Goal: Task Accomplishment & Management: Complete application form

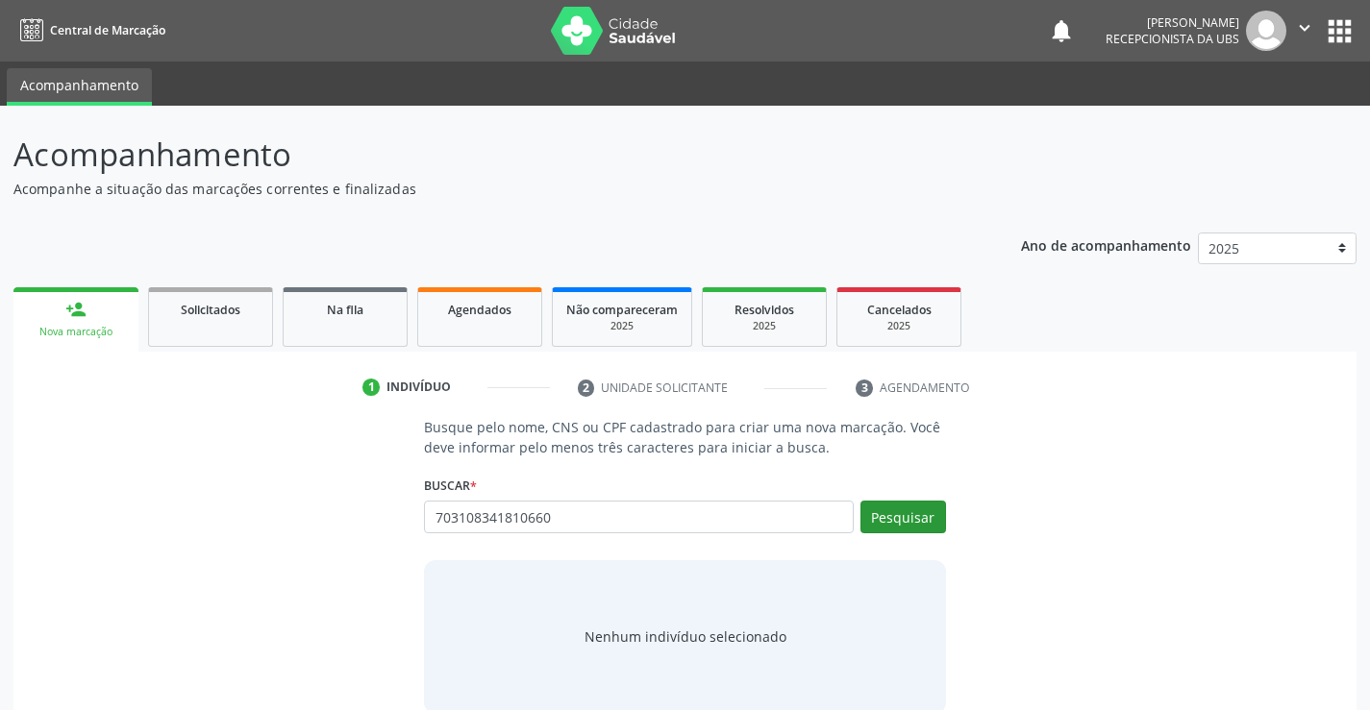
type input "703108341810660"
click at [879, 525] on button "Pesquisar" at bounding box center [903, 517] width 86 height 33
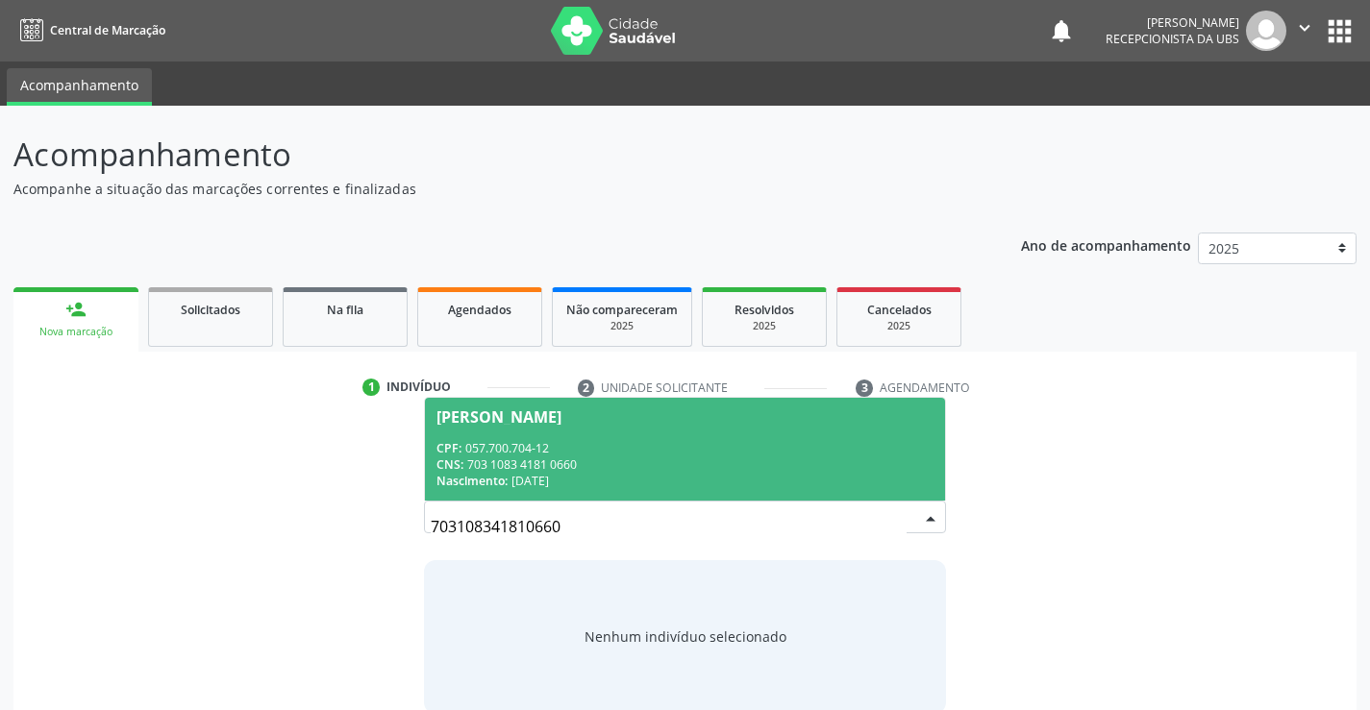
click at [520, 441] on div "CPF: 057.700.704-12" at bounding box center [684, 448] width 496 height 16
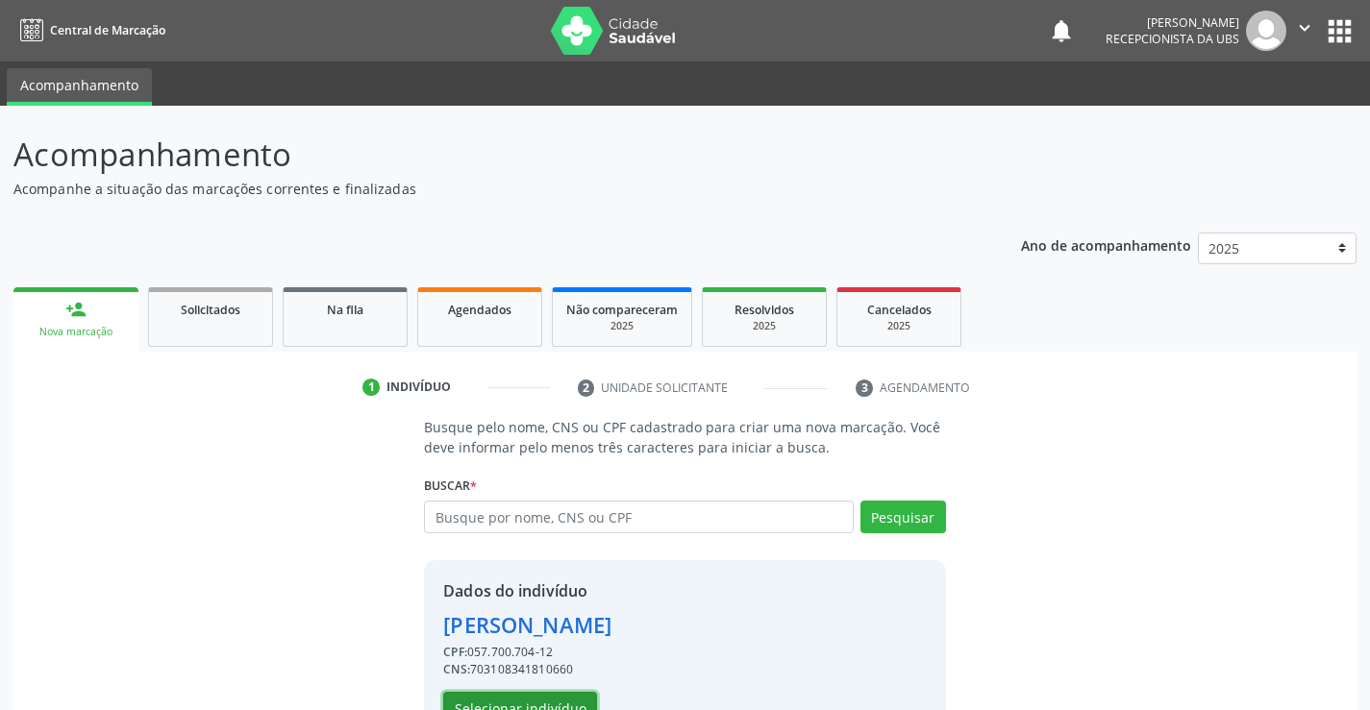
click at [489, 700] on button "Selecionar indivíduo" at bounding box center [520, 708] width 154 height 33
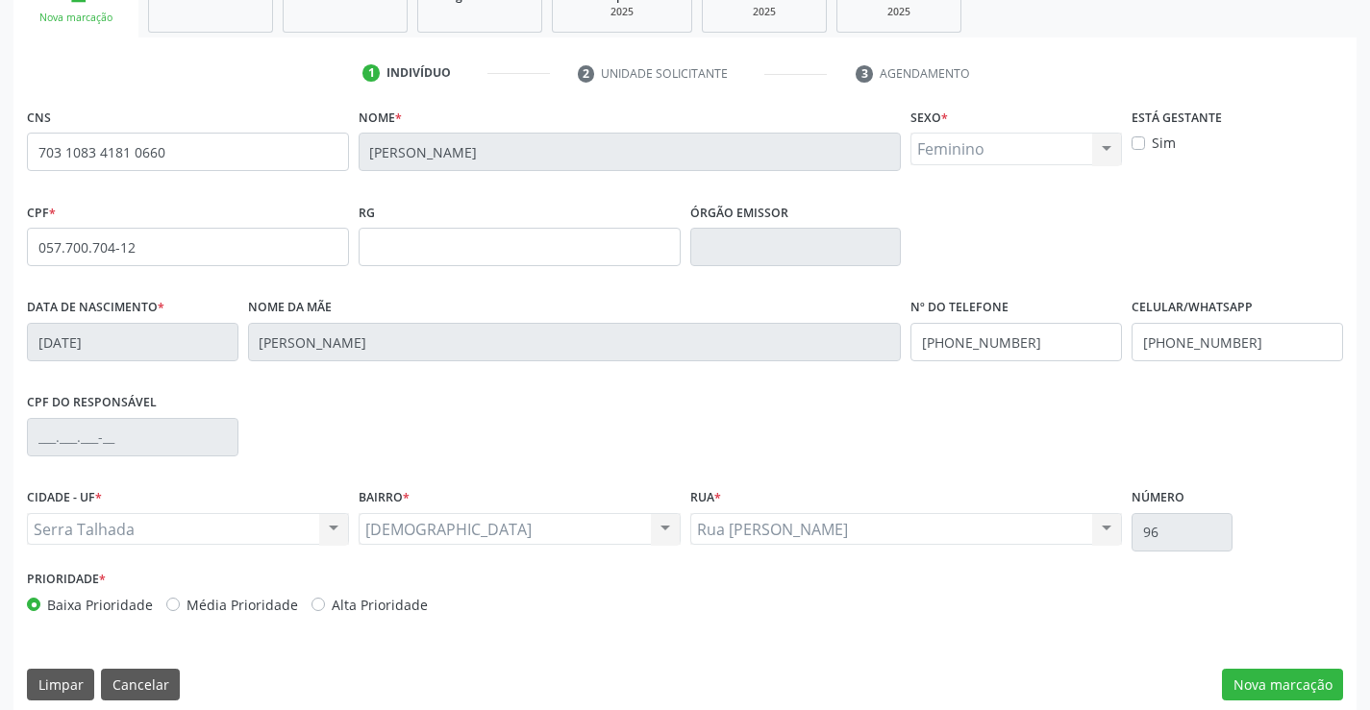
scroll to position [332, 0]
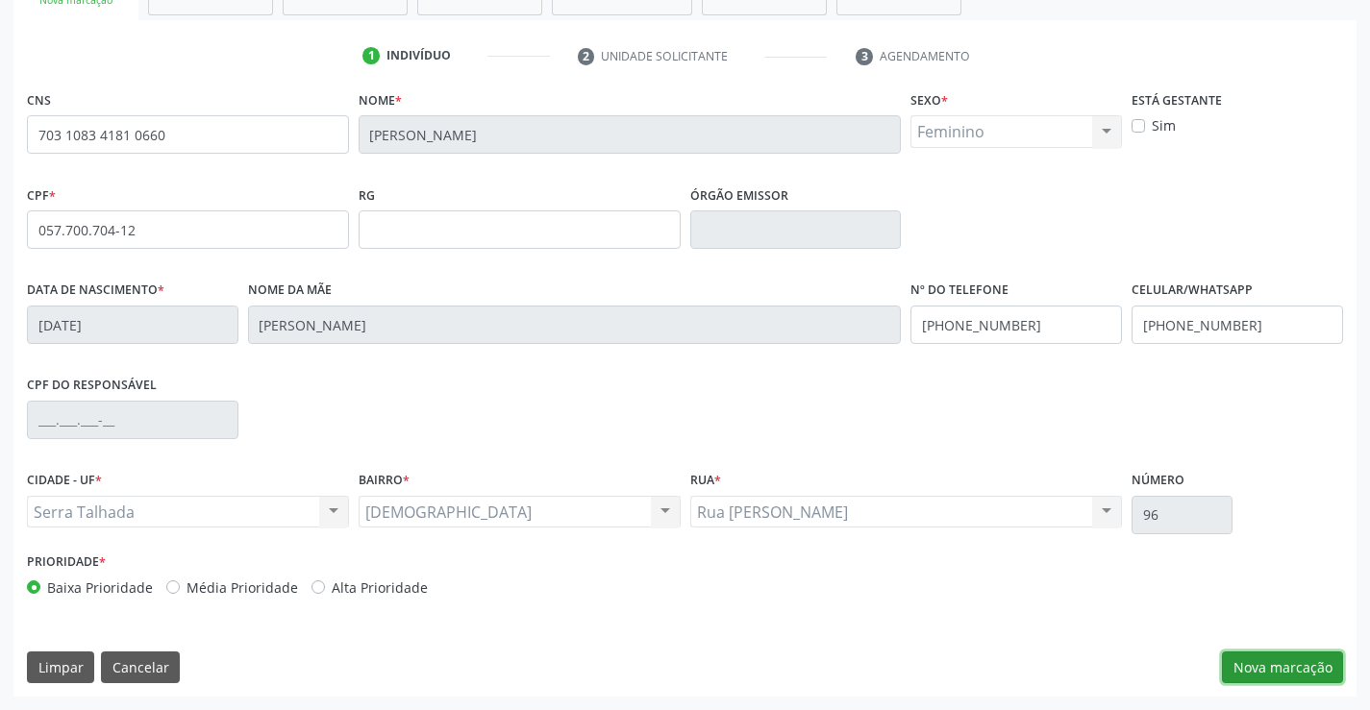
click at [1281, 668] on button "Nova marcação" at bounding box center [1282, 668] width 121 height 33
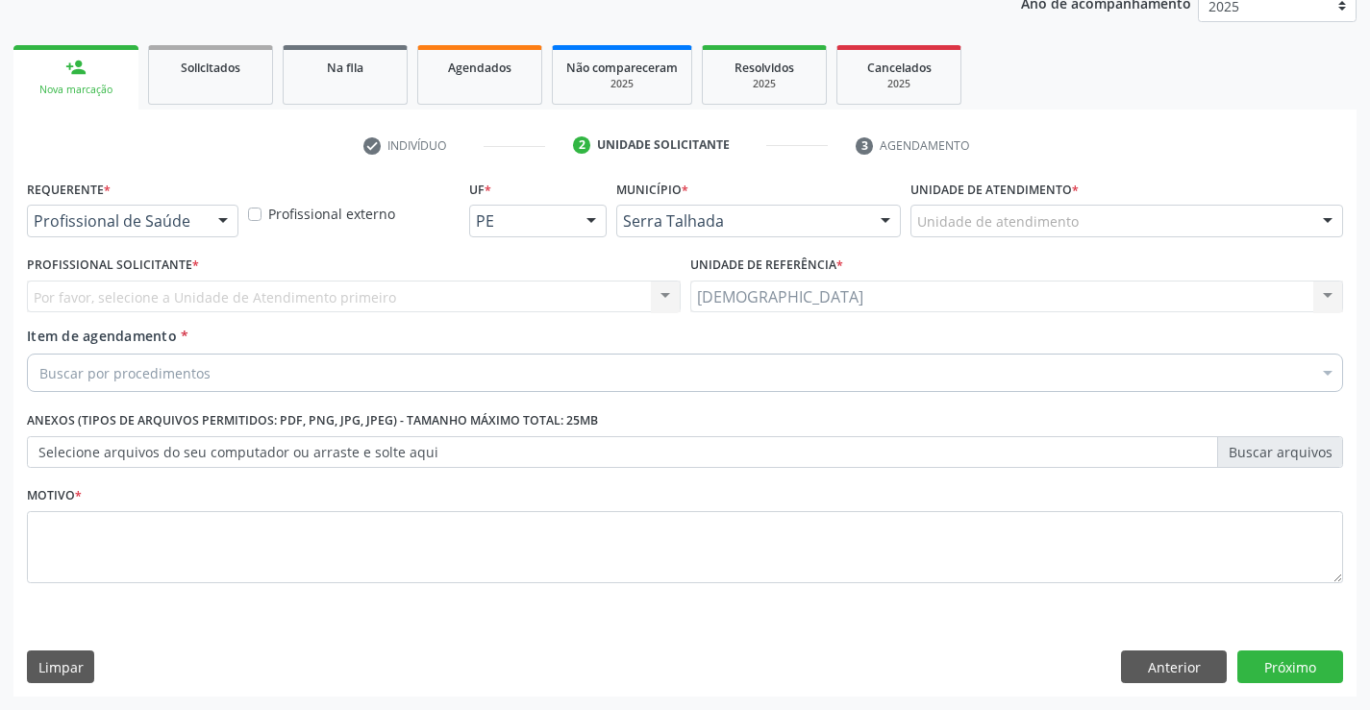
scroll to position [242, 0]
click at [225, 221] on div at bounding box center [223, 222] width 29 height 33
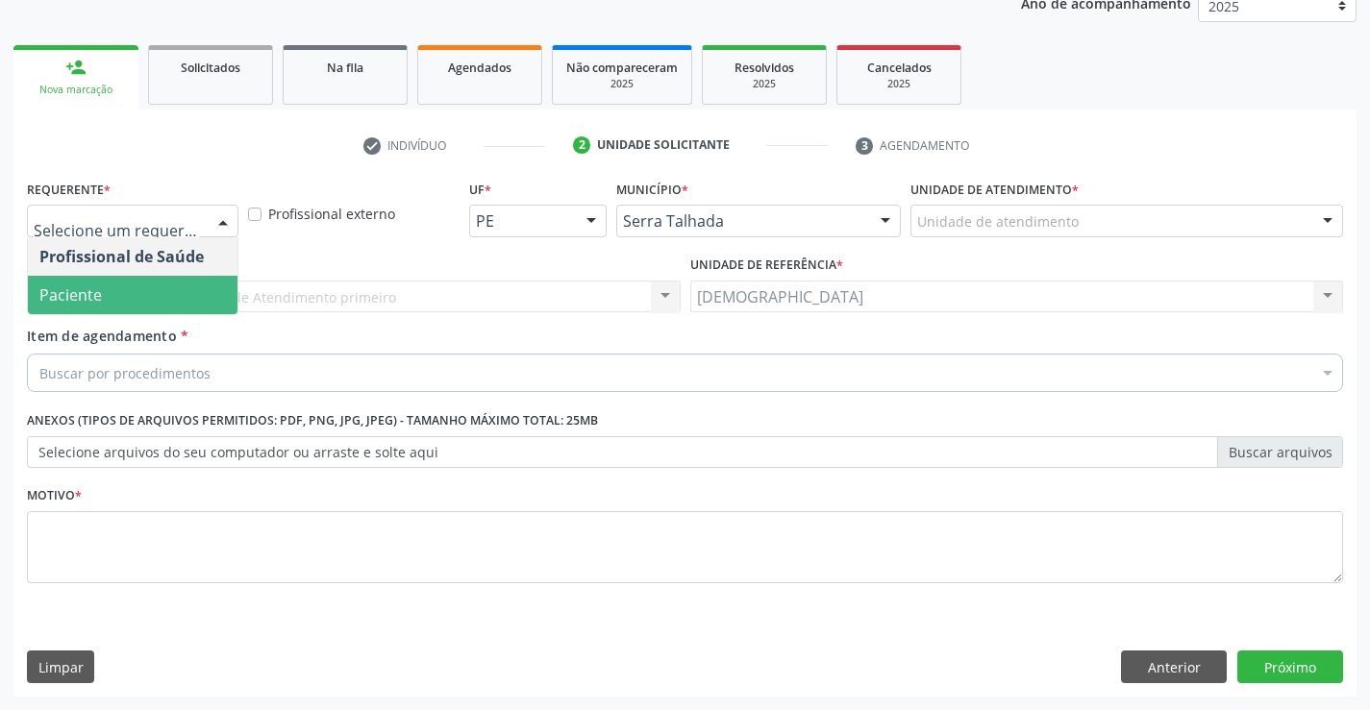
click at [165, 295] on span "Paciente" at bounding box center [133, 295] width 210 height 38
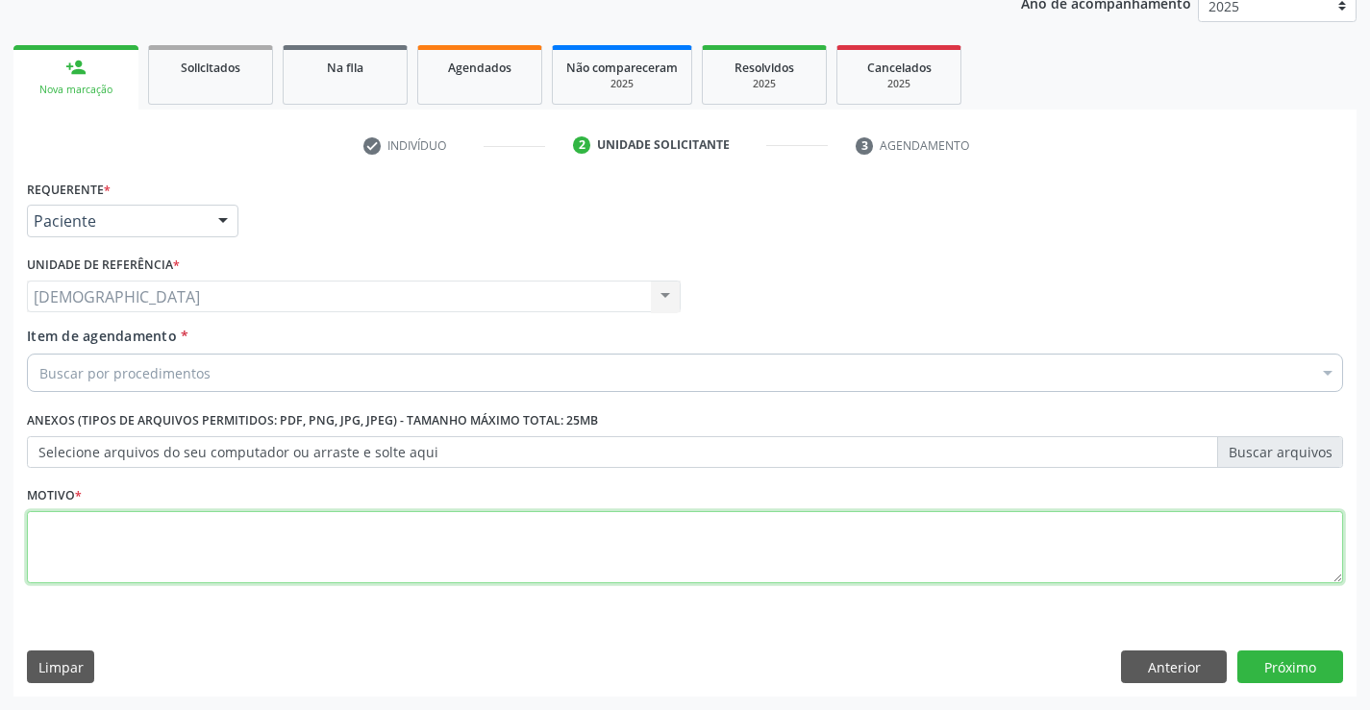
click at [156, 576] on textarea at bounding box center [685, 547] width 1316 height 73
type textarea "."
click at [270, 373] on div "Buscar por procedimentos" at bounding box center [685, 373] width 1316 height 38
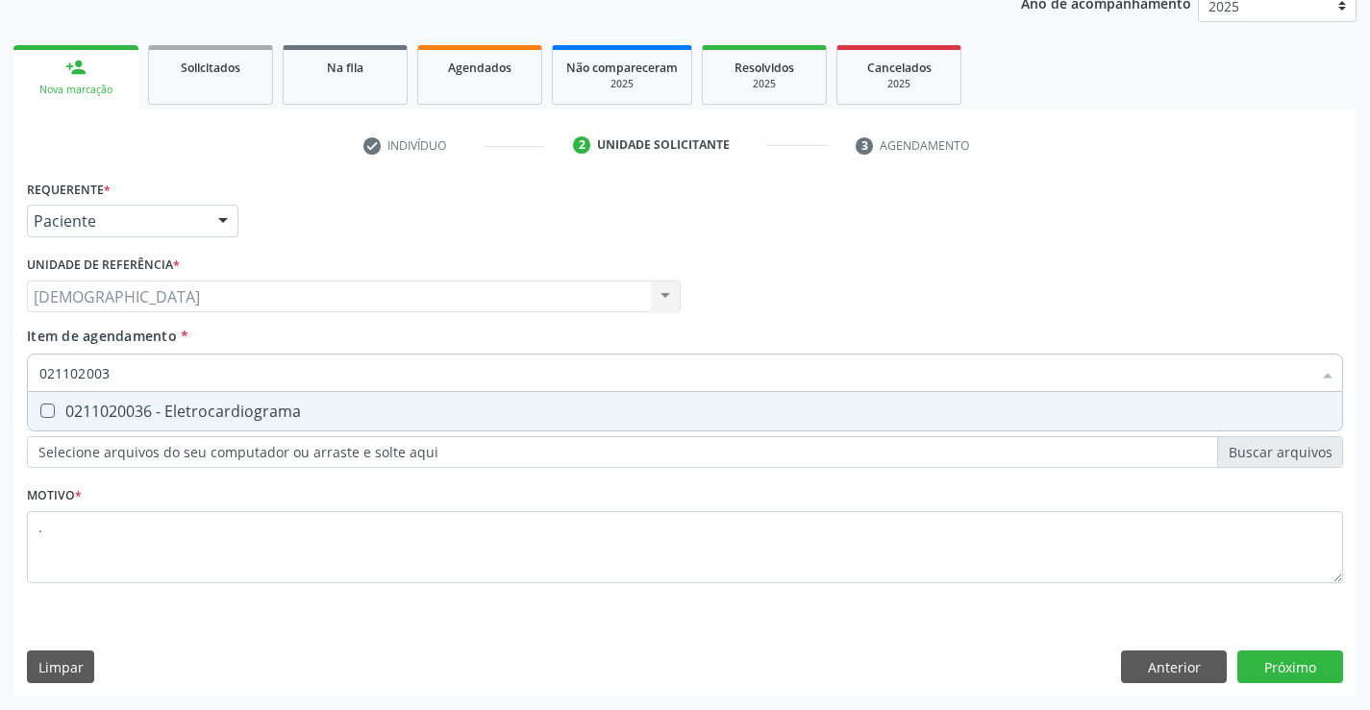
type input "0211020036"
click at [263, 413] on div "0211020036 - Eletrocardiograma" at bounding box center [684, 411] width 1291 height 15
checkbox Eletrocardiograma "true"
click at [1280, 679] on button "Próximo" at bounding box center [1290, 667] width 106 height 33
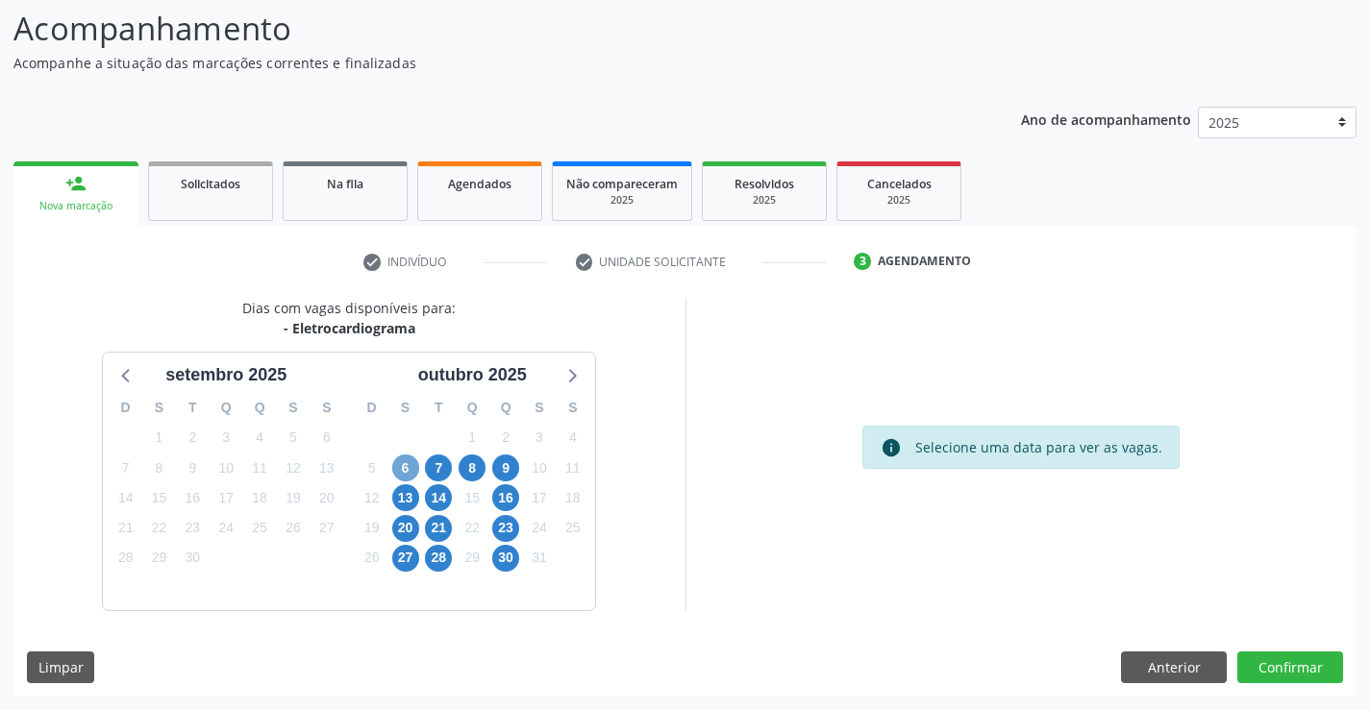
click at [401, 472] on span "6" at bounding box center [405, 468] width 27 height 27
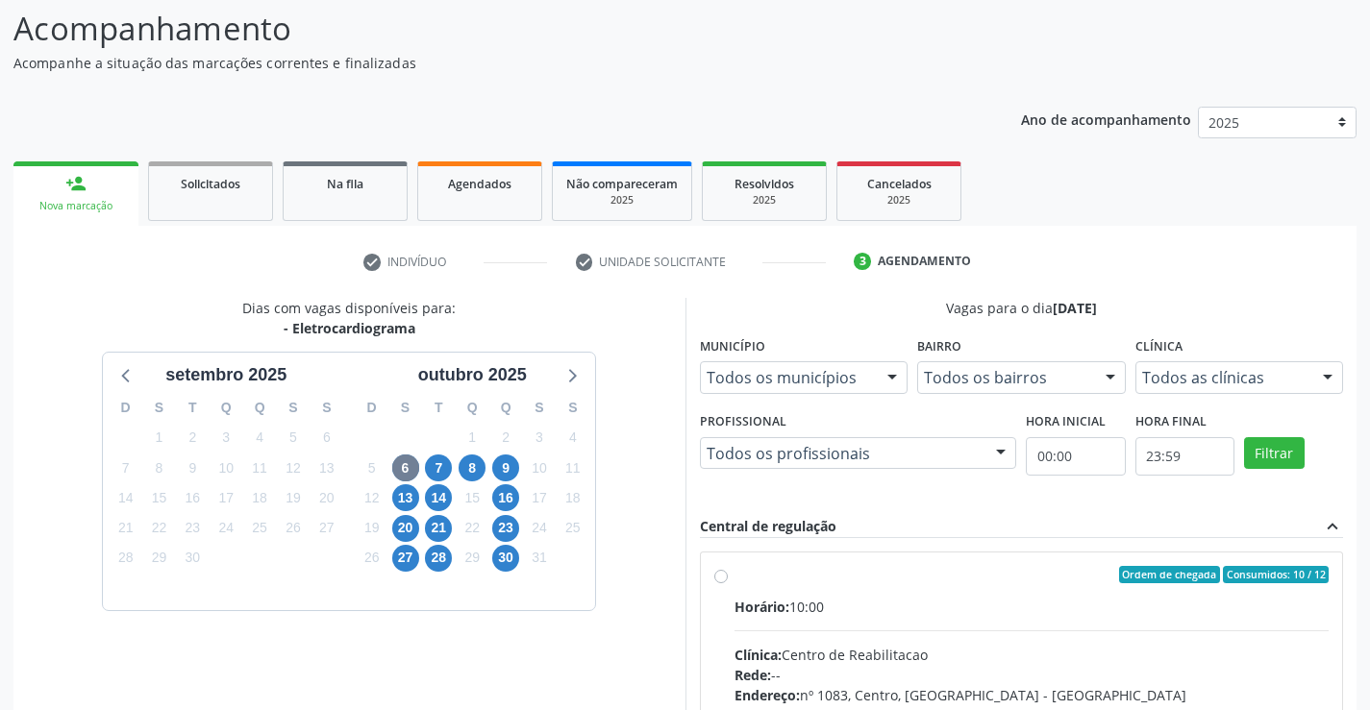
click at [854, 567] on div "Ordem de chegada Consumidos: 10 / 12" at bounding box center [1031, 574] width 595 height 17
click at [728, 567] on input "Ordem de chegada Consumidos: 10 / 12 Horário: 10:00 Clínica: Centro de Reabilit…" at bounding box center [720, 574] width 13 height 17
radio input "true"
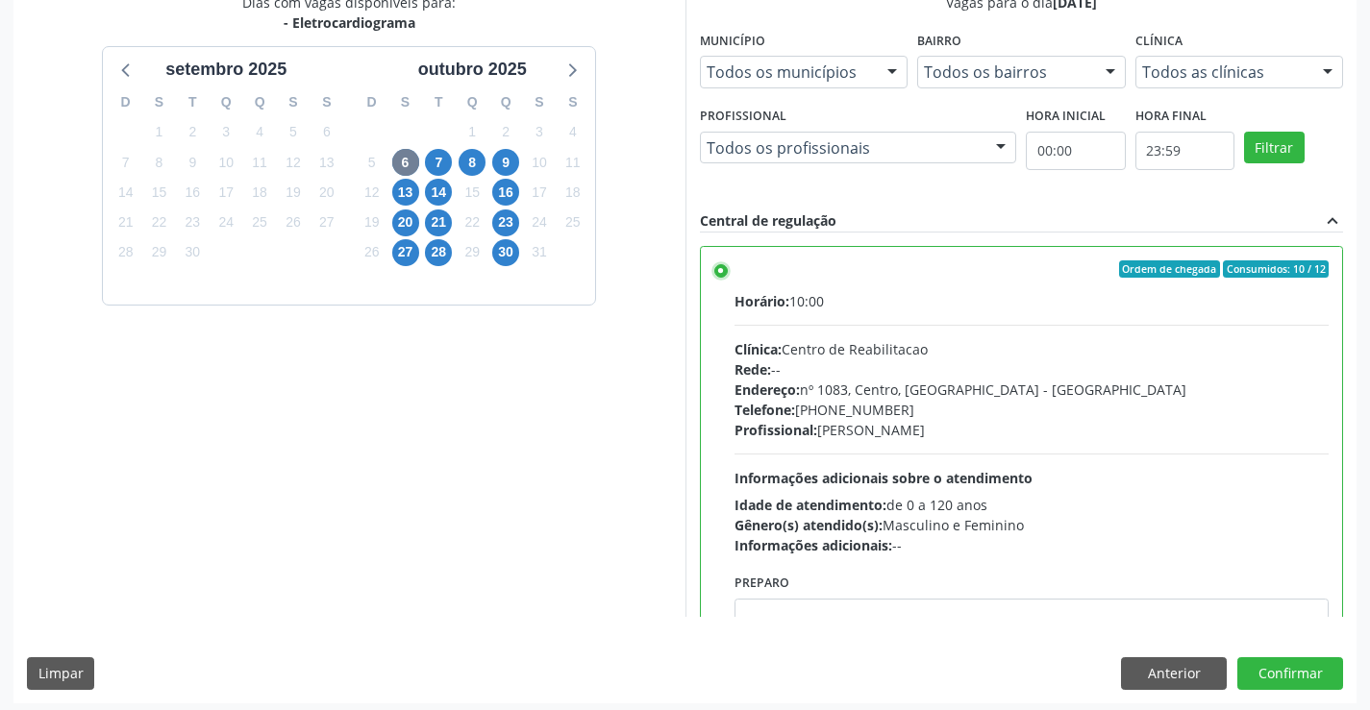
scroll to position [438, 0]
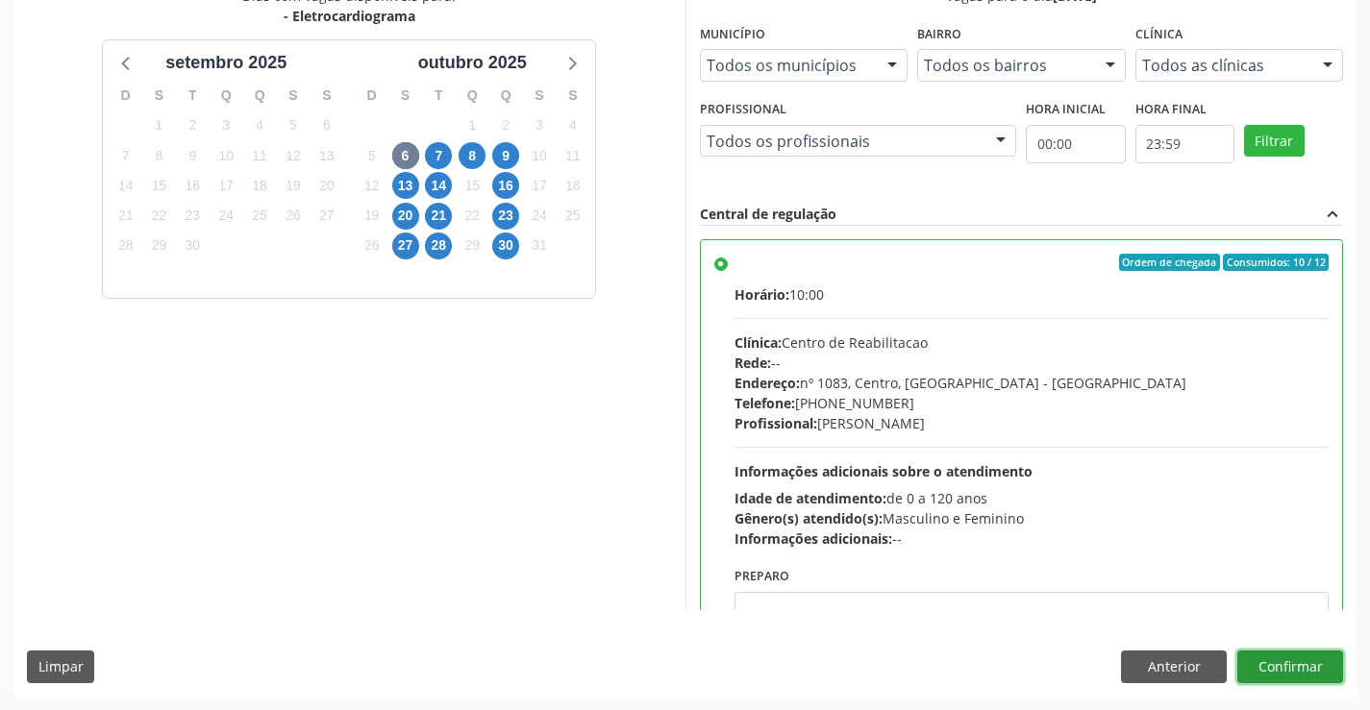
click at [1292, 666] on button "Confirmar" at bounding box center [1290, 667] width 106 height 33
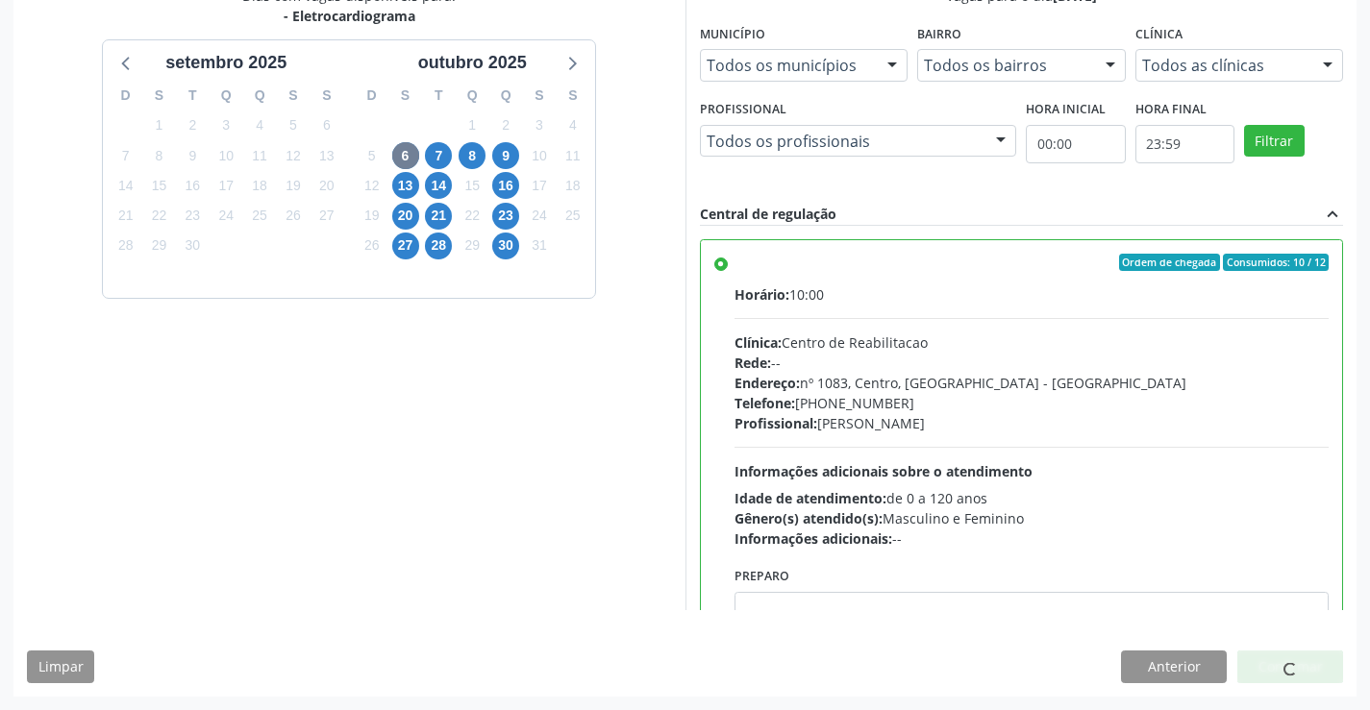
scroll to position [0, 0]
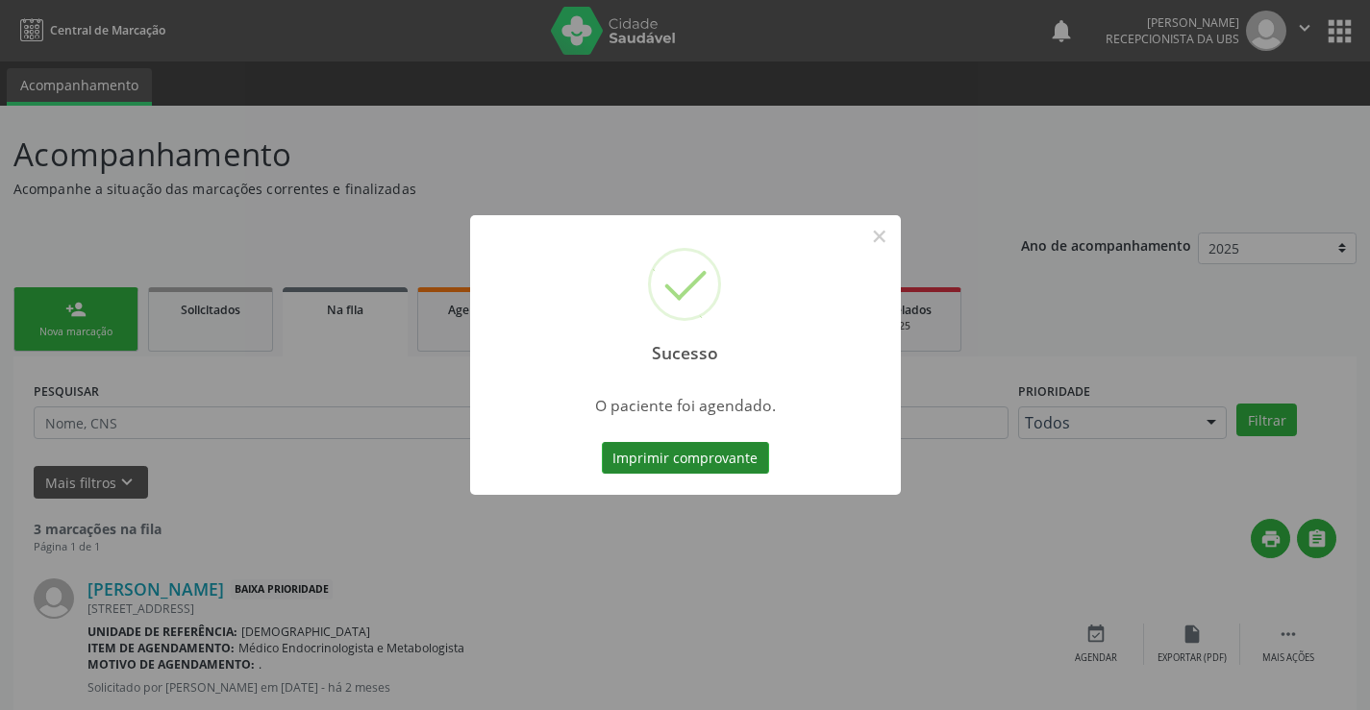
click at [682, 461] on button "Imprimir comprovante" at bounding box center [685, 458] width 167 height 33
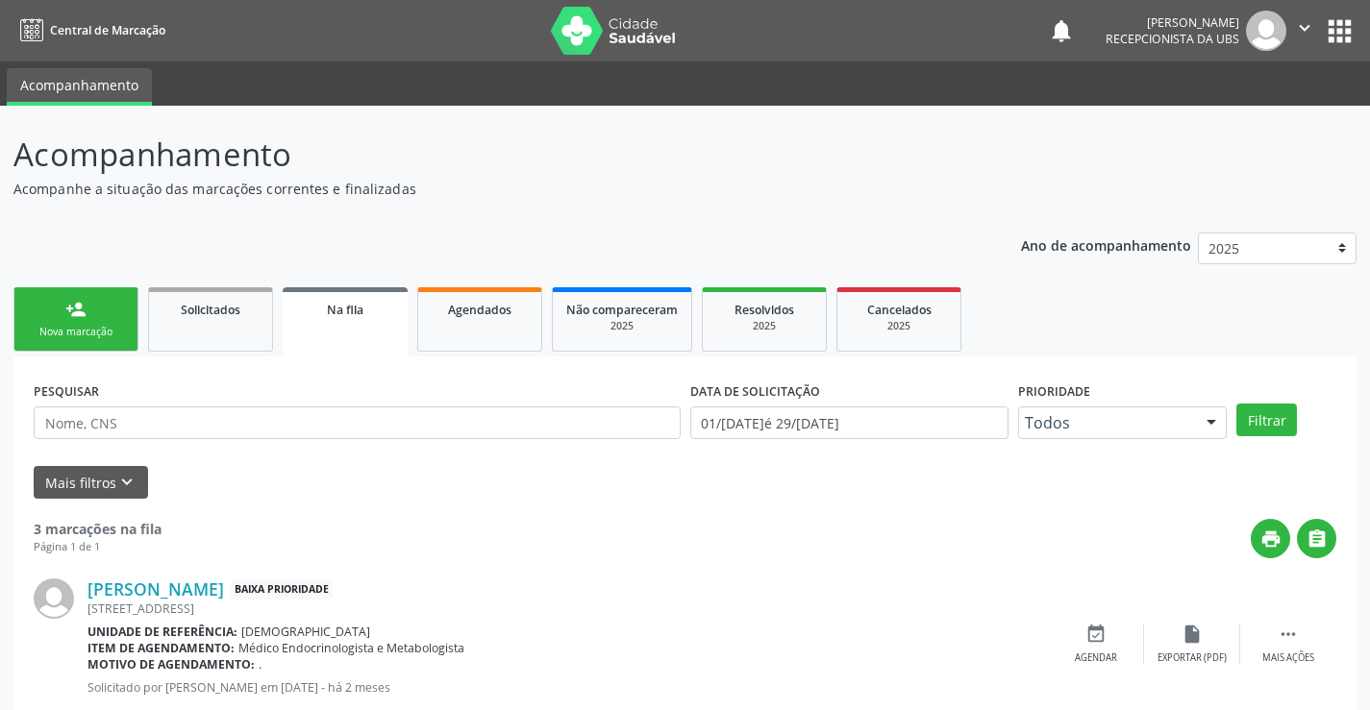
click at [104, 327] on div "Nova marcação" at bounding box center [76, 332] width 96 height 14
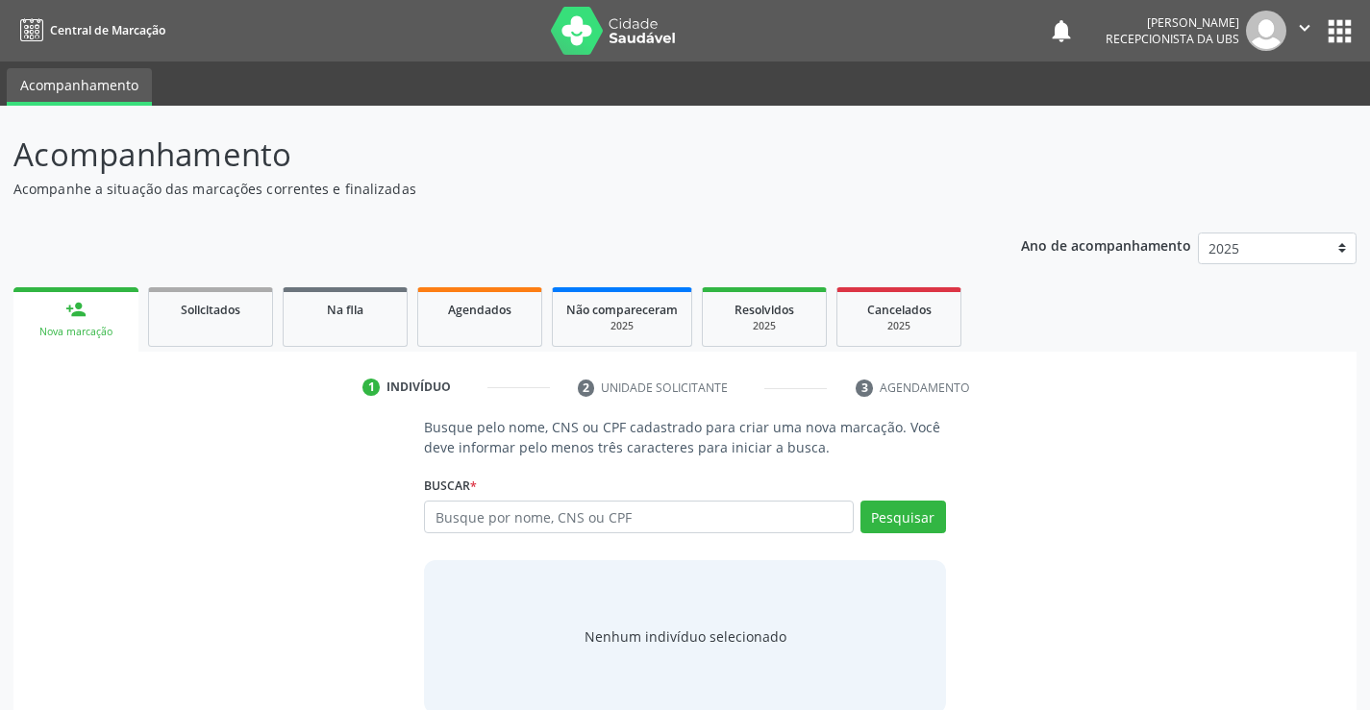
click at [150, 434] on div "Busque pelo nome, CNS ou CPF cadastrado para criar uma nova marcação. Você deve…" at bounding box center [685, 565] width 1316 height 296
click at [551, 515] on input "text" at bounding box center [638, 517] width 429 height 33
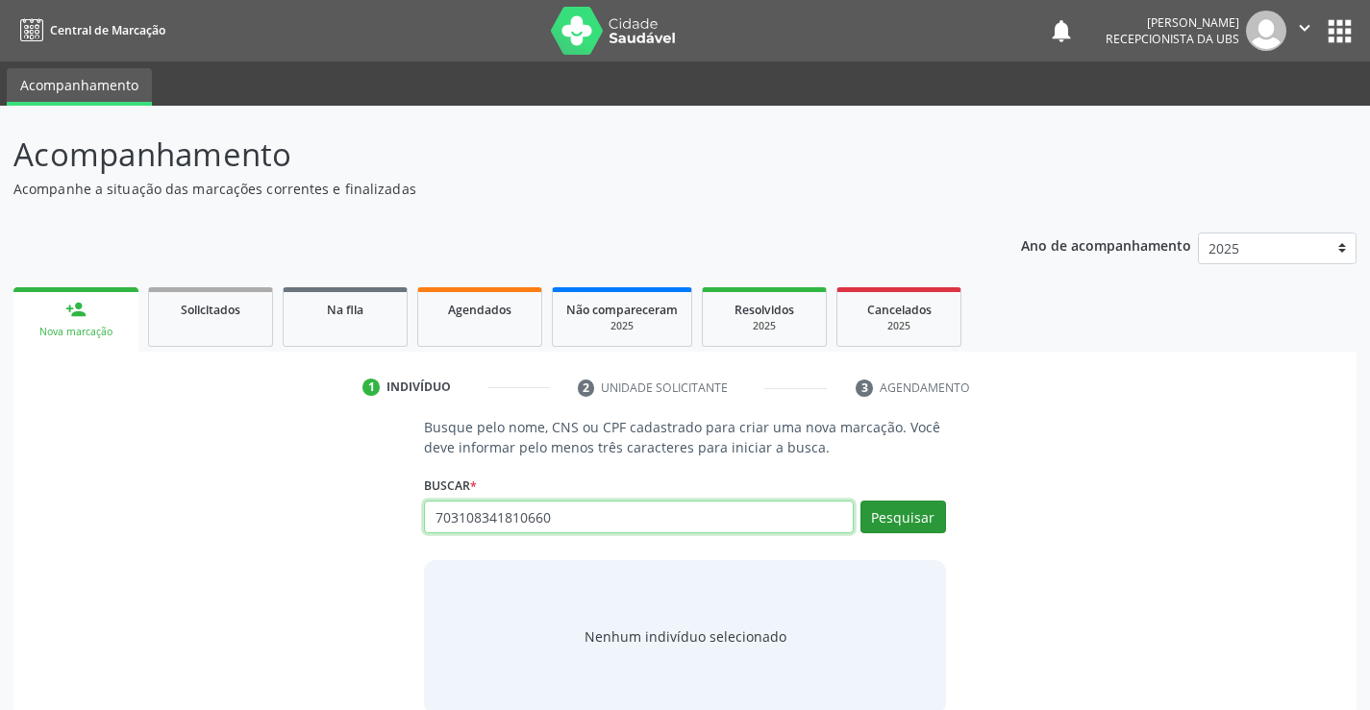
type input "703108341810660"
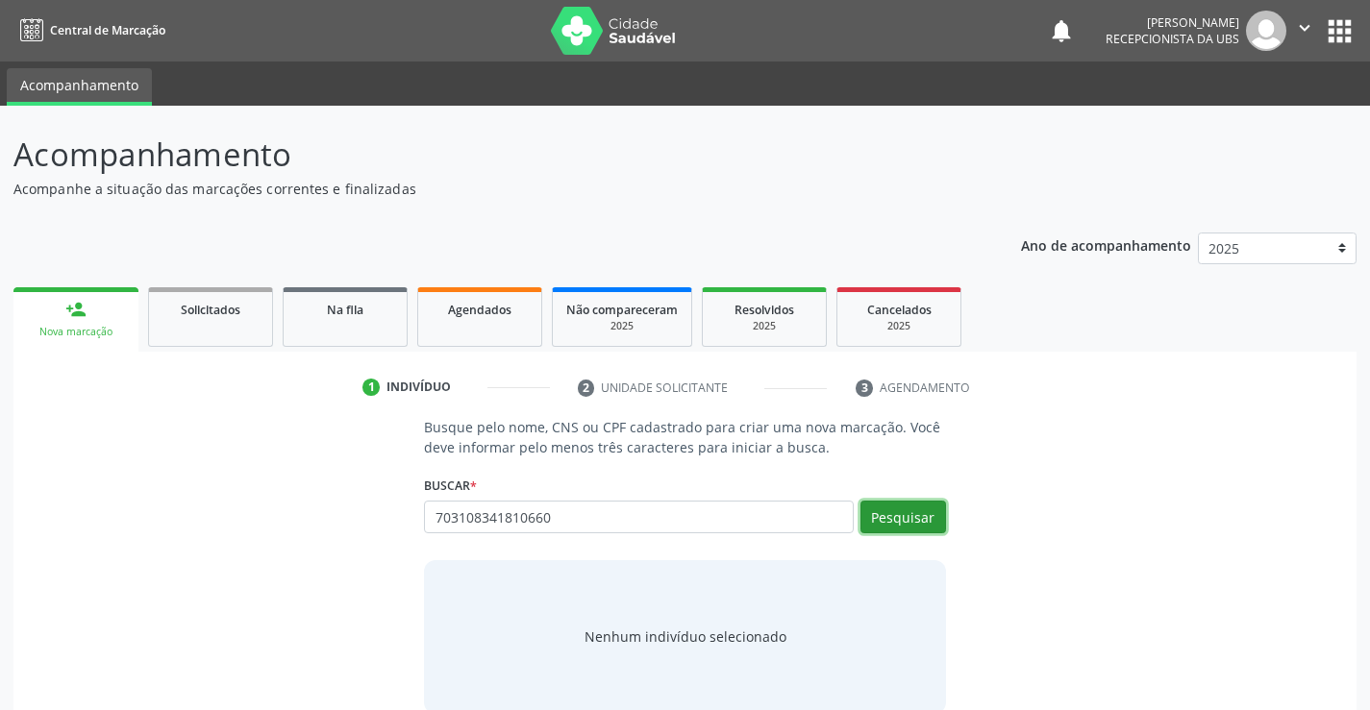
click at [901, 523] on button "Pesquisar" at bounding box center [903, 517] width 86 height 33
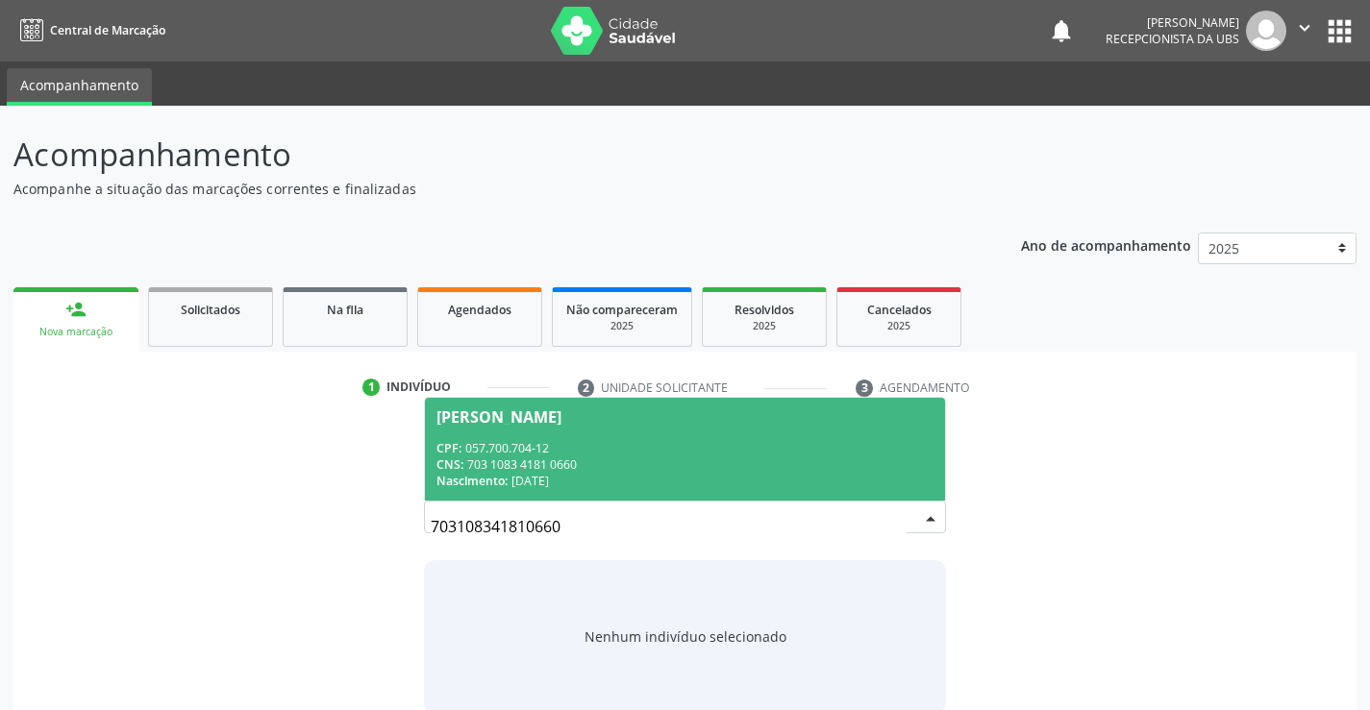
click at [465, 451] on div "CPF: 057.700.704-12" at bounding box center [684, 448] width 496 height 16
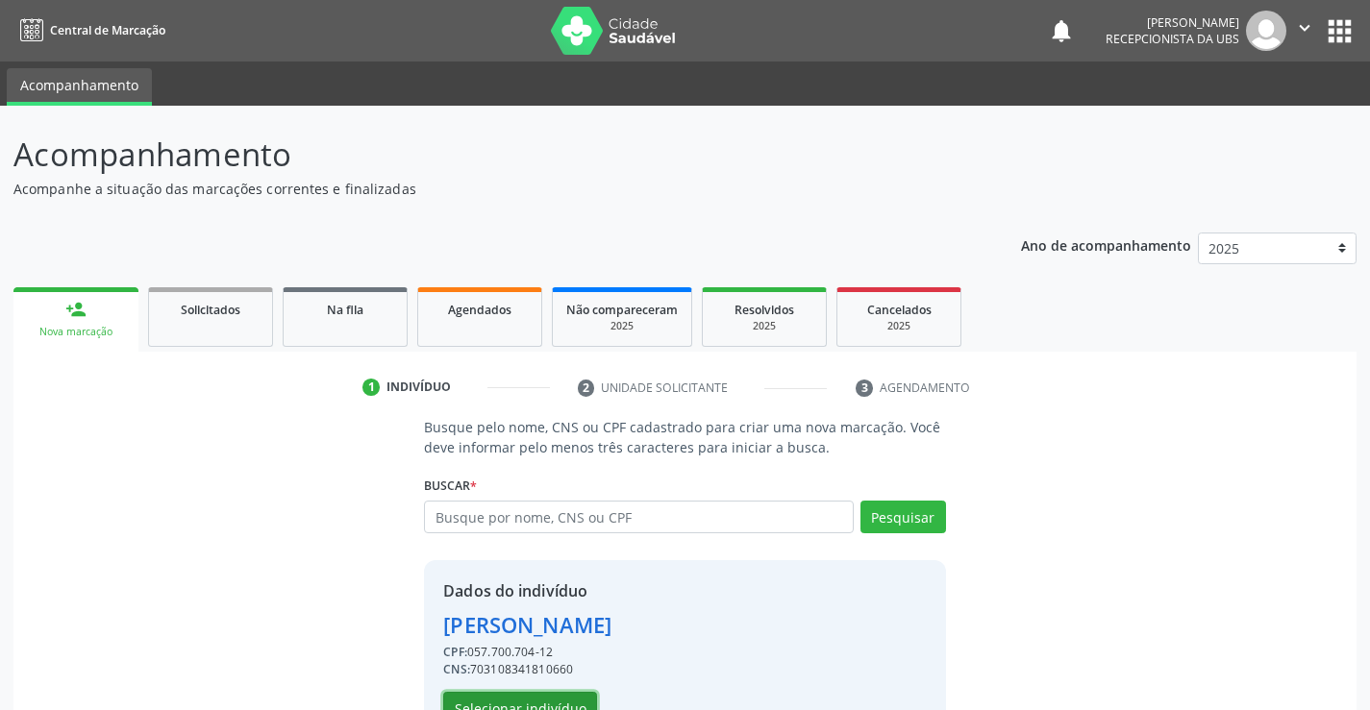
click at [479, 700] on button "Selecionar indivíduo" at bounding box center [520, 708] width 154 height 33
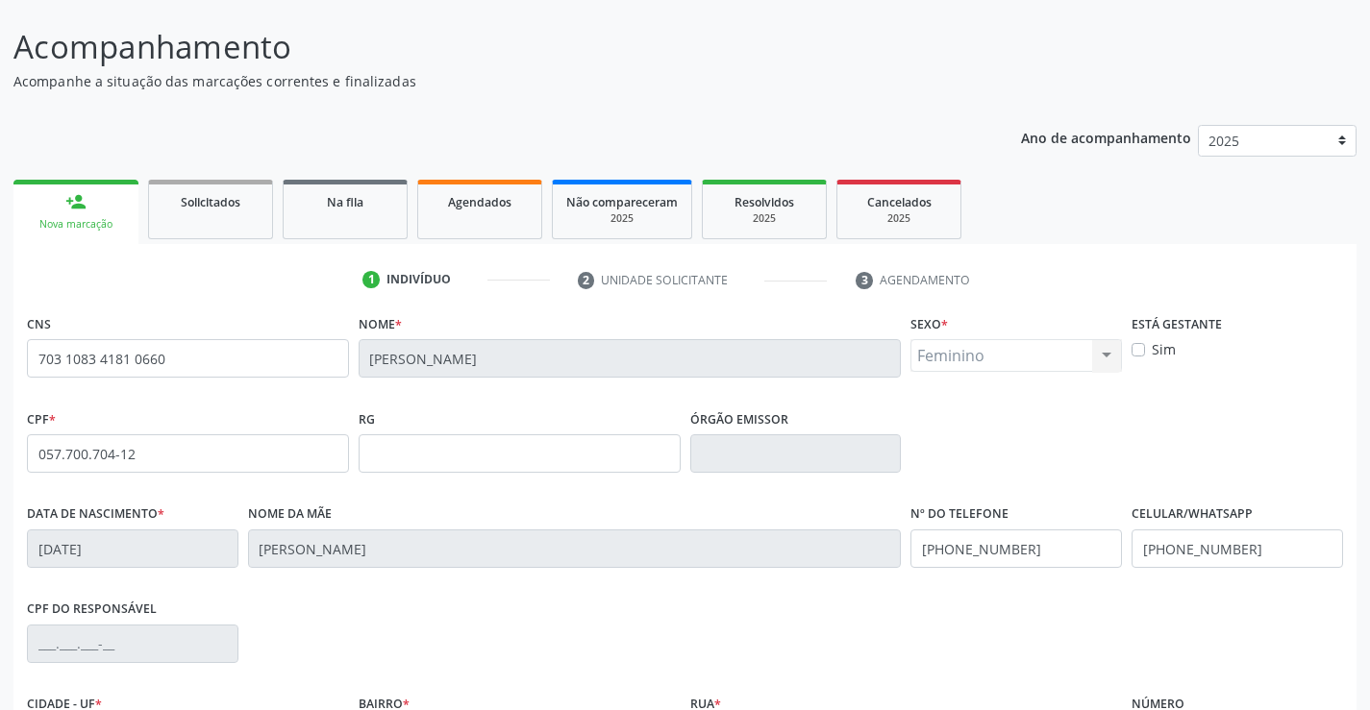
scroll to position [332, 0]
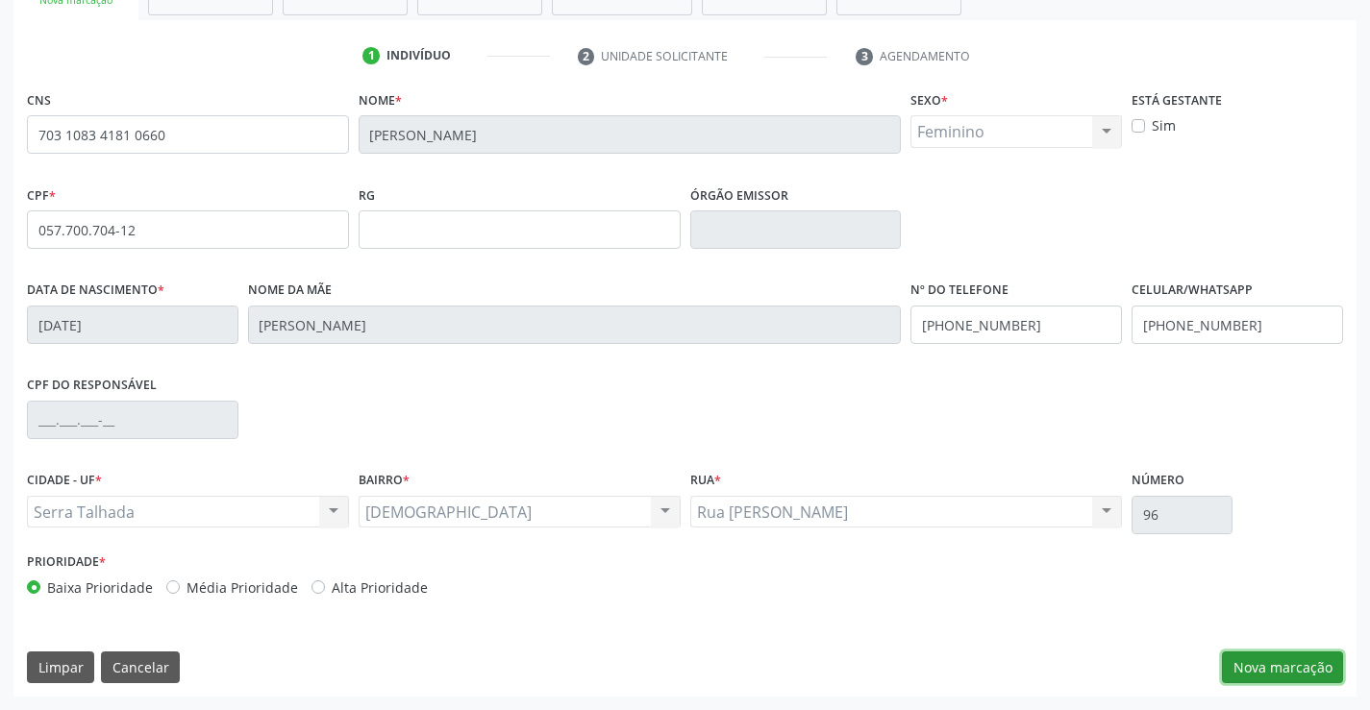
click at [1258, 675] on button "Nova marcação" at bounding box center [1282, 668] width 121 height 33
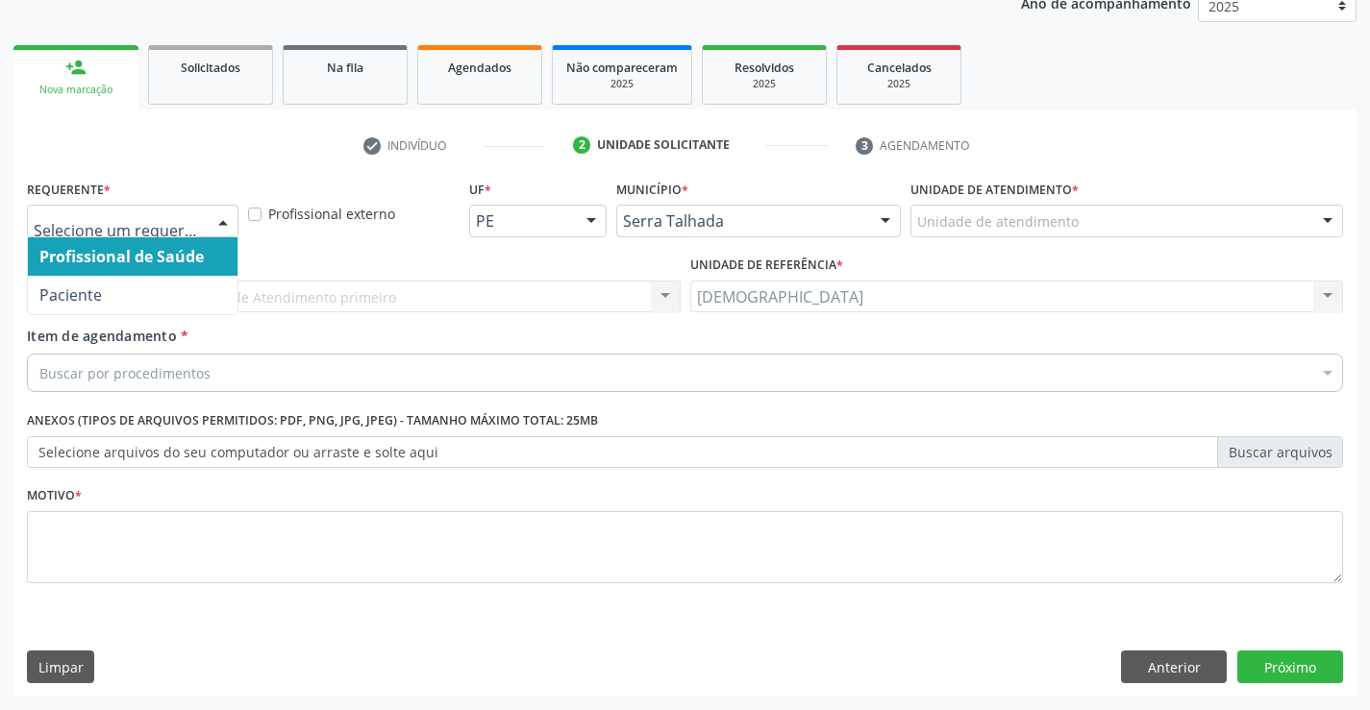
click at [219, 224] on div at bounding box center [223, 222] width 29 height 33
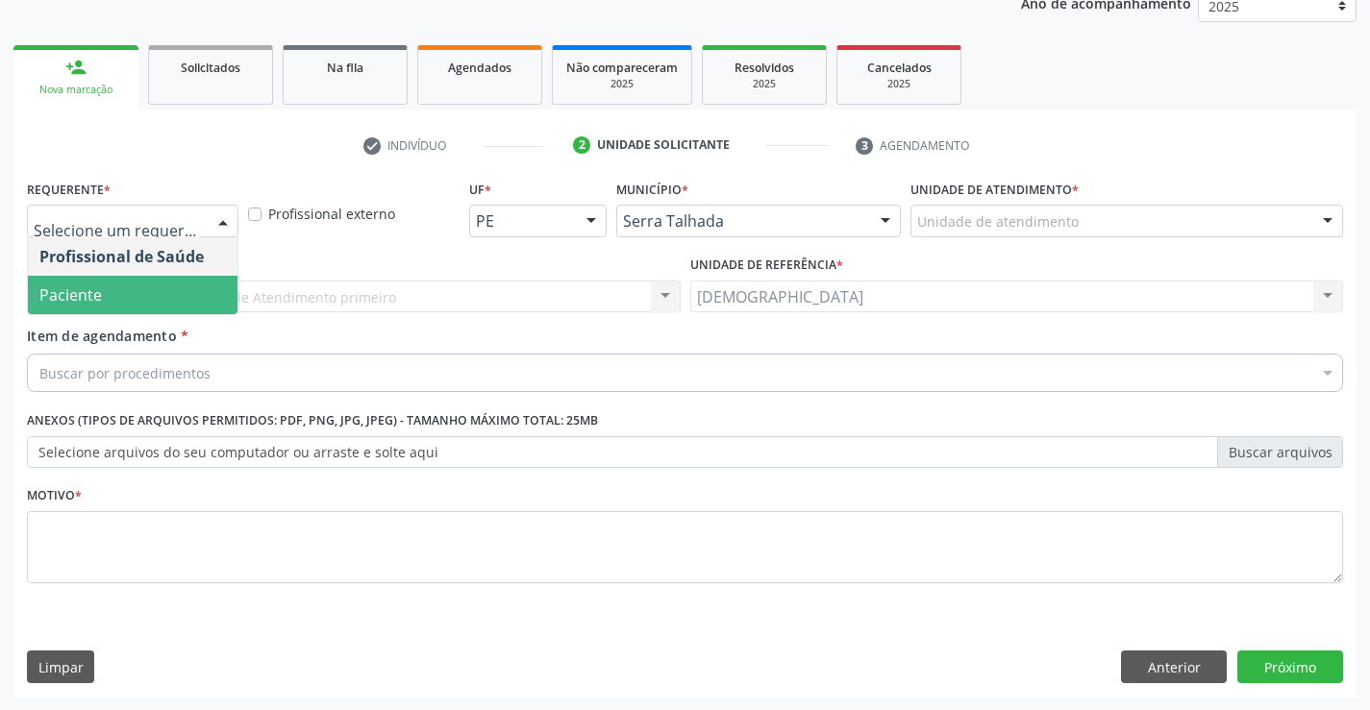
click at [60, 297] on span "Paciente" at bounding box center [70, 295] width 62 height 21
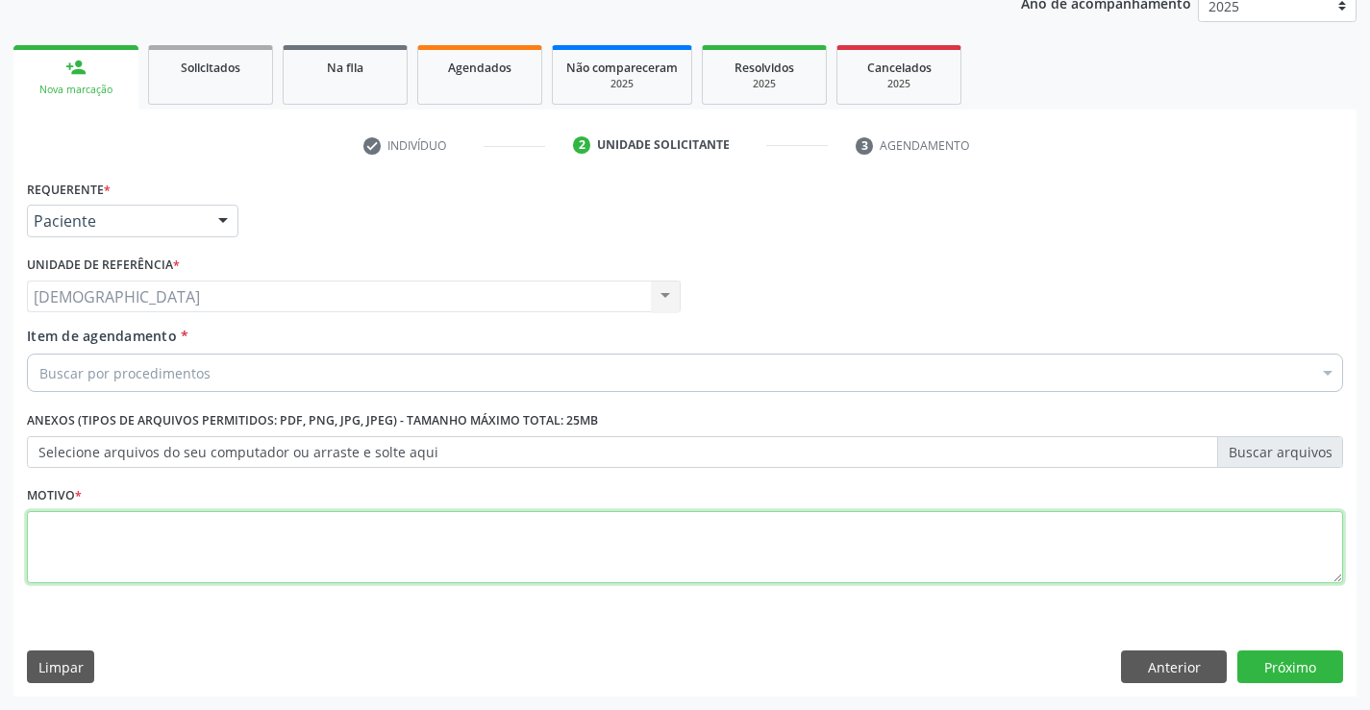
click at [92, 524] on textarea at bounding box center [685, 547] width 1316 height 73
type textarea "."
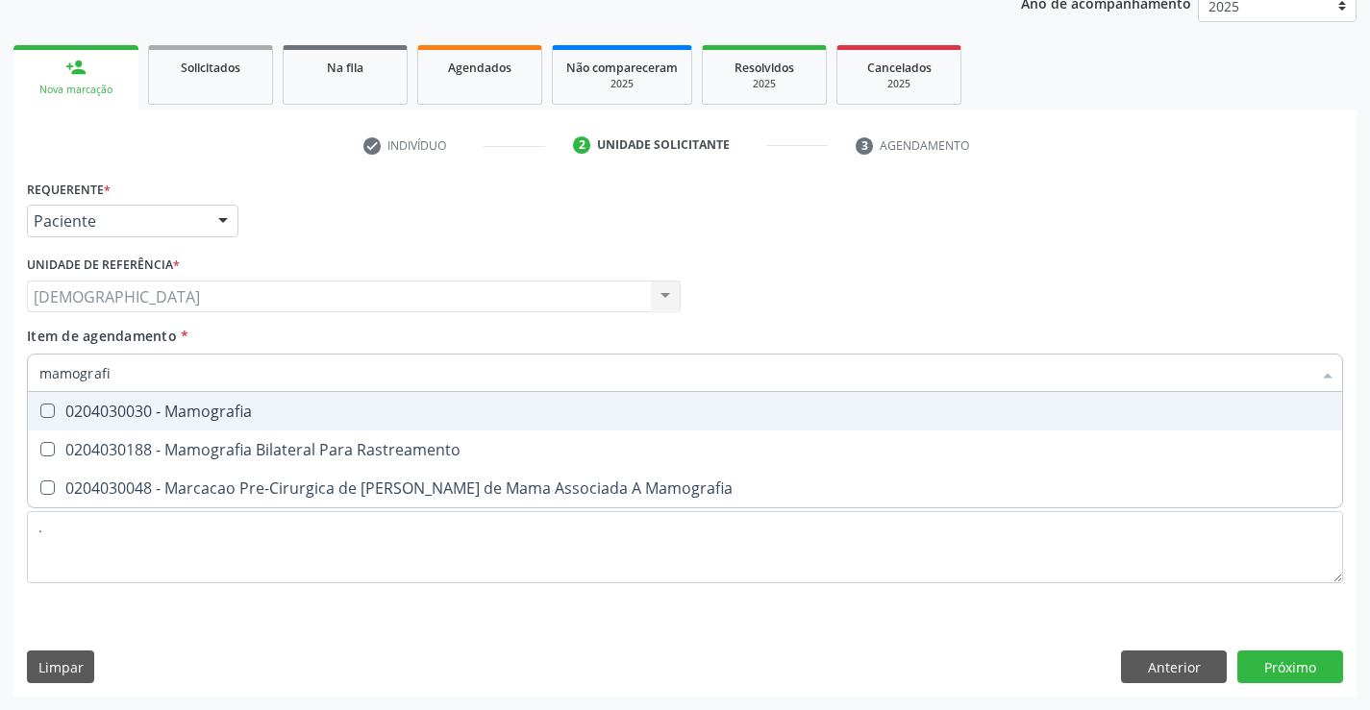
type input "mamografia"
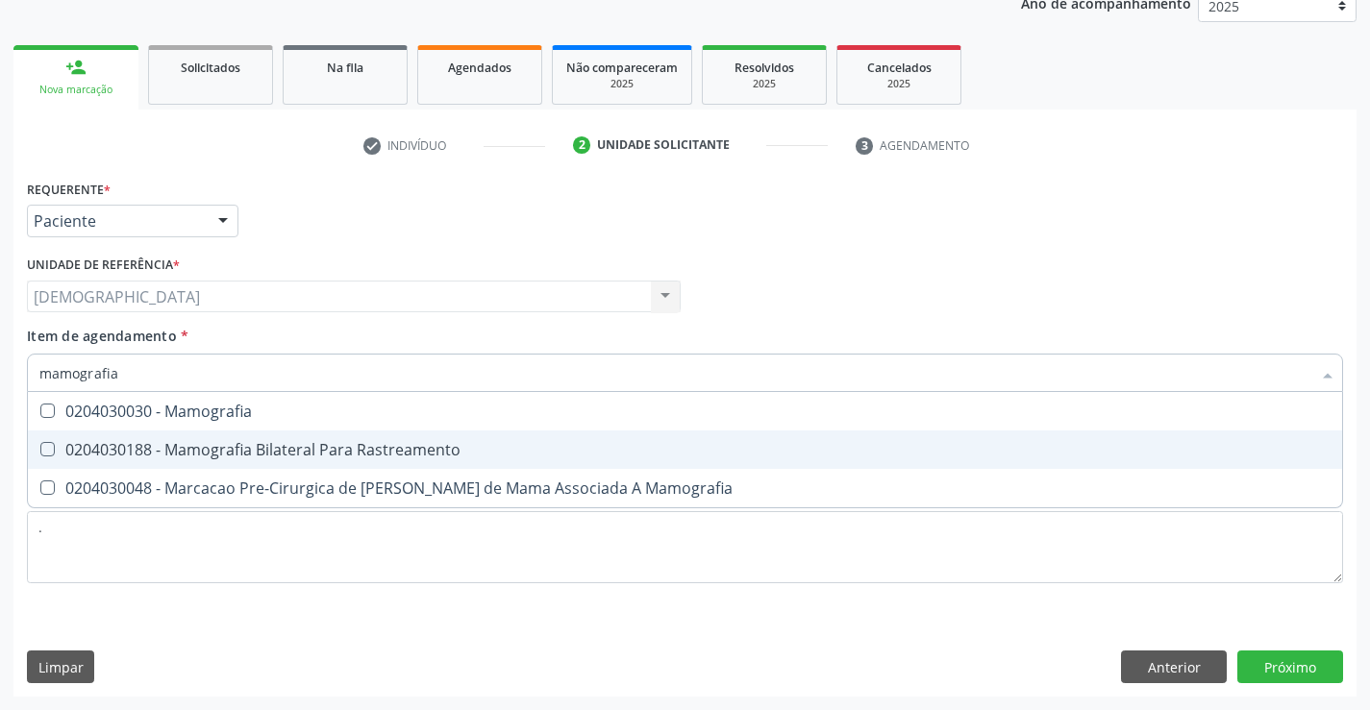
click at [191, 446] on div "0204030188 - Mamografia Bilateral Para Rastreamento" at bounding box center [684, 449] width 1291 height 15
checkbox Rastreamento "true"
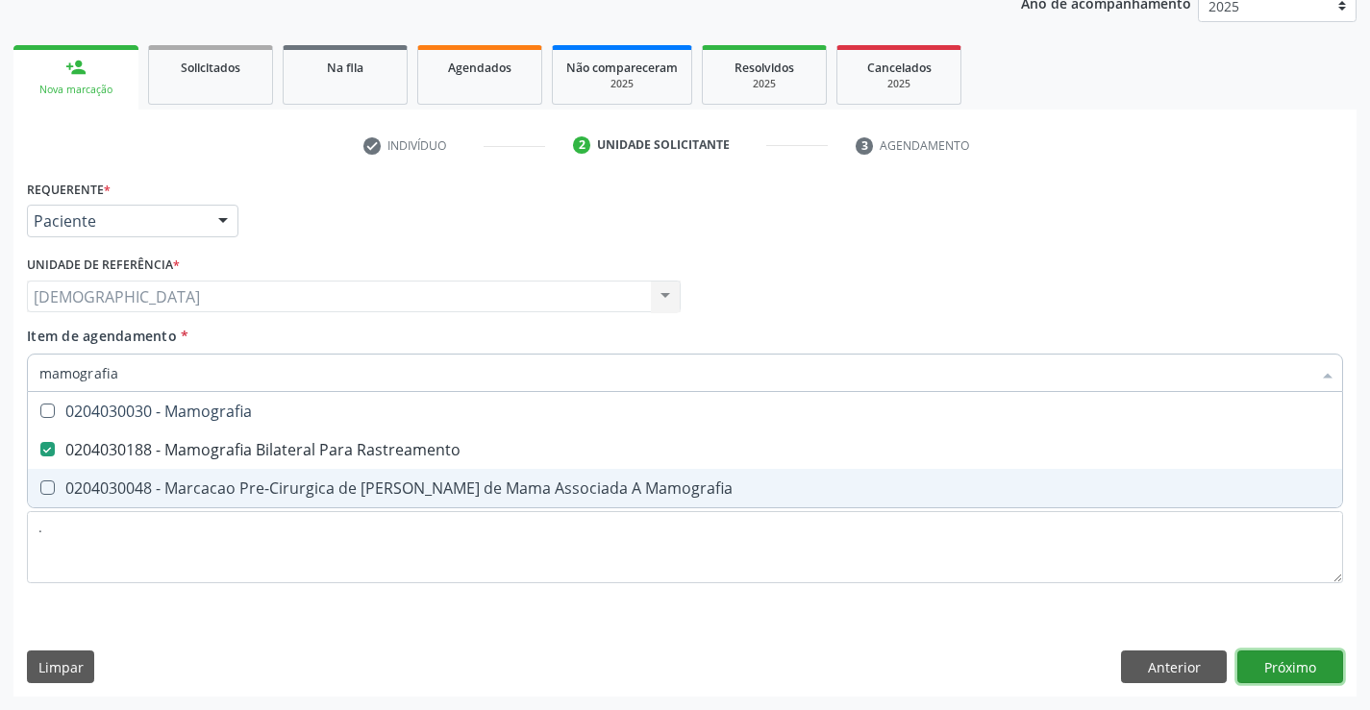
click at [1250, 651] on div "Requerente * Paciente Profissional de Saúde Paciente Nenhum resultado encontrad…" at bounding box center [684, 436] width 1343 height 522
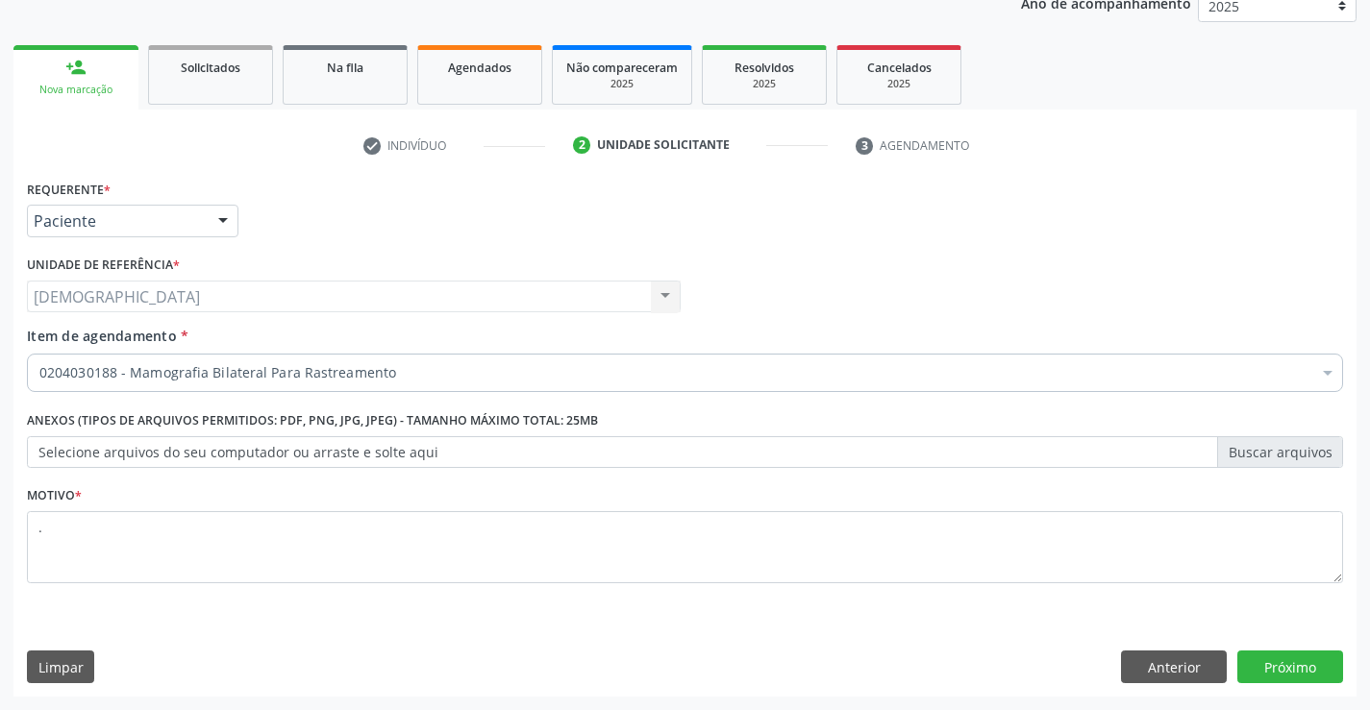
click at [223, 218] on div at bounding box center [223, 222] width 29 height 33
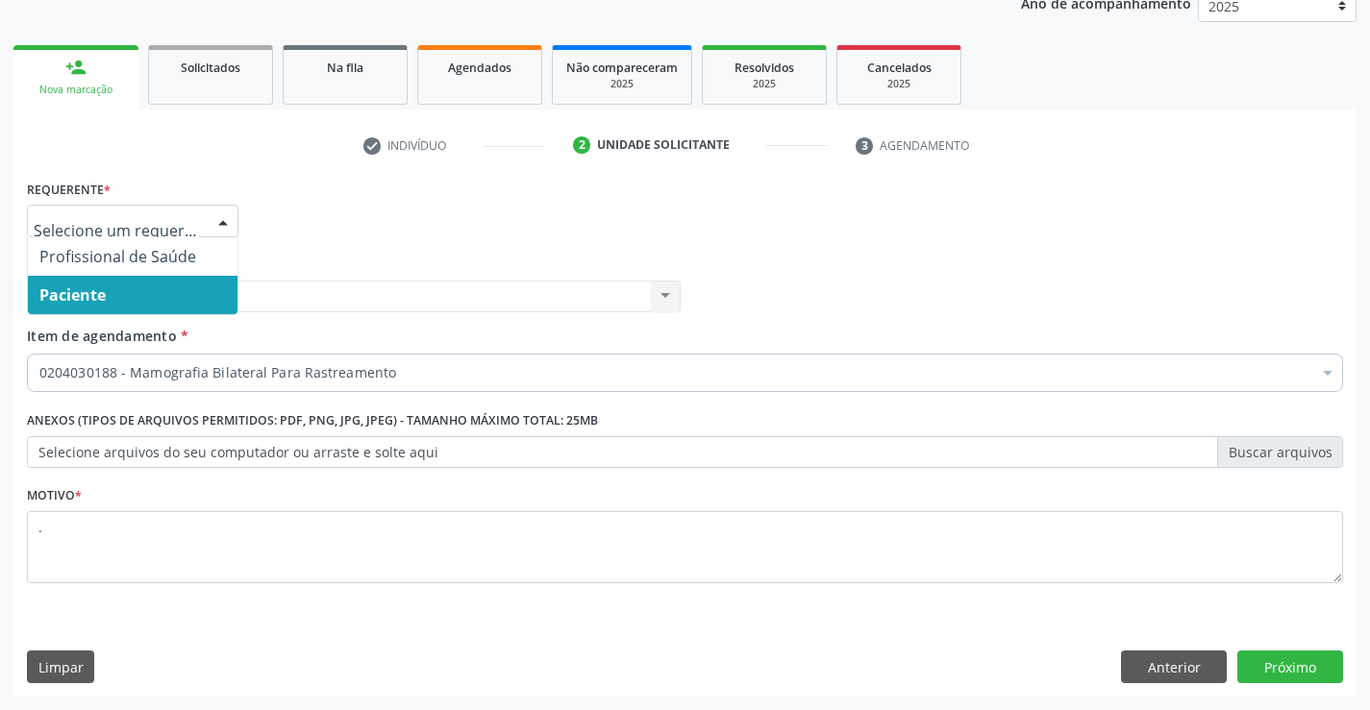
click at [104, 292] on span "Paciente" at bounding box center [72, 295] width 66 height 21
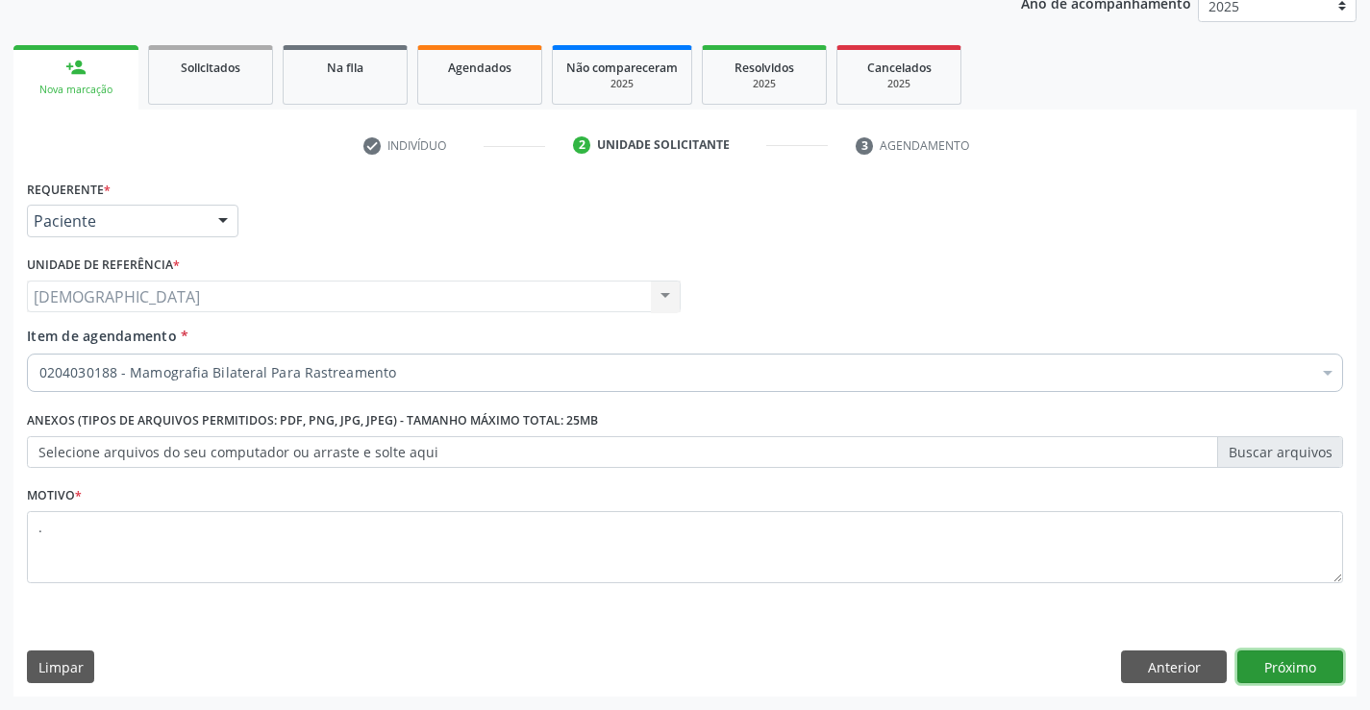
click at [1255, 658] on button "Próximo" at bounding box center [1290, 667] width 106 height 33
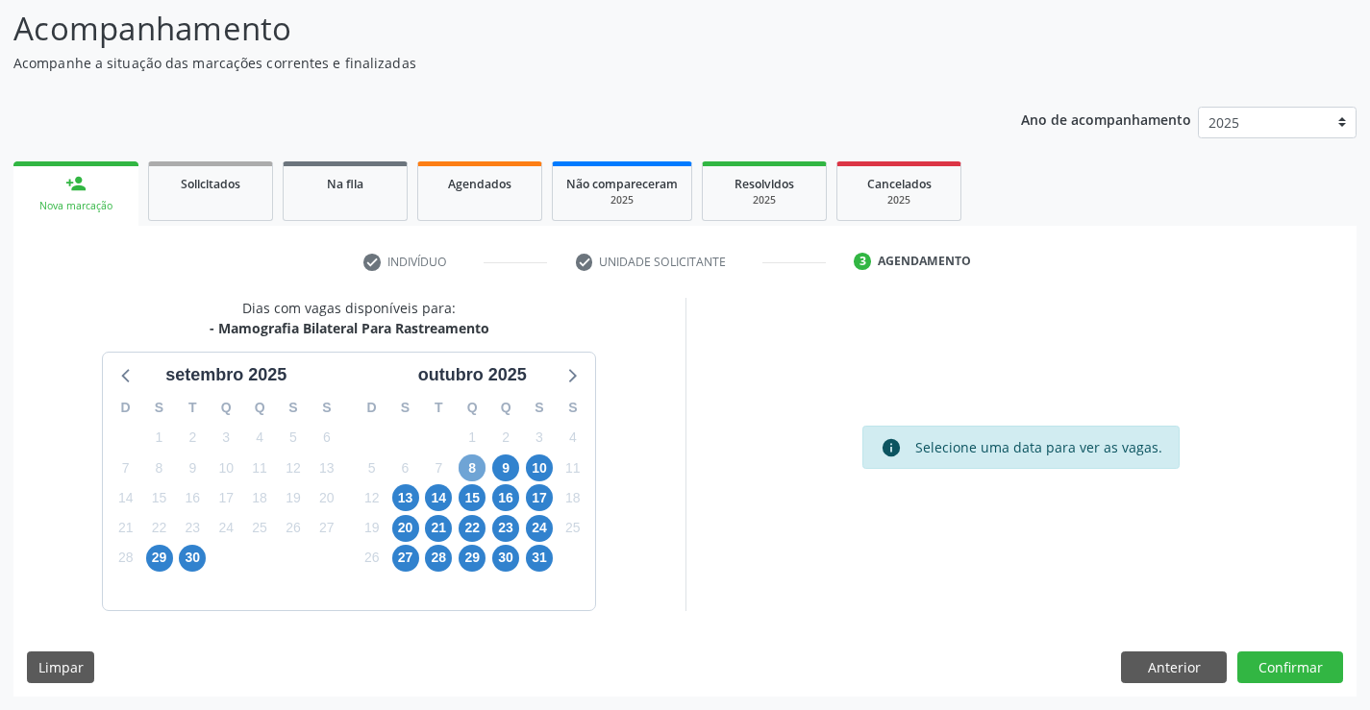
click at [477, 473] on span "8" at bounding box center [472, 468] width 27 height 27
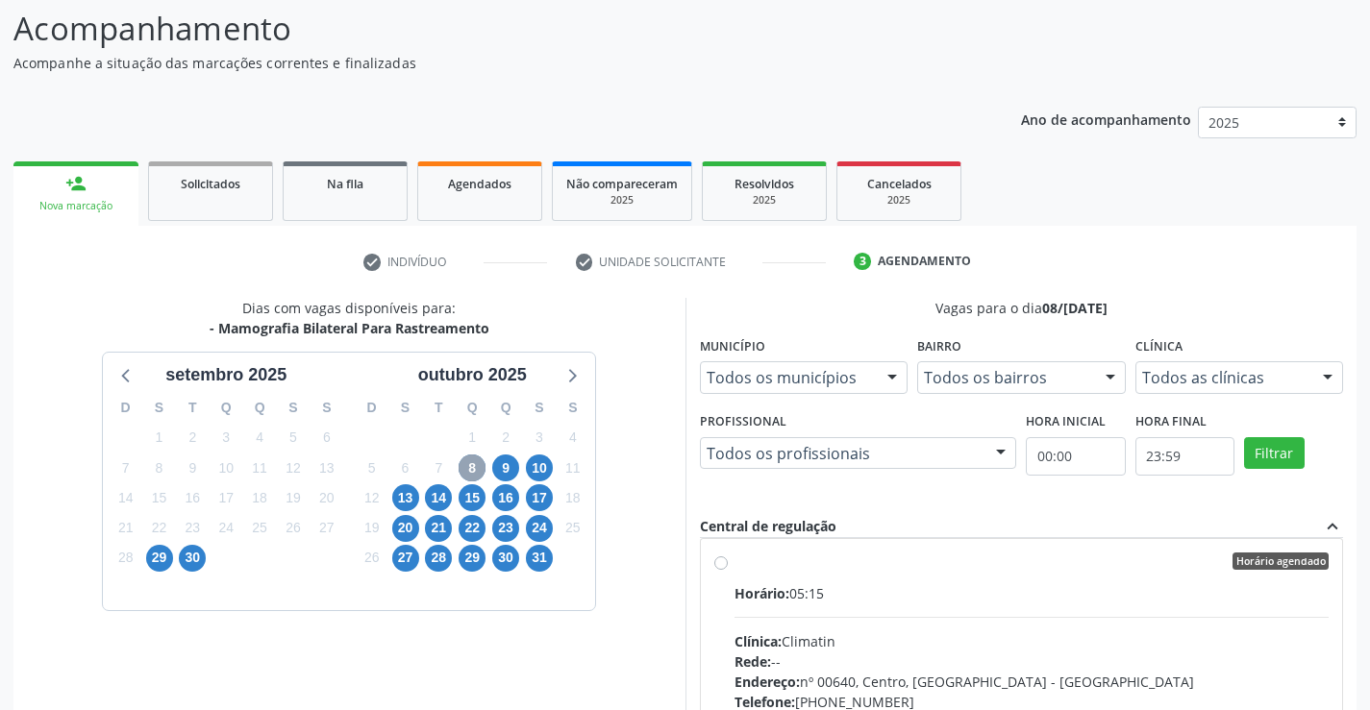
scroll to position [0, 0]
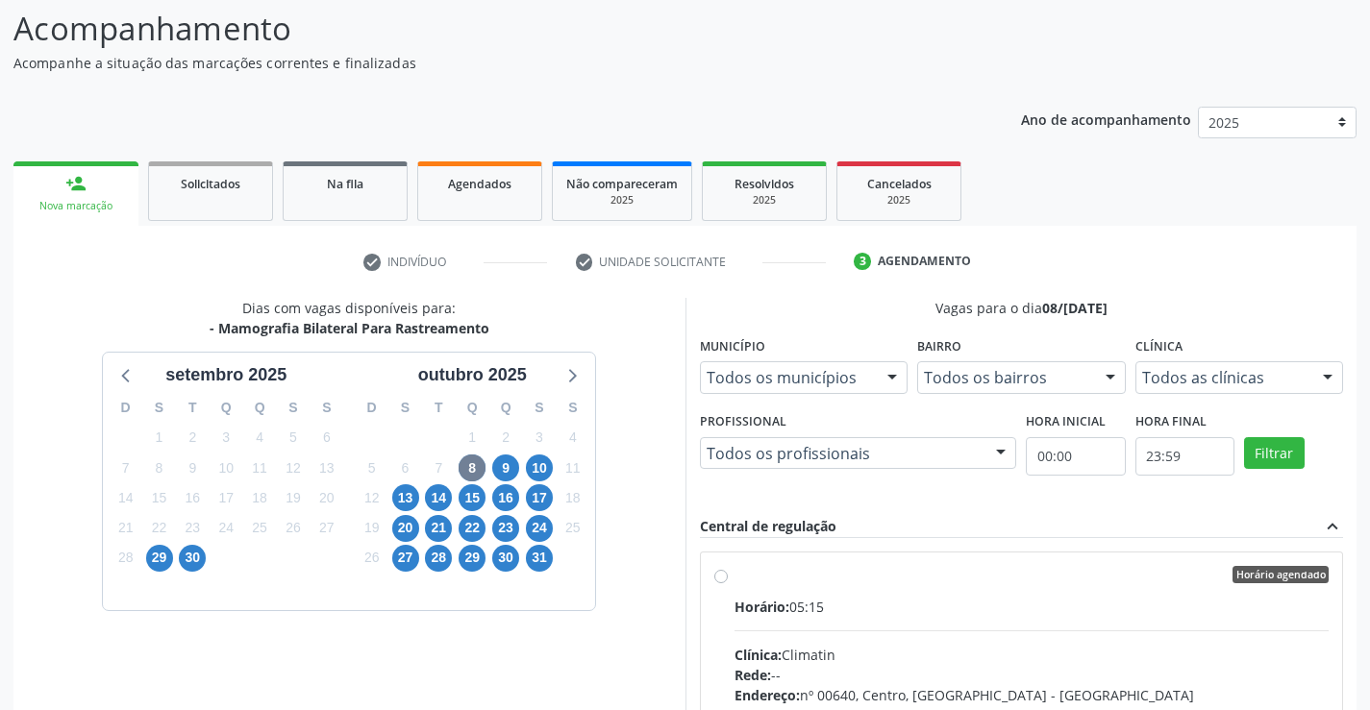
click at [734, 571] on label "Horário agendado Horário: 05:15 Clínica: Climatin Rede: -- Endereço: nº 00640, …" at bounding box center [1031, 713] width 595 height 295
click at [722, 571] on input "Horário agendado Horário: 05:15 Clínica: Climatin Rede: -- Endereço: nº 00640, …" at bounding box center [720, 574] width 13 height 17
radio input "true"
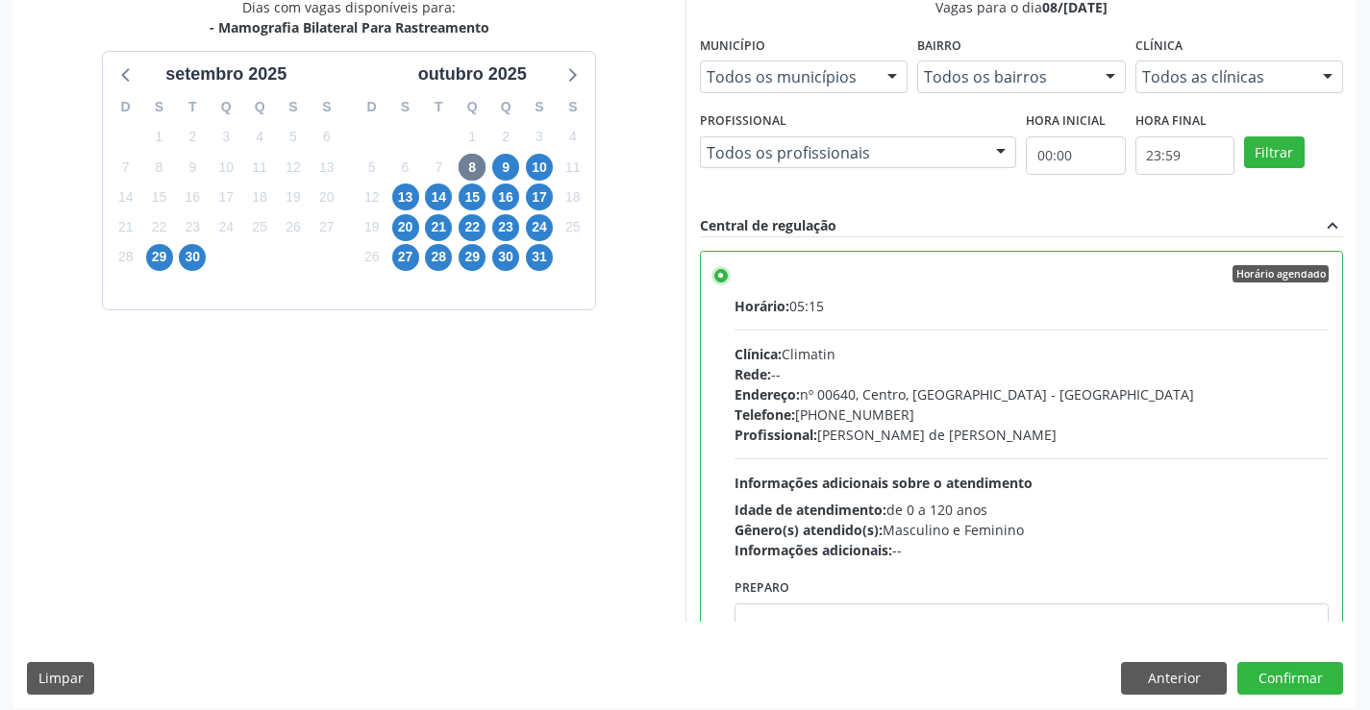
scroll to position [438, 0]
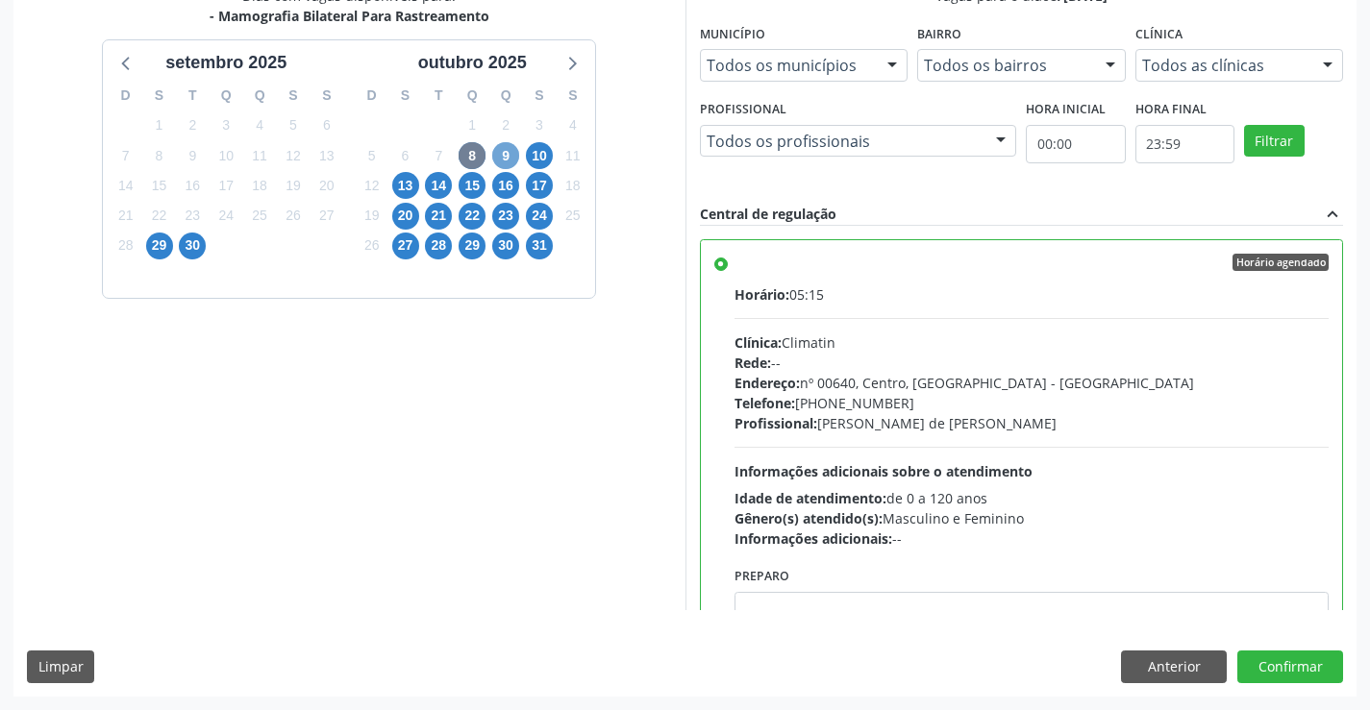
click at [503, 153] on span "9" at bounding box center [505, 155] width 27 height 27
click at [734, 264] on label "Horário agendado Horário: 04:15 Clínica: Climatin Rede: -- Endereço: nº 00640, …" at bounding box center [1031, 401] width 595 height 295
click at [727, 264] on input "Horário agendado Horário: 04:15 Clínica: Climatin Rede: -- Endereço: nº 00640, …" at bounding box center [720, 262] width 13 height 17
radio input "true"
click at [1294, 666] on button "Confirmar" at bounding box center [1290, 667] width 106 height 33
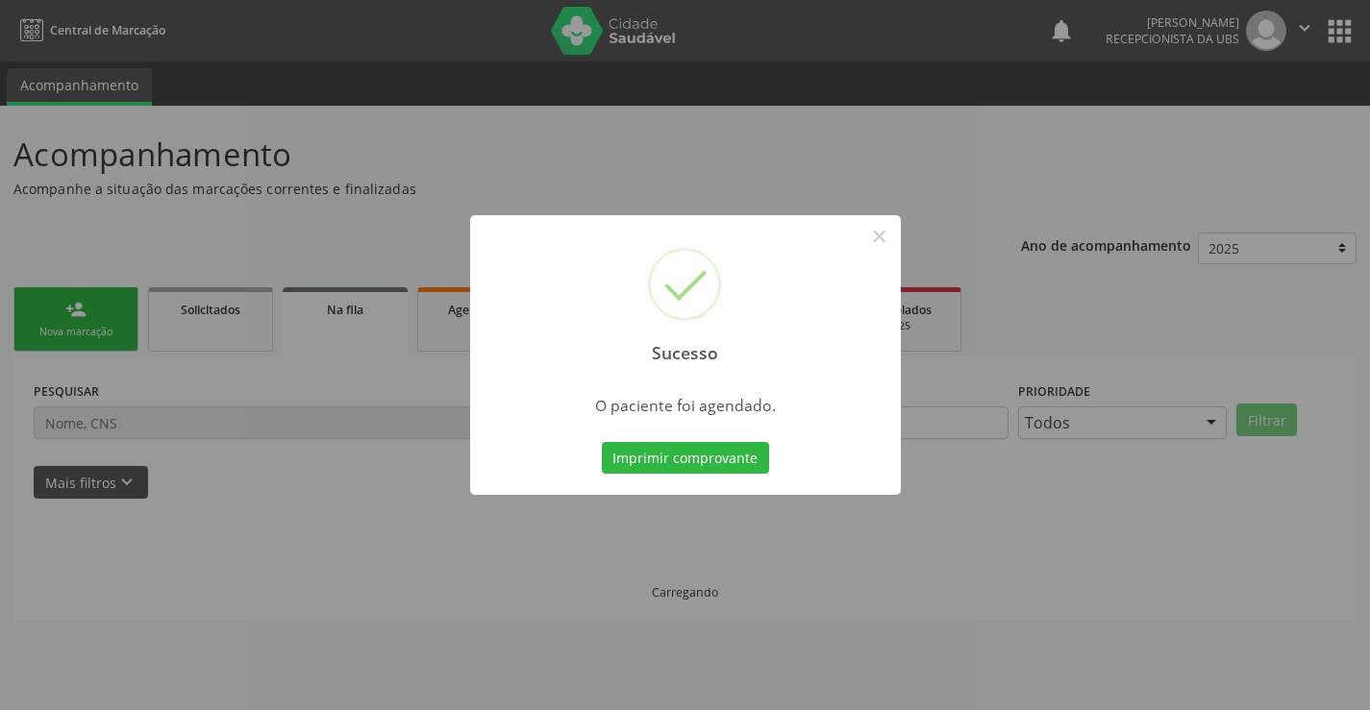
scroll to position [0, 0]
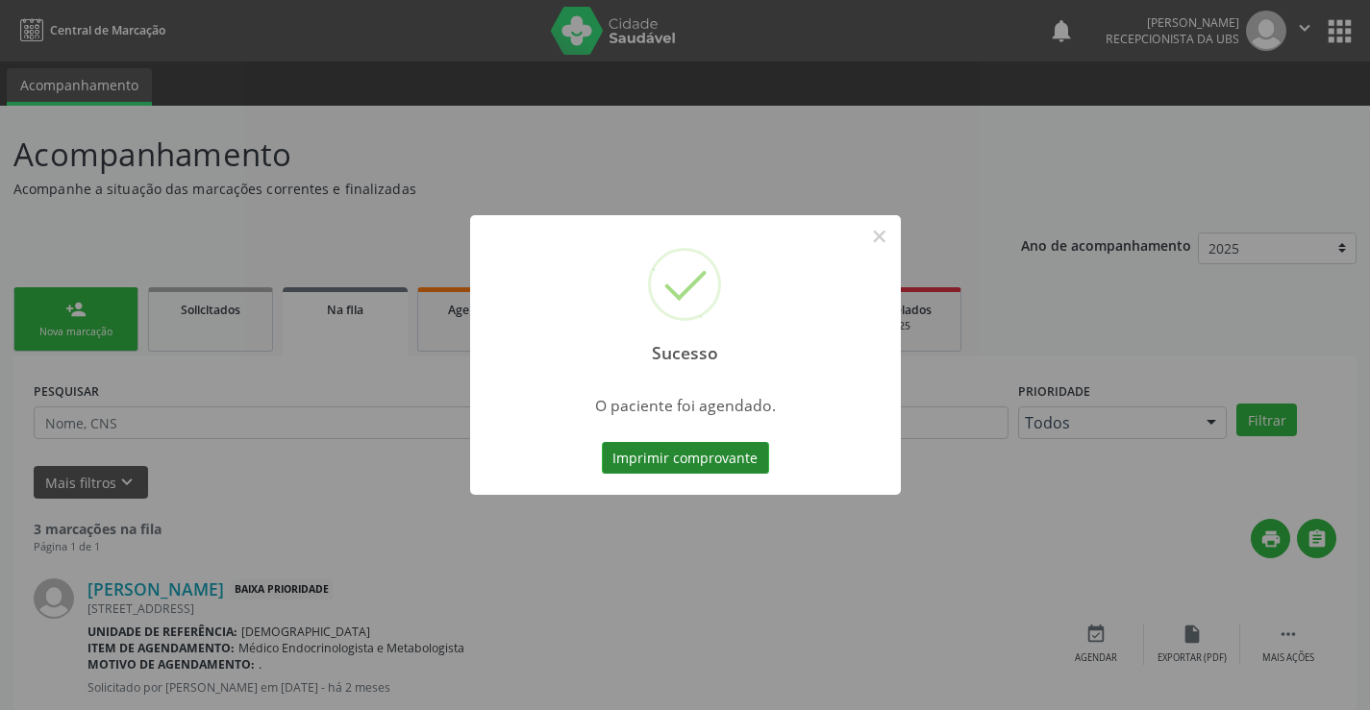
click at [703, 460] on button "Imprimir comprovante" at bounding box center [685, 458] width 167 height 33
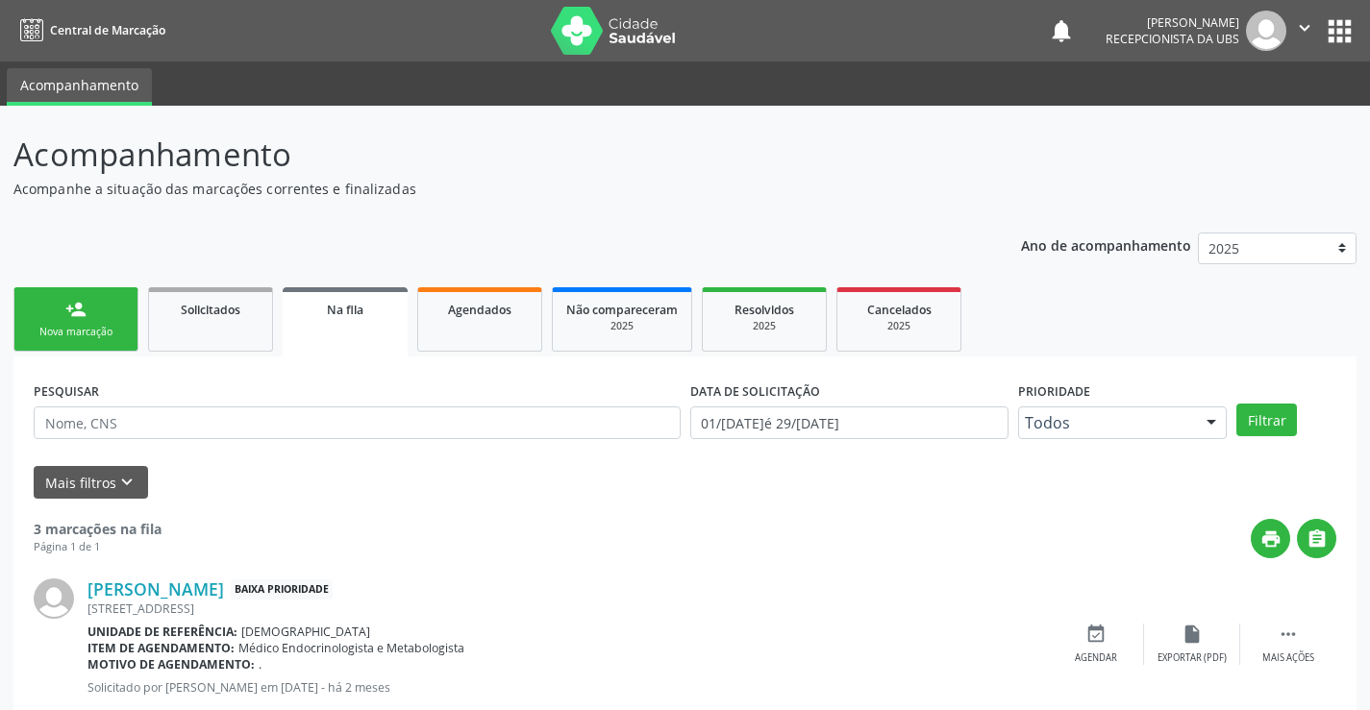
click at [63, 313] on link "person_add Nova marcação" at bounding box center [75, 319] width 125 height 64
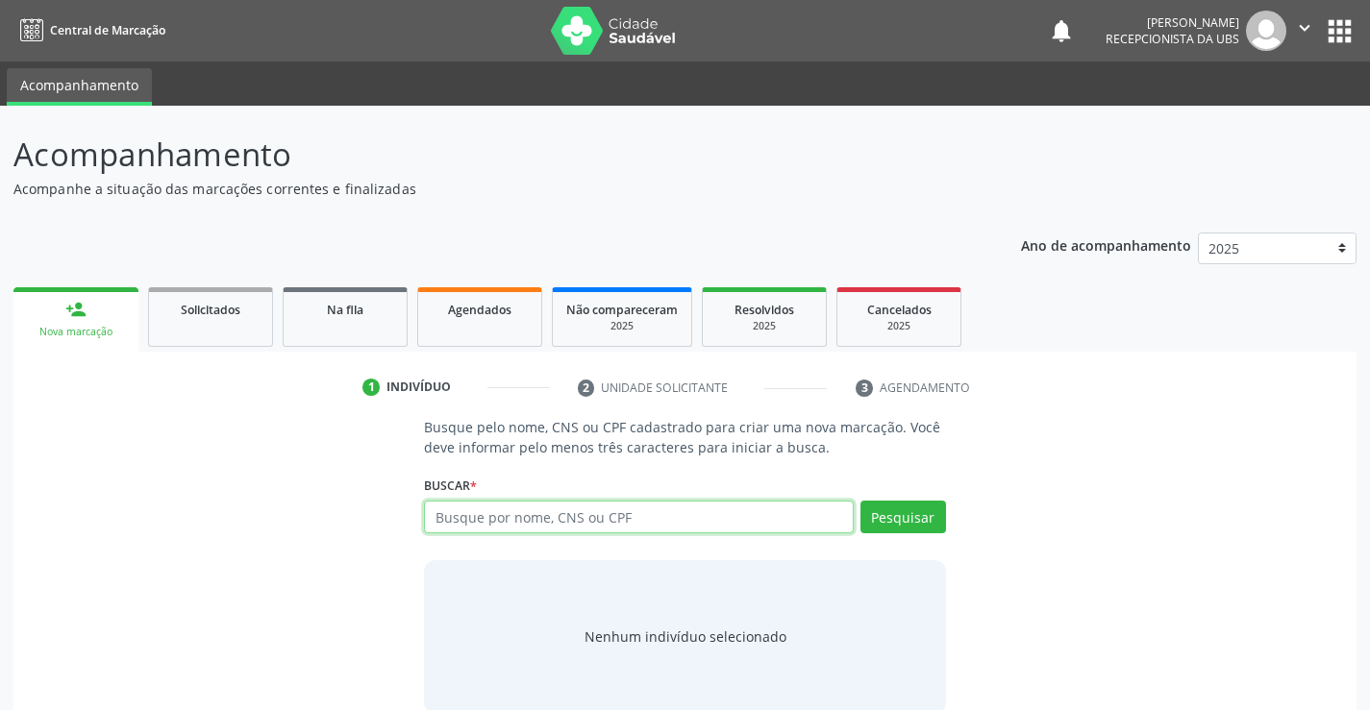
click at [700, 532] on input "text" at bounding box center [638, 517] width 429 height 33
type input "707000844990436"
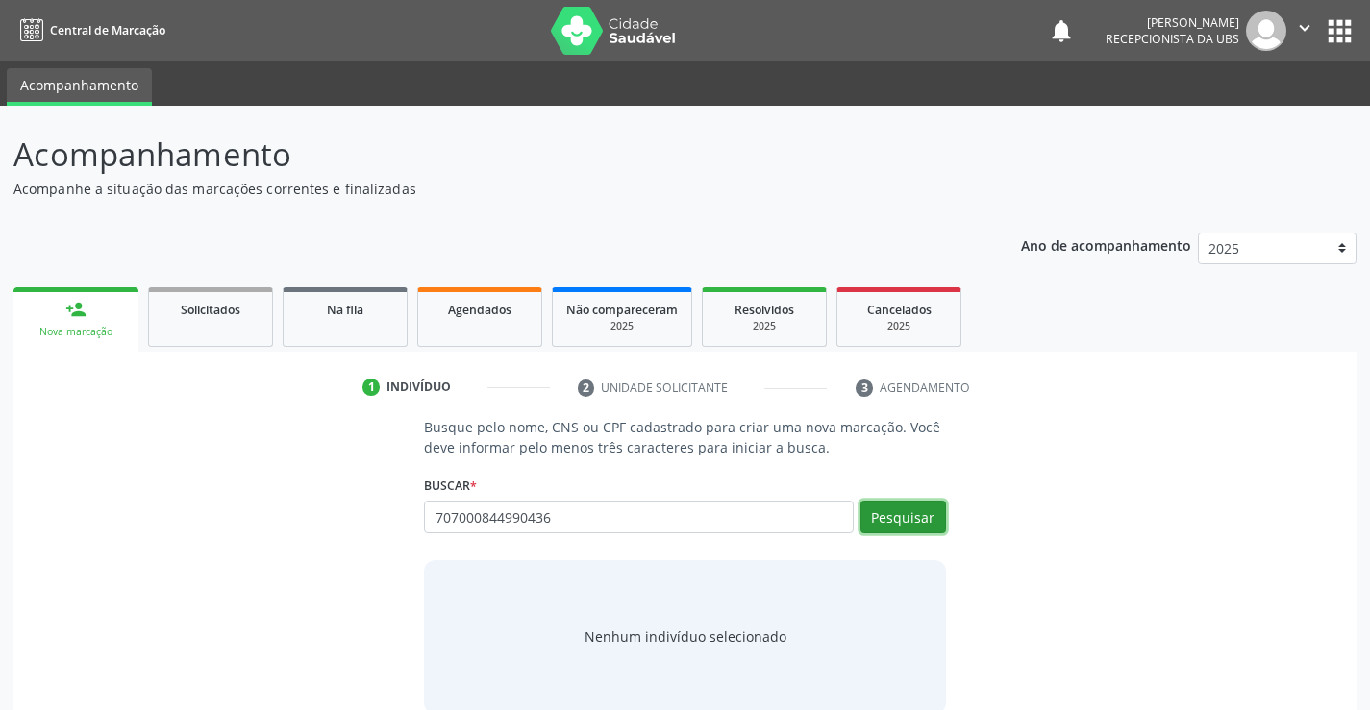
click at [876, 517] on button "Pesquisar" at bounding box center [903, 517] width 86 height 33
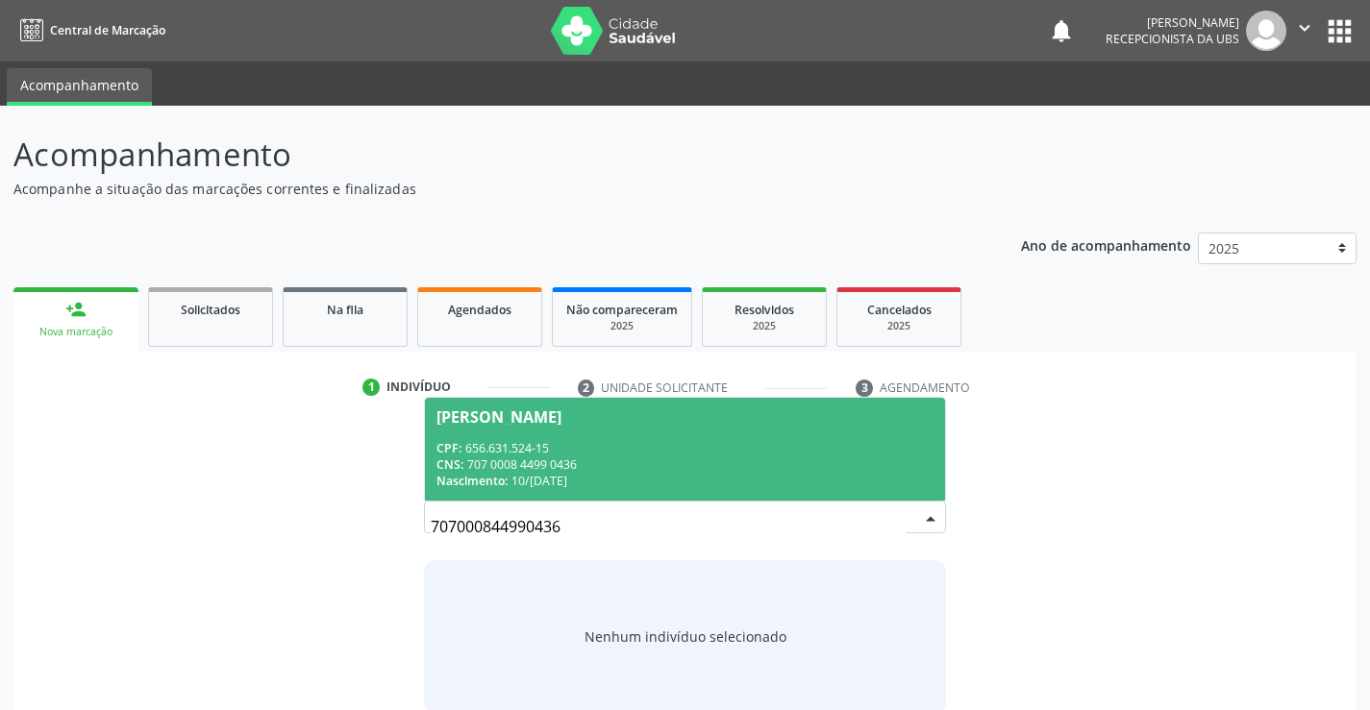
click at [700, 478] on div "Nascimento: 10/03/1965" at bounding box center [684, 481] width 496 height 16
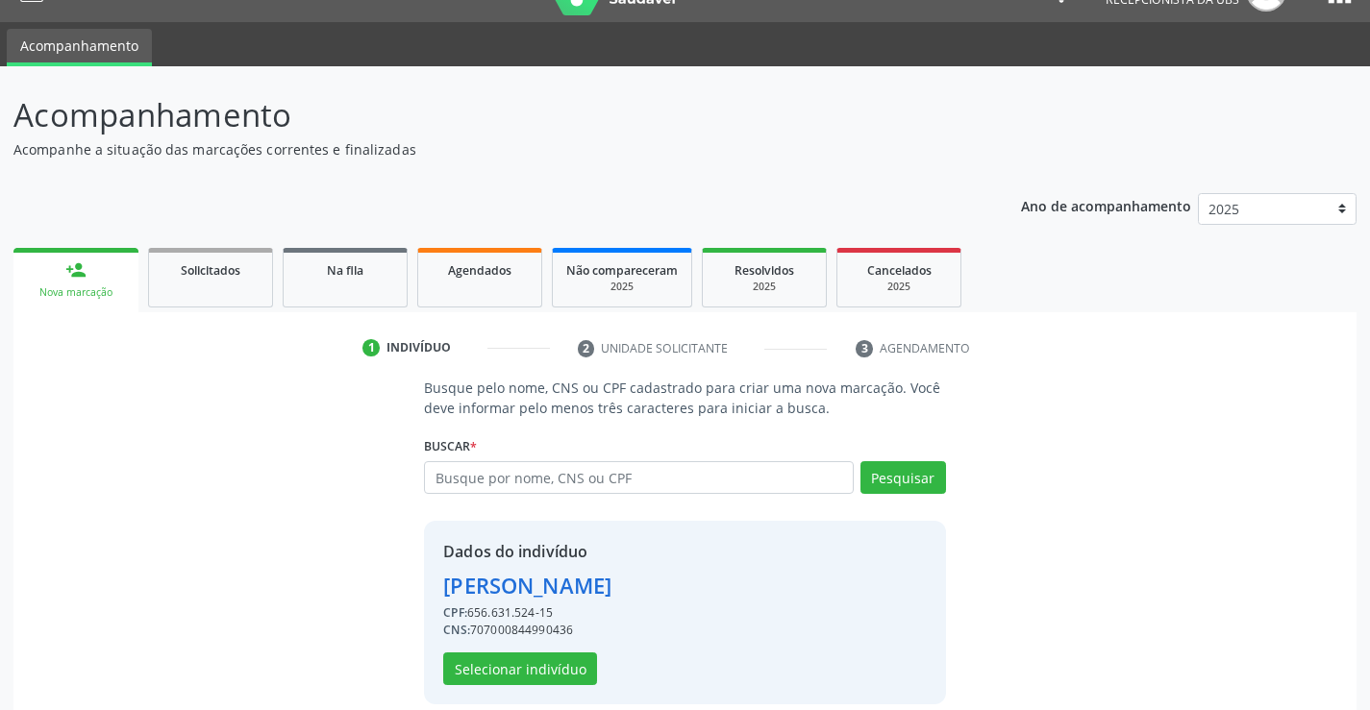
scroll to position [61, 0]
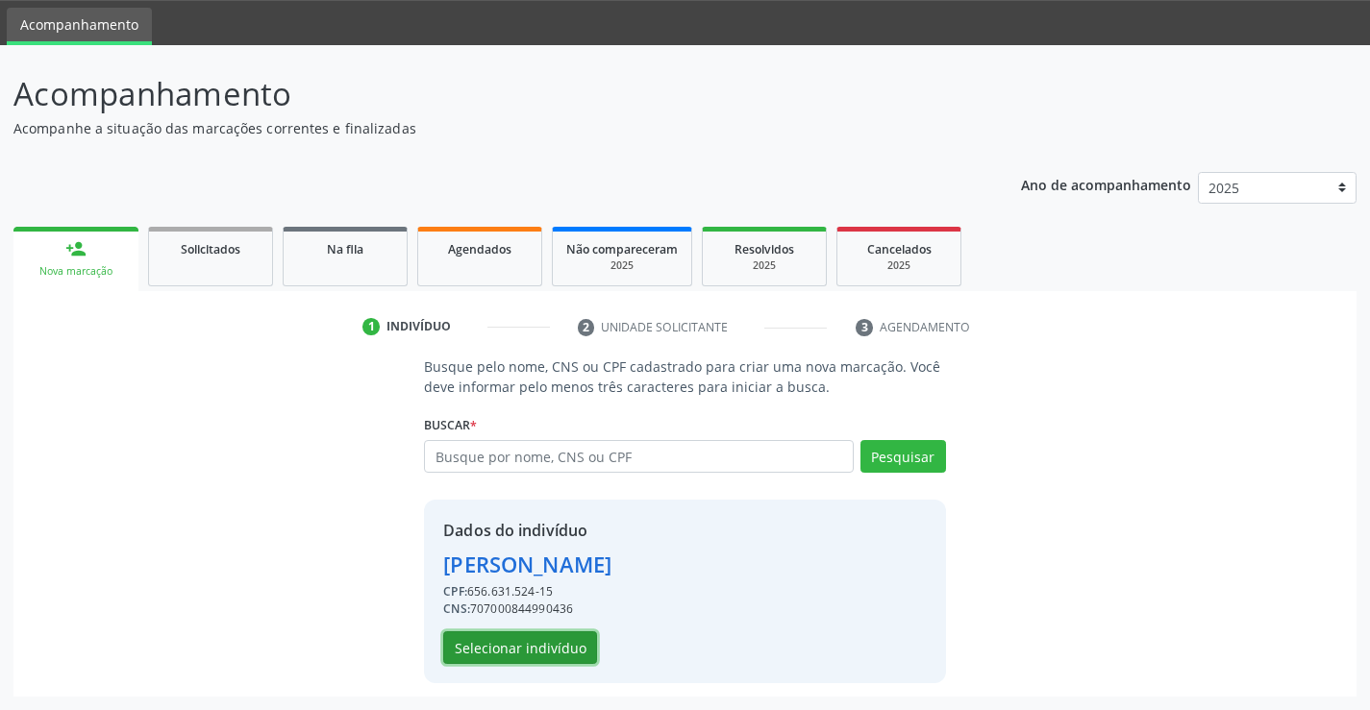
click at [485, 642] on button "Selecionar indivíduo" at bounding box center [520, 648] width 154 height 33
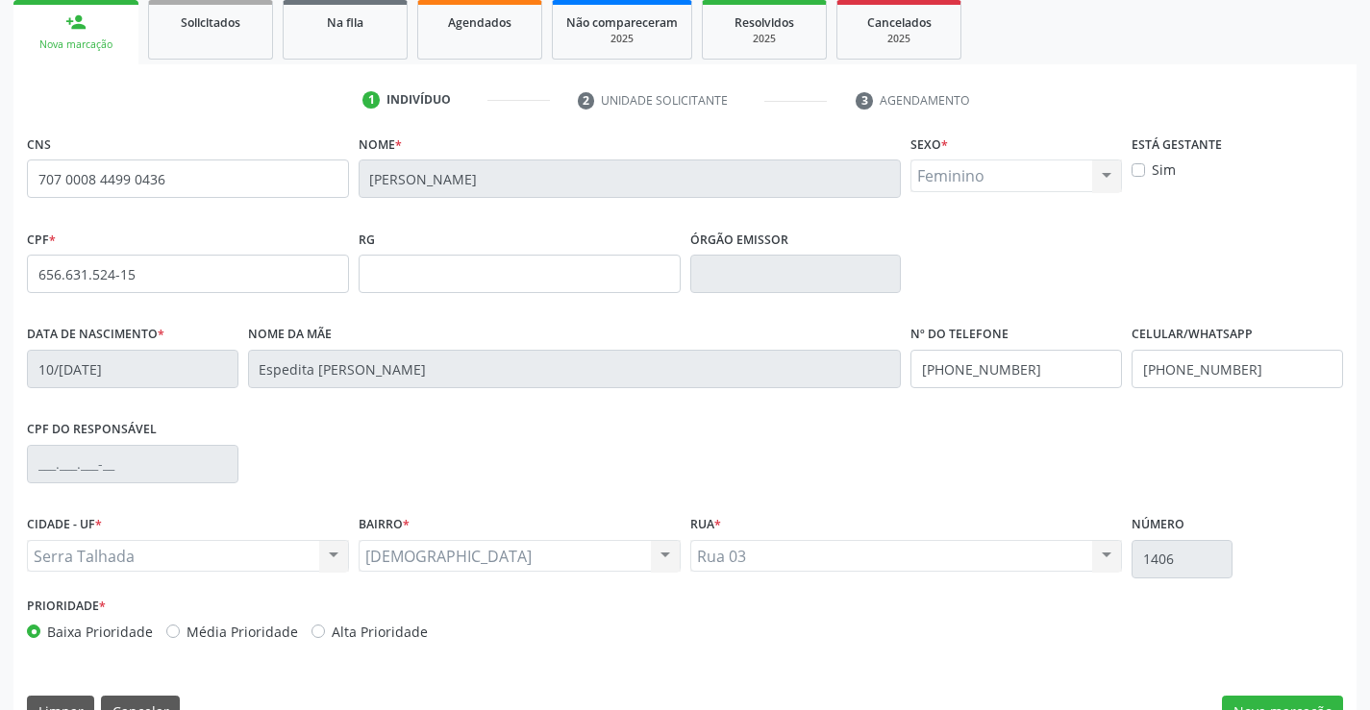
scroll to position [332, 0]
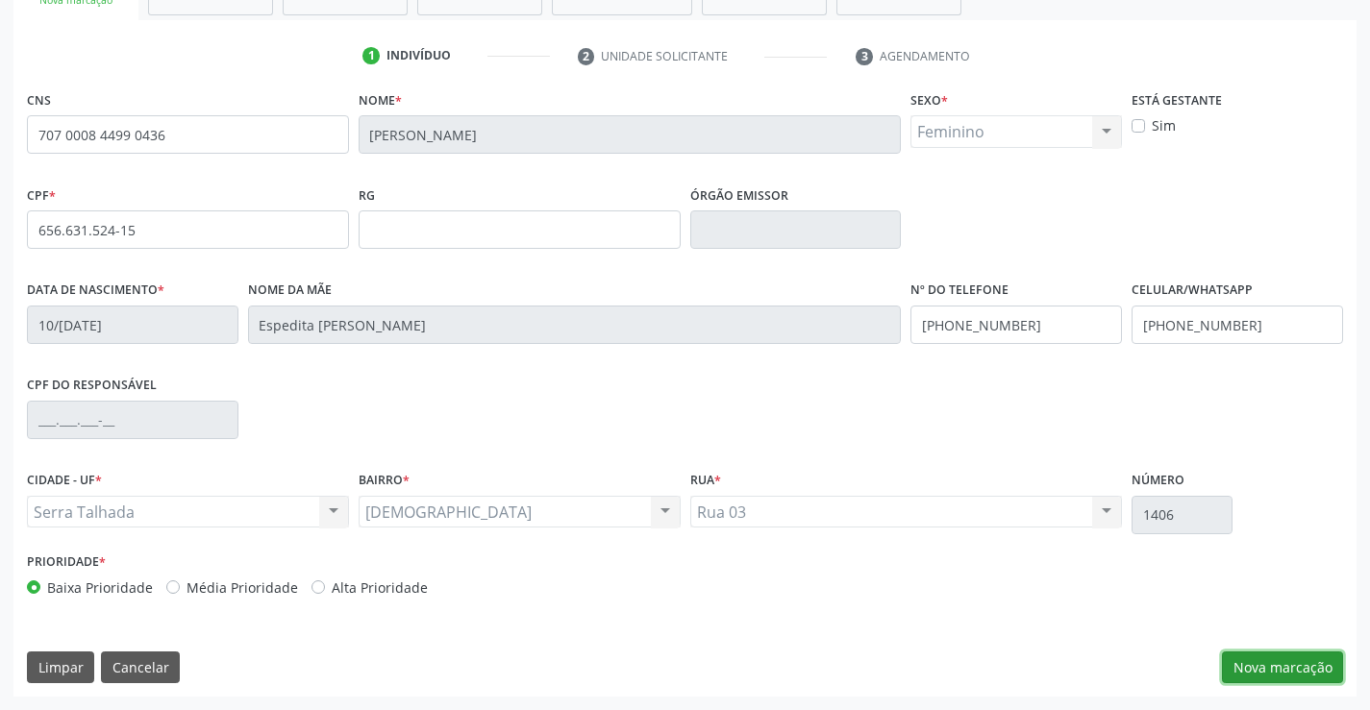
click at [1308, 665] on button "Nova marcação" at bounding box center [1282, 668] width 121 height 33
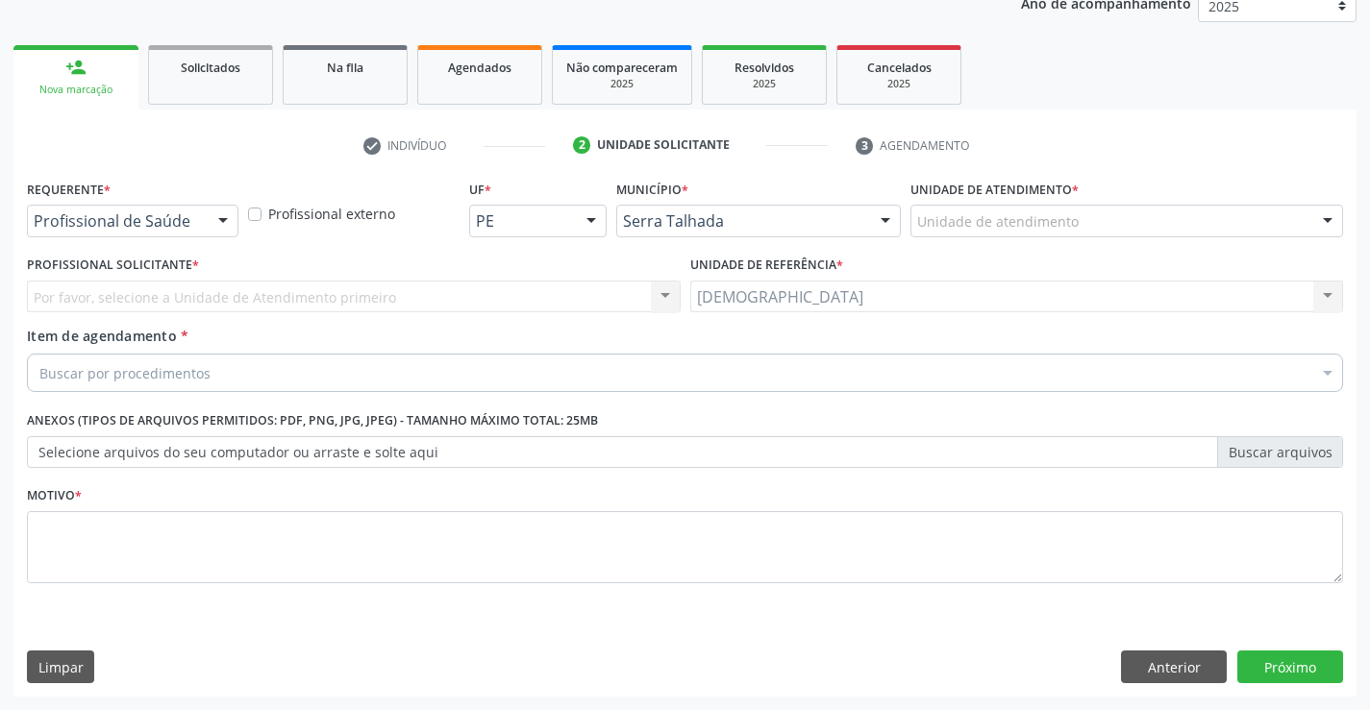
scroll to position [242, 0]
click at [221, 223] on div at bounding box center [223, 222] width 29 height 33
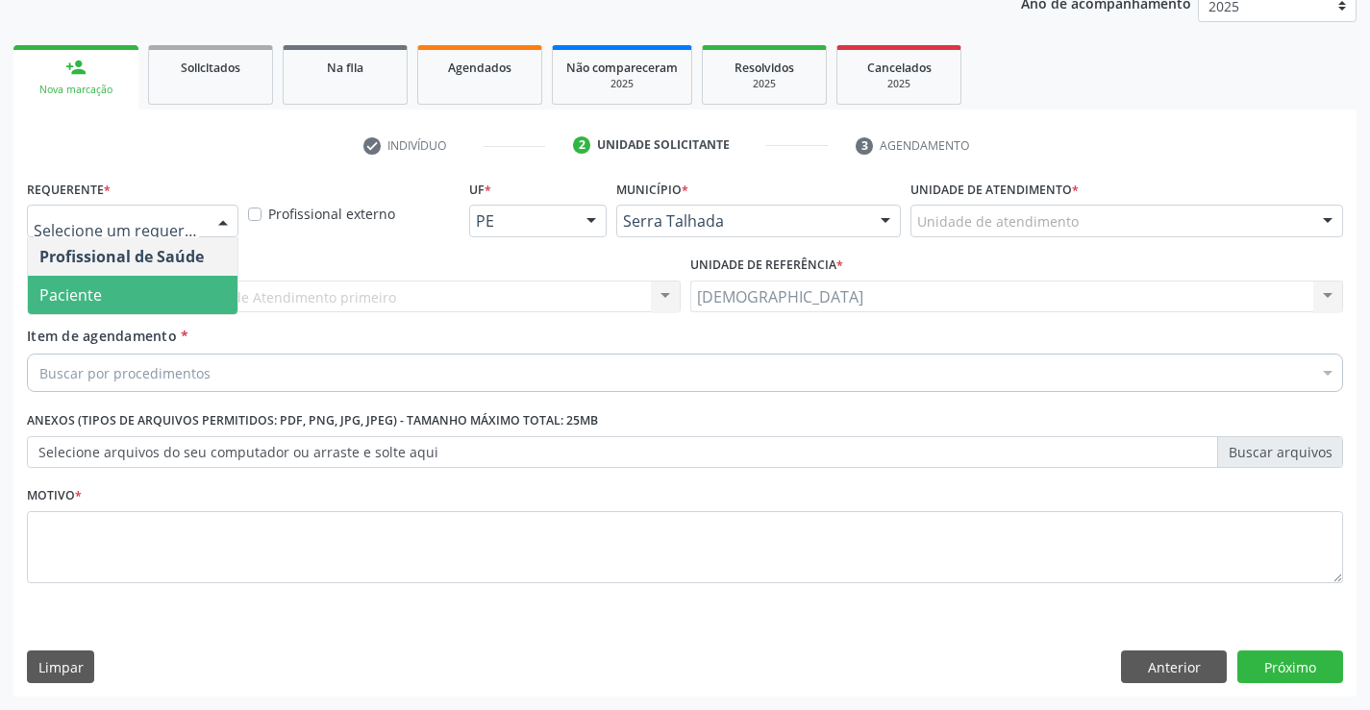
click at [88, 316] on div "Profissional Solicitante * Por favor, selecione a Unidade de Atendimento primei…" at bounding box center [353, 288] width 663 height 75
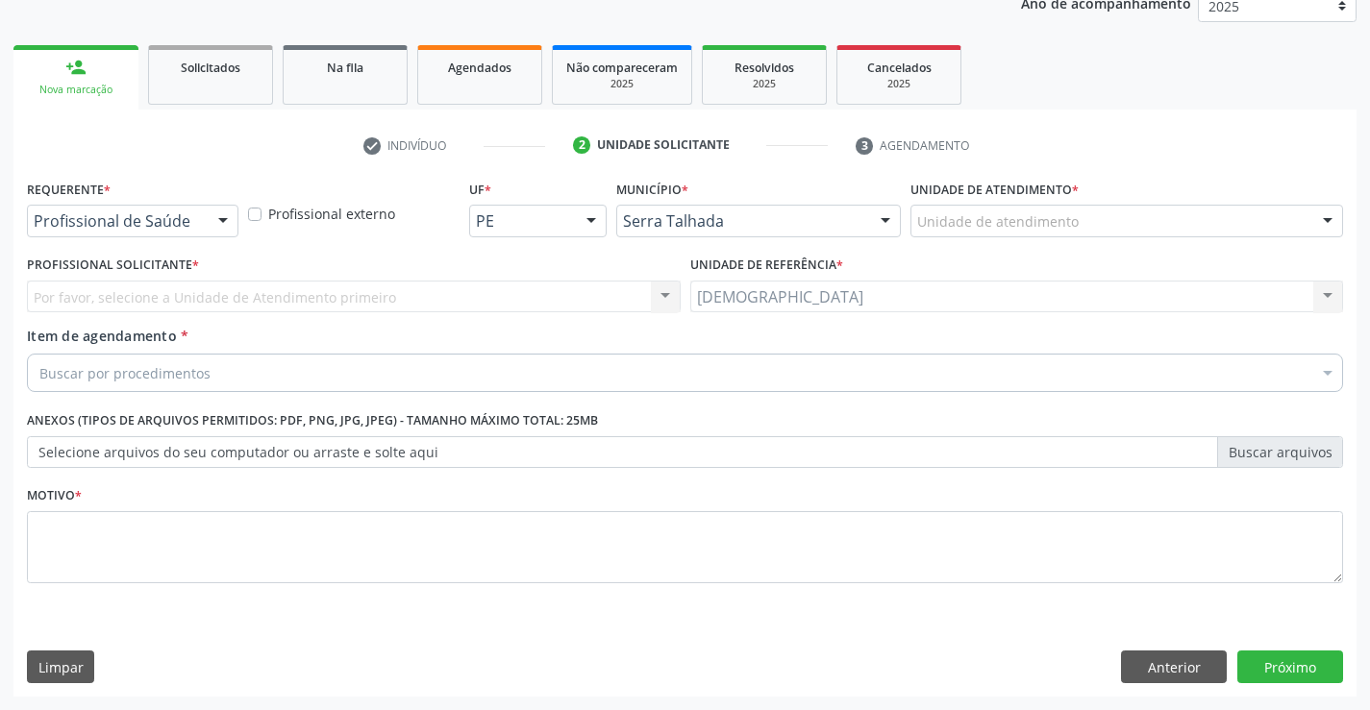
click at [229, 219] on div at bounding box center [223, 222] width 29 height 33
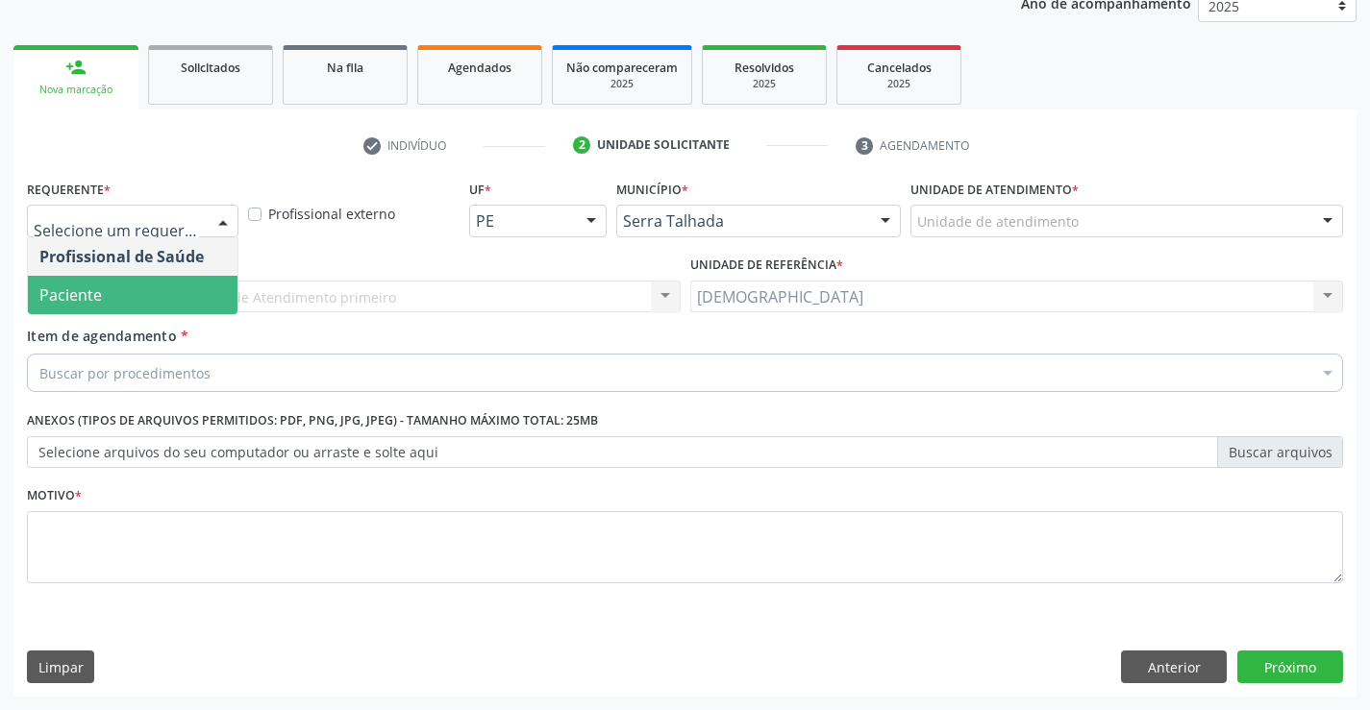
click at [144, 276] on span "Paciente" at bounding box center [133, 295] width 210 height 38
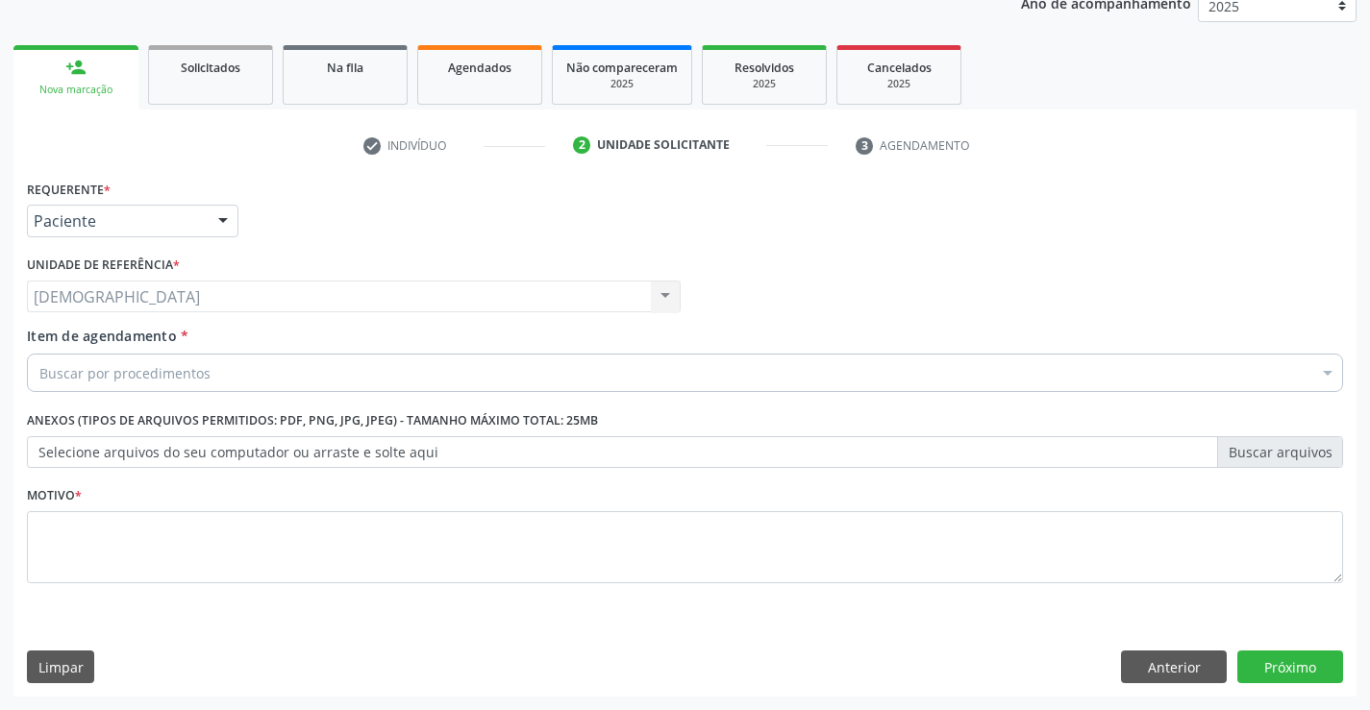
click at [144, 287] on div "Usf Bom Jesus II Usf Bom Jesus II Nenhum resultado encontrado para: " " Não há …" at bounding box center [354, 297] width 654 height 33
click at [82, 543] on textarea at bounding box center [685, 547] width 1316 height 73
type textarea "."
click at [250, 371] on div "Buscar por procedimentos" at bounding box center [685, 373] width 1316 height 38
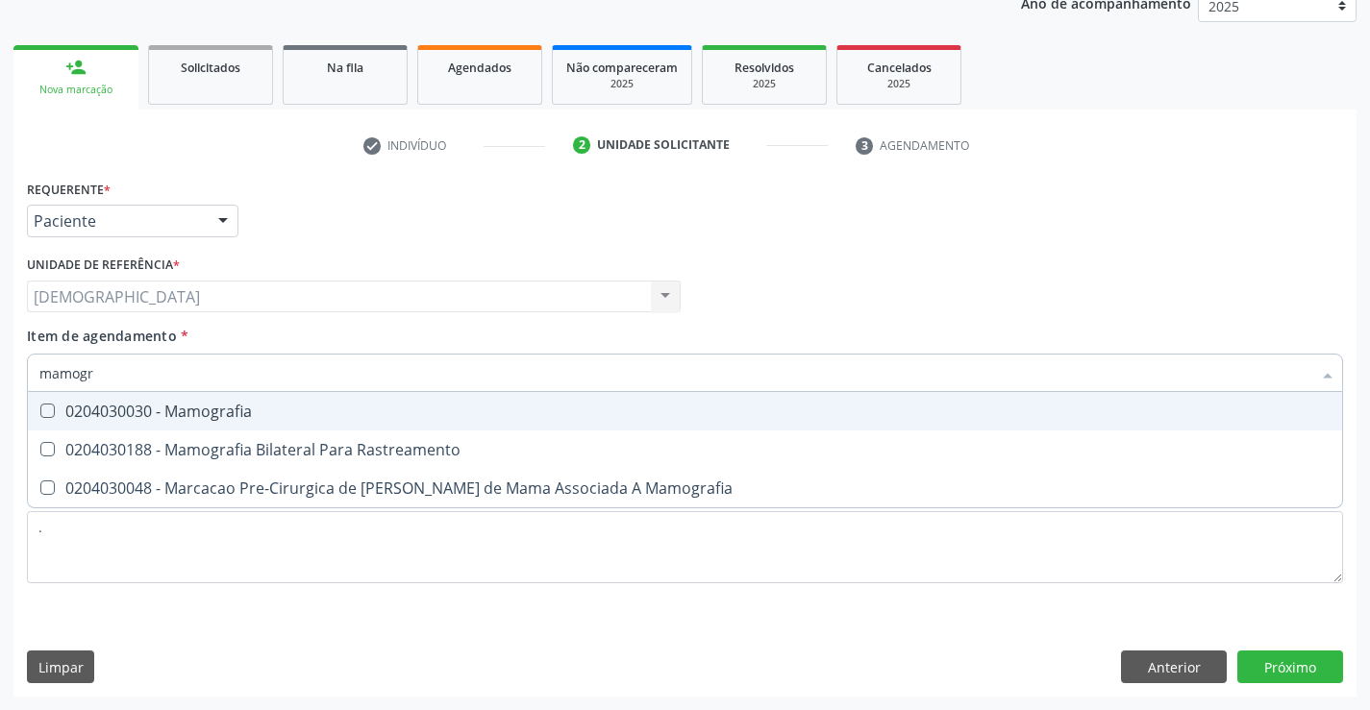
type input "mamogra"
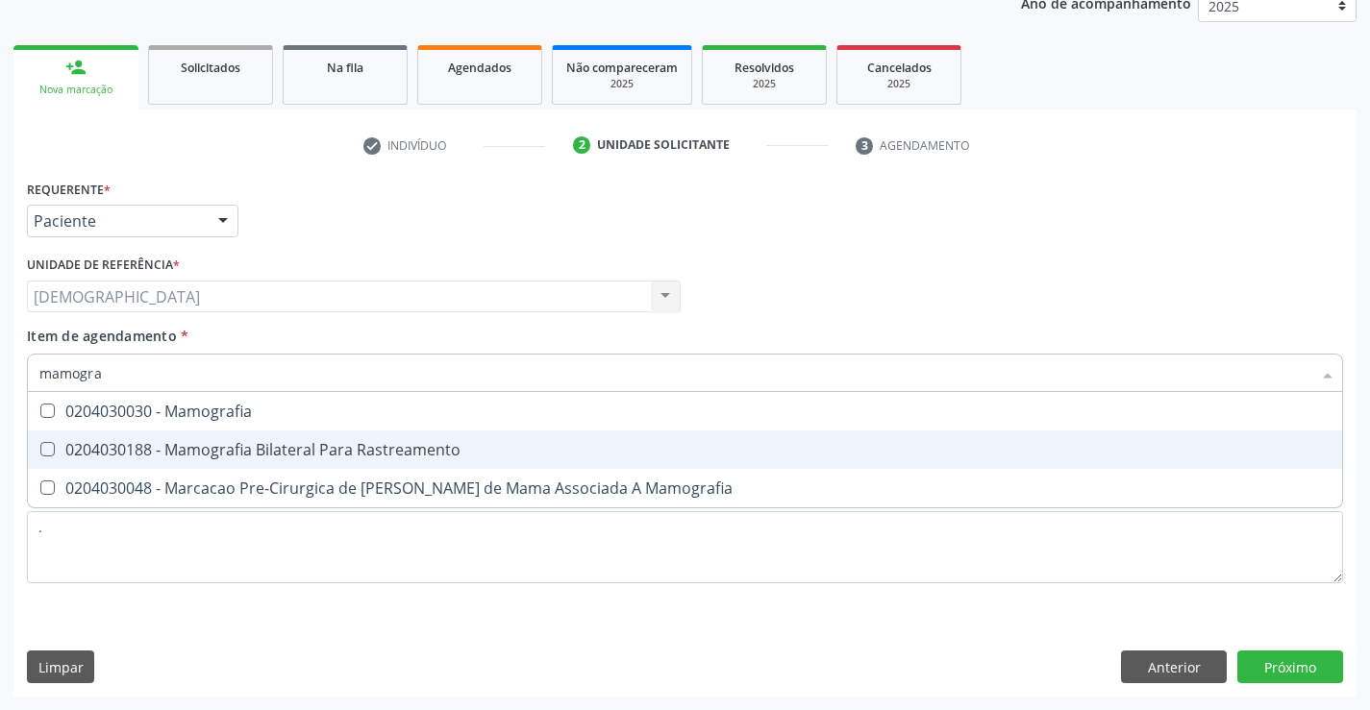
click at [283, 439] on span "0204030188 - Mamografia Bilateral Para Rastreamento" at bounding box center [685, 450] width 1314 height 38
checkbox Rastreamento "true"
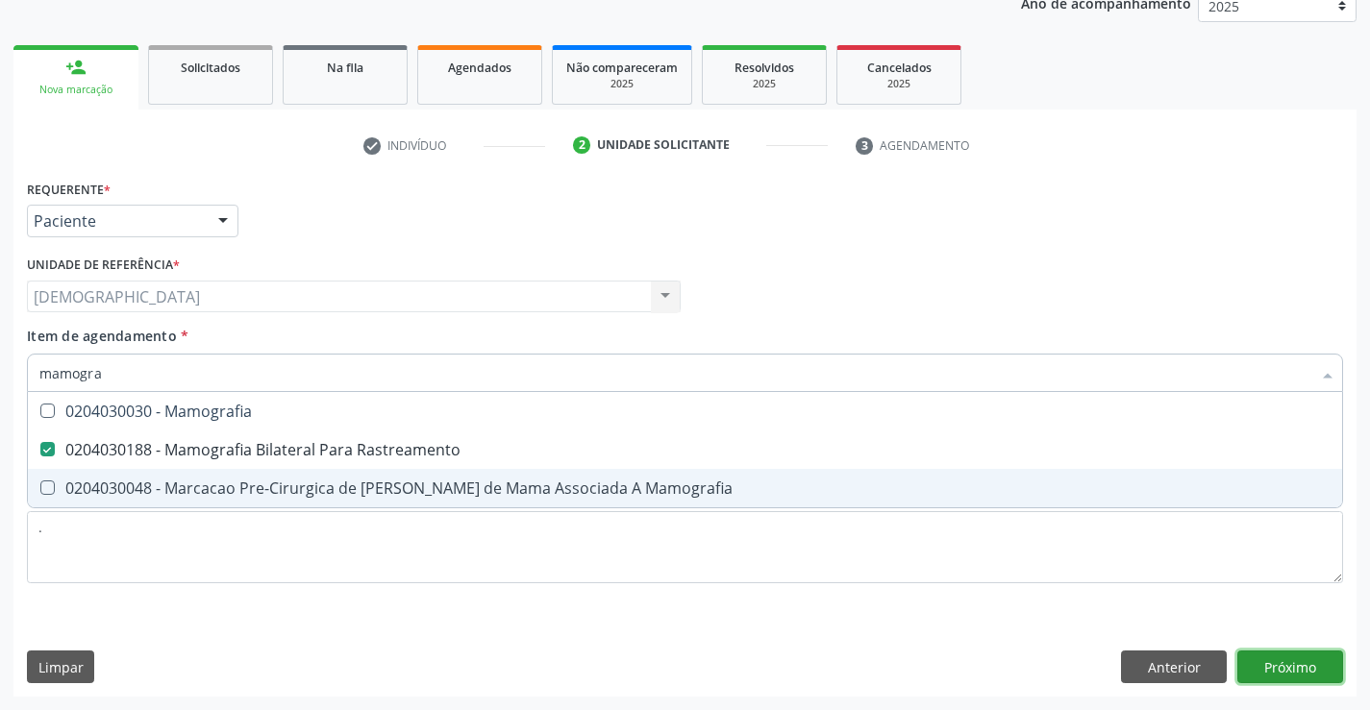
click at [1305, 667] on div "Requerente * Paciente Profissional de Saúde Paciente Nenhum resultado encontrad…" at bounding box center [684, 436] width 1343 height 522
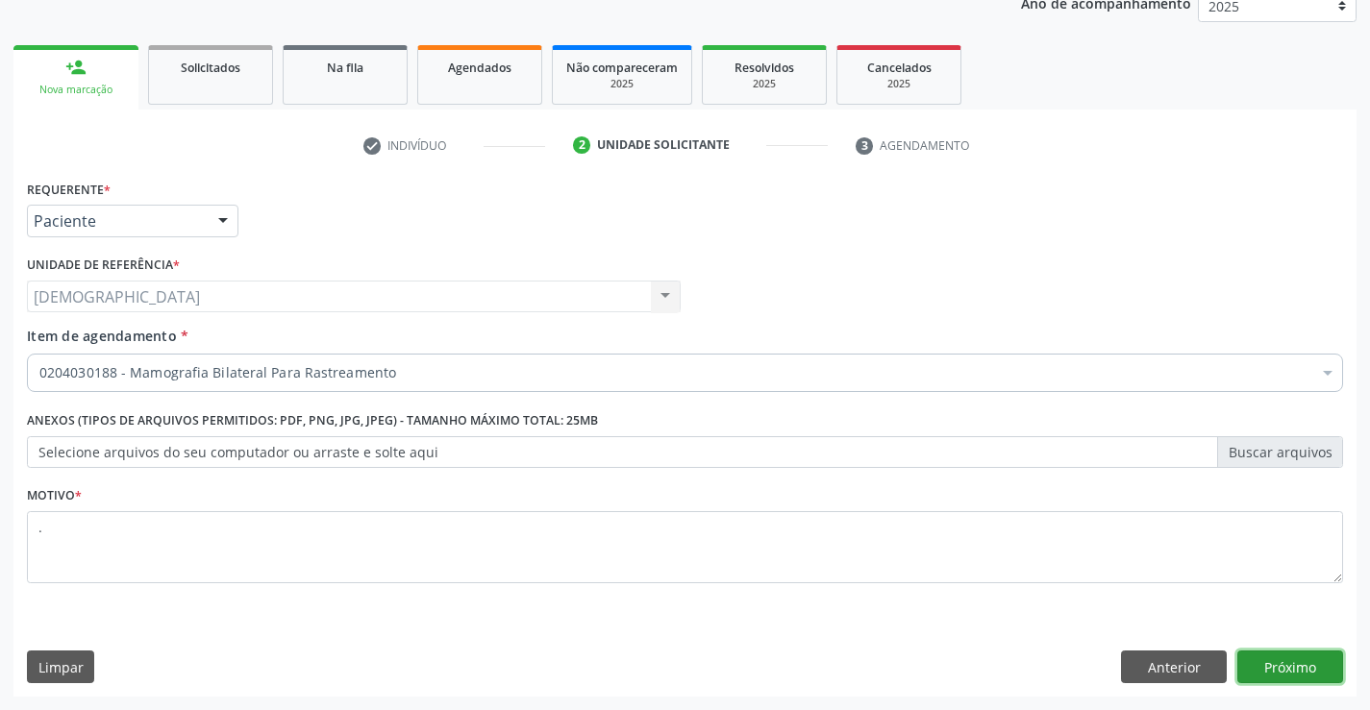
click at [1297, 670] on button "Próximo" at bounding box center [1290, 667] width 106 height 33
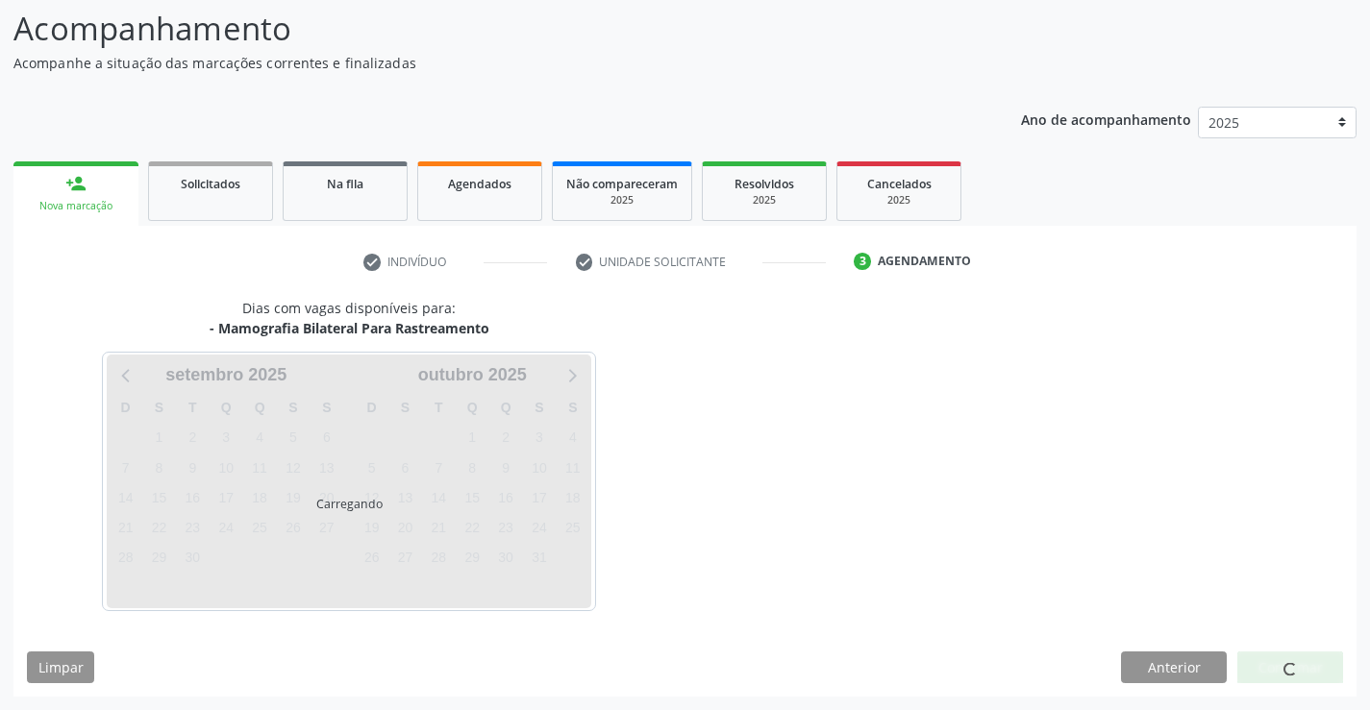
scroll to position [126, 0]
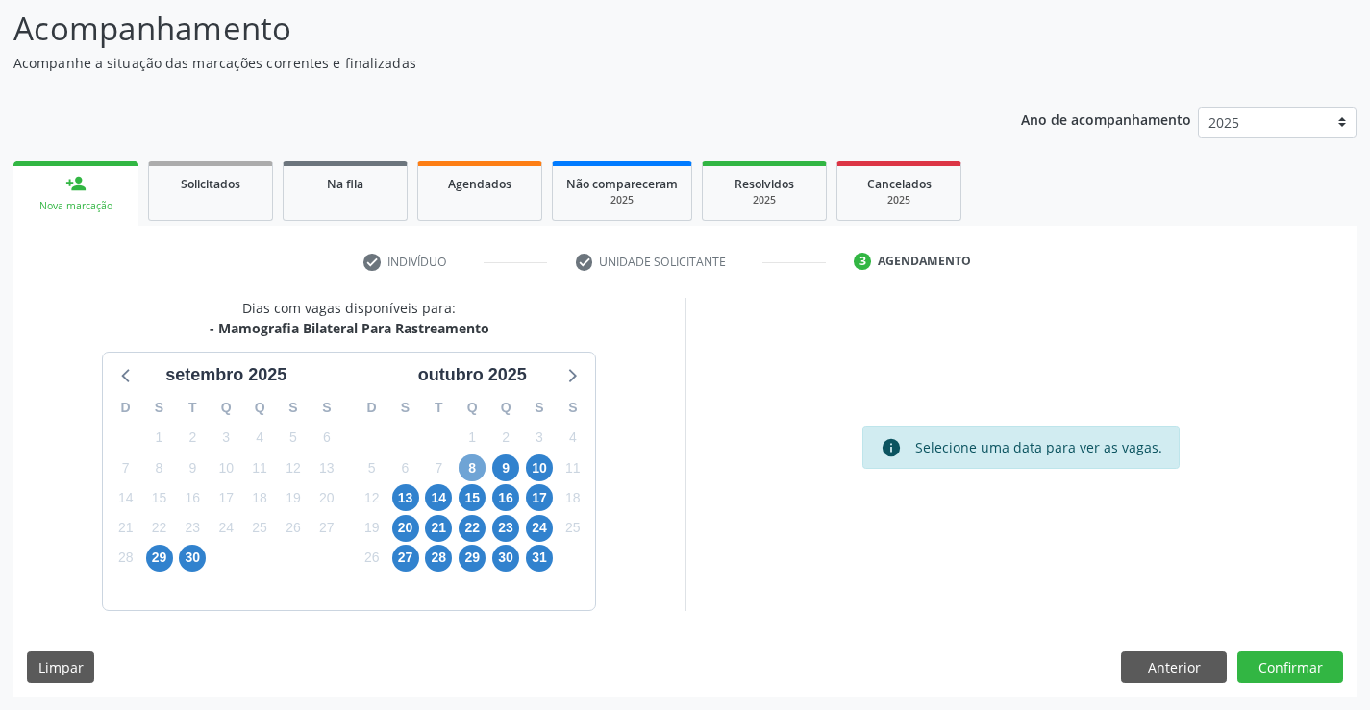
click at [475, 468] on span "8" at bounding box center [472, 468] width 27 height 27
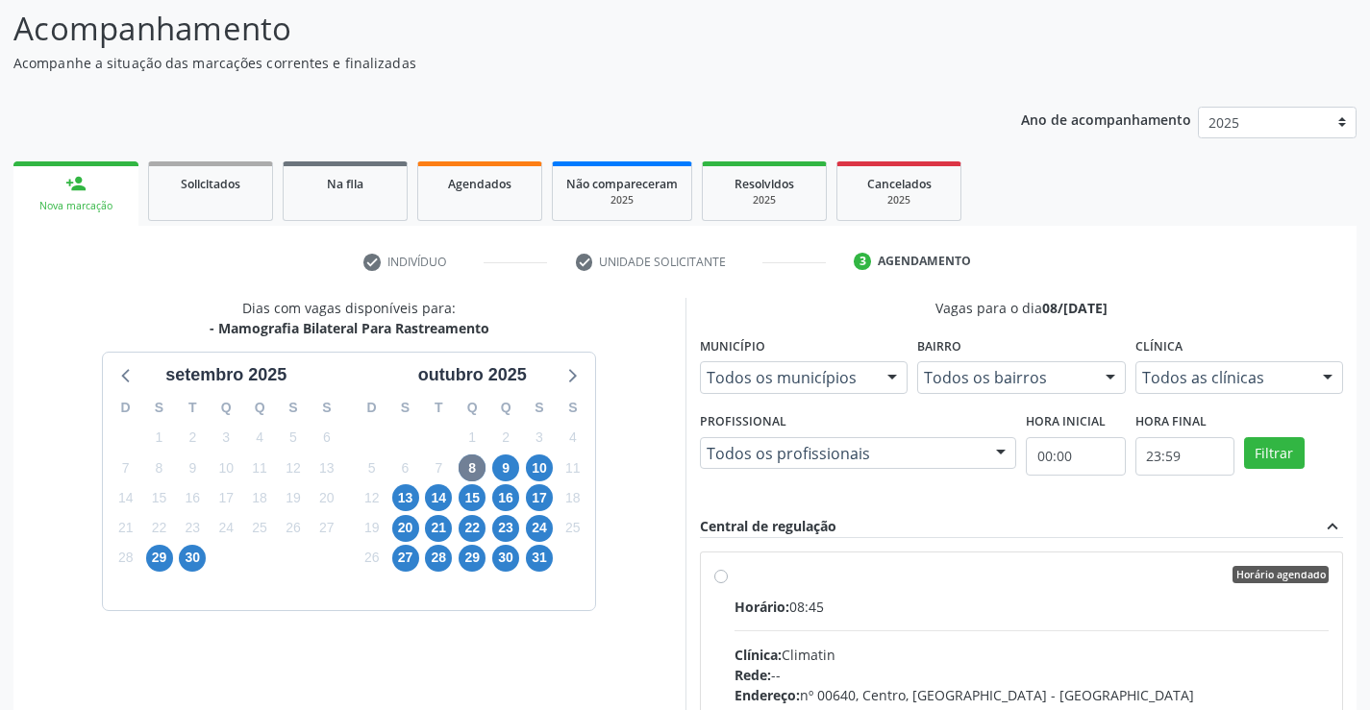
click at [794, 571] on div "Horário agendado" at bounding box center [1031, 574] width 595 height 17
click at [728, 571] on input "Horário agendado Horário: 08:45 Clínica: Climatin Rede: -- Endereço: nº 00640, …" at bounding box center [720, 574] width 13 height 17
radio input "true"
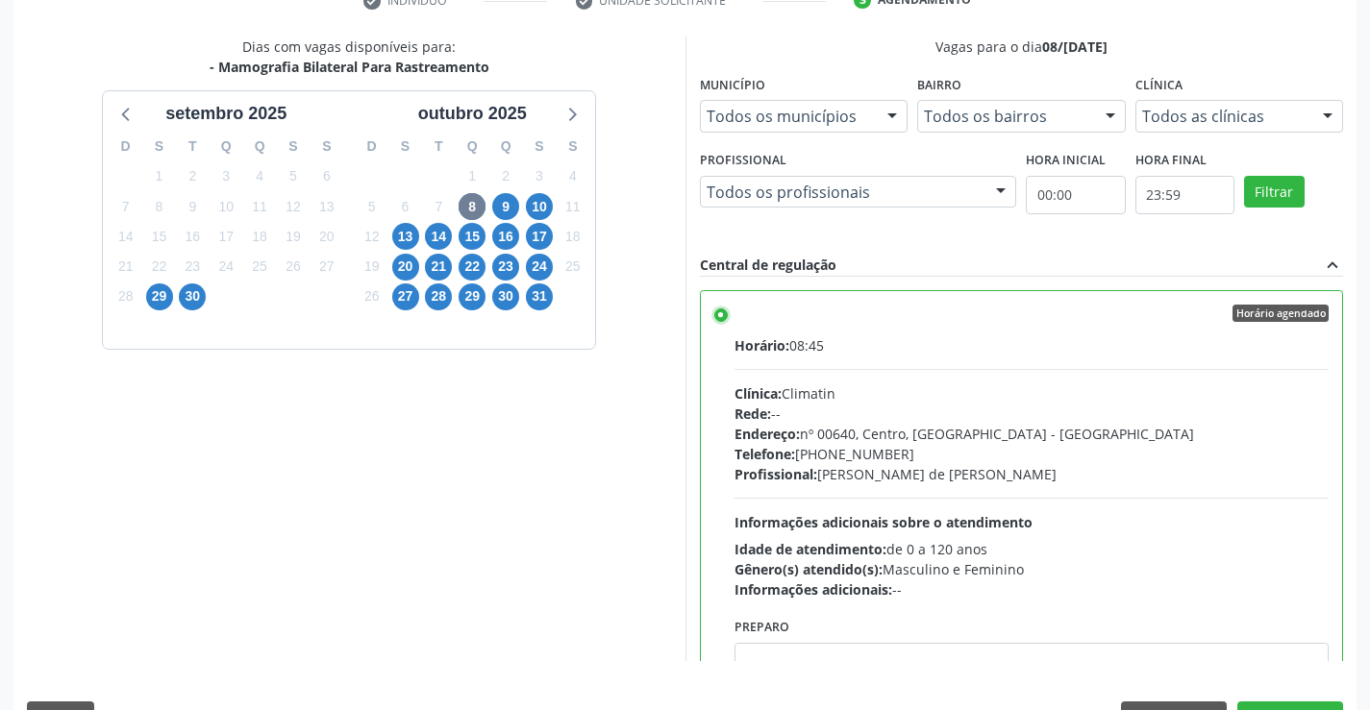
scroll to position [438, 0]
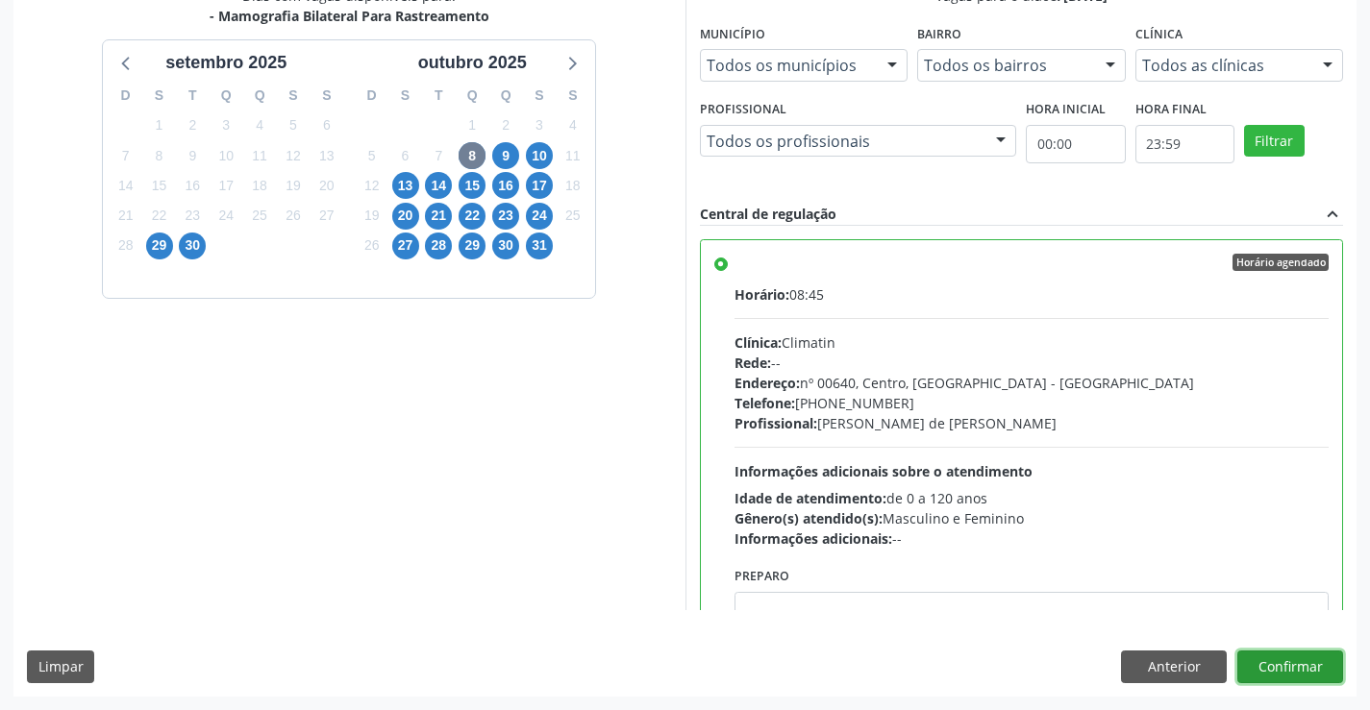
click at [1317, 662] on button "Confirmar" at bounding box center [1290, 667] width 106 height 33
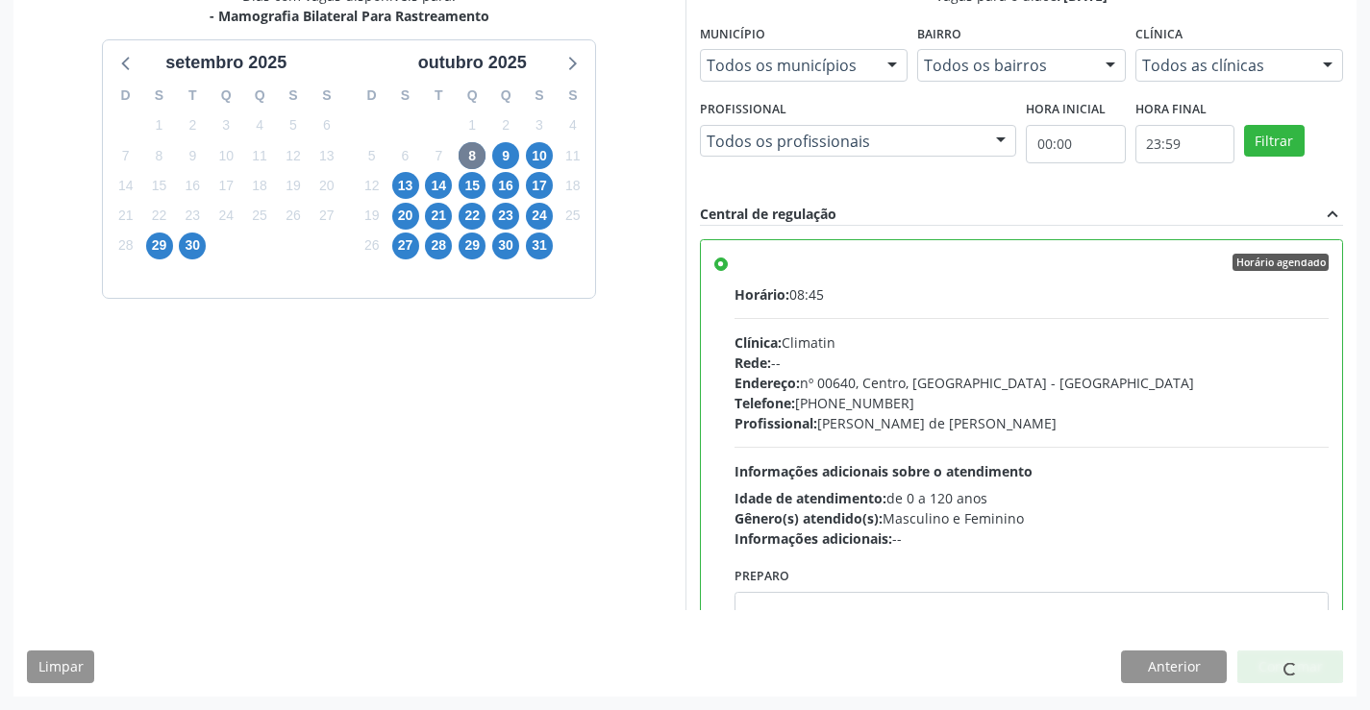
scroll to position [0, 0]
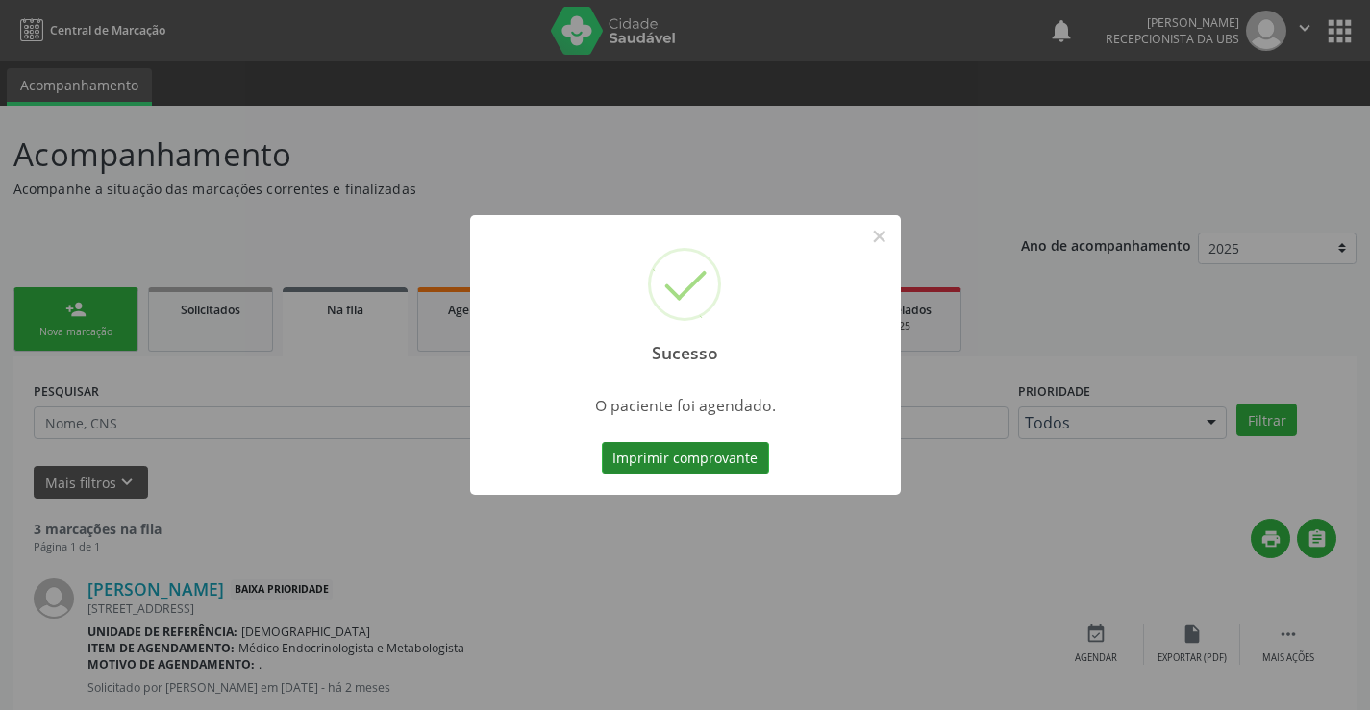
click at [627, 450] on button "Imprimir comprovante" at bounding box center [685, 458] width 167 height 33
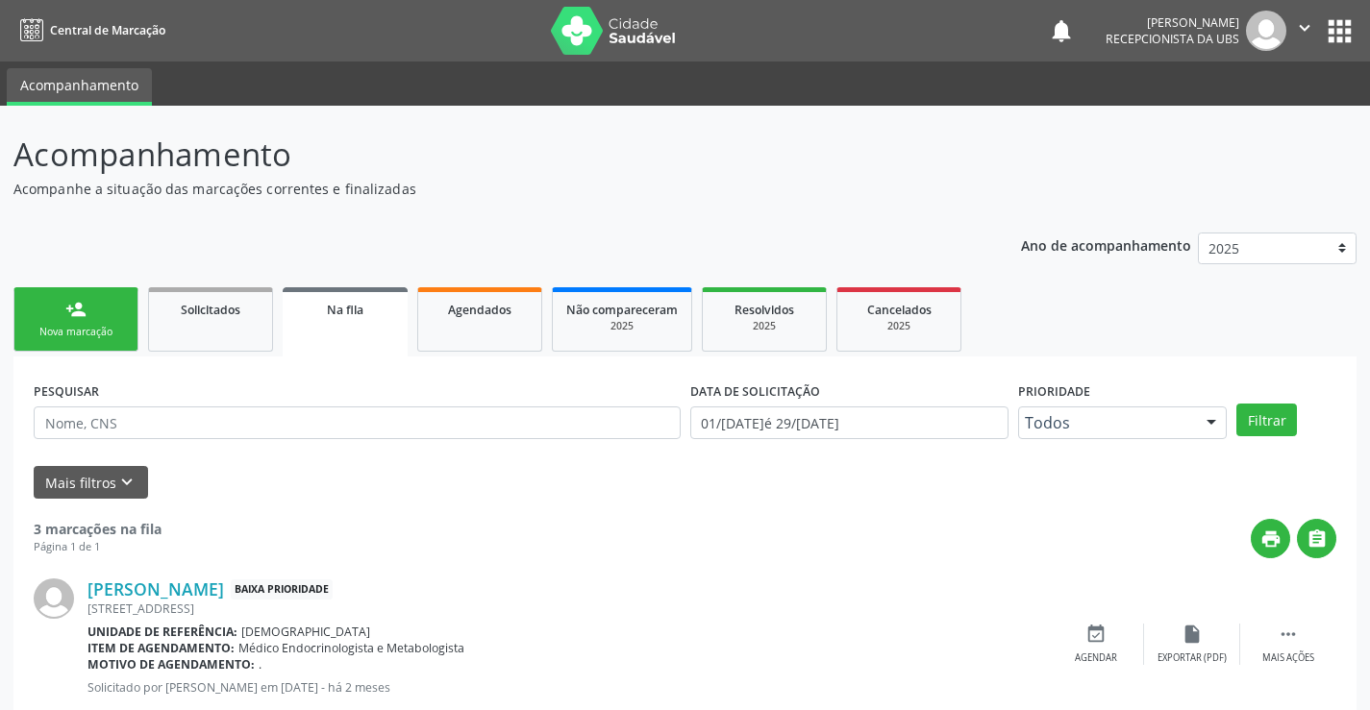
click at [62, 319] on link "person_add Nova marcação" at bounding box center [75, 319] width 125 height 64
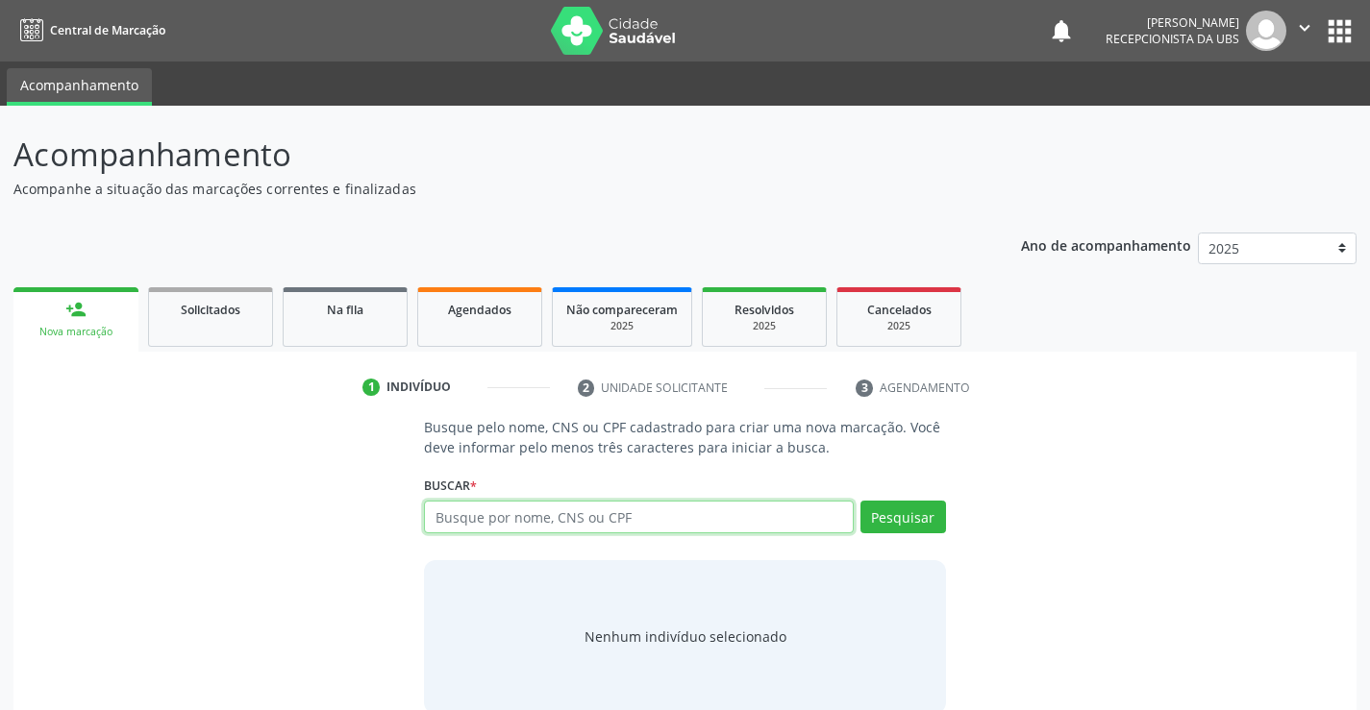
click at [612, 521] on input "text" at bounding box center [638, 517] width 429 height 33
type input "709005898438317"
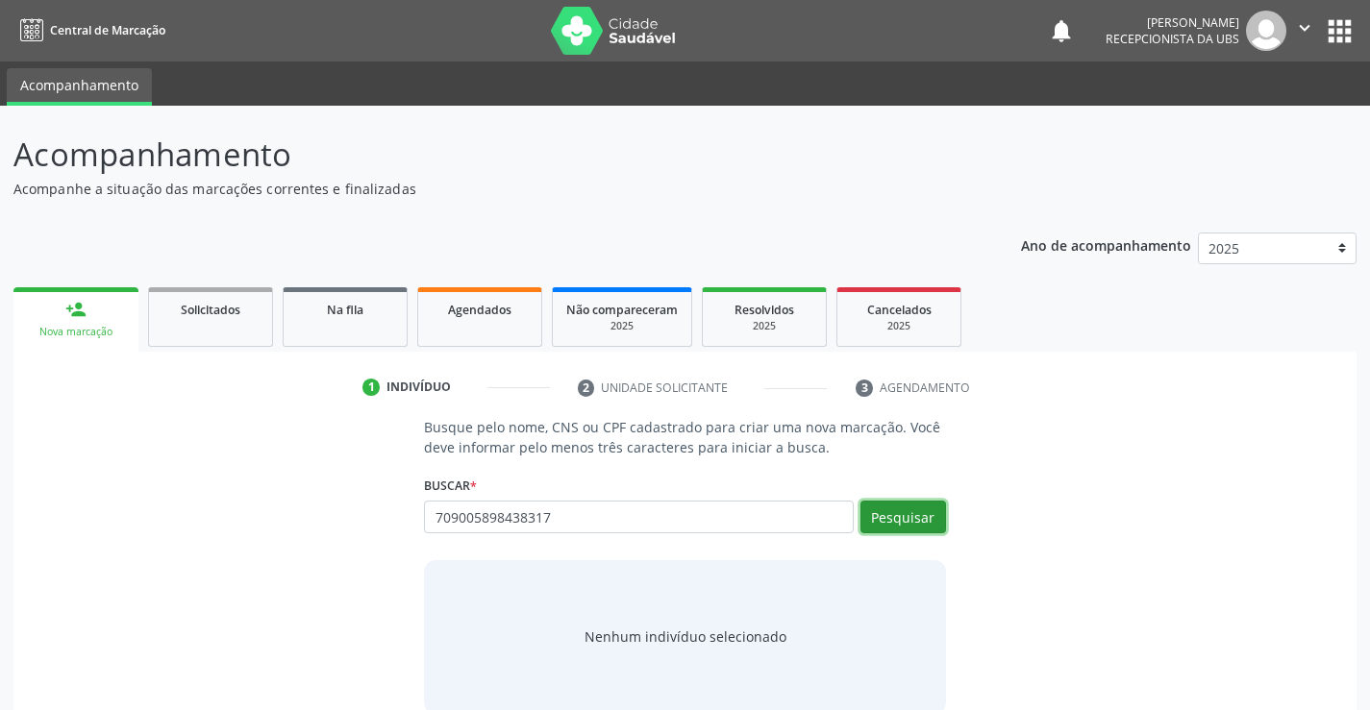
click at [867, 502] on button "Pesquisar" at bounding box center [903, 517] width 86 height 33
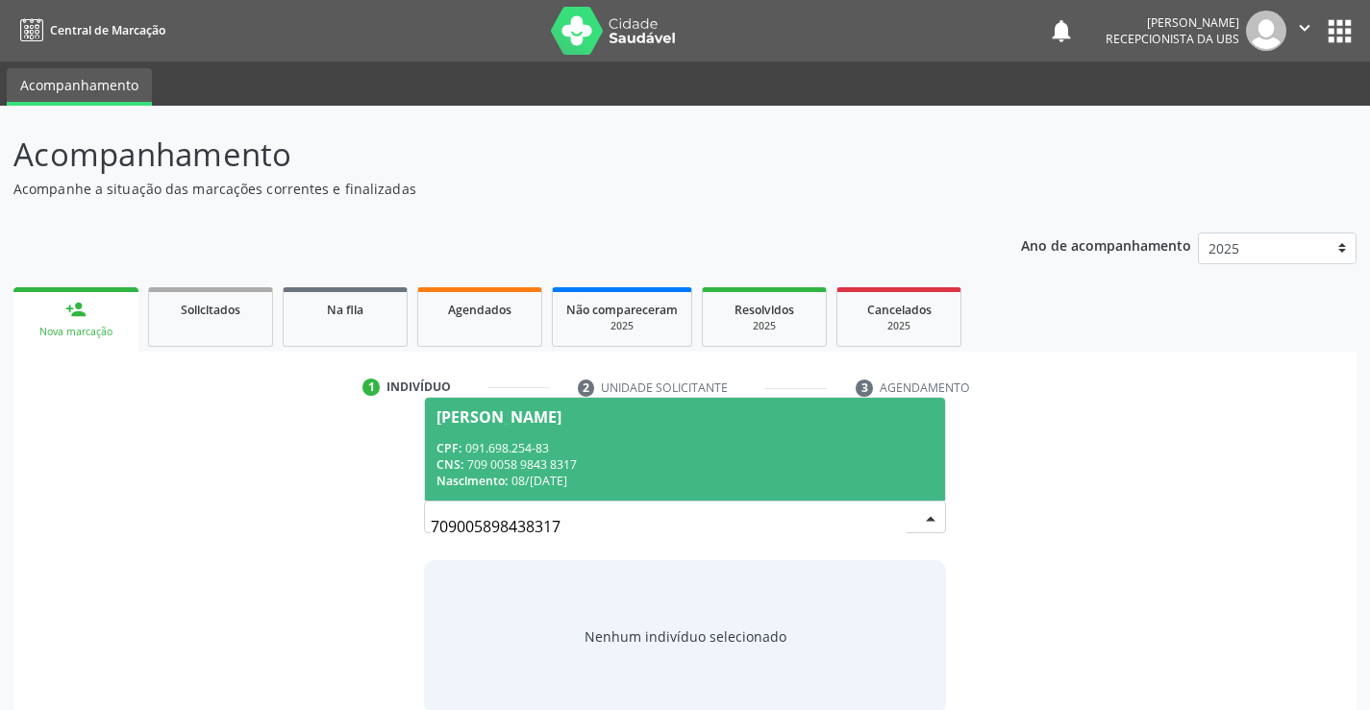
click at [596, 485] on div "Nascimento: 08/12/1989" at bounding box center [684, 481] width 496 height 16
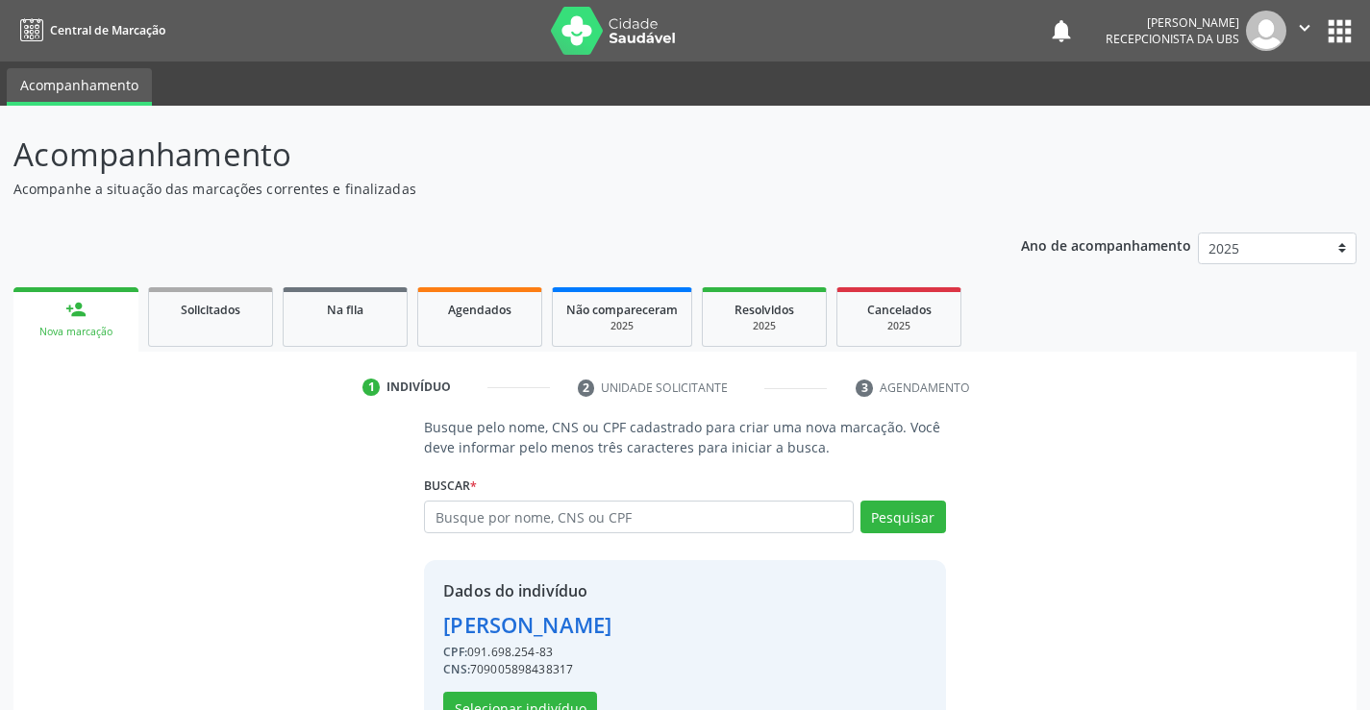
scroll to position [61, 0]
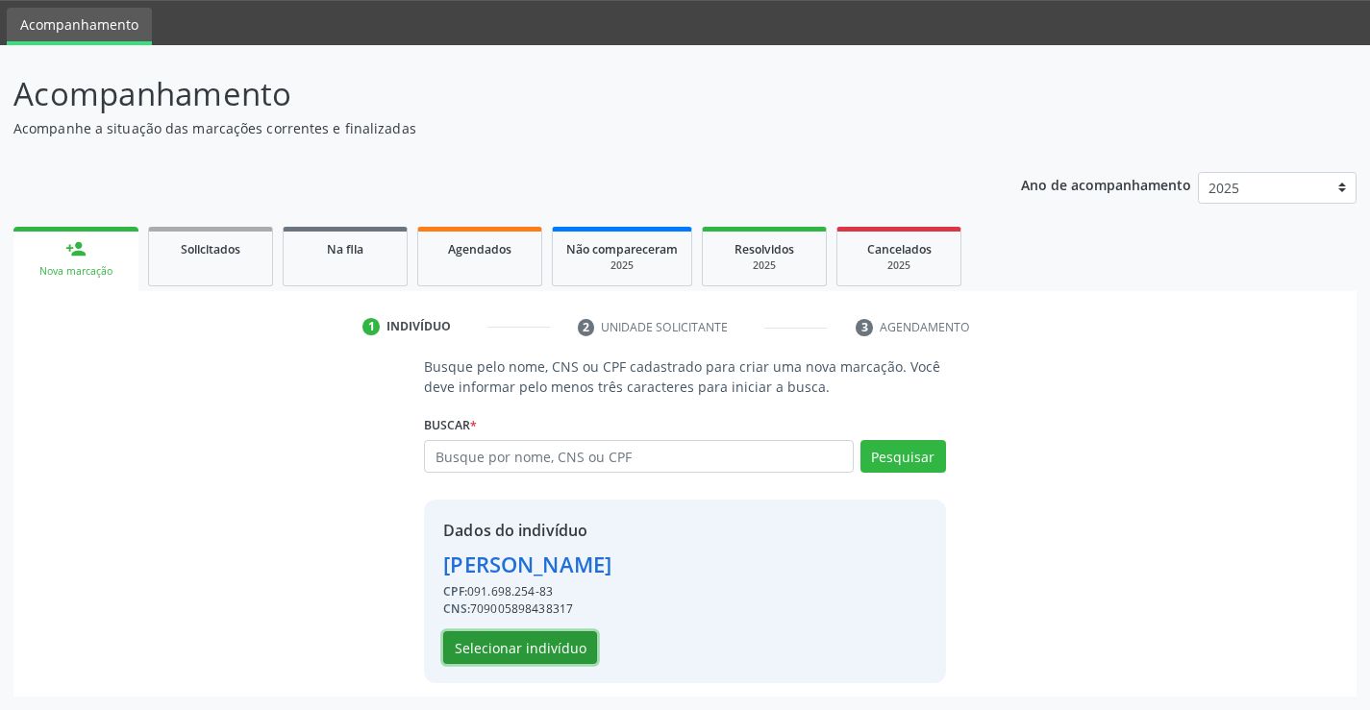
click at [491, 651] on button "Selecionar indivíduo" at bounding box center [520, 648] width 154 height 33
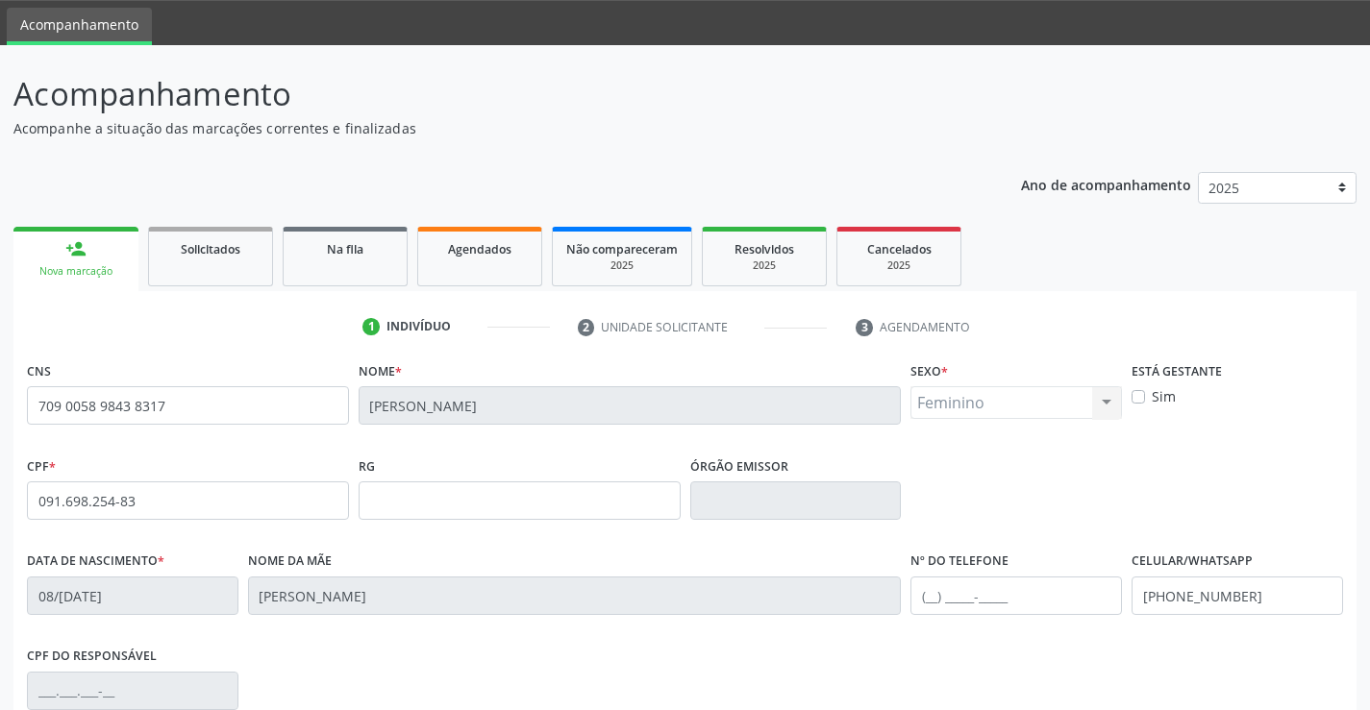
scroll to position [332, 0]
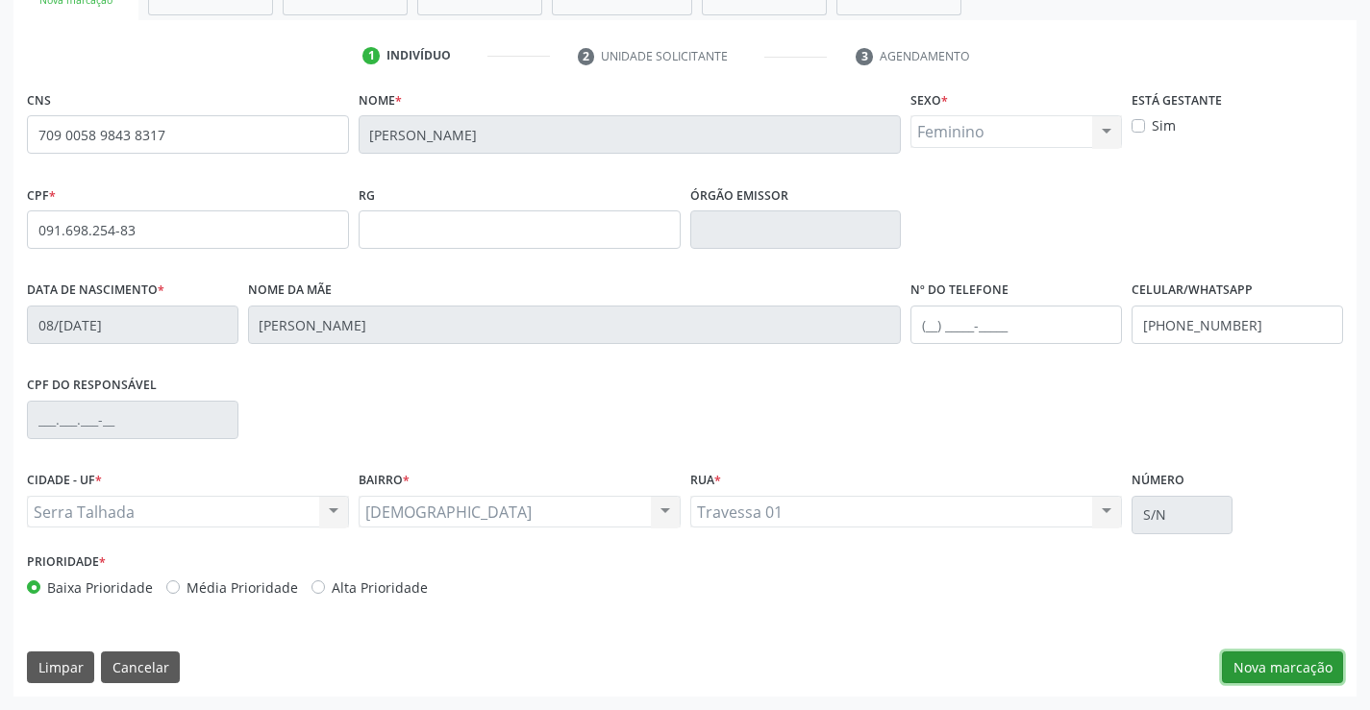
click at [1286, 679] on button "Nova marcação" at bounding box center [1282, 668] width 121 height 33
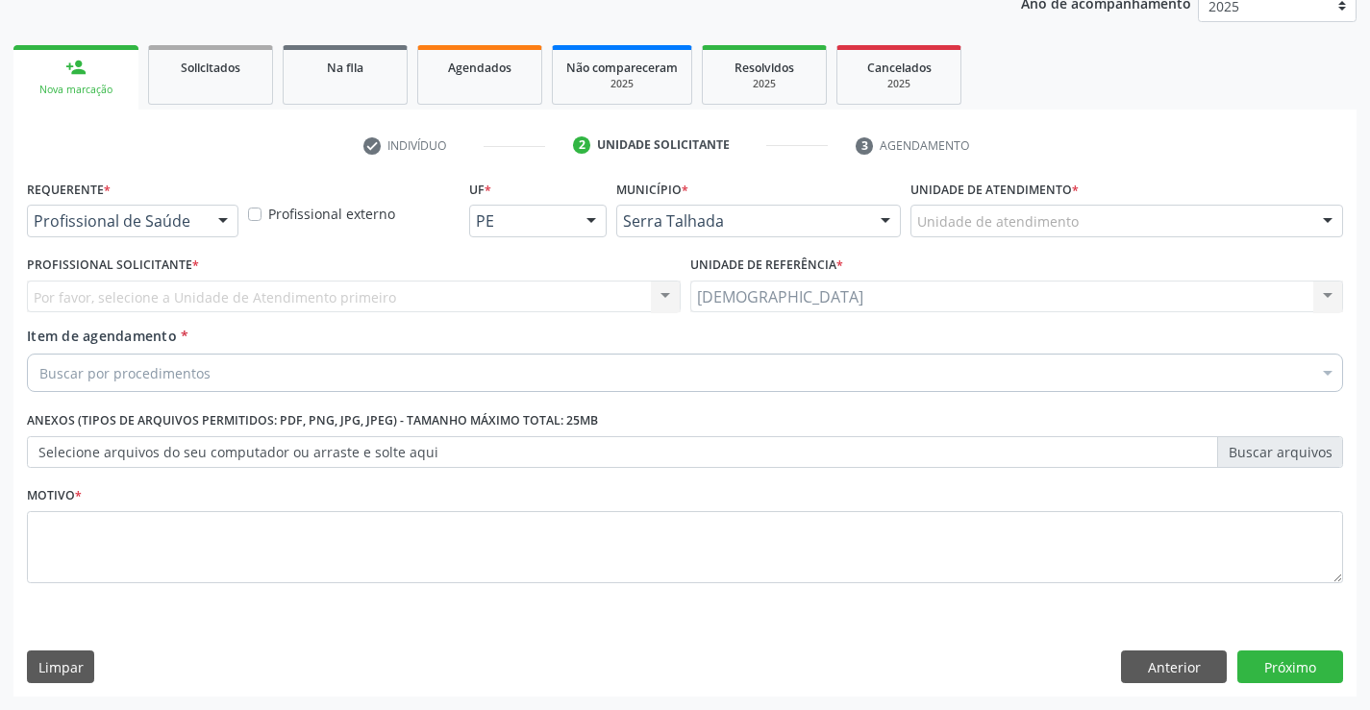
click at [234, 218] on div at bounding box center [223, 222] width 29 height 33
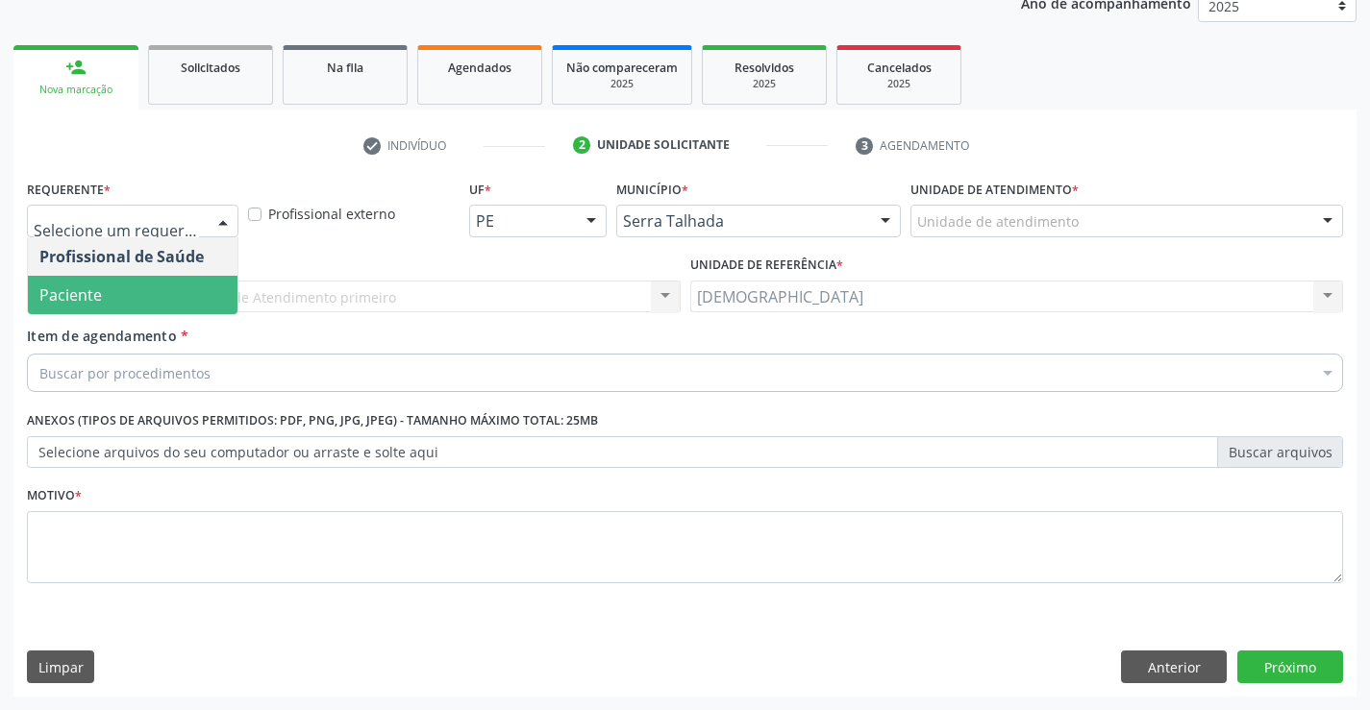
click at [144, 299] on span "Paciente" at bounding box center [133, 295] width 210 height 38
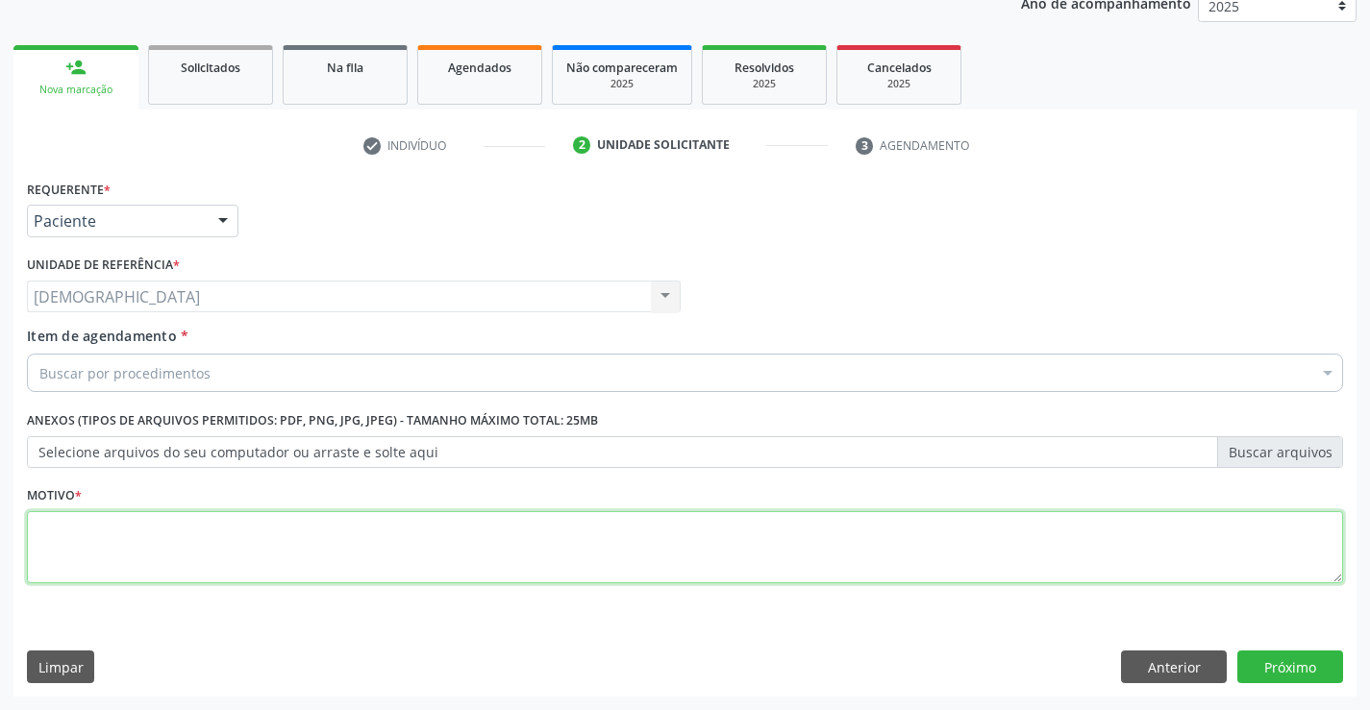
click at [65, 521] on textarea at bounding box center [685, 547] width 1316 height 73
type textarea "."
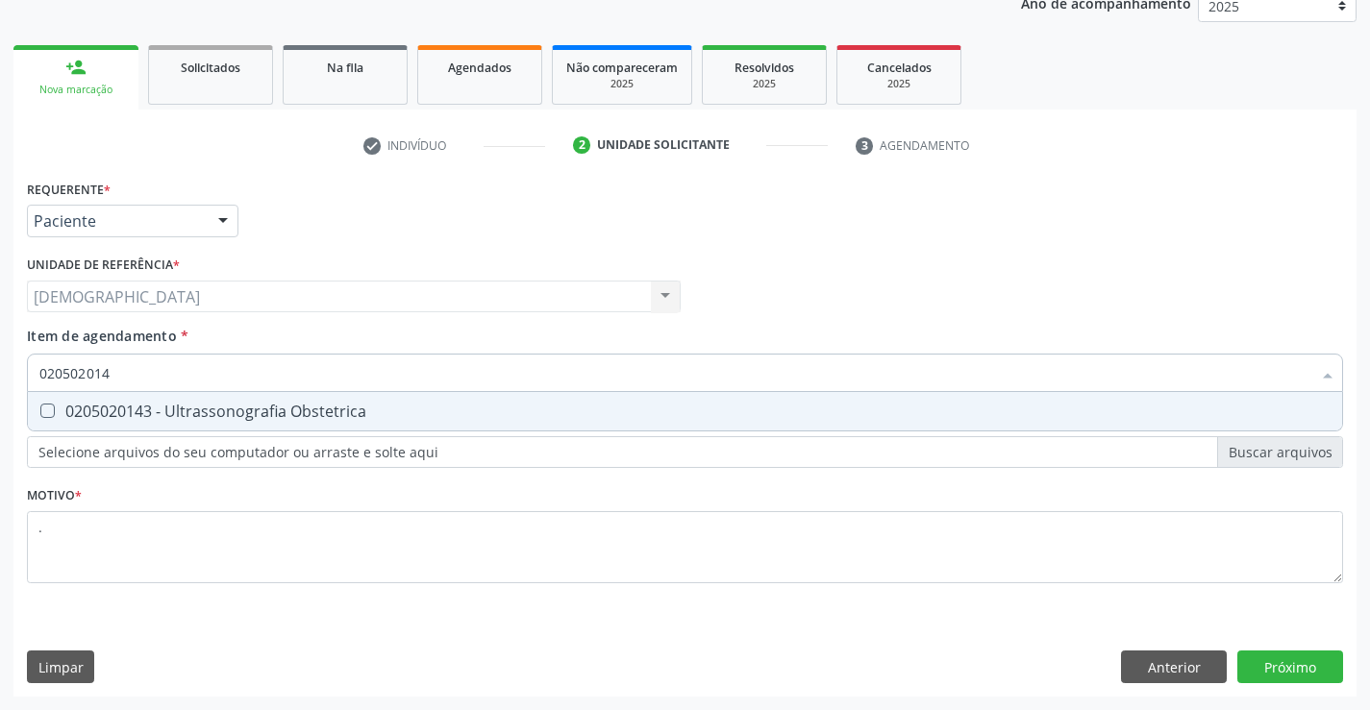
type input "0205020143"
click at [168, 395] on span "0205020143 - Ultrassonografia Obstetrica" at bounding box center [685, 411] width 1314 height 38
checkbox Obstetrica "true"
click at [1269, 671] on div "Requerente * Paciente Profissional de Saúde Paciente Nenhum resultado encontrad…" at bounding box center [684, 436] width 1343 height 522
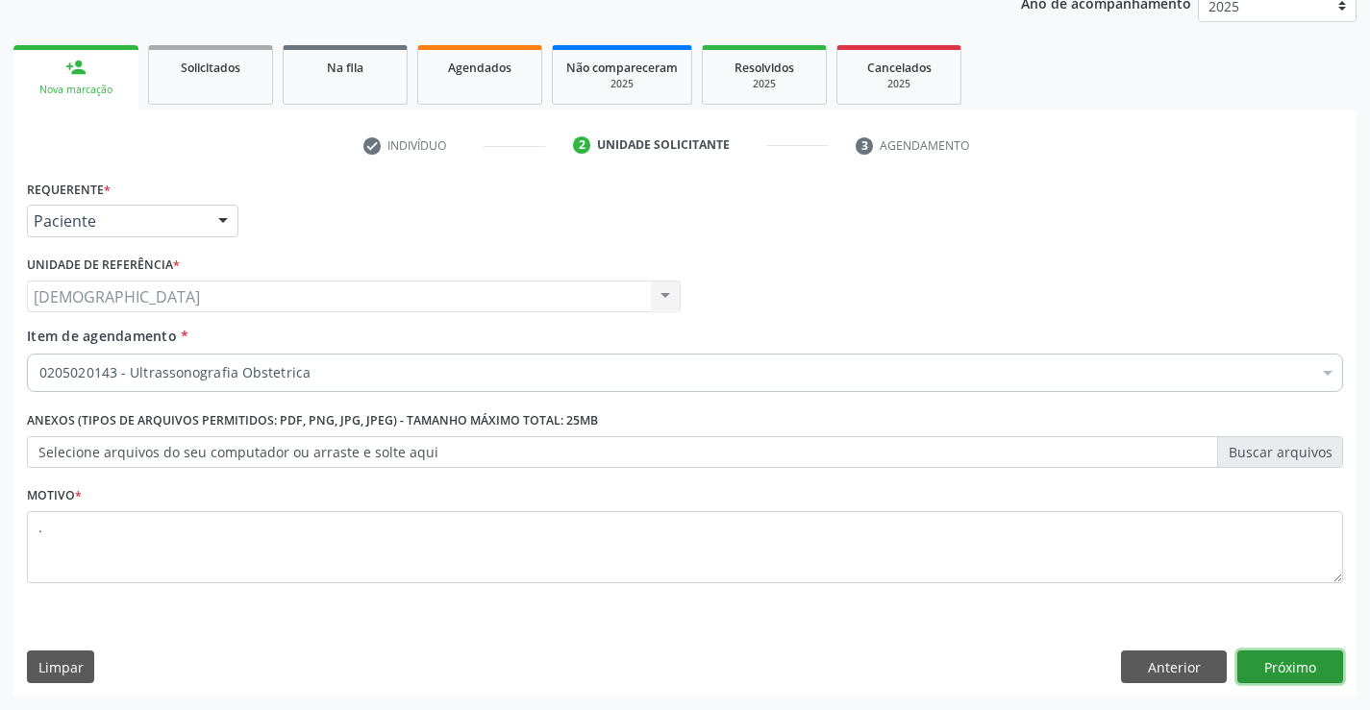
click at [1276, 679] on button "Próximo" at bounding box center [1290, 667] width 106 height 33
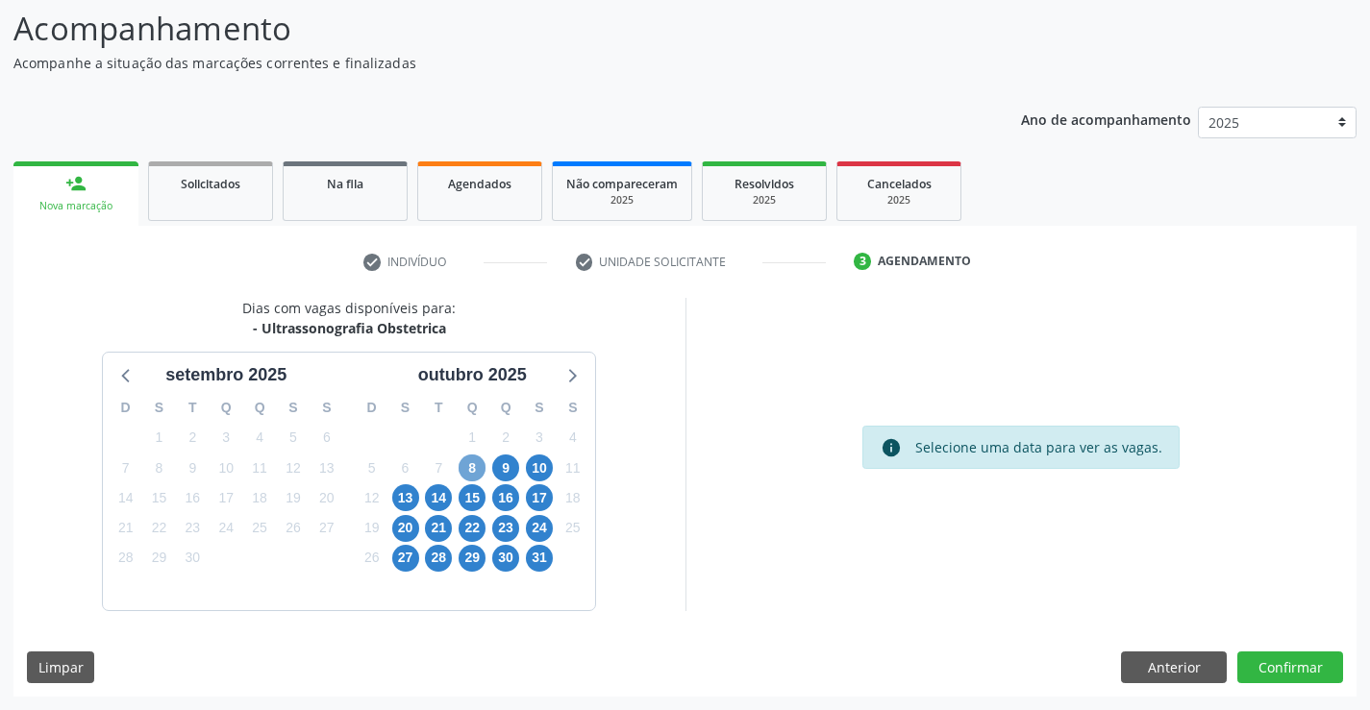
click at [469, 463] on span "8" at bounding box center [472, 468] width 27 height 27
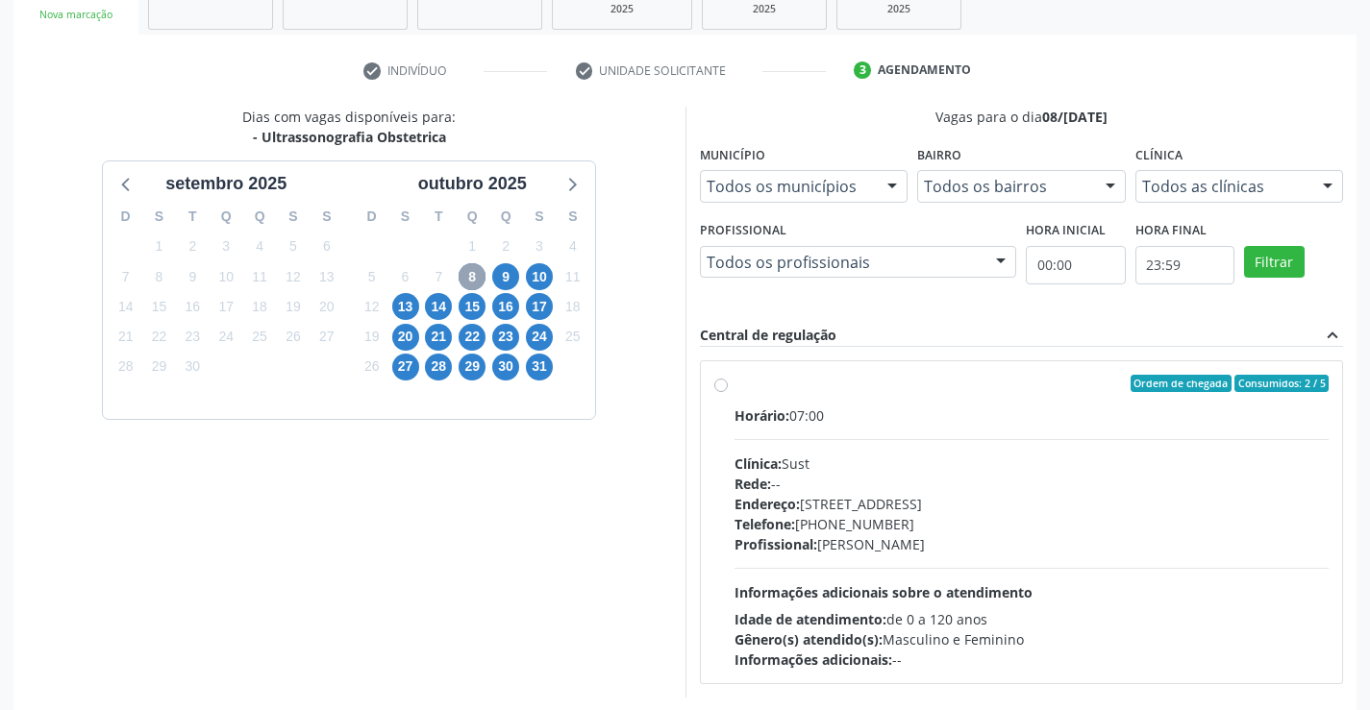
scroll to position [318, 0]
click at [508, 278] on span "9" at bounding box center [505, 275] width 27 height 27
click at [541, 274] on span "10" at bounding box center [539, 275] width 27 height 27
click at [410, 306] on span "13" at bounding box center [405, 305] width 27 height 27
click at [442, 308] on span "14" at bounding box center [438, 305] width 27 height 27
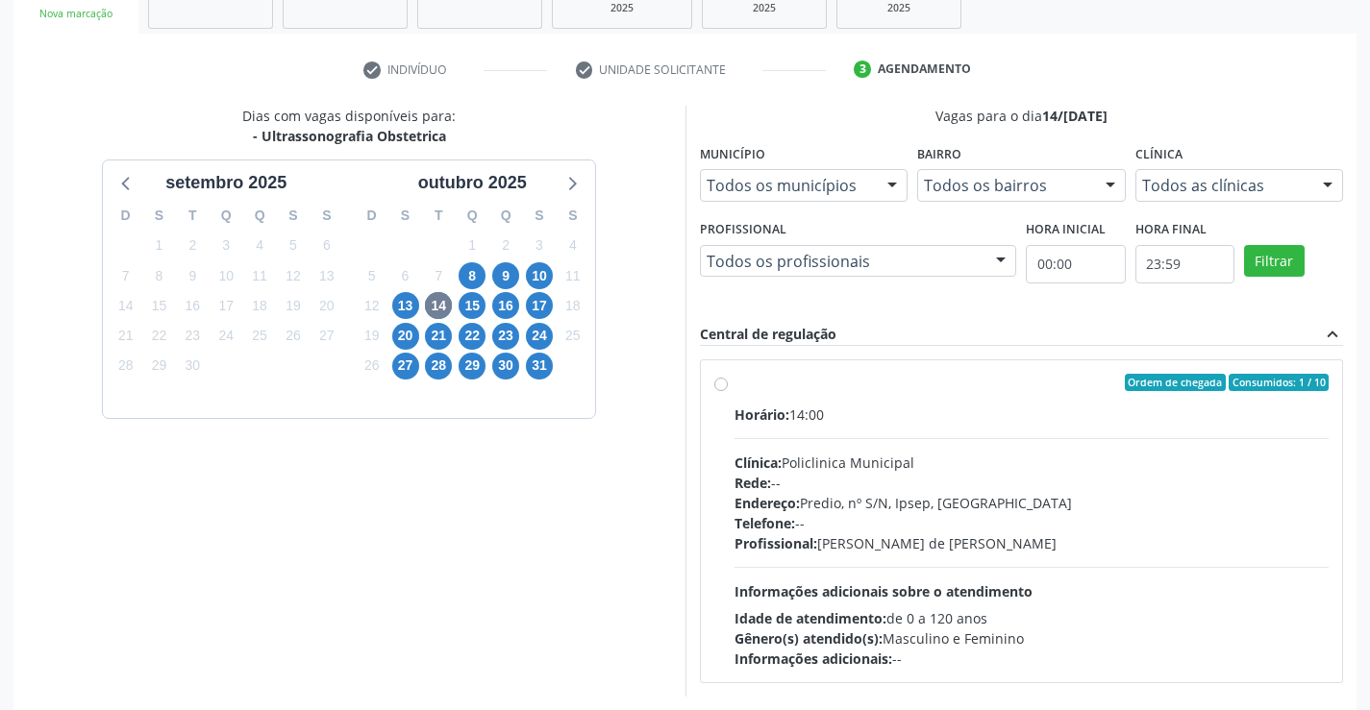
click at [734, 385] on label "Ordem de chegada Consumidos: 1 / 10 Horário: 14:00 Clínica: Policlinica Municip…" at bounding box center [1031, 521] width 595 height 295
click at [718, 385] on input "Ordem de chegada Consumidos: 1 / 10 Horário: 14:00 Clínica: Policlinica Municip…" at bounding box center [720, 382] width 13 height 17
radio input "true"
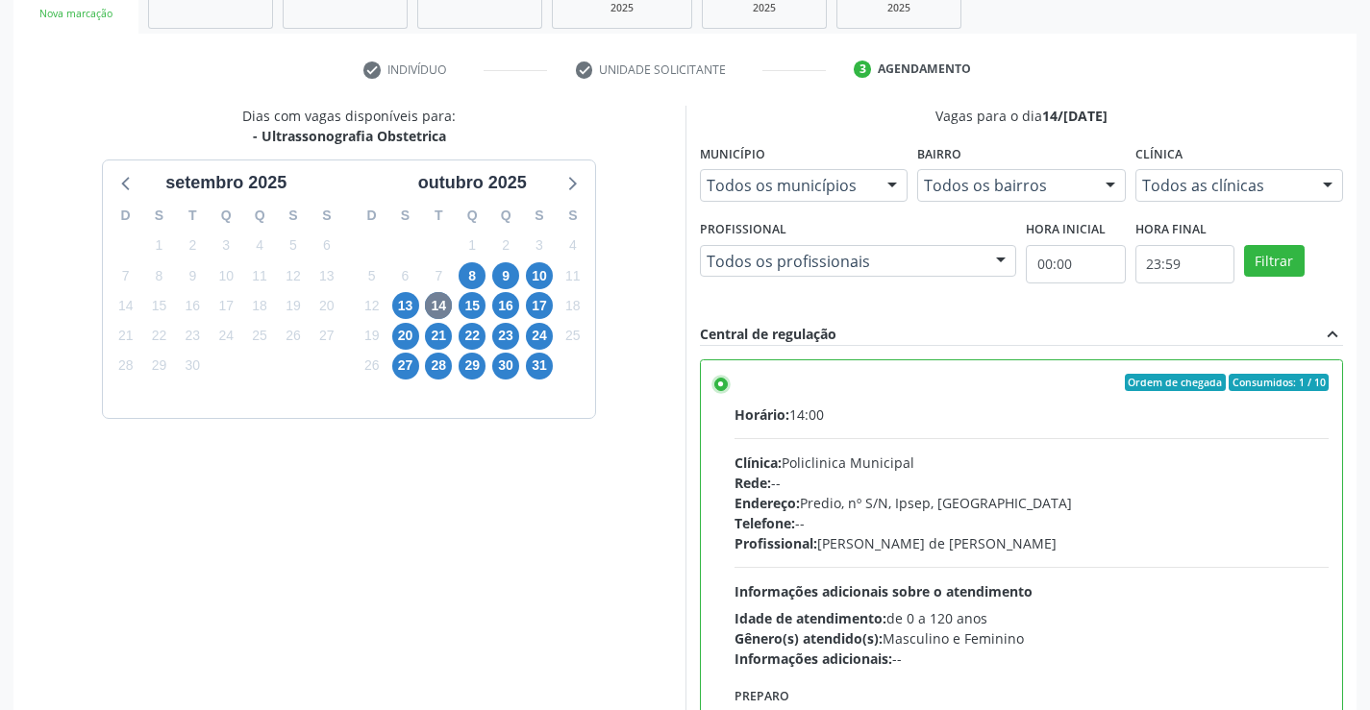
scroll to position [438, 0]
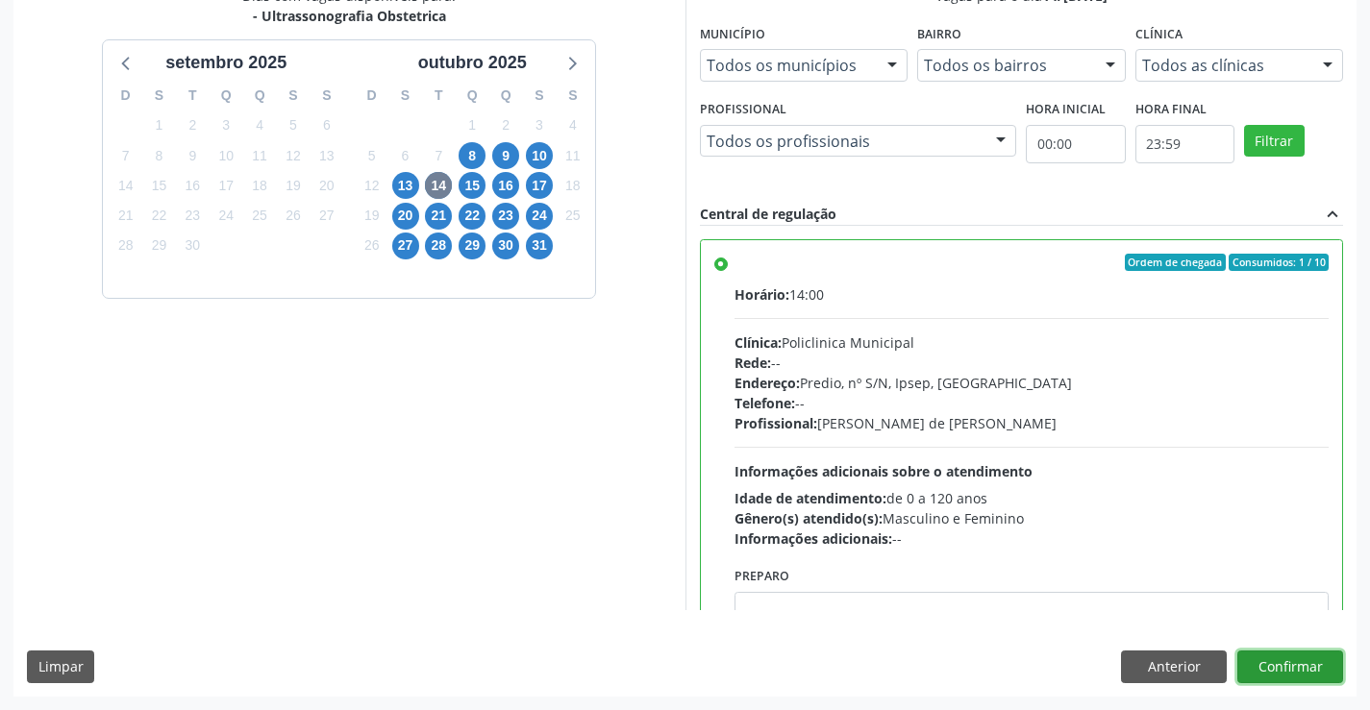
click at [1295, 674] on button "Confirmar" at bounding box center [1290, 667] width 106 height 33
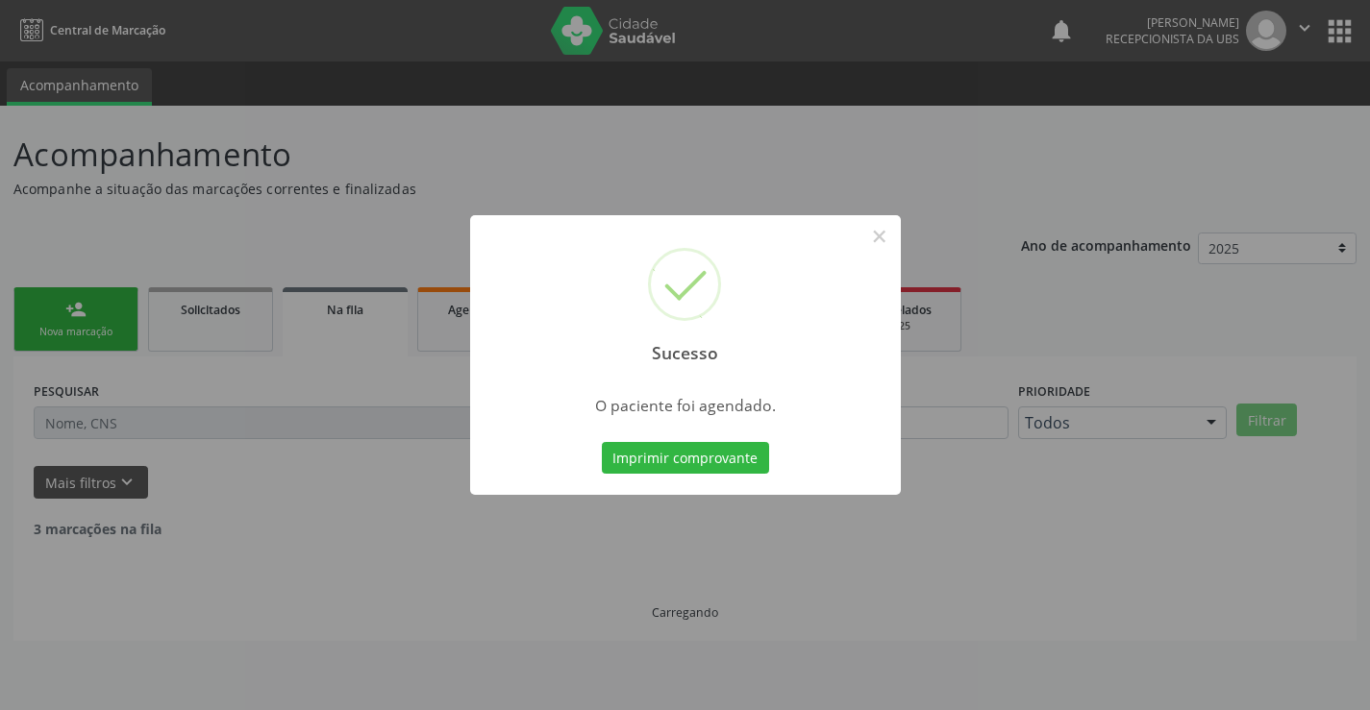
scroll to position [0, 0]
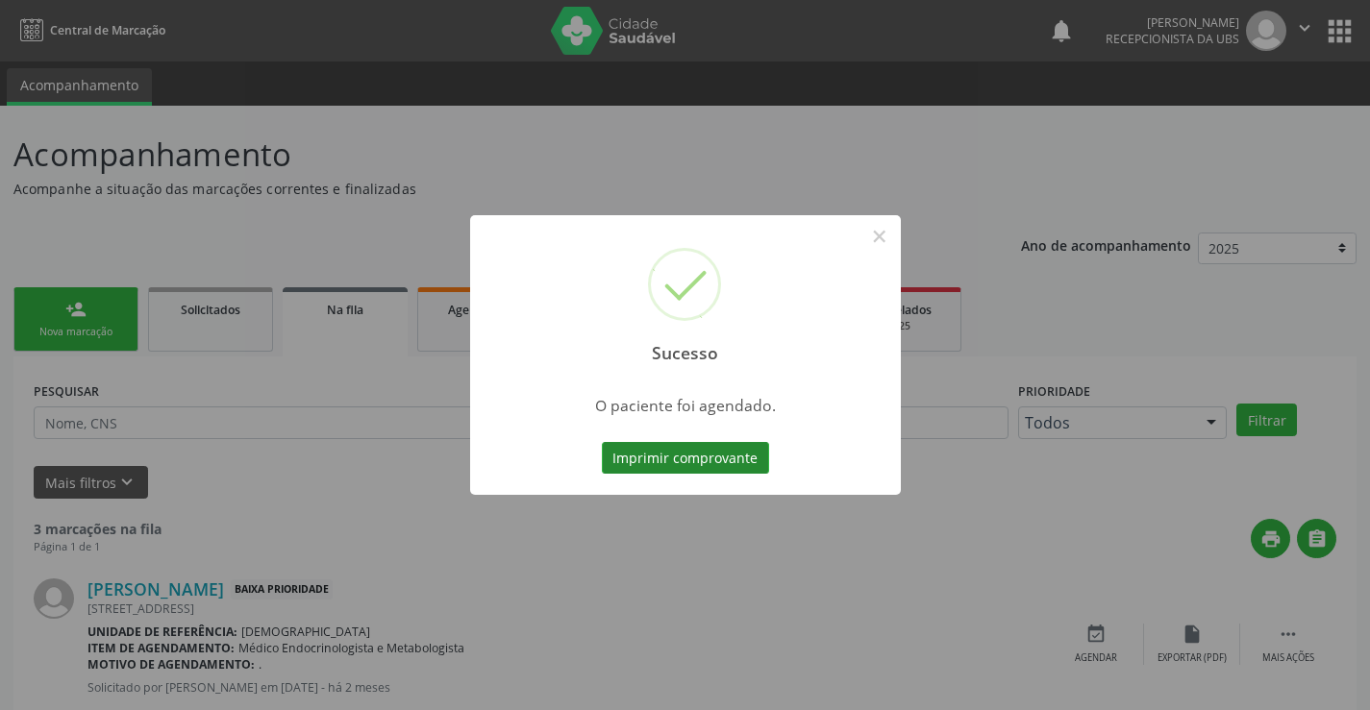
click at [708, 458] on button "Imprimir comprovante" at bounding box center [685, 458] width 167 height 33
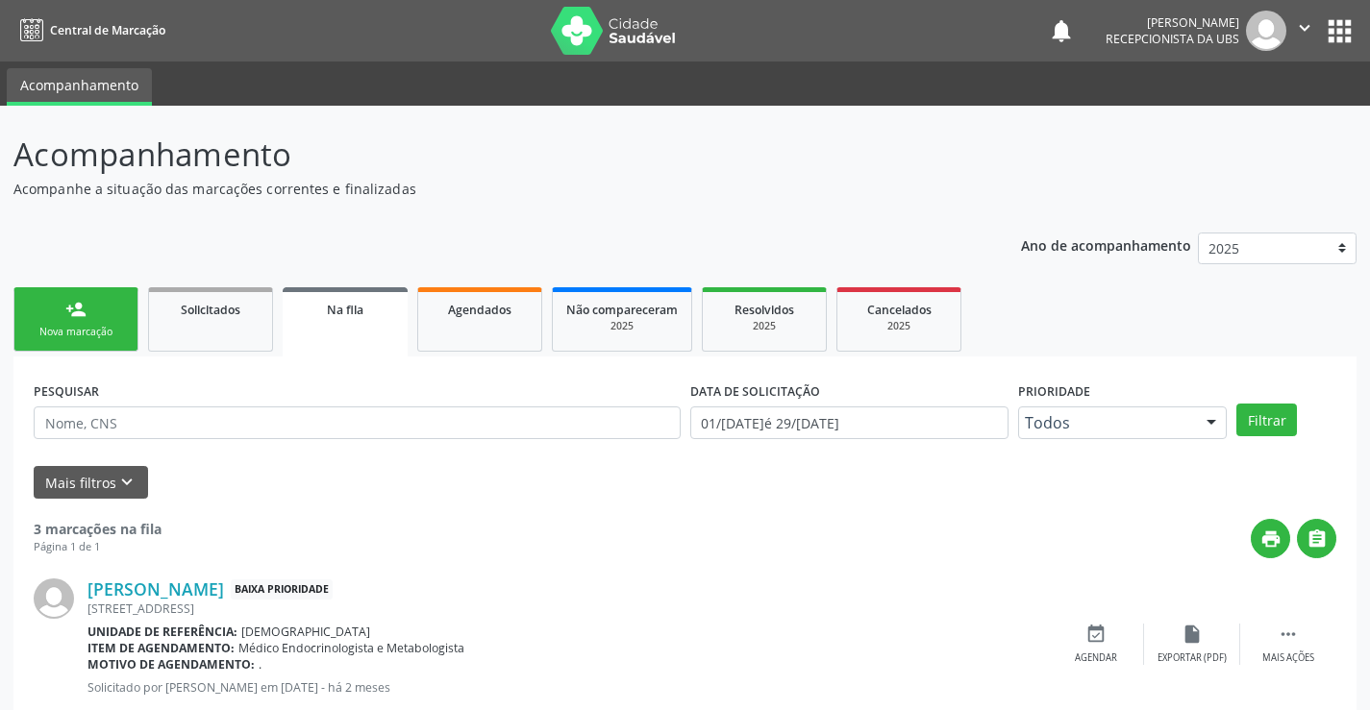
click at [56, 342] on link "person_add Nova marcação" at bounding box center [75, 319] width 125 height 64
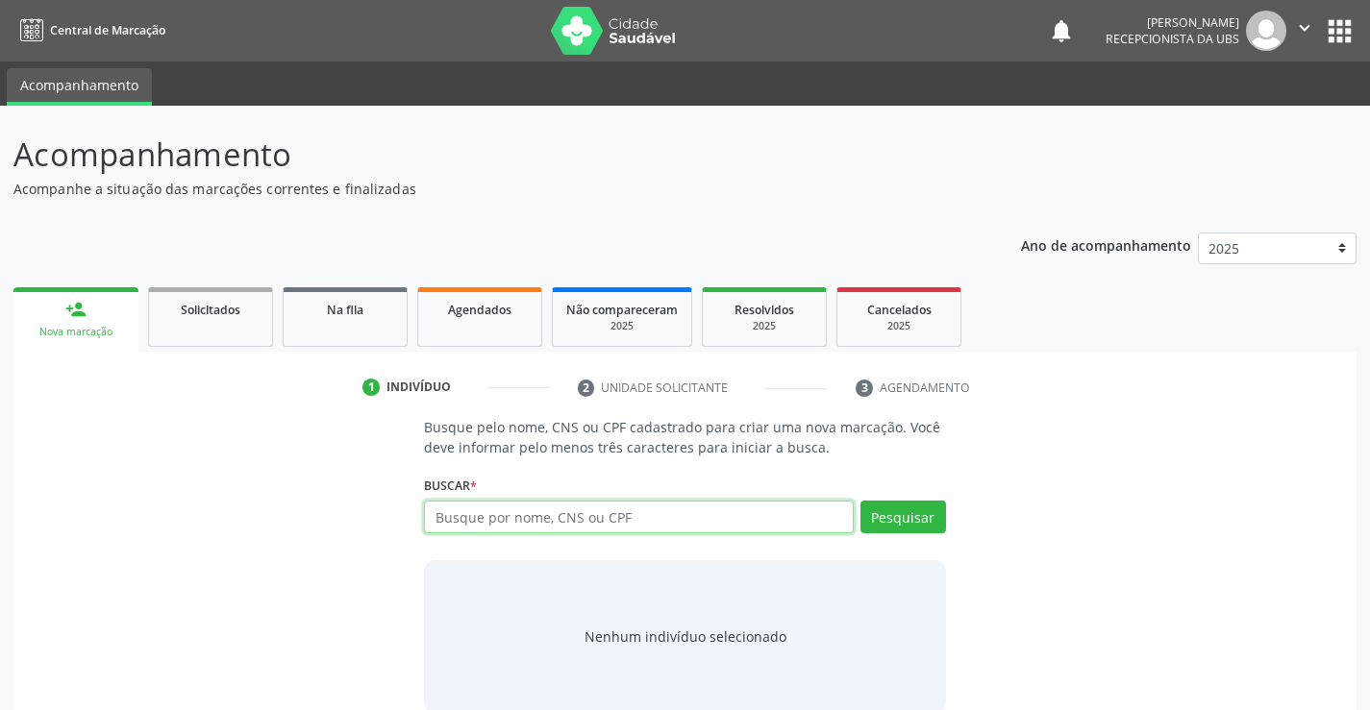
click at [559, 525] on input "text" at bounding box center [638, 517] width 429 height 33
type input "706204560750264"
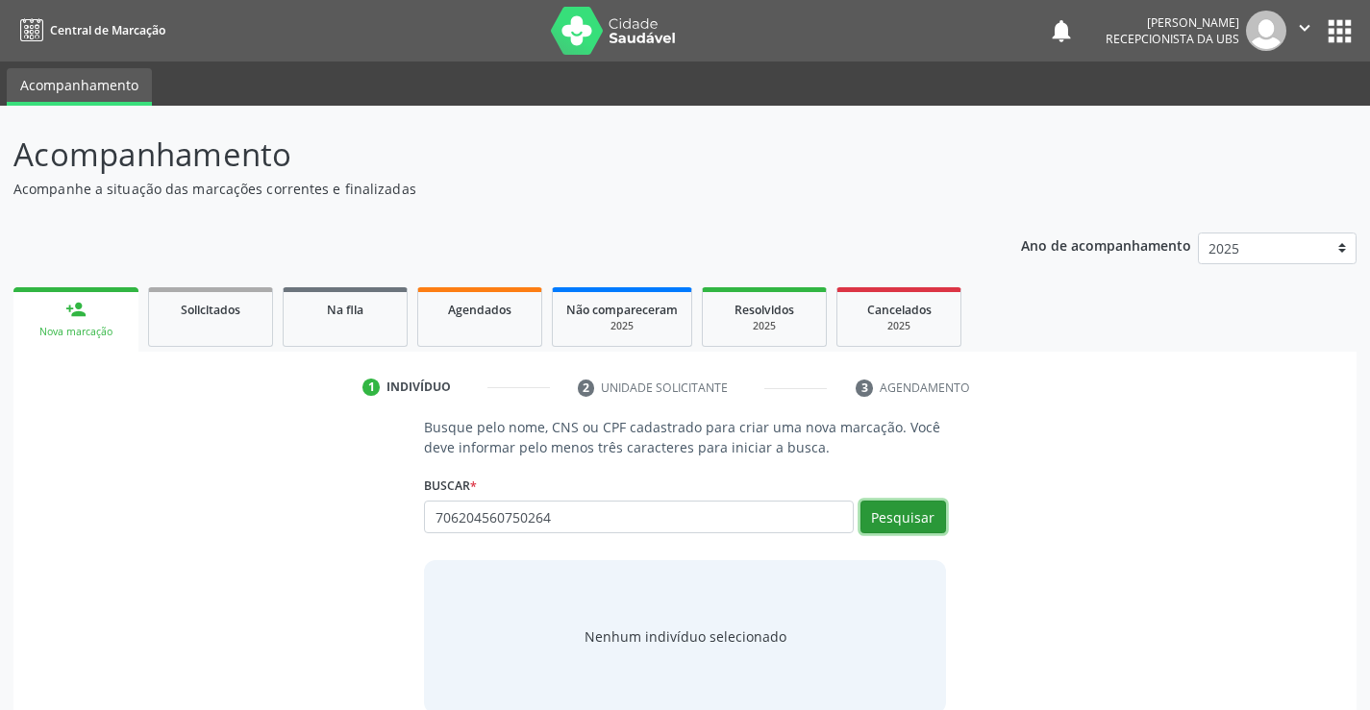
click at [922, 513] on button "Pesquisar" at bounding box center [903, 517] width 86 height 33
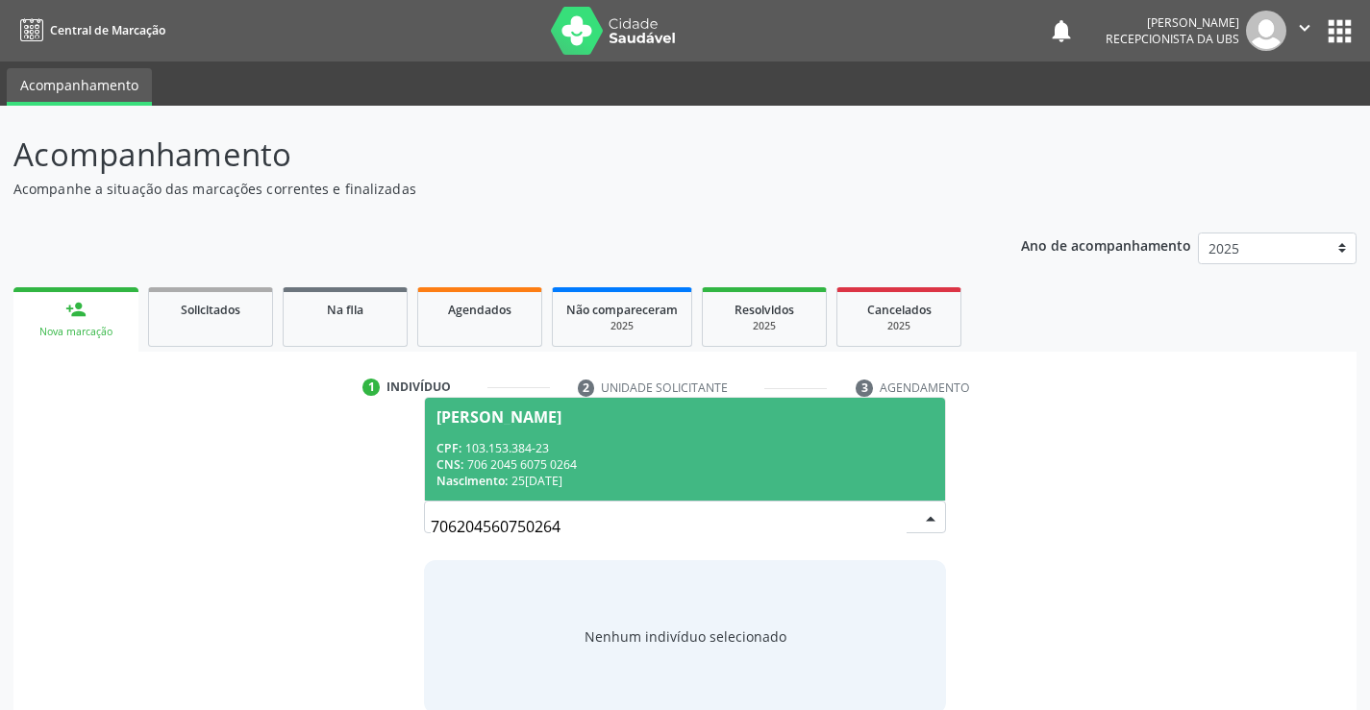
click at [561, 424] on div "Milena Ferraz de Lima" at bounding box center [498, 417] width 125 height 15
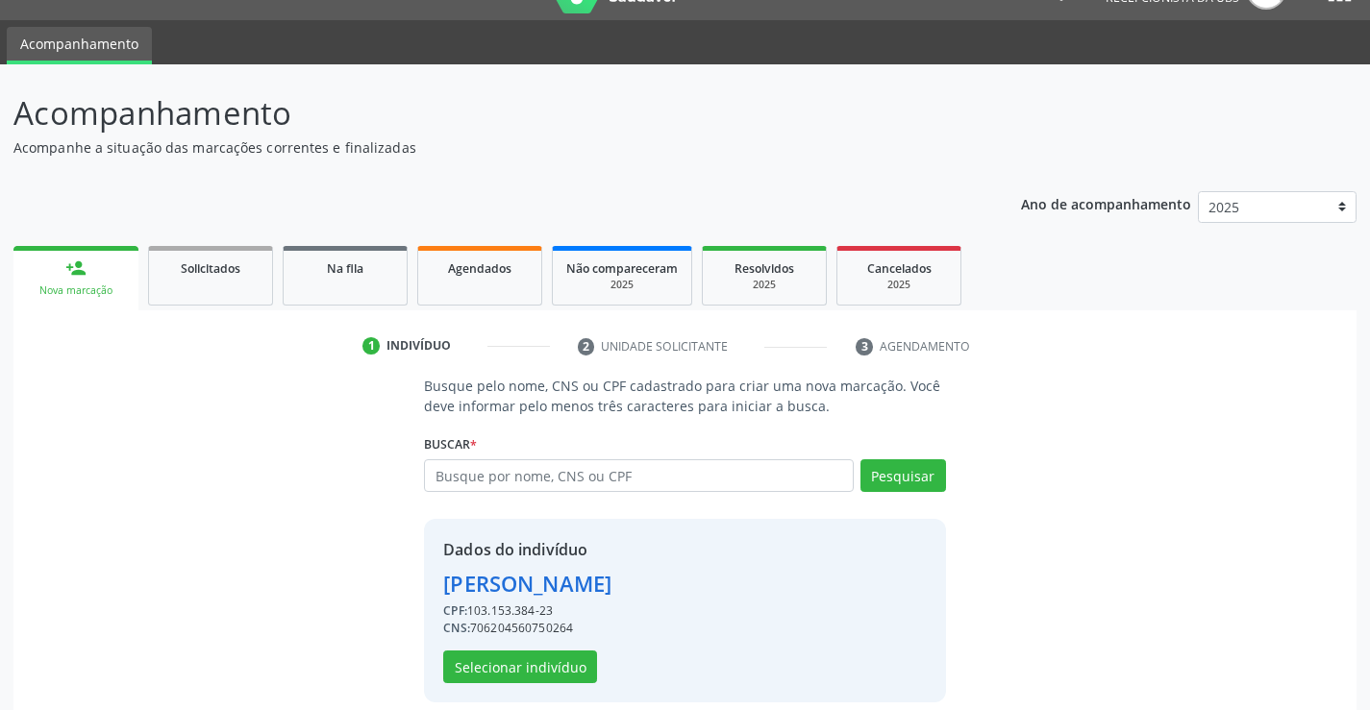
scroll to position [61, 0]
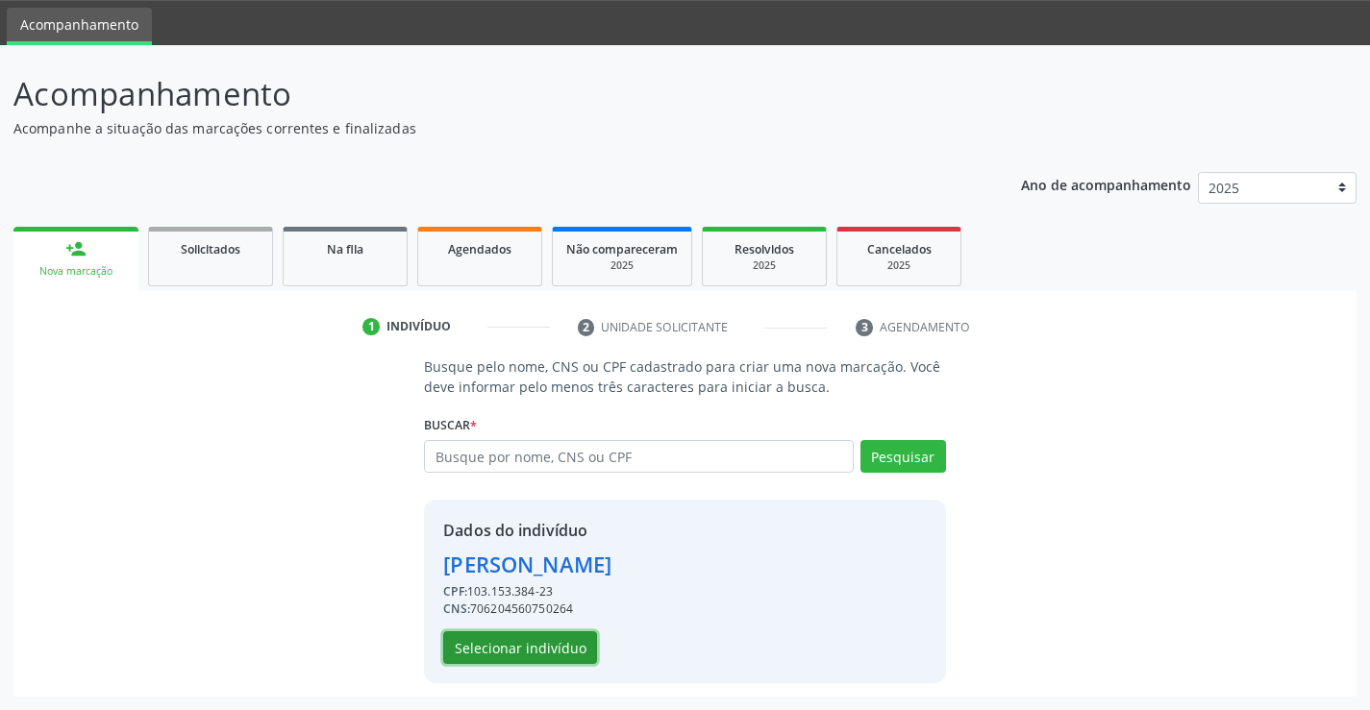
click at [555, 642] on button "Selecionar indivíduo" at bounding box center [520, 648] width 154 height 33
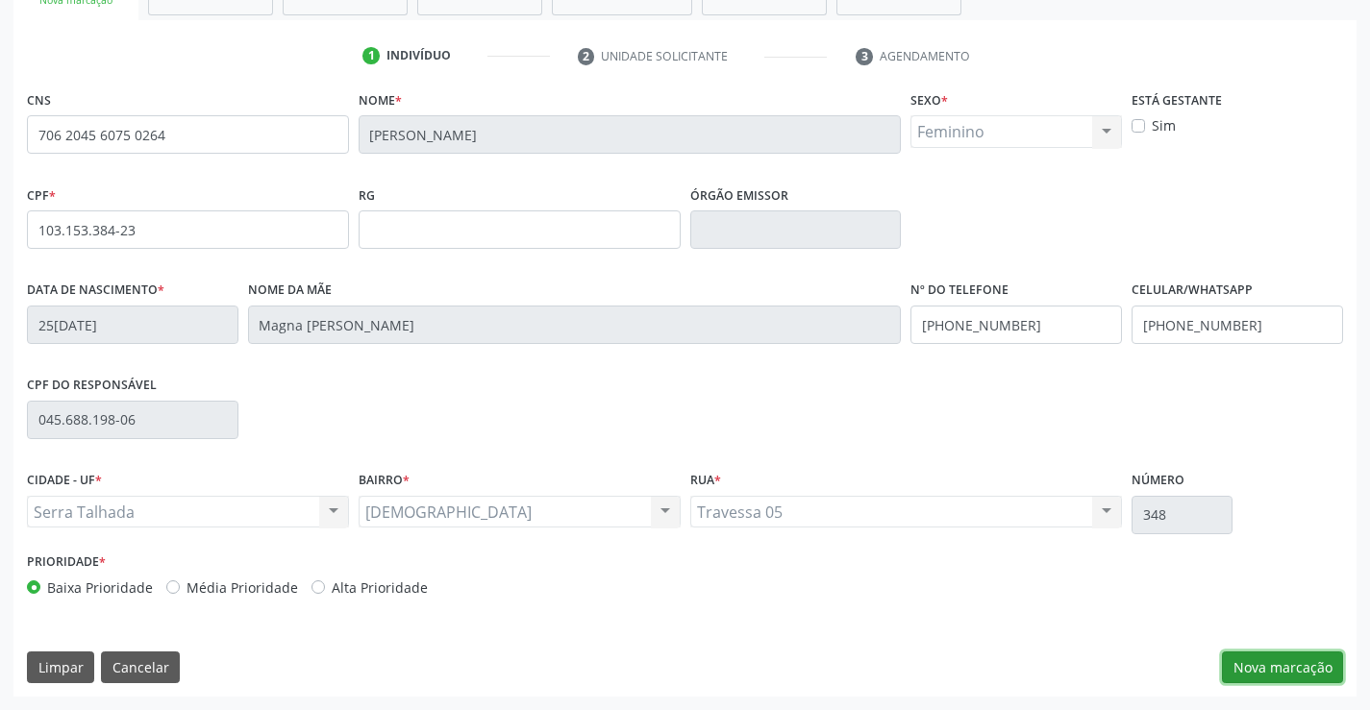
click at [1260, 669] on button "Nova marcação" at bounding box center [1282, 668] width 121 height 33
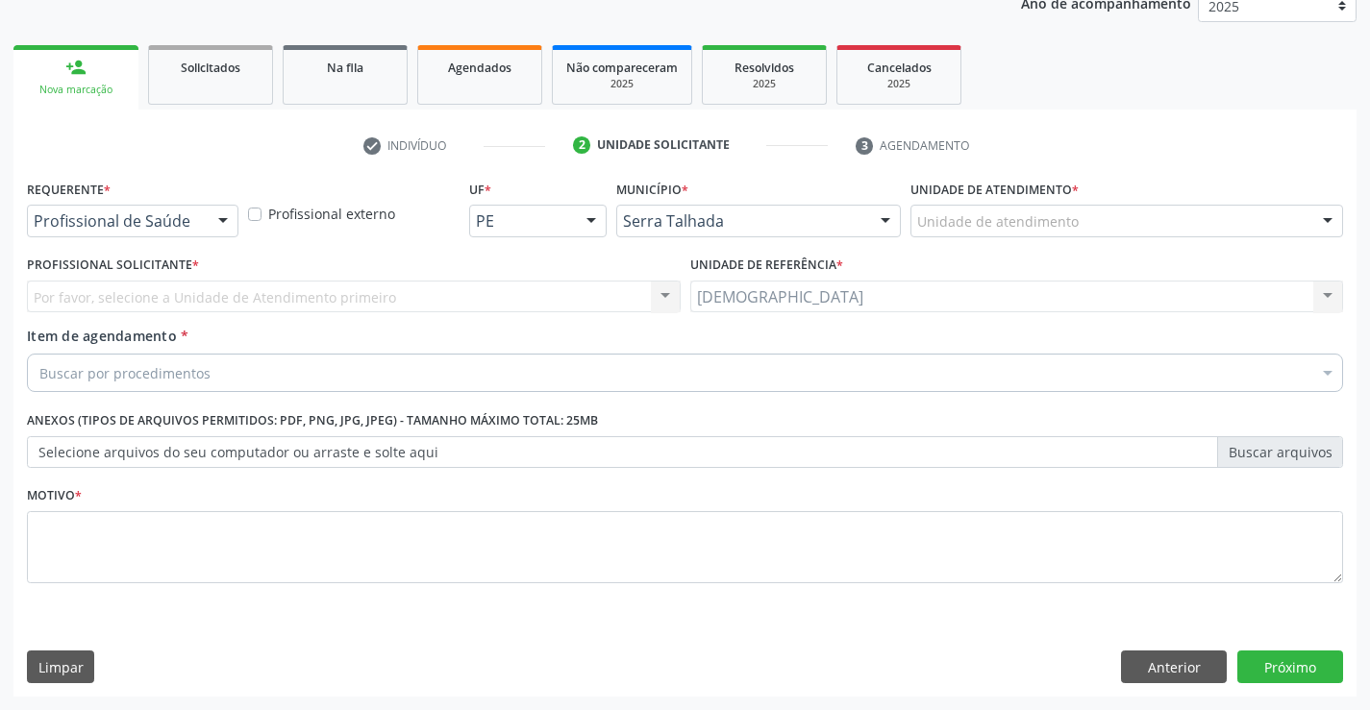
click at [221, 219] on div at bounding box center [223, 222] width 29 height 33
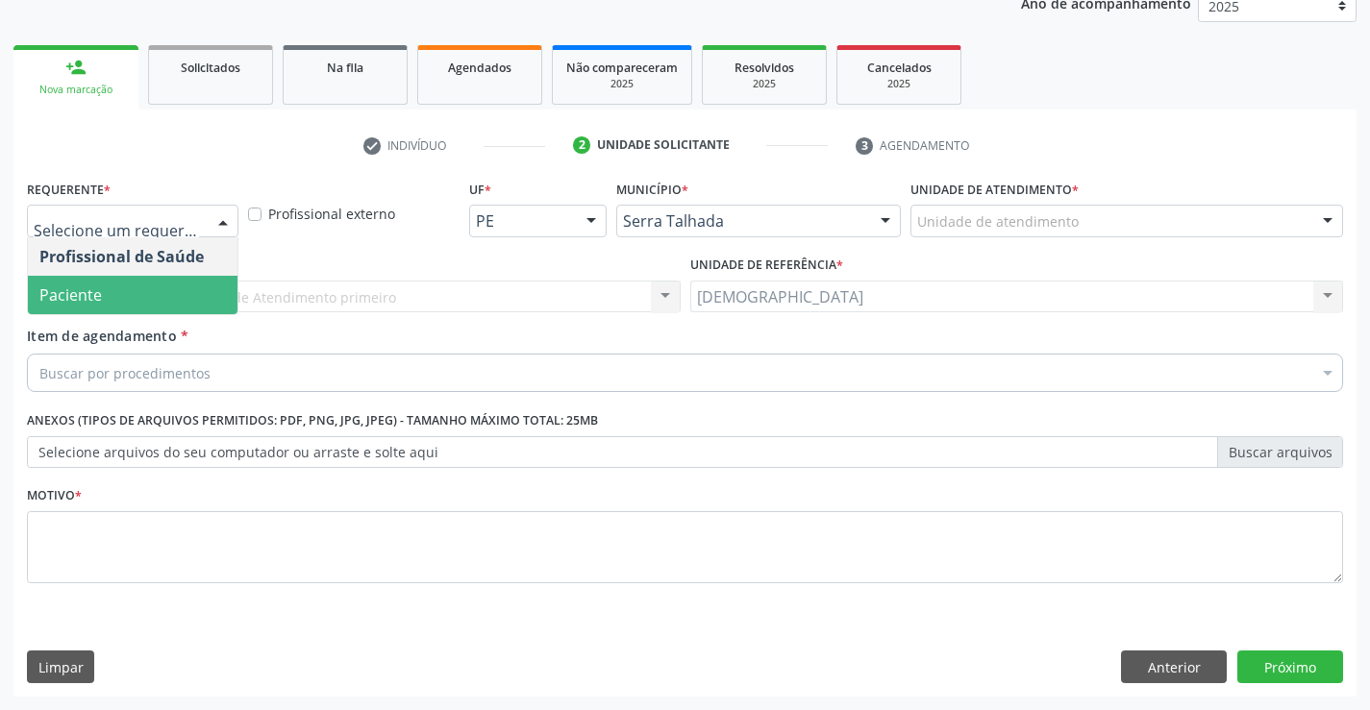
click at [92, 299] on span "Paciente" at bounding box center [70, 295] width 62 height 21
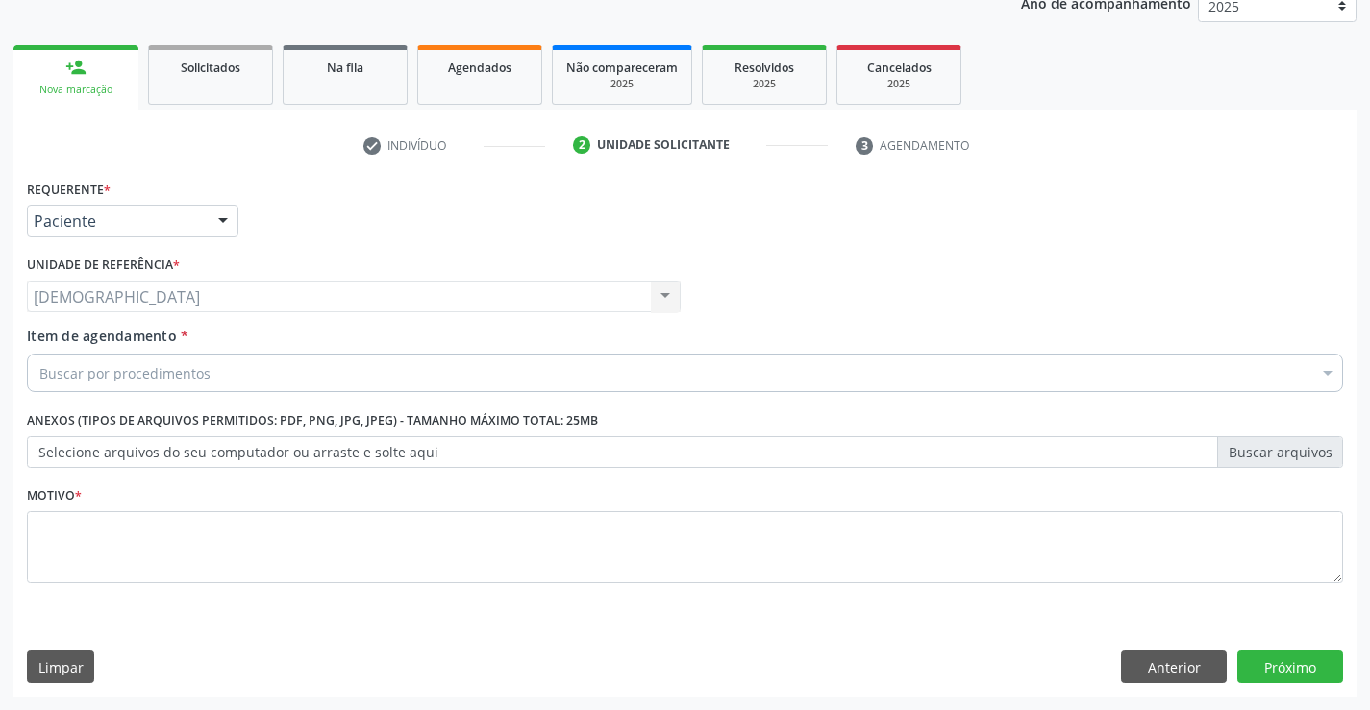
click at [84, 510] on div "Motivo *" at bounding box center [685, 533] width 1316 height 102
click at [89, 529] on textarea at bounding box center [685, 547] width 1316 height 73
type textarea "."
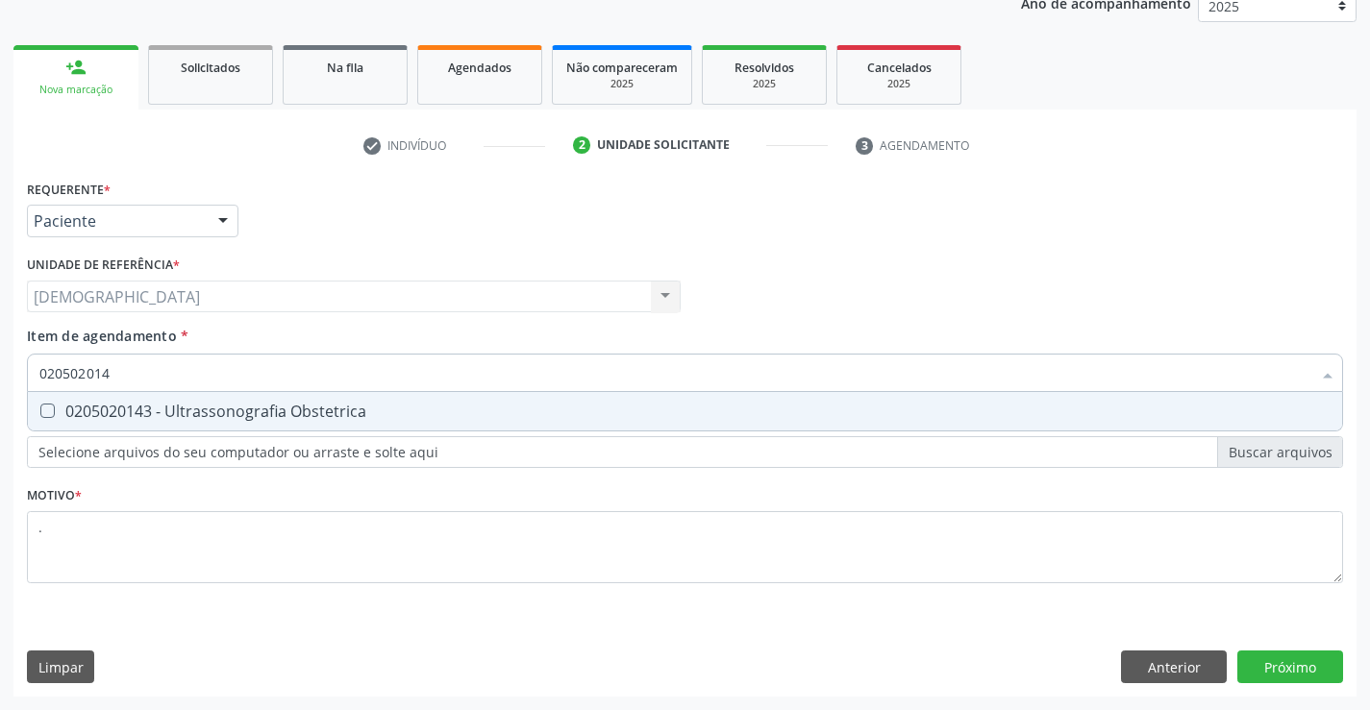
type input "0205020143"
click at [189, 427] on span "0205020143 - Ultrassonografia Obstetrica" at bounding box center [685, 411] width 1314 height 38
checkbox Obstetrica "true"
click at [1299, 675] on div "Requerente * Paciente Profissional de Saúde Paciente Nenhum resultado encontrad…" at bounding box center [684, 436] width 1343 height 522
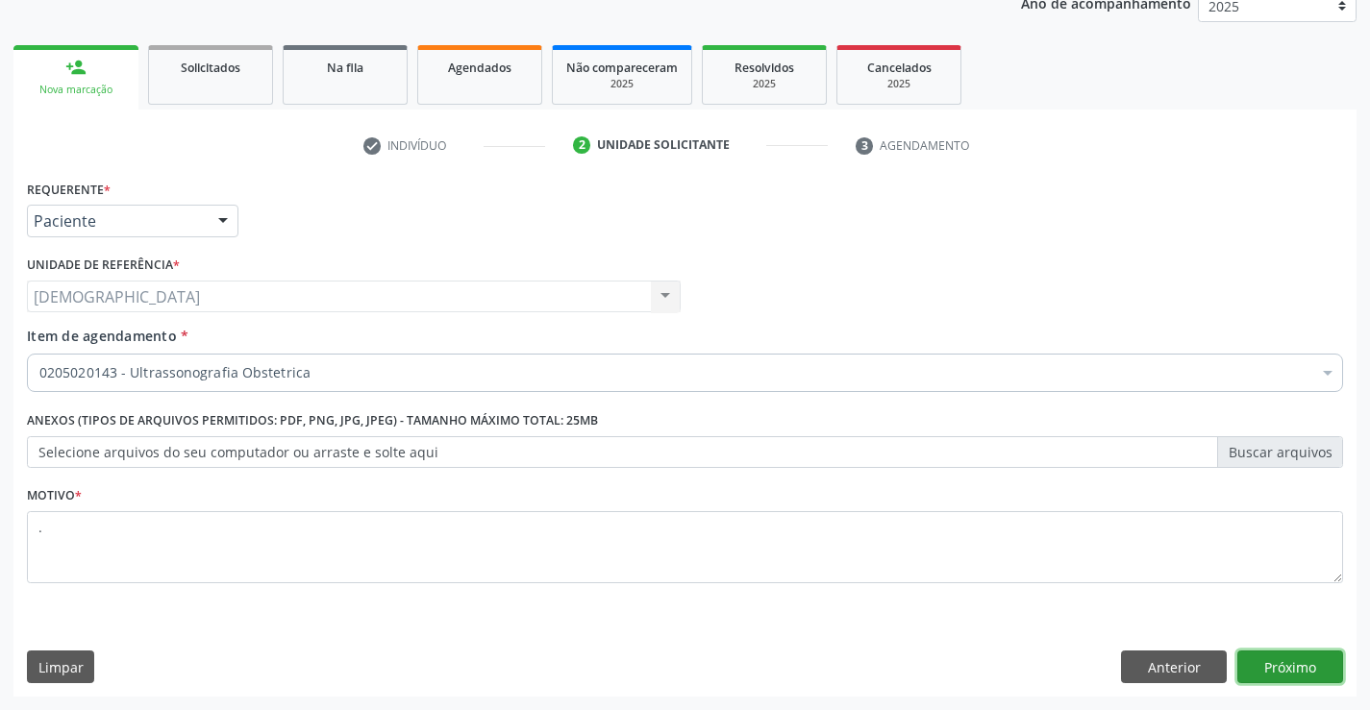
click at [1266, 662] on button "Próximo" at bounding box center [1290, 667] width 106 height 33
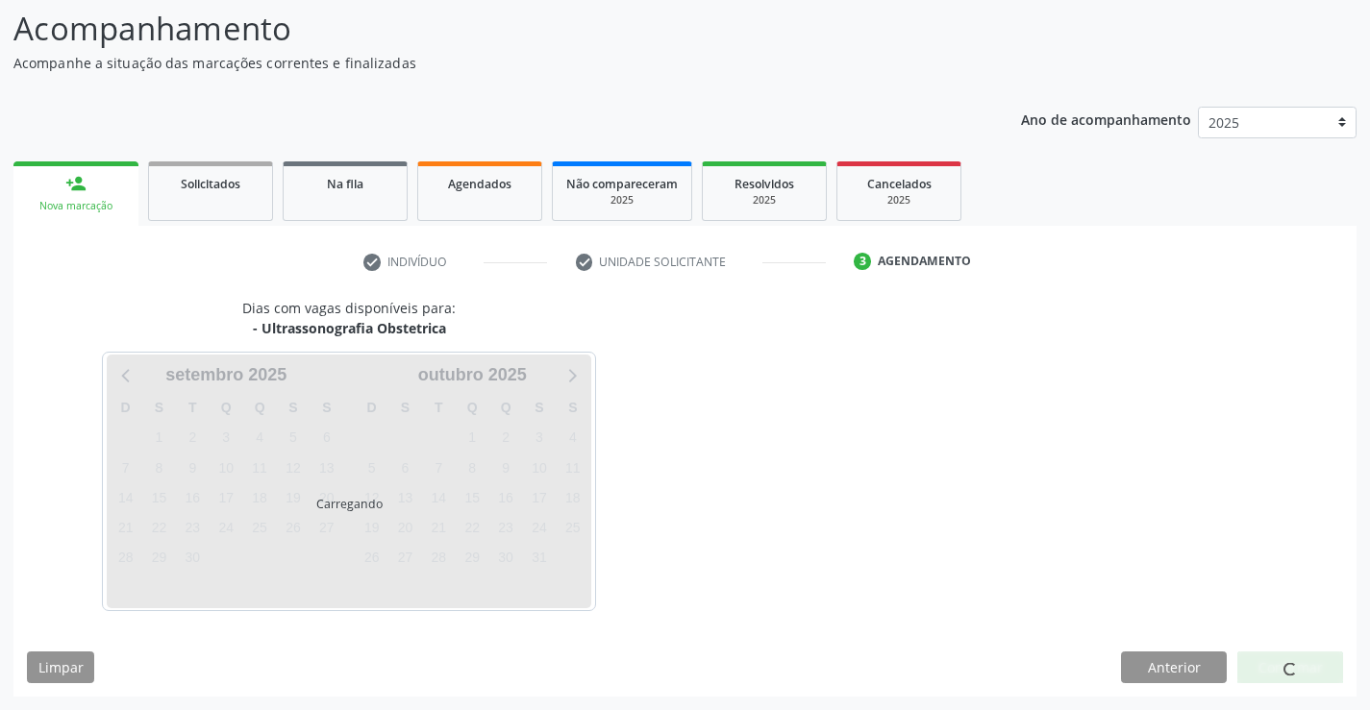
scroll to position [126, 0]
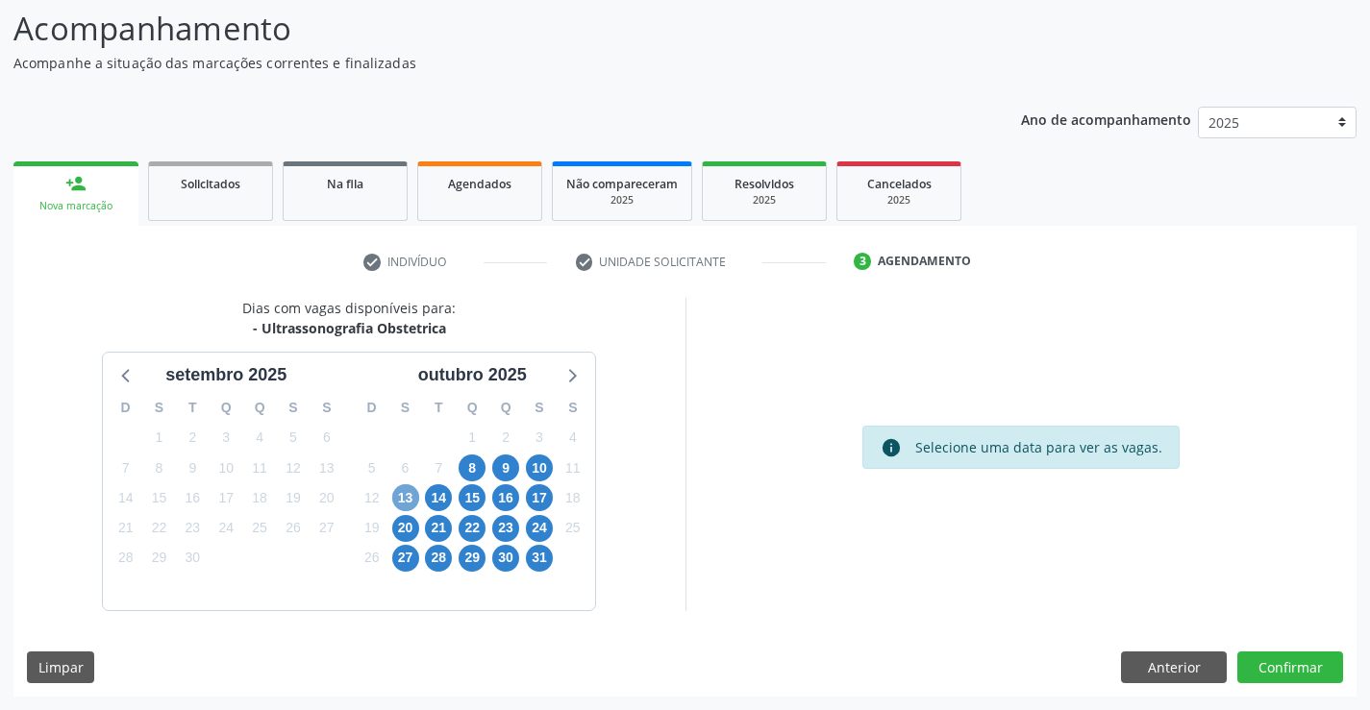
click at [413, 492] on span "13" at bounding box center [405, 498] width 27 height 27
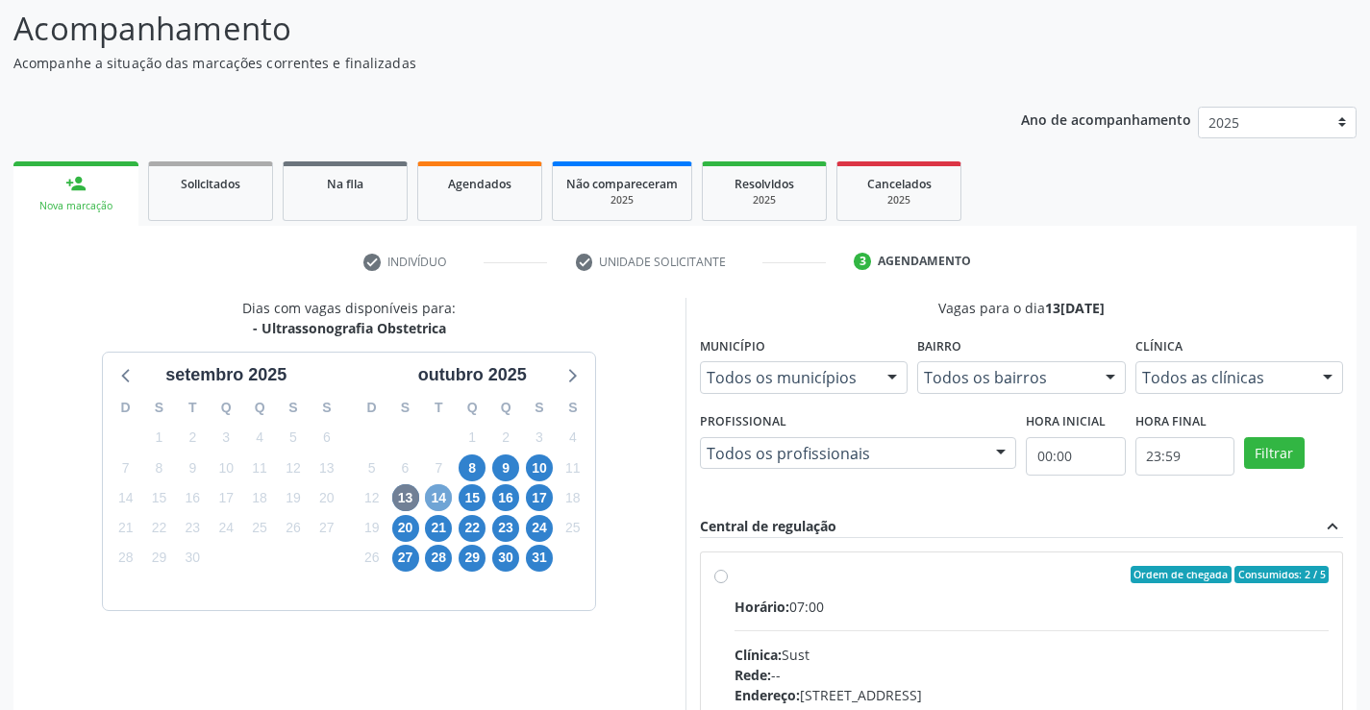
click at [437, 498] on span "14" at bounding box center [438, 498] width 27 height 27
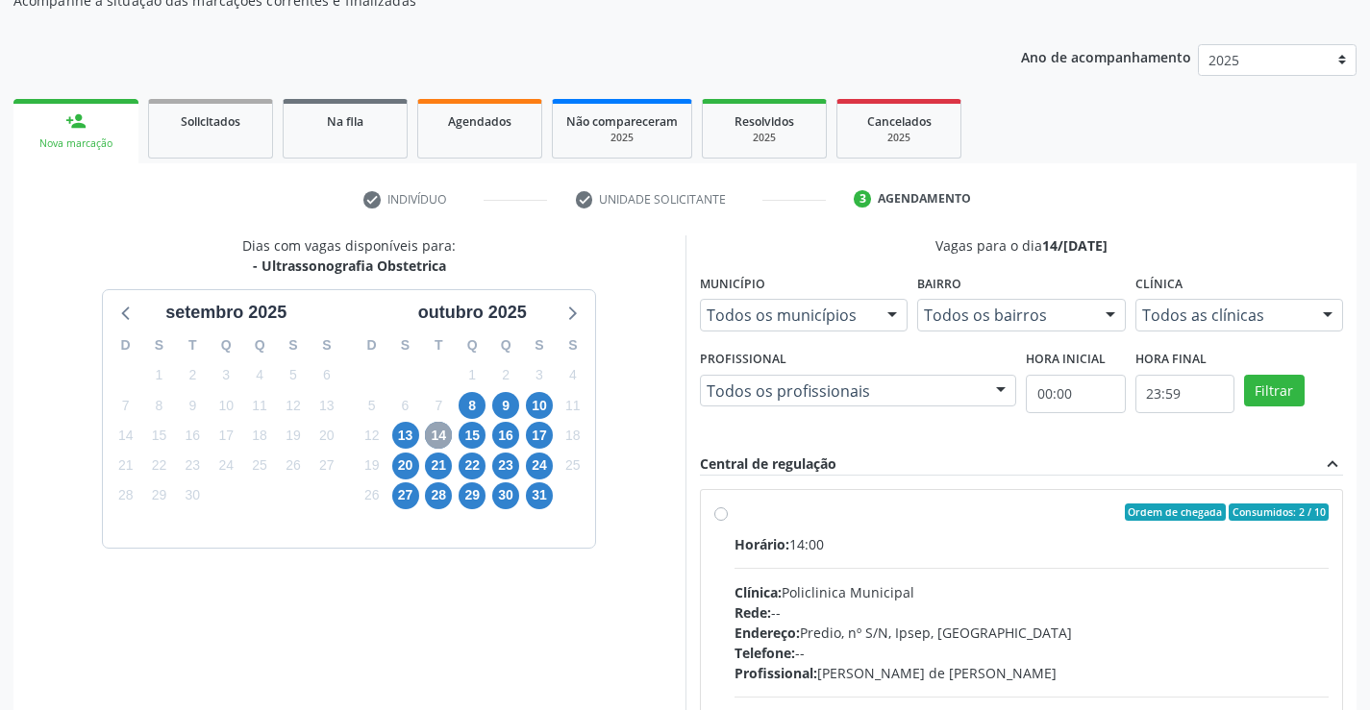
scroll to position [222, 0]
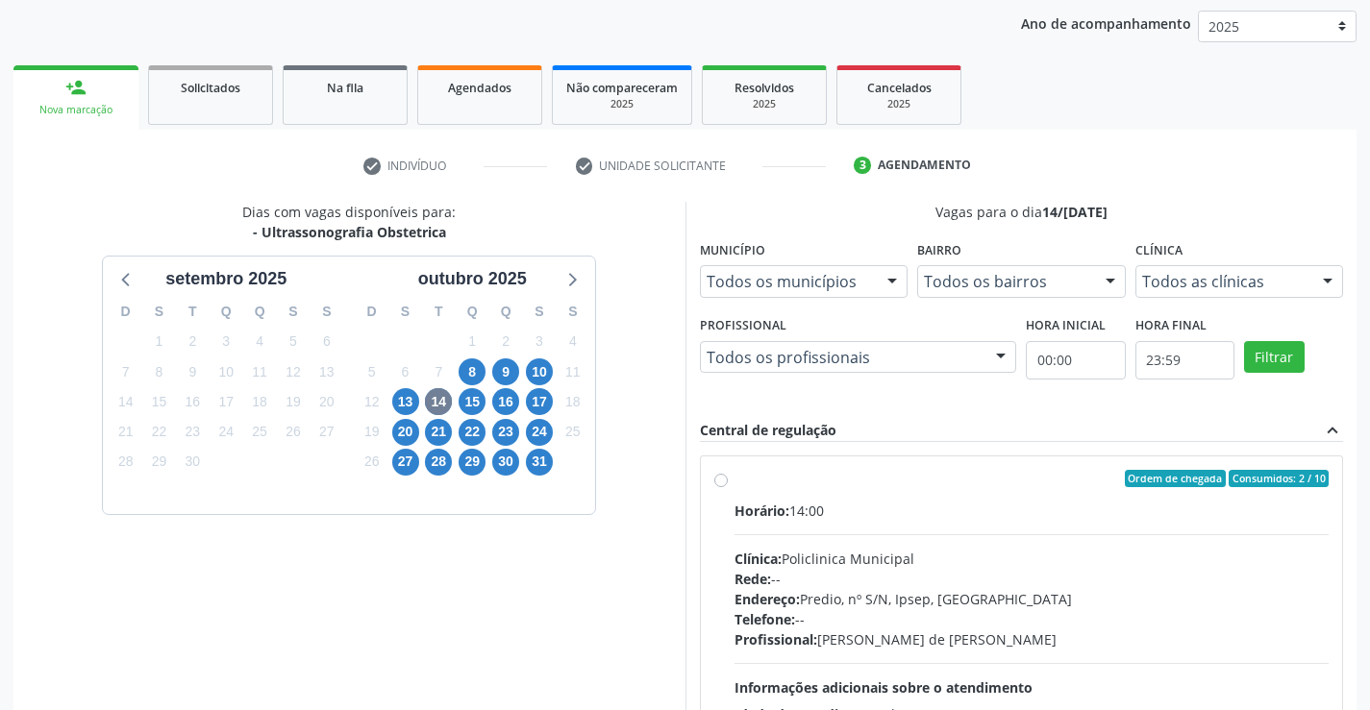
click at [734, 485] on label "Ordem de chegada Consumidos: 2 / 10 Horário: 14:00 Clínica: Policlinica Municip…" at bounding box center [1031, 617] width 595 height 295
click at [718, 485] on input "Ordem de chegada Consumidos: 2 / 10 Horário: 14:00 Clínica: Policlinica Municip…" at bounding box center [720, 478] width 13 height 17
radio input "true"
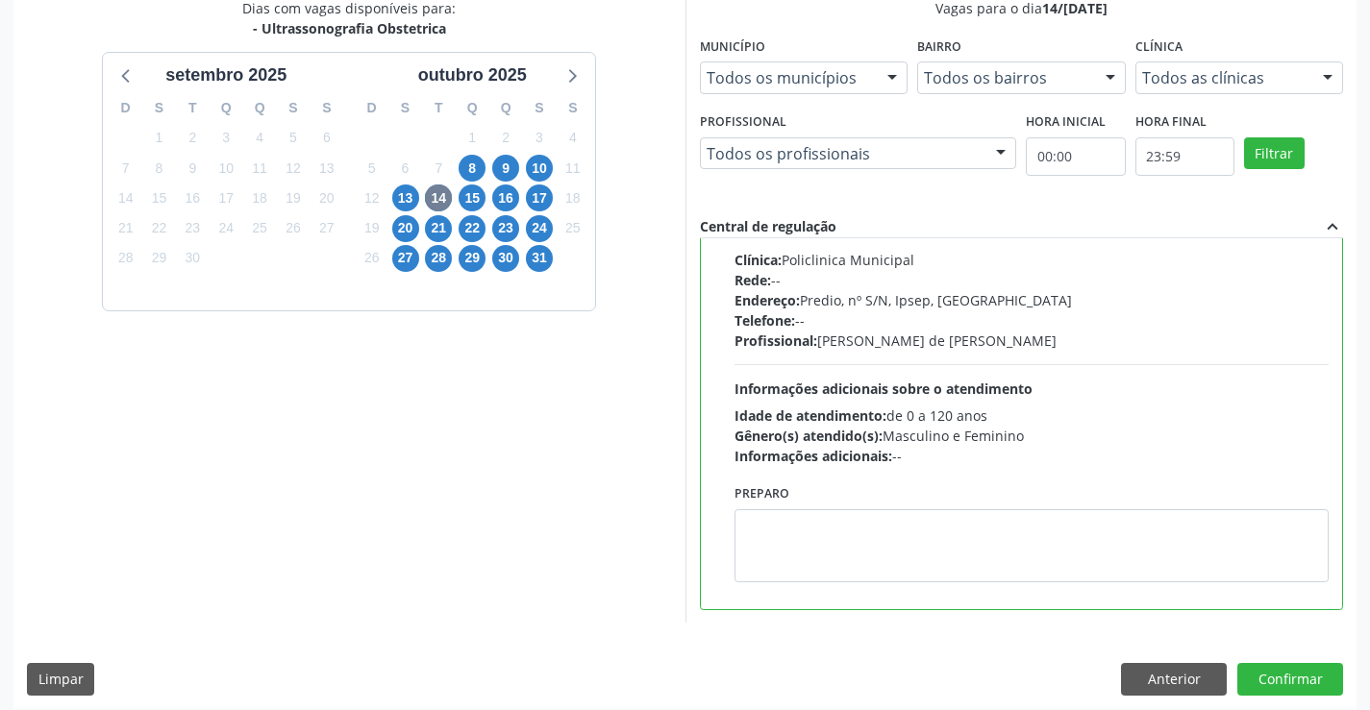
scroll to position [438, 0]
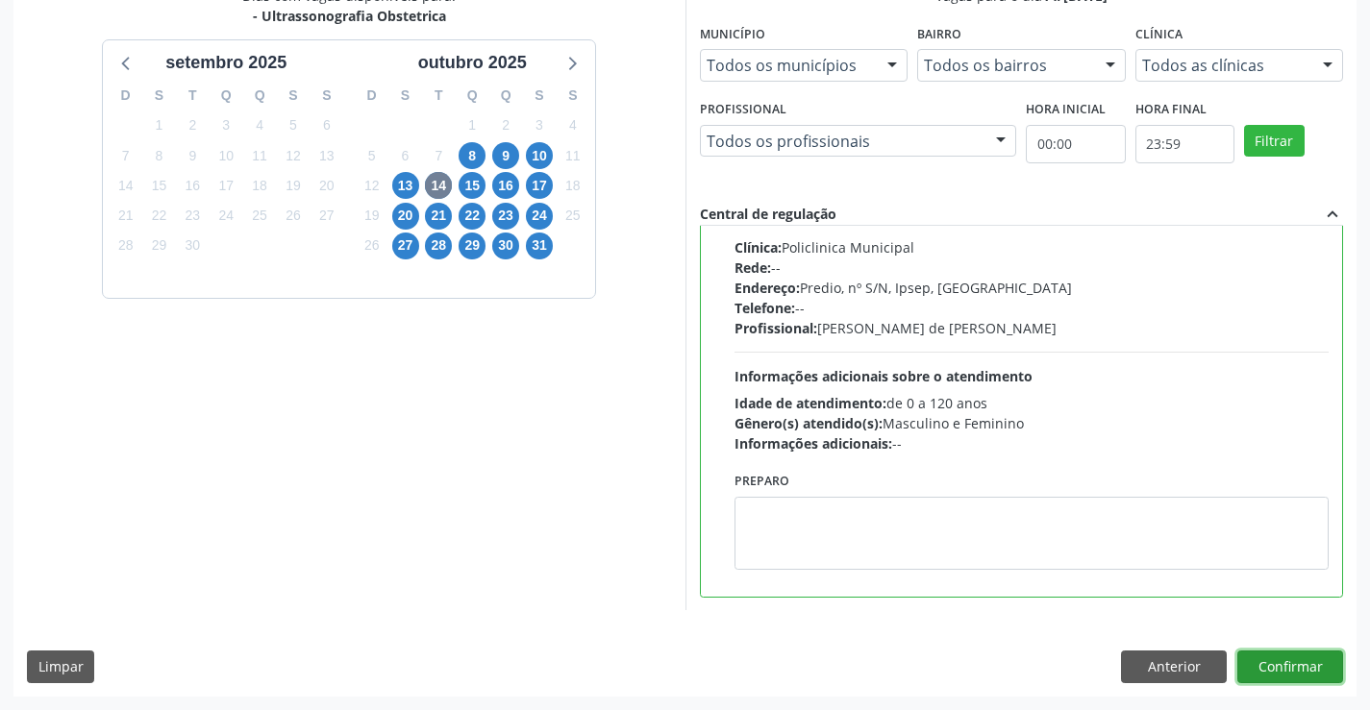
click at [1289, 662] on button "Confirmar" at bounding box center [1290, 667] width 106 height 33
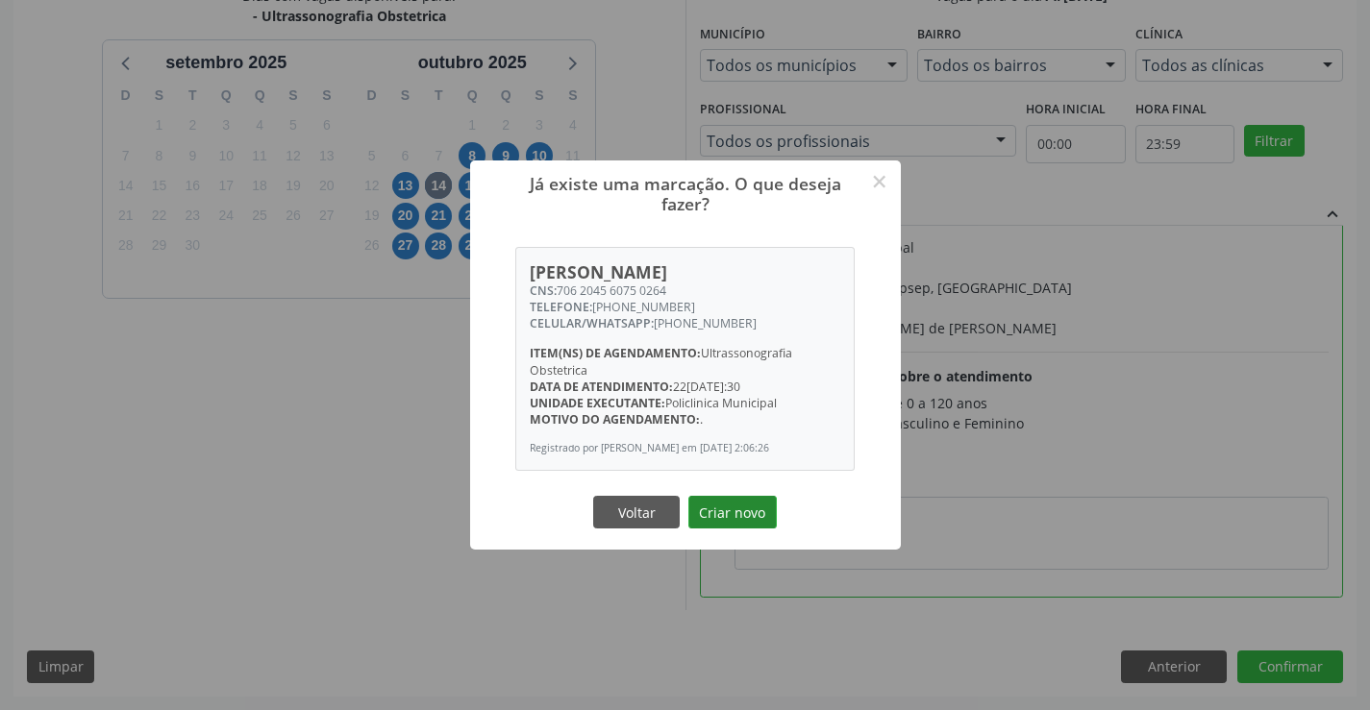
click at [707, 515] on button "Criar novo" at bounding box center [732, 512] width 88 height 33
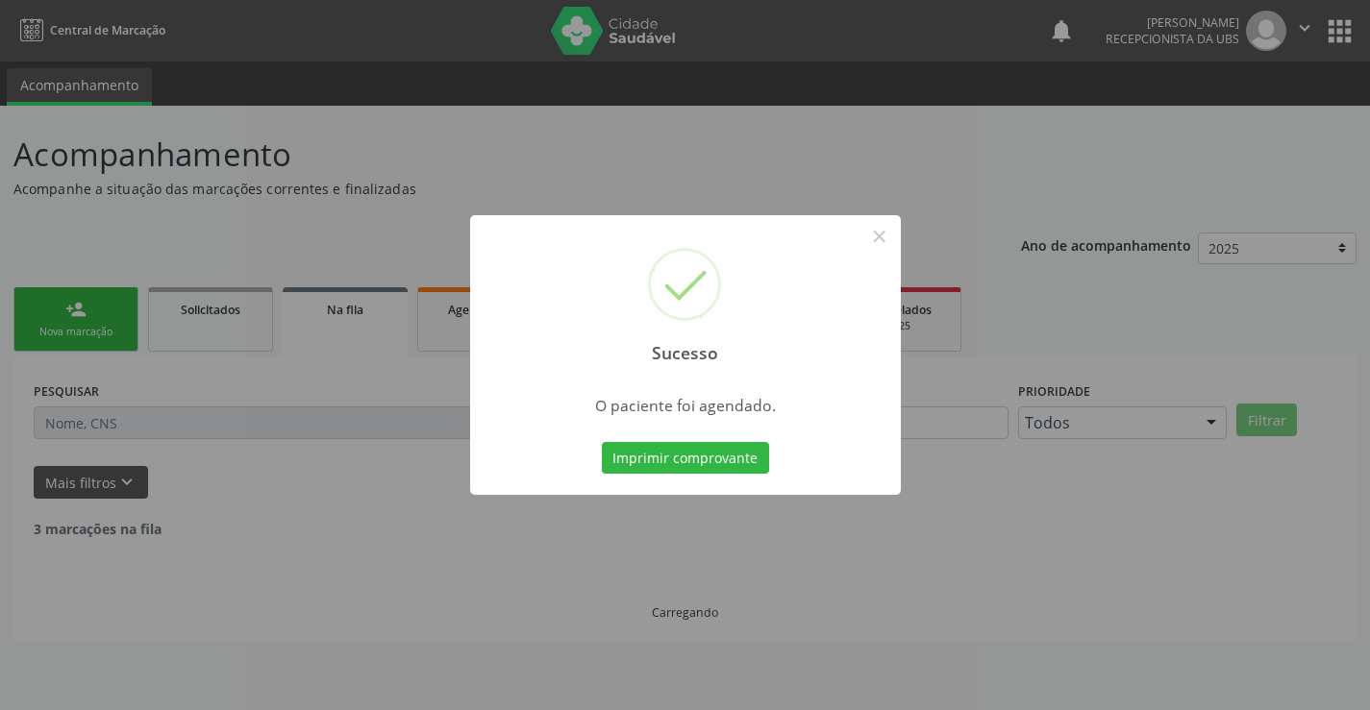
scroll to position [0, 0]
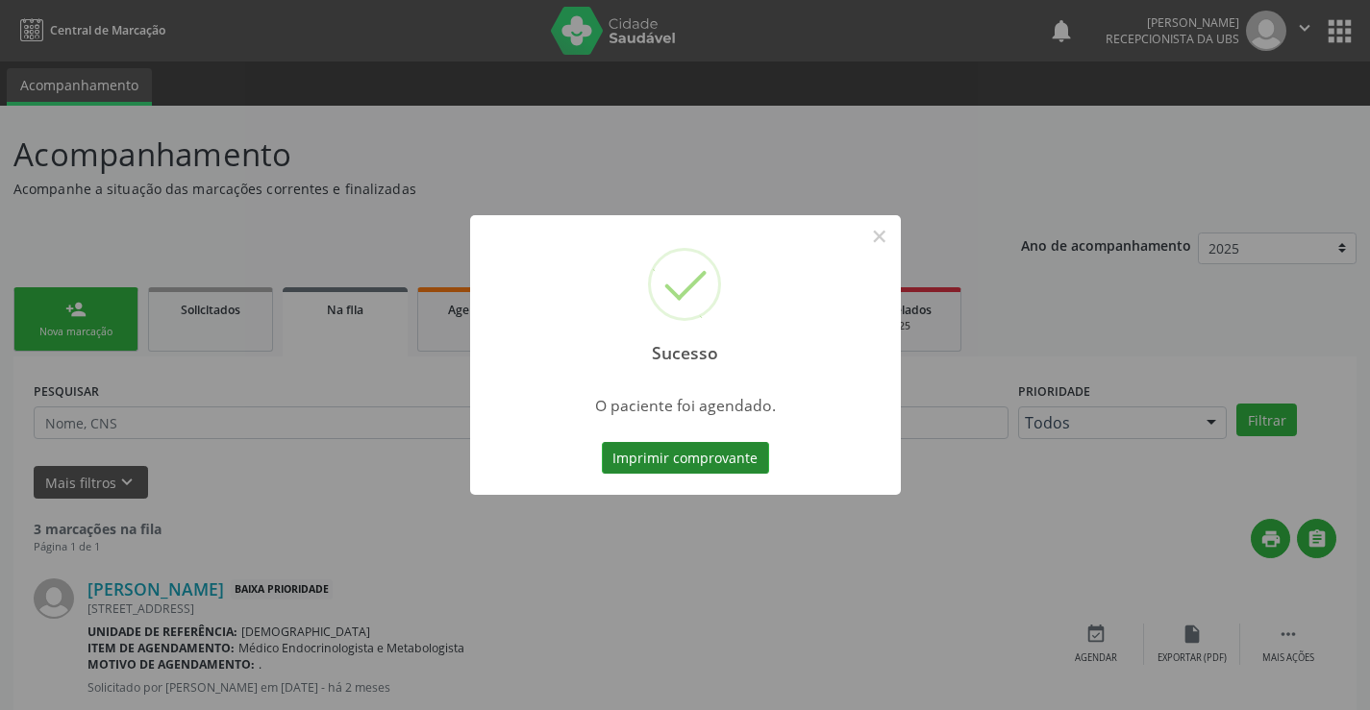
click at [689, 461] on button "Imprimir comprovante" at bounding box center [685, 458] width 167 height 33
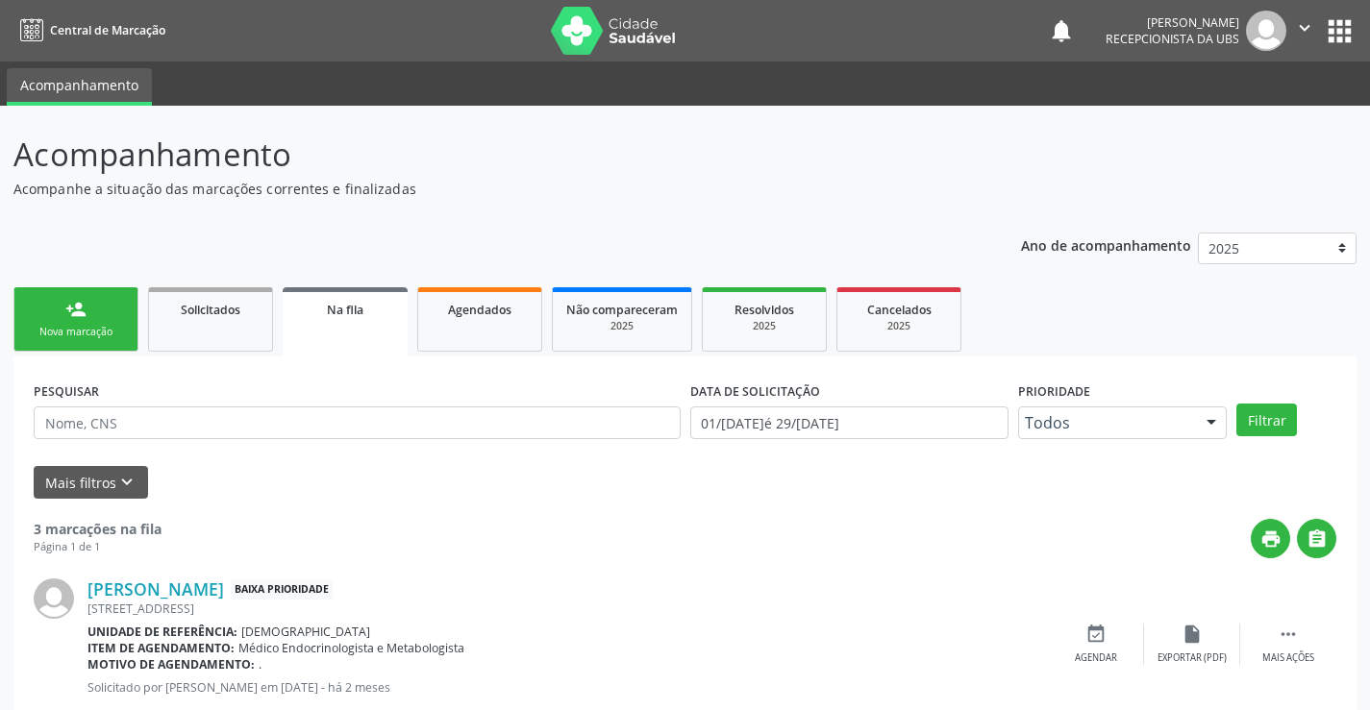
click at [82, 321] on link "person_add Nova marcação" at bounding box center [75, 319] width 125 height 64
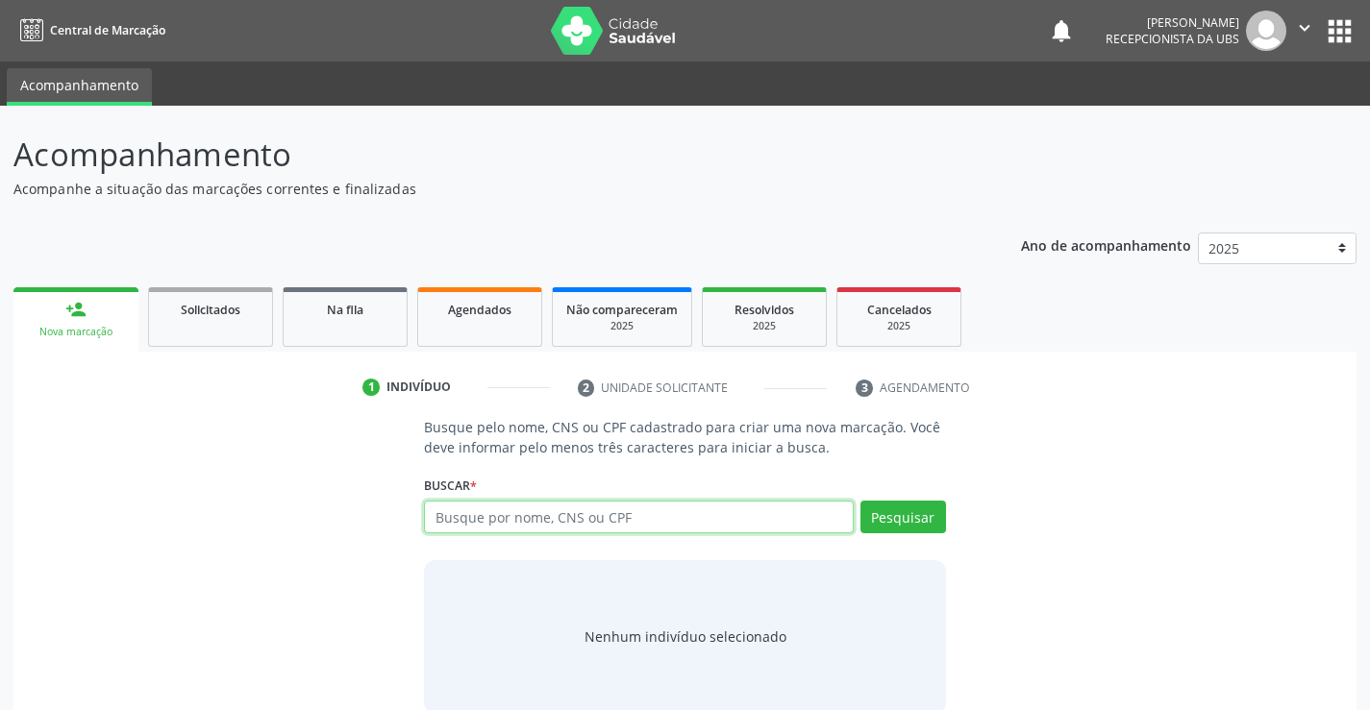
click at [473, 517] on input "text" at bounding box center [638, 517] width 429 height 33
type input "898002351671378"
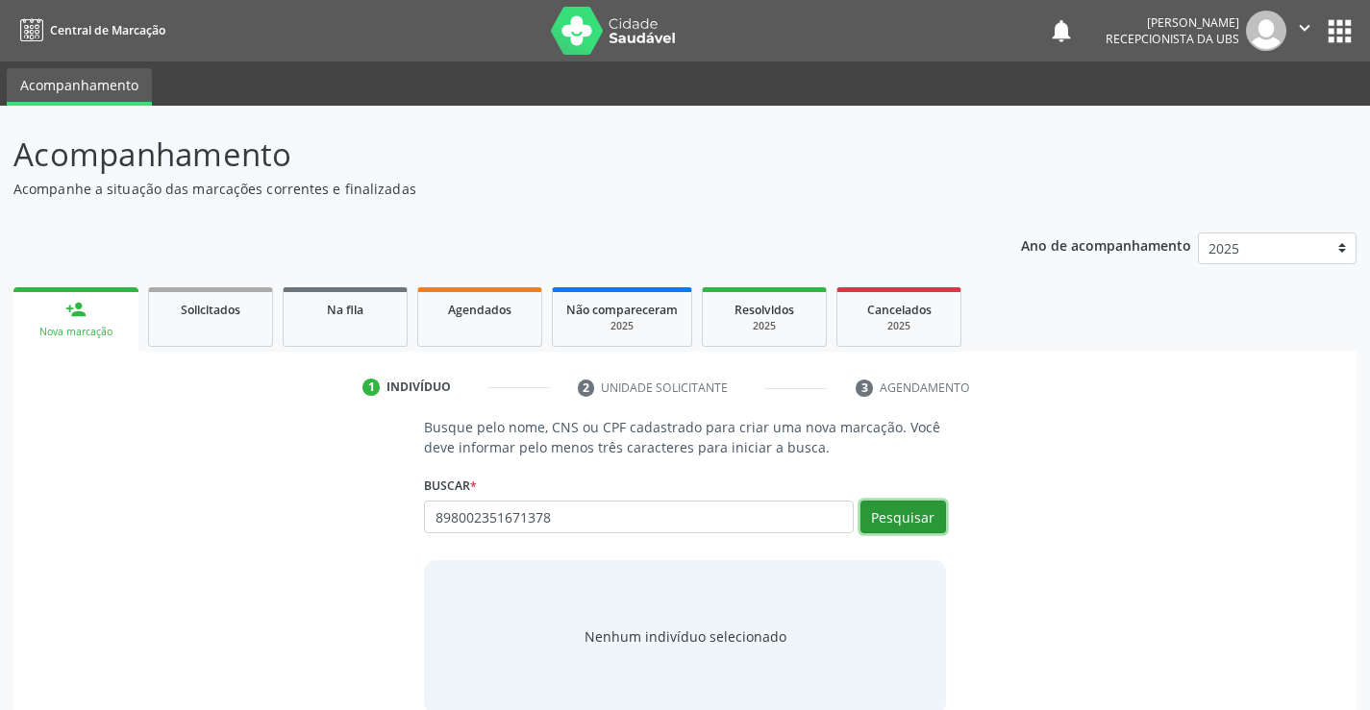
click at [892, 503] on button "Pesquisar" at bounding box center [903, 517] width 86 height 33
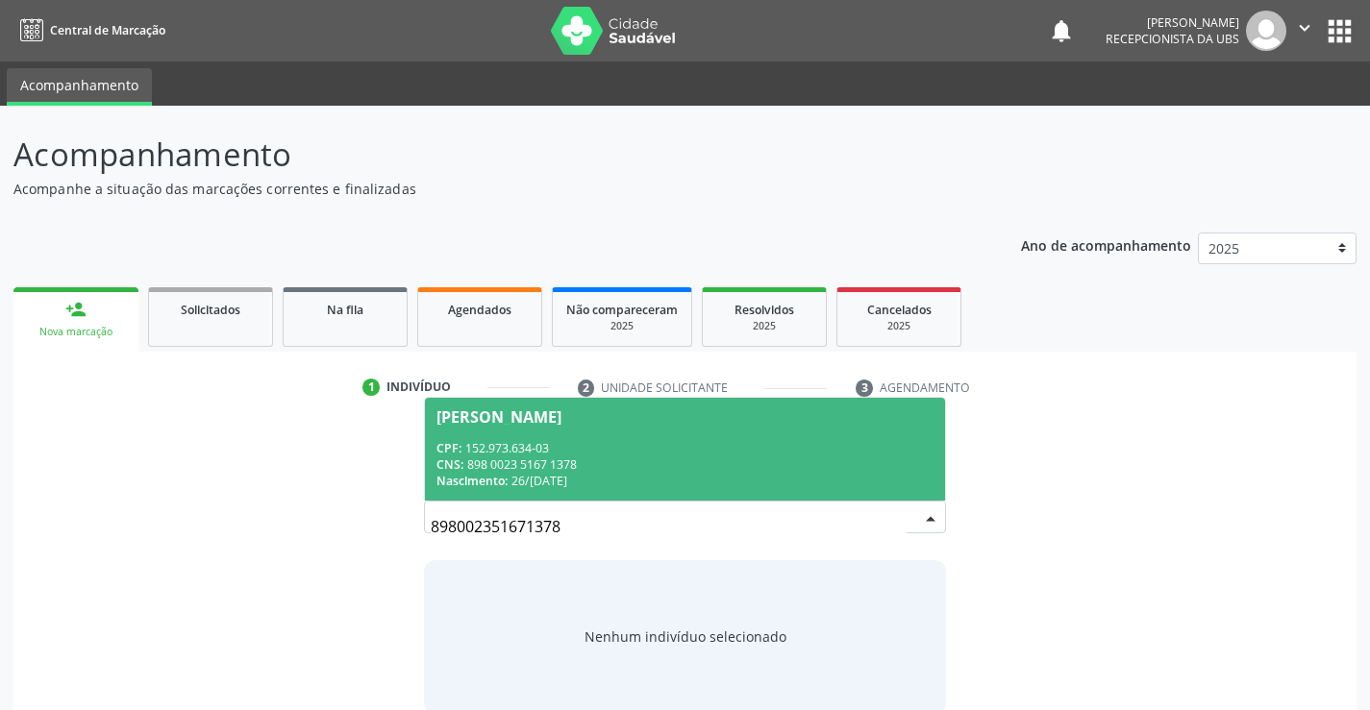
click at [575, 462] on div "CNS: 898 0023 5167 1378" at bounding box center [684, 465] width 496 height 16
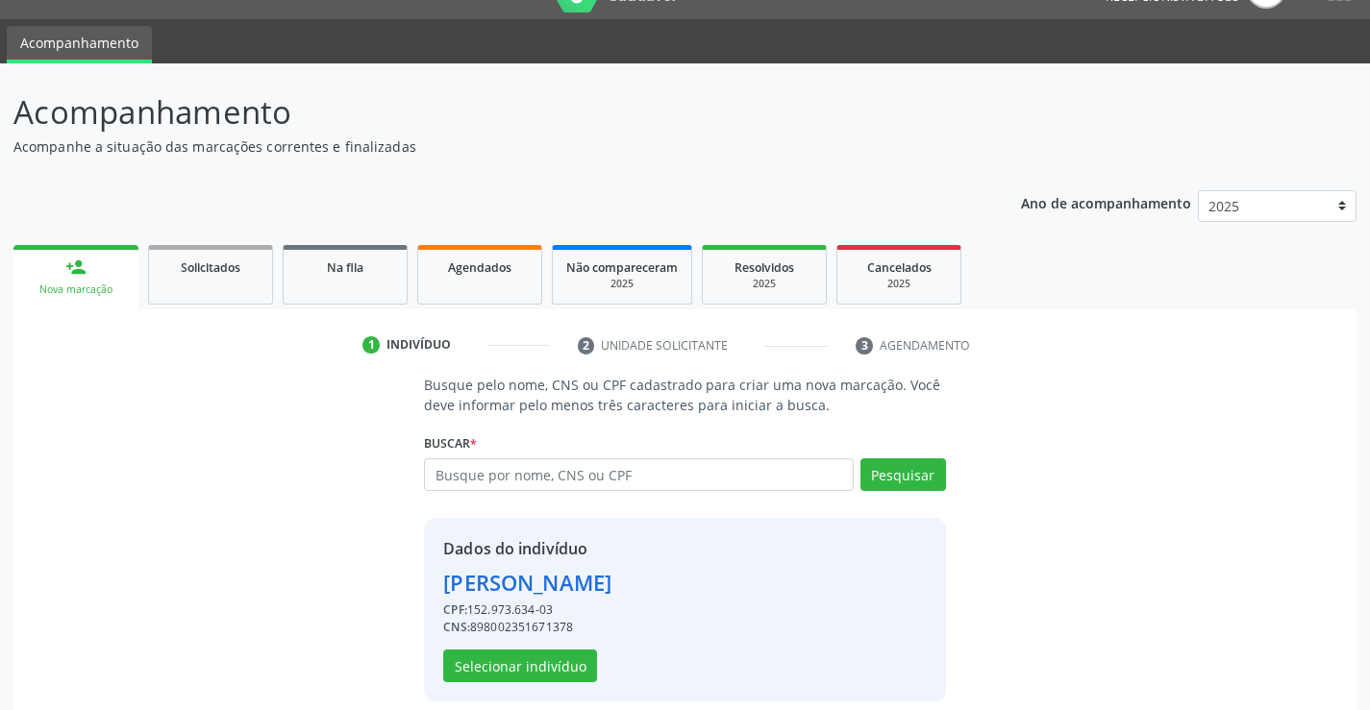
scroll to position [61, 0]
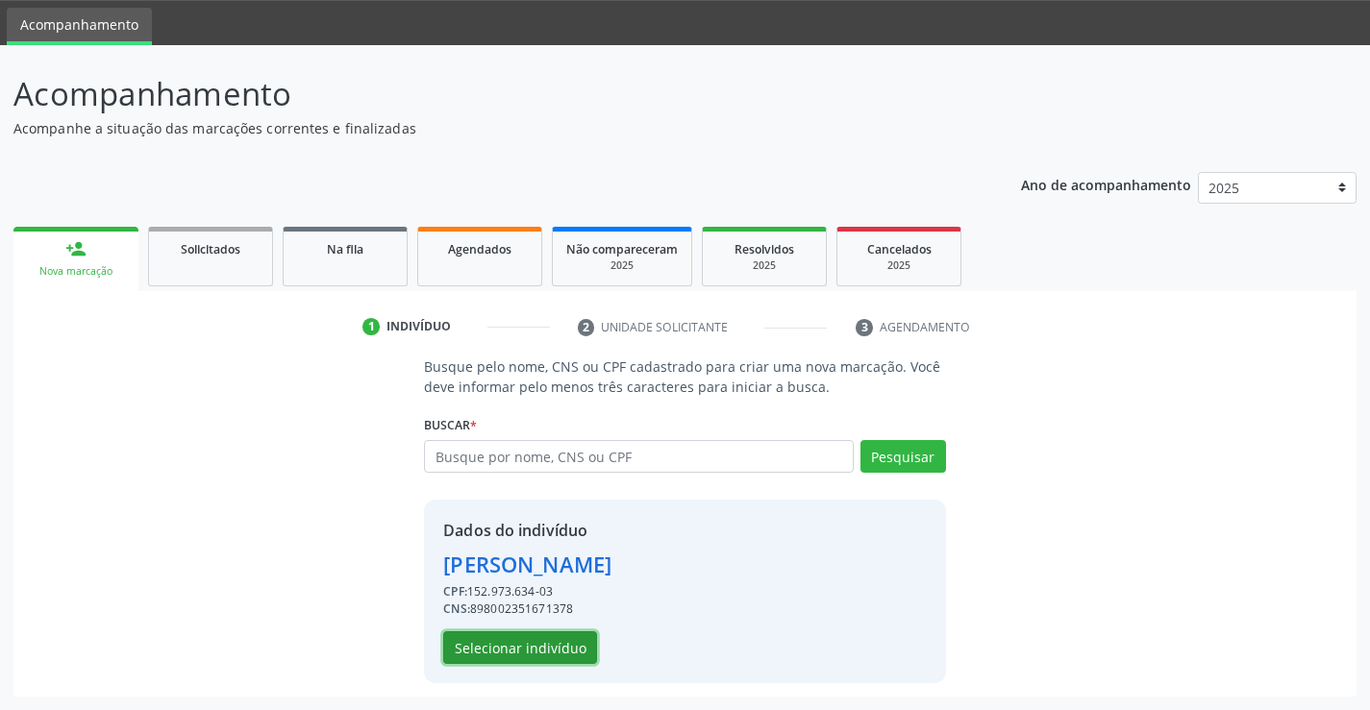
click at [528, 644] on button "Selecionar indivíduo" at bounding box center [520, 648] width 154 height 33
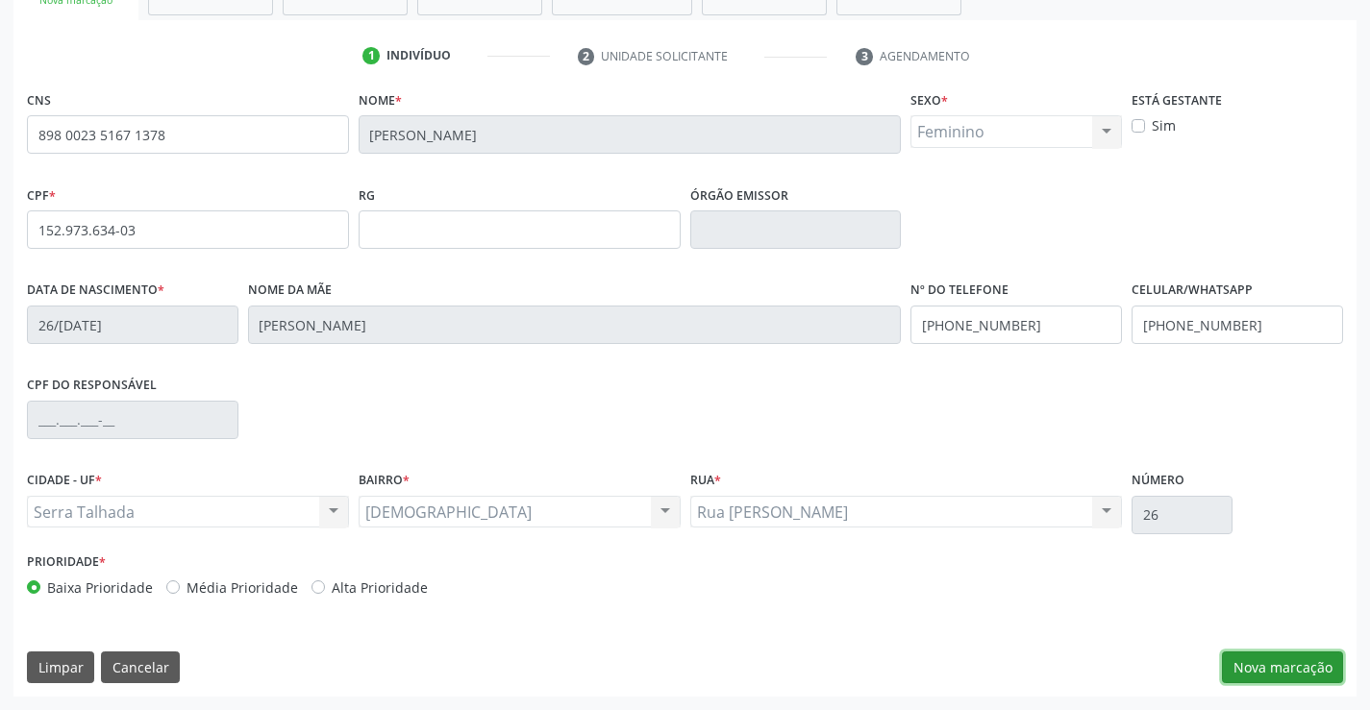
click at [1258, 666] on button "Nova marcação" at bounding box center [1282, 668] width 121 height 33
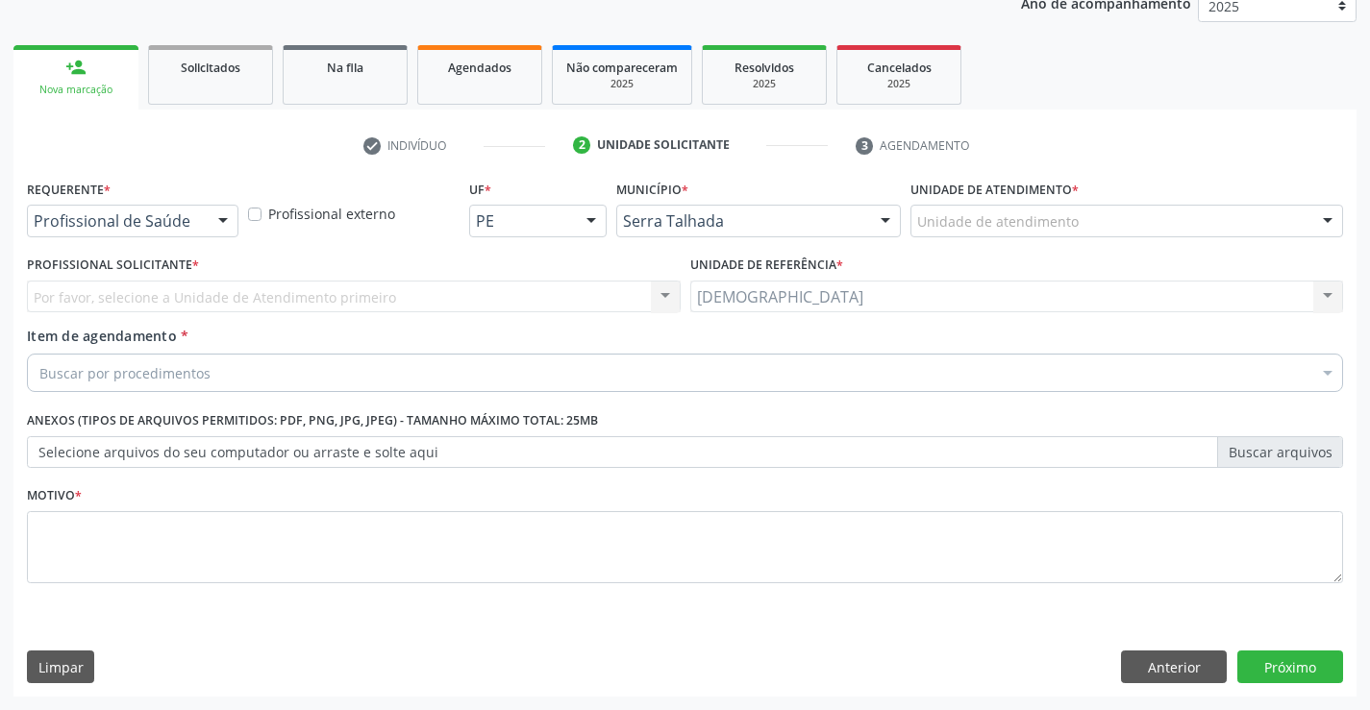
click at [220, 213] on div at bounding box center [223, 222] width 29 height 33
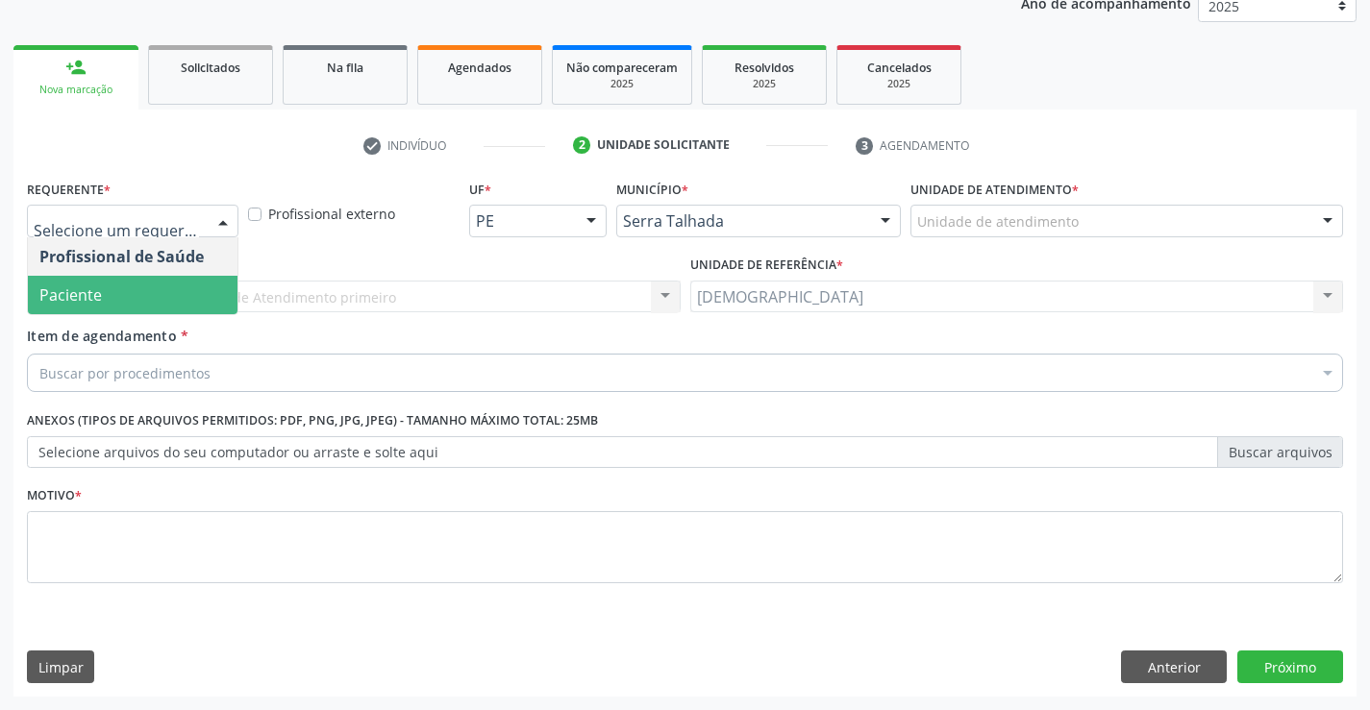
click at [111, 309] on span "Paciente" at bounding box center [133, 295] width 210 height 38
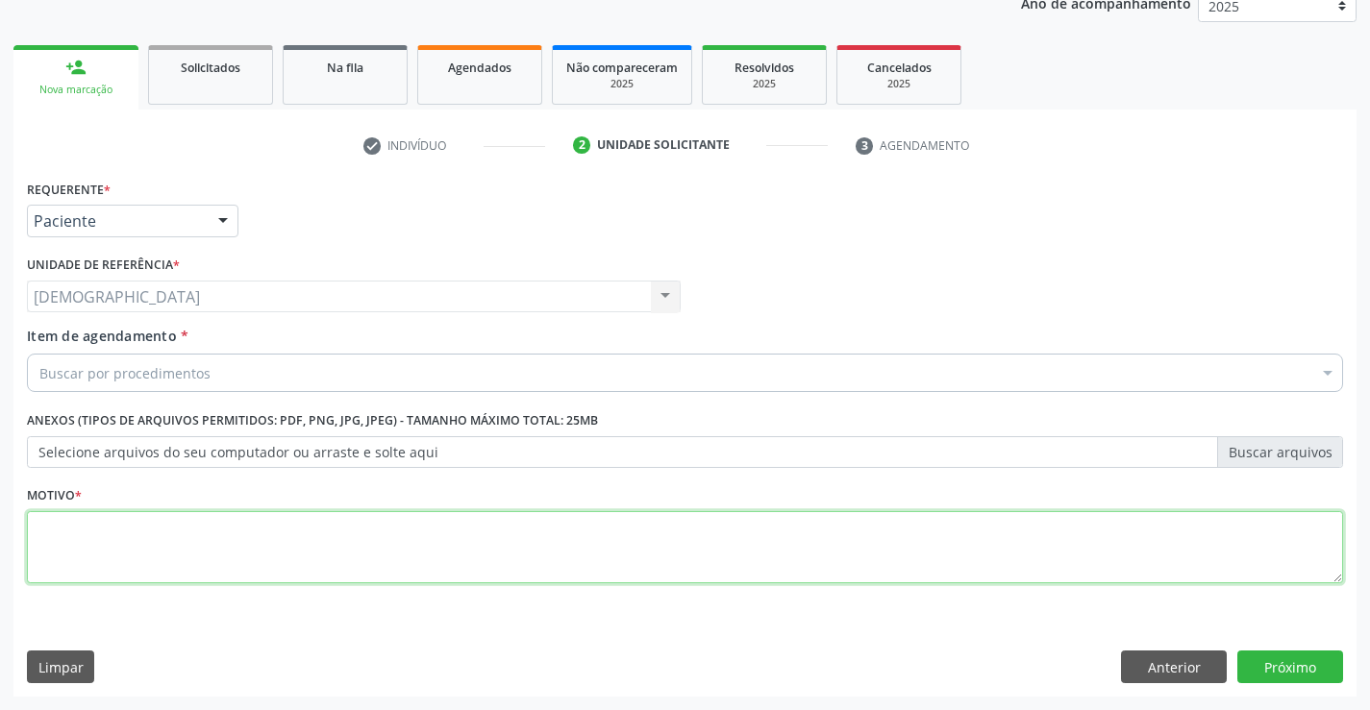
click at [101, 566] on textarea at bounding box center [685, 547] width 1316 height 73
type textarea "."
click at [211, 376] on div "Buscar por procedimentos" at bounding box center [685, 373] width 1316 height 38
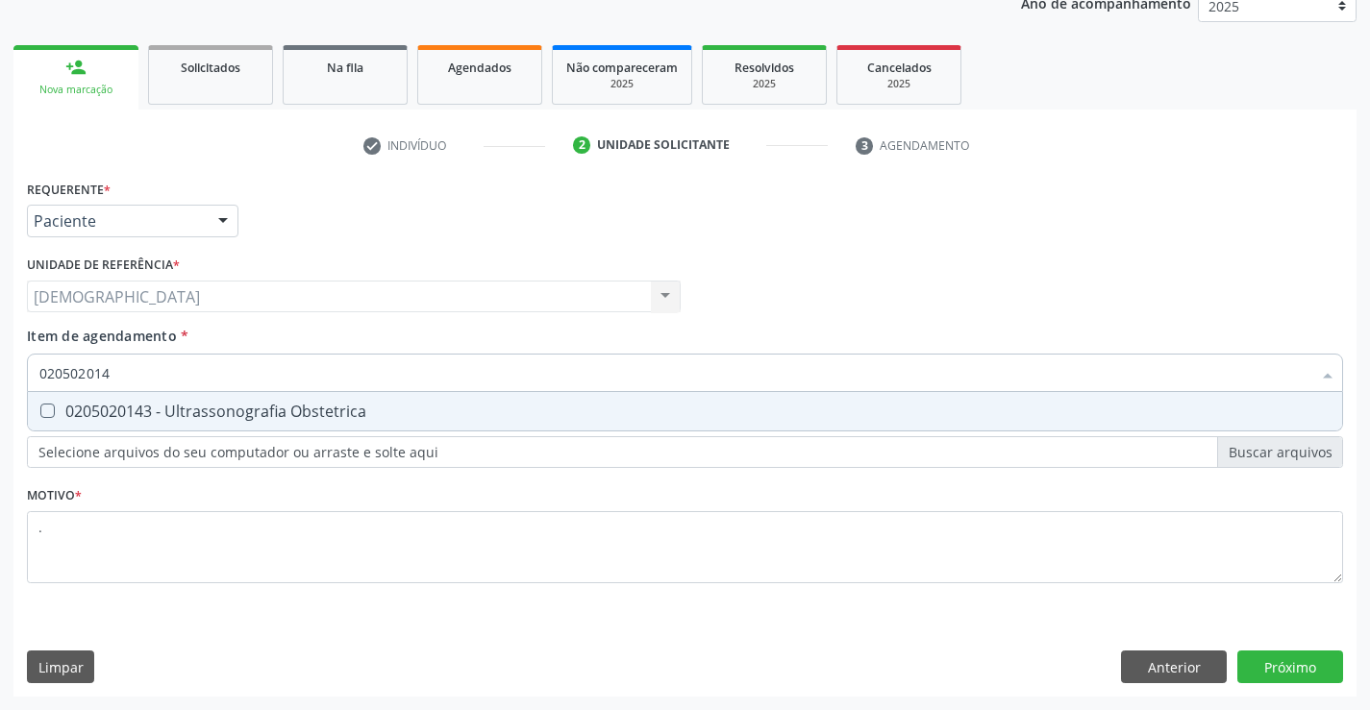
type input "0205020143"
click at [366, 411] on div "0205020143 - Ultrassonografia Obstetrica" at bounding box center [684, 411] width 1291 height 15
checkbox Obstetrica "true"
click at [1266, 659] on div "Requerente * Paciente Profissional de Saúde Paciente Nenhum resultado encontrad…" at bounding box center [684, 436] width 1343 height 522
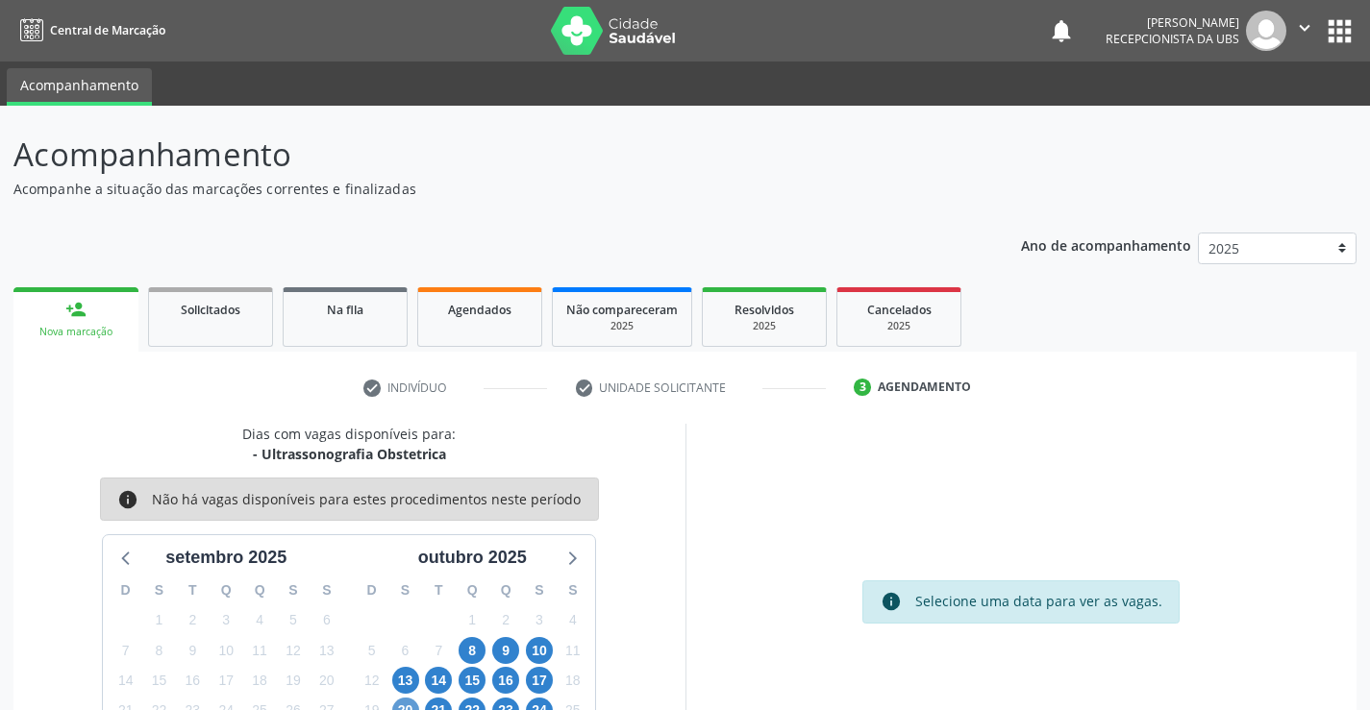
scroll to position [126, 0]
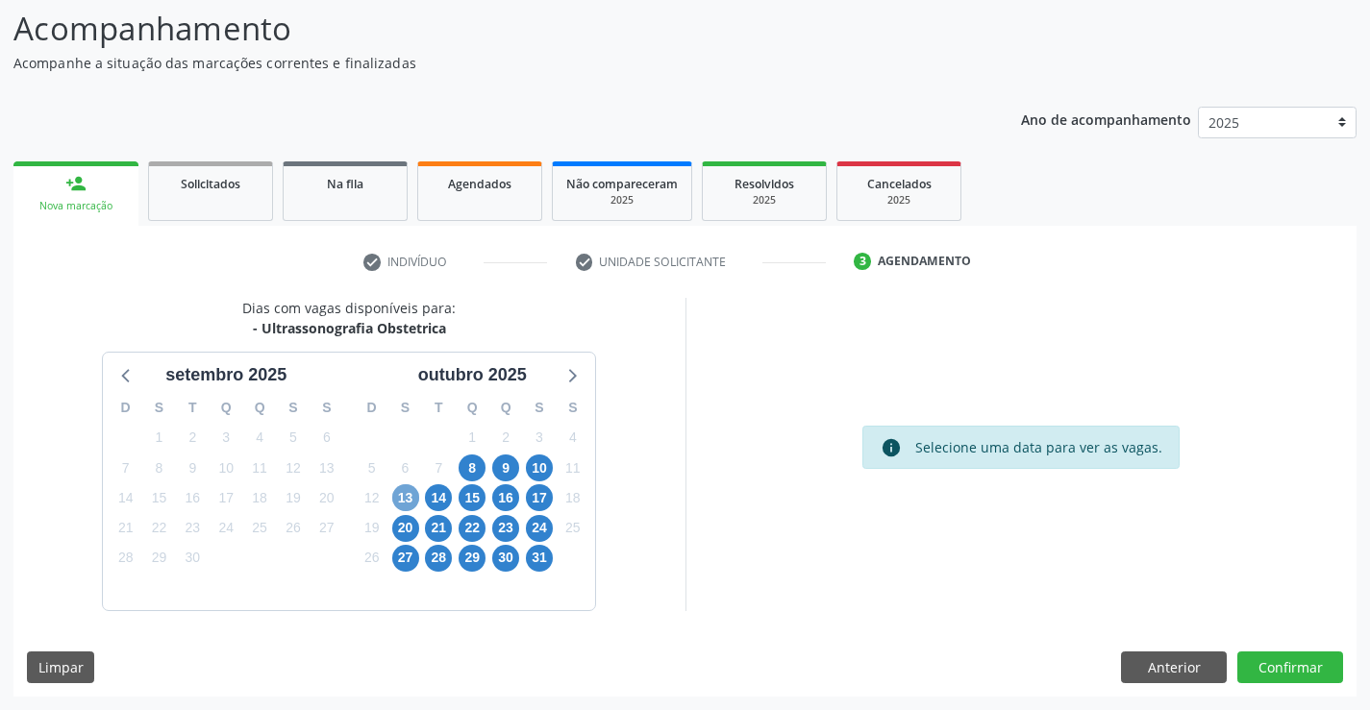
click at [408, 496] on span "13" at bounding box center [405, 498] width 27 height 27
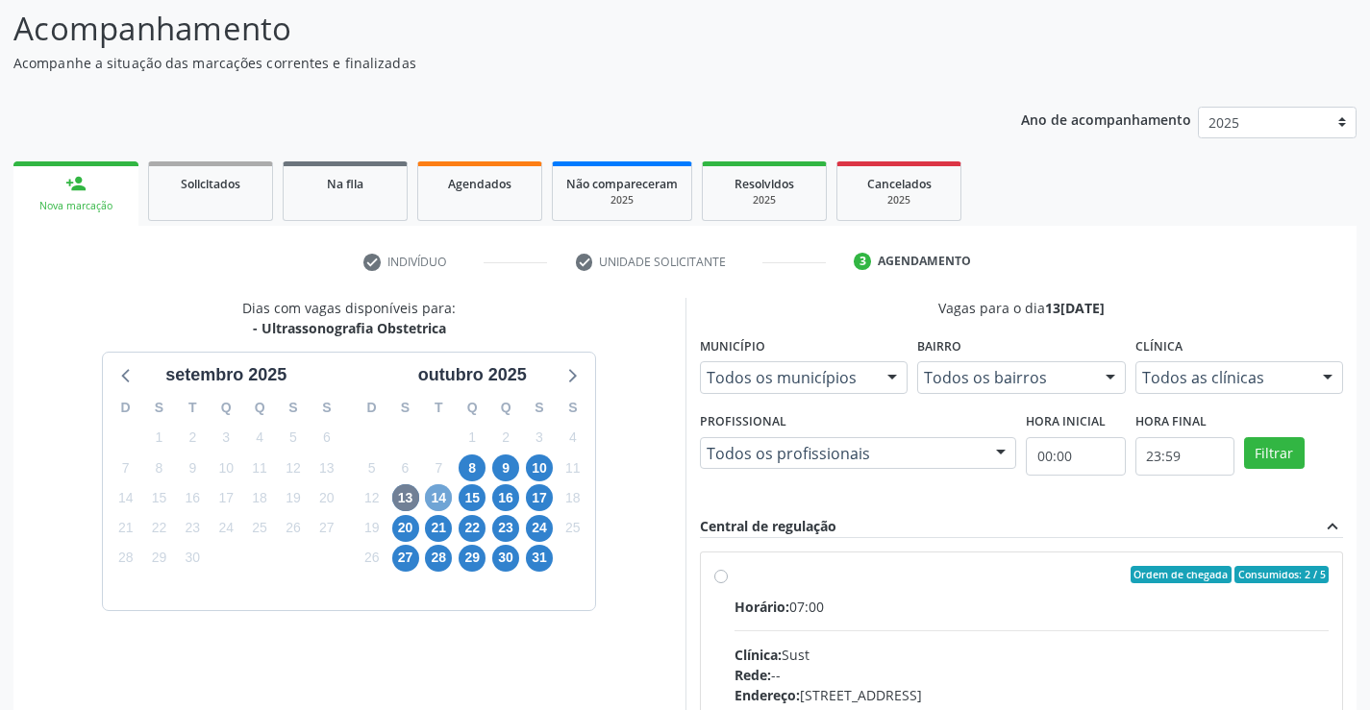
click at [445, 494] on span "14" at bounding box center [438, 498] width 27 height 27
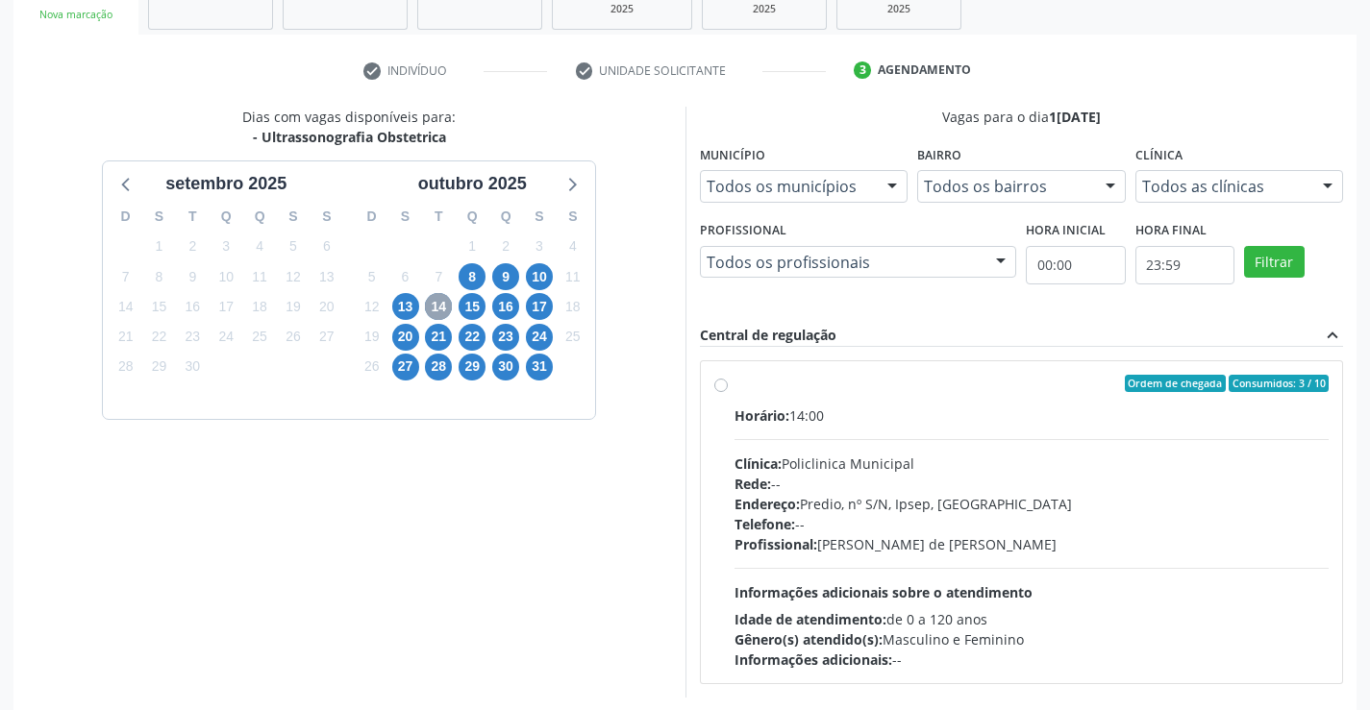
scroll to position [318, 0]
click at [729, 391] on div "Ordem de chegada Consumidos: 3 / 10 Horário: 14:00 Clínica: Policlinica Municip…" at bounding box center [1021, 521] width 615 height 295
radio input "true"
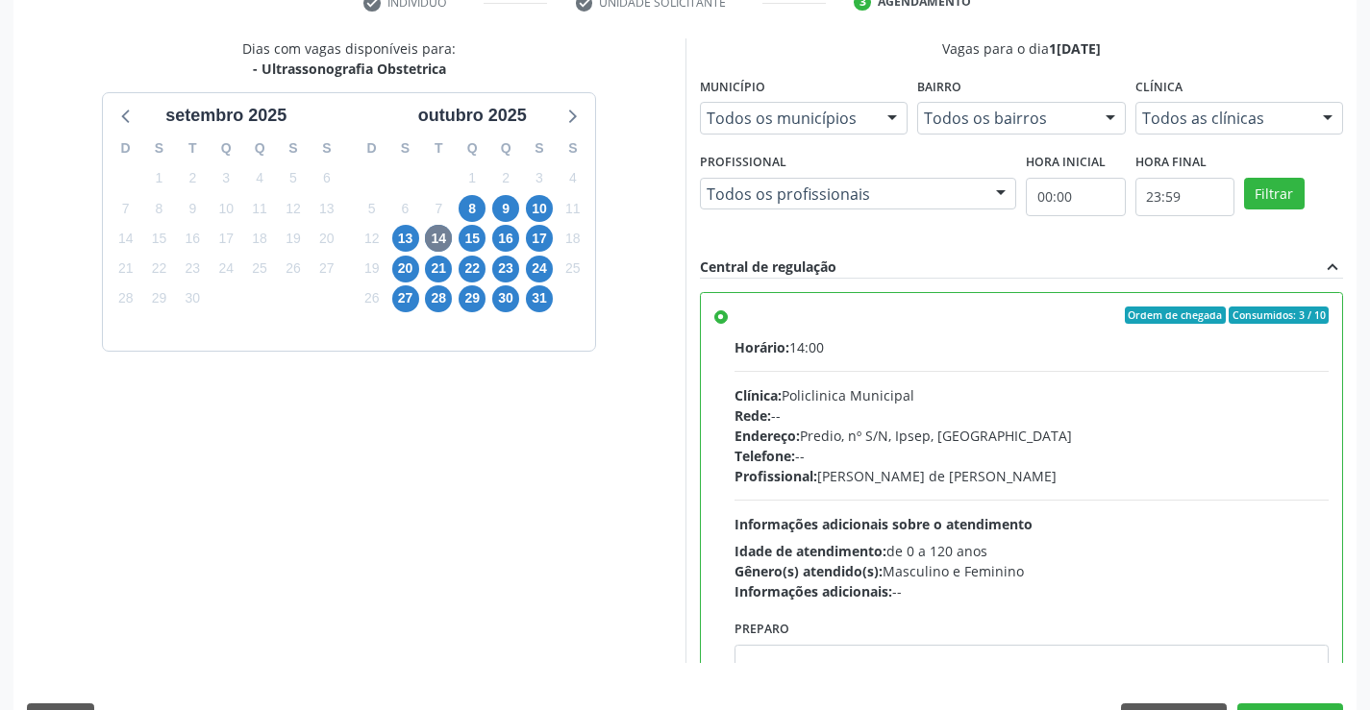
scroll to position [438, 0]
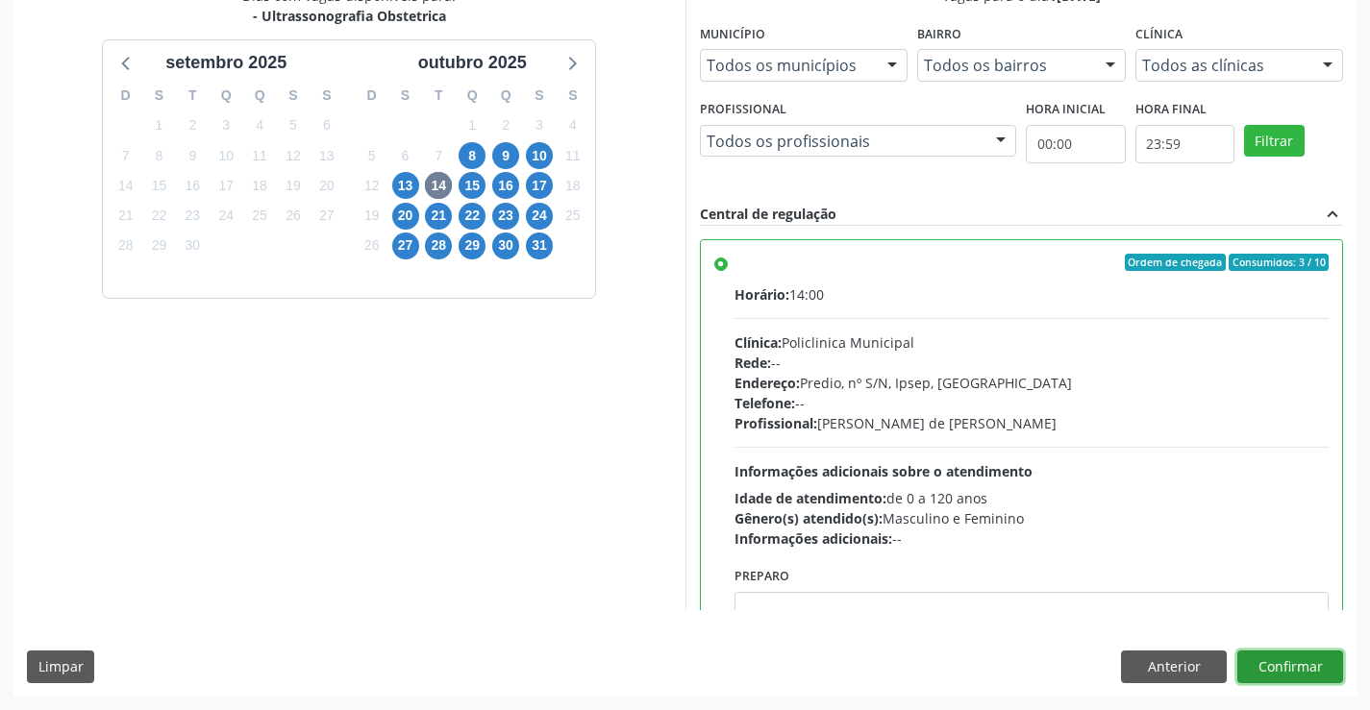
click at [1262, 667] on button "Confirmar" at bounding box center [1290, 667] width 106 height 33
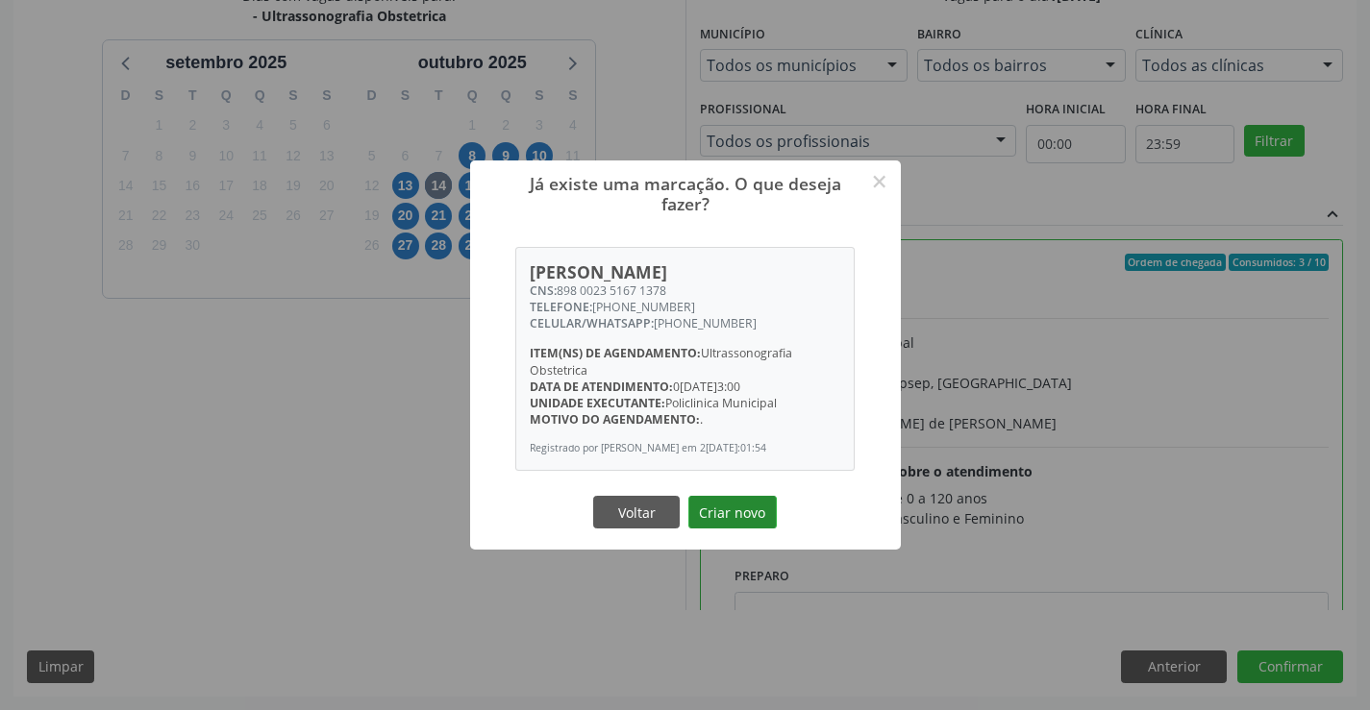
click at [754, 525] on button "Criar novo" at bounding box center [732, 512] width 88 height 33
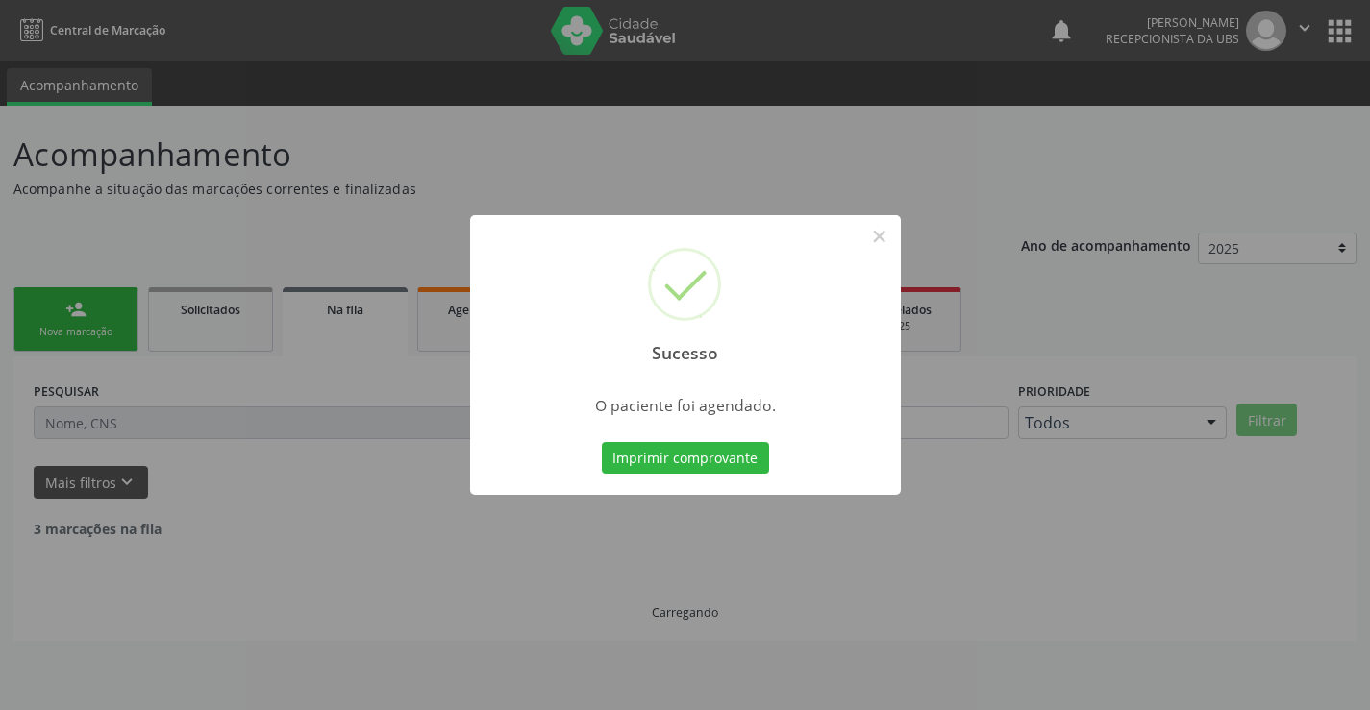
scroll to position [0, 0]
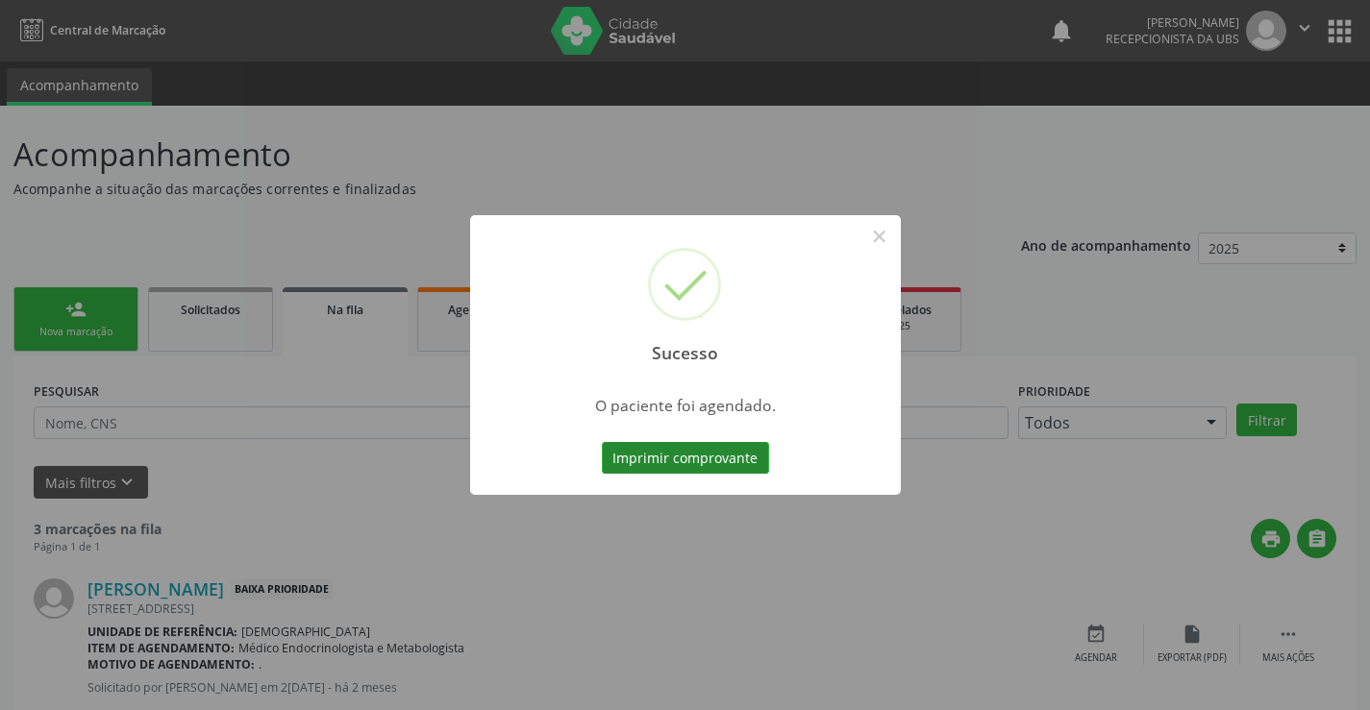
click at [713, 443] on button "Imprimir comprovante" at bounding box center [685, 458] width 167 height 33
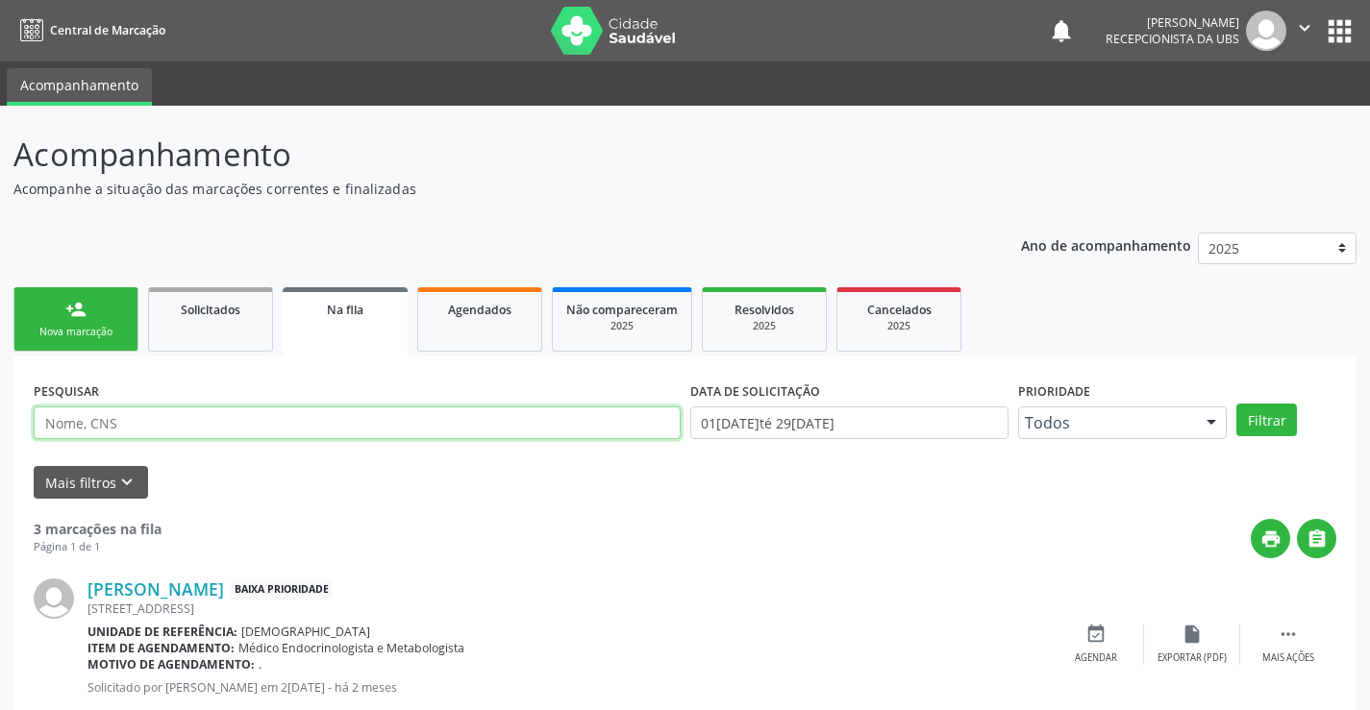
click at [140, 420] on input "text" at bounding box center [357, 423] width 647 height 33
click at [37, 313] on link "person_add Nova marcação" at bounding box center [75, 319] width 125 height 64
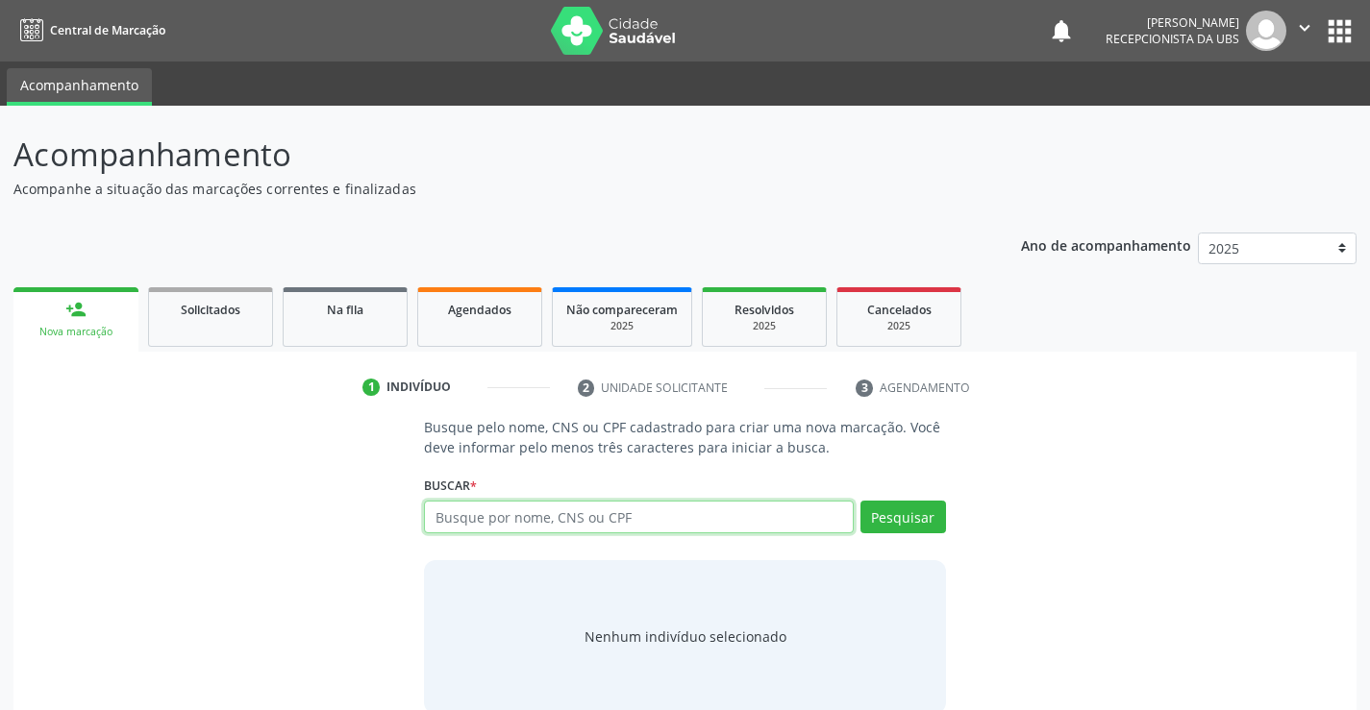
click at [678, 522] on input "text" at bounding box center [638, 517] width 429 height 33
type input "706408637376185"
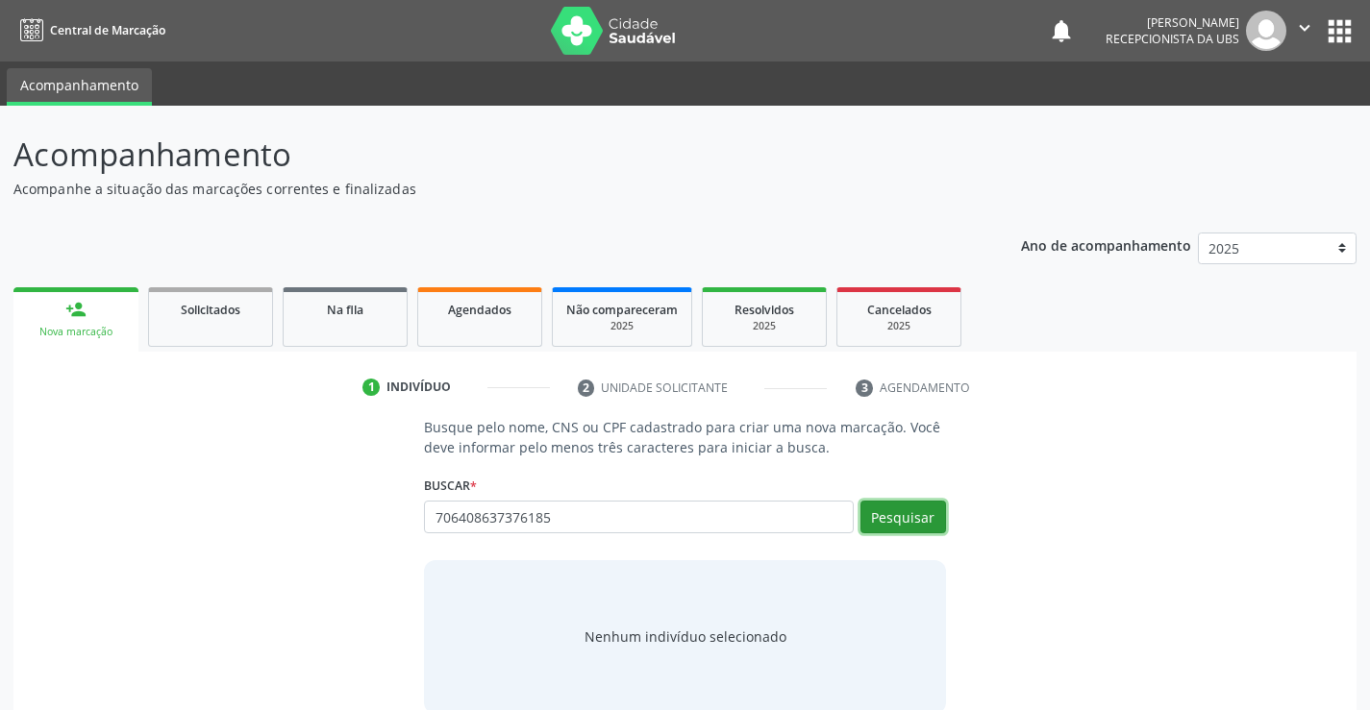
click at [915, 510] on button "Pesquisar" at bounding box center [903, 517] width 86 height 33
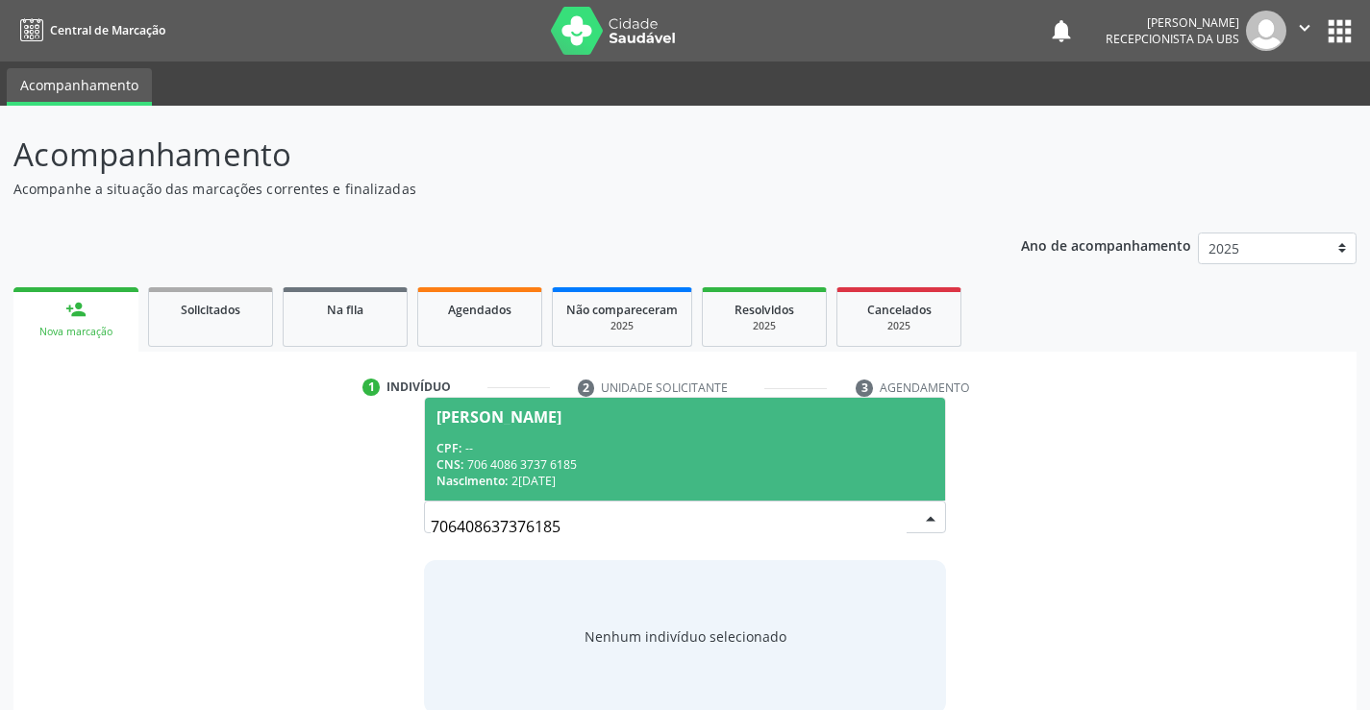
click at [793, 440] on div "CPF: --" at bounding box center [684, 448] width 496 height 16
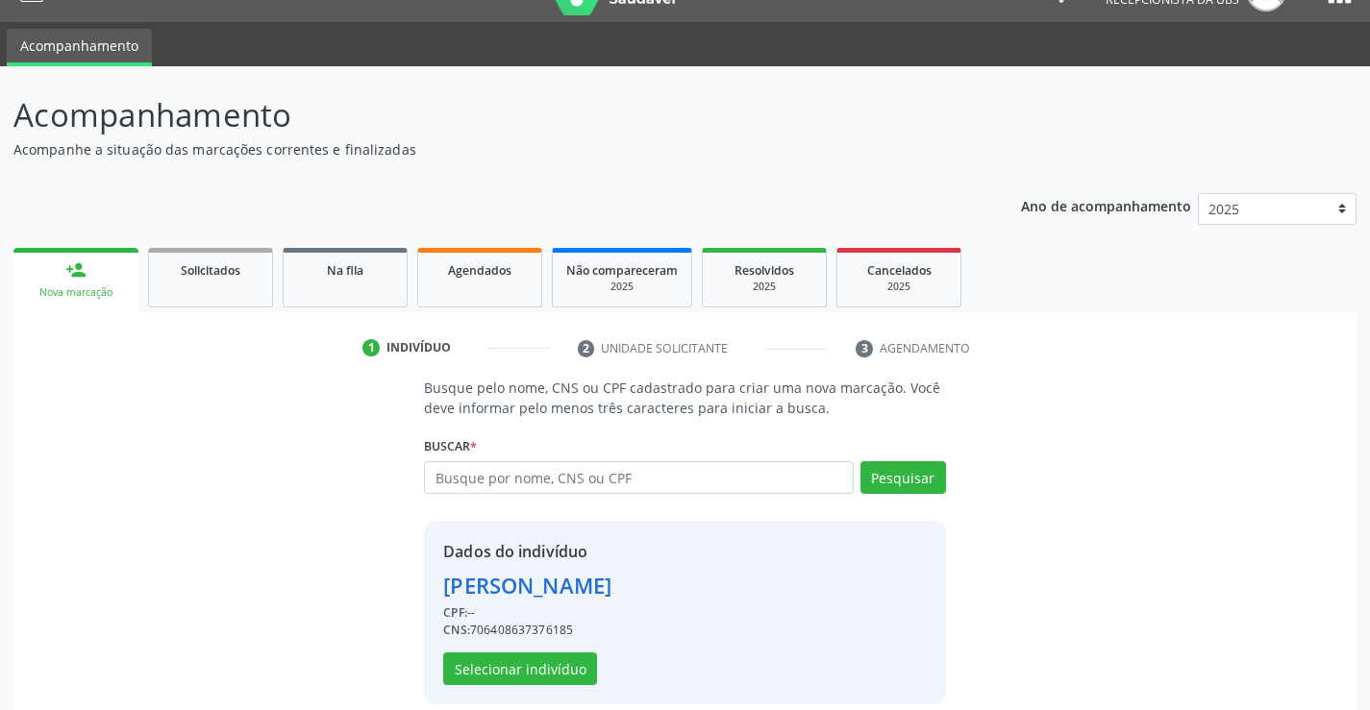
scroll to position [61, 0]
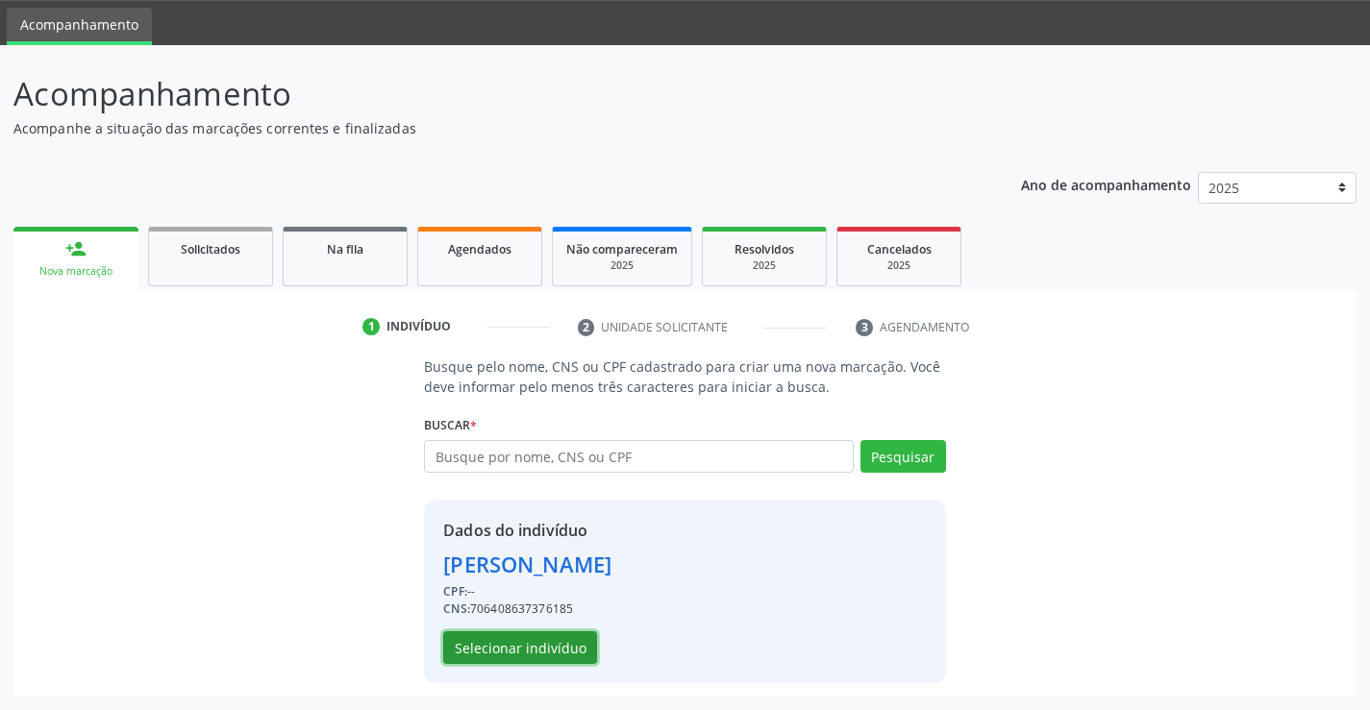
click at [547, 653] on button "Selecionar indivíduo" at bounding box center [520, 648] width 154 height 33
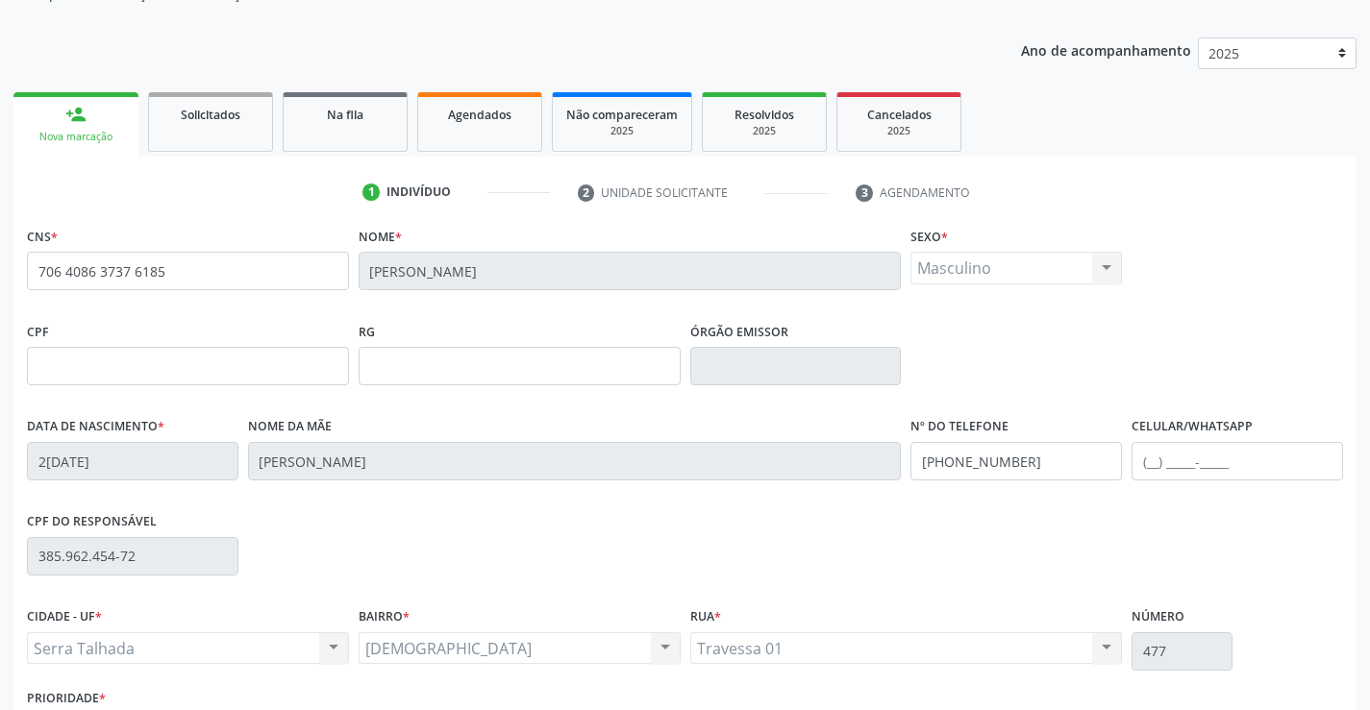
scroll to position [332, 0]
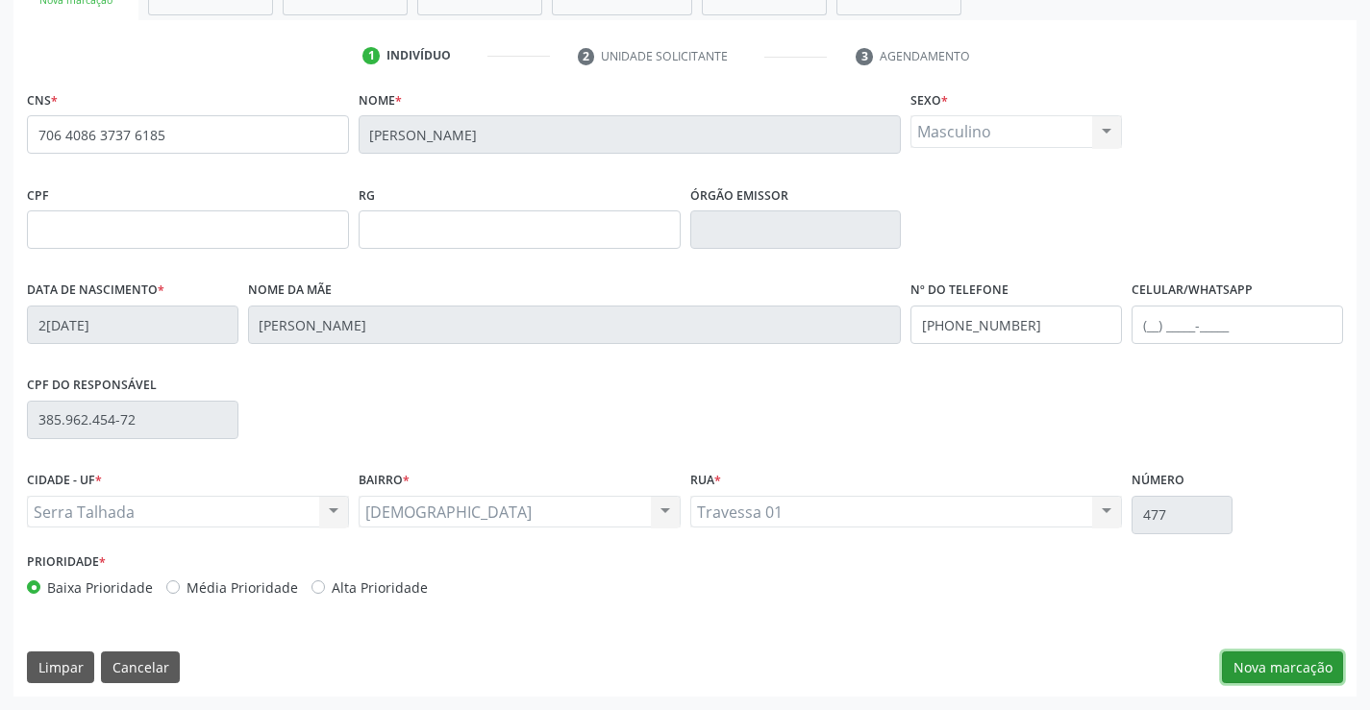
click at [1256, 667] on button "Nova marcação" at bounding box center [1282, 668] width 121 height 33
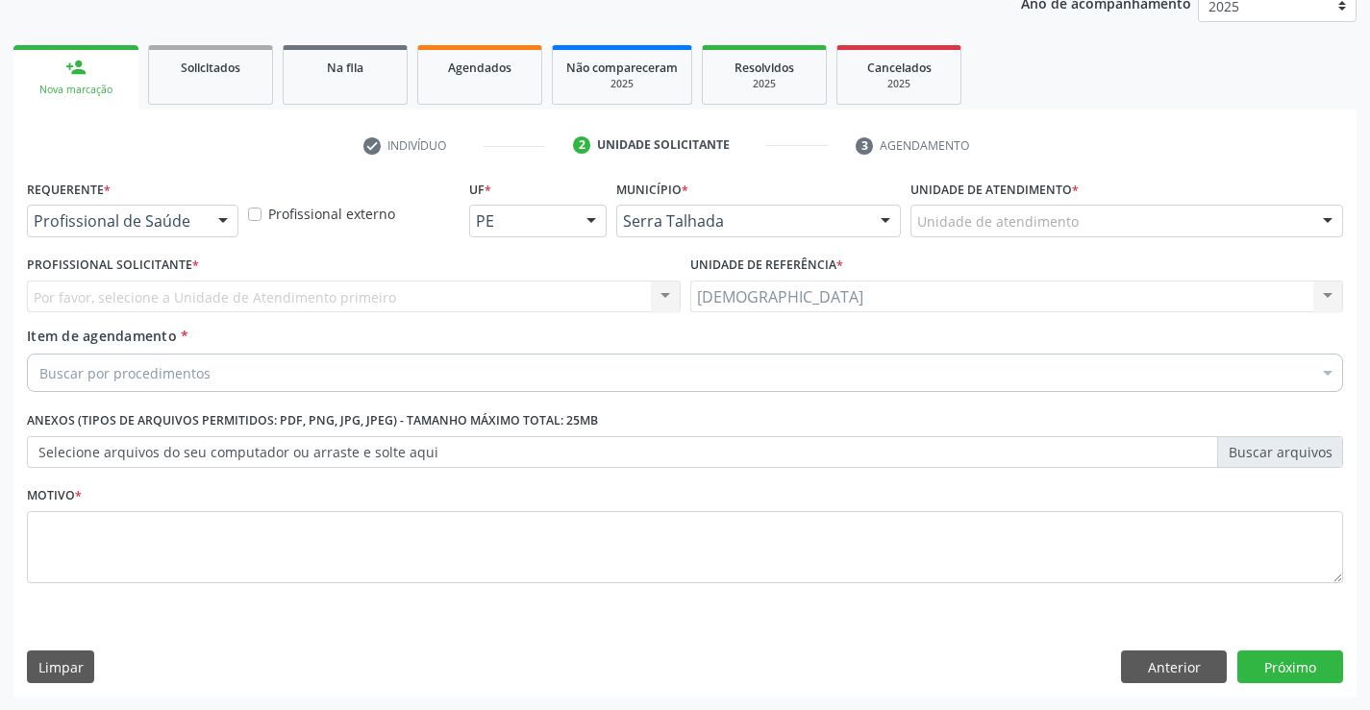
click at [226, 213] on div at bounding box center [223, 222] width 29 height 33
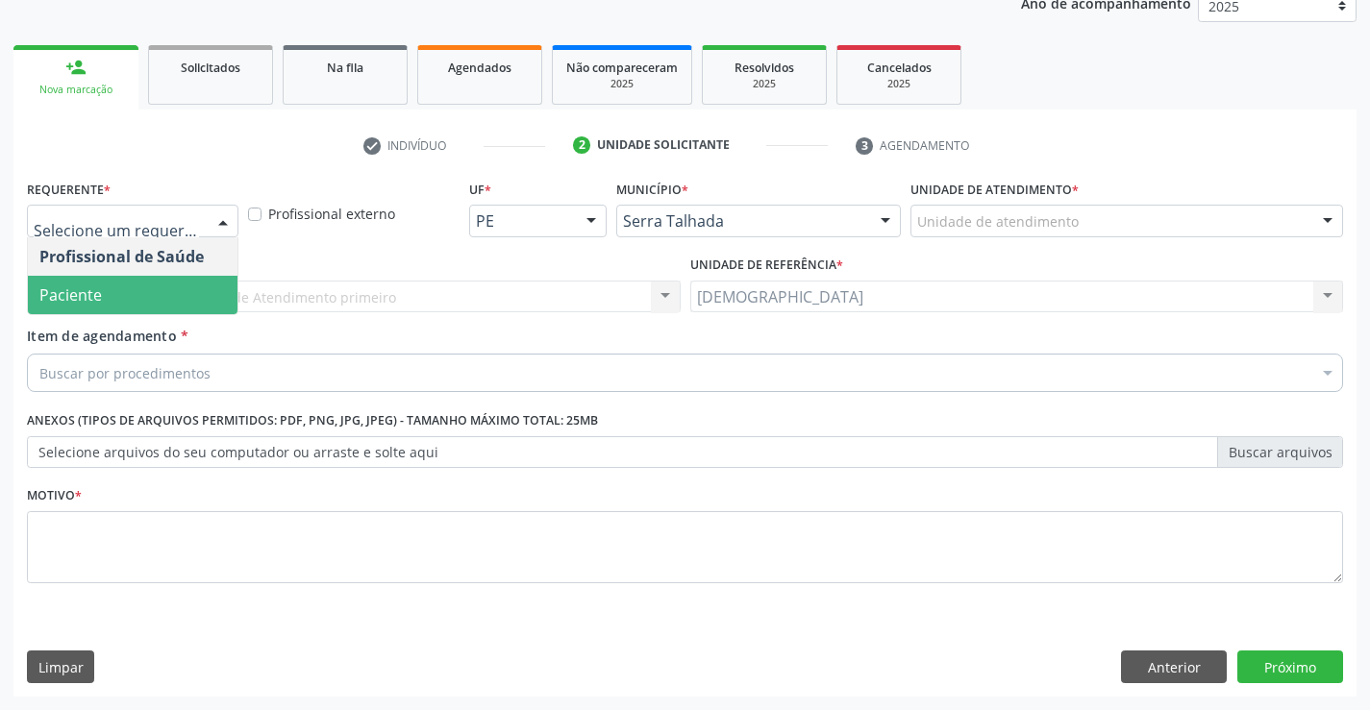
click at [120, 298] on span "Paciente" at bounding box center [133, 295] width 210 height 38
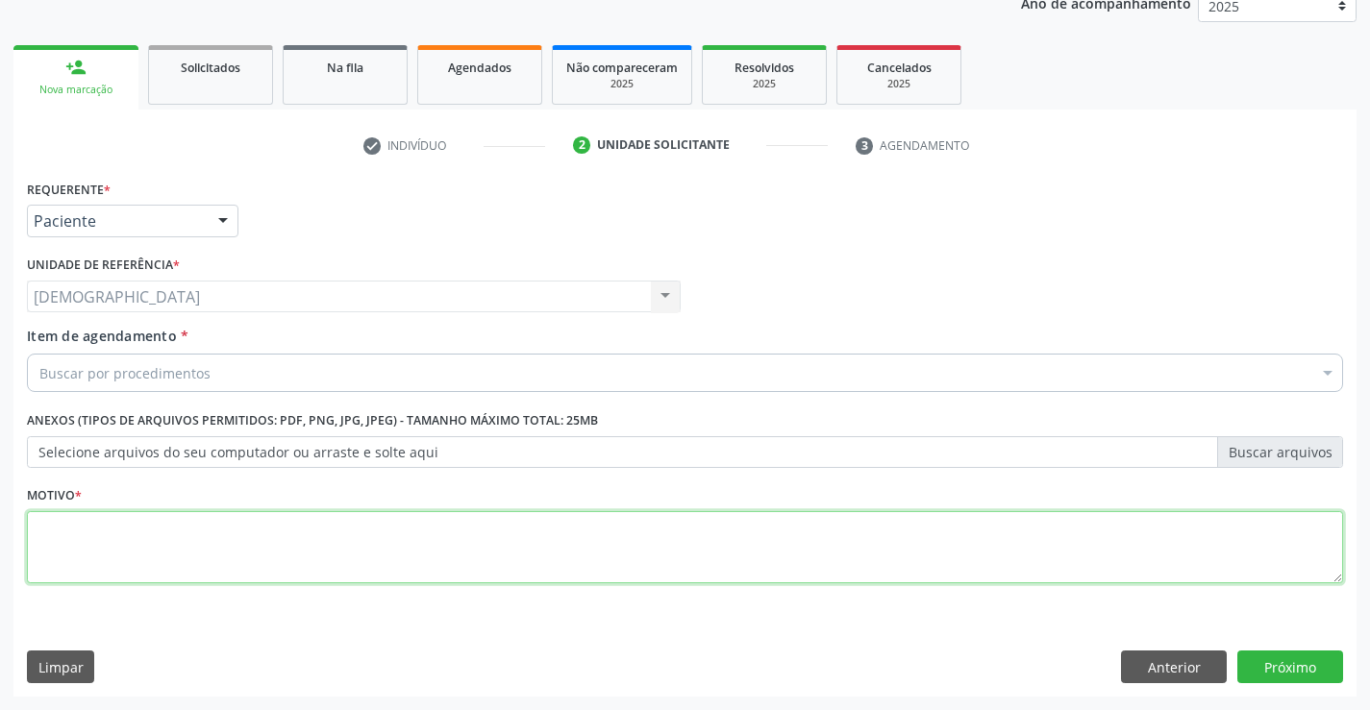
click at [76, 541] on textarea at bounding box center [685, 547] width 1316 height 73
type textarea "."
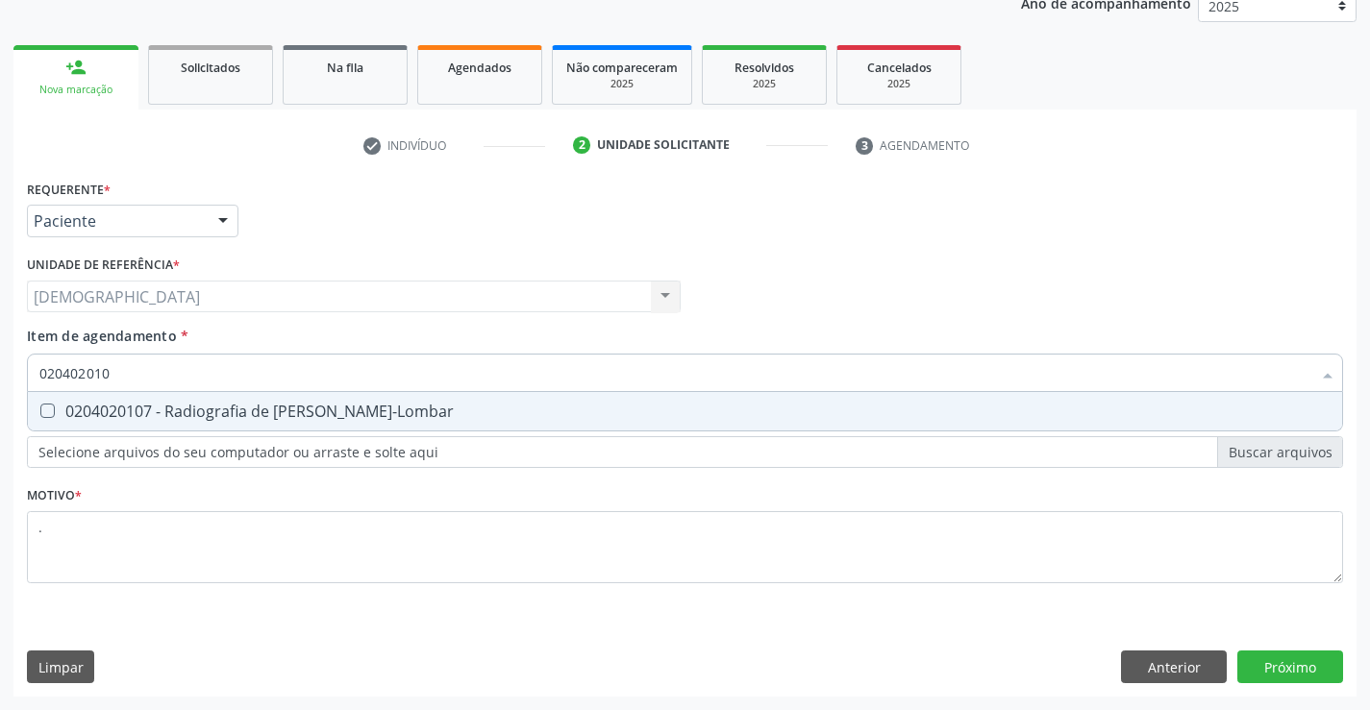
type input "0204020107"
click at [186, 411] on div "0204020107 - Radiografia de [PERSON_NAME]-Lombar" at bounding box center [684, 411] width 1291 height 15
checkbox Toraco-Lombar "true"
click at [1290, 655] on div "Requerente * Paciente Profissional de Saúde Paciente Nenhum resultado encontrad…" at bounding box center [684, 436] width 1343 height 522
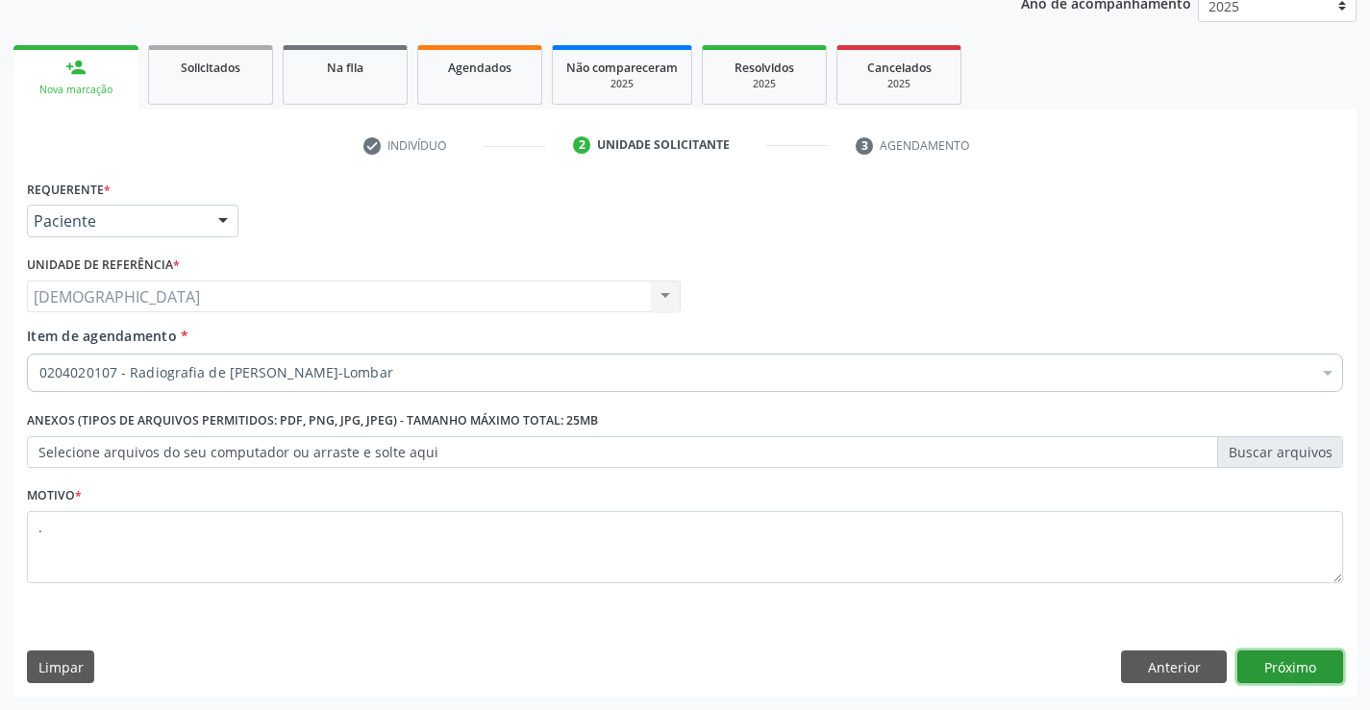
click at [1278, 666] on button "Próximo" at bounding box center [1290, 667] width 106 height 33
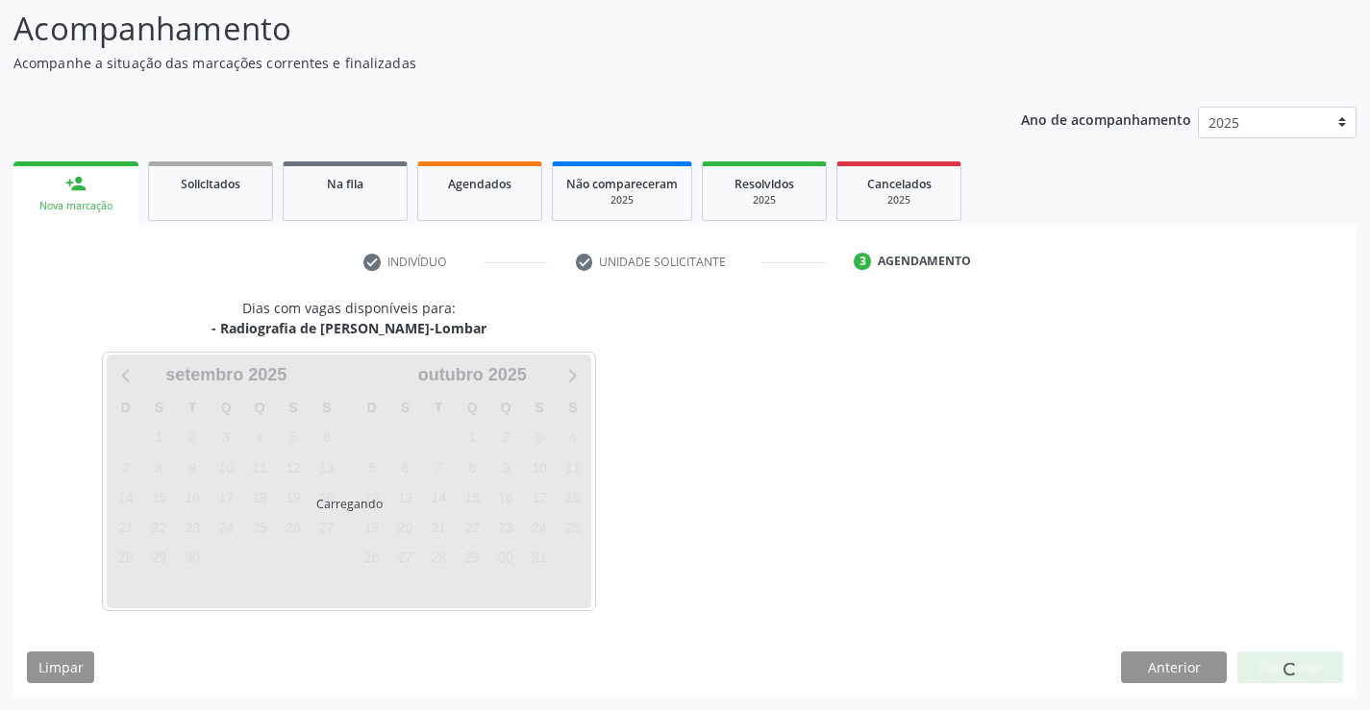
scroll to position [126, 0]
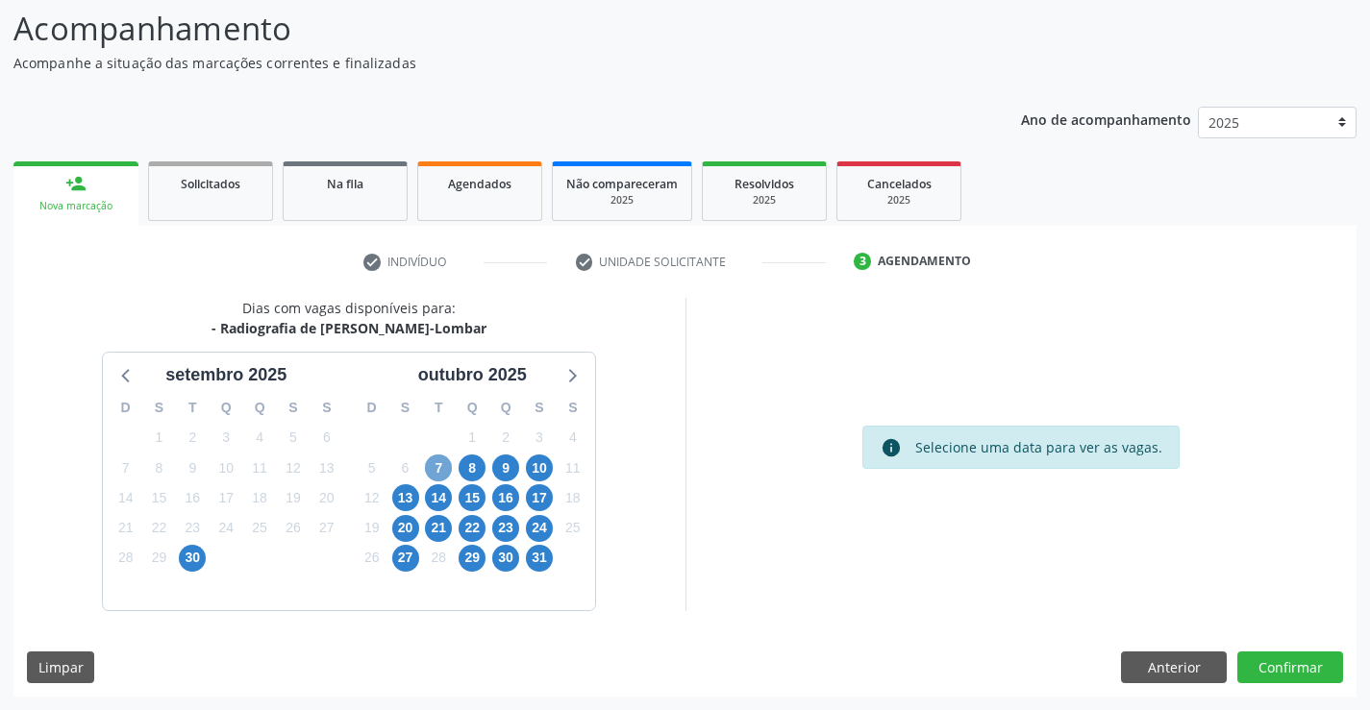
click at [433, 468] on span "7" at bounding box center [438, 468] width 27 height 27
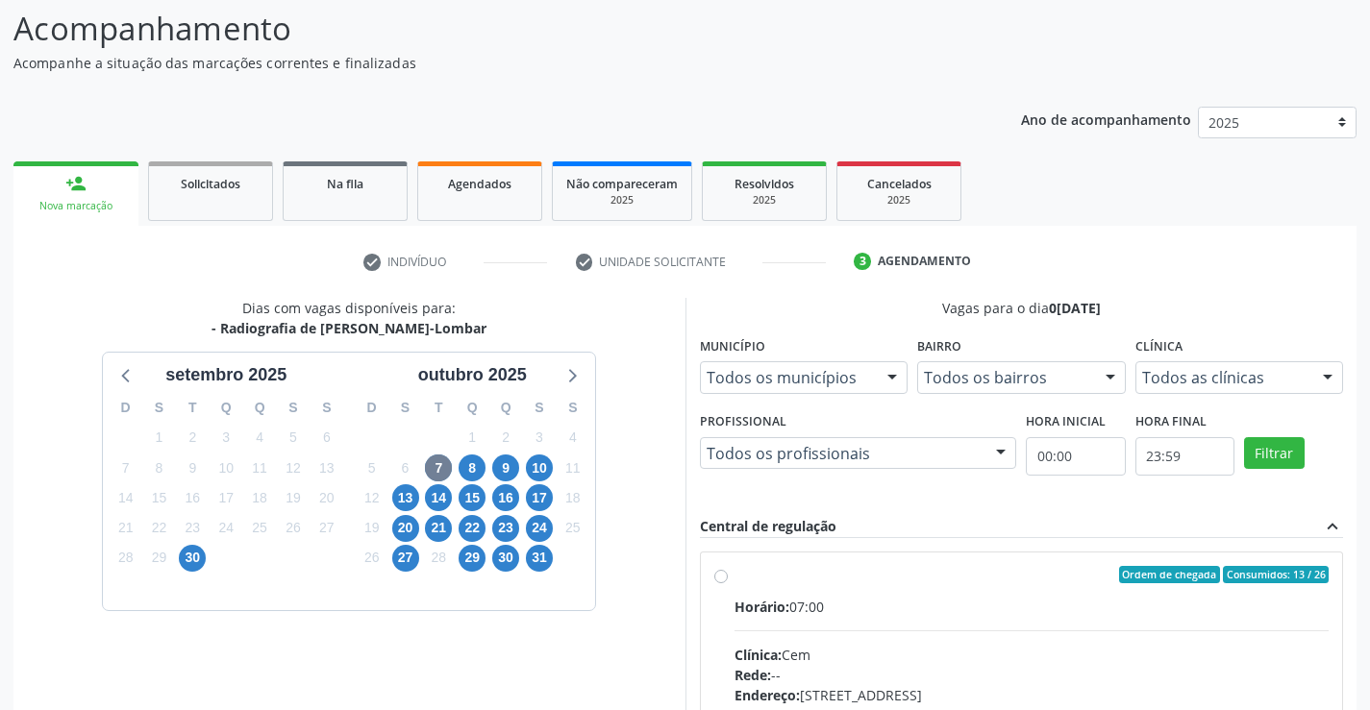
click at [791, 581] on div "Ordem de chegada Consumidos: 13 / 26" at bounding box center [1031, 574] width 595 height 17
click at [728, 581] on input "Ordem de chegada Consumidos: 13 / 26 Horário: 07:00 Clínica: Cem Rede: -- Ender…" at bounding box center [720, 574] width 13 height 17
radio input "true"
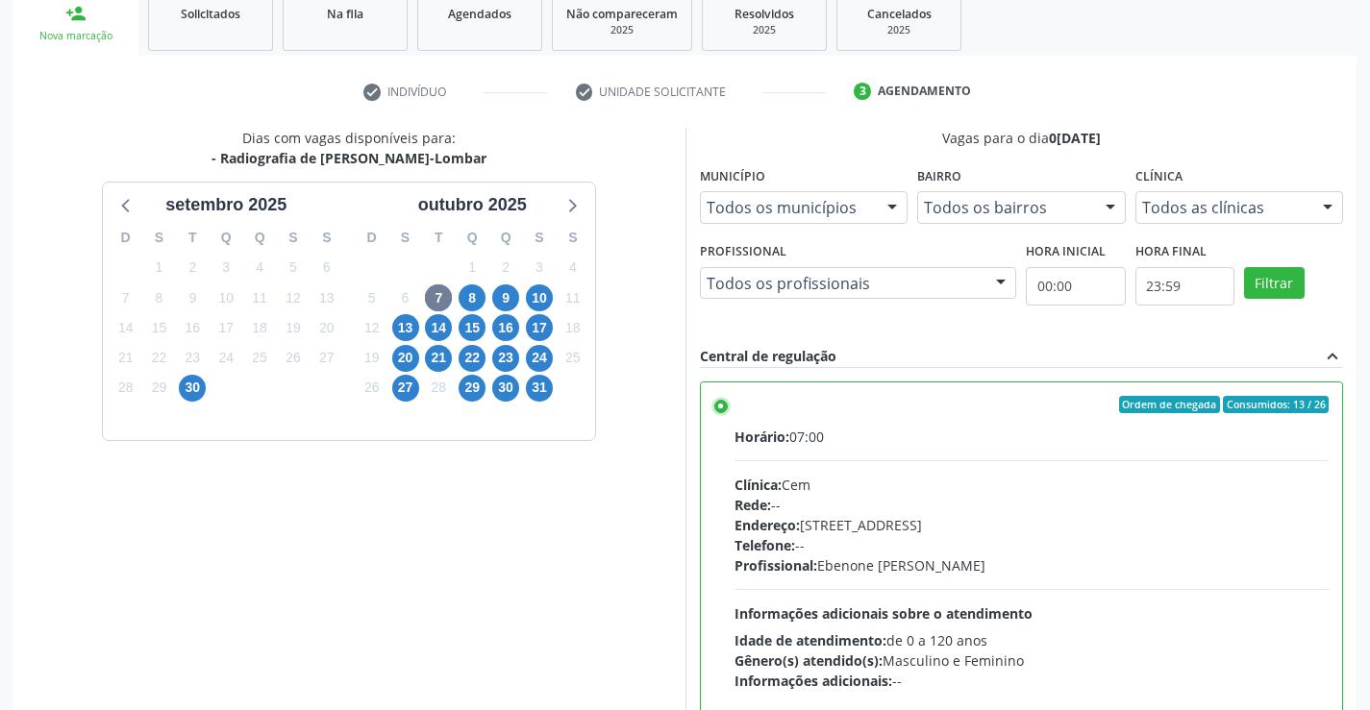
scroll to position [438, 0]
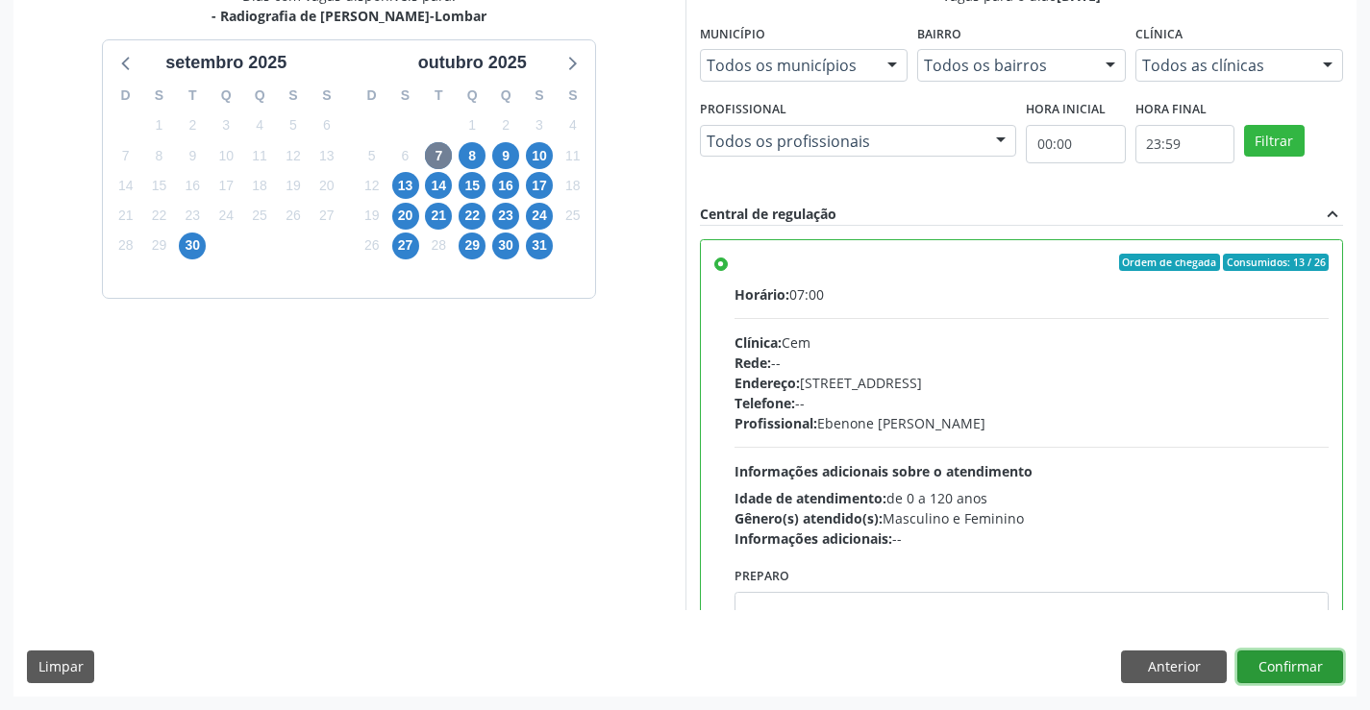
click at [1291, 670] on button "Confirmar" at bounding box center [1290, 667] width 106 height 33
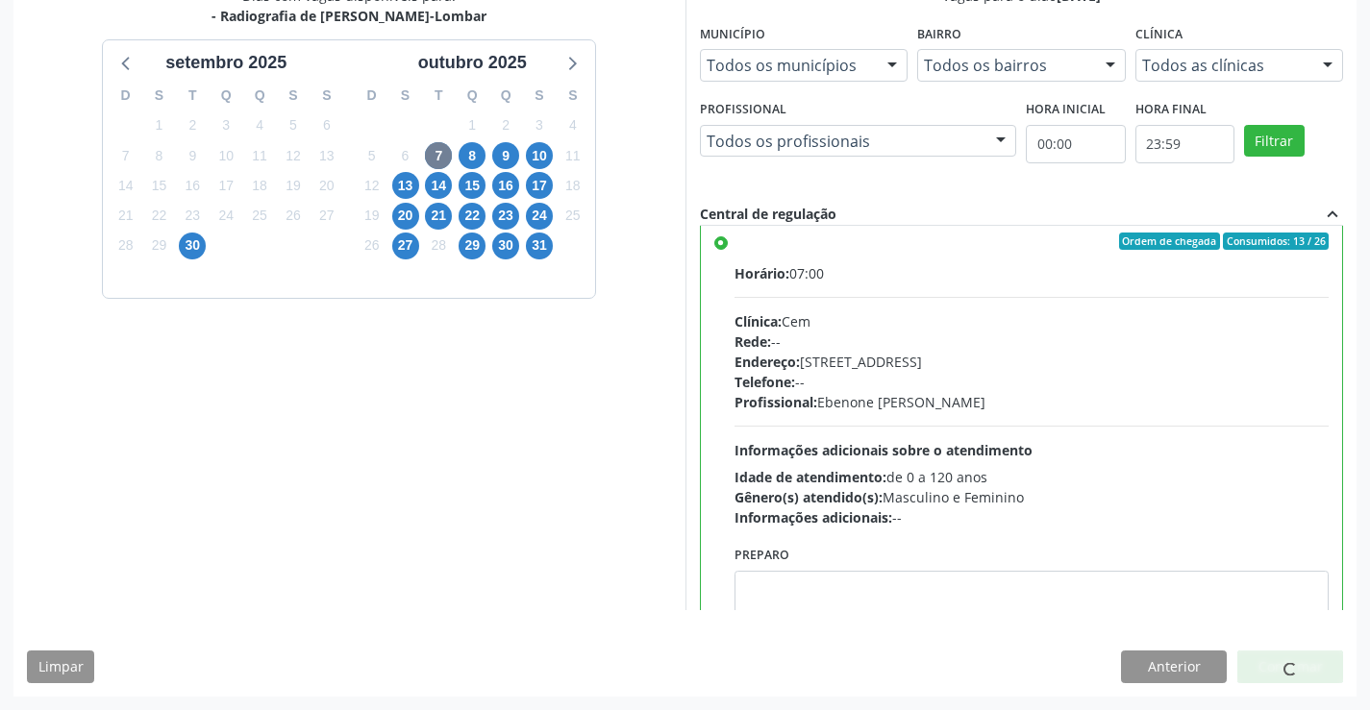
scroll to position [0, 0]
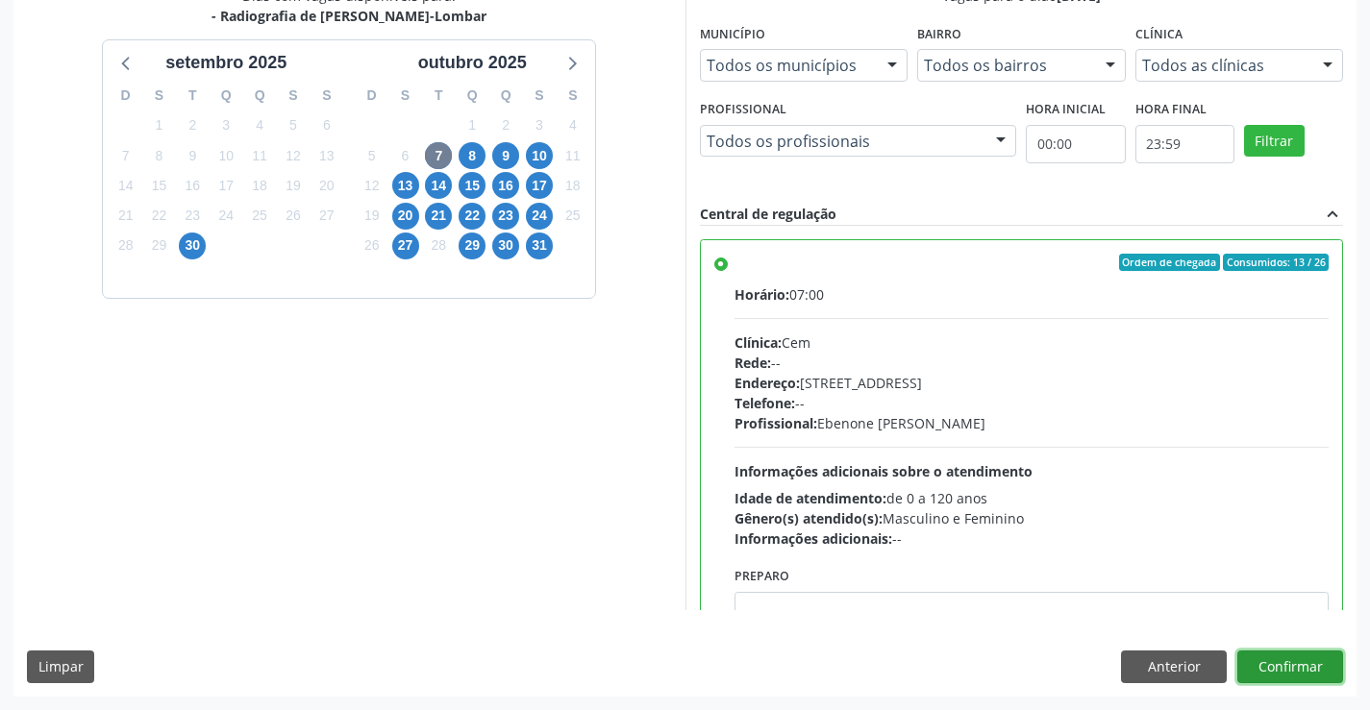
click at [1260, 666] on button "Confirmar" at bounding box center [1290, 667] width 106 height 33
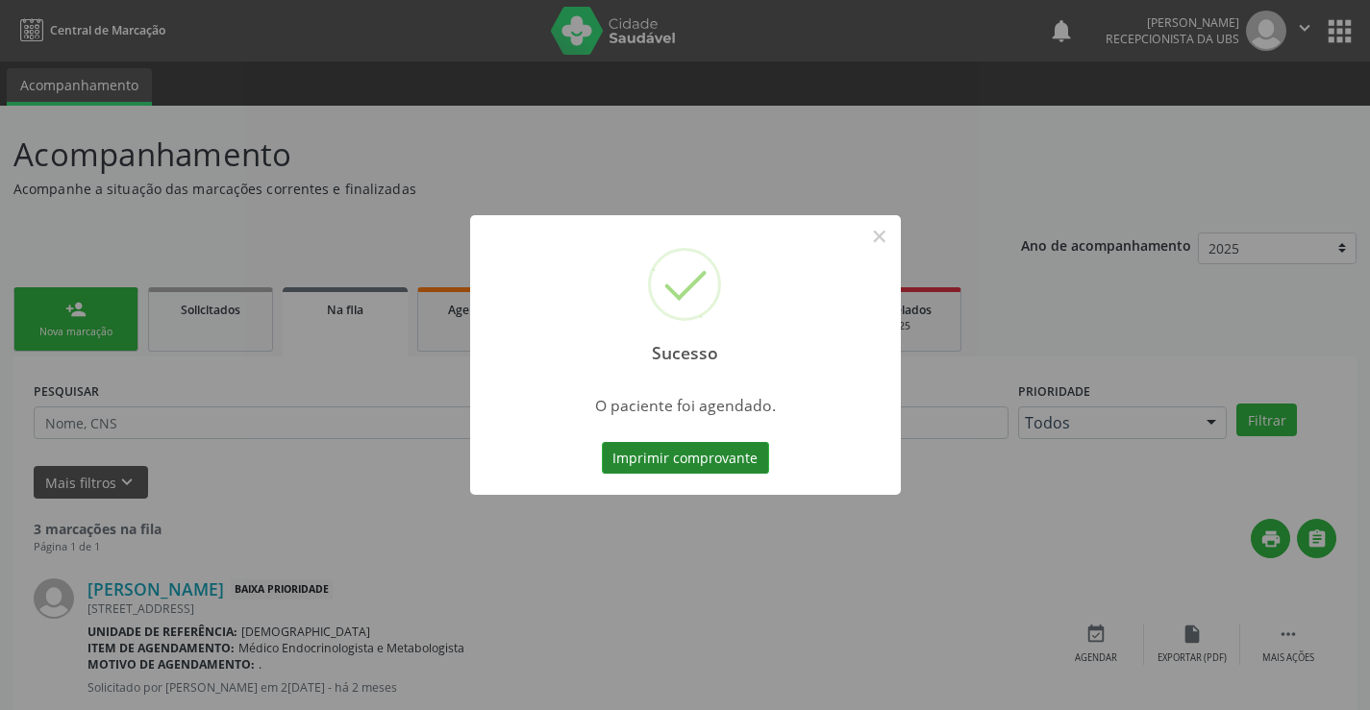
click at [684, 448] on button "Imprimir comprovante" at bounding box center [685, 458] width 167 height 33
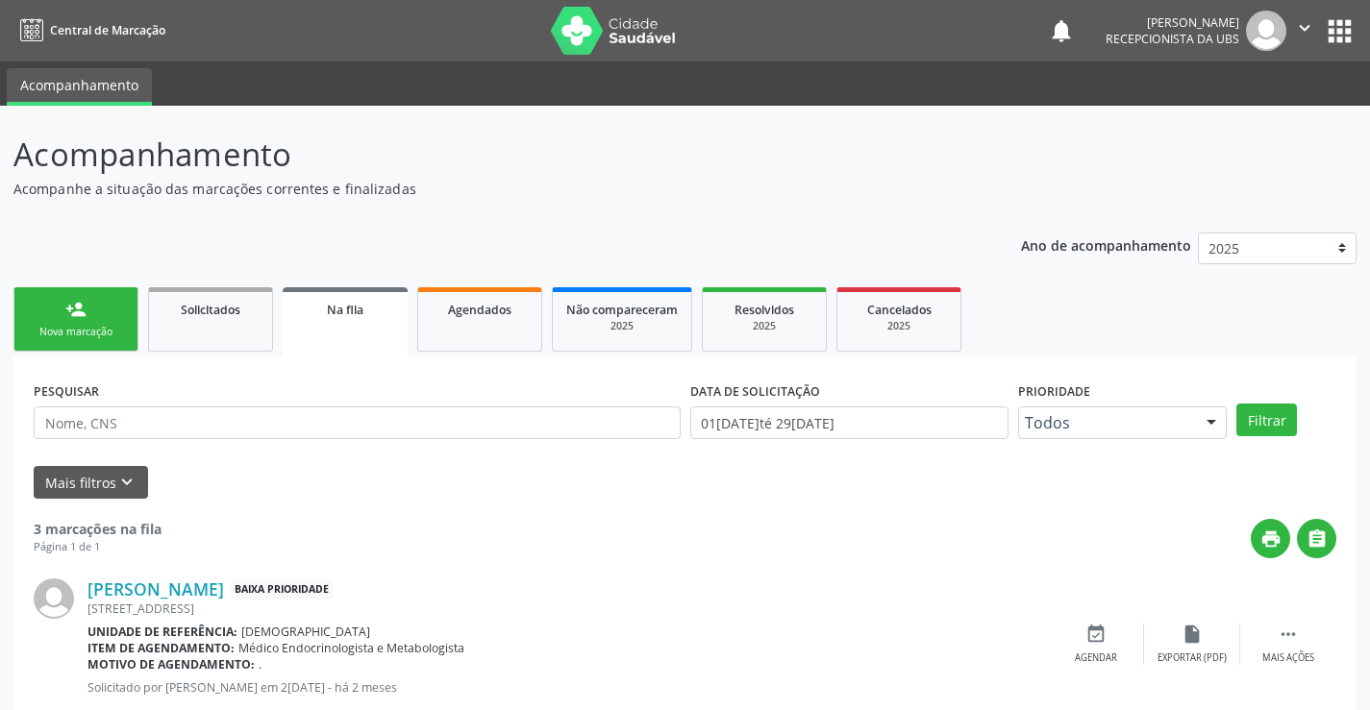
click at [76, 325] on div "Nova marcação" at bounding box center [76, 332] width 96 height 14
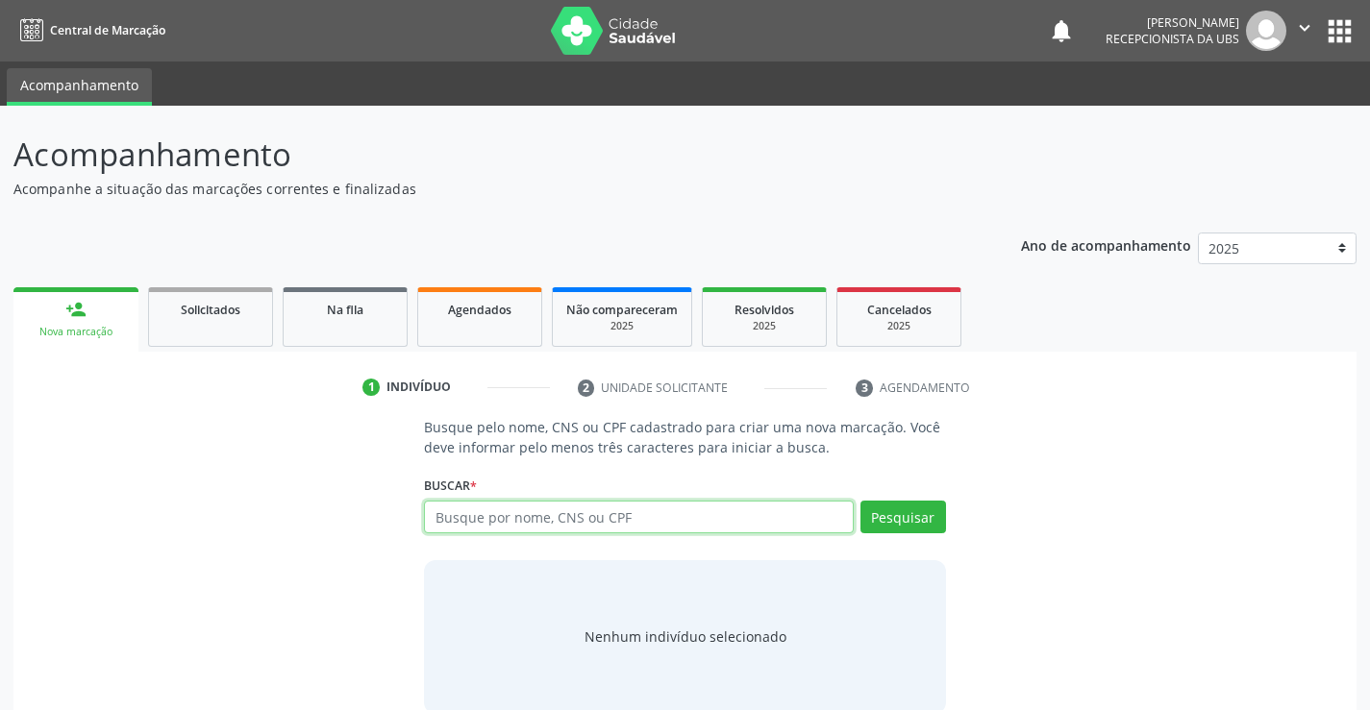
click at [639, 516] on input "text" at bounding box center [638, 517] width 429 height 33
type input "00196490456"
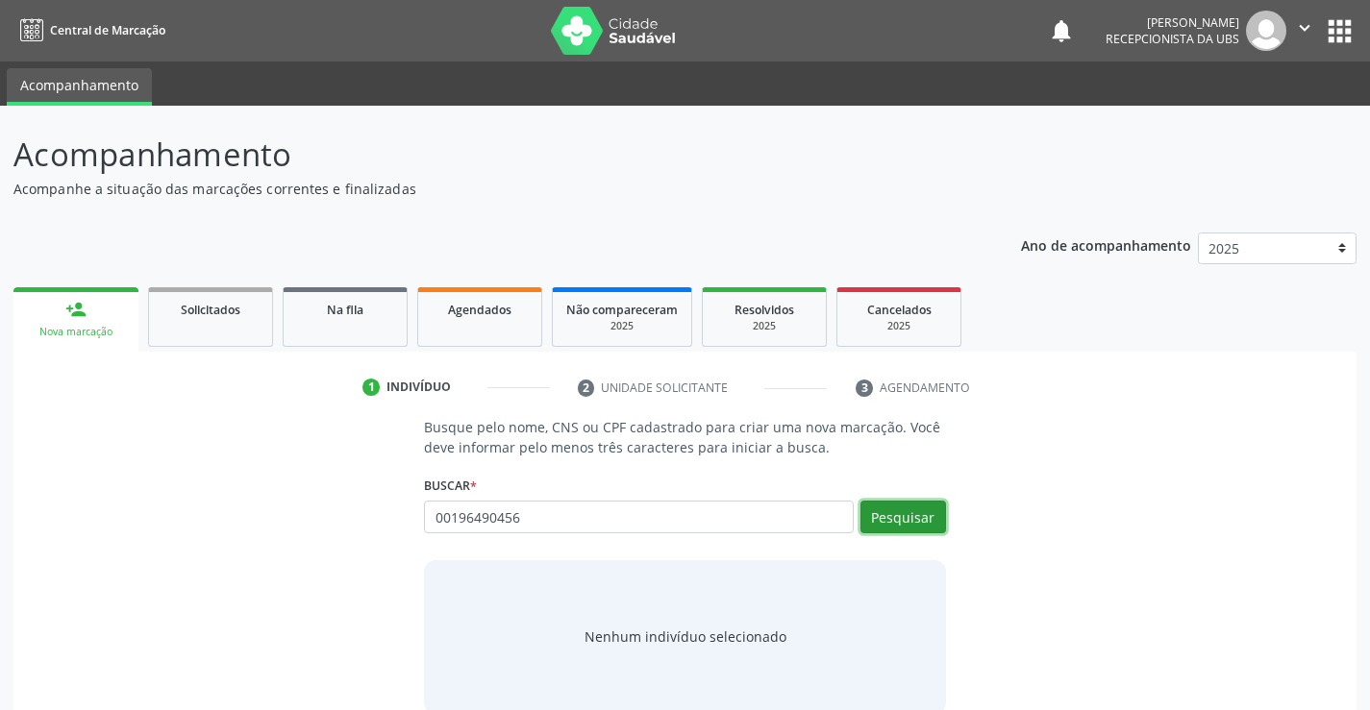
click at [883, 525] on button "Pesquisar" at bounding box center [903, 517] width 86 height 33
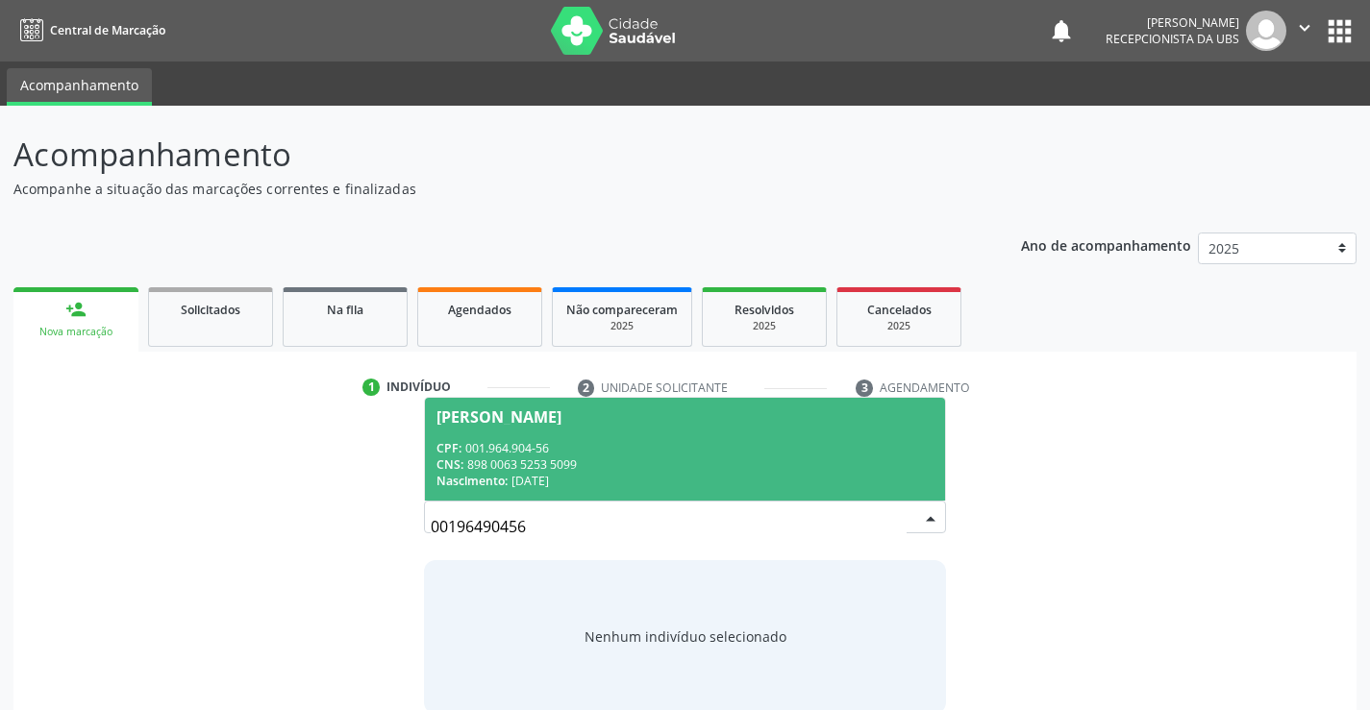
click at [770, 436] on span "Noah Henrique da Silva Oliveira CPF: 001.964.904-56 CNS: 898 0063 5253 5099 Nas…" at bounding box center [684, 449] width 519 height 103
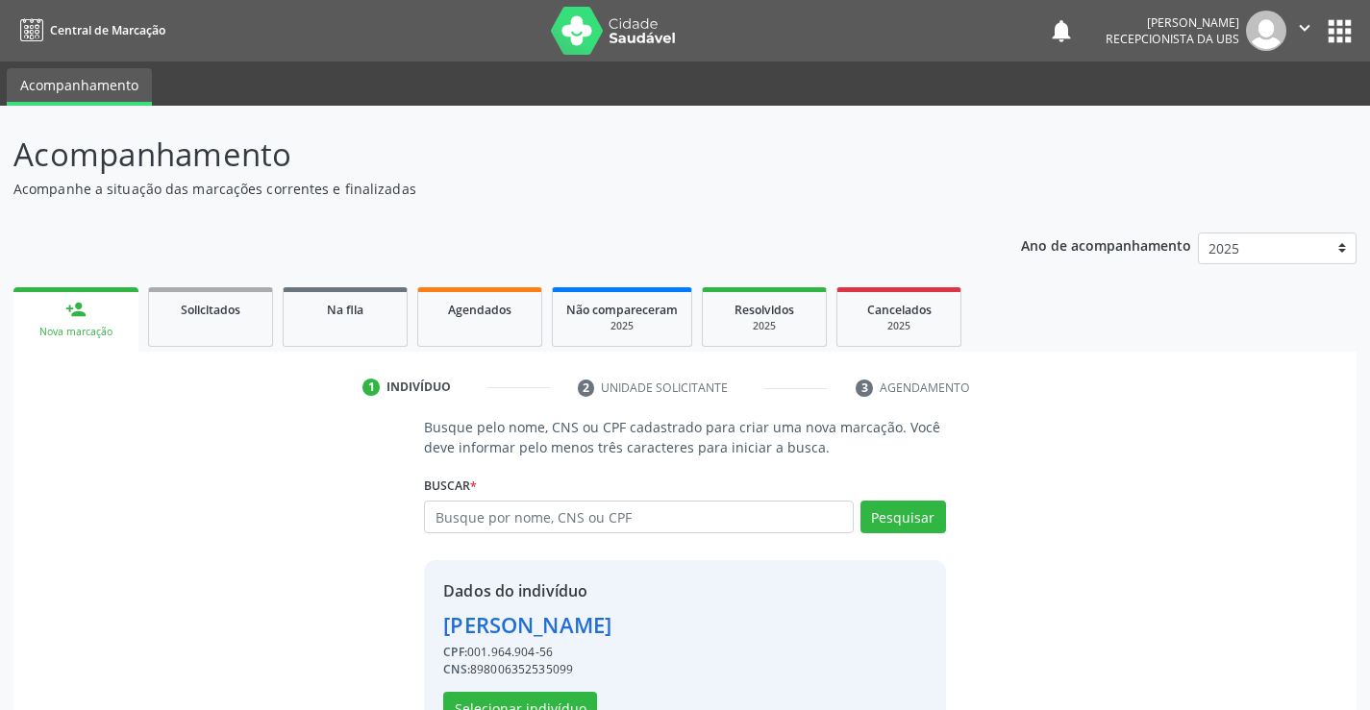
scroll to position [61, 0]
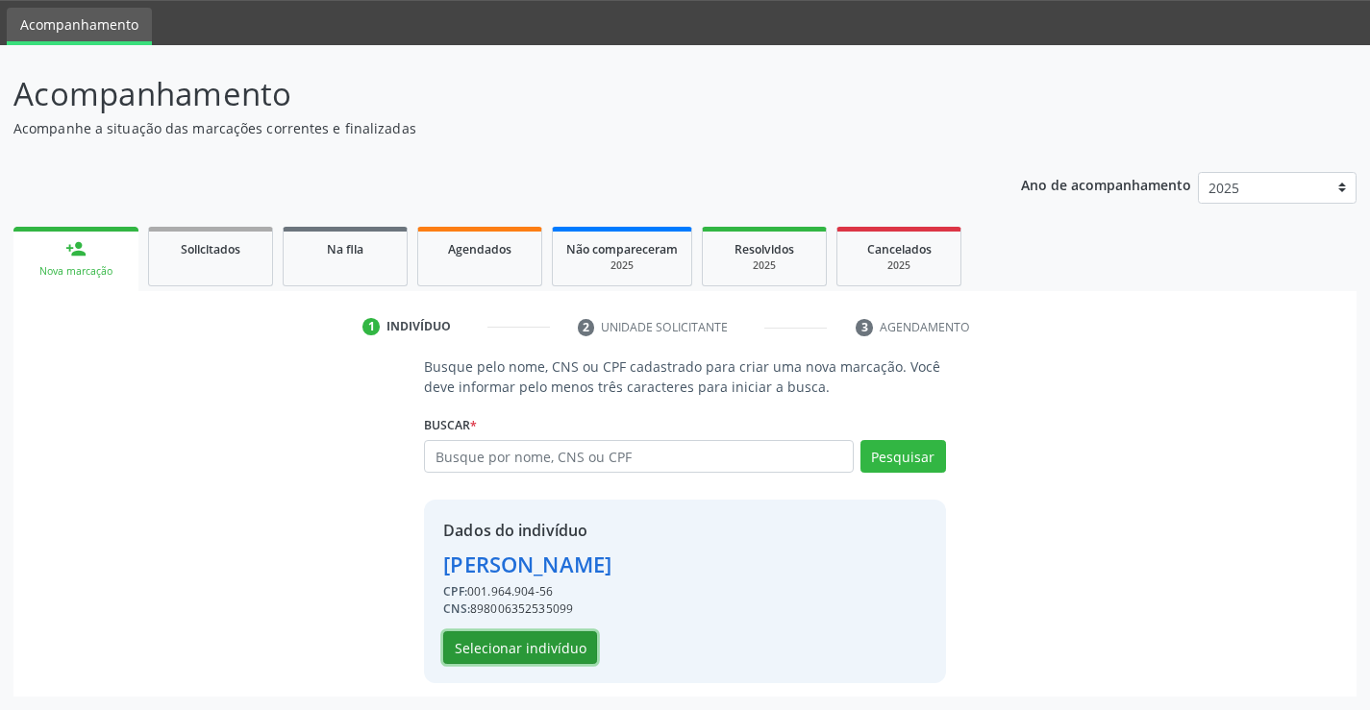
click at [516, 648] on button "Selecionar indivíduo" at bounding box center [520, 648] width 154 height 33
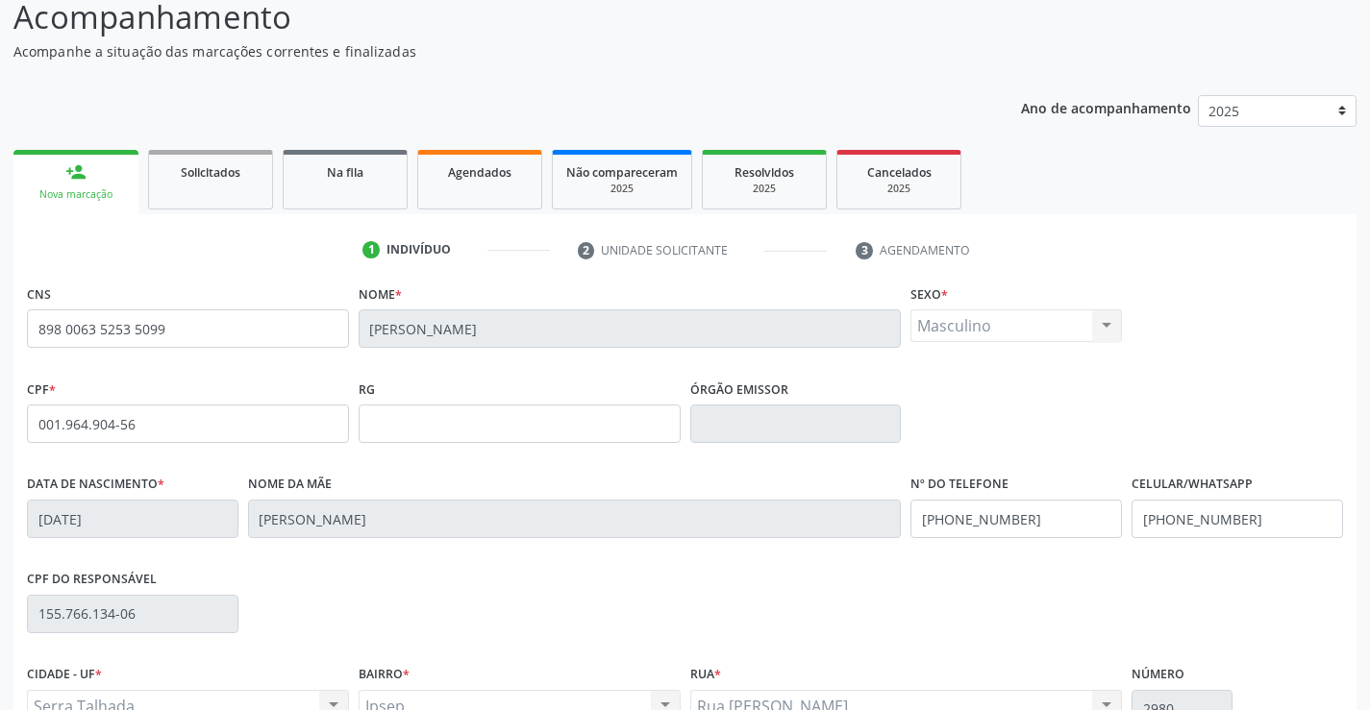
scroll to position [332, 0]
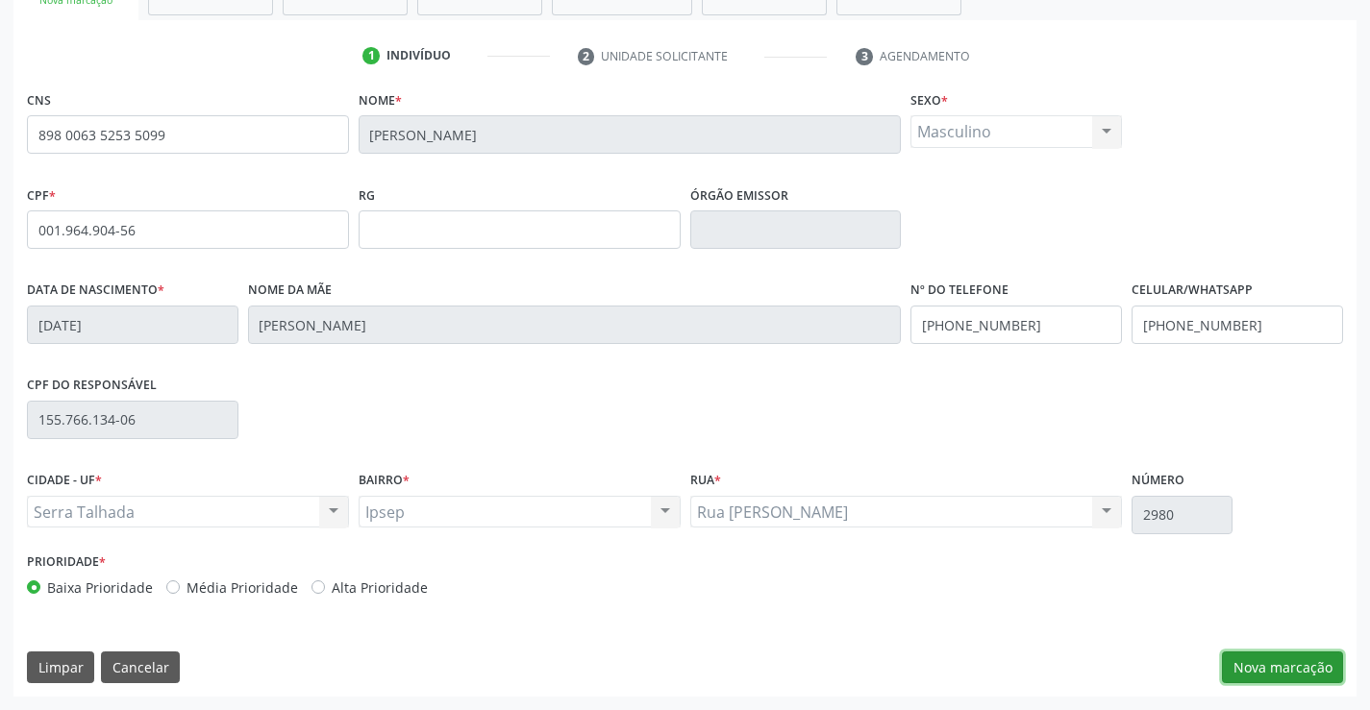
click at [1293, 658] on button "Nova marcação" at bounding box center [1282, 668] width 121 height 33
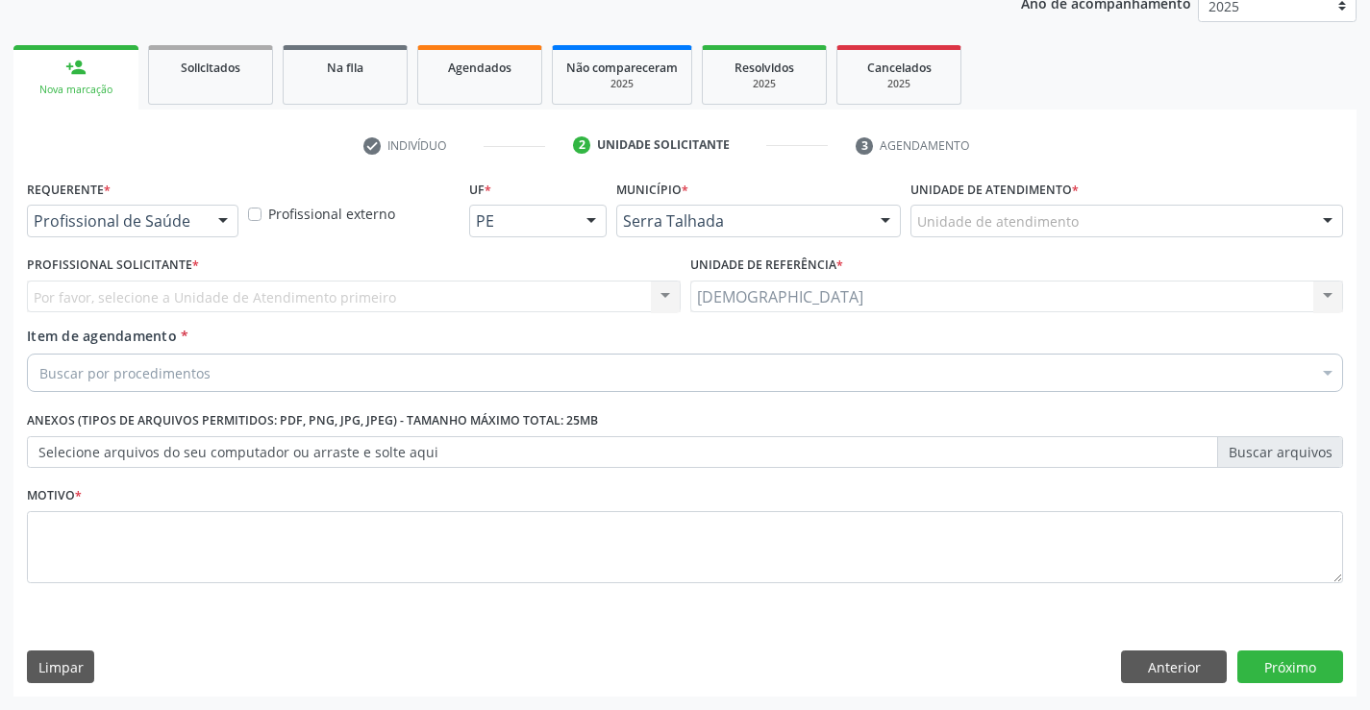
scroll to position [242, 0]
click at [219, 224] on div at bounding box center [223, 222] width 29 height 33
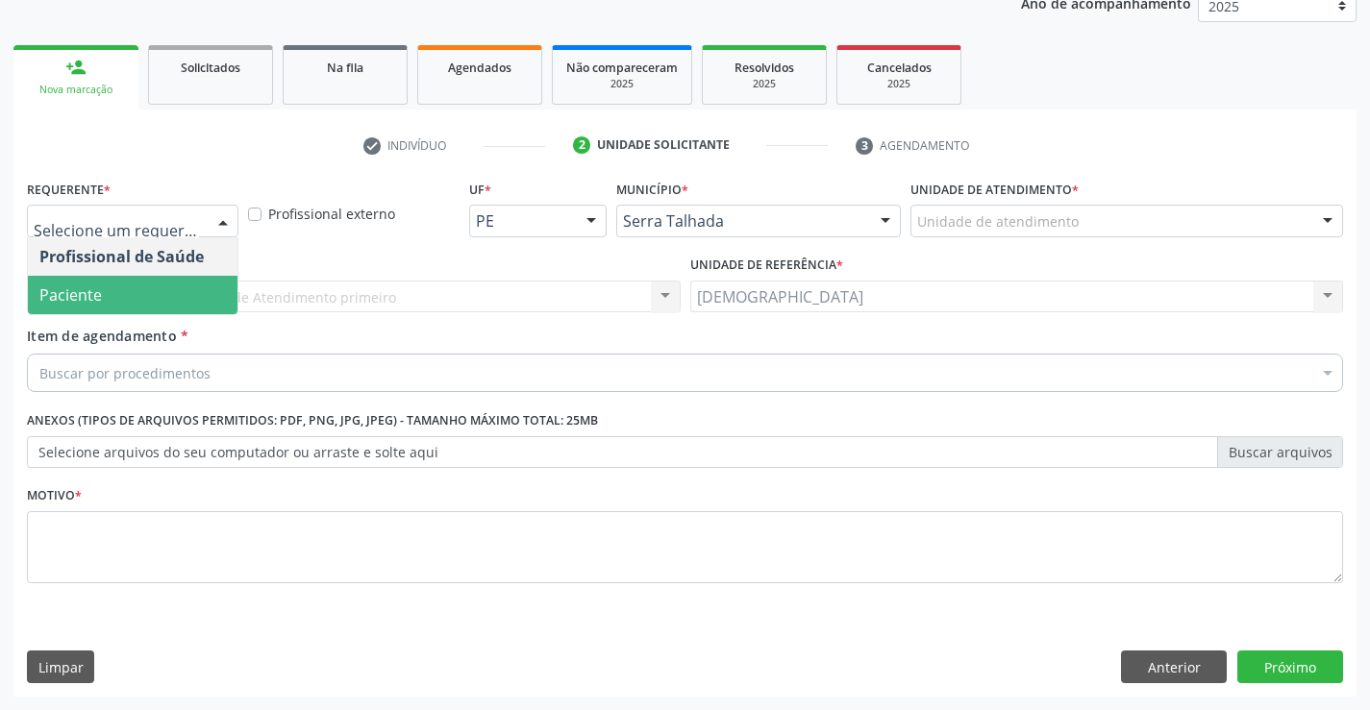
click at [132, 289] on span "Paciente" at bounding box center [133, 295] width 210 height 38
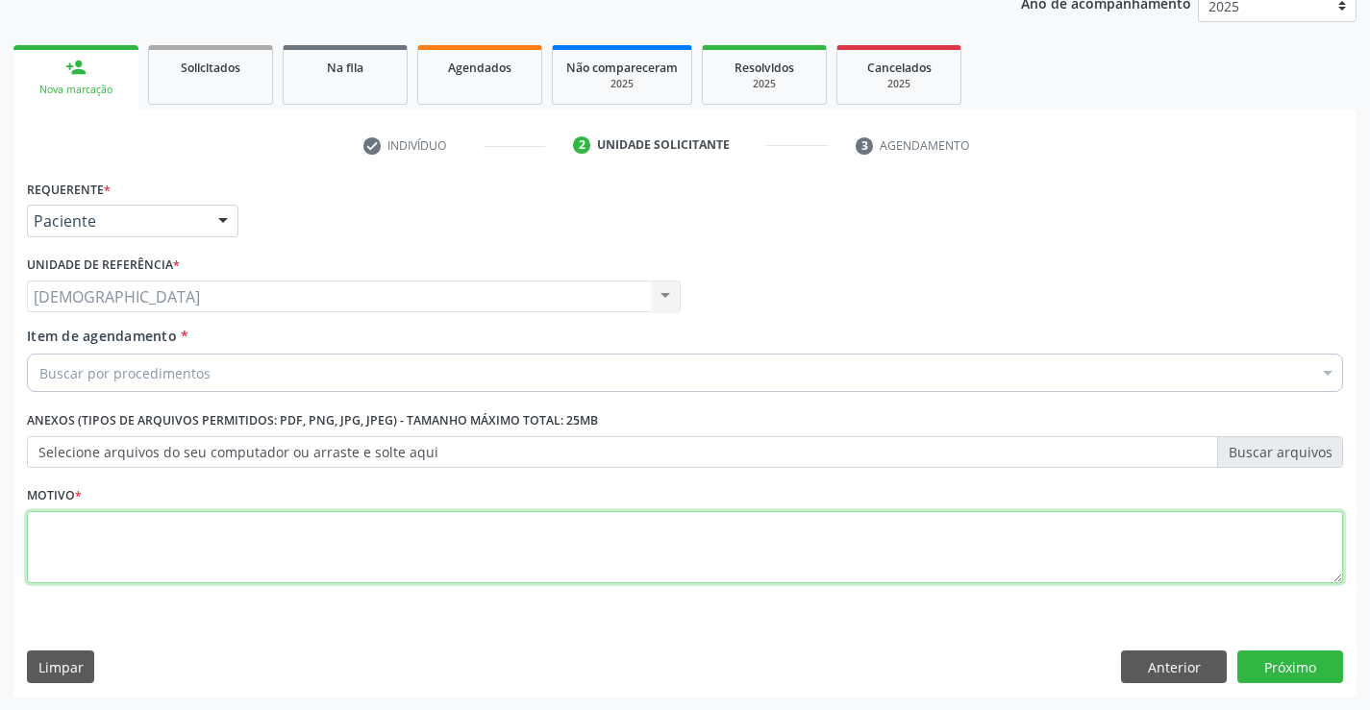
click at [96, 537] on textarea at bounding box center [685, 547] width 1316 height 73
type textarea "."
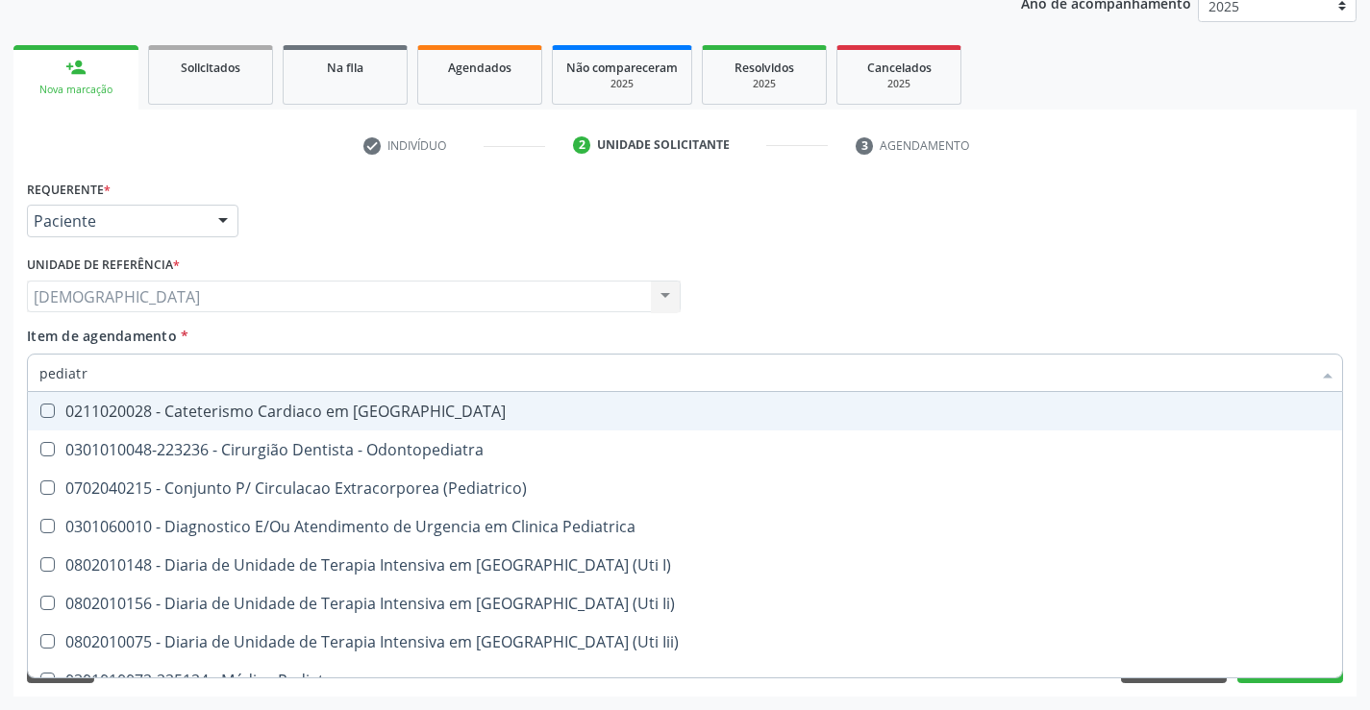
type input "pediatra"
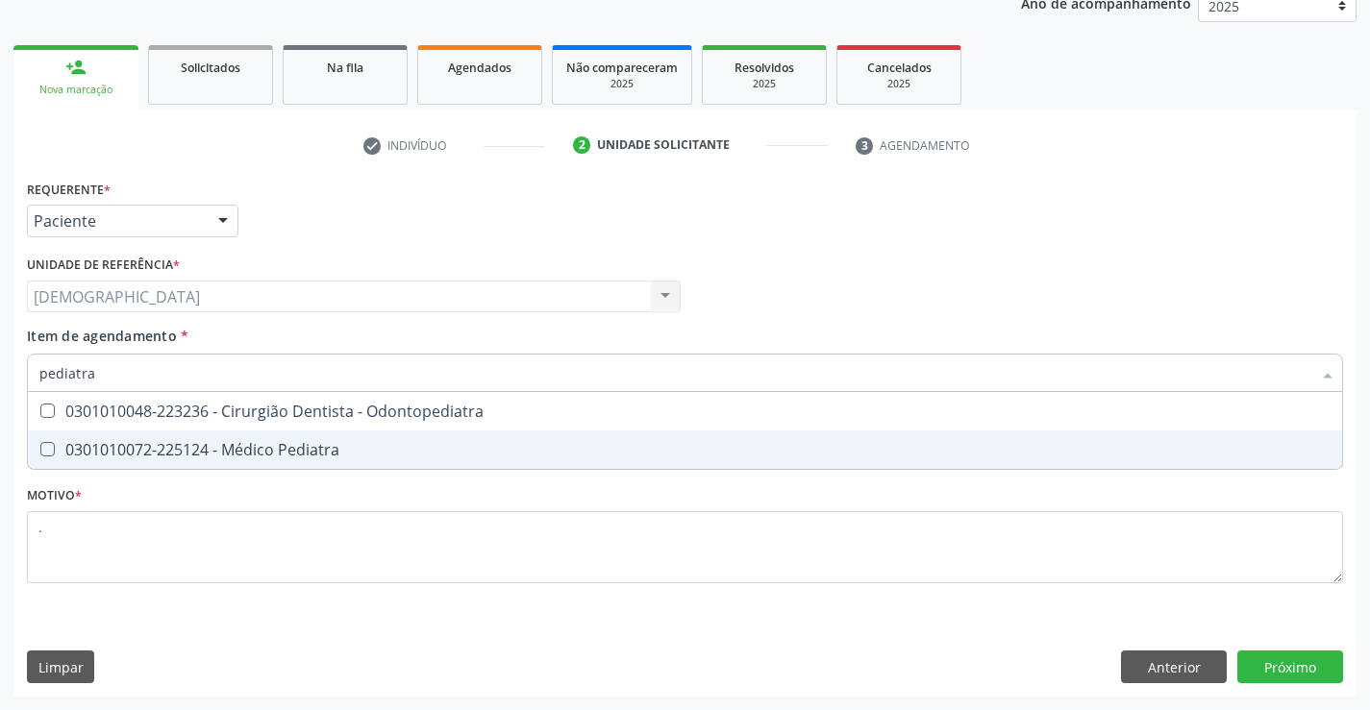
click at [194, 446] on div "0301010072-225124 - Médico Pediatra" at bounding box center [684, 449] width 1291 height 15
checkbox Pediatra "true"
click at [1309, 665] on div "Requerente * Paciente Profissional de Saúde Paciente Nenhum resultado encontrad…" at bounding box center [684, 436] width 1343 height 522
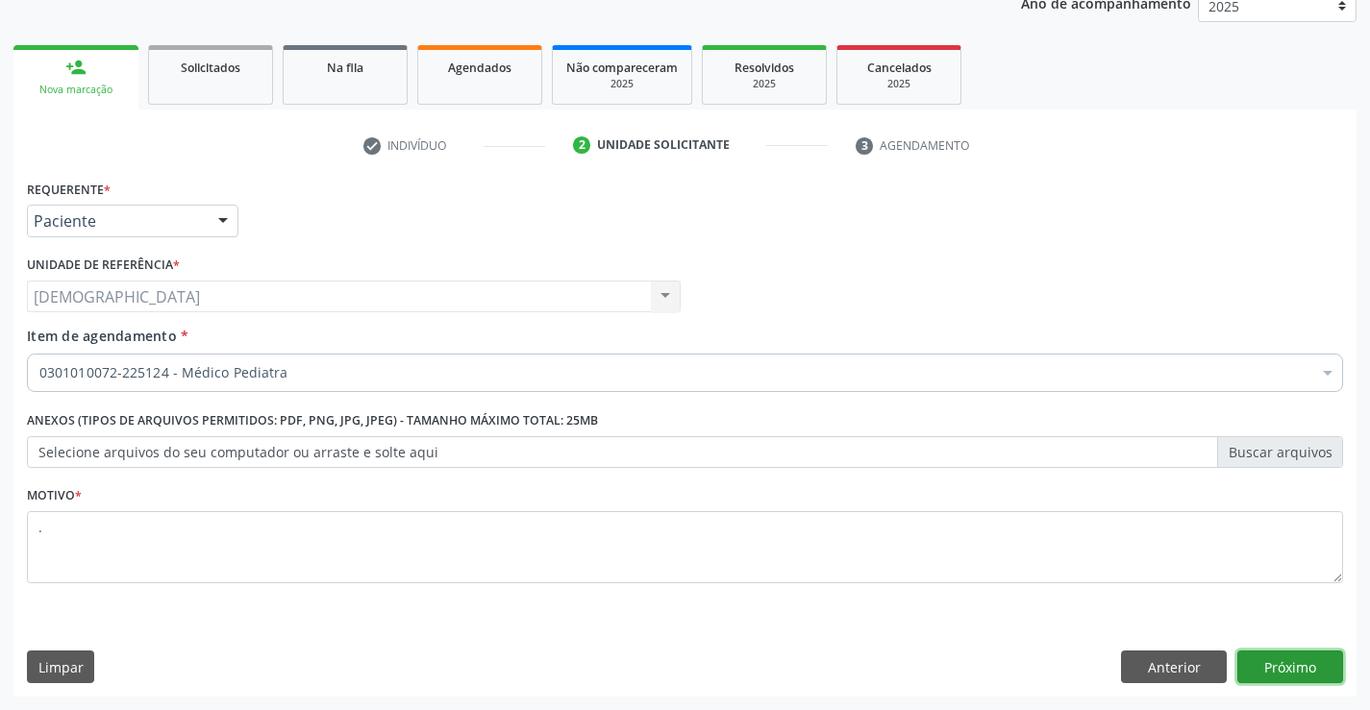
click at [1305, 667] on button "Próximo" at bounding box center [1290, 667] width 106 height 33
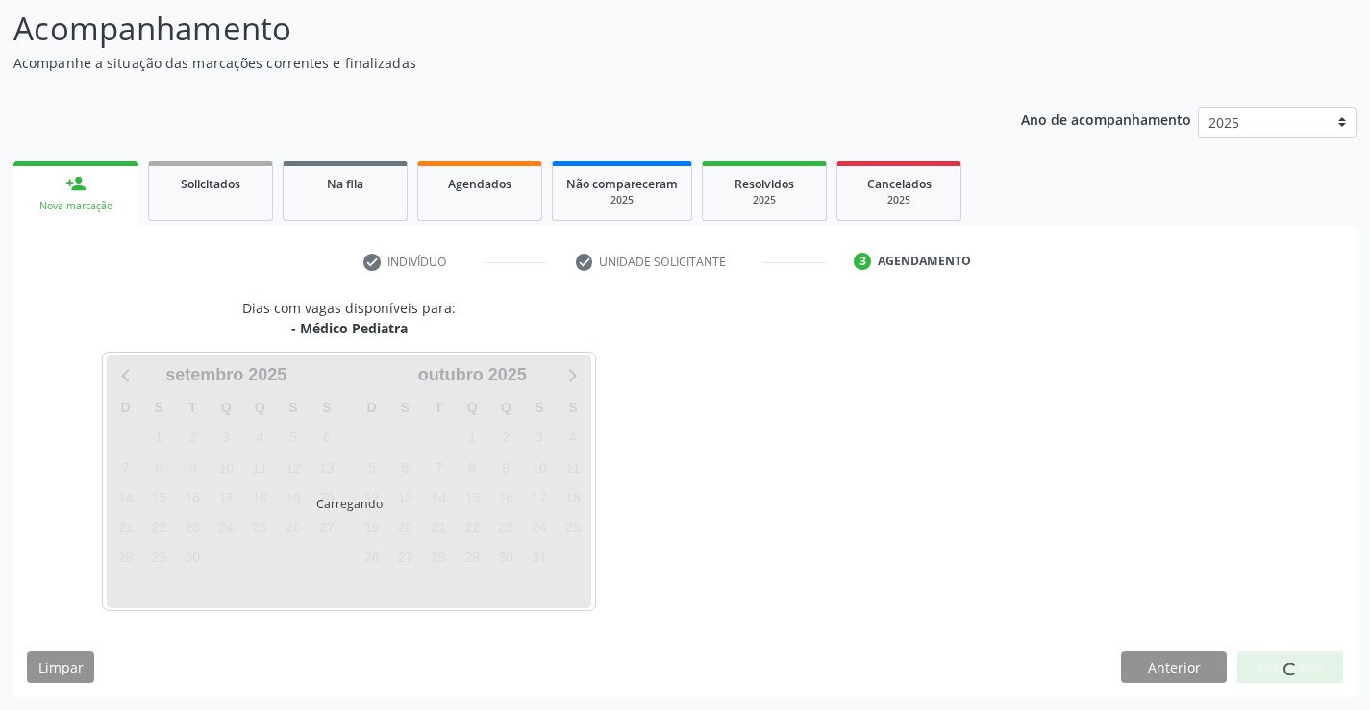
scroll to position [126, 0]
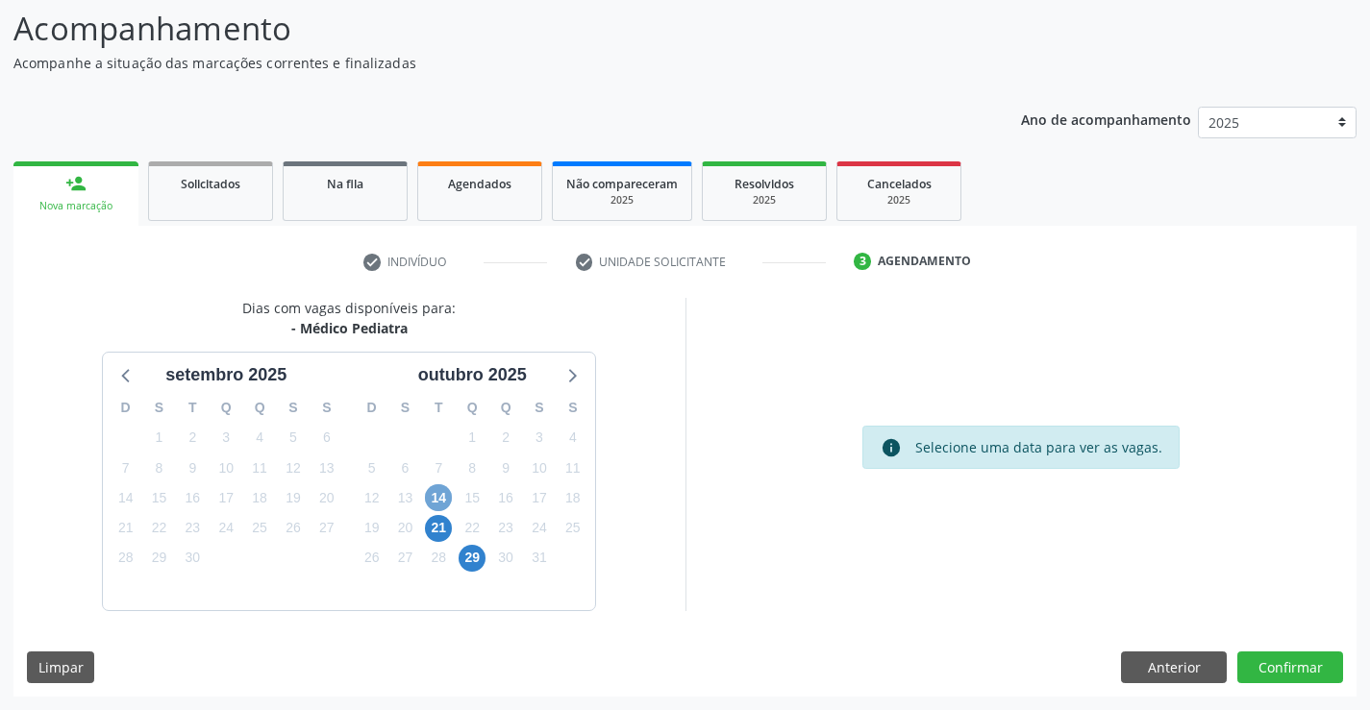
click at [432, 493] on span "14" at bounding box center [438, 498] width 27 height 27
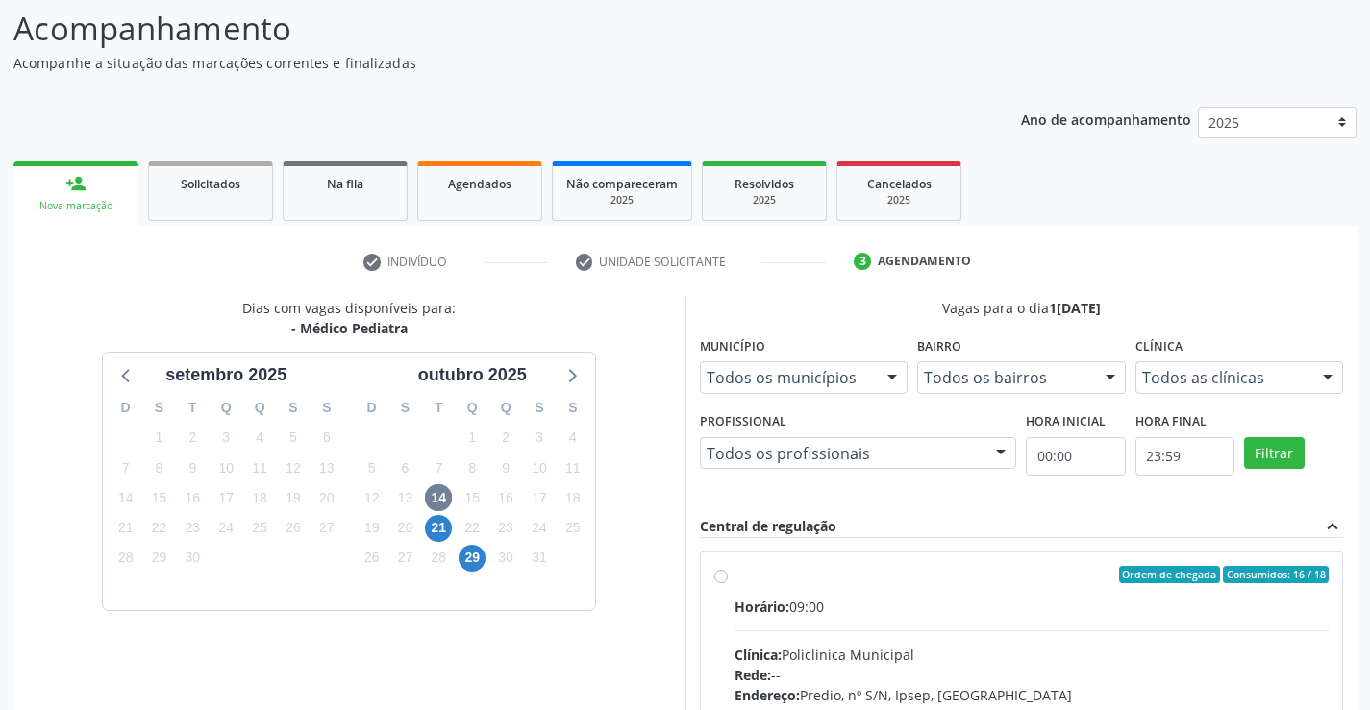
click at [783, 570] on div "Ordem de chegada Consumidos: 16 / 18" at bounding box center [1031, 574] width 595 height 17
click at [728, 570] on input "Ordem de chegada Consumidos: 16 / 18 Horário: 09:00 Clínica: Policlinica Munici…" at bounding box center [720, 574] width 13 height 17
radio input "true"
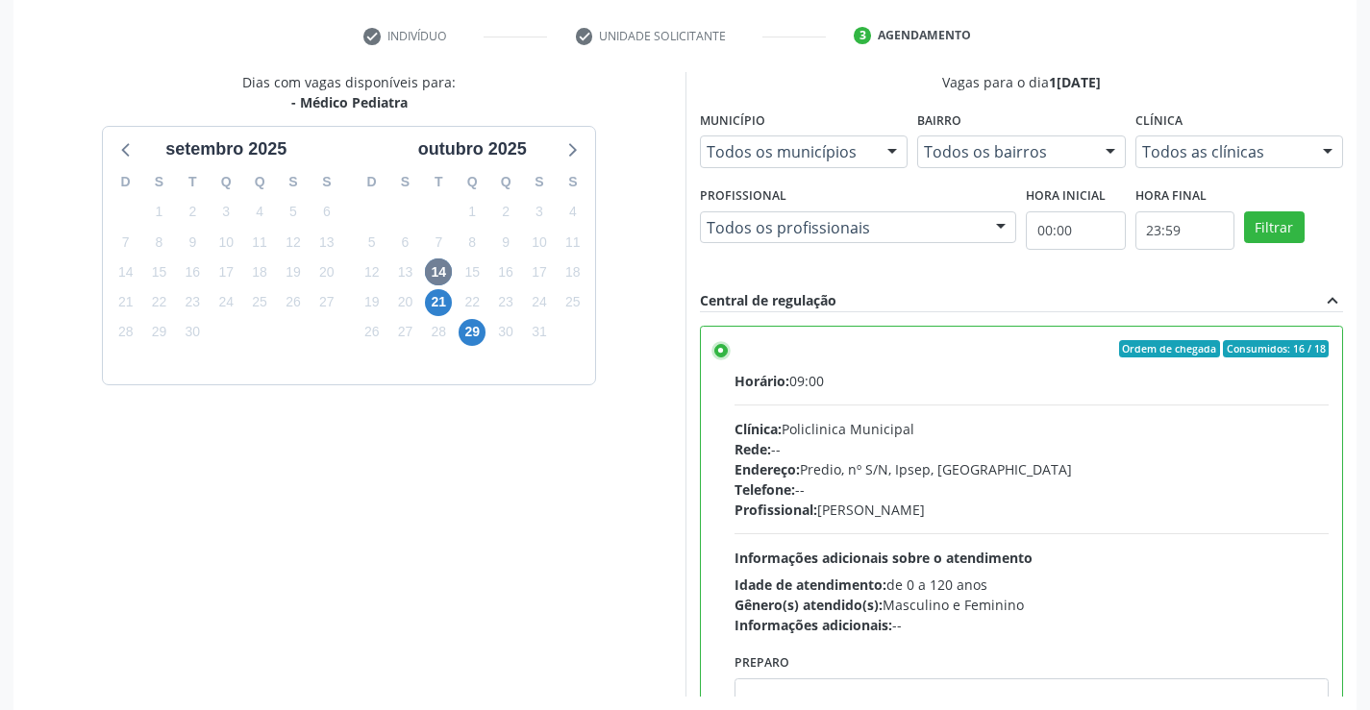
scroll to position [438, 0]
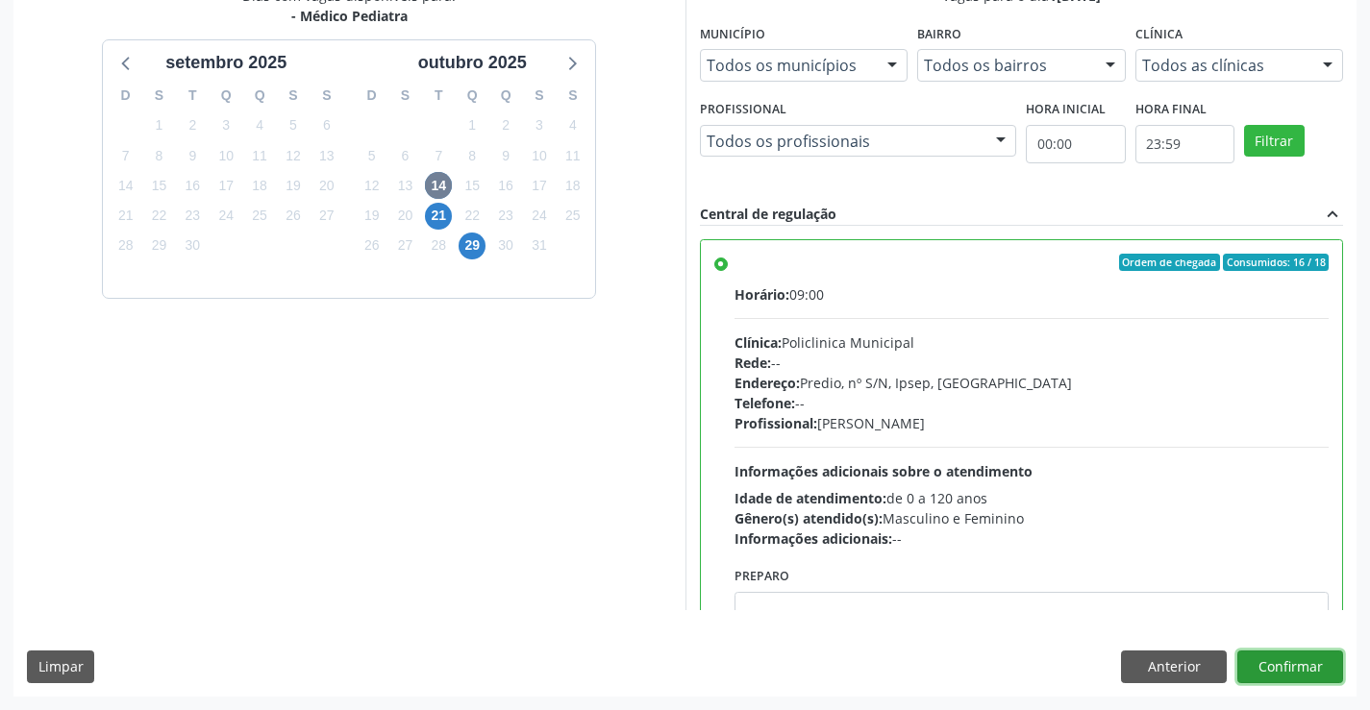
click at [1305, 666] on button "Confirmar" at bounding box center [1290, 667] width 106 height 33
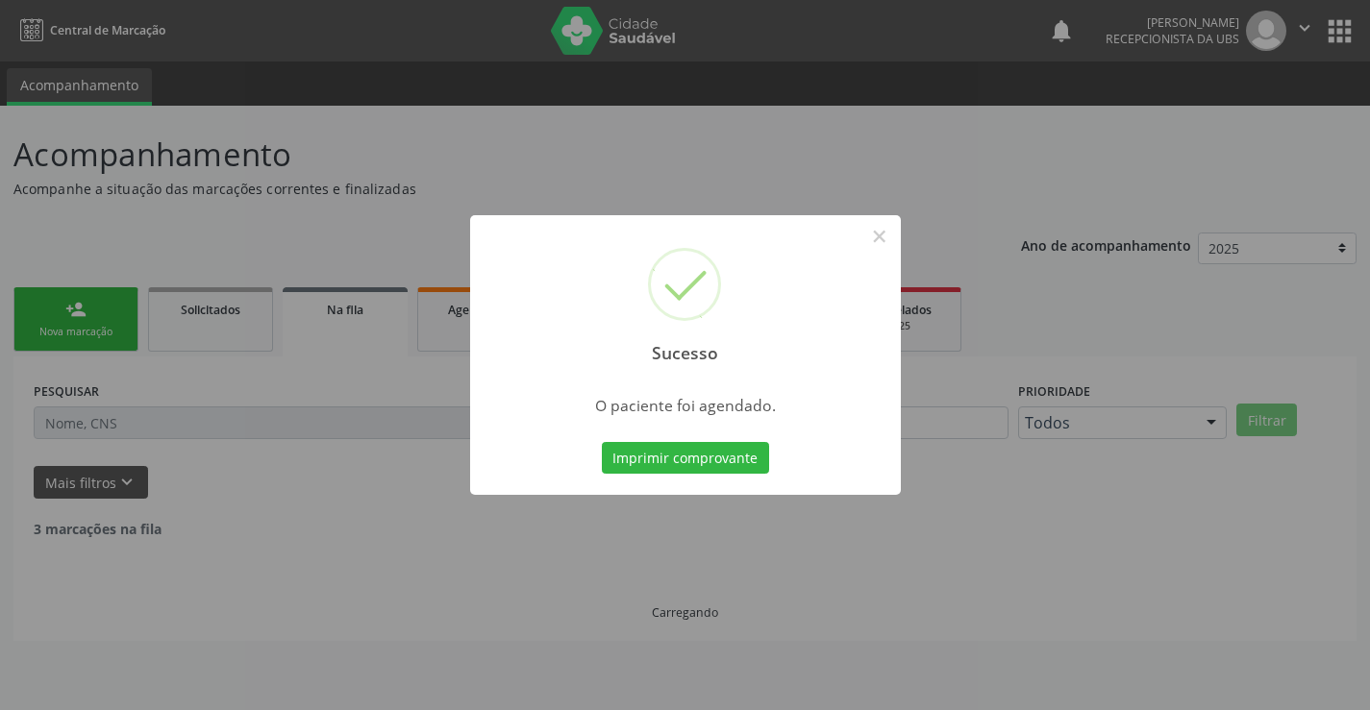
scroll to position [0, 0]
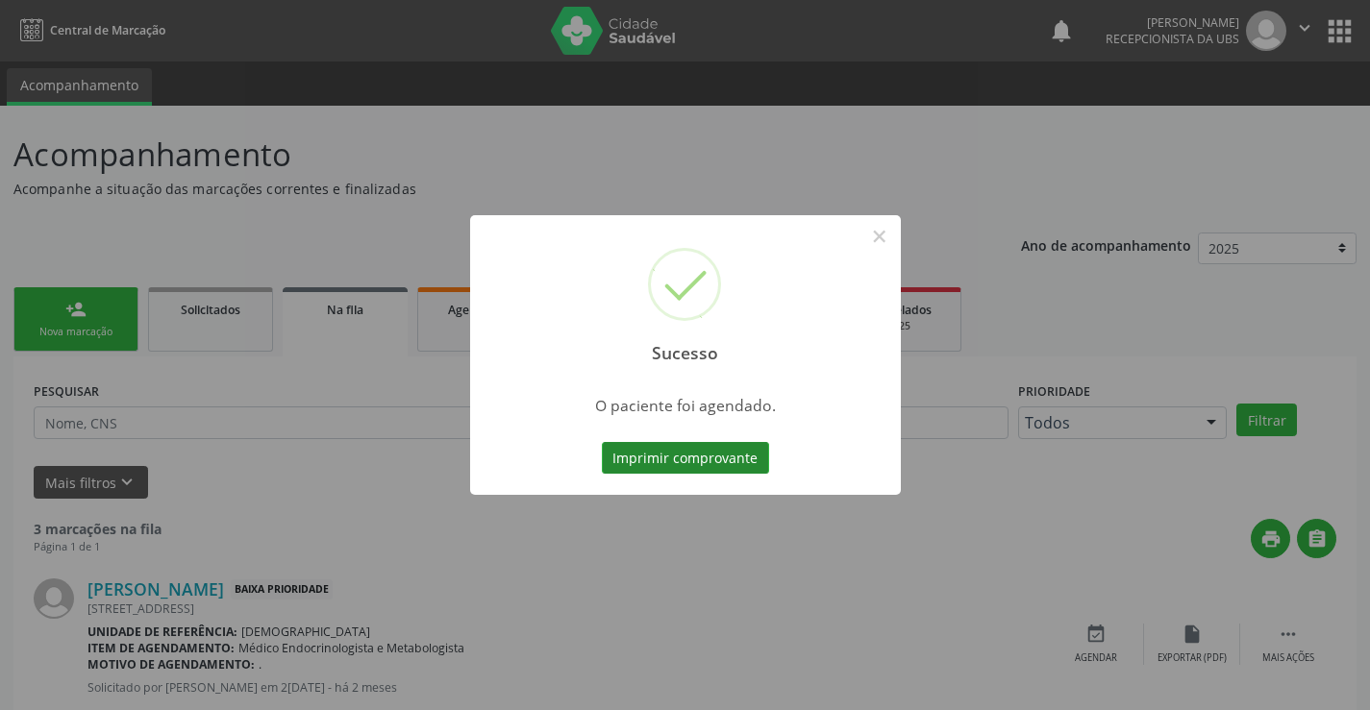
click at [720, 454] on button "Imprimir comprovante" at bounding box center [685, 458] width 167 height 33
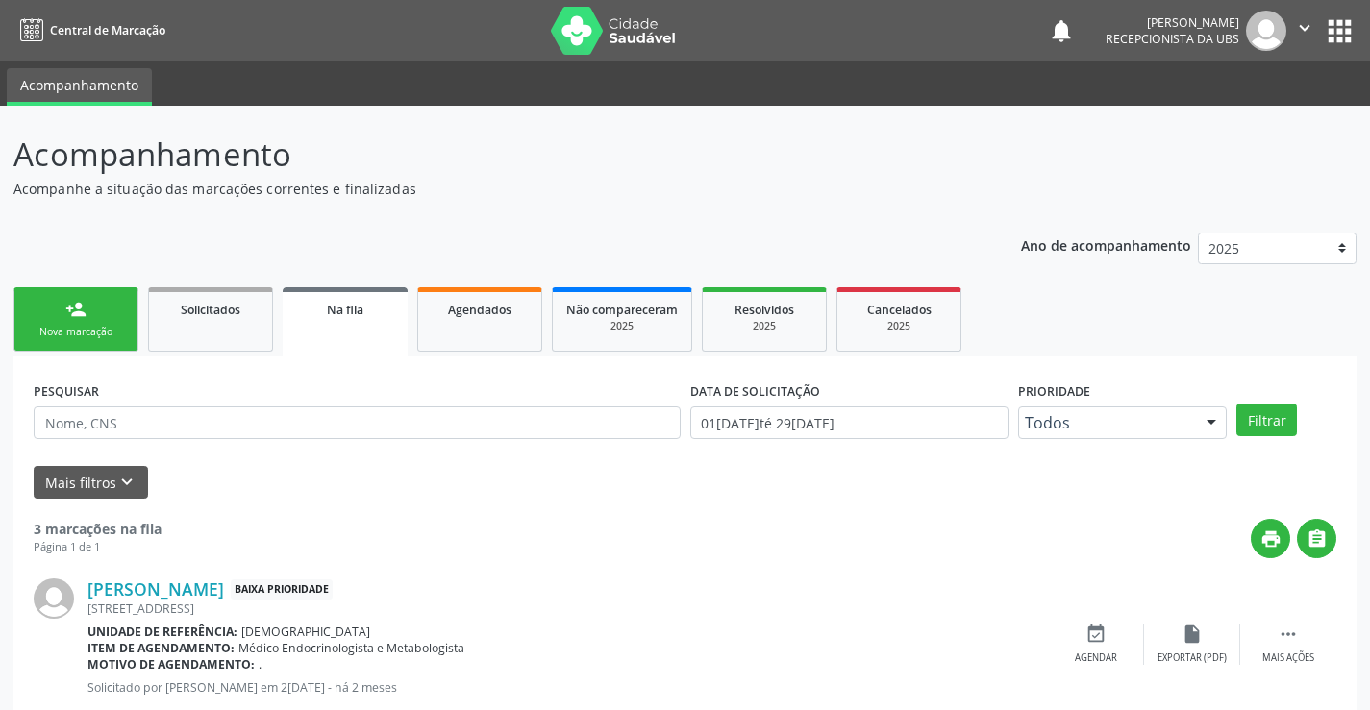
click at [116, 309] on link "person_add Nova marcação" at bounding box center [75, 319] width 125 height 64
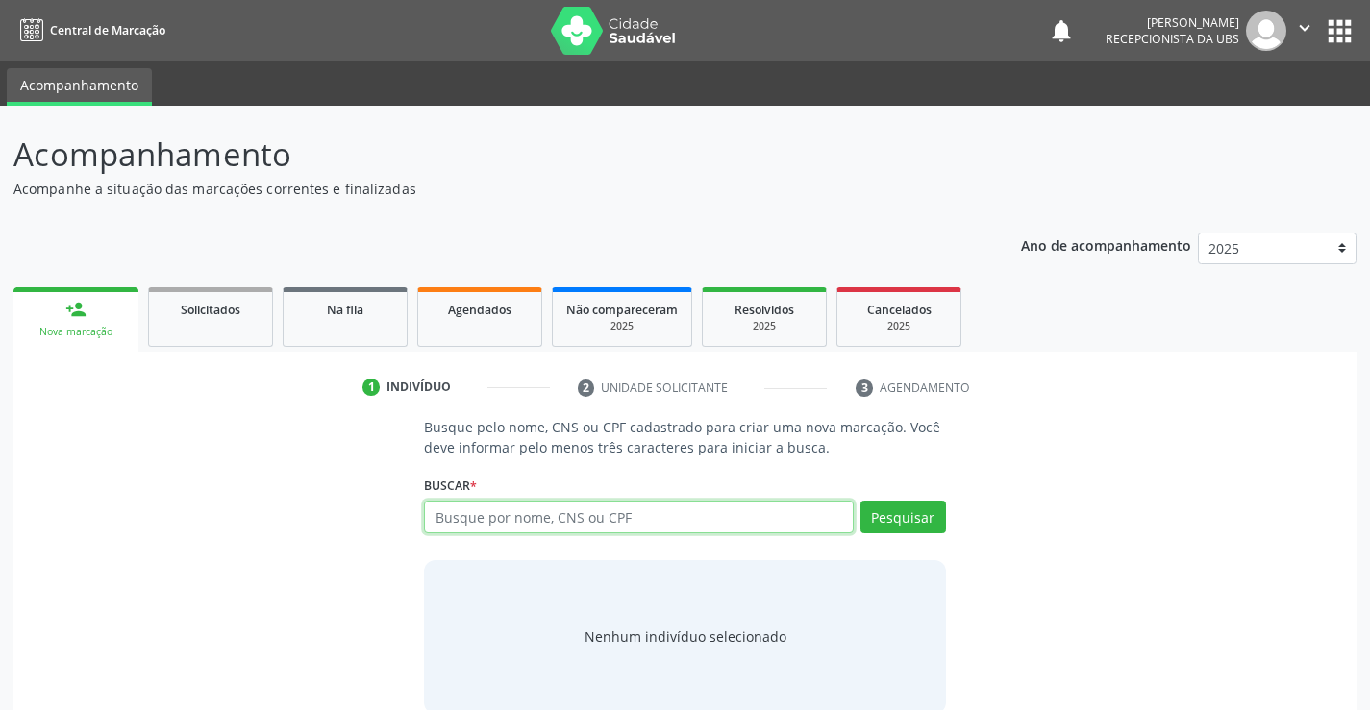
click at [597, 515] on input "text" at bounding box center [638, 517] width 429 height 33
type input "59416386472"
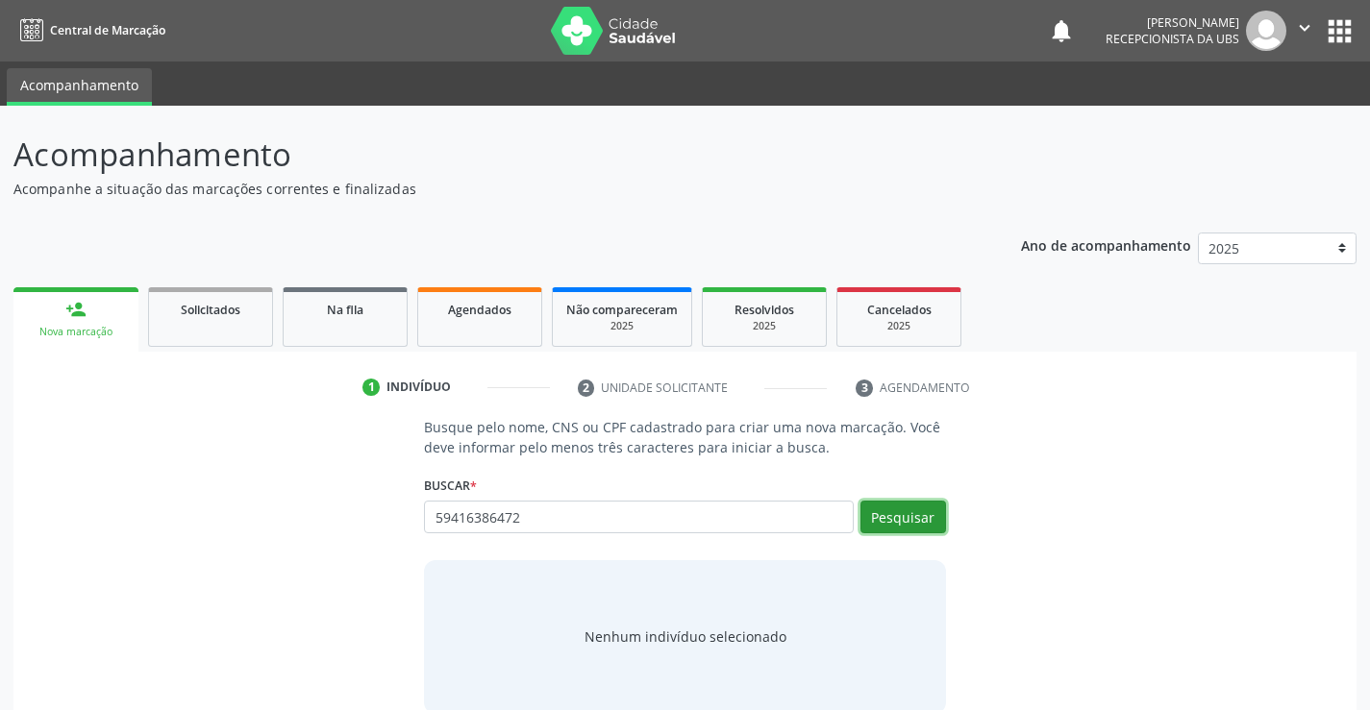
click at [896, 517] on button "Pesquisar" at bounding box center [903, 517] width 86 height 33
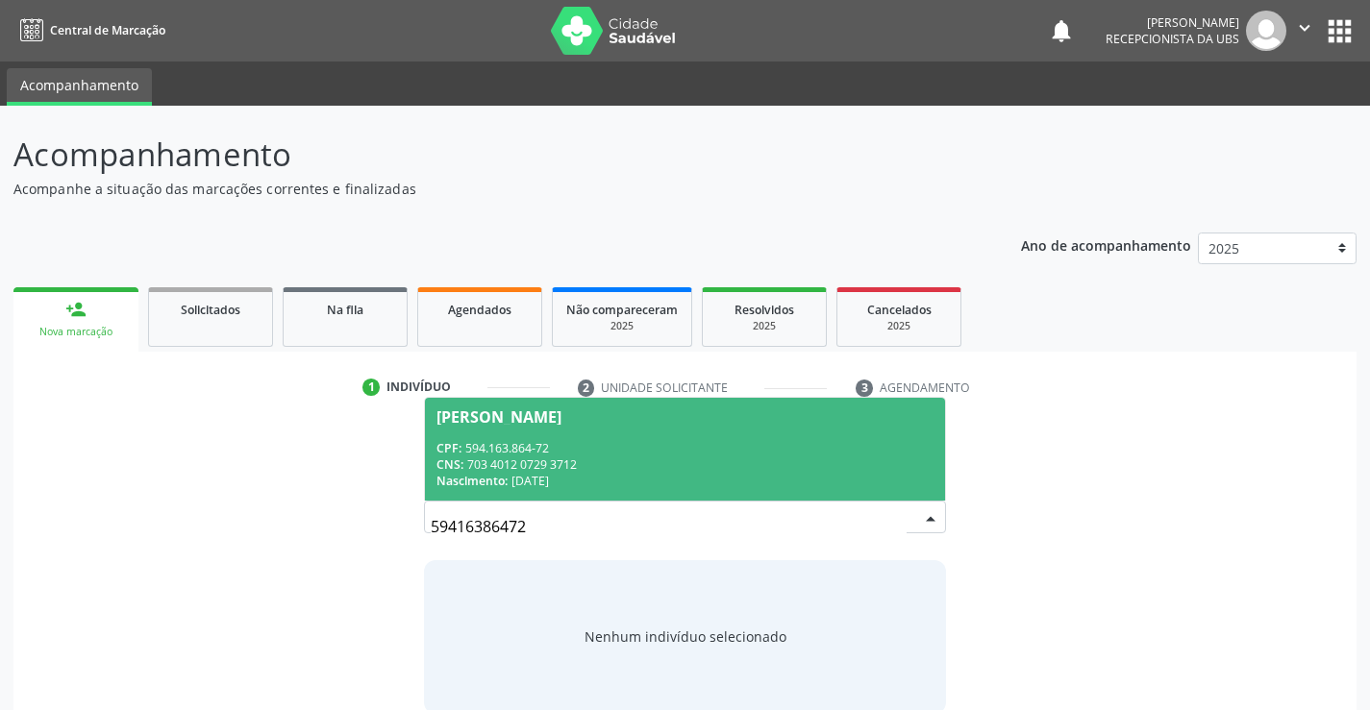
click at [758, 471] on div "CNS: 703 4012 0729 3712" at bounding box center [684, 465] width 496 height 16
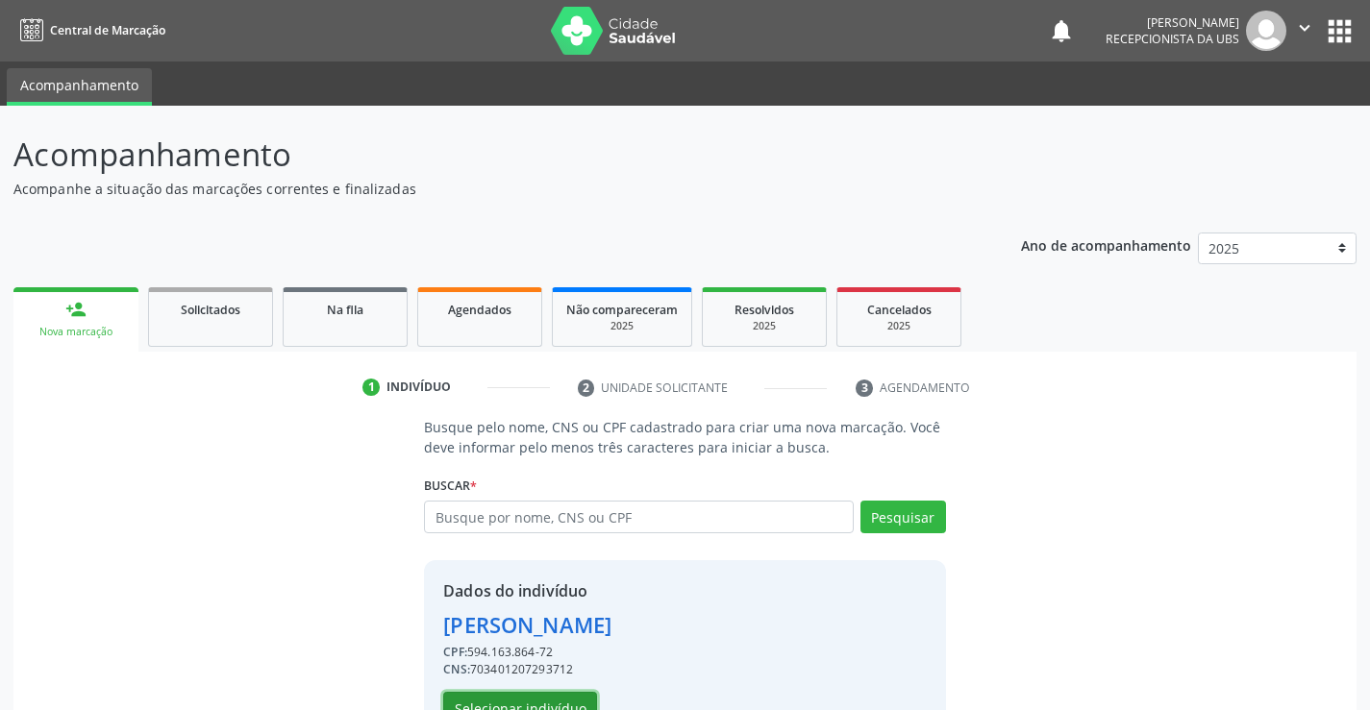
click at [499, 703] on button "Selecionar indivíduo" at bounding box center [520, 708] width 154 height 33
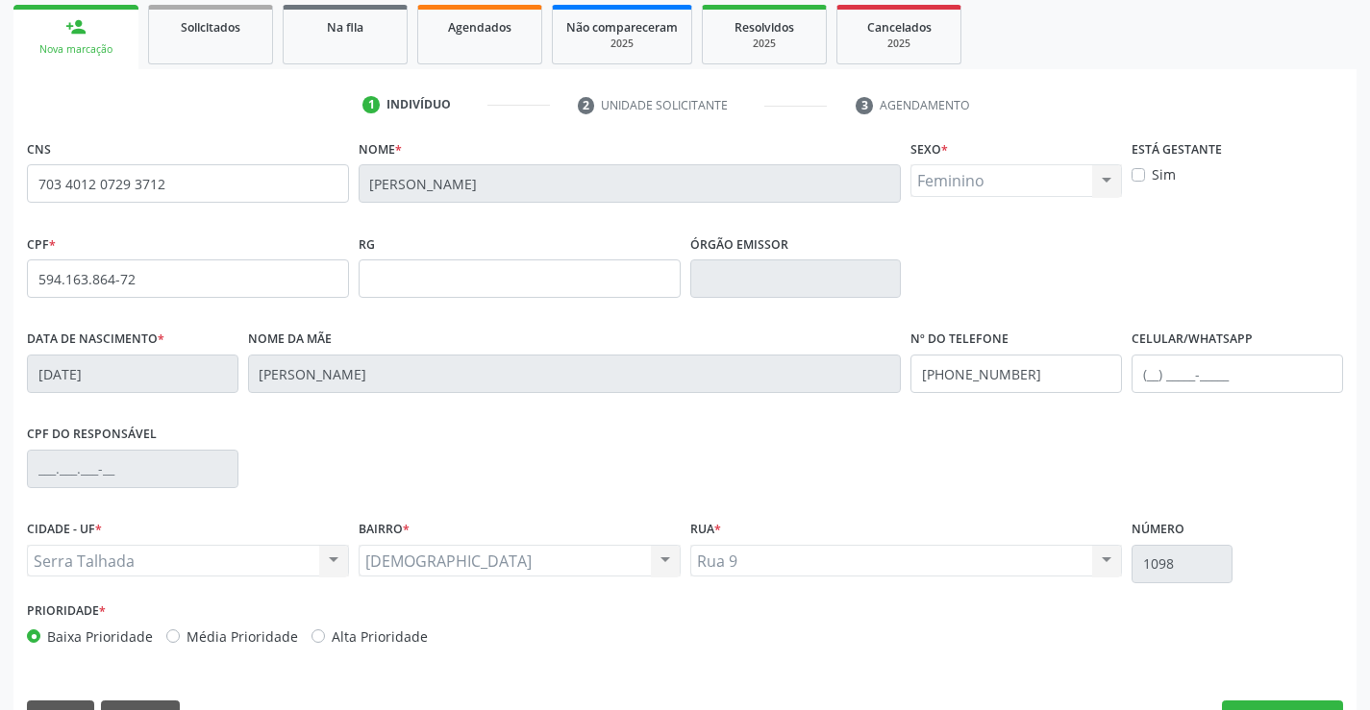
scroll to position [332, 0]
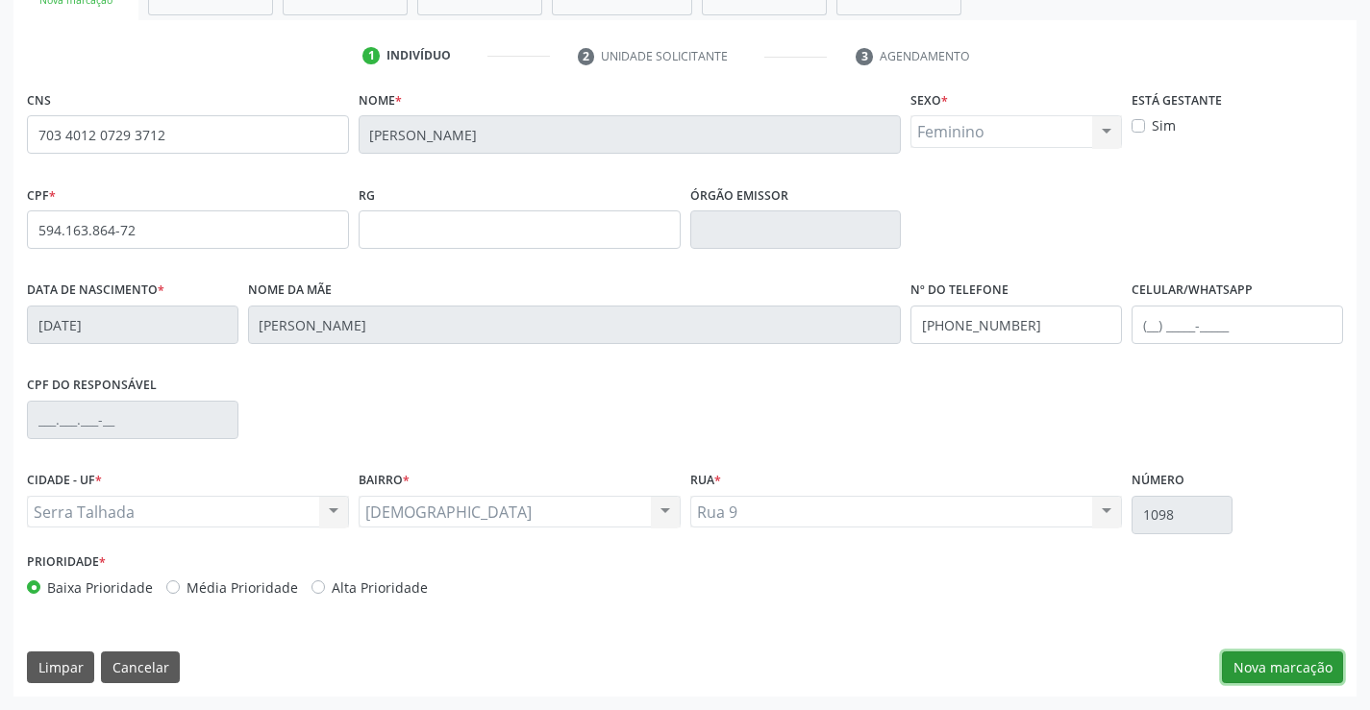
click at [1294, 657] on button "Nova marcação" at bounding box center [1282, 668] width 121 height 33
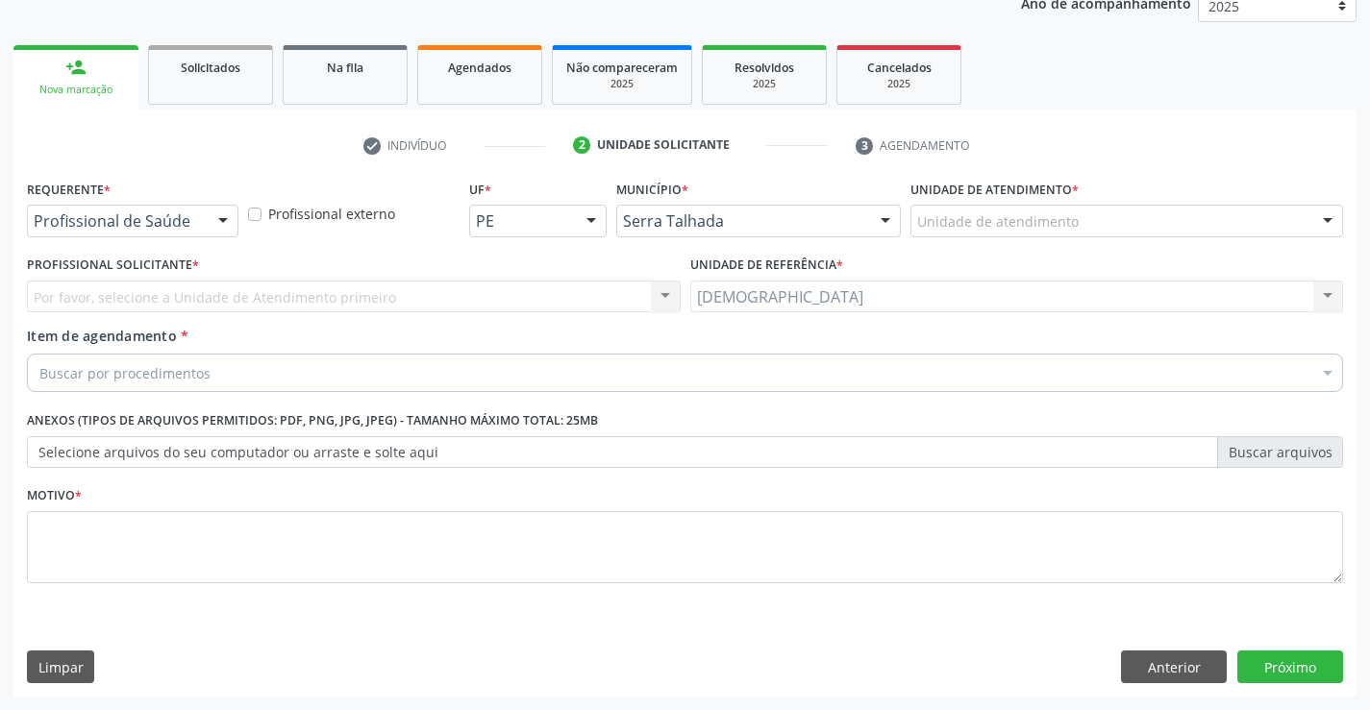
click at [214, 220] on div at bounding box center [223, 222] width 29 height 33
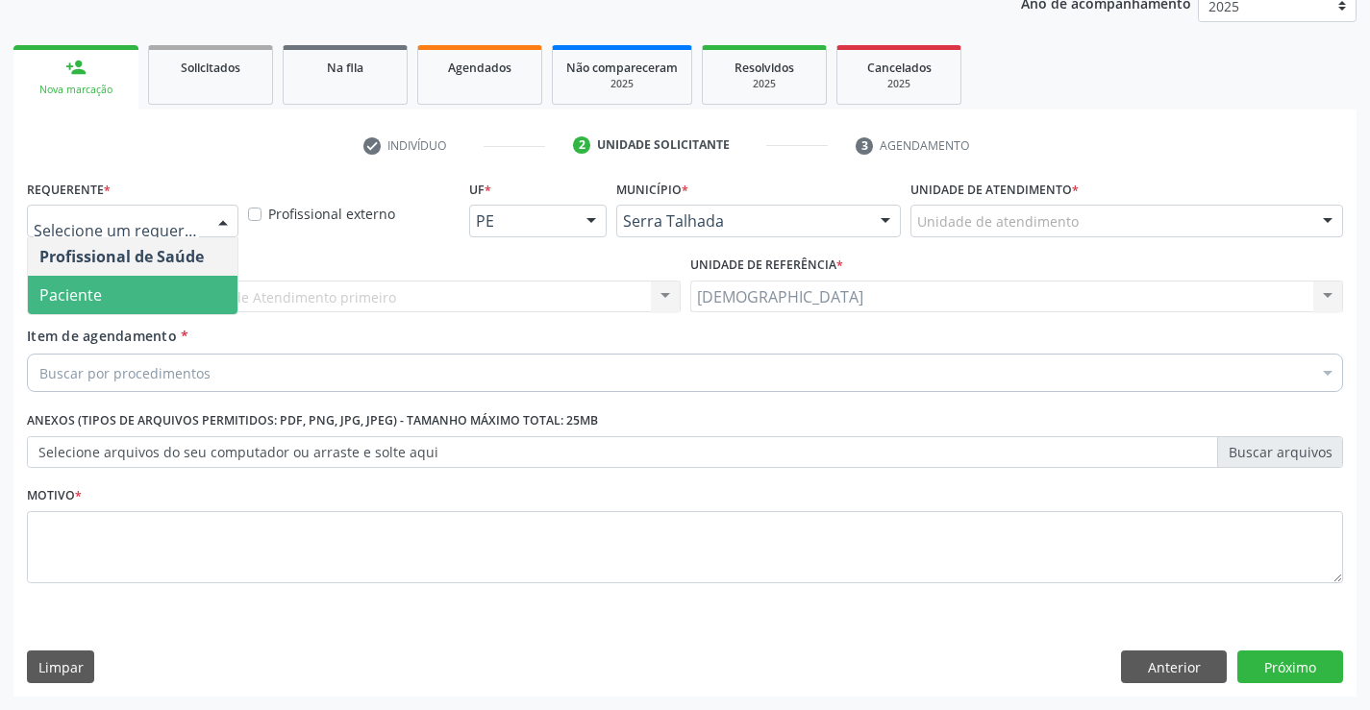
drag, startPoint x: 153, startPoint y: 305, endPoint x: 152, endPoint y: 338, distance: 33.7
click at [153, 303] on span "Paciente" at bounding box center [133, 295] width 210 height 38
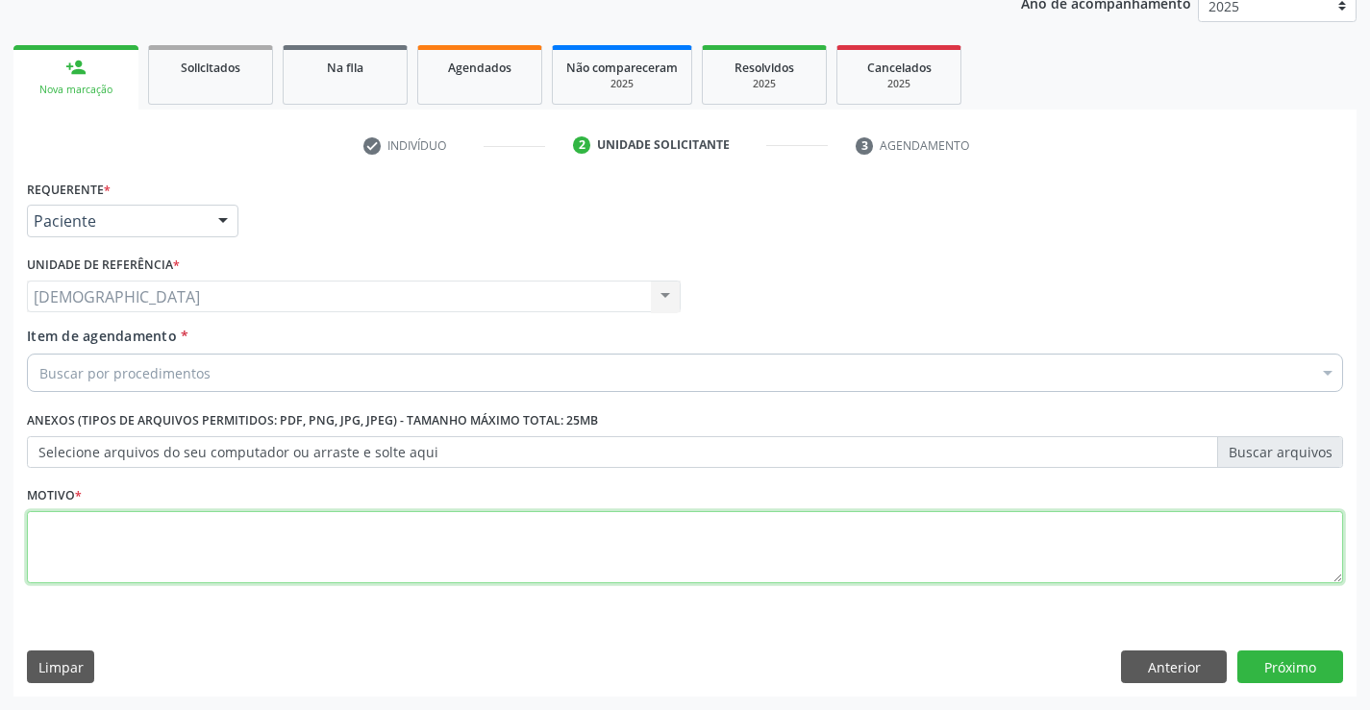
click at [106, 536] on textarea at bounding box center [685, 547] width 1316 height 73
type textarea "."
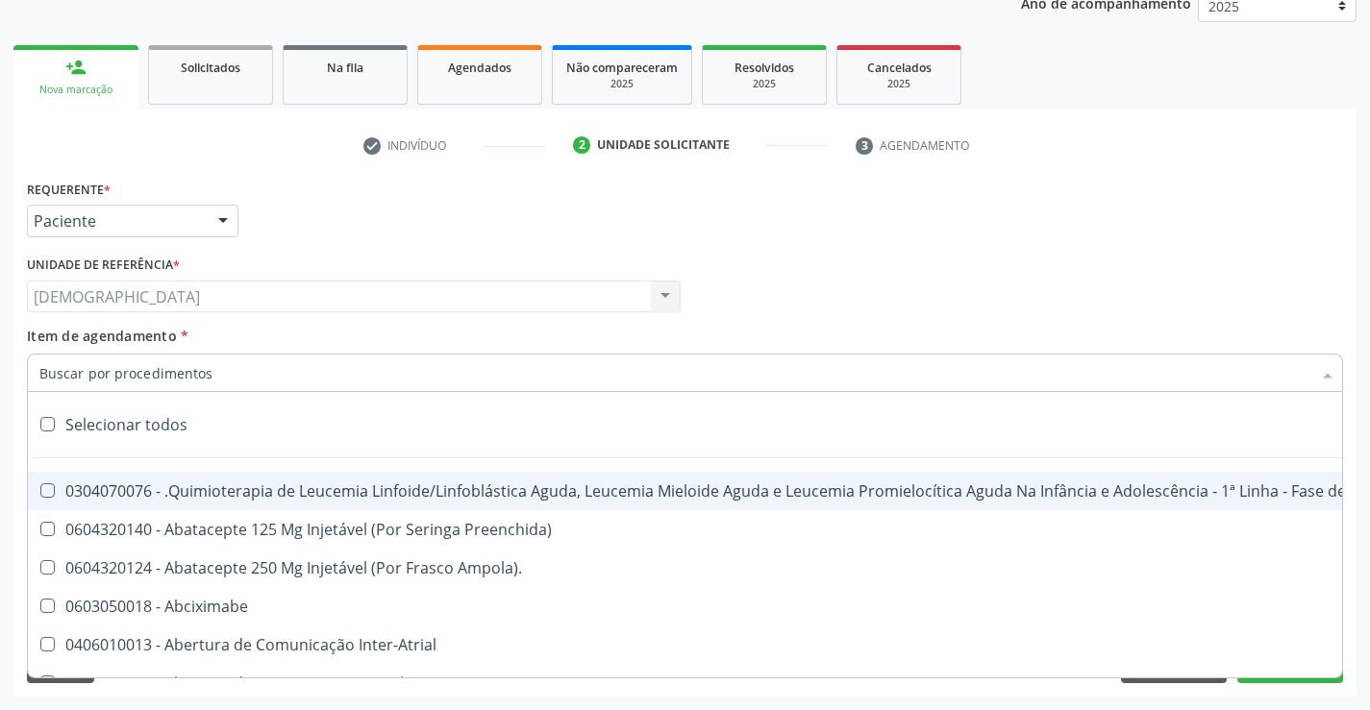
click at [169, 357] on div at bounding box center [685, 373] width 1316 height 38
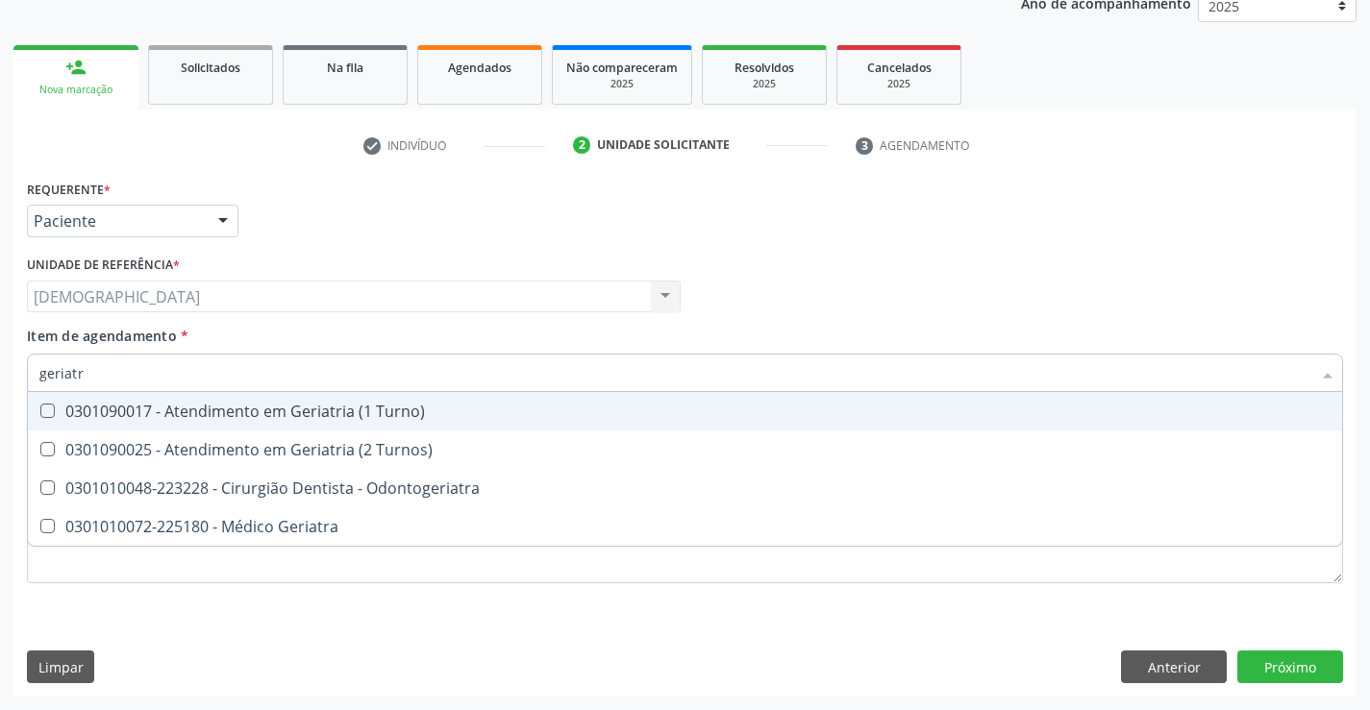
type input "geriatra"
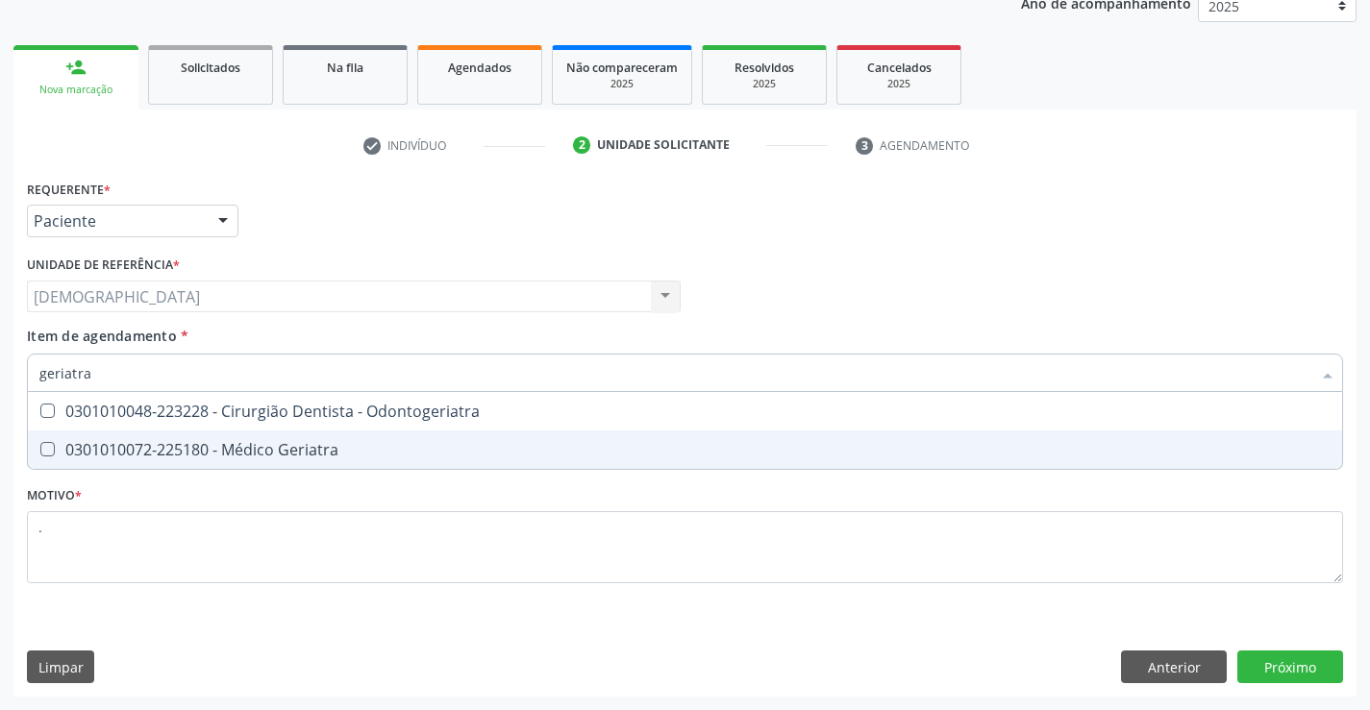
click at [194, 446] on div "0301010072-225180 - Médico Geriatra" at bounding box center [684, 449] width 1291 height 15
checkbox Geriatra "true"
click at [1259, 666] on div "Requerente * Paciente Profissional de Saúde Paciente Nenhum resultado encontrad…" at bounding box center [684, 436] width 1343 height 522
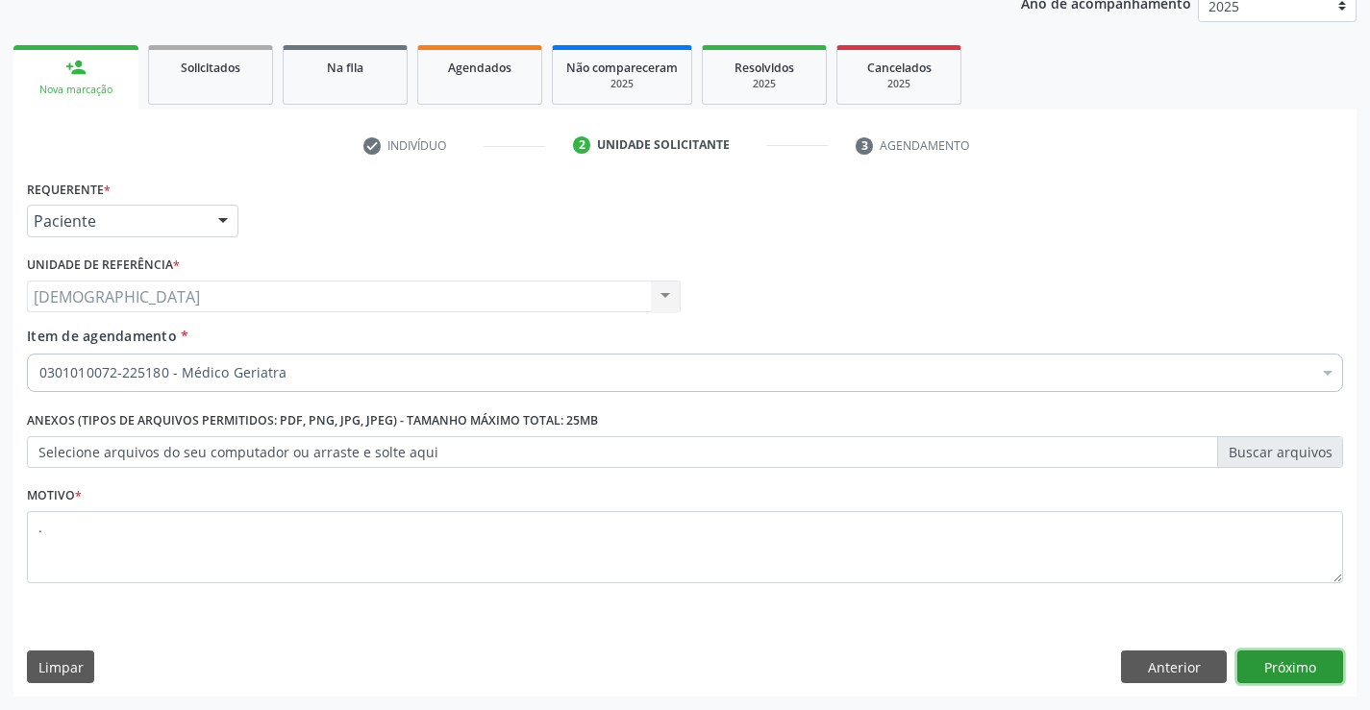
click at [1291, 663] on button "Próximo" at bounding box center [1290, 667] width 106 height 33
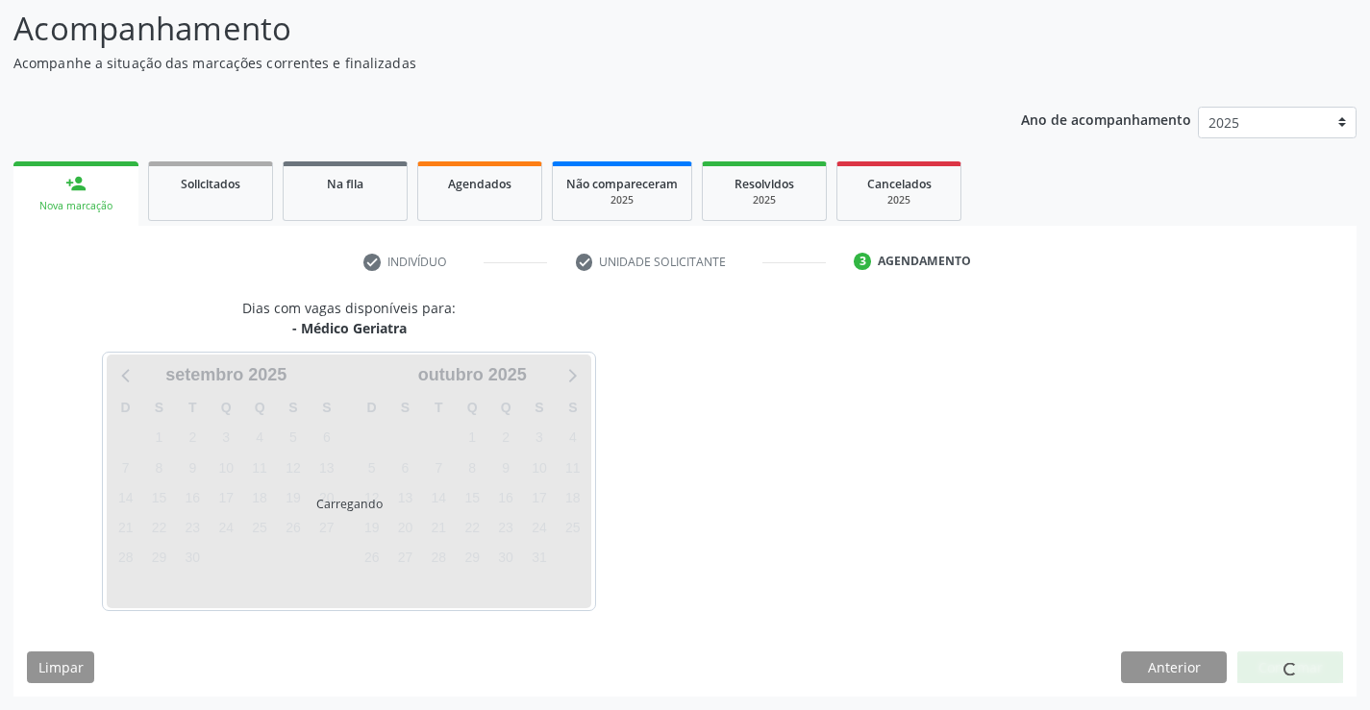
scroll to position [126, 0]
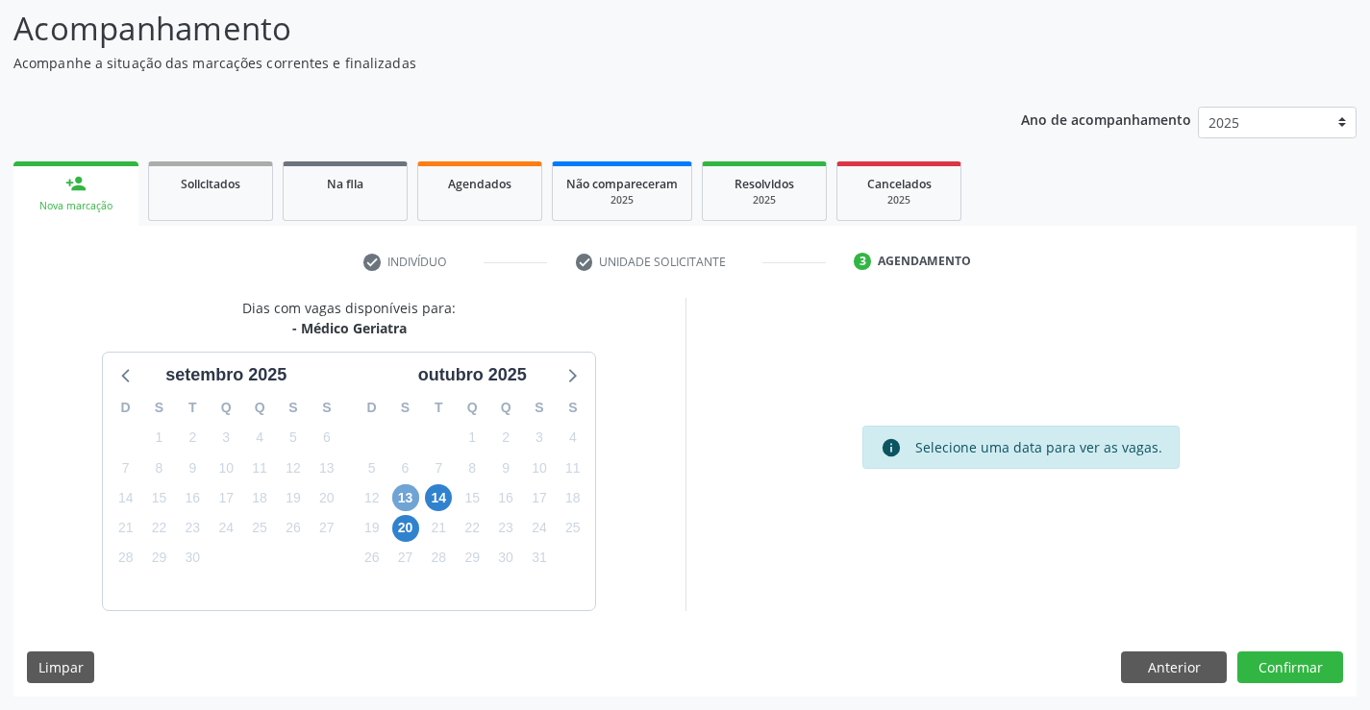
click at [402, 502] on span "13" at bounding box center [405, 498] width 27 height 27
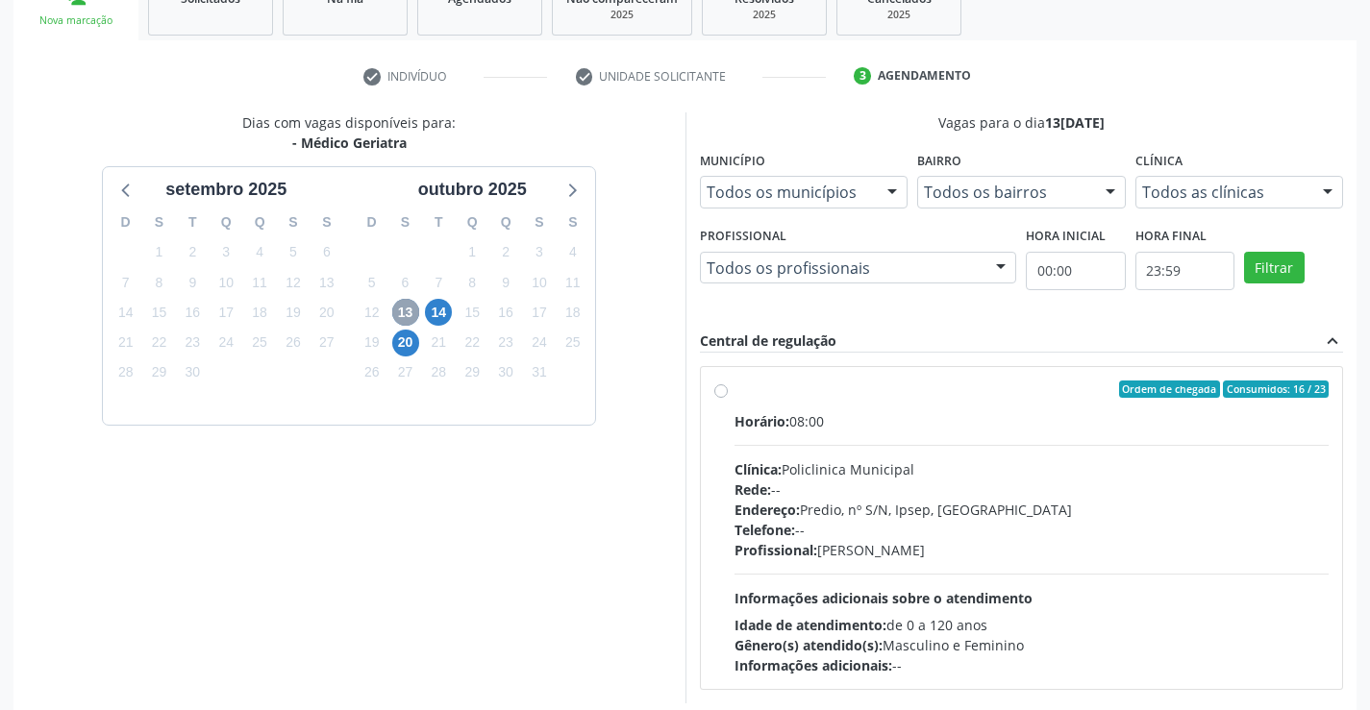
scroll to position [404, 0]
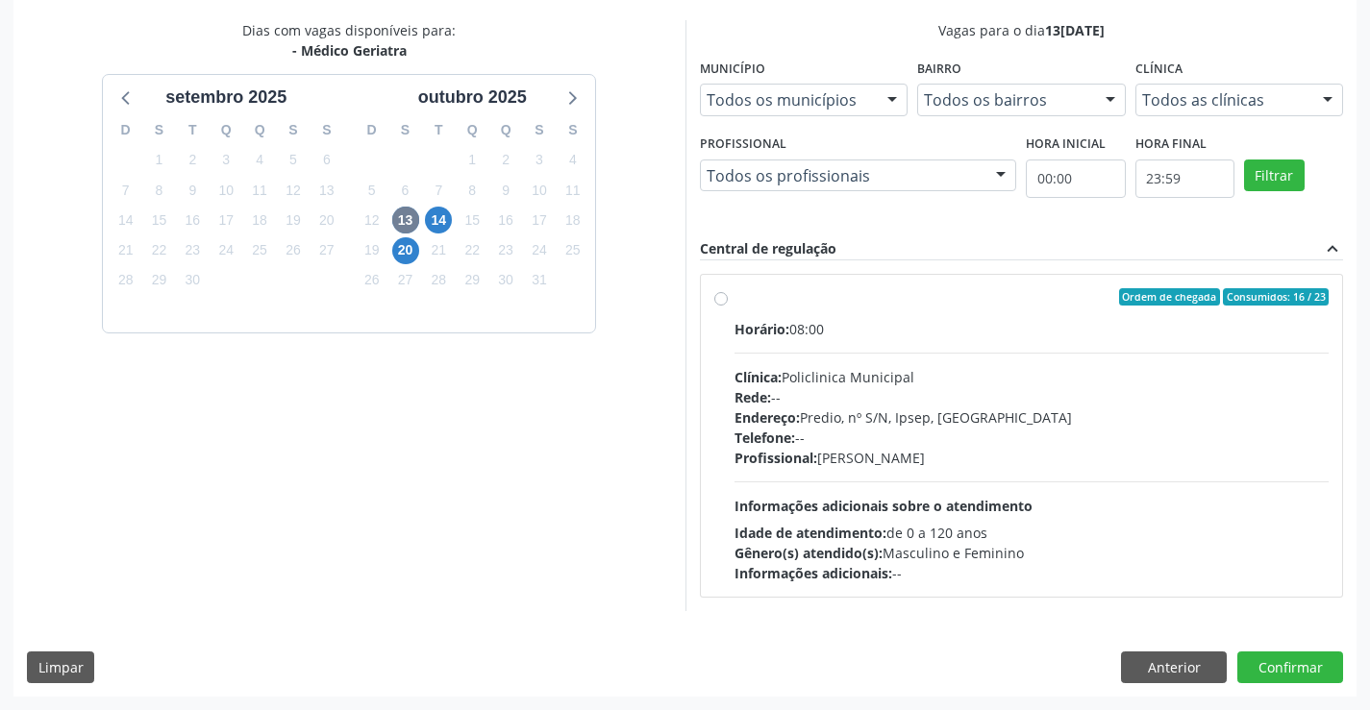
click at [708, 302] on div "Ordem de chegada Consumidos: 16 / 23 Horário: 08:00 Clínica: Policlinica Munici…" at bounding box center [1022, 436] width 642 height 322
radio input "true"
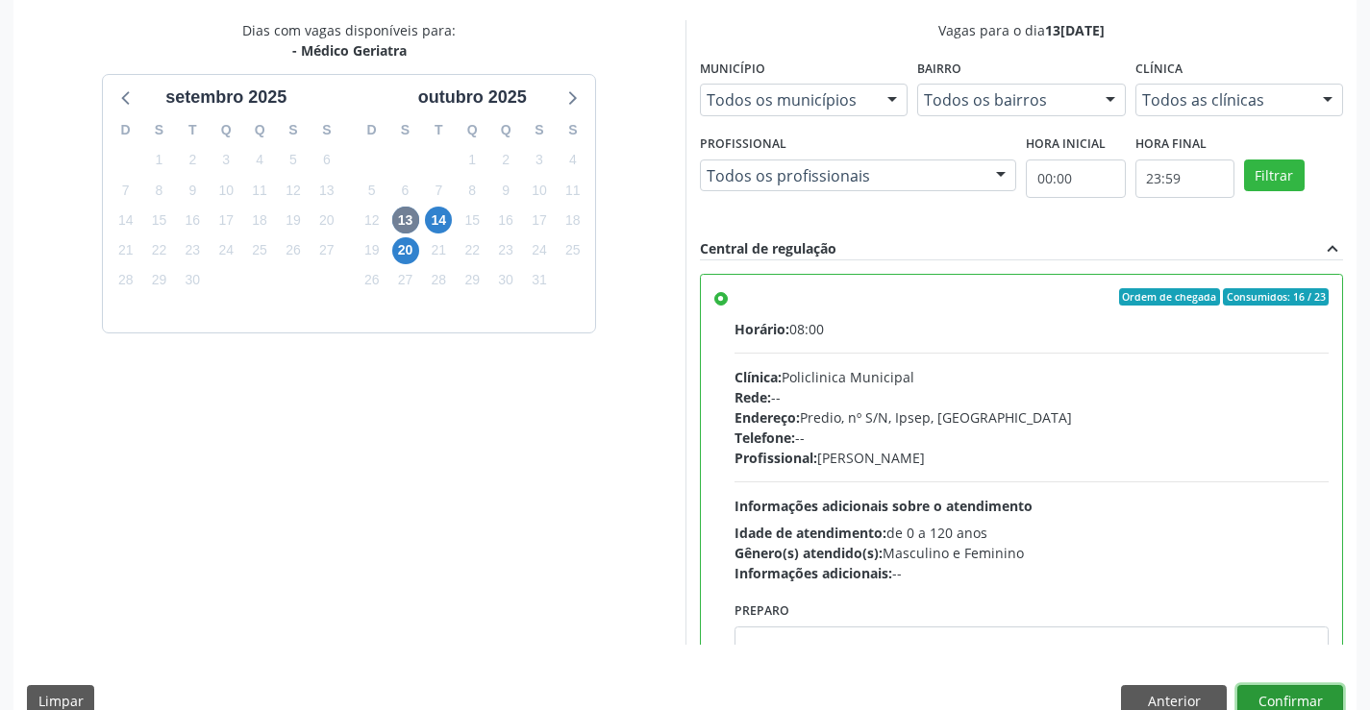
click at [1298, 697] on button "Confirmar" at bounding box center [1290, 701] width 106 height 33
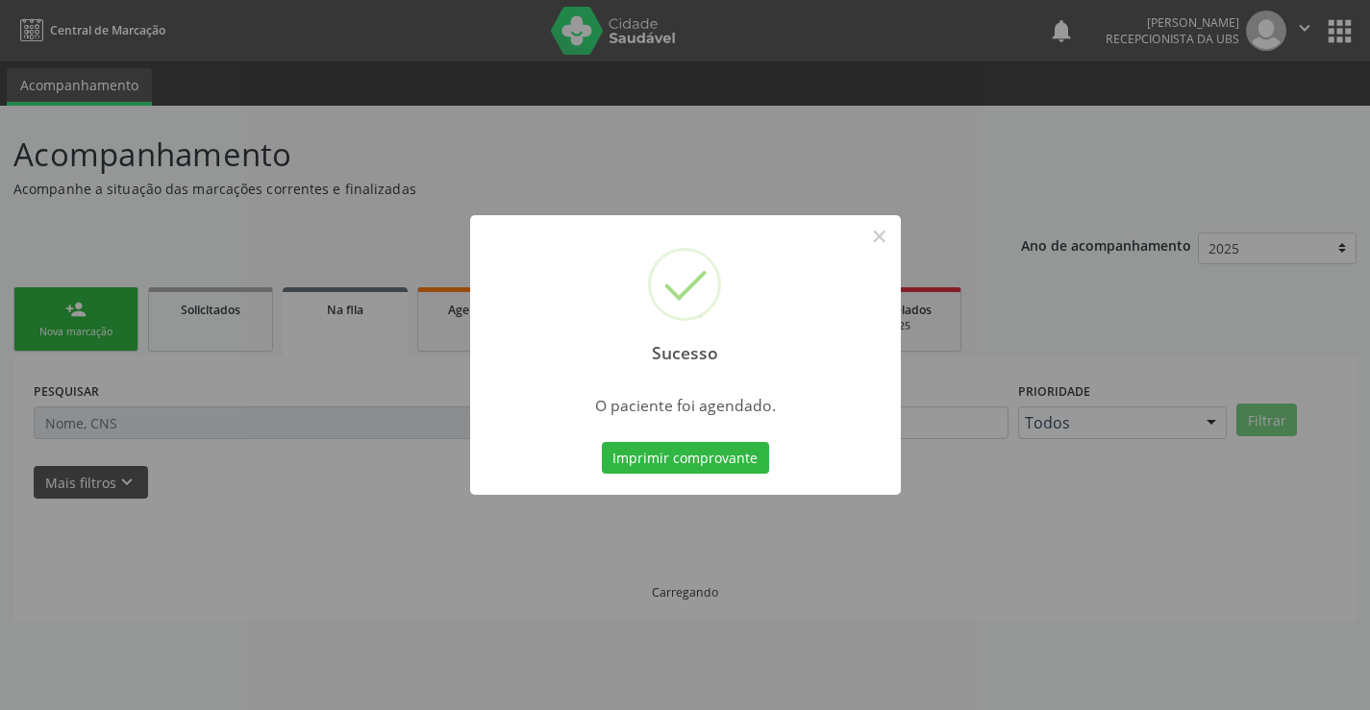
scroll to position [0, 0]
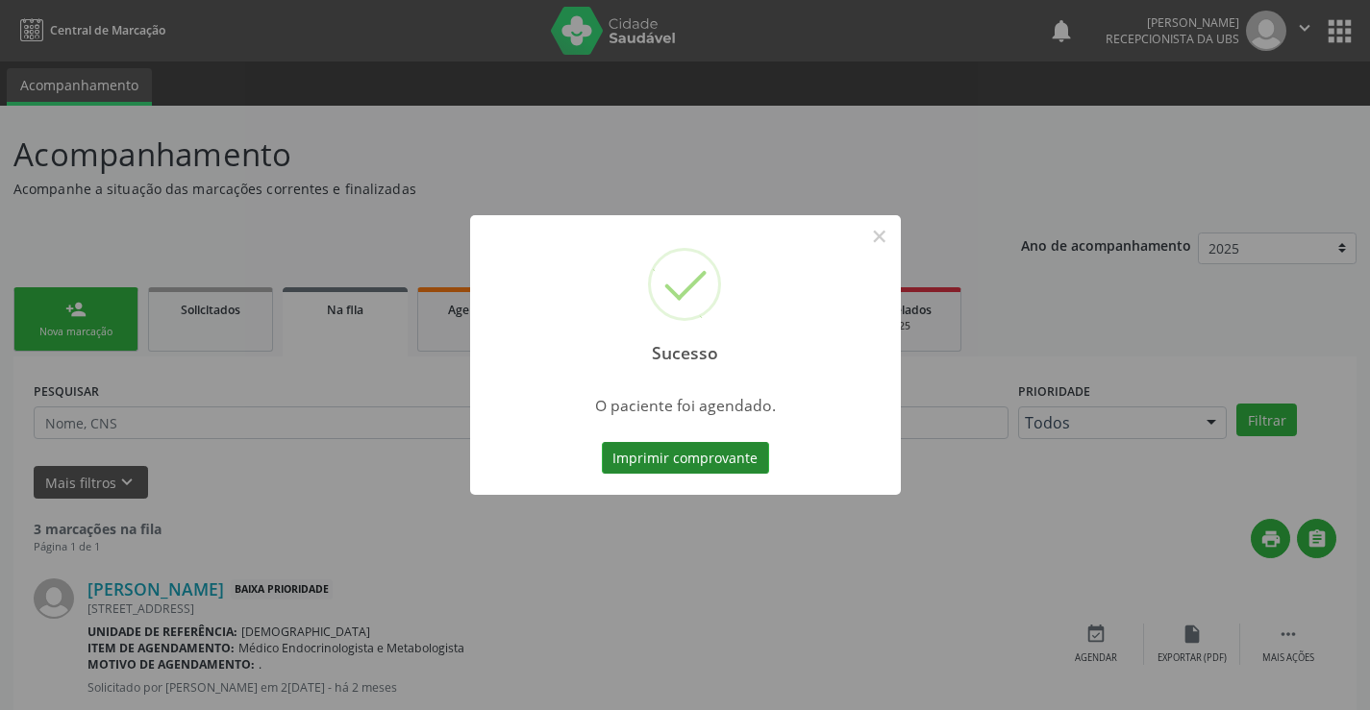
click at [633, 462] on button "Imprimir comprovante" at bounding box center [685, 458] width 167 height 33
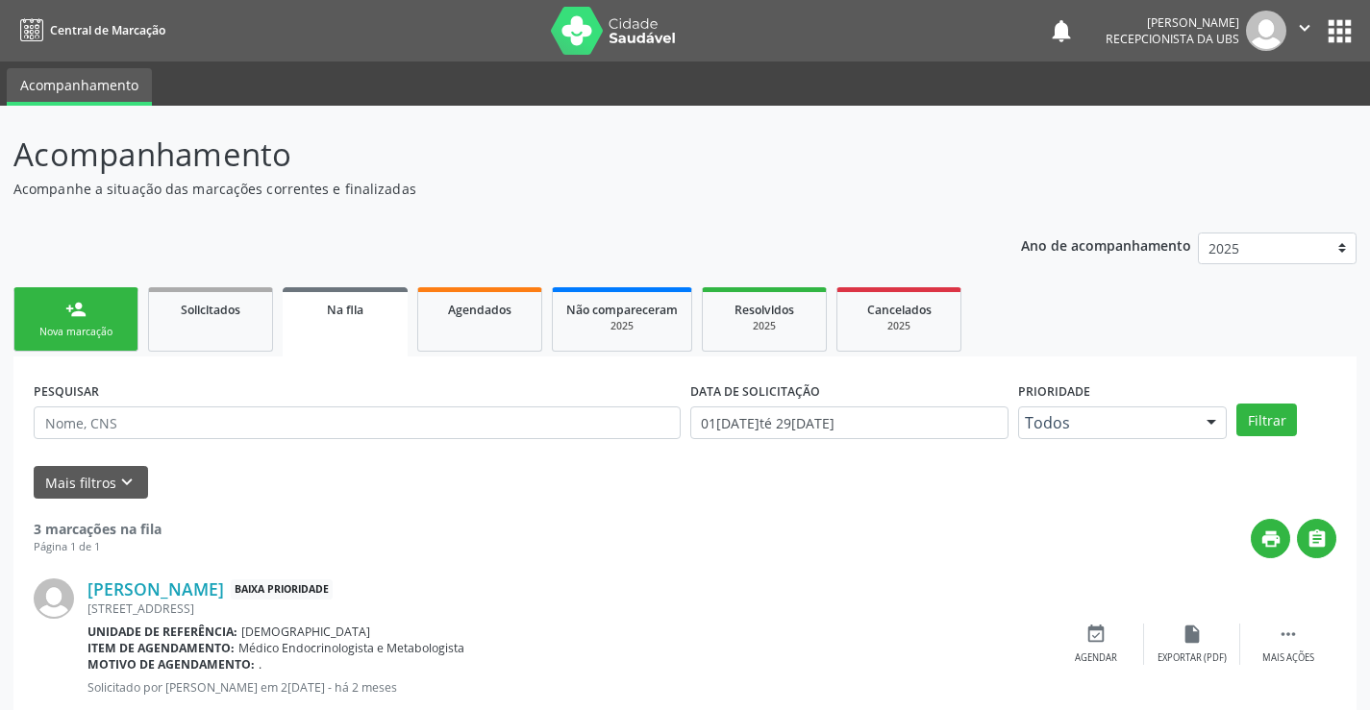
click at [81, 324] on link "person_add Nova marcação" at bounding box center [75, 319] width 125 height 64
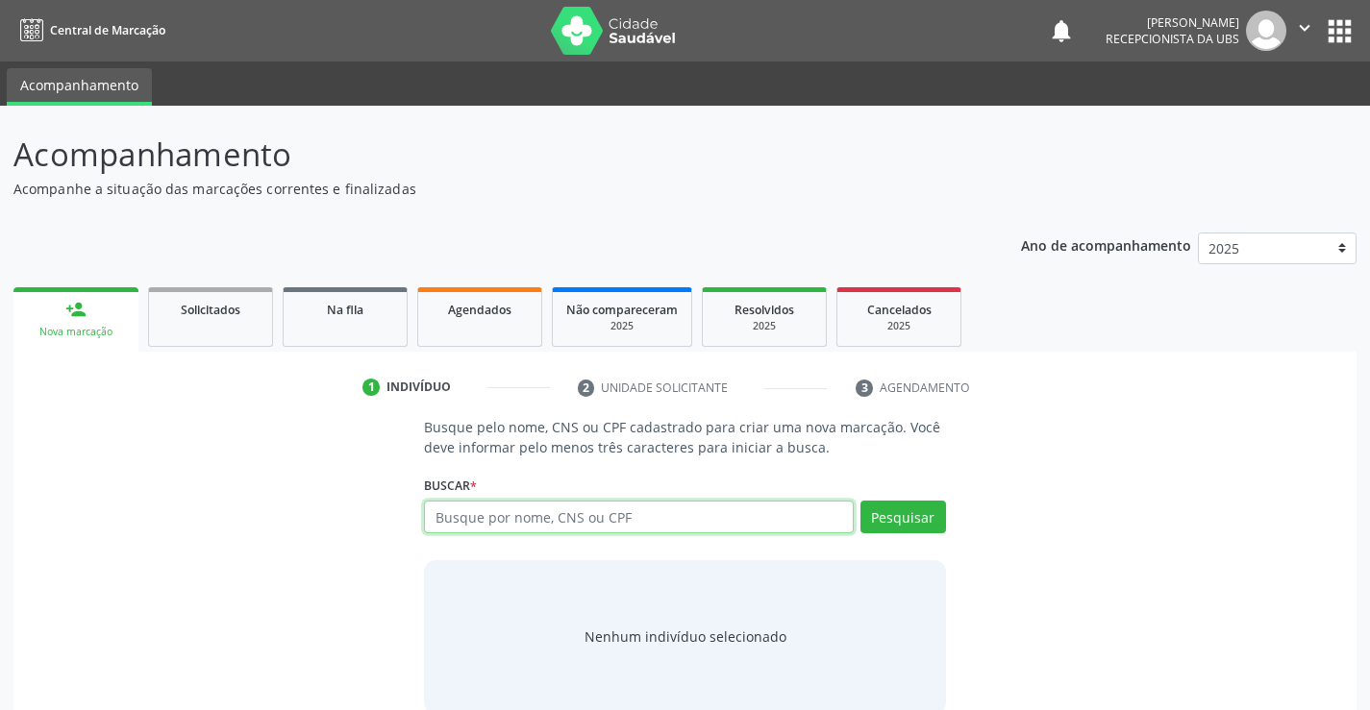
click at [547, 516] on input "text" at bounding box center [638, 517] width 429 height 33
type input "maria da conceição santana silva"
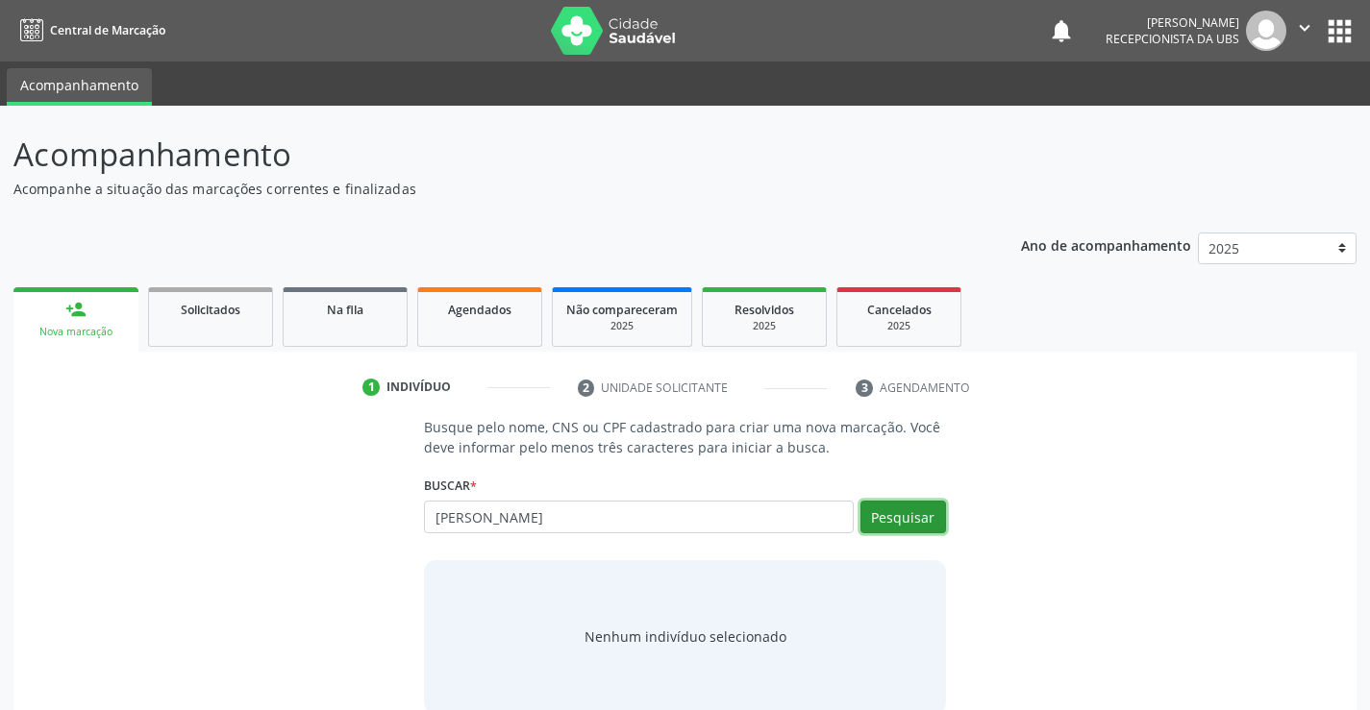
click at [893, 523] on button "Pesquisar" at bounding box center [903, 517] width 86 height 33
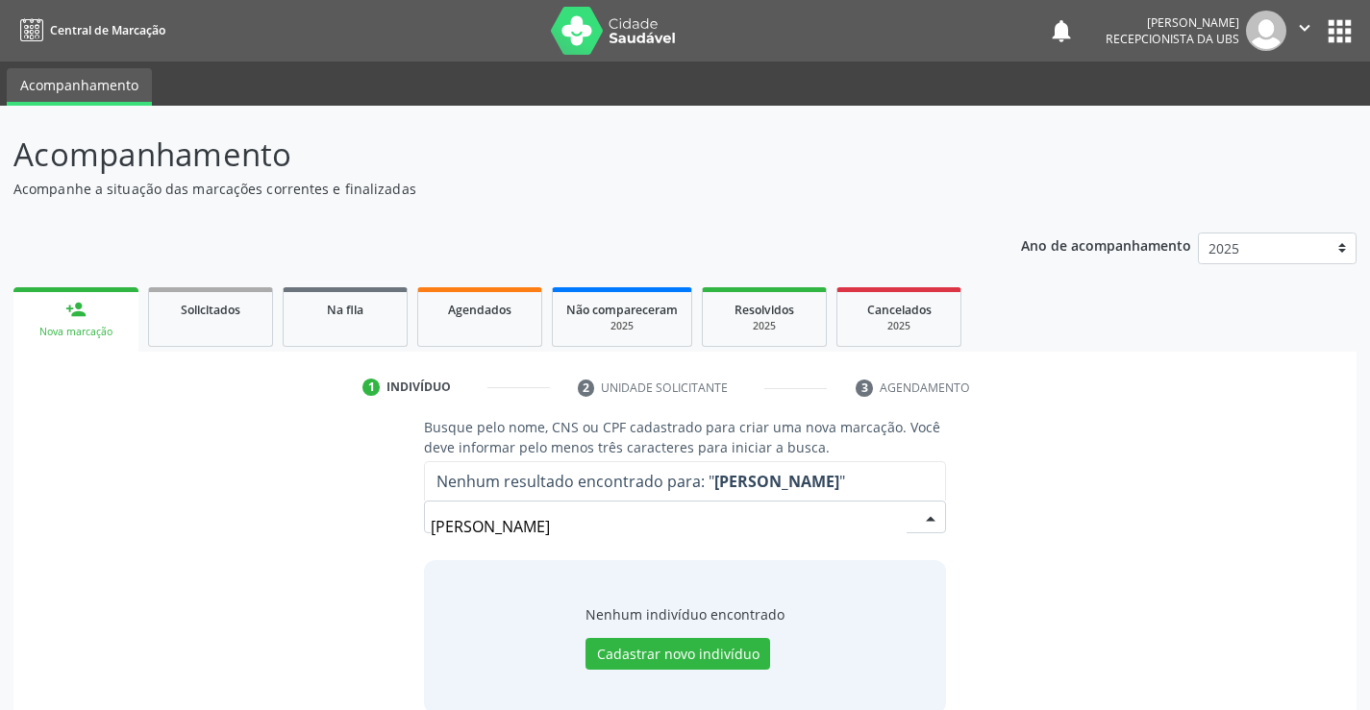
click at [101, 318] on link "person_add Nova marcação" at bounding box center [75, 319] width 125 height 64
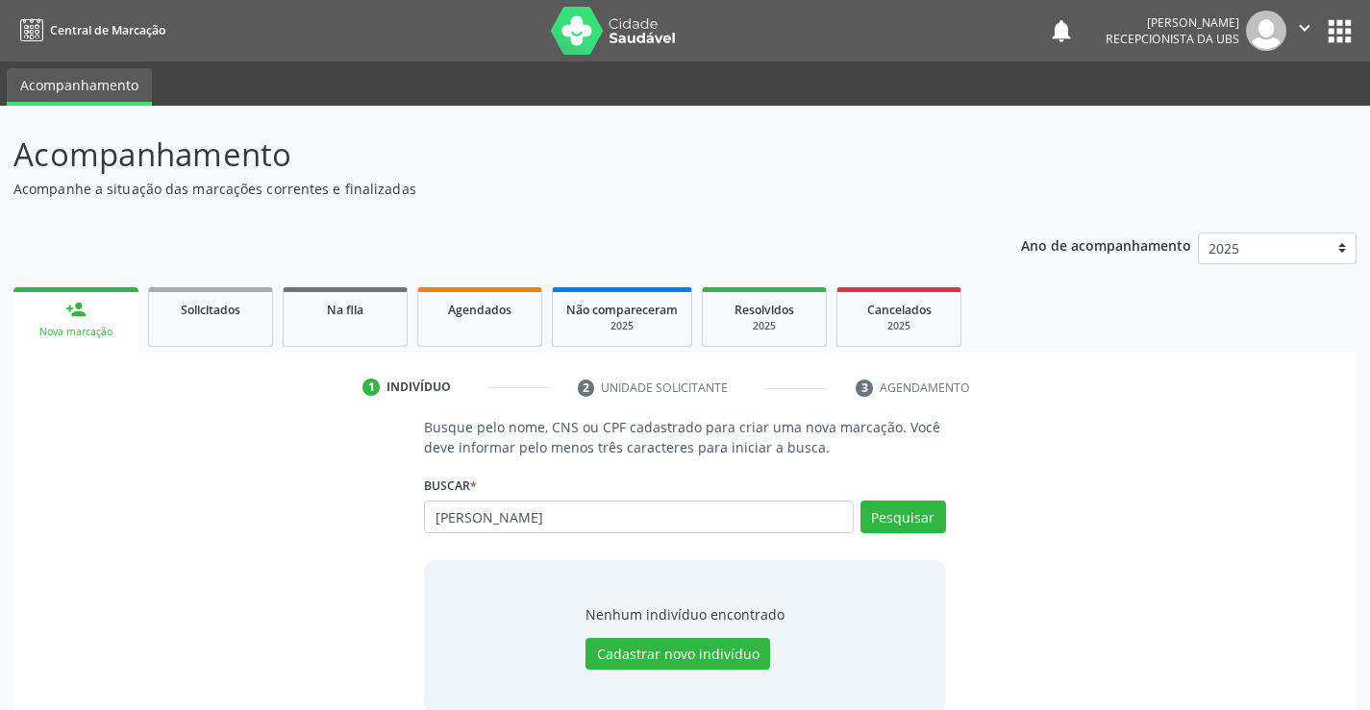
click at [101, 318] on link "person_add Nova marcação" at bounding box center [75, 319] width 125 height 64
click at [673, 522] on input "maria da conceição santana silva" at bounding box center [638, 517] width 429 height 33
click at [770, 522] on input "maria da conceição santana silva" at bounding box center [638, 517] width 429 height 33
type input "m"
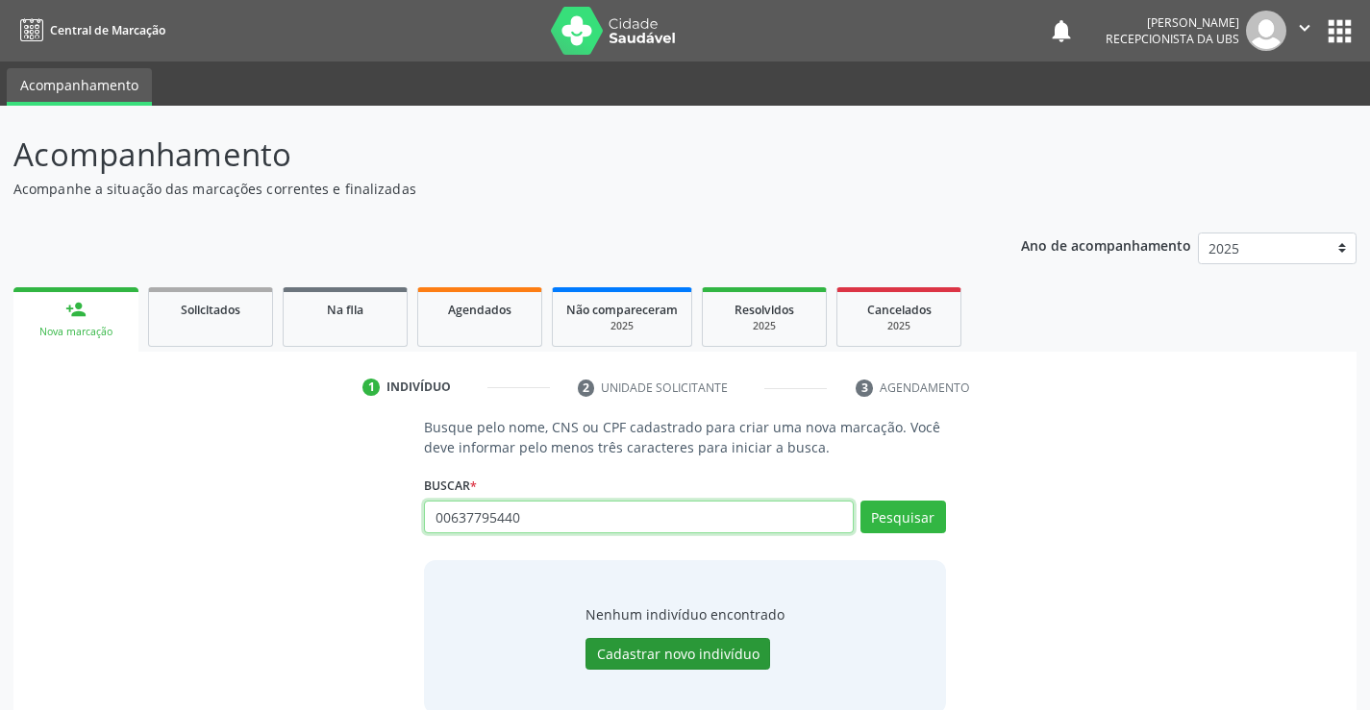
type input "00637795440"
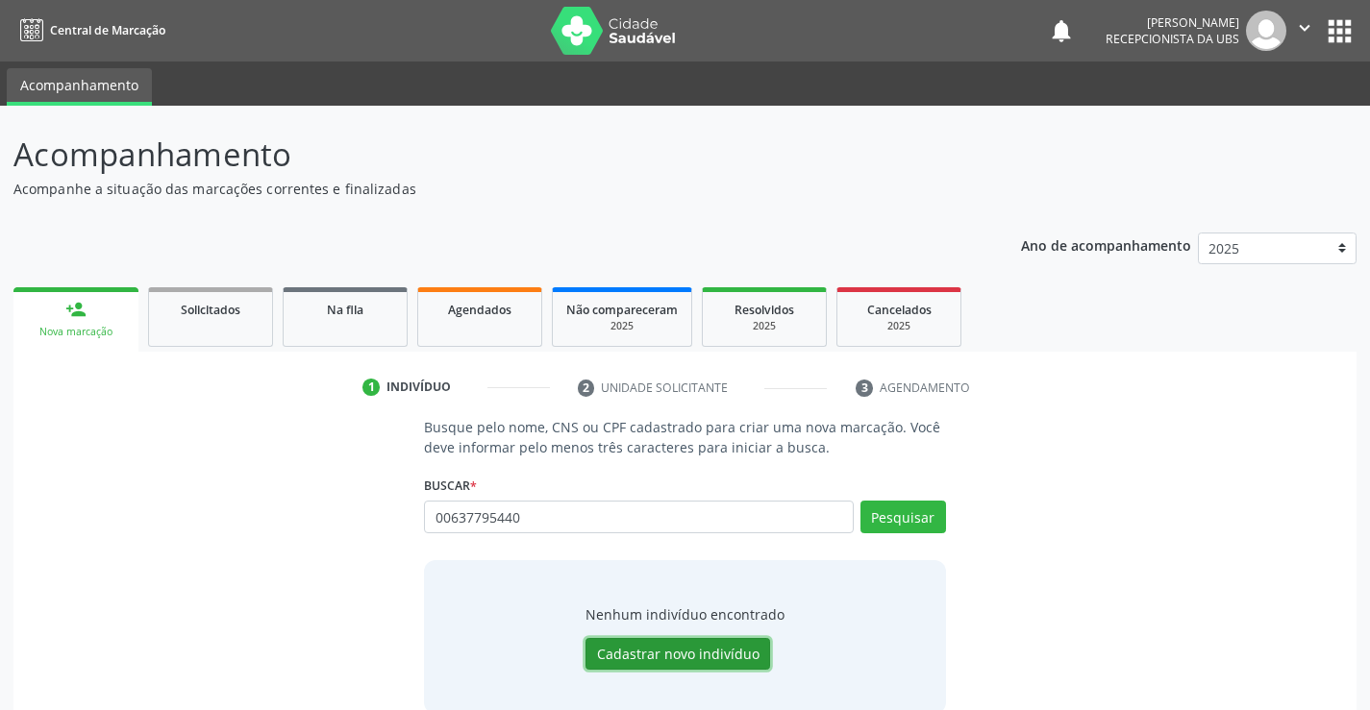
click at [642, 654] on button "Cadastrar novo indivíduo" at bounding box center [677, 654] width 185 height 33
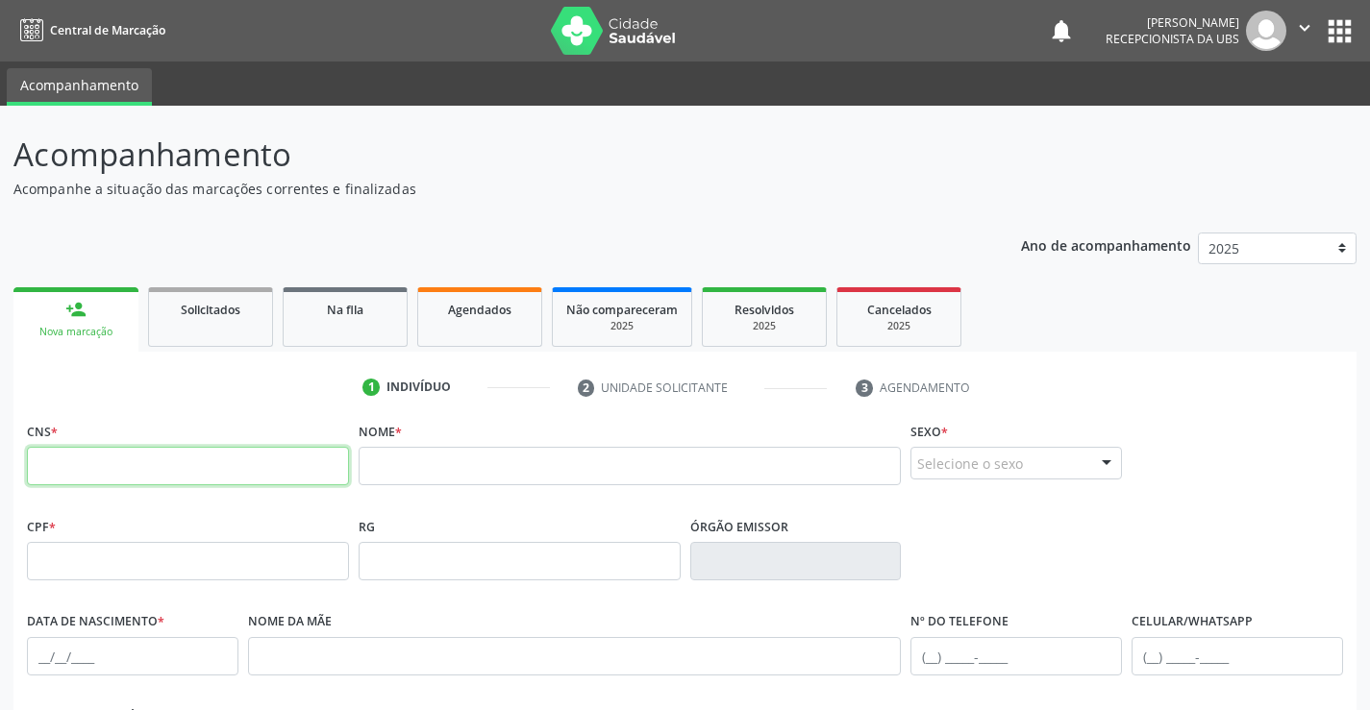
click at [259, 464] on input "text" at bounding box center [188, 466] width 322 height 38
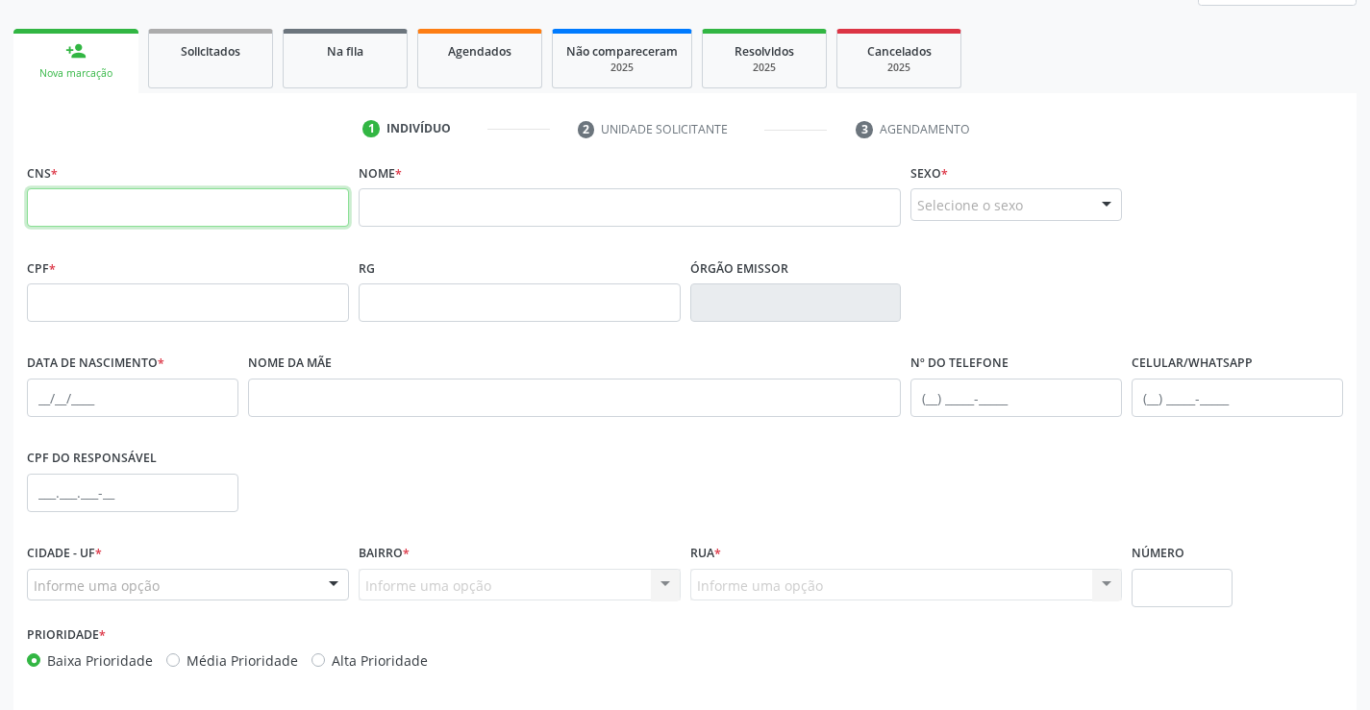
scroll to position [236, 0]
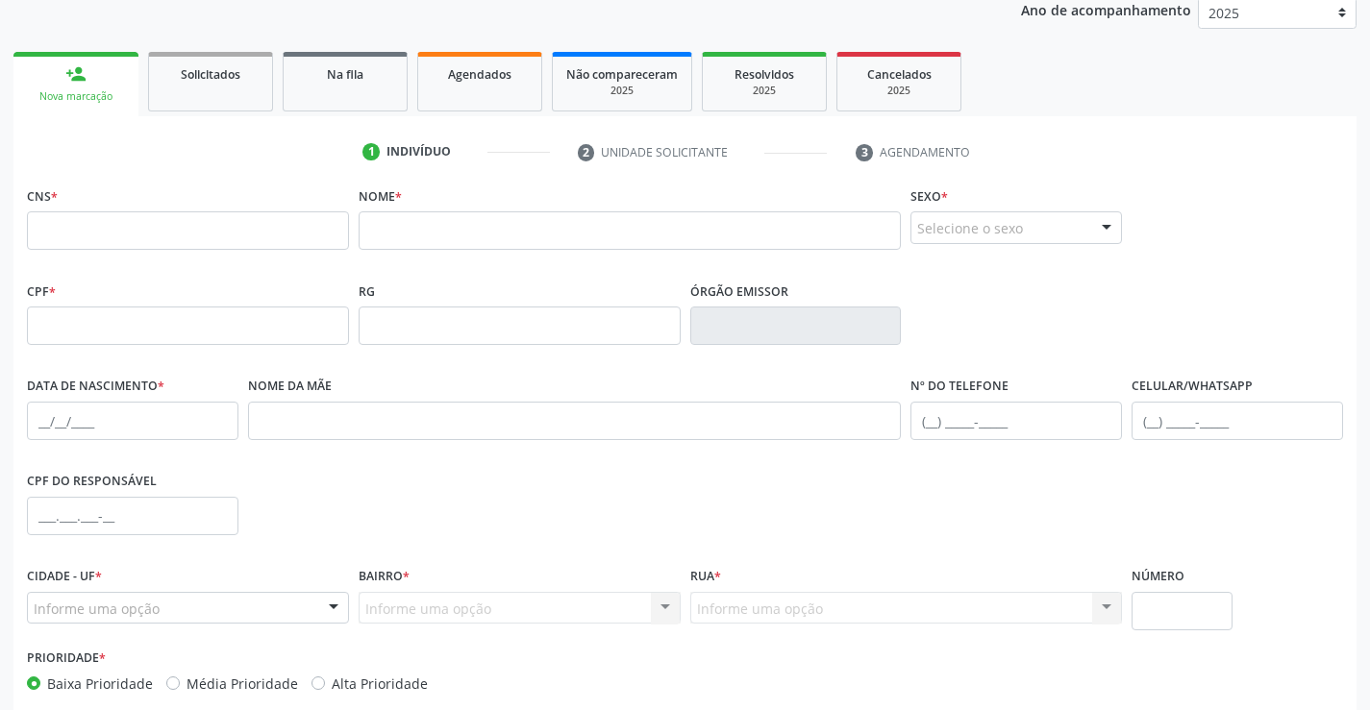
click at [77, 98] on div "Nova marcação" at bounding box center [76, 96] width 98 height 14
click at [446, 81] on div "Agendados" at bounding box center [480, 73] width 96 height 20
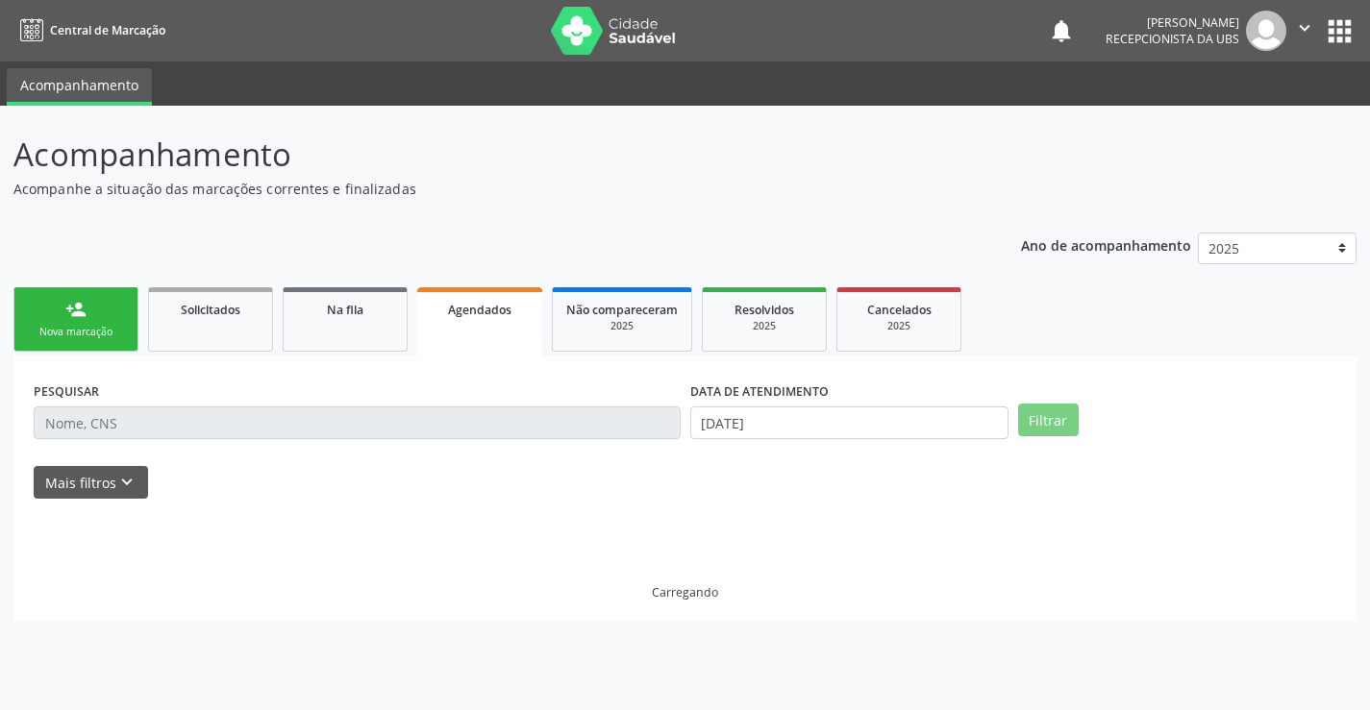
scroll to position [0, 0]
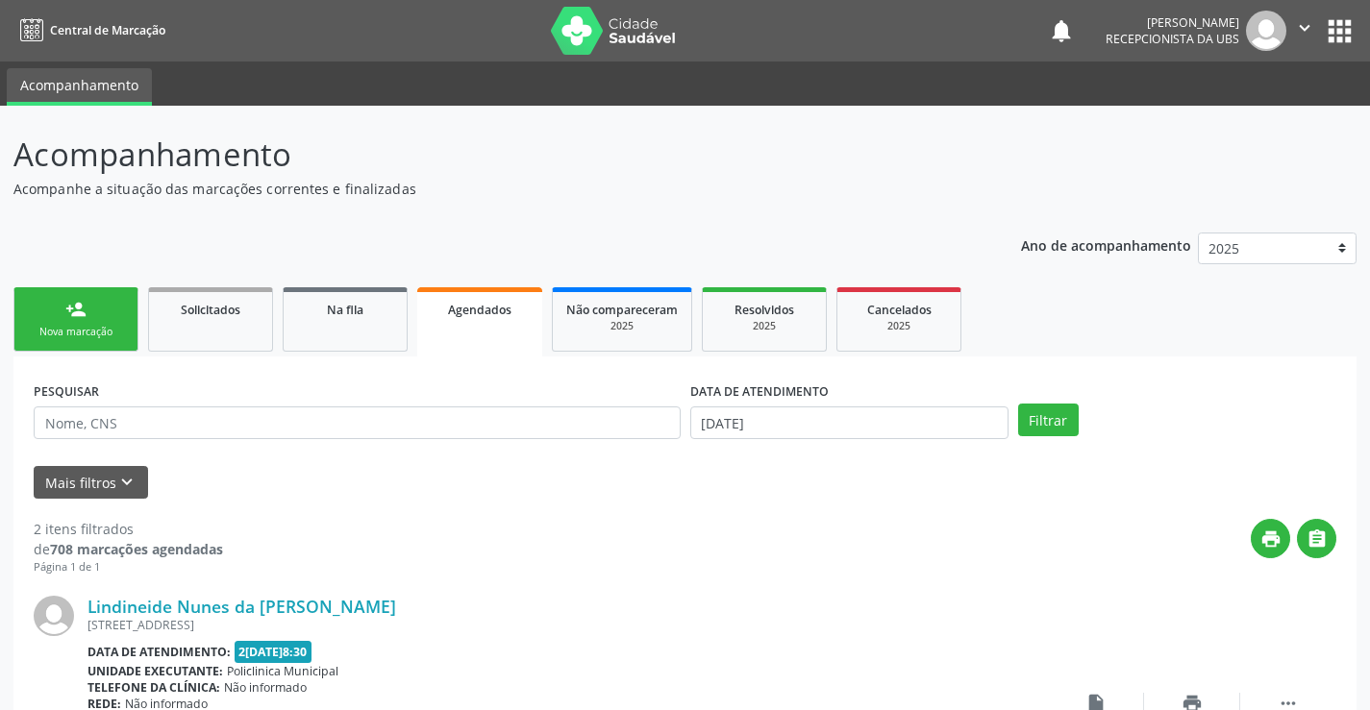
click at [103, 325] on div "Nova marcação" at bounding box center [76, 332] width 96 height 14
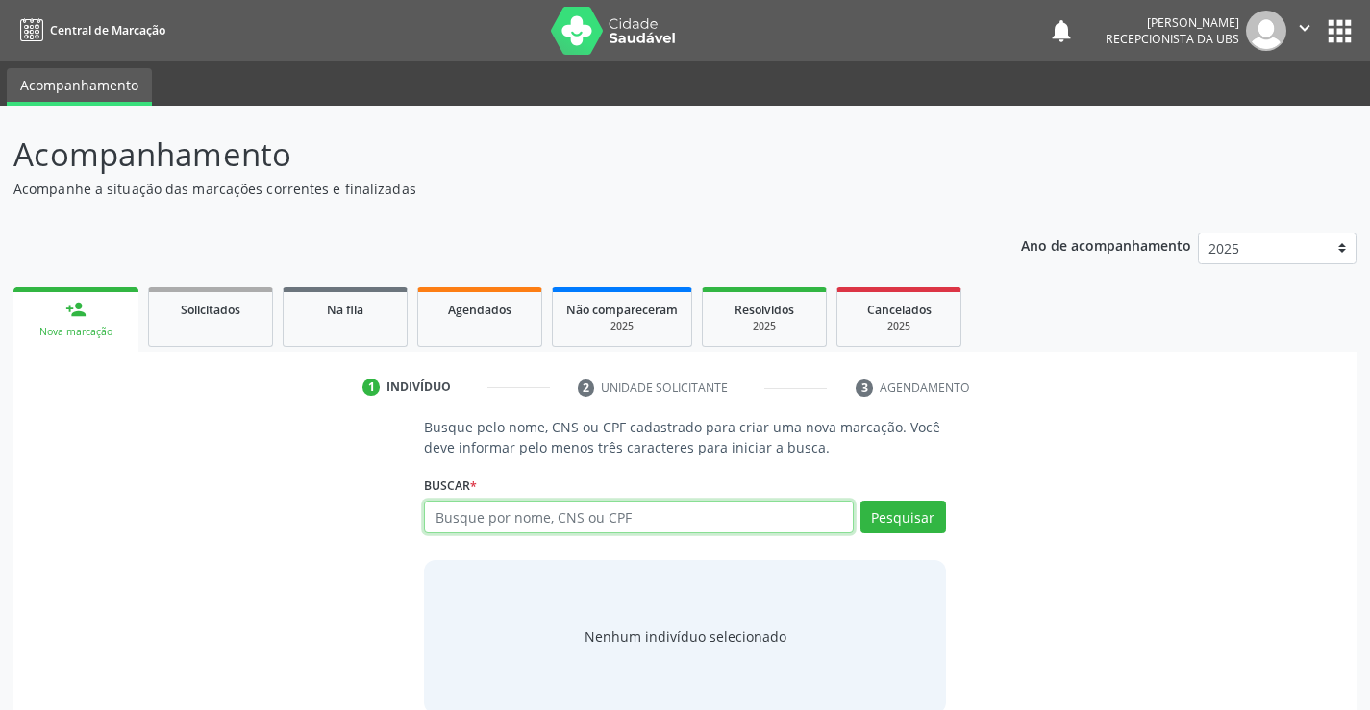
click at [471, 510] on input "text" at bounding box center [638, 517] width 429 height 33
type input "00637795440"
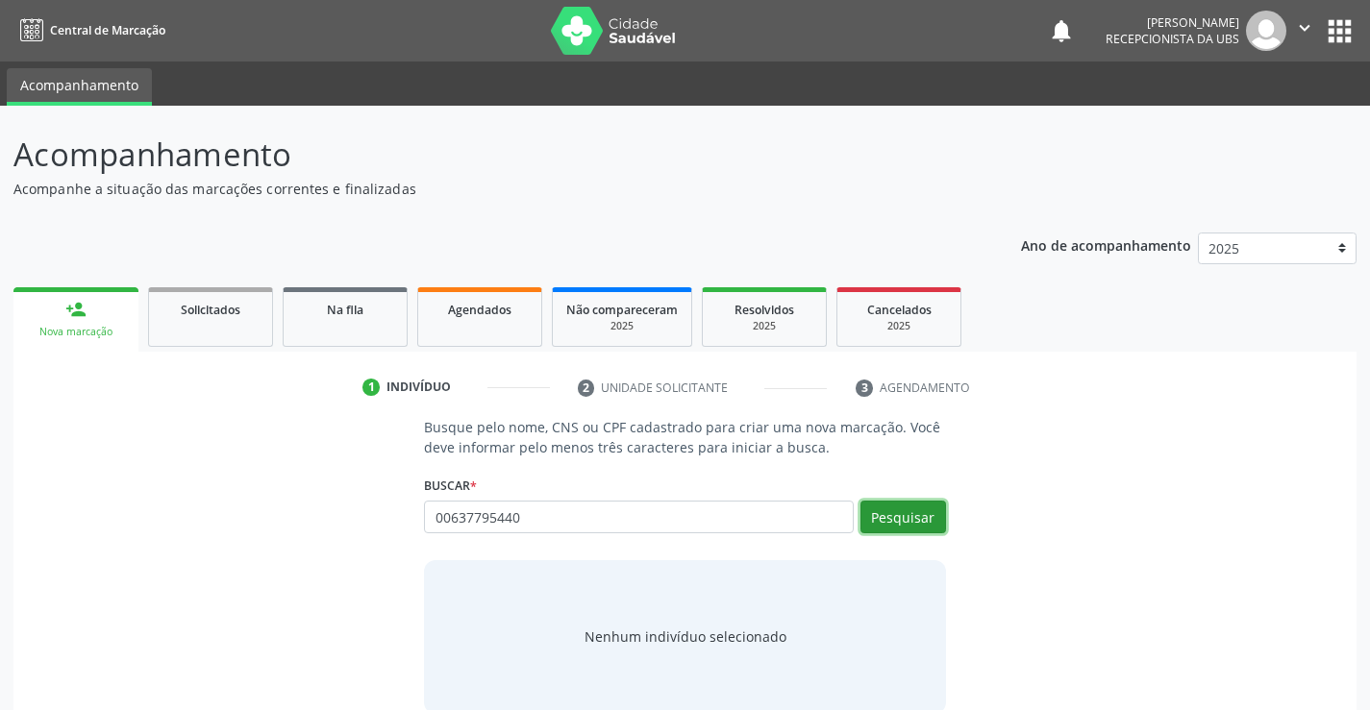
click at [890, 511] on button "Pesquisar" at bounding box center [903, 517] width 86 height 33
click at [529, 534] on div "00637795440 Busque por nome, CNS ou CPF Nenhum resultado encontrado para: " 006…" at bounding box center [684, 524] width 521 height 46
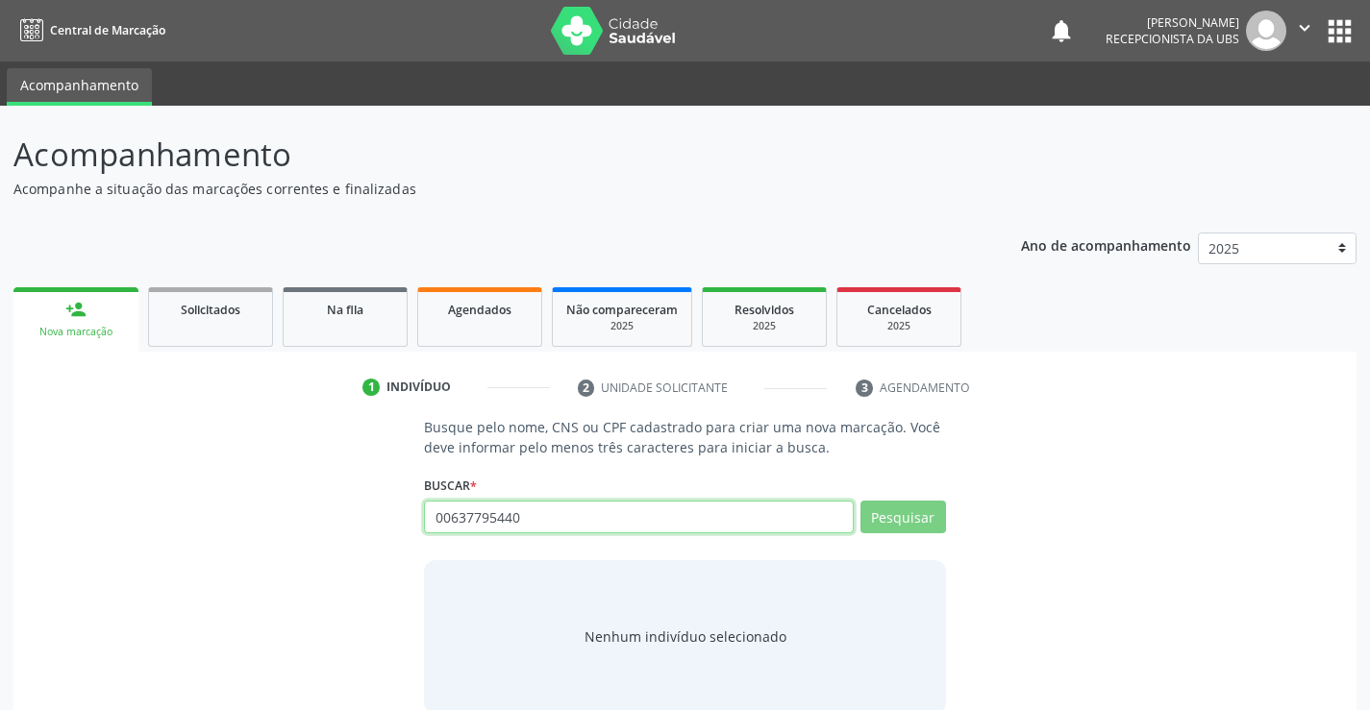
click at [541, 521] on input "00637795440" at bounding box center [638, 517] width 429 height 33
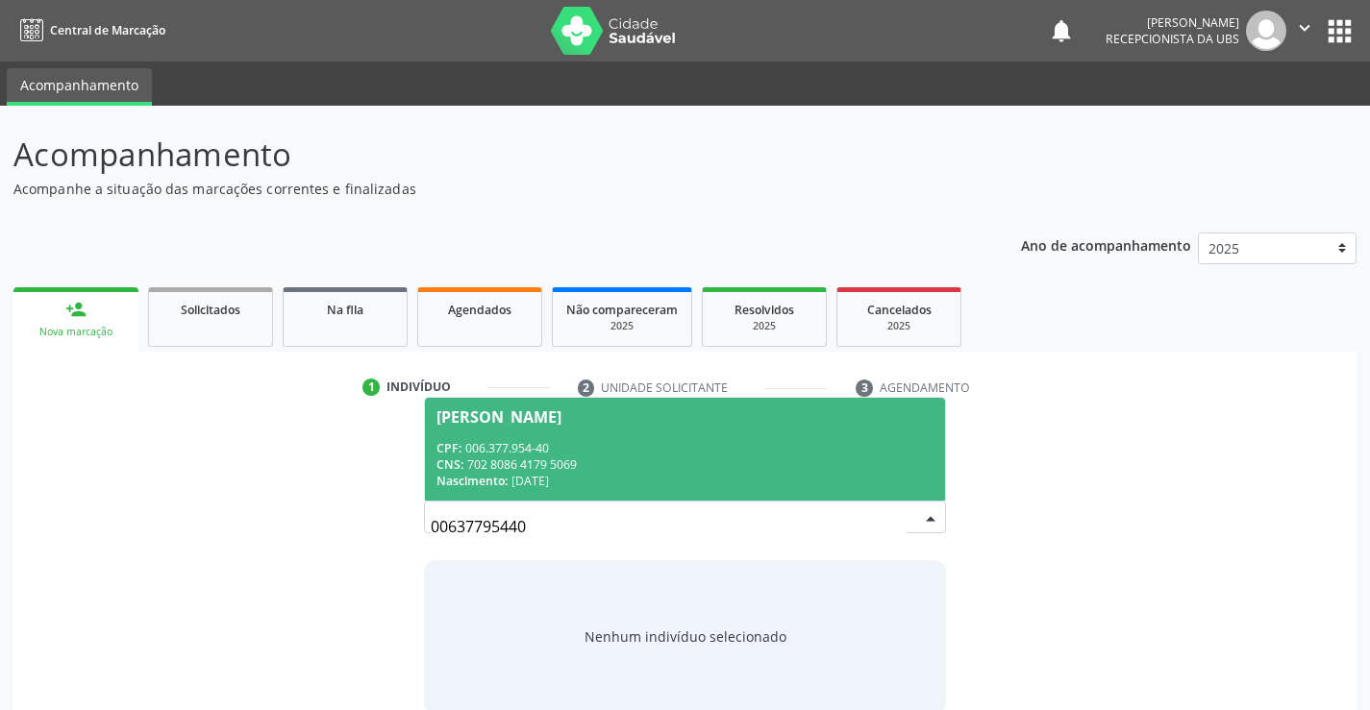
click at [706, 460] on div "CNS: 702 8086 4179 5069" at bounding box center [684, 465] width 496 height 16
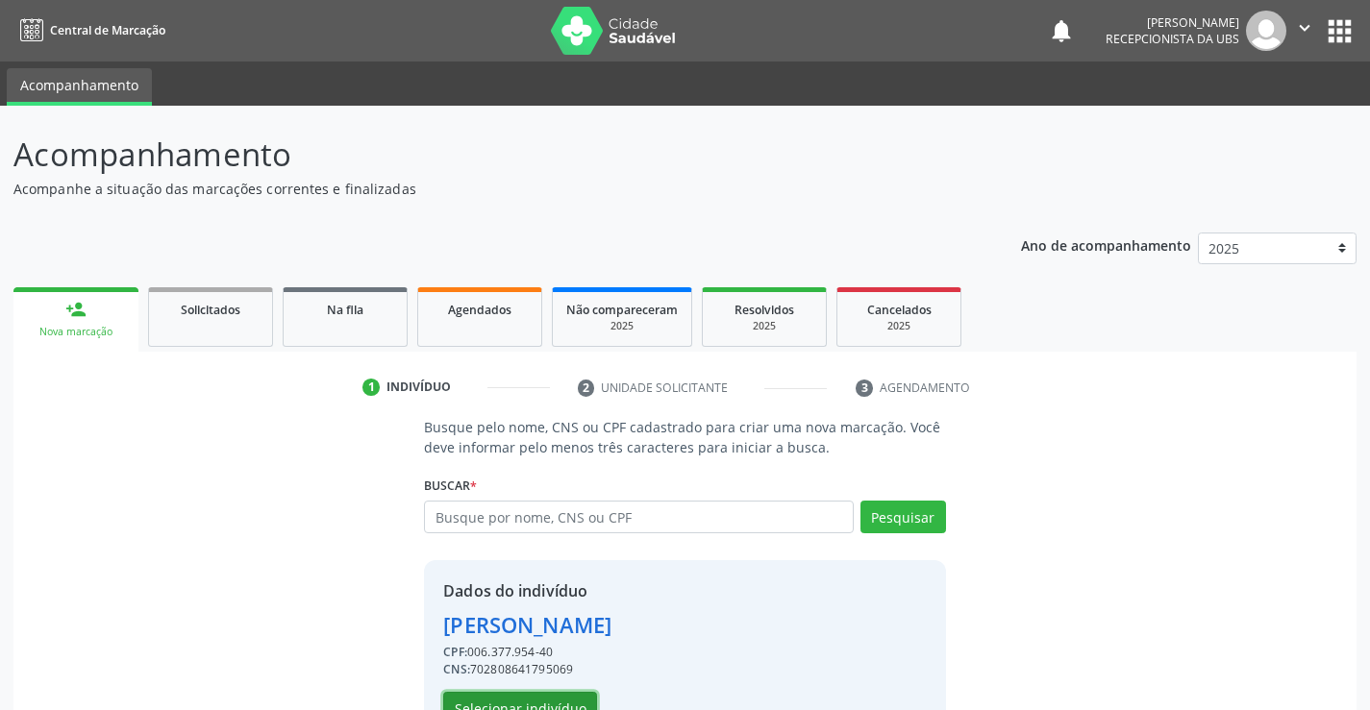
click at [488, 694] on button "Selecionar indivíduo" at bounding box center [520, 708] width 154 height 33
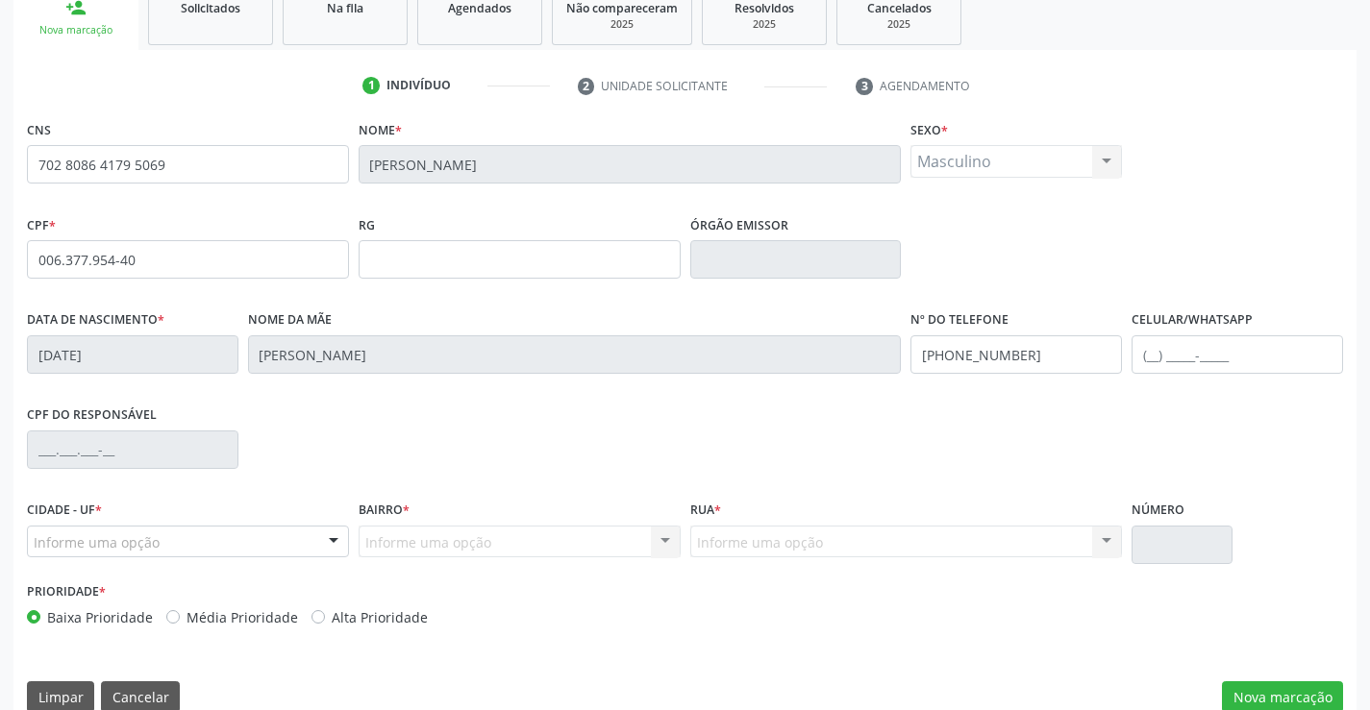
scroll to position [310, 0]
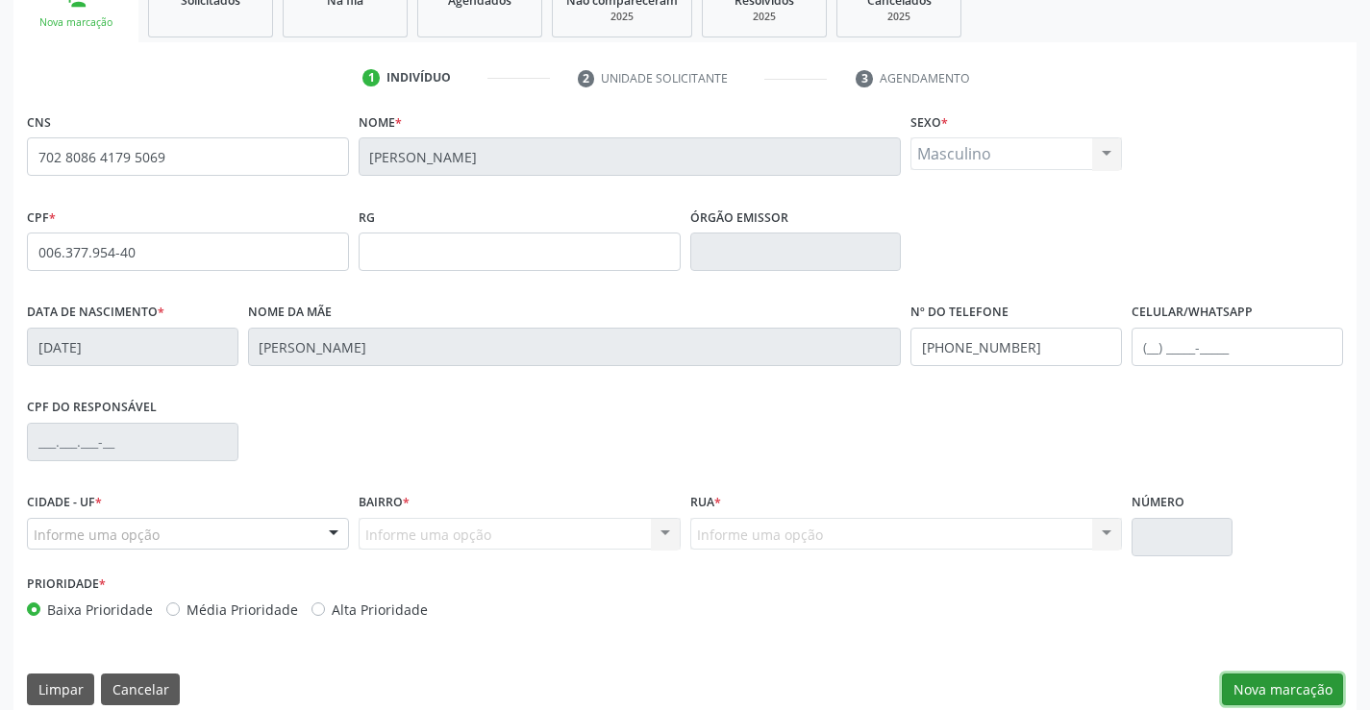
click at [1261, 684] on button "Nova marcação" at bounding box center [1282, 690] width 121 height 33
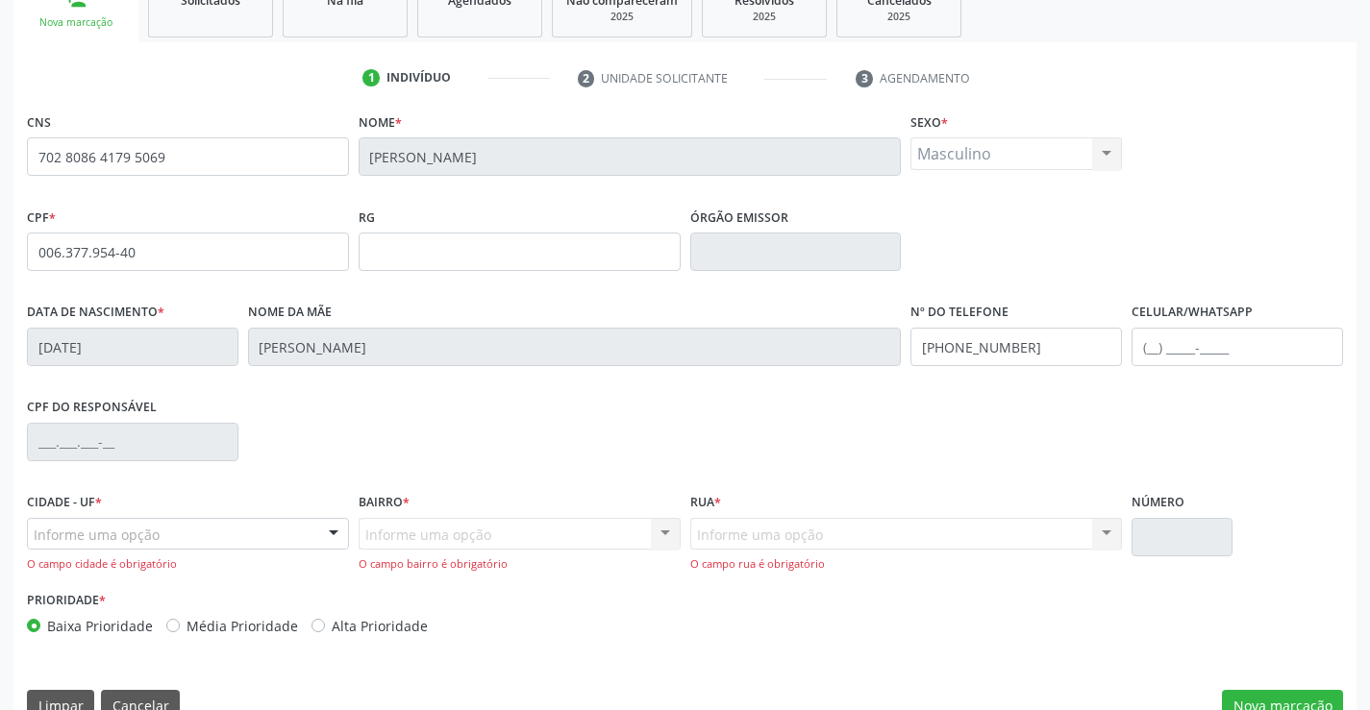
click at [331, 519] on div at bounding box center [333, 535] width 29 height 33
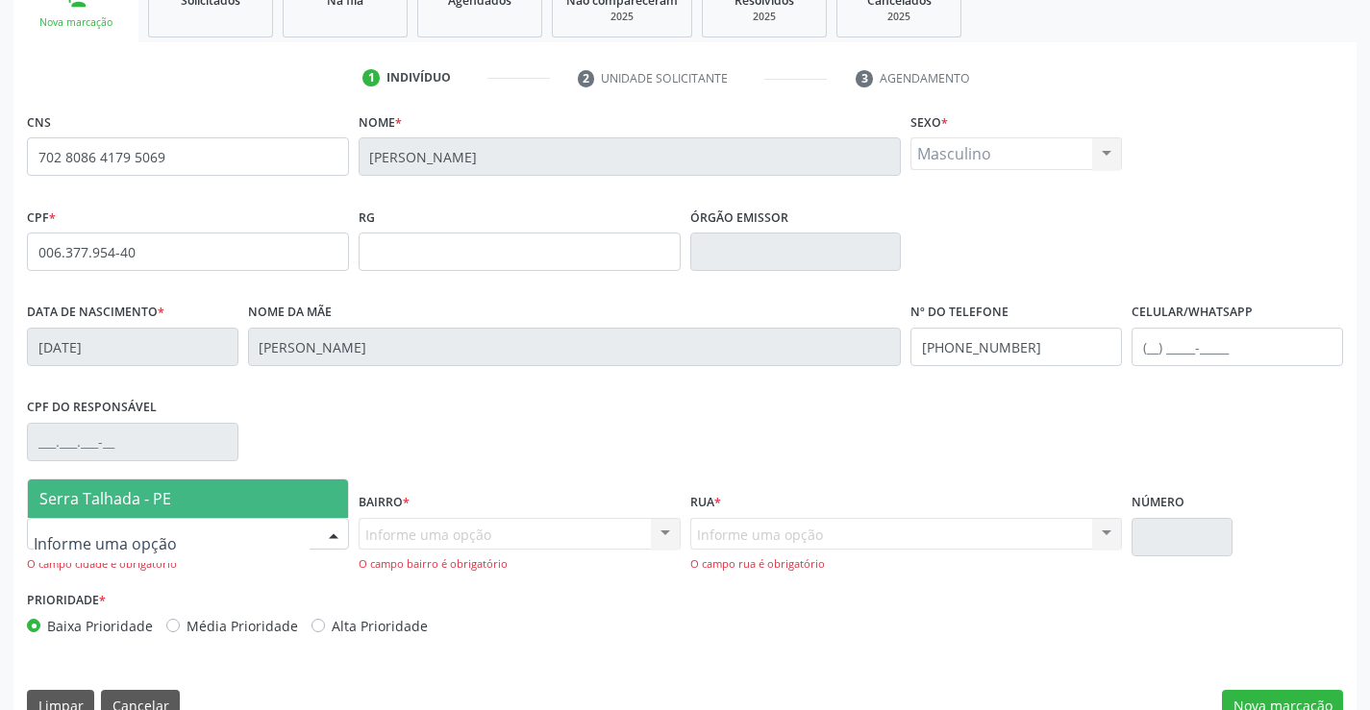
click at [199, 512] on span "Serra Talhada - PE" at bounding box center [188, 499] width 320 height 38
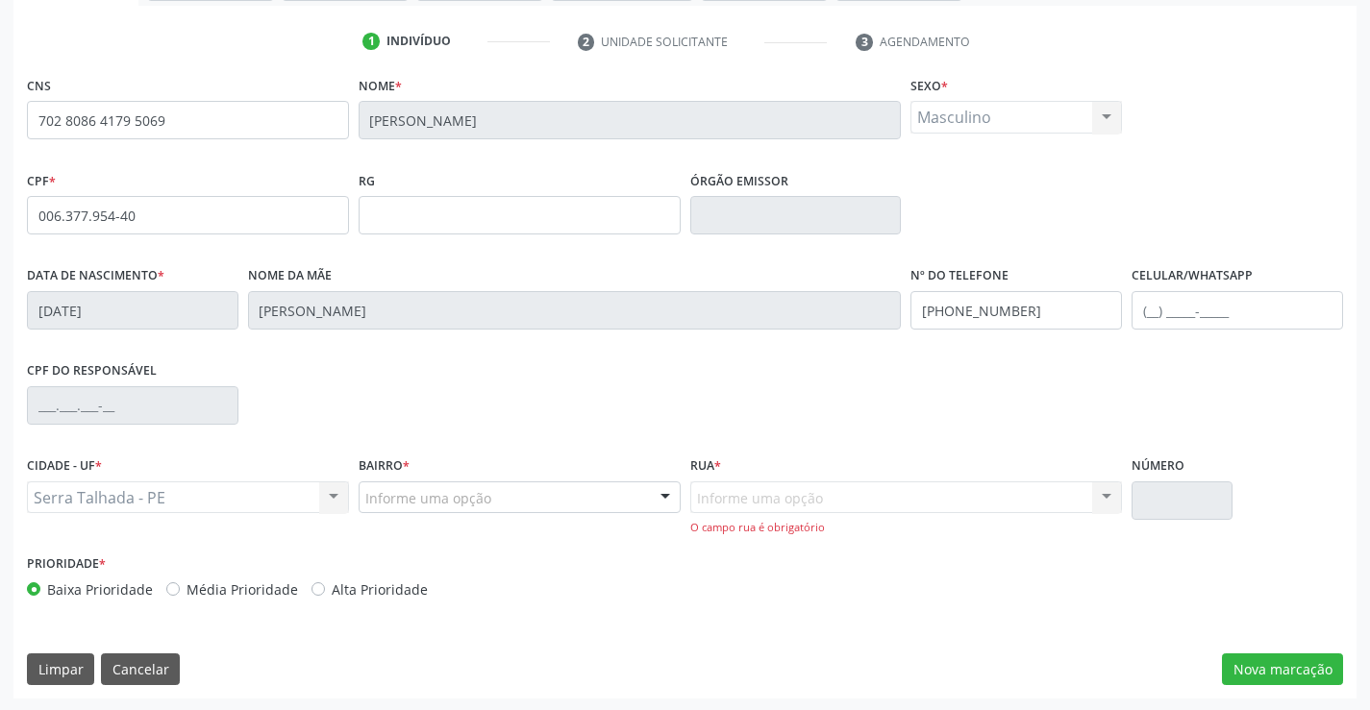
scroll to position [348, 0]
click at [1039, 485] on div "Informe uma opção Nenhum resultado encontrado para: " " Nenhuma opção encontrad…" at bounding box center [906, 507] width 433 height 55
click at [956, 508] on div "Informe uma opção Nenhum resultado encontrado para: " " Nenhuma opção encontrad…" at bounding box center [906, 507] width 433 height 55
click at [960, 499] on div "Informe uma opção Nenhum resultado encontrado para: " " Nenhuma opção encontrad…" at bounding box center [906, 507] width 433 height 55
click at [1106, 496] on div "Informe uma opção Nenhum resultado encontrado para: " " Nenhuma opção encontrad…" at bounding box center [906, 507] width 433 height 55
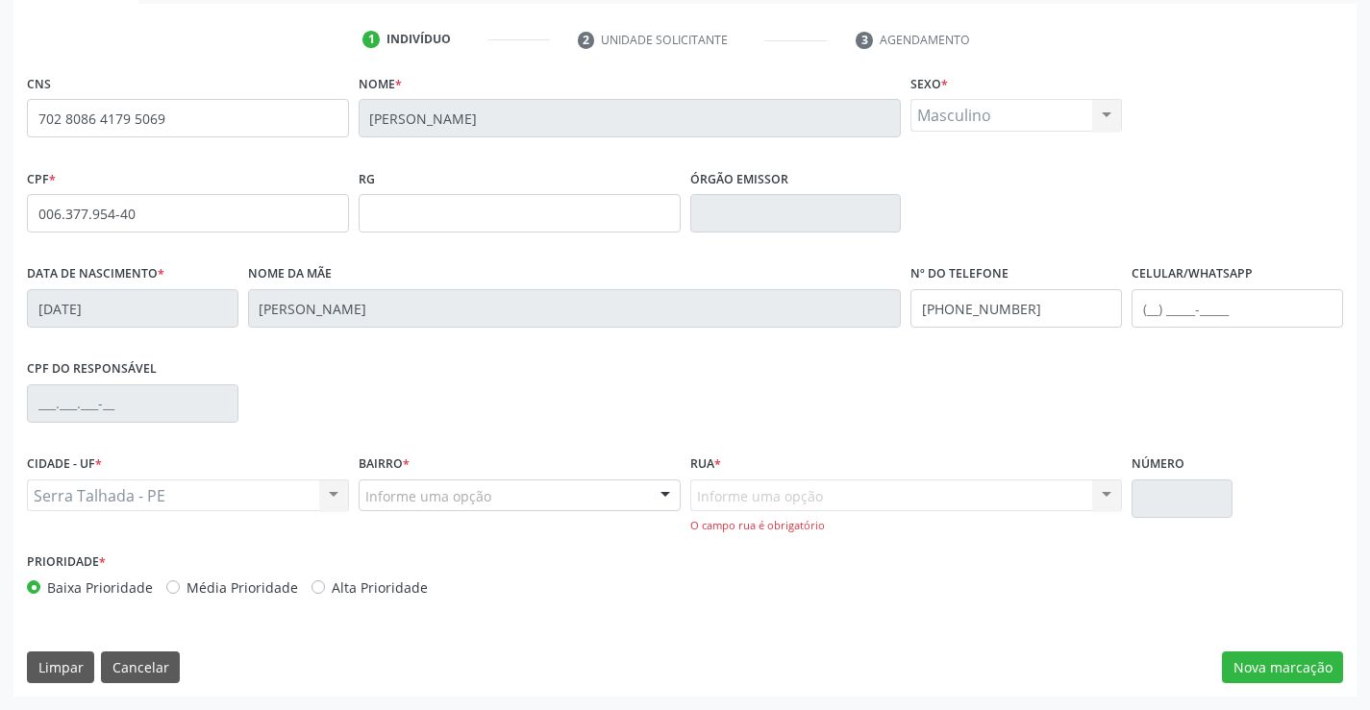
click at [1018, 508] on div "Informe uma opção Nenhum resultado encontrado para: " " Nenhuma opção encontrad…" at bounding box center [906, 507] width 433 height 55
click at [945, 497] on div "Informe uma opção Nenhum resultado encontrado para: " " Nenhuma opção encontrad…" at bounding box center [906, 507] width 433 height 55
click at [1259, 677] on button "Nova marcação" at bounding box center [1282, 668] width 121 height 33
click at [663, 491] on div at bounding box center [665, 497] width 29 height 33
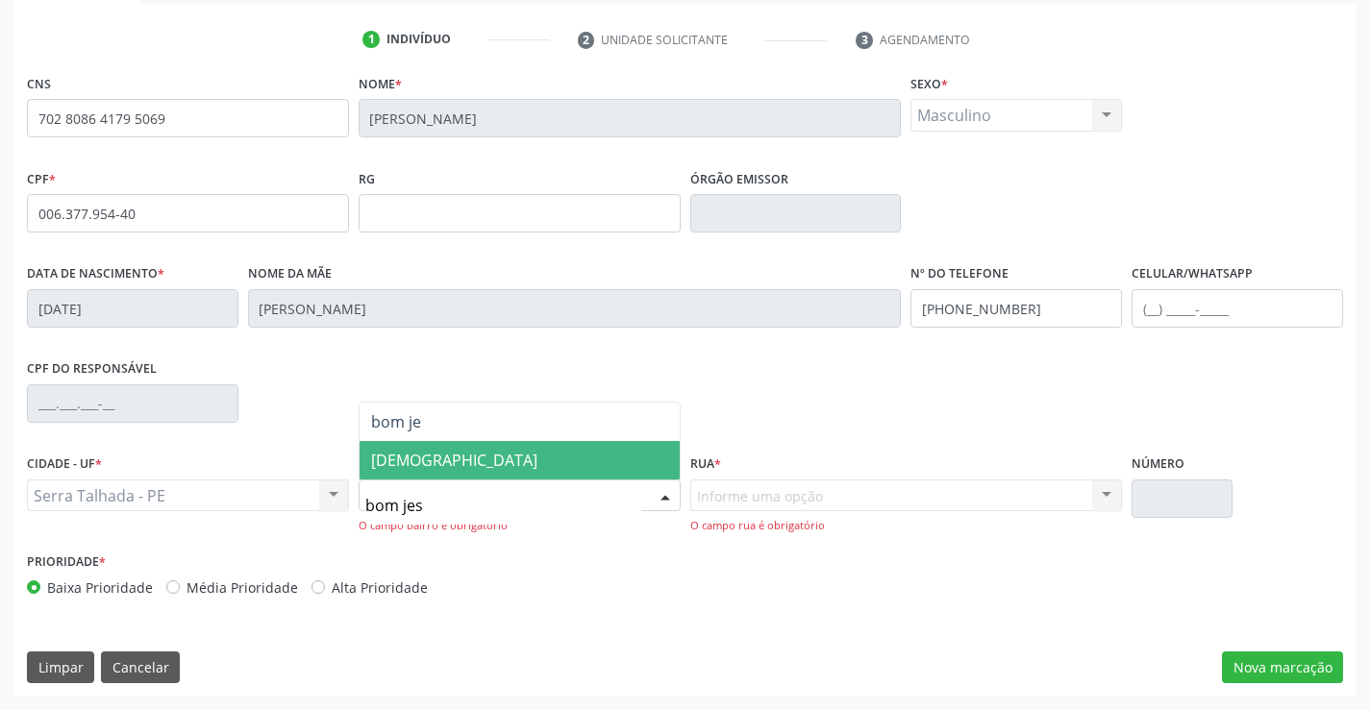
type input "bom jesu"
click at [510, 467] on span "[DEMOGRAPHIC_DATA]" at bounding box center [520, 460] width 320 height 38
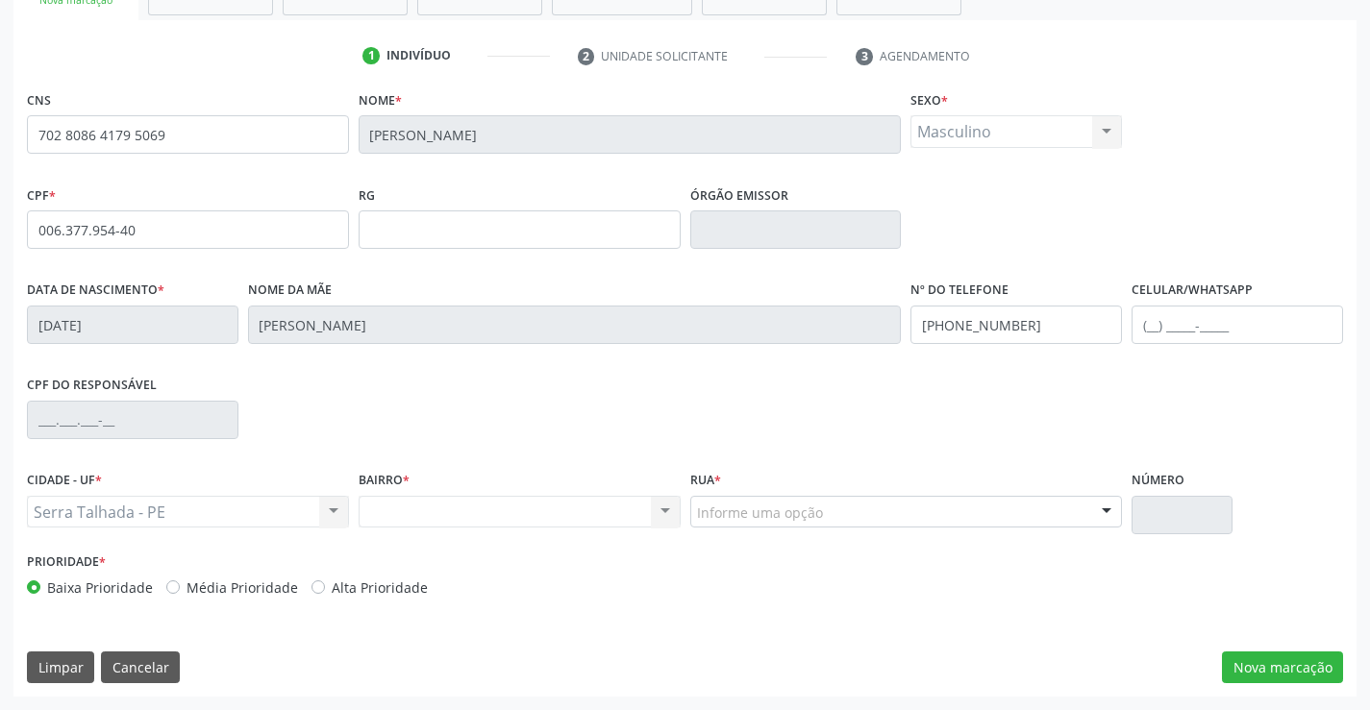
scroll to position [332, 0]
click at [835, 497] on div "Informe uma opção" at bounding box center [906, 512] width 433 height 33
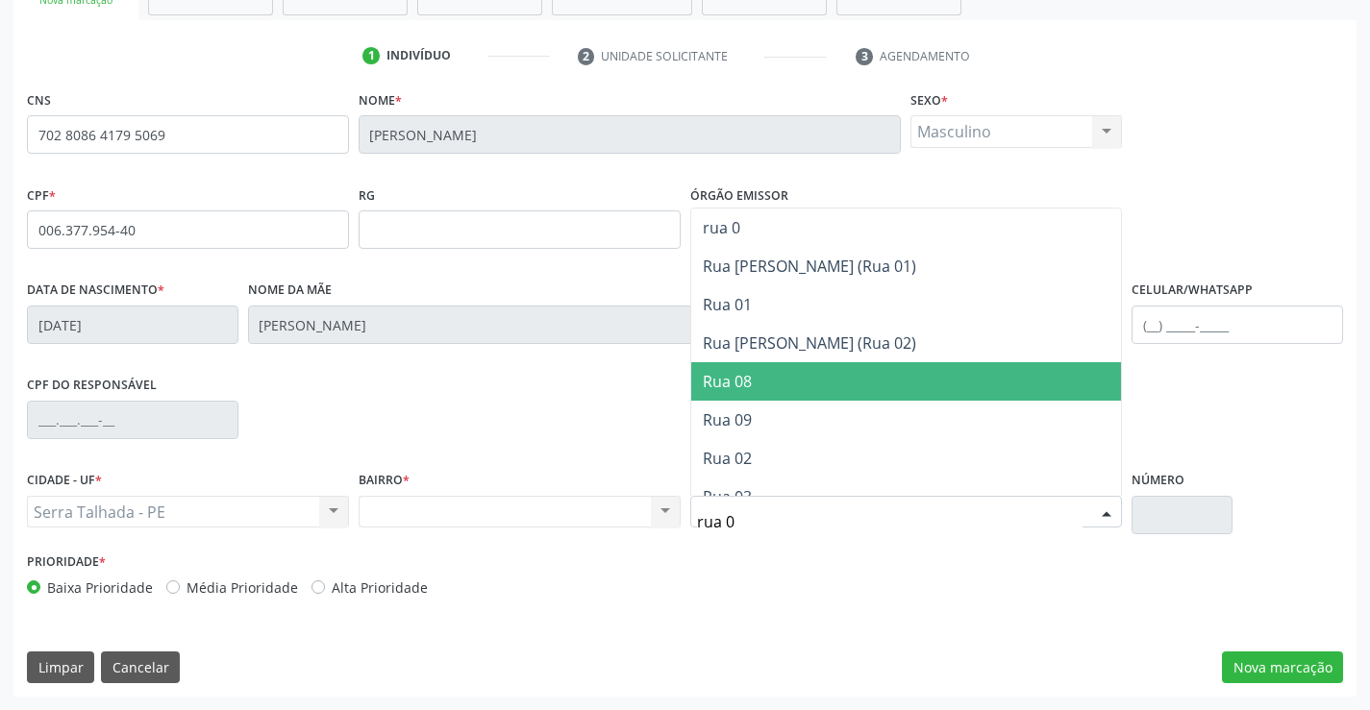
type input "rua 03"
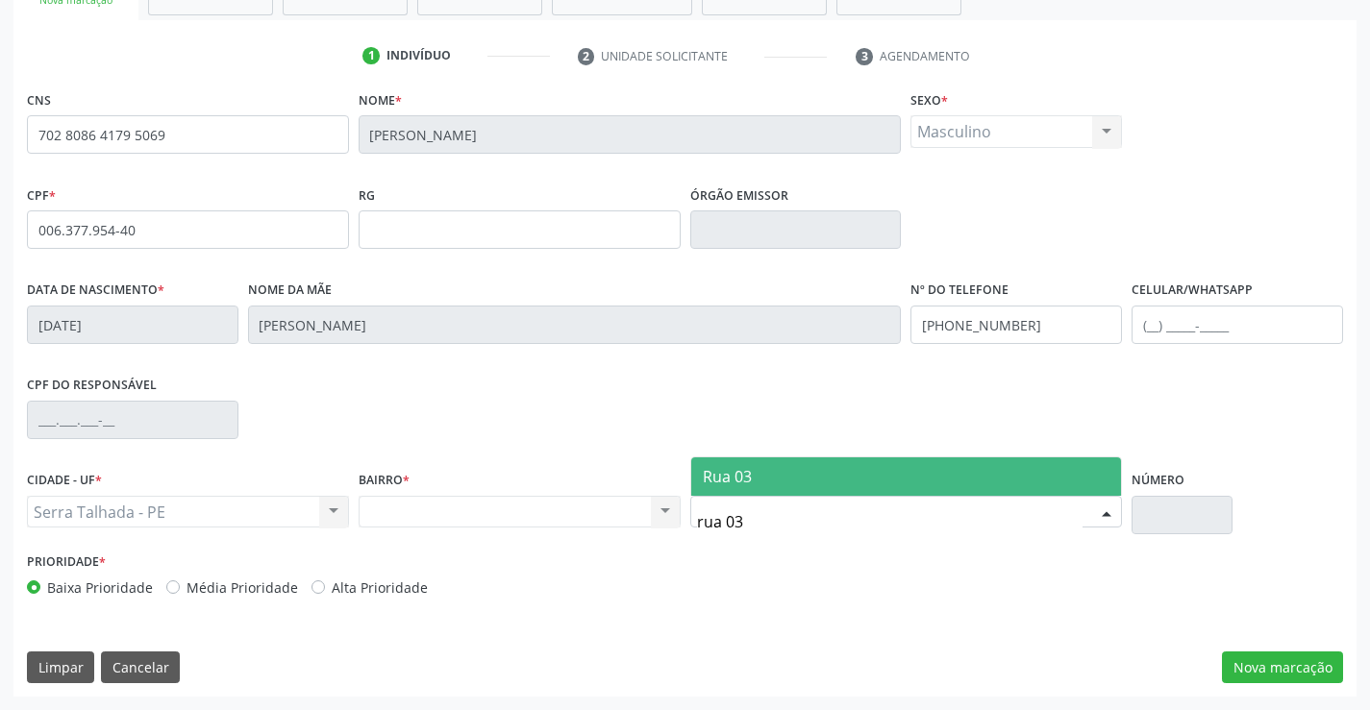
click at [789, 461] on span "Rua 03" at bounding box center [906, 477] width 431 height 38
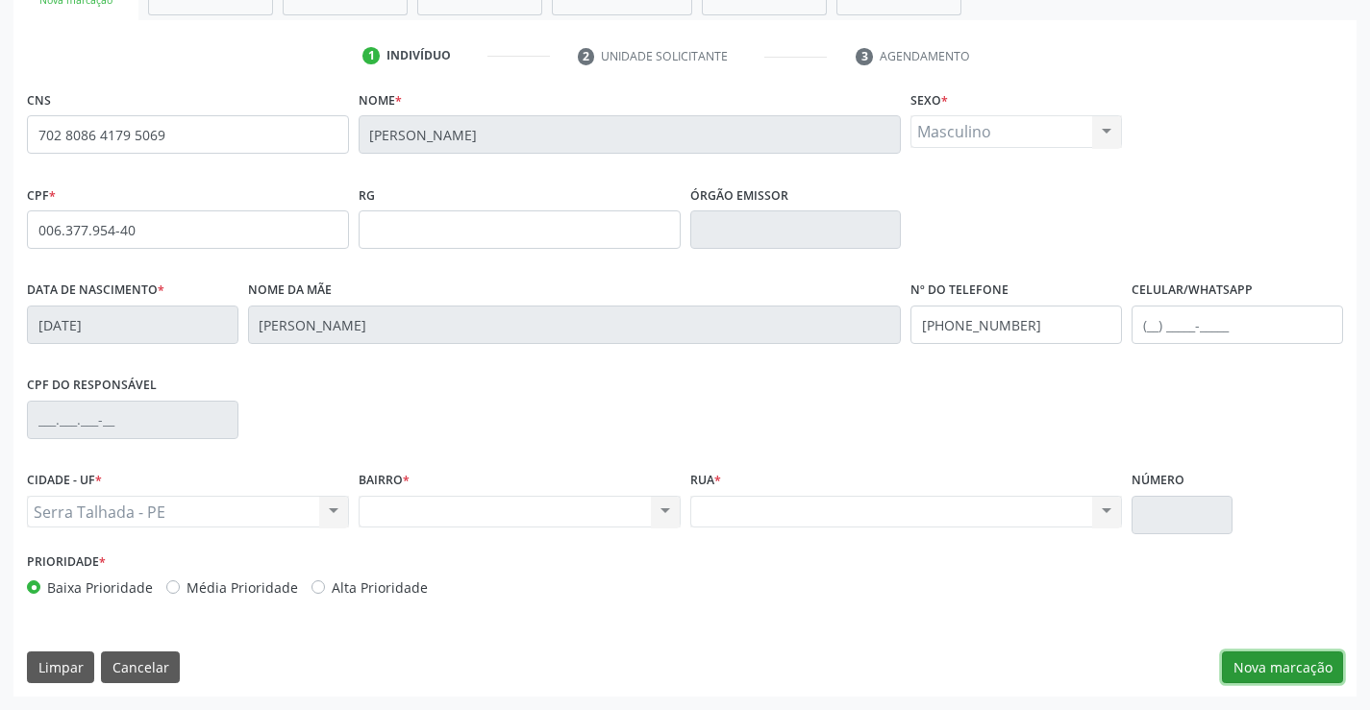
click at [1280, 656] on button "Nova marcação" at bounding box center [1282, 668] width 121 height 33
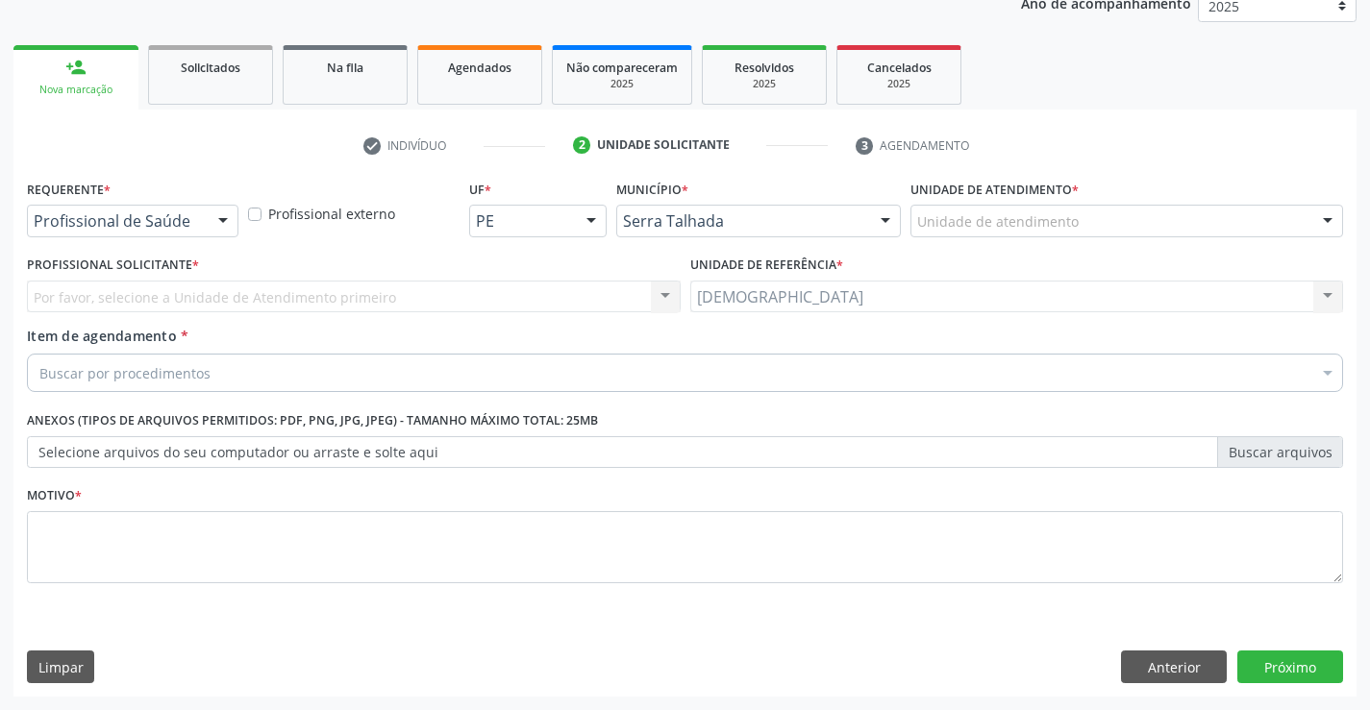
click at [215, 215] on div at bounding box center [223, 222] width 29 height 33
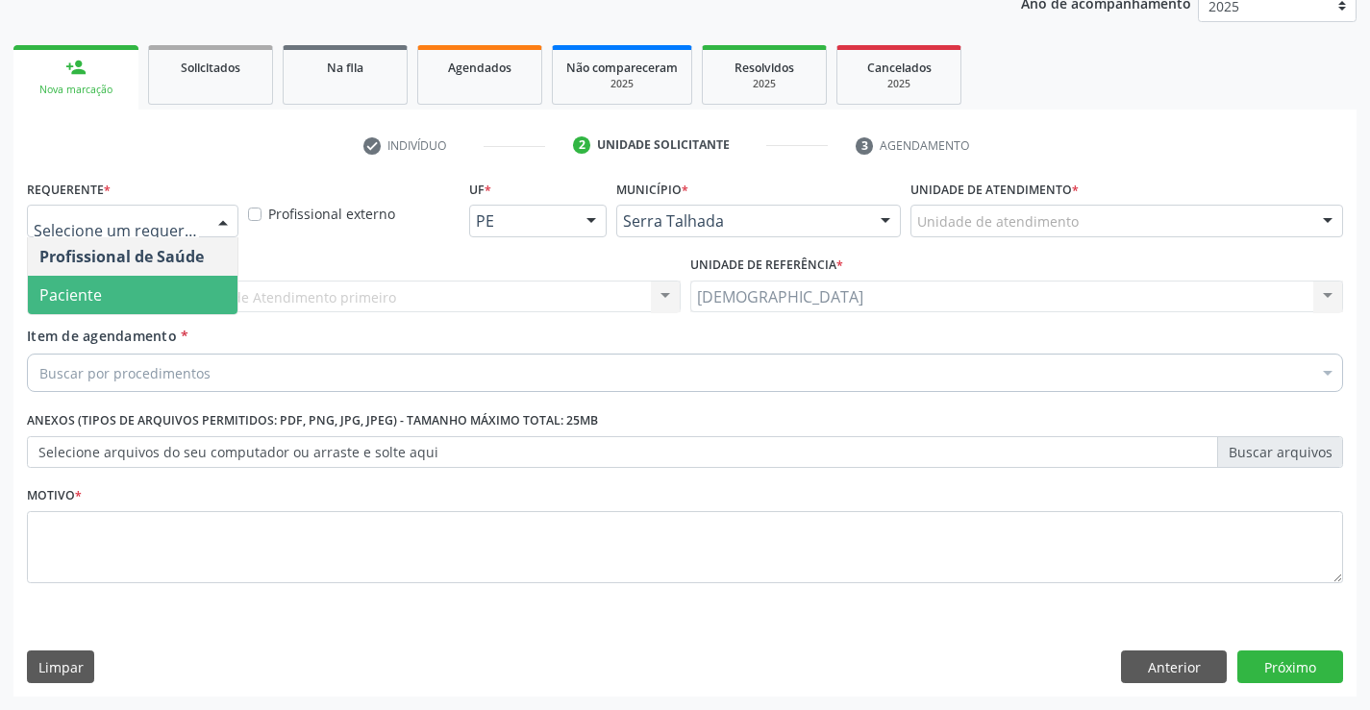
click at [153, 278] on span "Paciente" at bounding box center [133, 295] width 210 height 38
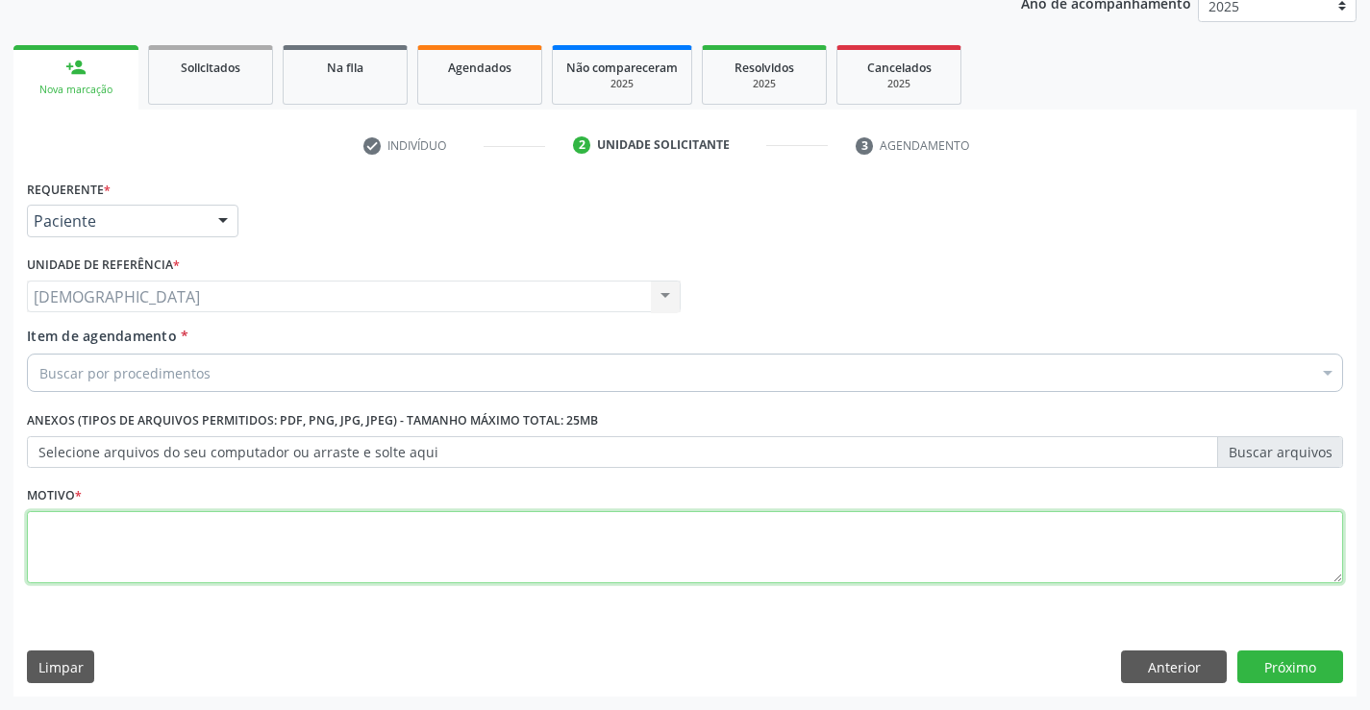
click at [155, 544] on textarea at bounding box center [685, 547] width 1316 height 73
type textarea "."
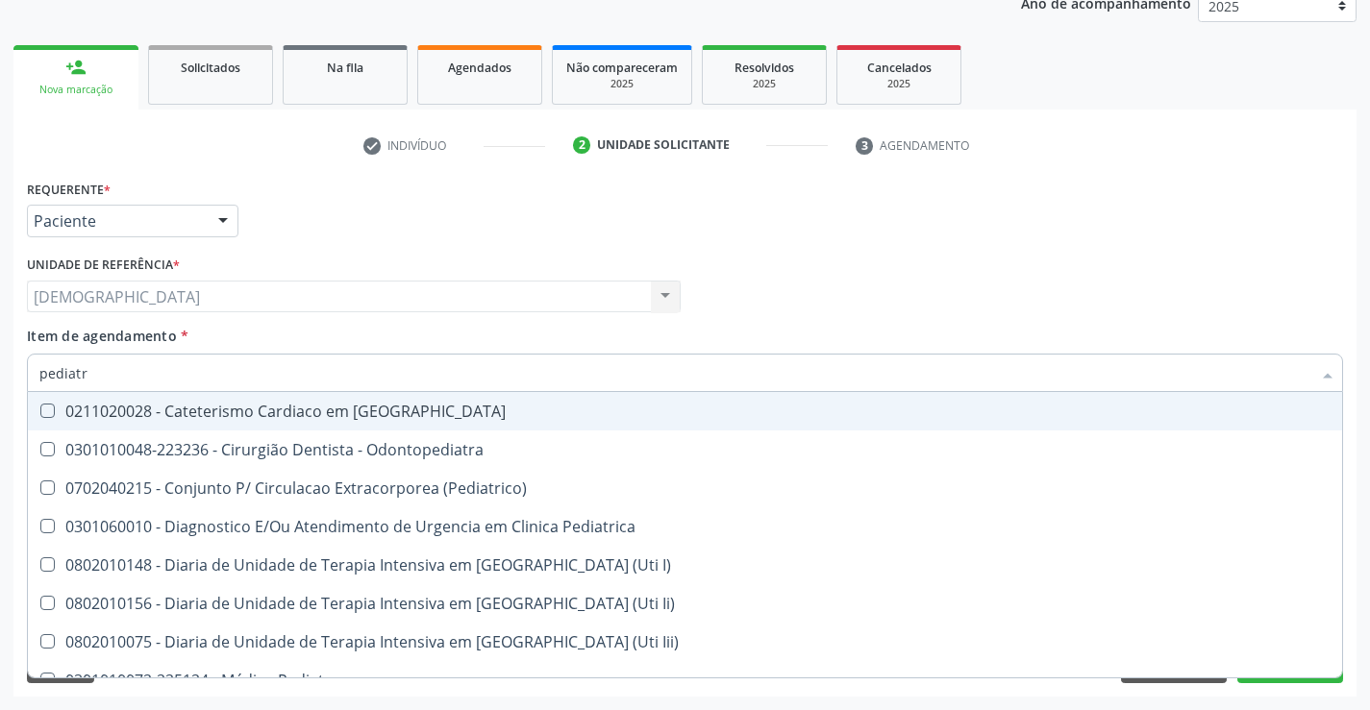
type input "pediatra"
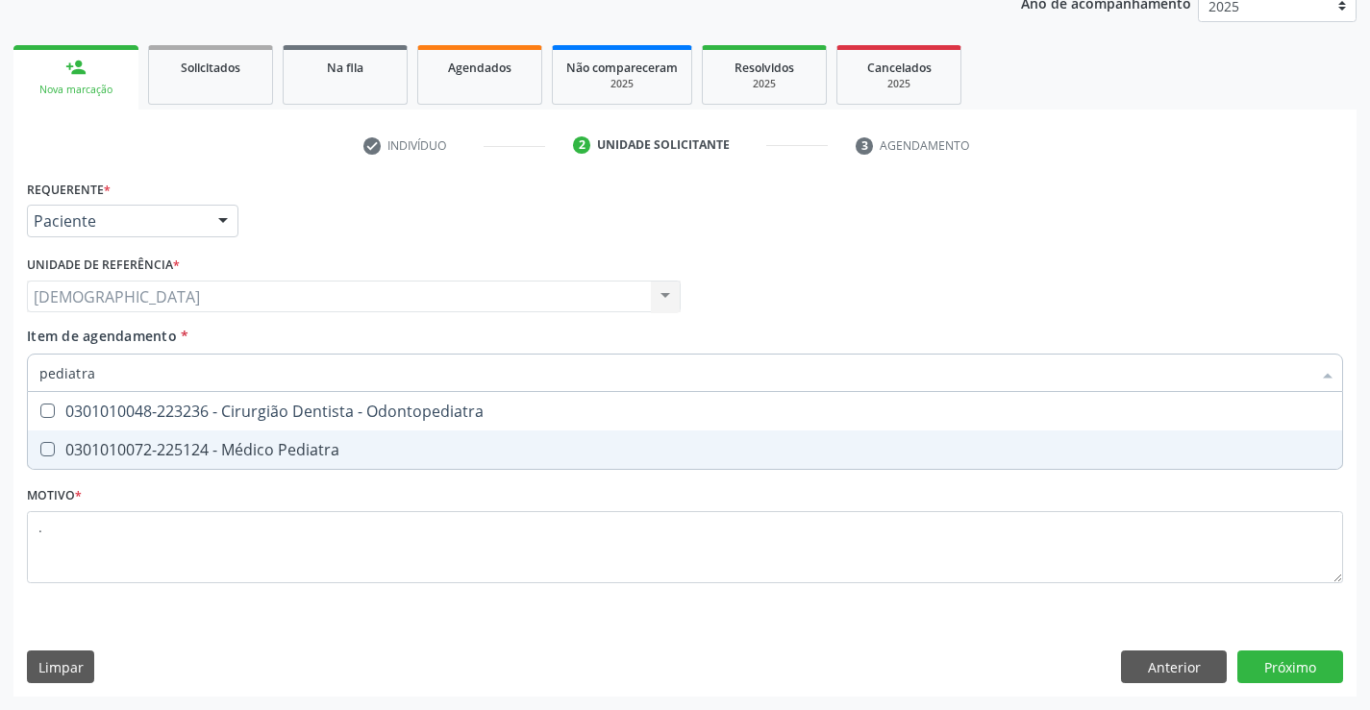
click at [174, 453] on div "0301010072-225124 - Médico Pediatra" at bounding box center [684, 449] width 1291 height 15
checkbox Pediatra "true"
click at [1281, 659] on div "Requerente * Paciente Profissional de Saúde Paciente Nenhum resultado encontrad…" at bounding box center [684, 436] width 1343 height 522
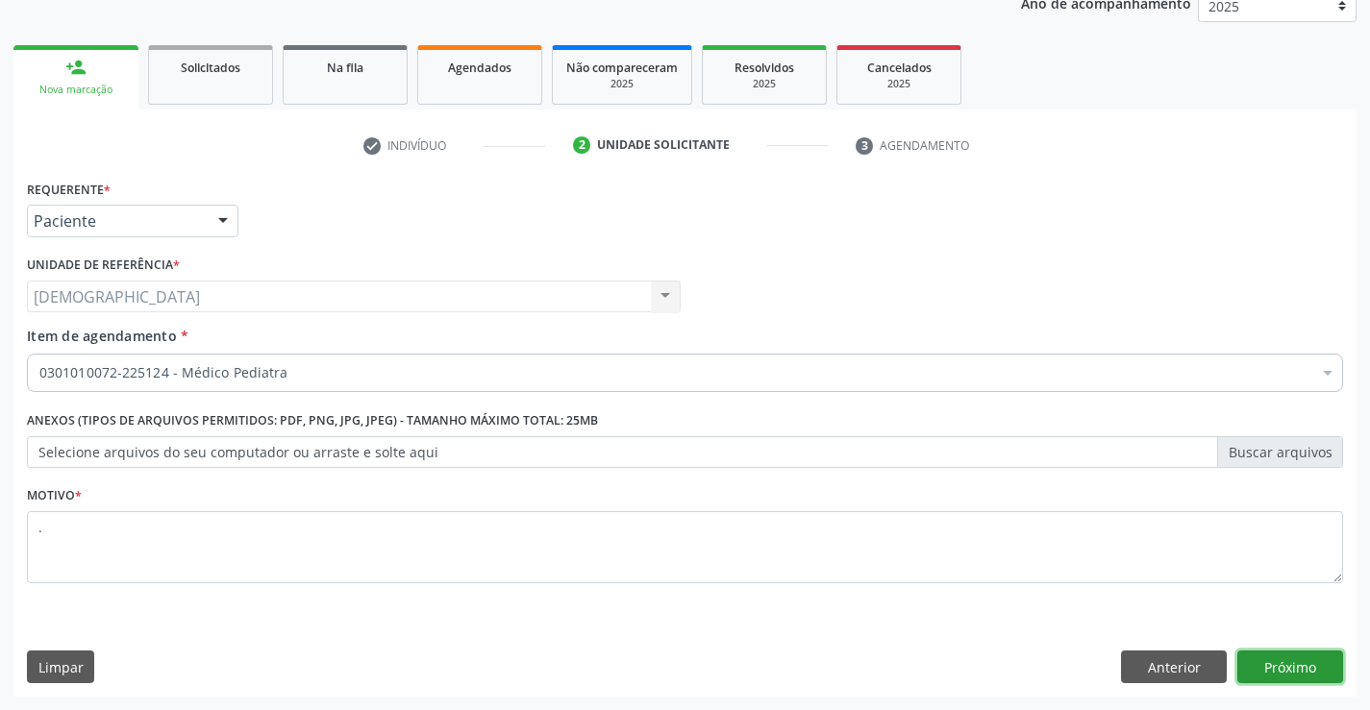
click at [1312, 661] on button "Próximo" at bounding box center [1290, 667] width 106 height 33
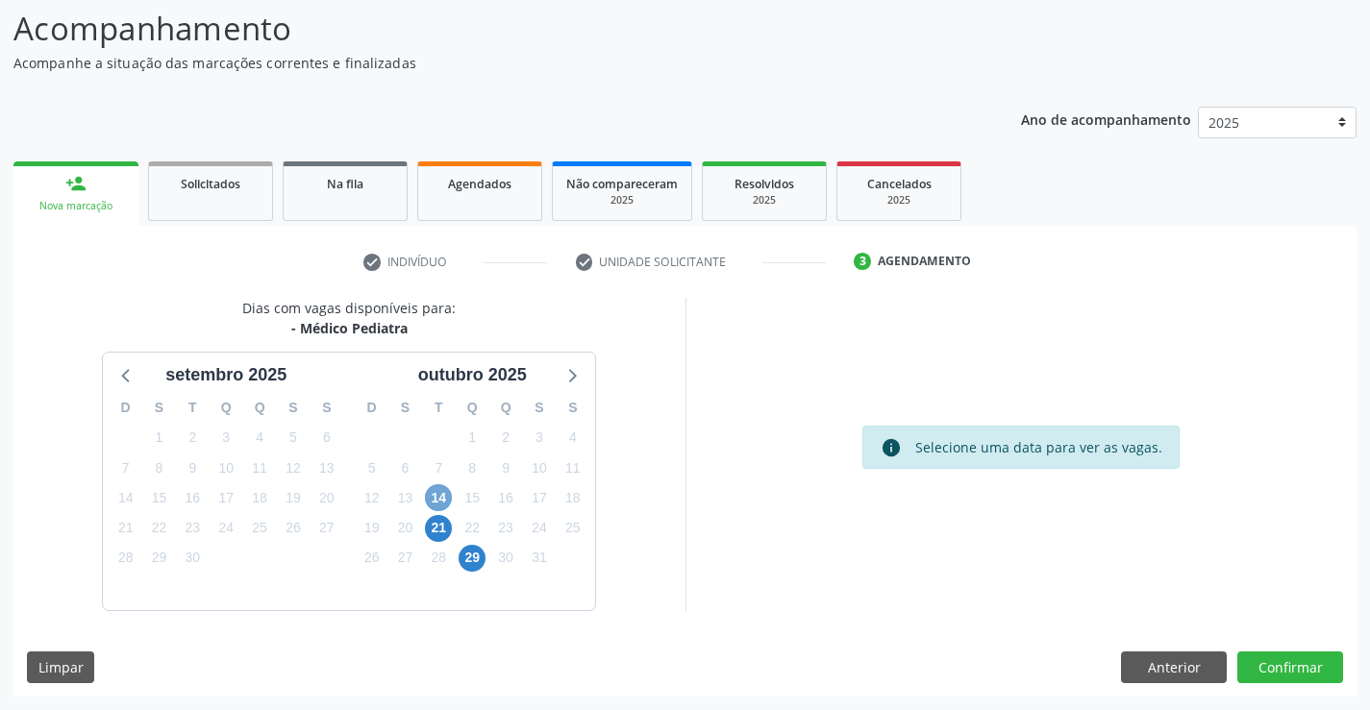
click at [440, 503] on span "14" at bounding box center [438, 498] width 27 height 27
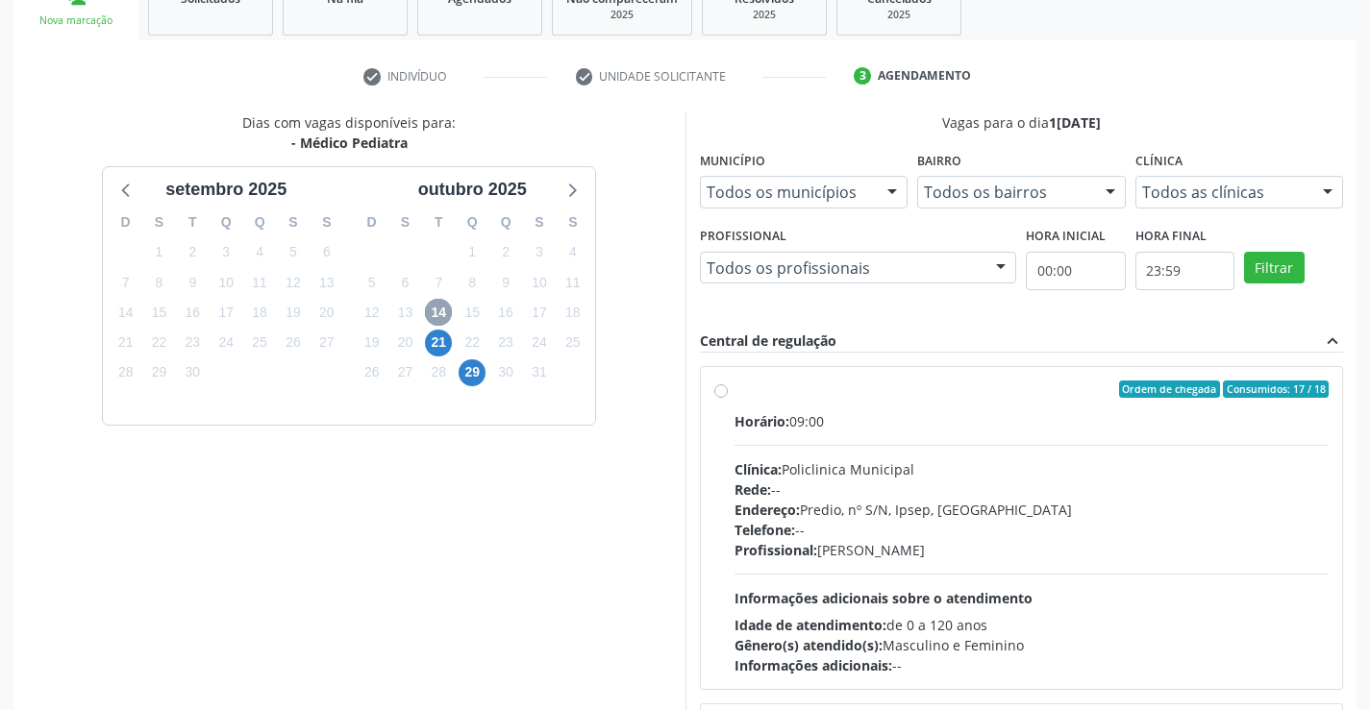
scroll to position [318, 0]
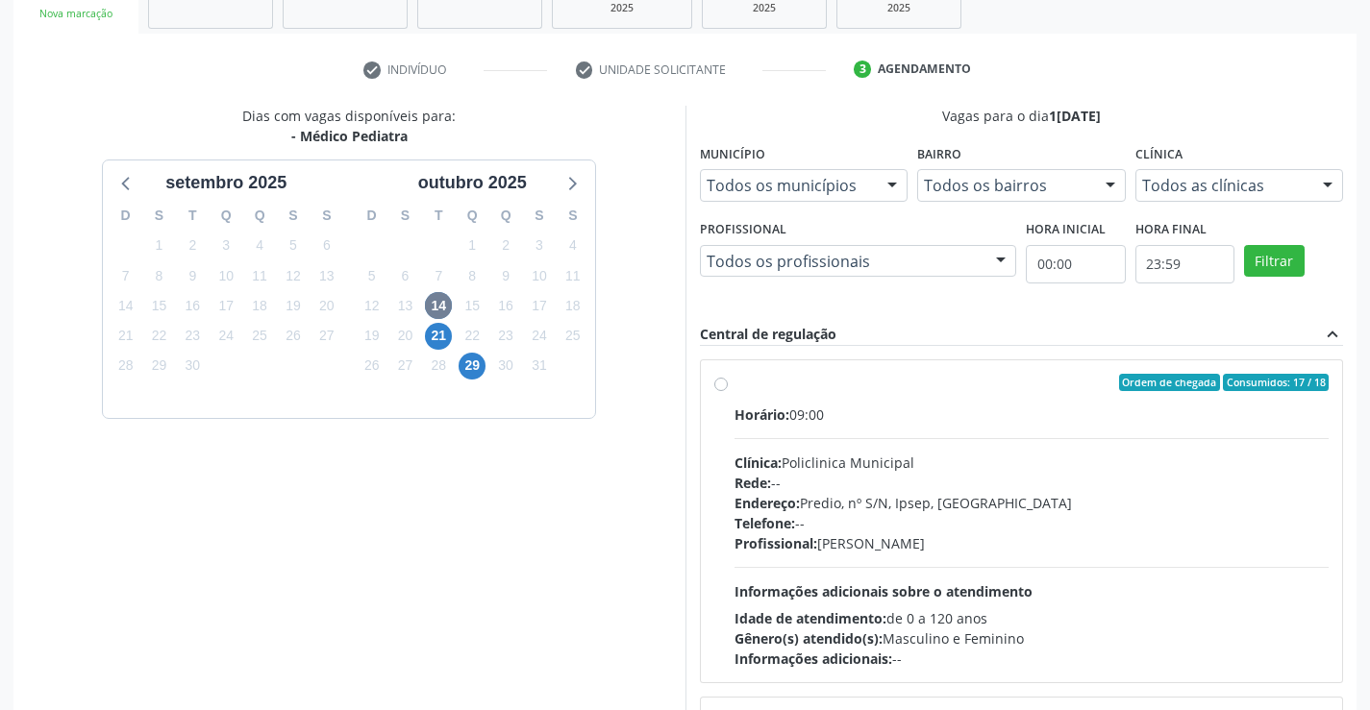
click at [734, 386] on label "Ordem de chegada Consumidos: 17 / 18 Horário: 09:00 Clínica: Policlinica Munici…" at bounding box center [1031, 521] width 595 height 295
click at [721, 386] on input "Ordem de chegada Consumidos: 17 / 18 Horário: 09:00 Clínica: Policlinica Munici…" at bounding box center [720, 382] width 13 height 17
radio input "true"
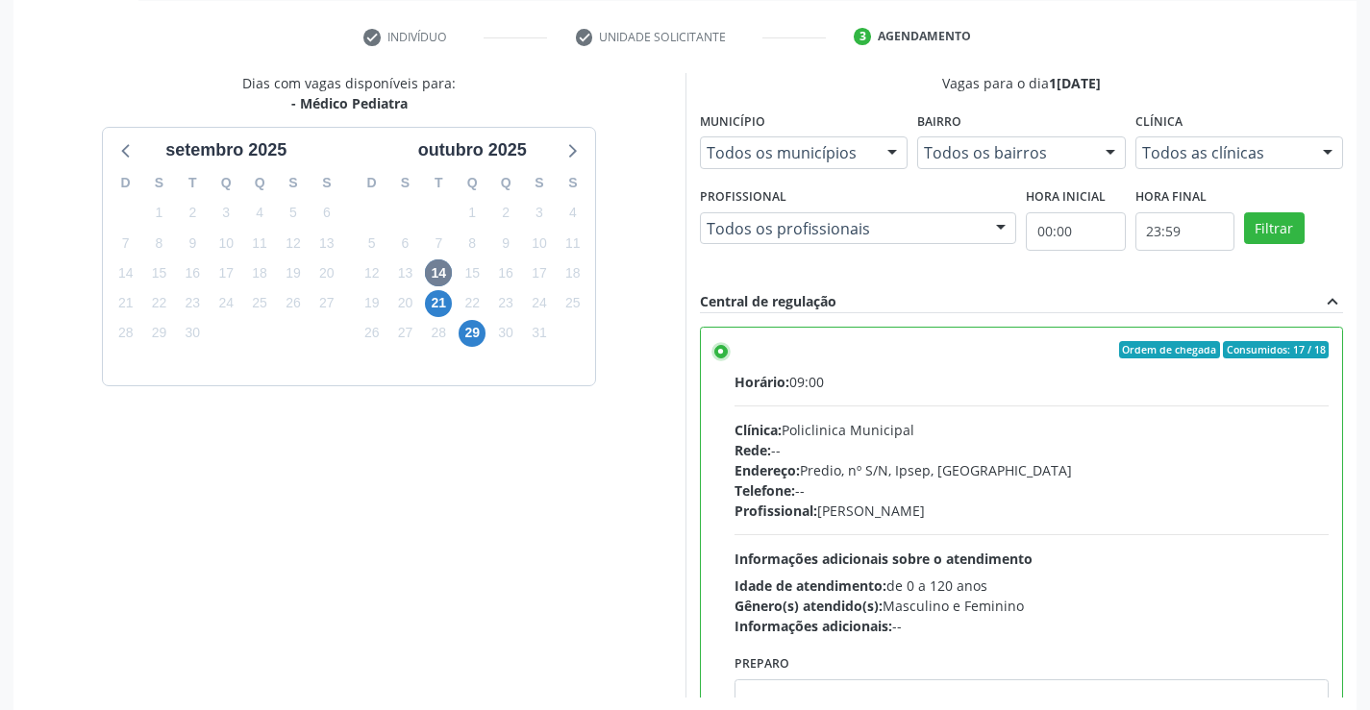
scroll to position [438, 0]
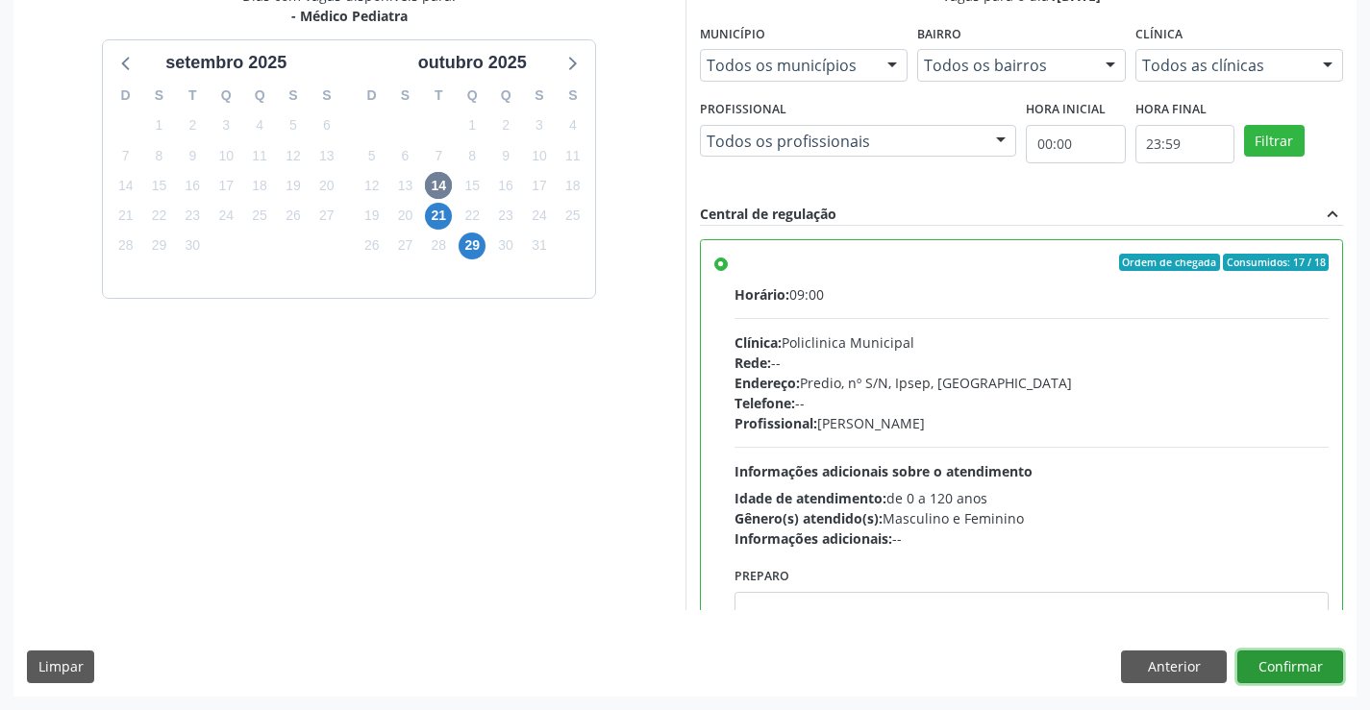
click at [1268, 666] on button "Confirmar" at bounding box center [1290, 667] width 106 height 33
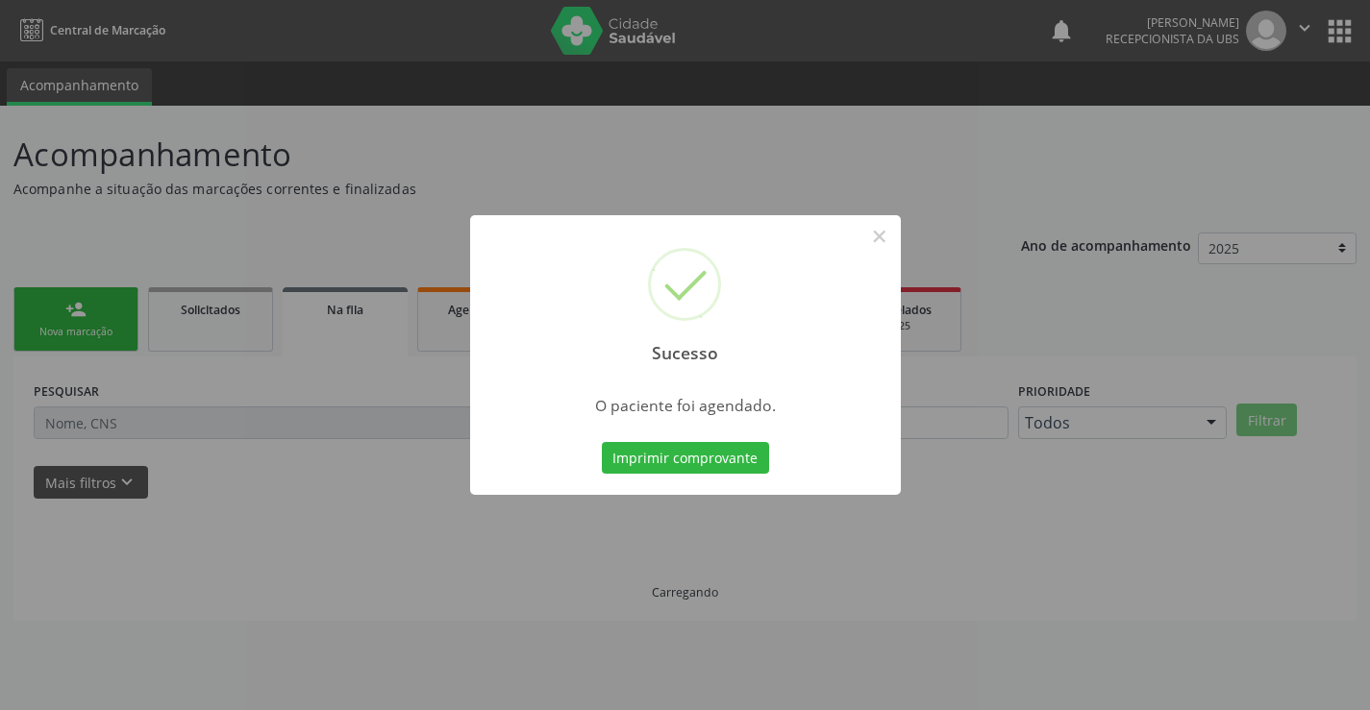
scroll to position [0, 0]
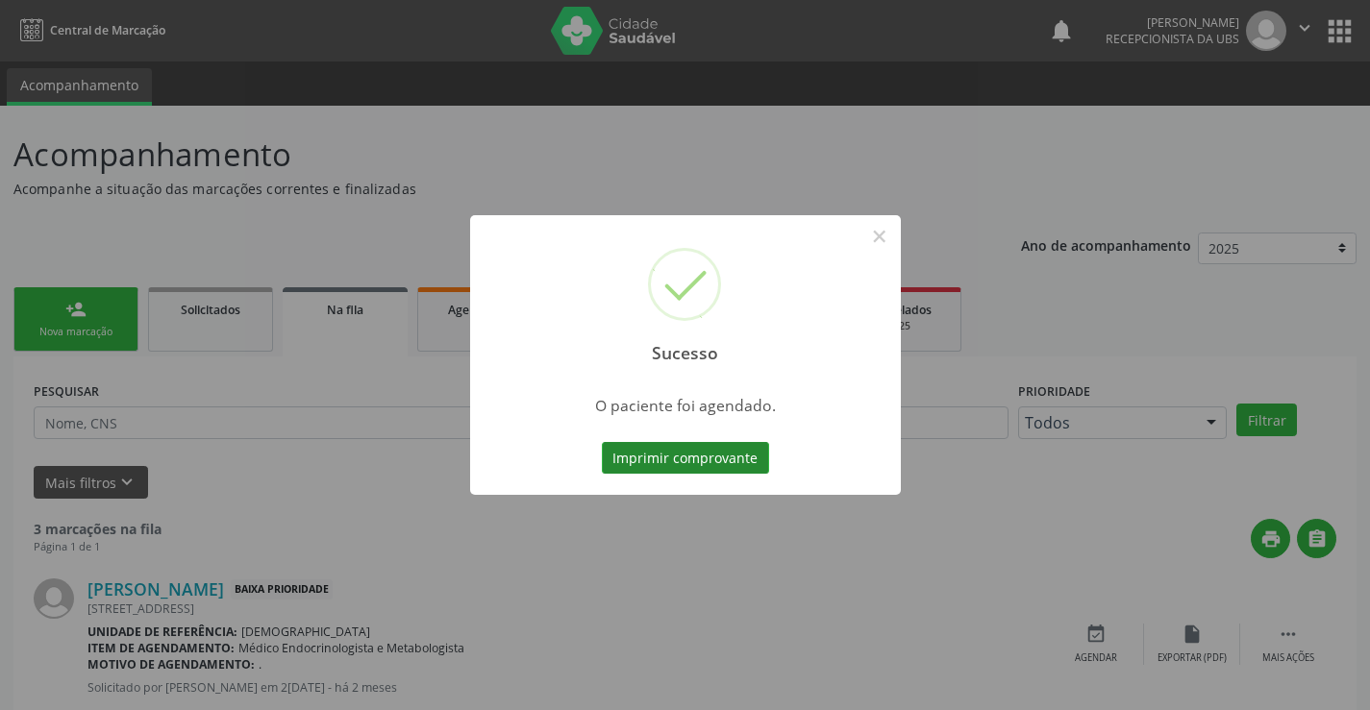
click at [670, 464] on button "Imprimir comprovante" at bounding box center [685, 458] width 167 height 33
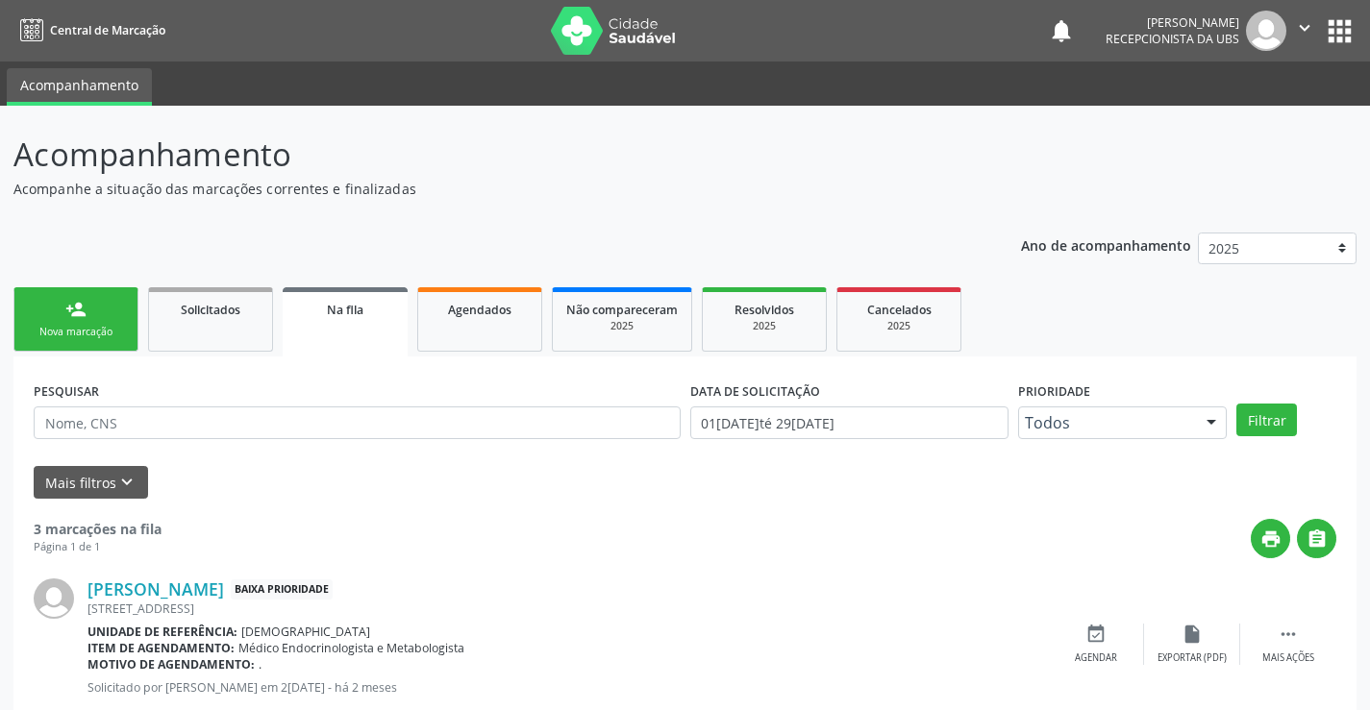
click at [81, 304] on div "person_add" at bounding box center [75, 309] width 21 height 21
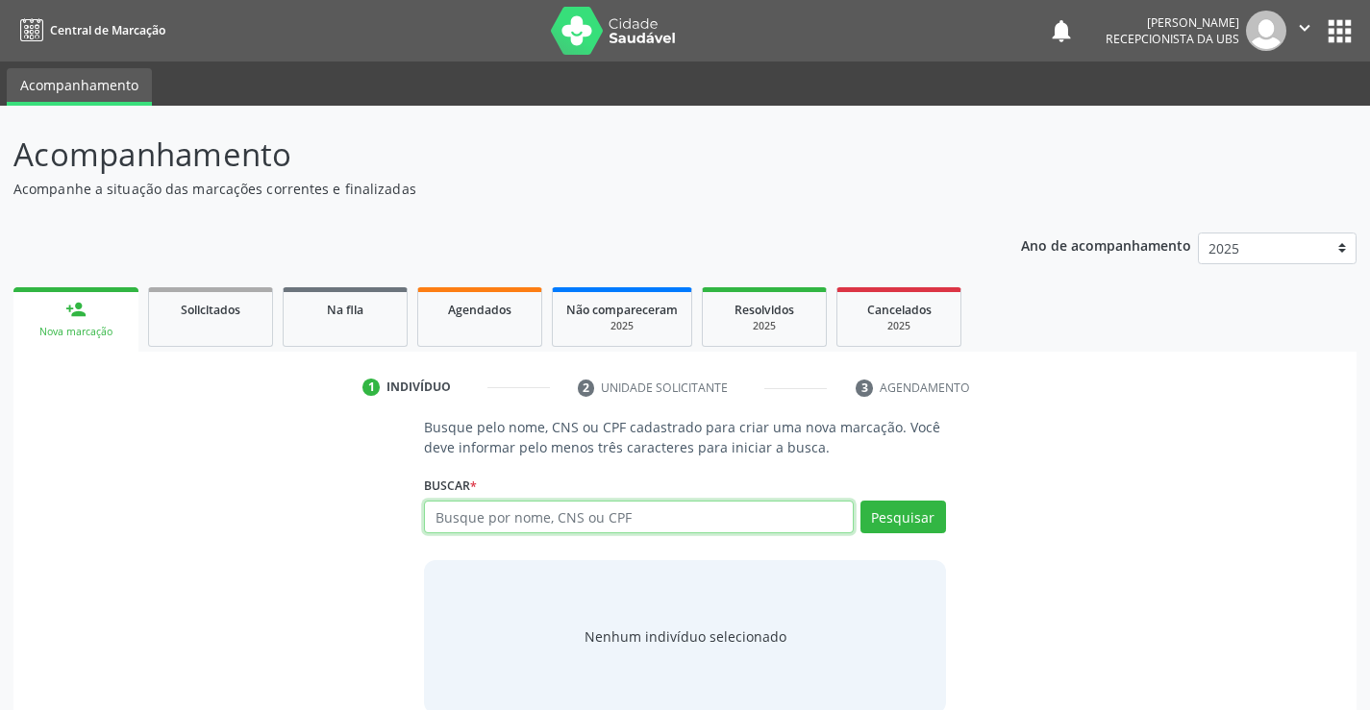
click at [547, 522] on input "text" at bounding box center [638, 517] width 429 height 33
type input "31610082869"
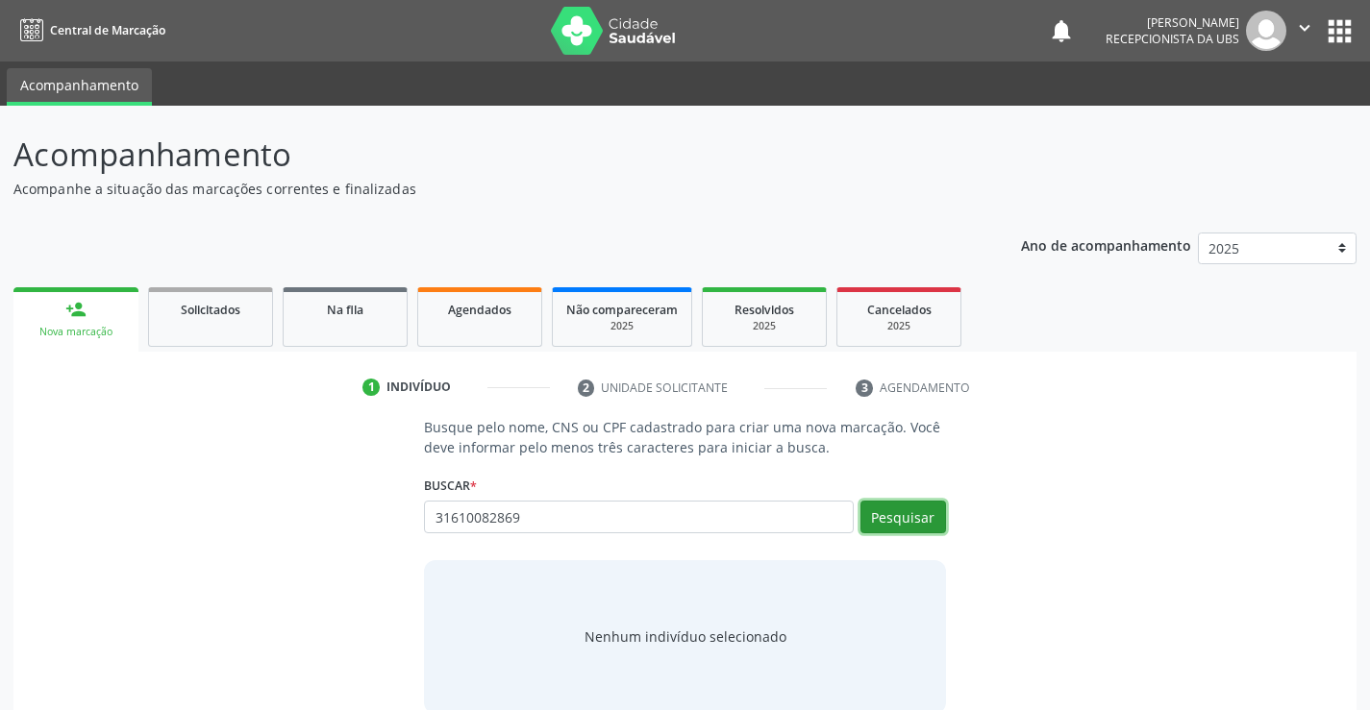
click at [894, 511] on button "Pesquisar" at bounding box center [903, 517] width 86 height 33
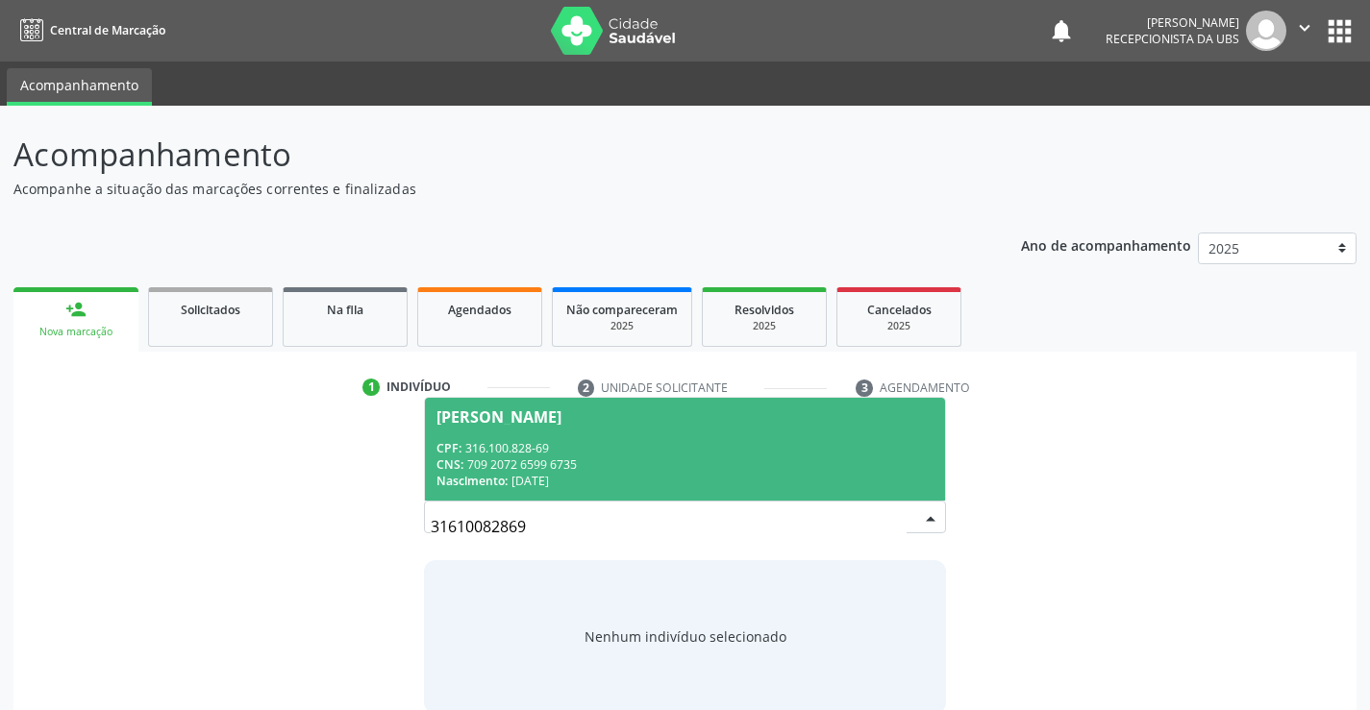
click at [684, 445] on div "CPF: 316.100.828-69" at bounding box center [684, 448] width 496 height 16
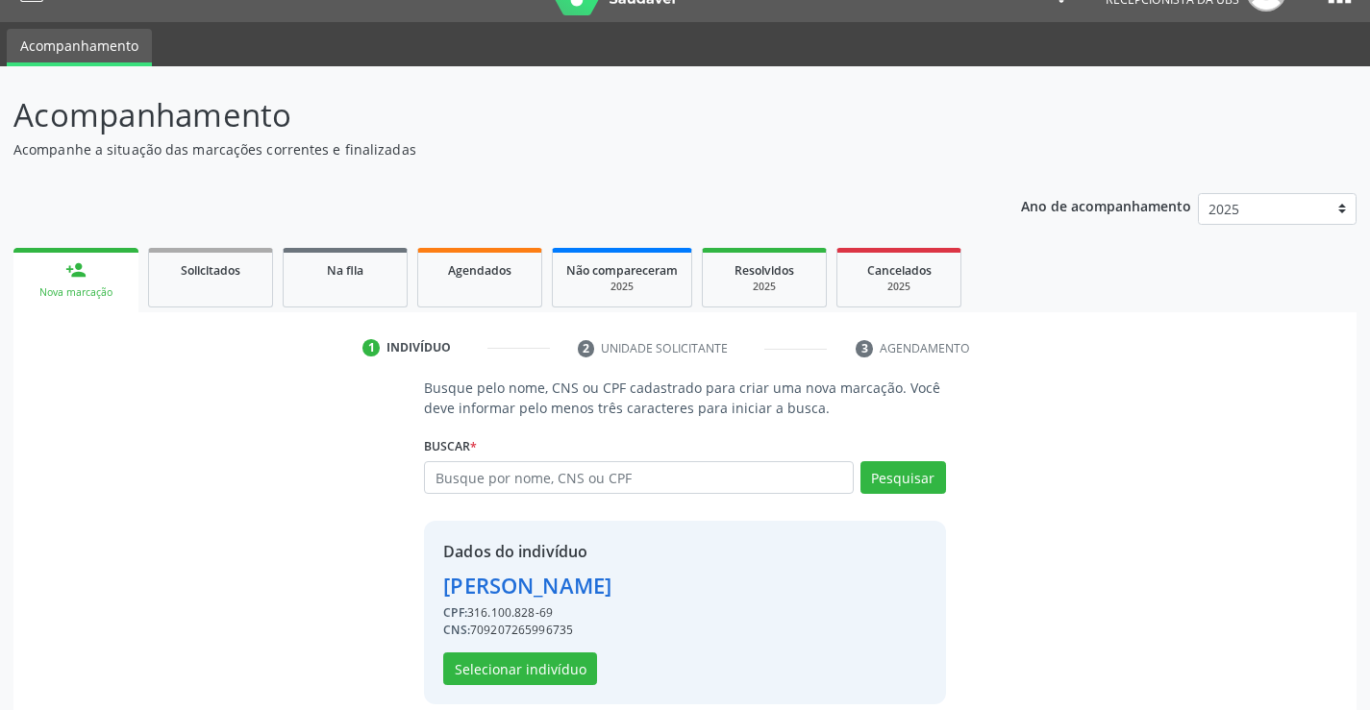
scroll to position [61, 0]
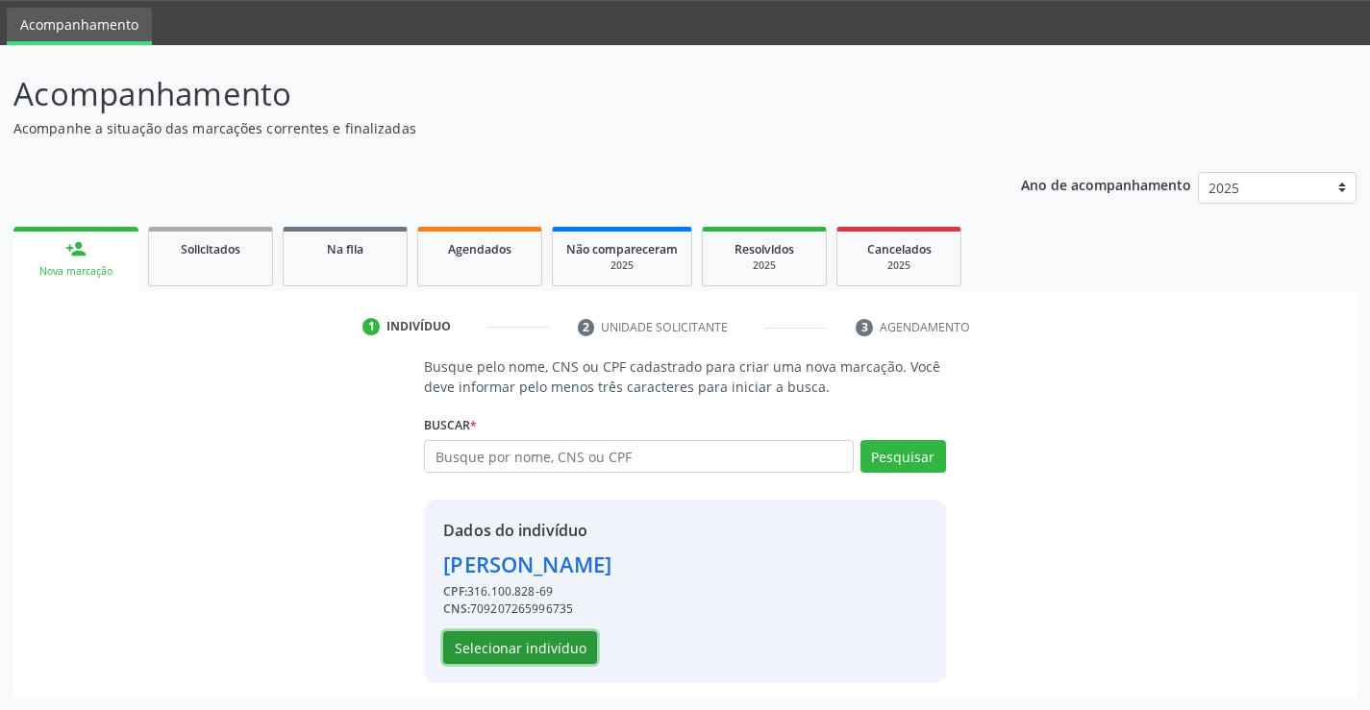
click at [507, 657] on button "Selecionar indivíduo" at bounding box center [520, 648] width 154 height 33
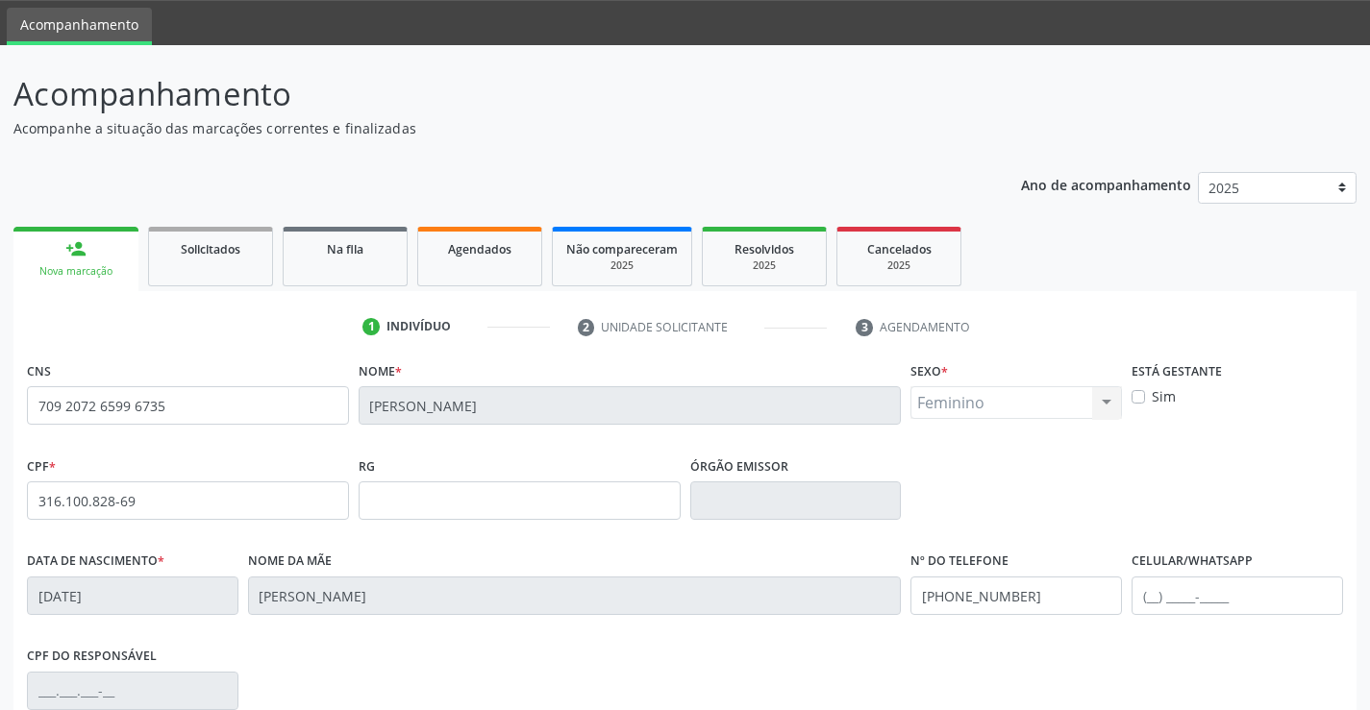
scroll to position [332, 0]
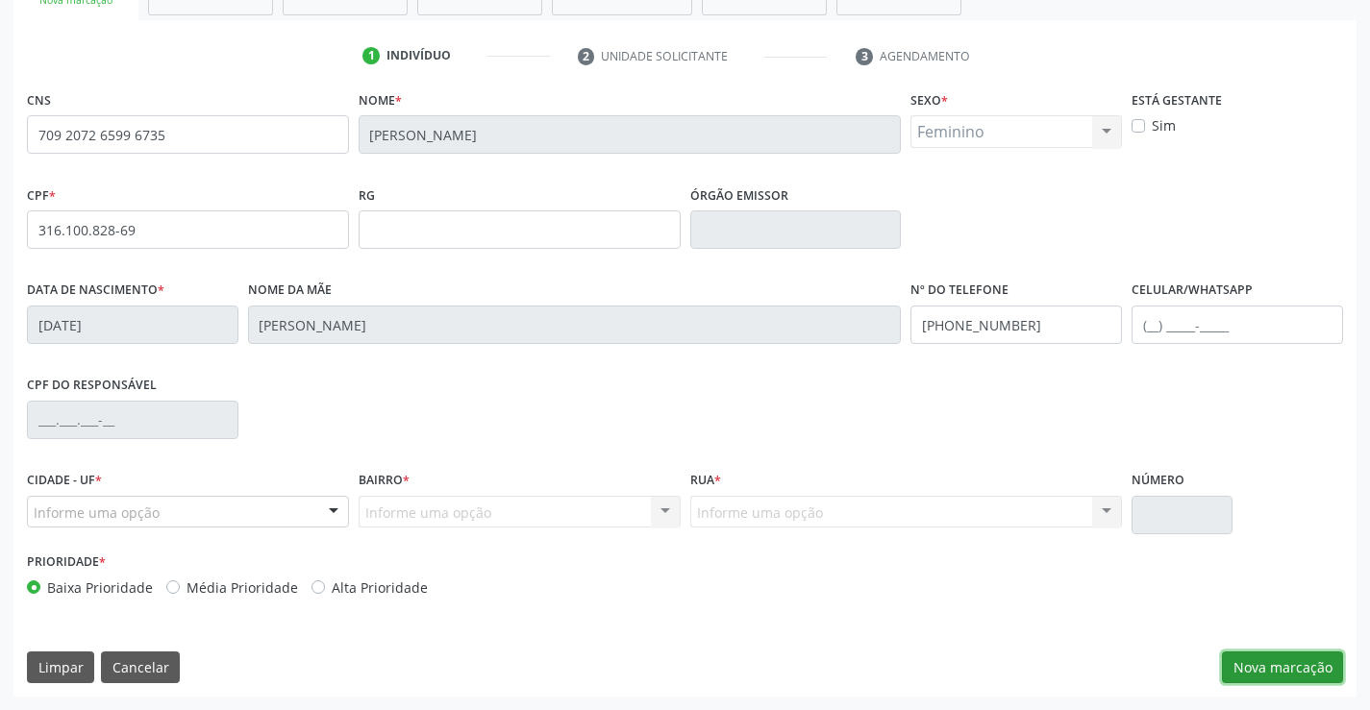
click at [1280, 670] on button "Nova marcação" at bounding box center [1282, 668] width 121 height 33
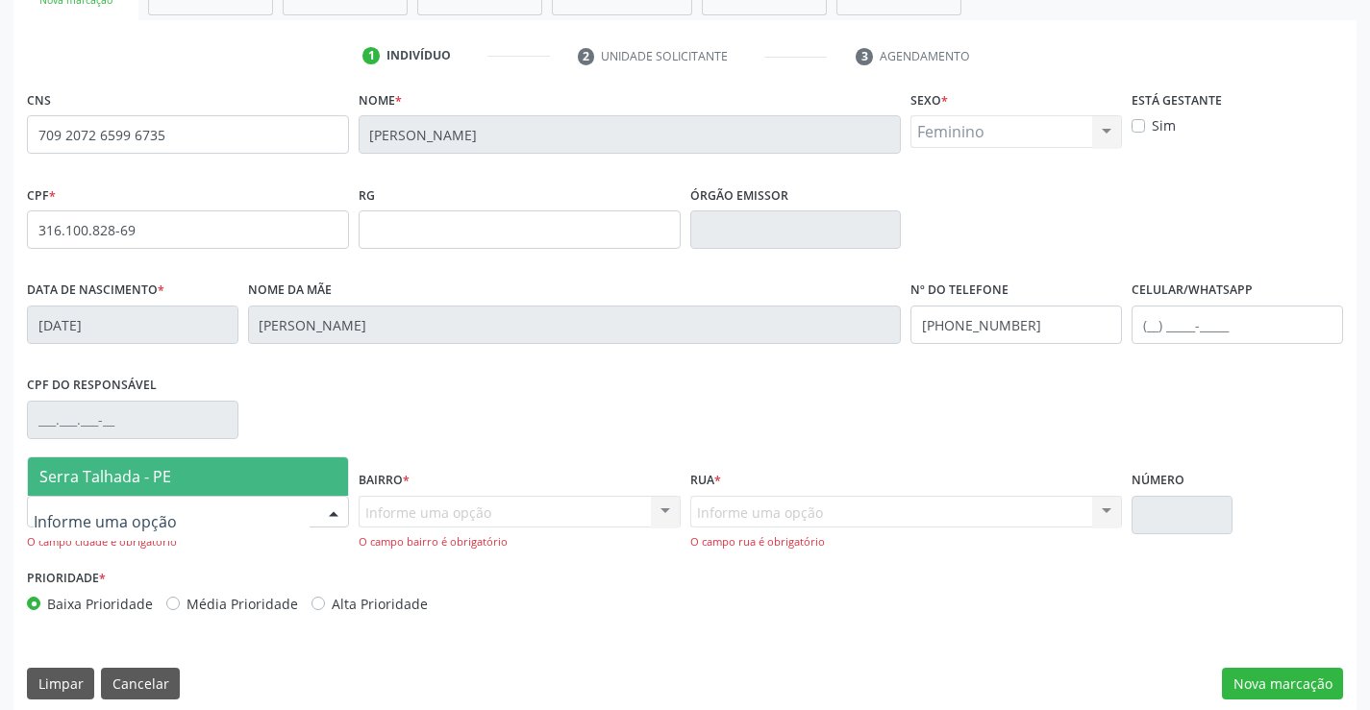
click at [152, 476] on span "Serra Talhada - PE" at bounding box center [105, 476] width 132 height 21
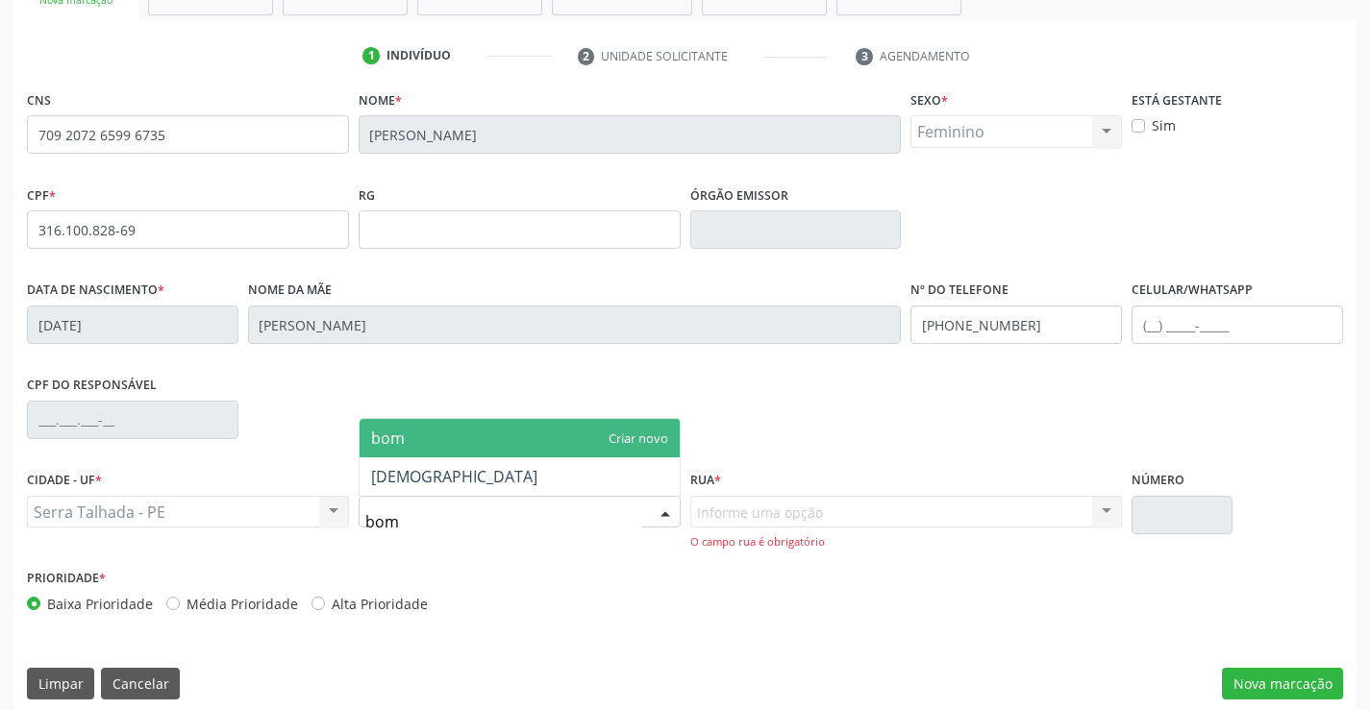
type input "bom"
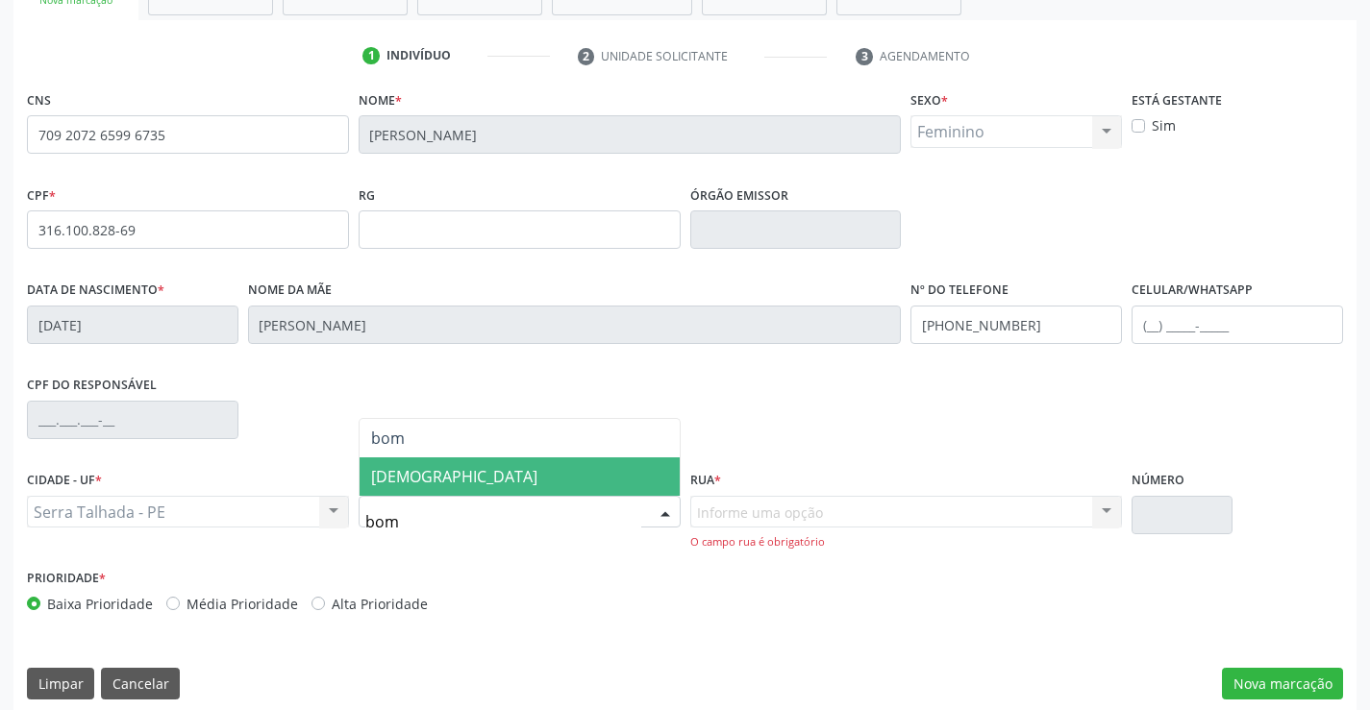
click at [446, 479] on span "[DEMOGRAPHIC_DATA]" at bounding box center [520, 477] width 320 height 38
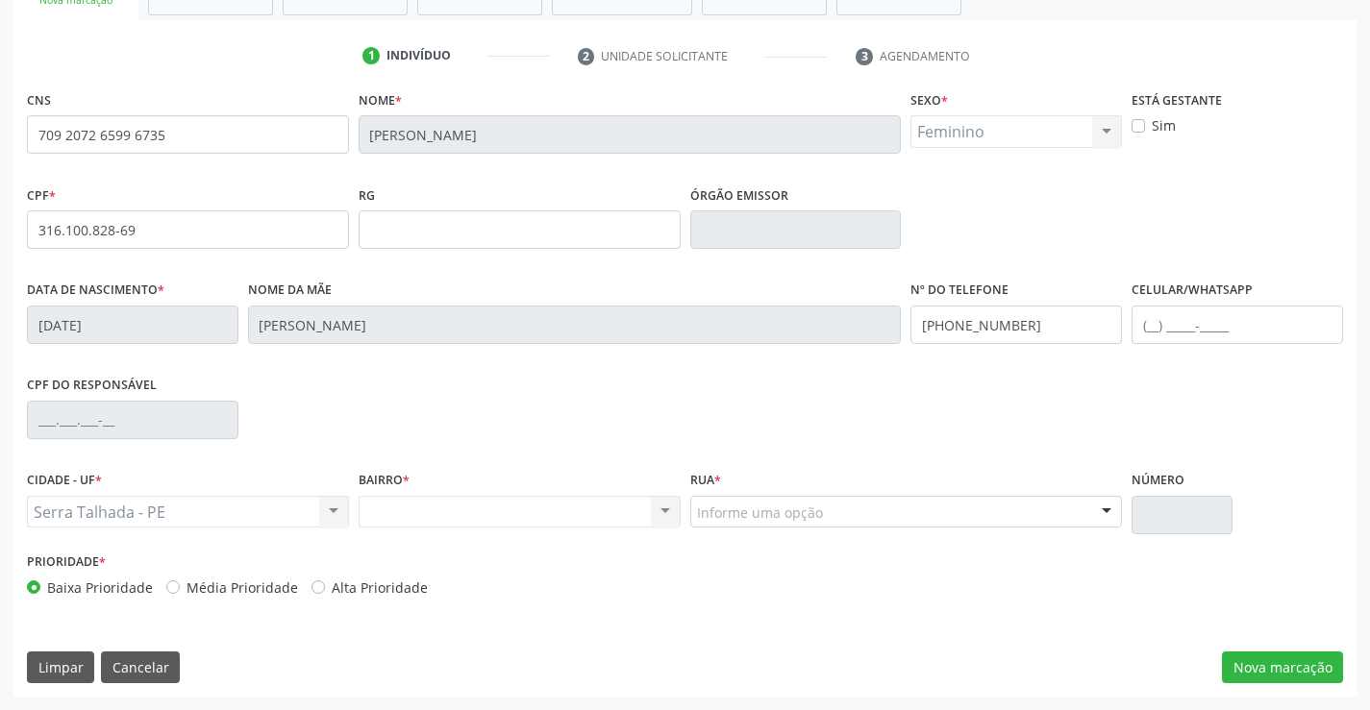
click at [936, 516] on div "Informe uma opção" at bounding box center [906, 512] width 433 height 33
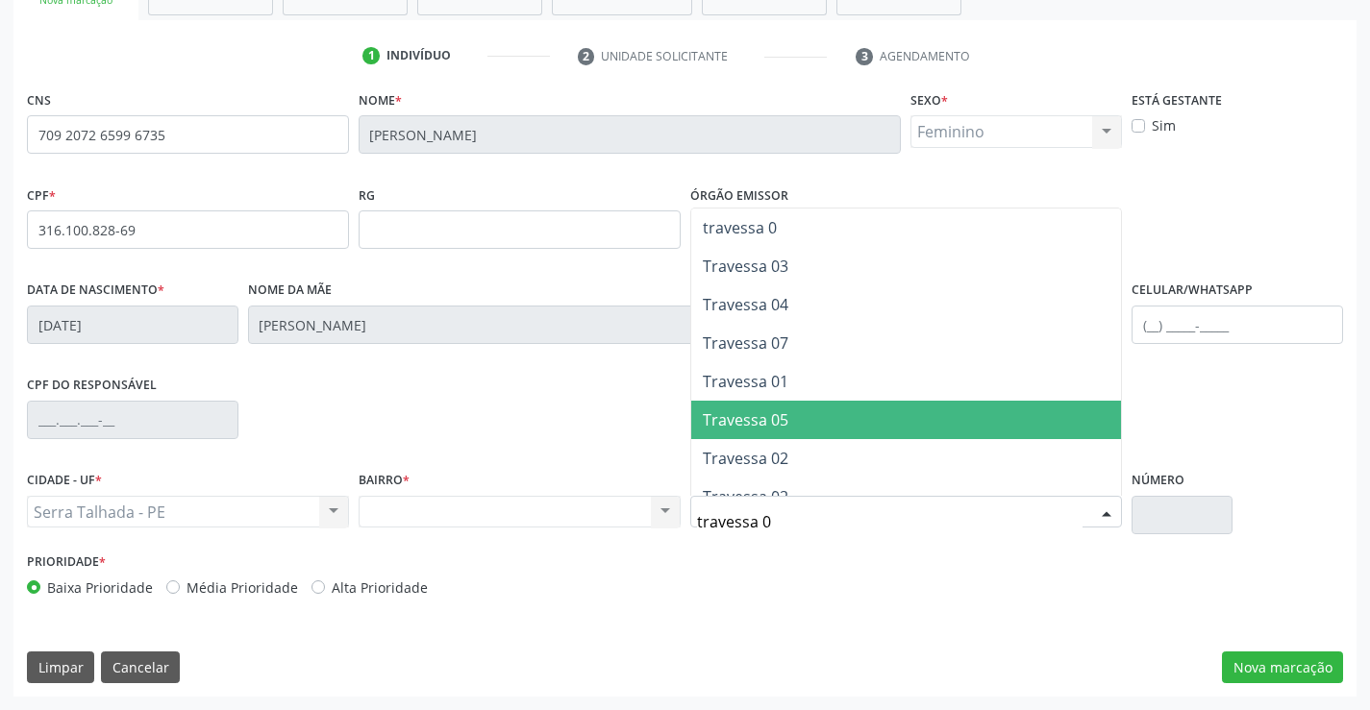
type input "travessa 05"
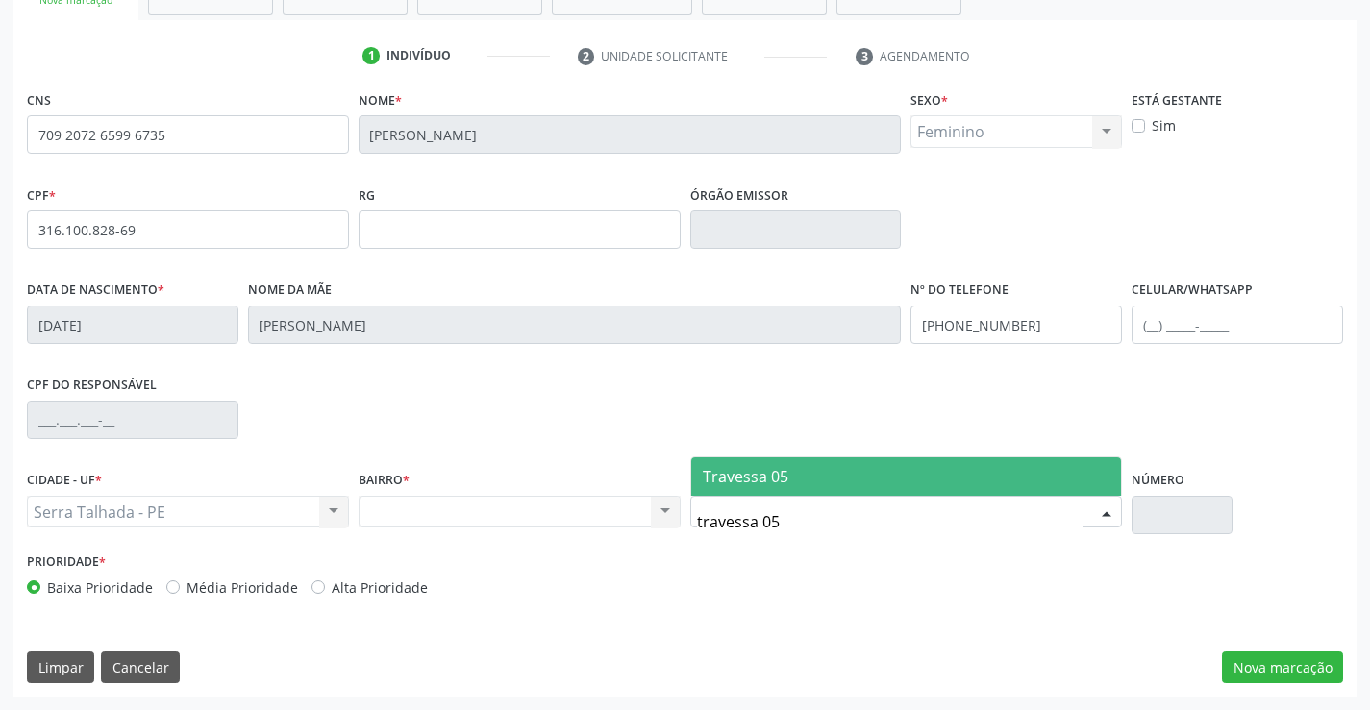
click at [760, 470] on span "Travessa 05" at bounding box center [746, 476] width 86 height 21
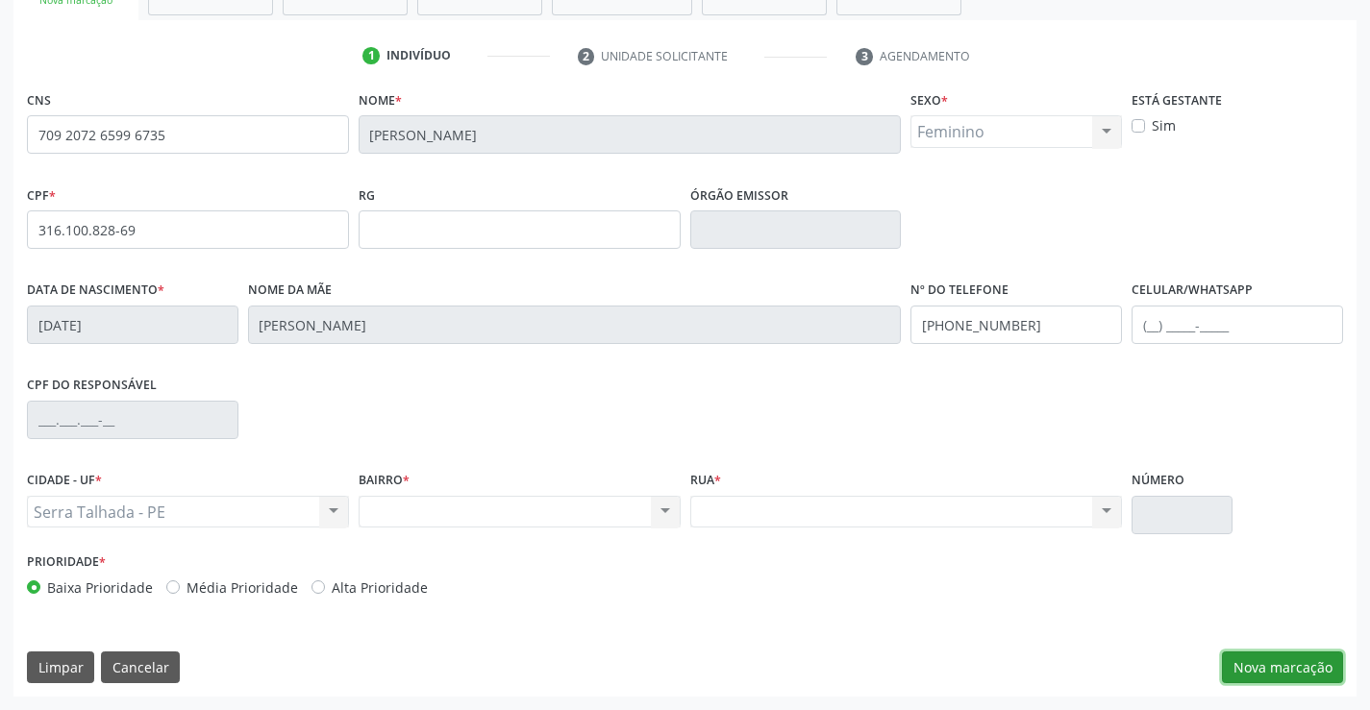
click at [1234, 671] on button "Nova marcação" at bounding box center [1282, 668] width 121 height 33
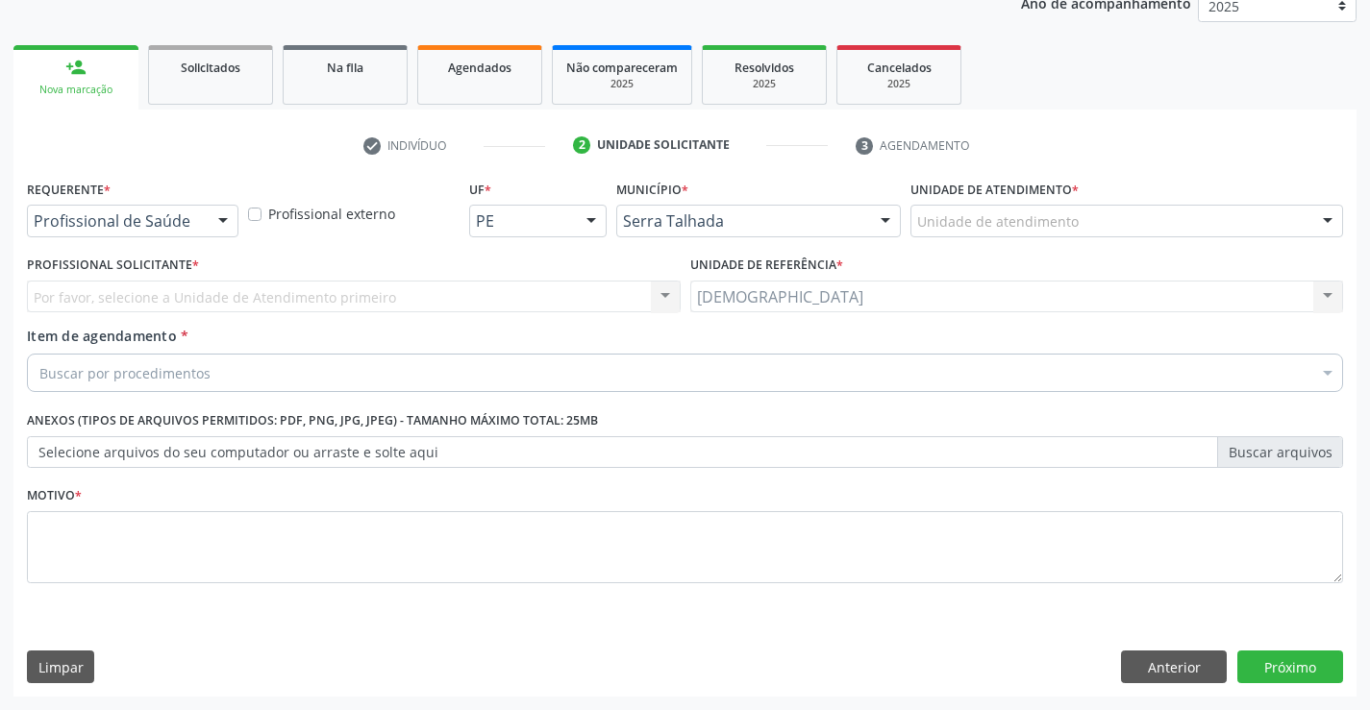
scroll to position [242, 0]
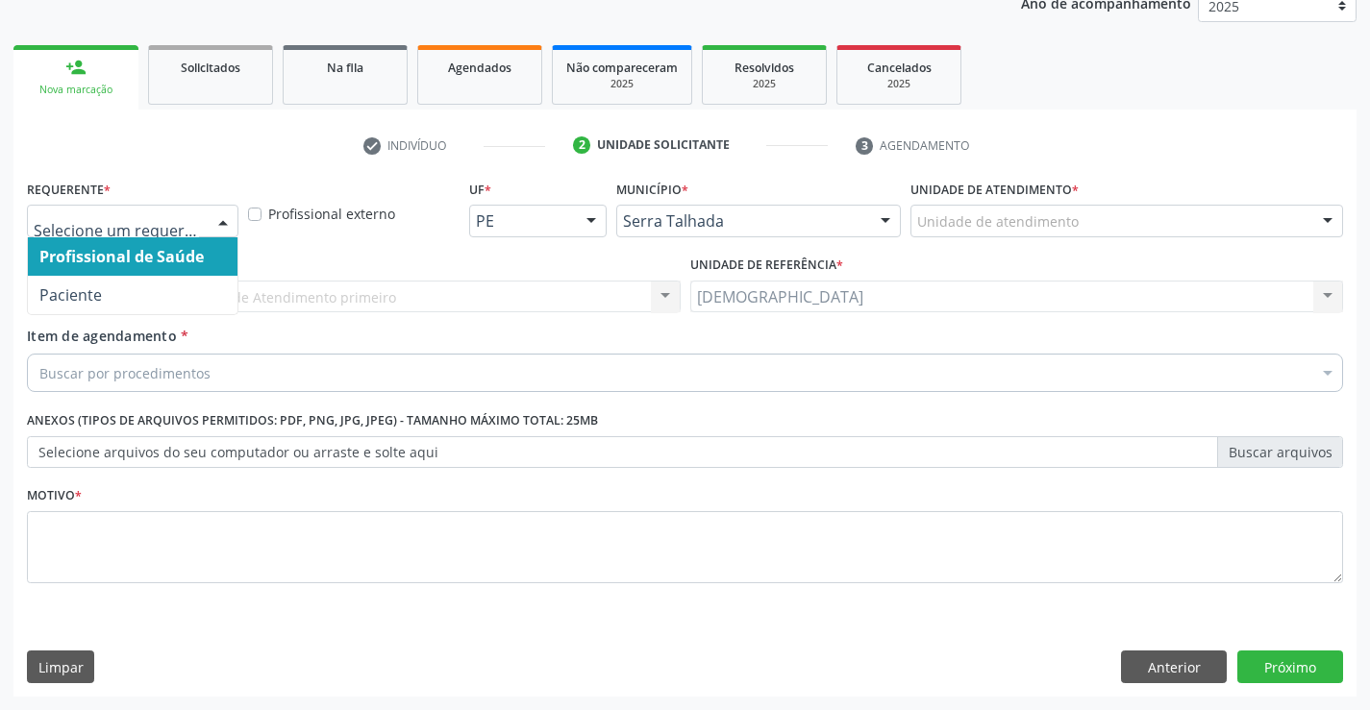
click at [228, 220] on div at bounding box center [223, 222] width 29 height 33
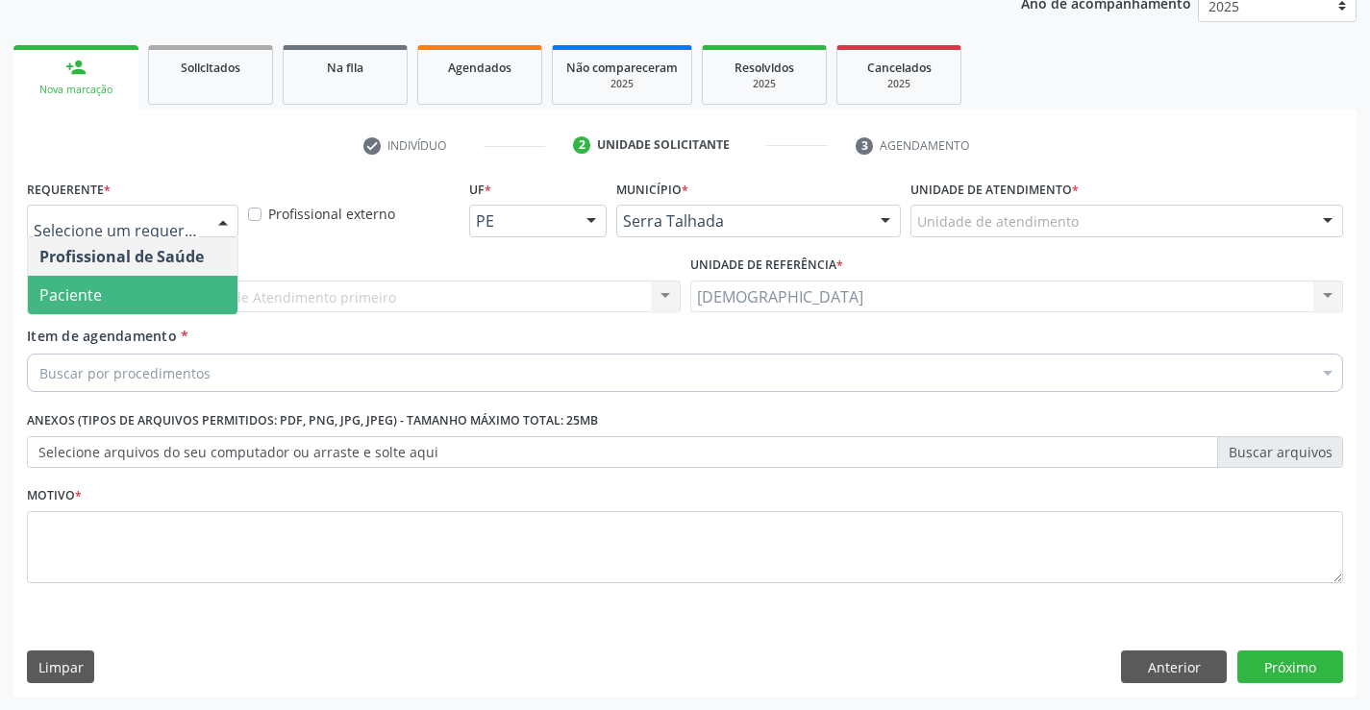
click at [142, 296] on span "Paciente" at bounding box center [133, 295] width 210 height 38
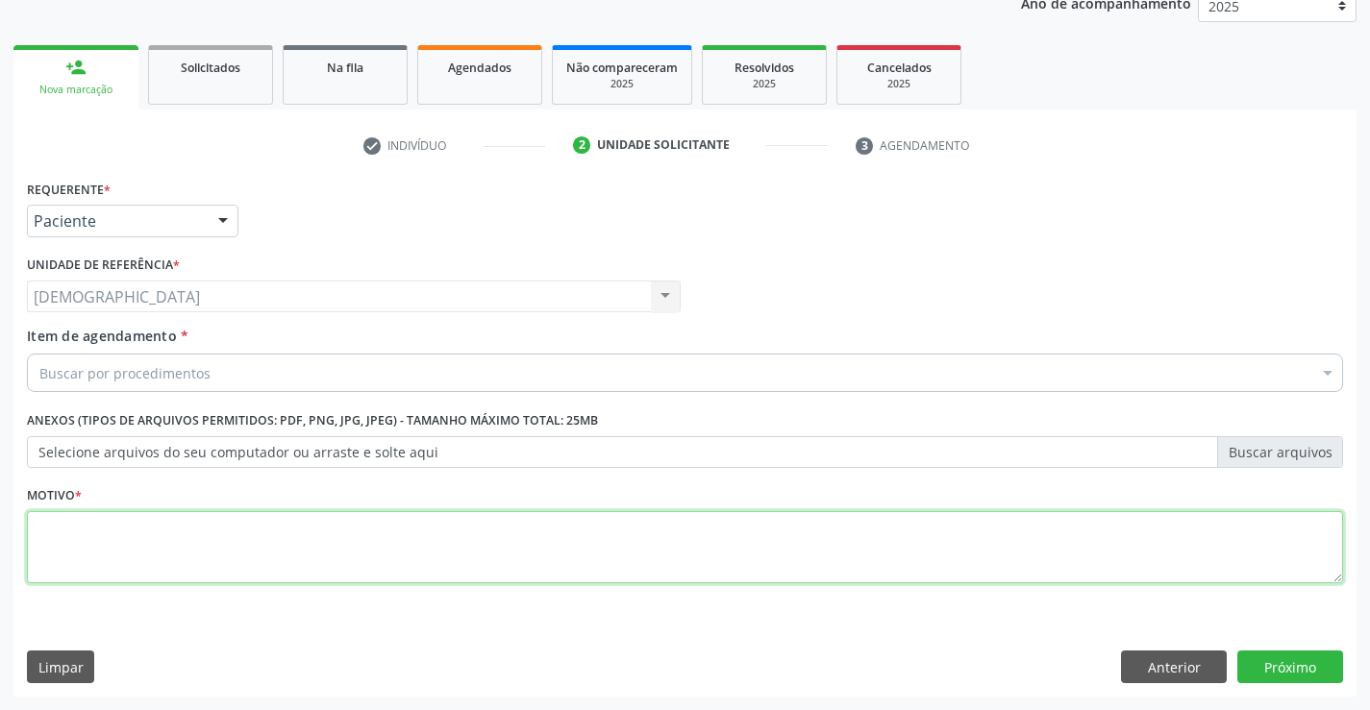
click at [78, 522] on textarea at bounding box center [685, 547] width 1316 height 73
type textarea "."
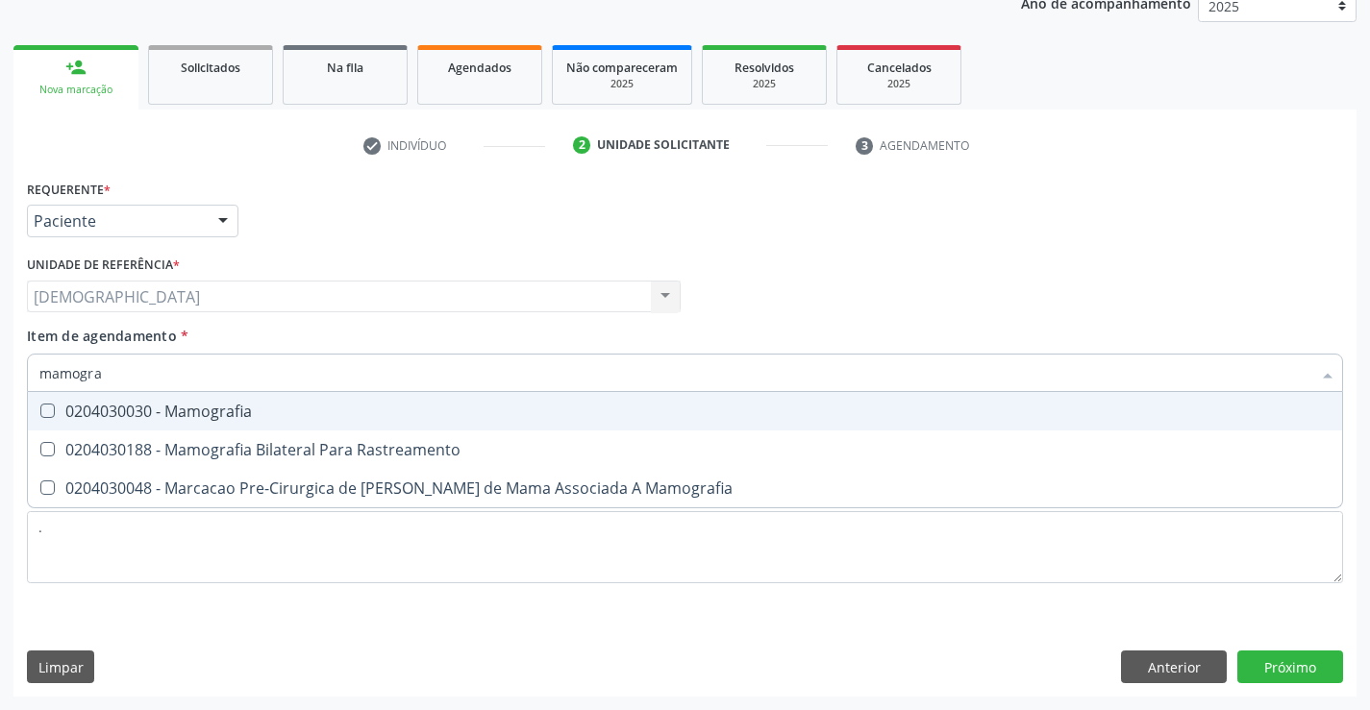
type input "mamograf"
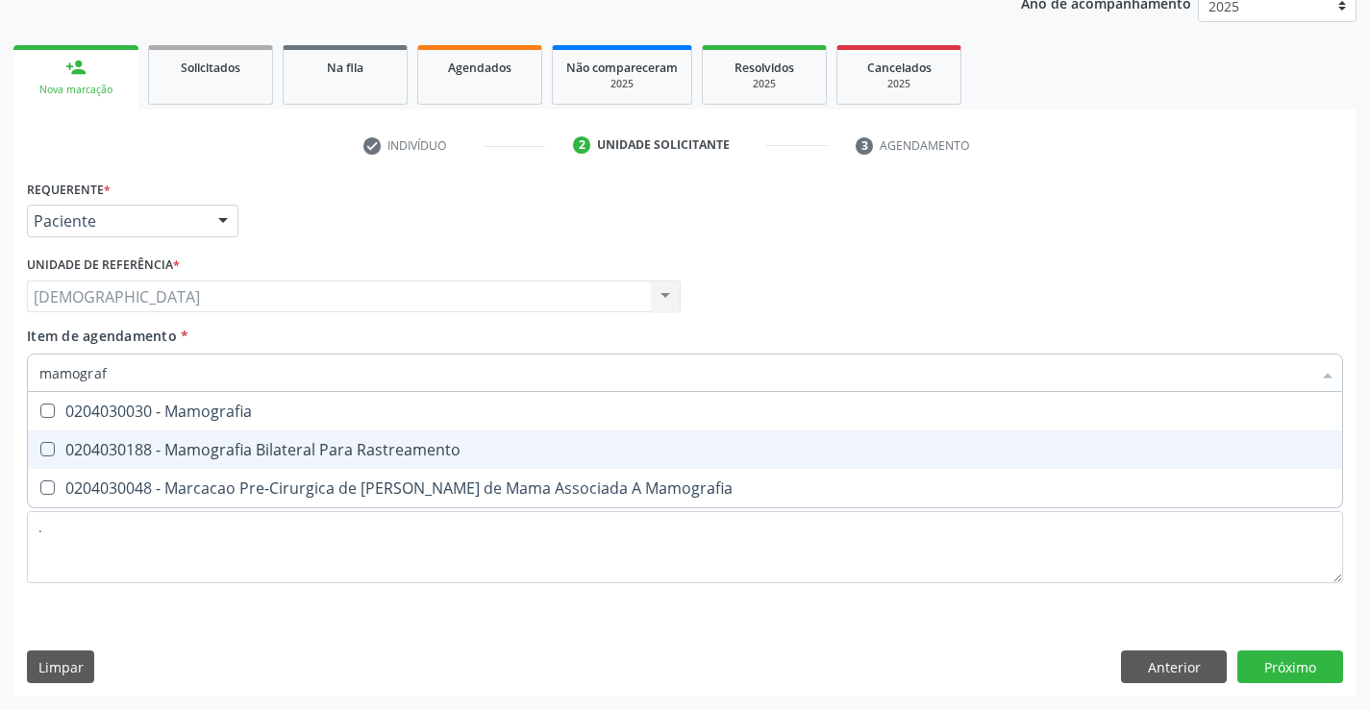
click at [322, 454] on div "0204030188 - Mamografia Bilateral Para Rastreamento" at bounding box center [684, 449] width 1291 height 15
checkbox Rastreamento "true"
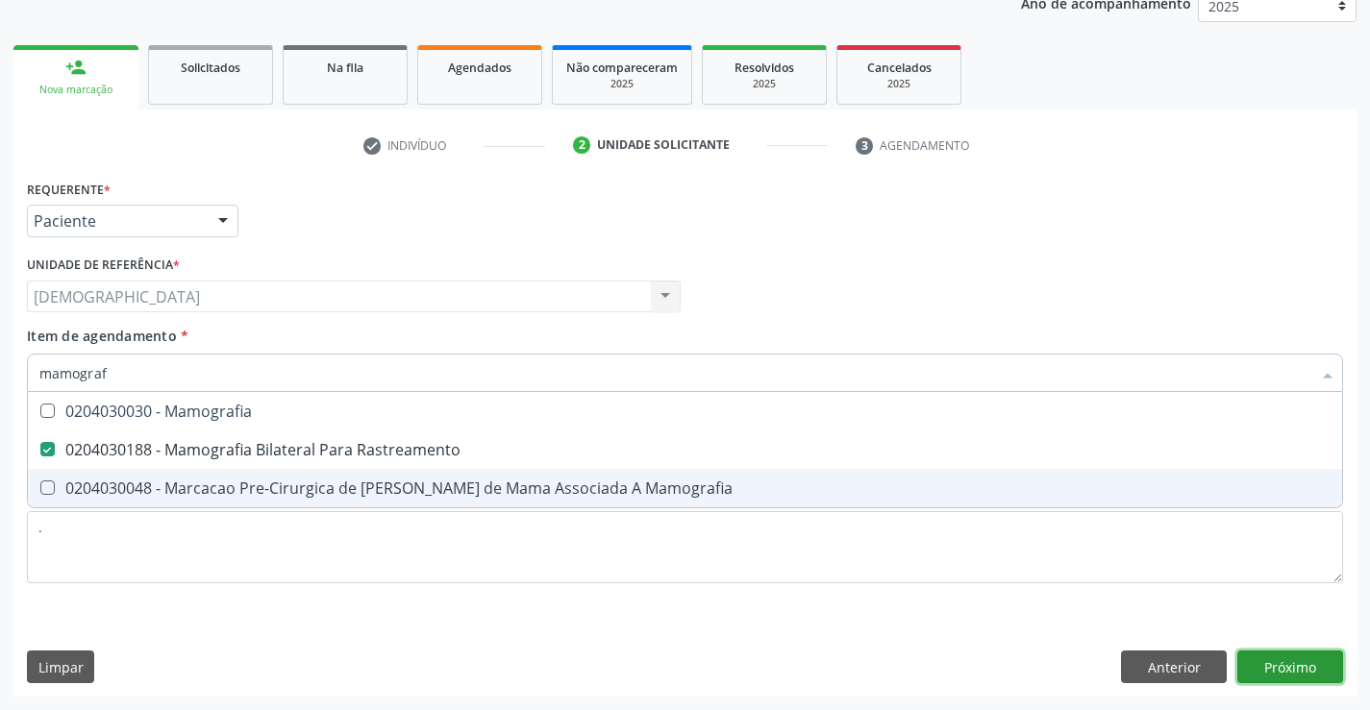
click at [1261, 663] on div "Requerente * Paciente Profissional de Saúde Paciente Nenhum resultado encontrad…" at bounding box center [684, 436] width 1343 height 522
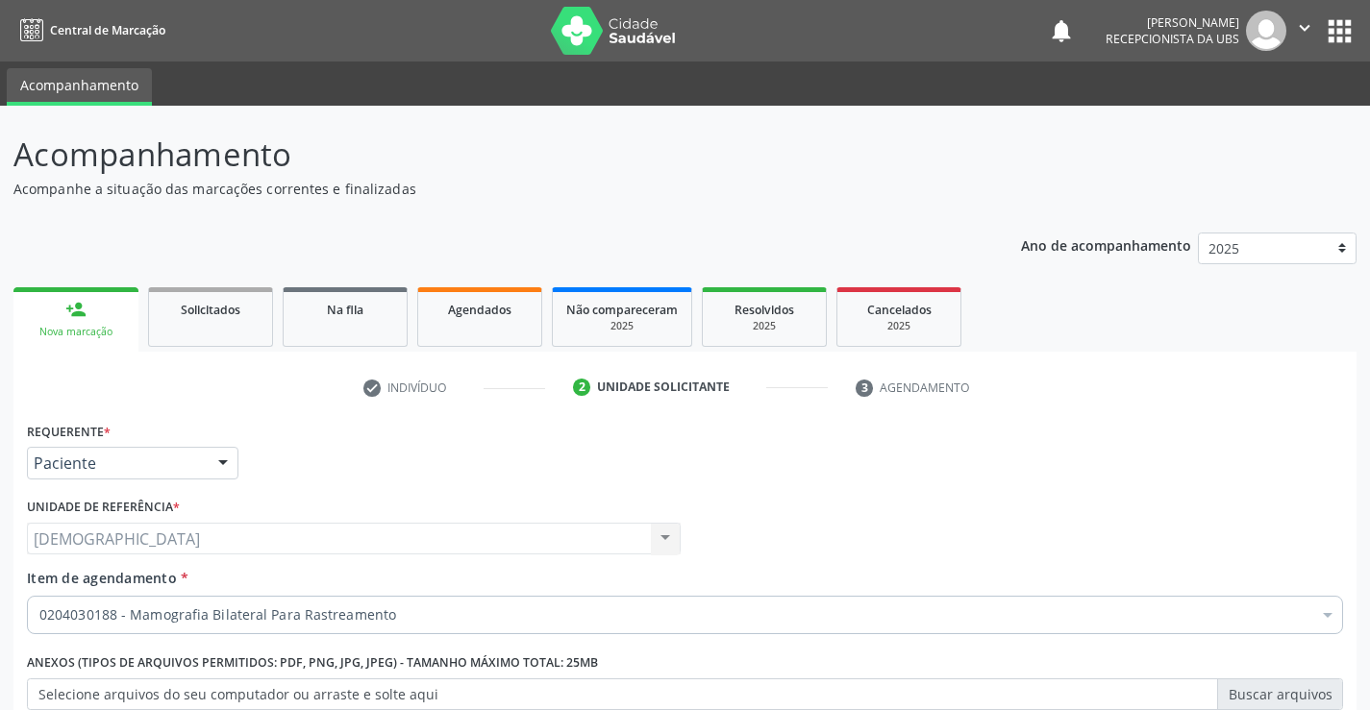
scroll to position [242, 0]
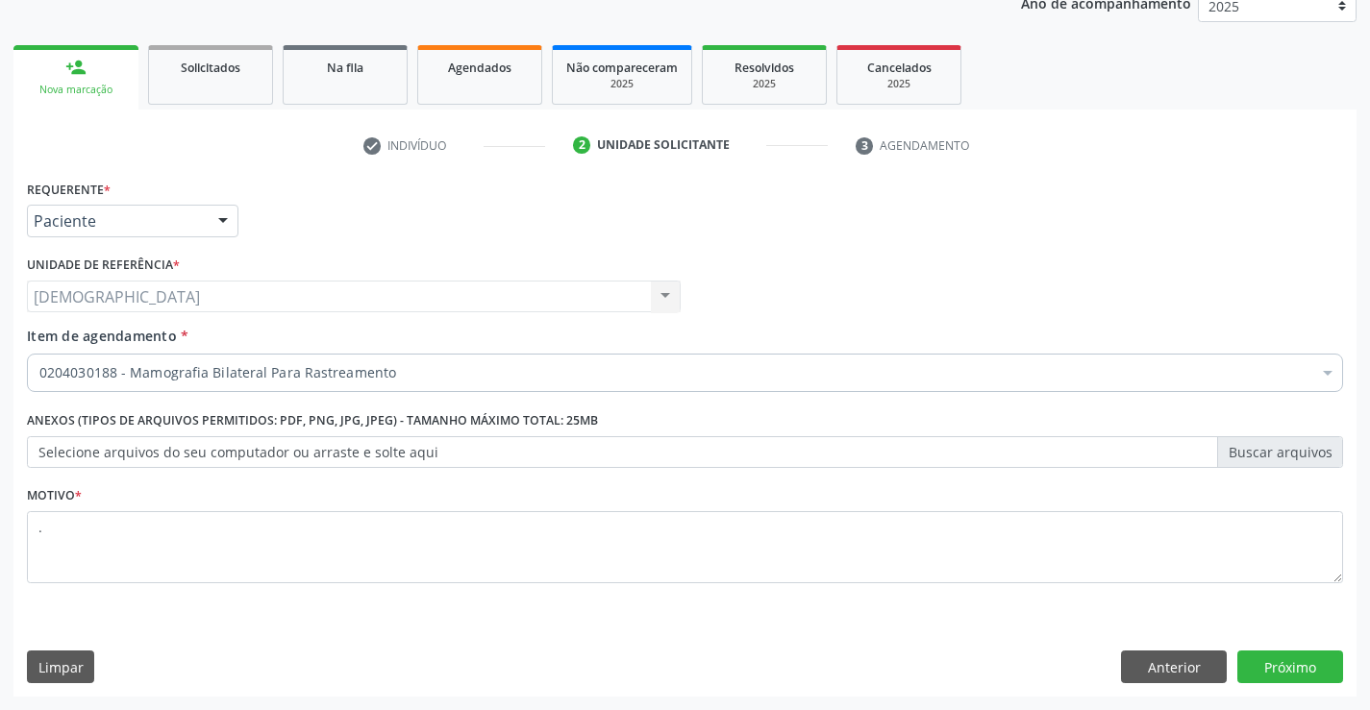
click at [1262, 663] on button "Próximo" at bounding box center [1290, 667] width 106 height 33
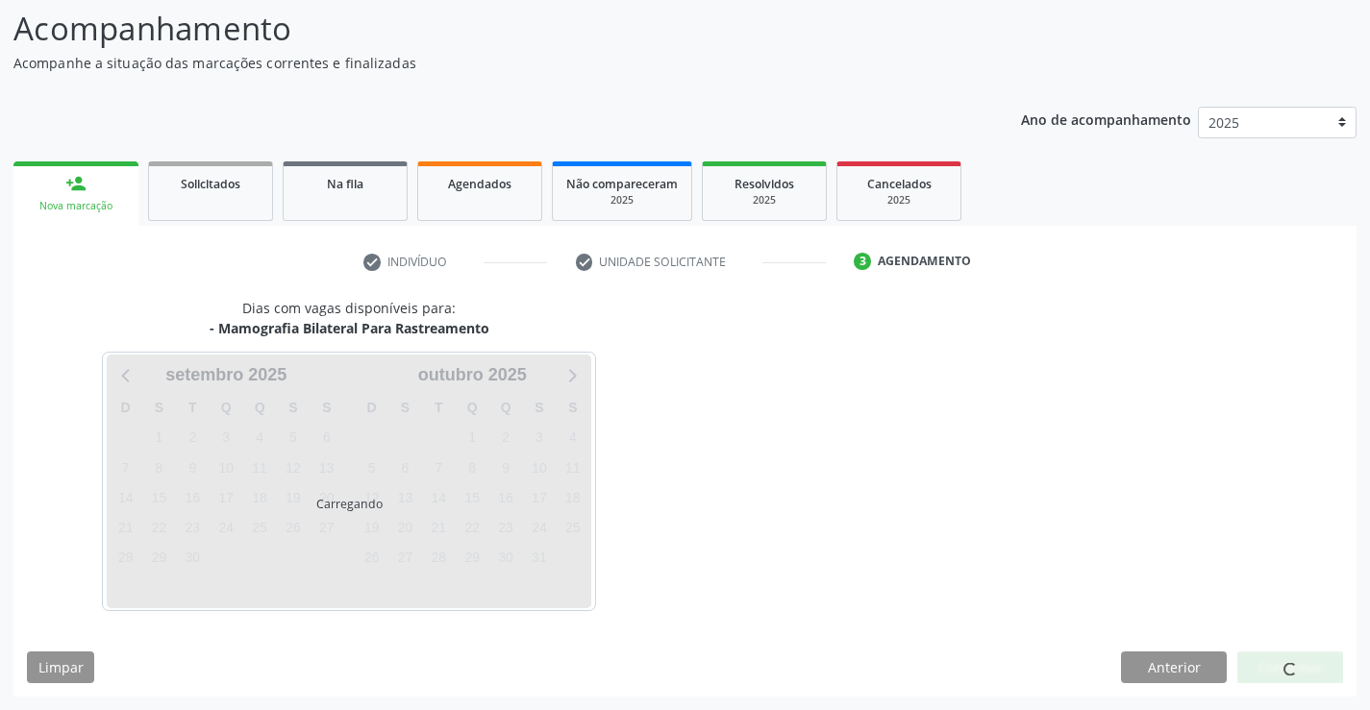
scroll to position [126, 0]
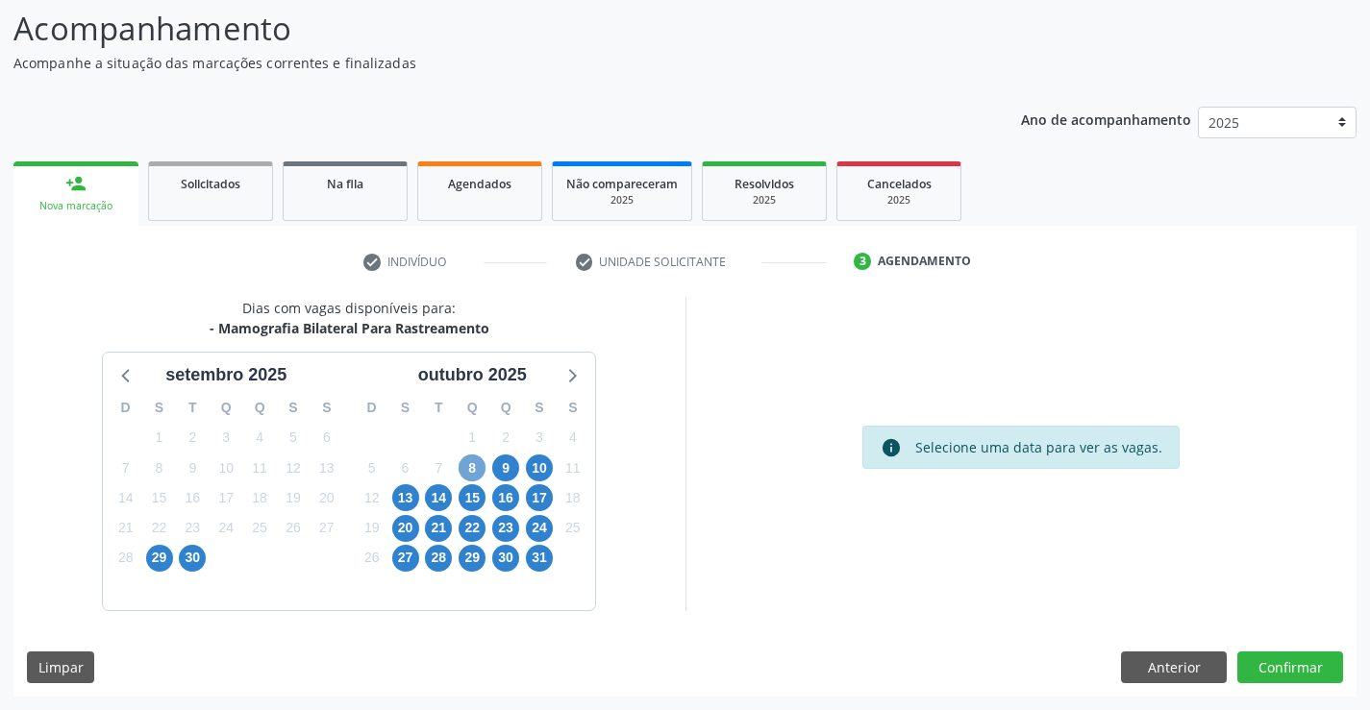
click at [468, 472] on span "8" at bounding box center [472, 468] width 27 height 27
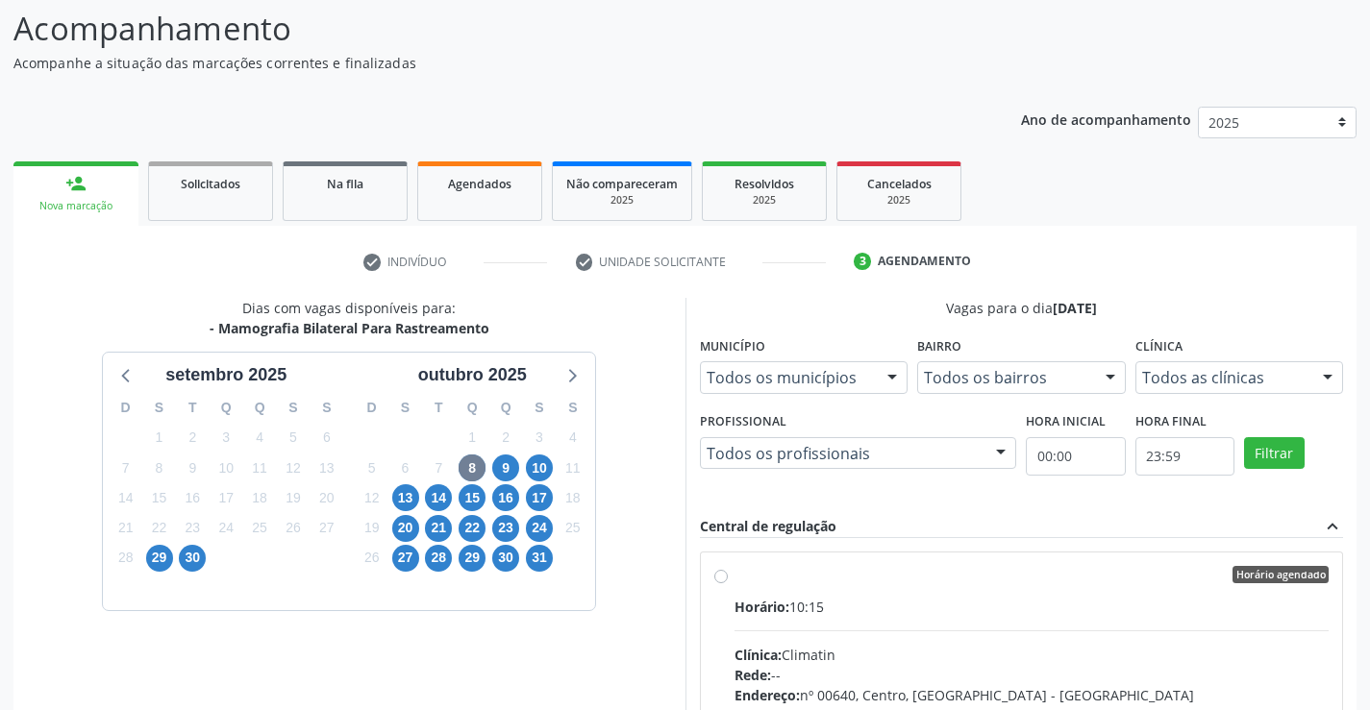
click at [833, 588] on label "Horário agendado Horário: 10:15 Clínica: Climatin Rede: -- Endereço: nº 00640, …" at bounding box center [1031, 713] width 595 height 295
click at [728, 584] on input "Horário agendado Horário: 10:15 Clínica: Climatin Rede: -- Endereço: nº 00640, …" at bounding box center [720, 574] width 13 height 17
radio input "true"
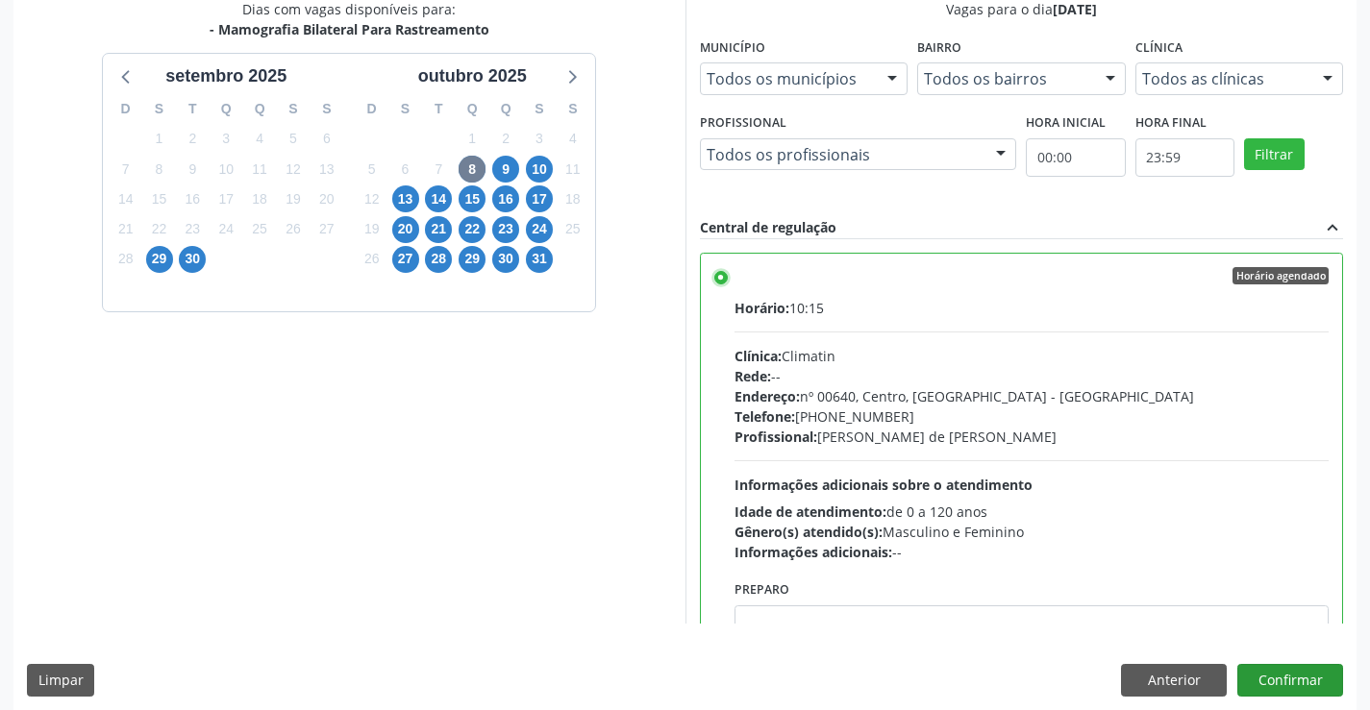
scroll to position [438, 0]
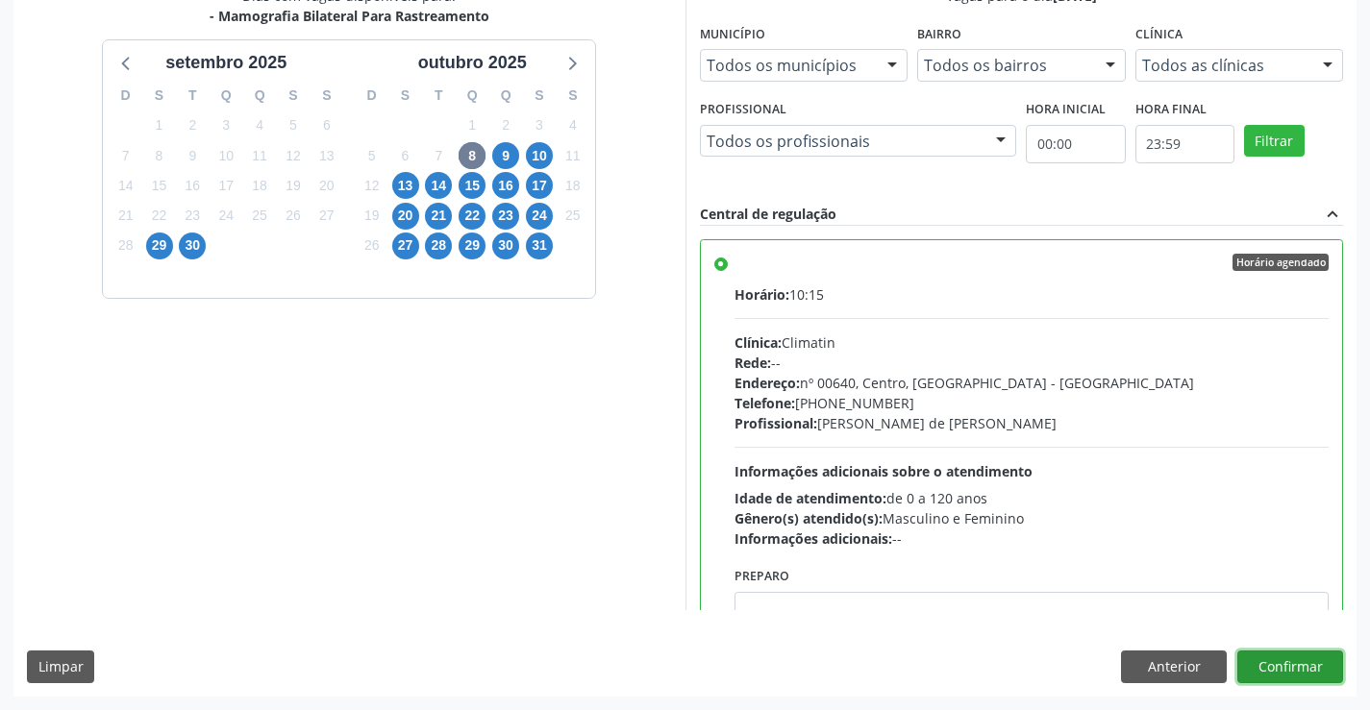
click at [1311, 666] on button "Confirmar" at bounding box center [1290, 667] width 106 height 33
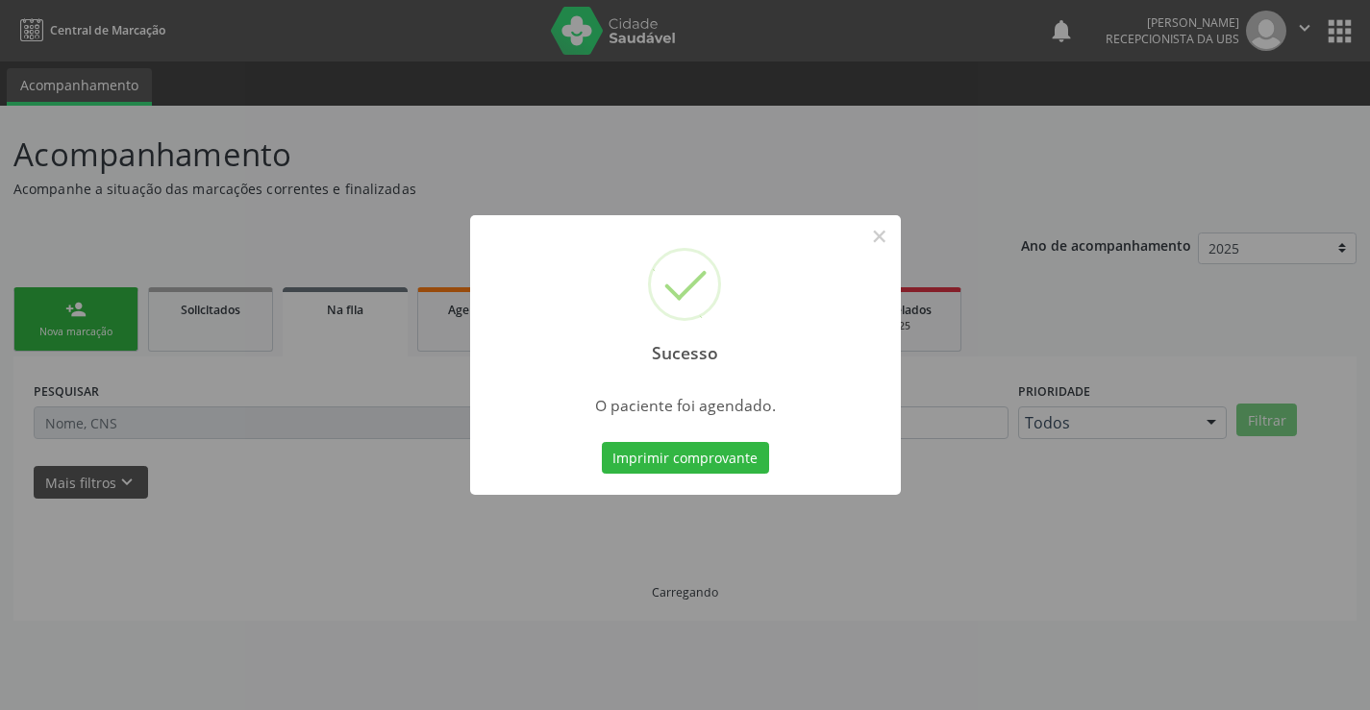
scroll to position [0, 0]
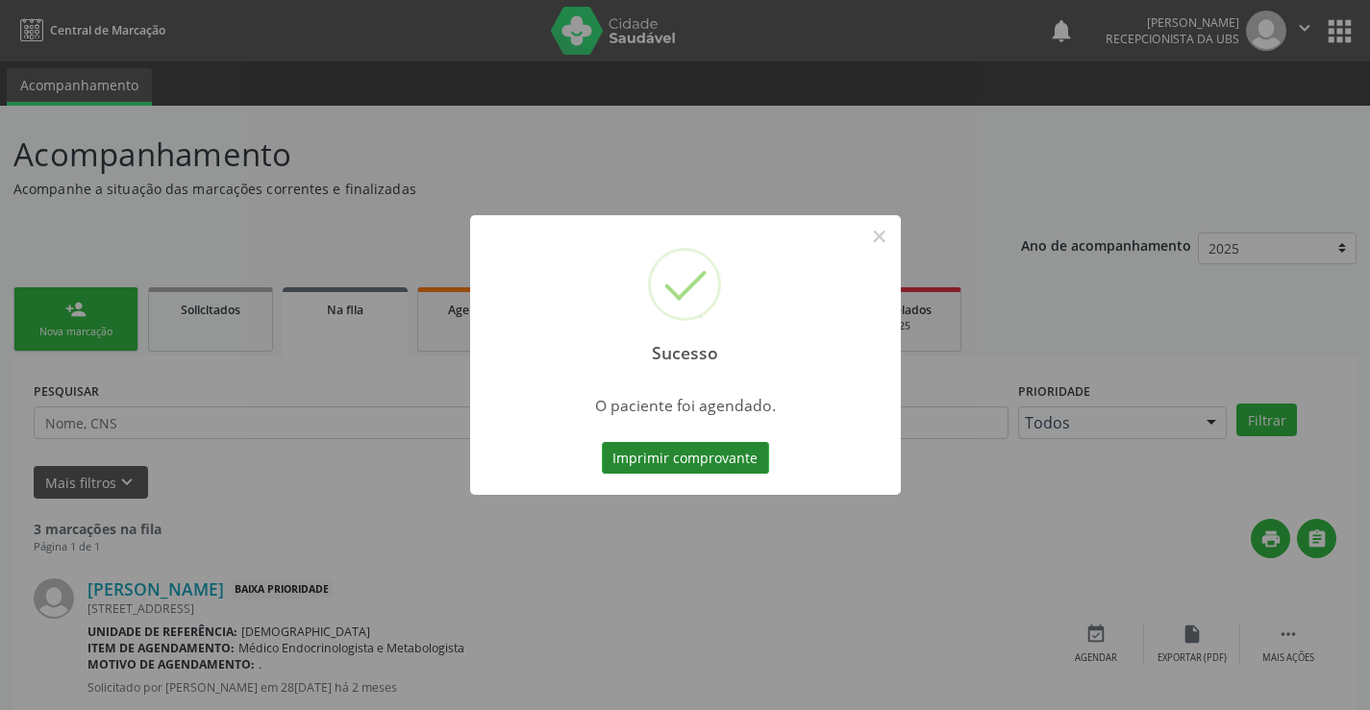
click at [728, 461] on button "Imprimir comprovante" at bounding box center [685, 458] width 167 height 33
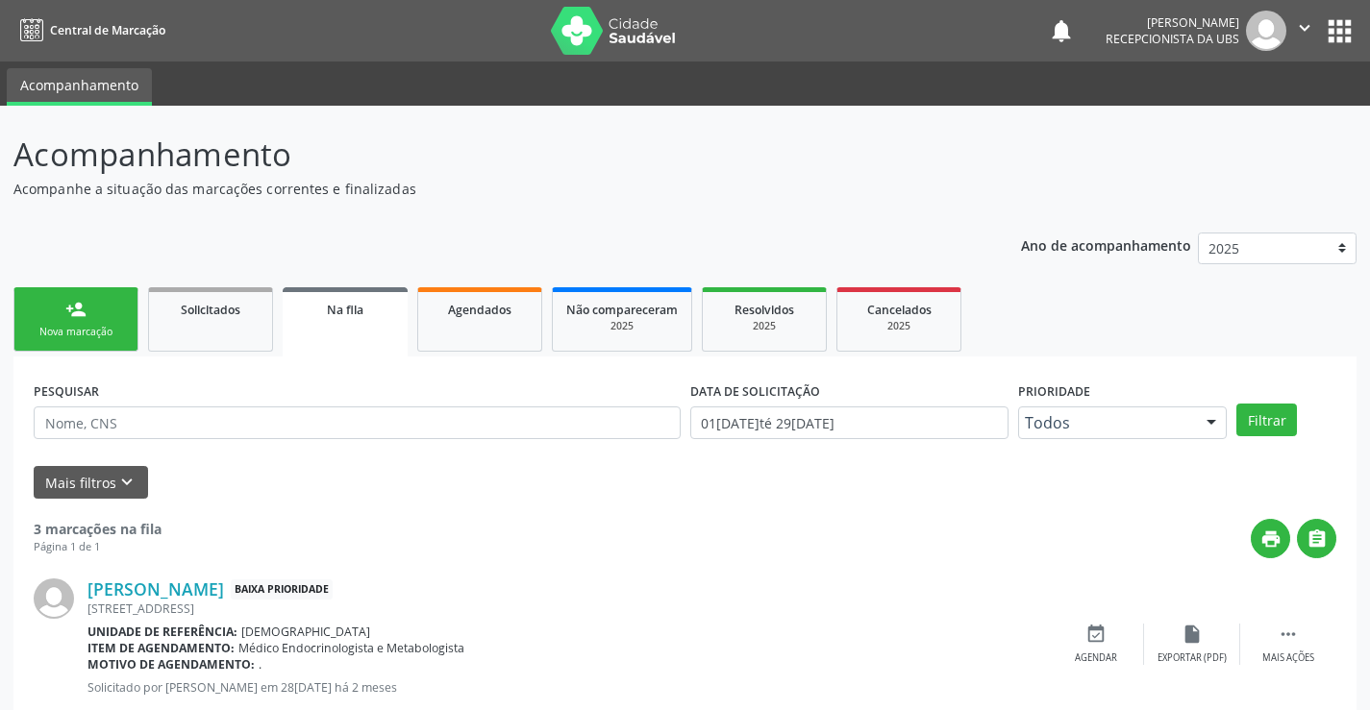
click at [88, 333] on div "Nova marcação" at bounding box center [76, 332] width 96 height 14
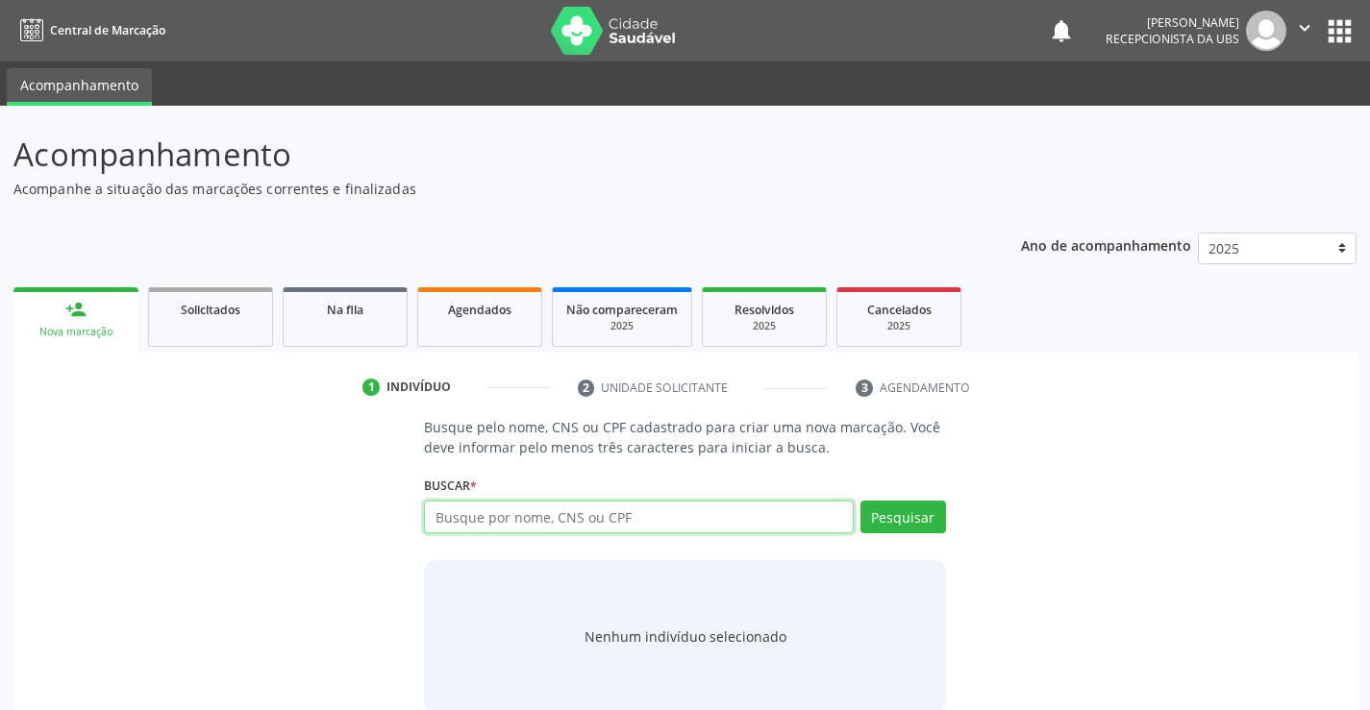
click at [465, 519] on input "text" at bounding box center [638, 517] width 429 height 33
type input "7060088166226643"
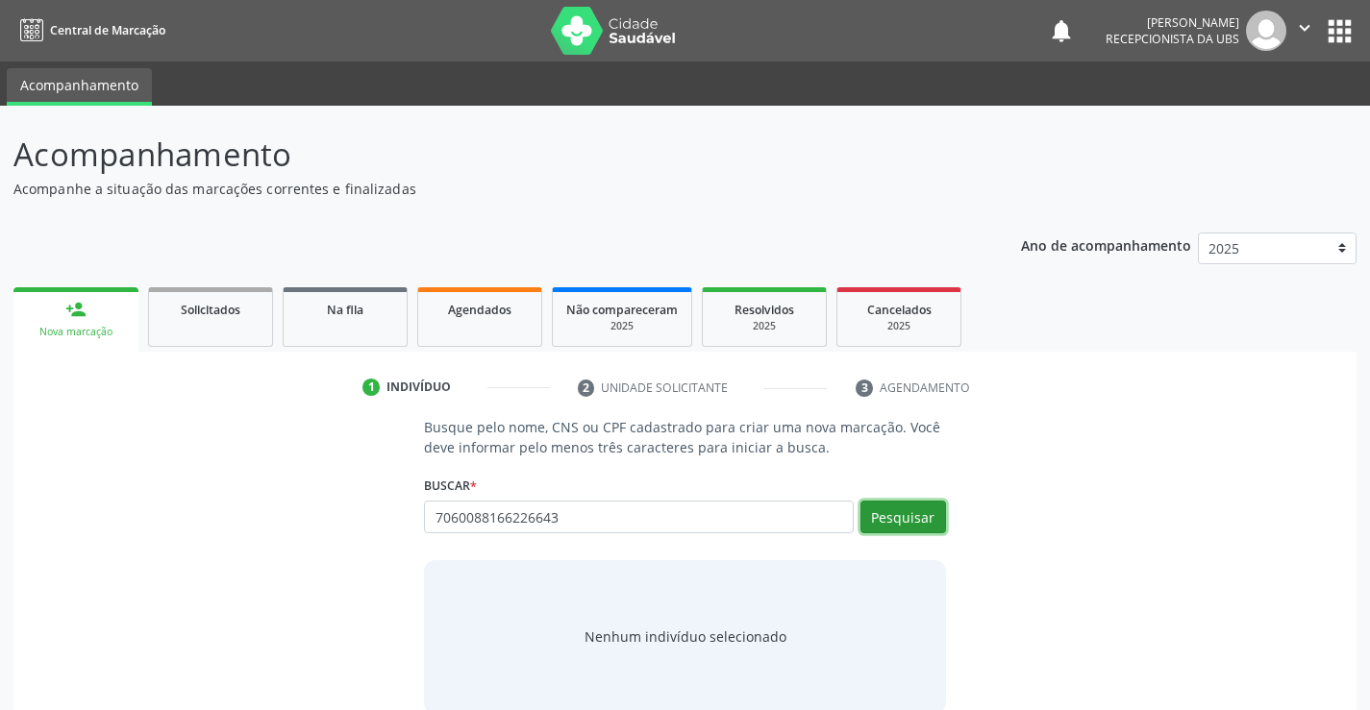
click at [894, 519] on button "Pesquisar" at bounding box center [903, 517] width 86 height 33
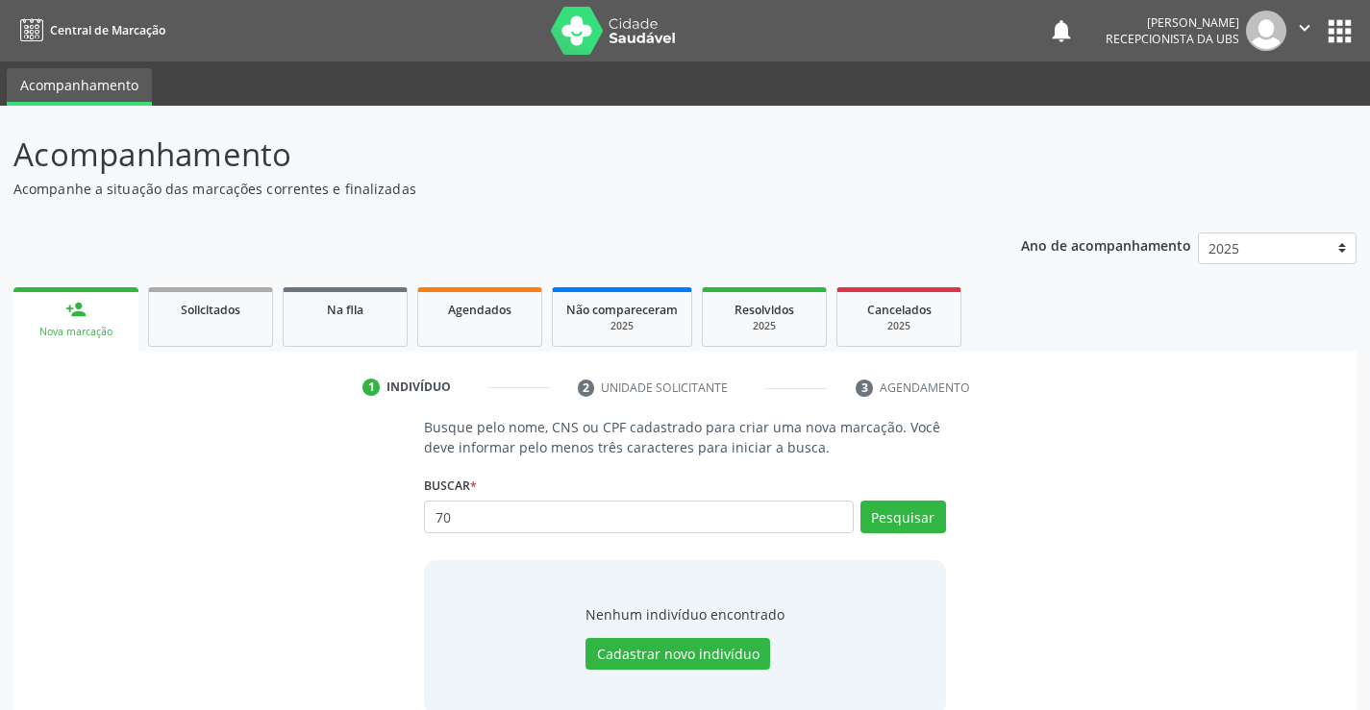
type input "7"
type input "706008816626643"
click at [909, 525] on button "Pesquisar" at bounding box center [903, 517] width 86 height 33
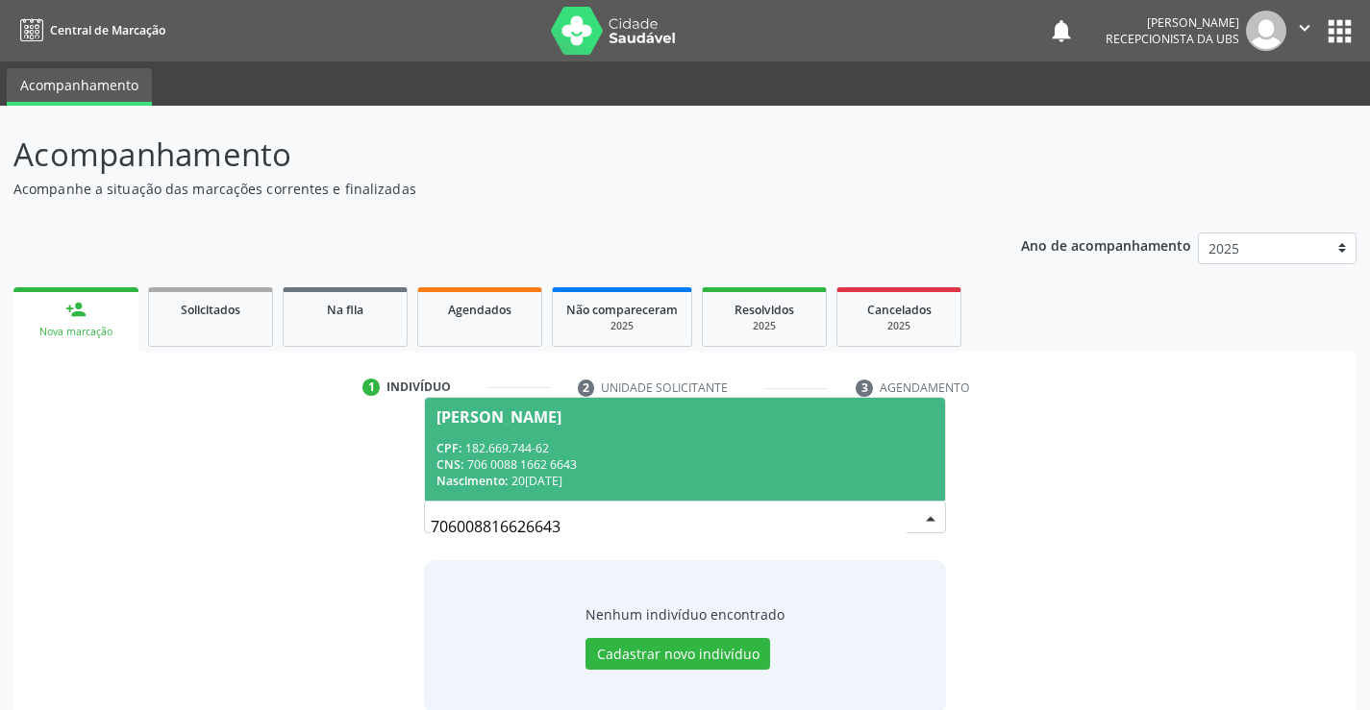
click at [708, 441] on div "CPF: 182.669.744-62" at bounding box center [684, 448] width 496 height 16
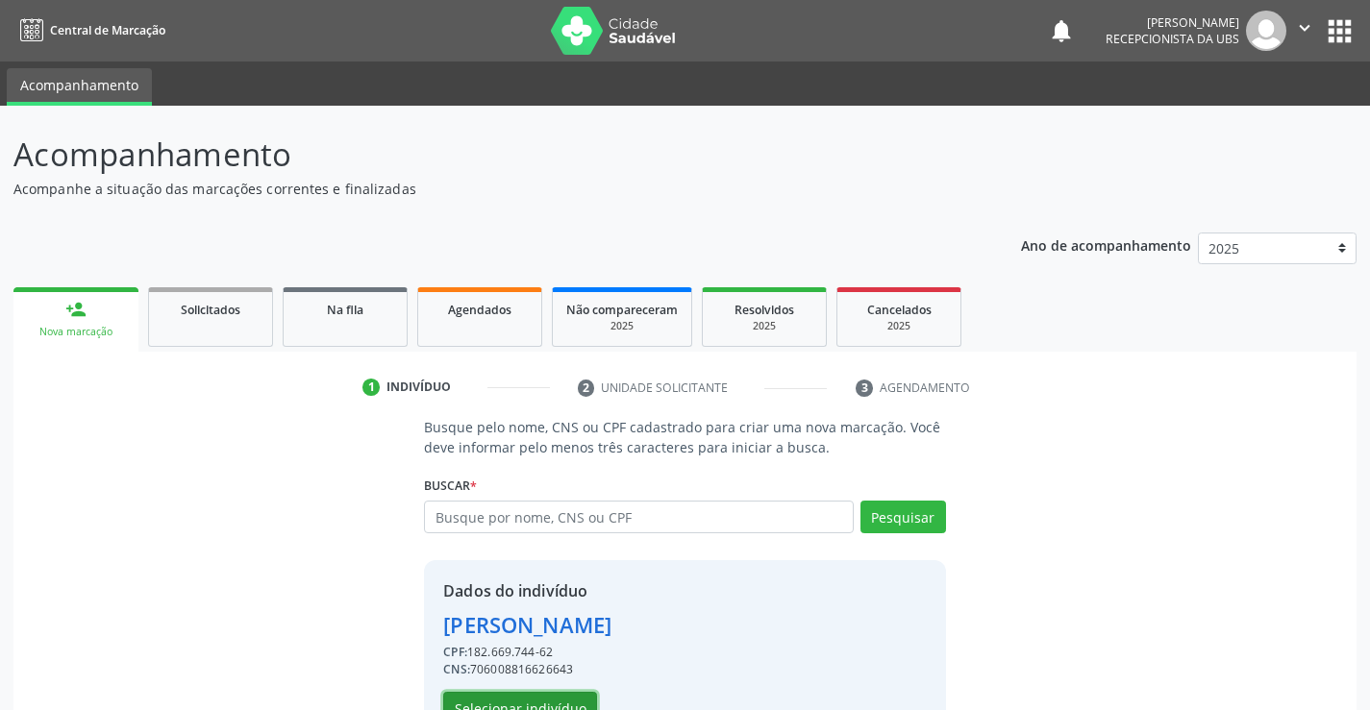
click at [493, 706] on button "Selecionar indivíduo" at bounding box center [520, 708] width 154 height 33
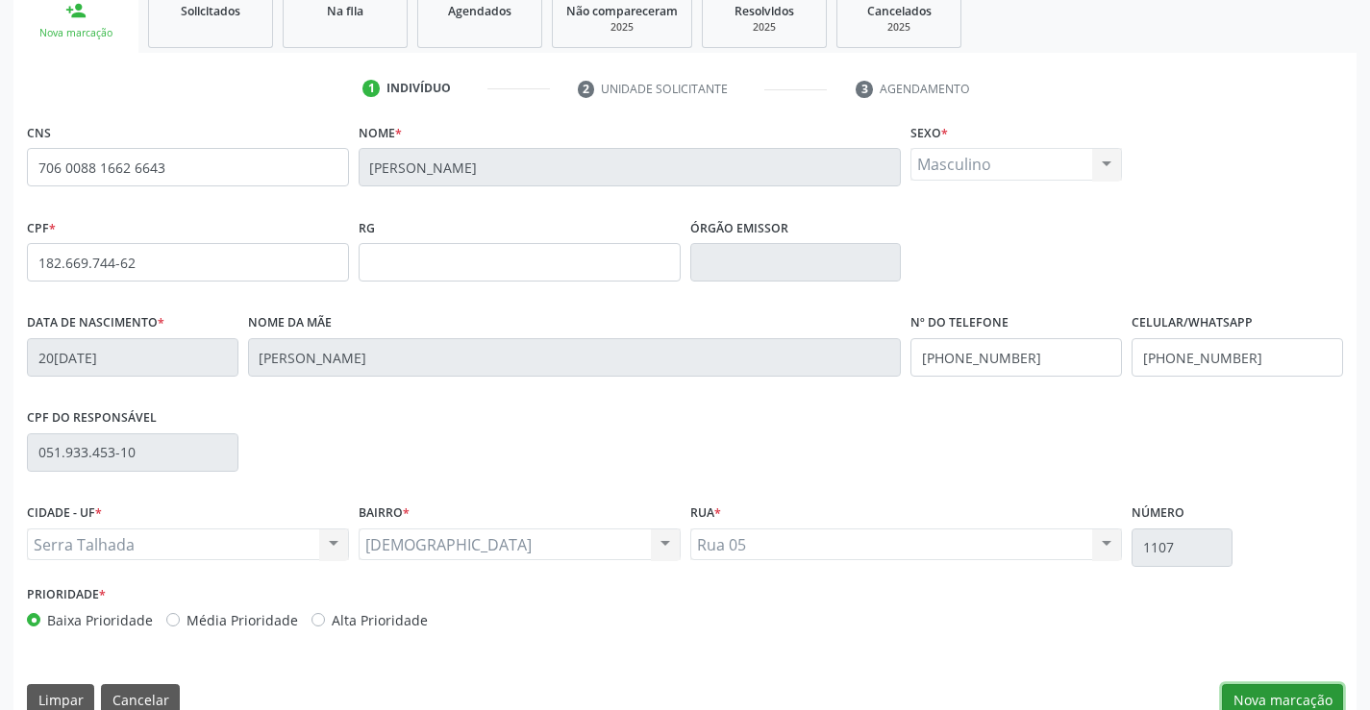
click at [1240, 691] on button "Nova marcação" at bounding box center [1282, 700] width 121 height 33
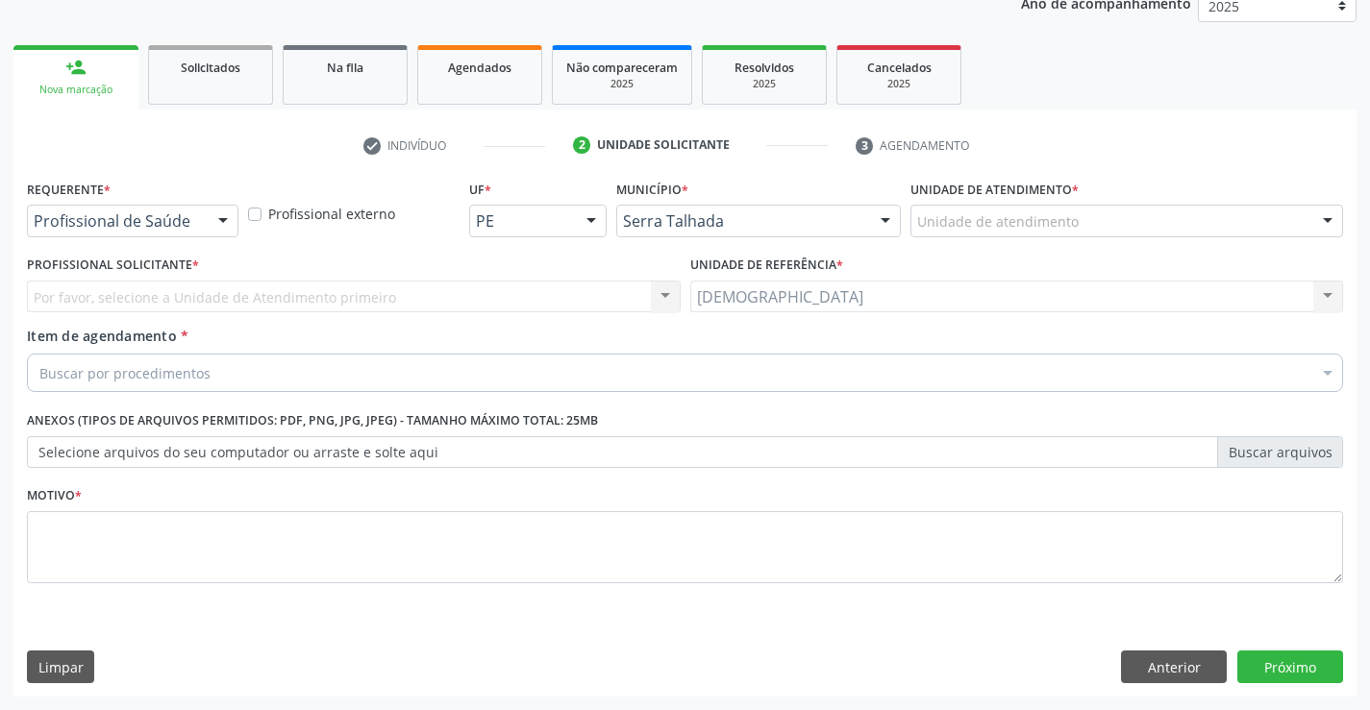
click at [222, 215] on div at bounding box center [223, 222] width 29 height 33
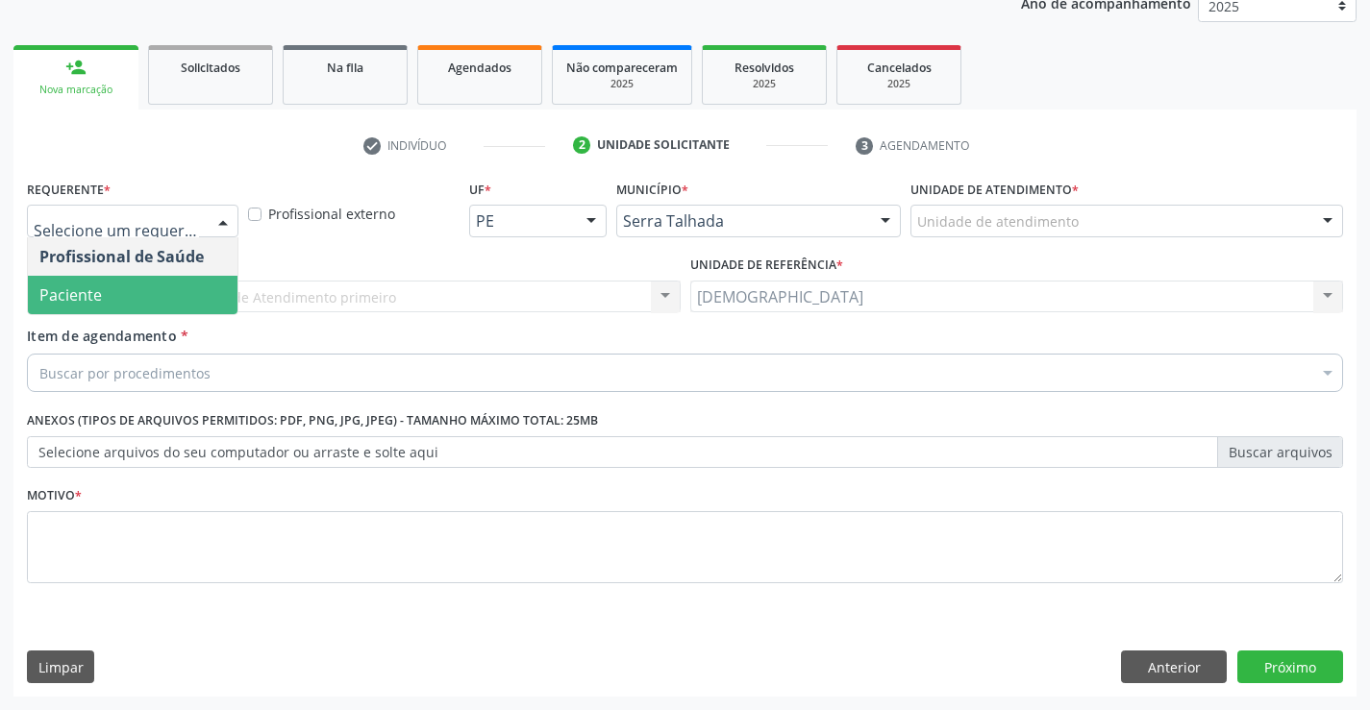
click at [154, 282] on span "Paciente" at bounding box center [133, 295] width 210 height 38
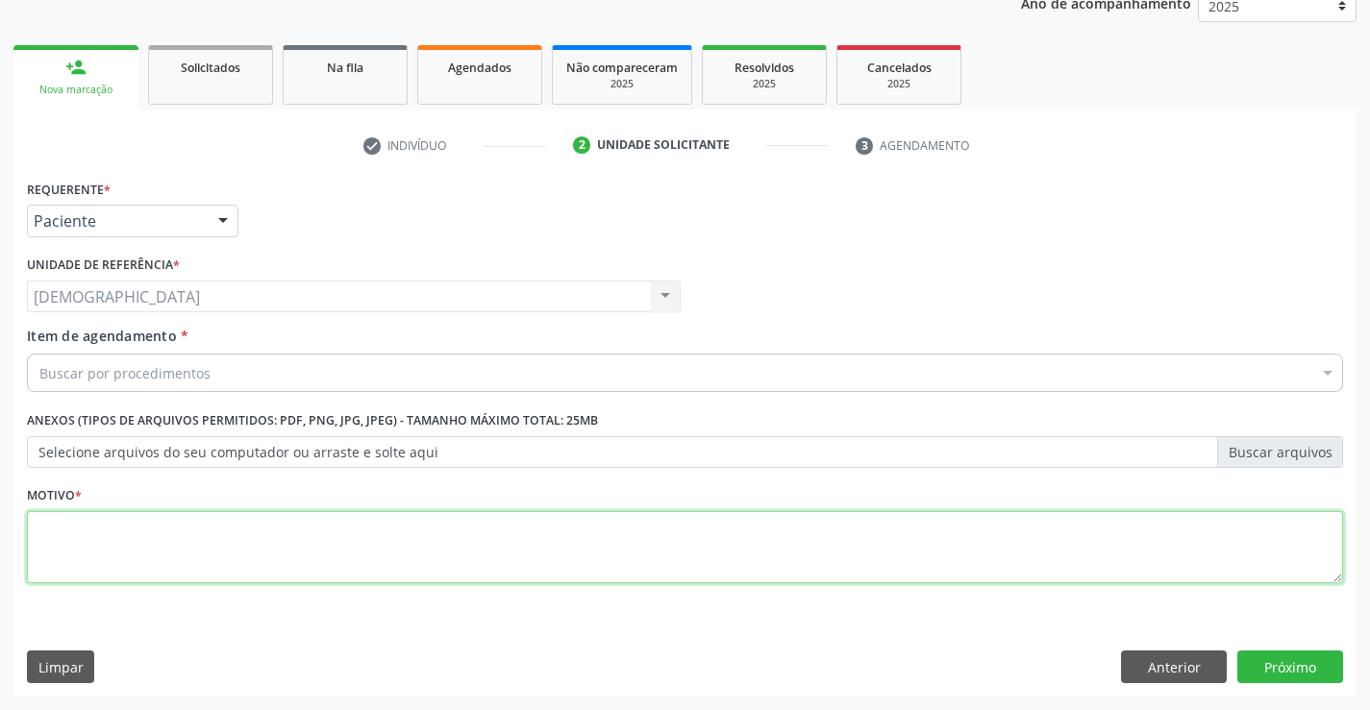
click at [111, 516] on textarea at bounding box center [685, 547] width 1316 height 73
type textarea "."
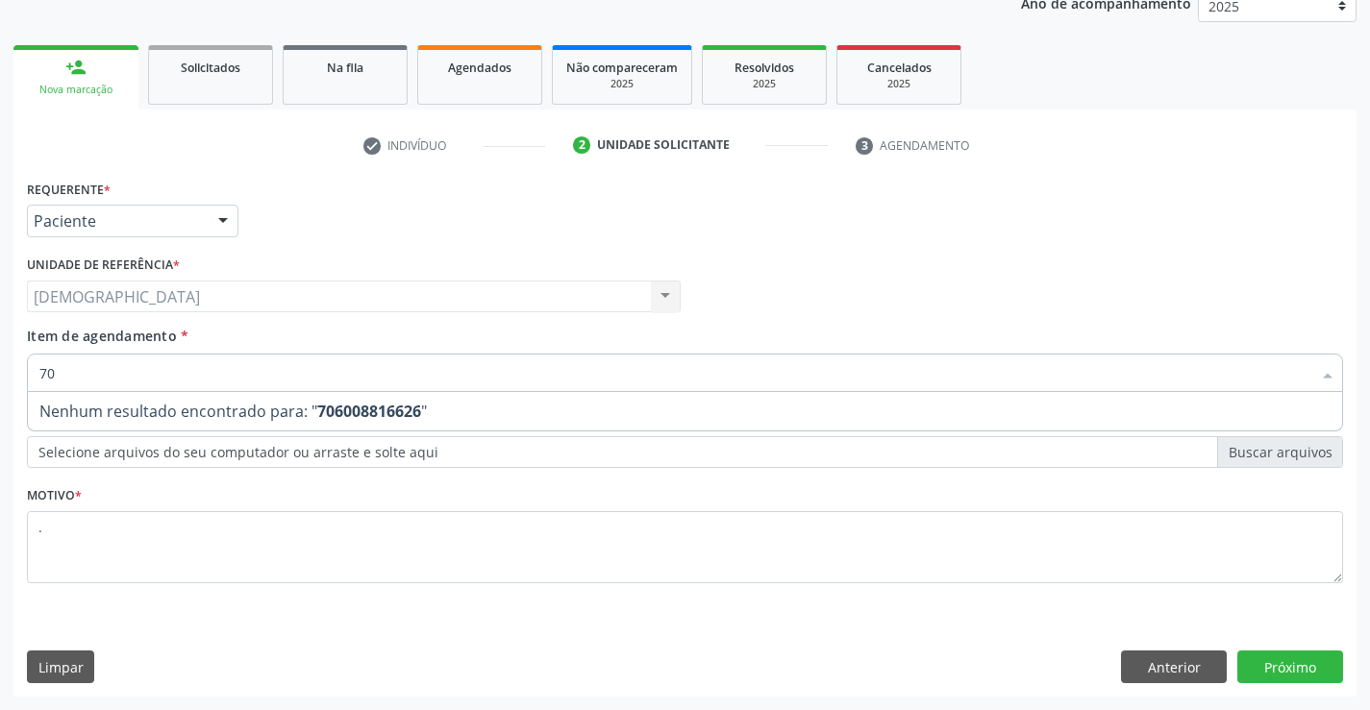
type input "7"
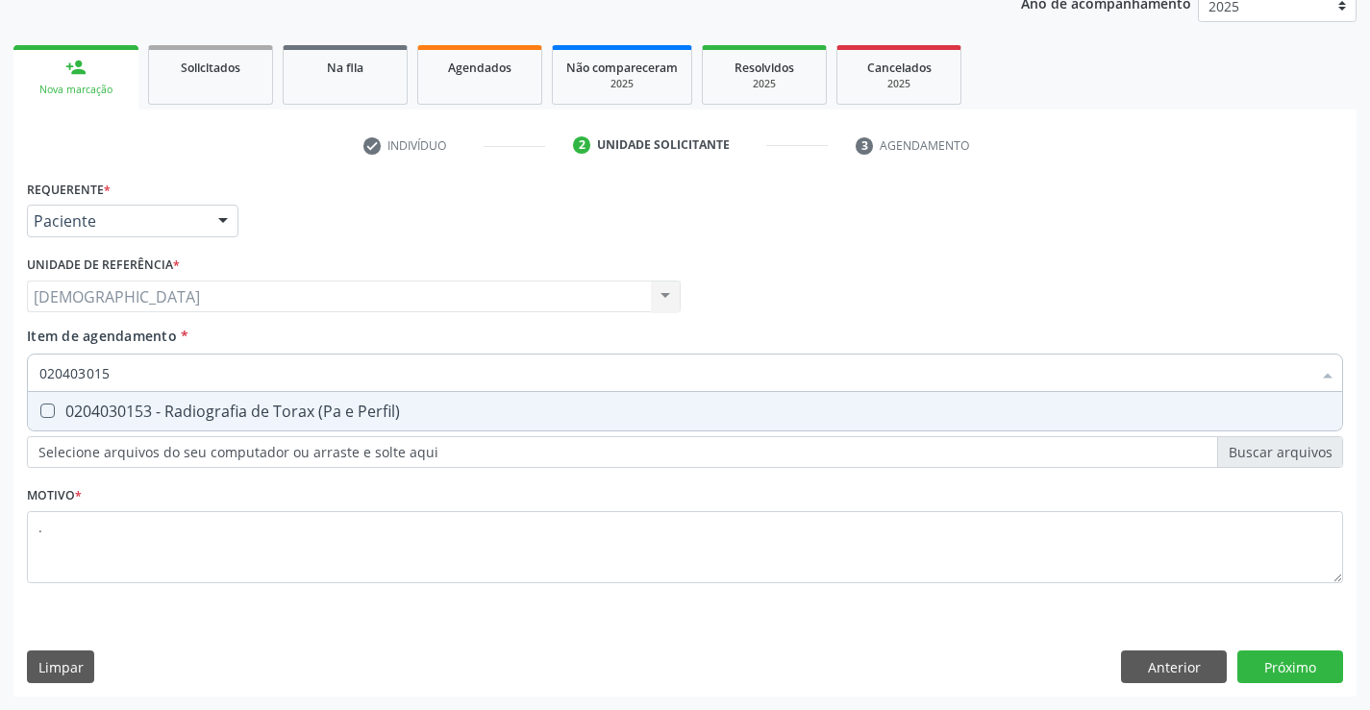
type input "0204030153"
click at [165, 404] on div "0204030153 - Radiografia de Torax (Pa e Perfil)" at bounding box center [684, 411] width 1291 height 15
checkbox Perfil\) "true"
click at [1266, 675] on div "Requerente * Paciente Profissional de Saúde Paciente Nenhum resultado encontrad…" at bounding box center [684, 436] width 1343 height 522
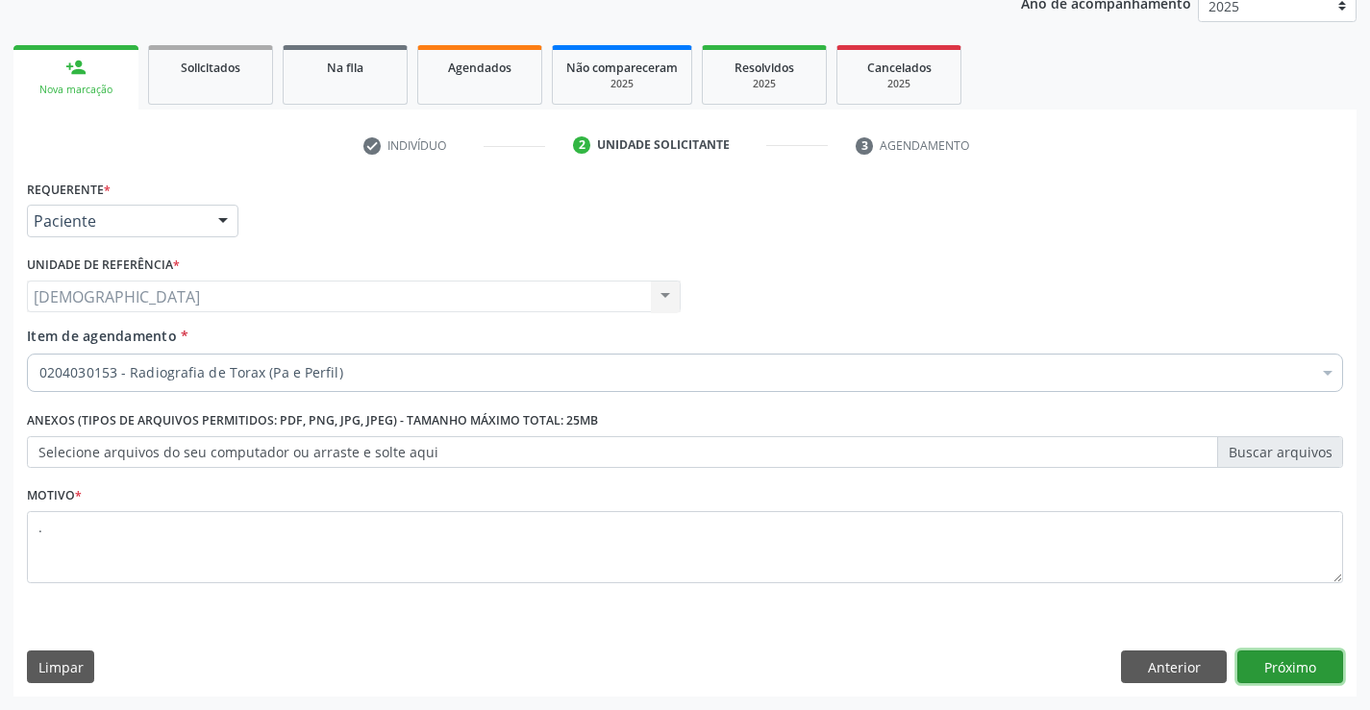
click at [1298, 671] on button "Próximo" at bounding box center [1290, 667] width 106 height 33
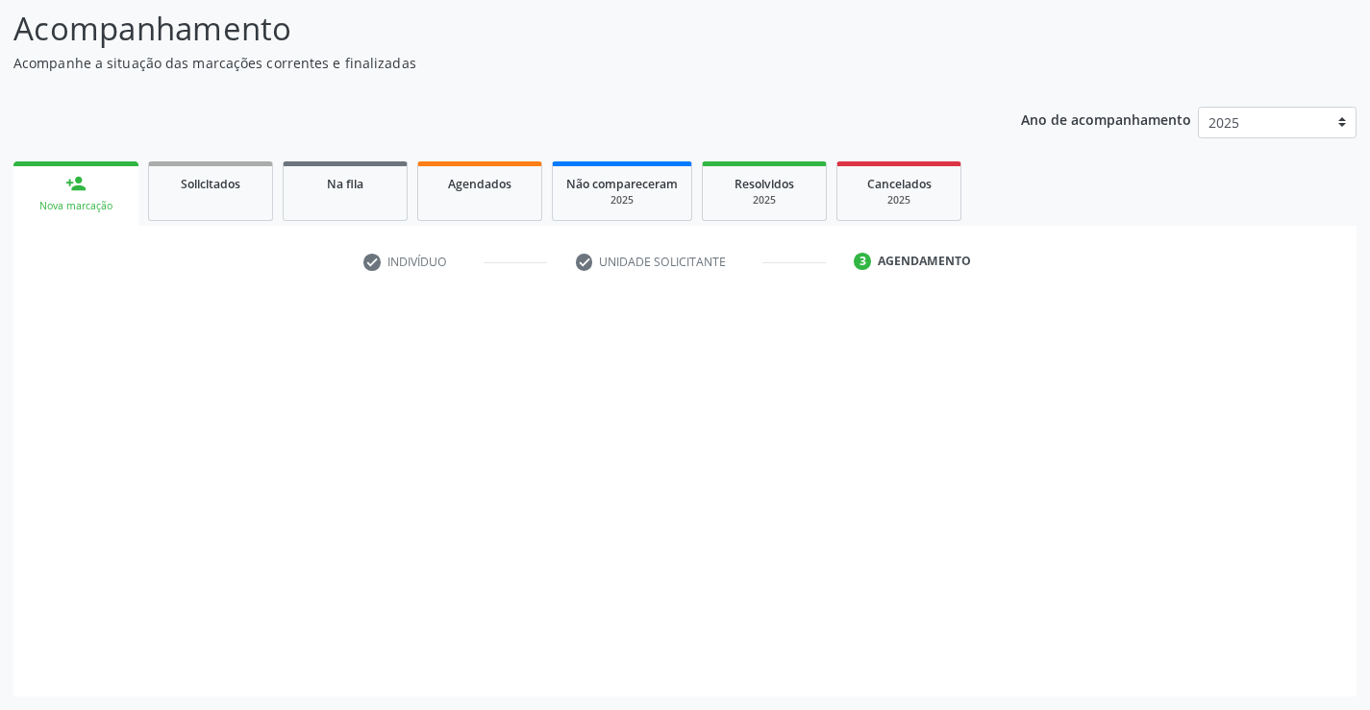
scroll to position [126, 0]
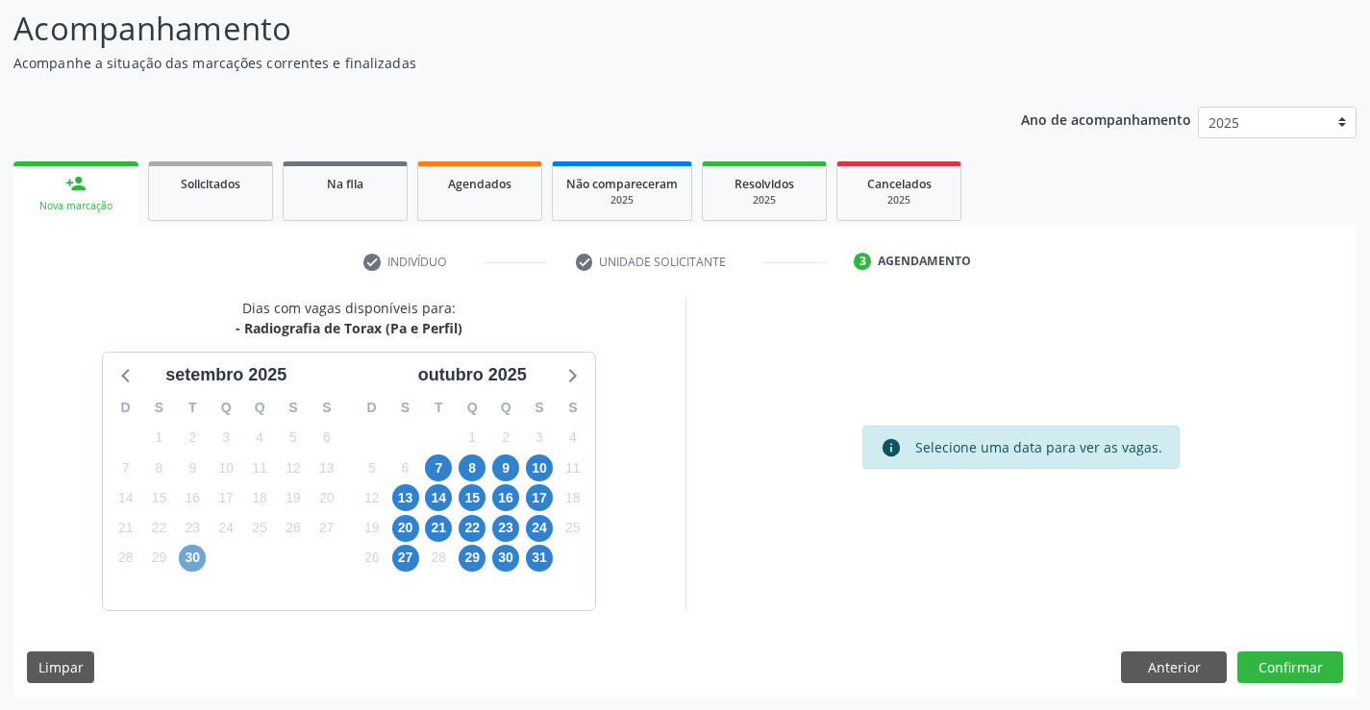
click at [187, 560] on span "30" at bounding box center [192, 558] width 27 height 27
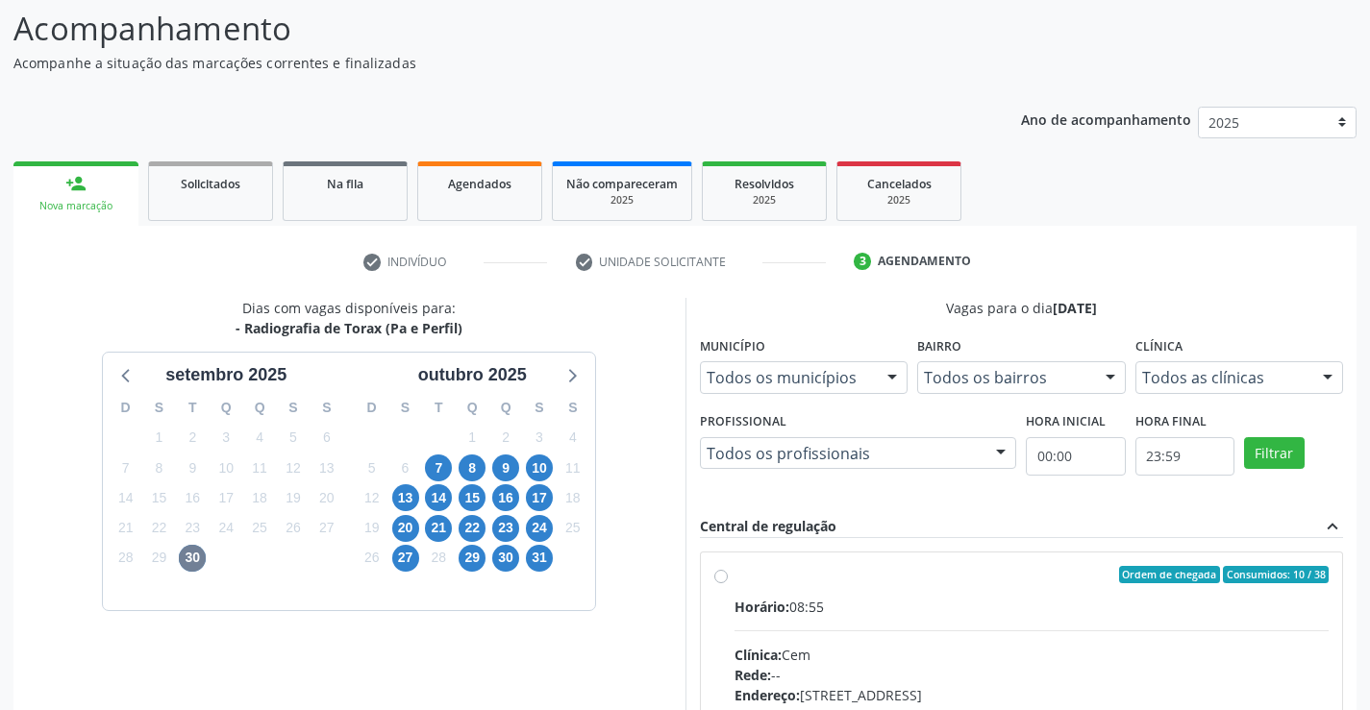
click at [727, 567] on div "Ordem de chegada Consumidos: 10 / 38 Horário: 08:55 Clínica: Cem Rede: -- Ender…" at bounding box center [1021, 713] width 615 height 295
radio input "true"
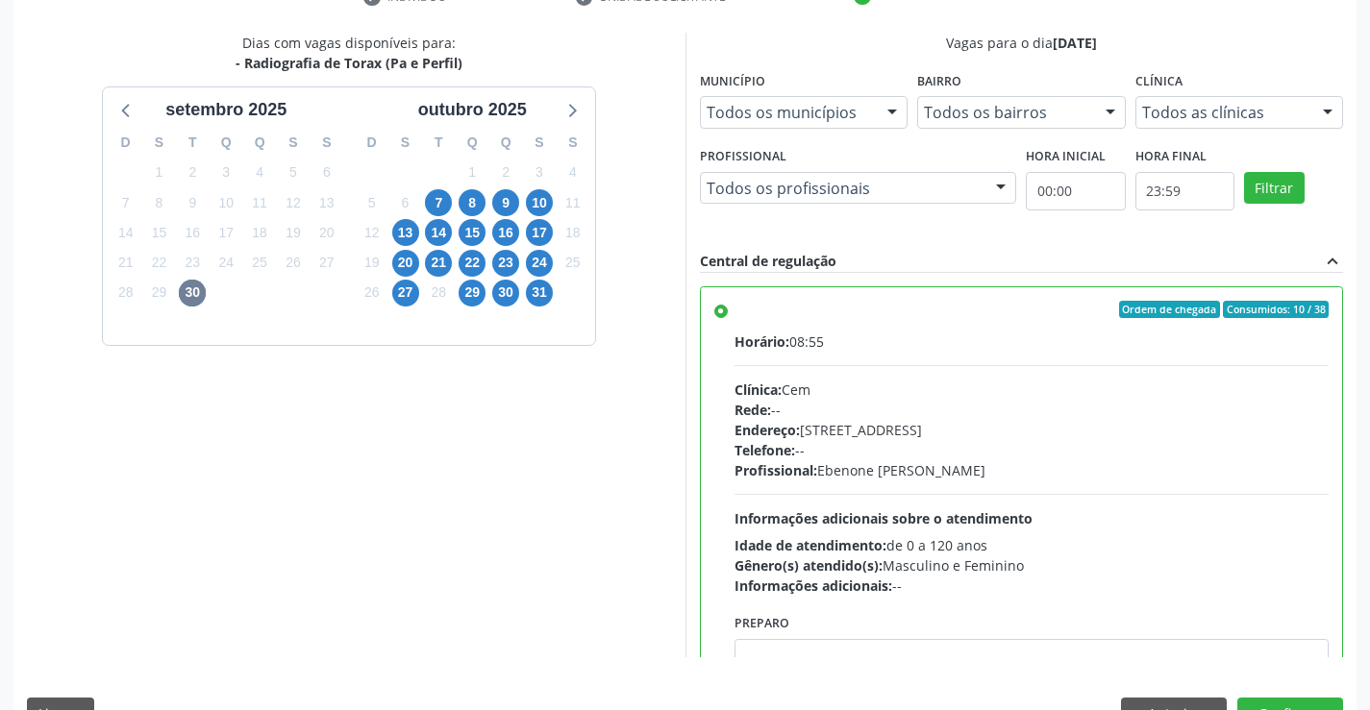
scroll to position [438, 0]
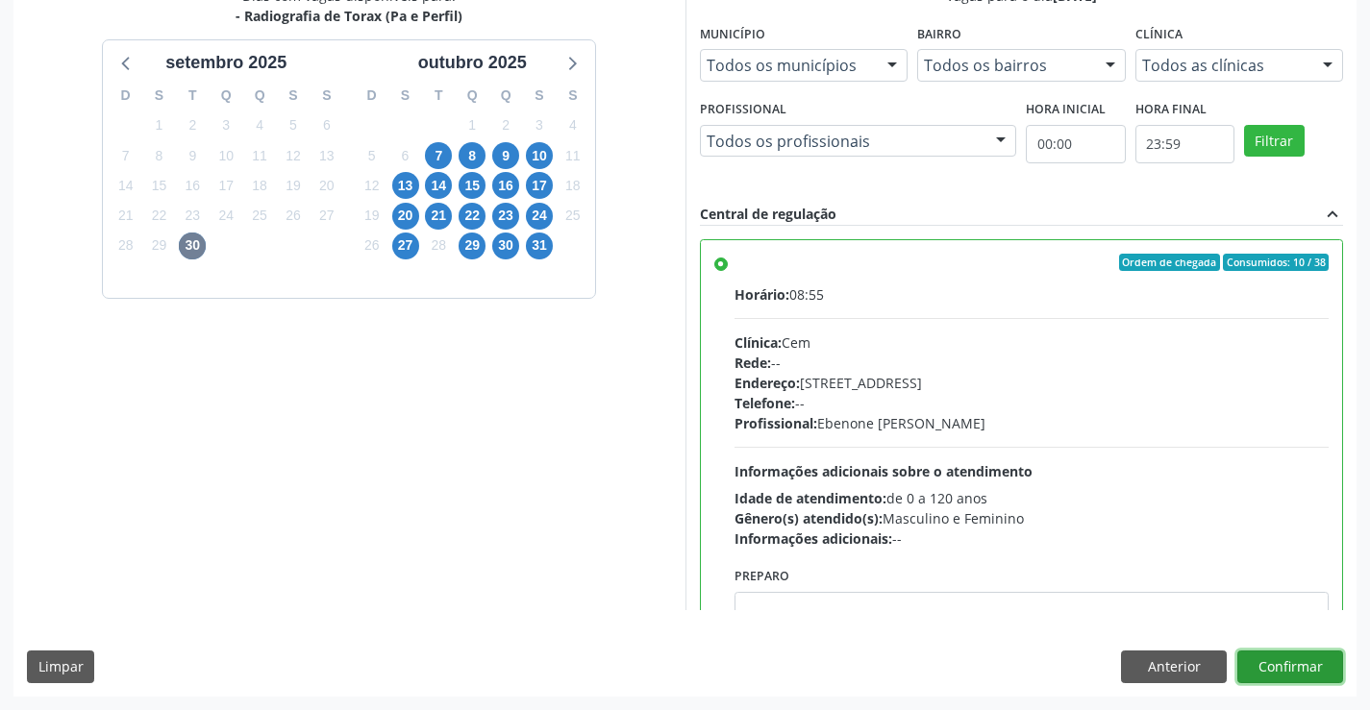
click at [1304, 667] on button "Confirmar" at bounding box center [1290, 667] width 106 height 33
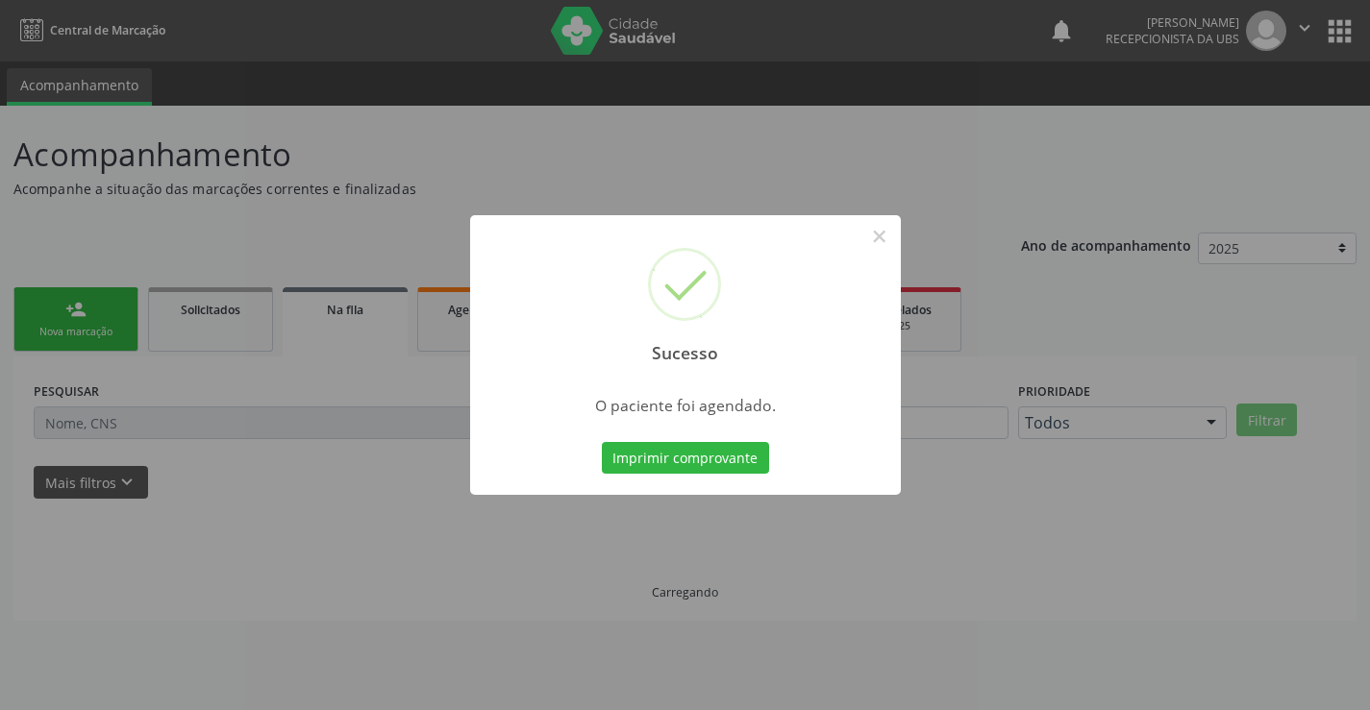
scroll to position [0, 0]
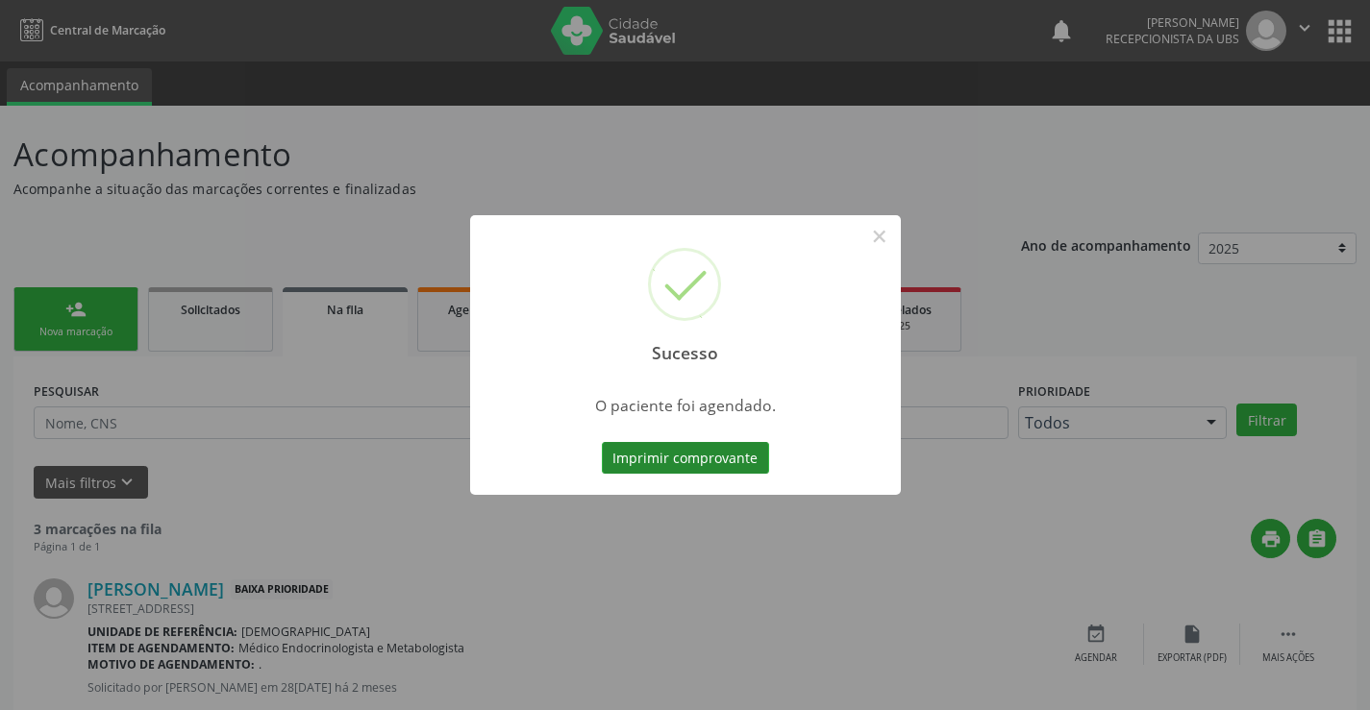
click at [647, 464] on button "Imprimir comprovante" at bounding box center [685, 458] width 167 height 33
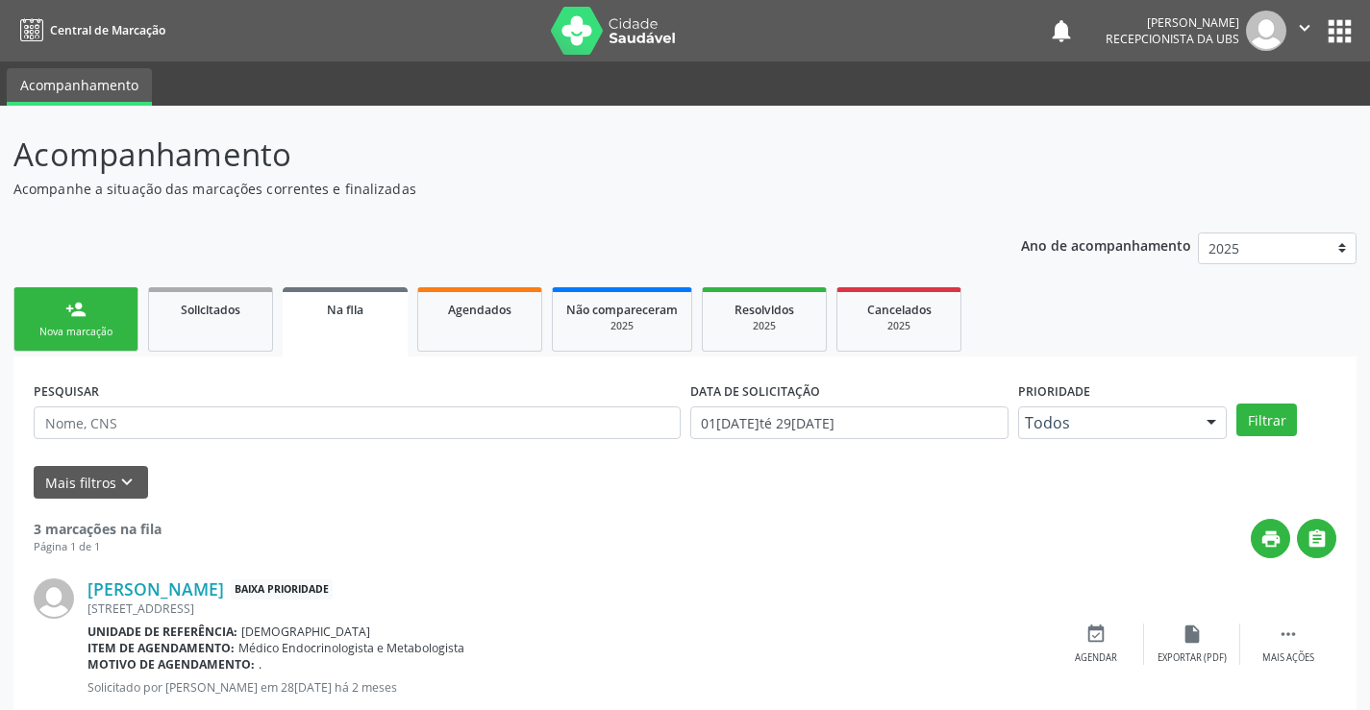
click at [74, 321] on link "person_add Nova marcação" at bounding box center [75, 319] width 125 height 64
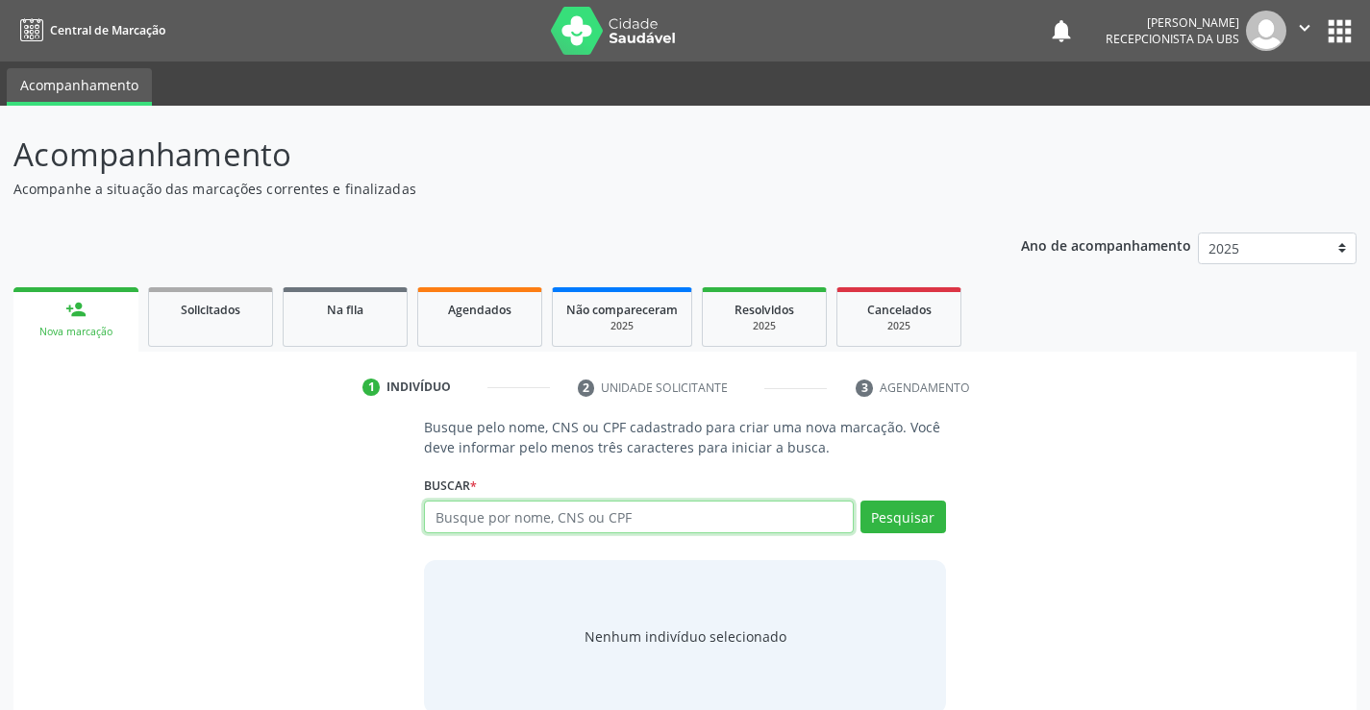
click at [573, 531] on input "text" at bounding box center [638, 517] width 429 height 33
type input "702808641795069"
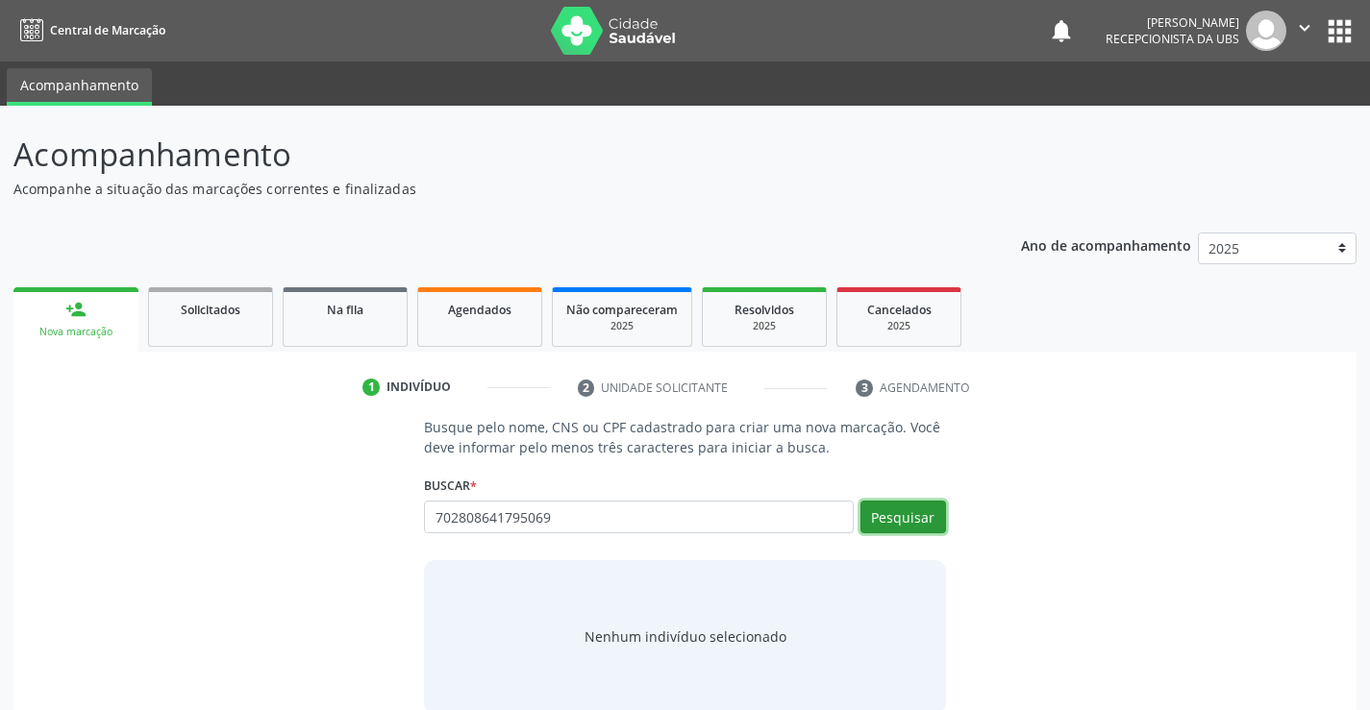
click at [896, 524] on button "Pesquisar" at bounding box center [903, 517] width 86 height 33
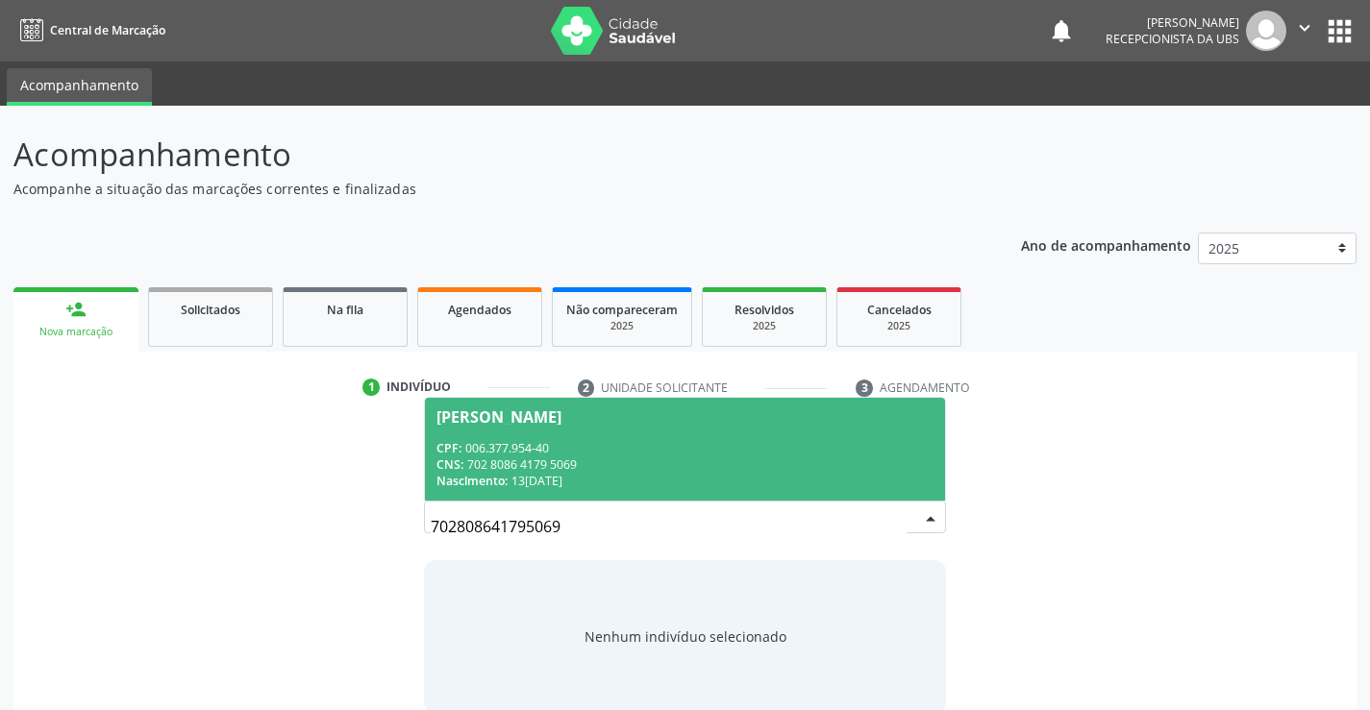
click at [633, 445] on div "CPF: 006.377.954-40" at bounding box center [684, 448] width 496 height 16
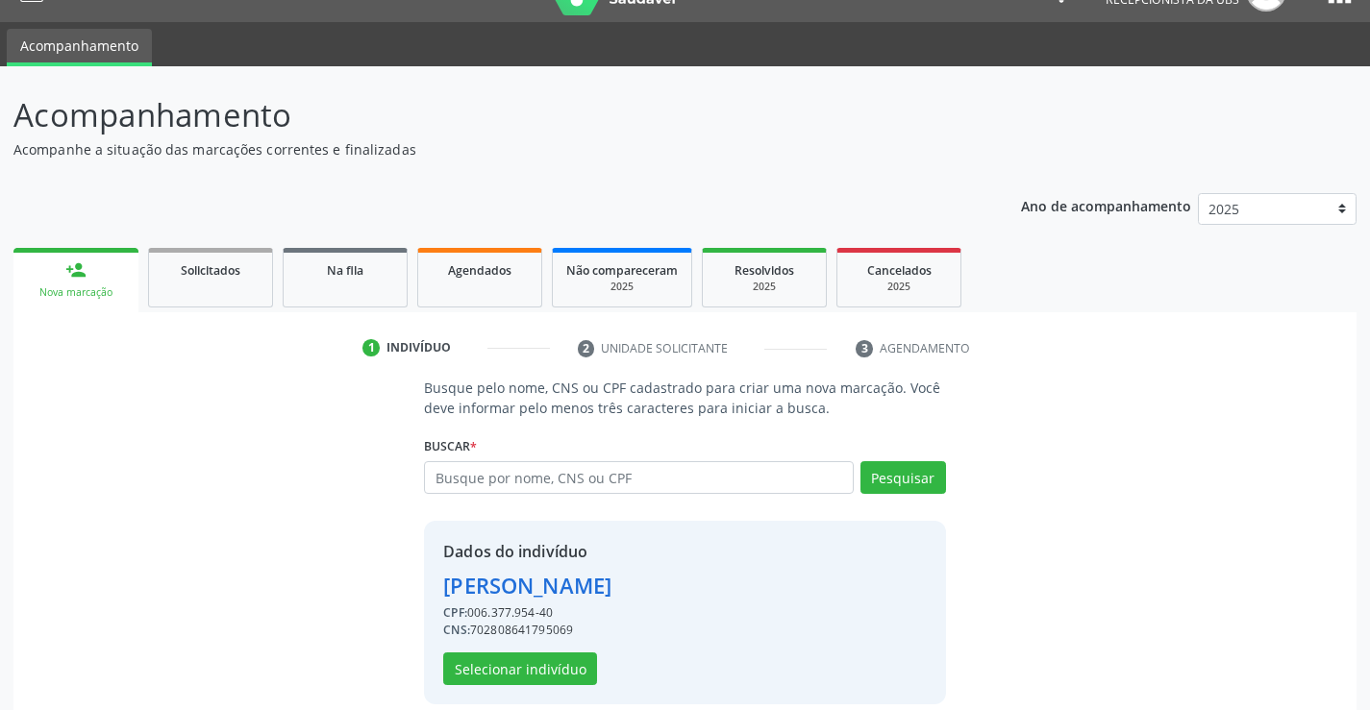
scroll to position [61, 0]
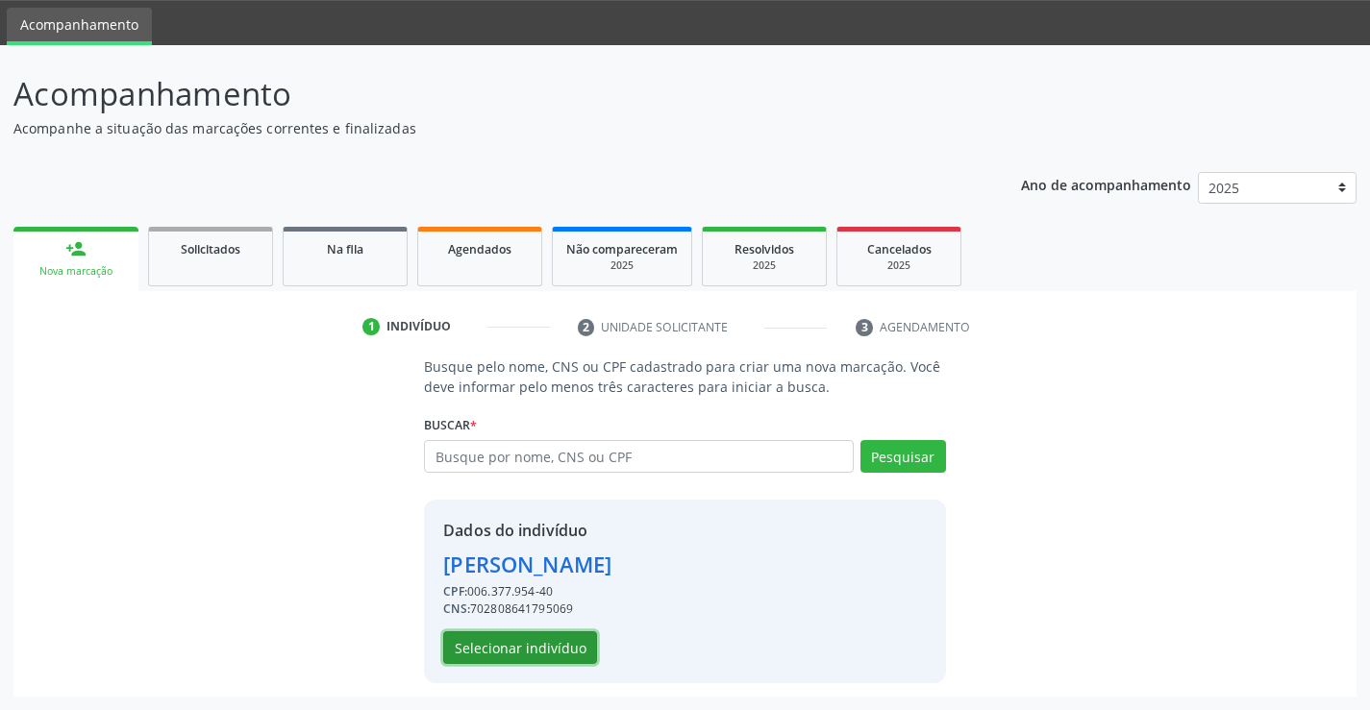
click at [502, 635] on button "Selecionar indivíduo" at bounding box center [520, 648] width 154 height 33
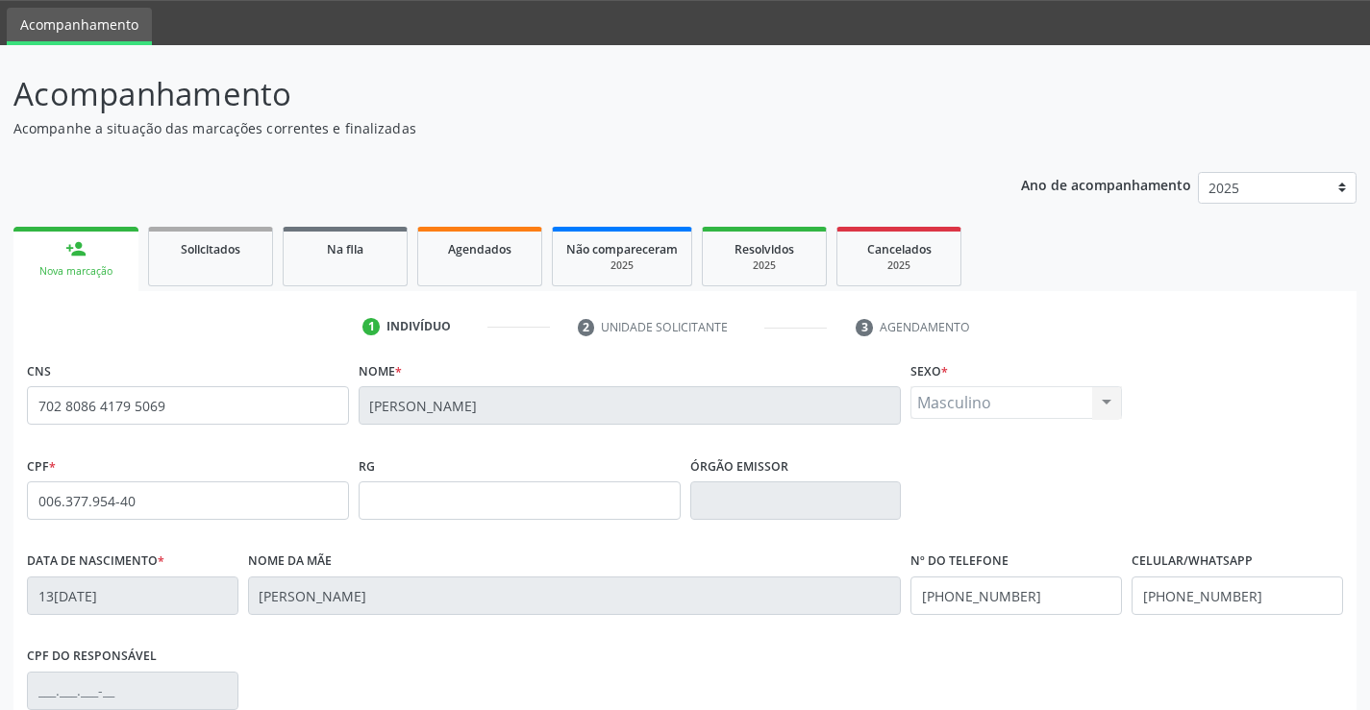
scroll to position [332, 0]
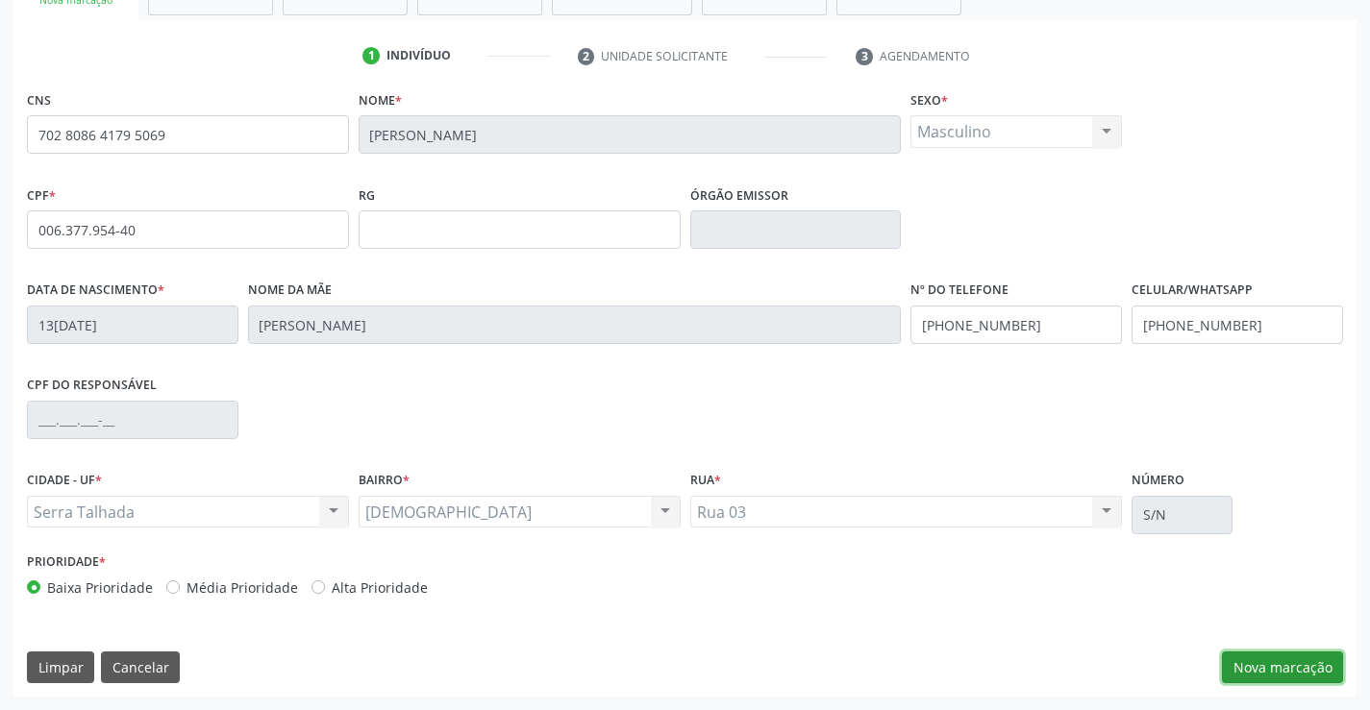
click at [1257, 673] on button "Nova marcação" at bounding box center [1282, 668] width 121 height 33
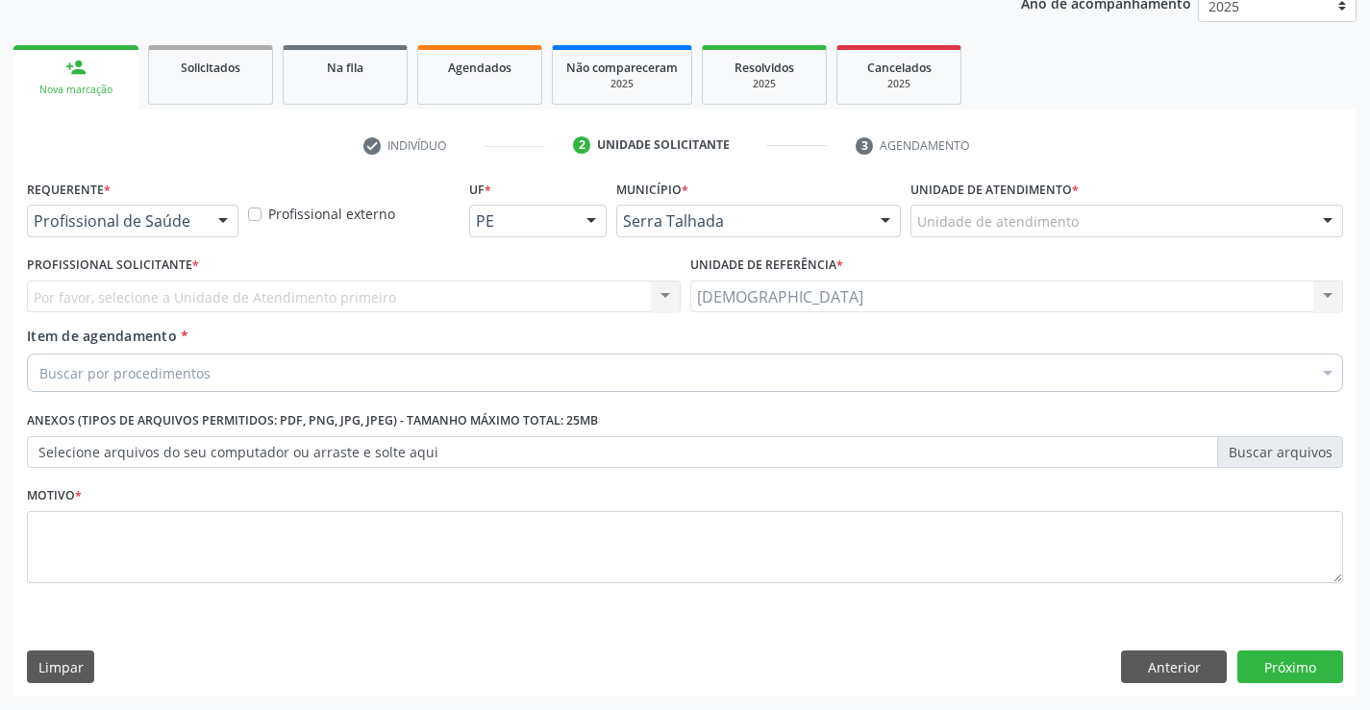
click at [225, 216] on div at bounding box center [223, 222] width 29 height 33
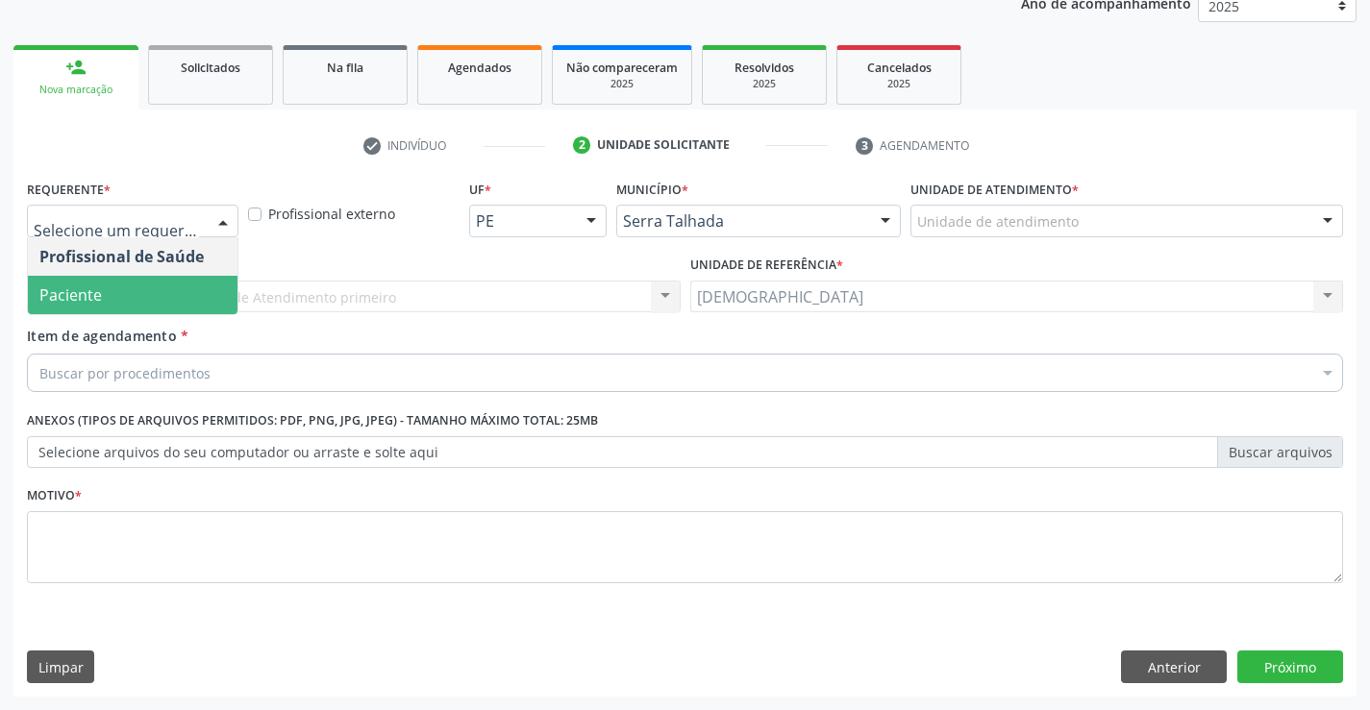
click at [134, 305] on span "Paciente" at bounding box center [133, 295] width 210 height 38
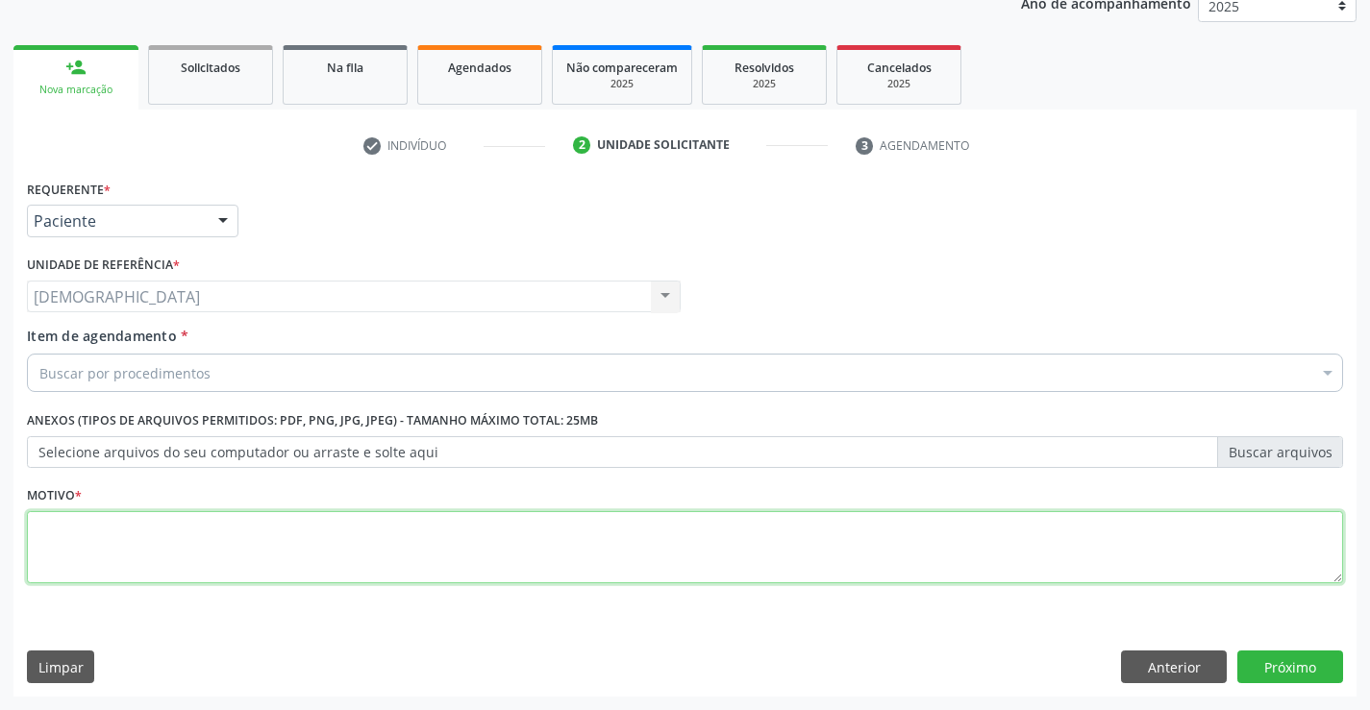
click at [93, 543] on textarea at bounding box center [685, 547] width 1316 height 73
type textarea "."
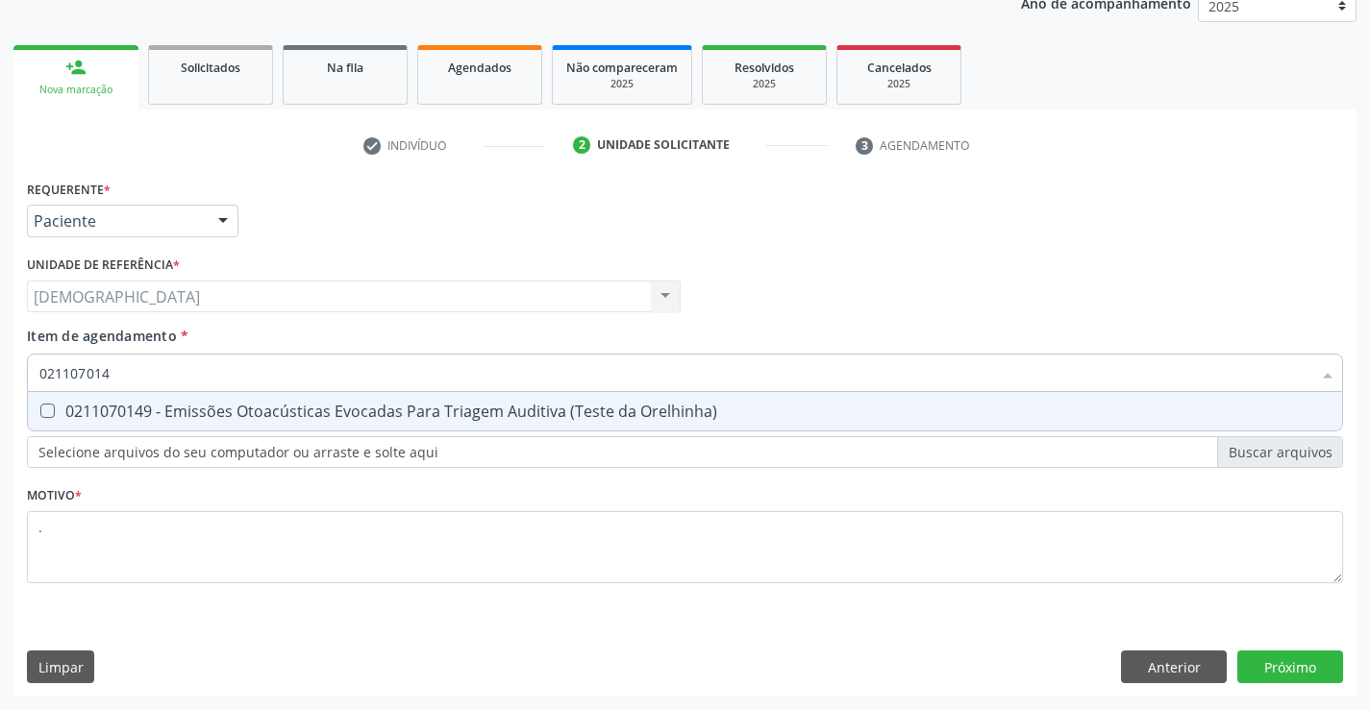
type input "0211070149"
click at [171, 394] on span "0211070149 - Emissões Otoacústicas Evocadas Para Triagem Auditiva (Teste da Ore…" at bounding box center [685, 411] width 1314 height 38
checkbox Orelhinha\) "true"
click at [1269, 666] on div "Requerente * Paciente Profissional de Saúde Paciente Nenhum resultado encontrad…" at bounding box center [684, 436] width 1343 height 522
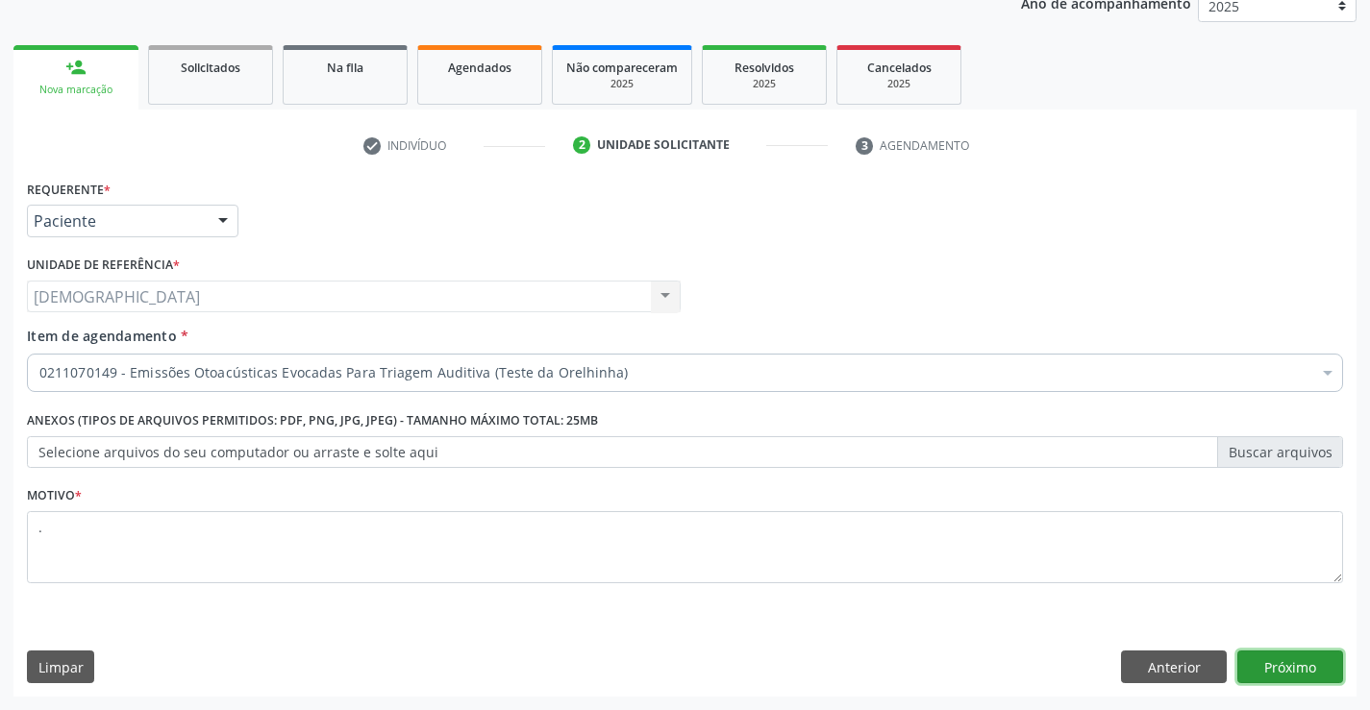
click at [1264, 667] on button "Próximo" at bounding box center [1290, 667] width 106 height 33
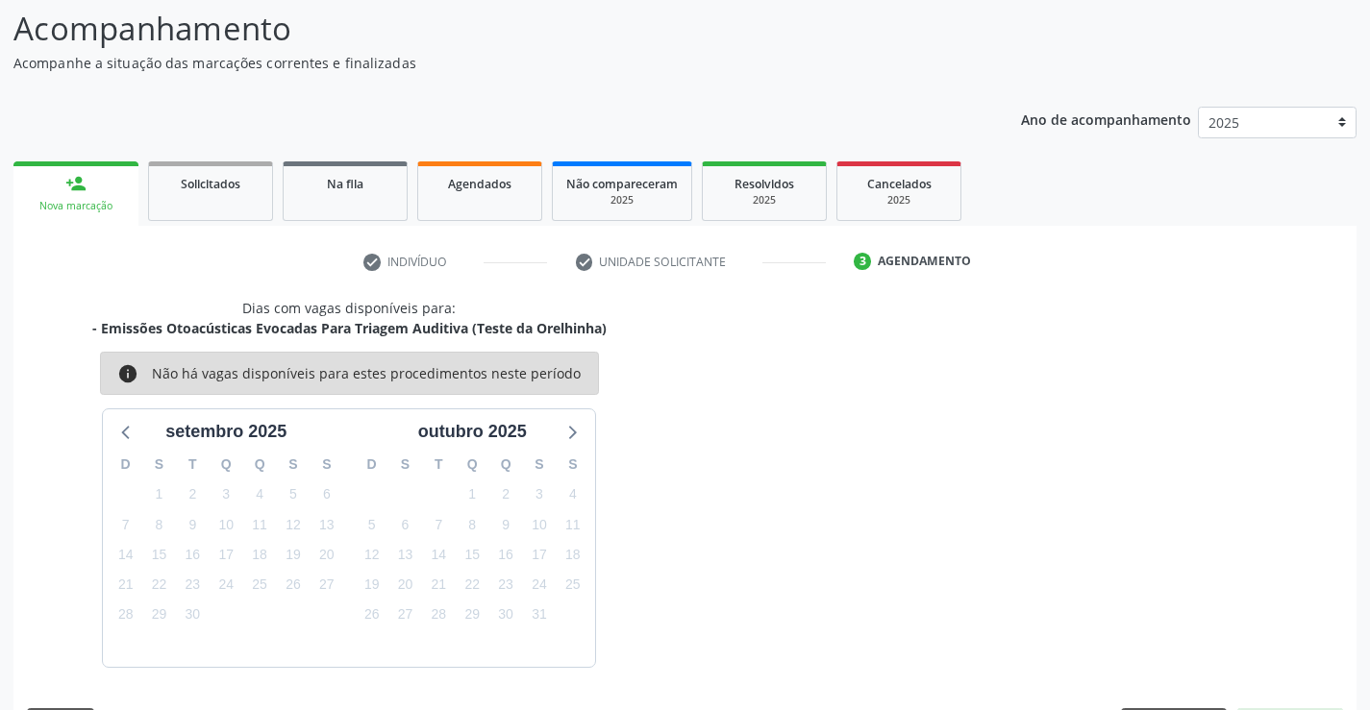
scroll to position [183, 0]
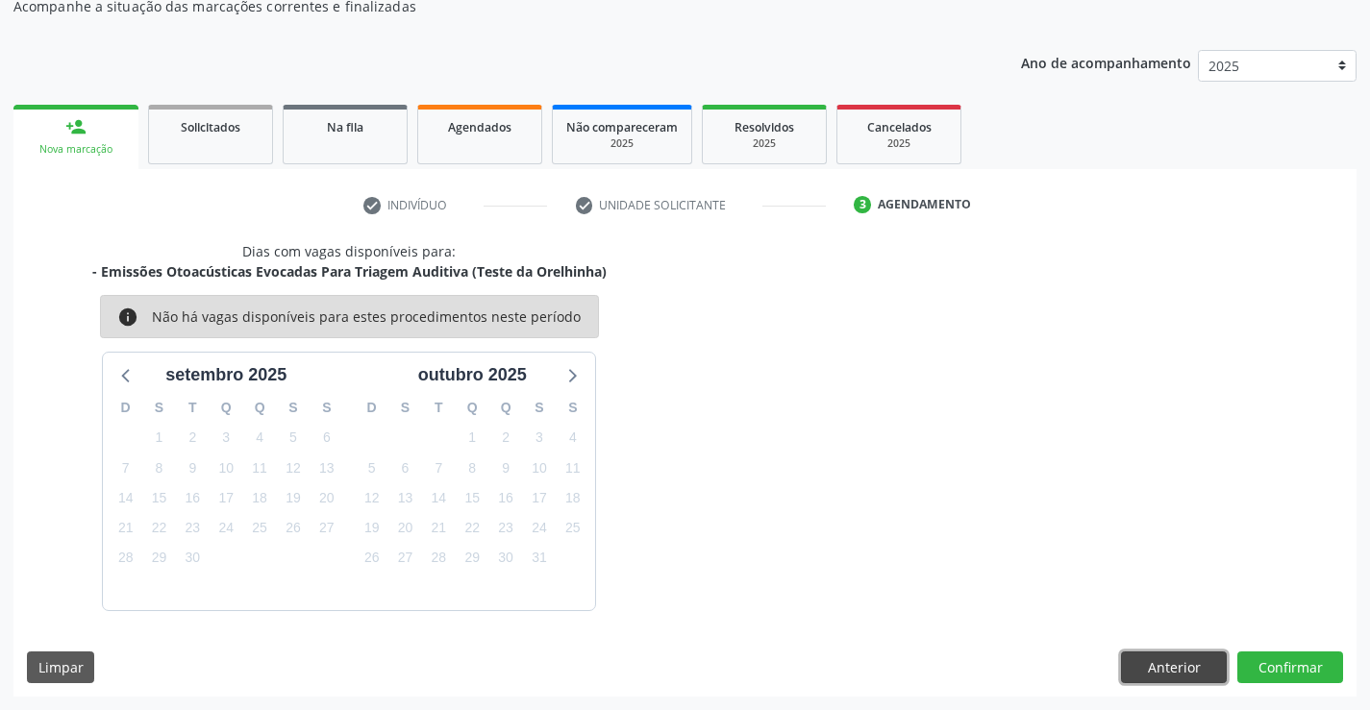
click at [1183, 658] on button "Anterior" at bounding box center [1174, 668] width 106 height 33
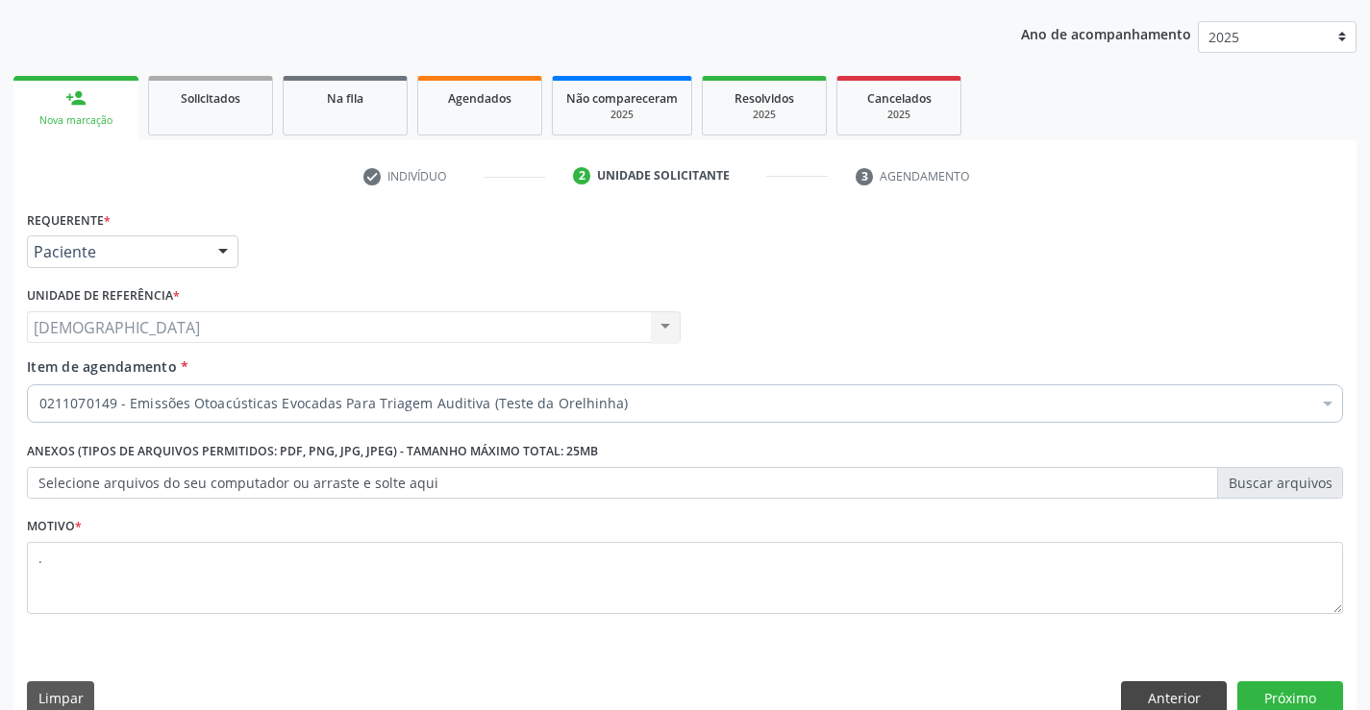
scroll to position [242, 0]
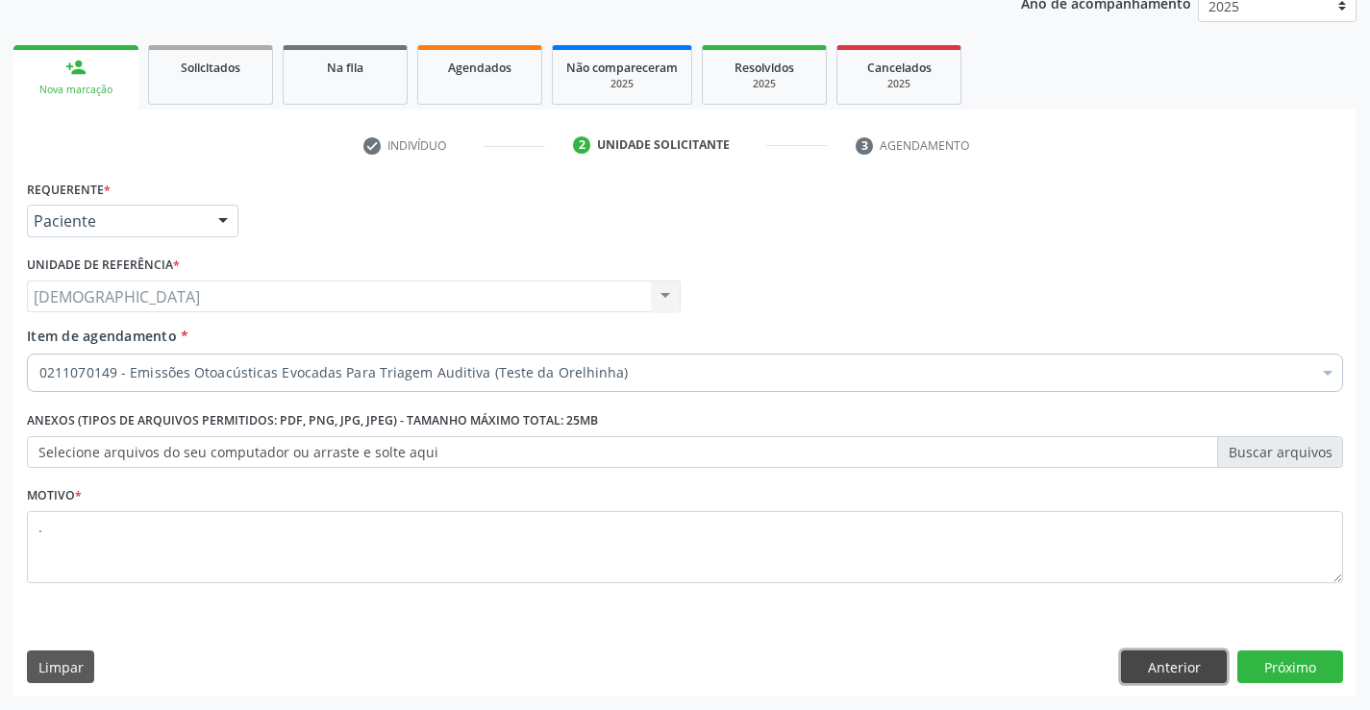
click at [1181, 661] on button "Anterior" at bounding box center [1174, 667] width 106 height 33
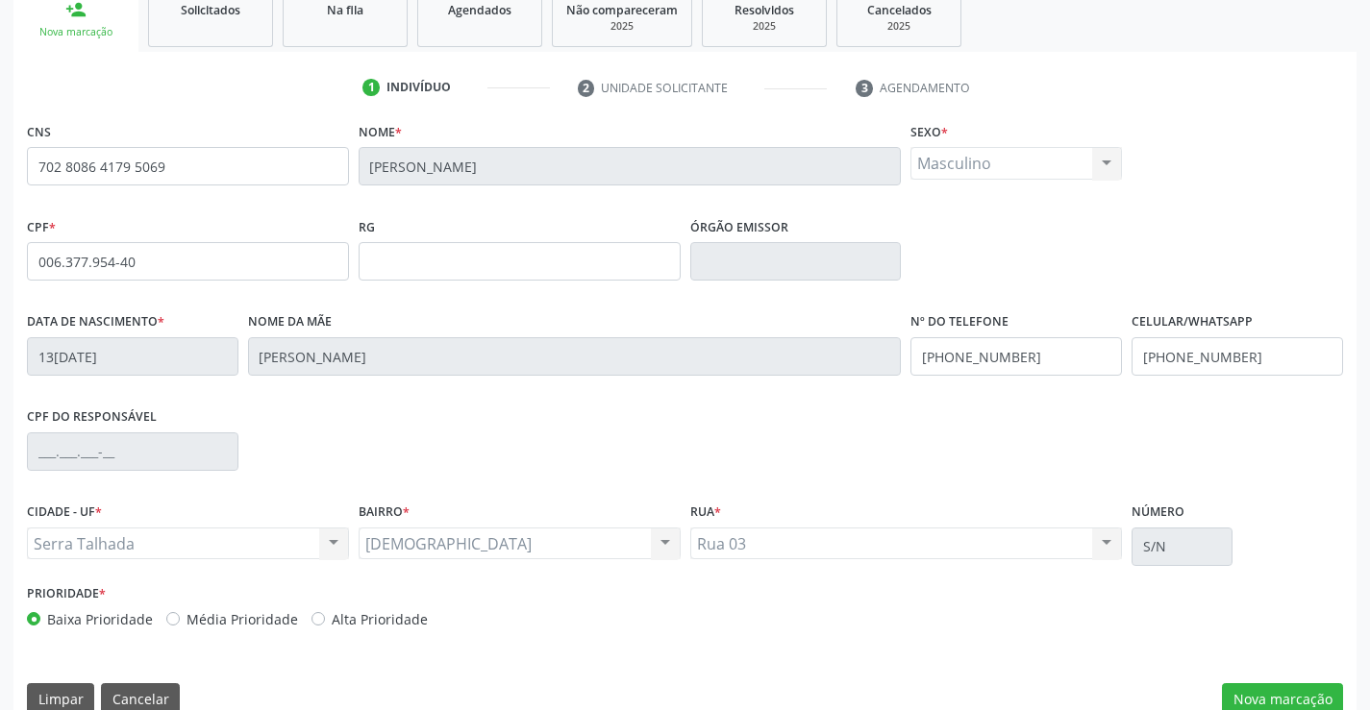
scroll to position [332, 0]
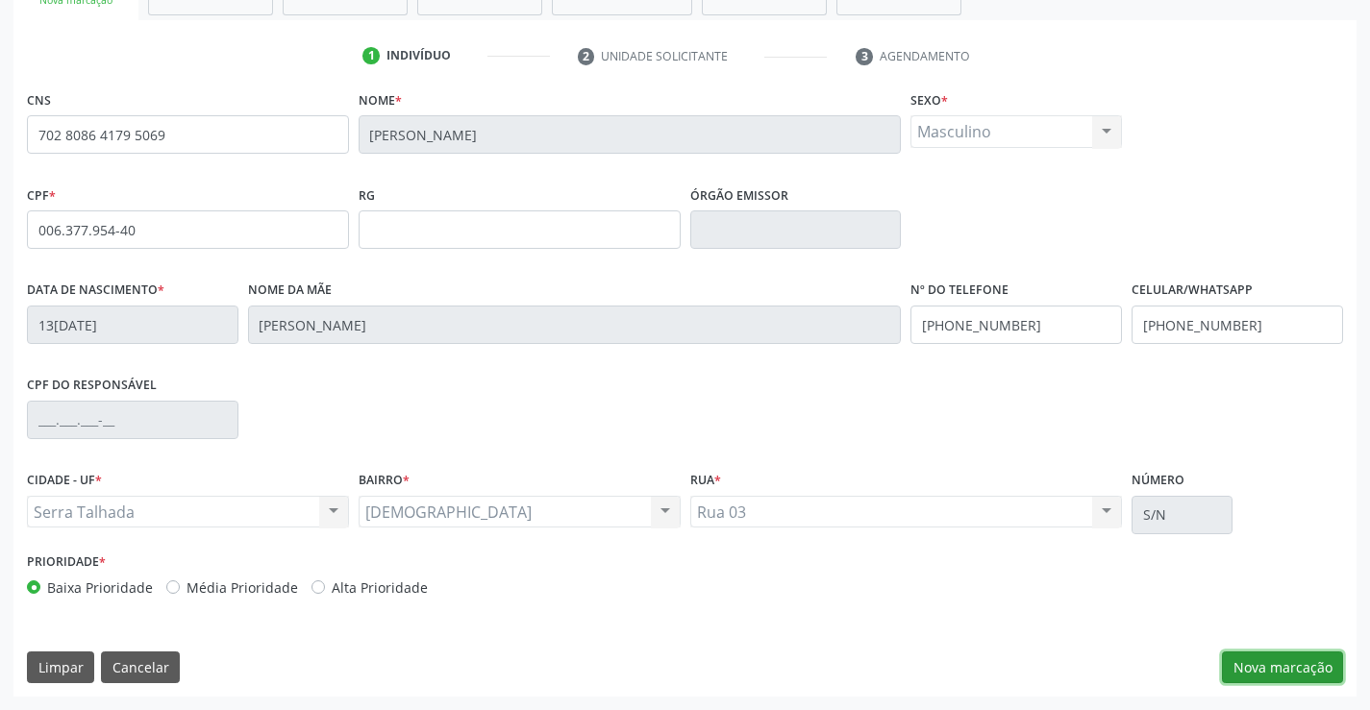
click at [1259, 665] on button "Nova marcação" at bounding box center [1282, 668] width 121 height 33
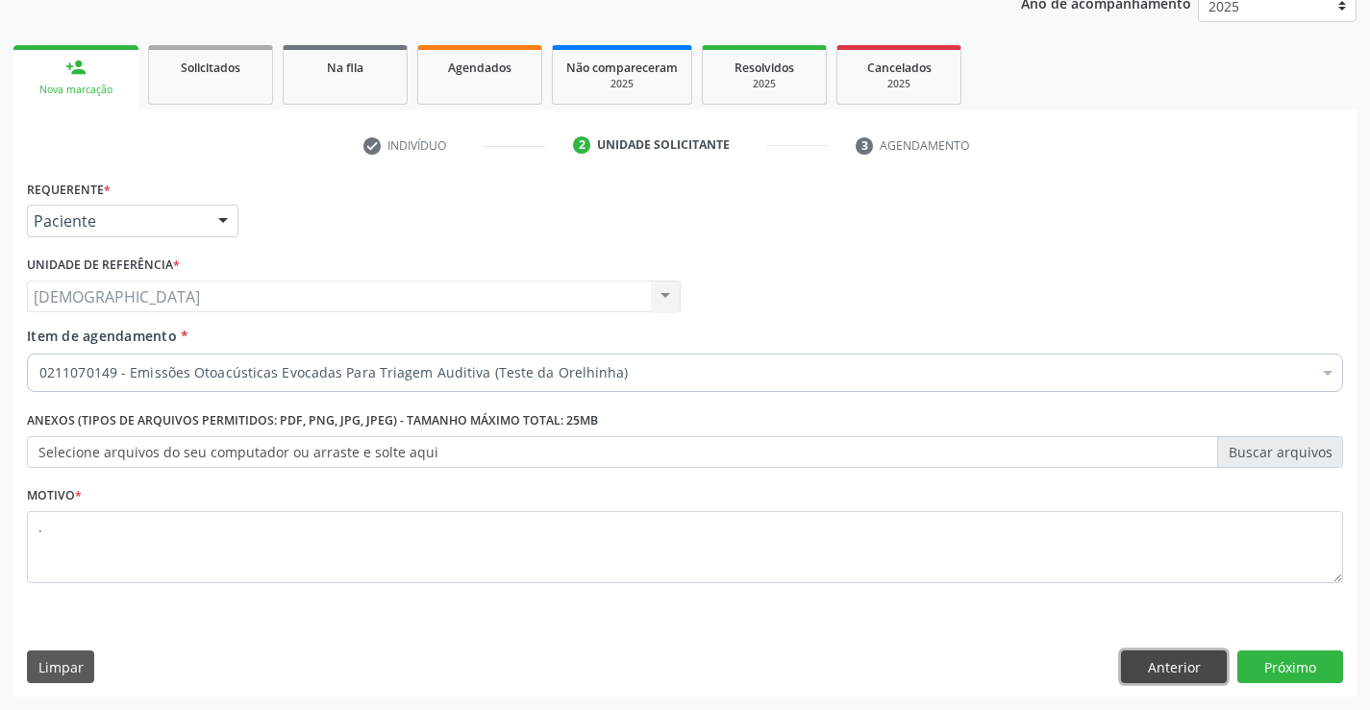
click at [1172, 662] on button "Anterior" at bounding box center [1174, 667] width 106 height 33
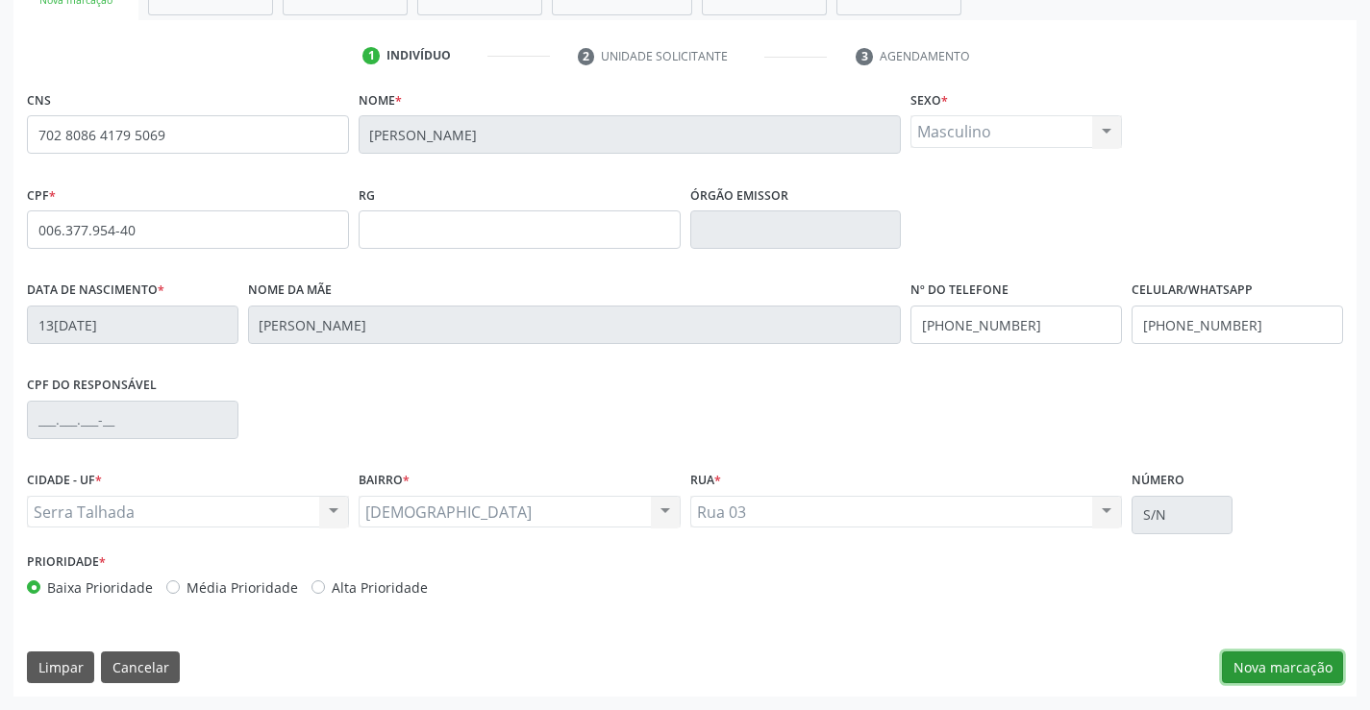
click at [1279, 663] on button "Nova marcação" at bounding box center [1282, 668] width 121 height 33
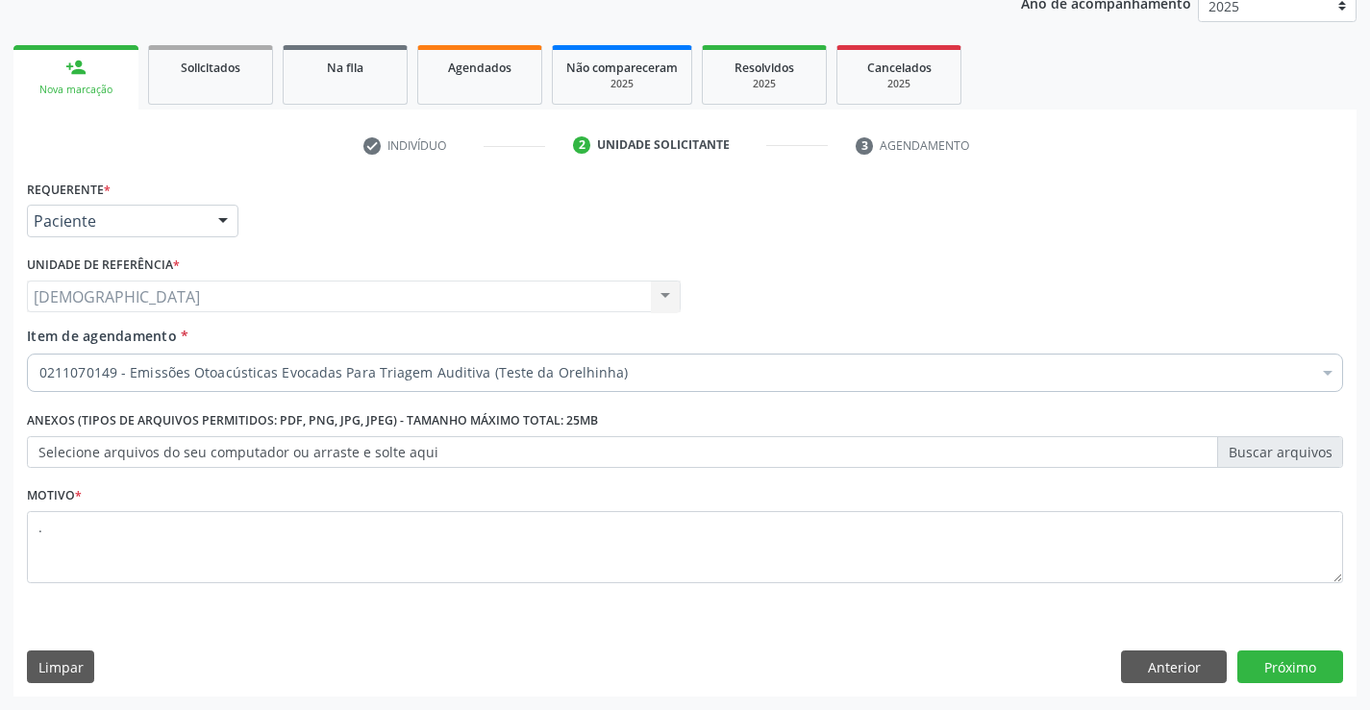
click at [1197, 385] on div "0211070149 - Emissões Otoacústicas Evocadas Para Triagem Auditiva (Teste da Ore…" at bounding box center [685, 373] width 1316 height 38
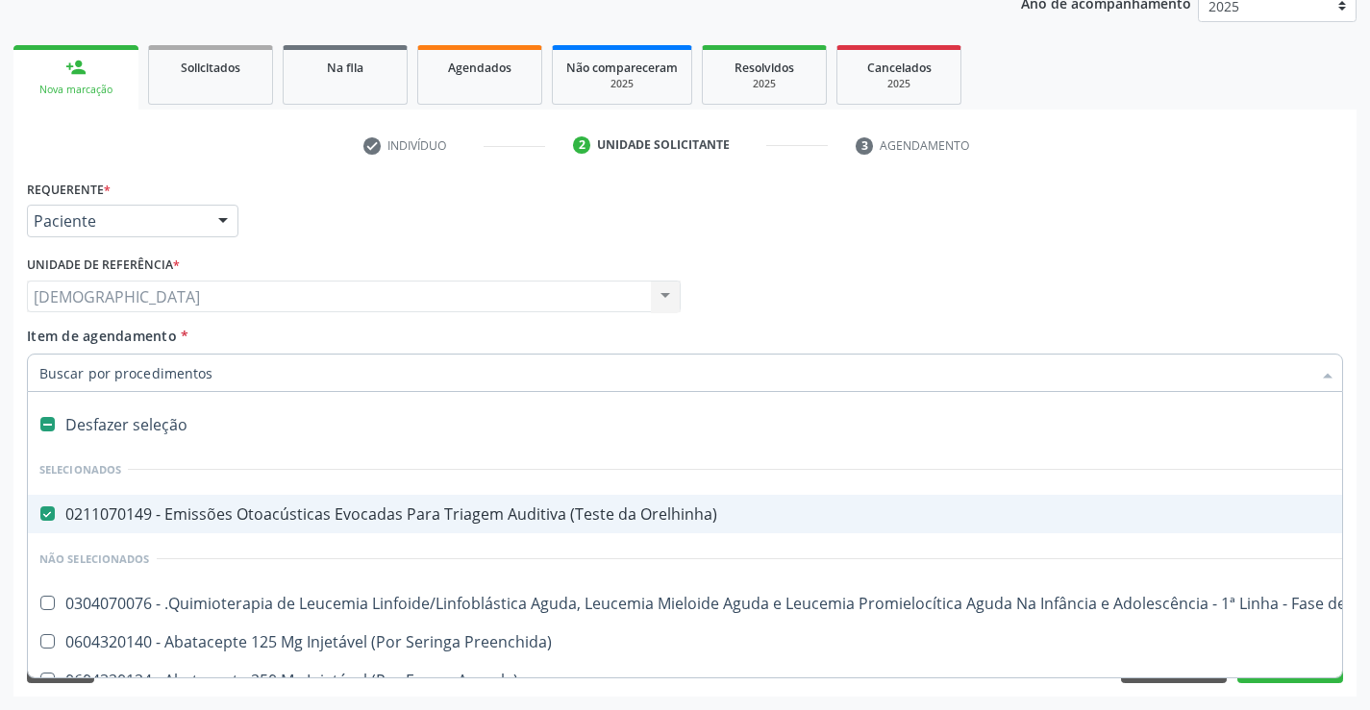
click at [75, 509] on div "0211070149 - Emissões Otoacústicas Evocadas Para Triagem Auditiva (Teste da Ore…" at bounding box center [787, 514] width 1497 height 15
checkbox Orelhinha\) "false"
click at [99, 385] on input "Item de agendamento *" at bounding box center [675, 373] width 1272 height 38
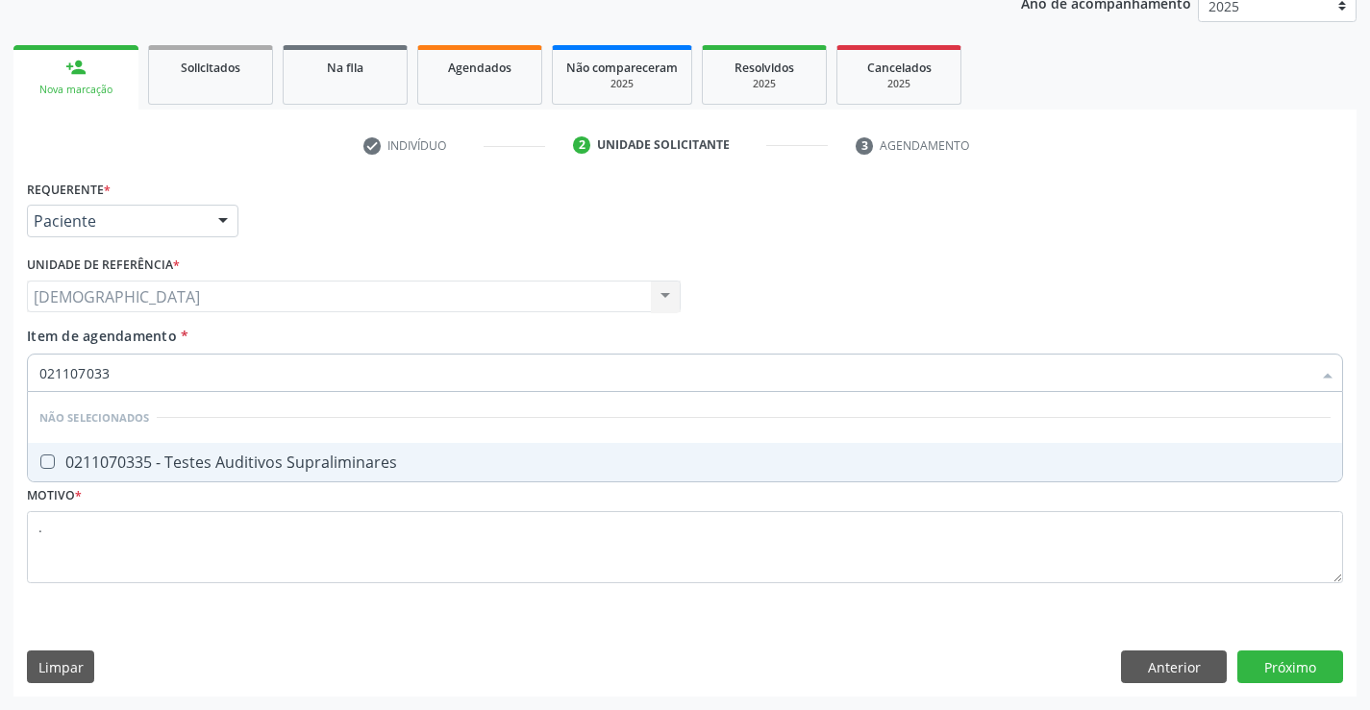
type input "0211070335"
click at [137, 457] on div "0211070335 - Testes Auditivos Supraliminares" at bounding box center [684, 462] width 1291 height 15
checkbox Supraliminares "true"
click at [1199, 670] on div "Requerente * Paciente Profissional de Saúde Paciente Nenhum resultado encontrad…" at bounding box center [684, 436] width 1343 height 522
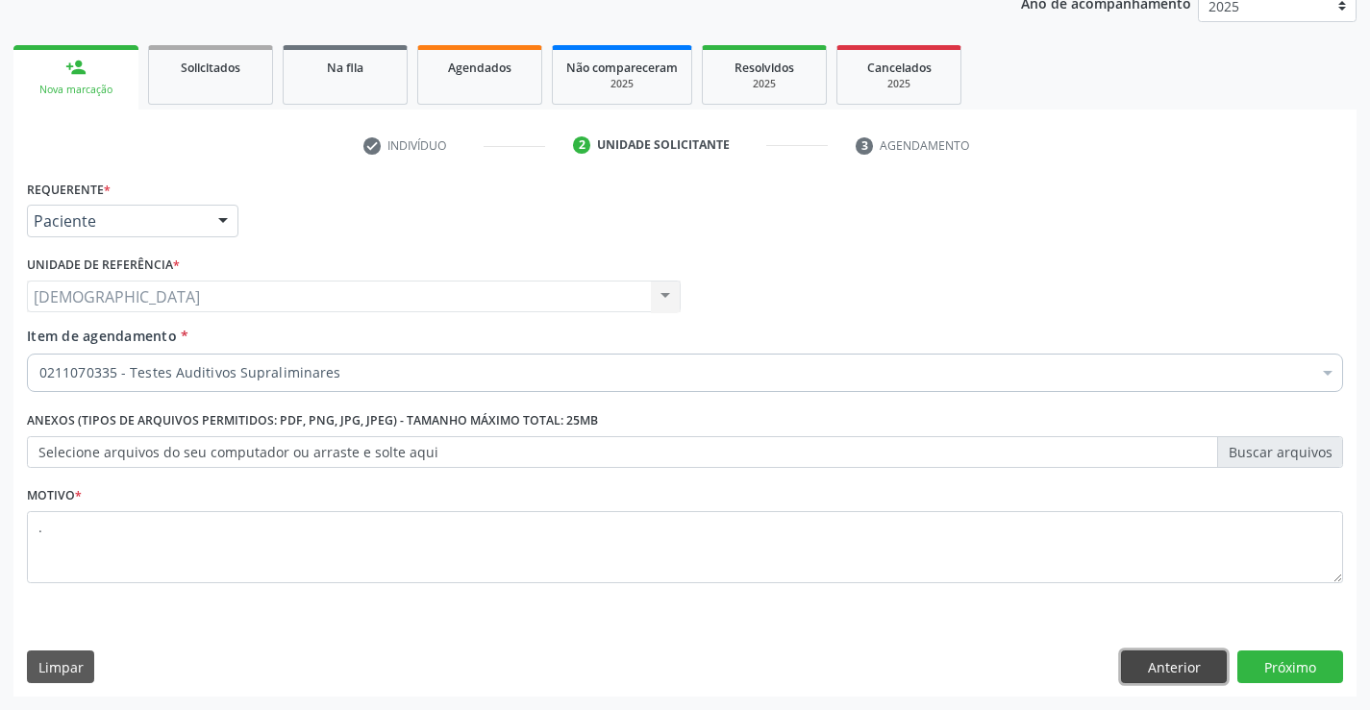
click at [1199, 670] on button "Anterior" at bounding box center [1174, 667] width 106 height 33
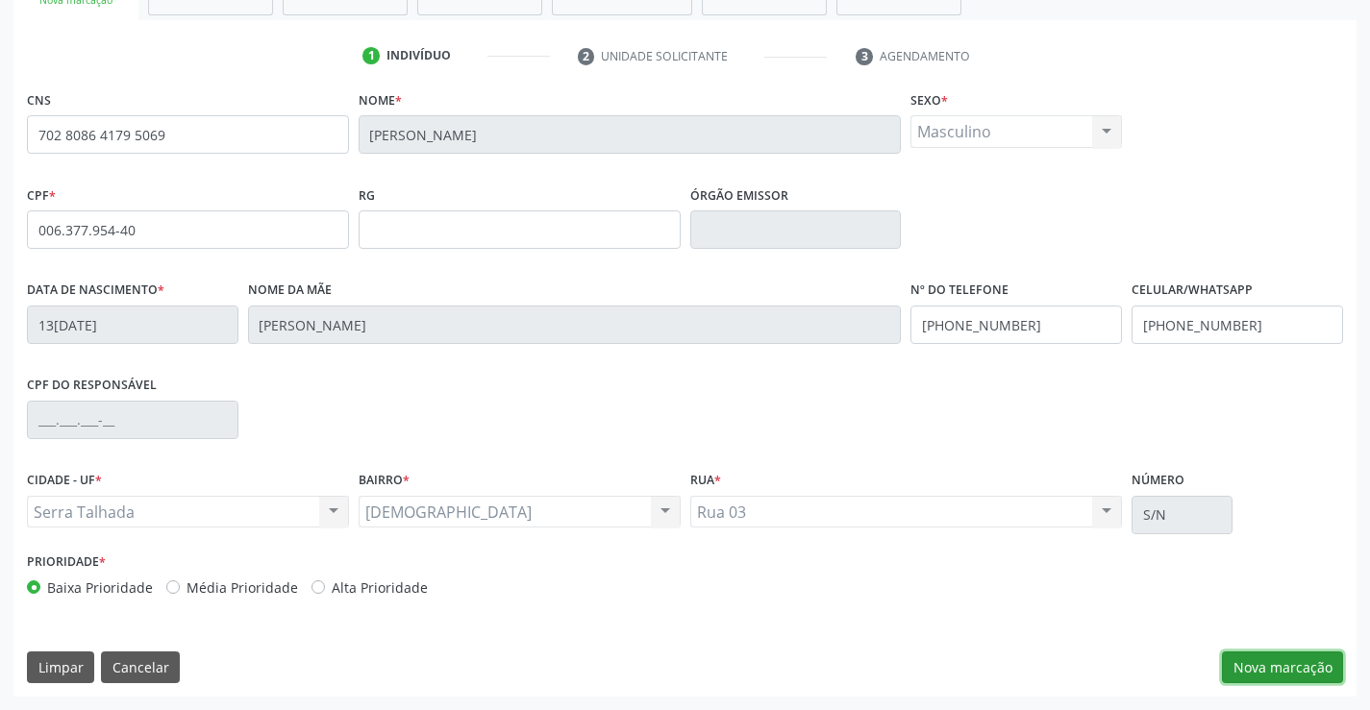
click at [1275, 659] on button "Nova marcação" at bounding box center [1282, 668] width 121 height 33
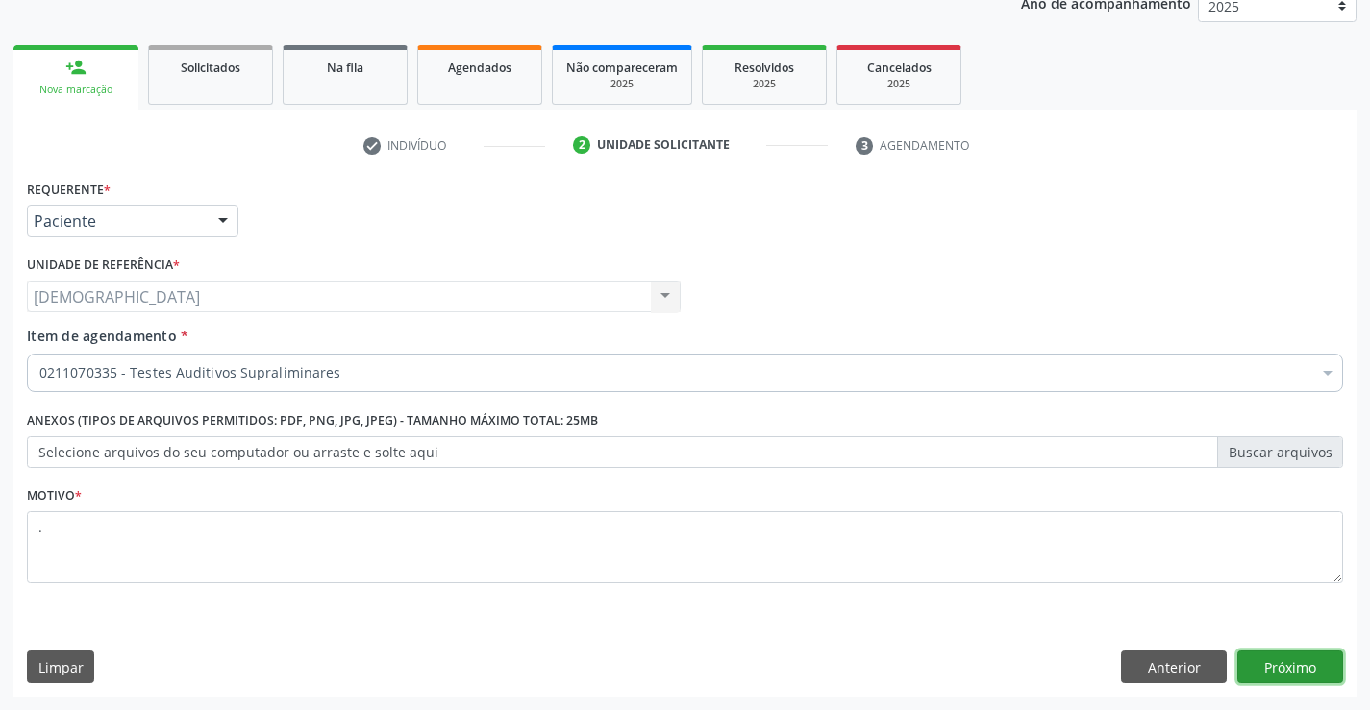
click at [1275, 659] on button "Próximo" at bounding box center [1290, 667] width 106 height 33
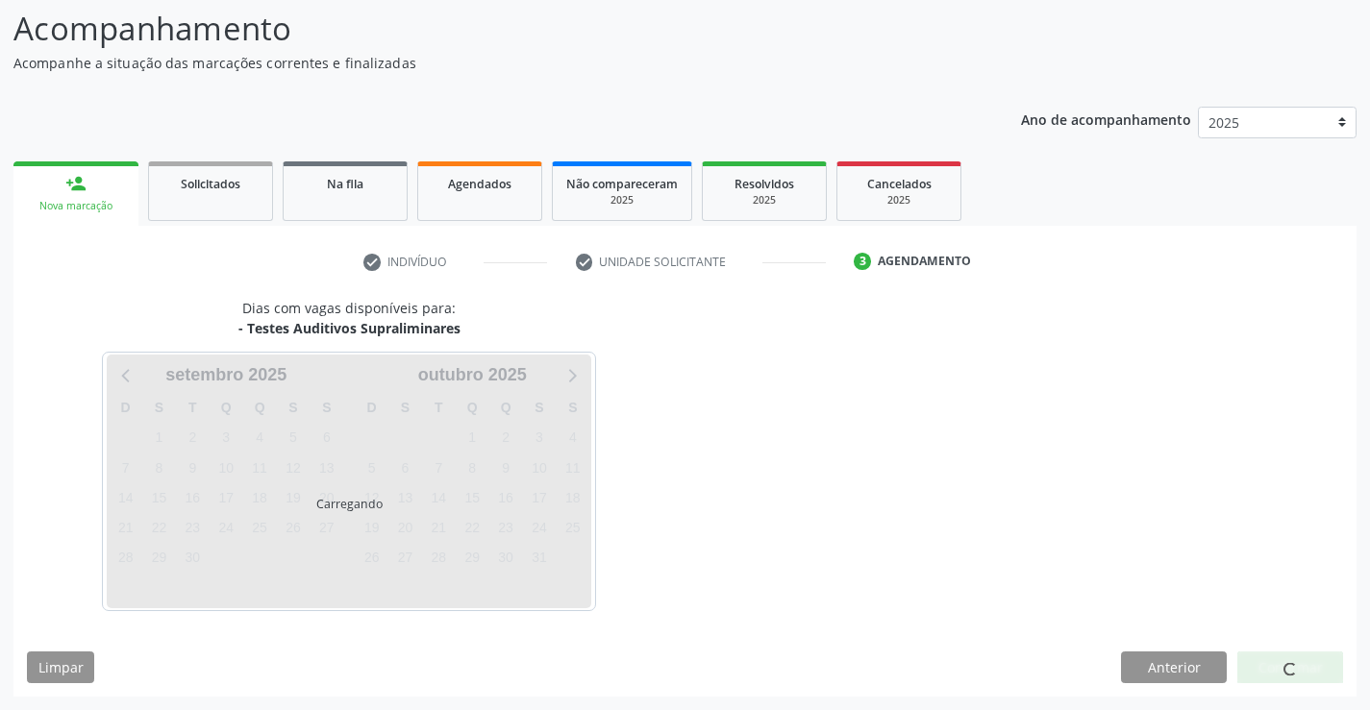
scroll to position [126, 0]
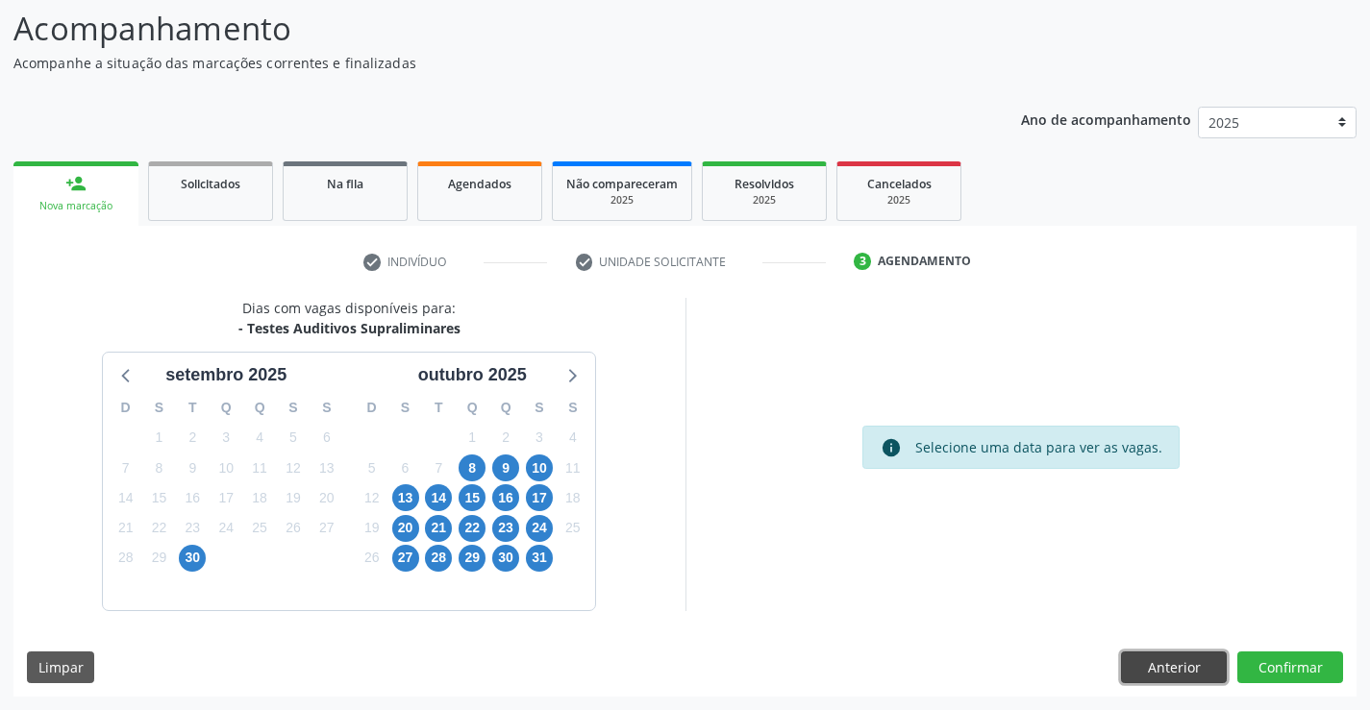
click at [1188, 669] on button "Anterior" at bounding box center [1174, 668] width 106 height 33
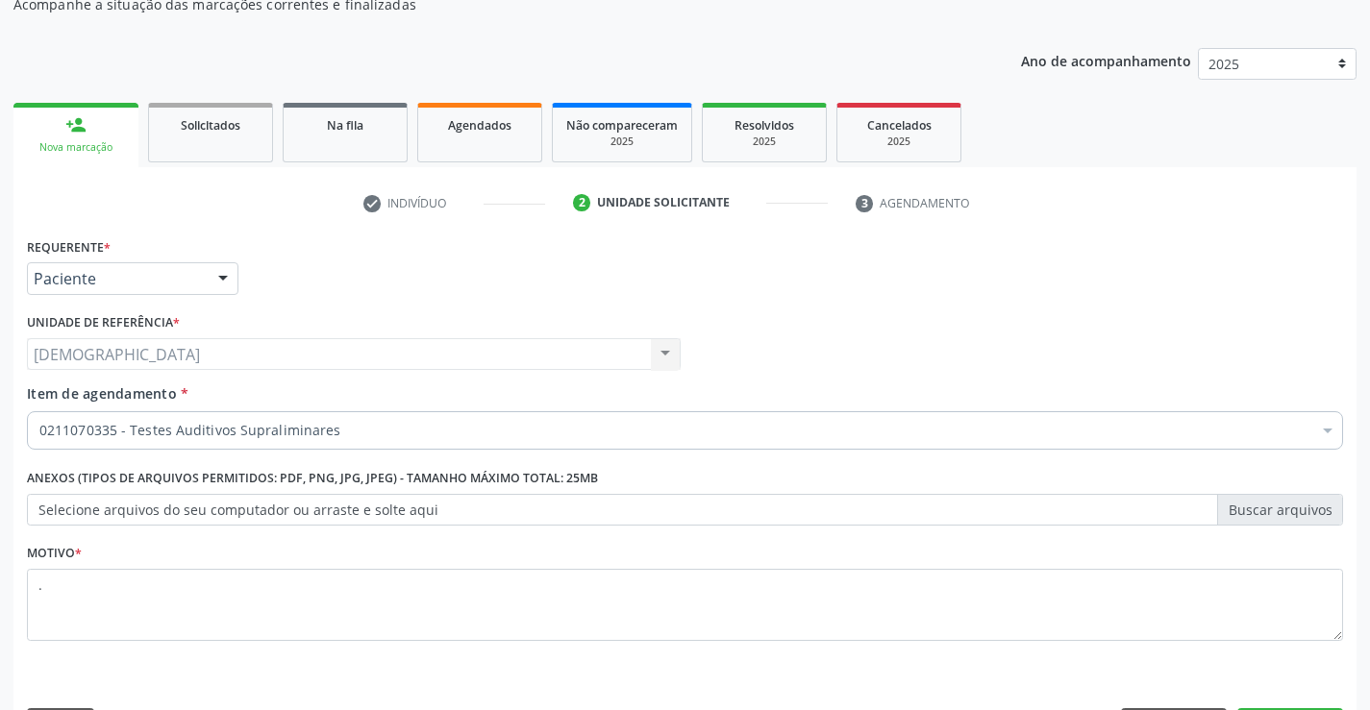
scroll to position [242, 0]
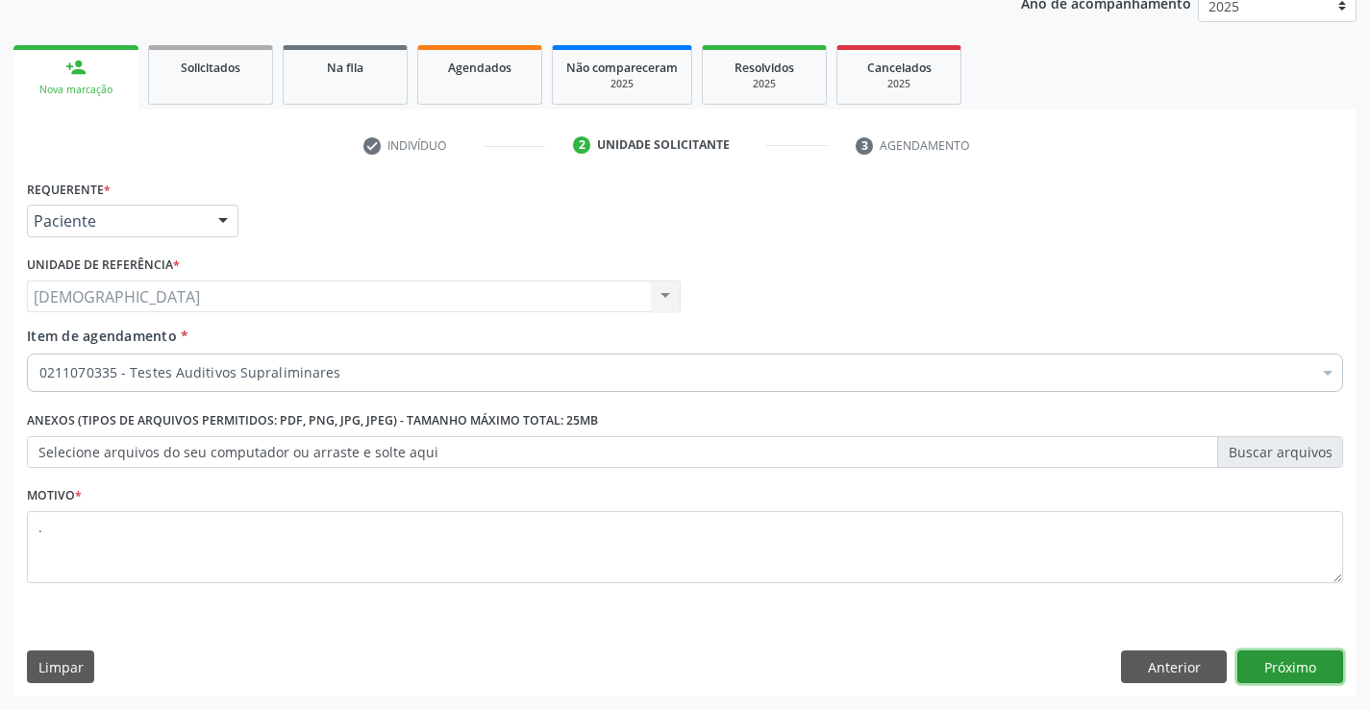
click at [1283, 666] on button "Próximo" at bounding box center [1290, 667] width 106 height 33
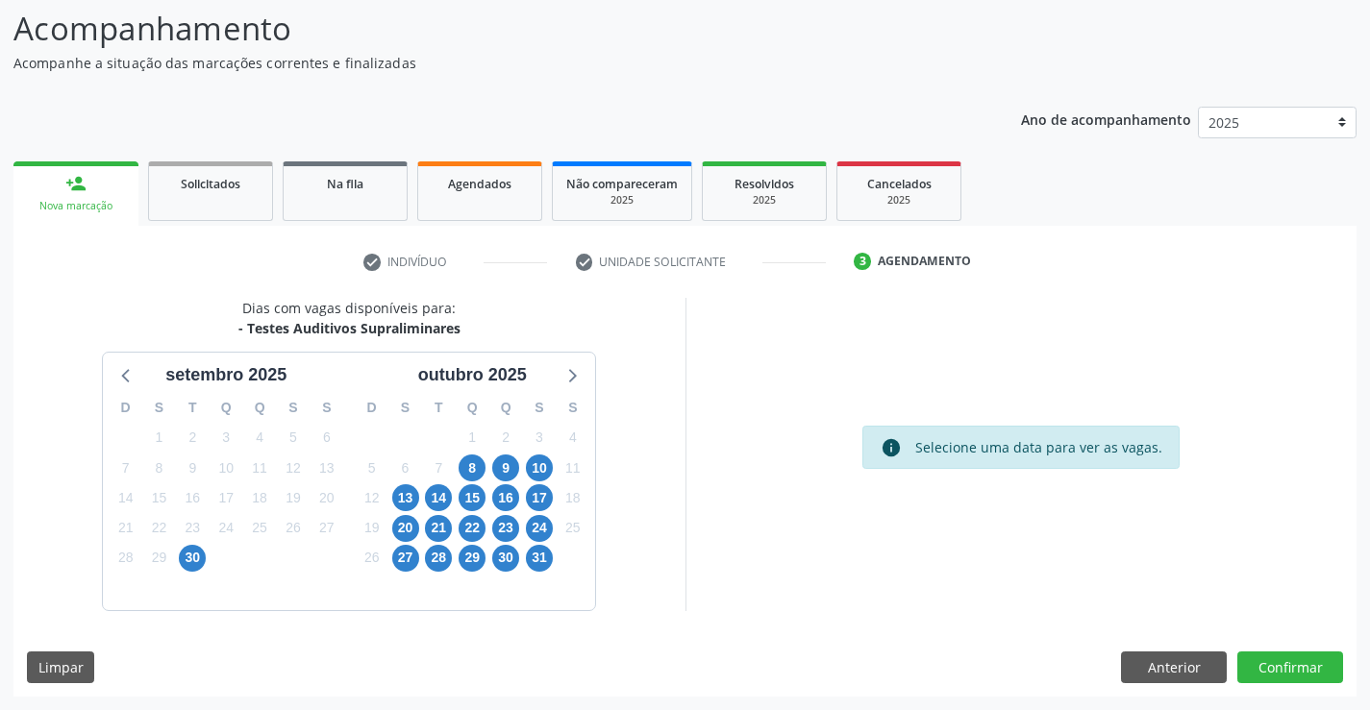
scroll to position [126, 0]
click at [466, 466] on span "8" at bounding box center [472, 468] width 27 height 27
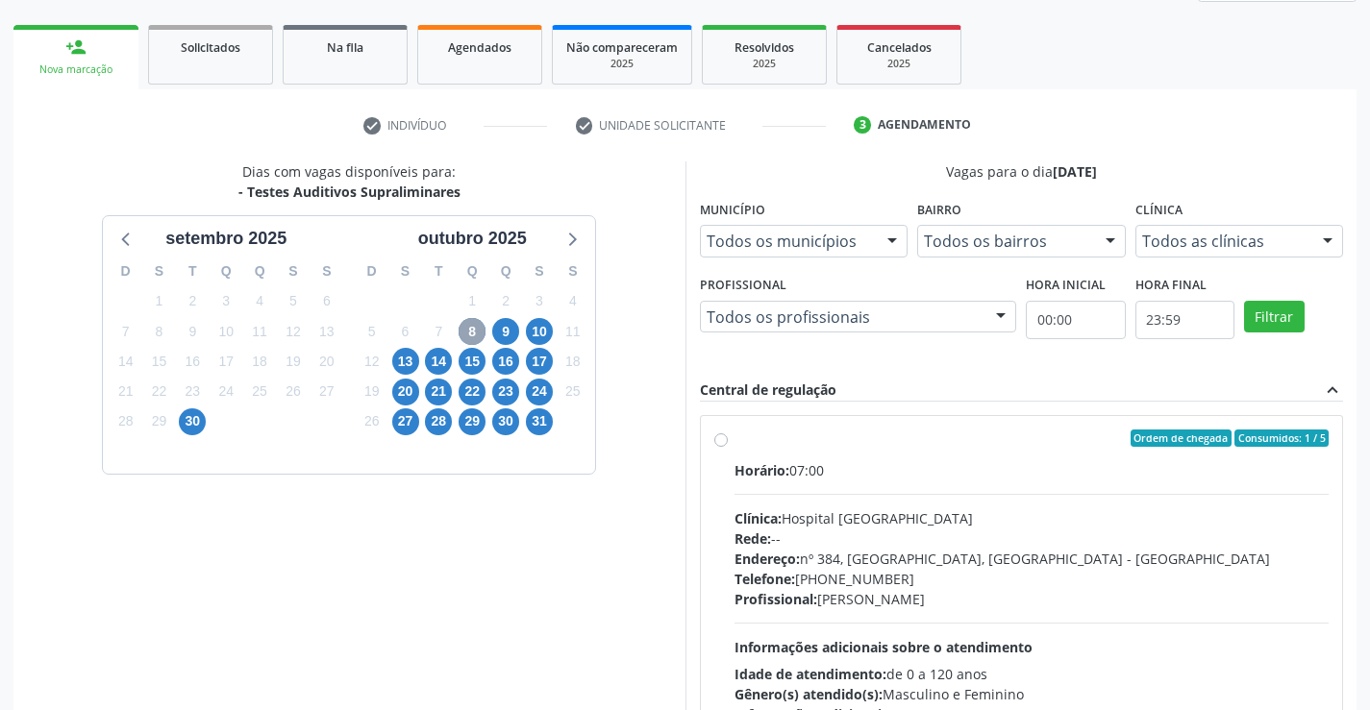
scroll to position [318, 0]
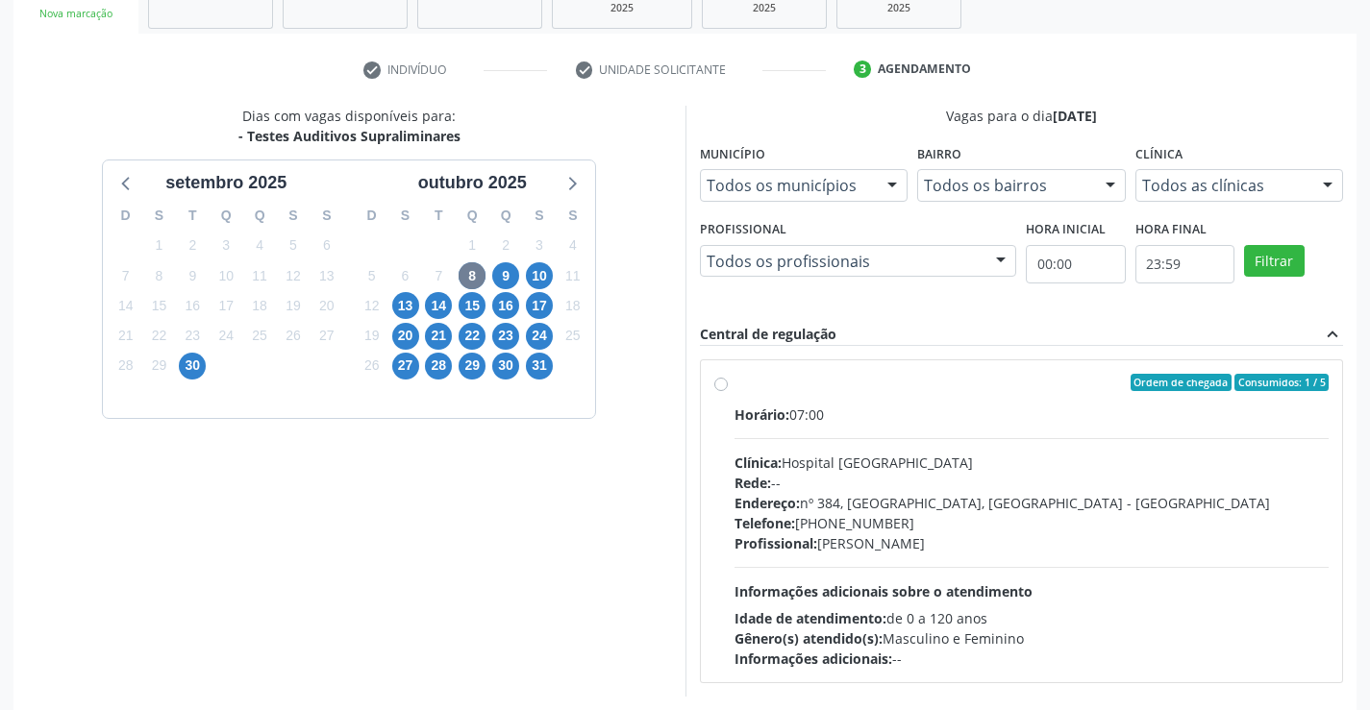
click at [734, 389] on label "Ordem de chegada Consumidos: 1 / 5 Horário: 07:00 Clínica: Hospital Sao Francis…" at bounding box center [1031, 521] width 595 height 295
click at [718, 389] on input "Ordem de chegada Consumidos: 1 / 5 Horário: 07:00 Clínica: Hospital Sao Francis…" at bounding box center [720, 382] width 13 height 17
radio input "true"
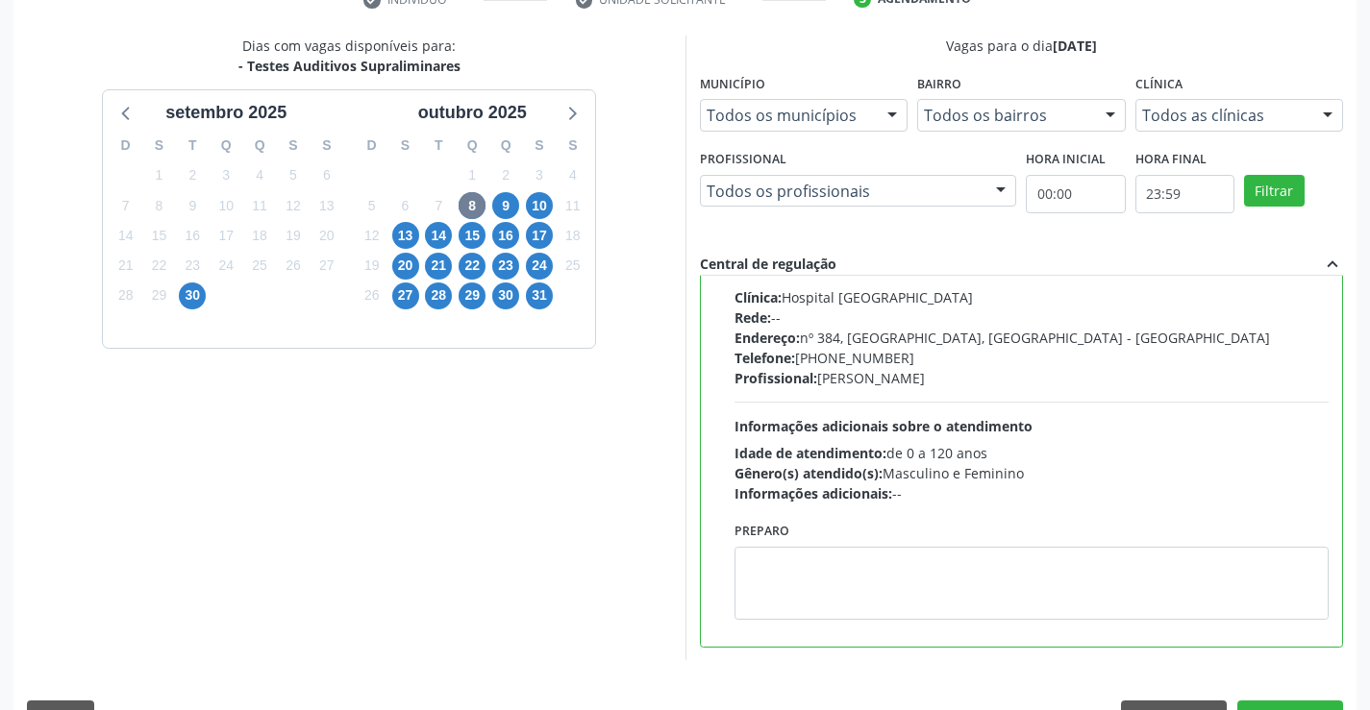
scroll to position [438, 0]
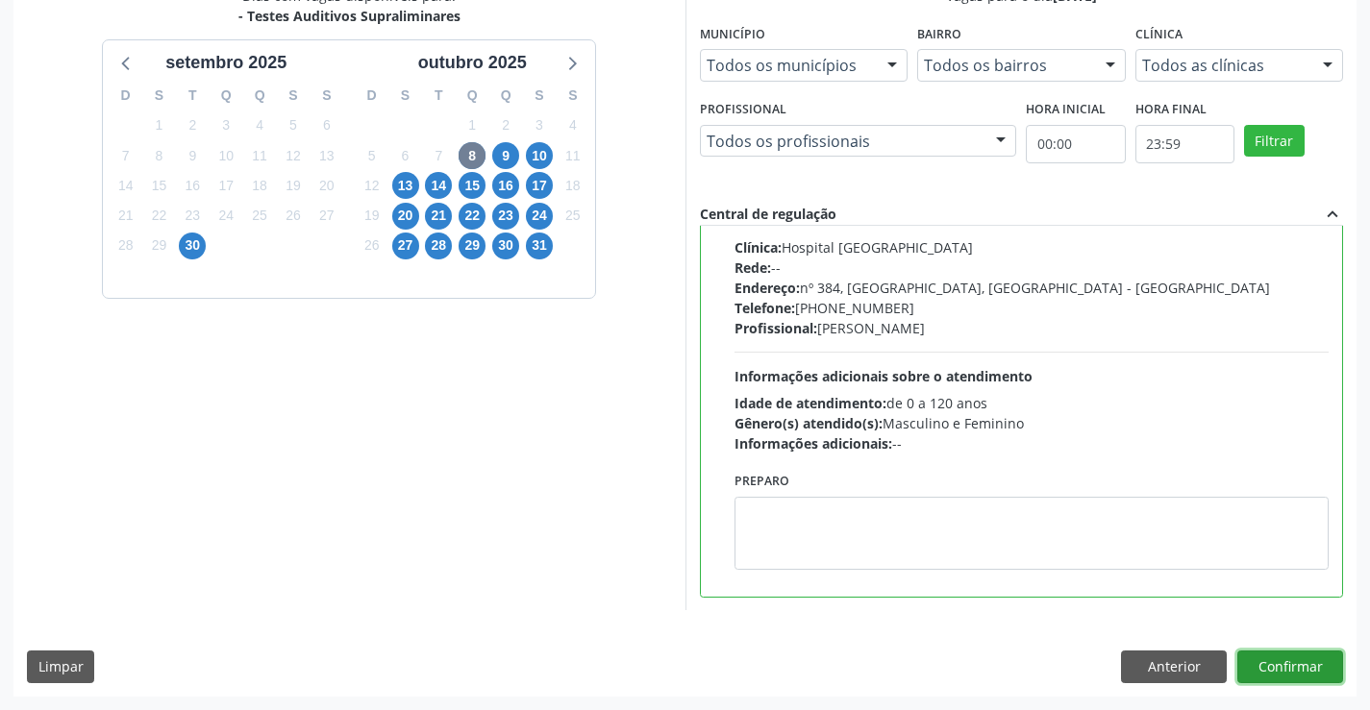
click at [1321, 656] on button "Confirmar" at bounding box center [1290, 667] width 106 height 33
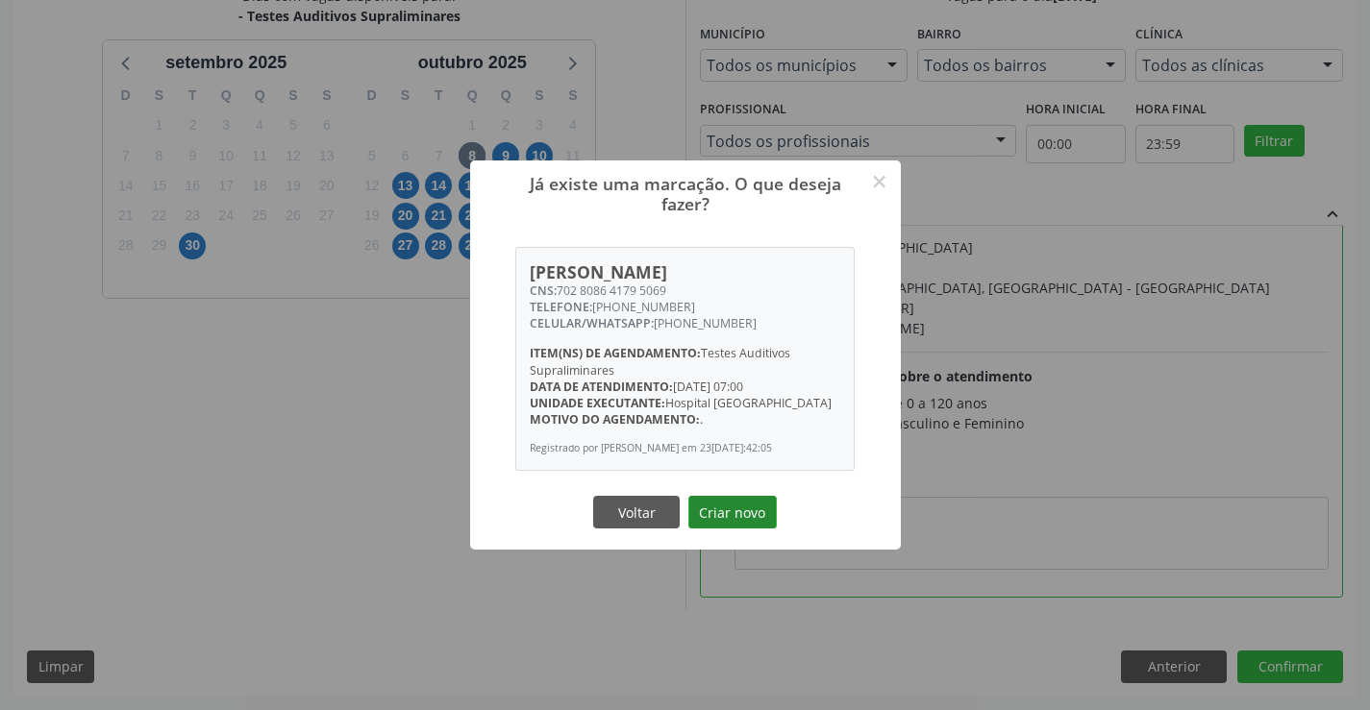
click at [744, 510] on button "Criar novo" at bounding box center [732, 512] width 88 height 33
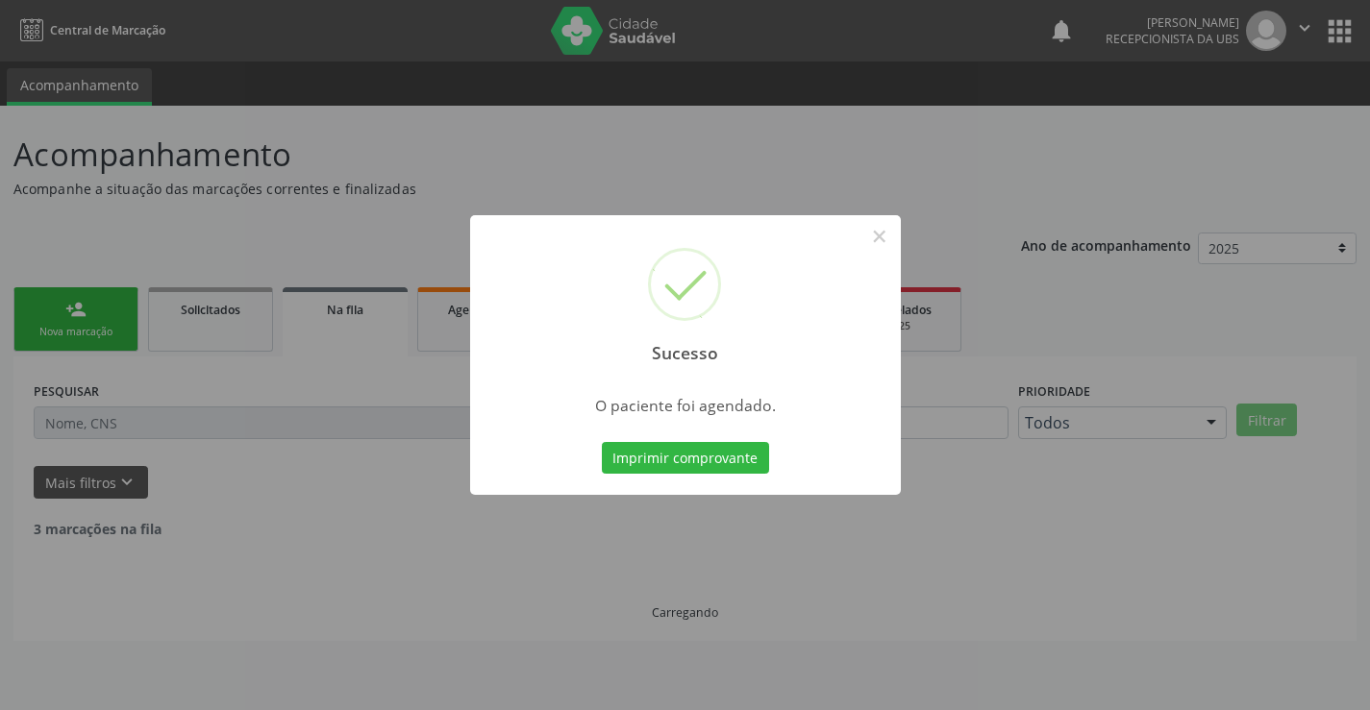
scroll to position [0, 0]
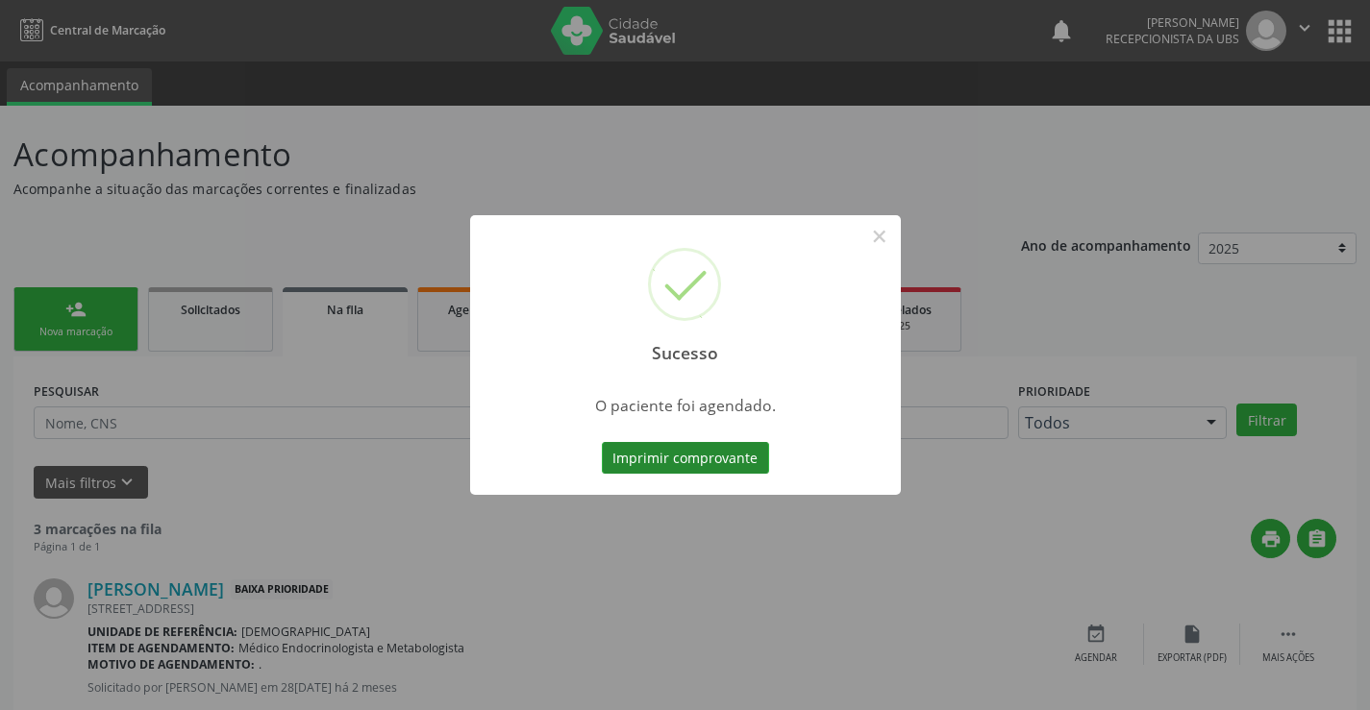
click at [725, 463] on button "Imprimir comprovante" at bounding box center [685, 458] width 167 height 33
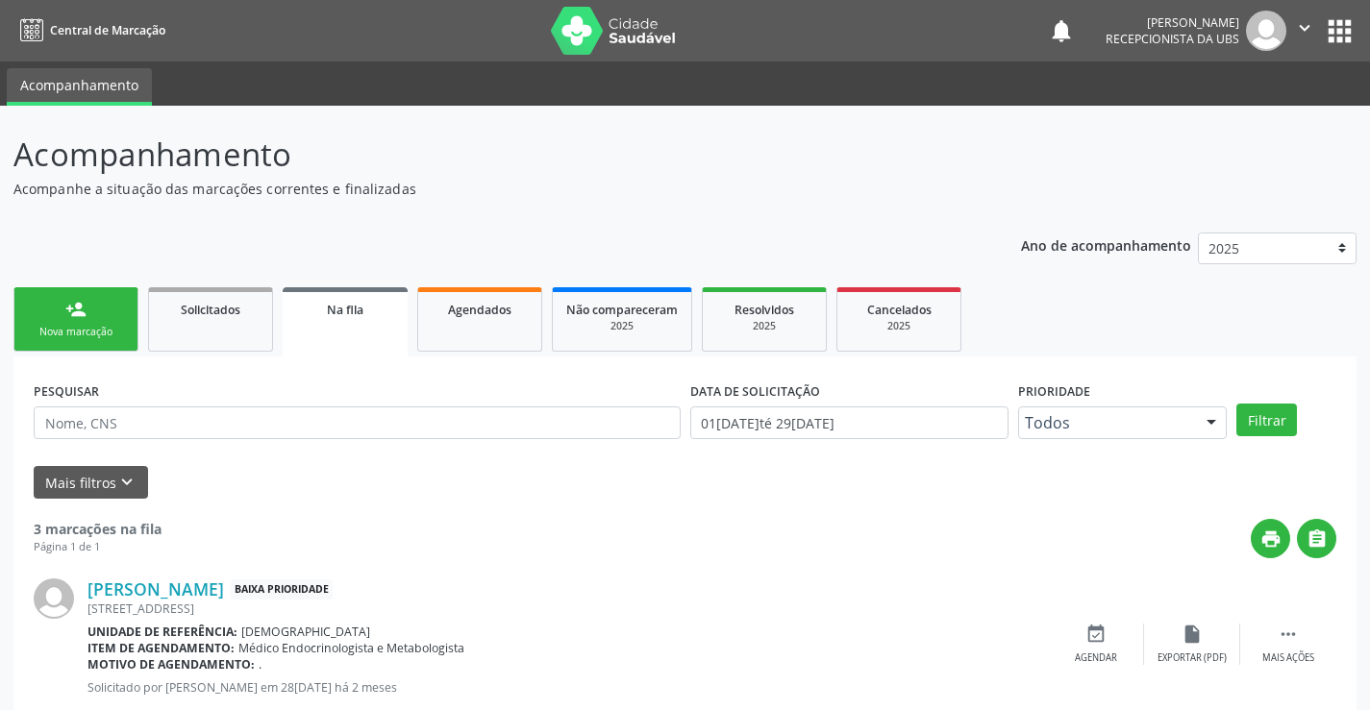
click at [99, 318] on link "person_add Nova marcação" at bounding box center [75, 319] width 125 height 64
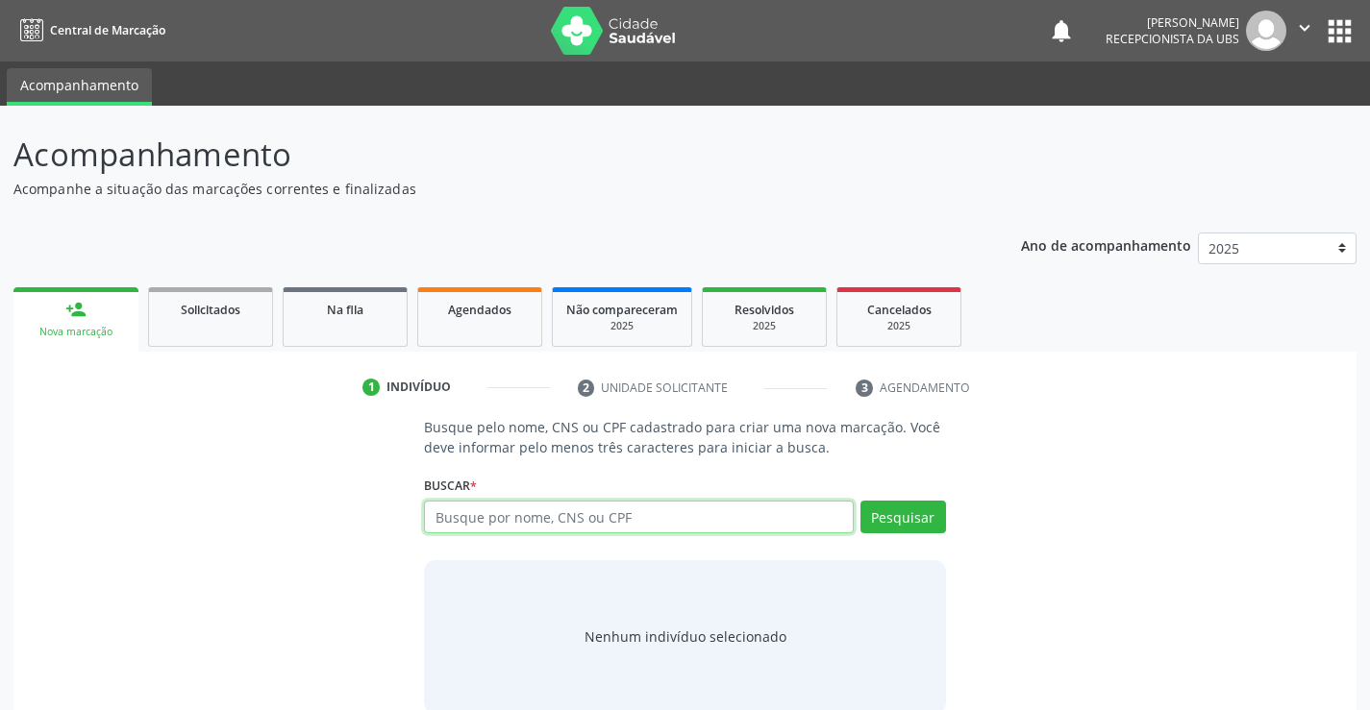
click at [441, 518] on input "text" at bounding box center [638, 517] width 429 height 33
drag, startPoint x: 632, startPoint y: 510, endPoint x: 629, endPoint y: 524, distance: 13.8
click at [629, 524] on input "text" at bounding box center [638, 517] width 429 height 33
type input "702007391772187"
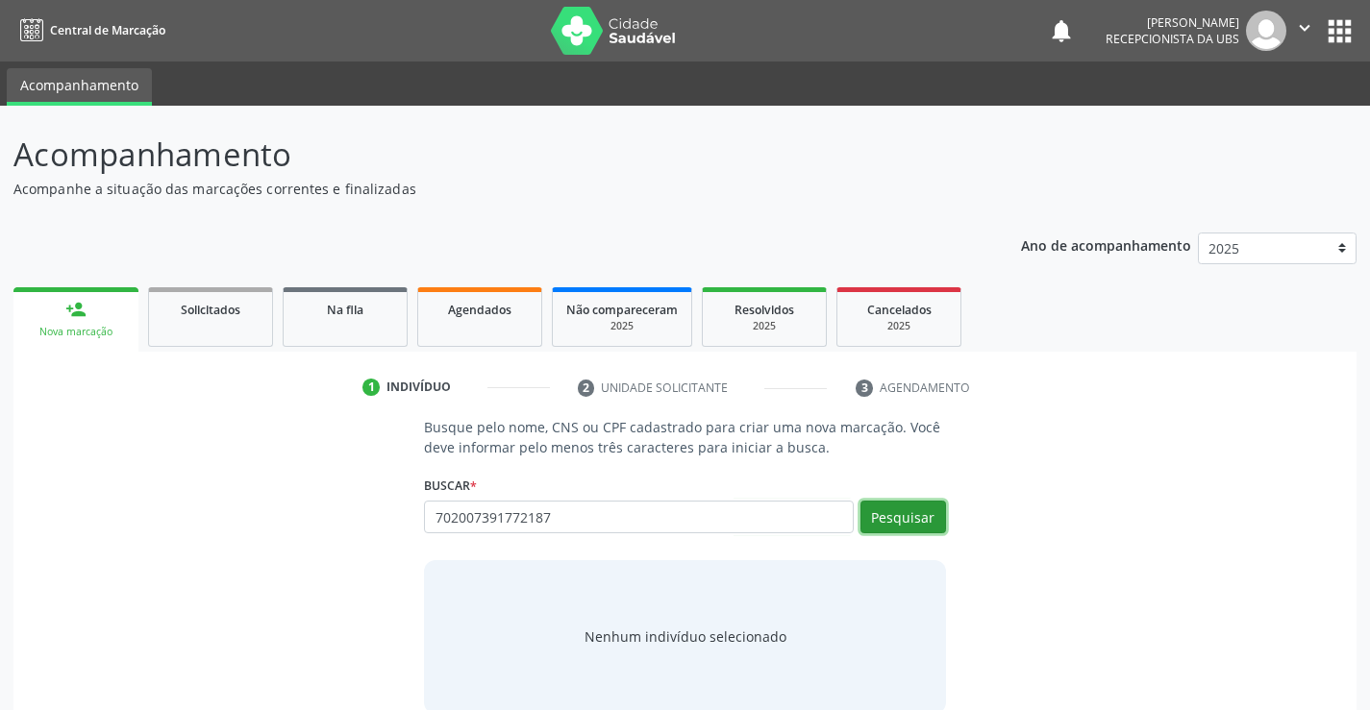
click at [881, 505] on button "Pesquisar" at bounding box center [903, 517] width 86 height 33
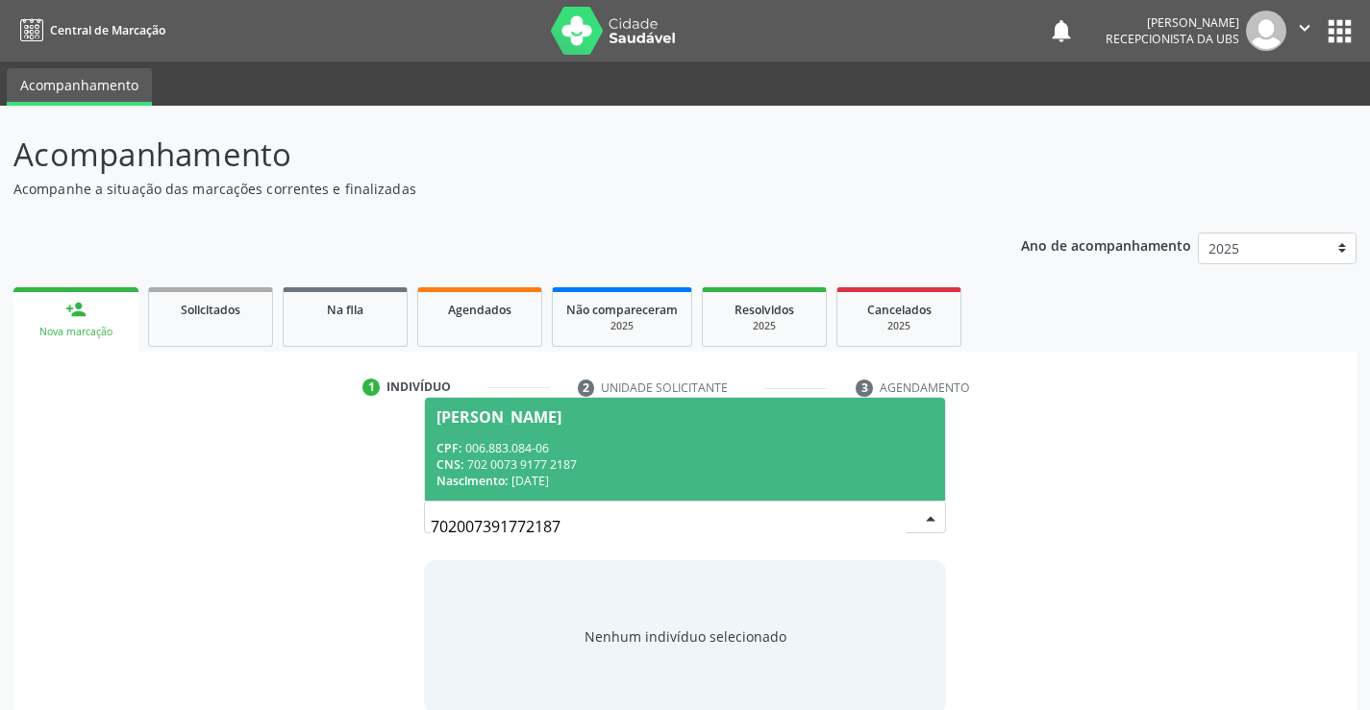
click at [693, 449] on div "CPF: 006.883.084-06" at bounding box center [684, 448] width 496 height 16
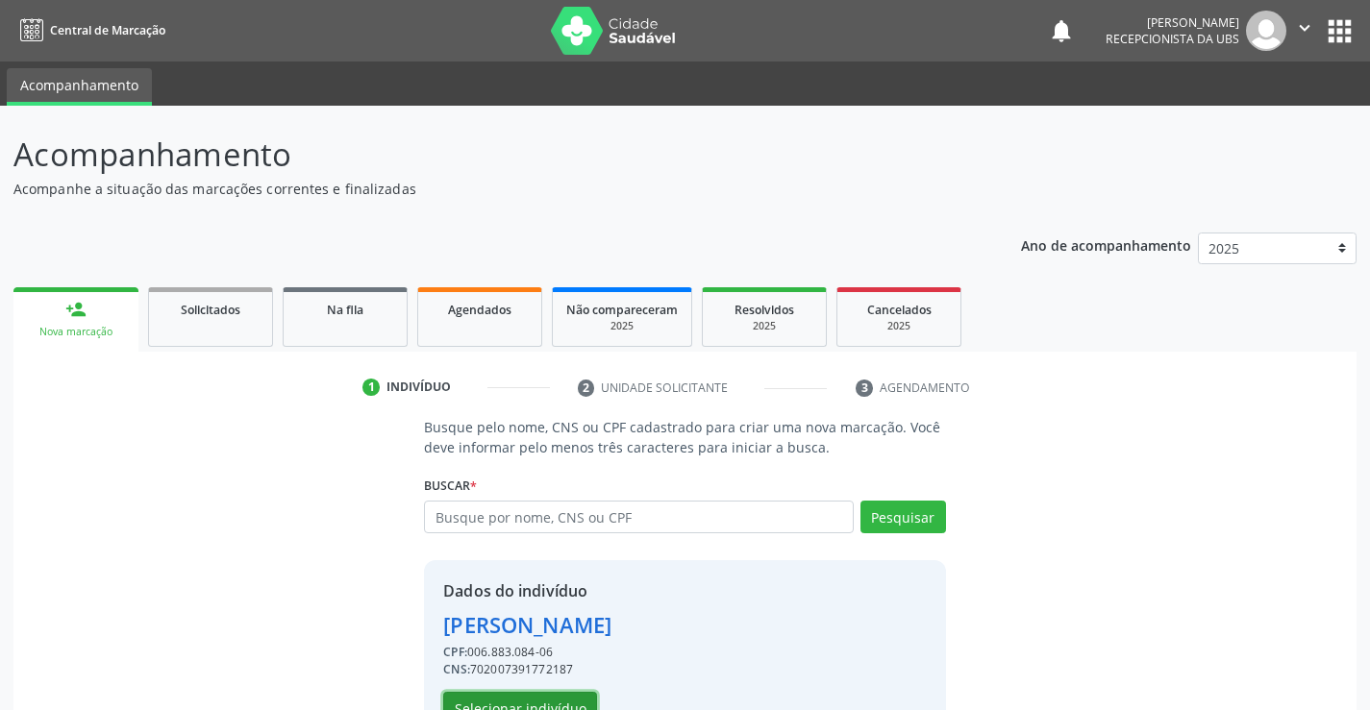
click at [550, 702] on button "Selecionar indivíduo" at bounding box center [520, 708] width 154 height 33
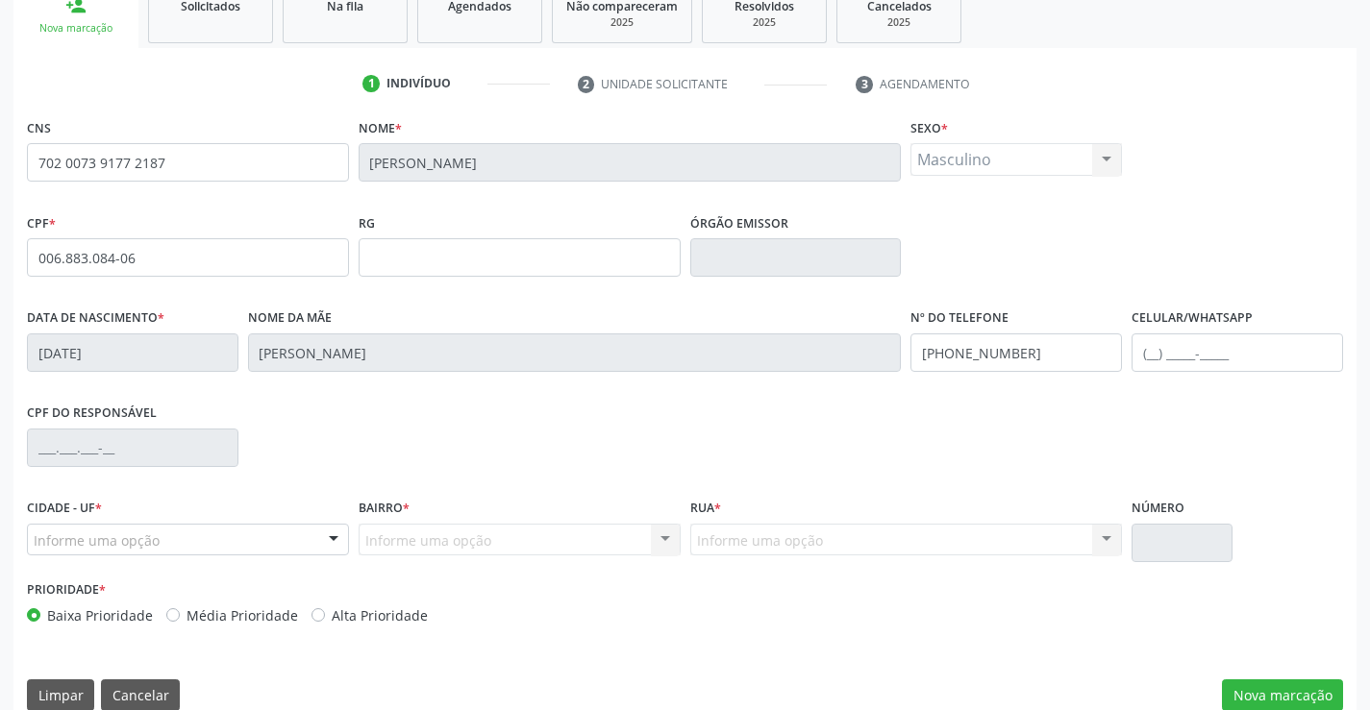
scroll to position [332, 0]
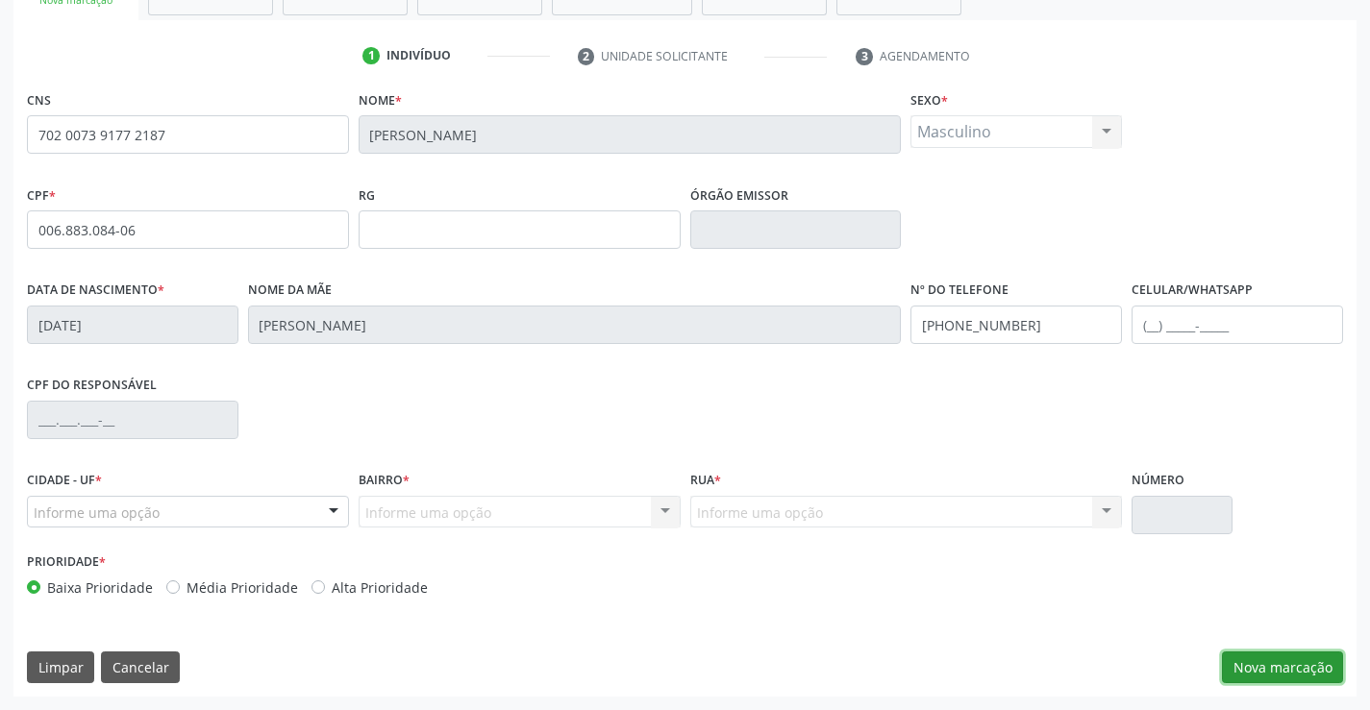
click at [1297, 668] on button "Nova marcação" at bounding box center [1282, 668] width 121 height 33
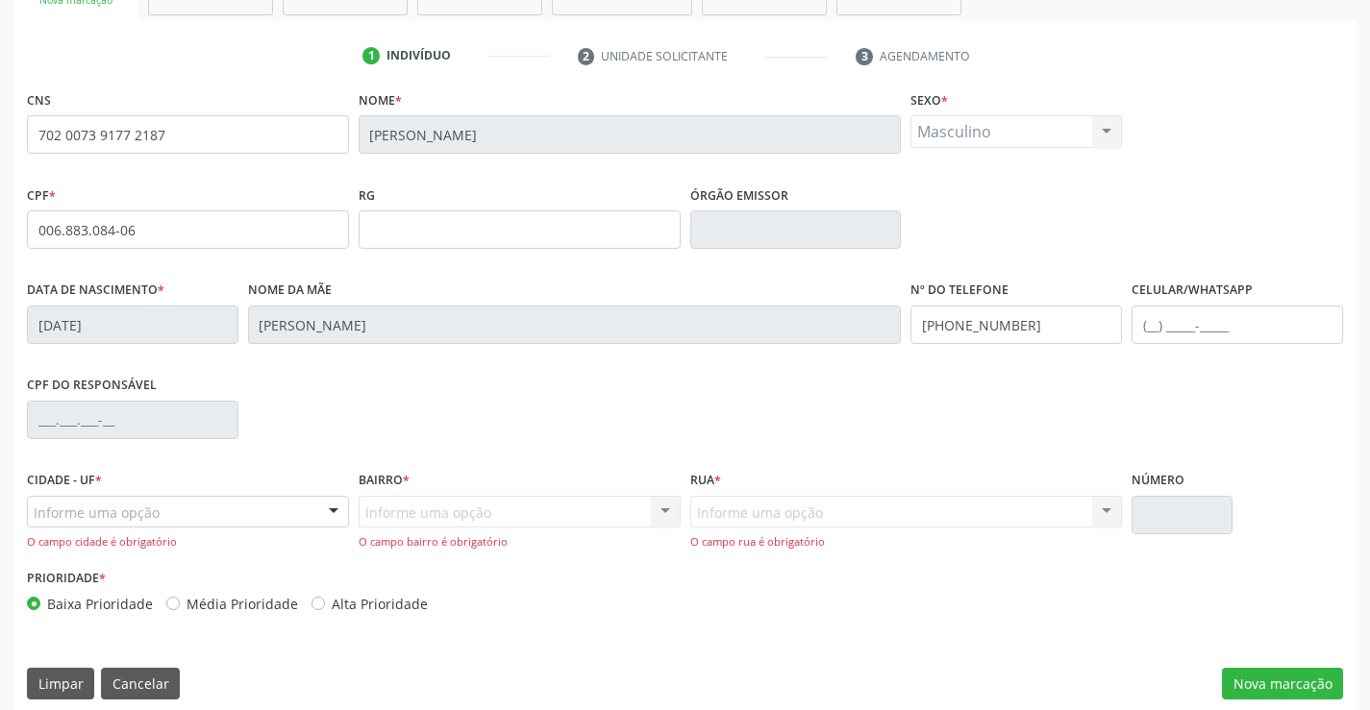
click at [338, 500] on div at bounding box center [333, 513] width 29 height 33
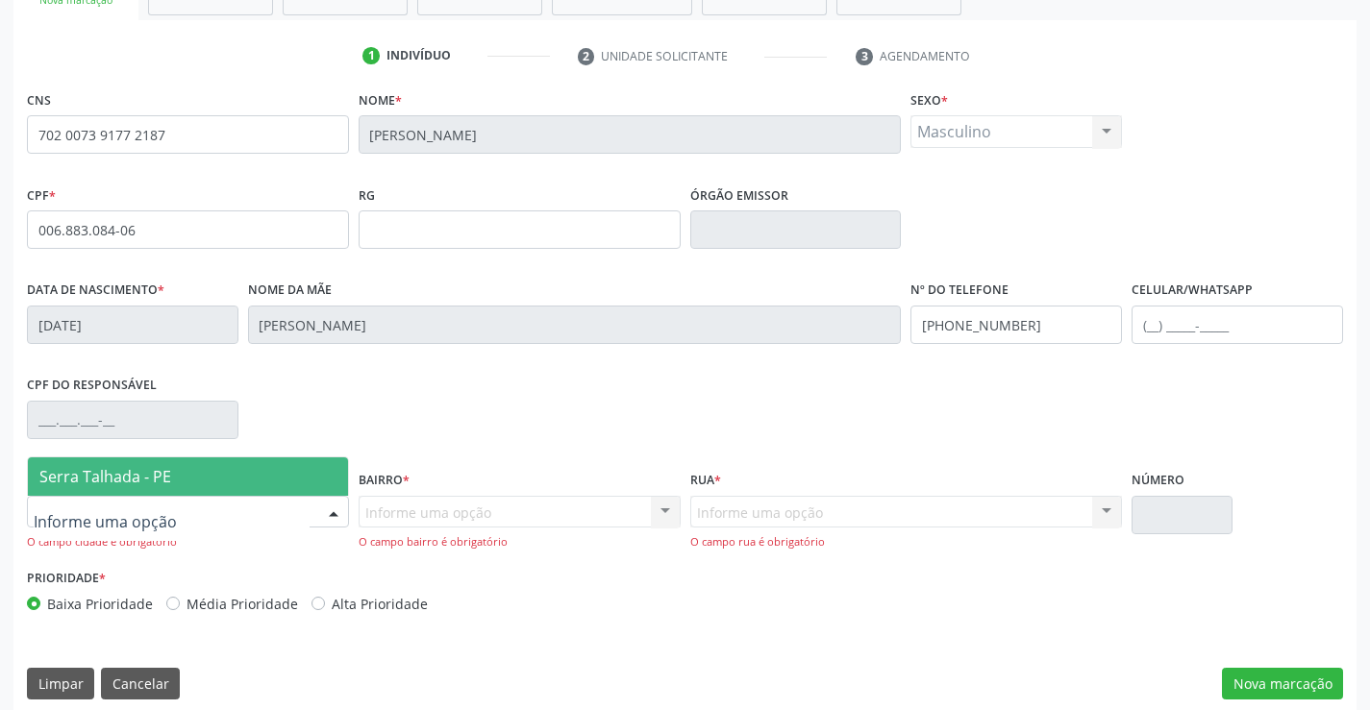
click at [175, 478] on span "Serra Talhada - PE" at bounding box center [188, 477] width 320 height 38
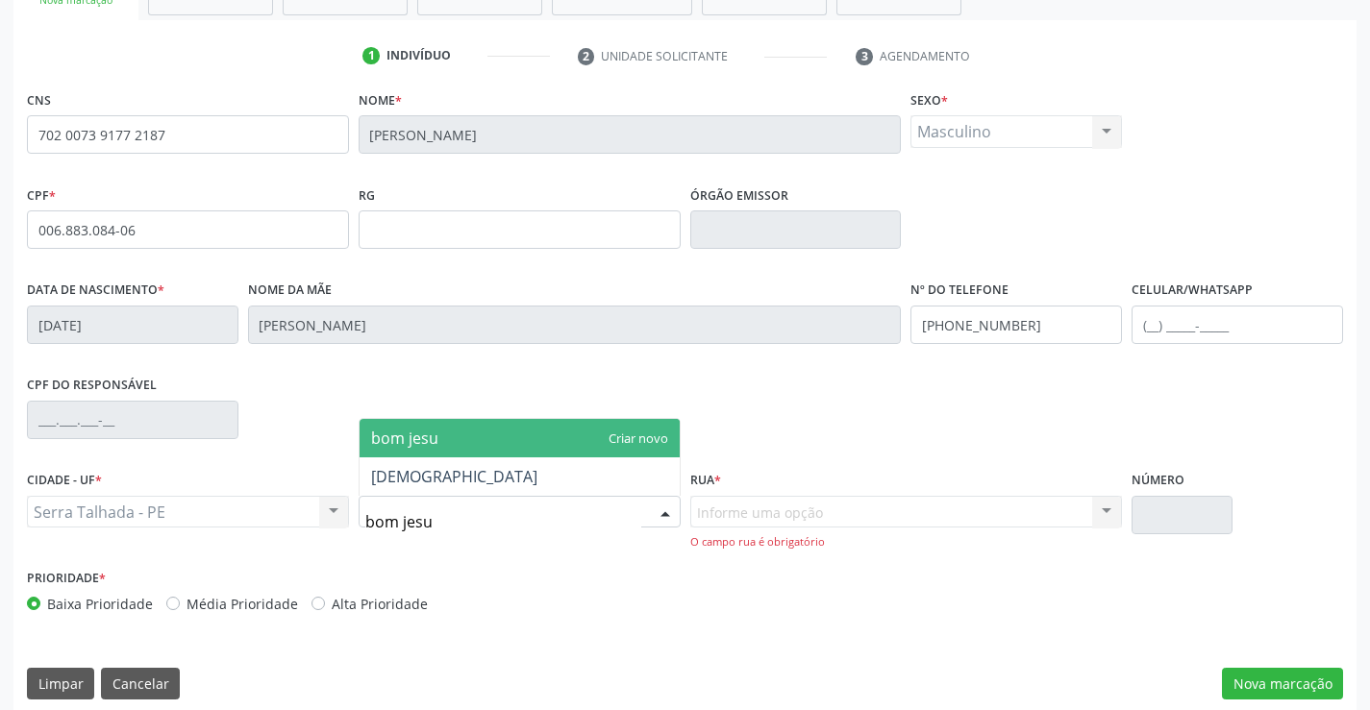
type input "bom jesus"
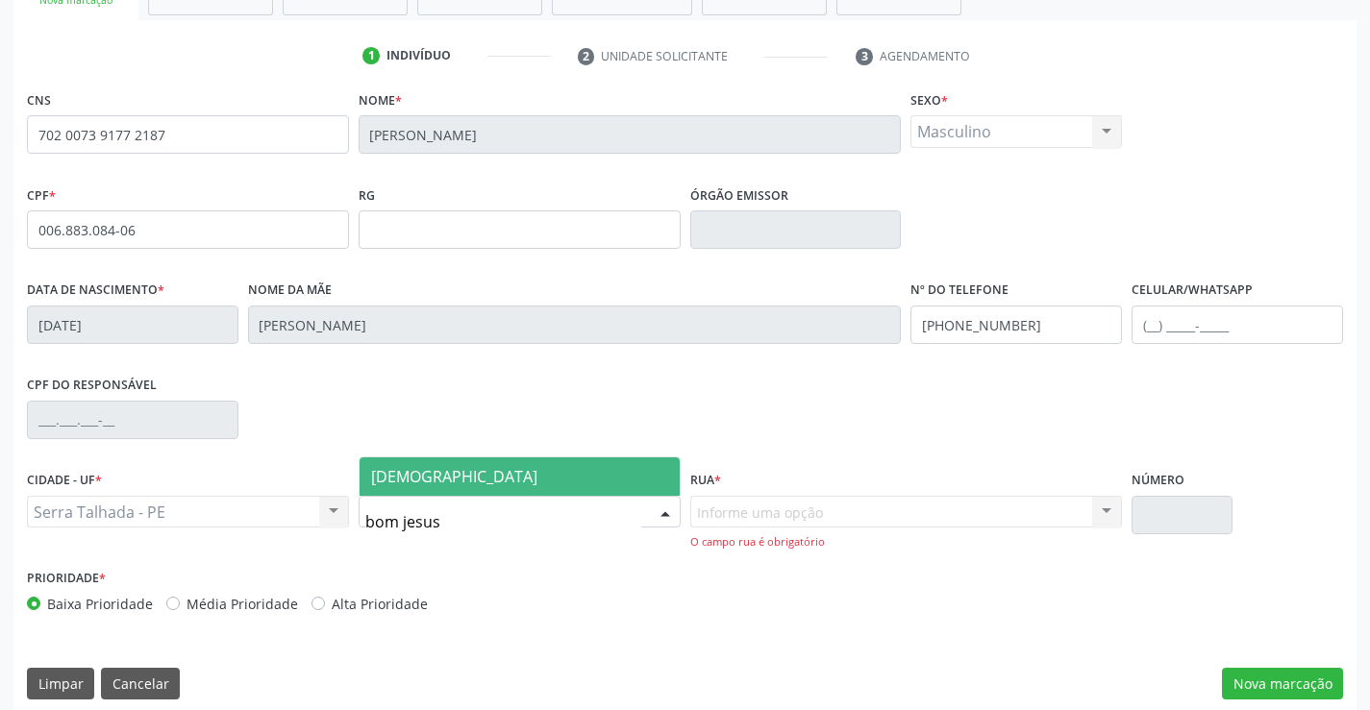
click at [430, 479] on span "[DEMOGRAPHIC_DATA]" at bounding box center [454, 476] width 166 height 21
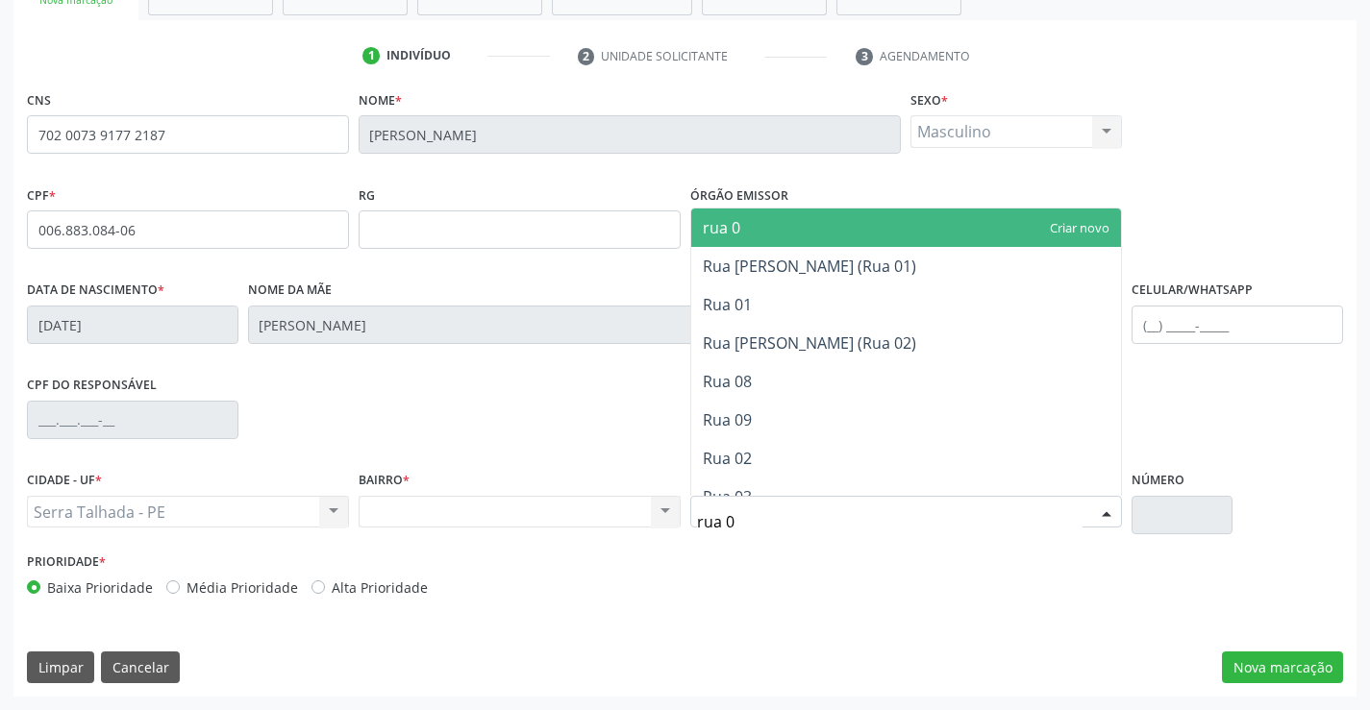
type input "rua 08"
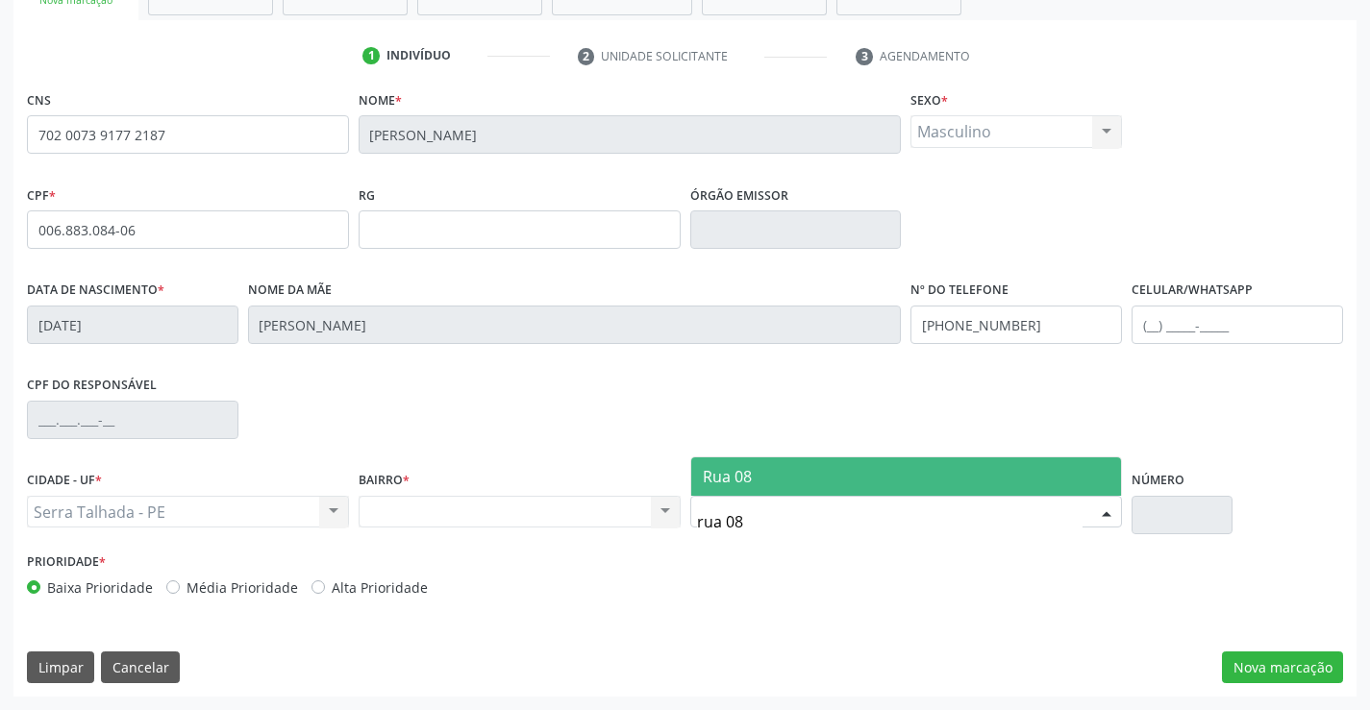
click at [773, 480] on span "Rua 08" at bounding box center [906, 477] width 431 height 38
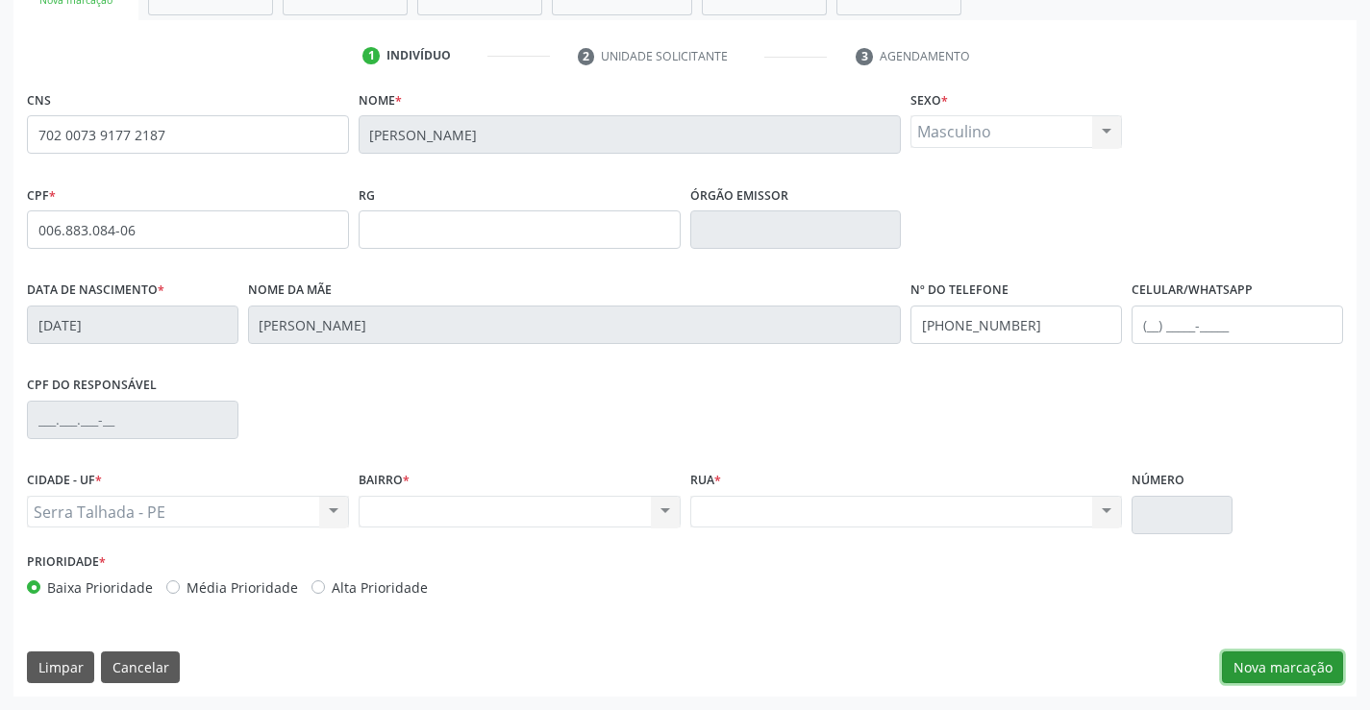
click at [1265, 675] on button "Nova marcação" at bounding box center [1282, 668] width 121 height 33
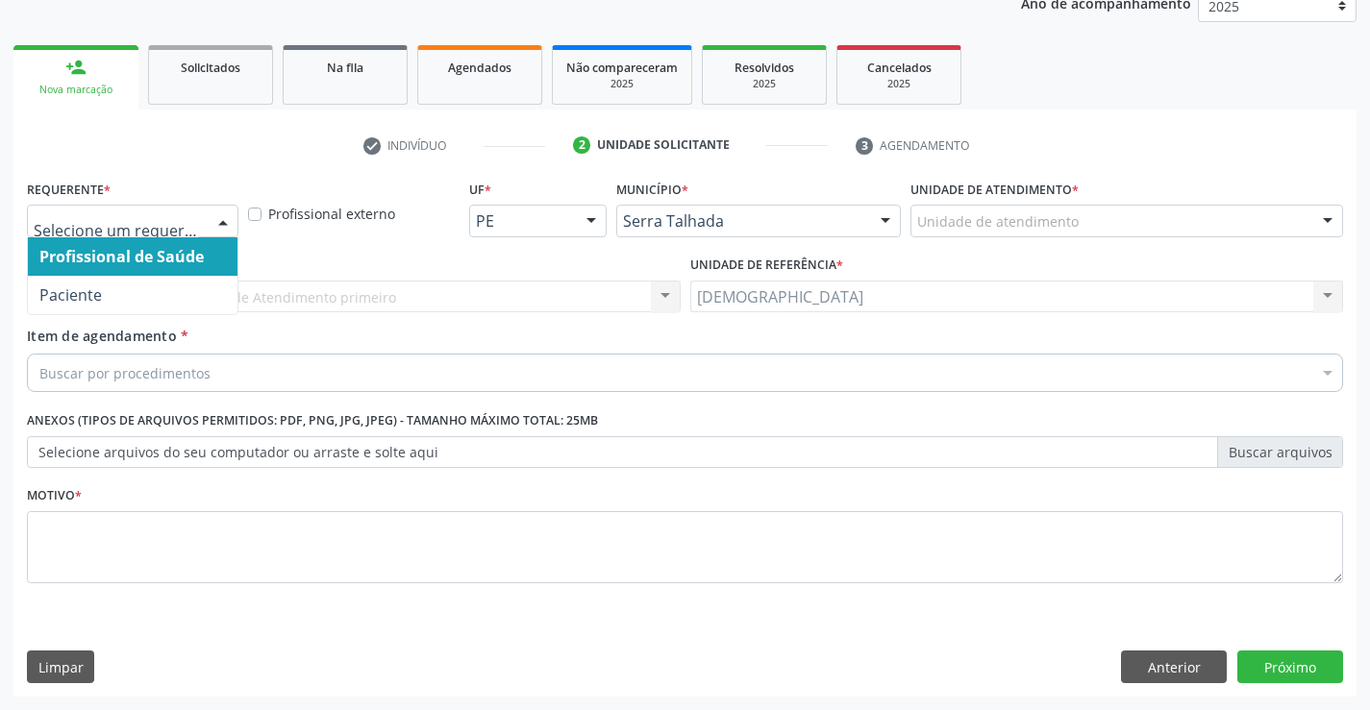
click at [217, 216] on div at bounding box center [223, 222] width 29 height 33
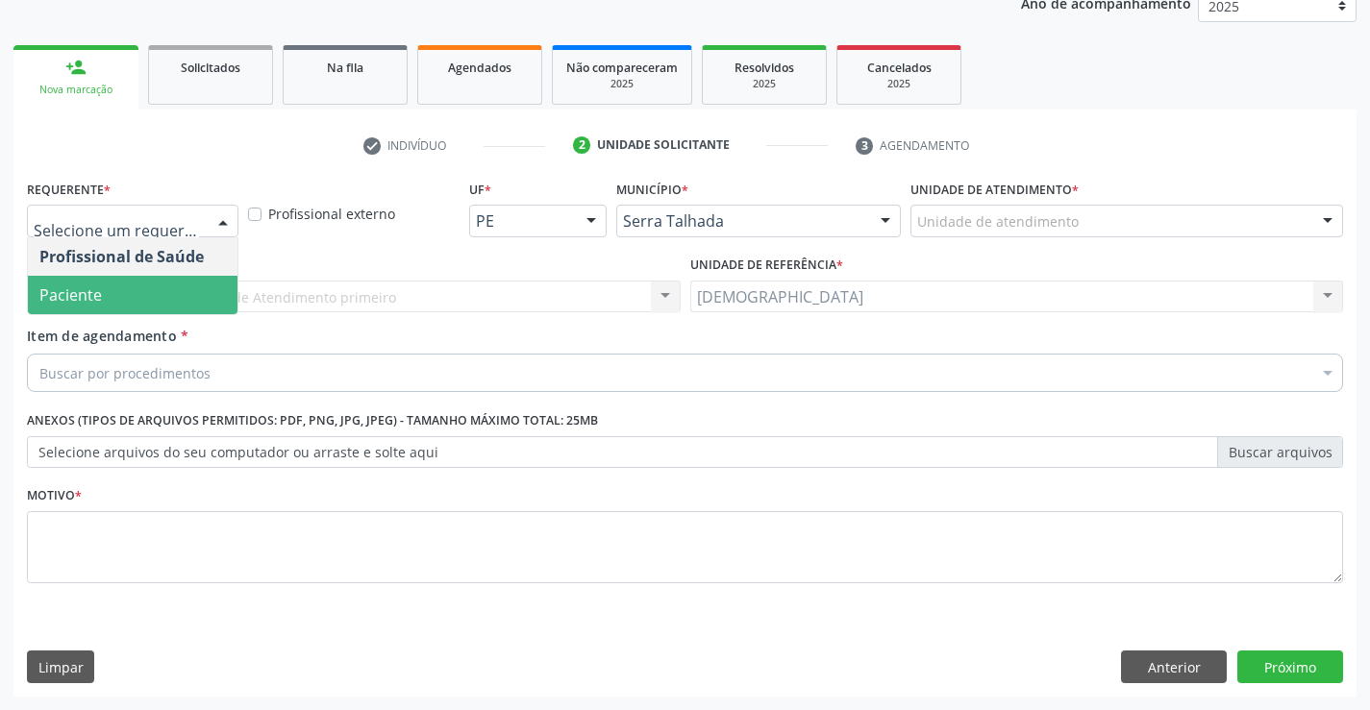
click at [115, 280] on span "Paciente" at bounding box center [133, 295] width 210 height 38
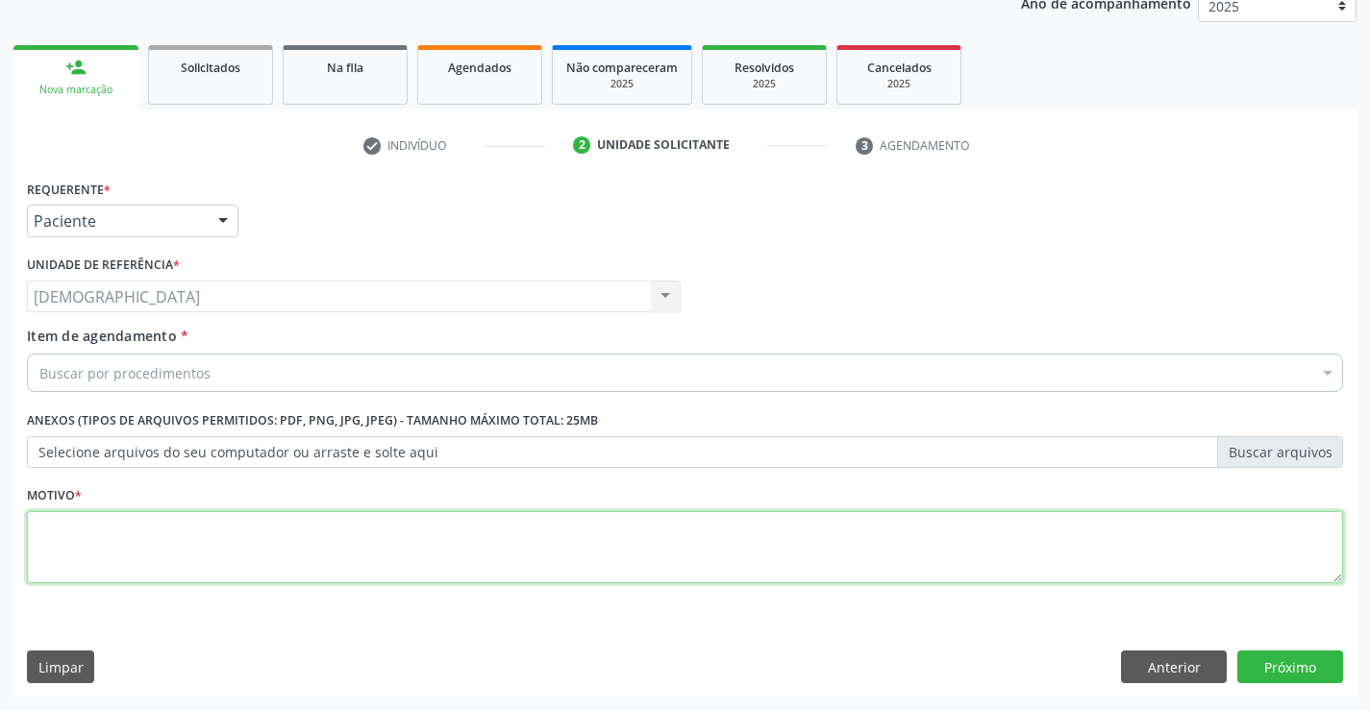
click at [105, 534] on textarea at bounding box center [685, 547] width 1316 height 73
type textarea "."
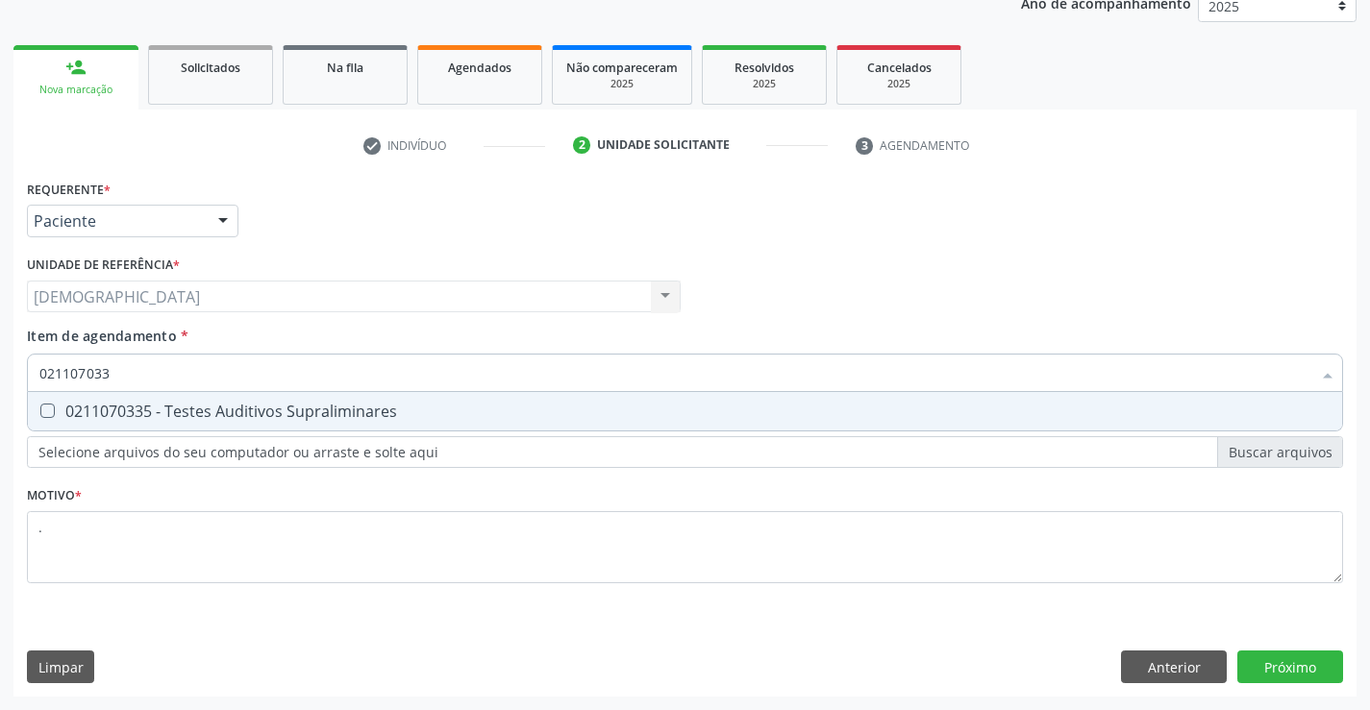
type input "0211070335"
click at [196, 418] on div "0211070335 - Testes Auditivos Supraliminares" at bounding box center [684, 411] width 1291 height 15
checkbox Supraliminares "true"
click at [1325, 659] on div "Requerente * Paciente Profissional de Saúde Paciente Nenhum resultado encontrad…" at bounding box center [684, 436] width 1343 height 522
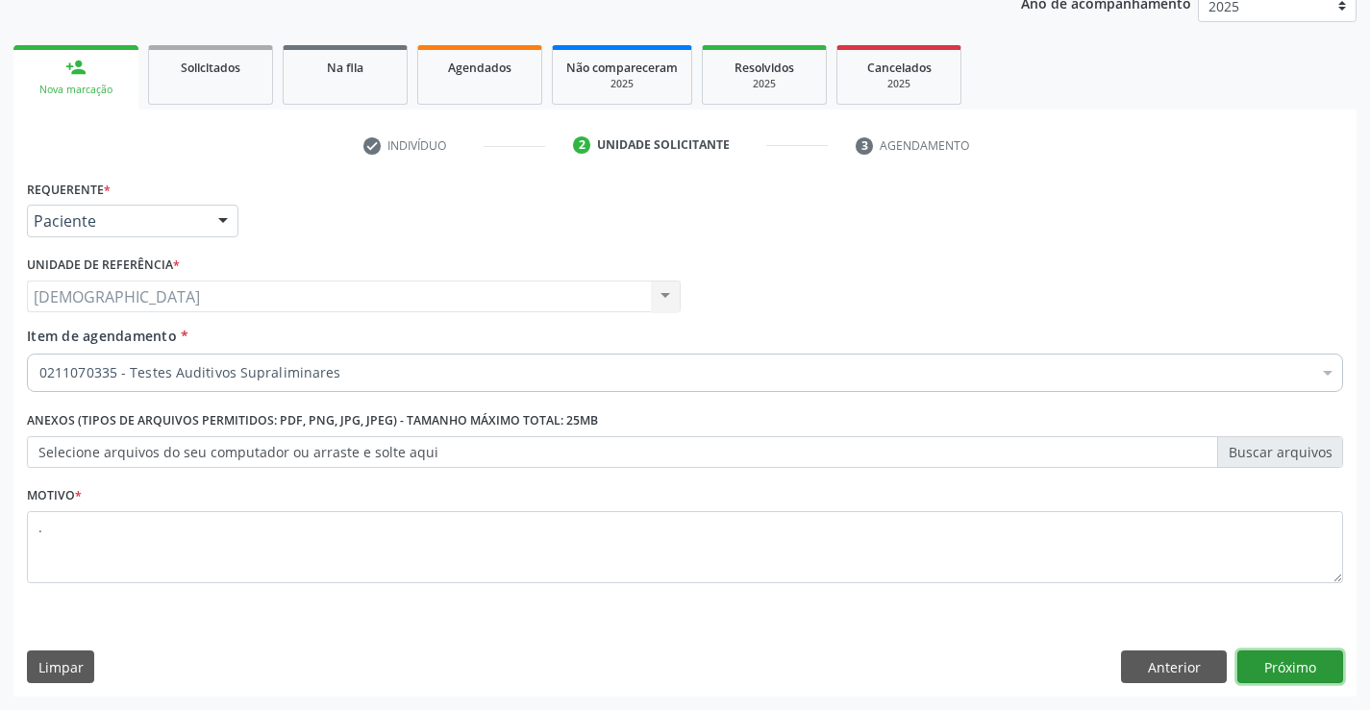
click at [1264, 662] on button "Próximo" at bounding box center [1290, 667] width 106 height 33
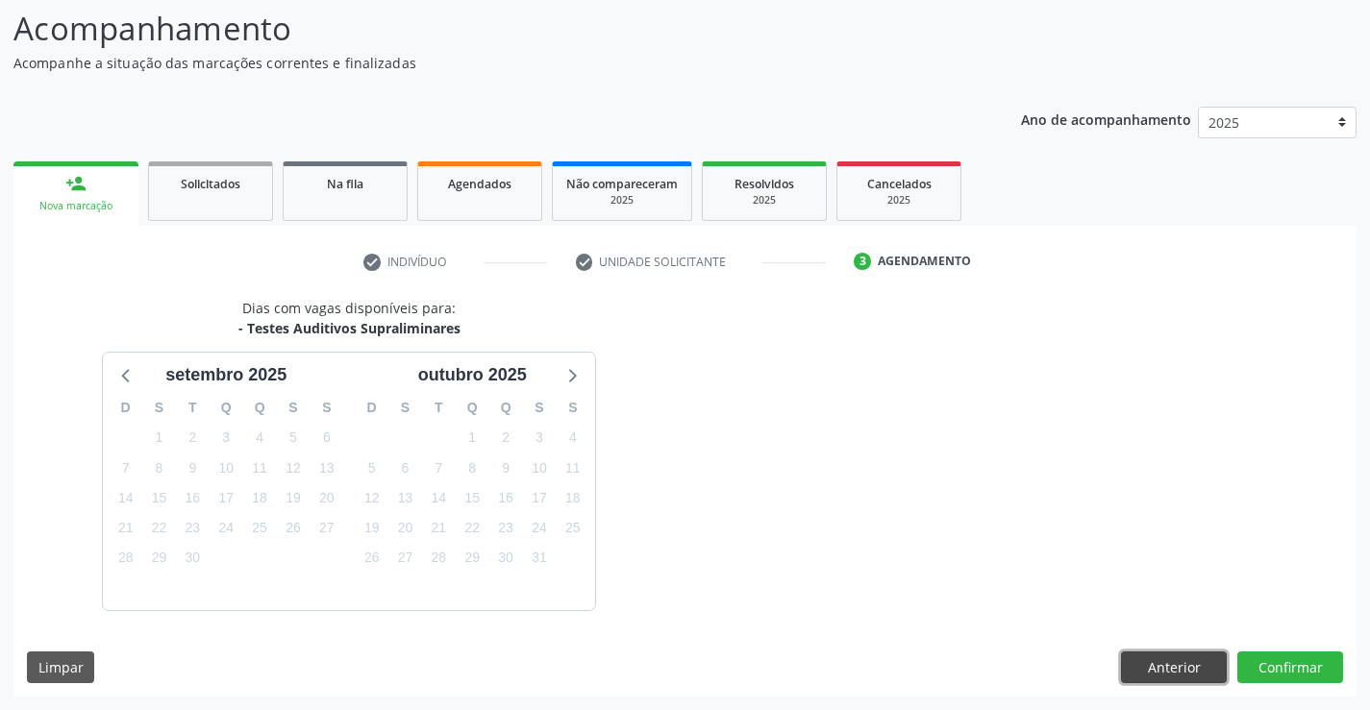
click at [1178, 664] on button "Anterior" at bounding box center [1174, 668] width 106 height 33
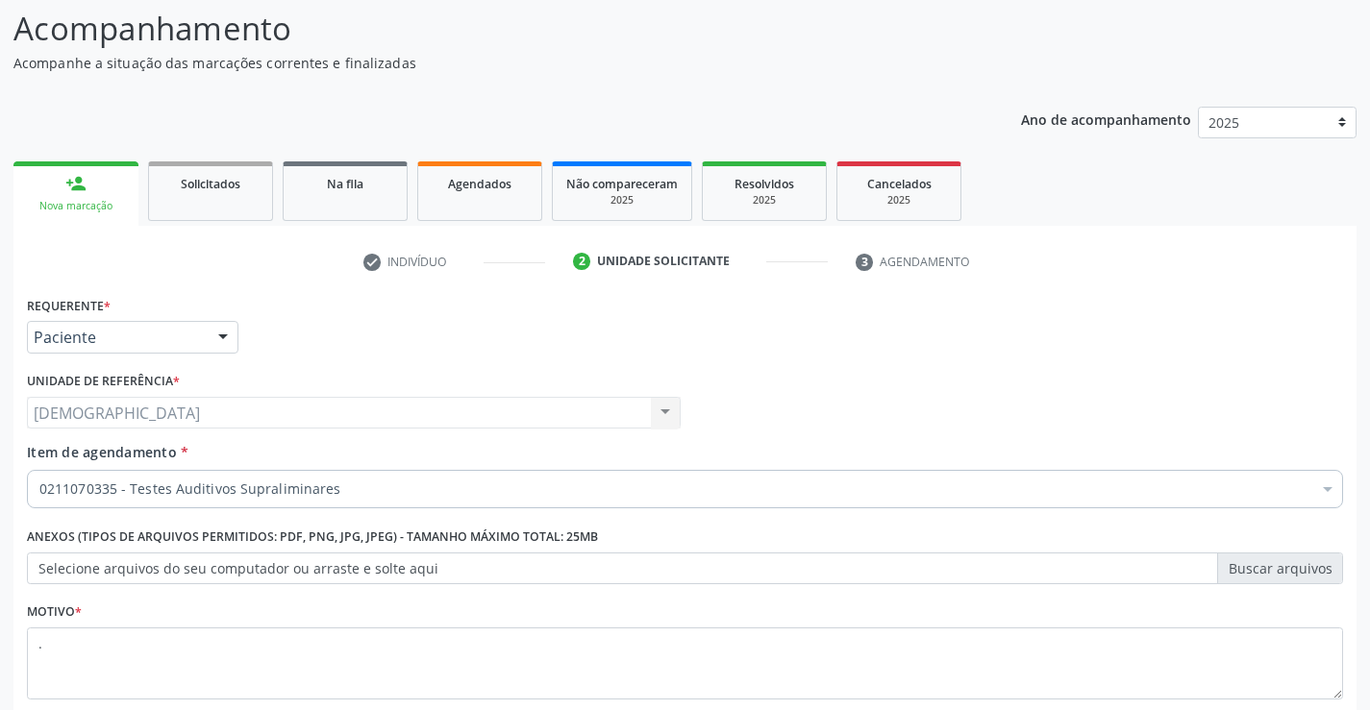
scroll to position [242, 0]
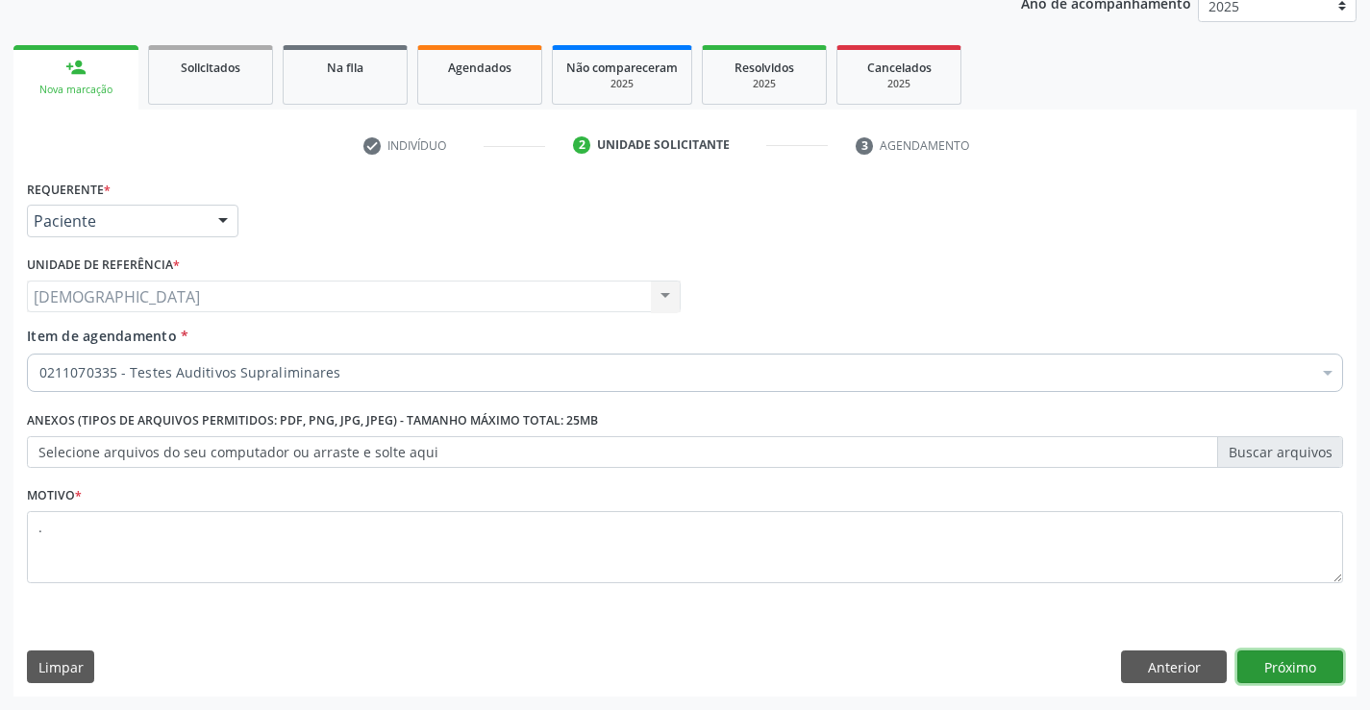
click at [1280, 666] on button "Próximo" at bounding box center [1290, 667] width 106 height 33
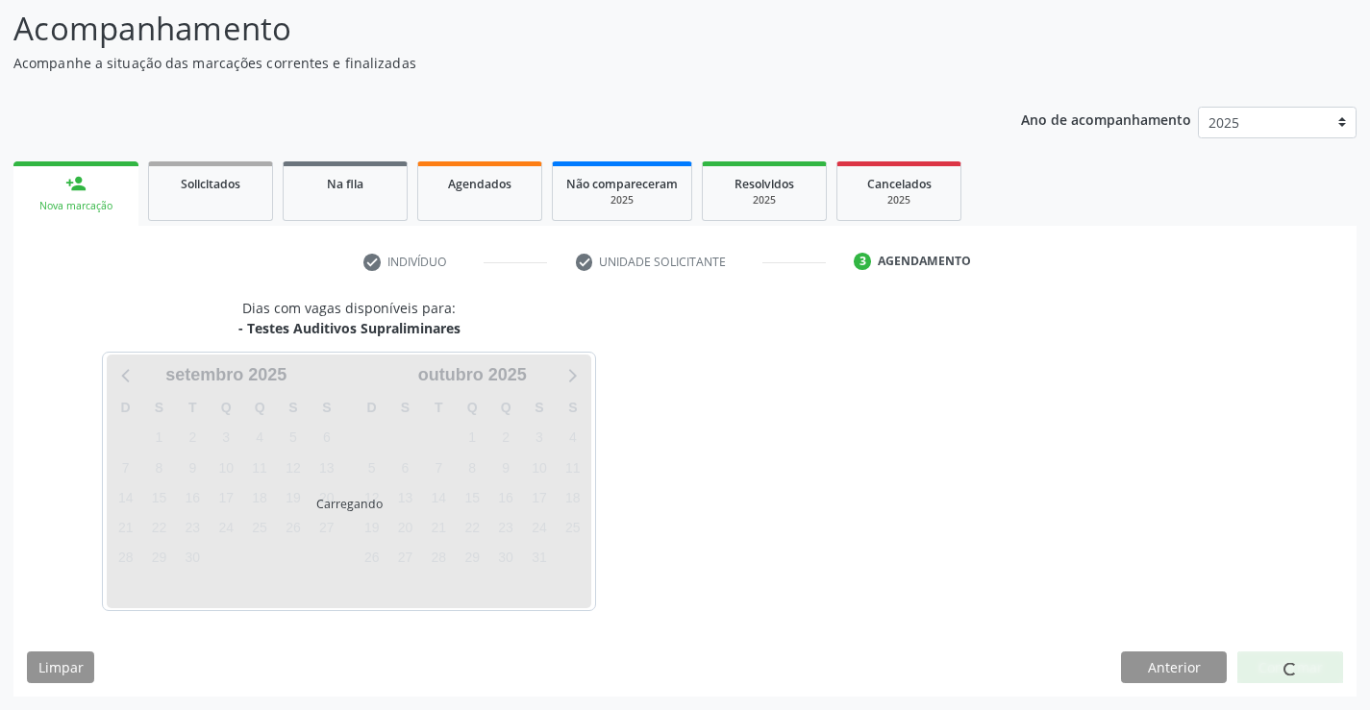
scroll to position [126, 0]
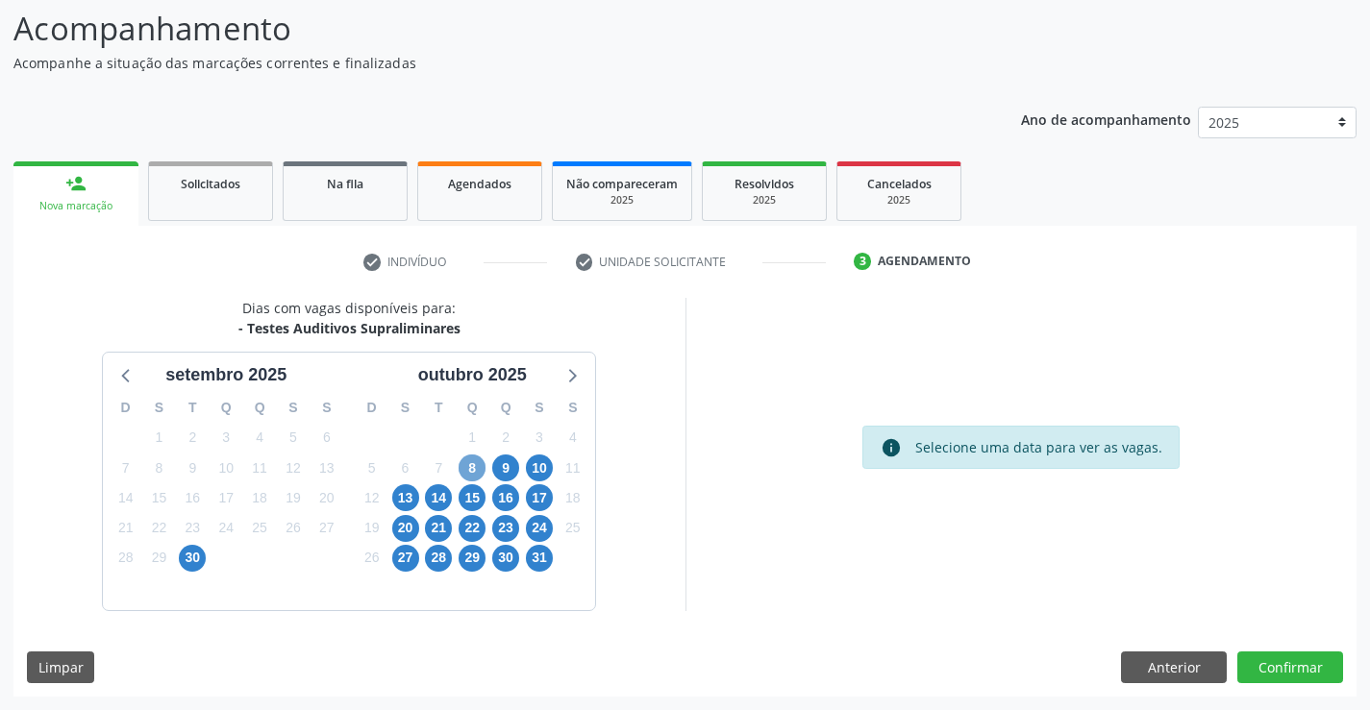
click at [474, 462] on span "8" at bounding box center [472, 468] width 27 height 27
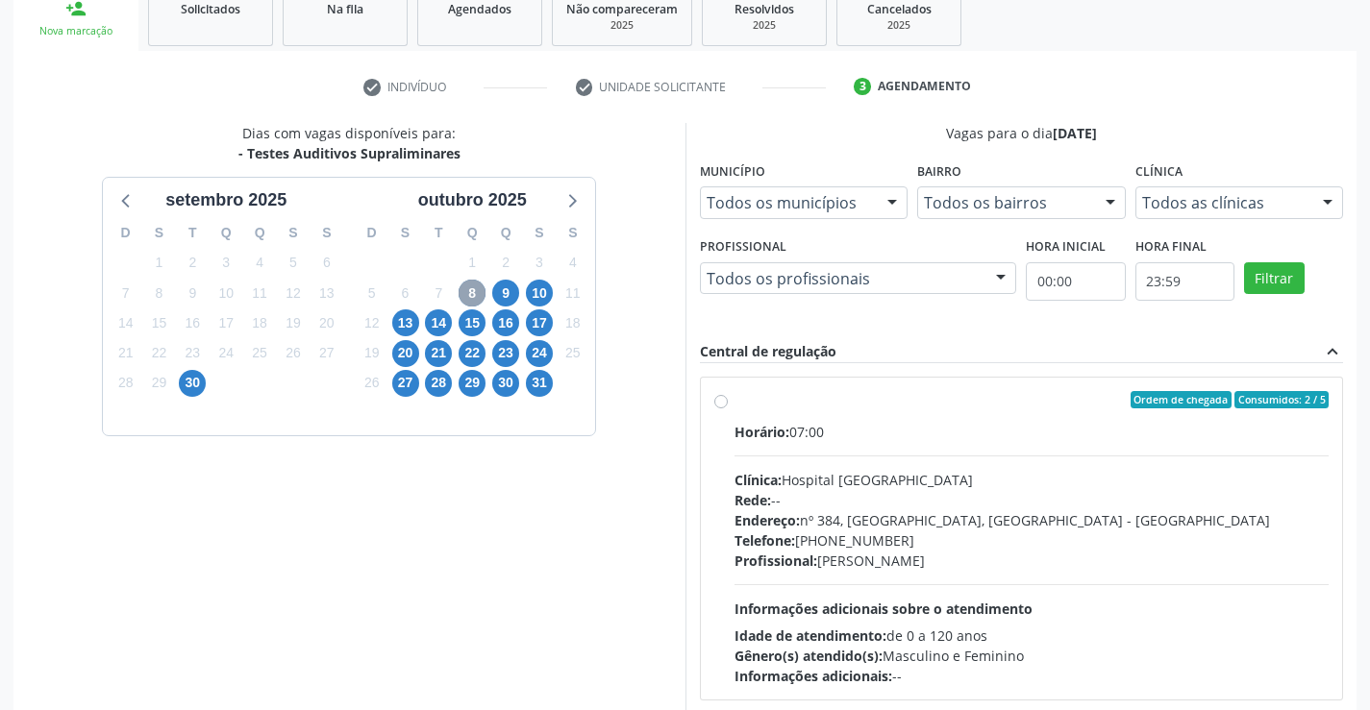
scroll to position [318, 0]
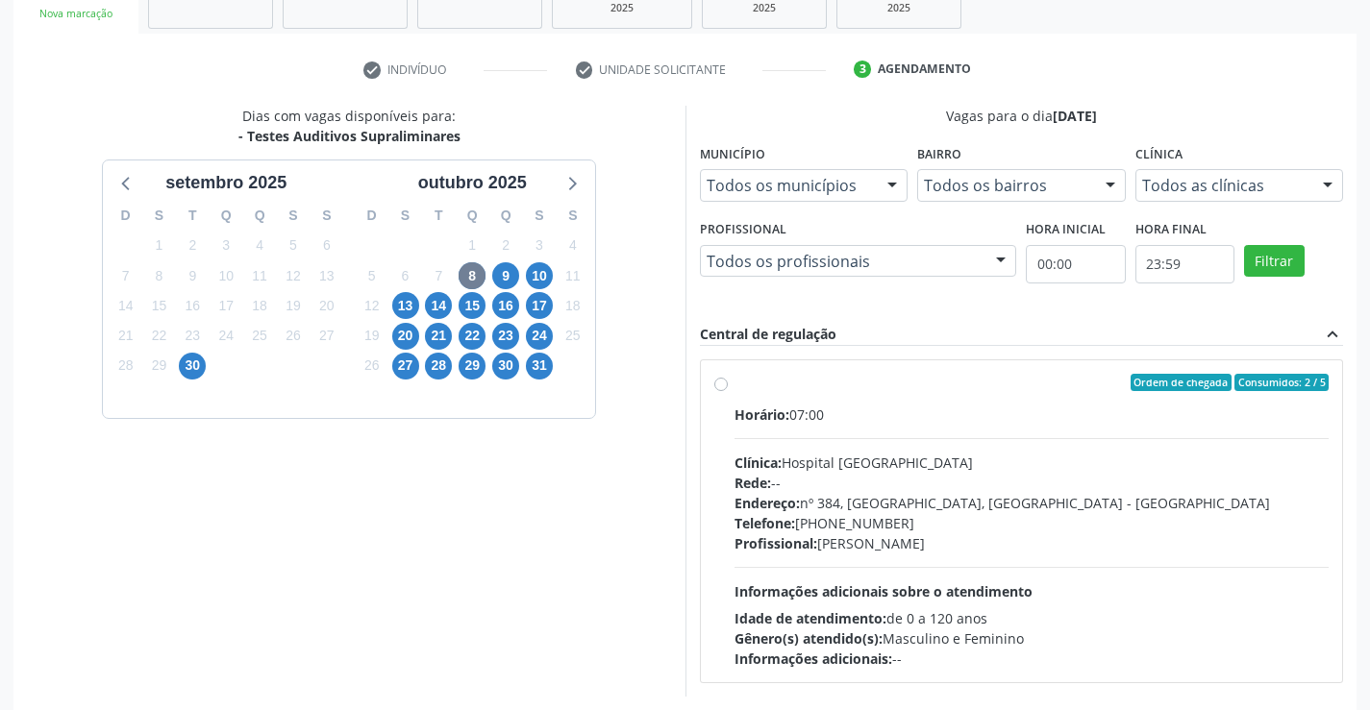
click at [852, 387] on div "Ordem de chegada Consumidos: 2 / 5" at bounding box center [1031, 382] width 595 height 17
click at [728, 387] on input "Ordem de chegada Consumidos: 2 / 5 Horário: 07:00 Clínica: Hospital Sao Francis…" at bounding box center [720, 382] width 13 height 17
radio input "true"
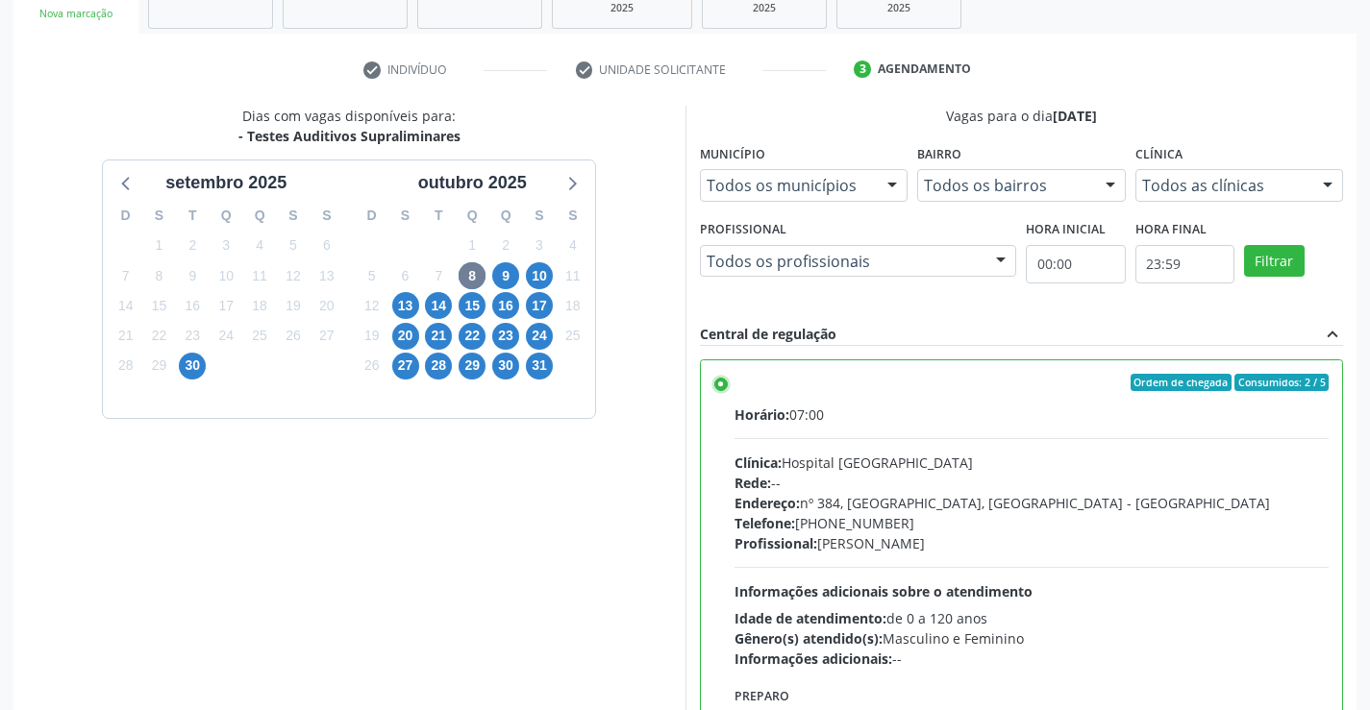
scroll to position [438, 0]
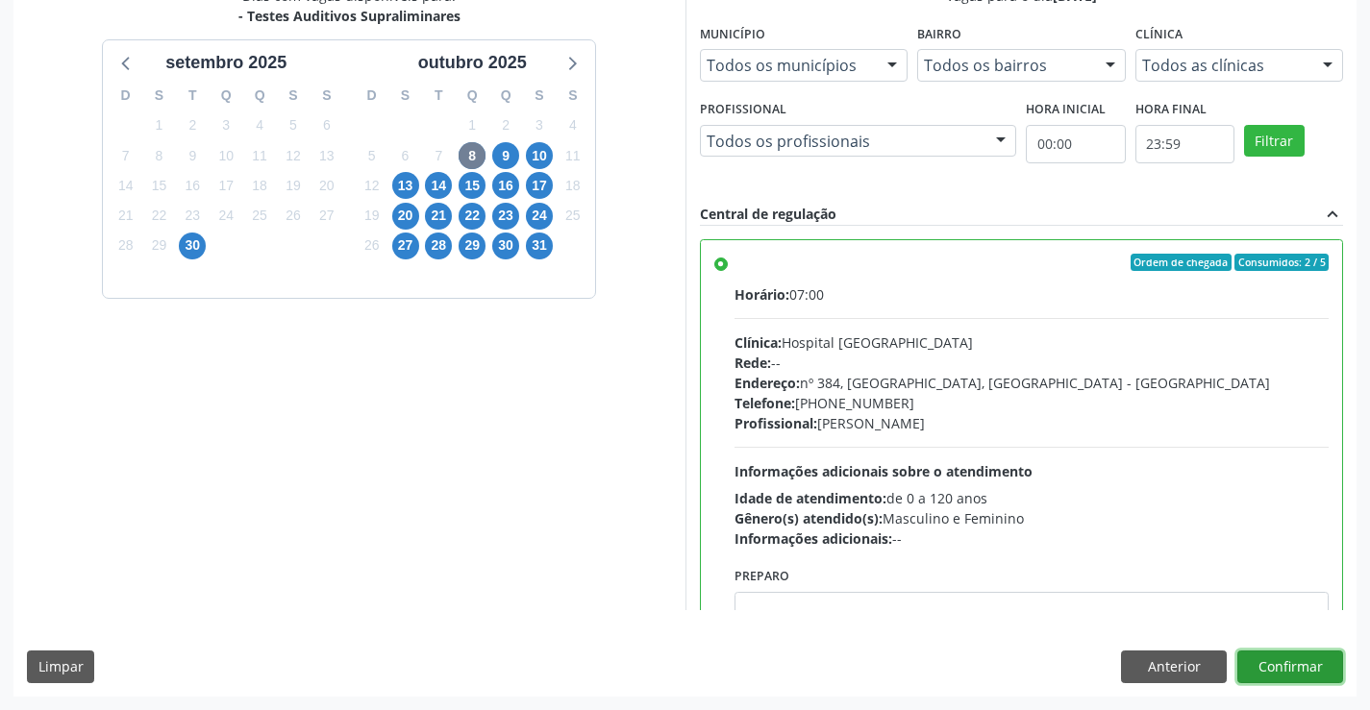
click at [1288, 671] on button "Confirmar" at bounding box center [1290, 667] width 106 height 33
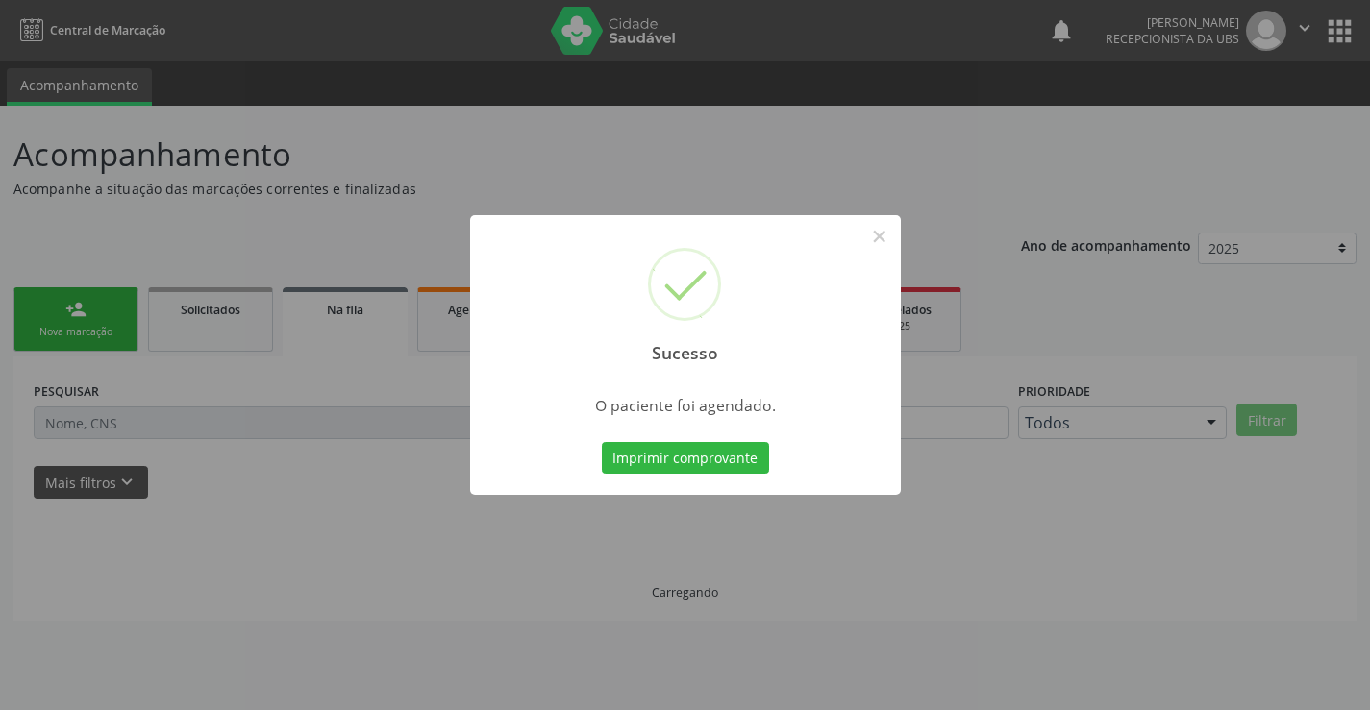
scroll to position [0, 0]
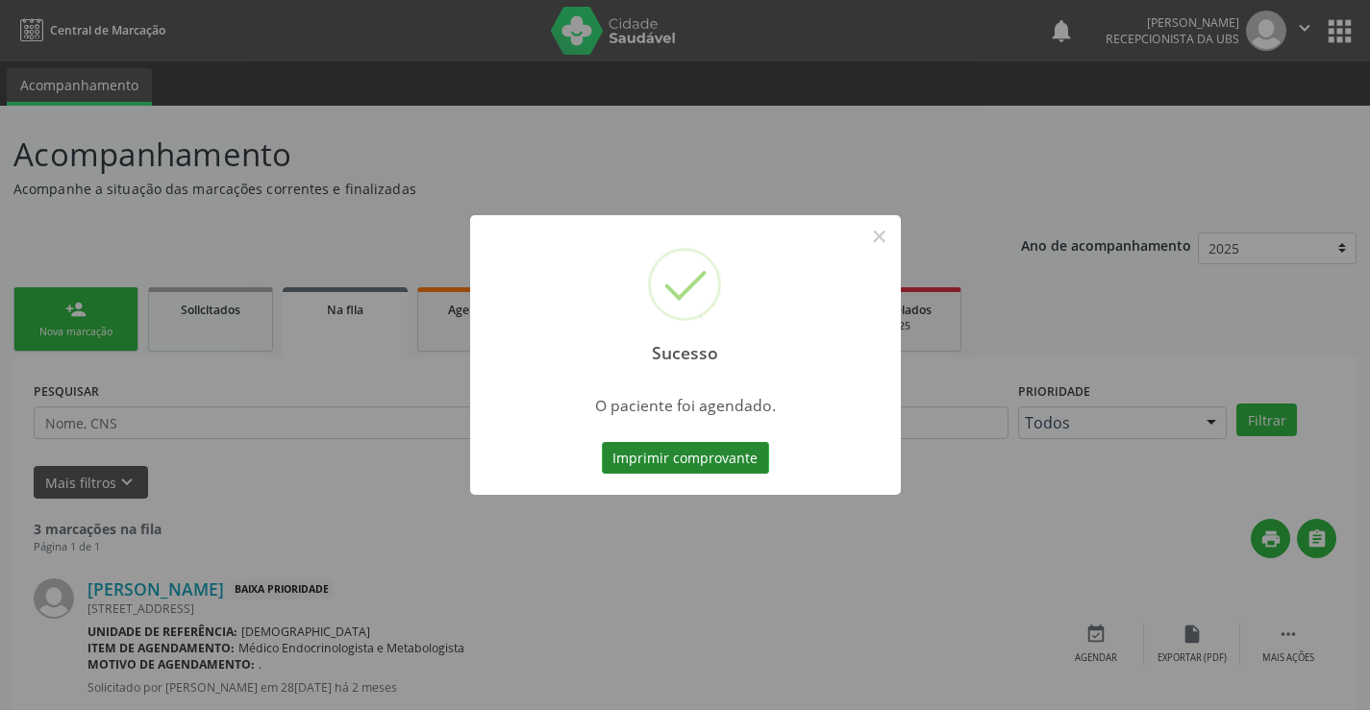
click at [697, 458] on button "Imprimir comprovante" at bounding box center [685, 458] width 167 height 33
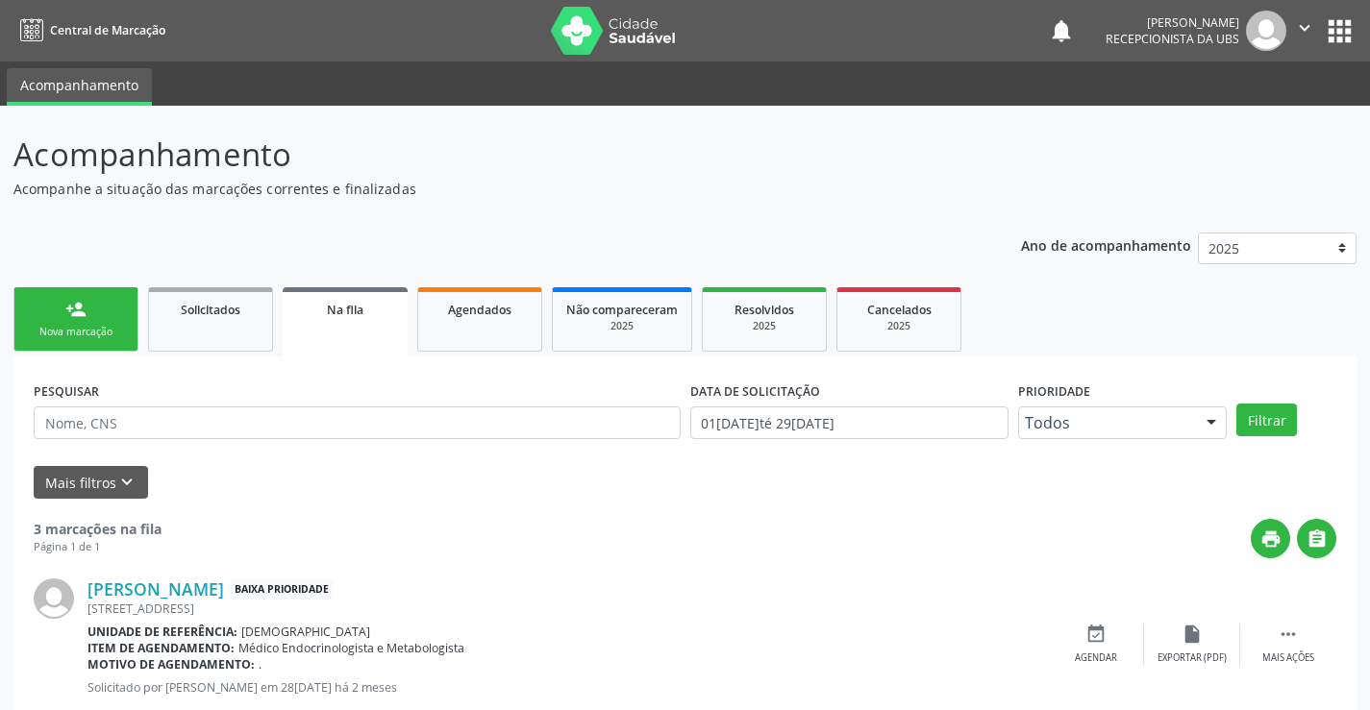
click at [119, 327] on div "Nova marcação" at bounding box center [76, 332] width 96 height 14
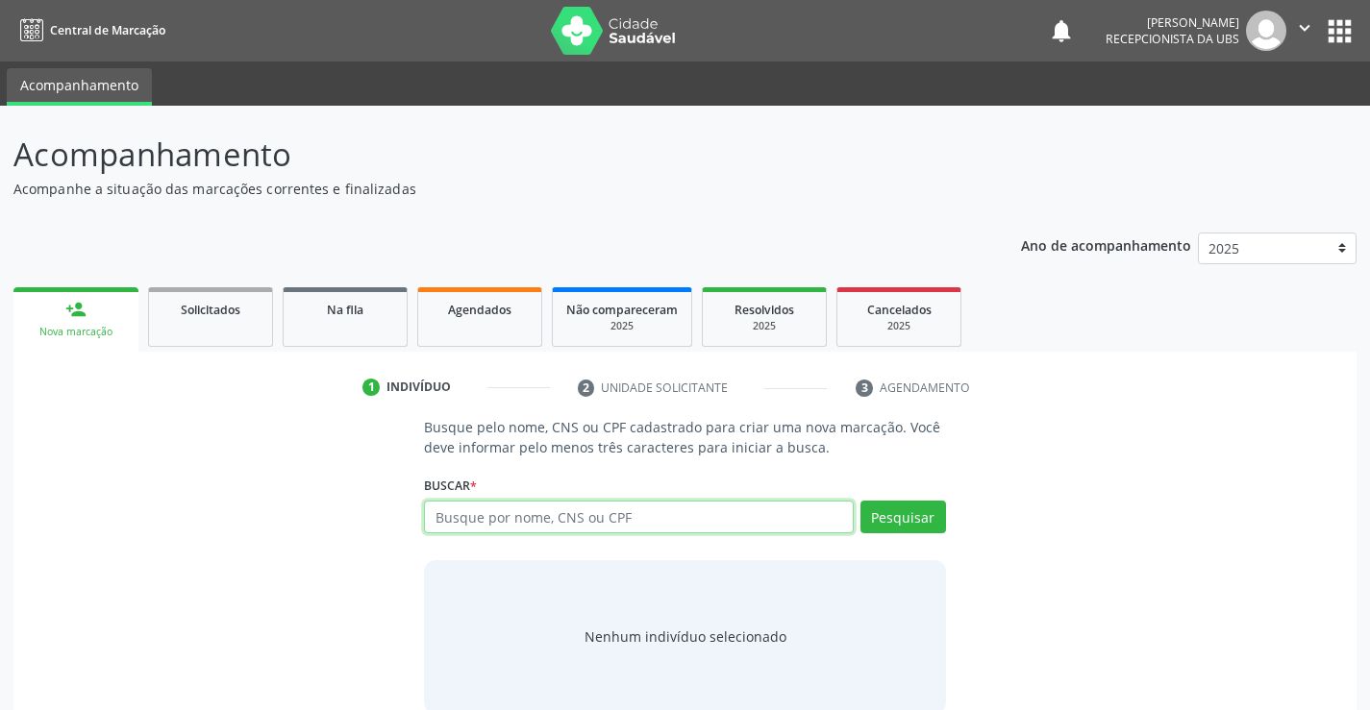
click at [483, 522] on input "text" at bounding box center [638, 517] width 429 height 33
type input "05115694409"
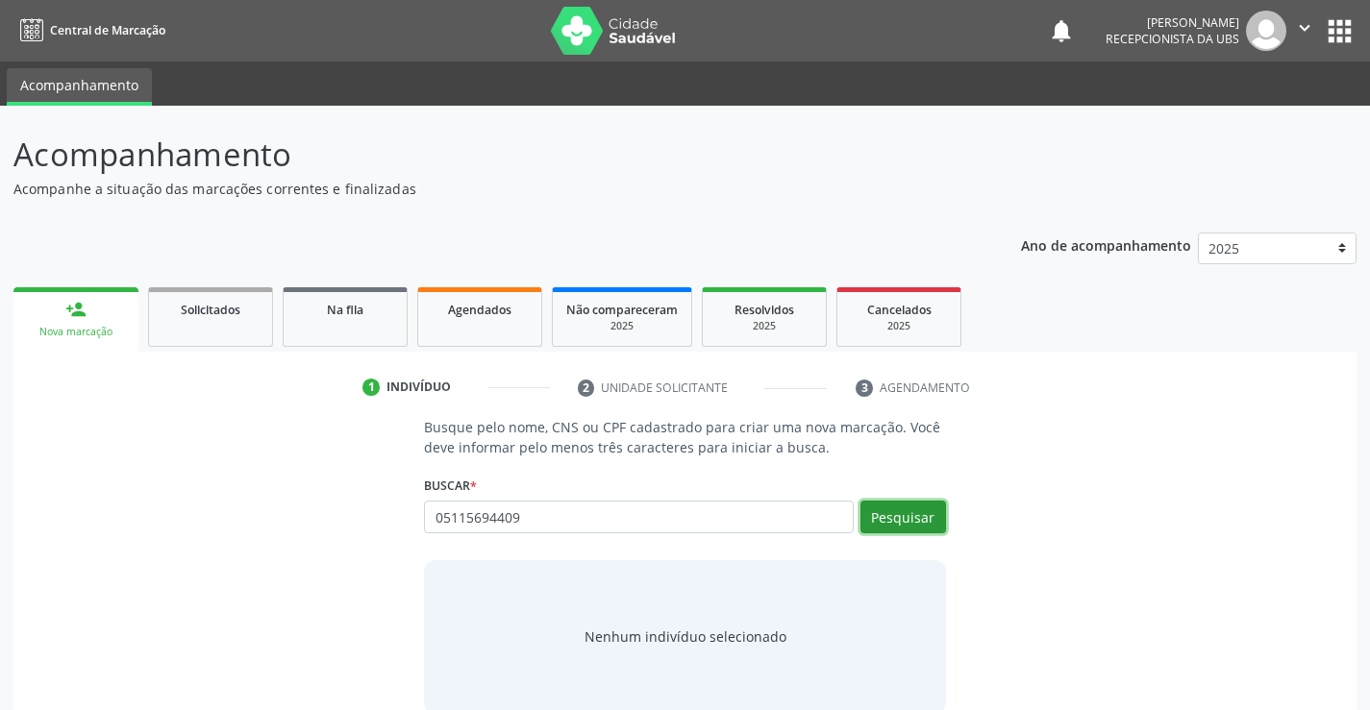
click at [885, 505] on button "Pesquisar" at bounding box center [903, 517] width 86 height 33
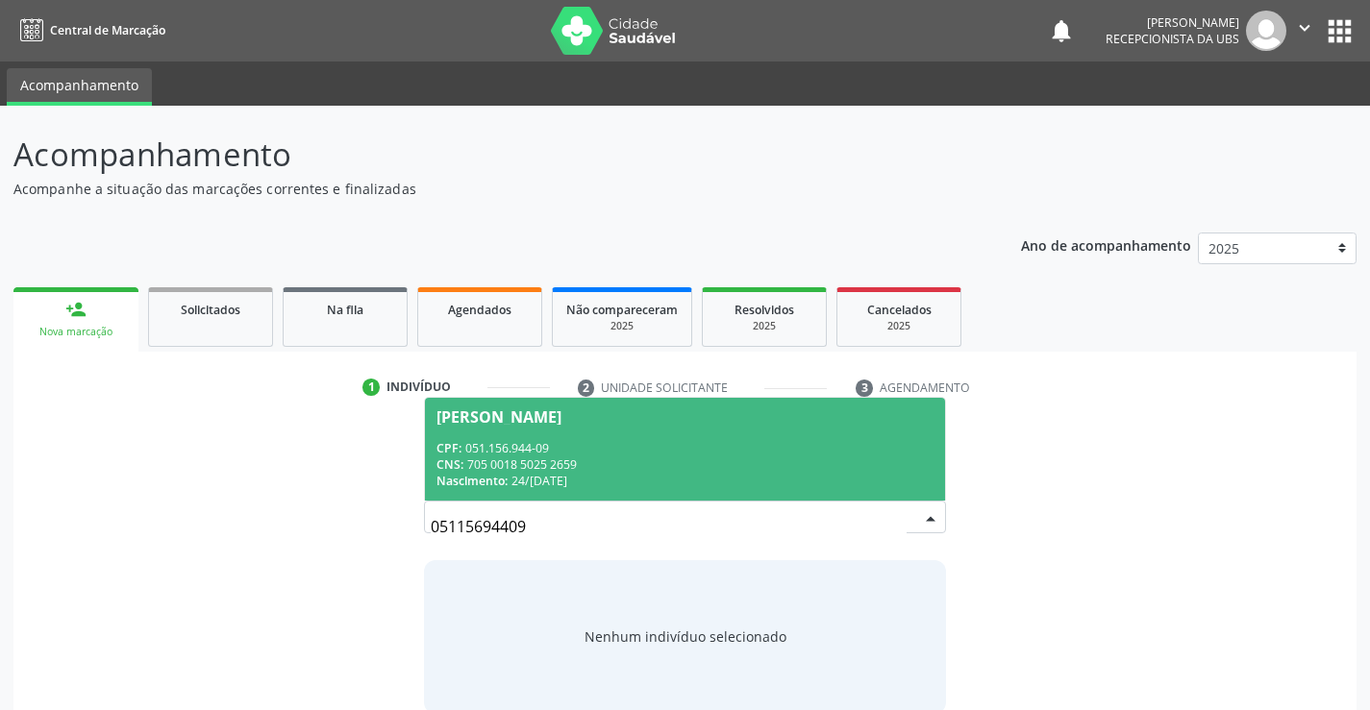
click at [733, 468] on div "CNS: 705 0018 5025 2659" at bounding box center [684, 465] width 496 height 16
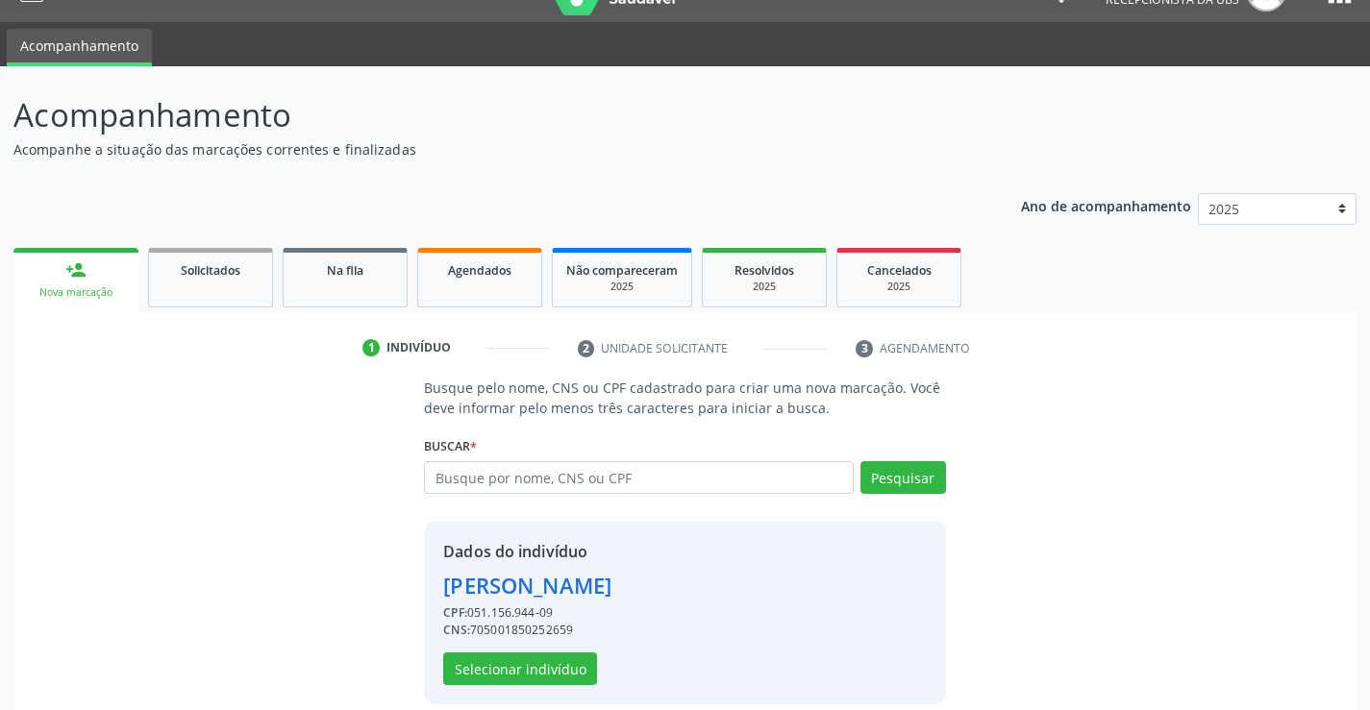
scroll to position [61, 0]
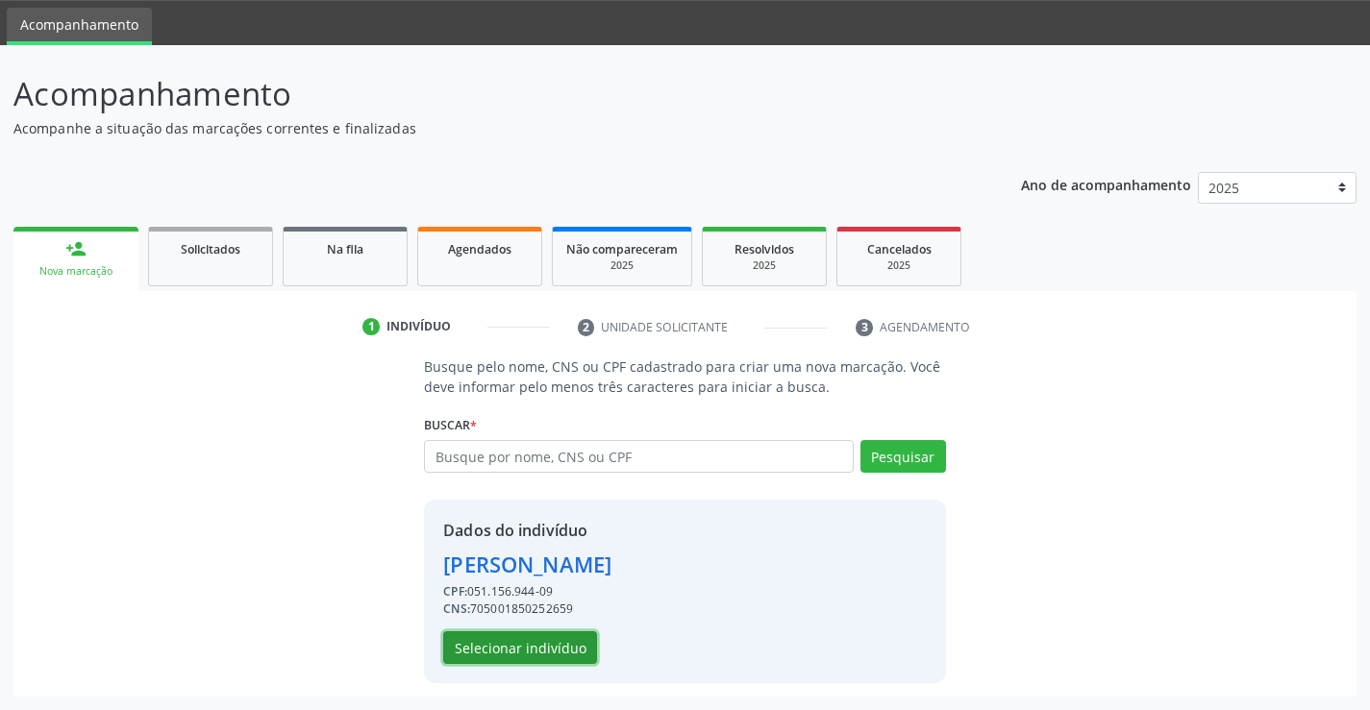
click at [516, 637] on button "Selecionar indivíduo" at bounding box center [520, 648] width 154 height 33
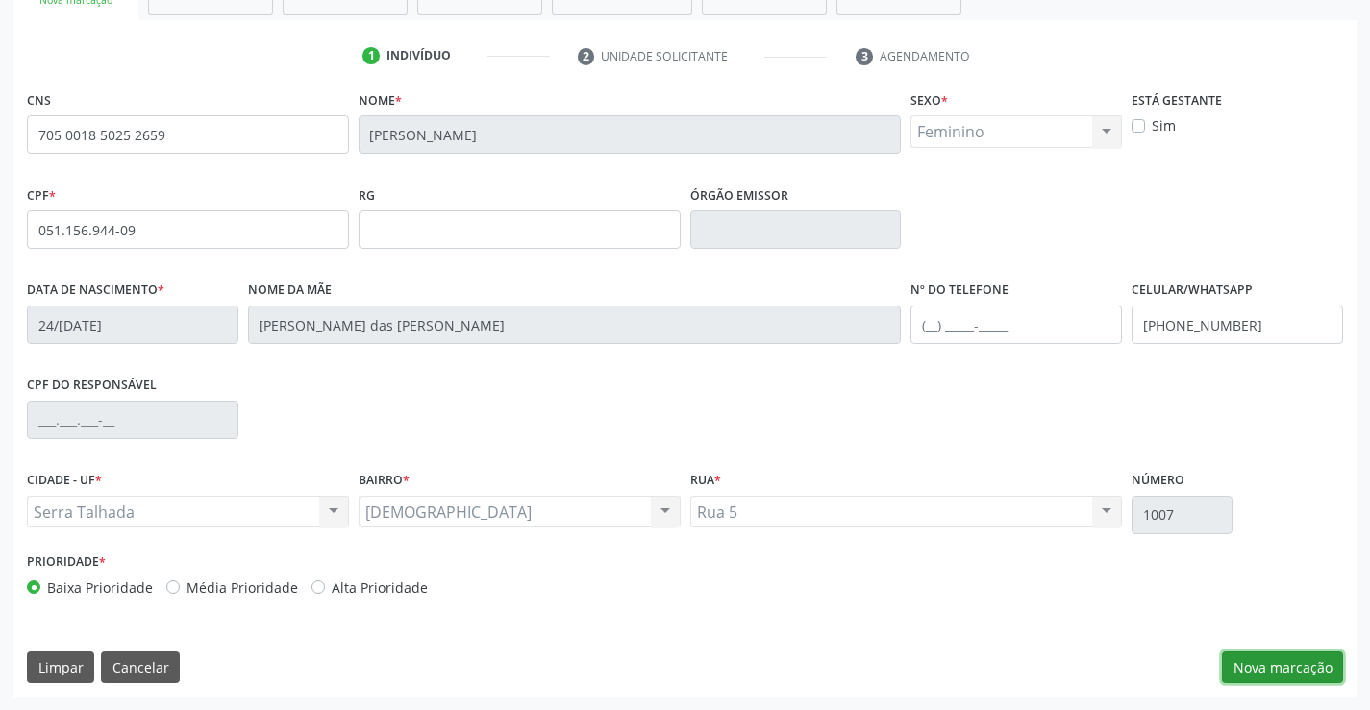
click at [1294, 670] on button "Nova marcação" at bounding box center [1282, 668] width 121 height 33
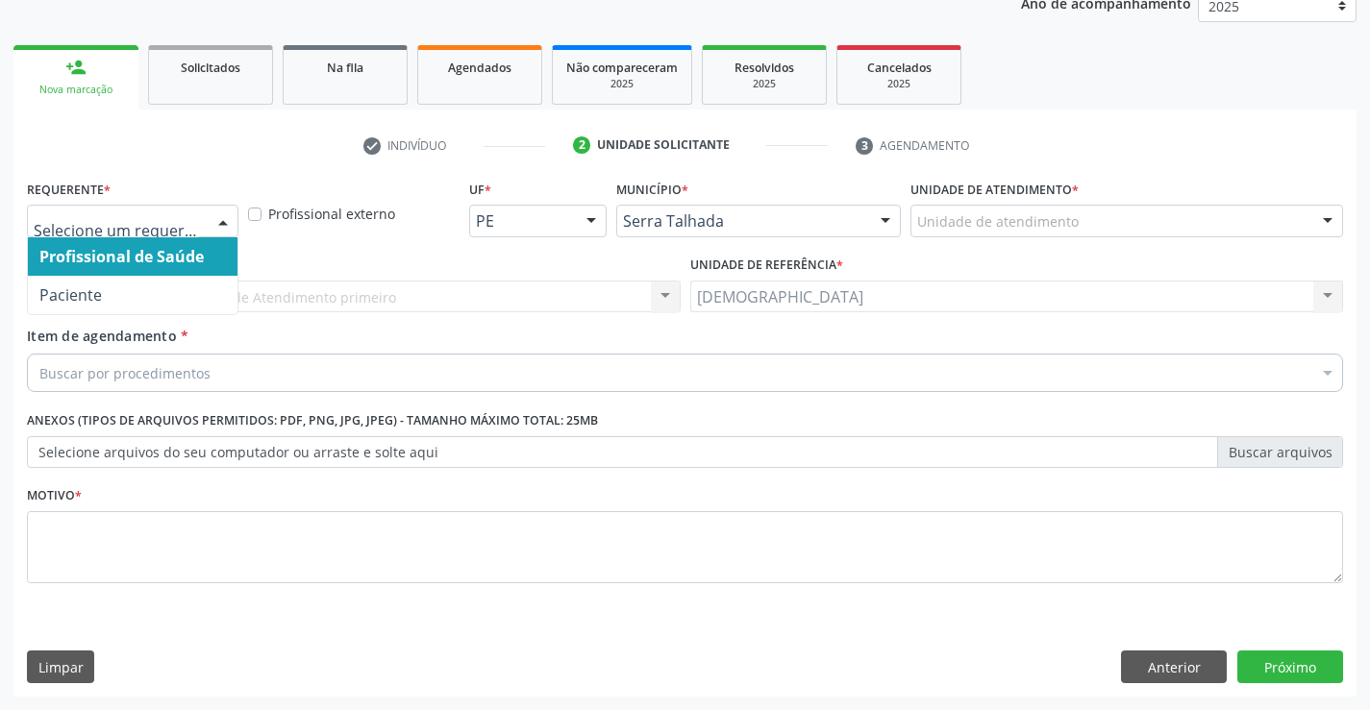
click at [227, 221] on div at bounding box center [223, 222] width 29 height 33
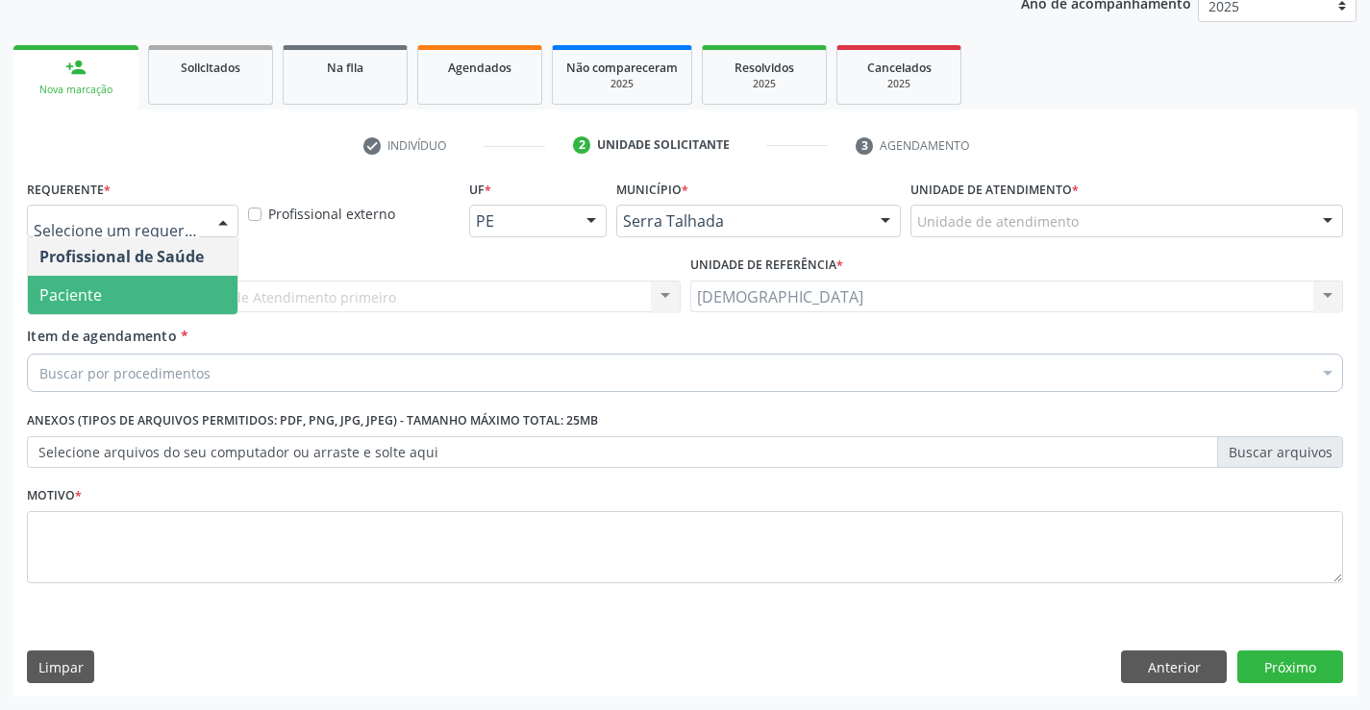
click at [48, 286] on span "Paciente" at bounding box center [70, 295] width 62 height 21
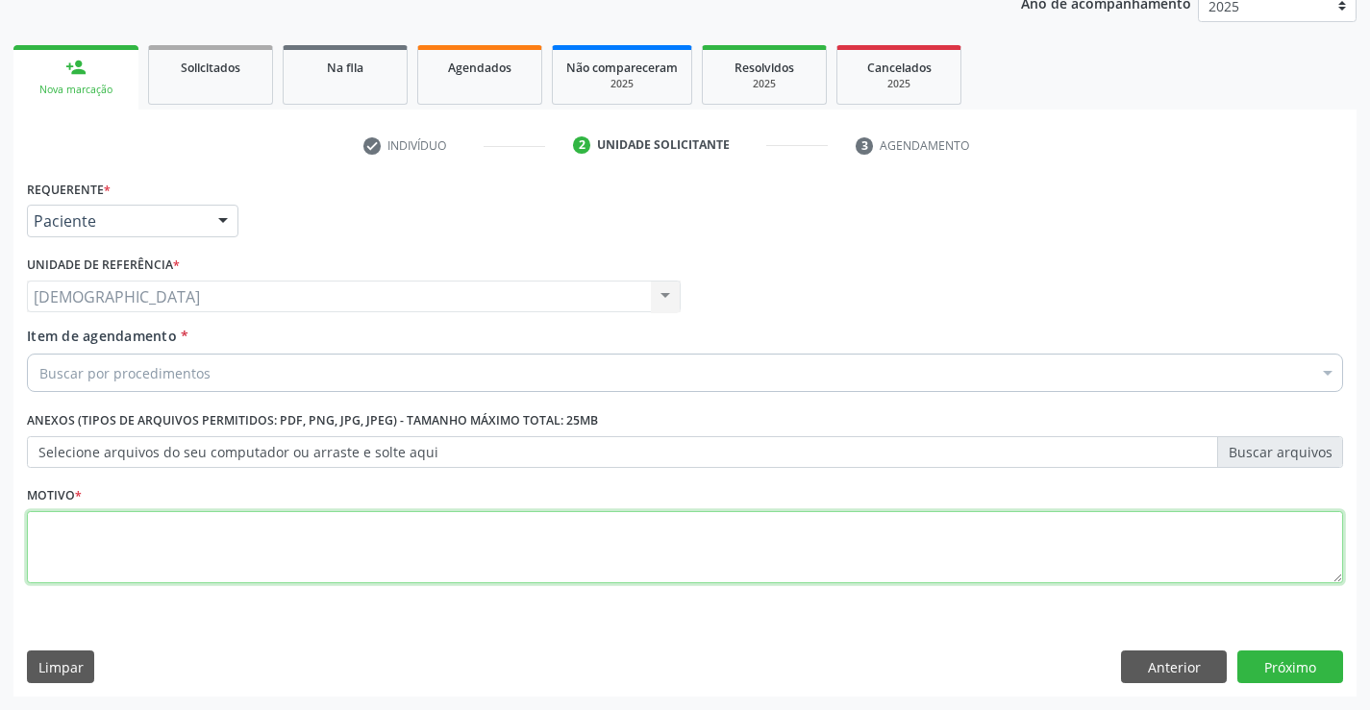
click at [73, 511] on textarea at bounding box center [685, 547] width 1316 height 73
type textarea "."
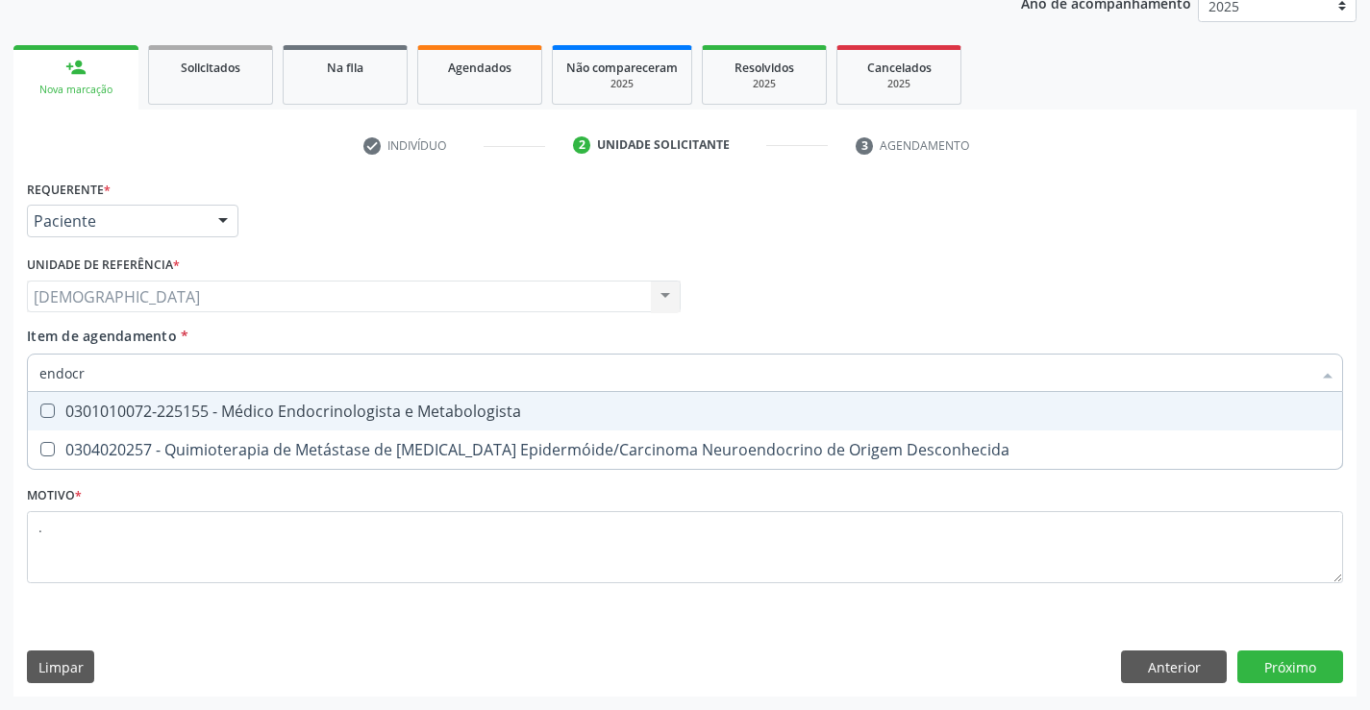
type input "endocri"
click at [237, 416] on div "0301010072-225155 - Médico Endocrinologista e Metabologista" at bounding box center [684, 411] width 1291 height 15
checkbox Metabologista "true"
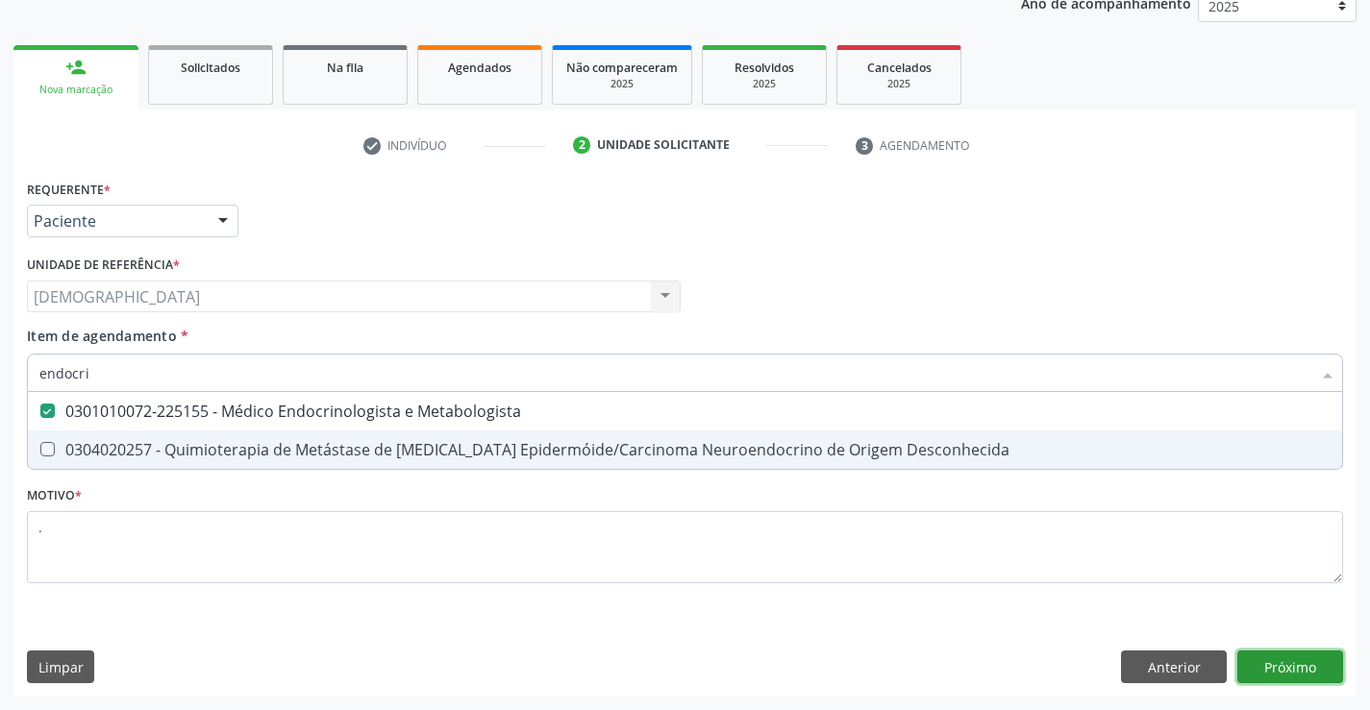
click at [1305, 667] on div "Requerente * Paciente Profissional de Saúde Paciente Nenhum resultado encontrad…" at bounding box center [684, 436] width 1343 height 522
checkbox Desconhecida "true"
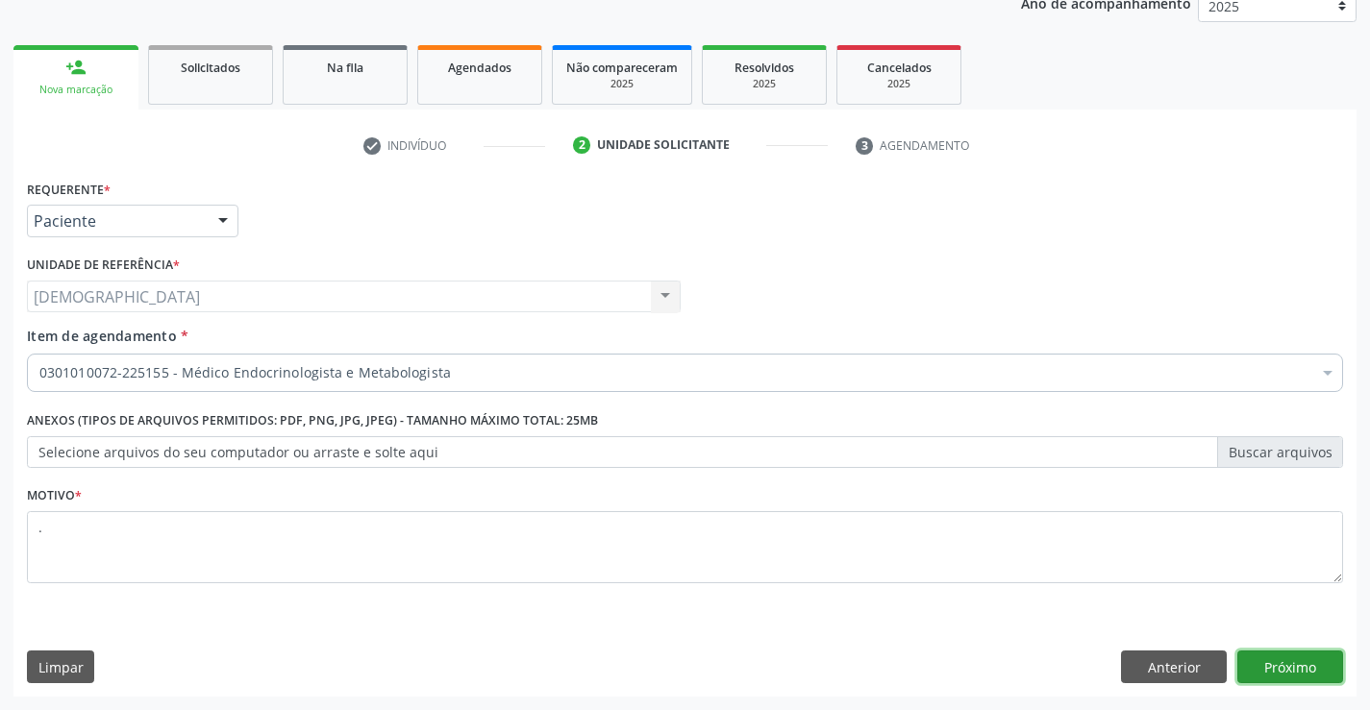
click at [1292, 654] on button "Próximo" at bounding box center [1290, 667] width 106 height 33
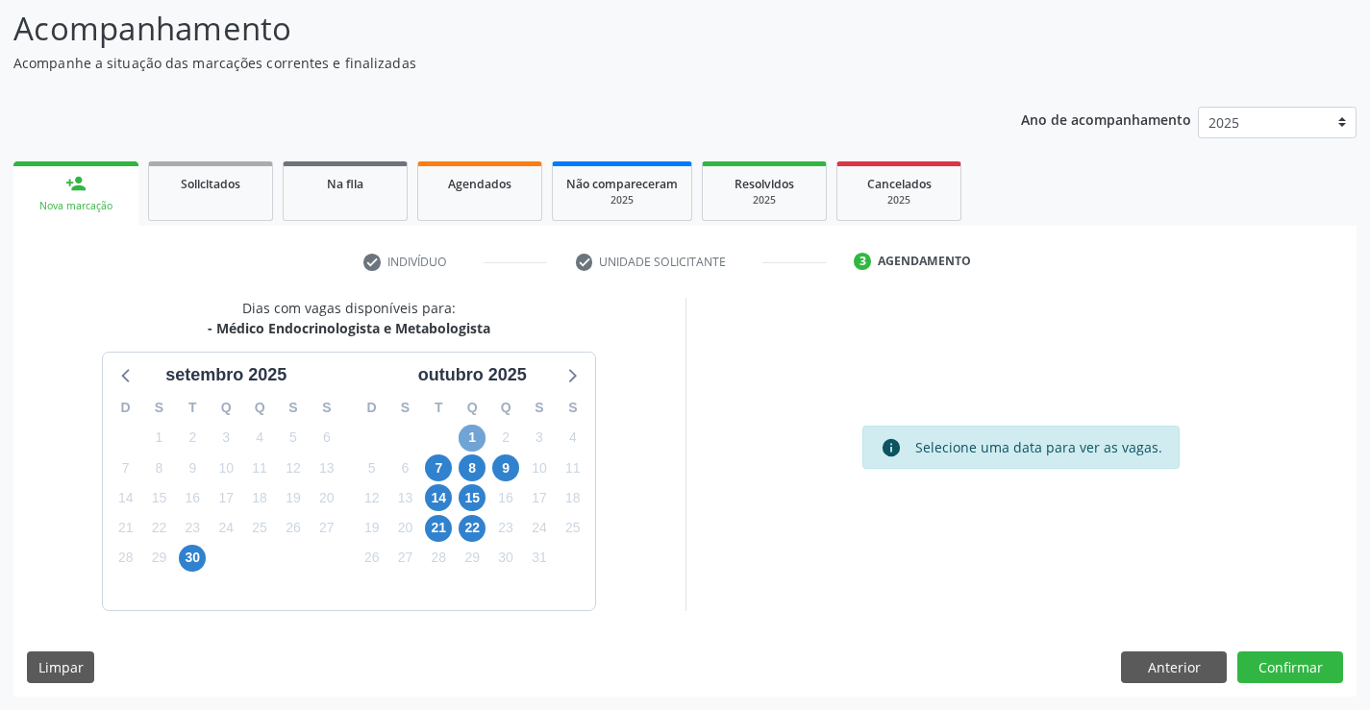
click at [472, 436] on span "1" at bounding box center [472, 438] width 27 height 27
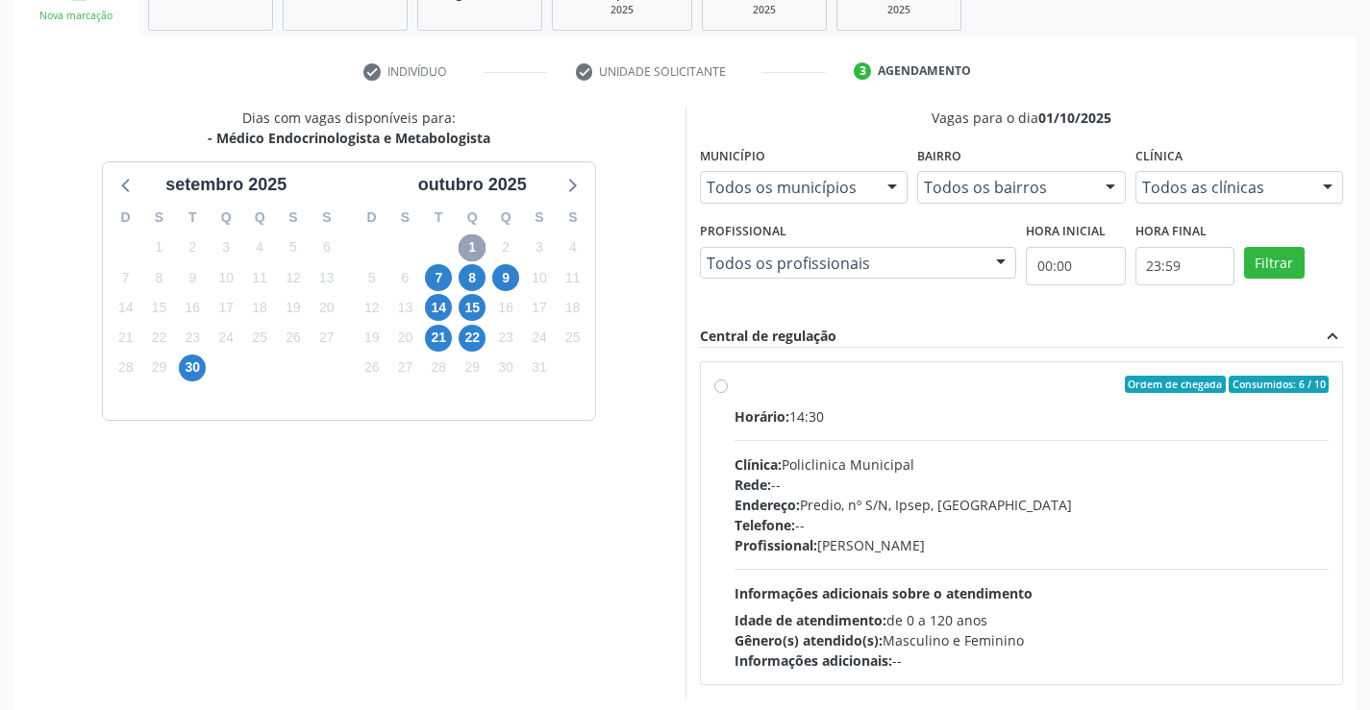
scroll to position [318, 0]
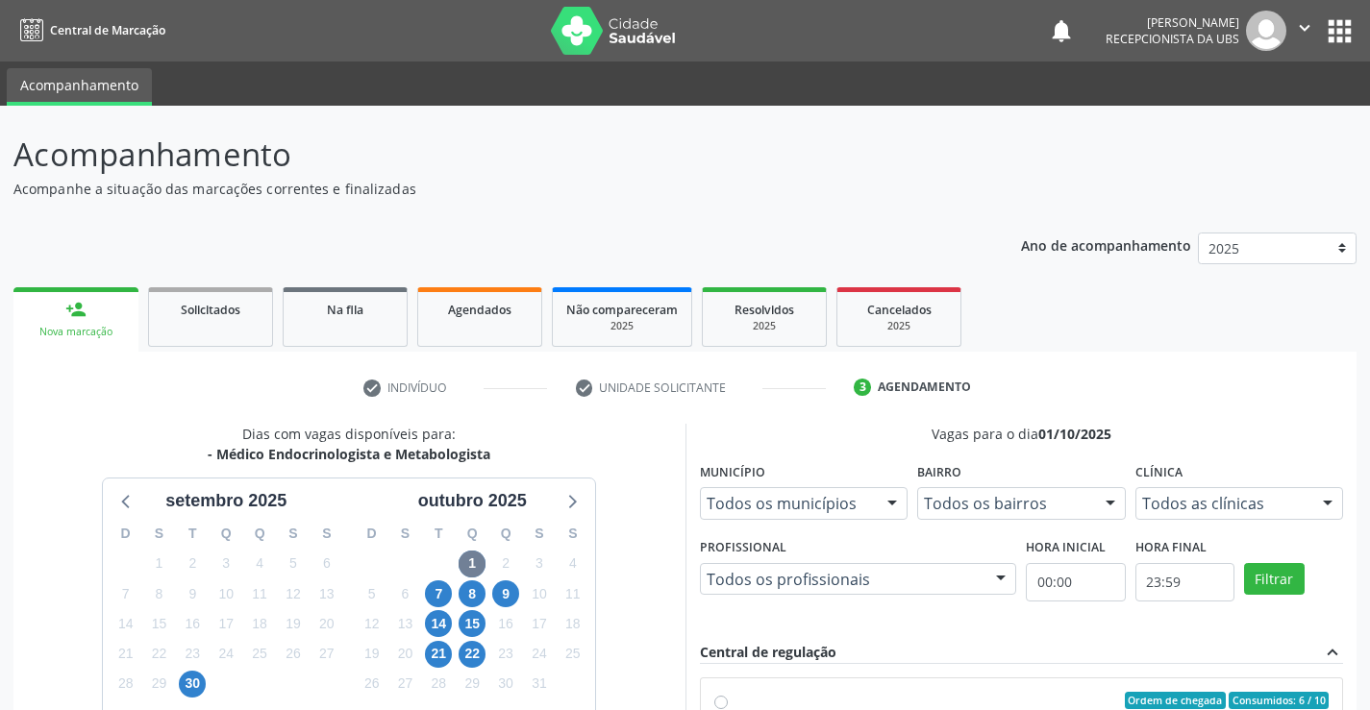
scroll to position [318, 0]
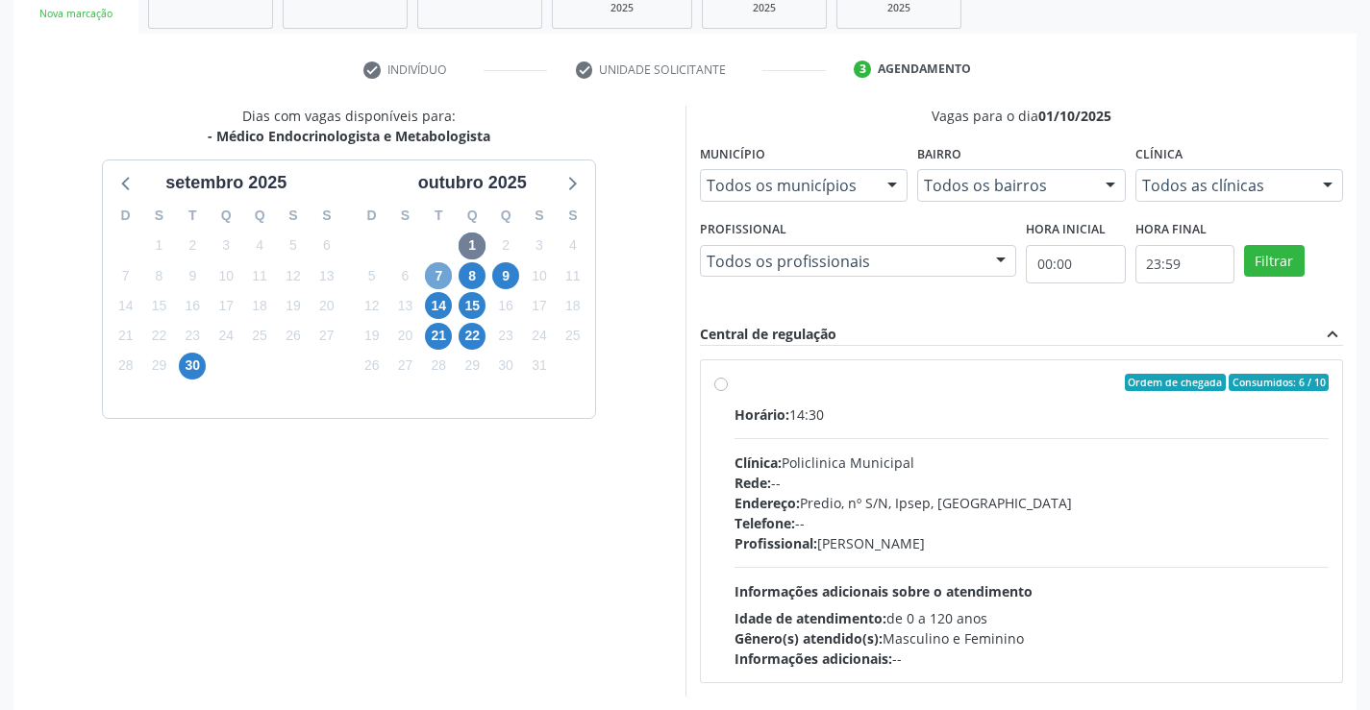
click at [441, 278] on span "7" at bounding box center [438, 275] width 27 height 27
click at [469, 279] on span "8" at bounding box center [472, 275] width 27 height 27
click at [504, 271] on span "9" at bounding box center [505, 275] width 27 height 27
click at [433, 293] on span "14" at bounding box center [438, 305] width 27 height 27
click at [469, 302] on span "15" at bounding box center [472, 305] width 27 height 27
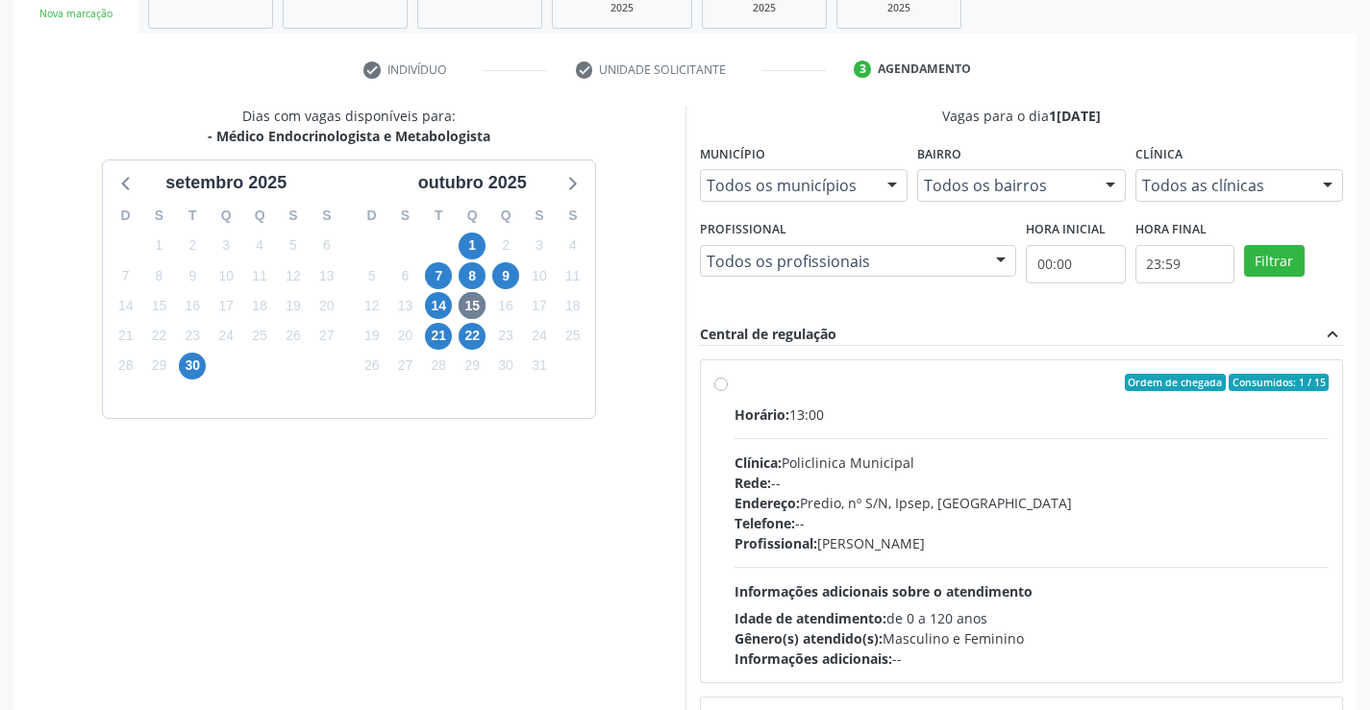
click at [438, 321] on div "21" at bounding box center [438, 336] width 27 height 30
click at [470, 244] on span "1" at bounding box center [472, 246] width 27 height 27
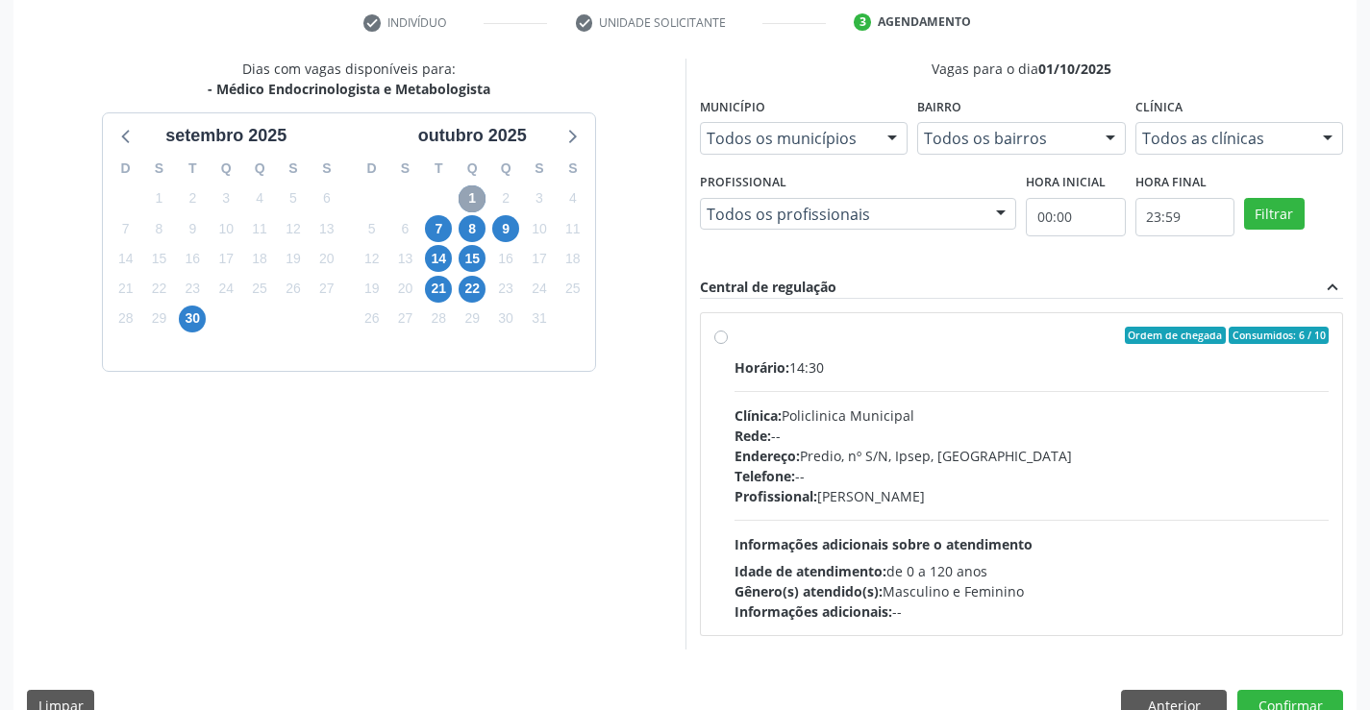
scroll to position [404, 0]
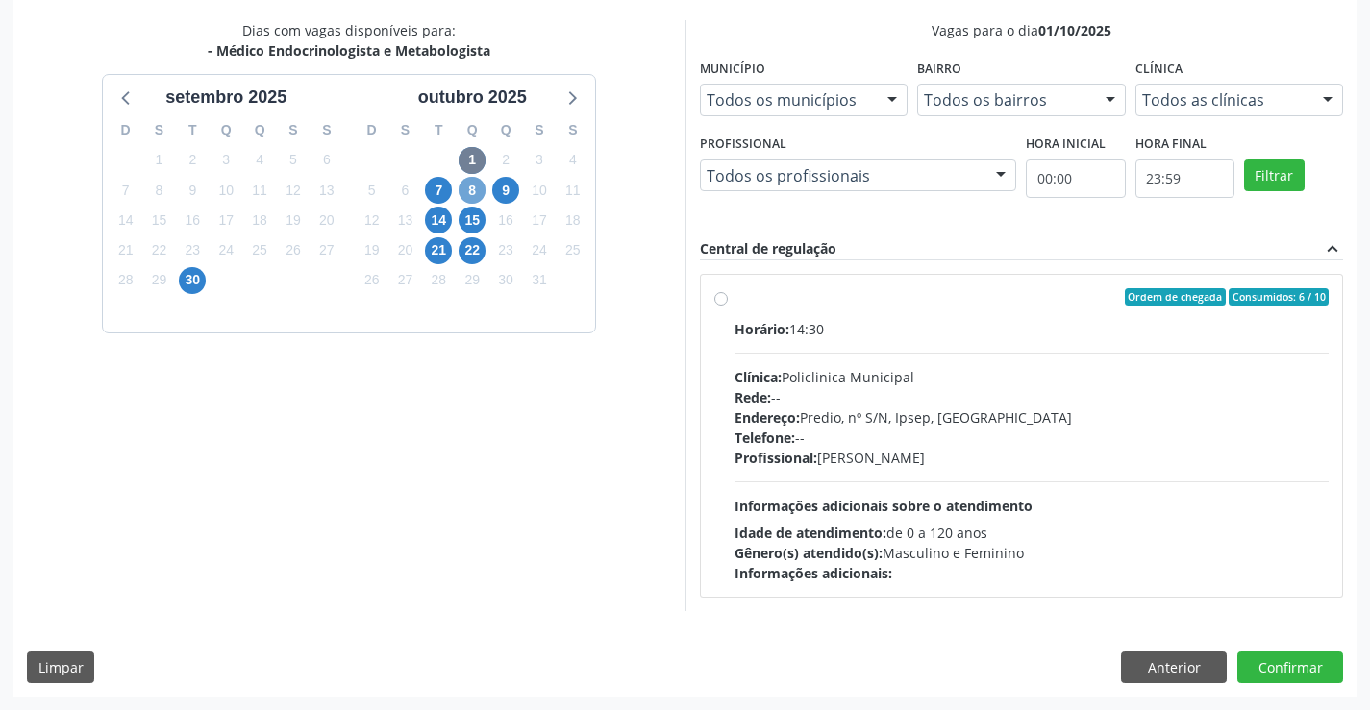
click at [475, 193] on span "8" at bounding box center [472, 190] width 27 height 27
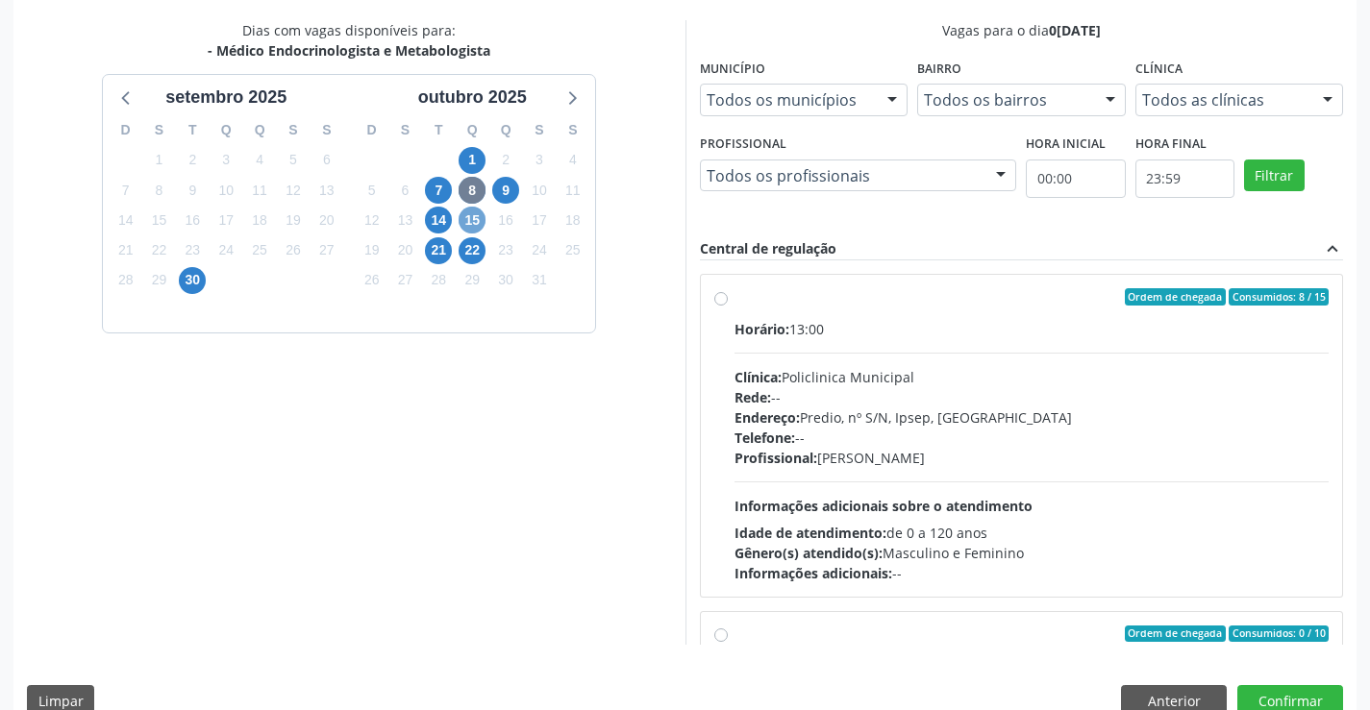
click at [474, 224] on span "15" at bounding box center [472, 220] width 27 height 27
click at [477, 162] on span "1" at bounding box center [472, 160] width 27 height 27
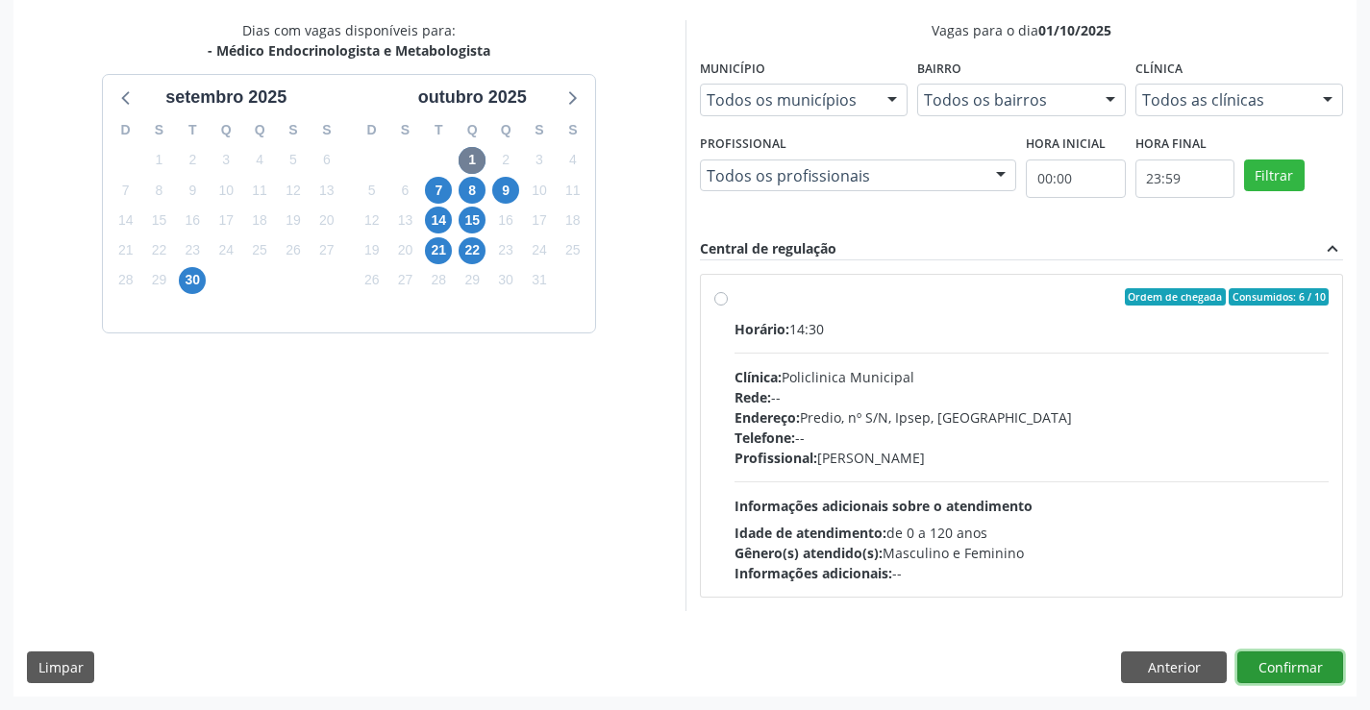
click at [1278, 659] on button "Confirmar" at bounding box center [1290, 668] width 106 height 33
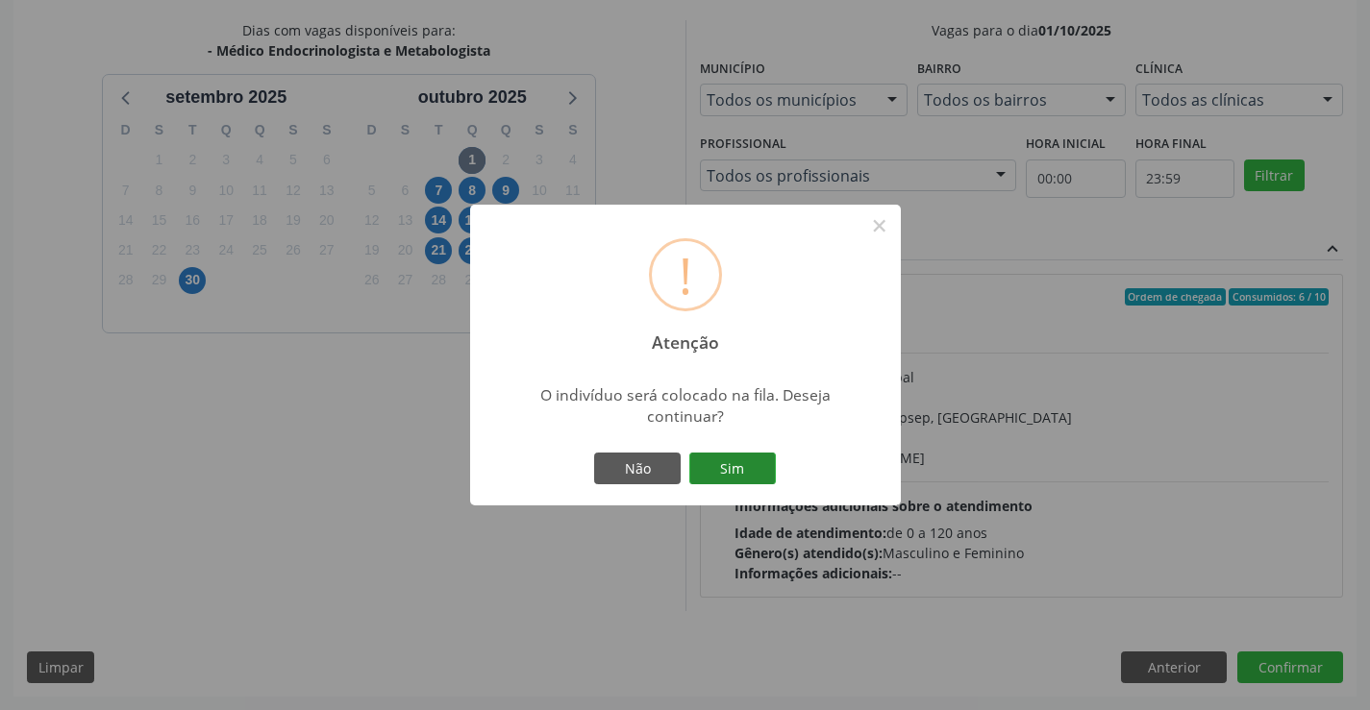
click at [743, 466] on button "Sim" at bounding box center [732, 469] width 87 height 33
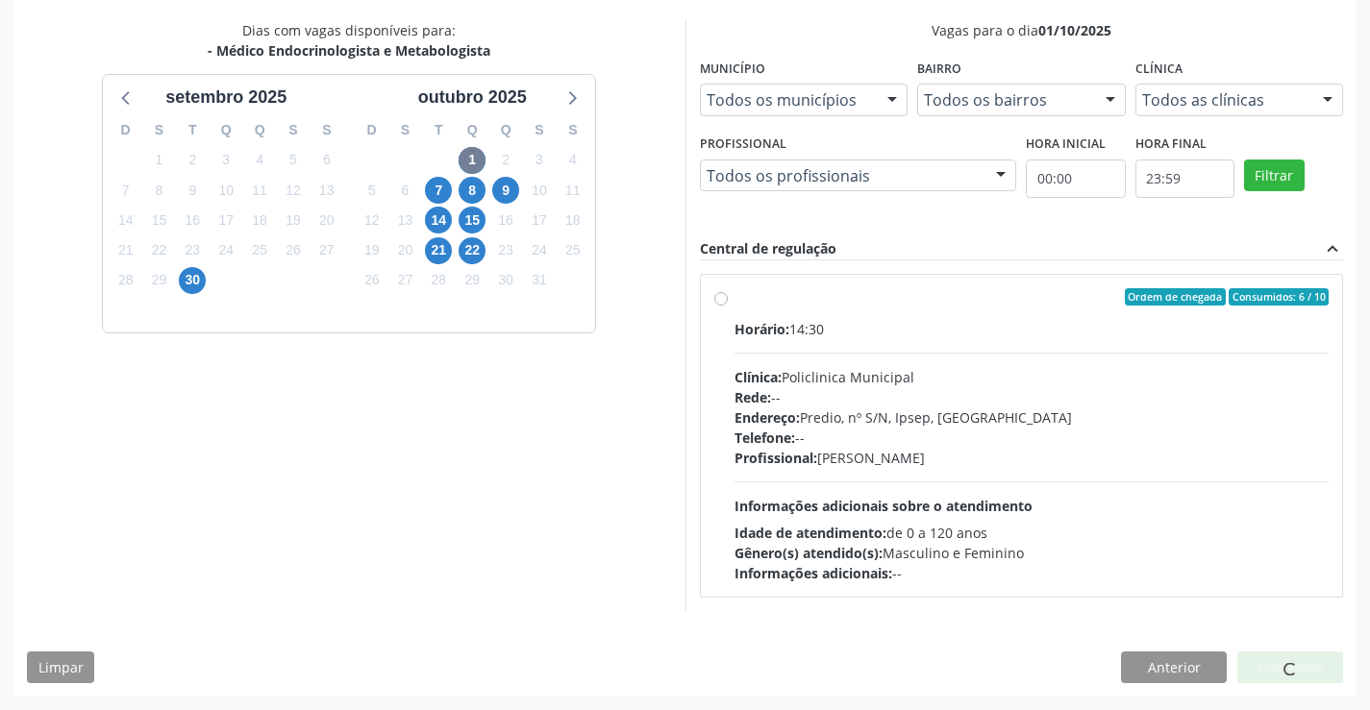
scroll to position [0, 0]
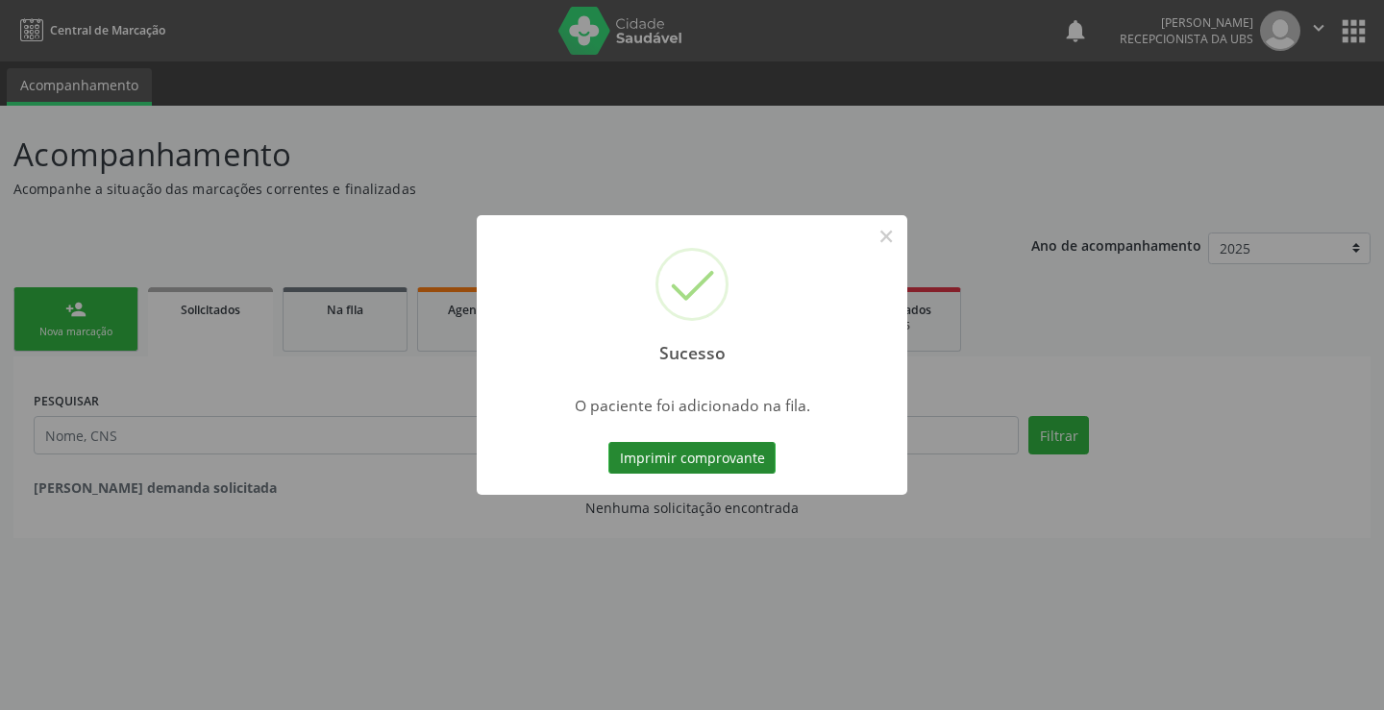
click at [741, 456] on button "Imprimir comprovante" at bounding box center [692, 458] width 167 height 33
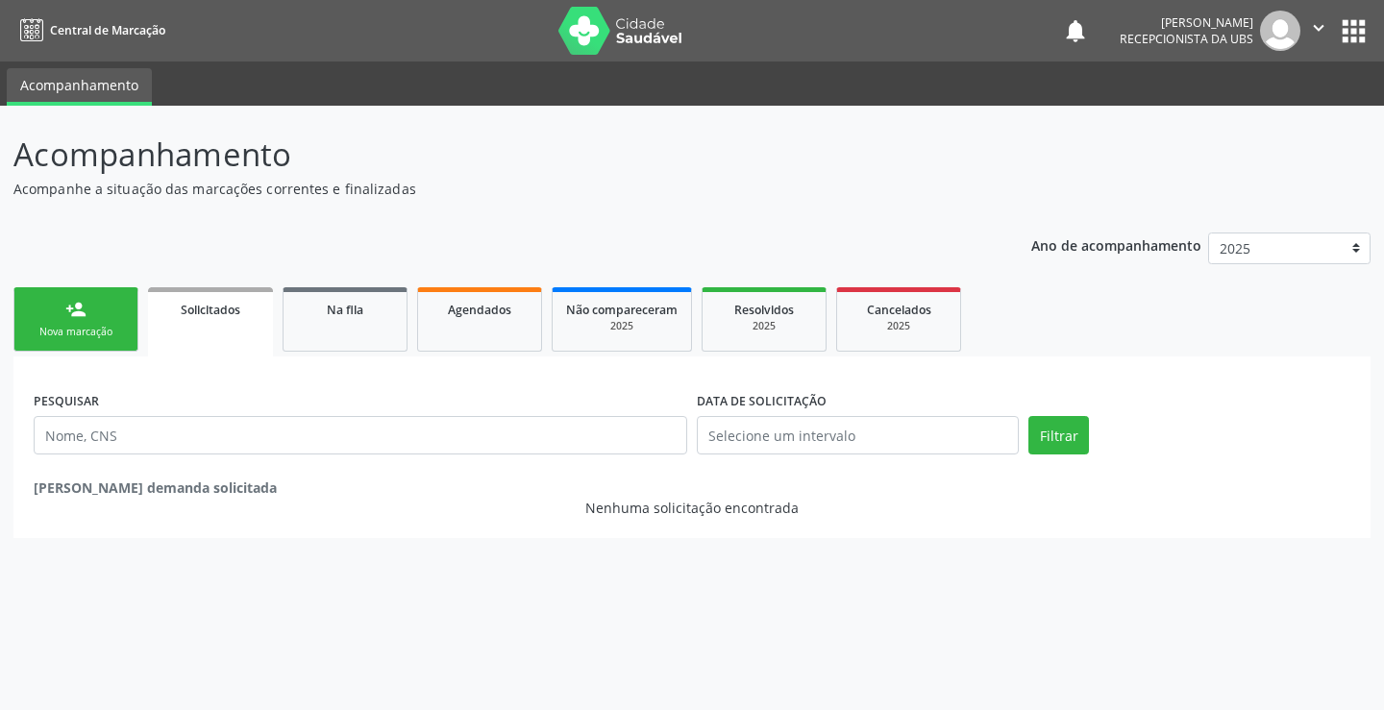
click at [52, 336] on div "Nova marcação" at bounding box center [76, 332] width 96 height 14
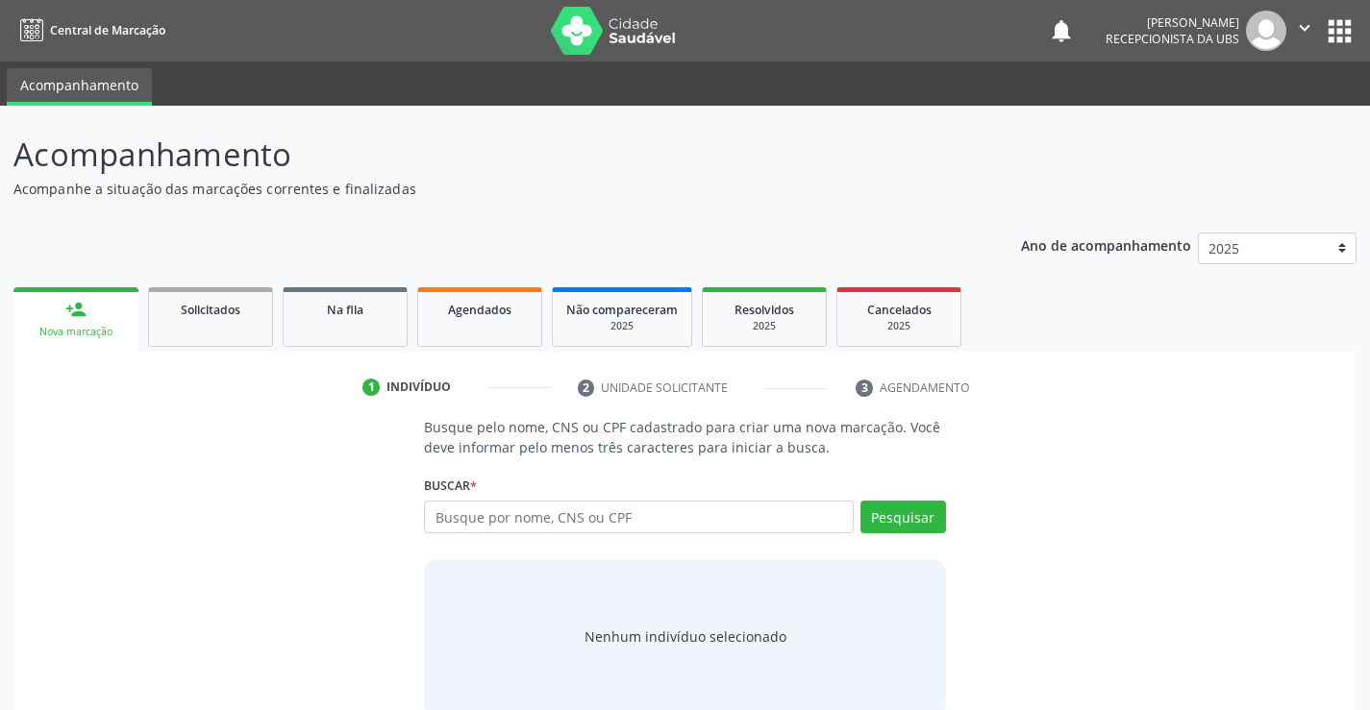
scroll to position [31, 0]
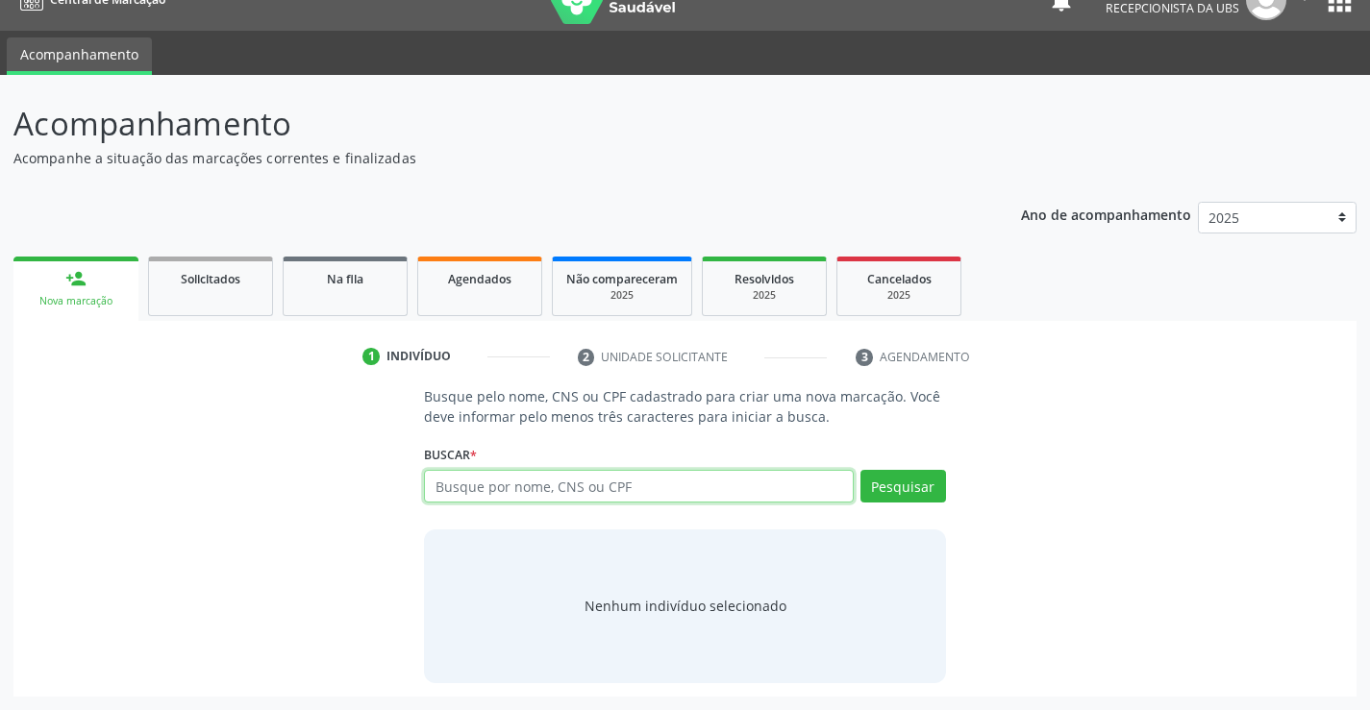
click at [442, 488] on input "text" at bounding box center [638, 486] width 429 height 33
type input "05115694409"
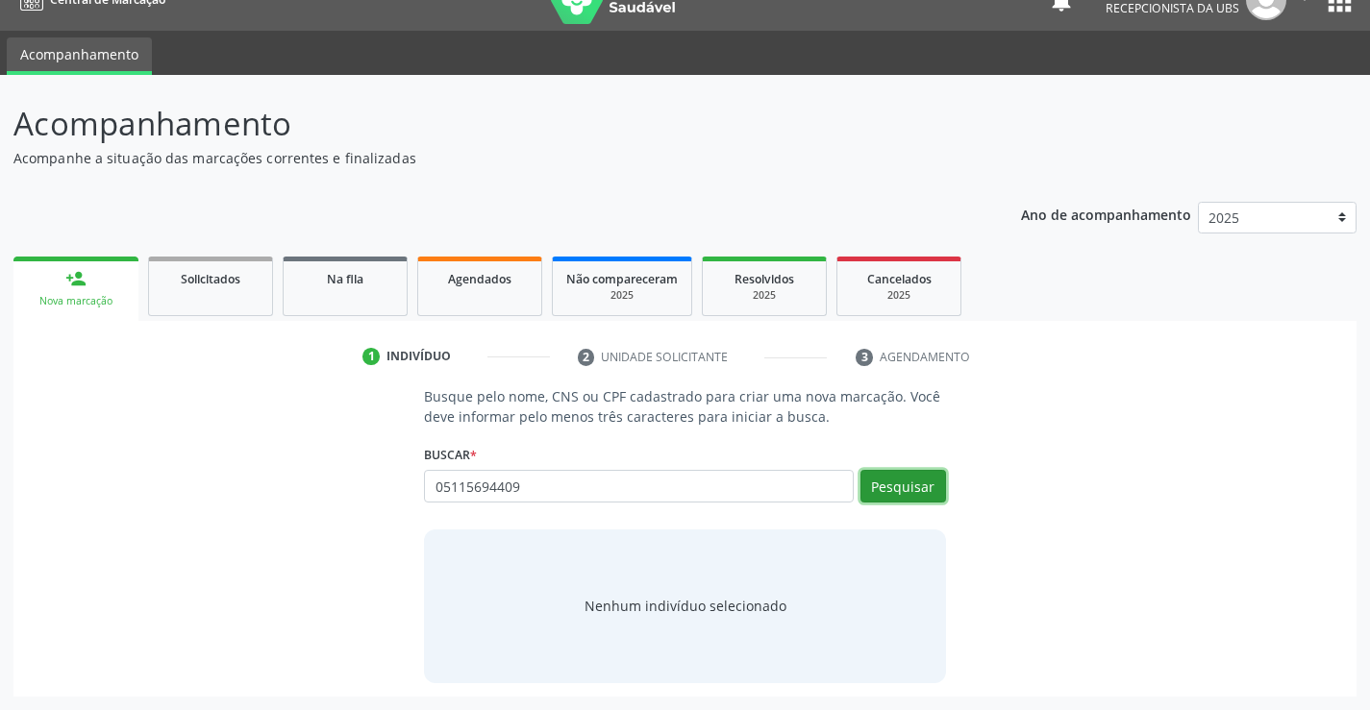
click at [875, 479] on button "Pesquisar" at bounding box center [903, 486] width 86 height 33
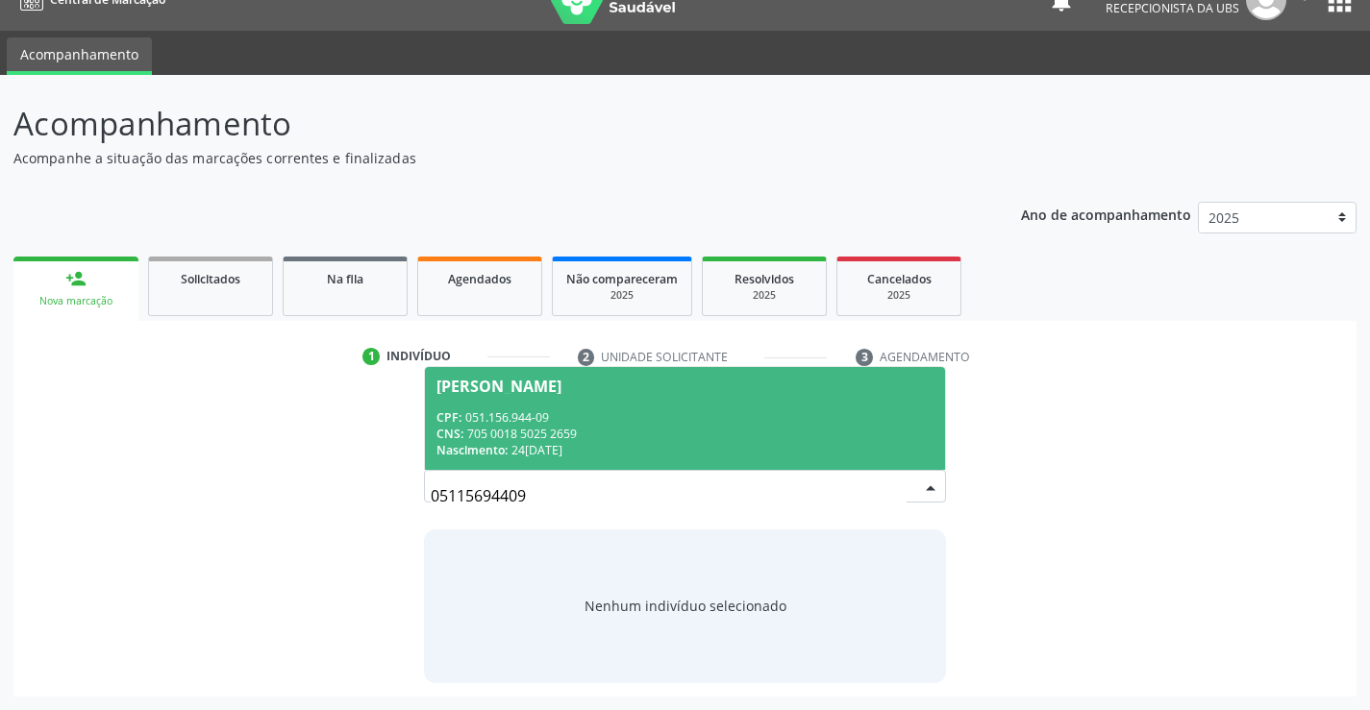
click at [590, 448] on div "Nascimento: 2[DATE]" at bounding box center [684, 450] width 496 height 16
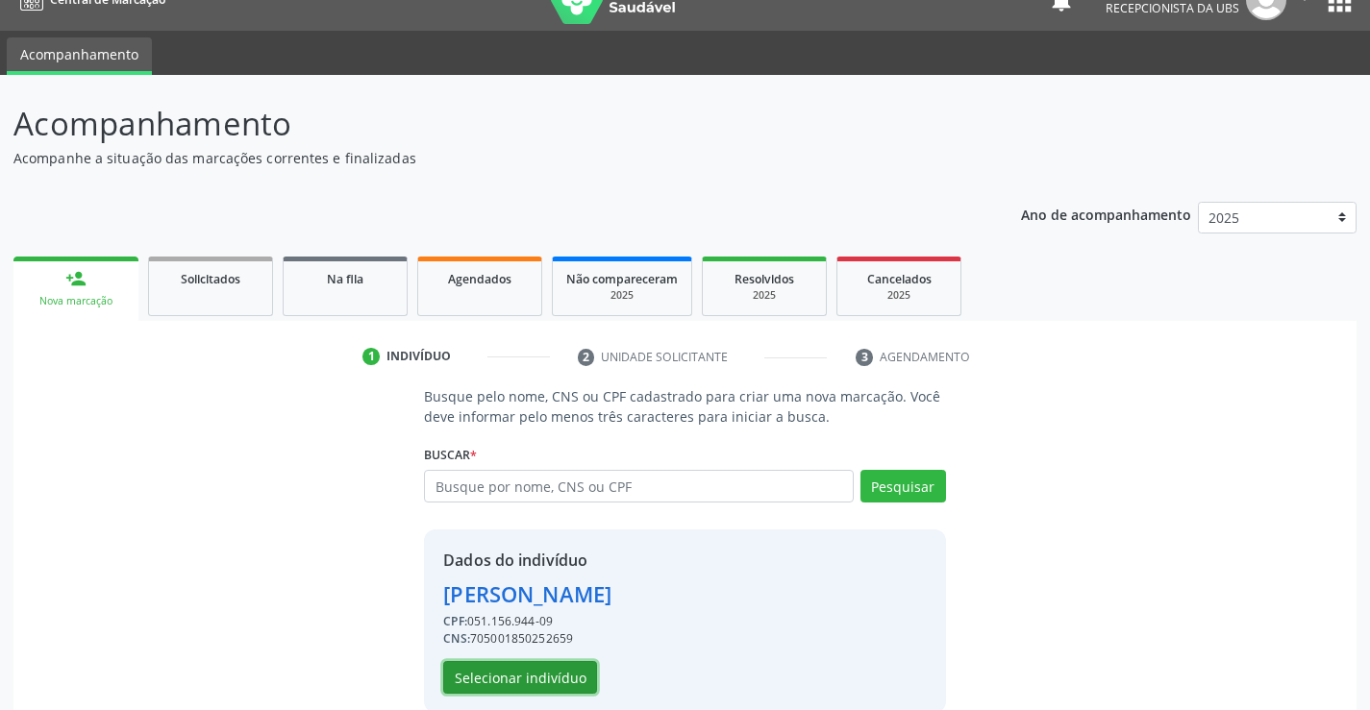
click at [480, 674] on button "Selecionar indivíduo" at bounding box center [520, 677] width 154 height 33
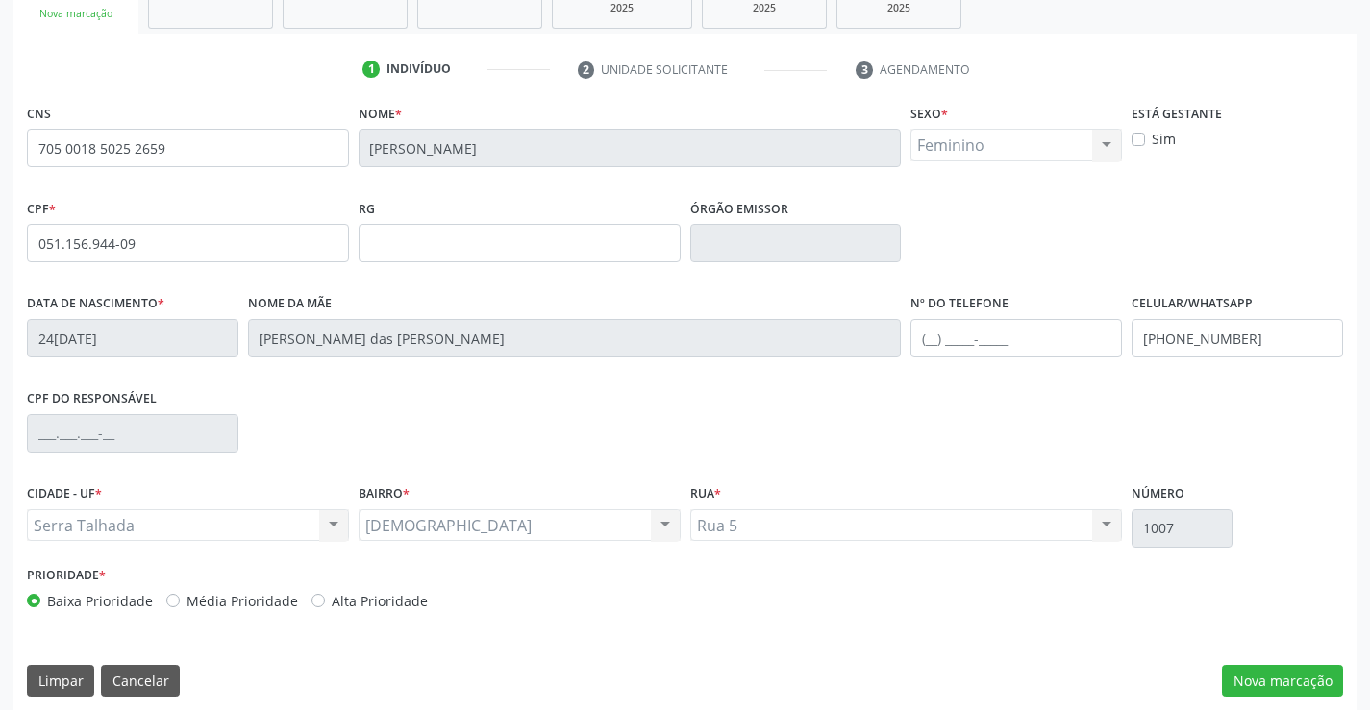
scroll to position [332, 0]
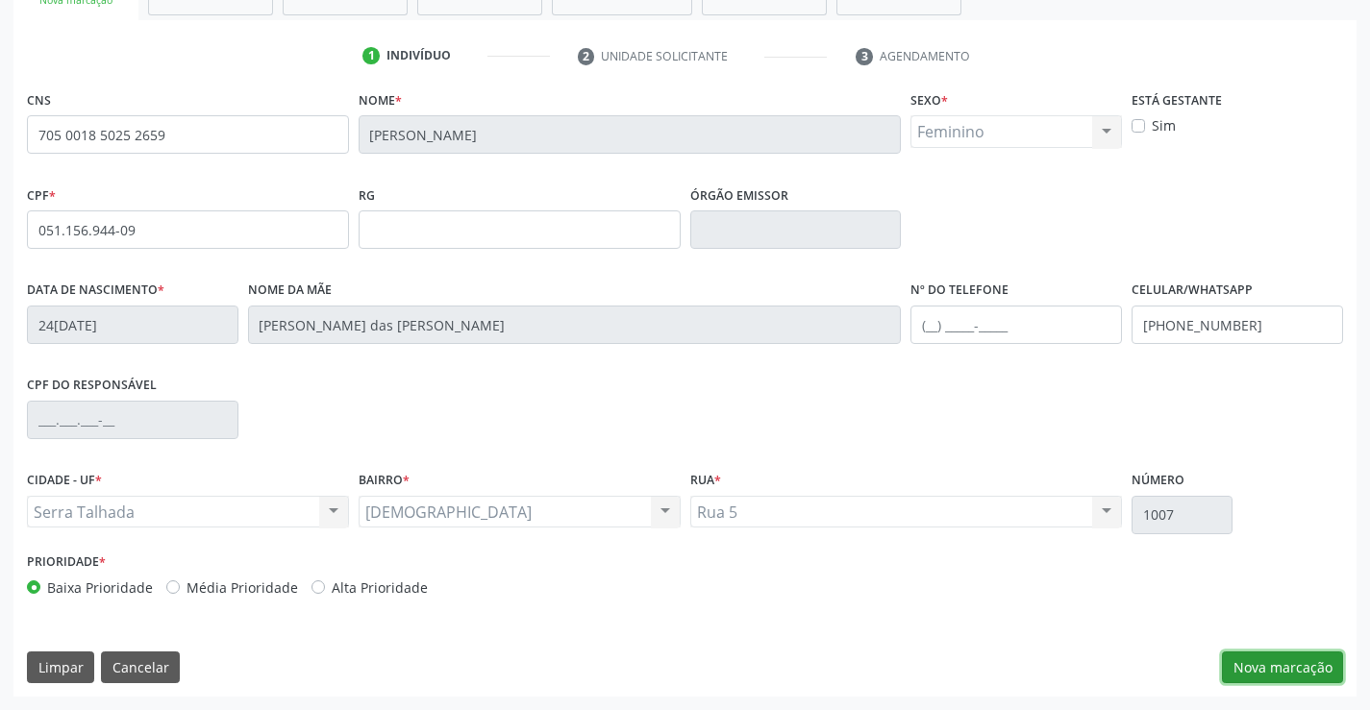
click at [1265, 661] on button "Nova marcação" at bounding box center [1282, 668] width 121 height 33
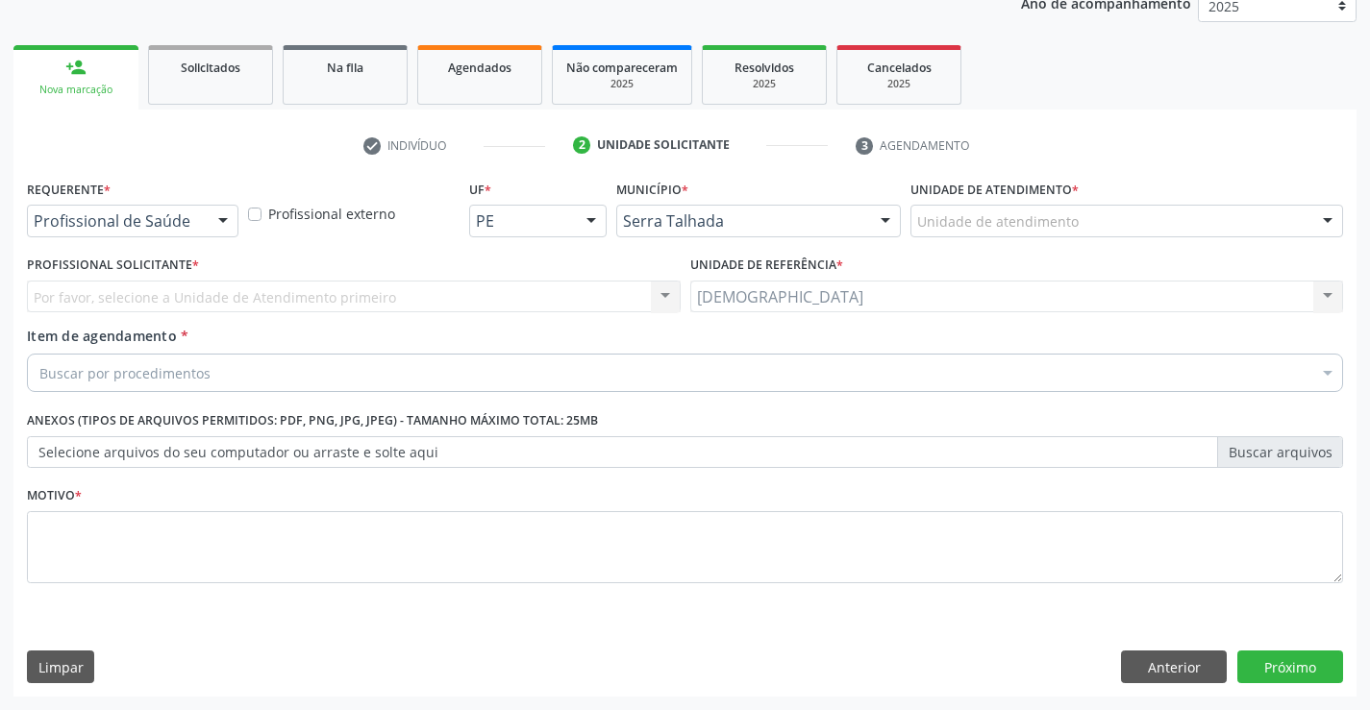
scroll to position [242, 0]
click at [1263, 661] on button "Próximo" at bounding box center [1290, 667] width 106 height 33
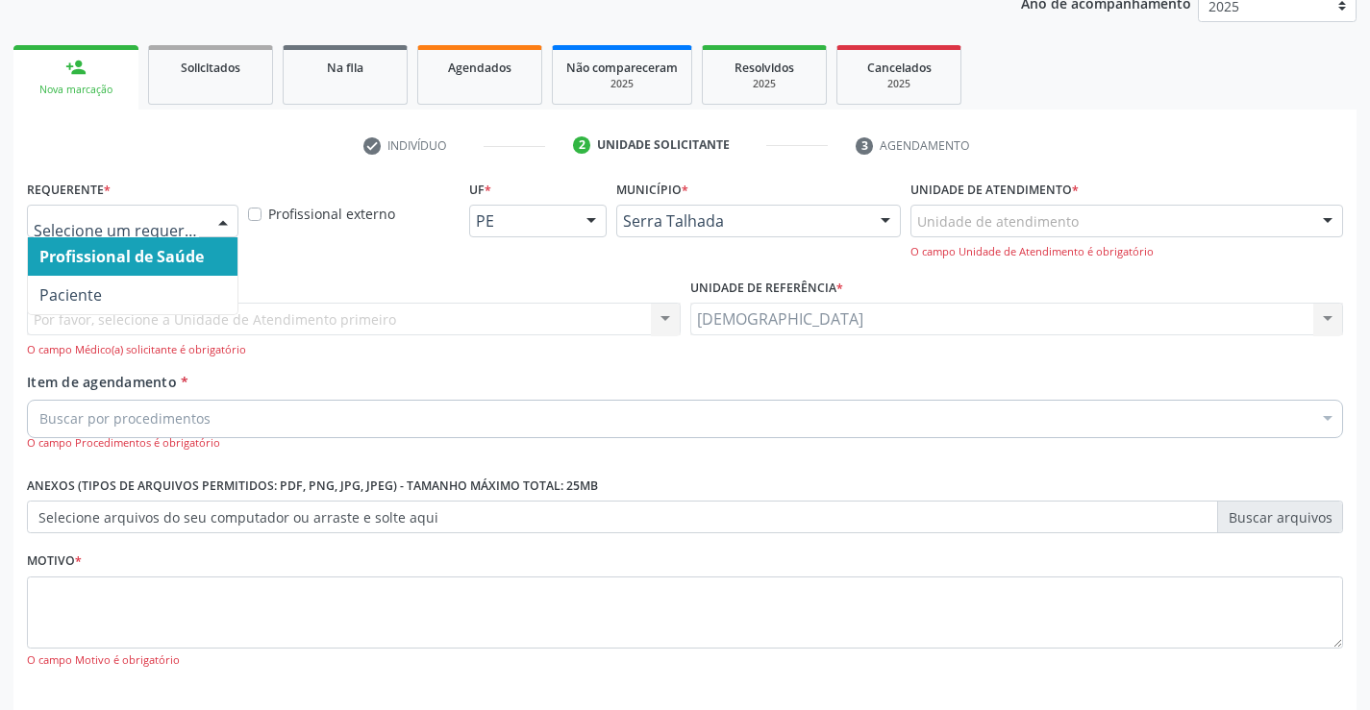
click at [224, 224] on div at bounding box center [223, 222] width 29 height 33
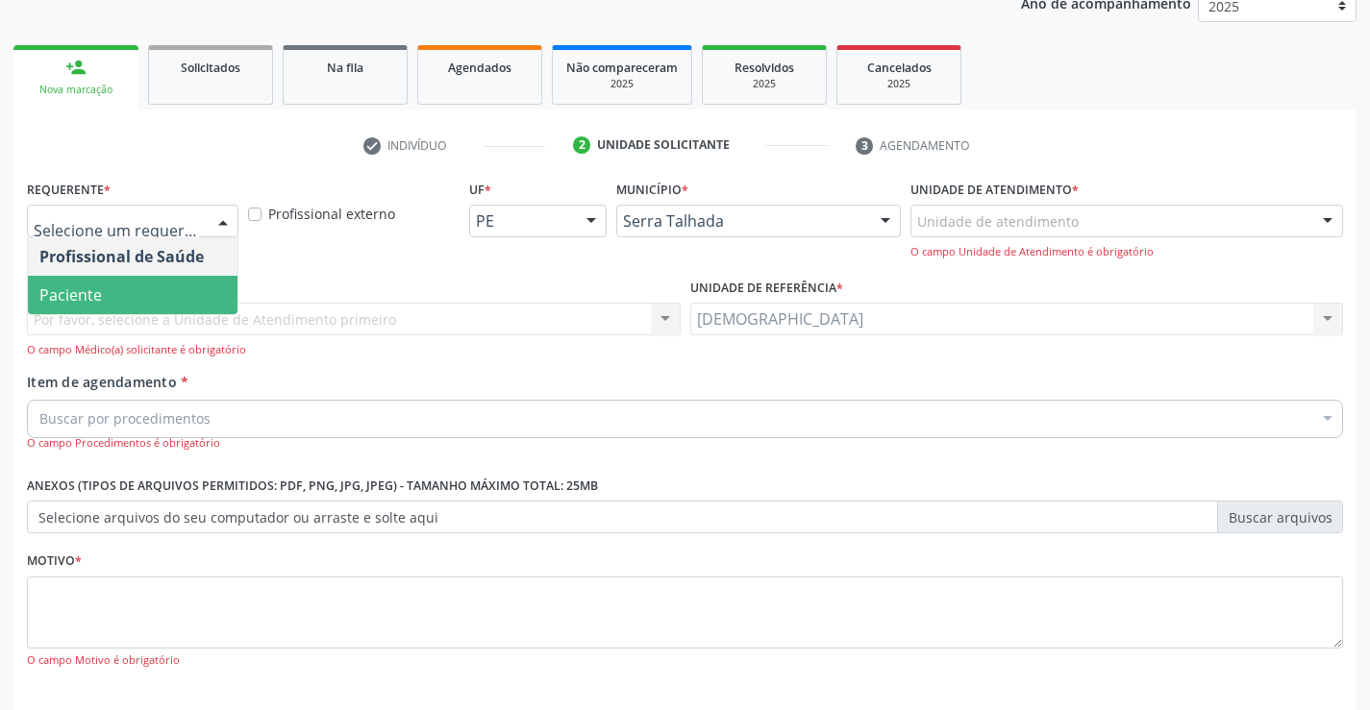
click at [155, 289] on span "Paciente" at bounding box center [133, 295] width 210 height 38
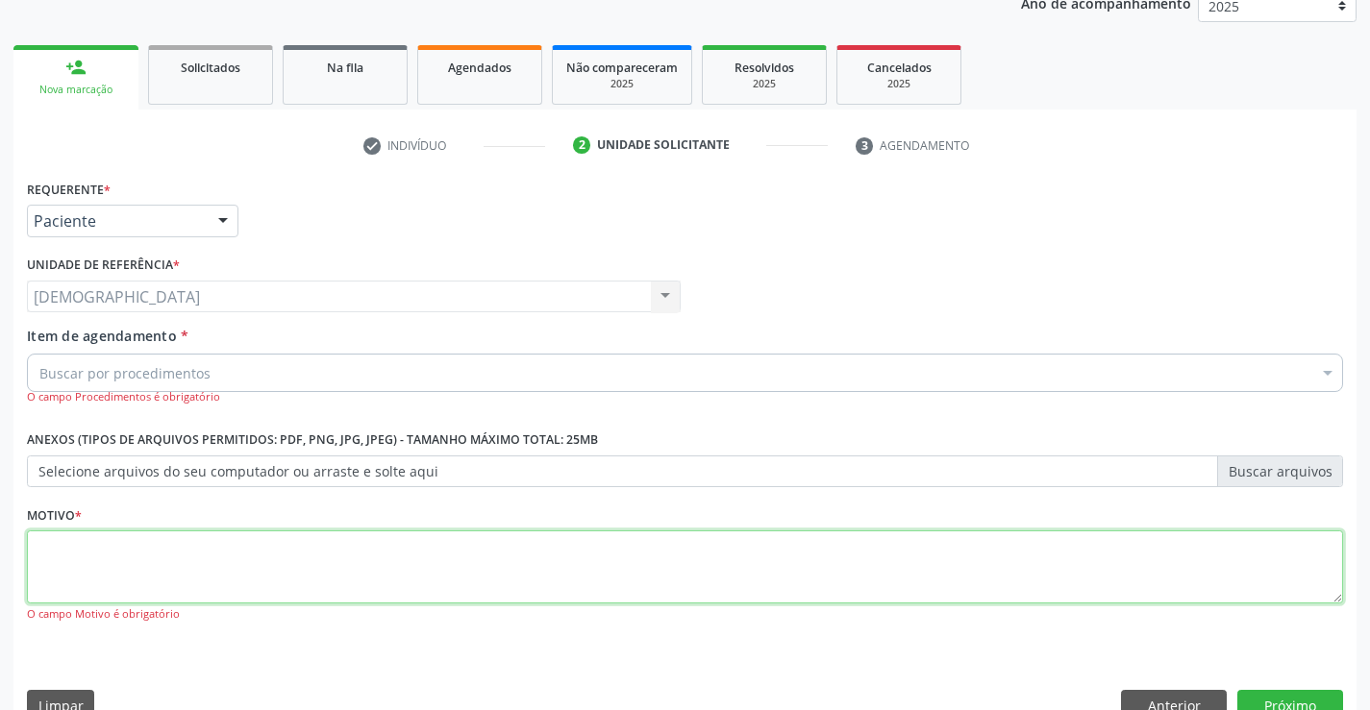
click at [123, 543] on textarea at bounding box center [685, 567] width 1316 height 73
type textarea "."
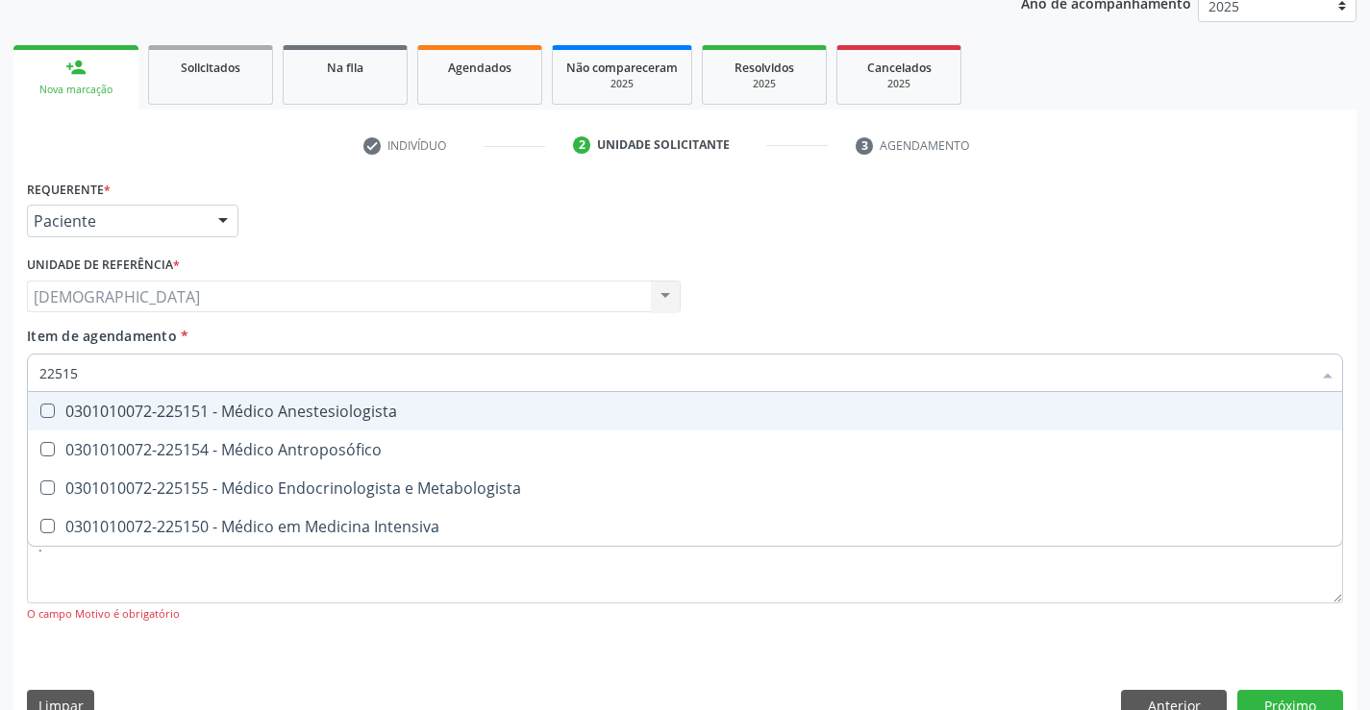
type input "225155"
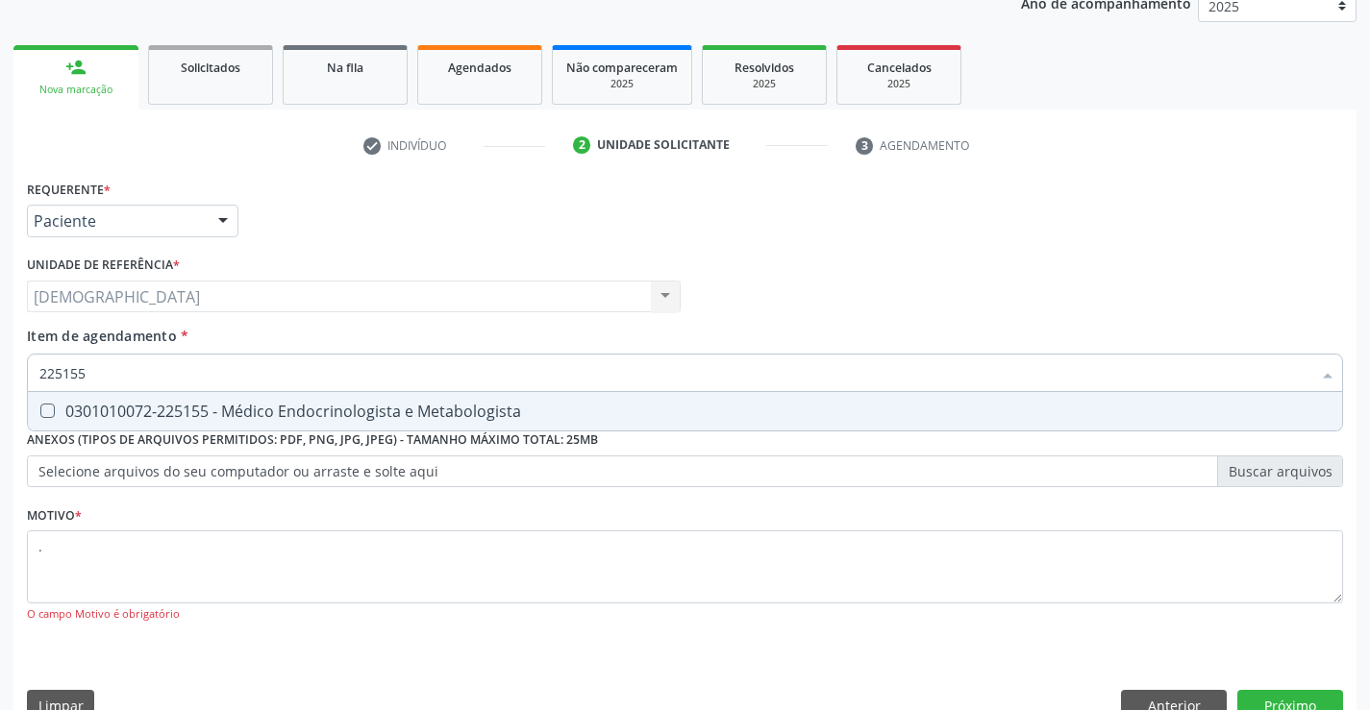
click at [283, 405] on div "0301010072-225155 - Médico Endocrinologista e Metabologista" at bounding box center [684, 411] width 1291 height 15
checkbox Metabologista "true"
click at [1256, 695] on button "Próximo" at bounding box center [1290, 706] width 106 height 33
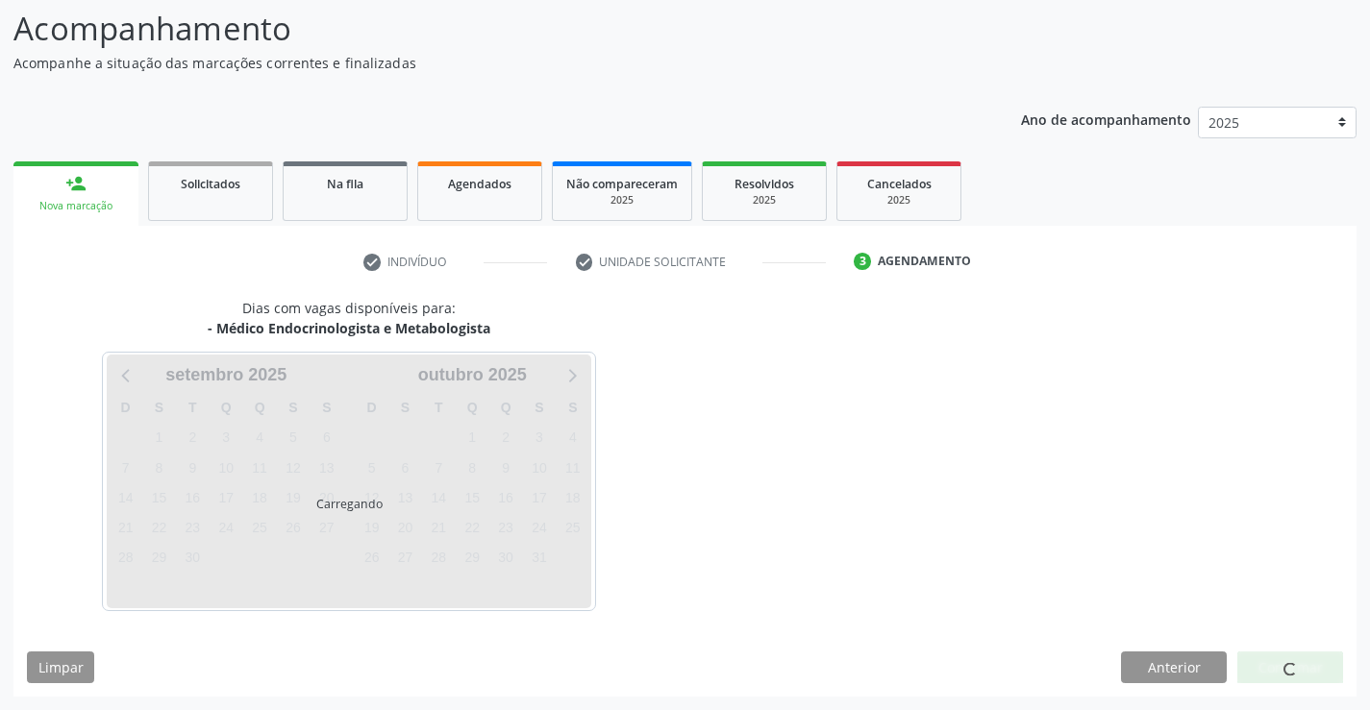
scroll to position [126, 0]
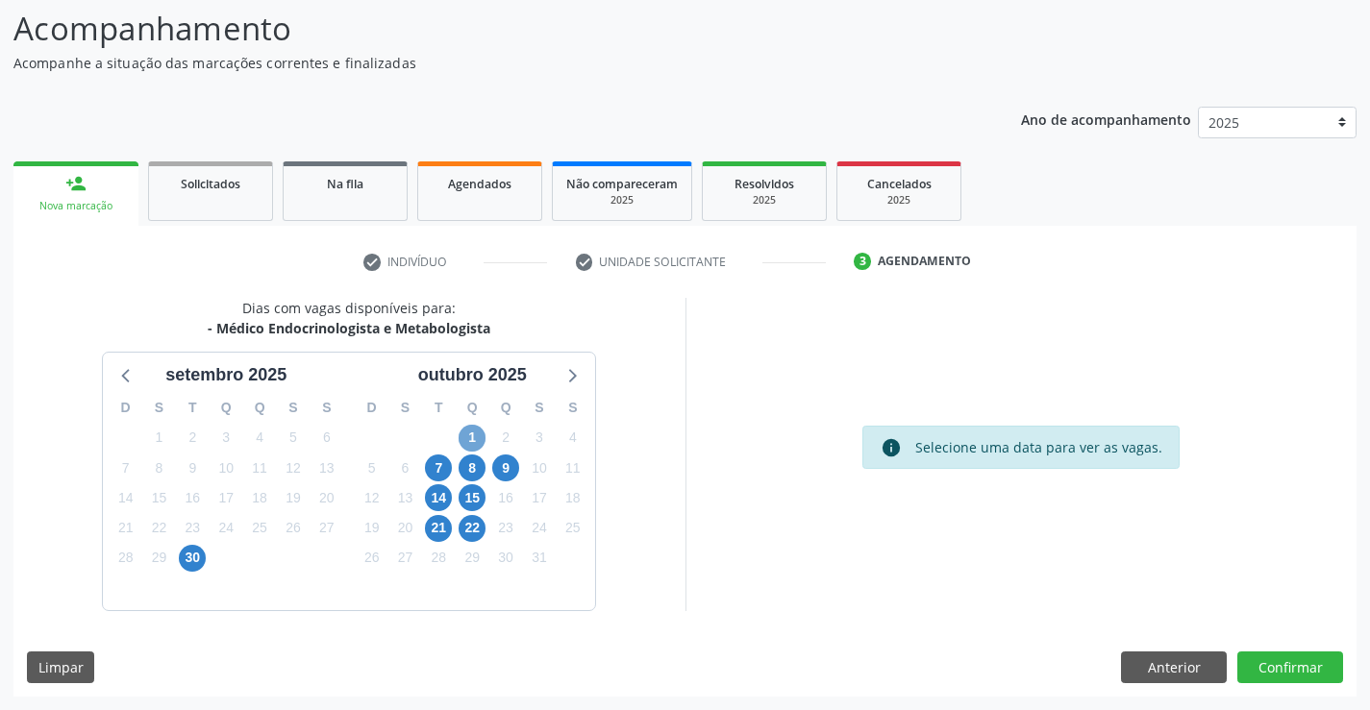
click at [476, 436] on span "1" at bounding box center [472, 438] width 27 height 27
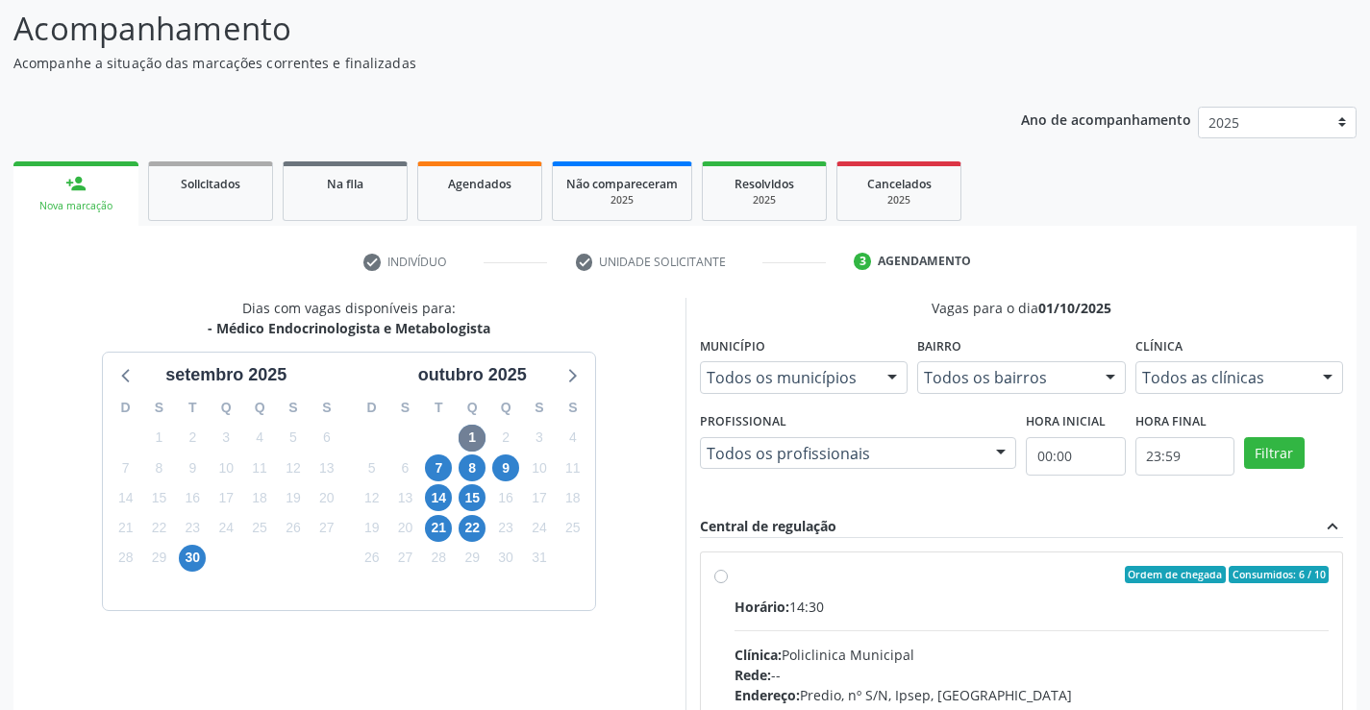
click at [788, 572] on div "Ordem de chegada Consumidos: 6 / 10" at bounding box center [1031, 574] width 595 height 17
click at [728, 572] on input "Ordem de chegada Consumidos: 6 / 10 Horário: 14:30 Clínica: Policlinica Municip…" at bounding box center [720, 574] width 13 height 17
radio input "true"
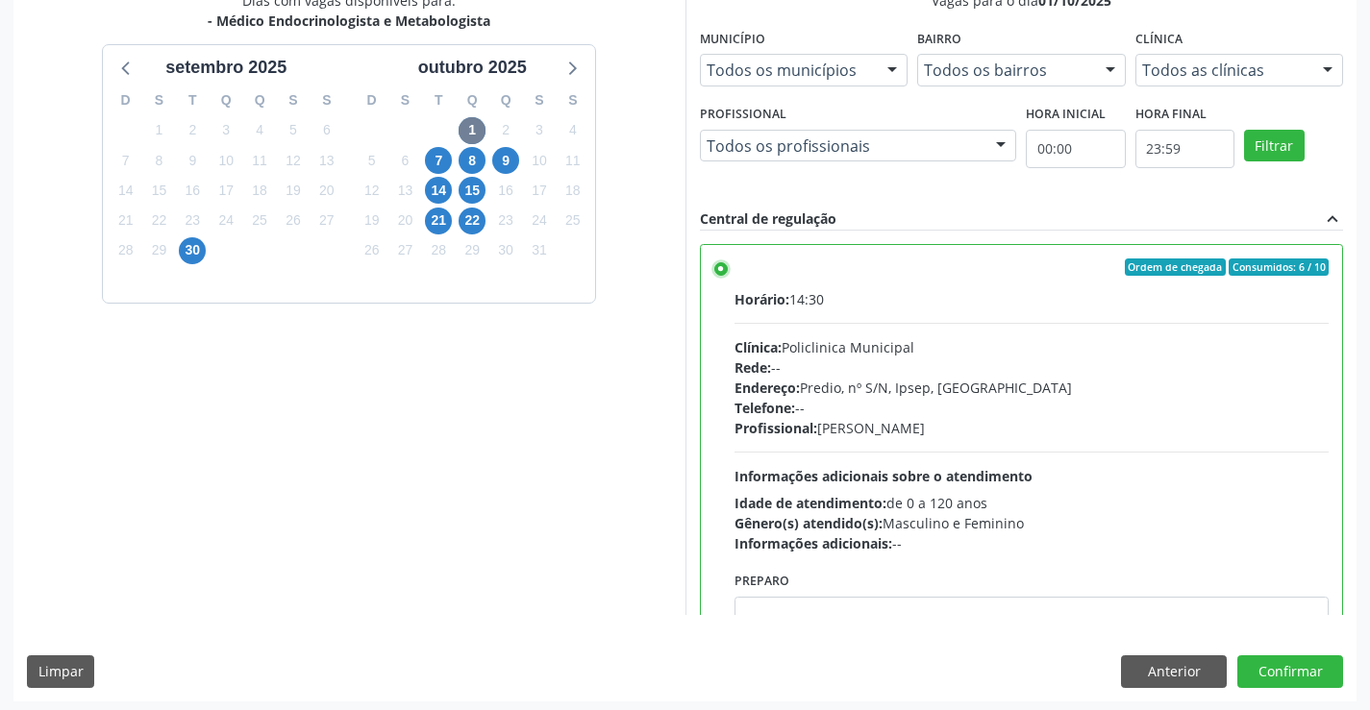
scroll to position [438, 0]
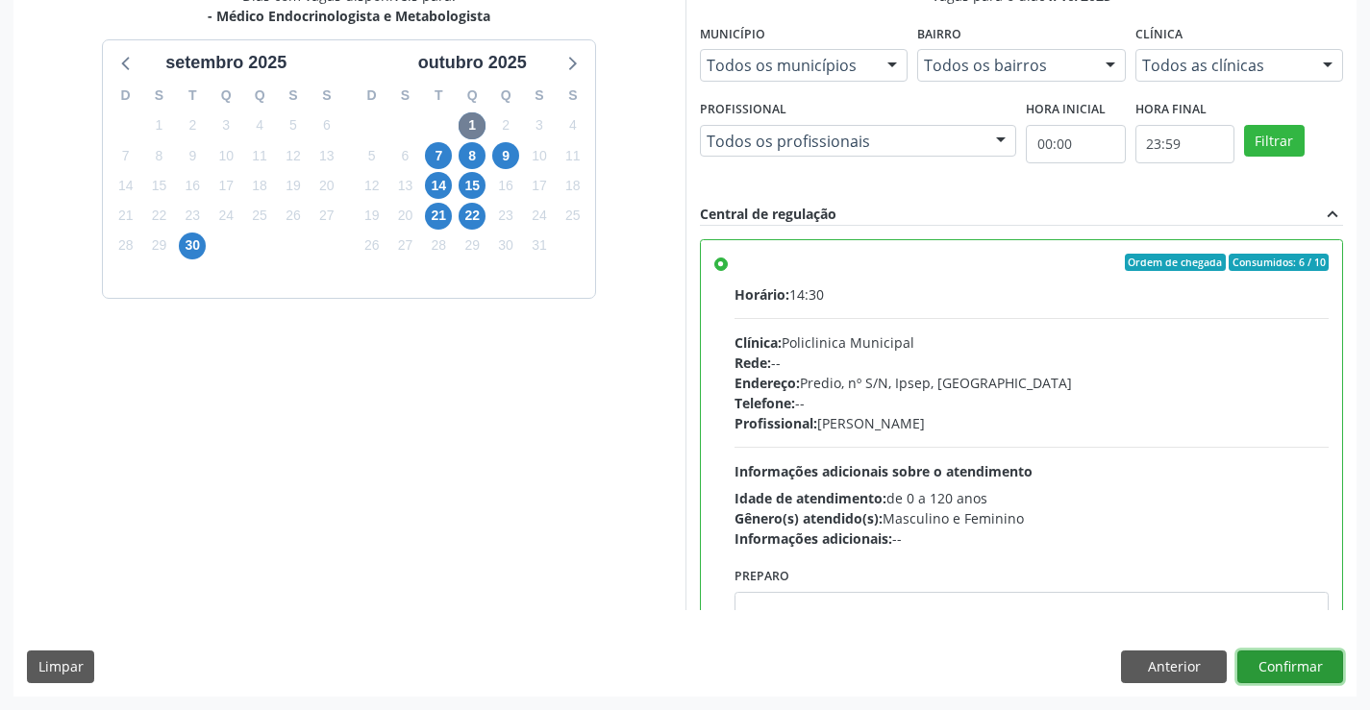
click at [1260, 658] on button "Confirmar" at bounding box center [1290, 667] width 106 height 33
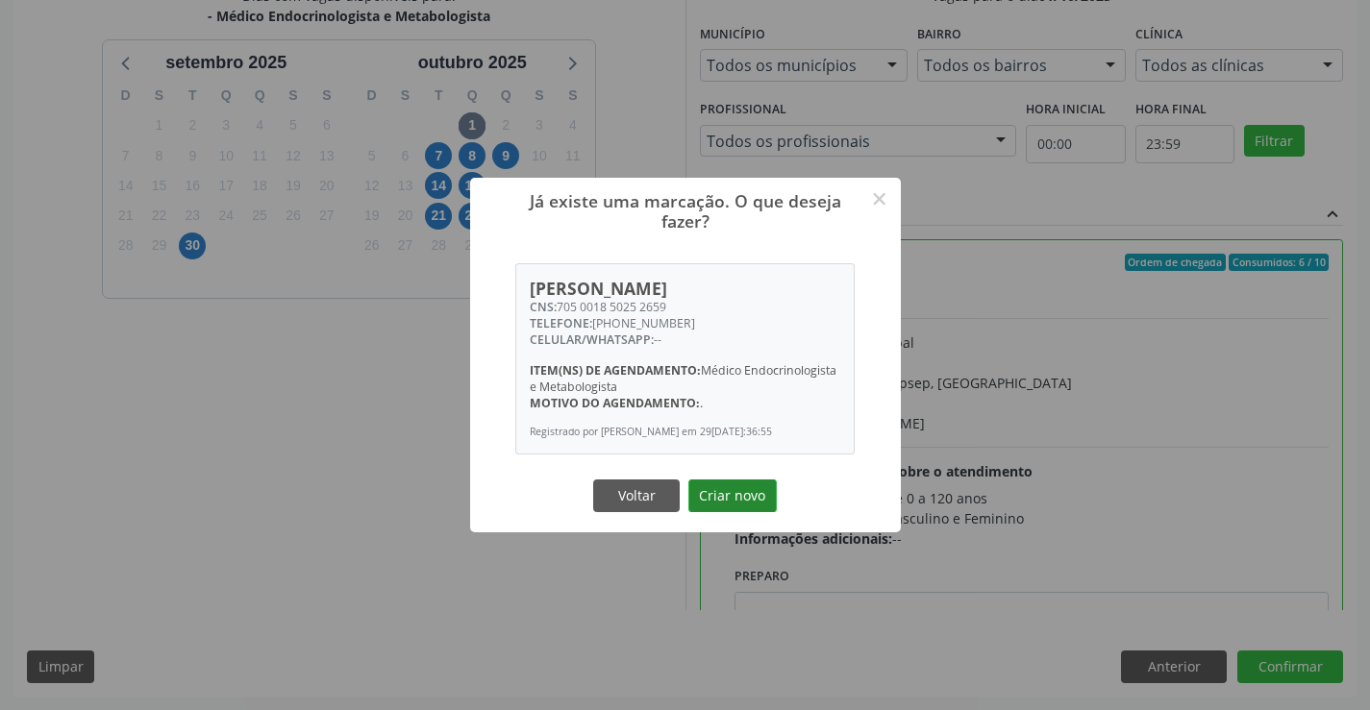
click at [735, 493] on button "Criar novo" at bounding box center [732, 496] width 88 height 33
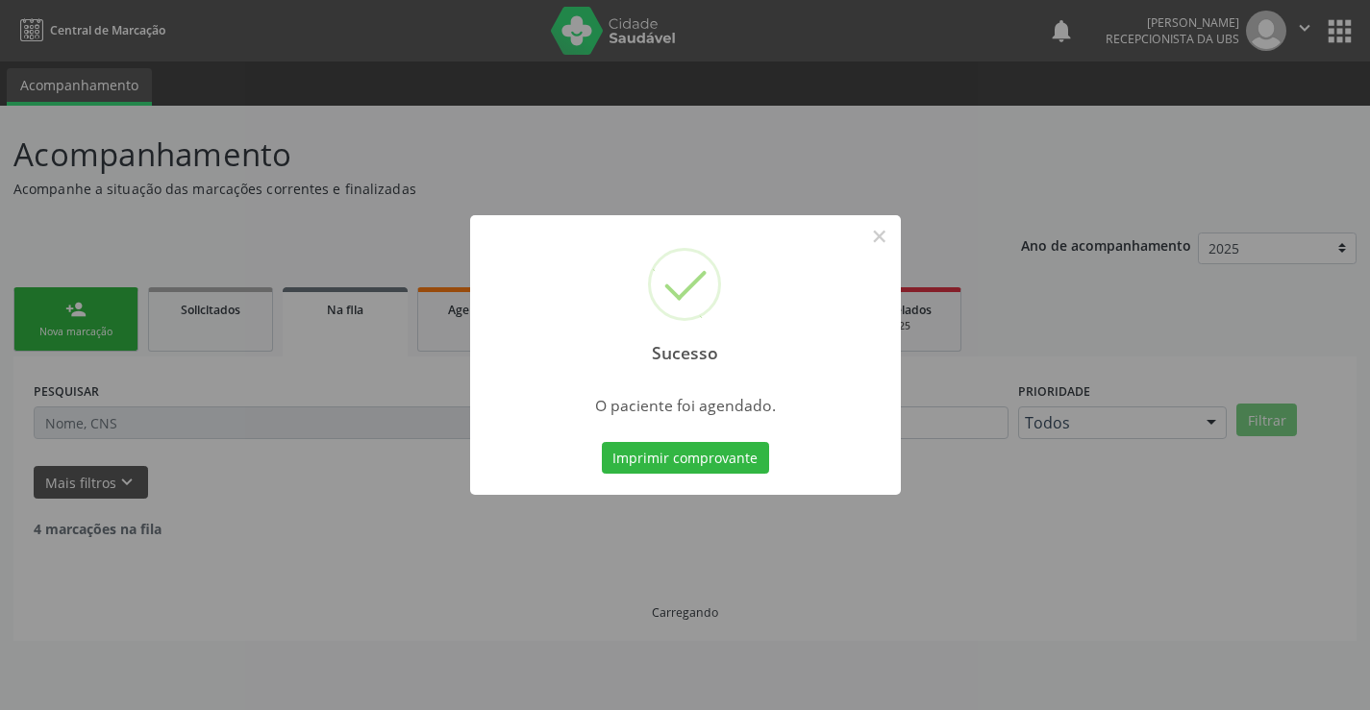
scroll to position [0, 0]
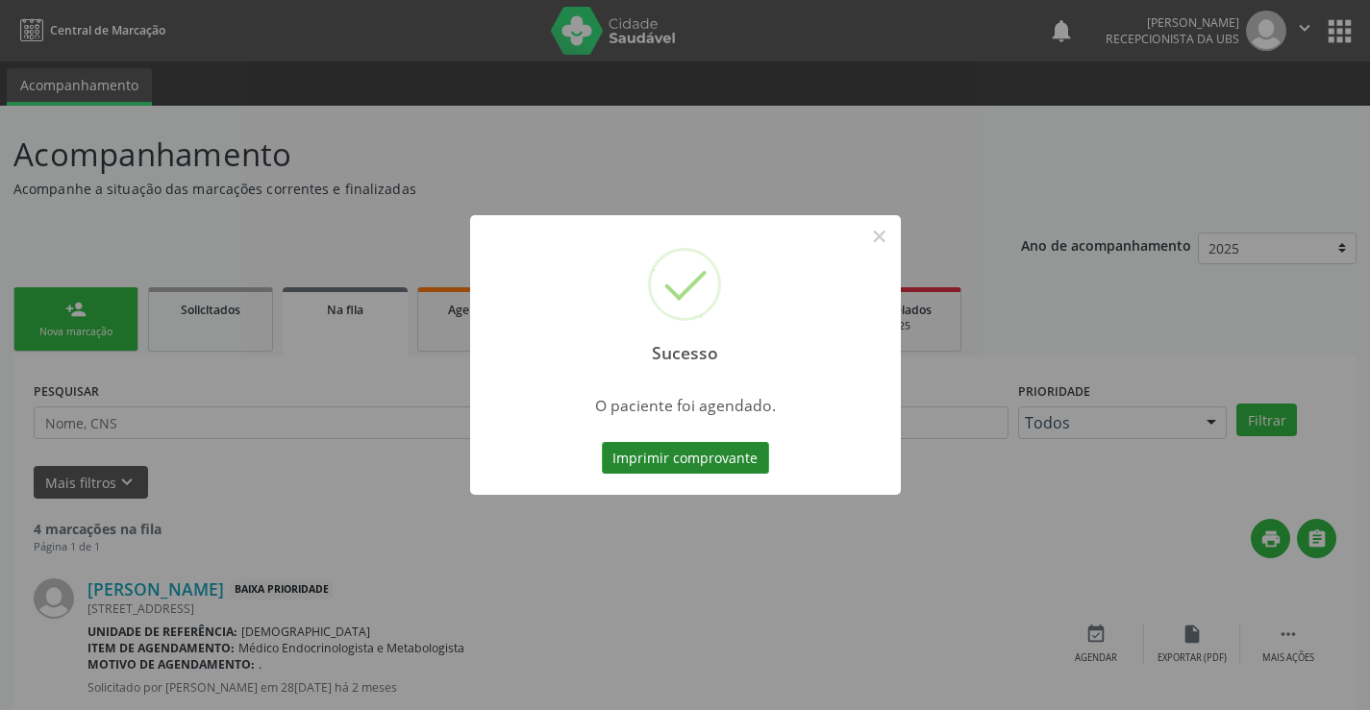
click at [616, 451] on button "Imprimir comprovante" at bounding box center [685, 458] width 167 height 33
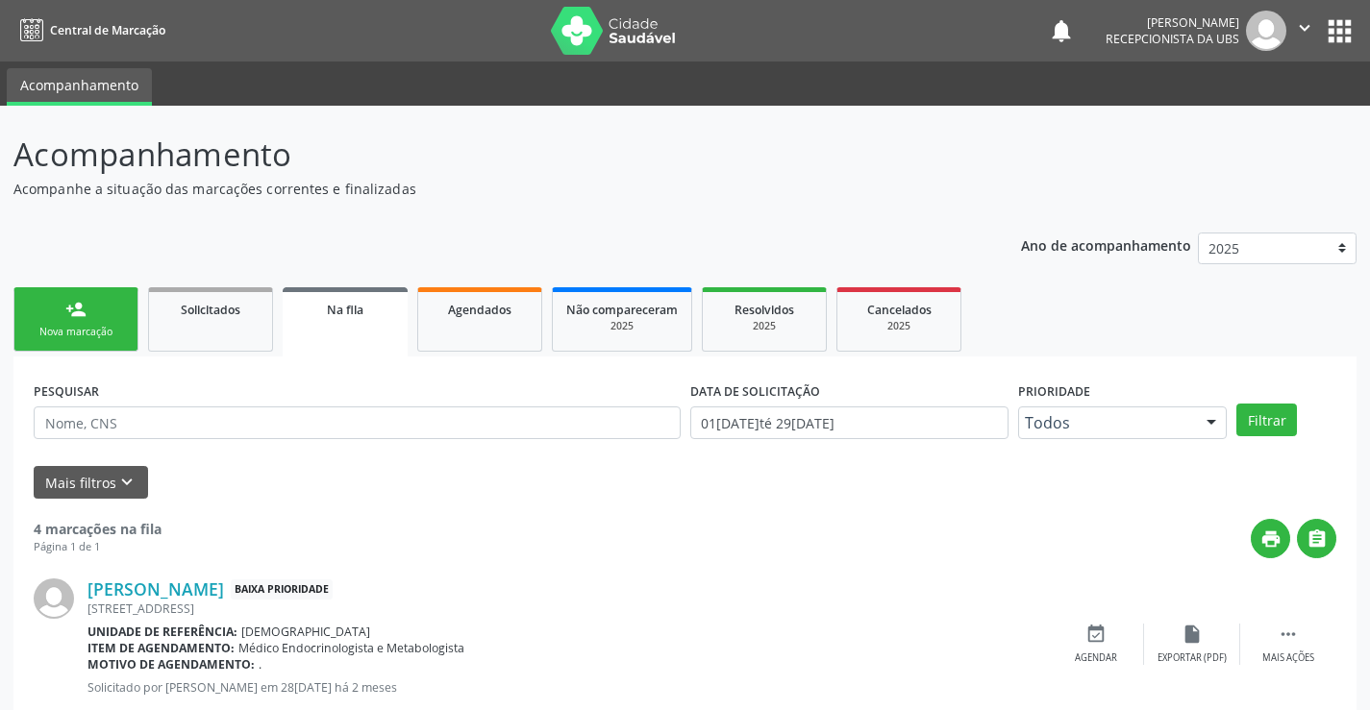
click at [81, 328] on div "Nova marcação" at bounding box center [76, 332] width 96 height 14
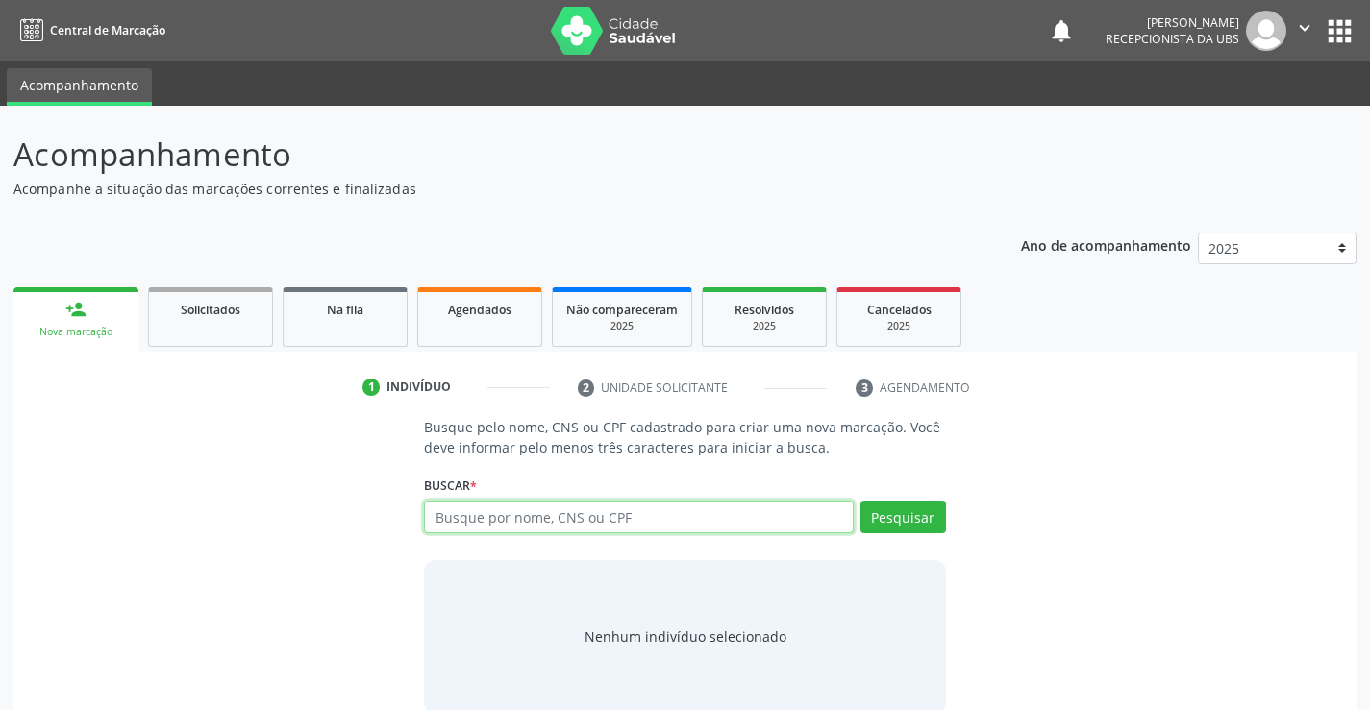
click at [645, 518] on input "text" at bounding box center [638, 517] width 429 height 33
click at [460, 513] on input "text" at bounding box center [638, 517] width 429 height 33
type input "707409060757570"
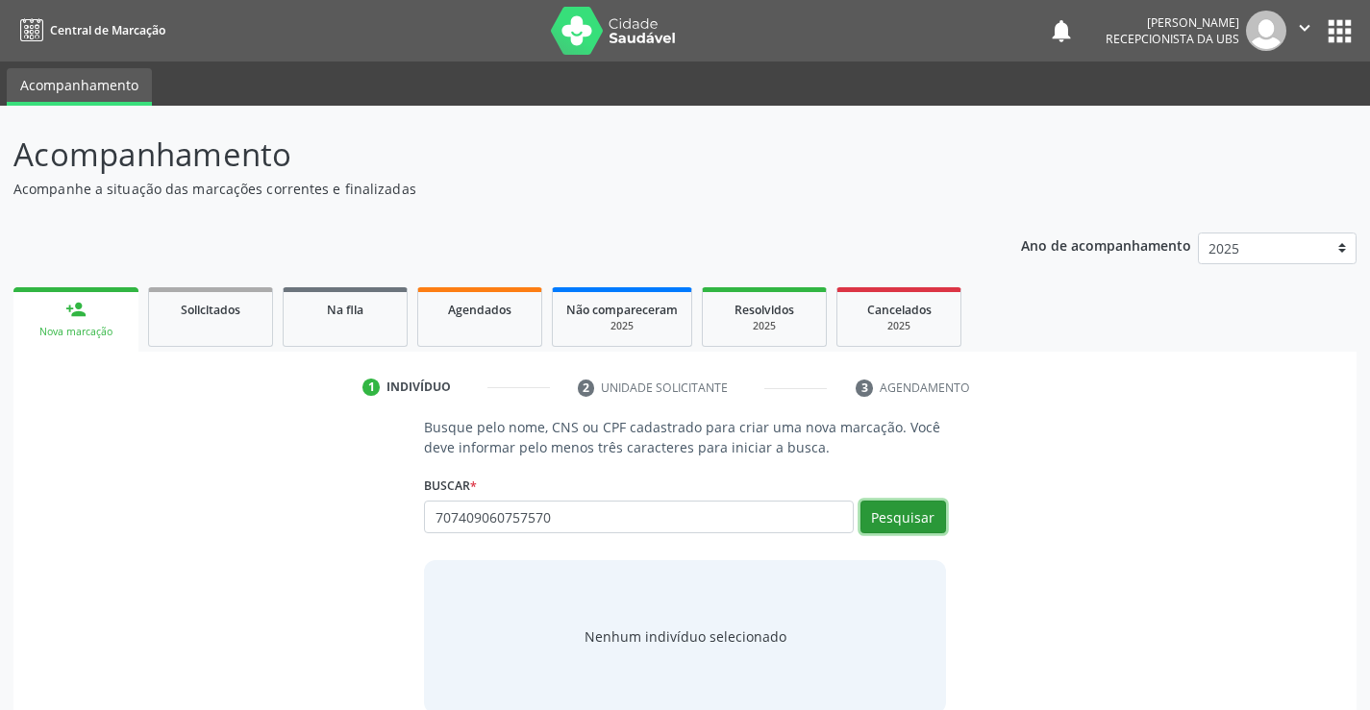
click at [896, 515] on button "Pesquisar" at bounding box center [903, 517] width 86 height 33
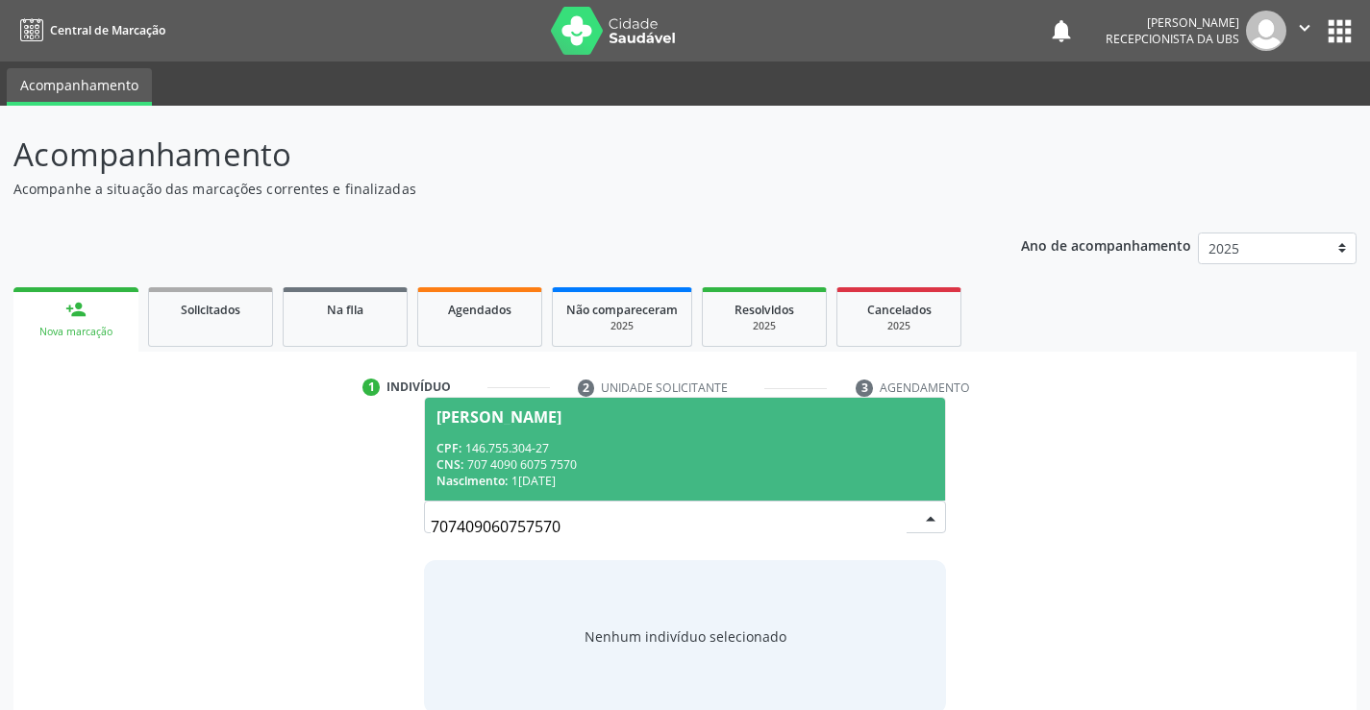
click at [632, 480] on div "Nascimento: 1[DATE]" at bounding box center [684, 481] width 496 height 16
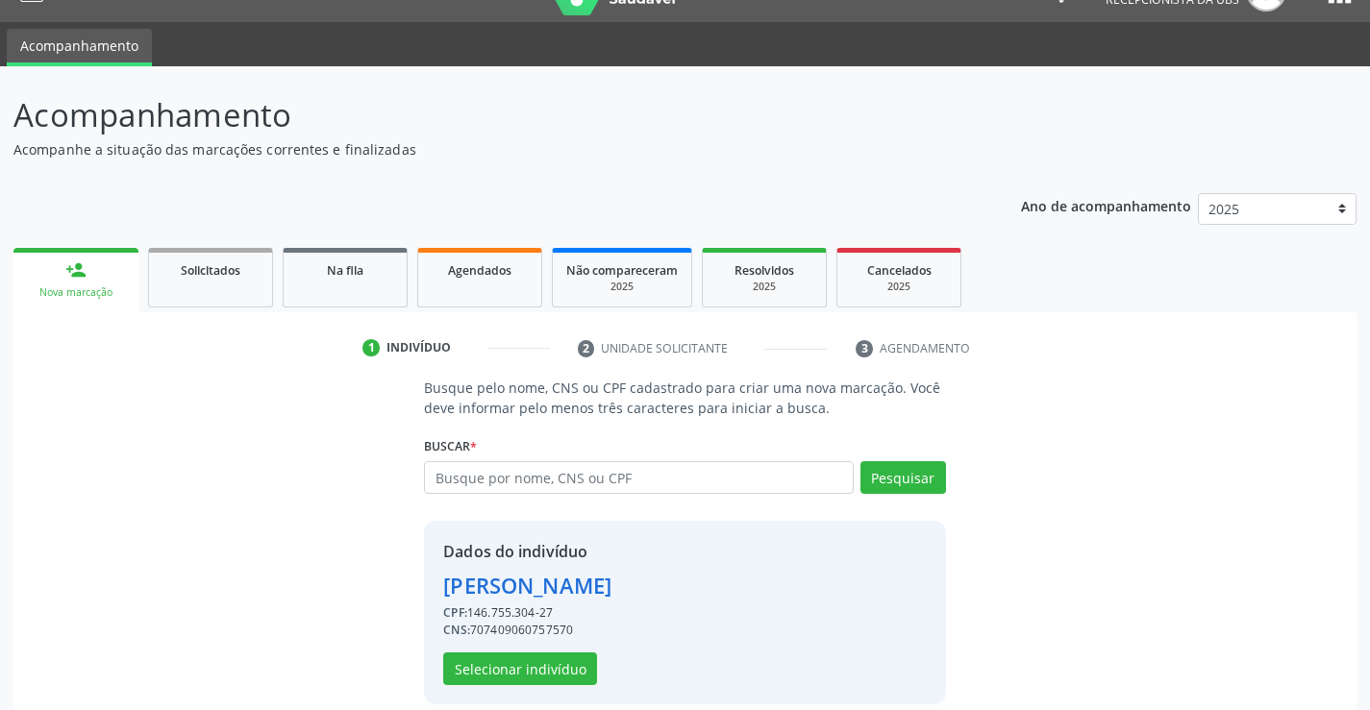
scroll to position [61, 0]
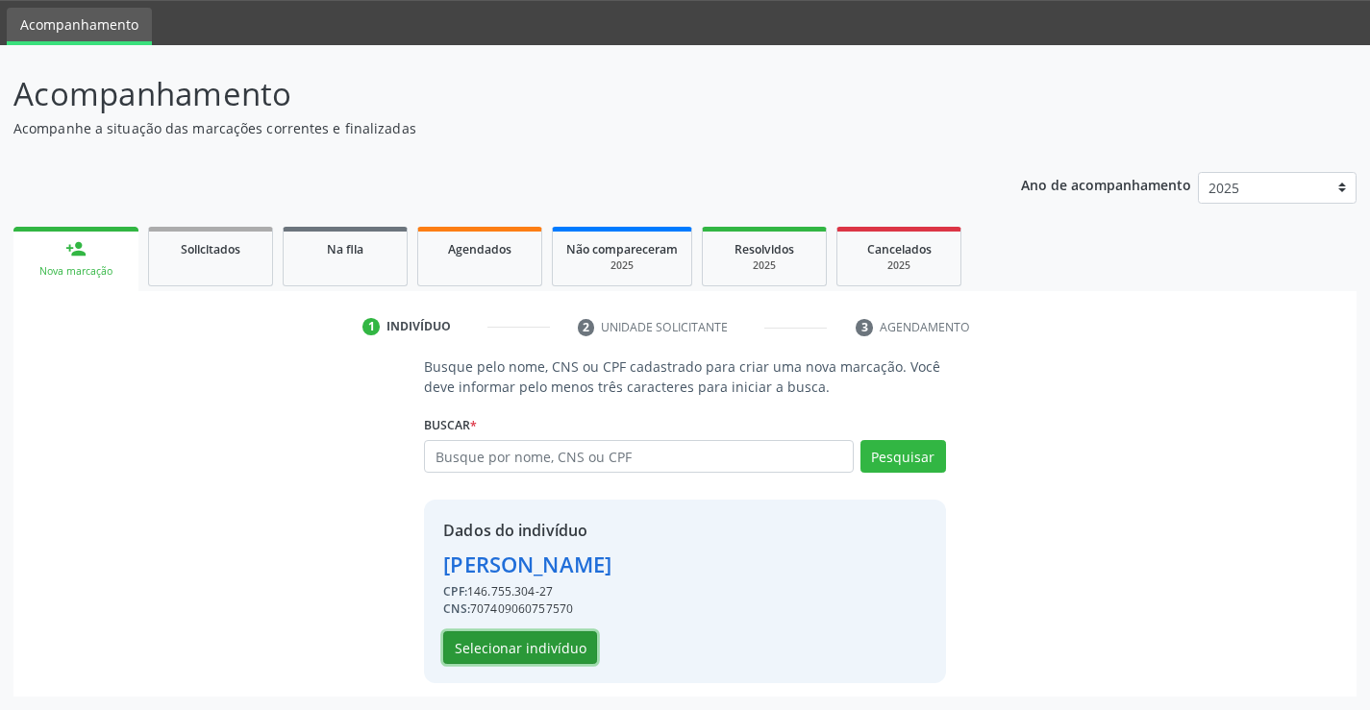
click at [509, 638] on button "Selecionar indivíduo" at bounding box center [520, 648] width 154 height 33
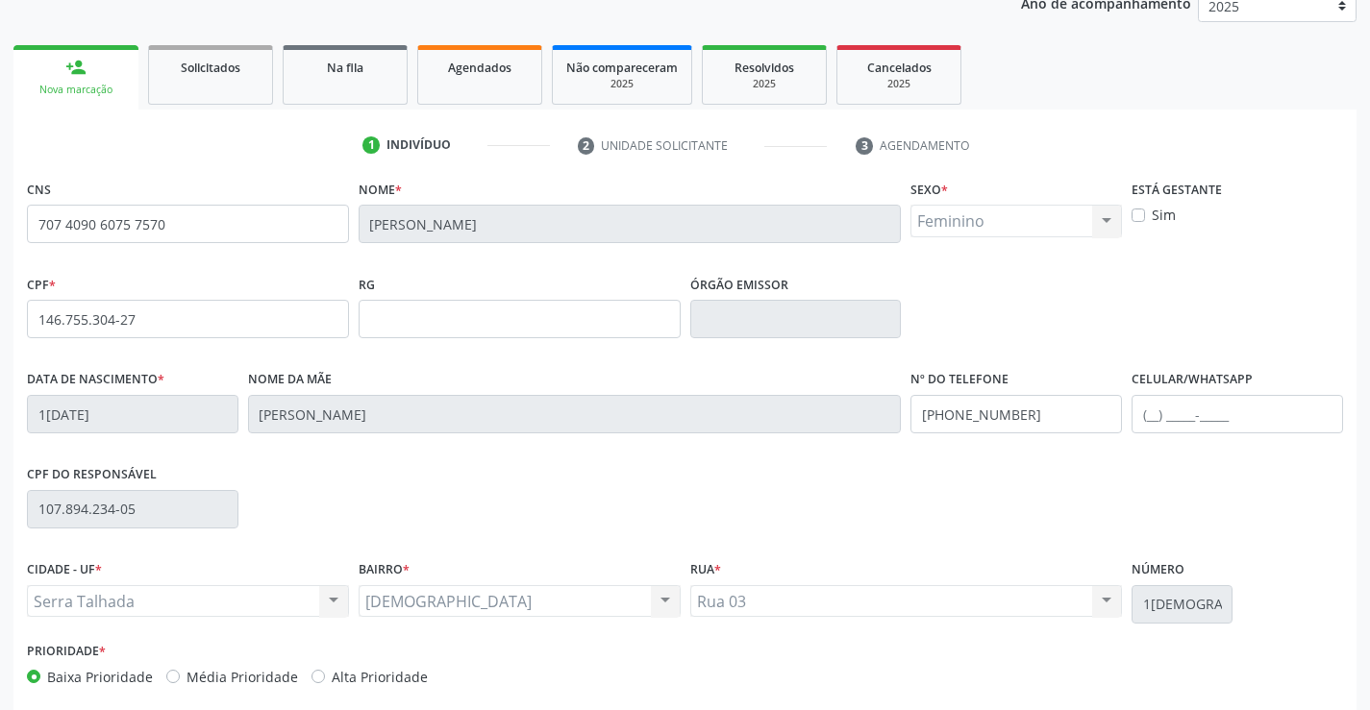
scroll to position [332, 0]
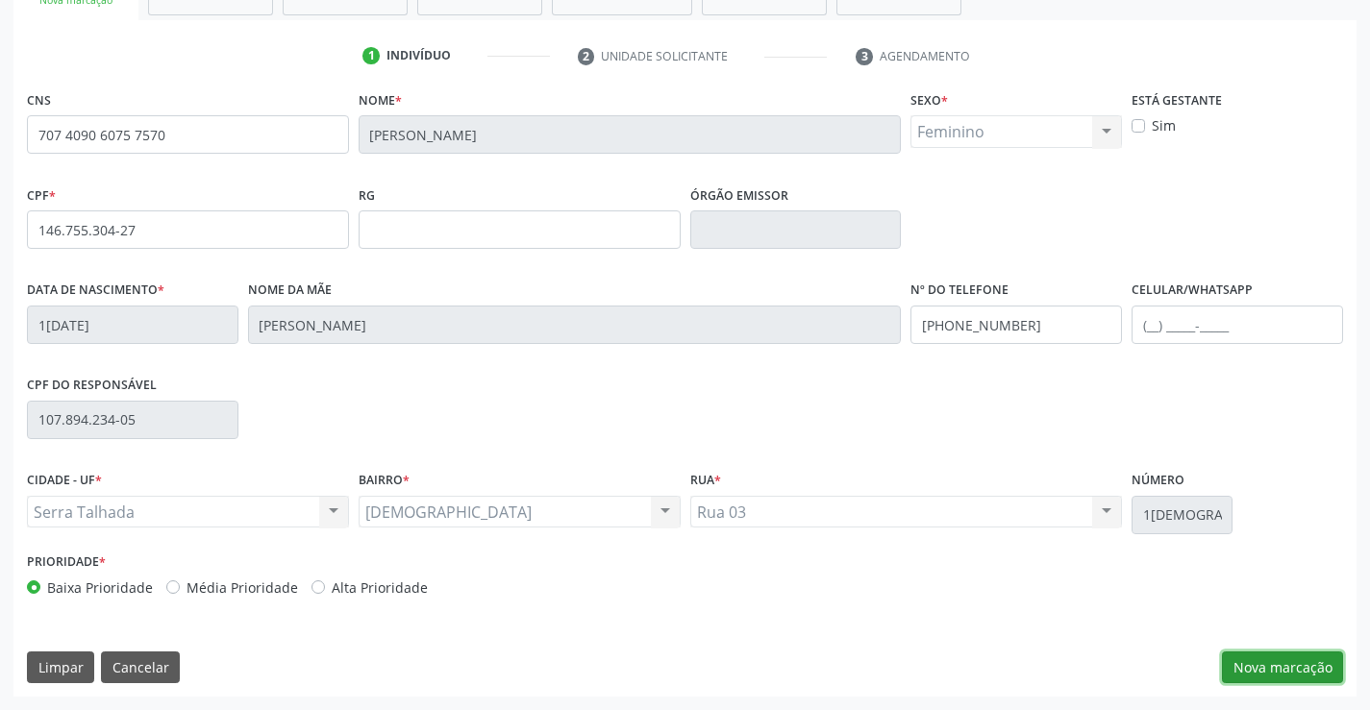
click at [1264, 662] on button "Nova marcação" at bounding box center [1282, 668] width 121 height 33
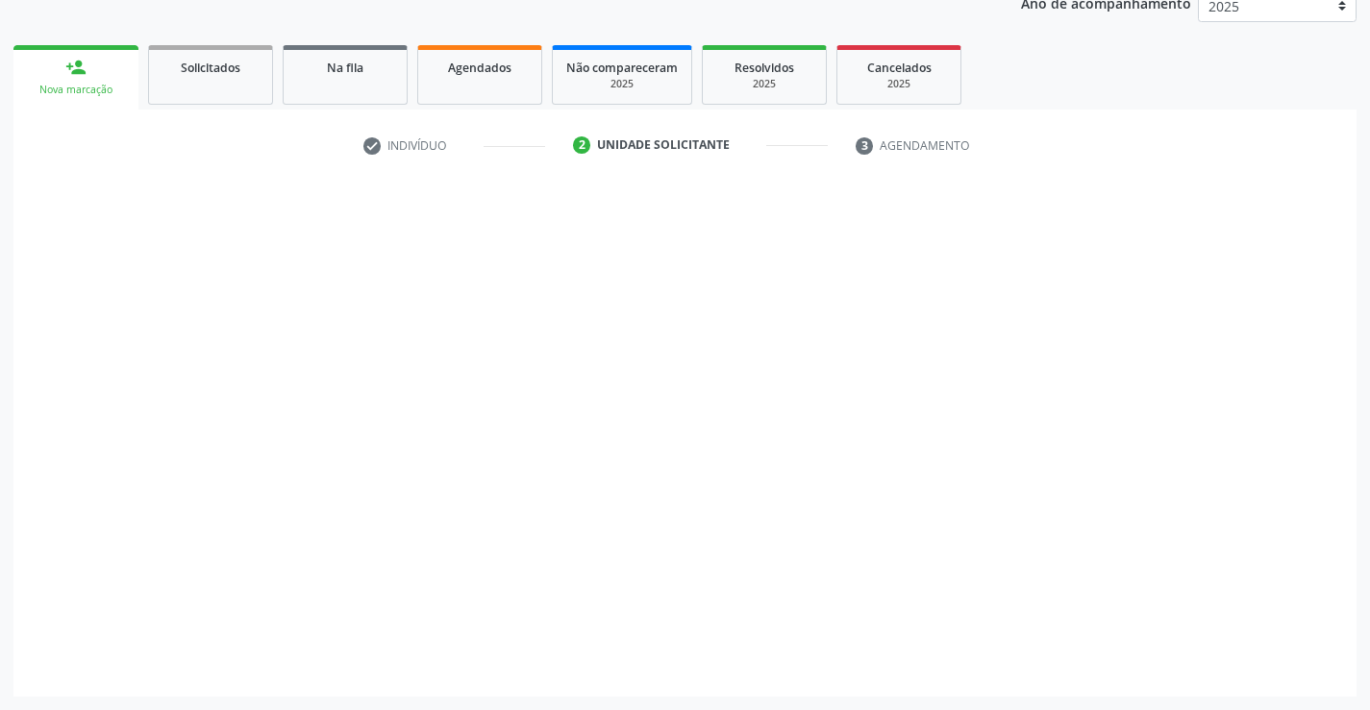
scroll to position [242, 0]
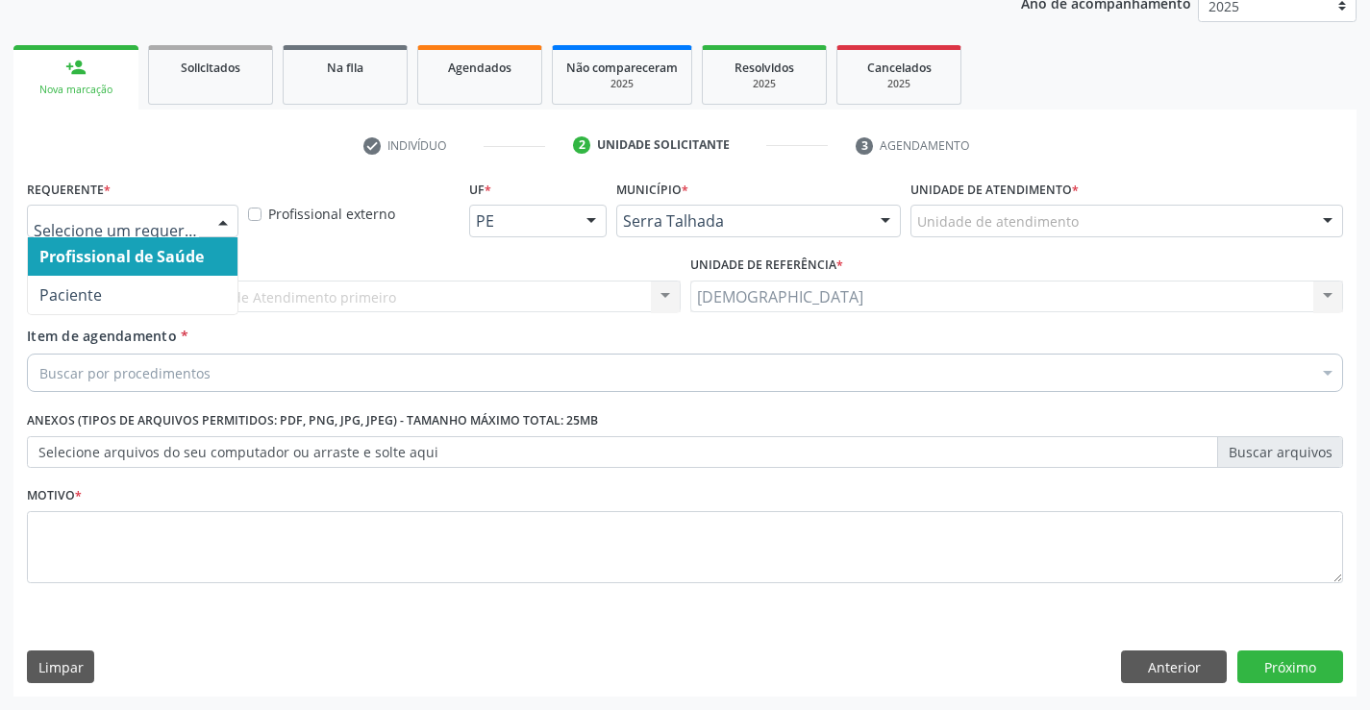
click at [224, 226] on div at bounding box center [223, 222] width 29 height 33
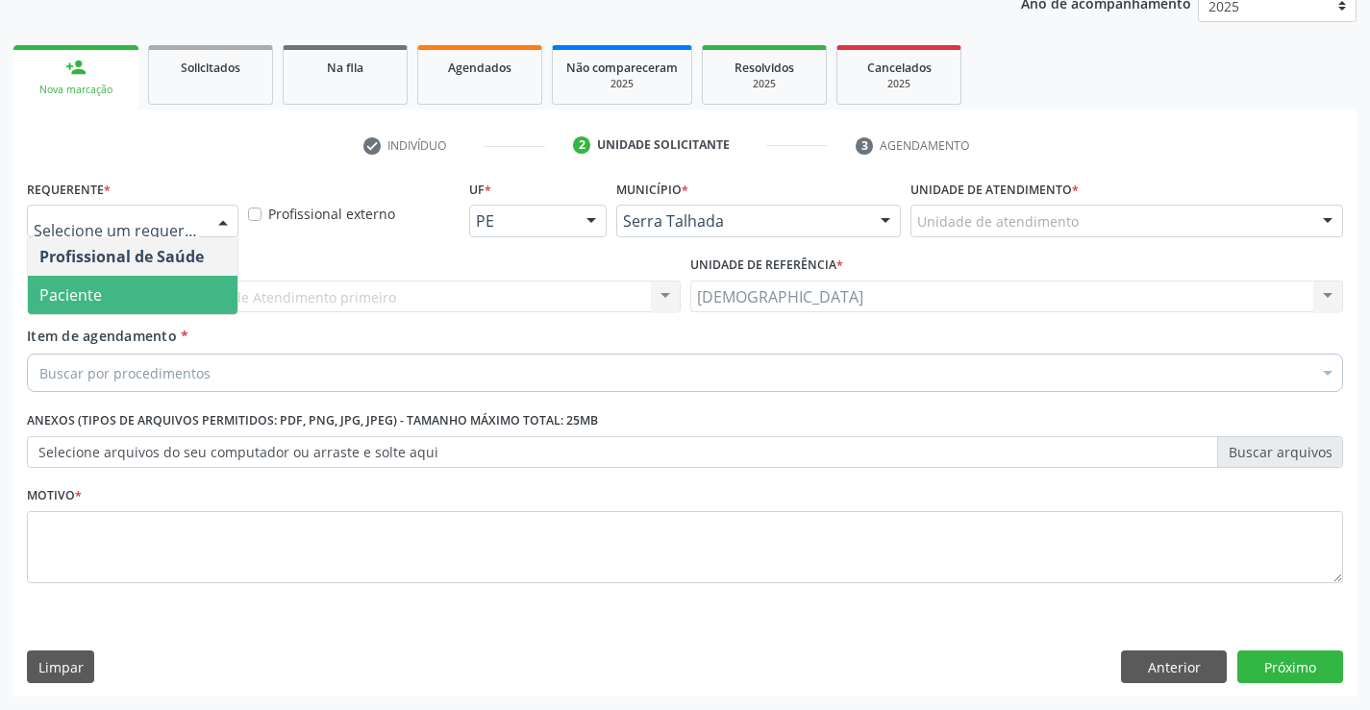
click at [138, 289] on span "Paciente" at bounding box center [133, 295] width 210 height 38
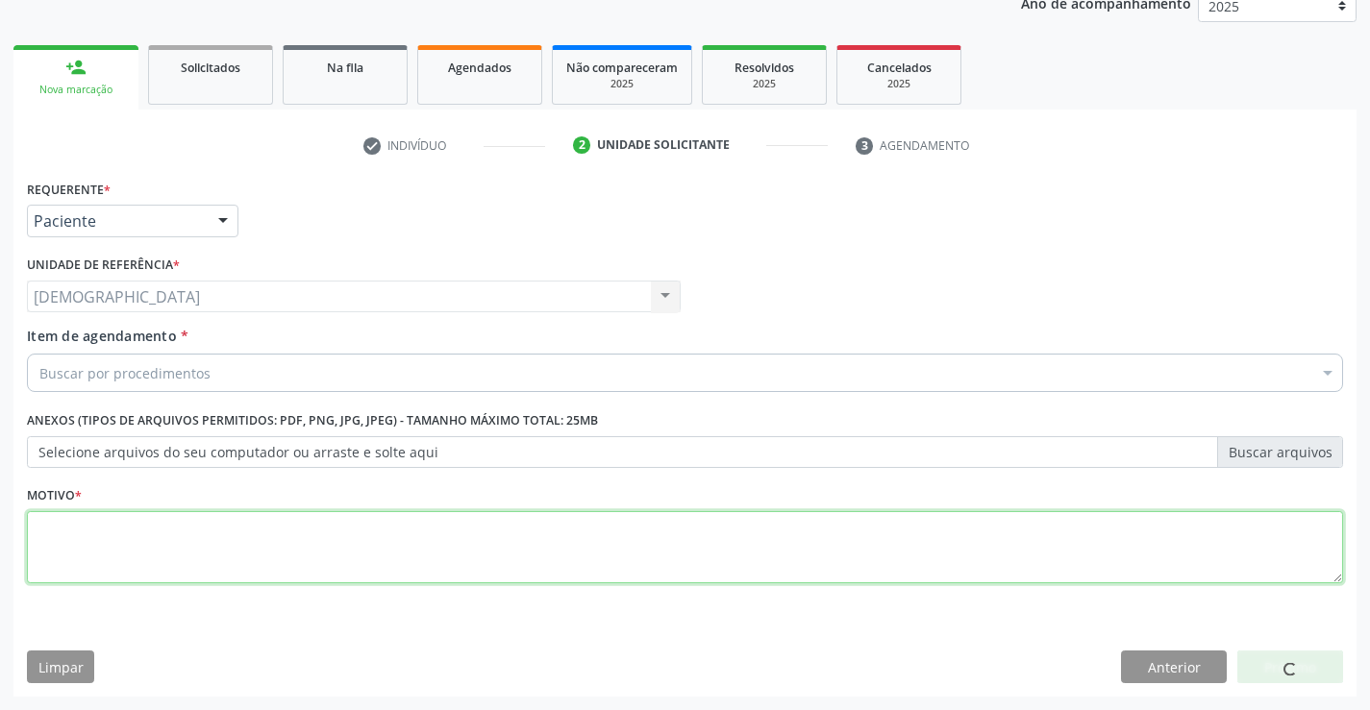
click at [55, 550] on textarea at bounding box center [685, 547] width 1316 height 73
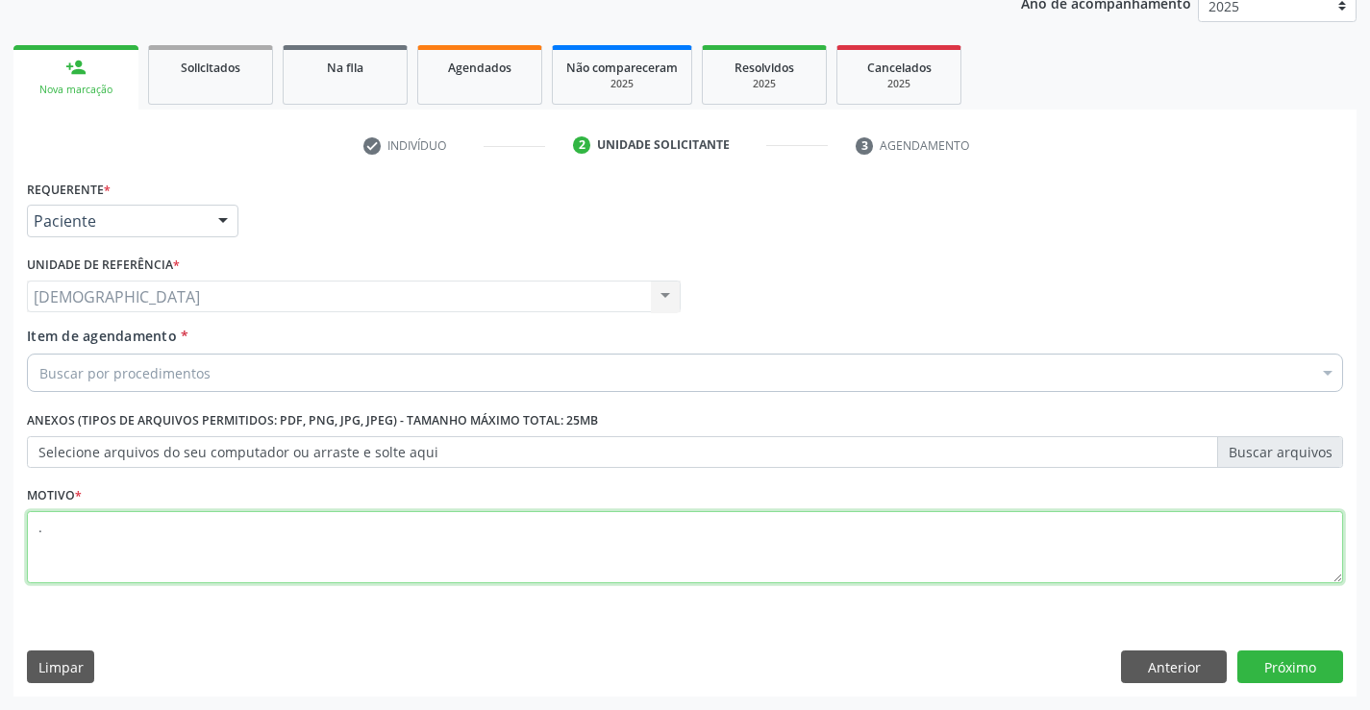
type textarea "."
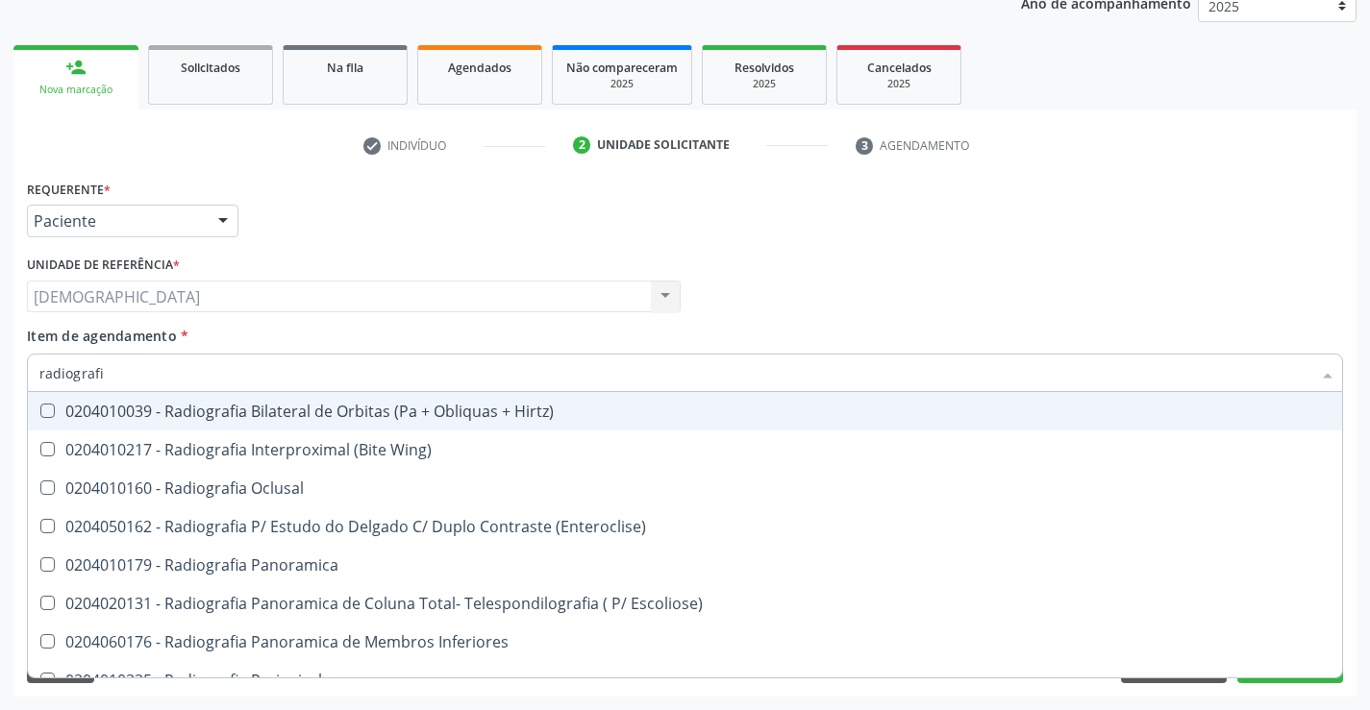
type input "radiografia"
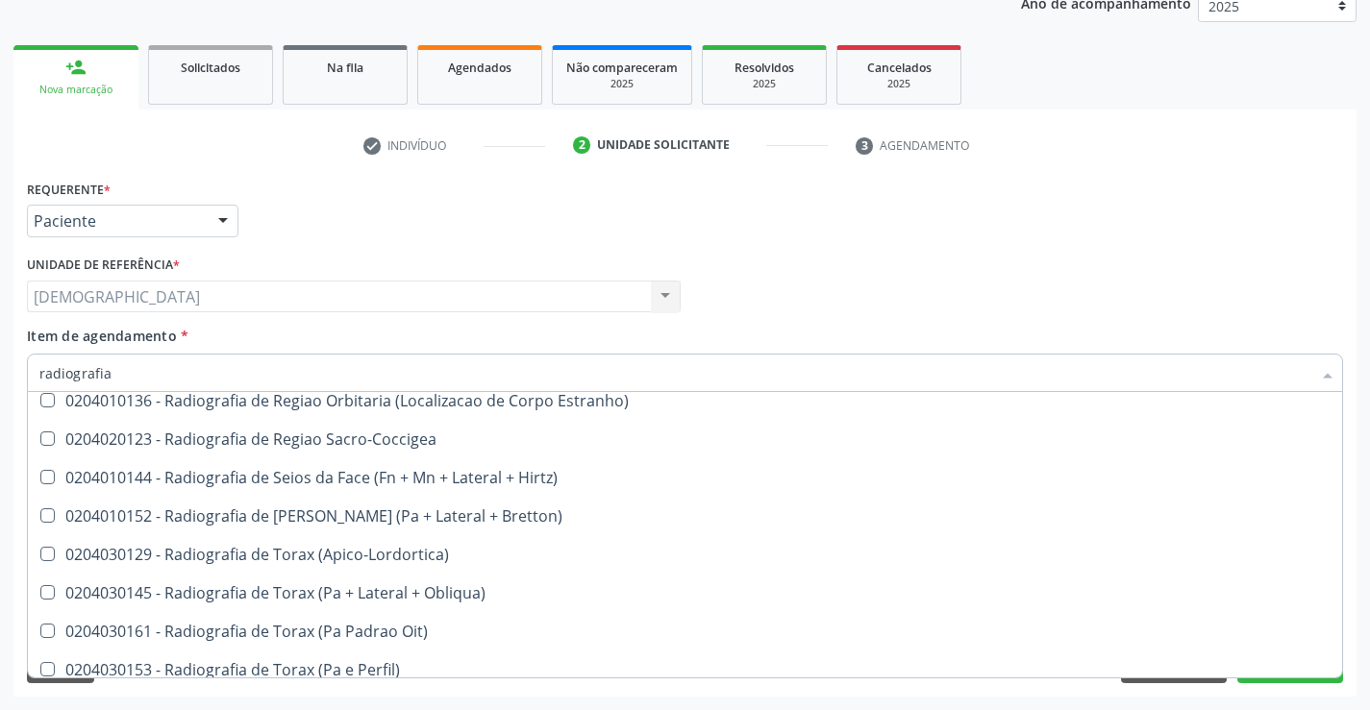
scroll to position [2367, 0]
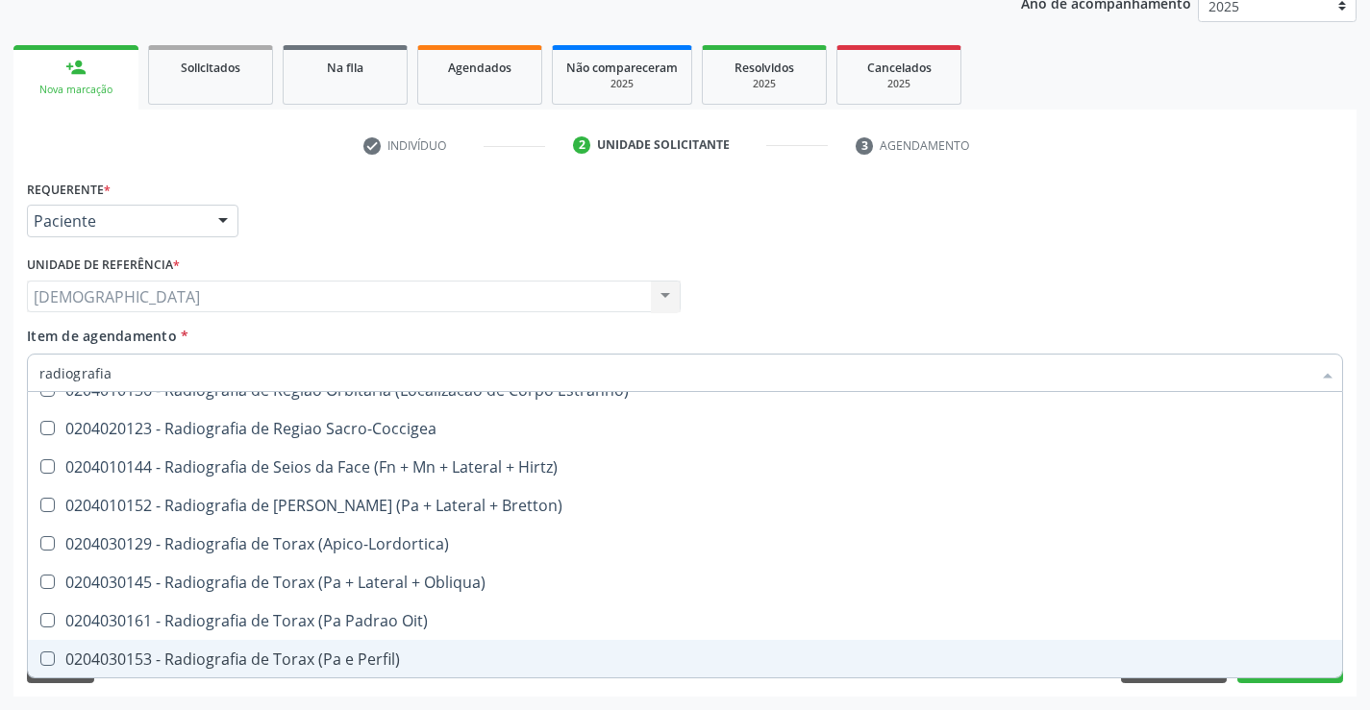
click at [409, 659] on div "0204030153 - Radiografia de Torax (Pa e Perfil)" at bounding box center [684, 659] width 1291 height 15
checkbox Perfil\) "true"
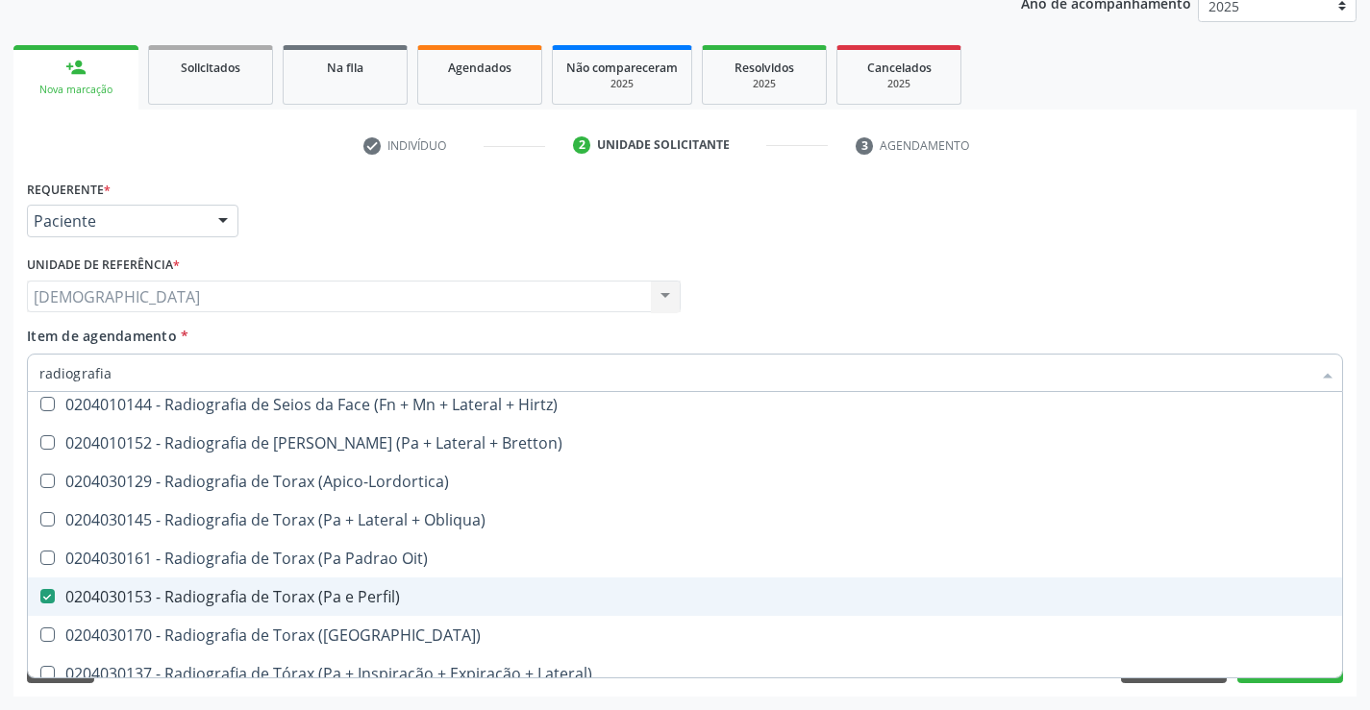
scroll to position [2463, 0]
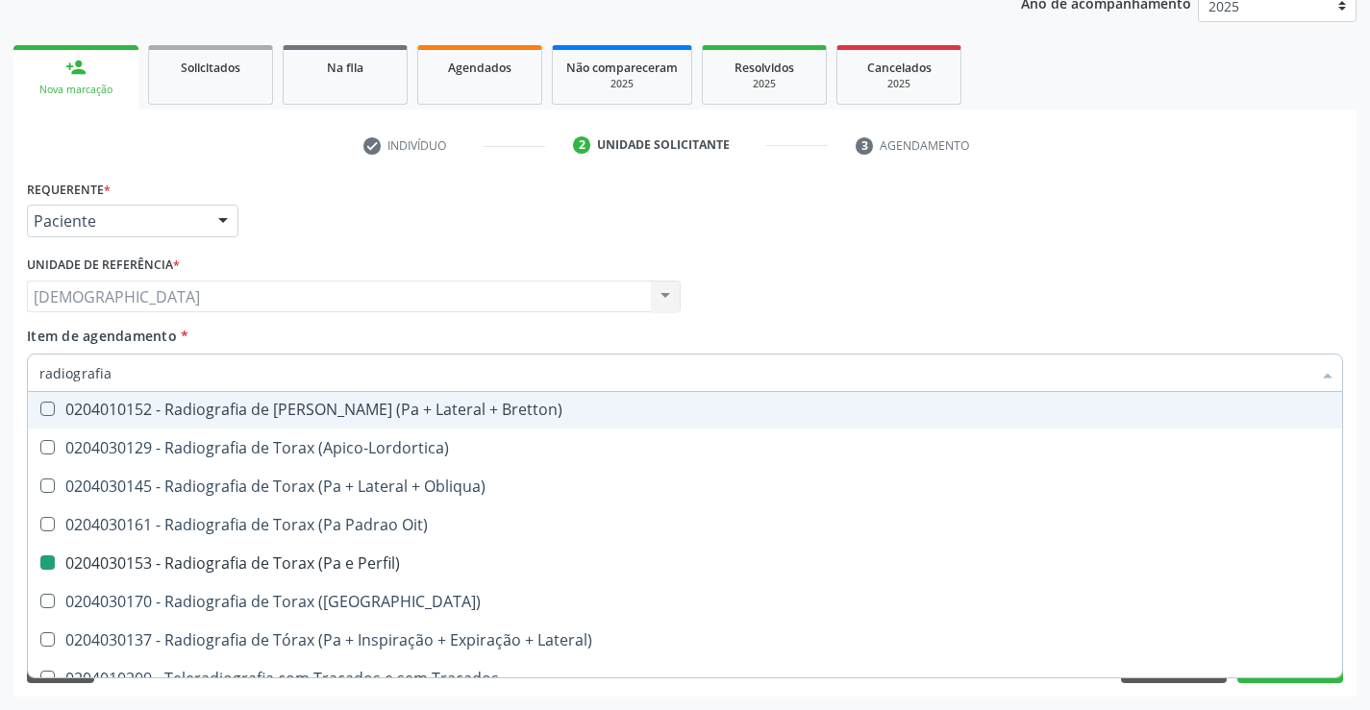
click at [1162, 311] on div "Profissional Solicitante Por favor, selecione a Unidade de Atendimento primeiro…" at bounding box center [685, 288] width 1326 height 75
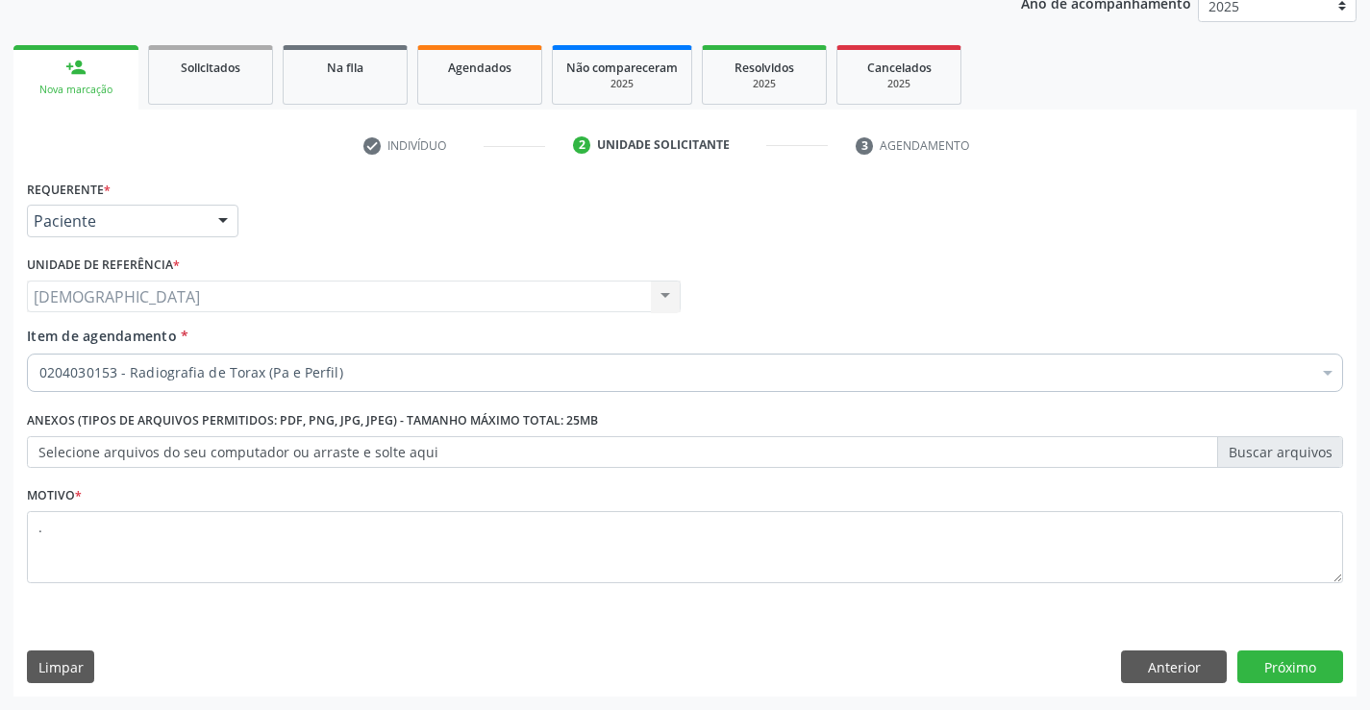
click at [1262, 658] on div "Requerente * Paciente Profissional de Saúde Paciente Nenhum resultado encontrad…" at bounding box center [684, 436] width 1343 height 522
click at [1296, 668] on button "Próximo" at bounding box center [1290, 667] width 106 height 33
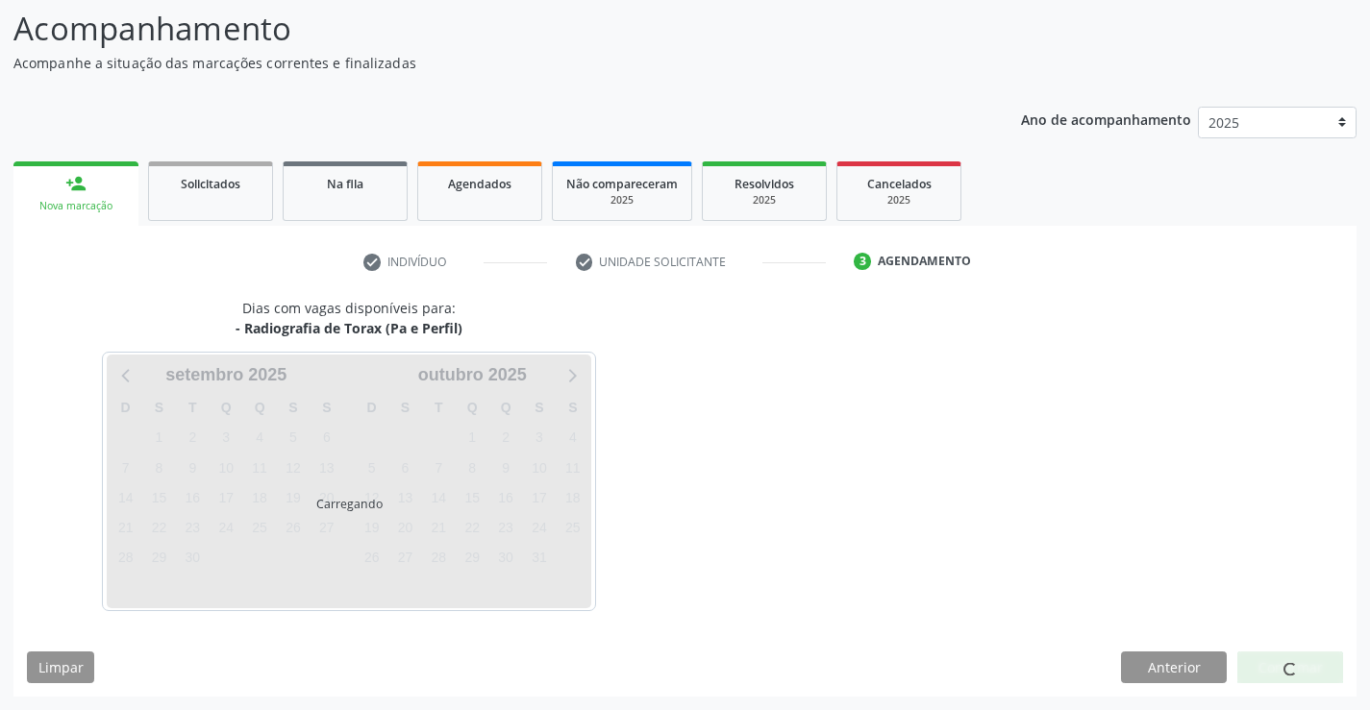
scroll to position [126, 0]
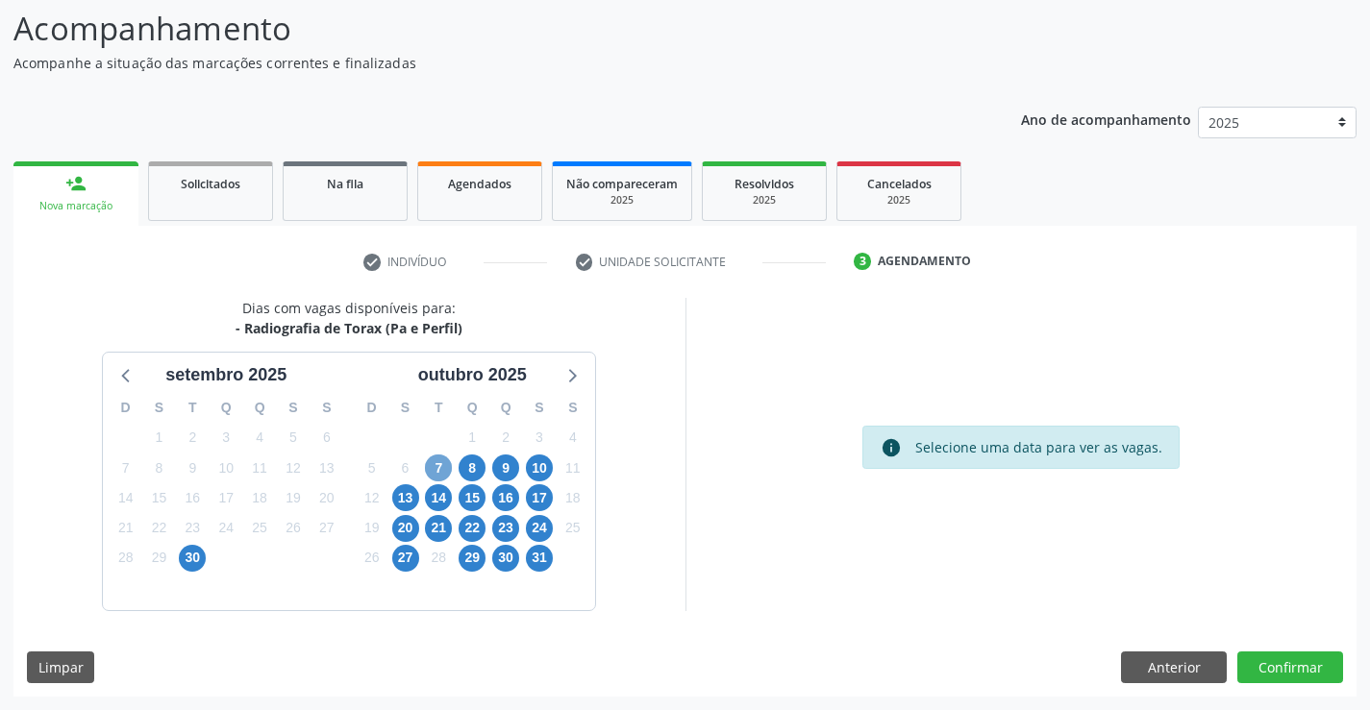
click at [436, 463] on span "7" at bounding box center [438, 468] width 27 height 27
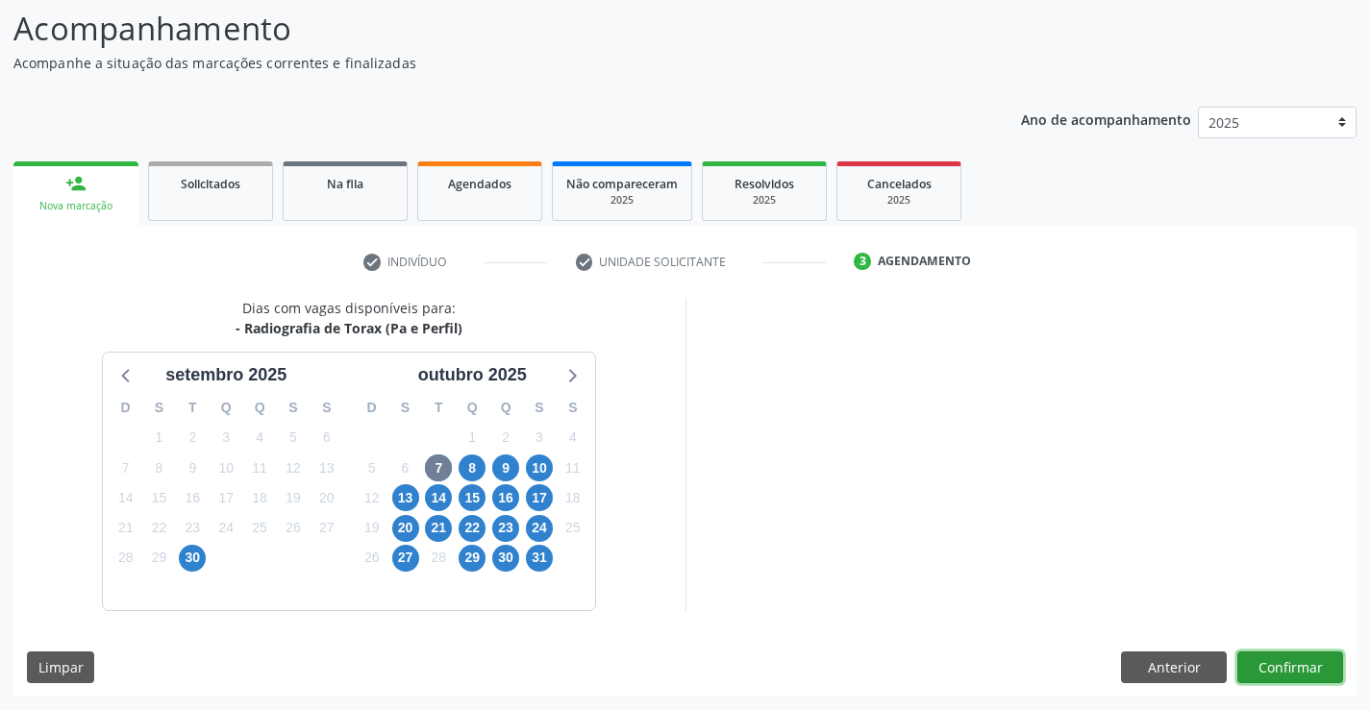
click at [1269, 666] on button "Confirmar" at bounding box center [1290, 668] width 106 height 33
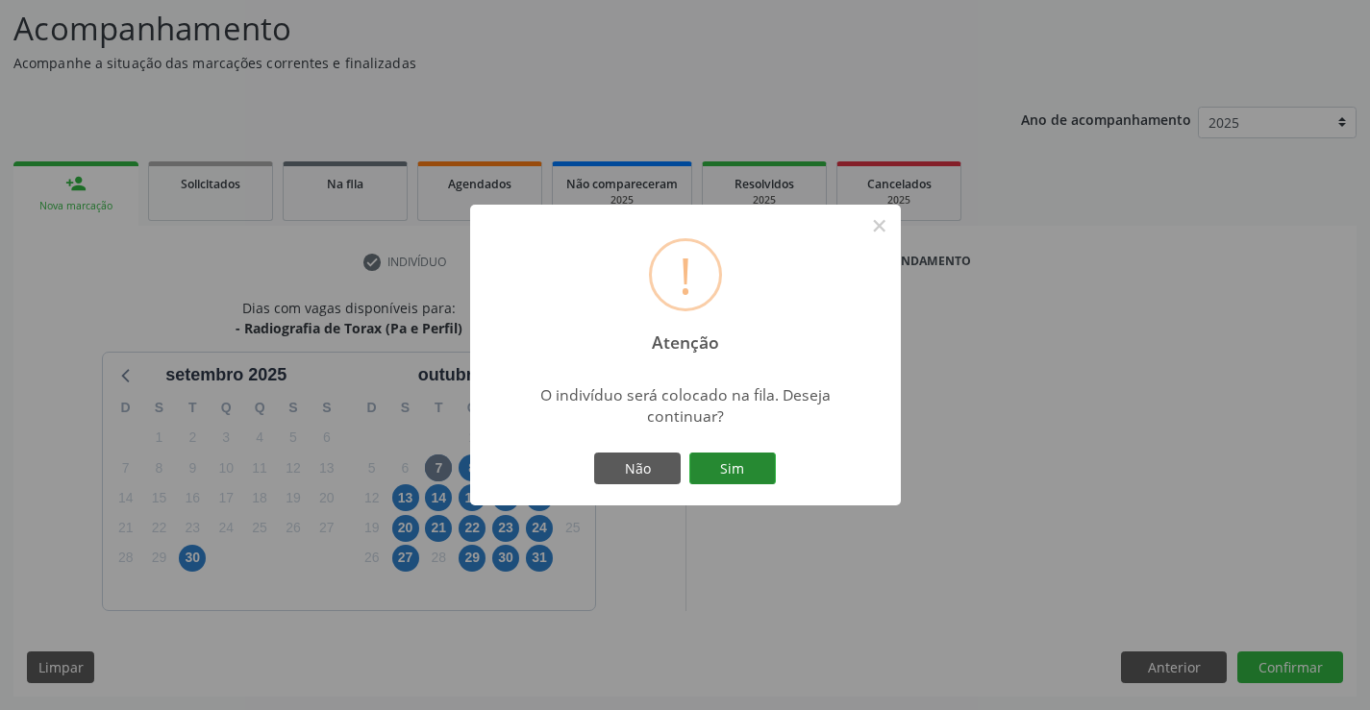
click at [737, 461] on button "Sim" at bounding box center [732, 469] width 87 height 33
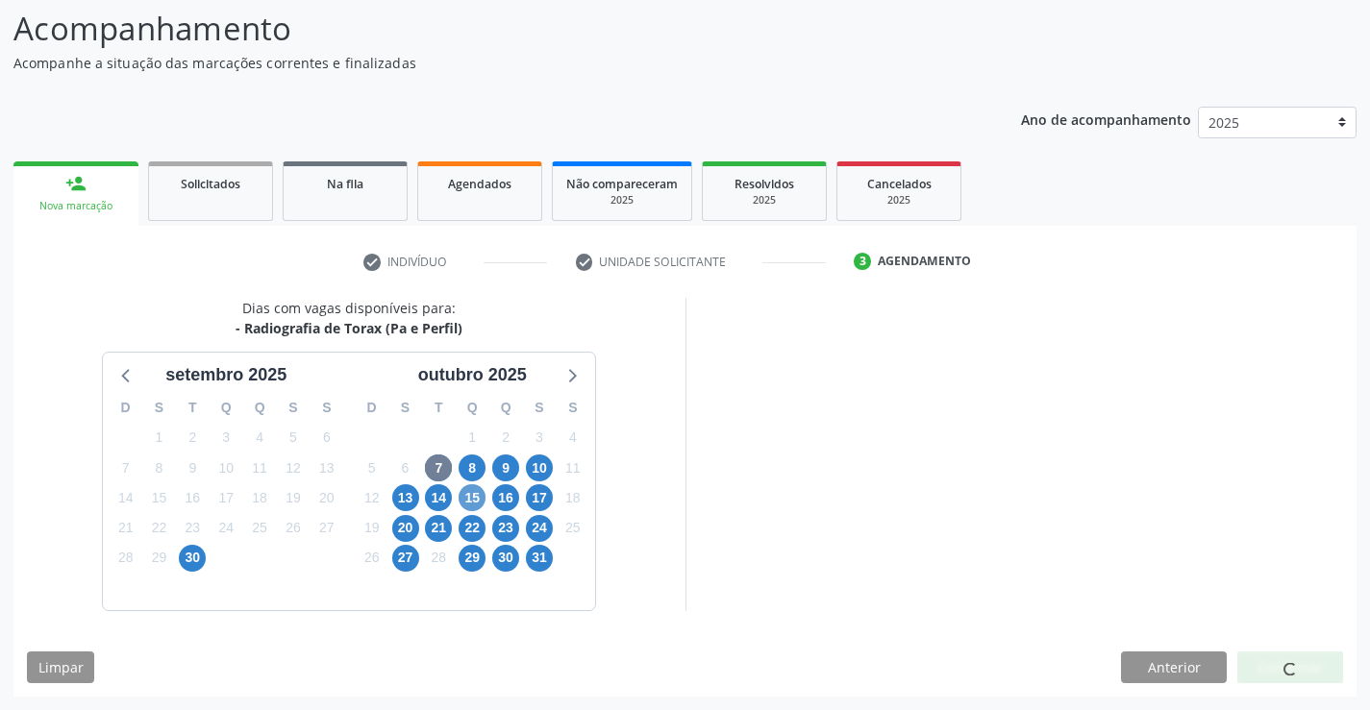
scroll to position [0, 0]
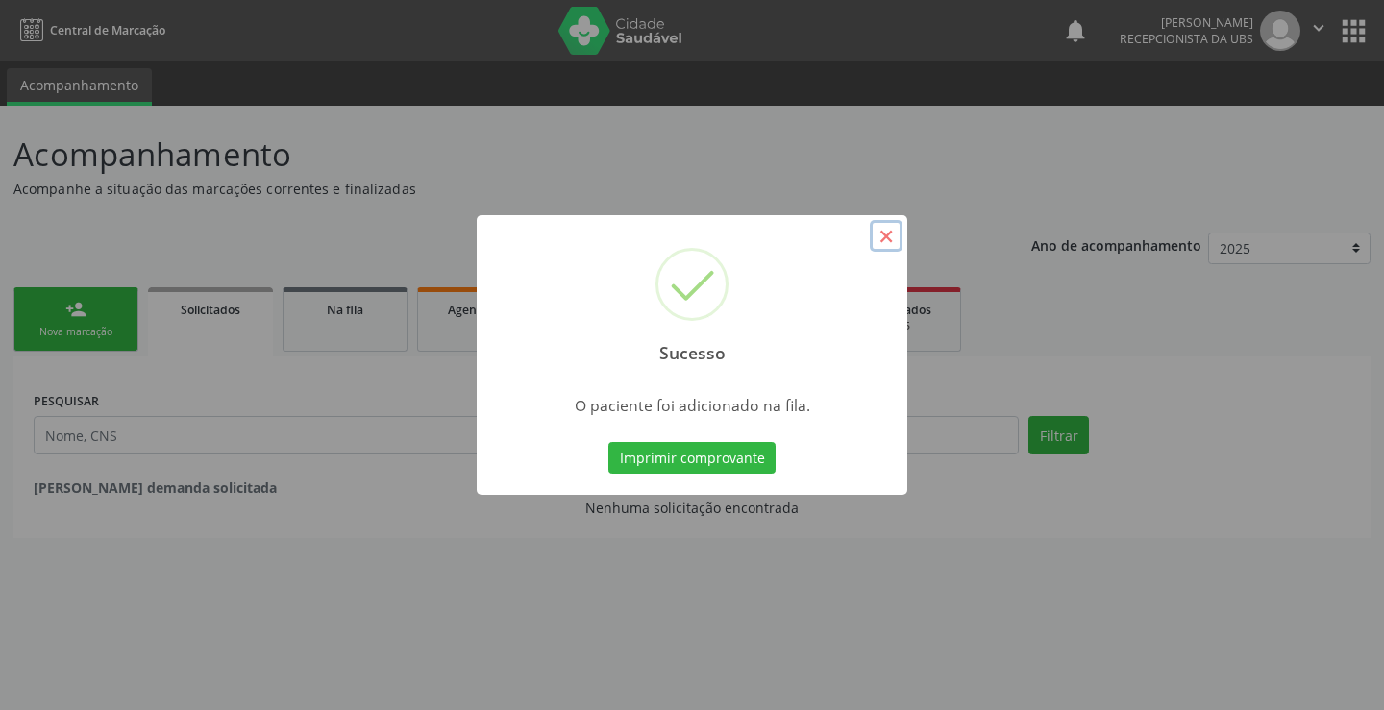
click at [884, 229] on button "×" at bounding box center [886, 236] width 33 height 33
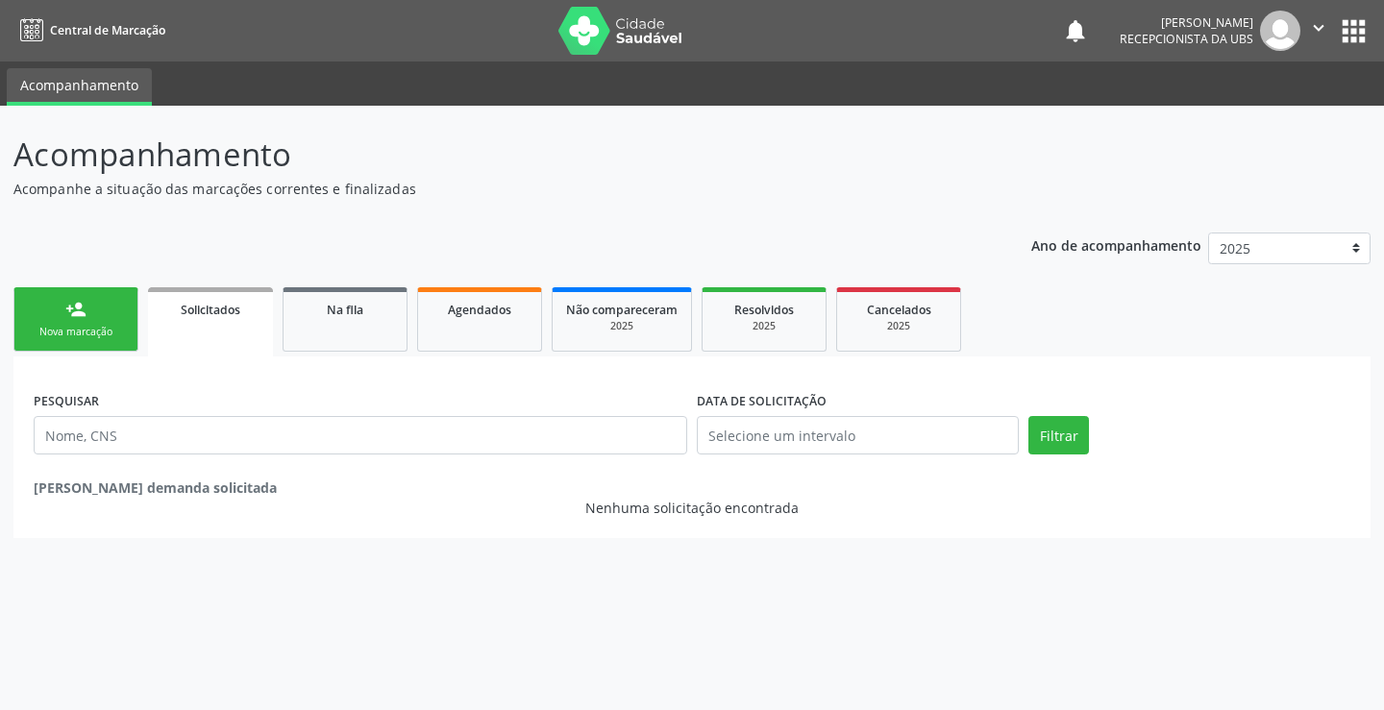
click at [58, 305] on link "person_add Nova marcação" at bounding box center [75, 319] width 125 height 64
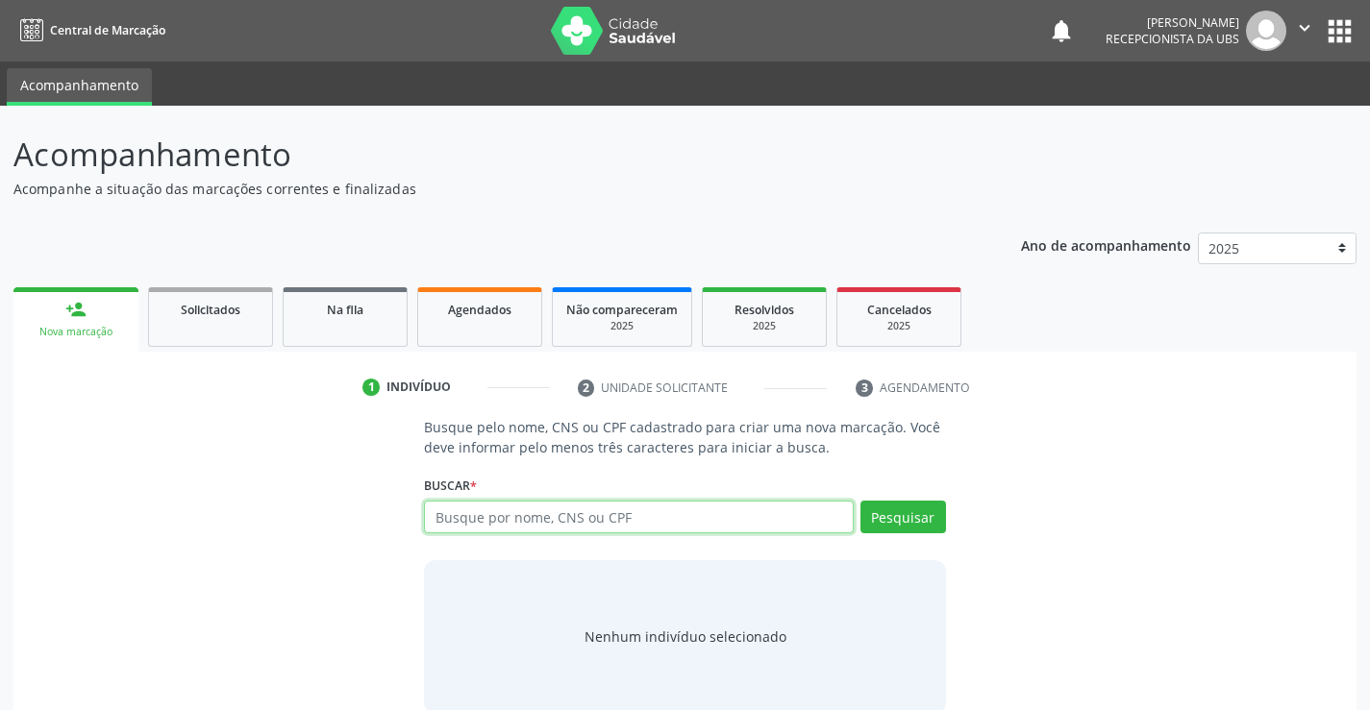
click at [666, 514] on input "text" at bounding box center [638, 517] width 429 height 33
click at [474, 321] on link "Agendados" at bounding box center [479, 317] width 125 height 60
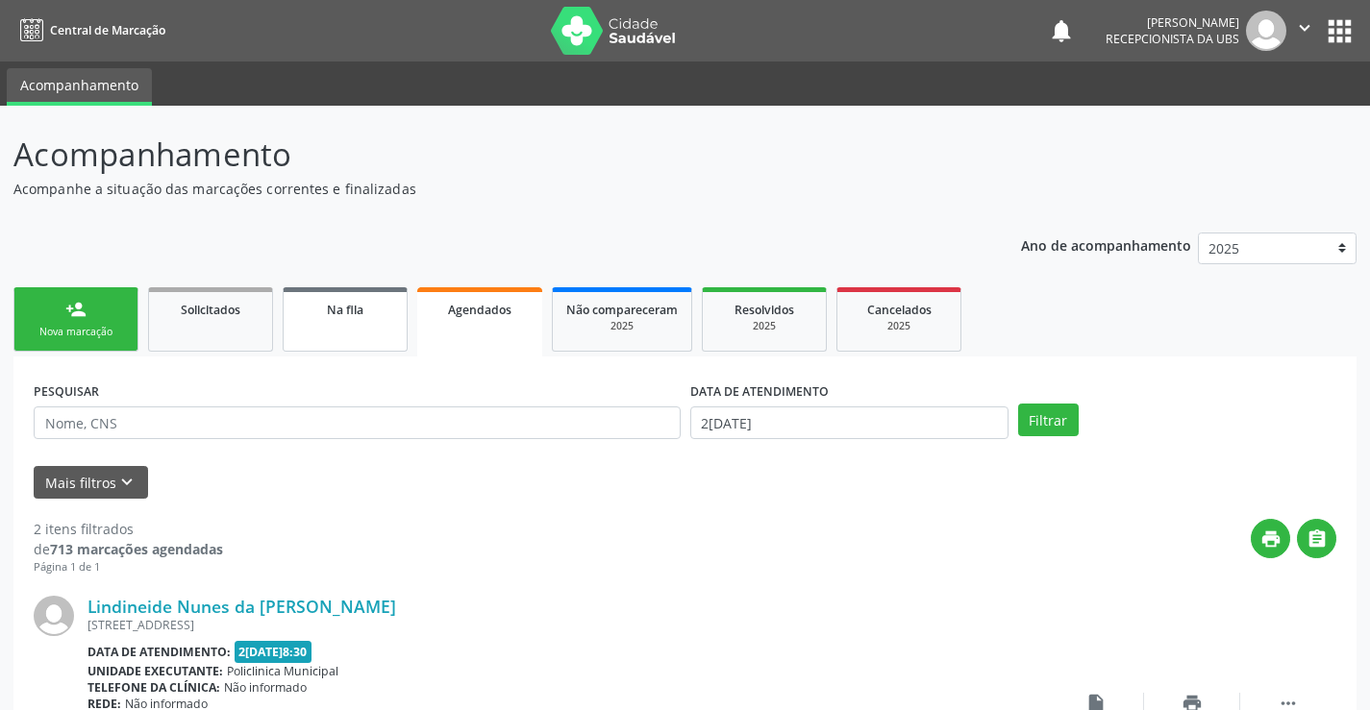
click at [327, 309] on span "Na fila" at bounding box center [345, 310] width 37 height 16
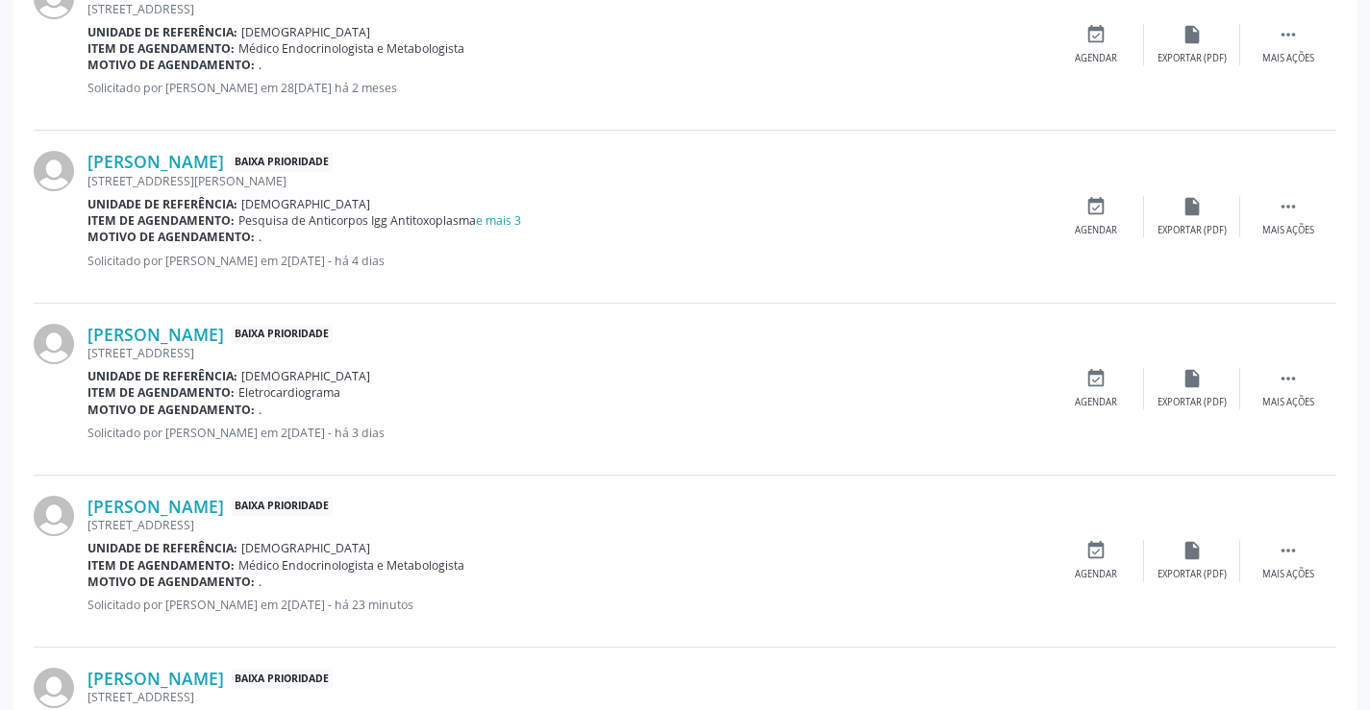
scroll to position [742, 0]
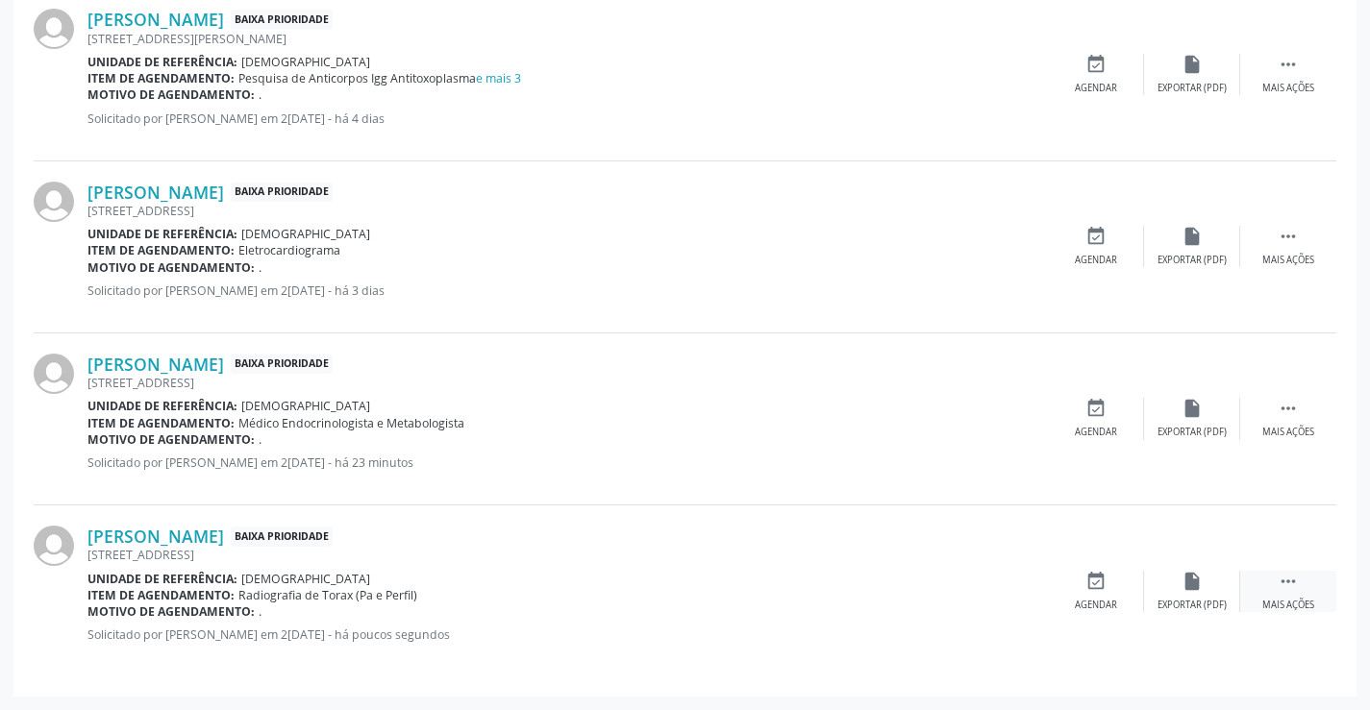
click at [1261, 573] on div " Mais ações" at bounding box center [1288, 591] width 96 height 41
click at [1196, 585] on icon "edit" at bounding box center [1191, 581] width 21 height 21
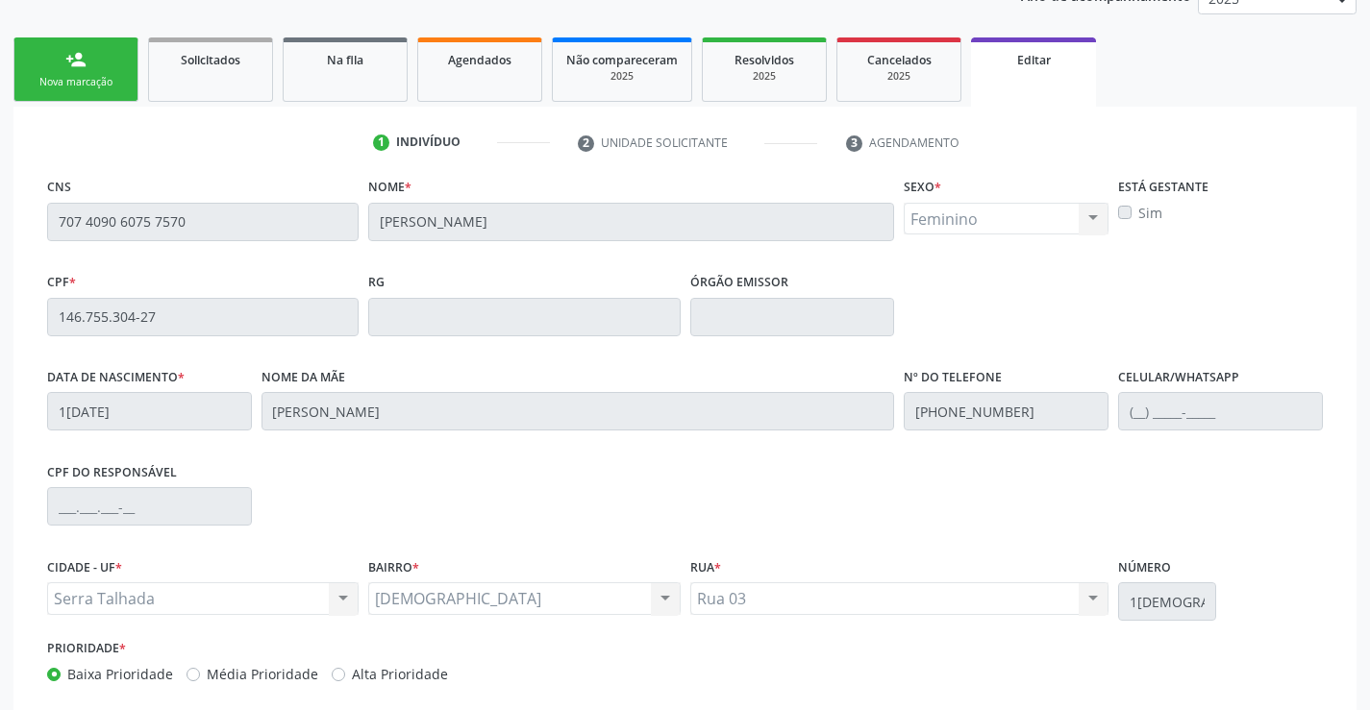
scroll to position [188, 0]
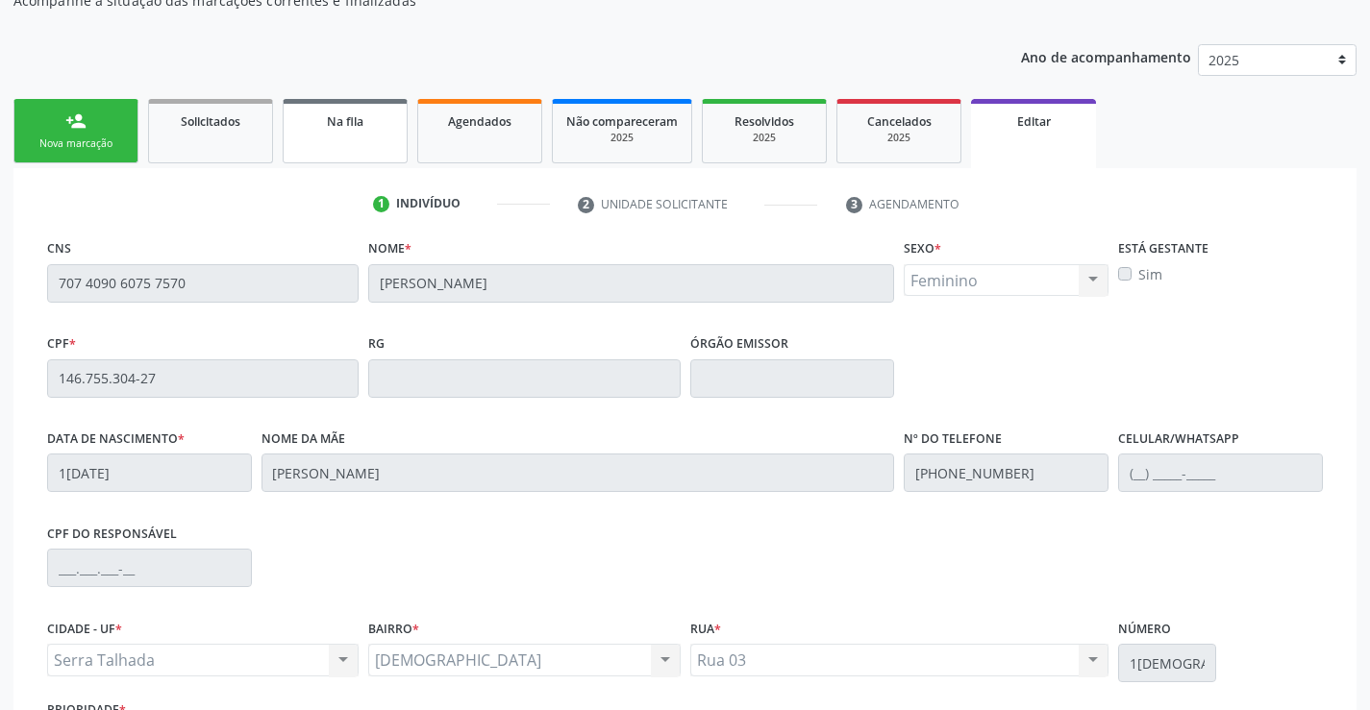
click at [331, 142] on link "Na fila" at bounding box center [345, 131] width 125 height 64
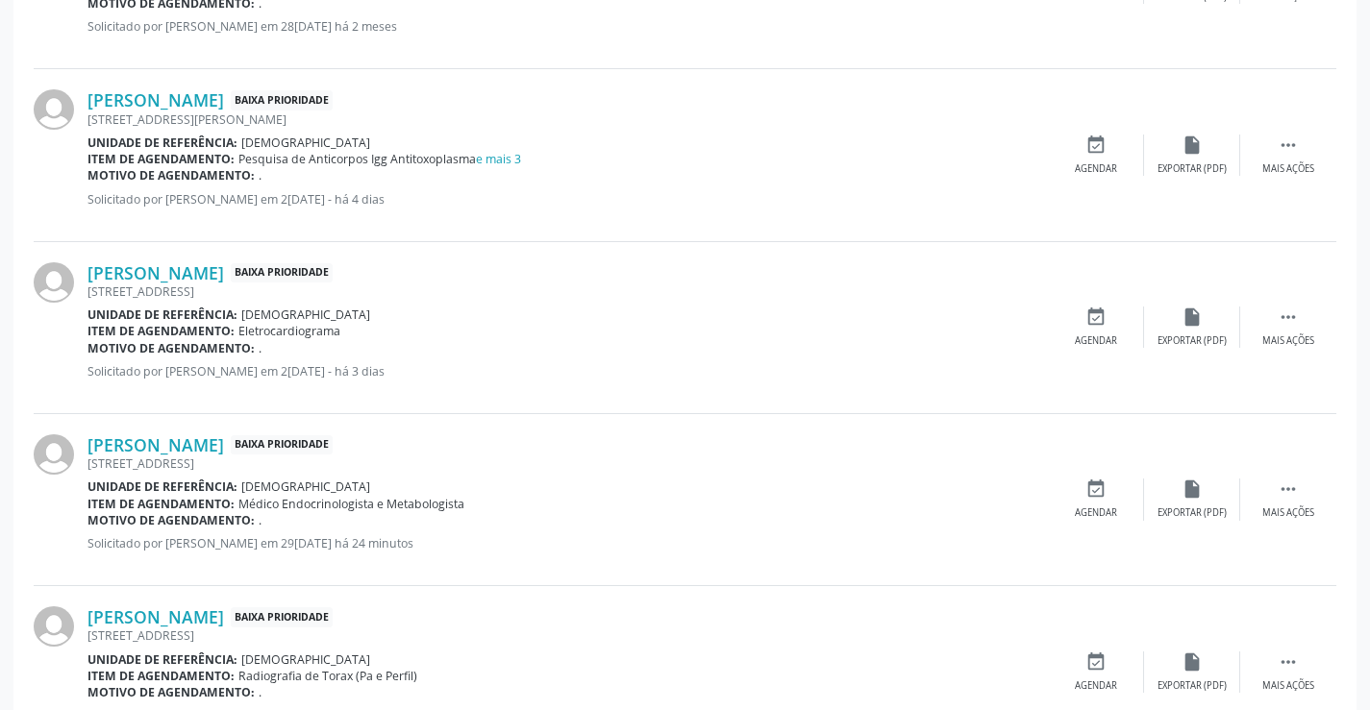
scroll to position [742, 0]
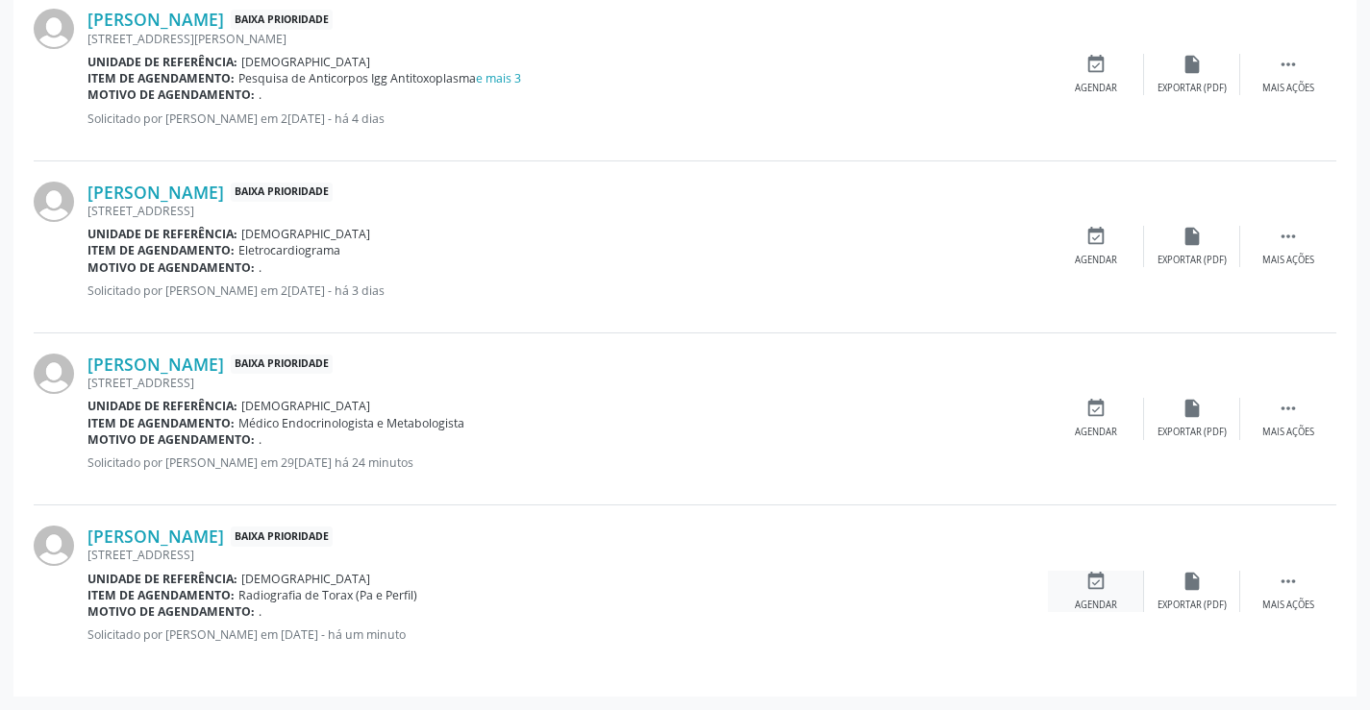
click at [1079, 595] on div "event_available Agendar" at bounding box center [1096, 591] width 96 height 41
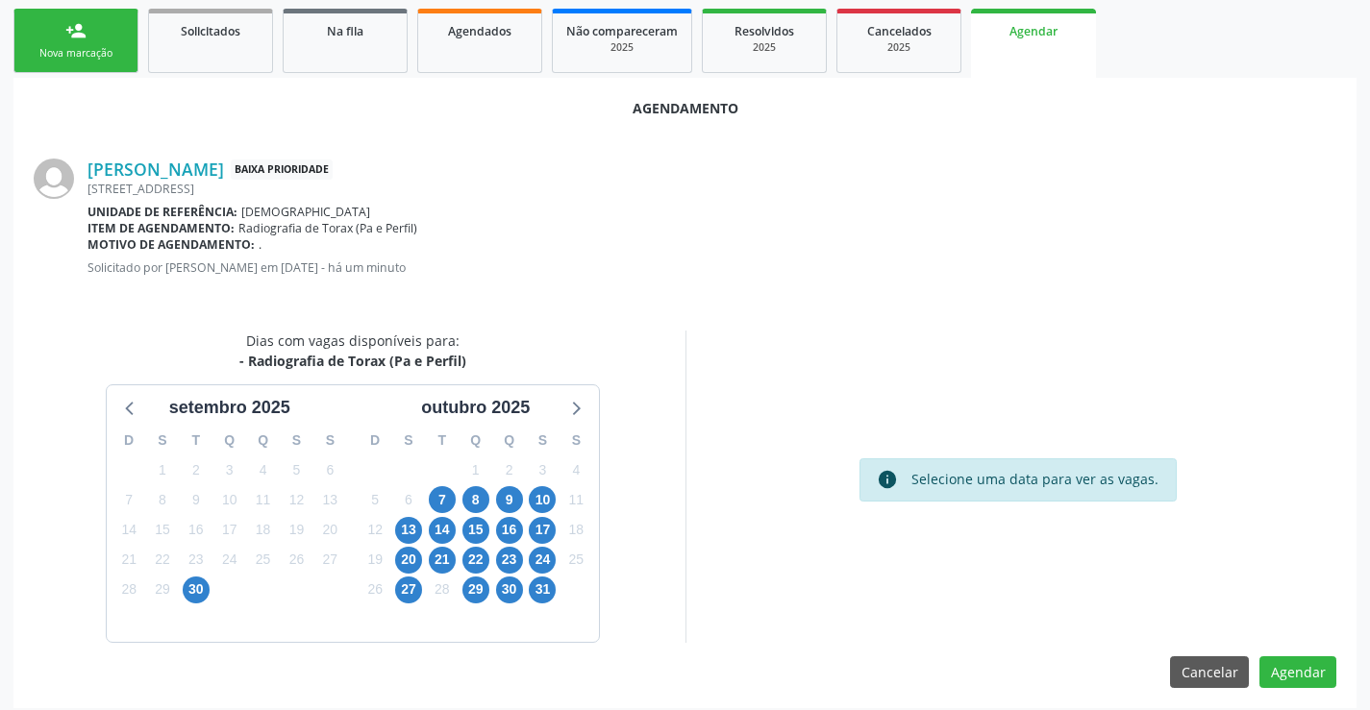
scroll to position [288, 0]
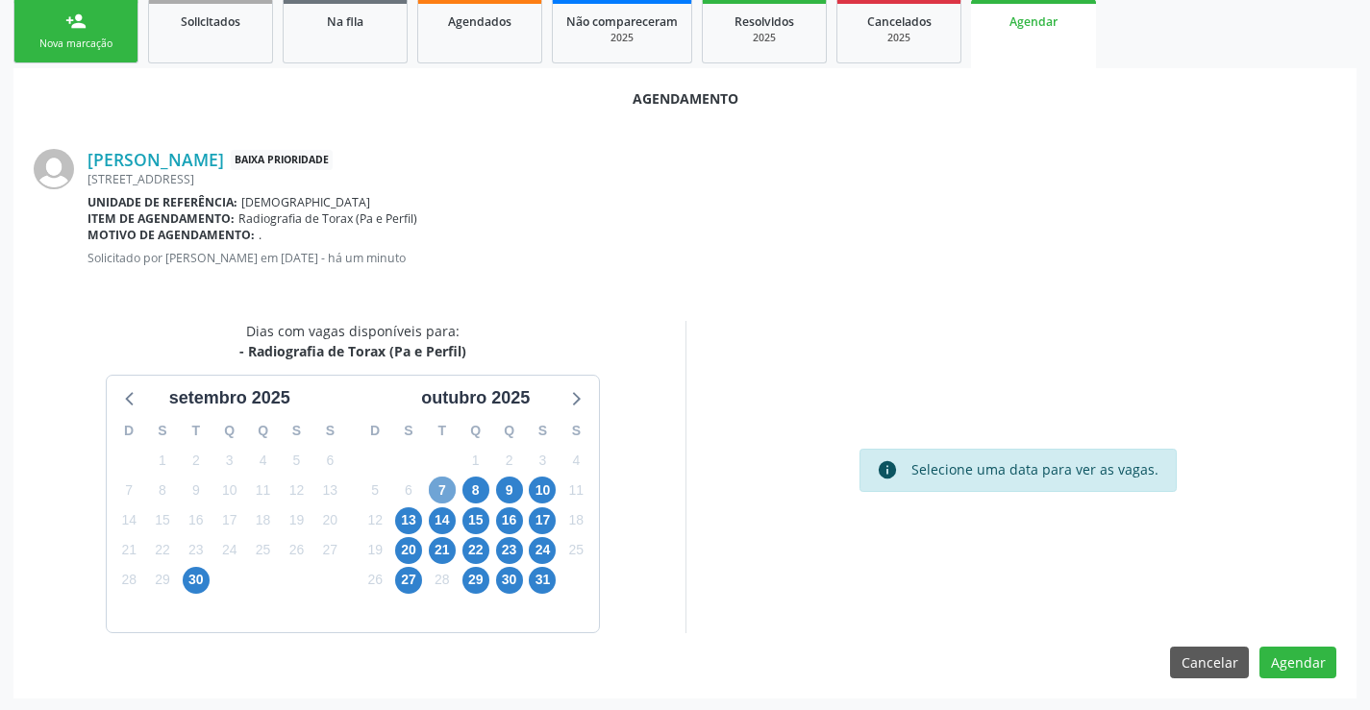
click at [442, 488] on span "7" at bounding box center [442, 490] width 27 height 27
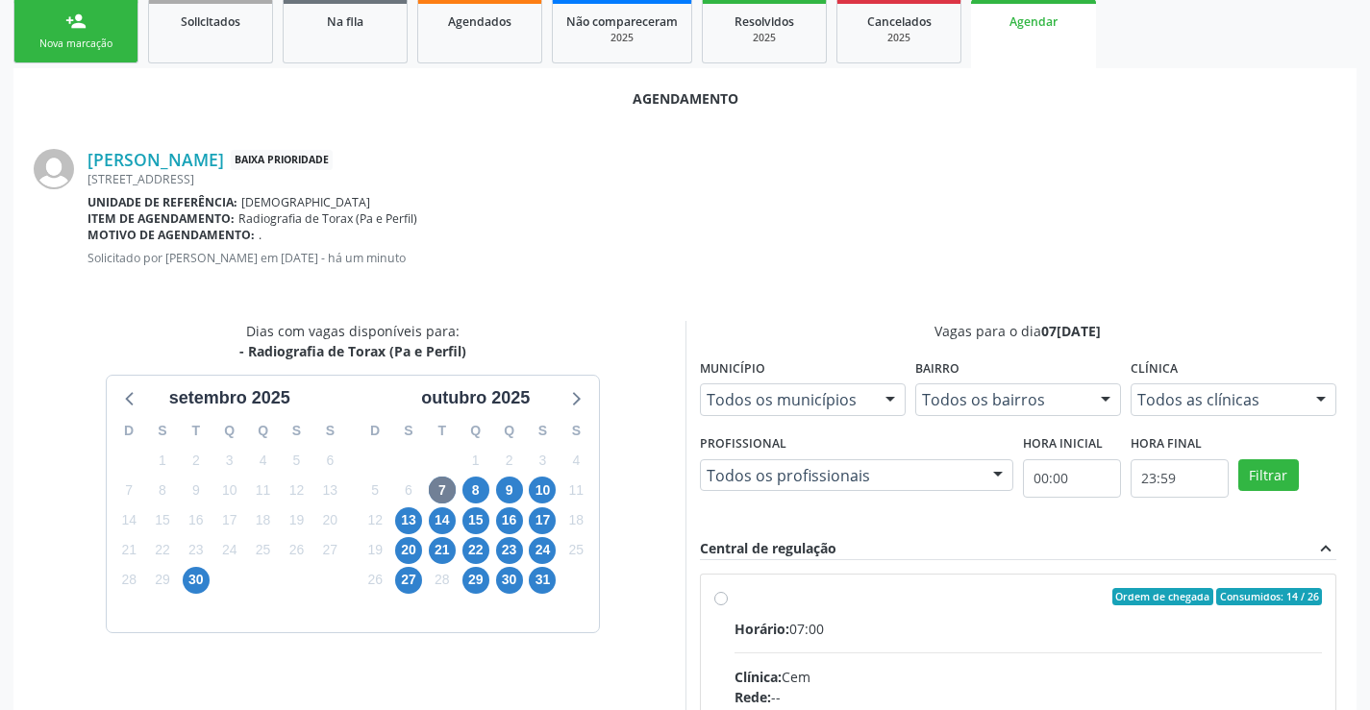
click at [734, 599] on div "Ordem de chegada Consumidos: 14 / 26" at bounding box center [1028, 596] width 588 height 17
click at [728, 599] on input "Ordem de chegada Consumidos: 14 / 26 Horário: 07:00 Clínica: Cem Rede: -- Ender…" at bounding box center [720, 596] width 13 height 17
radio input "true"
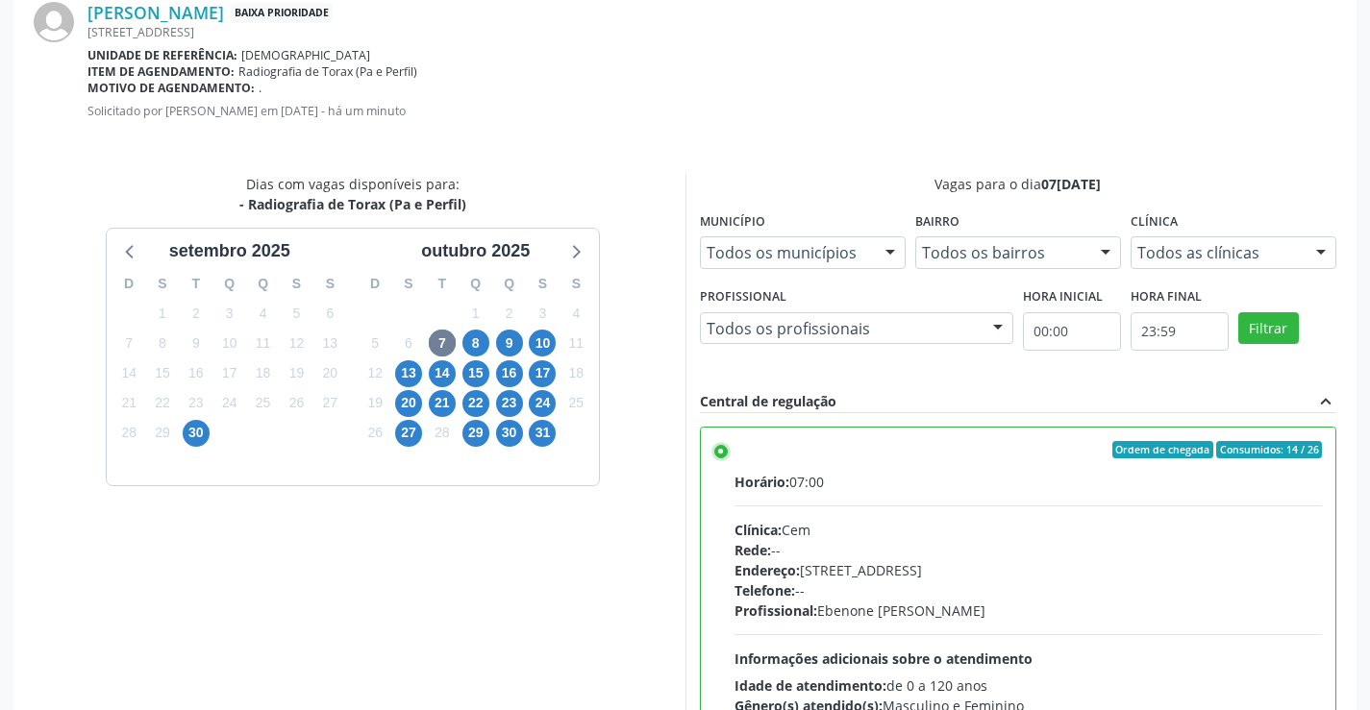
scroll to position [603, 0]
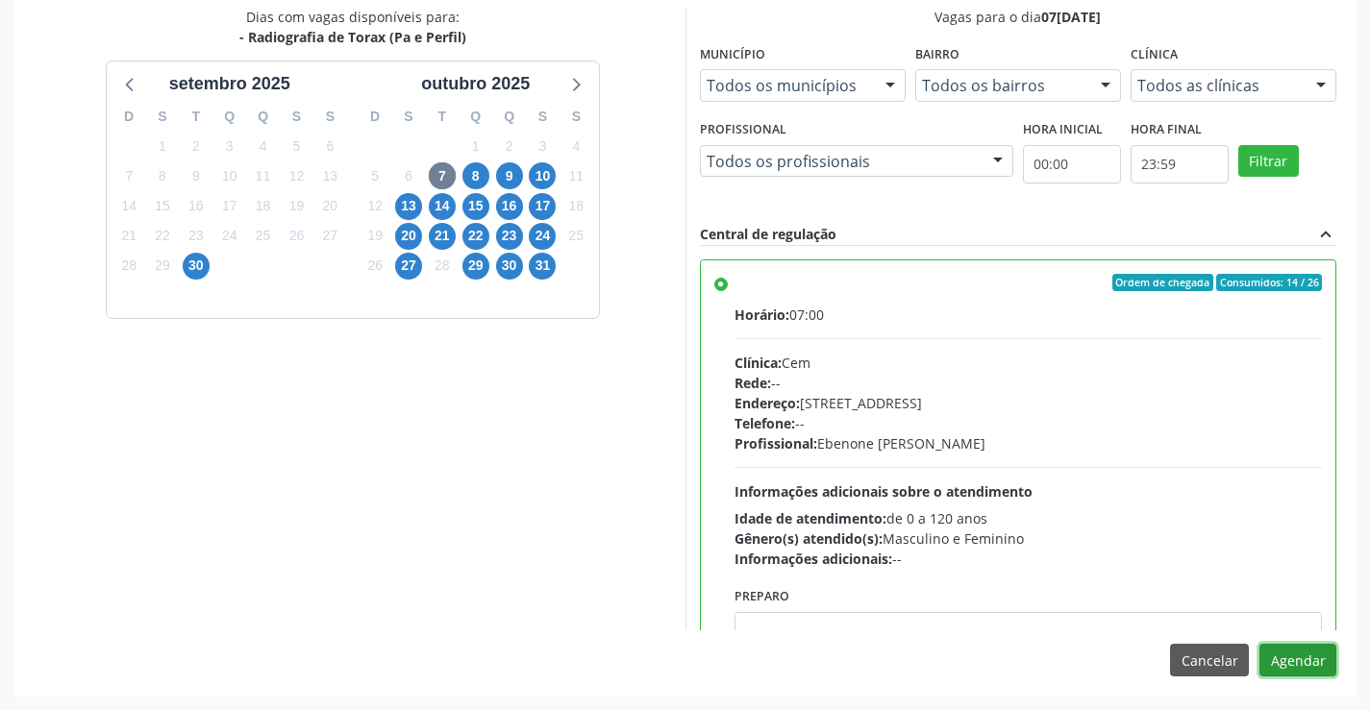
click at [1290, 651] on button "Agendar" at bounding box center [1297, 660] width 77 height 33
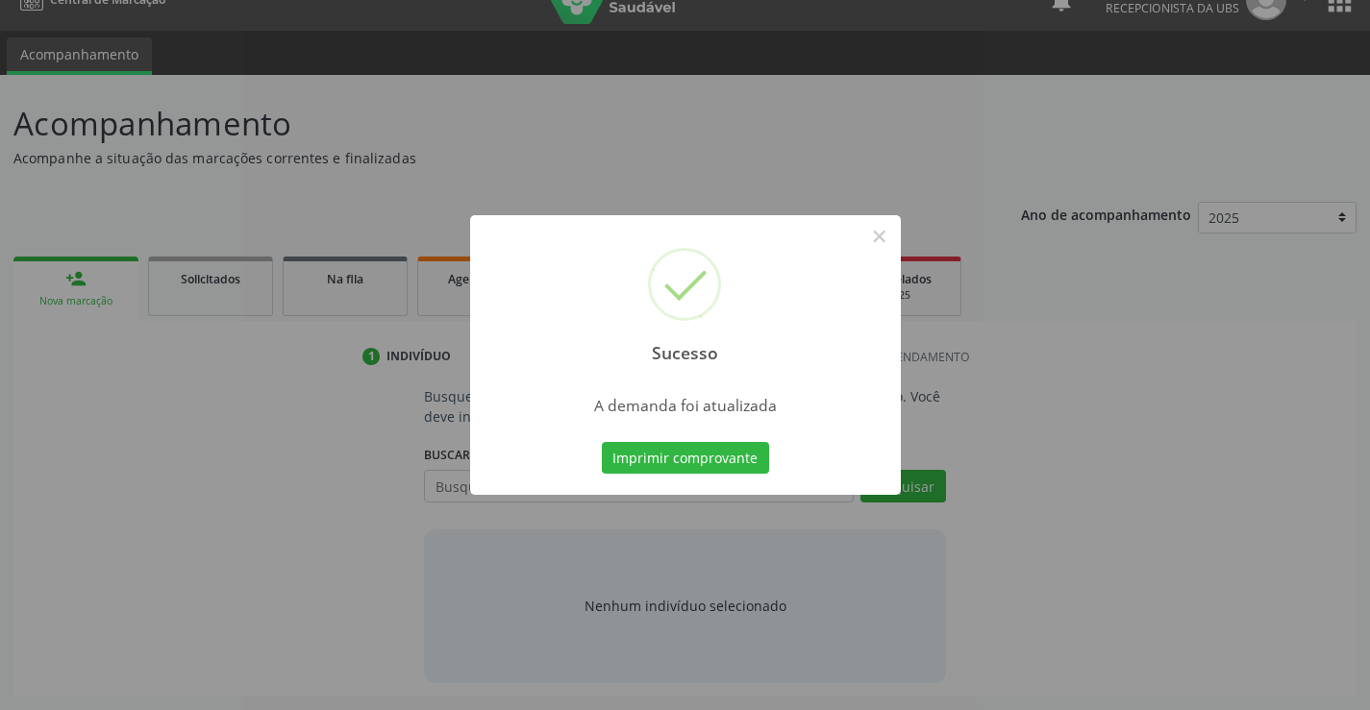
scroll to position [31, 0]
click at [674, 468] on button "Imprimir comprovante" at bounding box center [685, 458] width 167 height 33
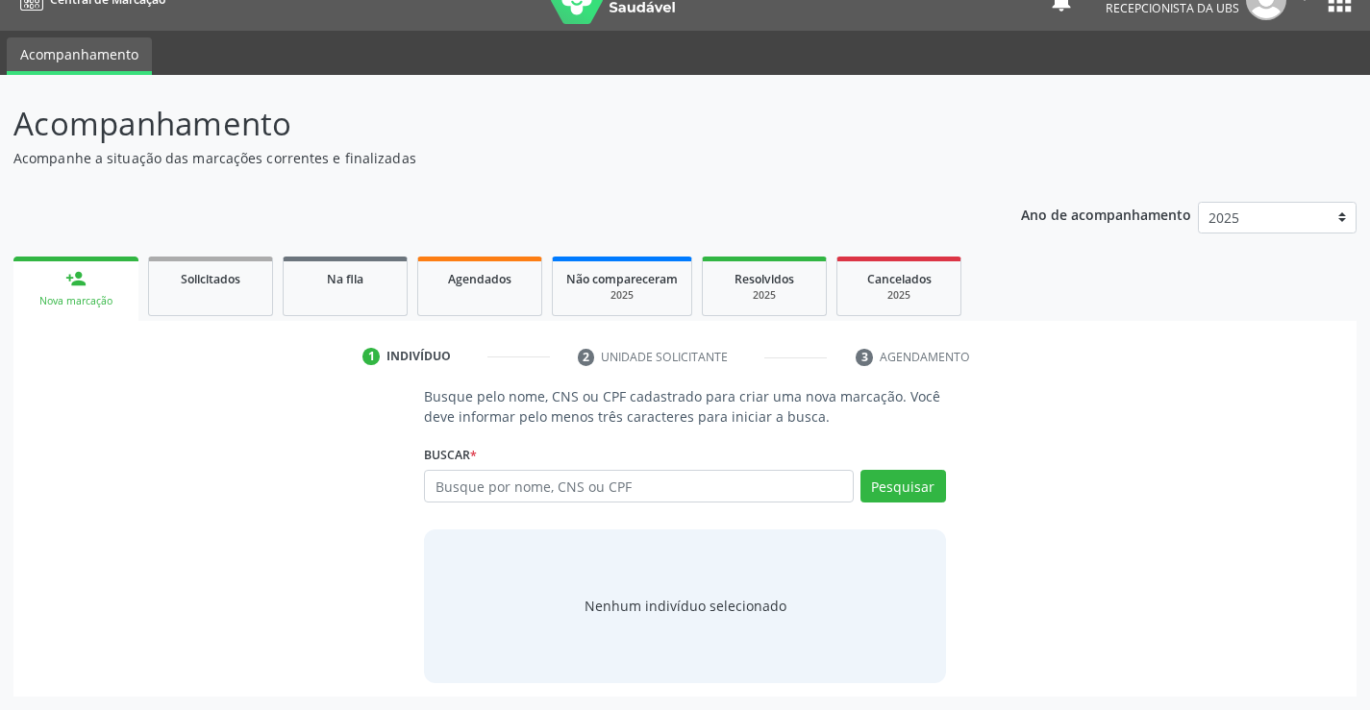
click at [62, 271] on link "person_add Nova marcação" at bounding box center [75, 289] width 125 height 64
click at [435, 495] on input "text" at bounding box center [638, 486] width 429 height 33
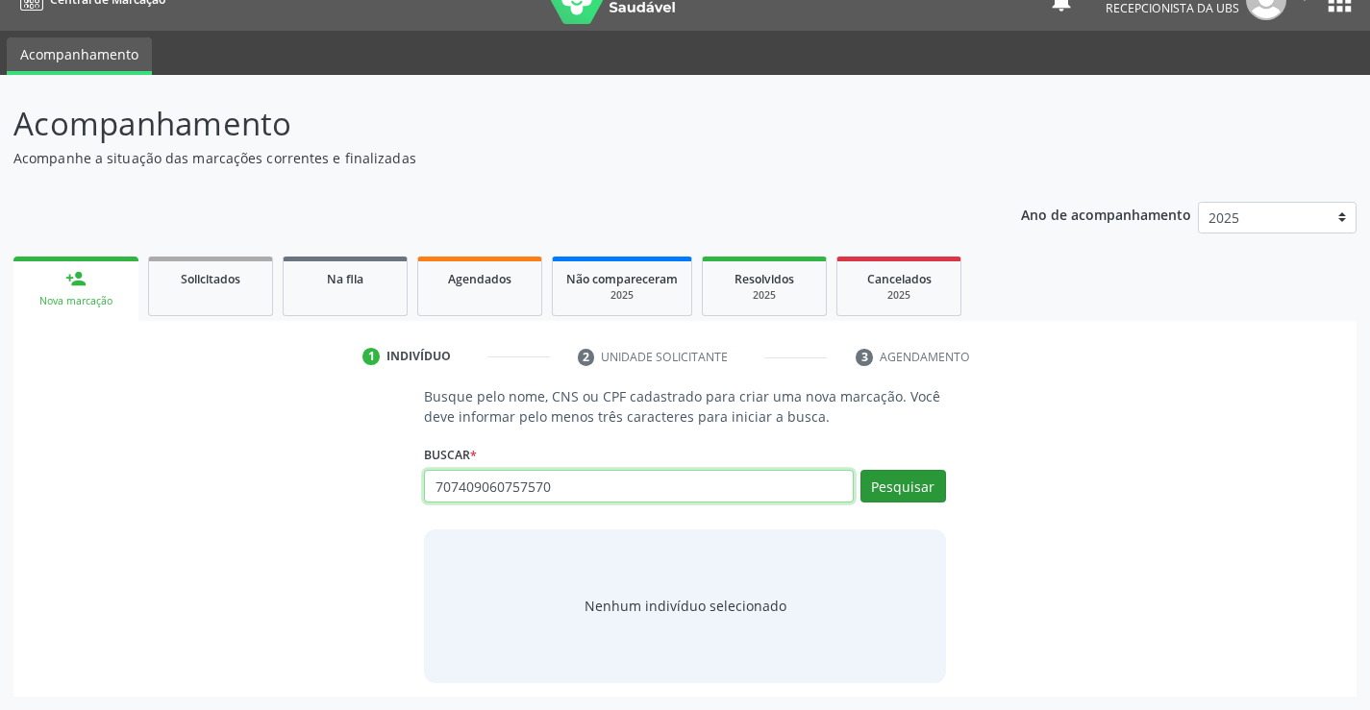
type input "707409060757570"
click at [878, 492] on button "Pesquisar" at bounding box center [903, 486] width 86 height 33
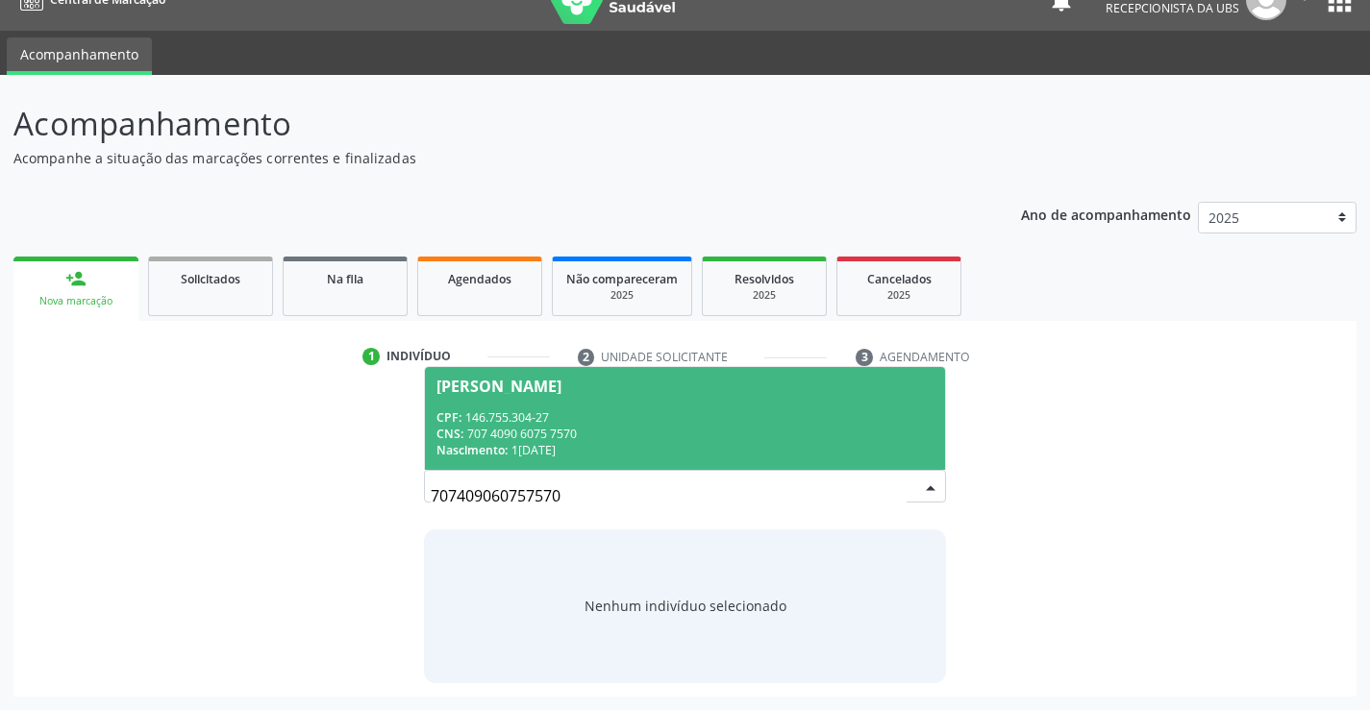
click at [588, 453] on div "Nascimento: 19/07/2017" at bounding box center [684, 450] width 496 height 16
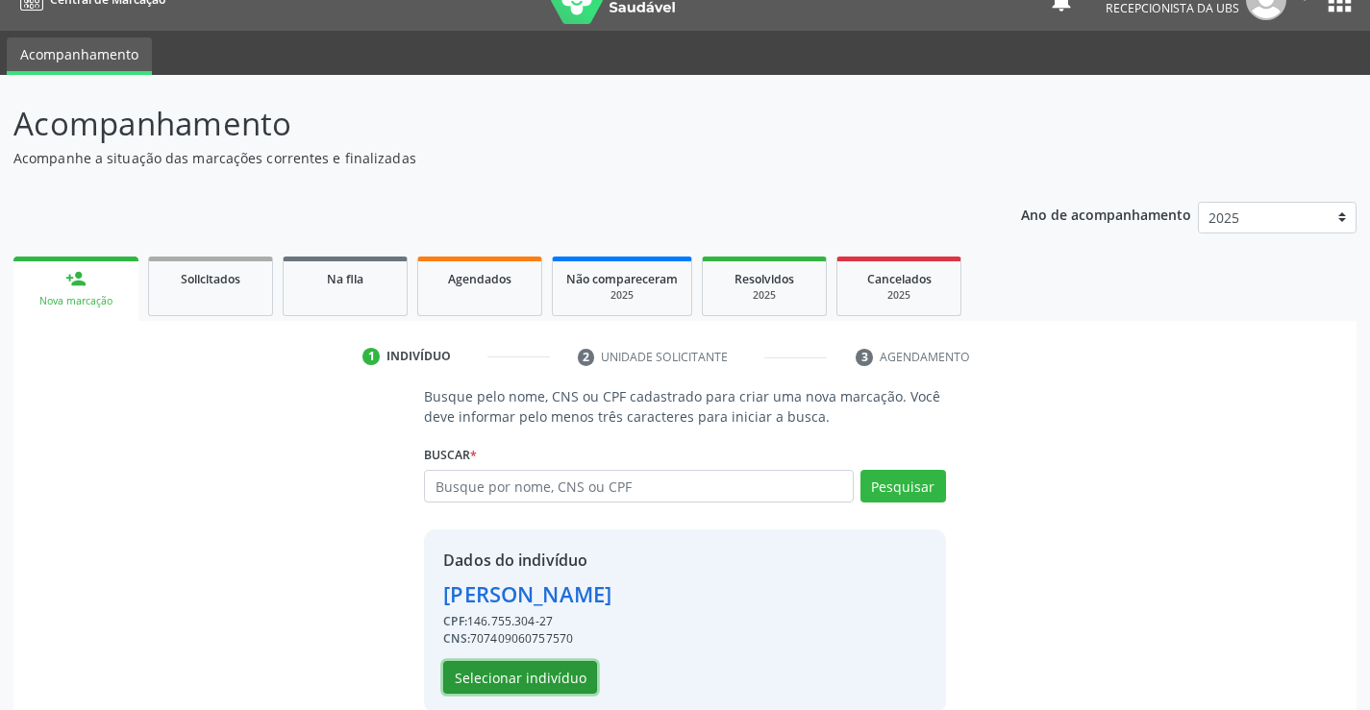
click at [529, 674] on button "Selecionar indivíduo" at bounding box center [520, 677] width 154 height 33
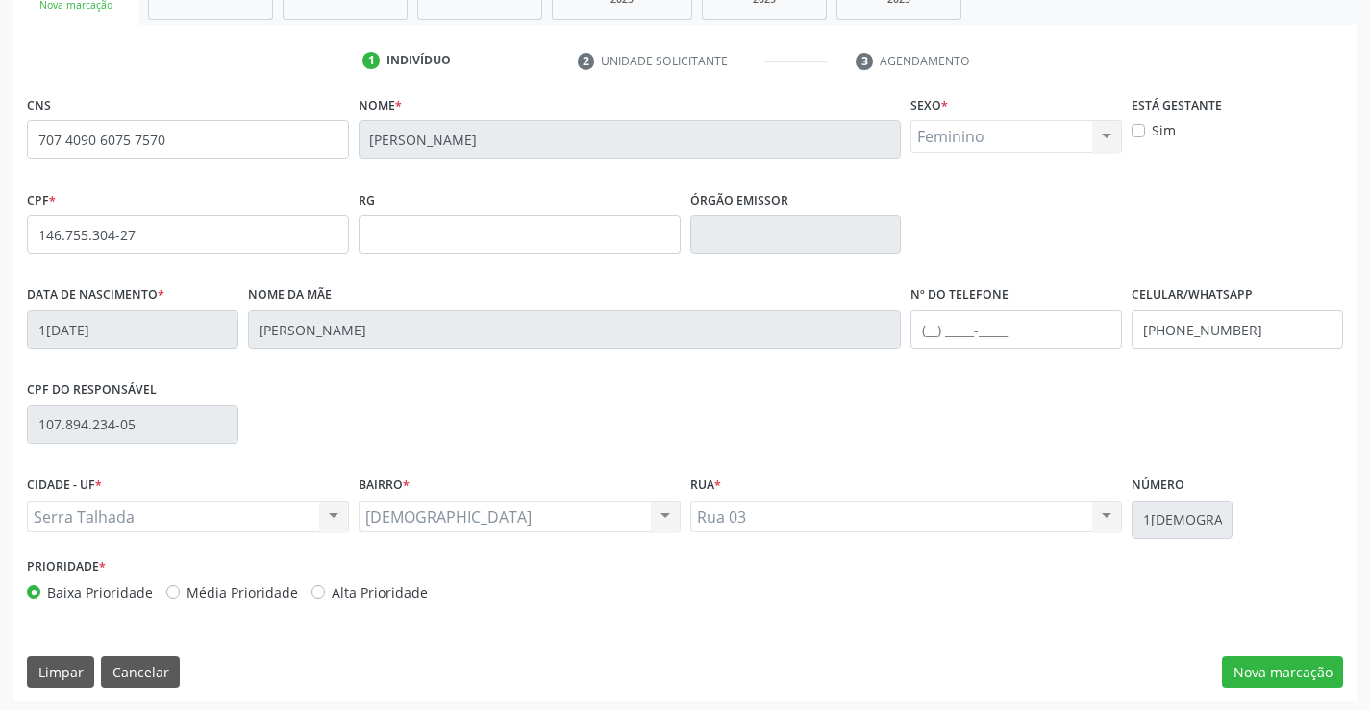
scroll to position [332, 0]
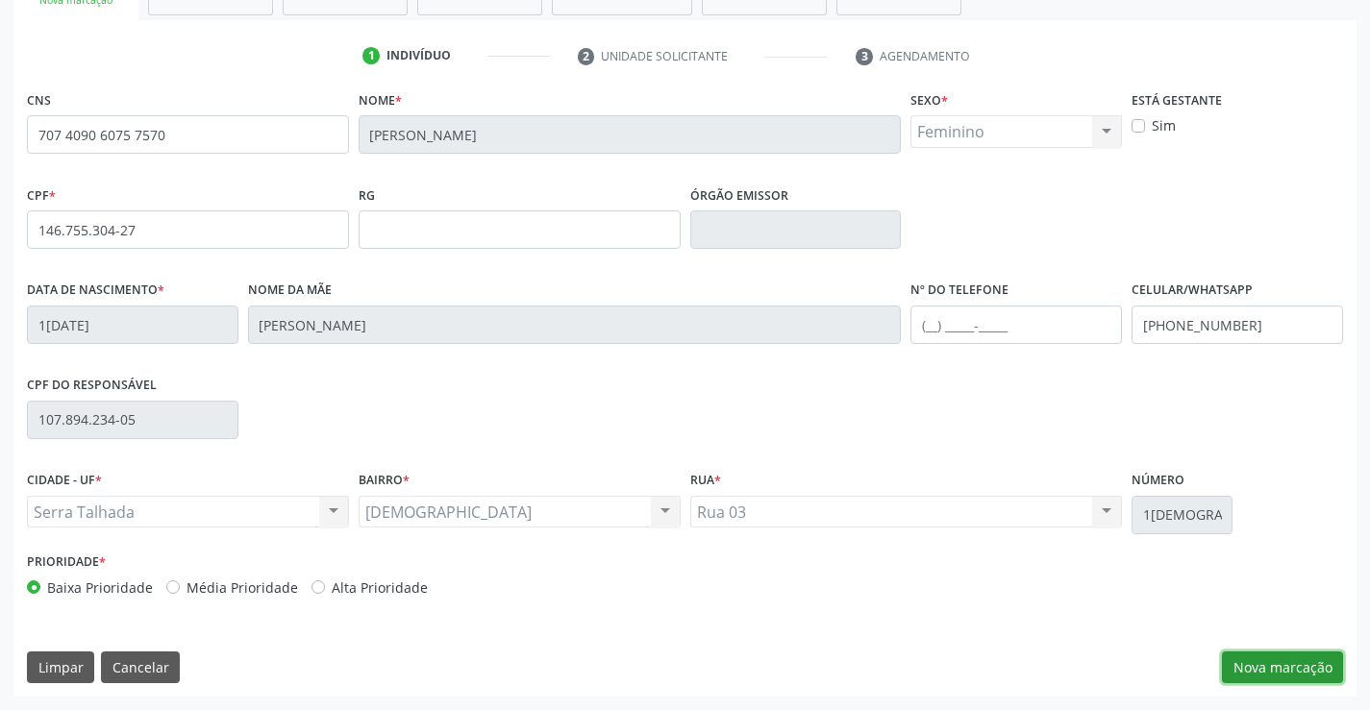
click at [1281, 668] on button "Nova marcação" at bounding box center [1282, 668] width 121 height 33
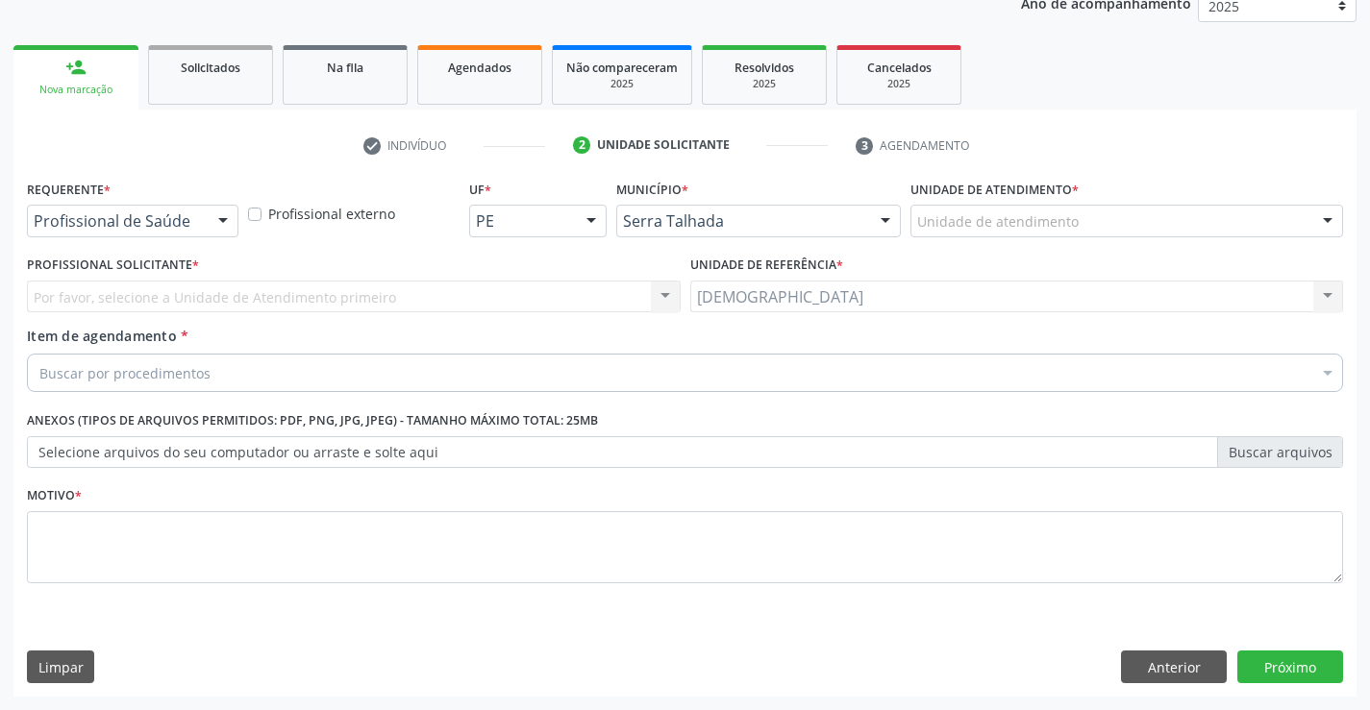
click at [225, 220] on div at bounding box center [223, 222] width 29 height 33
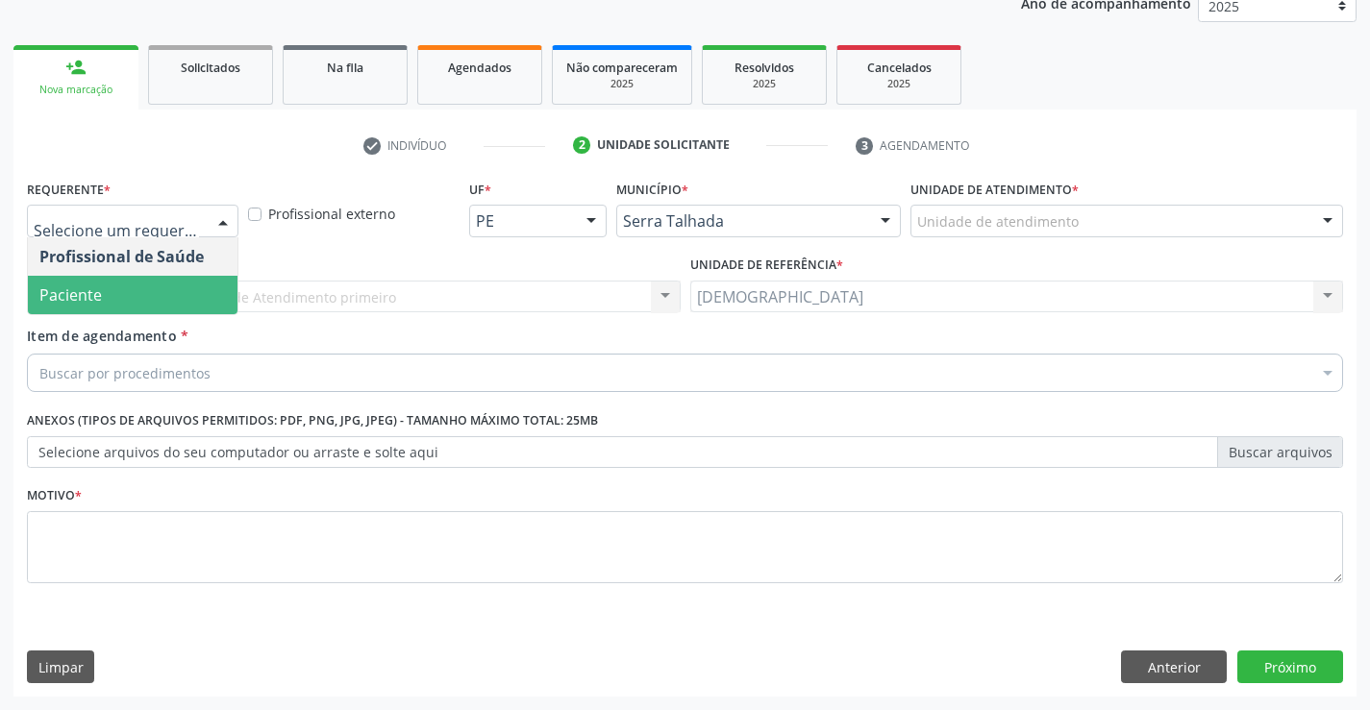
click at [158, 285] on span "Paciente" at bounding box center [133, 295] width 210 height 38
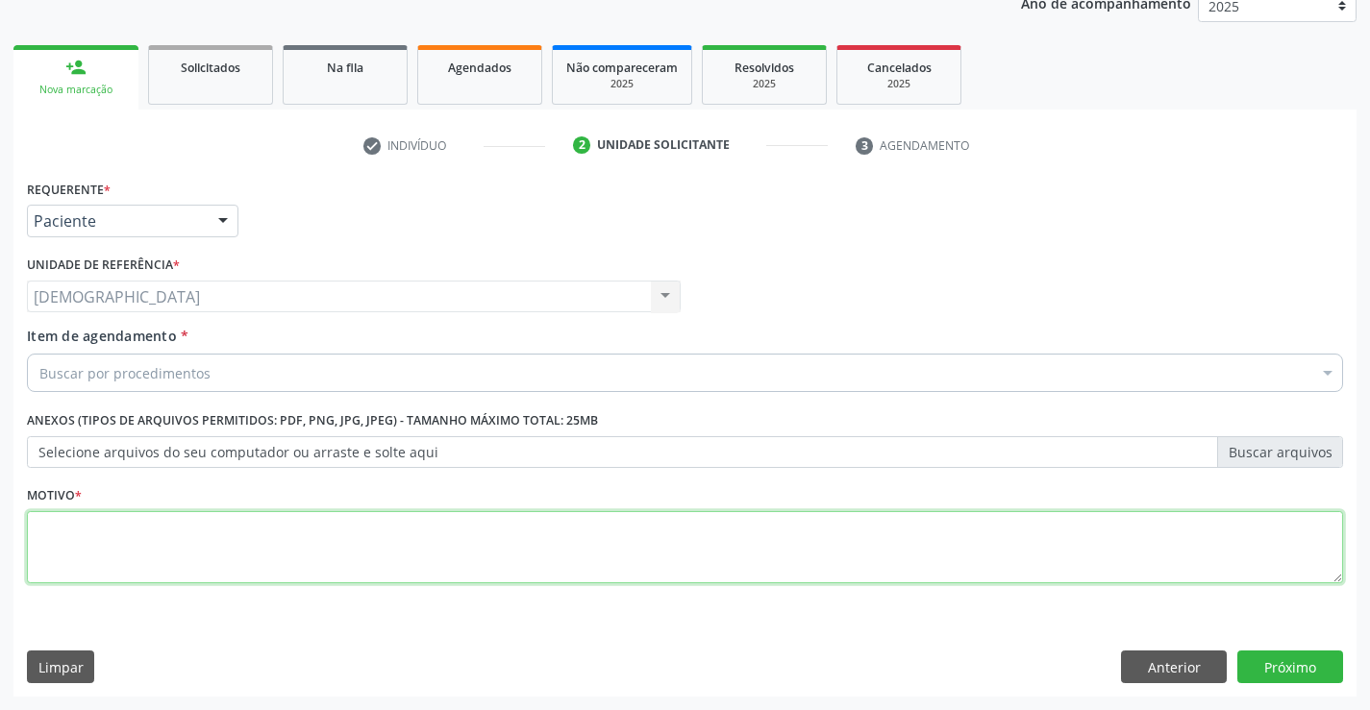
click at [185, 524] on textarea at bounding box center [685, 547] width 1316 height 73
type textarea "."
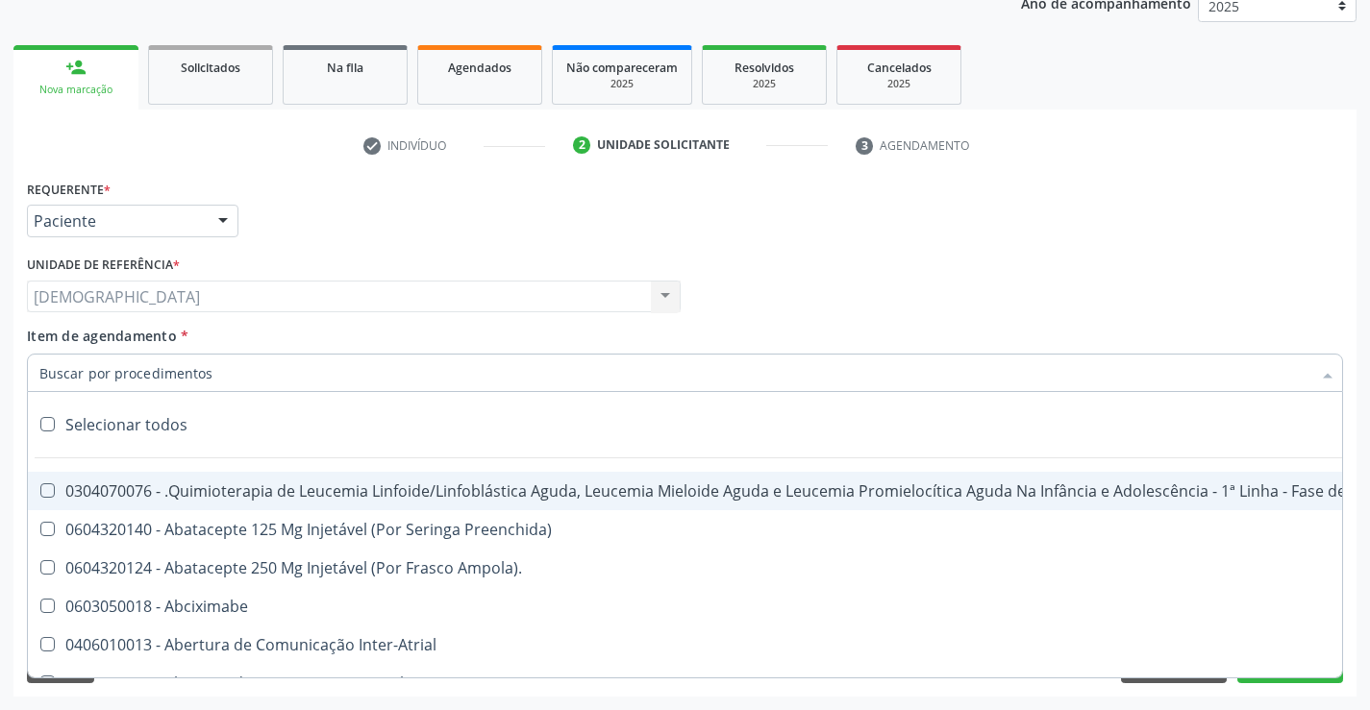
click at [489, 375] on div at bounding box center [685, 373] width 1316 height 38
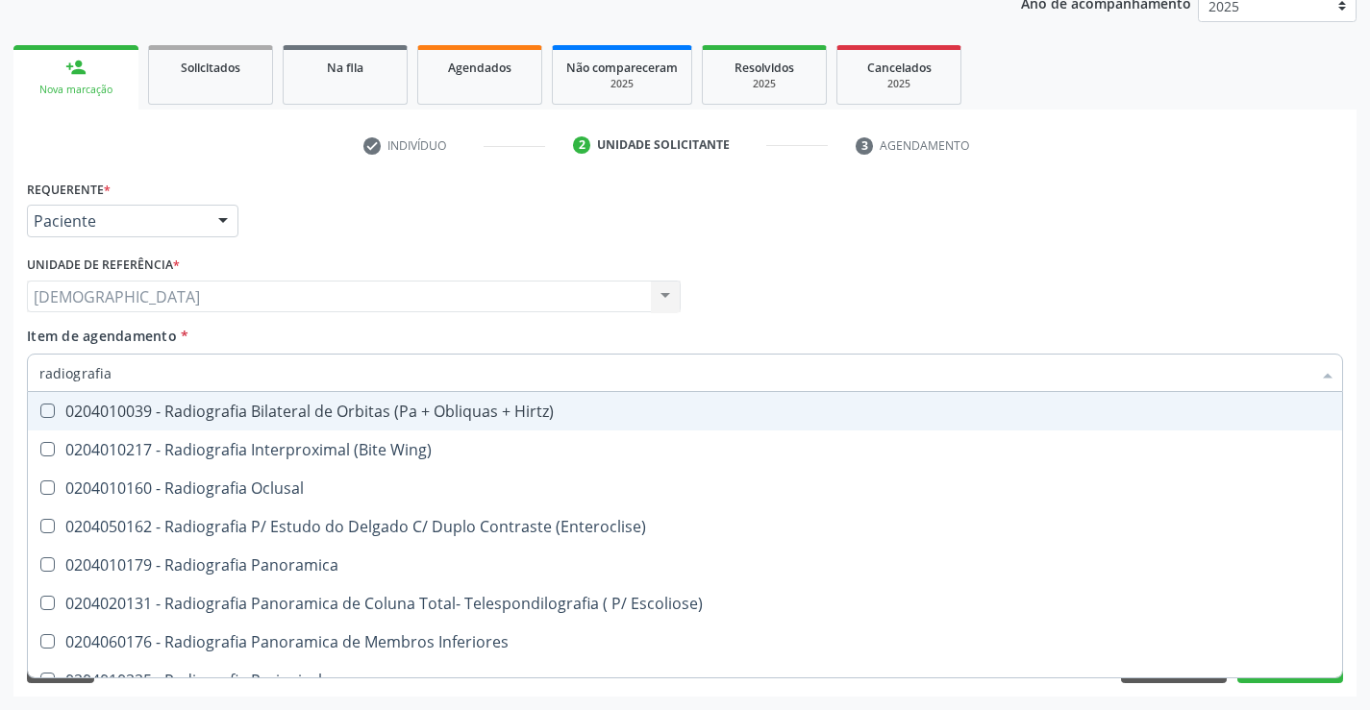
type input "radiografia"
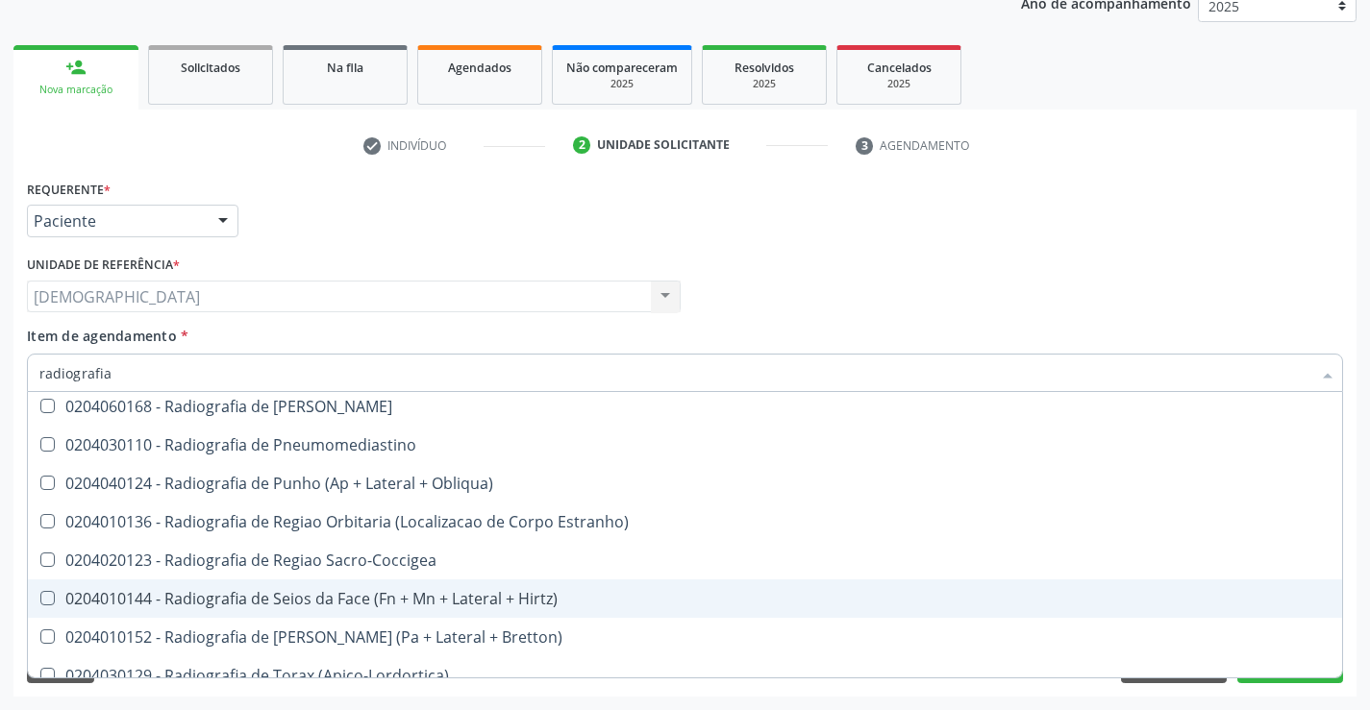
scroll to position [2331, 0]
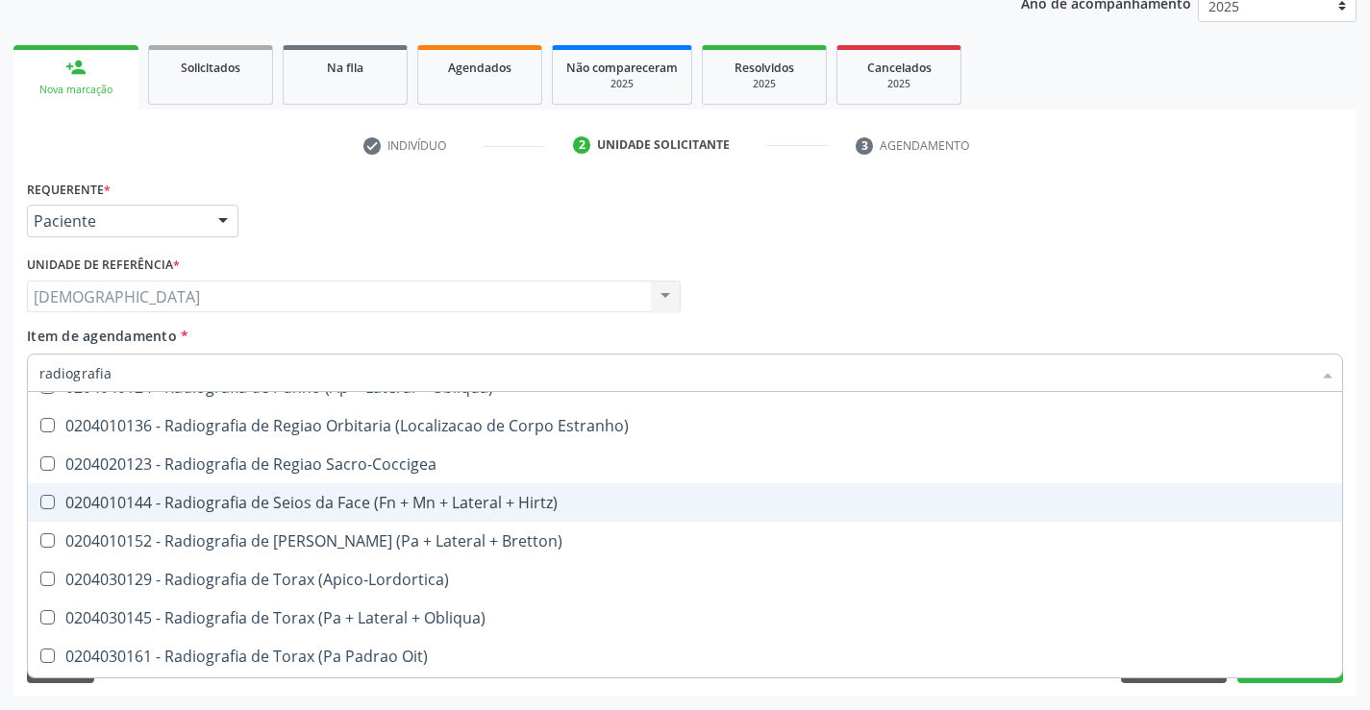
click at [369, 505] on div "0204010144 - Radiografia de Seios da Face (Fn + Mn + Lateral + Hirtz)" at bounding box center [684, 502] width 1291 height 15
checkbox Hirtz\) "true"
click at [1235, 181] on div "Requerente * Paciente Profissional de Saúde Paciente Nenhum resultado encontrad…" at bounding box center [685, 212] width 1326 height 75
checkbox Wing\) "true"
checkbox Hirtz\) "false"
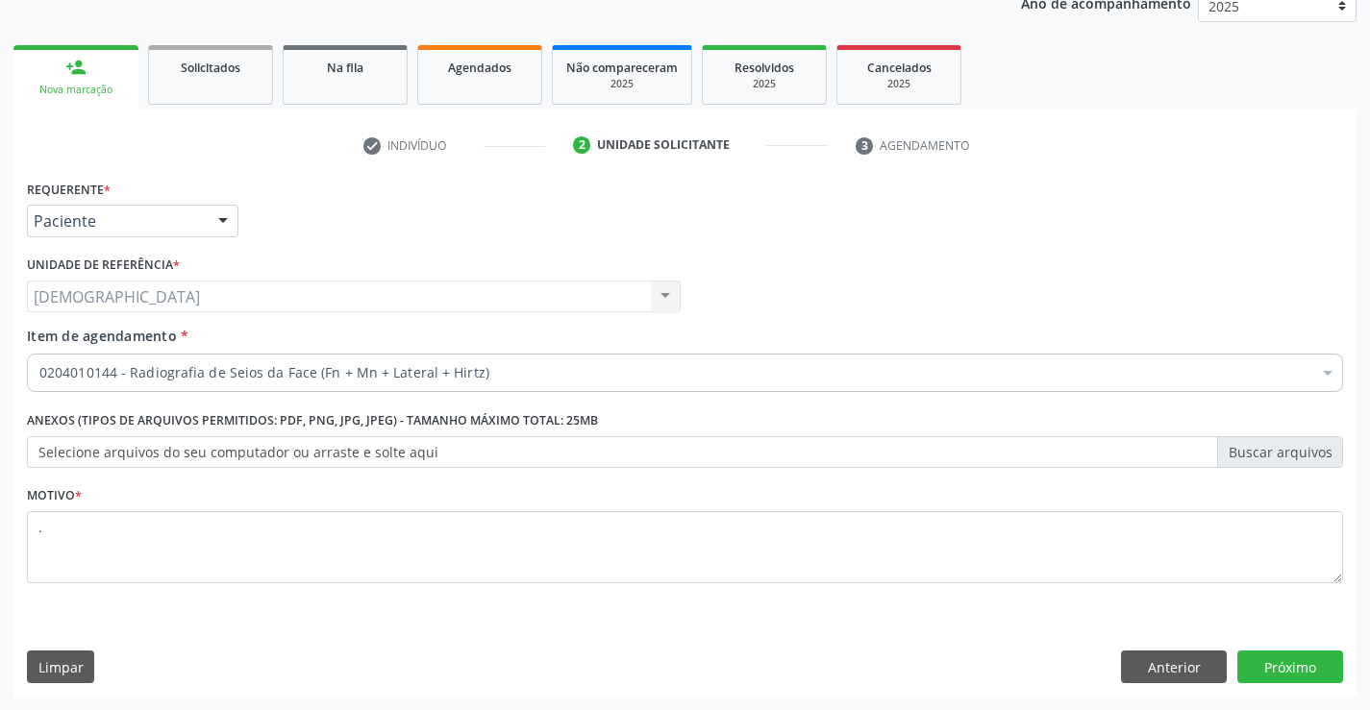
scroll to position [0, 0]
click at [1285, 667] on button "Próximo" at bounding box center [1290, 667] width 106 height 33
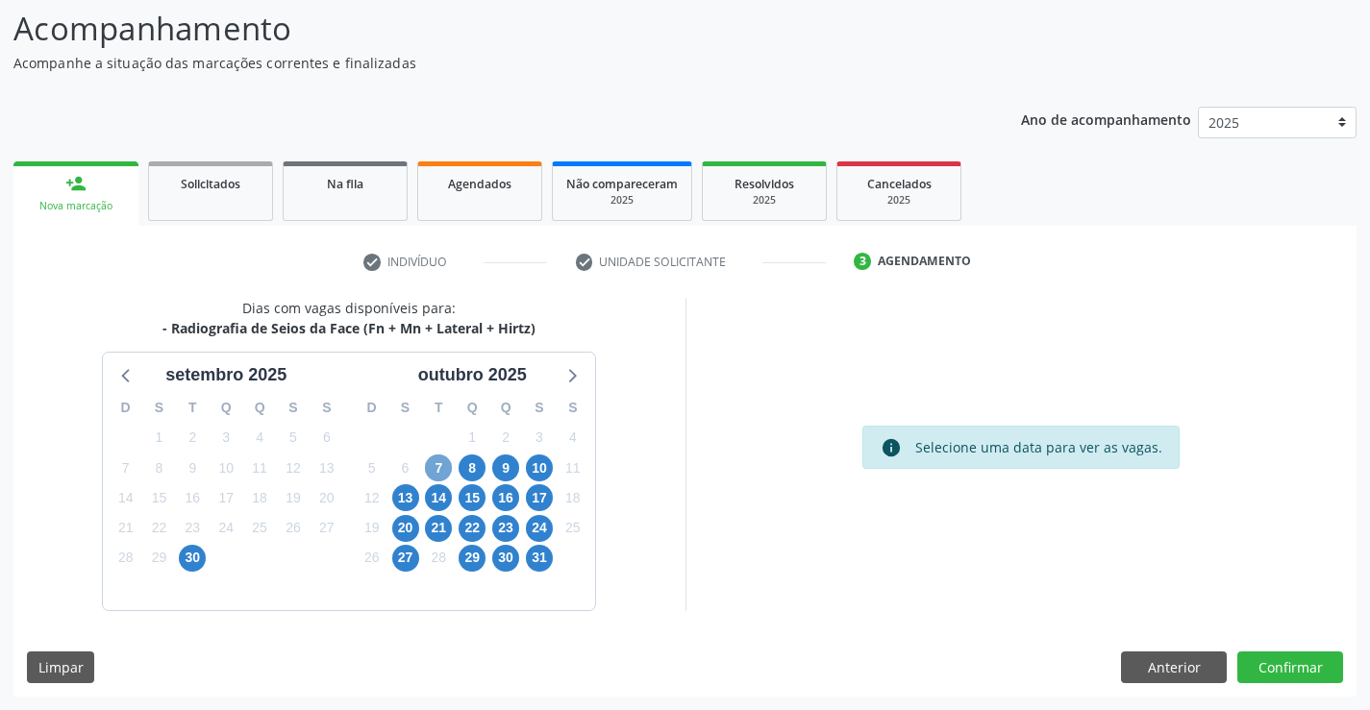
click at [428, 472] on span "7" at bounding box center [438, 468] width 27 height 27
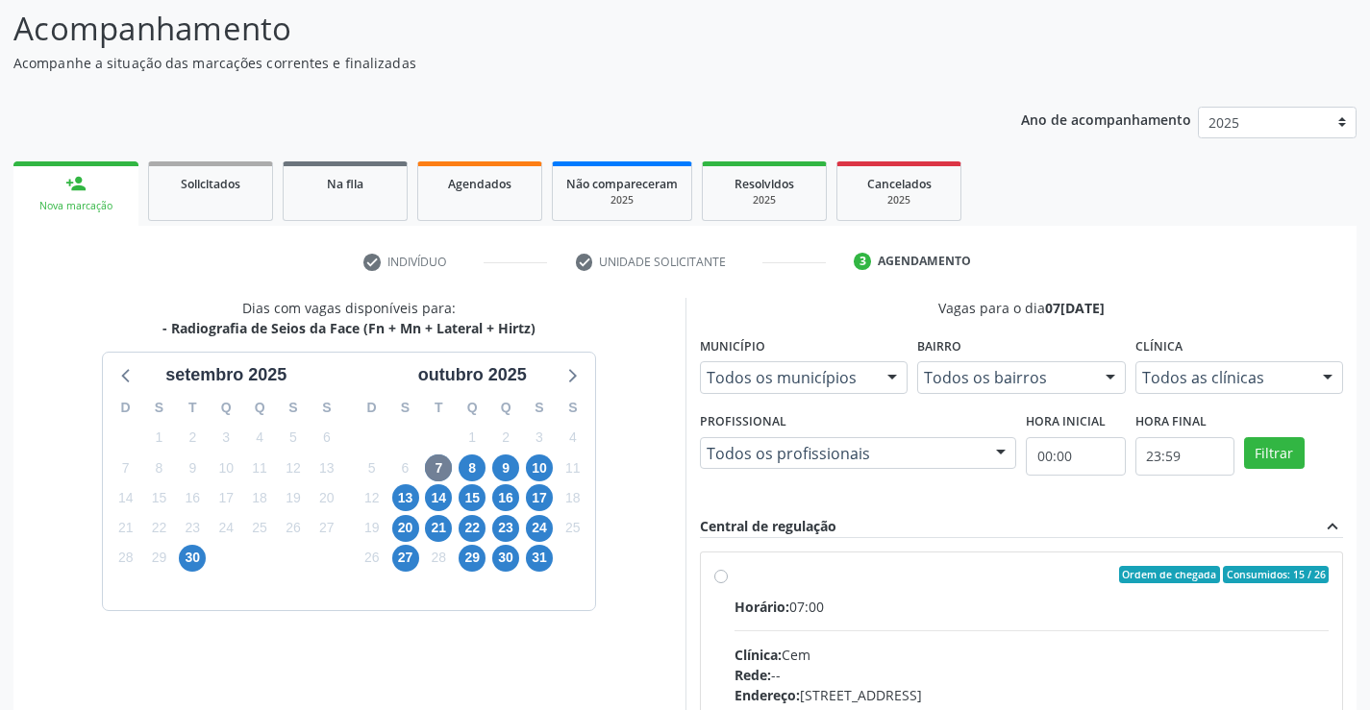
click at [734, 579] on label "Ordem de chegada Consumidos: 15 / 26 Horário: 07:00 Clínica: Cem Rede: -- Ender…" at bounding box center [1031, 713] width 595 height 295
click at [717, 579] on input "Ordem de chegada Consumidos: 15 / 26 Horário: 07:00 Clínica: Cem Rede: -- Ender…" at bounding box center [720, 574] width 13 height 17
radio input "true"
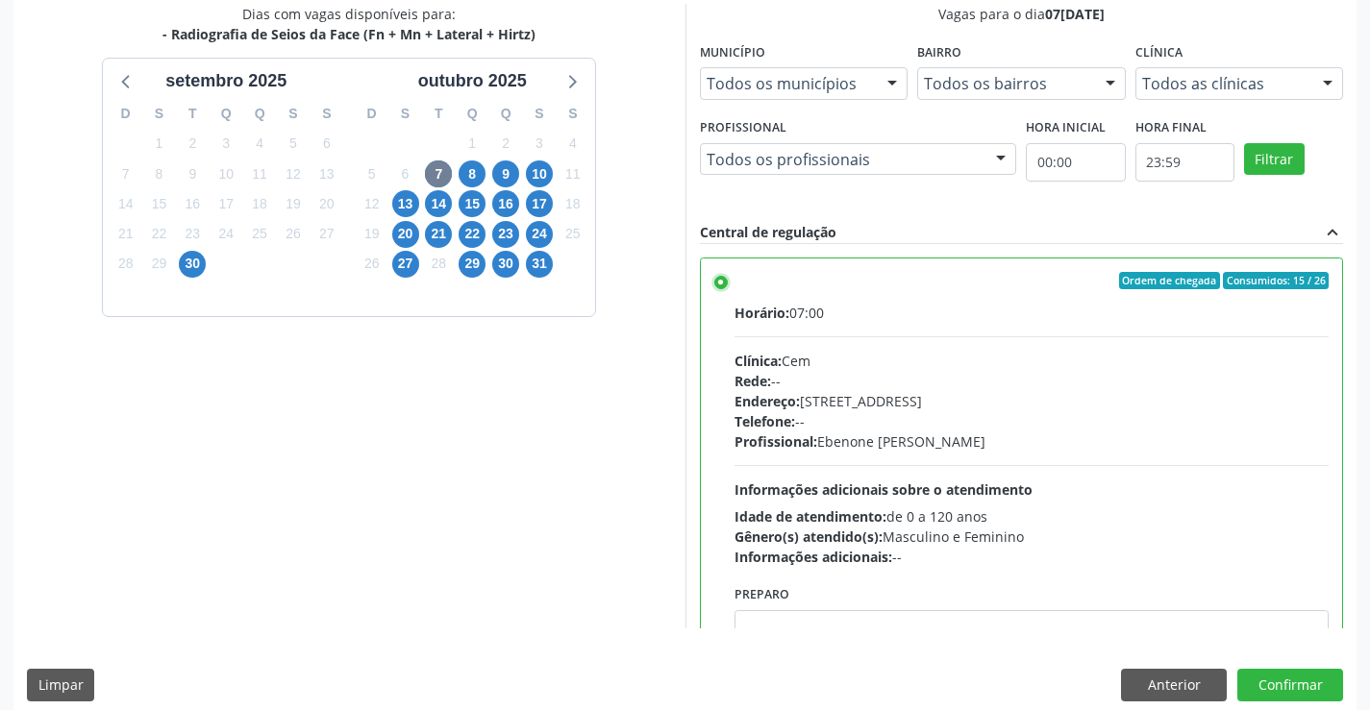
scroll to position [429, 0]
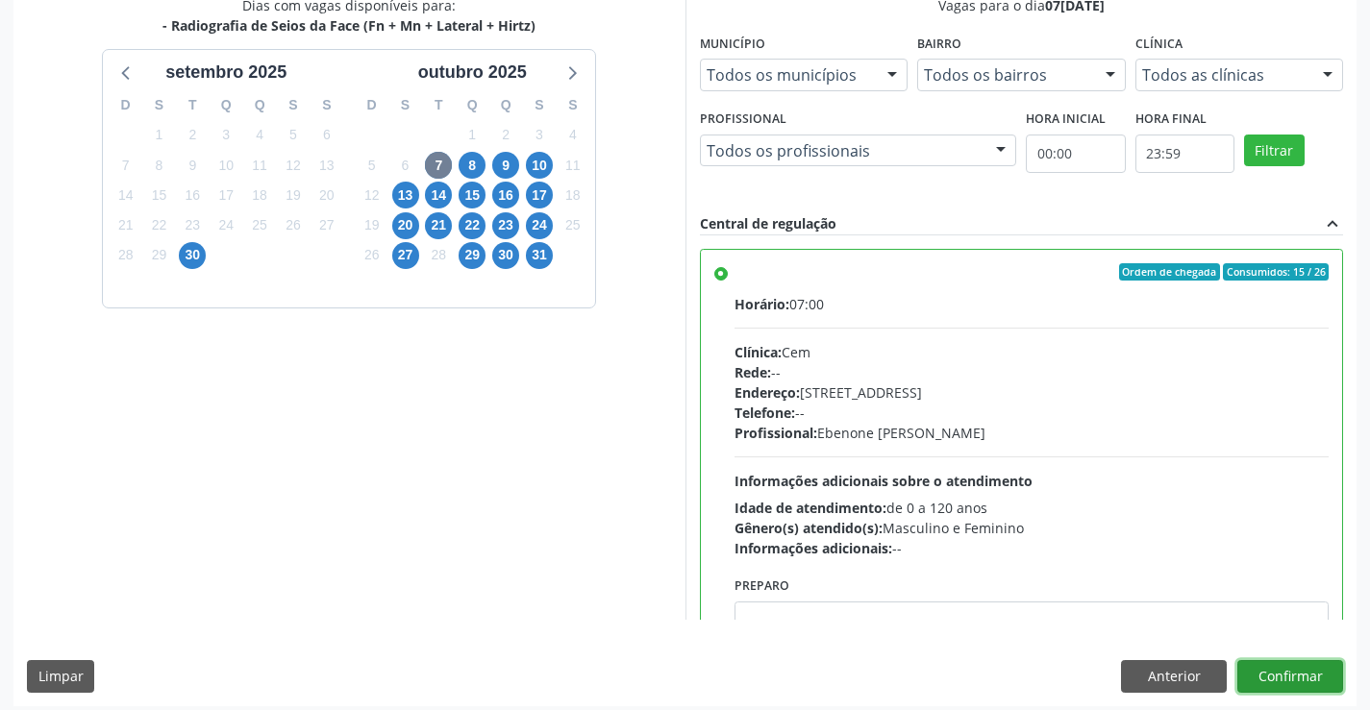
click at [1249, 668] on button "Confirmar" at bounding box center [1290, 676] width 106 height 33
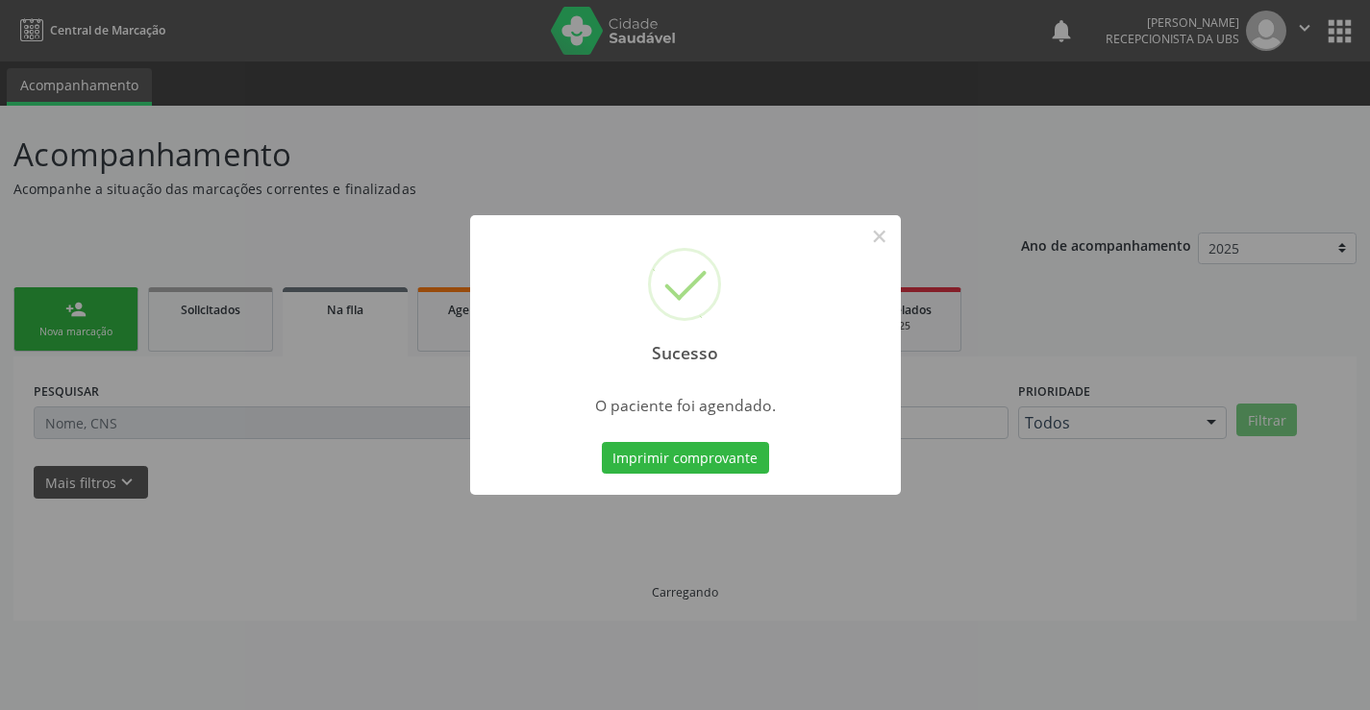
scroll to position [0, 0]
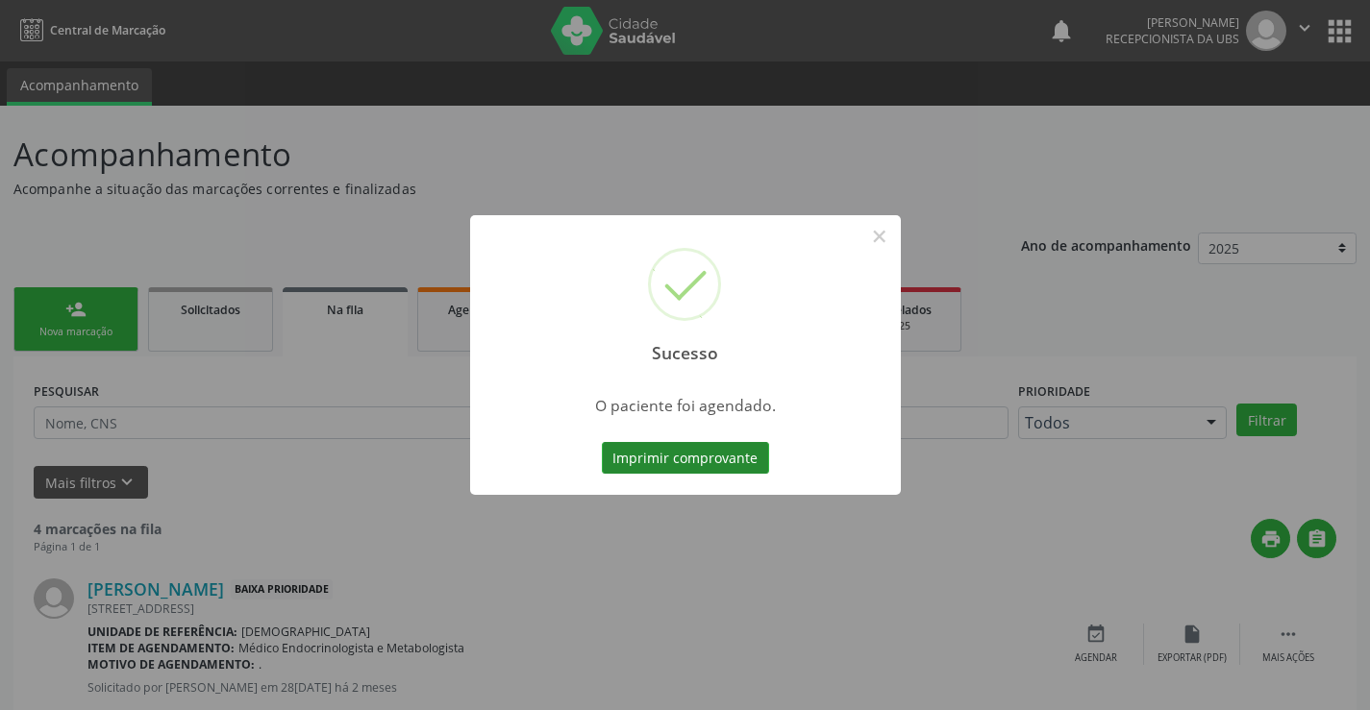
click at [679, 459] on button "Imprimir comprovante" at bounding box center [685, 458] width 167 height 33
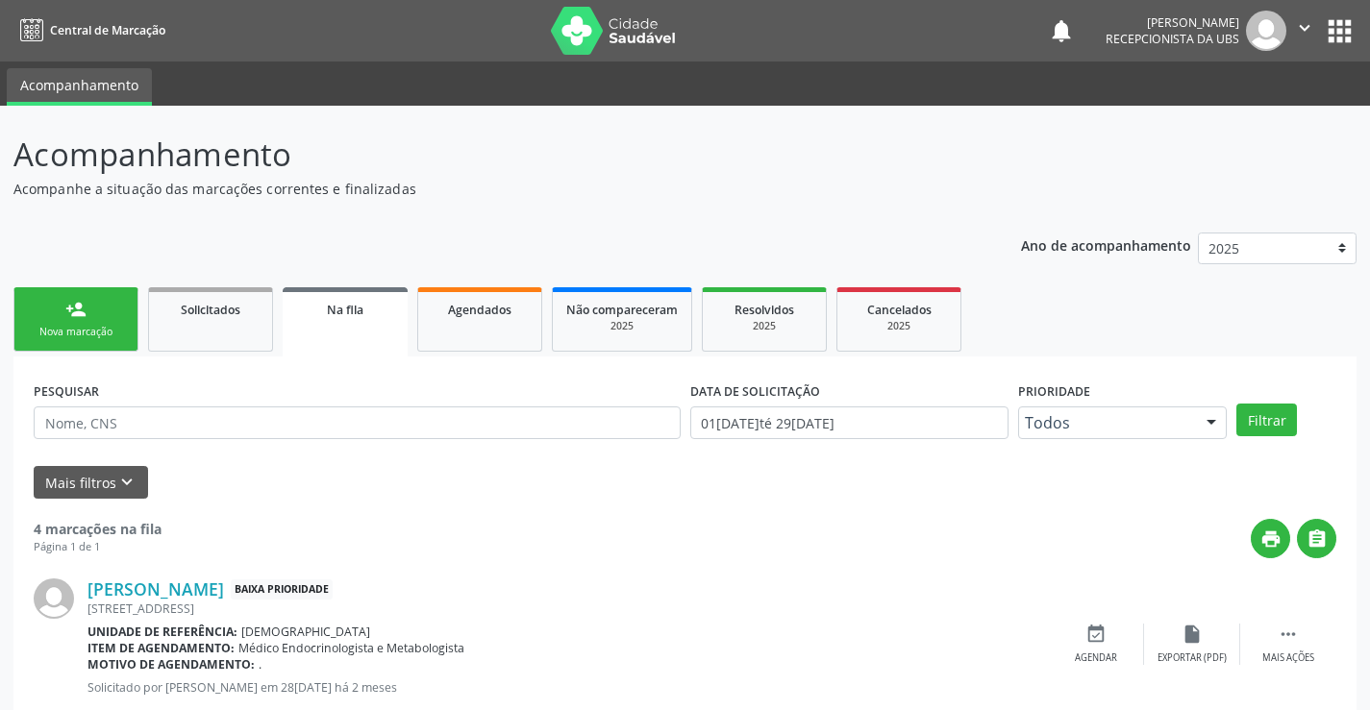
click at [53, 317] on link "person_add Nova marcação" at bounding box center [75, 319] width 125 height 64
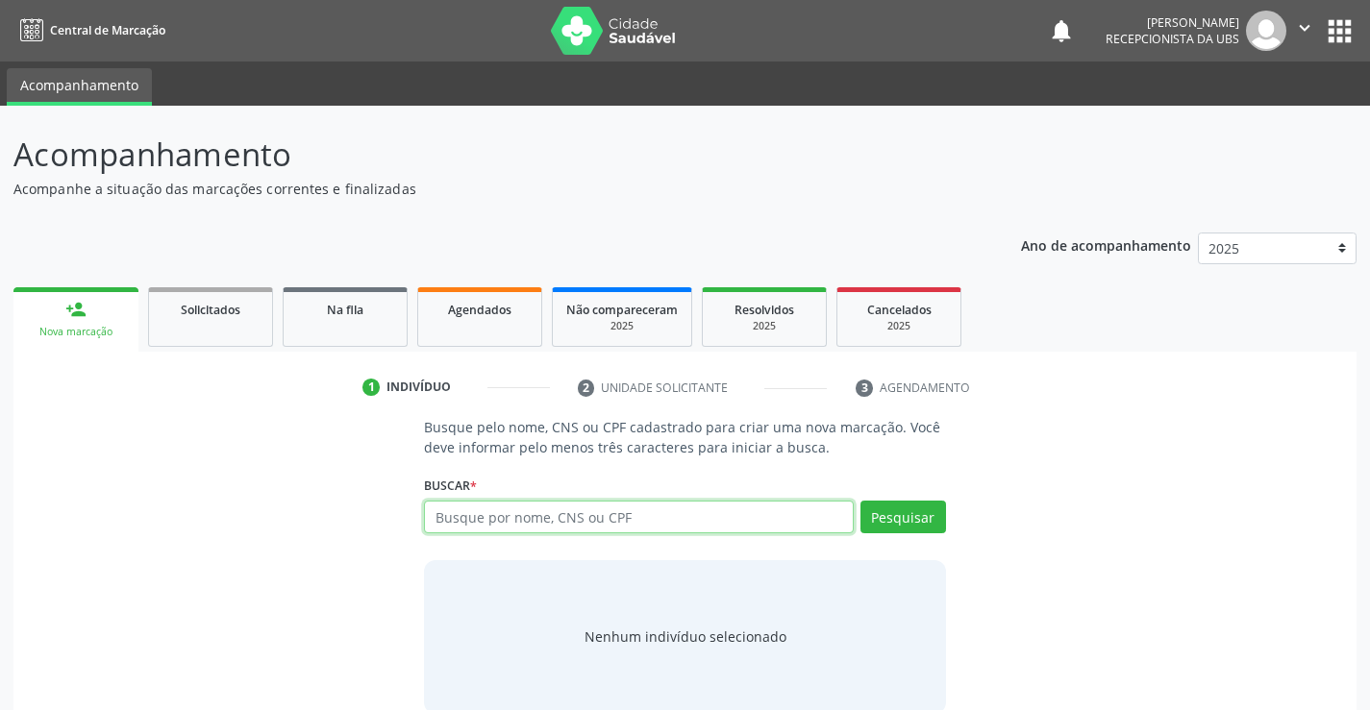
click at [643, 520] on input "text" at bounding box center [638, 517] width 429 height 33
type input "700401908752042"
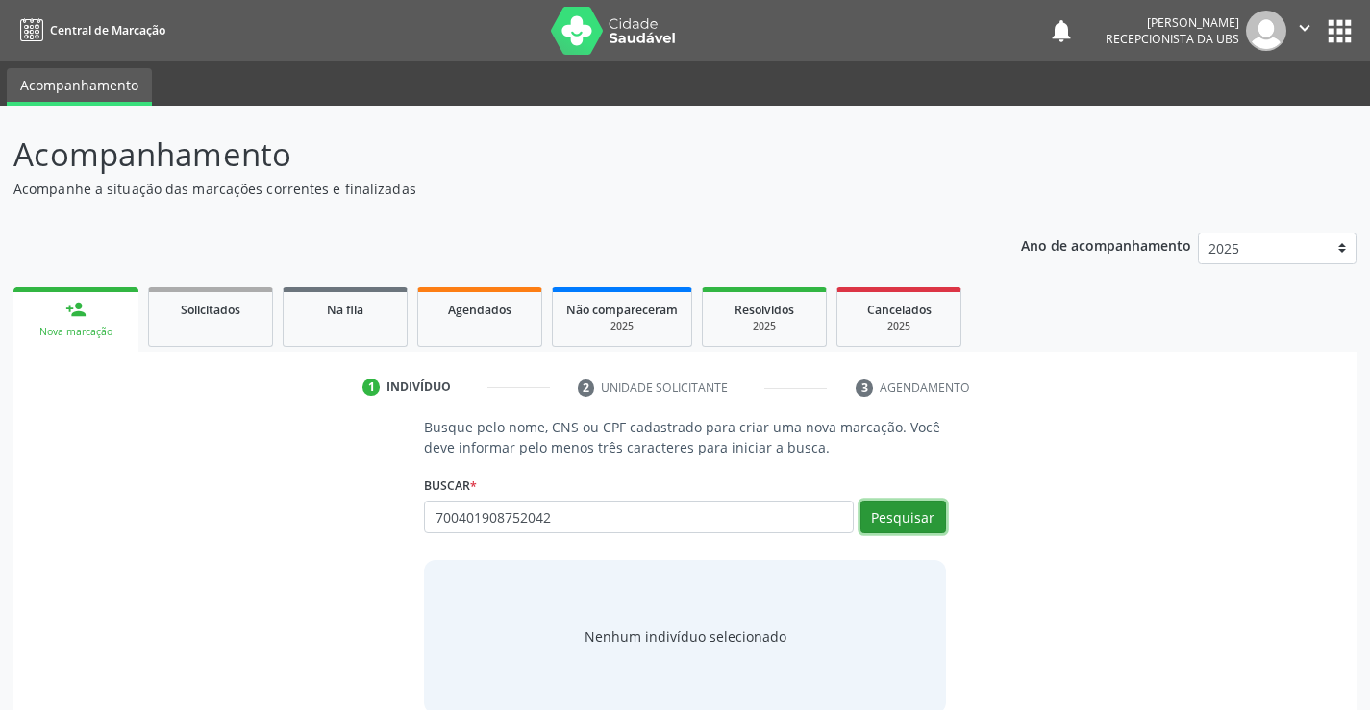
click at [890, 524] on button "Pesquisar" at bounding box center [903, 517] width 86 height 33
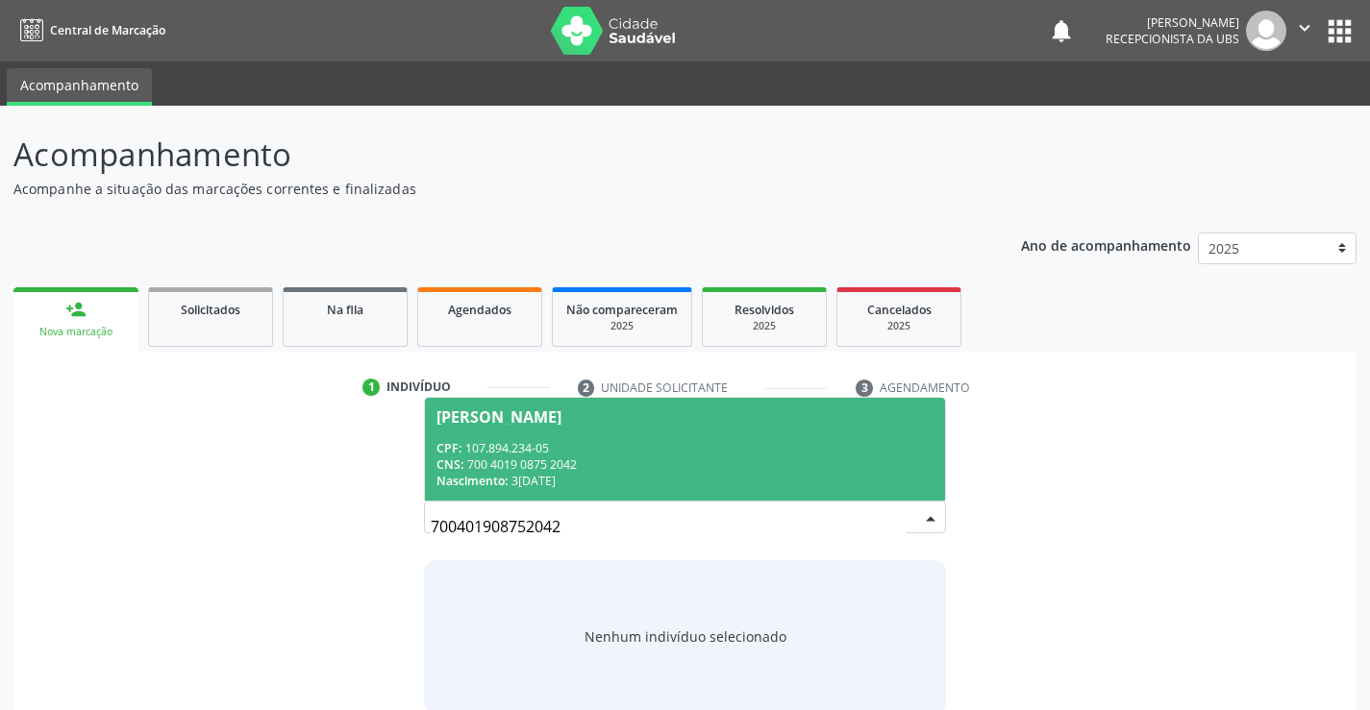
click at [637, 471] on div "CNS: 700 4019 0875 2042" at bounding box center [684, 465] width 496 height 16
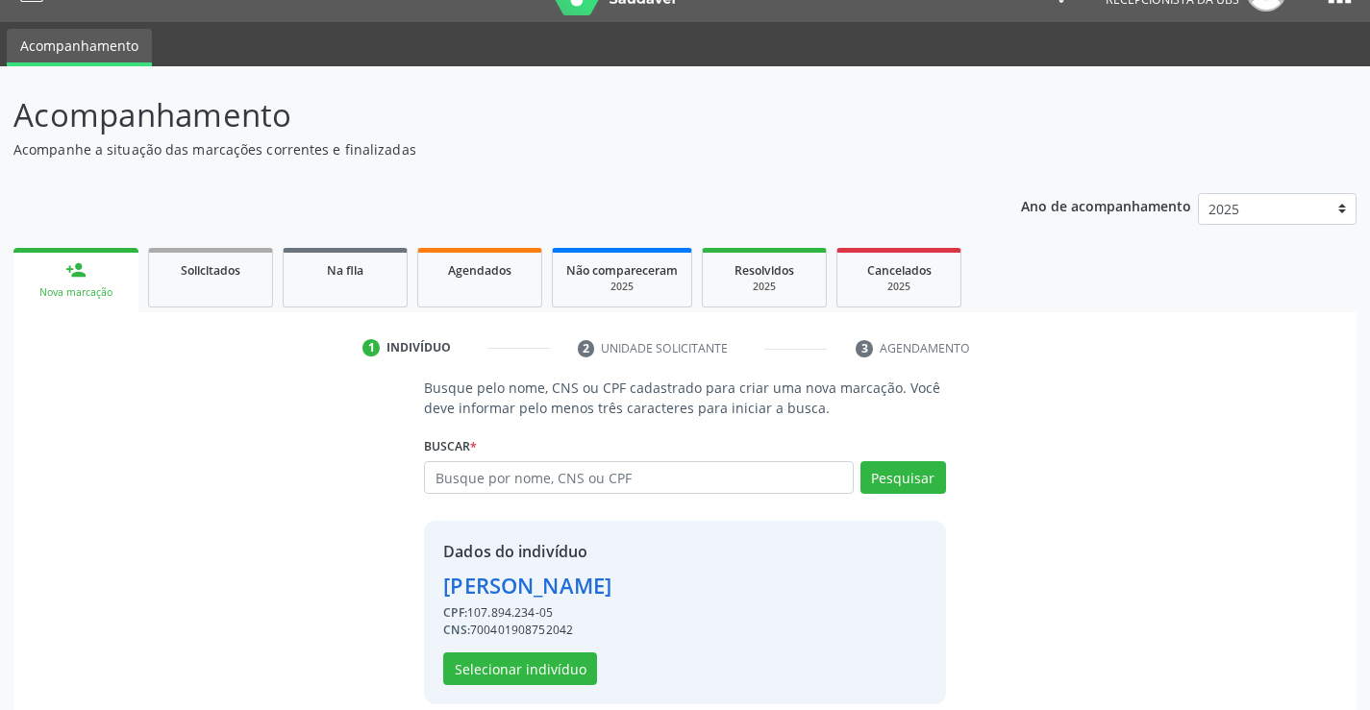
scroll to position [61, 0]
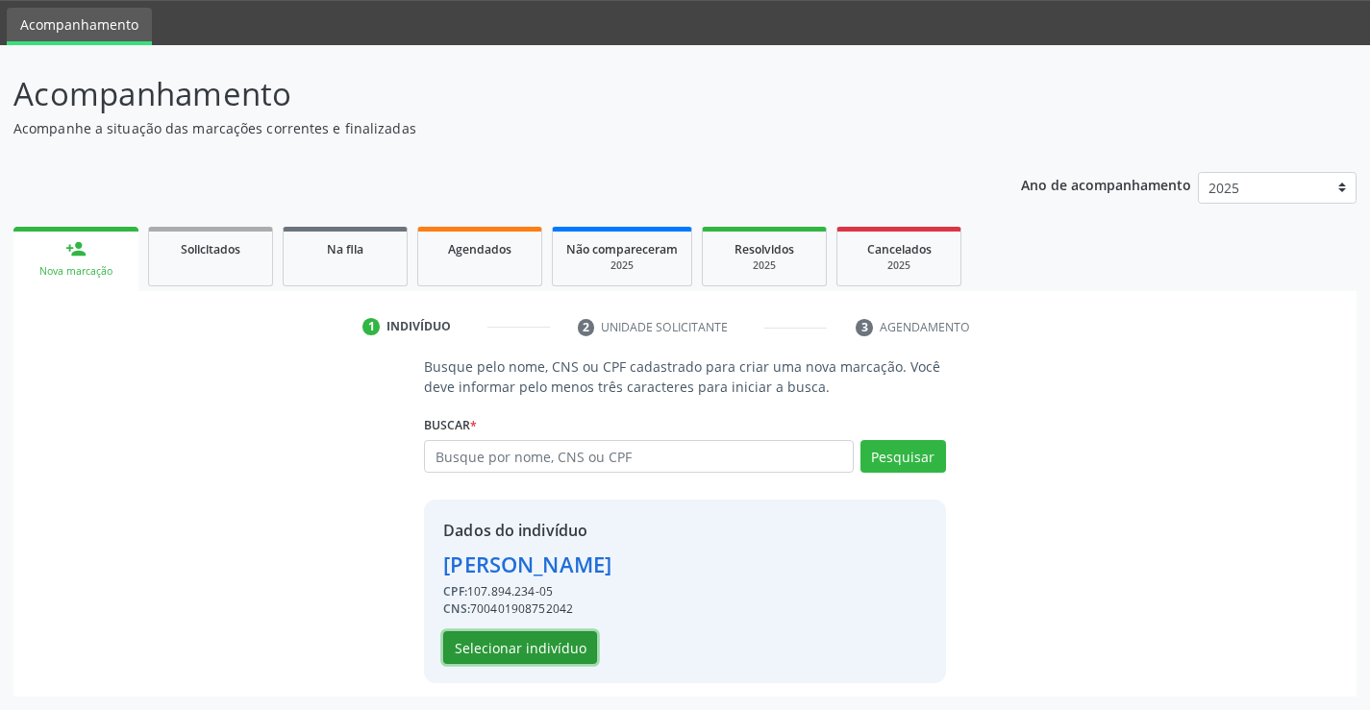
click at [519, 648] on button "Selecionar indivíduo" at bounding box center [520, 648] width 154 height 33
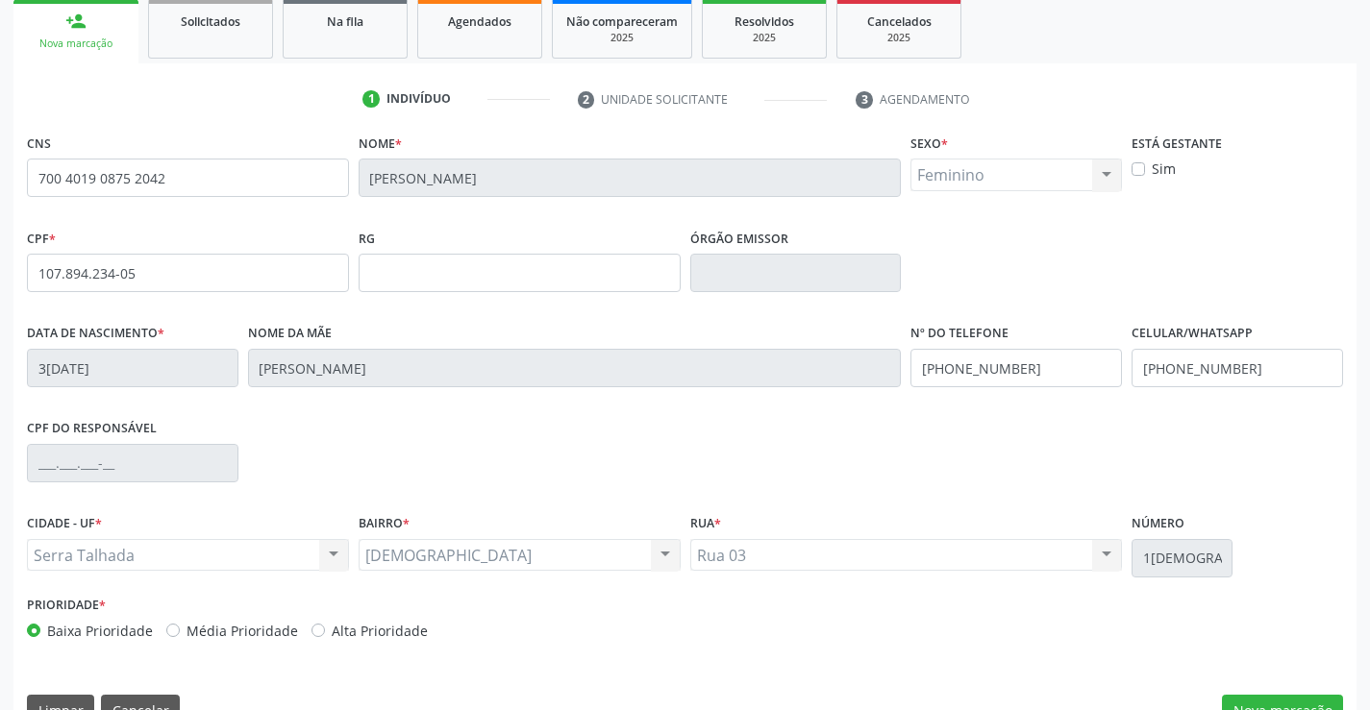
scroll to position [294, 0]
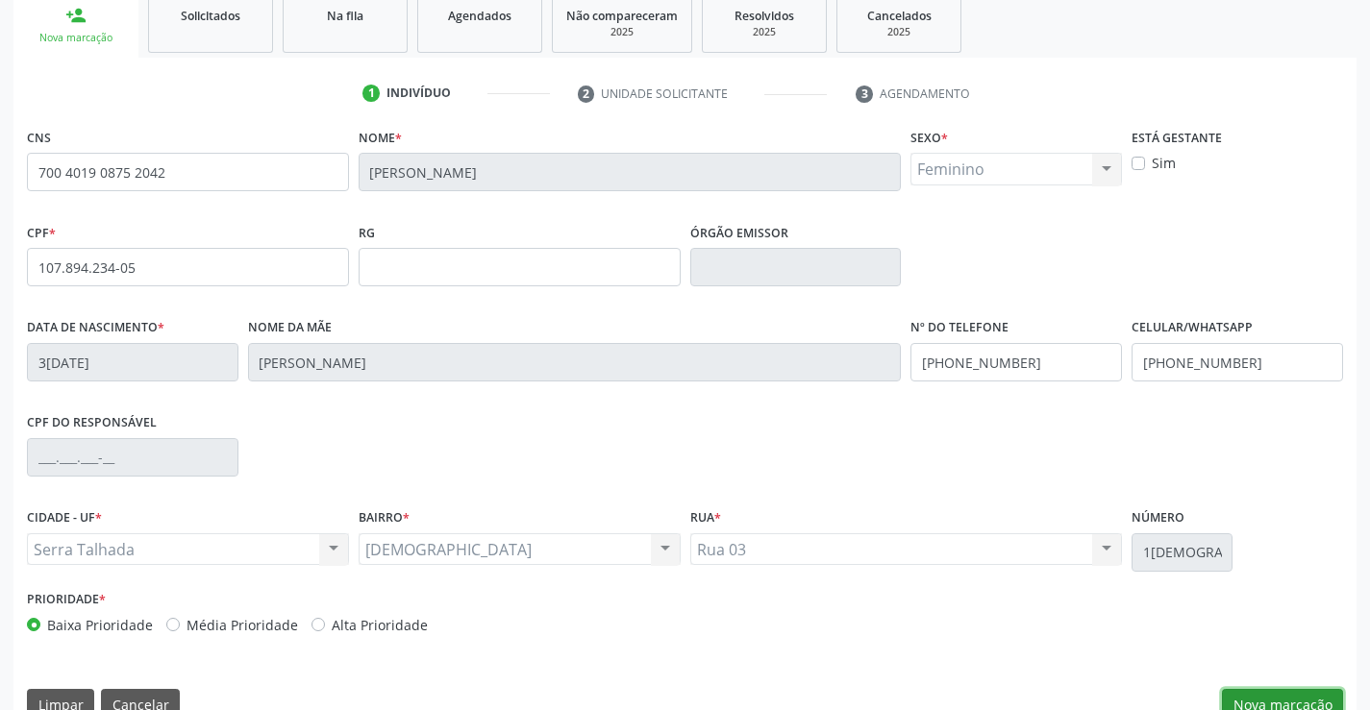
click at [1245, 694] on button "Nova marcação" at bounding box center [1282, 705] width 121 height 33
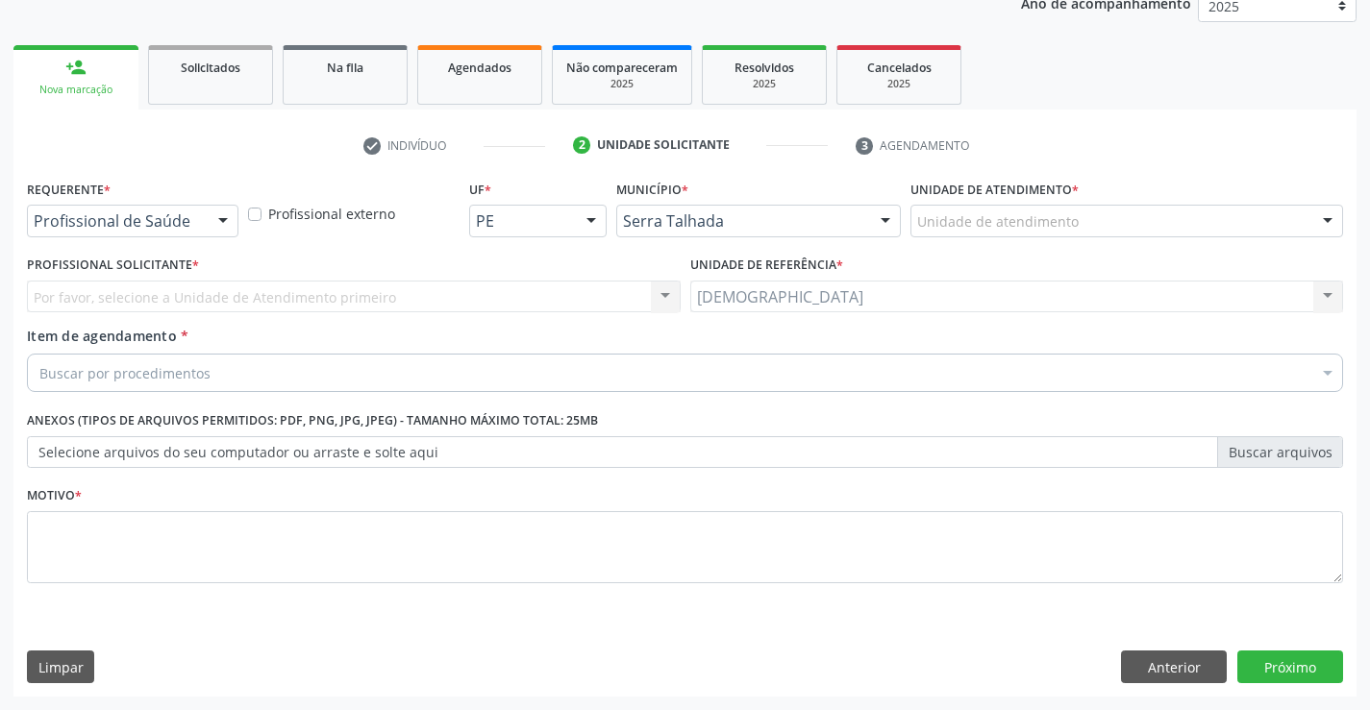
scroll to position [242, 0]
click at [222, 229] on div at bounding box center [223, 222] width 29 height 33
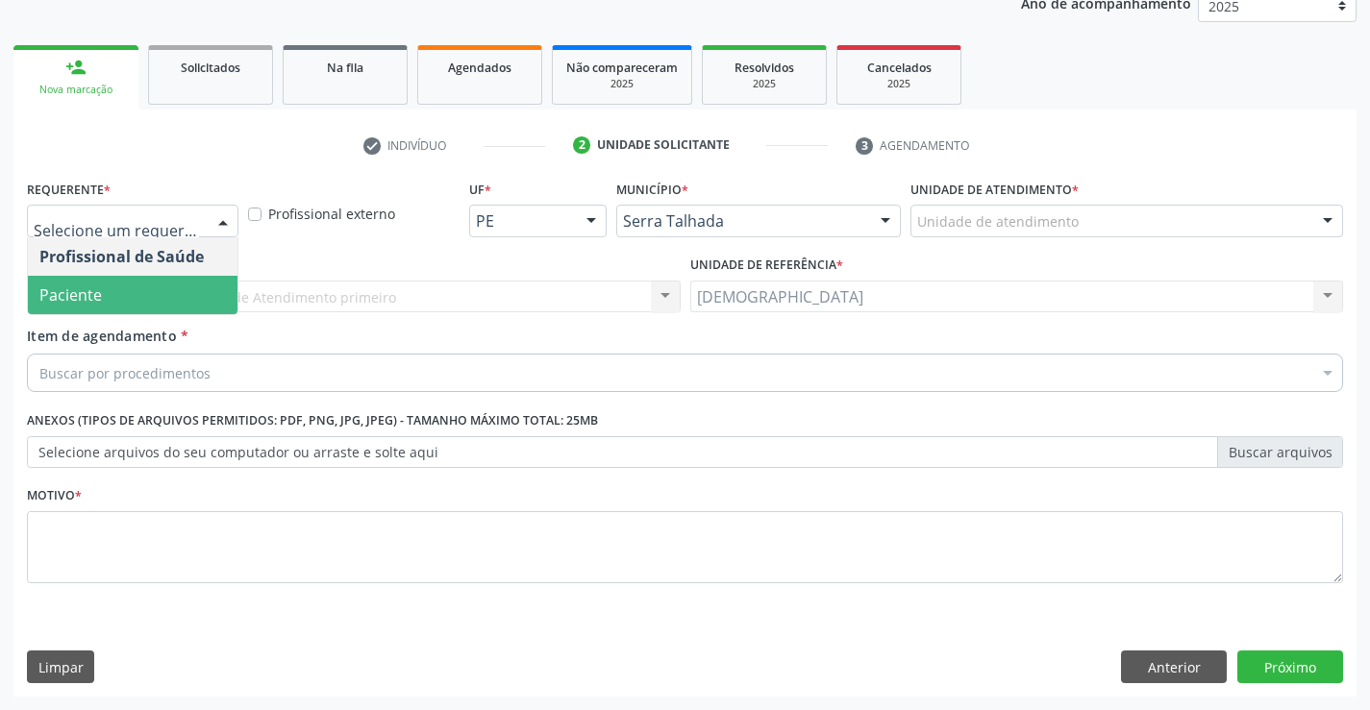
click at [103, 289] on span "Paciente" at bounding box center [133, 295] width 210 height 38
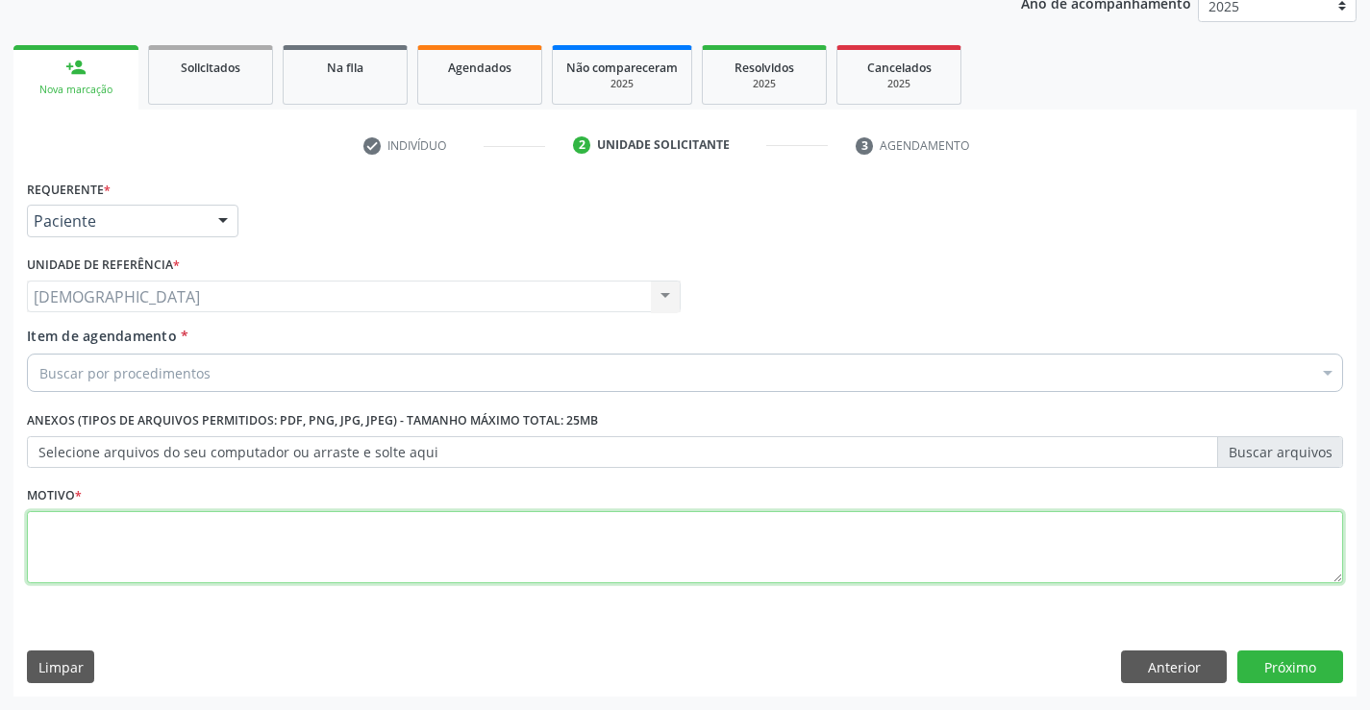
click at [174, 557] on textarea at bounding box center [685, 547] width 1316 height 73
type textarea "."
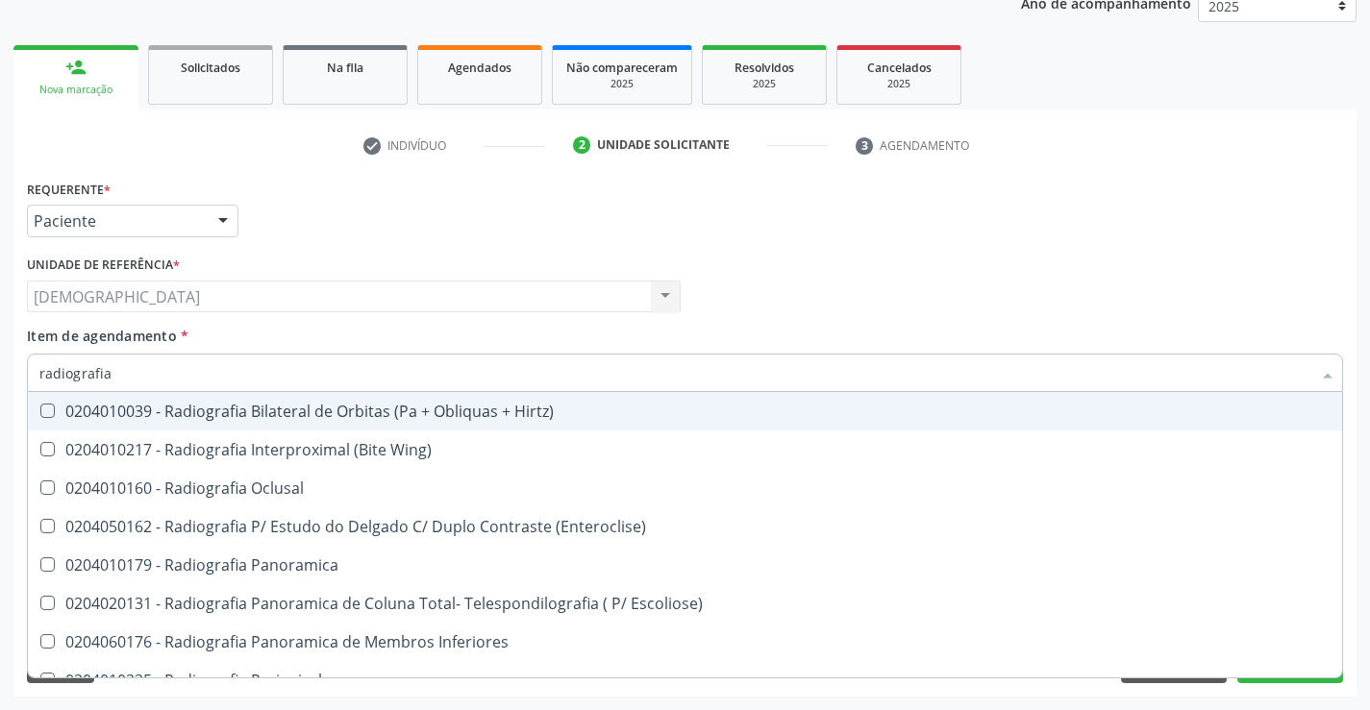
type input "radiografia"
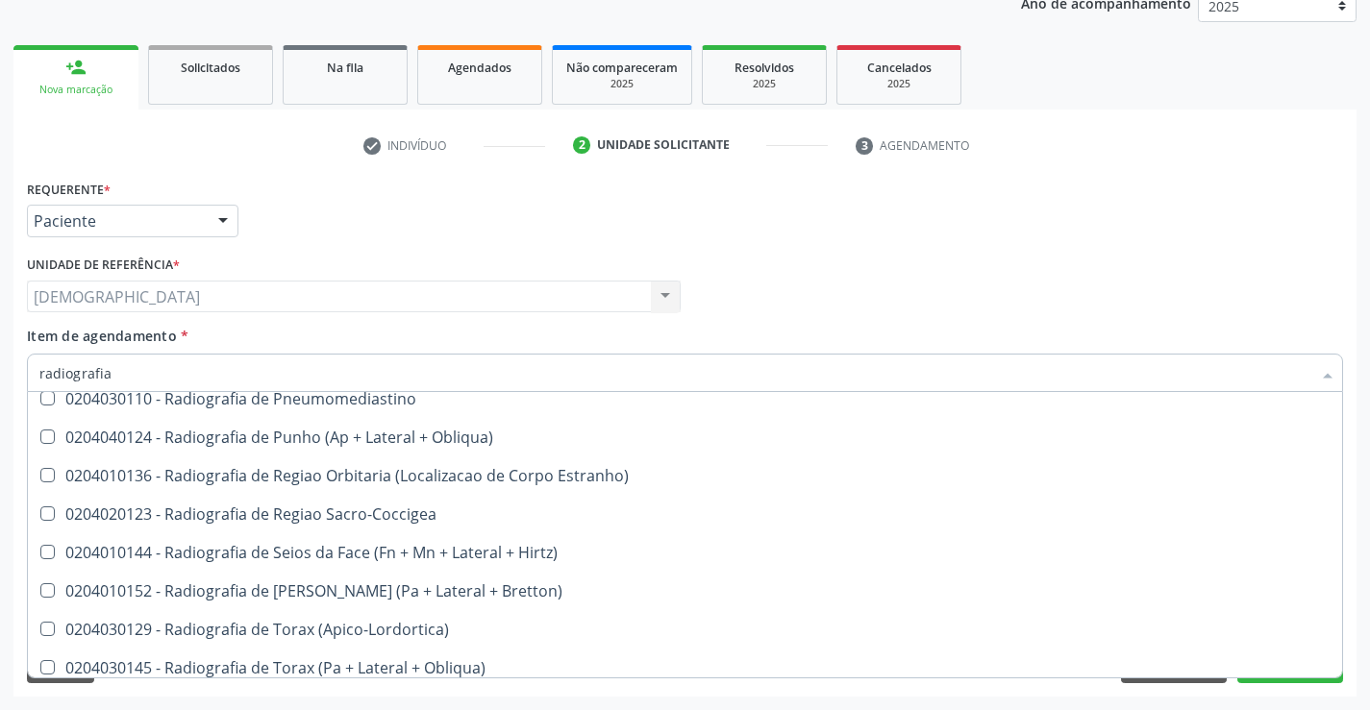
scroll to position [2292, 0]
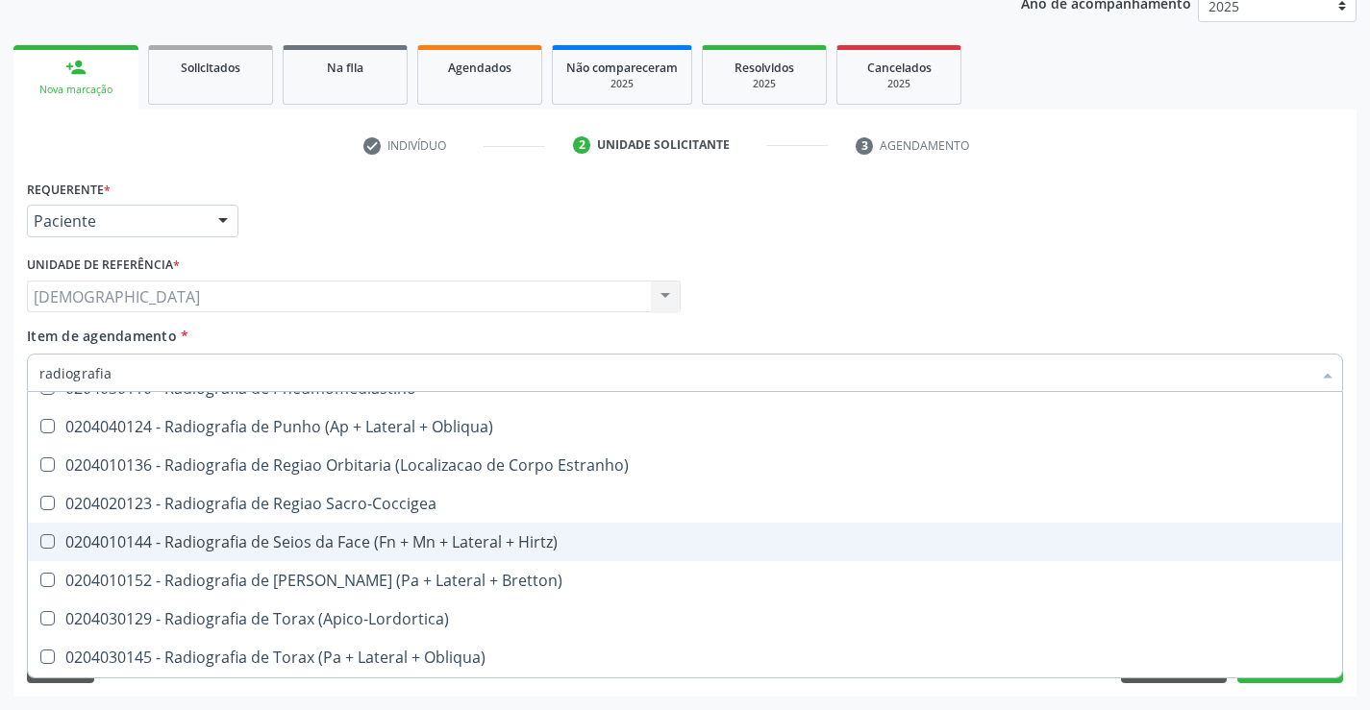
click at [385, 539] on div "0204010144 - Radiografia de Seios da Face (Fn + Mn + Lateral + Hirtz)" at bounding box center [684, 541] width 1291 height 15
checkbox Hirtz\) "true"
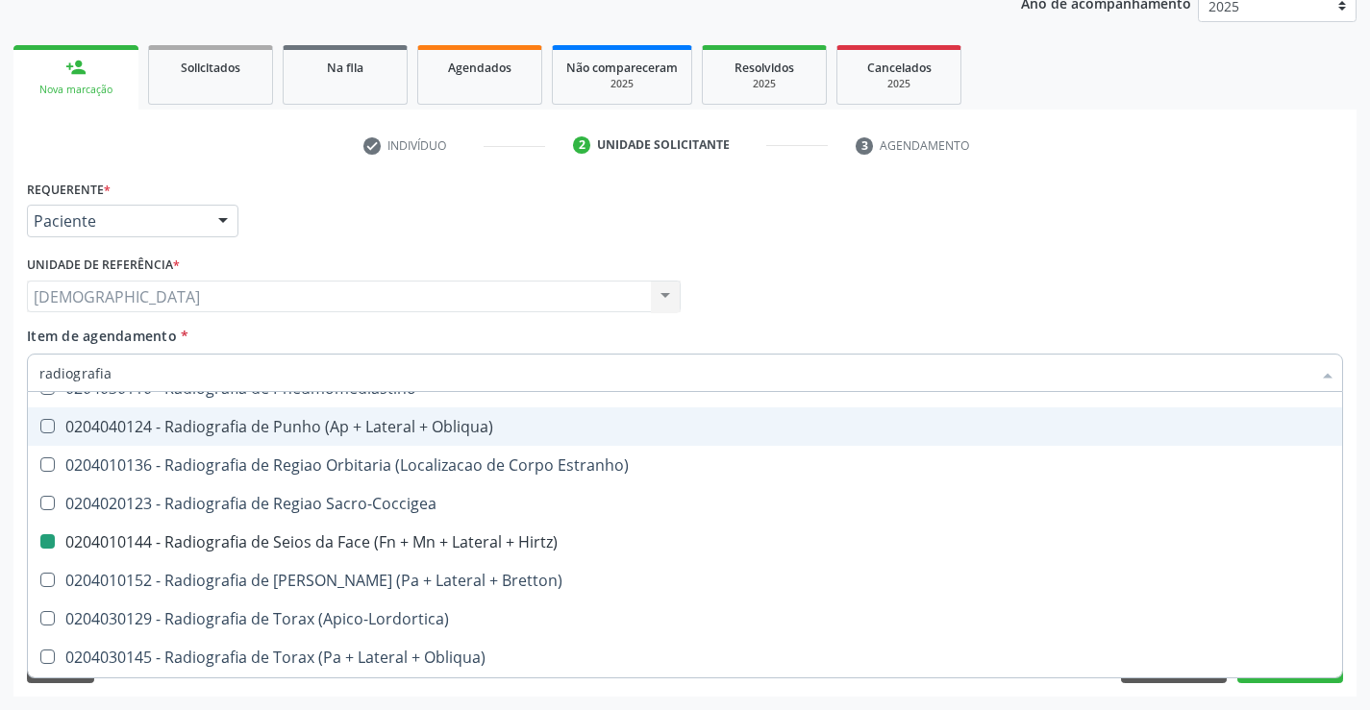
click at [1169, 206] on div "Requerente * Paciente Profissional de Saúde Paciente Nenhum resultado encontrad…" at bounding box center [685, 212] width 1326 height 75
checkbox Wing\) "true"
checkbox Hirtz\) "false"
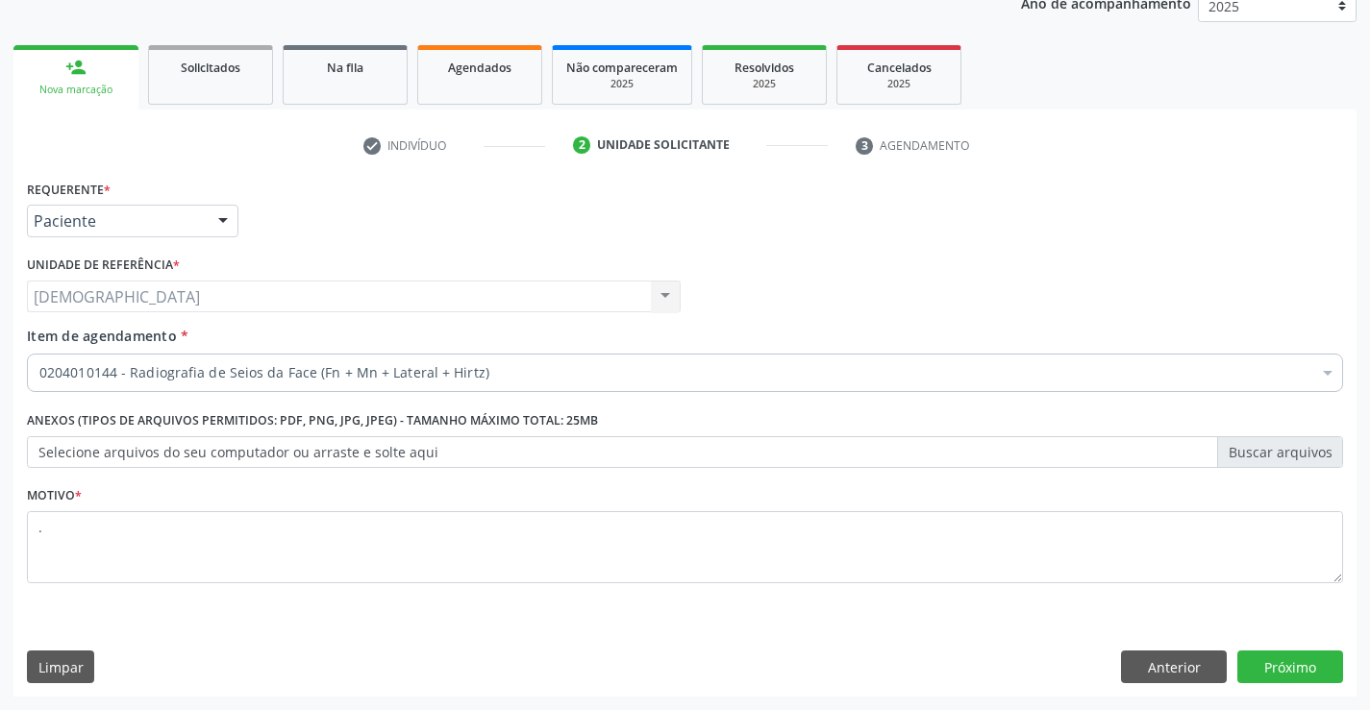
scroll to position [0, 0]
click at [1284, 661] on button "Próximo" at bounding box center [1290, 667] width 106 height 33
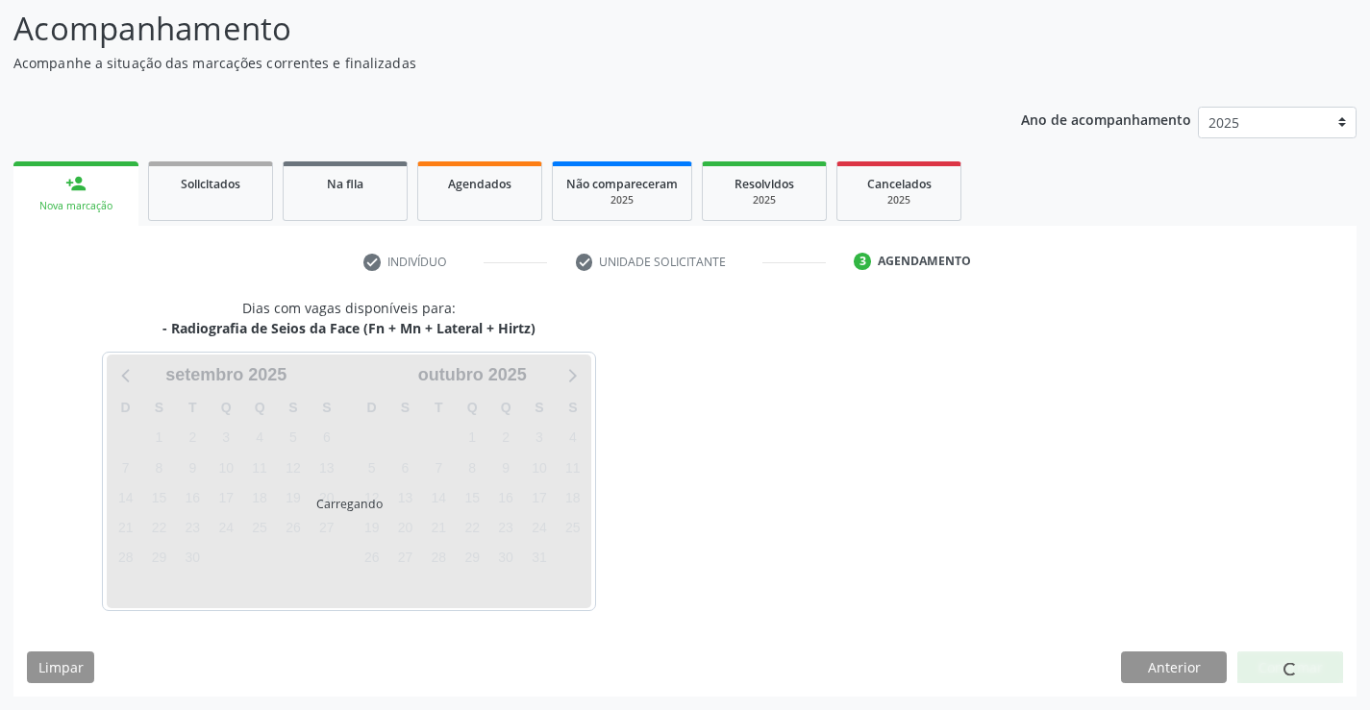
scroll to position [126, 0]
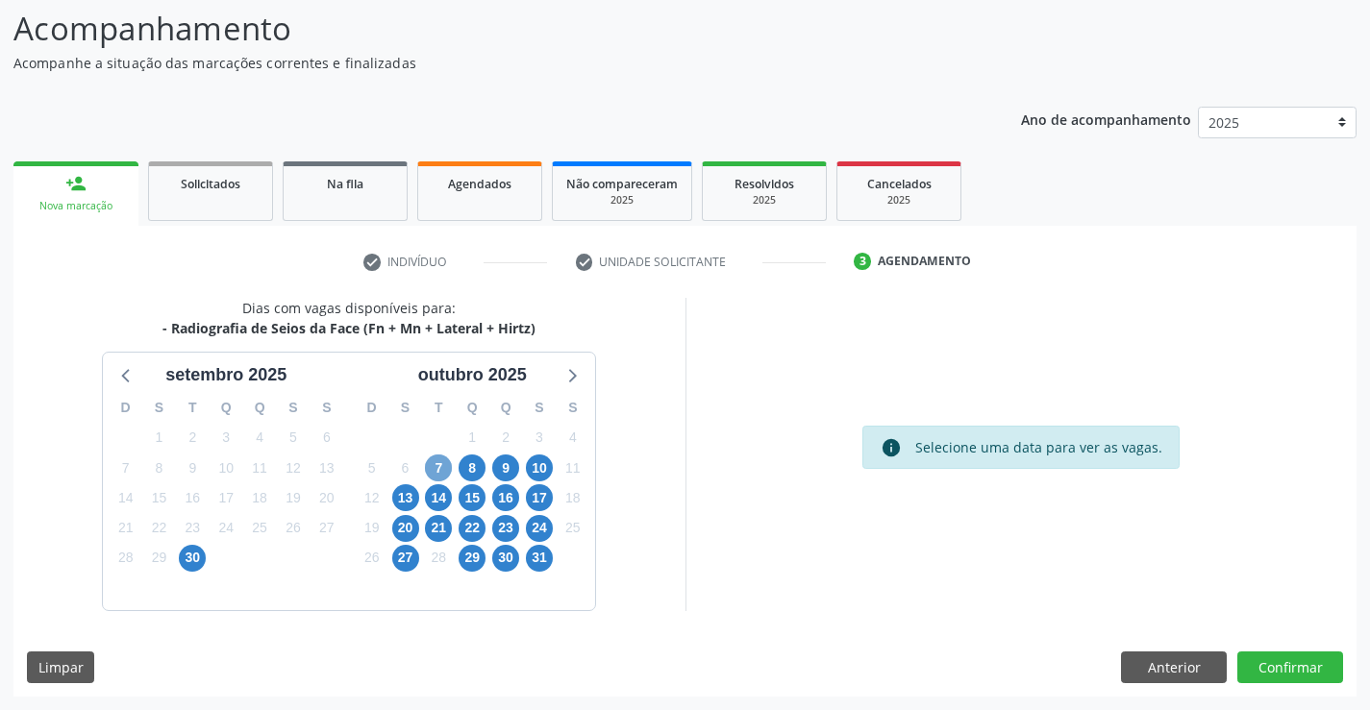
click at [434, 469] on span "7" at bounding box center [438, 468] width 27 height 27
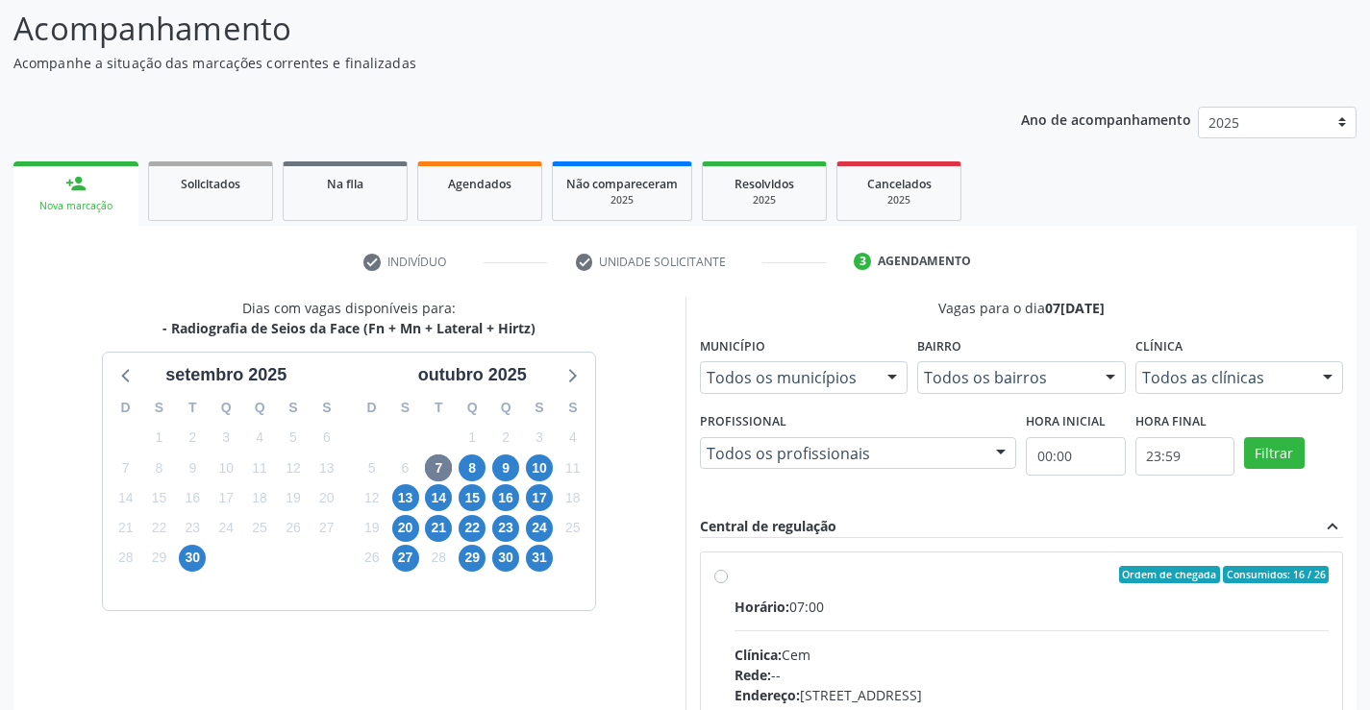
click at [903, 600] on div "Horário: 07:00" at bounding box center [1031, 607] width 595 height 20
click at [728, 584] on input "Ordem de chegada Consumidos: 16 / 26 Horário: 07:00 Clínica: Cem Rede: -- Ender…" at bounding box center [720, 574] width 13 height 17
radio input "true"
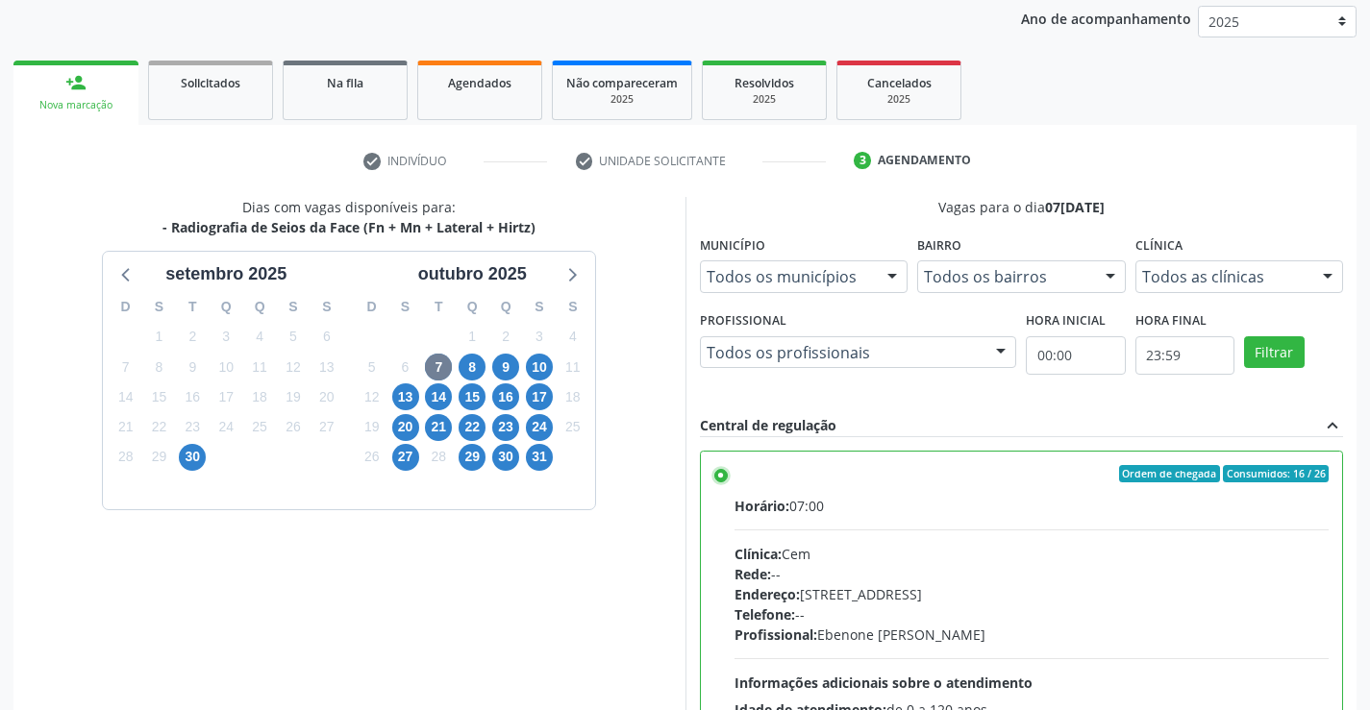
scroll to position [438, 0]
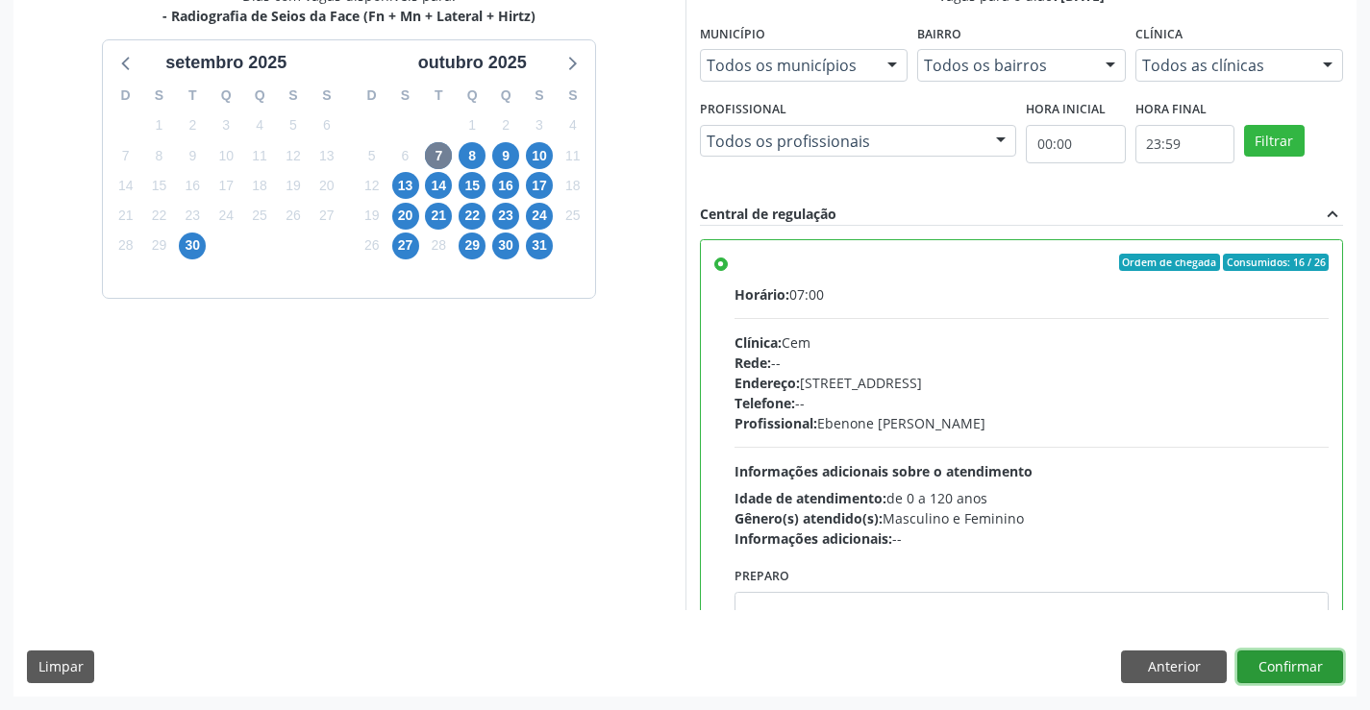
click at [1292, 672] on button "Confirmar" at bounding box center [1290, 667] width 106 height 33
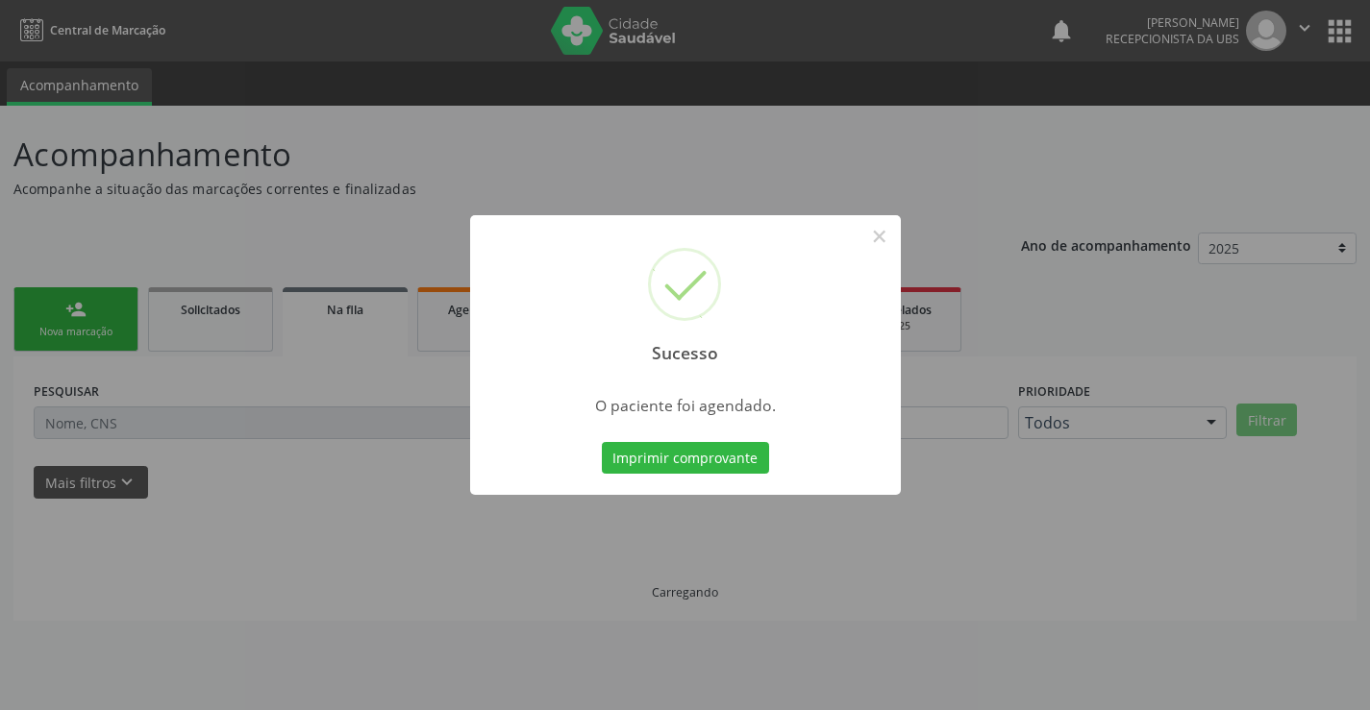
scroll to position [0, 0]
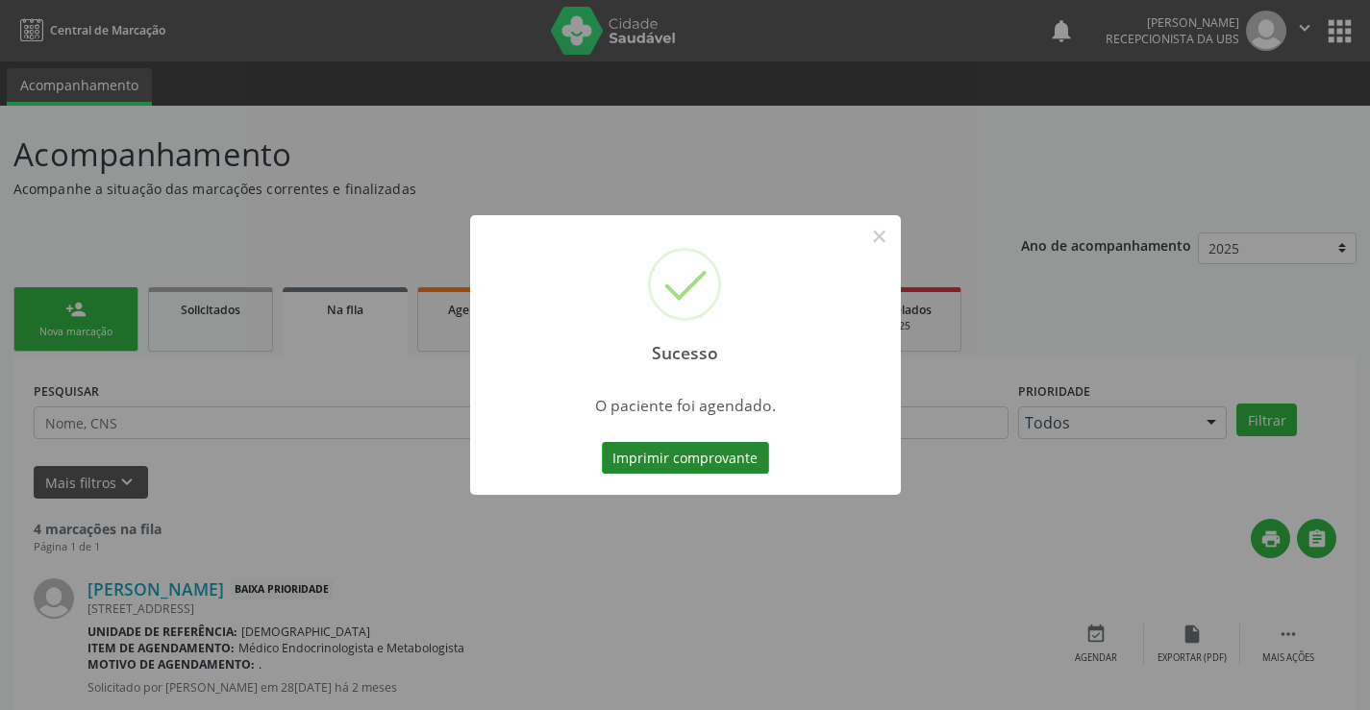
click at [686, 446] on button "Imprimir comprovante" at bounding box center [685, 458] width 167 height 33
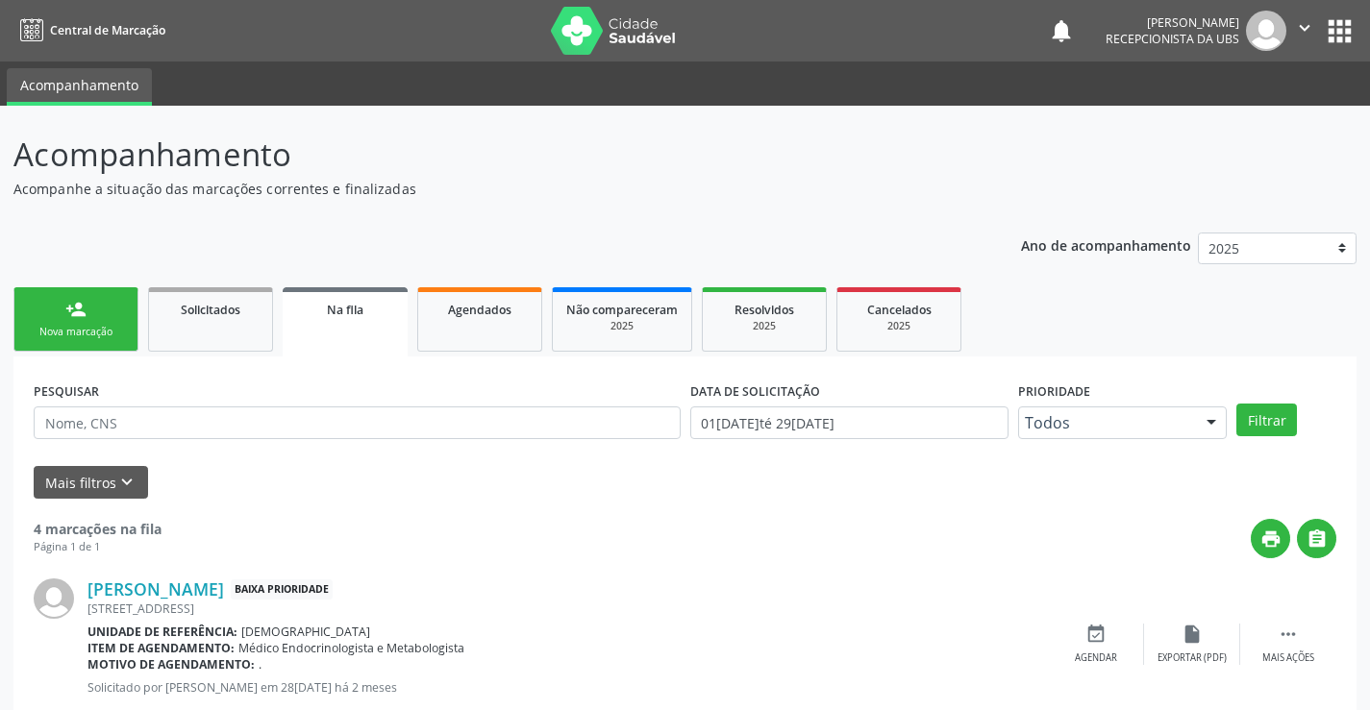
click at [56, 306] on link "person_add Nova marcação" at bounding box center [75, 319] width 125 height 64
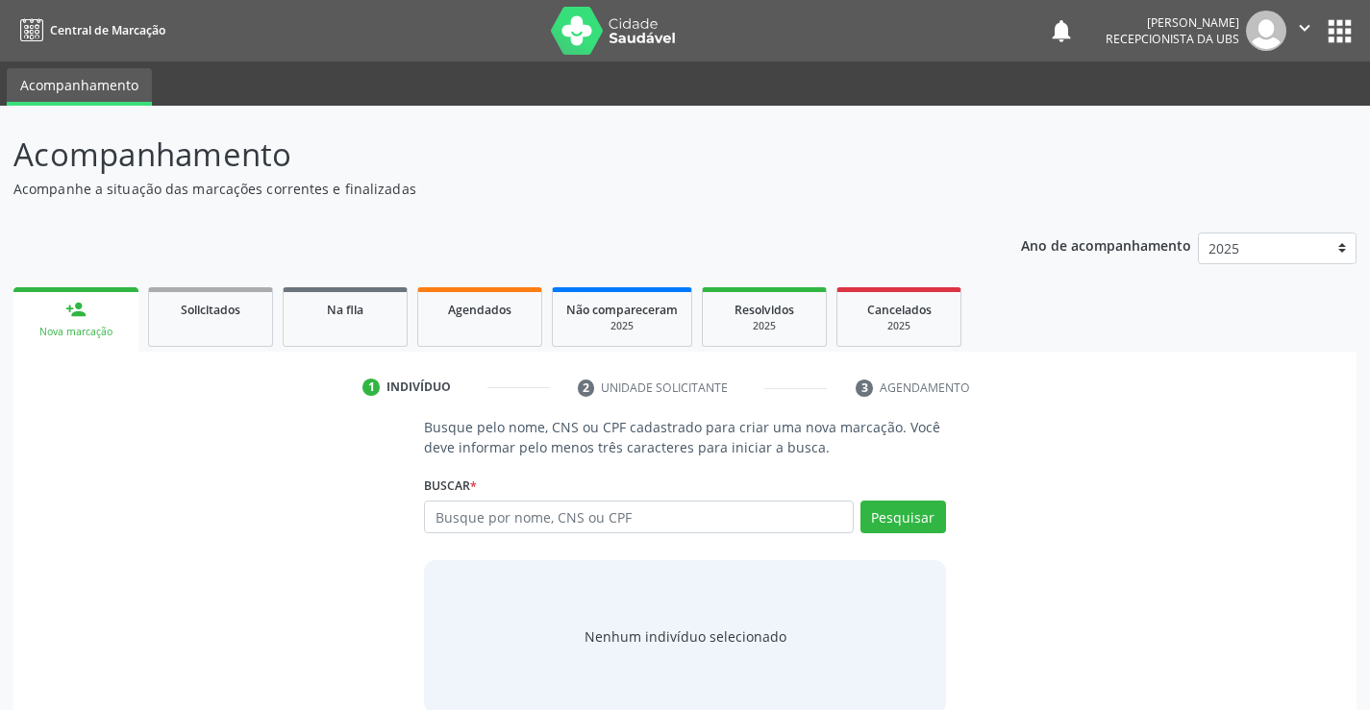
scroll to position [31, 0]
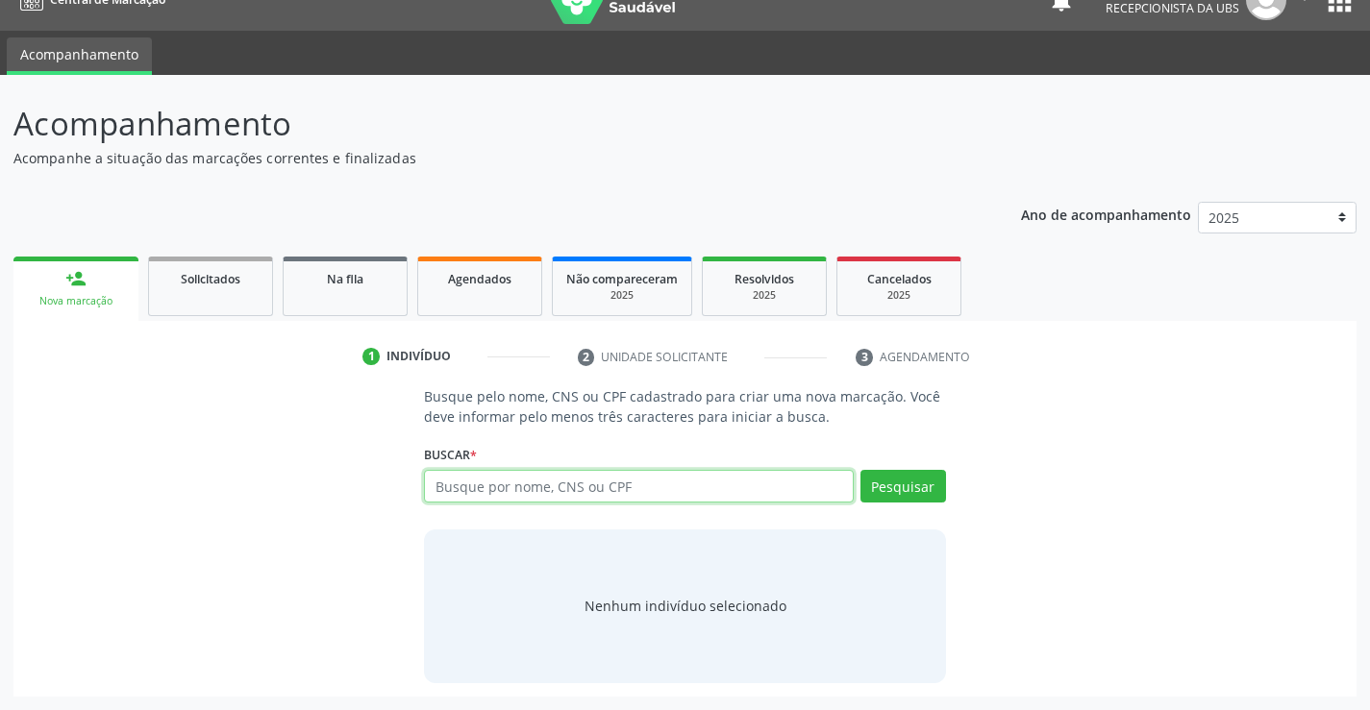
click at [537, 474] on input "text" at bounding box center [638, 486] width 429 height 33
click at [453, 498] on input "text" at bounding box center [638, 486] width 429 height 33
type input "41837428468"
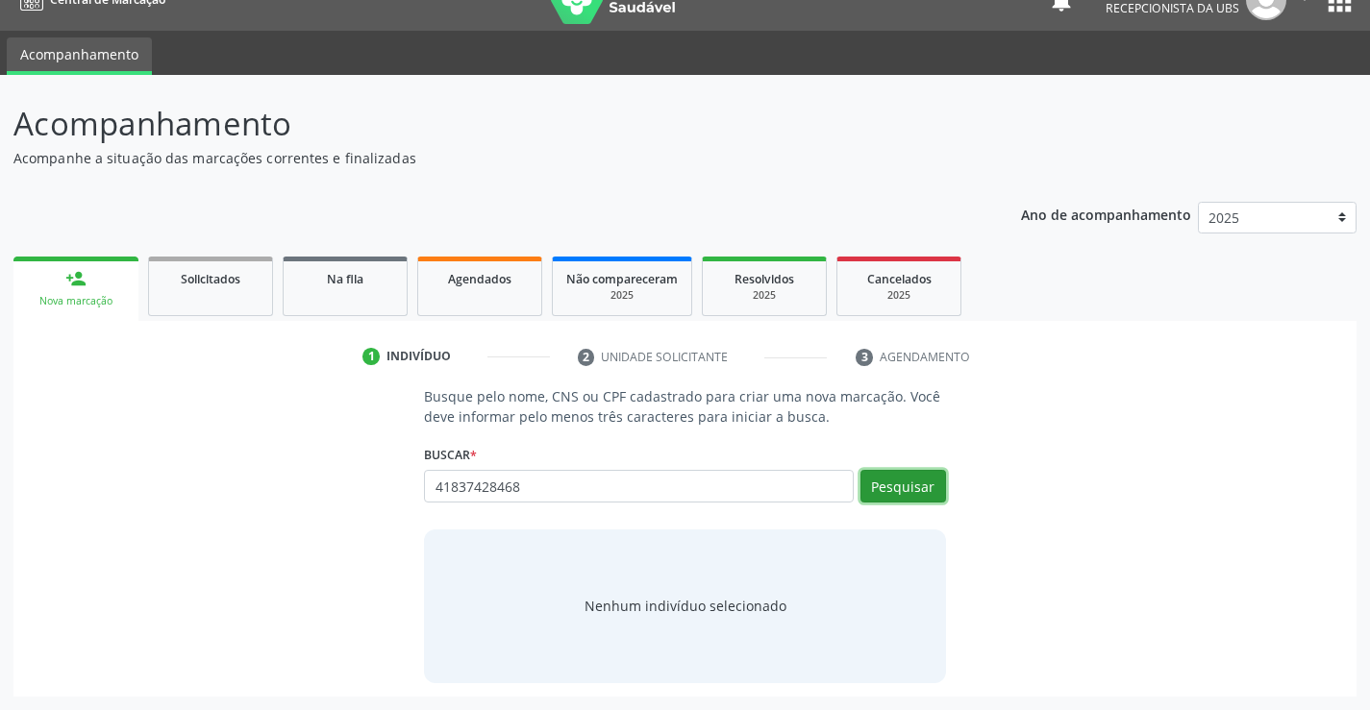
click at [922, 487] on button "Pesquisar" at bounding box center [903, 486] width 86 height 33
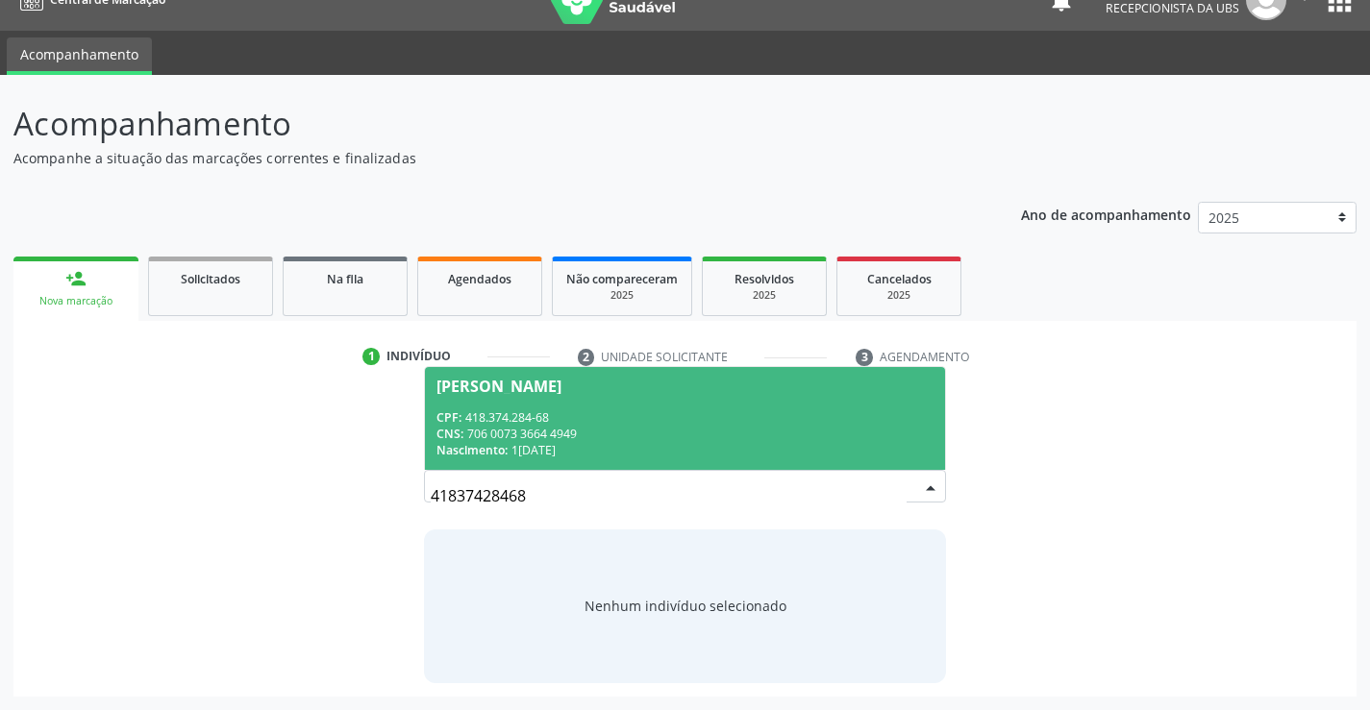
click at [468, 413] on div "CPF: 418.374.284-68" at bounding box center [684, 418] width 496 height 16
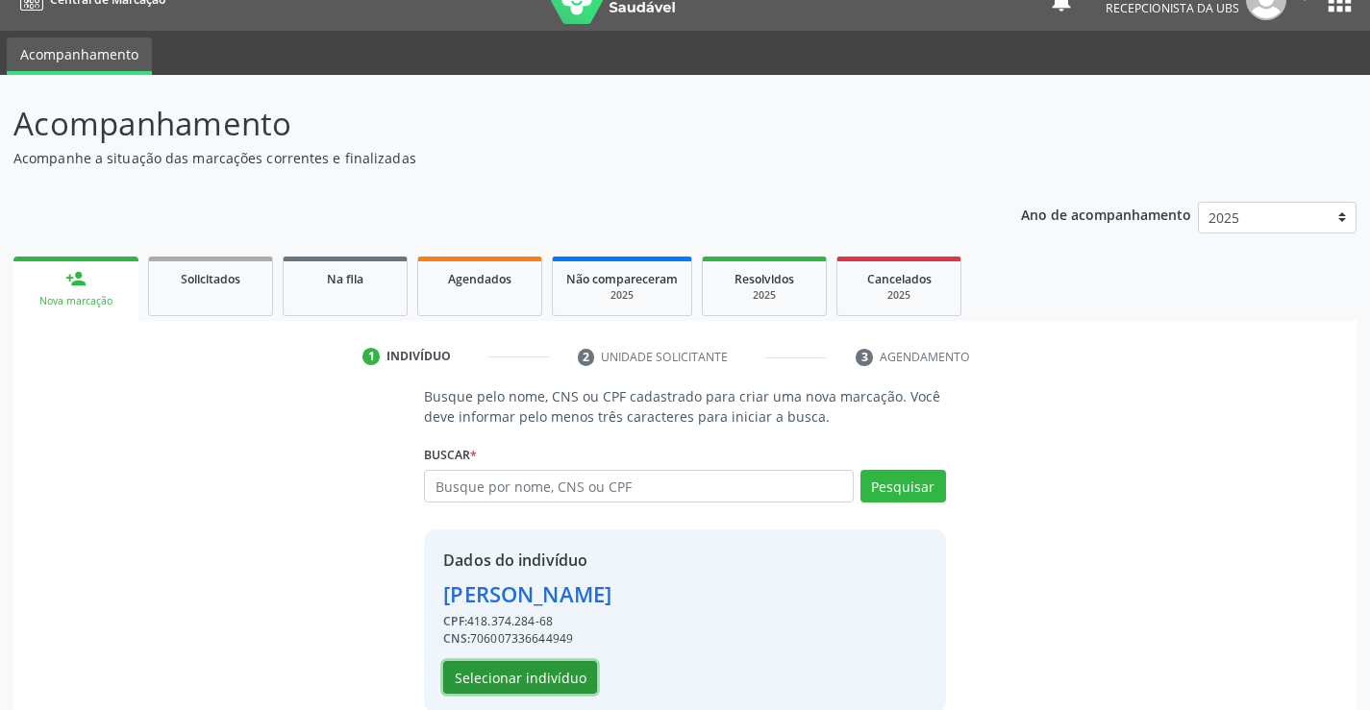
click at [548, 682] on button "Selecionar indivíduo" at bounding box center [520, 677] width 154 height 33
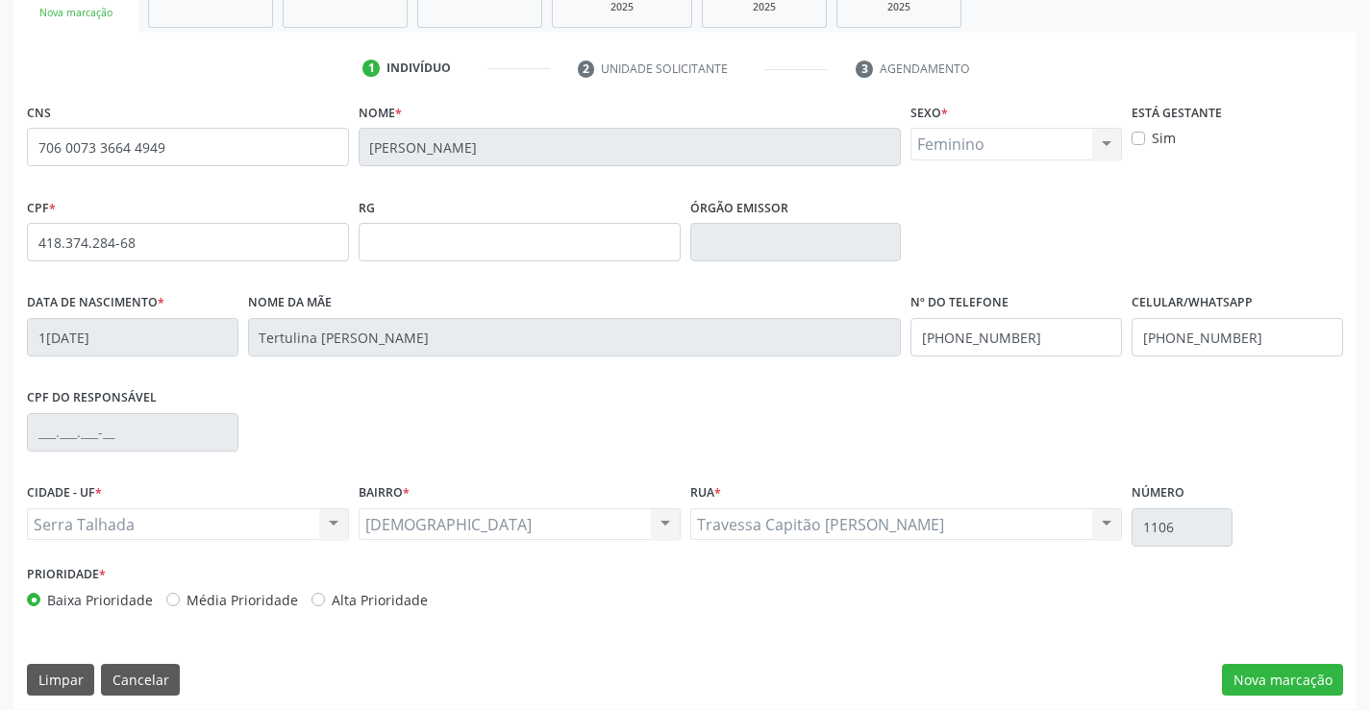
scroll to position [332, 0]
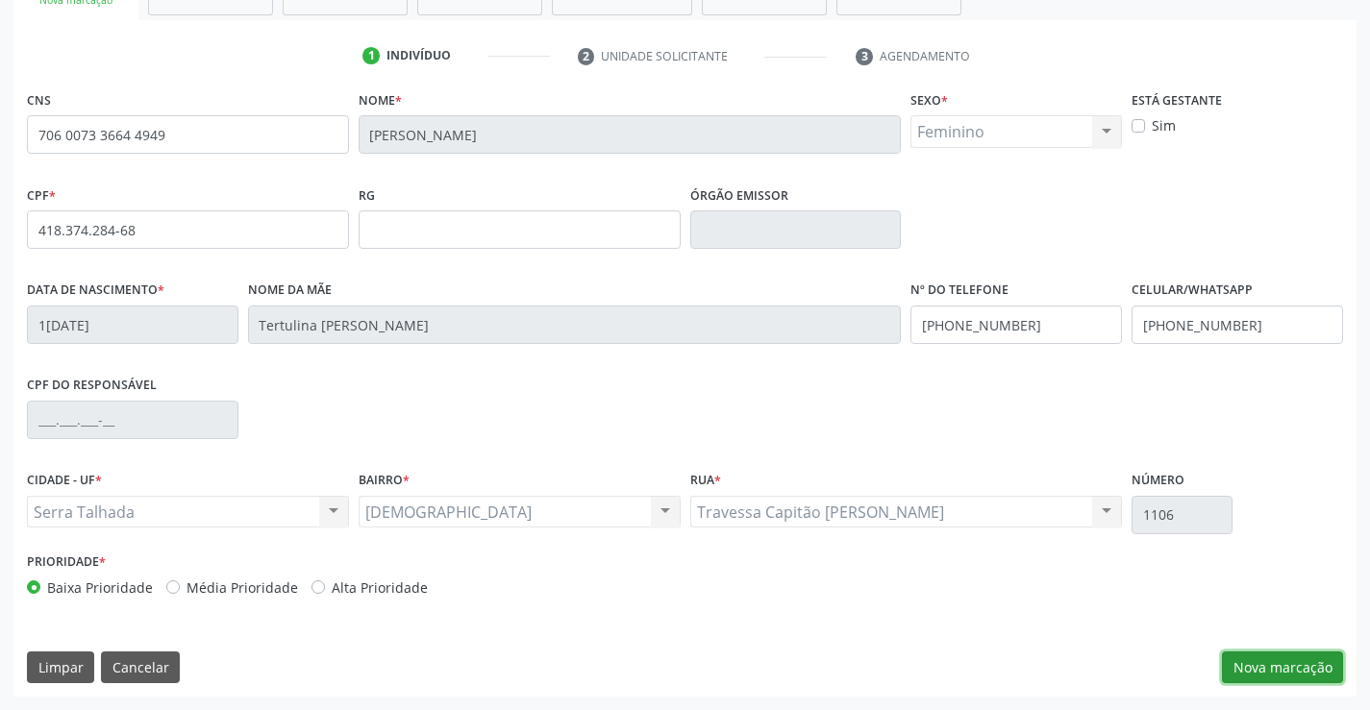
click at [1275, 674] on button "Nova marcação" at bounding box center [1282, 668] width 121 height 33
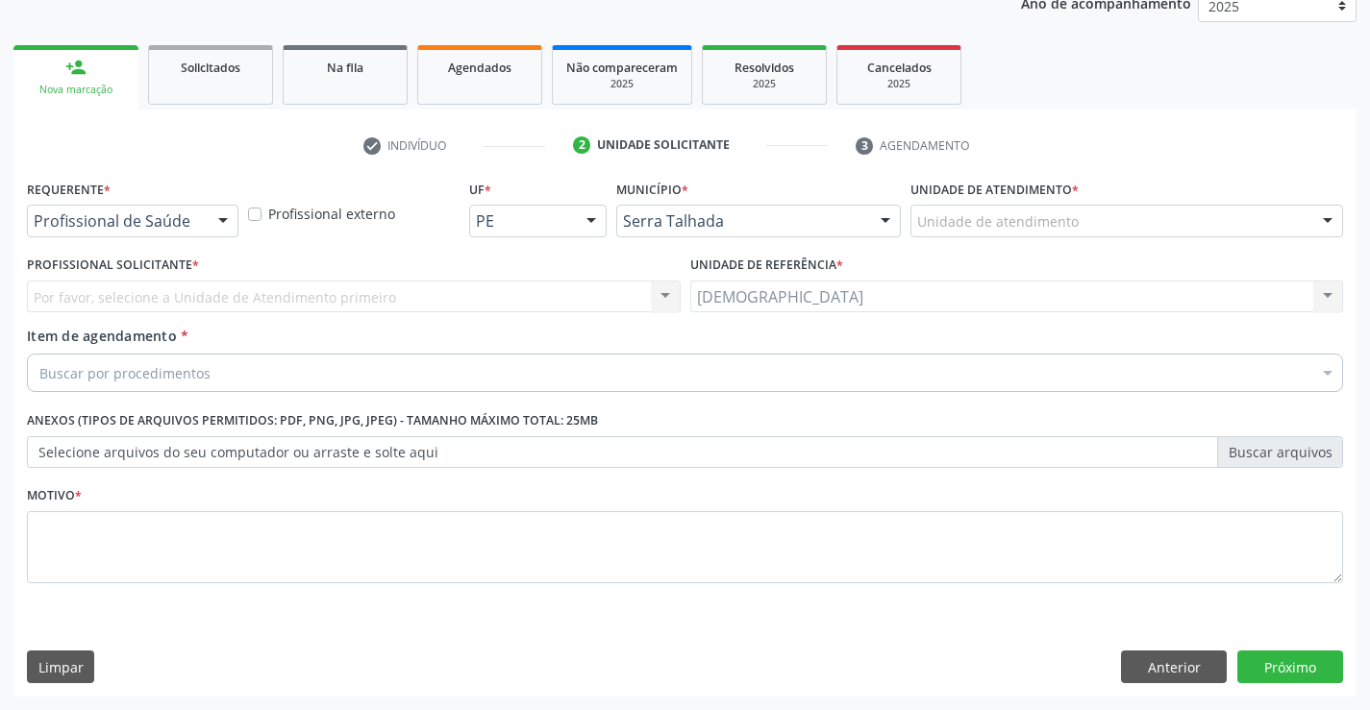
scroll to position [242, 0]
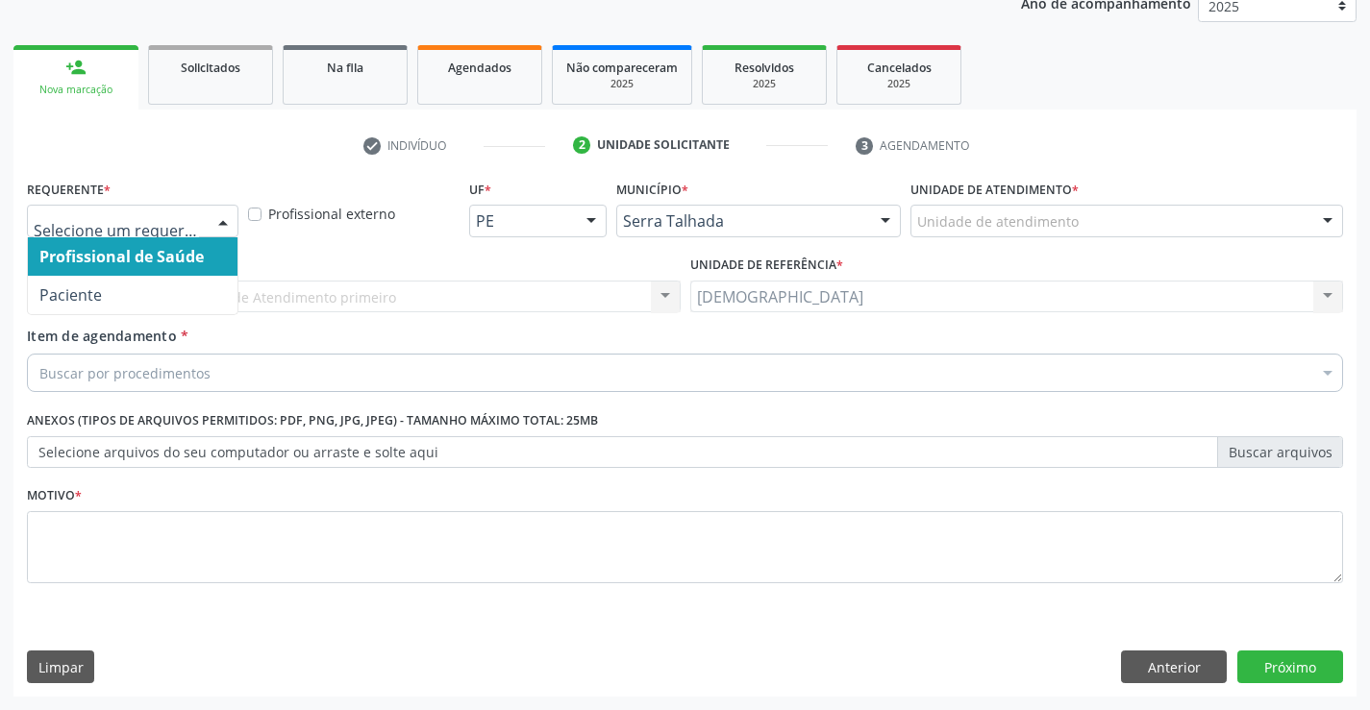
click at [223, 228] on div at bounding box center [223, 222] width 29 height 33
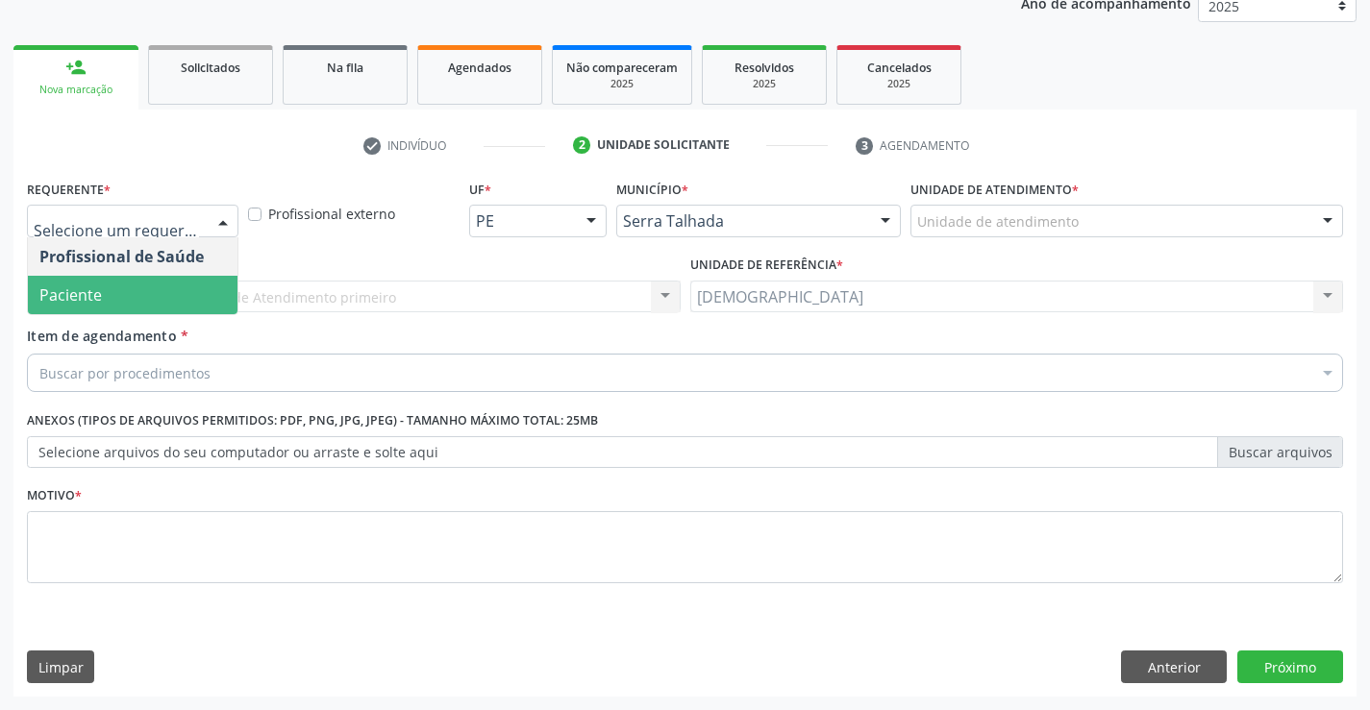
click at [161, 285] on span "Paciente" at bounding box center [133, 295] width 210 height 38
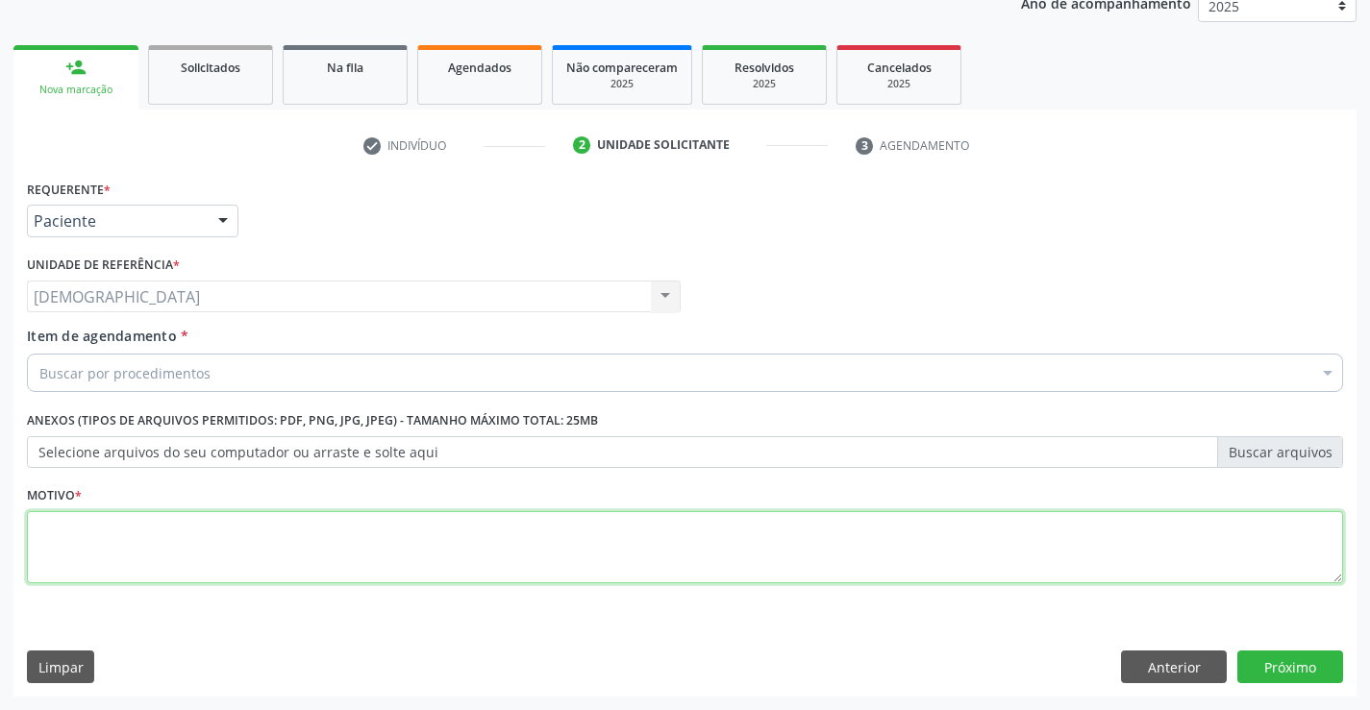
click at [112, 535] on textarea at bounding box center [685, 547] width 1316 height 73
type textarea "."
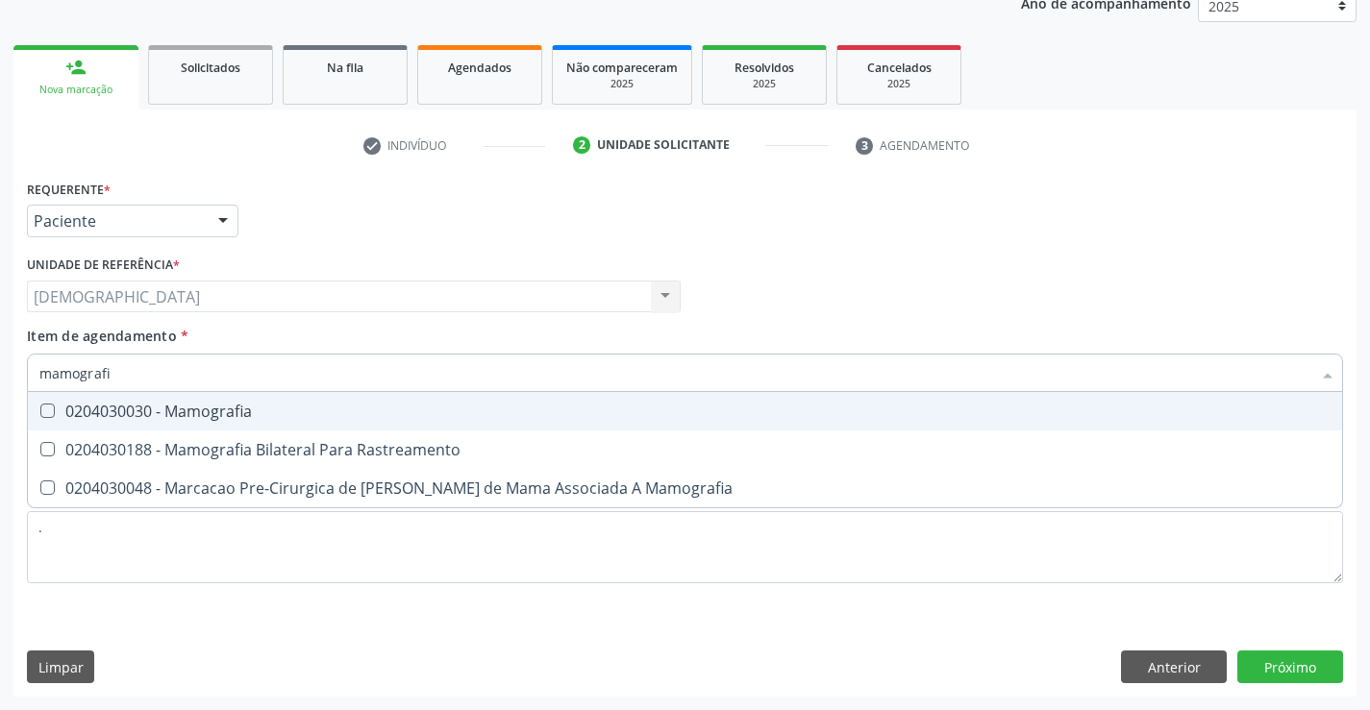
type input "mamografia"
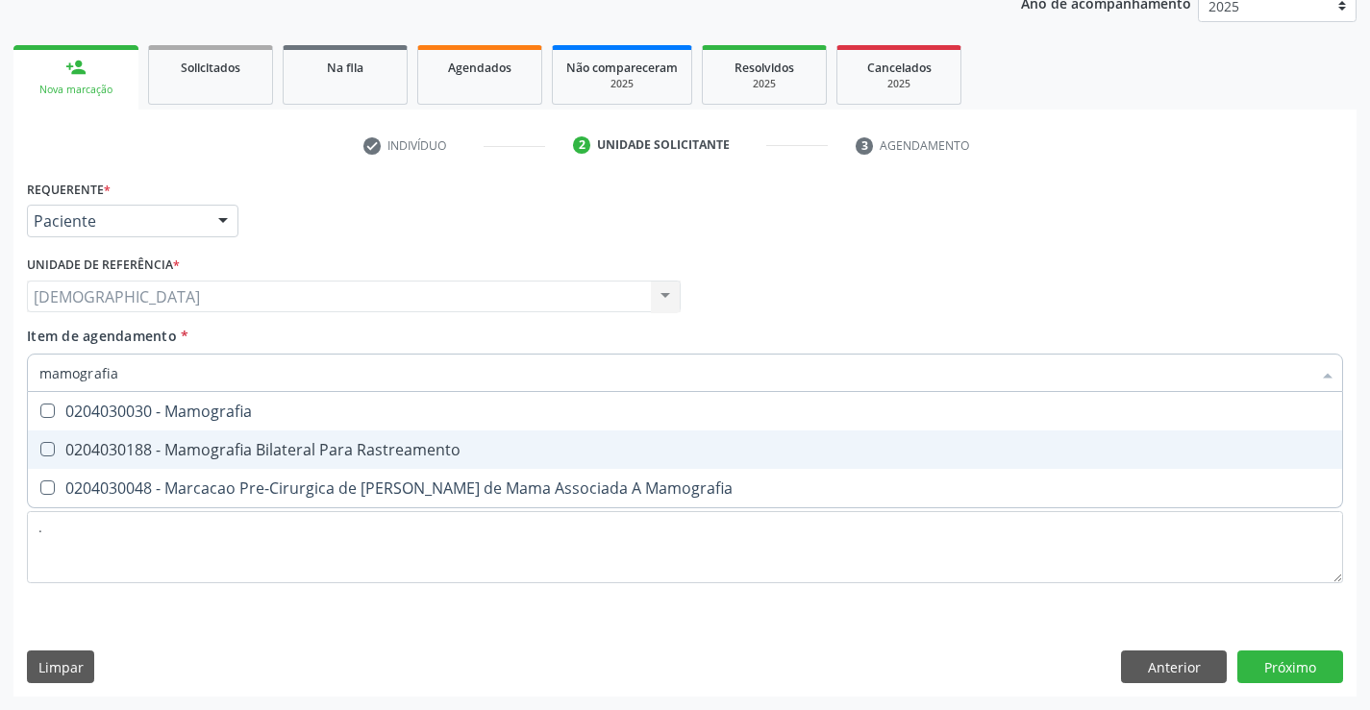
click at [249, 461] on span "0204030188 - Mamografia Bilateral Para Rastreamento" at bounding box center [685, 450] width 1314 height 38
checkbox Rastreamento "true"
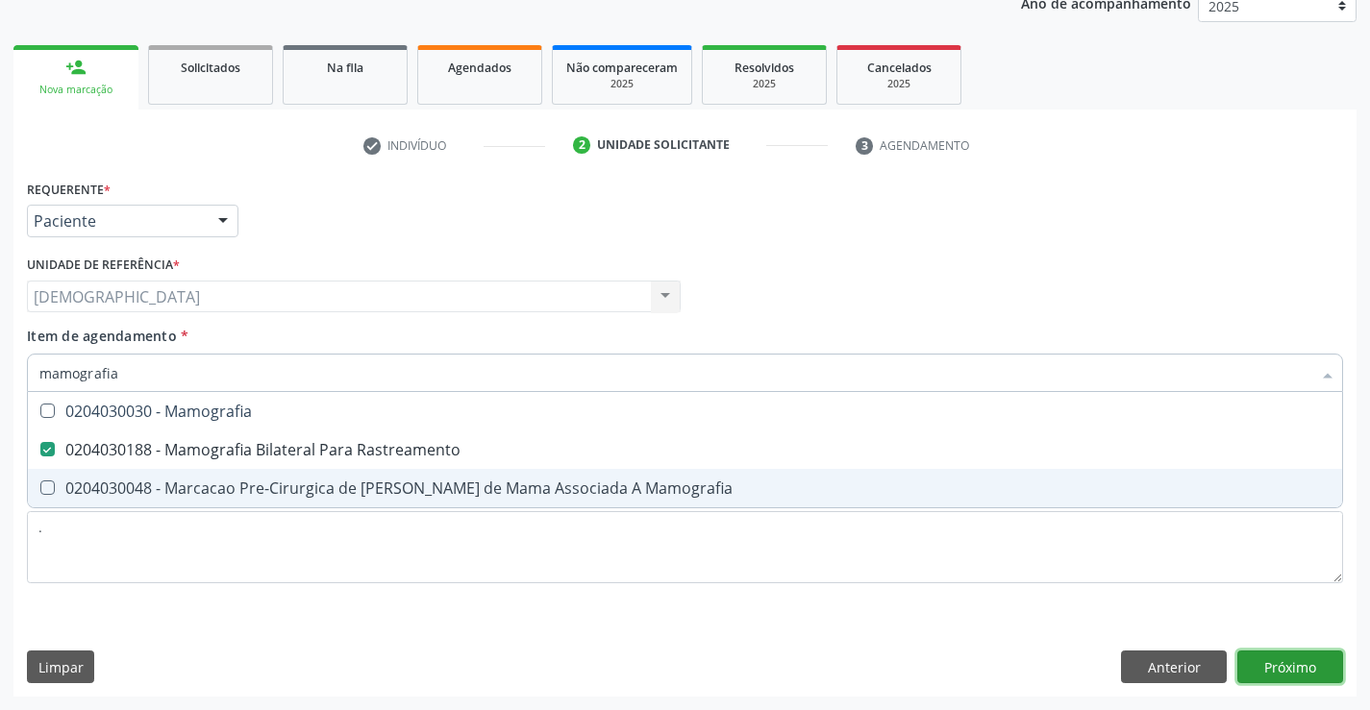
click at [1325, 663] on div "Requerente * Paciente Profissional de Saúde Paciente Nenhum resultado encontrad…" at bounding box center [684, 436] width 1343 height 522
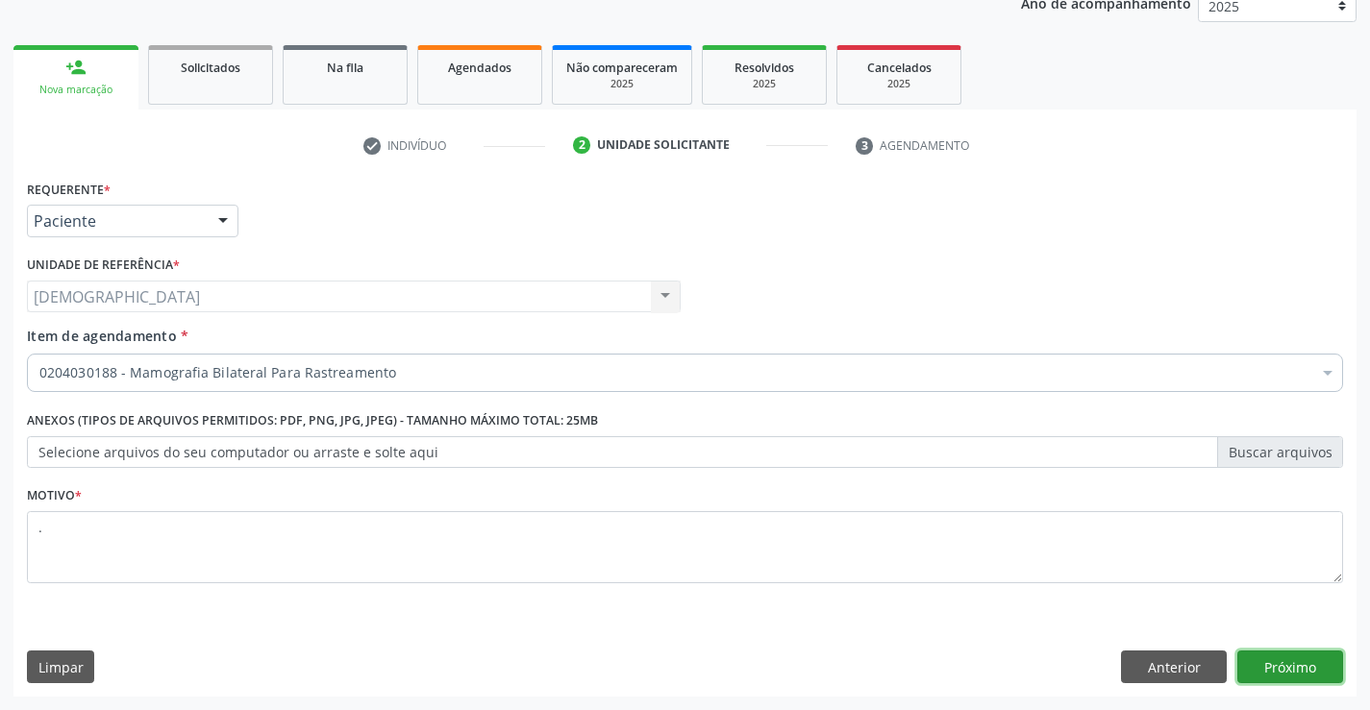
click at [1304, 681] on button "Próximo" at bounding box center [1290, 667] width 106 height 33
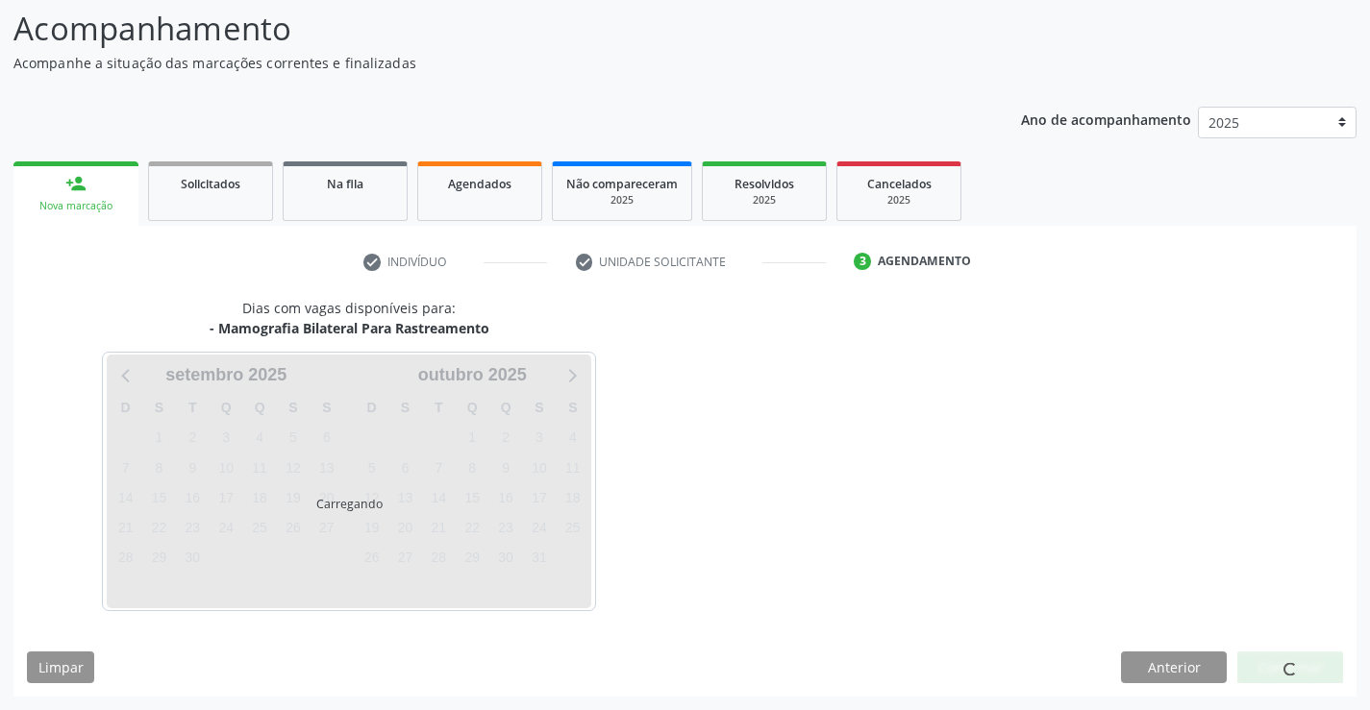
scroll to position [126, 0]
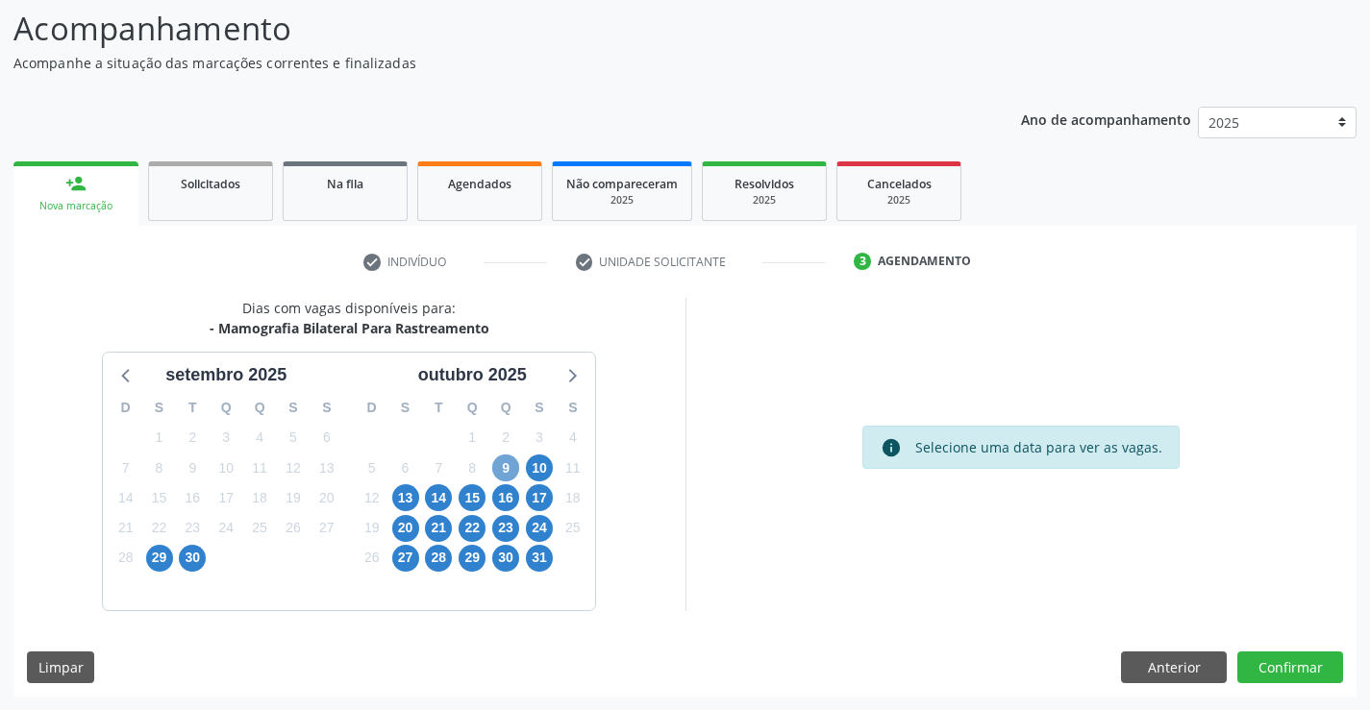
click at [500, 466] on span "9" at bounding box center [505, 468] width 27 height 27
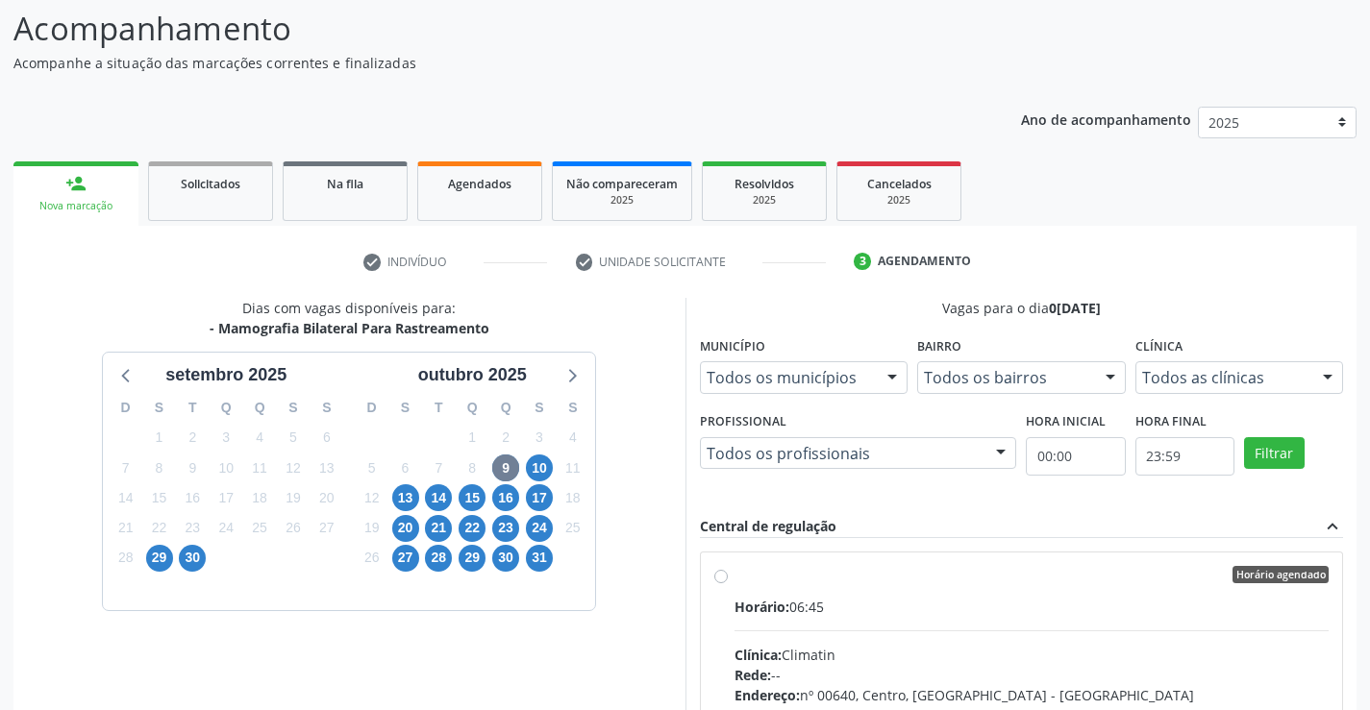
click at [753, 562] on div "Horário agendado Horário: 06:45 Clínica: Climatin Rede: -- Endereço: nº 00640, …" at bounding box center [1022, 714] width 642 height 322
radio input "true"
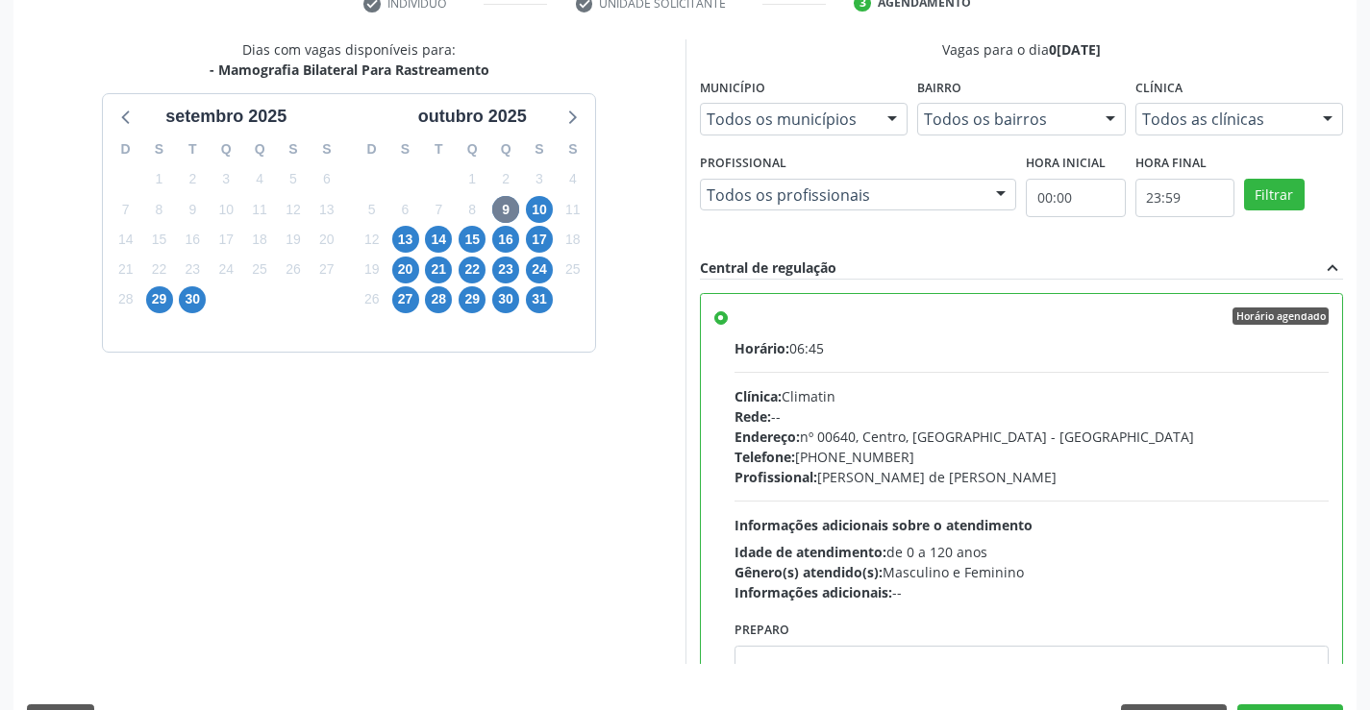
scroll to position [432, 0]
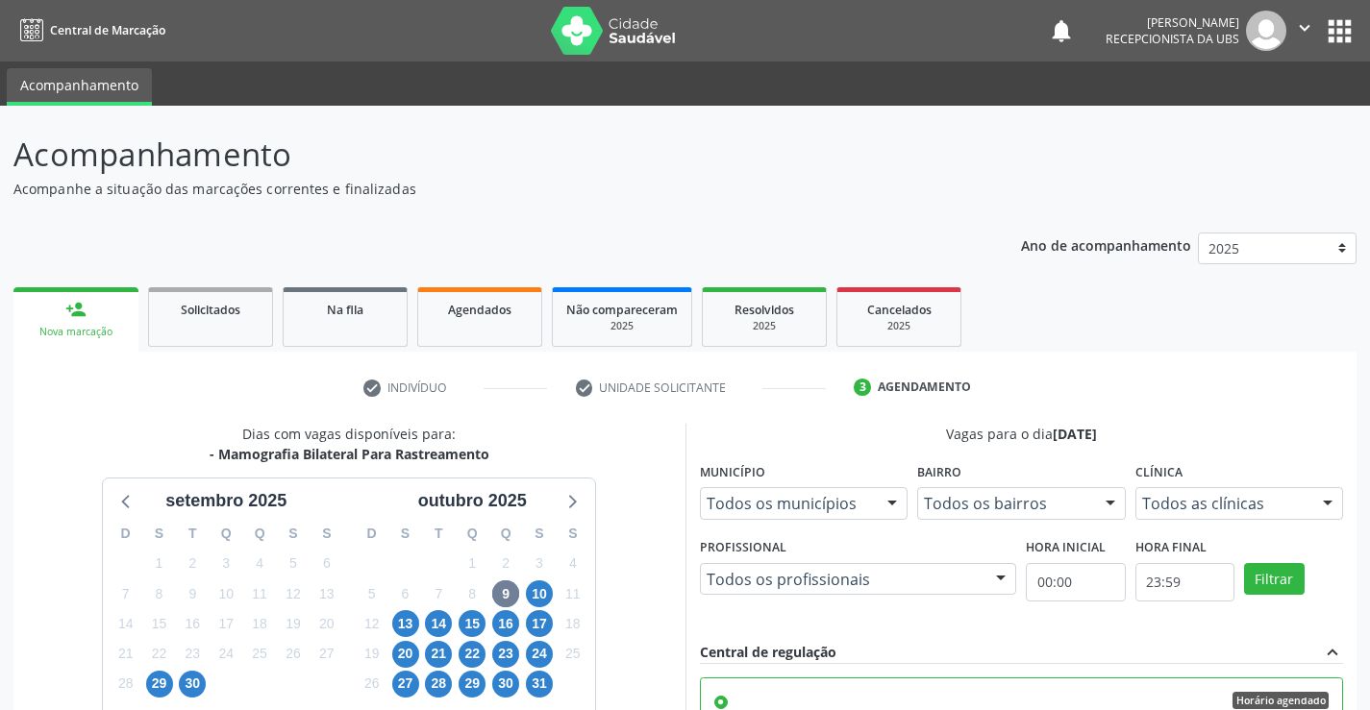
scroll to position [438, 0]
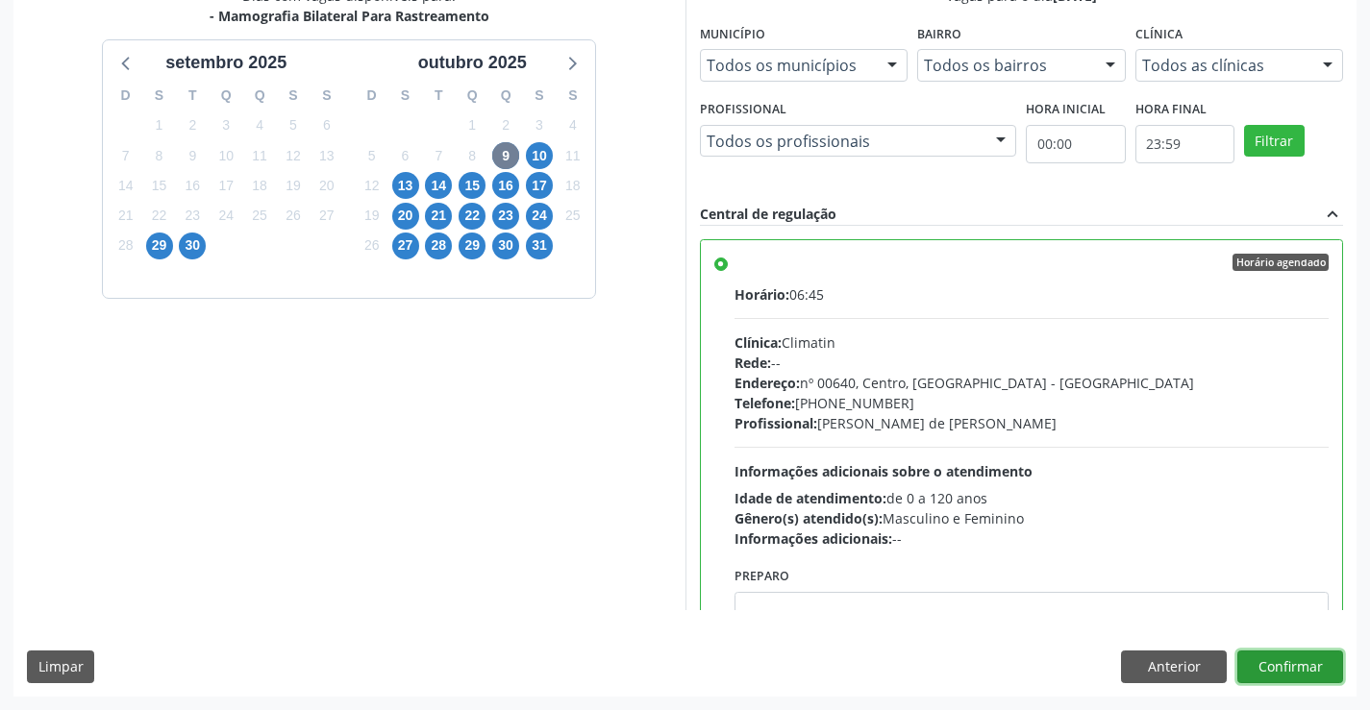
click at [1315, 668] on button "Confirmar" at bounding box center [1290, 667] width 106 height 33
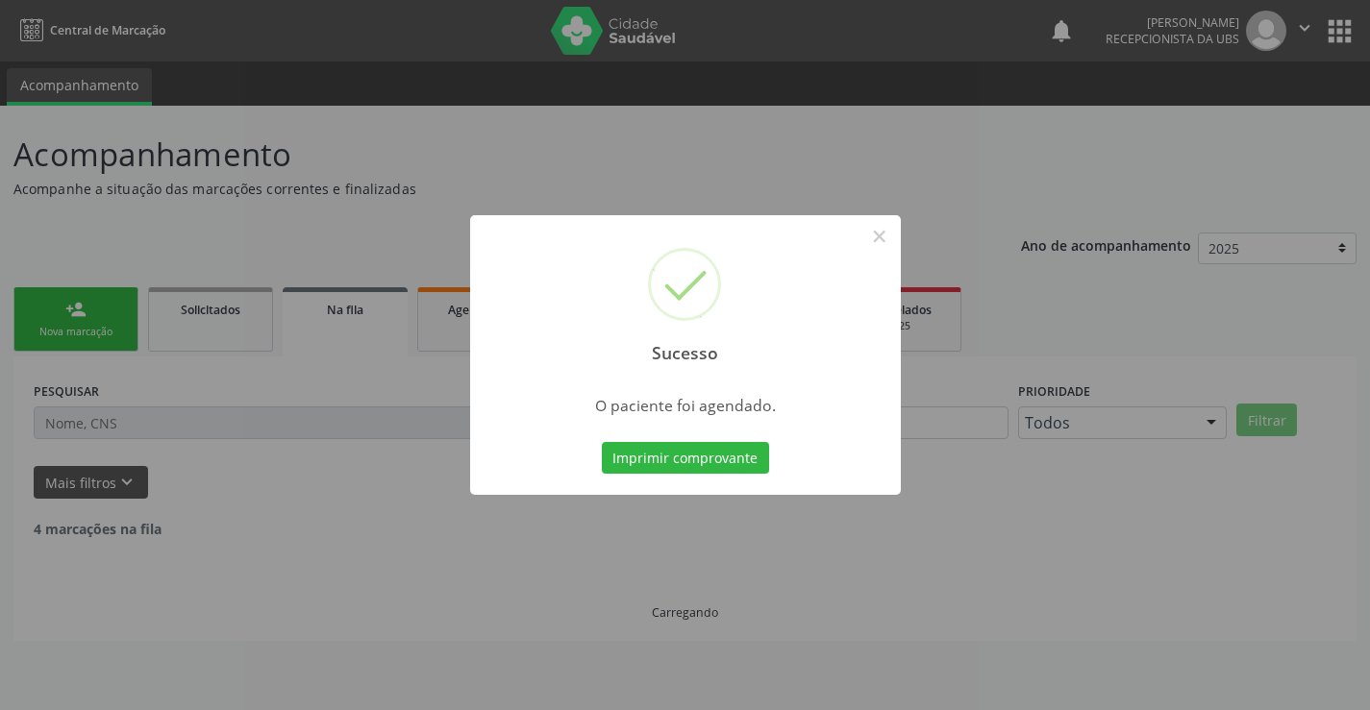
scroll to position [0, 0]
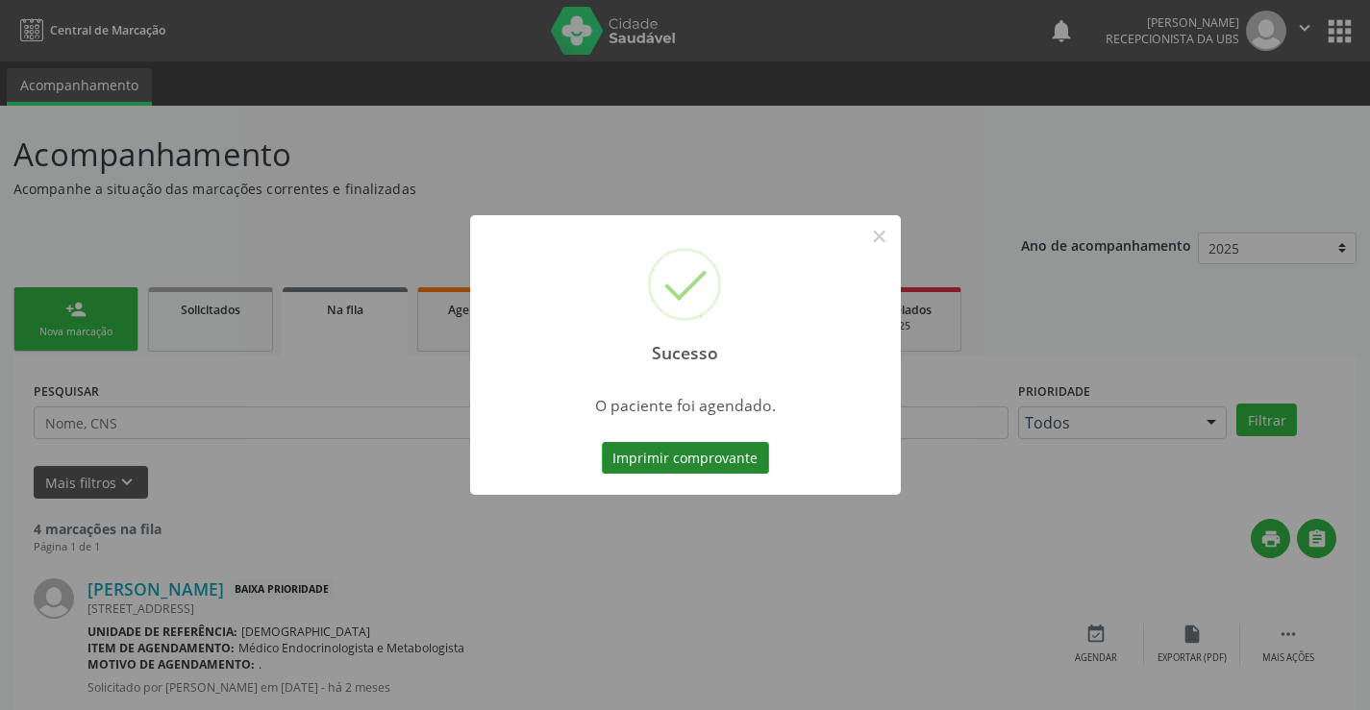
click at [624, 453] on button "Imprimir comprovante" at bounding box center [685, 458] width 167 height 33
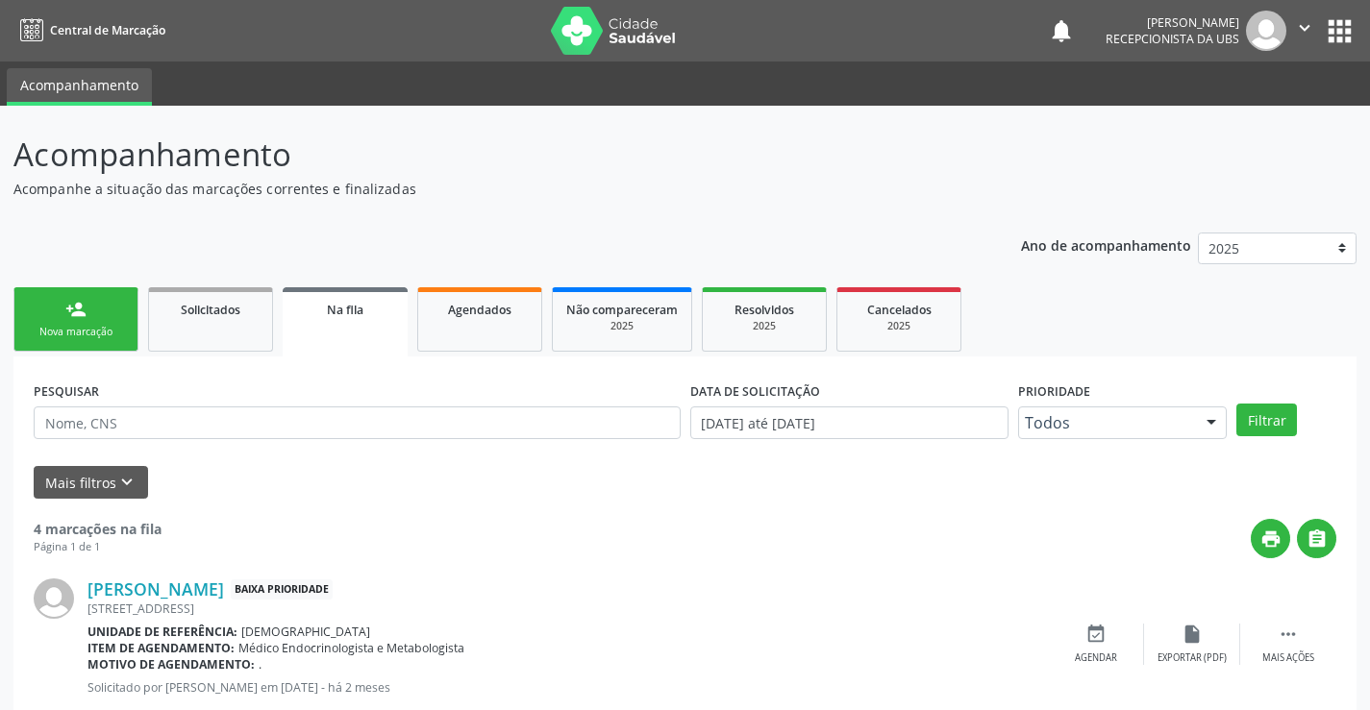
click at [74, 321] on link "person_add Nova marcação" at bounding box center [75, 319] width 125 height 64
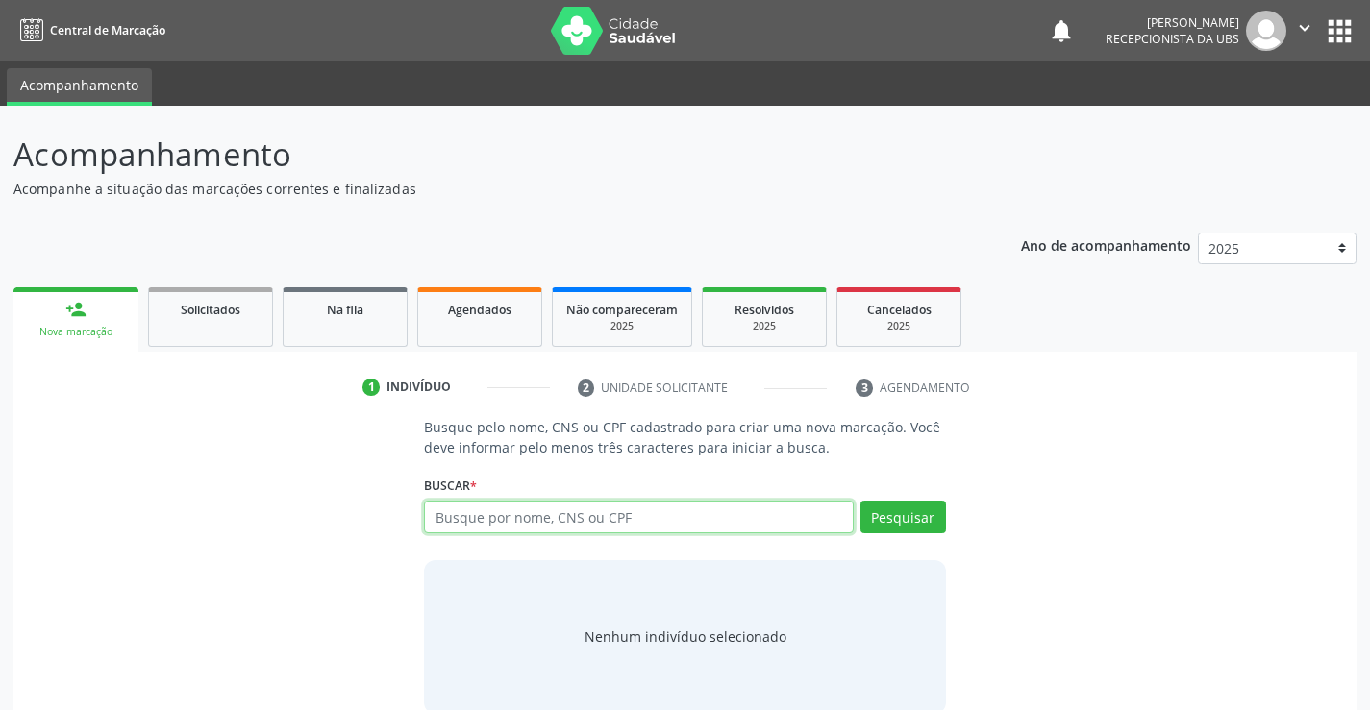
click at [584, 525] on input "text" at bounding box center [638, 517] width 429 height 33
type input "7"
type input "705402413732790"
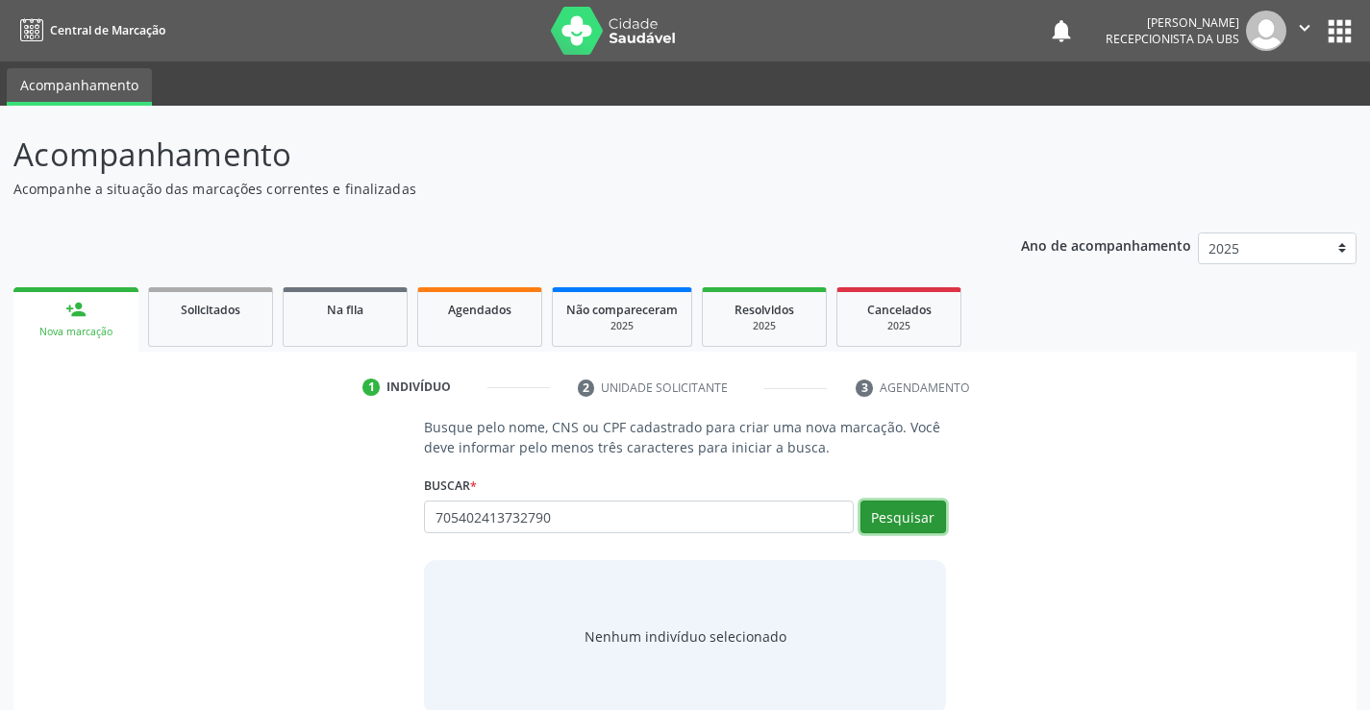
click at [879, 503] on button "Pesquisar" at bounding box center [903, 517] width 86 height 33
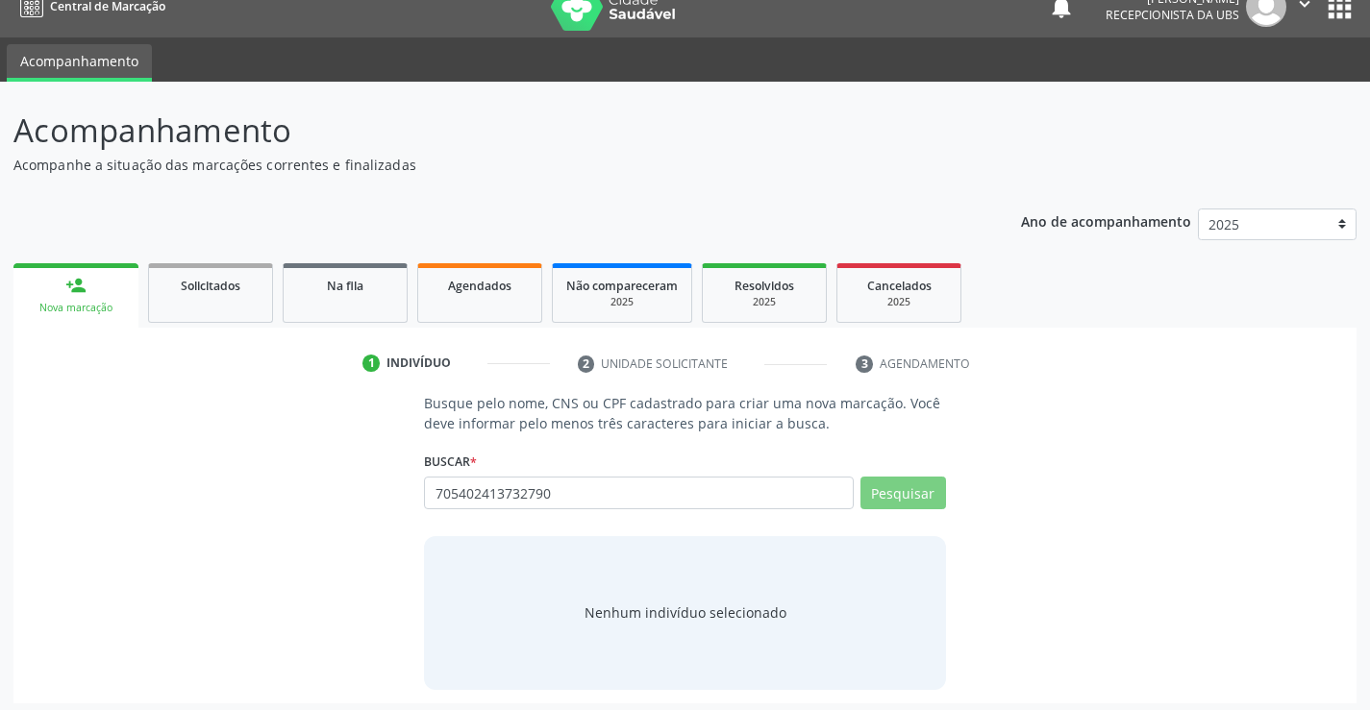
scroll to position [31, 0]
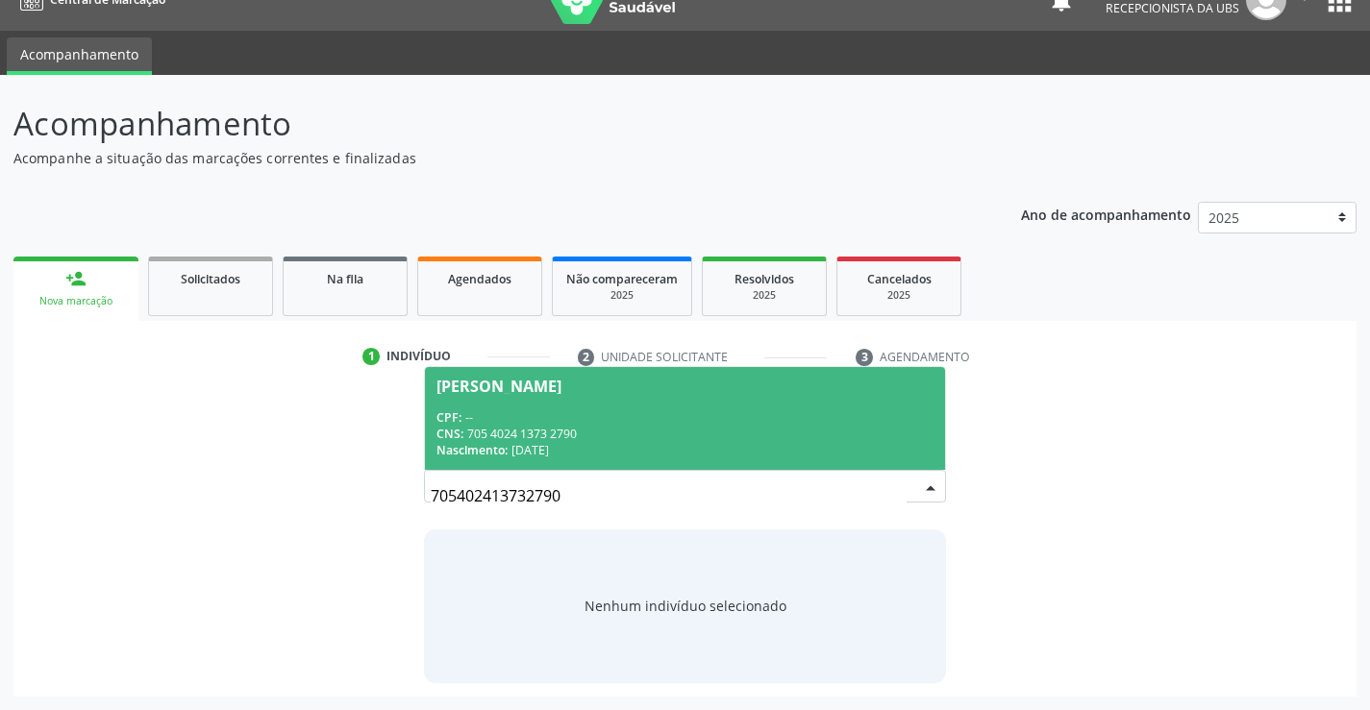
click at [514, 436] on div "CNS: 705 4024 1373 2790" at bounding box center [684, 434] width 496 height 16
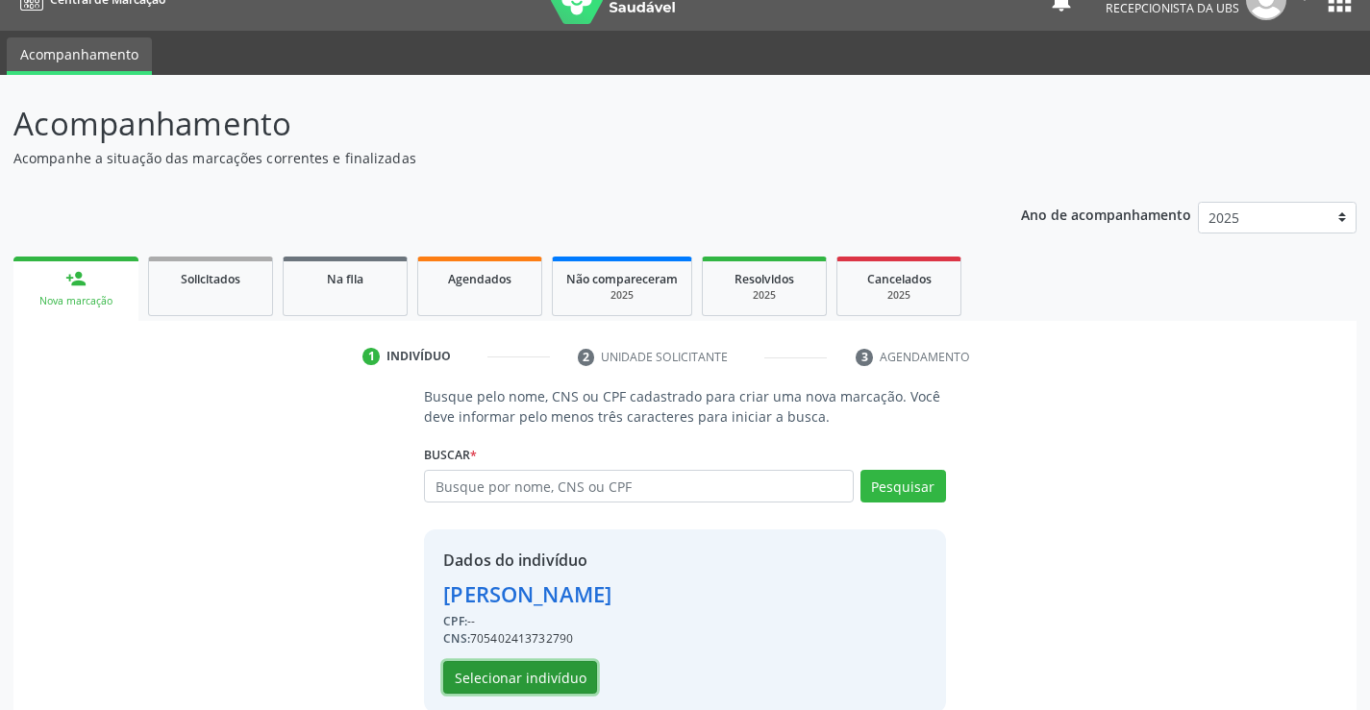
click at [503, 677] on button "Selecionar indivíduo" at bounding box center [520, 677] width 154 height 33
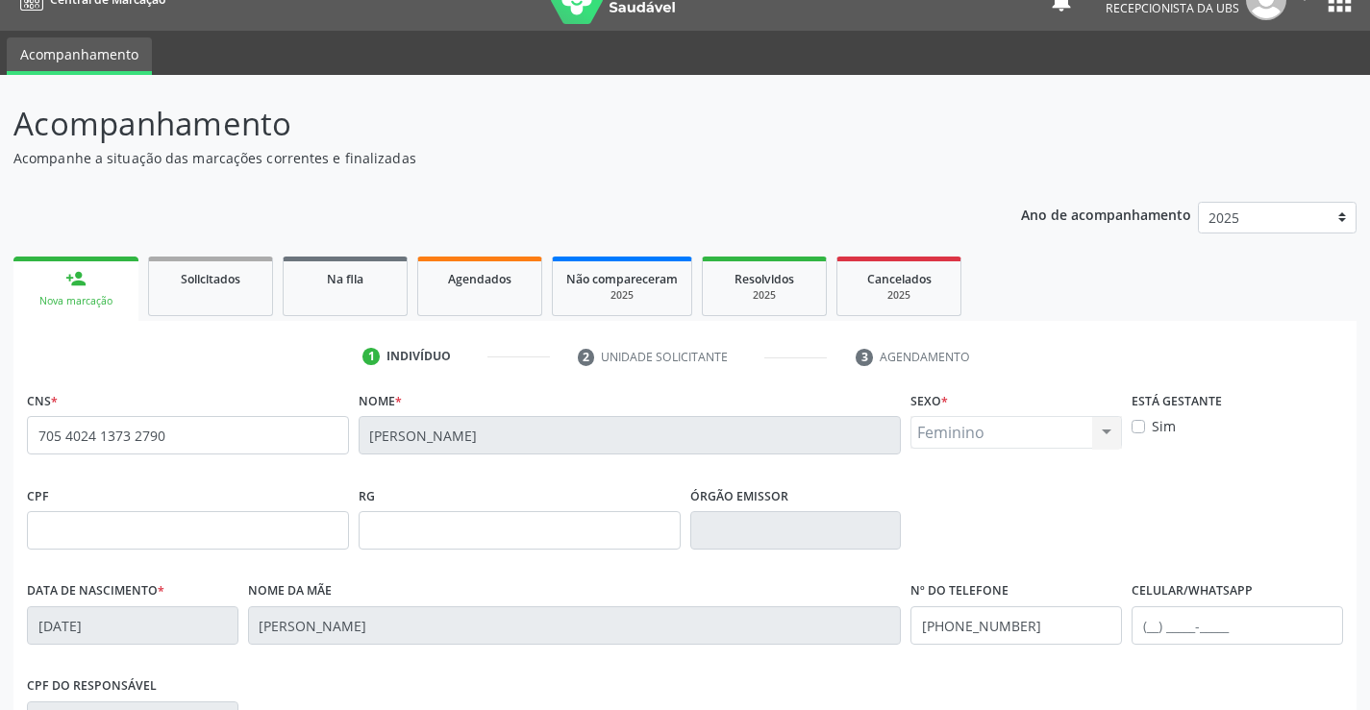
scroll to position [332, 0]
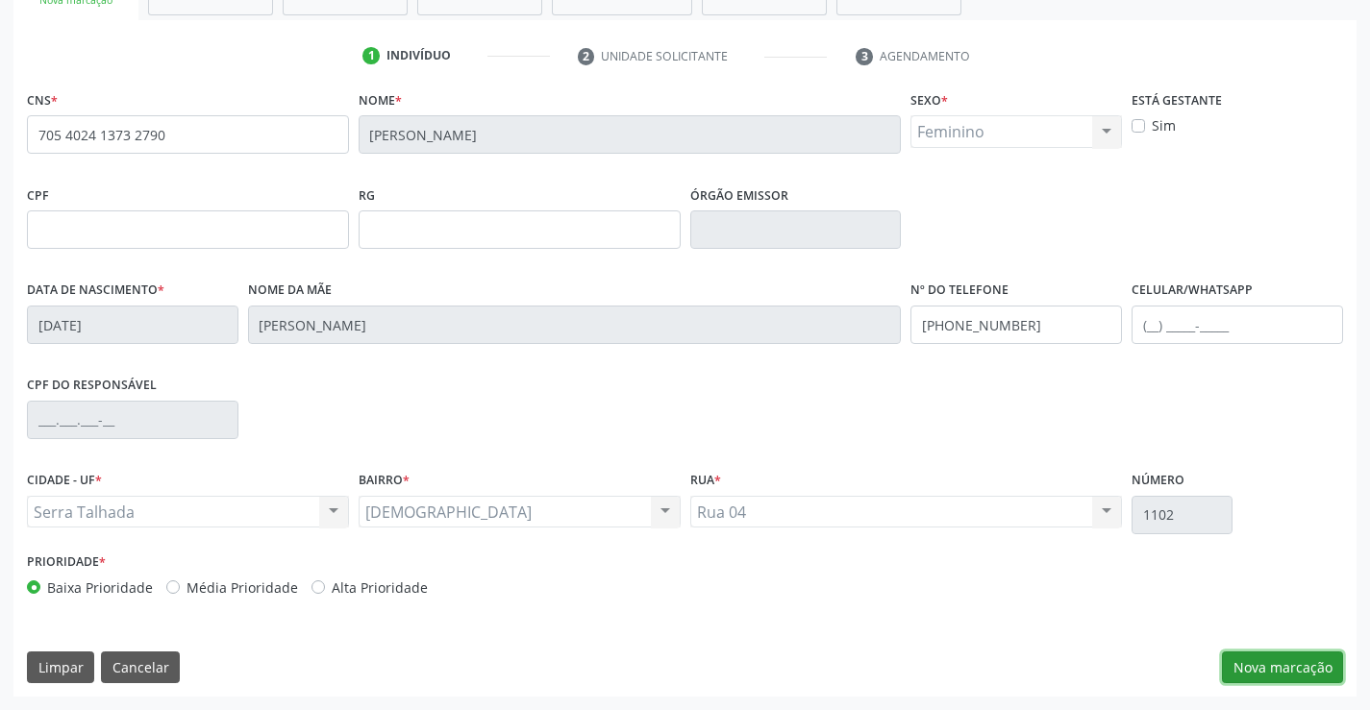
click at [1267, 674] on button "Nova marcação" at bounding box center [1282, 668] width 121 height 33
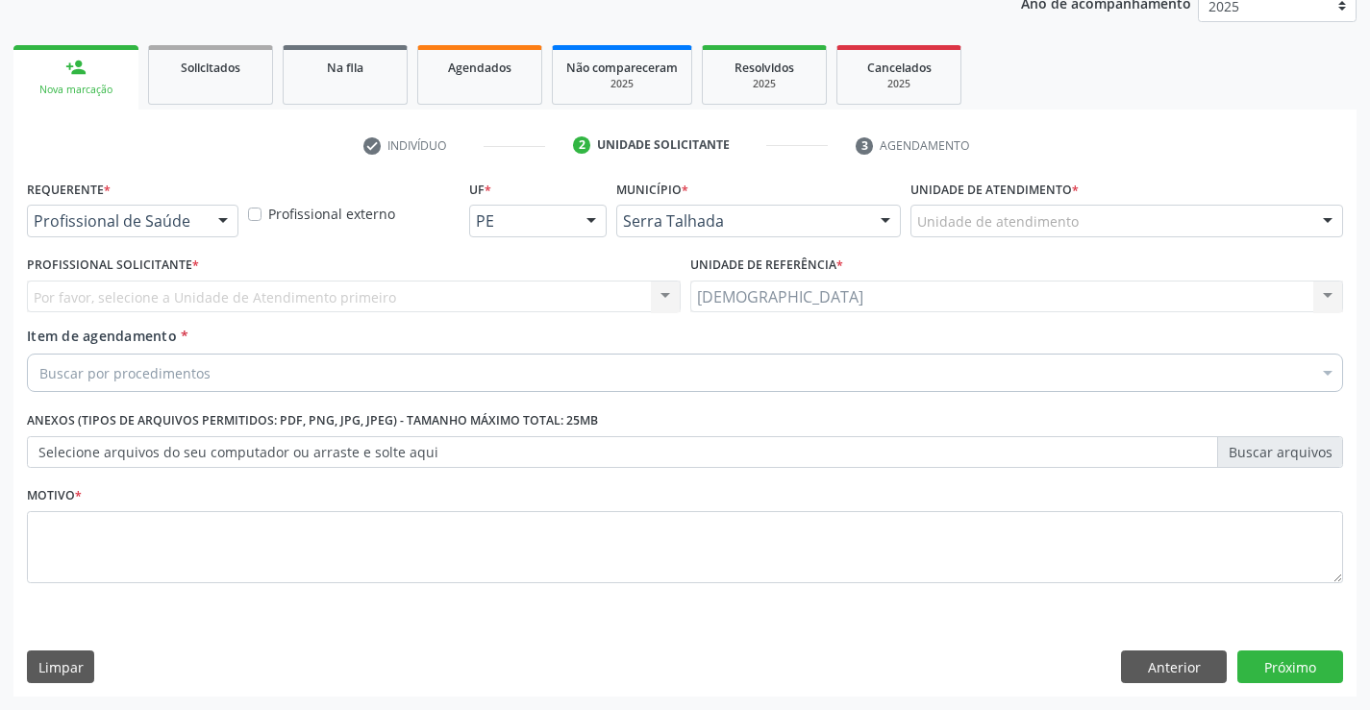
scroll to position [242, 0]
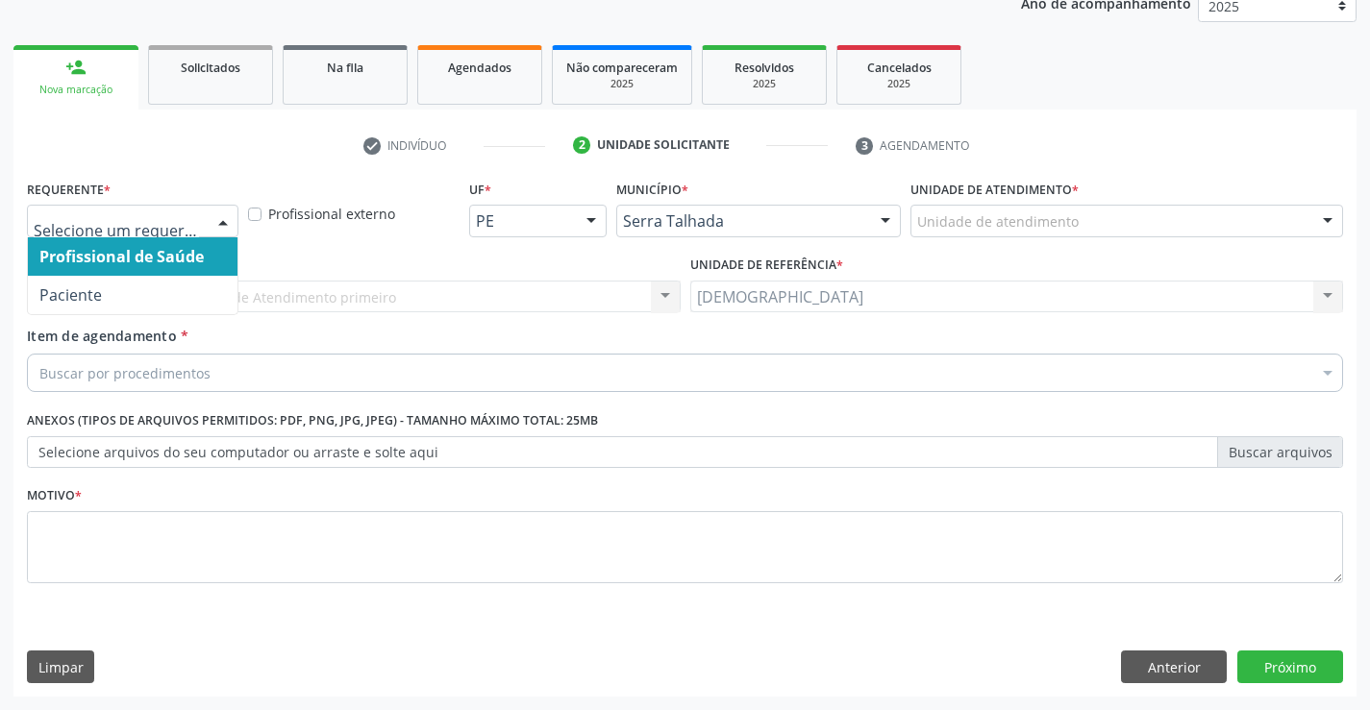
click at [223, 223] on div at bounding box center [223, 222] width 29 height 33
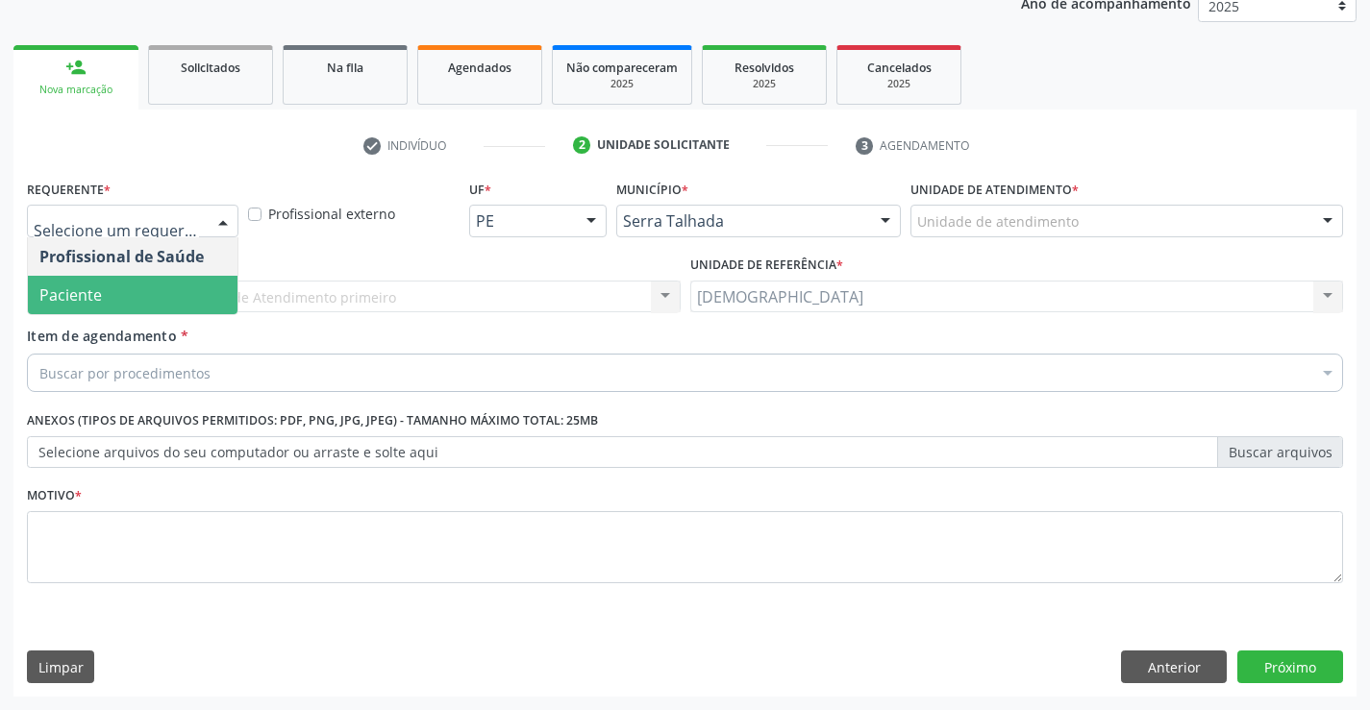
click at [170, 281] on span "Paciente" at bounding box center [133, 295] width 210 height 38
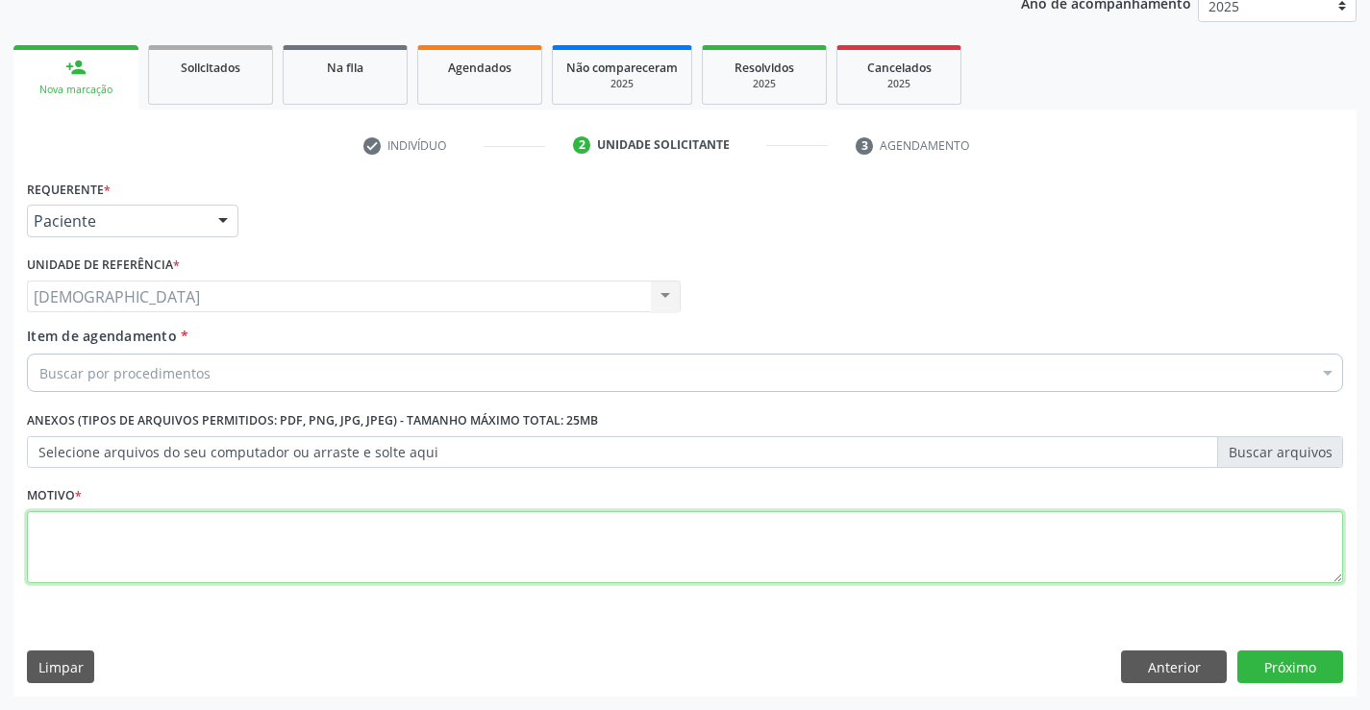
click at [147, 540] on textarea at bounding box center [685, 547] width 1316 height 73
type textarea "."
click at [289, 385] on div "Buscar por procedimentos" at bounding box center [685, 373] width 1316 height 38
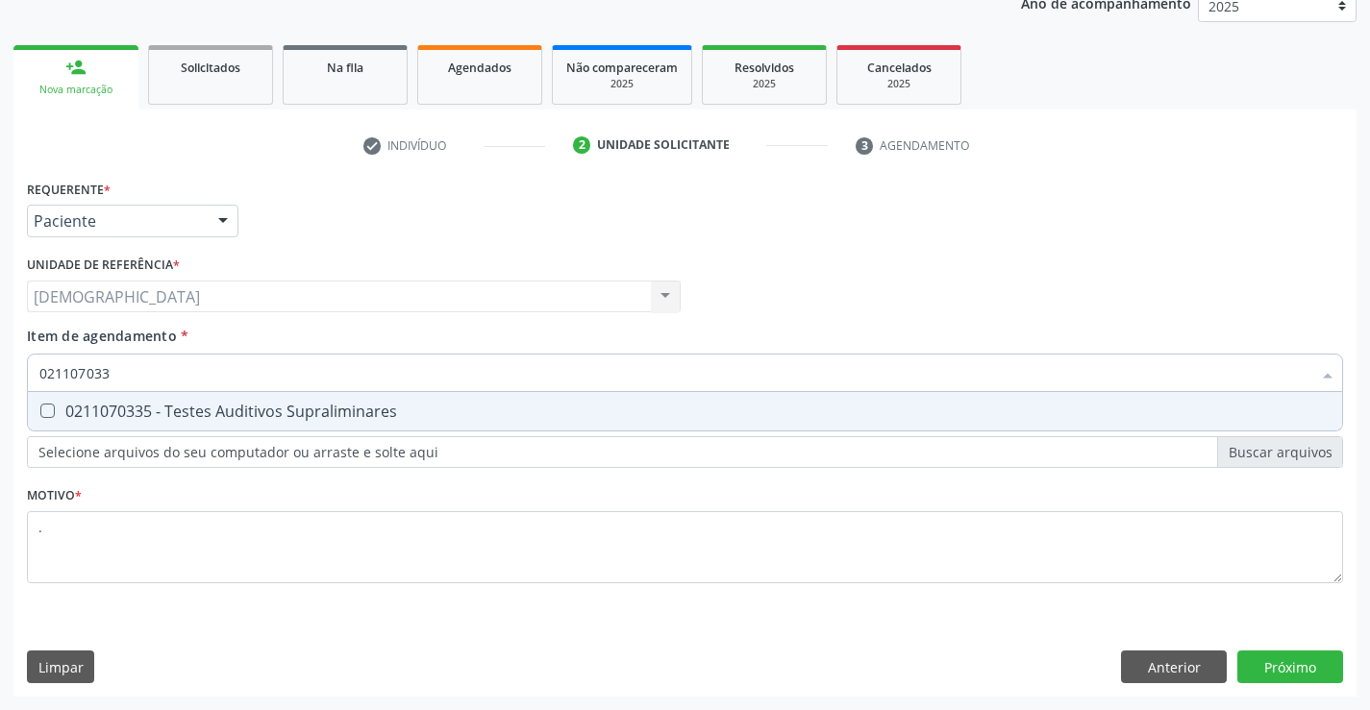
type input "0211070335"
click at [300, 416] on div "0211070335 - Testes Auditivos Supraliminares" at bounding box center [684, 411] width 1291 height 15
checkbox Supraliminares "true"
click at [1272, 651] on div "Requerente * Paciente Profissional de Saúde Paciente Nenhum resultado encontrad…" at bounding box center [684, 436] width 1343 height 522
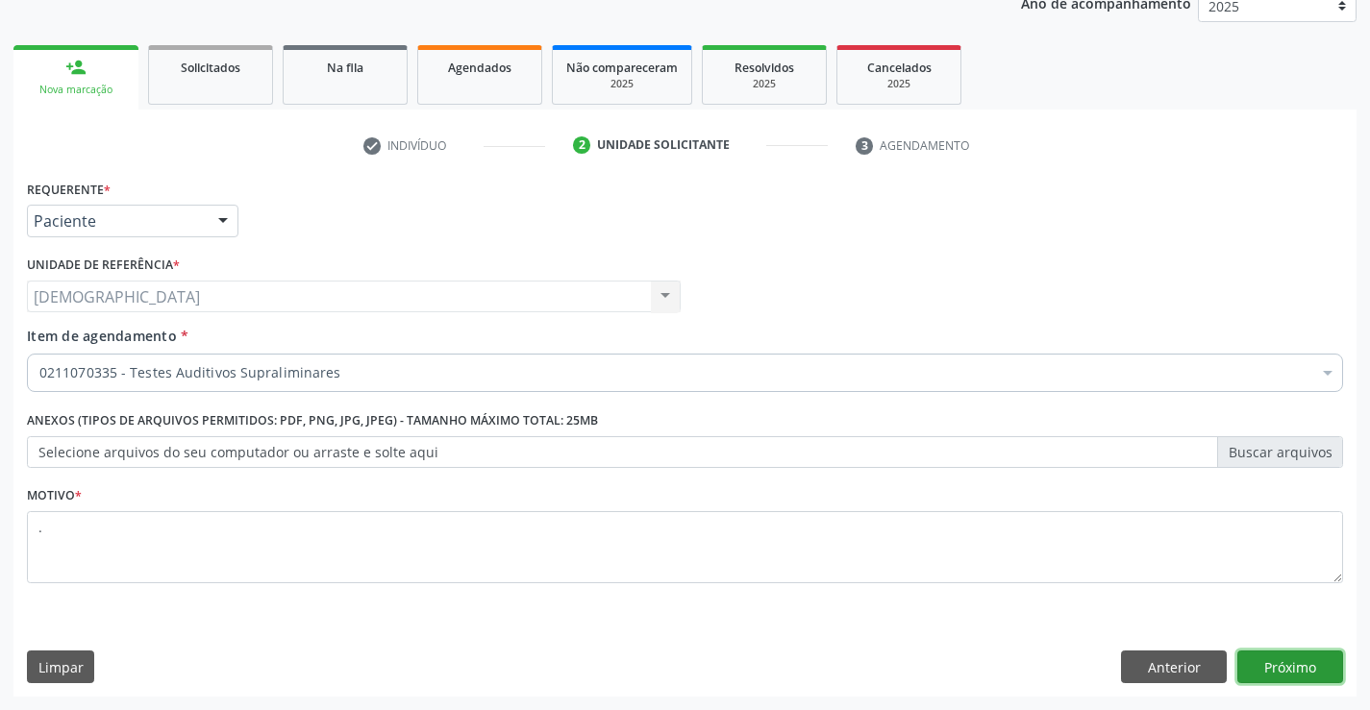
click at [1287, 672] on button "Próximo" at bounding box center [1290, 667] width 106 height 33
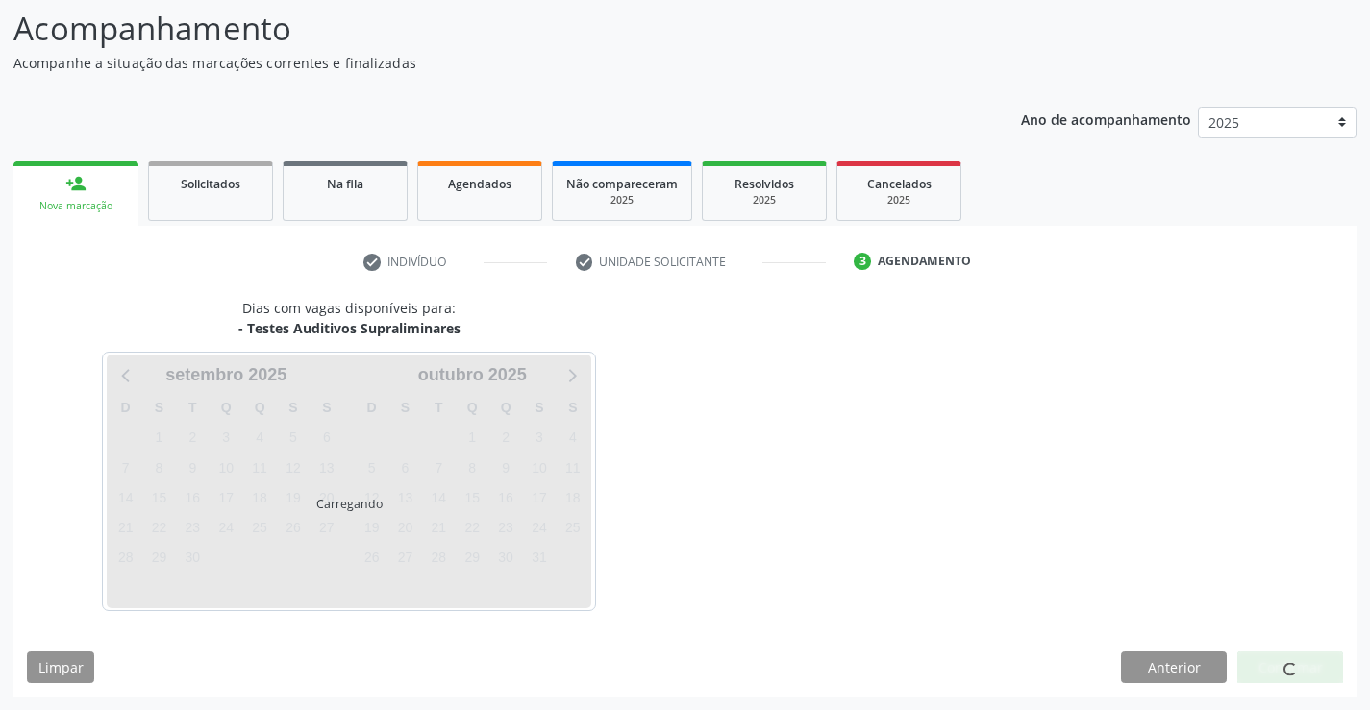
scroll to position [126, 0]
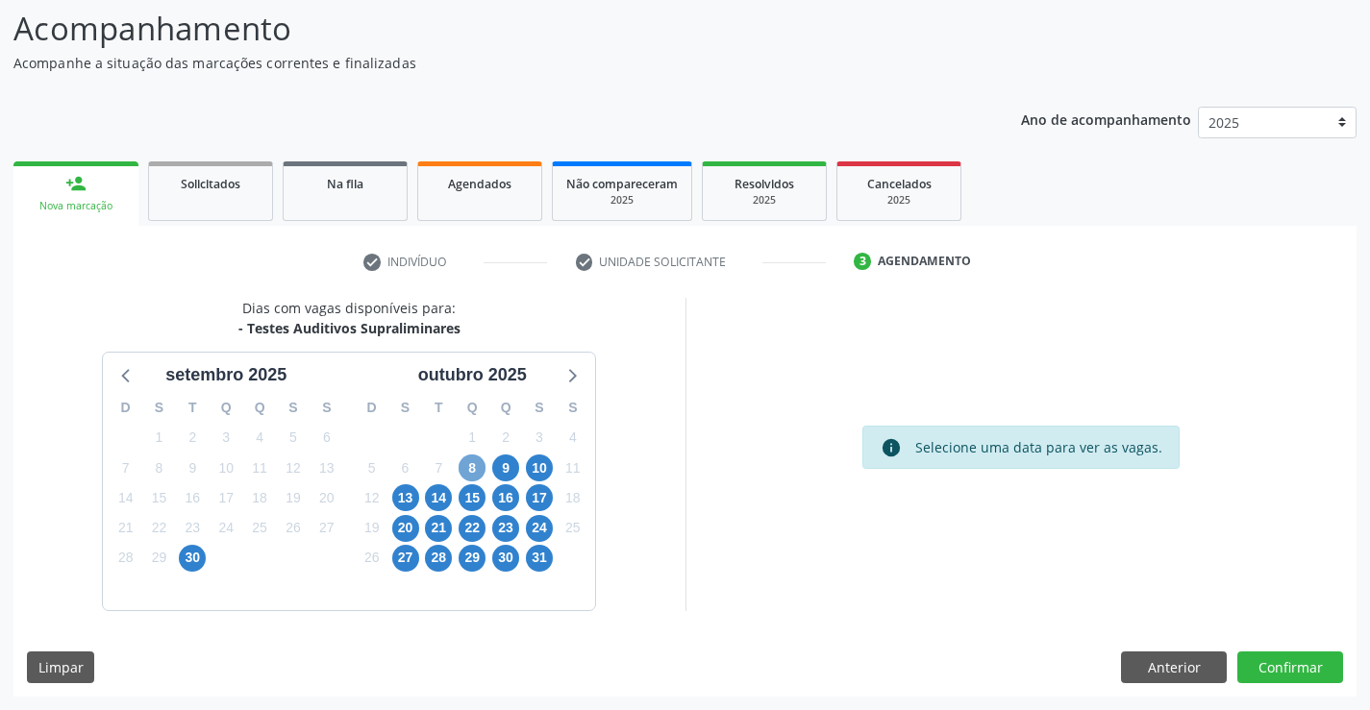
click at [478, 465] on span "8" at bounding box center [472, 468] width 27 height 27
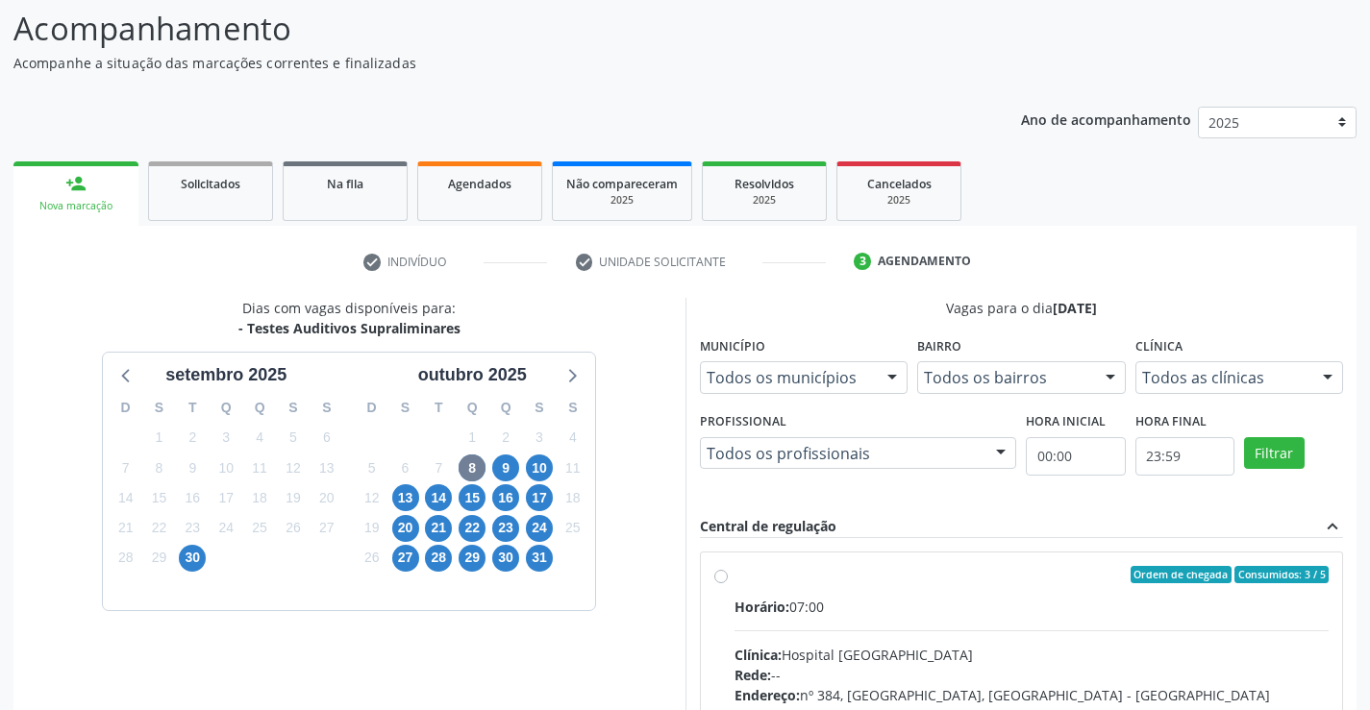
click at [772, 586] on label "Ordem de chegada Consumidos: 3 / 5 Horário: 07:00 Clínica: Hospital [GEOGRAPHIC…" at bounding box center [1031, 713] width 595 height 295
click at [728, 584] on input "Ordem de chegada Consumidos: 3 / 5 Horário: 07:00 Clínica: Hospital [GEOGRAPHIC…" at bounding box center [720, 574] width 13 height 17
radio input "true"
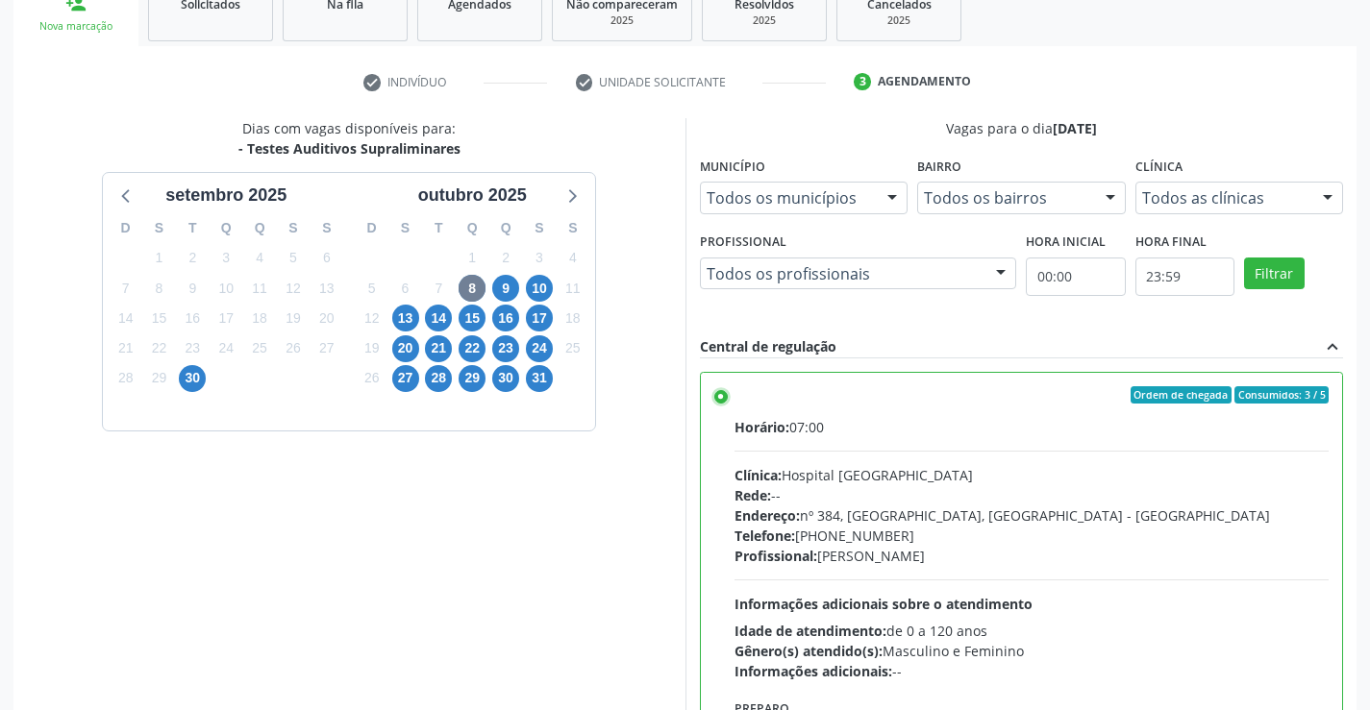
scroll to position [438, 0]
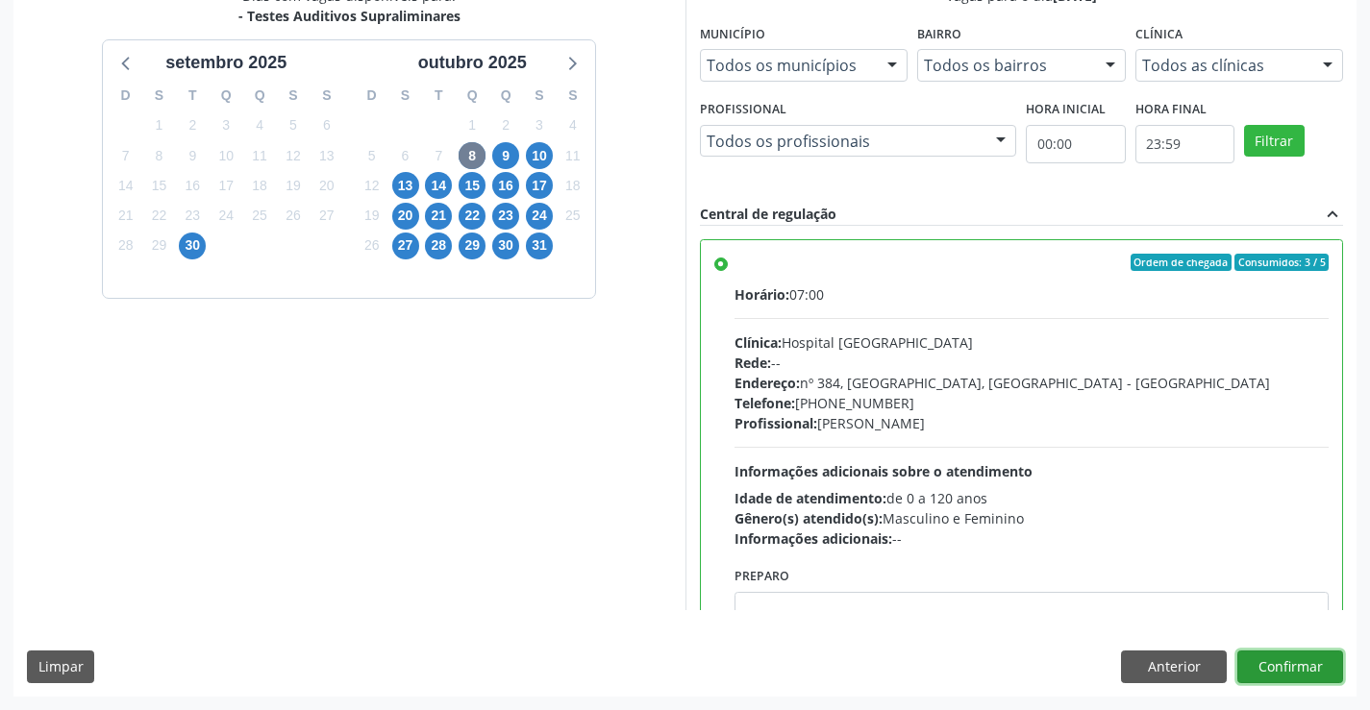
click at [1269, 674] on button "Confirmar" at bounding box center [1290, 667] width 106 height 33
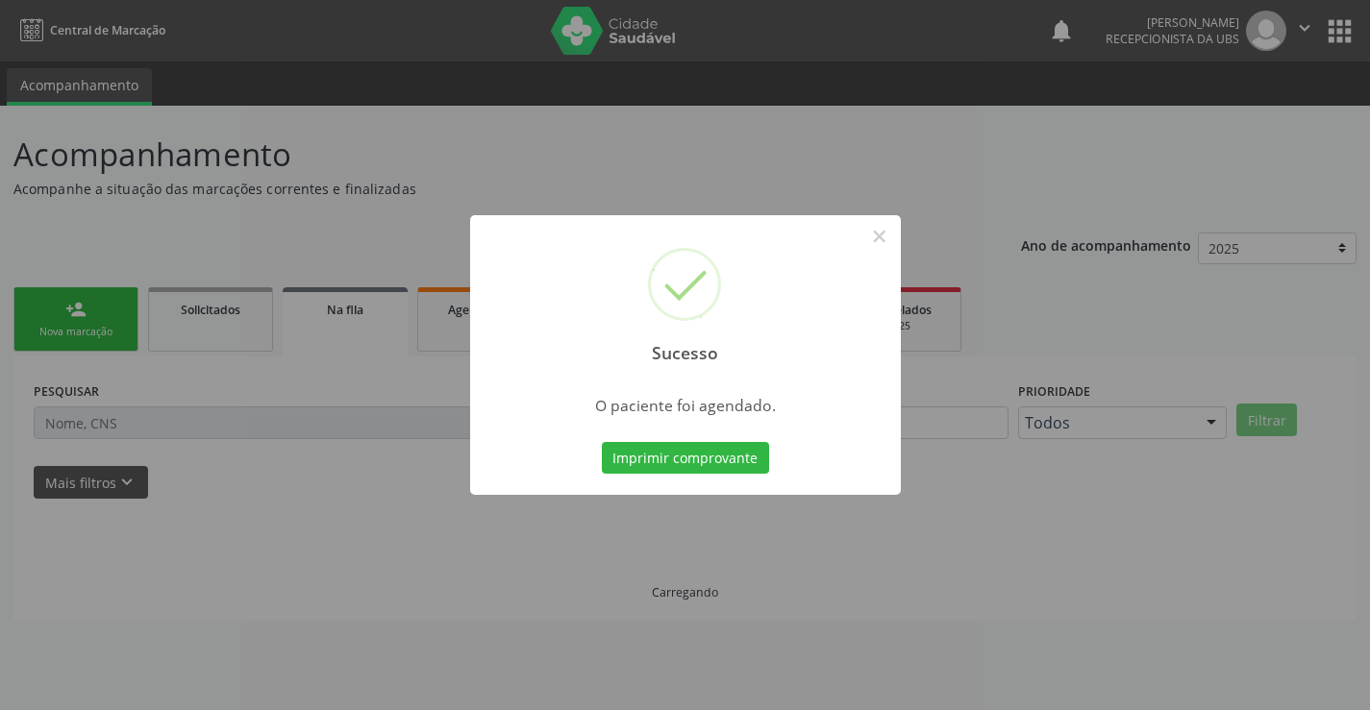
scroll to position [0, 0]
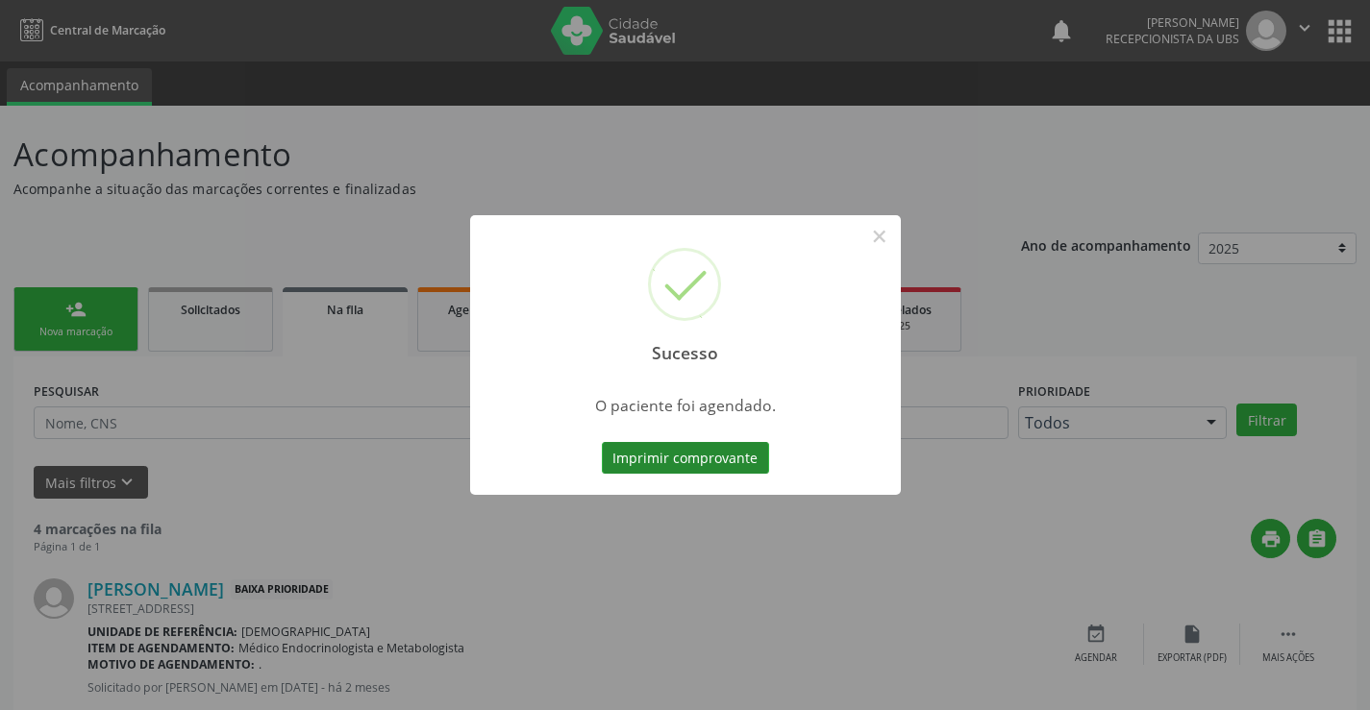
click at [653, 454] on button "Imprimir comprovante" at bounding box center [685, 458] width 167 height 33
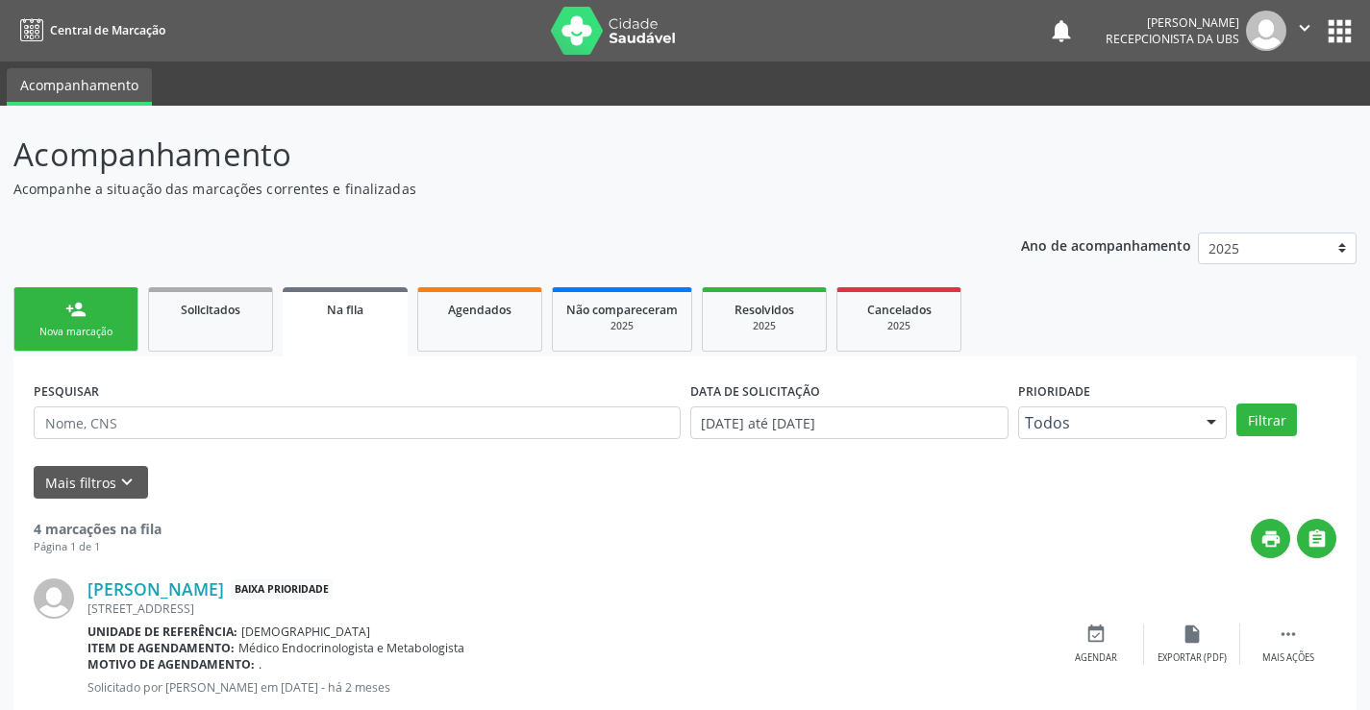
click at [105, 311] on link "person_add Nova marcação" at bounding box center [75, 319] width 125 height 64
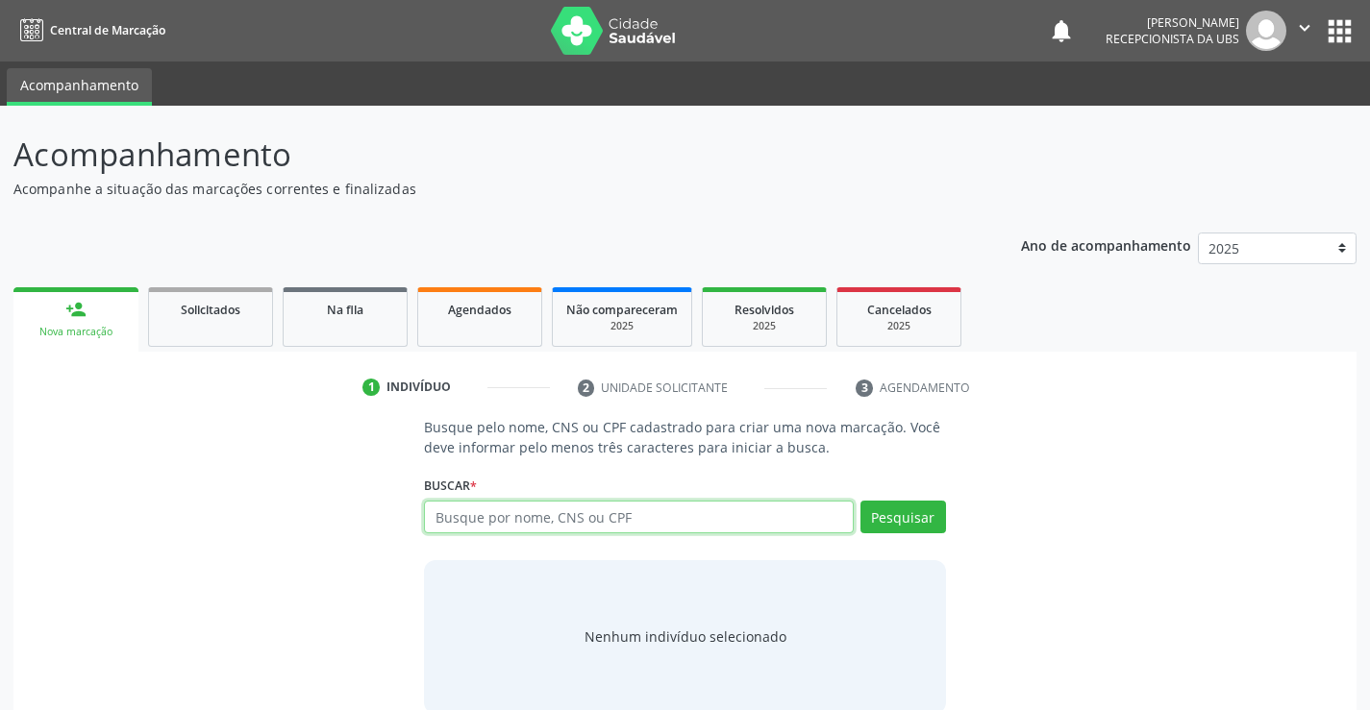
click at [458, 516] on input "text" at bounding box center [638, 517] width 429 height 33
type input "002637795440"
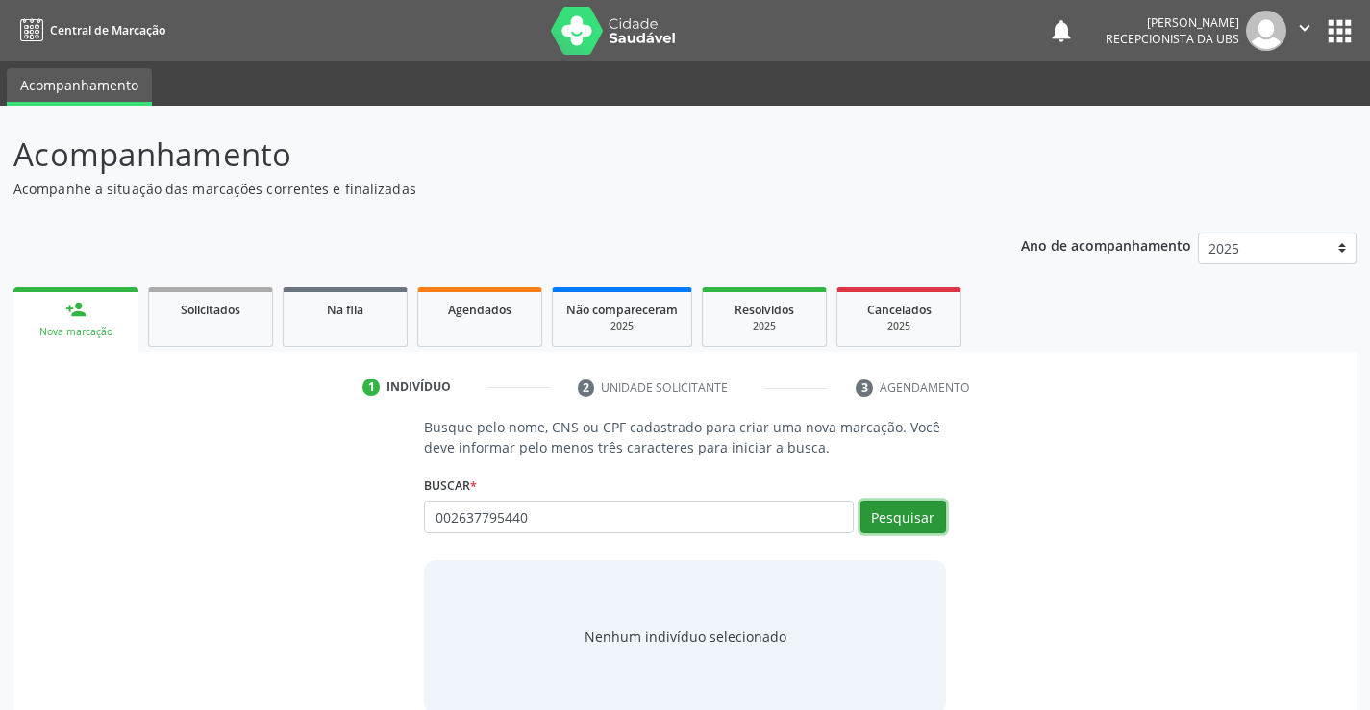
click at [914, 520] on button "Pesquisar" at bounding box center [903, 517] width 86 height 33
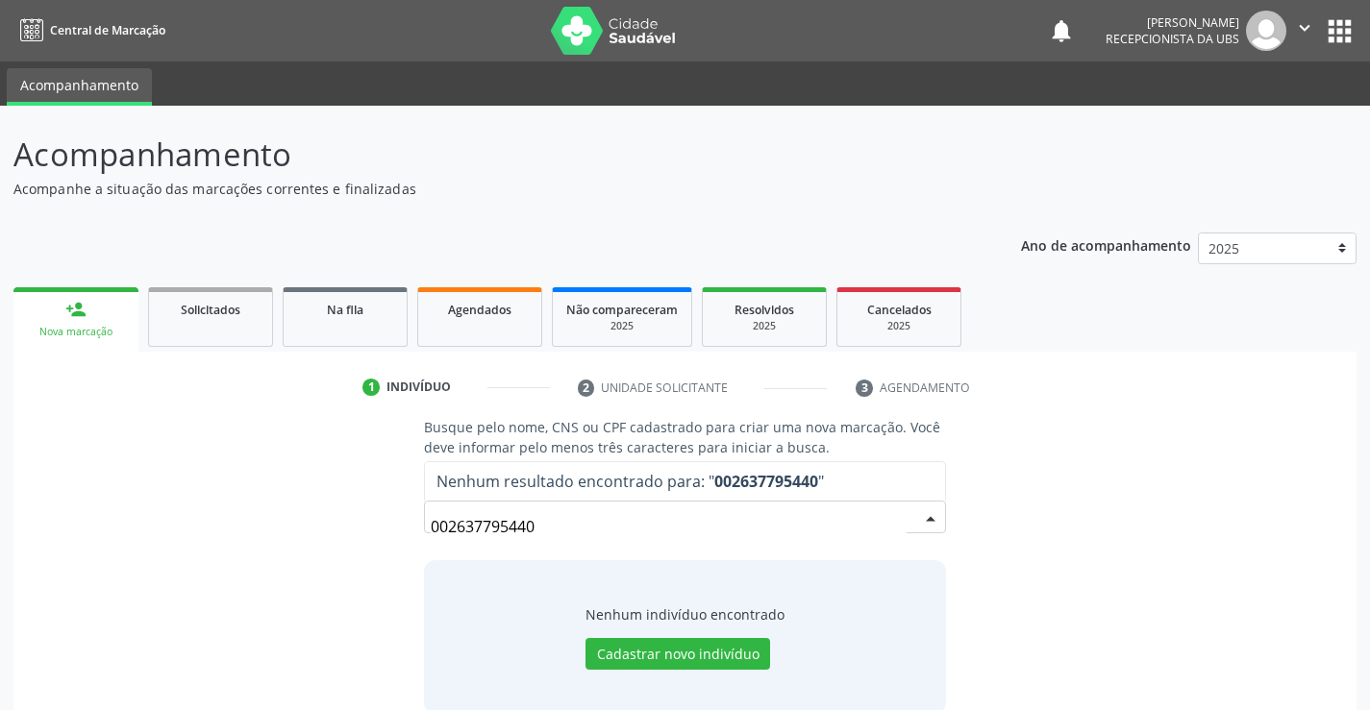
click at [563, 532] on input "002637795440" at bounding box center [668, 527] width 475 height 38
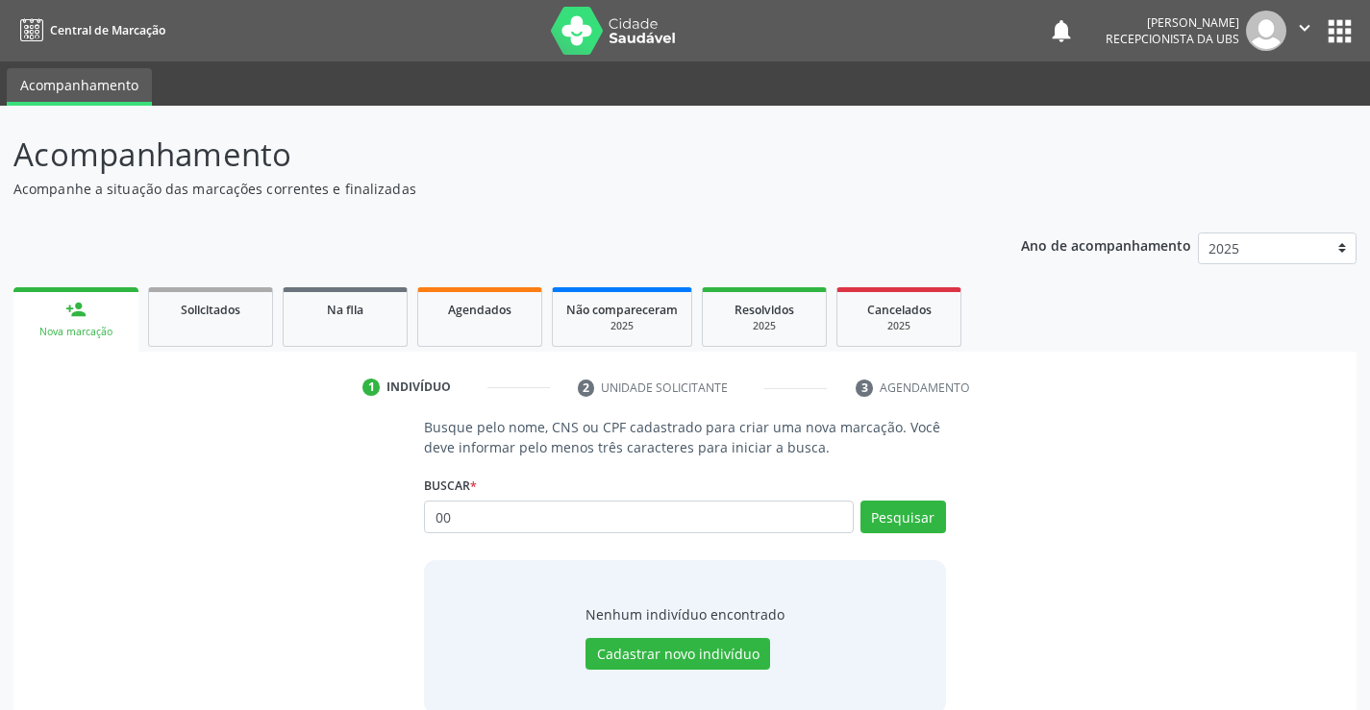
type input "0"
type input "[PERSON_NAME]"
click at [892, 521] on button "Pesquisar" at bounding box center [903, 517] width 86 height 33
type input "[PERSON_NAME]"
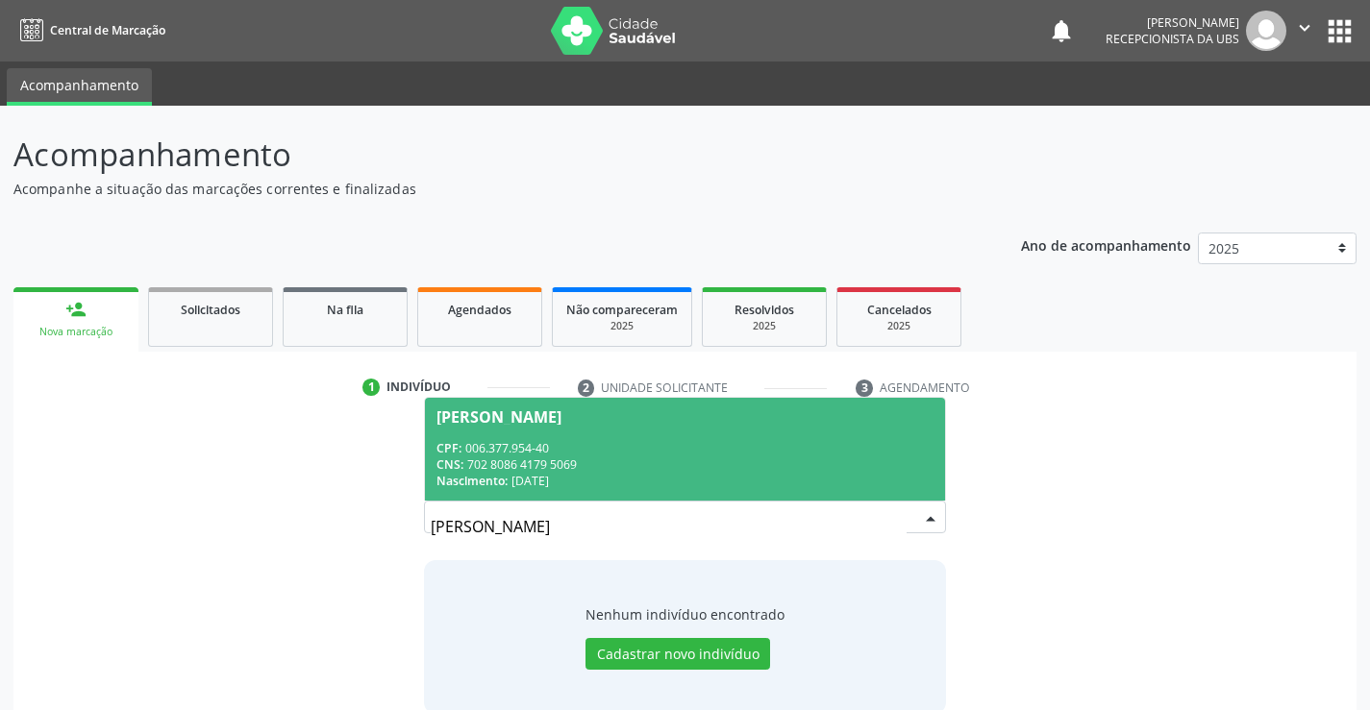
click at [757, 437] on span "[PERSON_NAME] CPF: 006.377.954-40 CNS: 702 8086 4179 5069 Nascimento: 1[DATE]" at bounding box center [684, 449] width 519 height 103
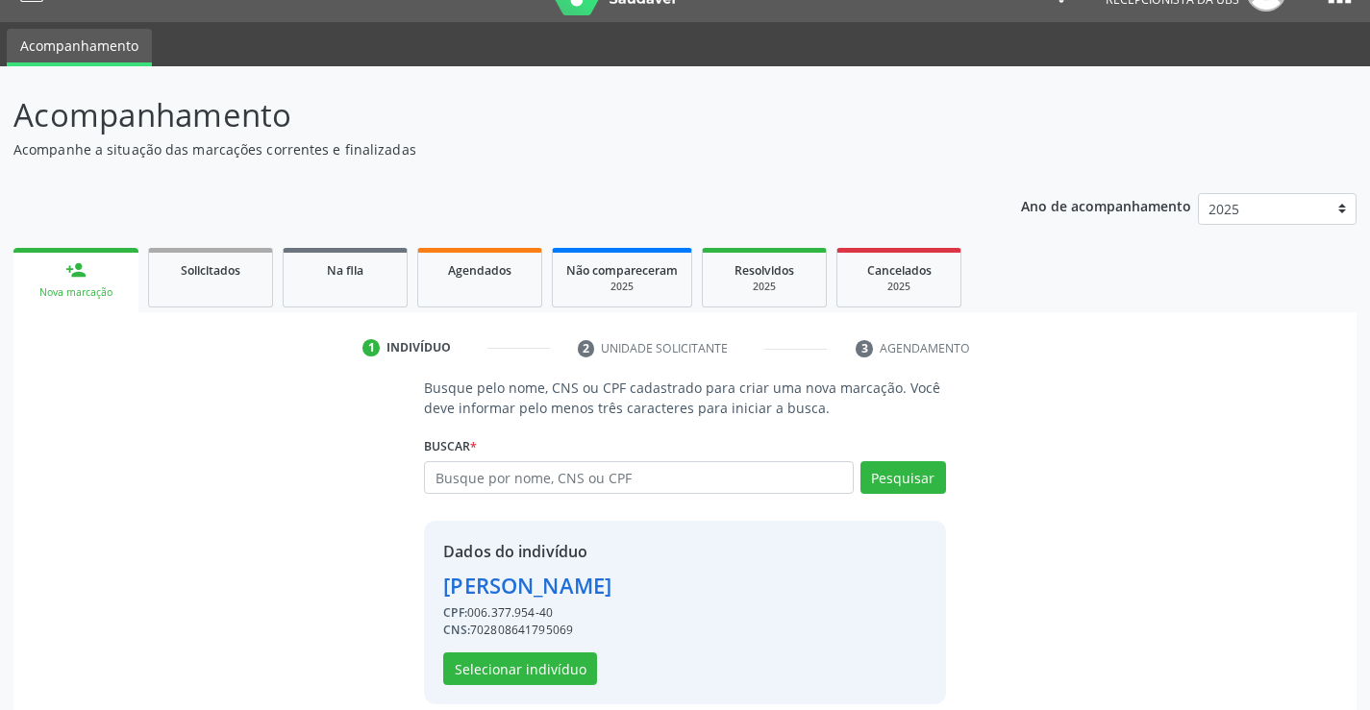
scroll to position [61, 0]
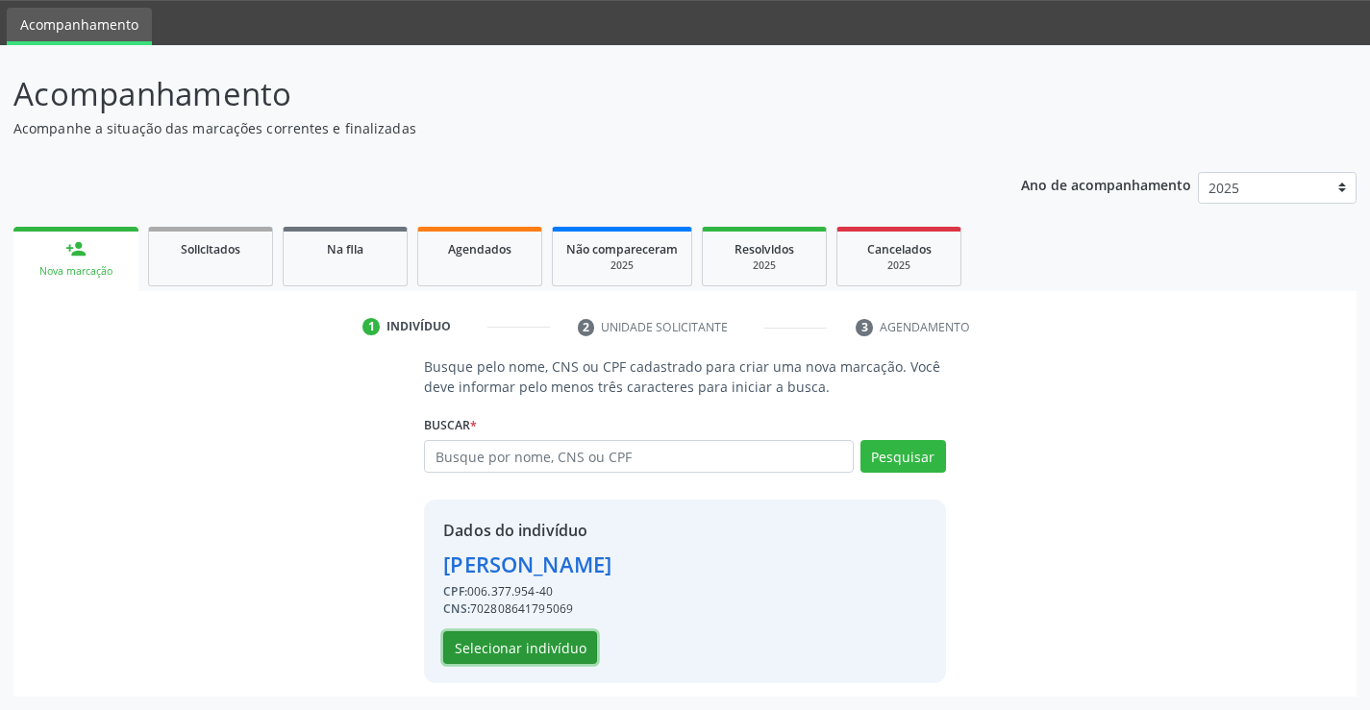
click at [516, 647] on button "Selecionar indivíduo" at bounding box center [520, 648] width 154 height 33
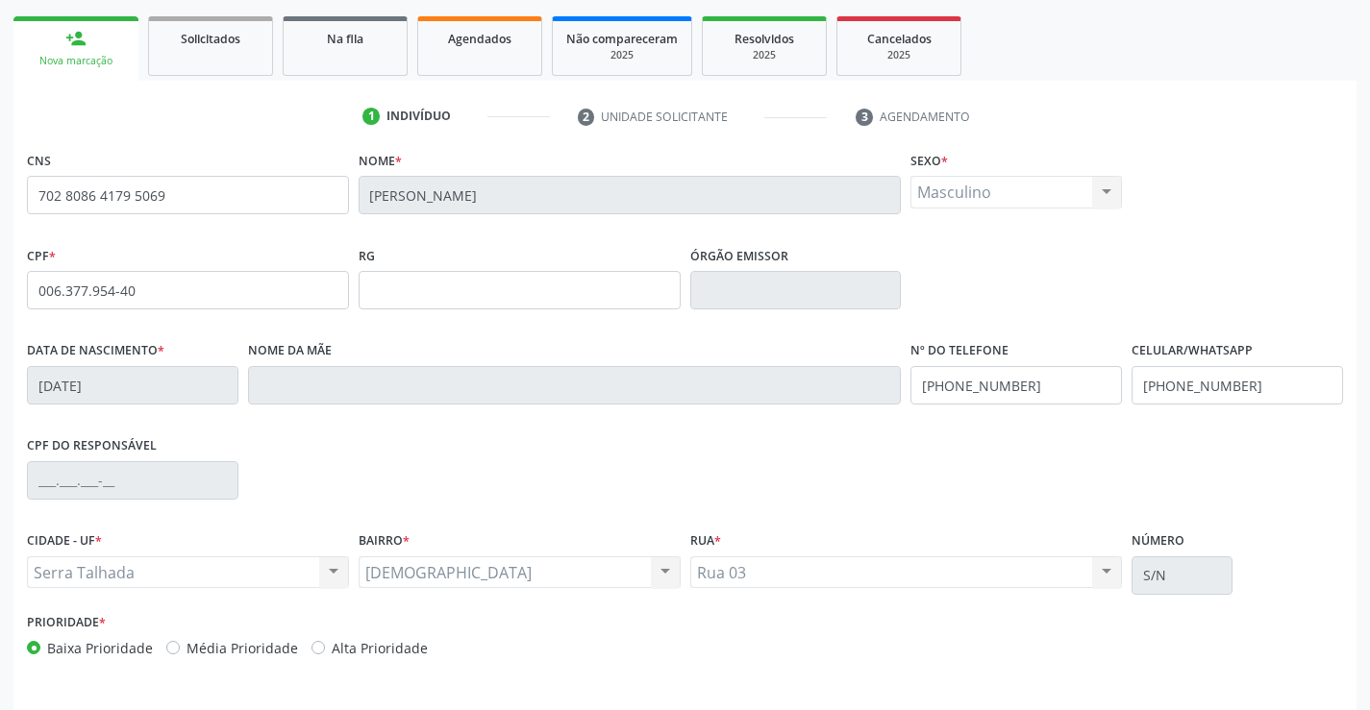
scroll to position [332, 0]
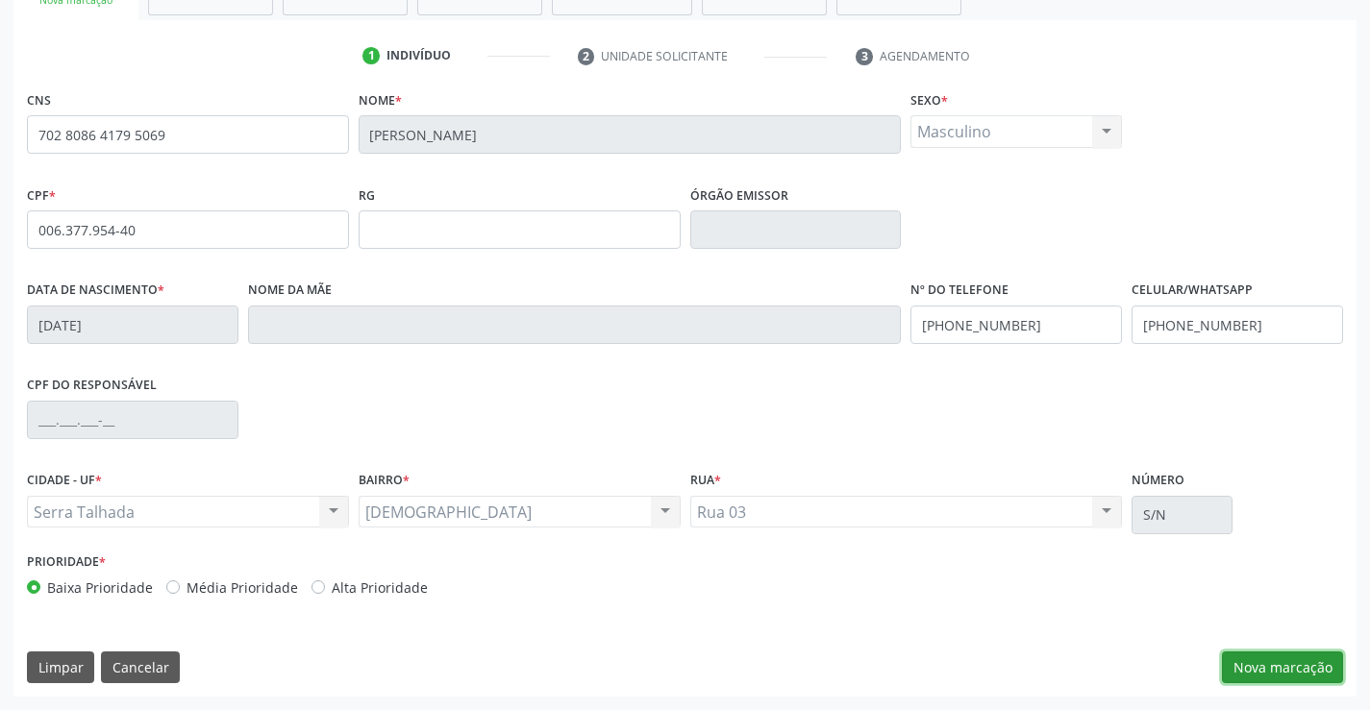
click at [1237, 673] on button "Nova marcação" at bounding box center [1282, 668] width 121 height 33
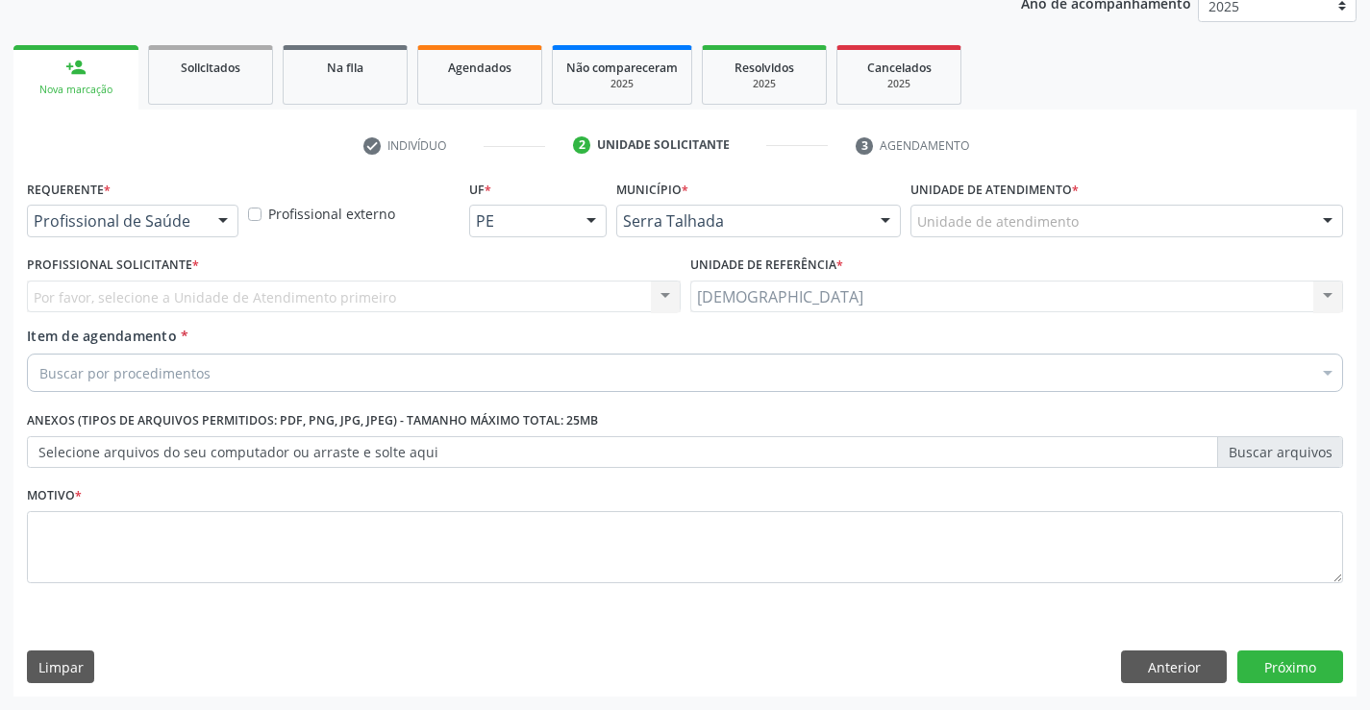
scroll to position [242, 0]
click at [230, 212] on div at bounding box center [223, 222] width 29 height 33
click at [1176, 656] on button "Anterior" at bounding box center [1174, 667] width 106 height 33
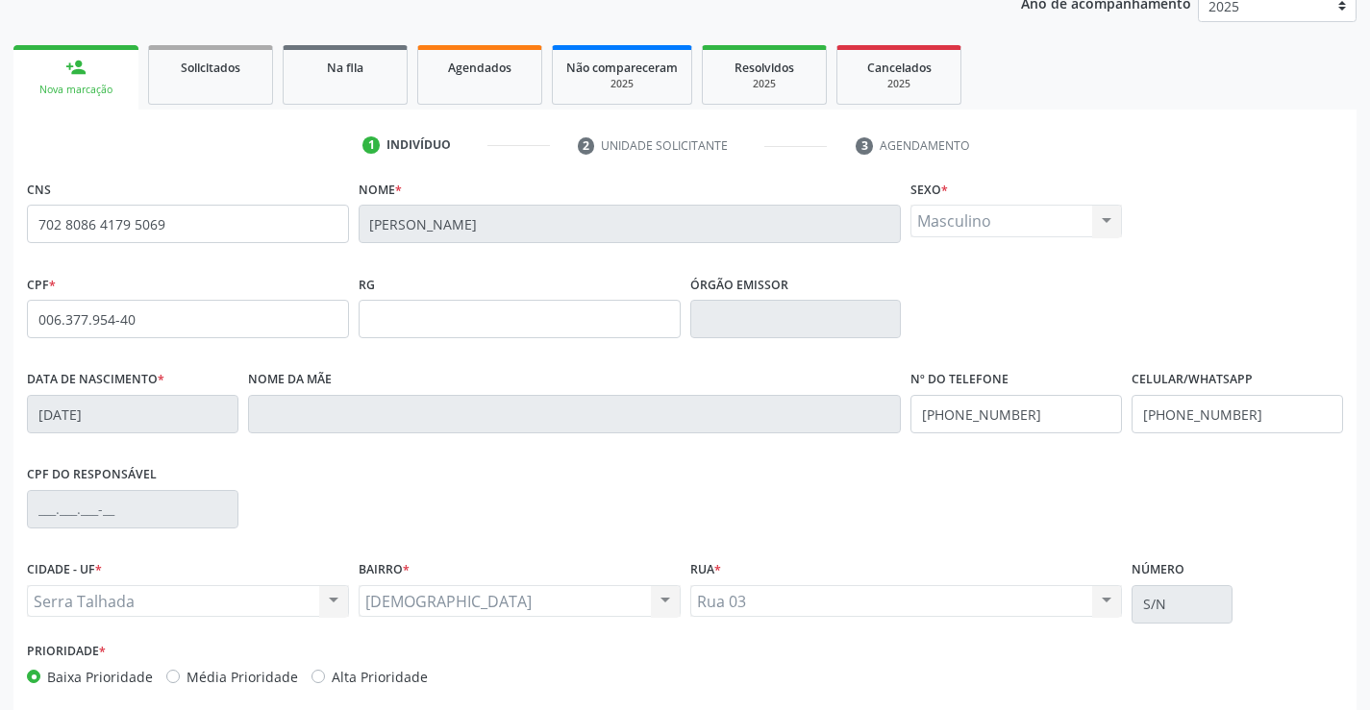
scroll to position [332, 0]
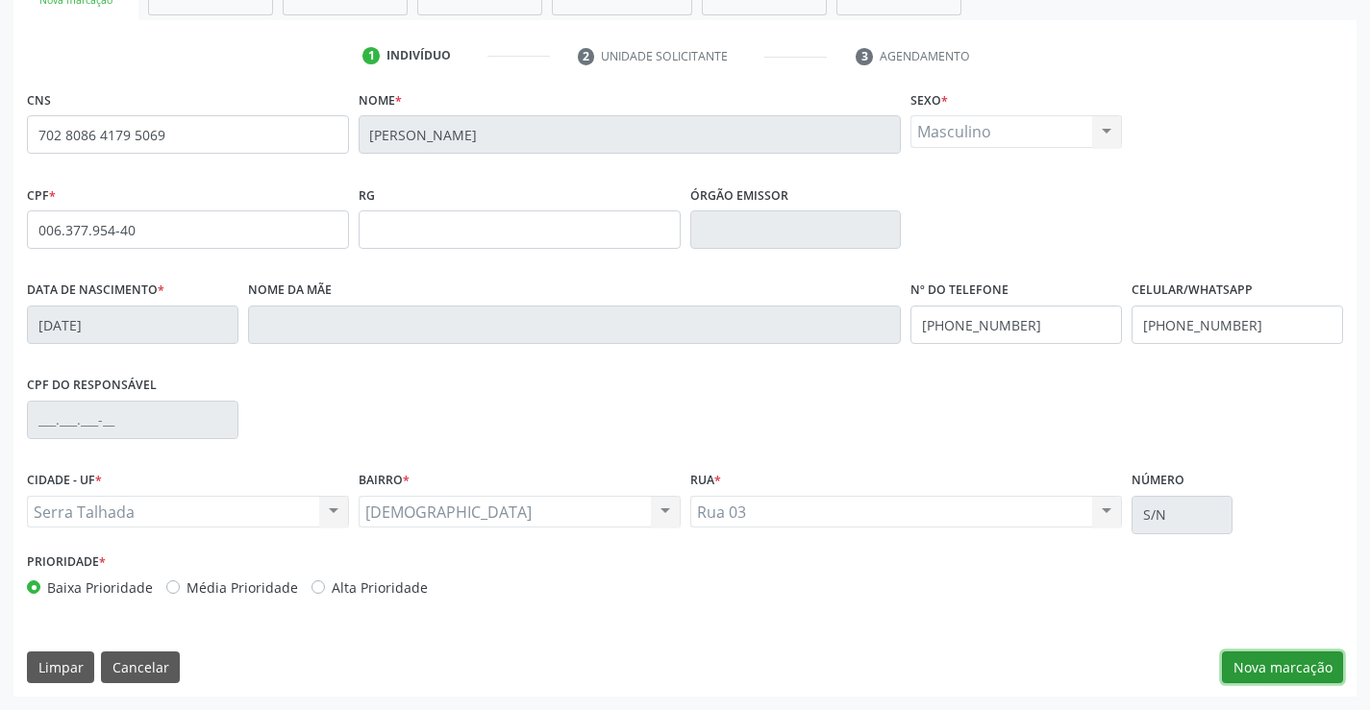
click at [1309, 670] on button "Nova marcação" at bounding box center [1282, 668] width 121 height 33
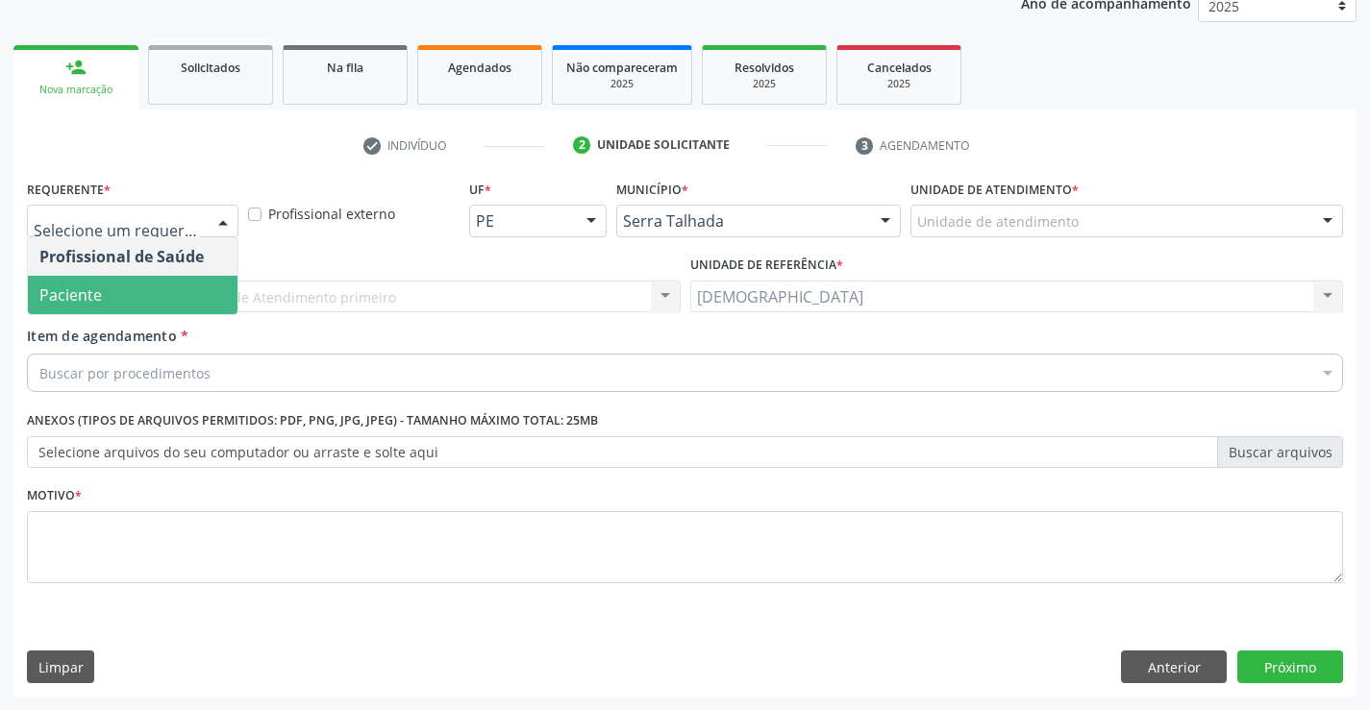
click at [220, 211] on div at bounding box center [223, 222] width 29 height 33
click at [171, 283] on span "Paciente" at bounding box center [133, 295] width 210 height 38
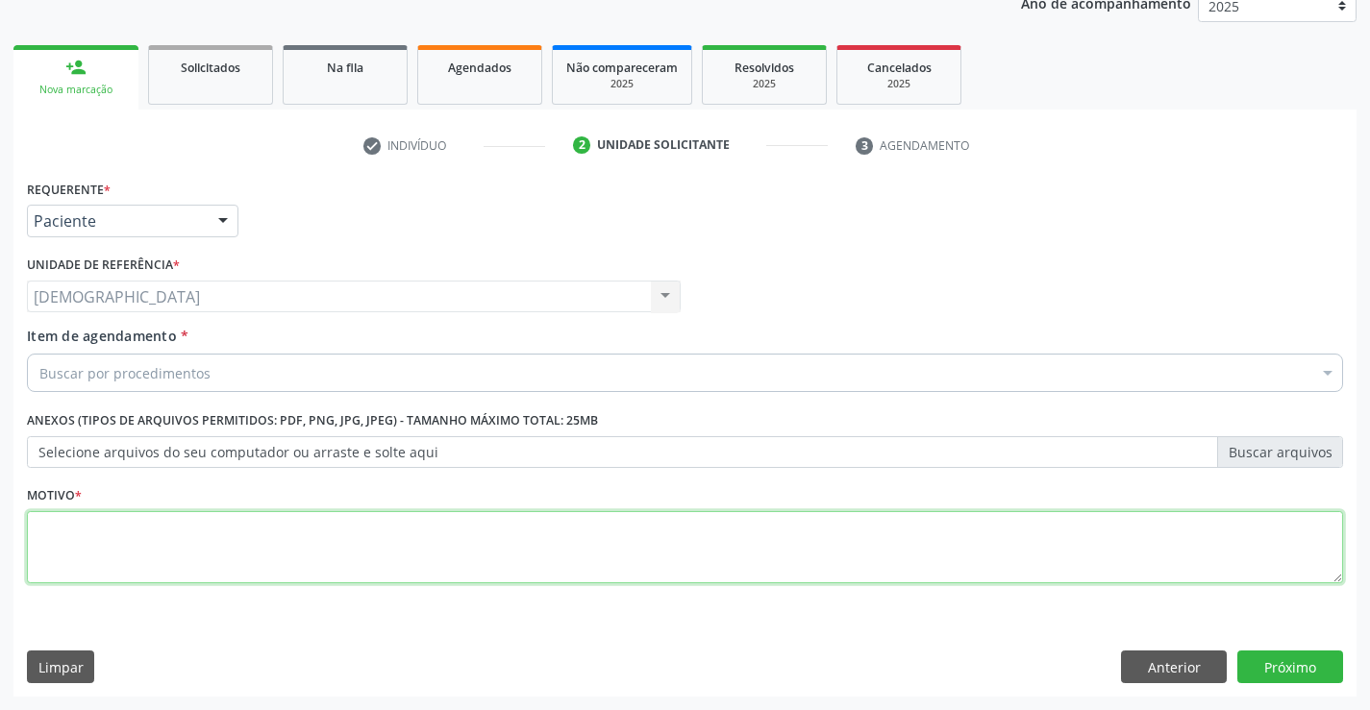
click at [148, 539] on textarea at bounding box center [685, 547] width 1316 height 73
type textarea "."
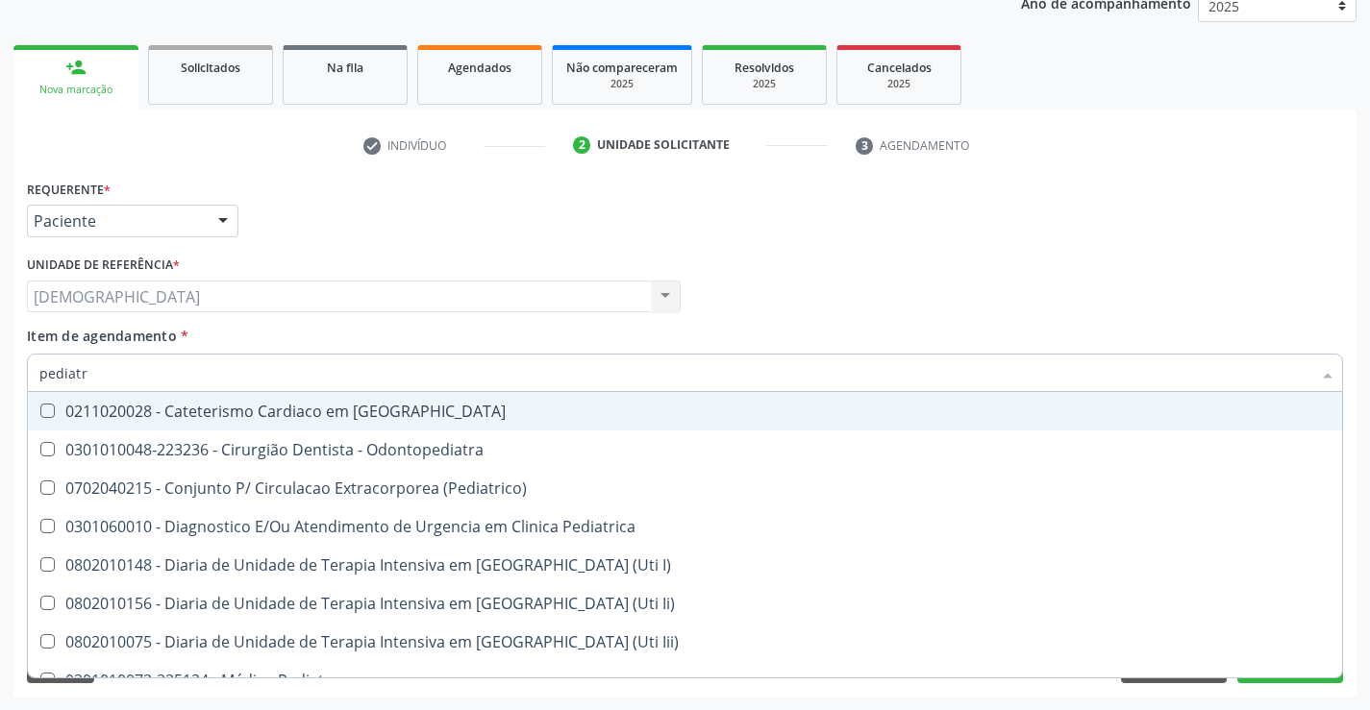
type input "pediatra"
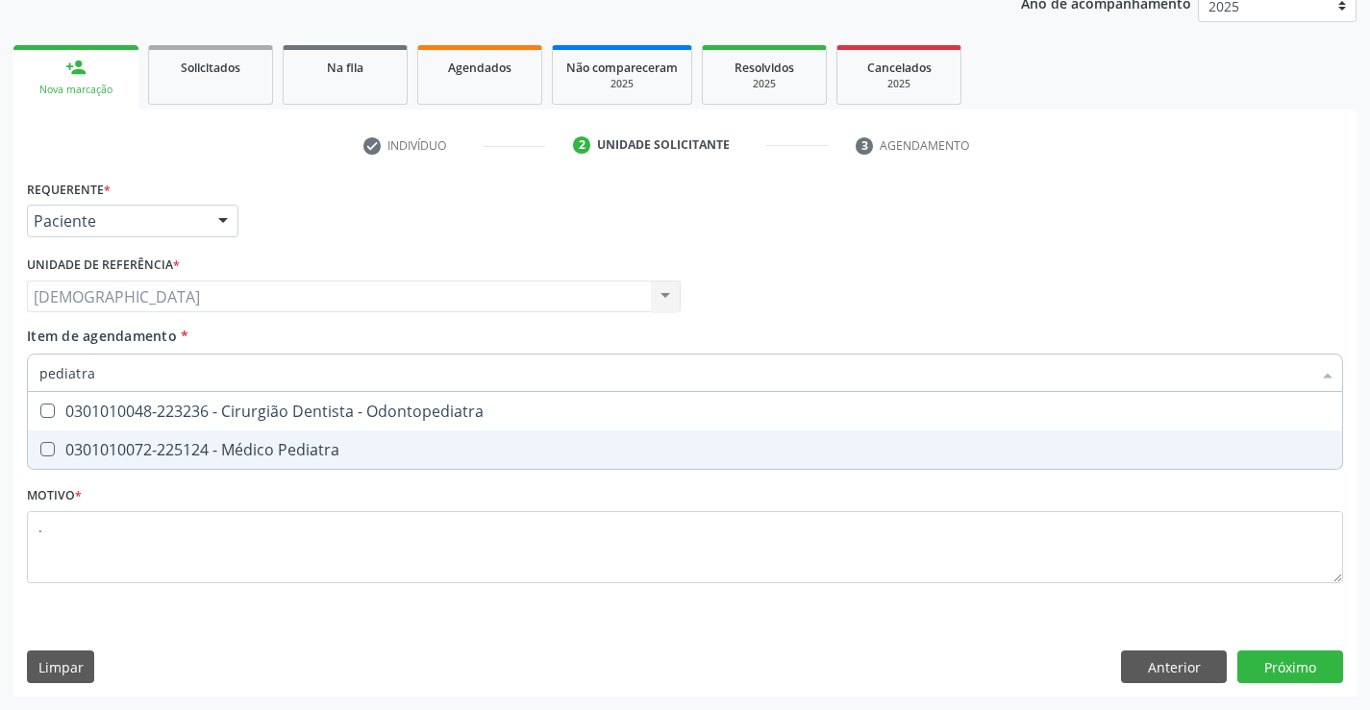
click at [261, 454] on div "0301010072-225124 - Médico Pediatra" at bounding box center [684, 449] width 1291 height 15
checkbox Pediatra "true"
click at [1270, 651] on div "Requerente * Paciente Profissional de Saúde Paciente Nenhum resultado encontrad…" at bounding box center [684, 436] width 1343 height 522
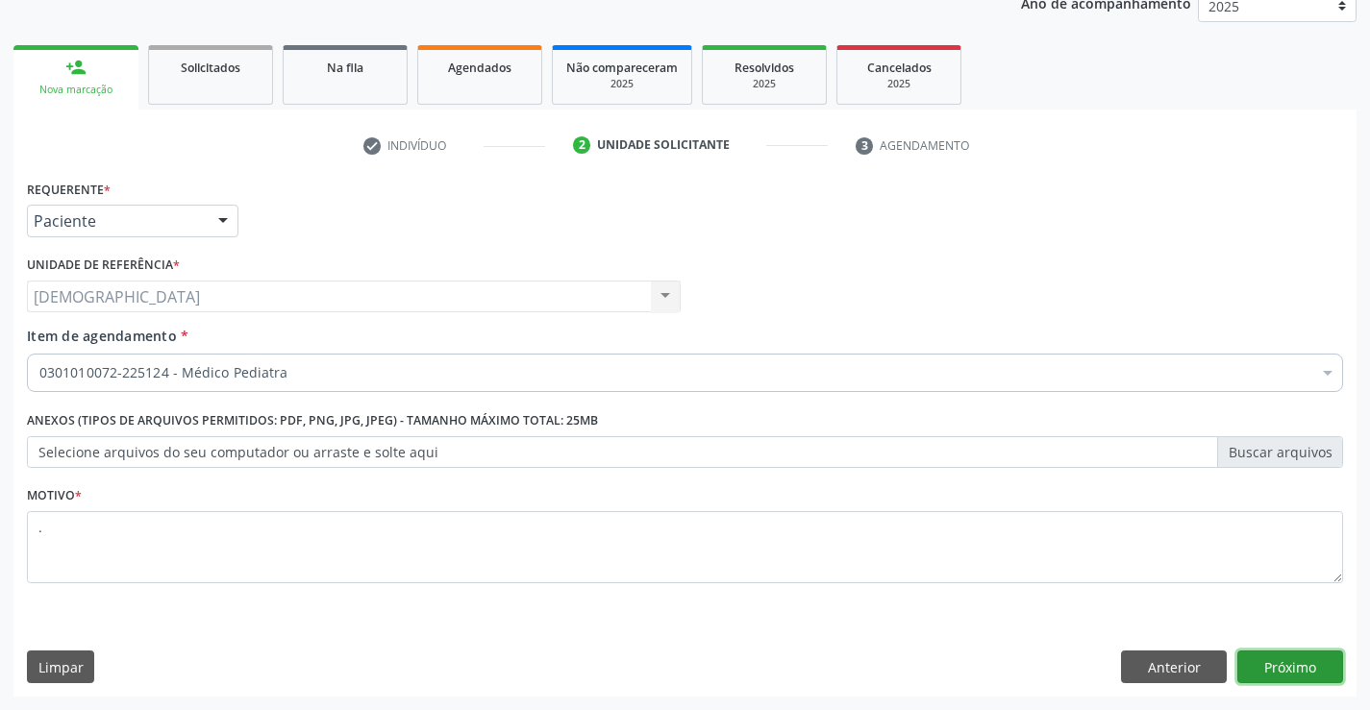
click at [1271, 653] on button "Próximo" at bounding box center [1290, 667] width 106 height 33
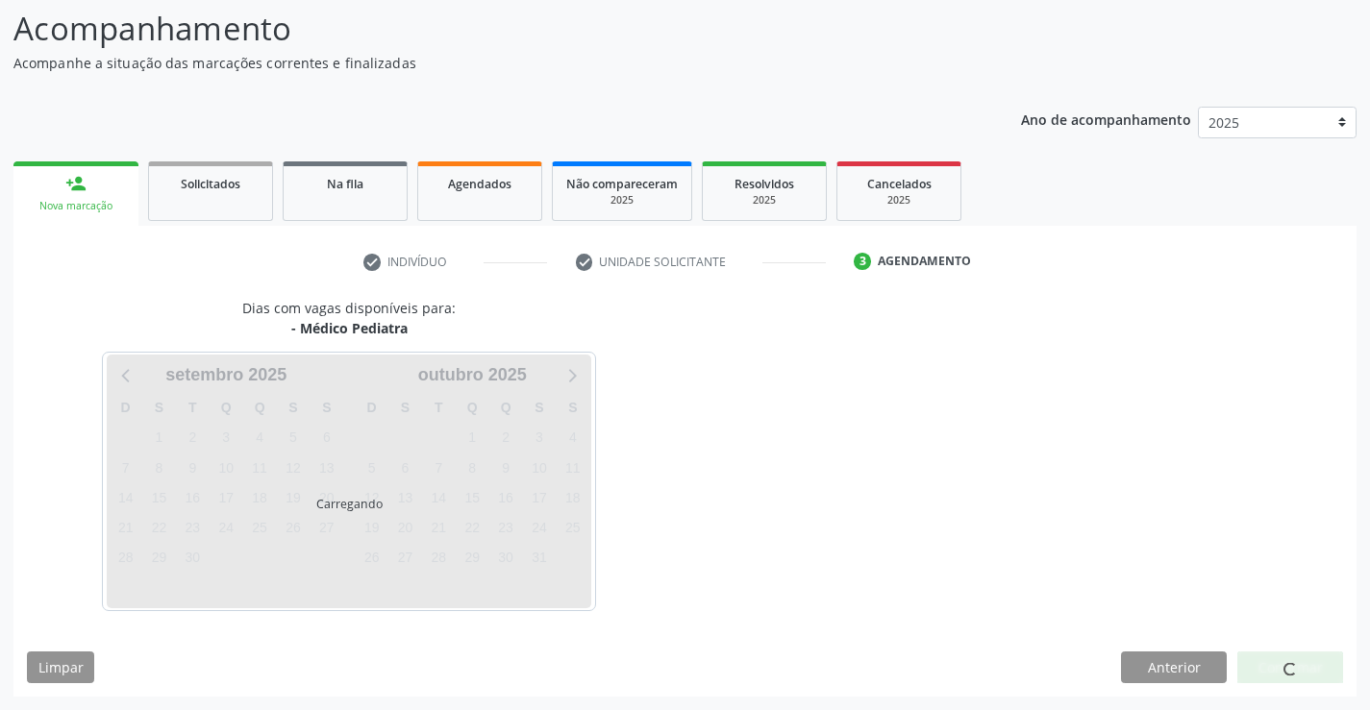
scroll to position [126, 0]
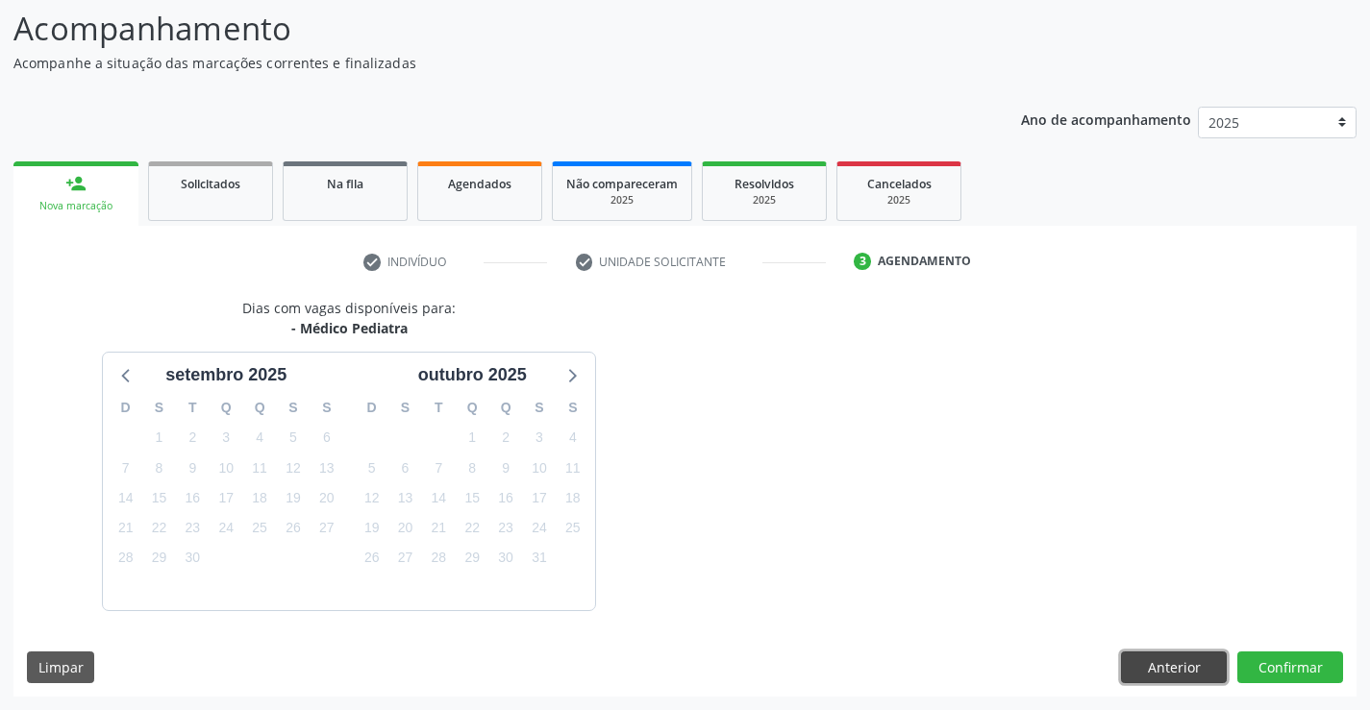
click at [1146, 659] on button "Anterior" at bounding box center [1174, 668] width 106 height 33
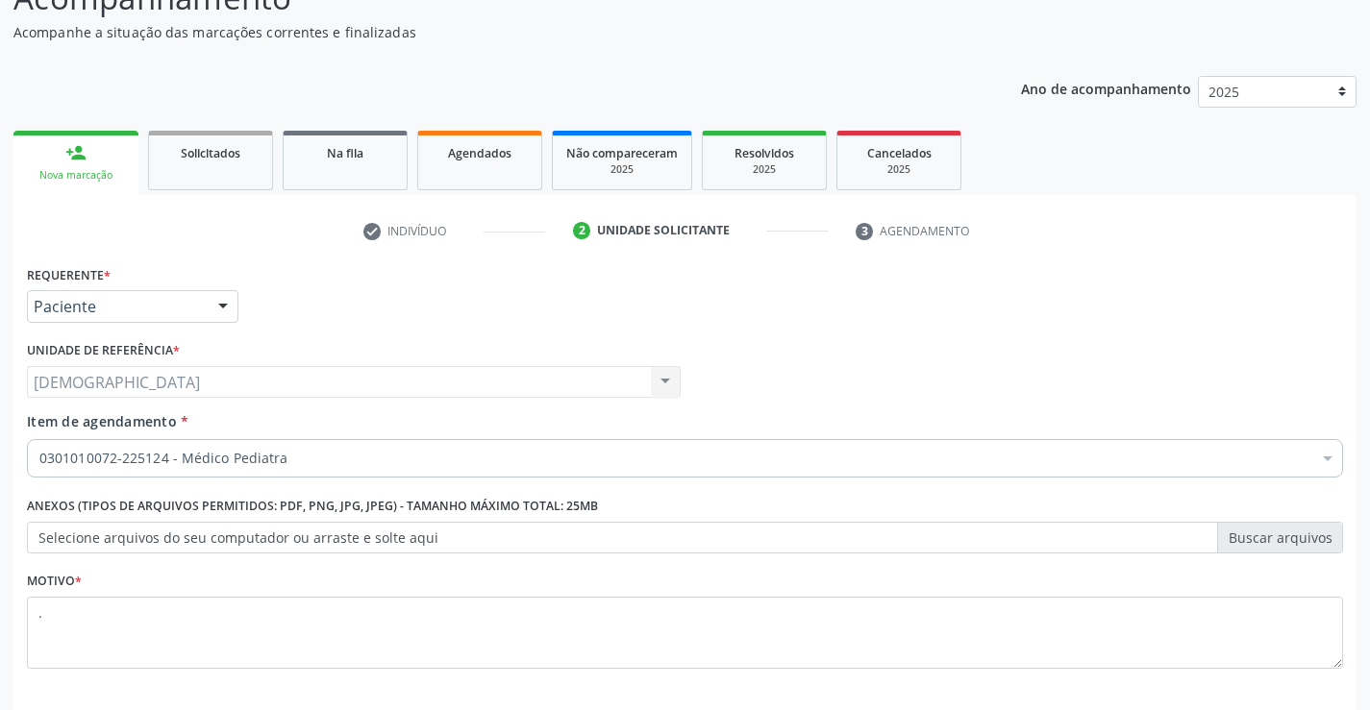
scroll to position [242, 0]
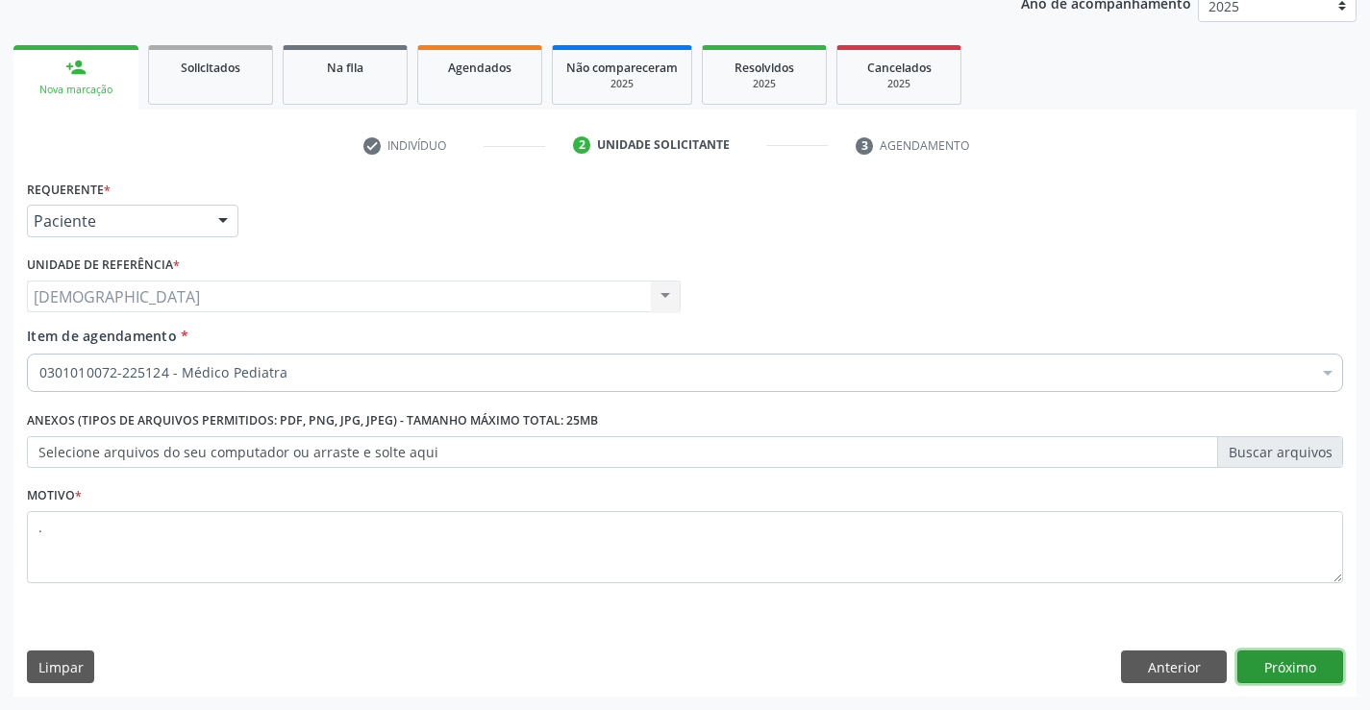
click at [1279, 661] on button "Próximo" at bounding box center [1290, 667] width 106 height 33
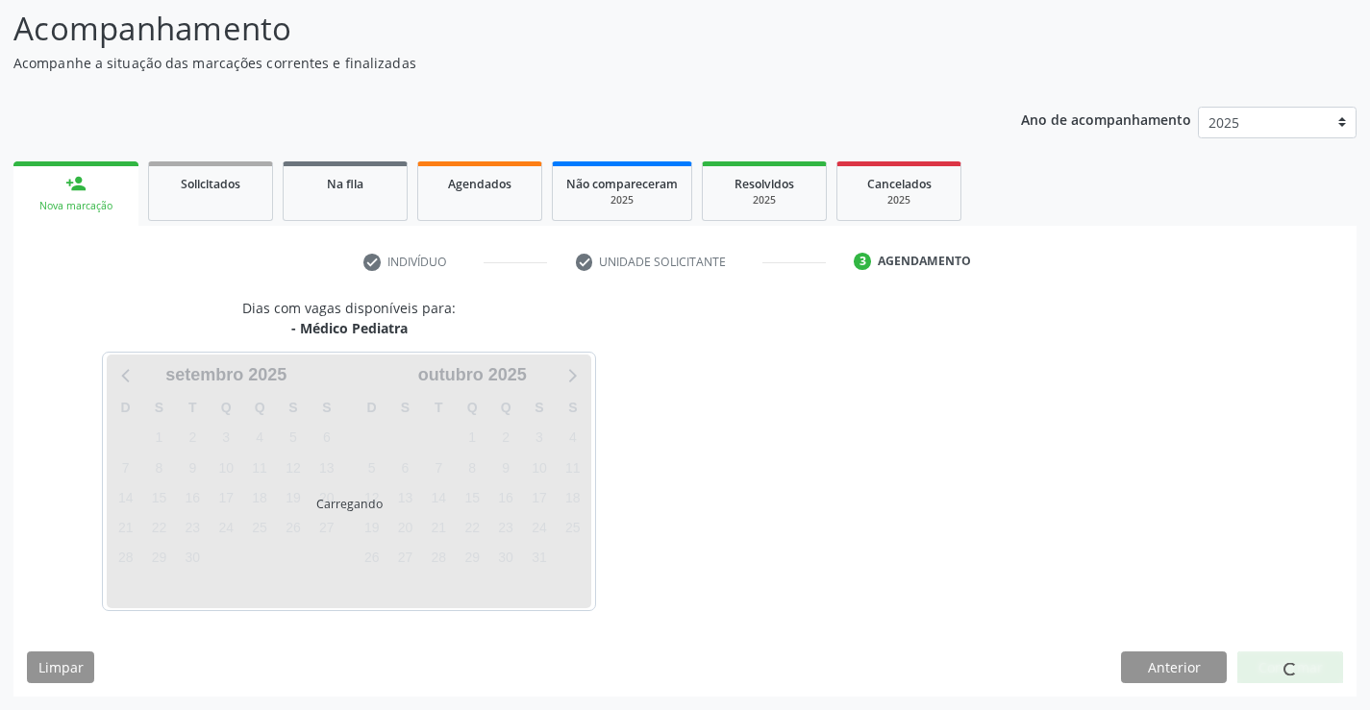
scroll to position [126, 0]
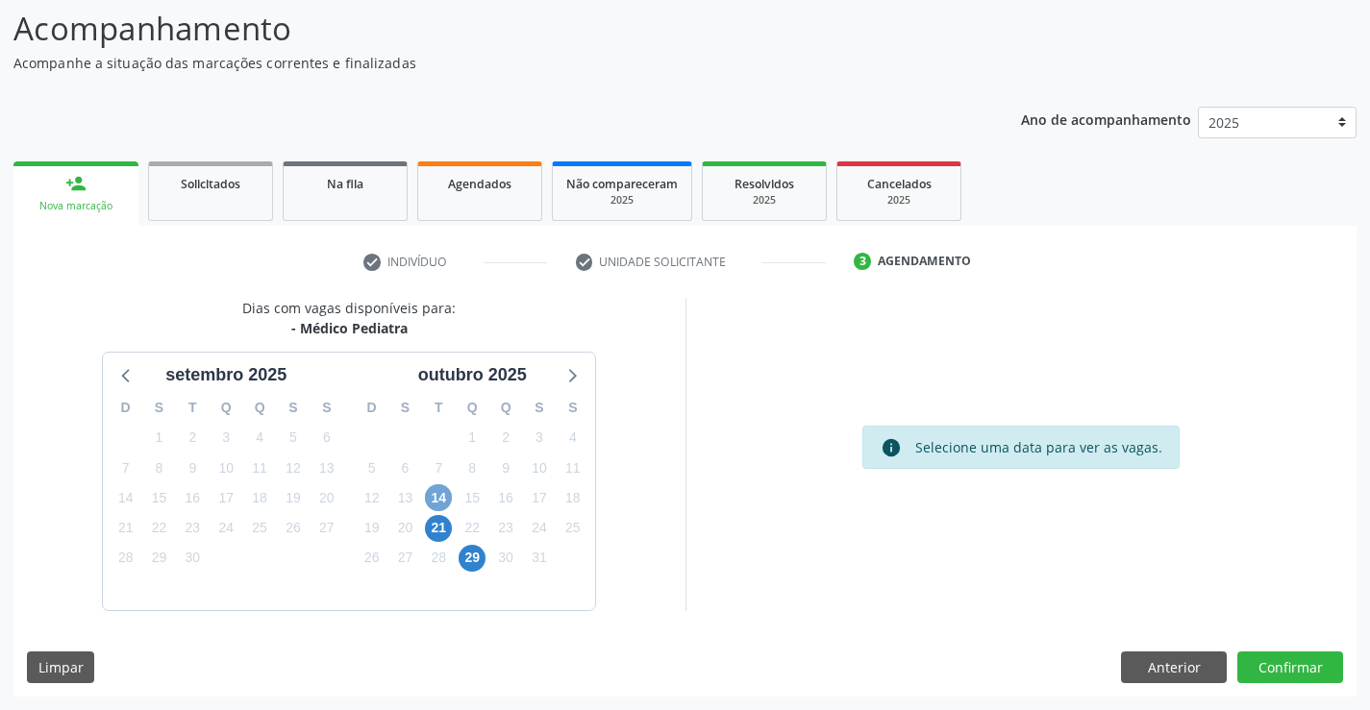
click at [441, 503] on span "14" at bounding box center [438, 498] width 27 height 27
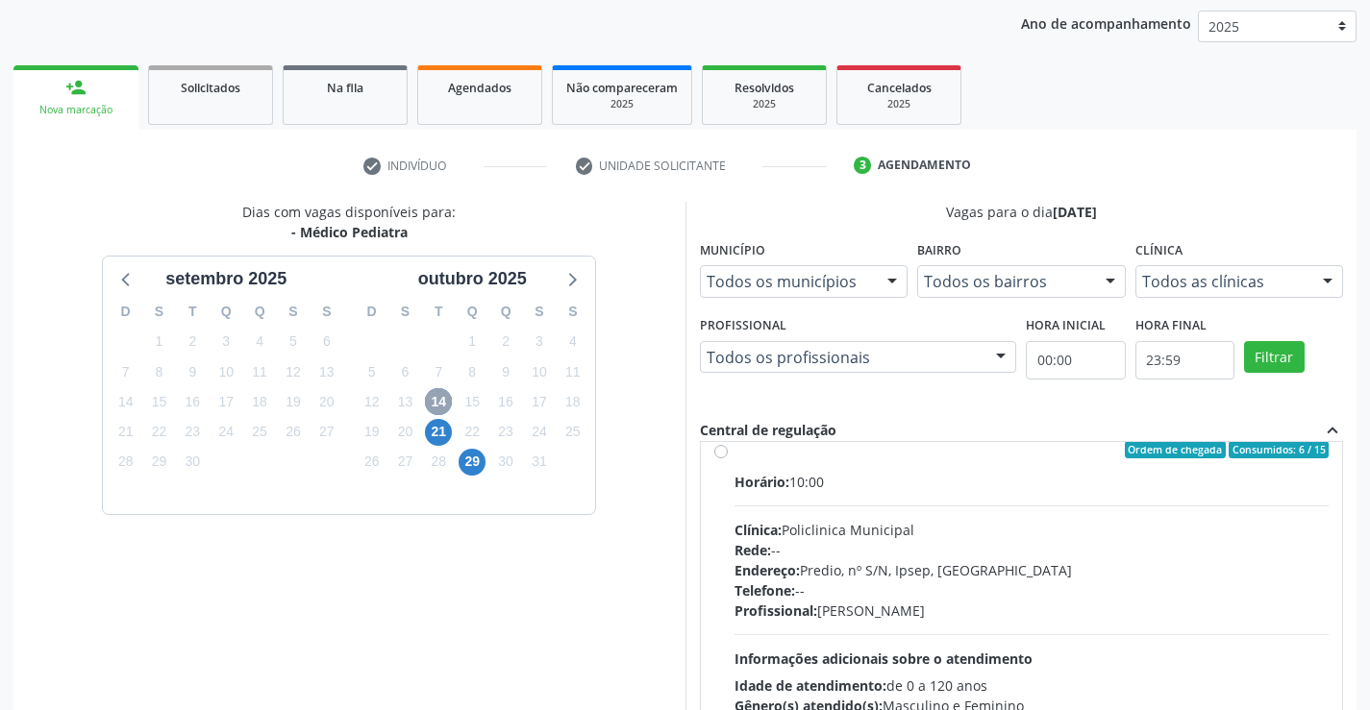
scroll to position [0, 0]
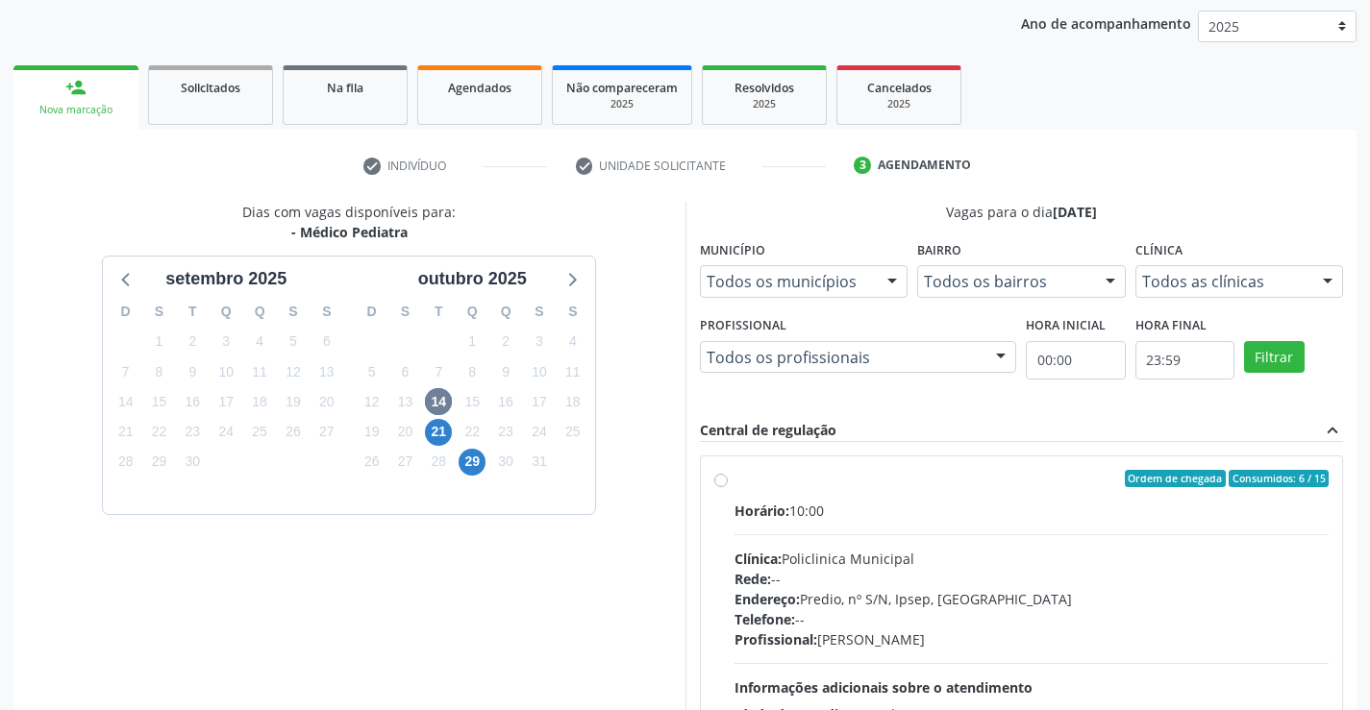
click at [734, 474] on label "Ordem de chegada Consumidos: 6 / 15 Horário: 10:00 Clínica: Policlinica Municip…" at bounding box center [1031, 617] width 595 height 295
click at [716, 474] on input "Ordem de chegada Consumidos: 6 / 15 Horário: 10:00 Clínica: Policlinica Municip…" at bounding box center [720, 478] width 13 height 17
radio input "true"
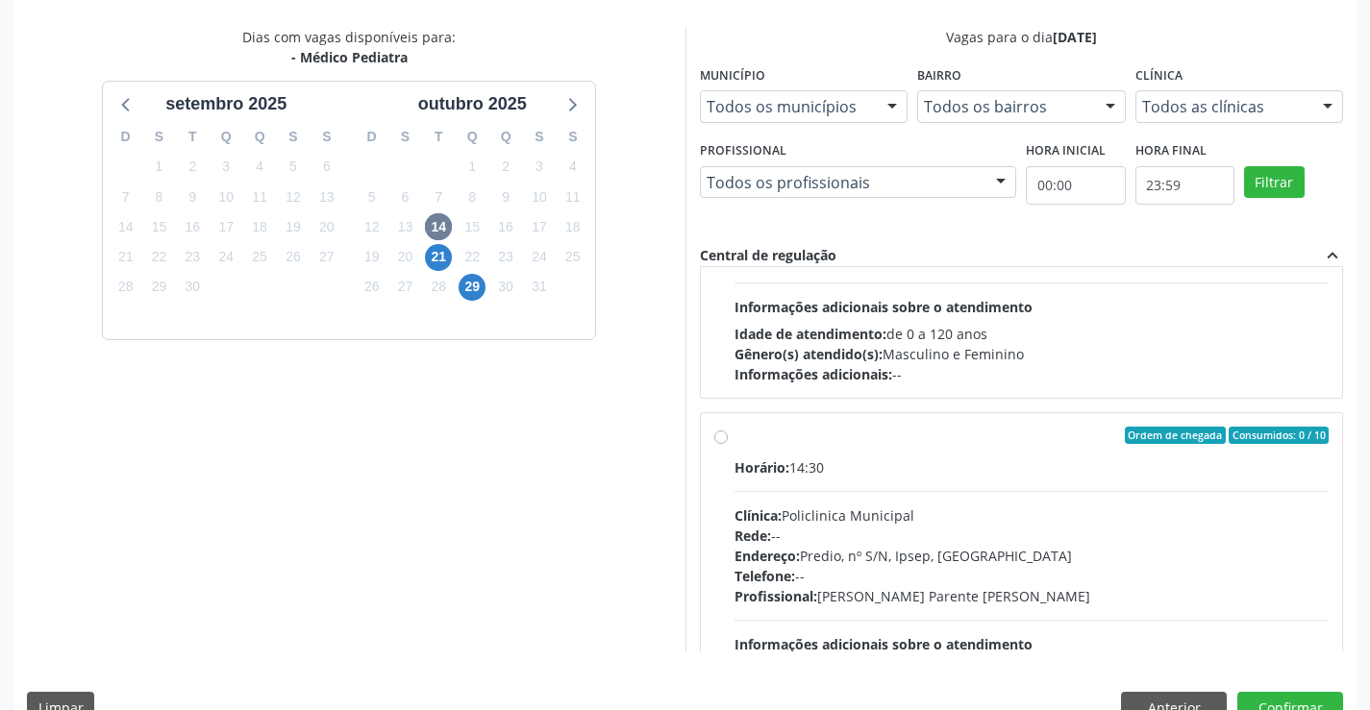
scroll to position [438, 0]
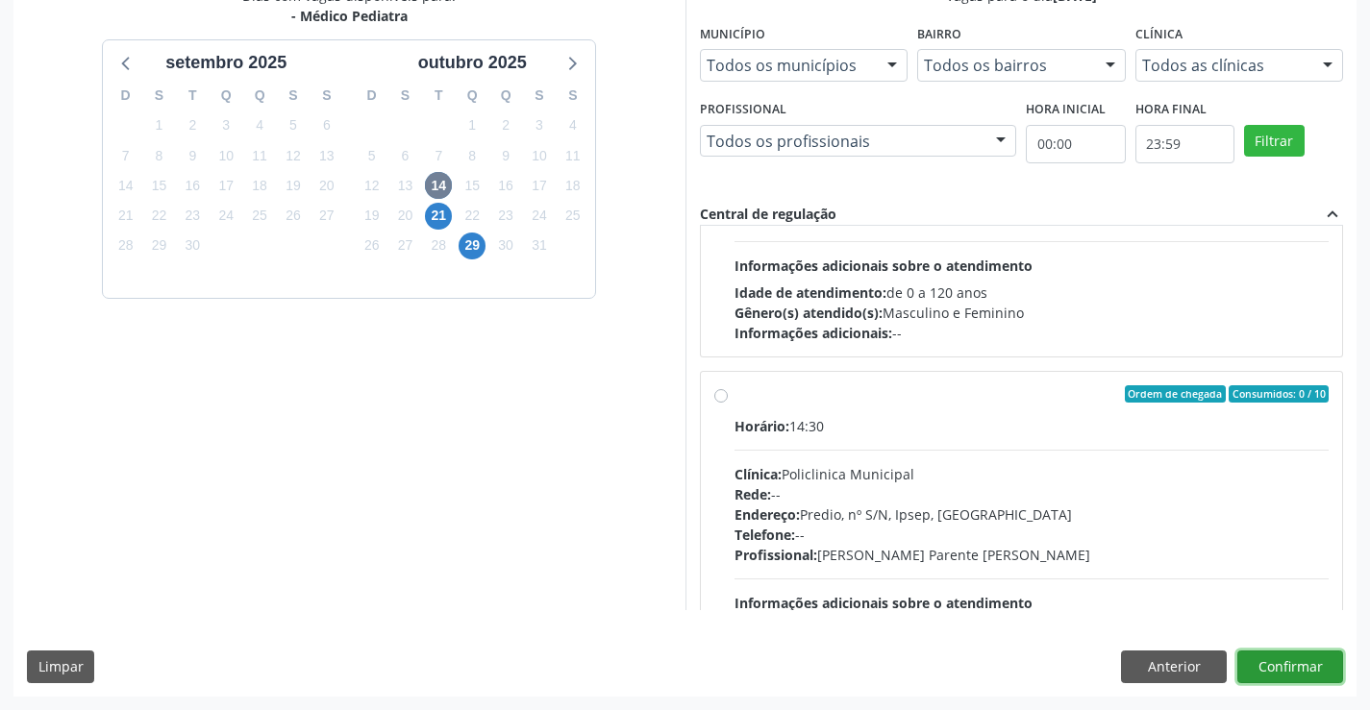
click at [1294, 670] on button "Confirmar" at bounding box center [1290, 667] width 106 height 33
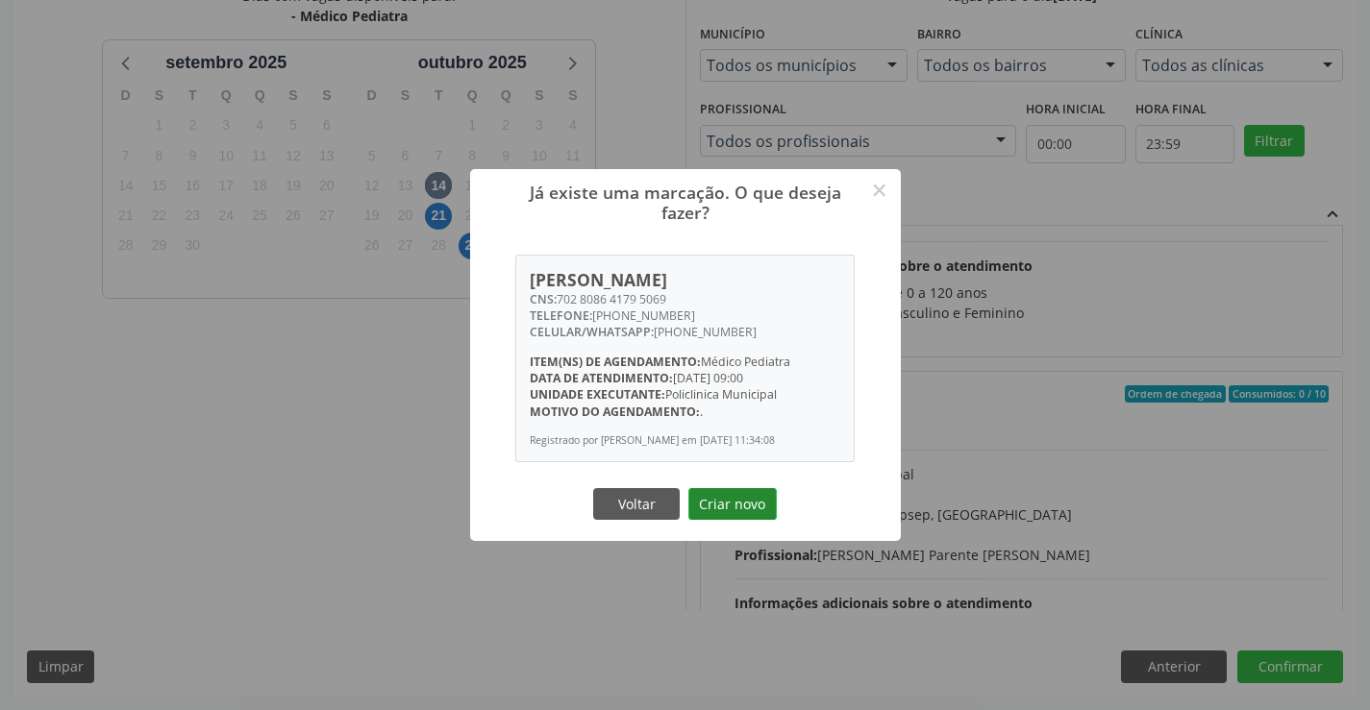
click at [706, 501] on button "Criar novo" at bounding box center [732, 504] width 88 height 33
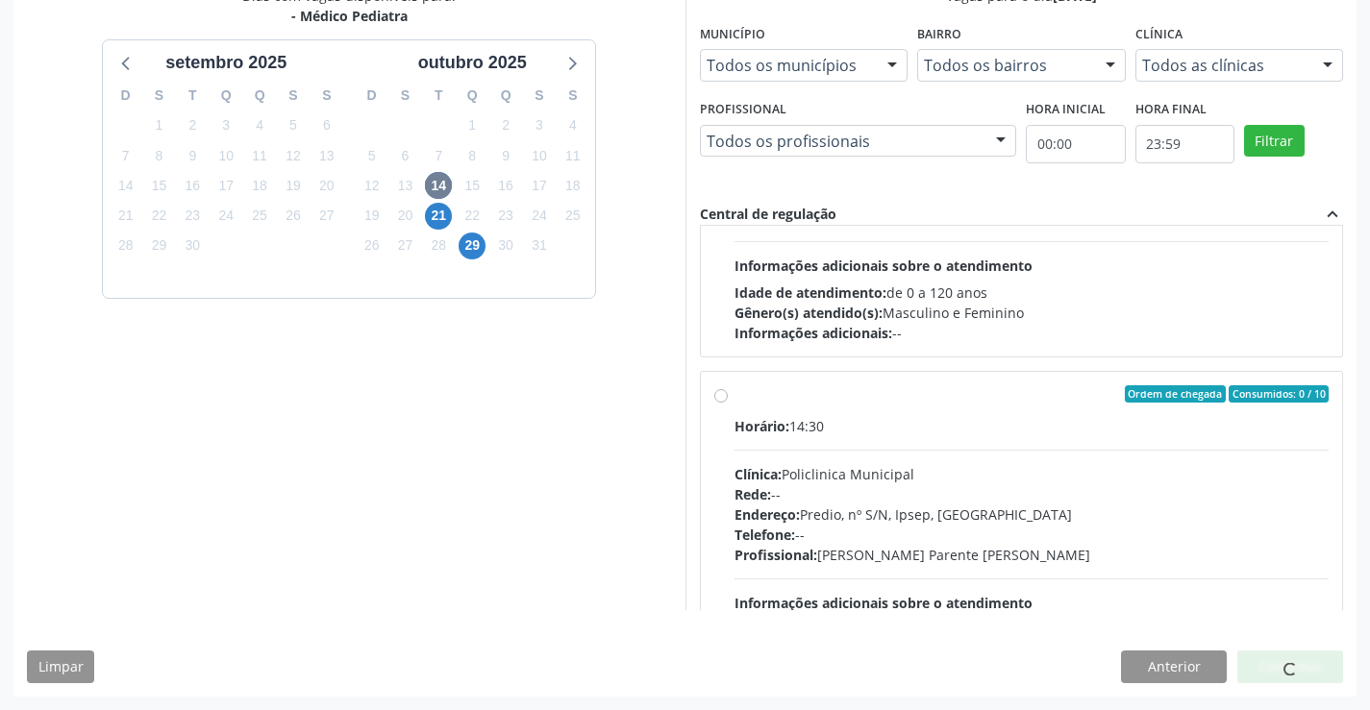
scroll to position [0, 0]
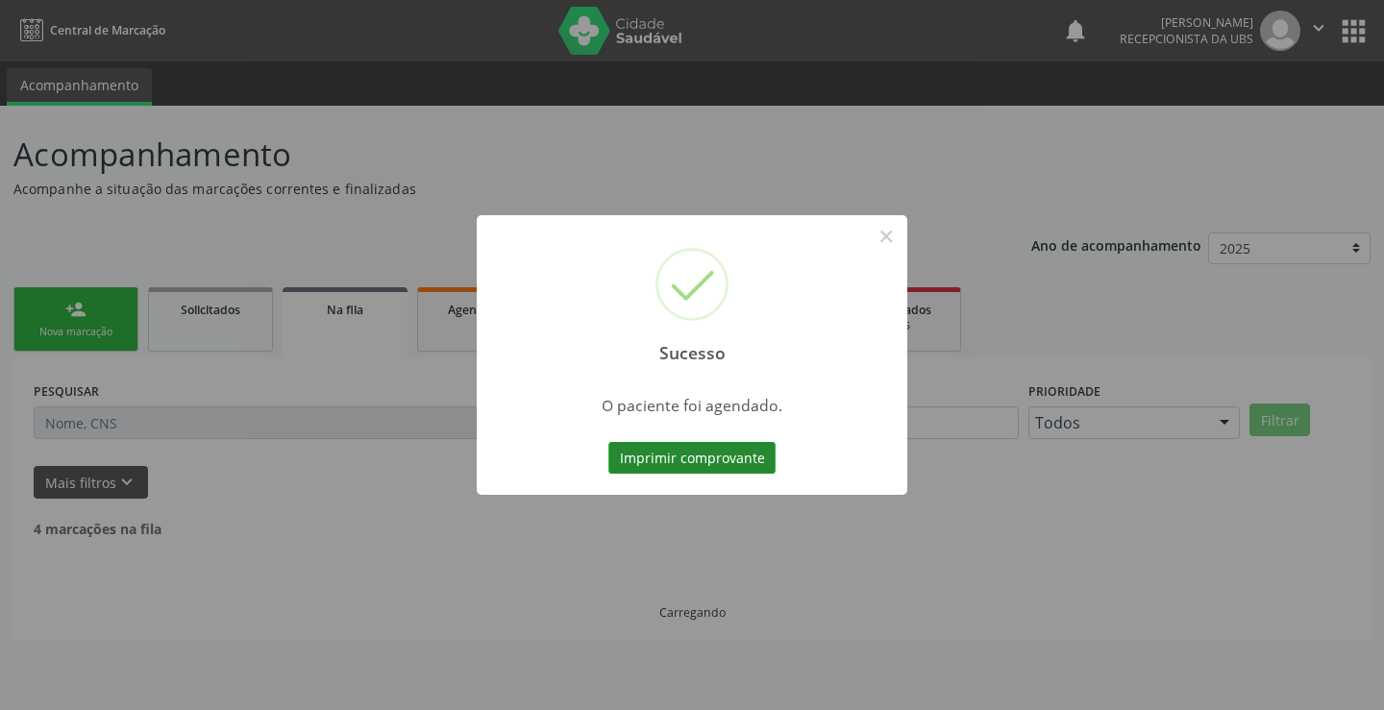
click at [709, 468] on button "Imprimir comprovante" at bounding box center [692, 458] width 167 height 33
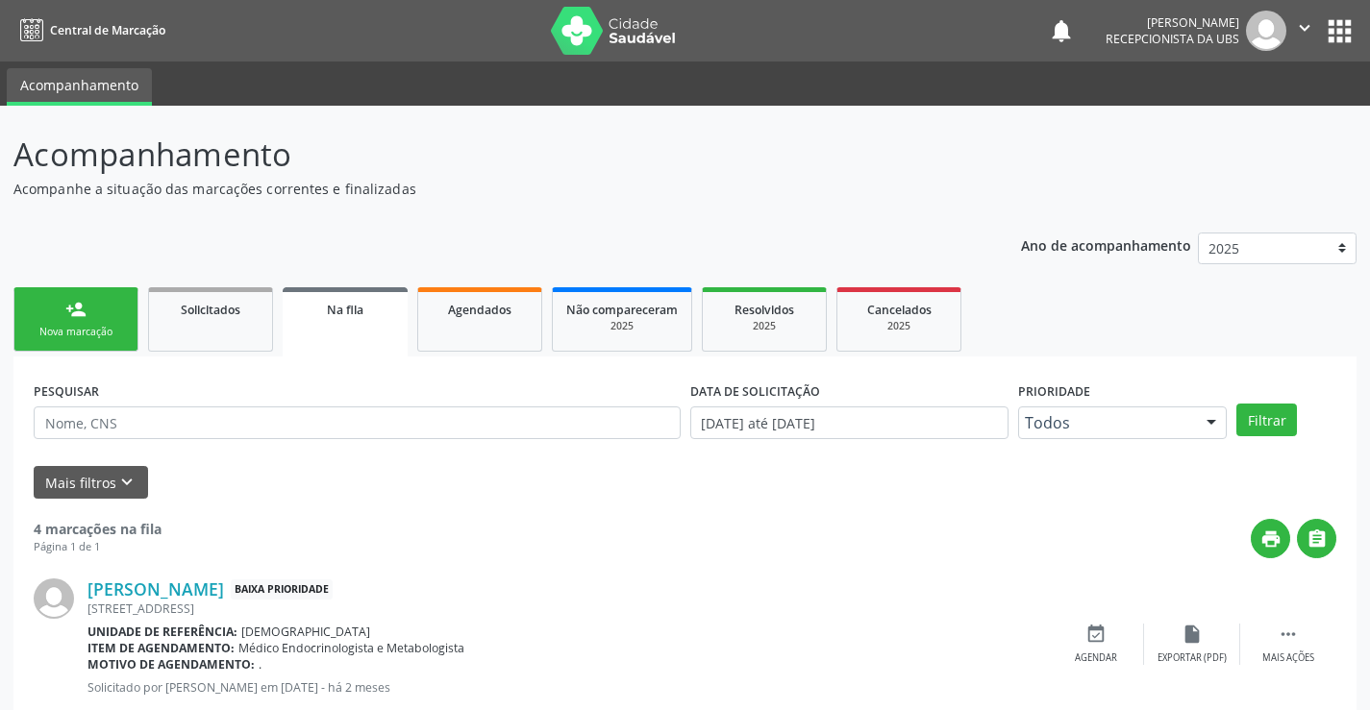
click at [56, 315] on link "person_add Nova marcação" at bounding box center [75, 319] width 125 height 64
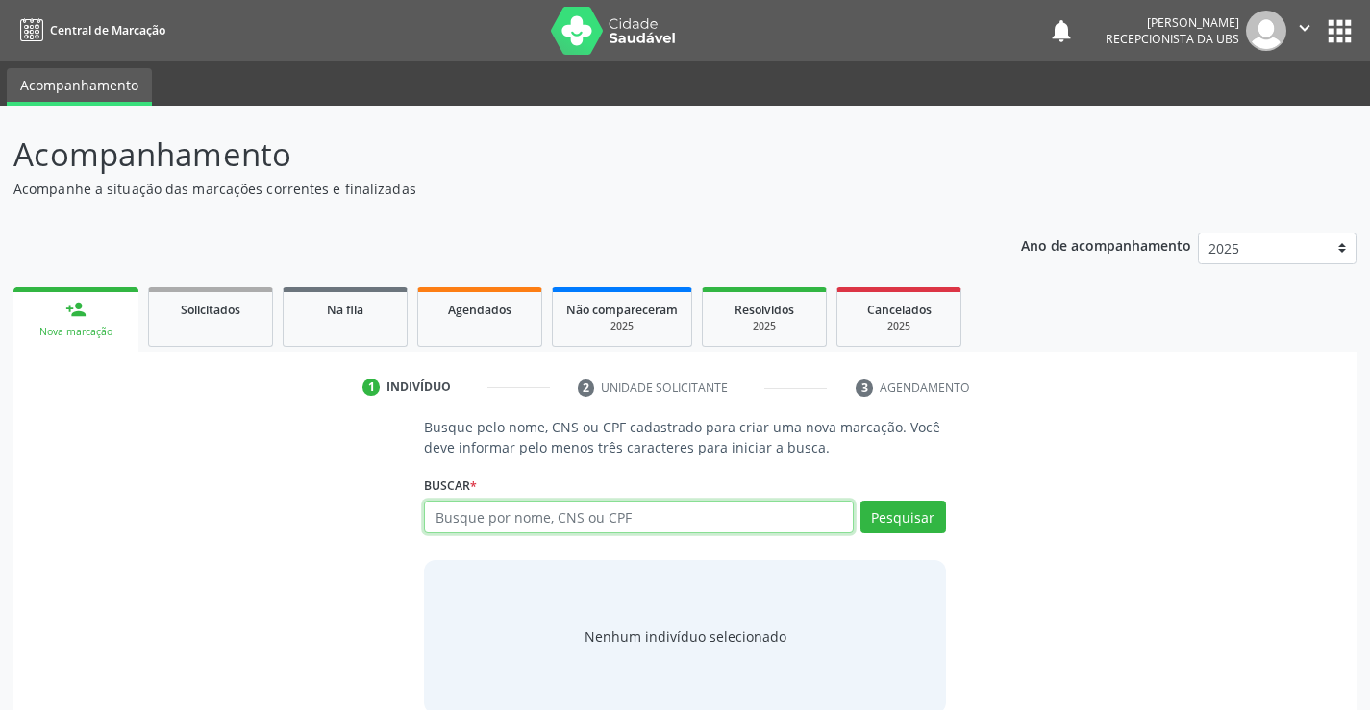
click at [681, 524] on input "text" at bounding box center [638, 517] width 429 height 33
click at [768, 521] on input "text" at bounding box center [638, 517] width 429 height 33
type input "00637795440"
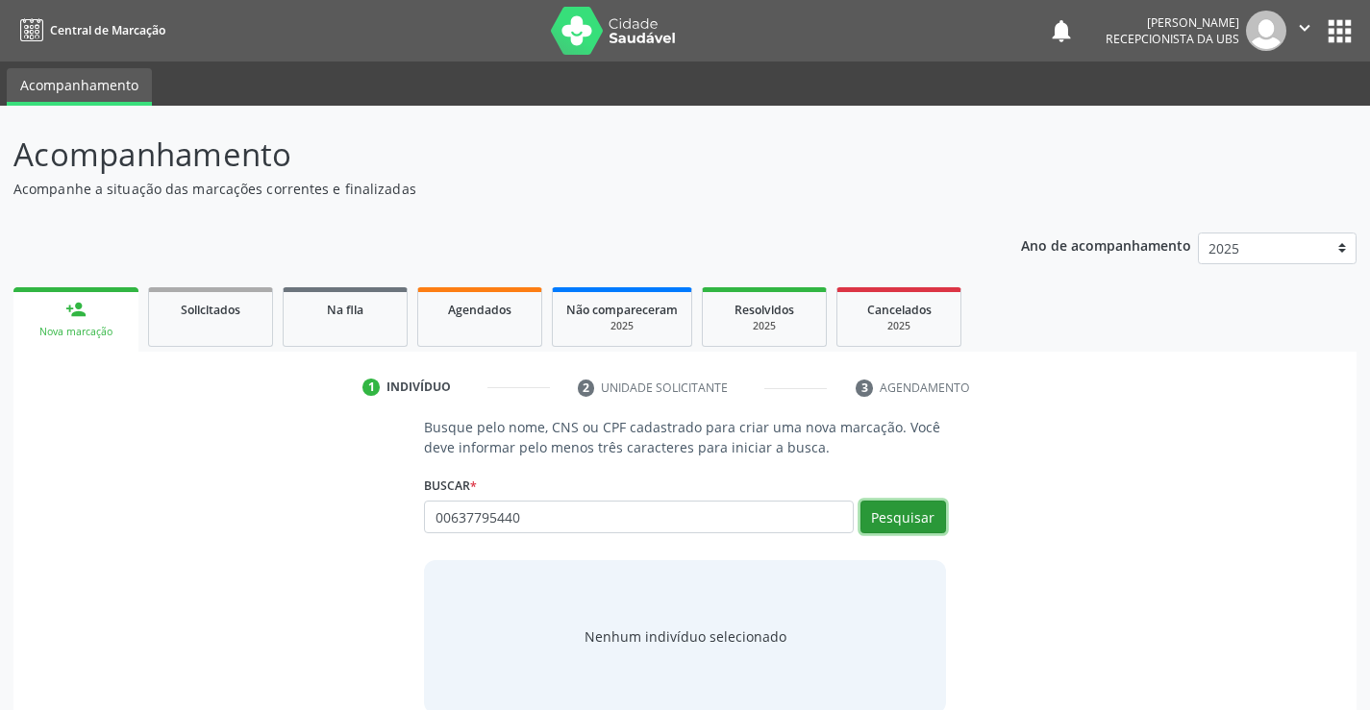
click at [905, 503] on button "Pesquisar" at bounding box center [903, 517] width 86 height 33
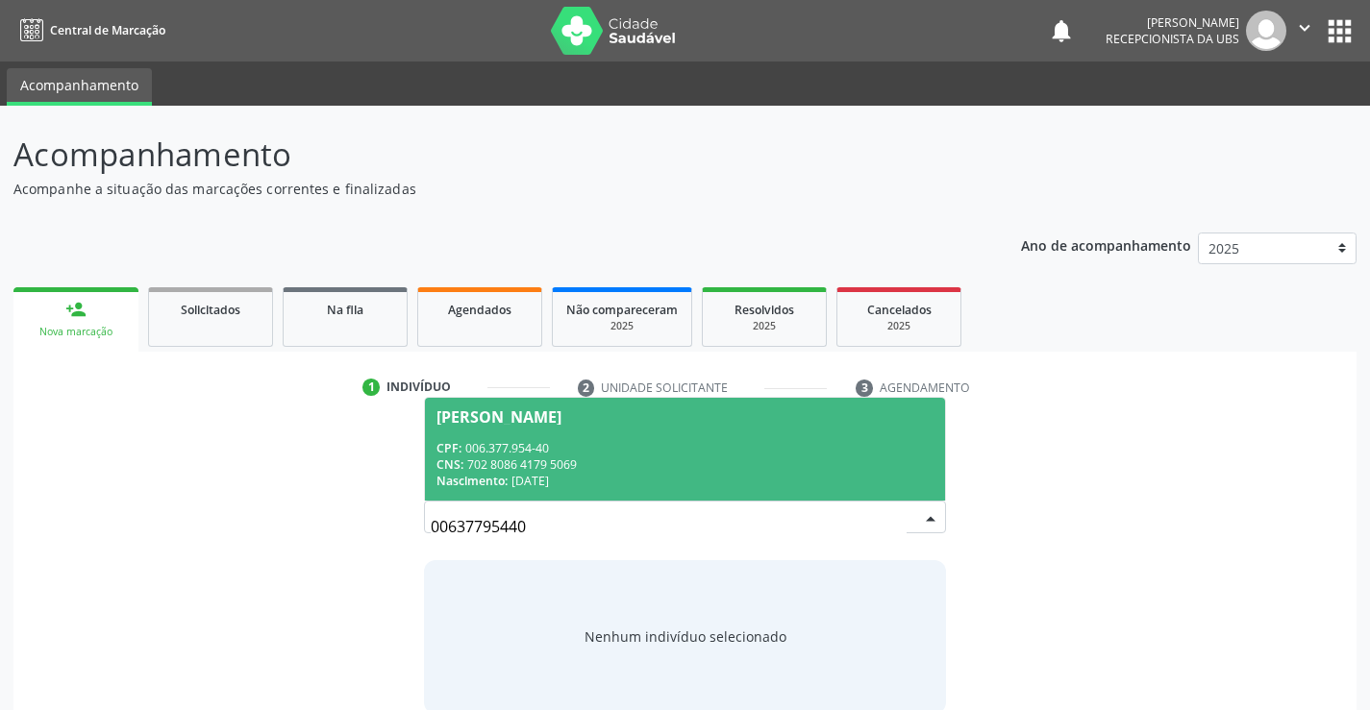
click at [634, 477] on div "Nascimento: [DATE]" at bounding box center [684, 481] width 496 height 16
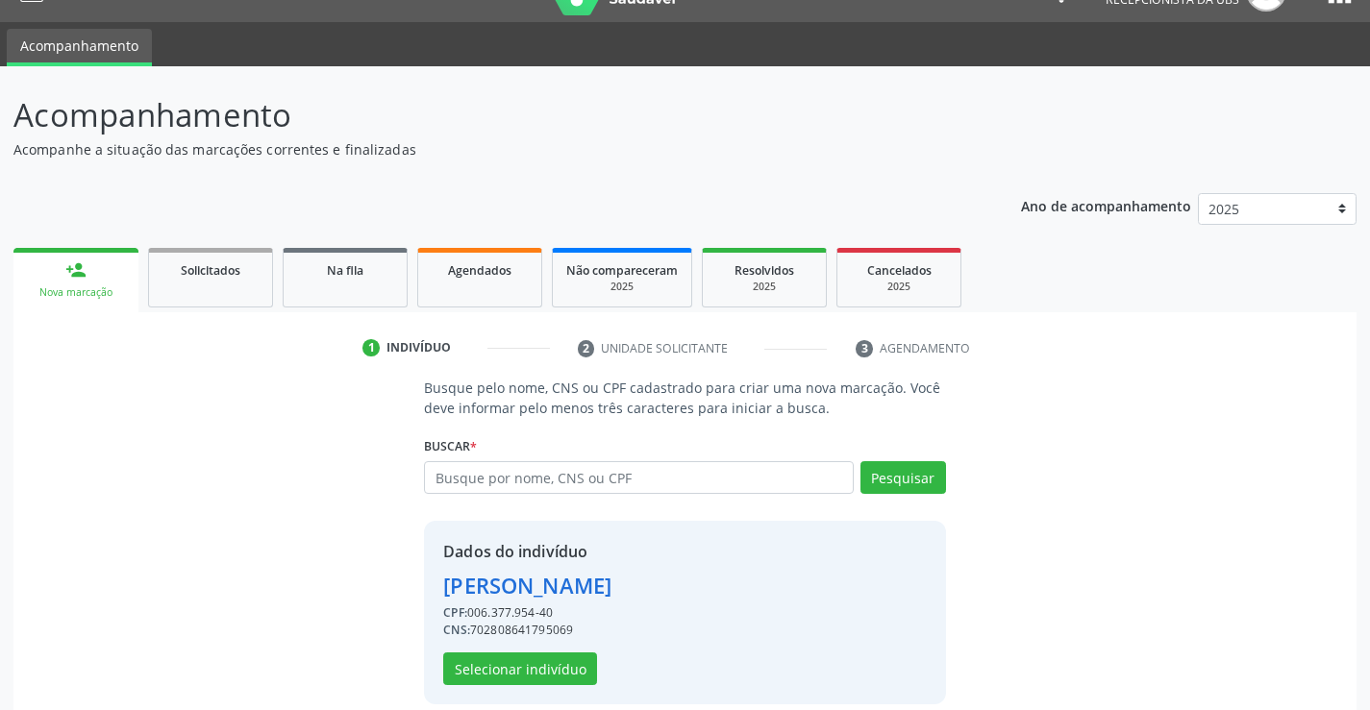
scroll to position [61, 0]
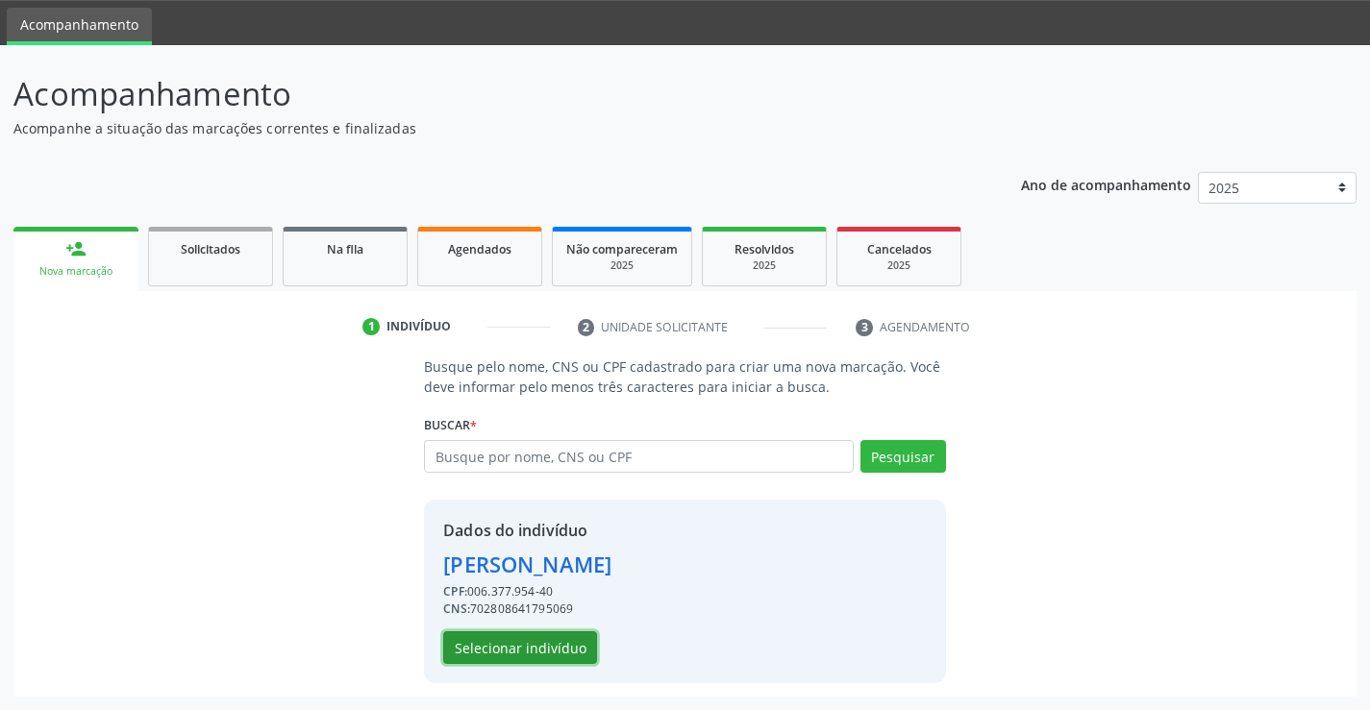
click at [538, 652] on button "Selecionar indivíduo" at bounding box center [520, 648] width 154 height 33
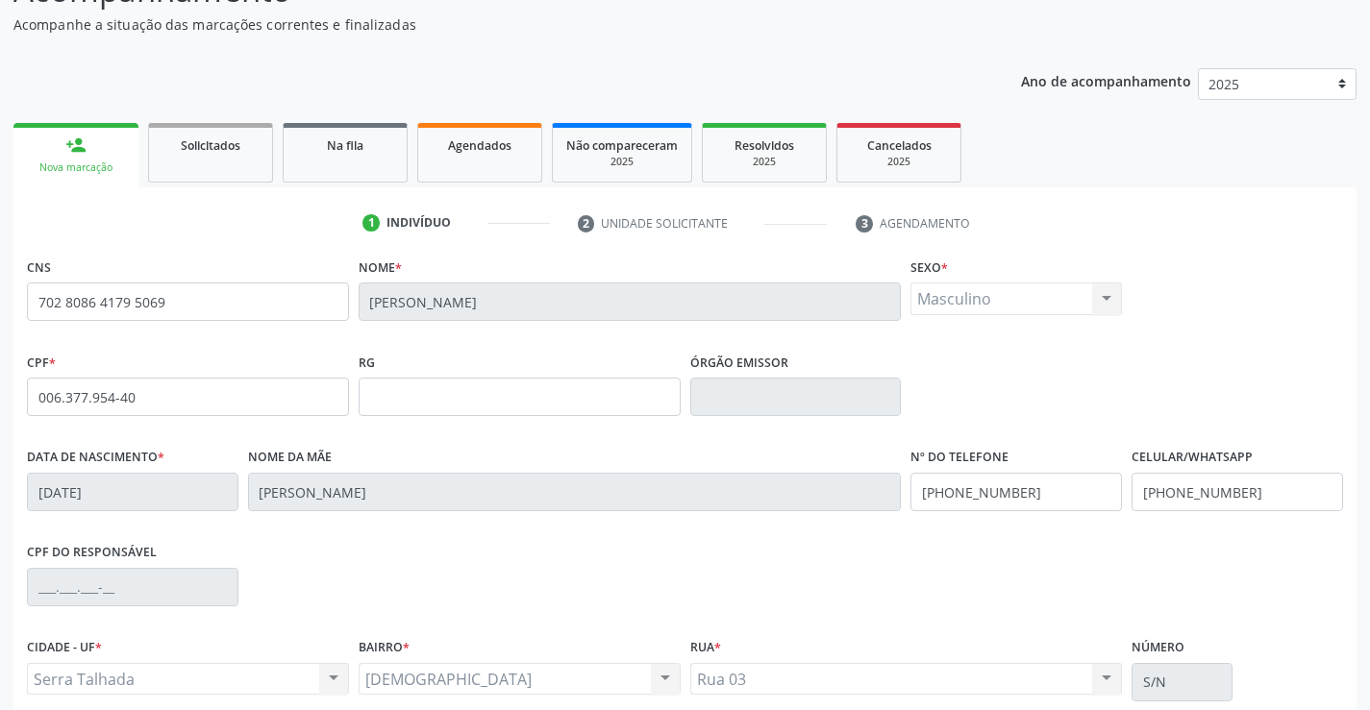
scroll to position [332, 0]
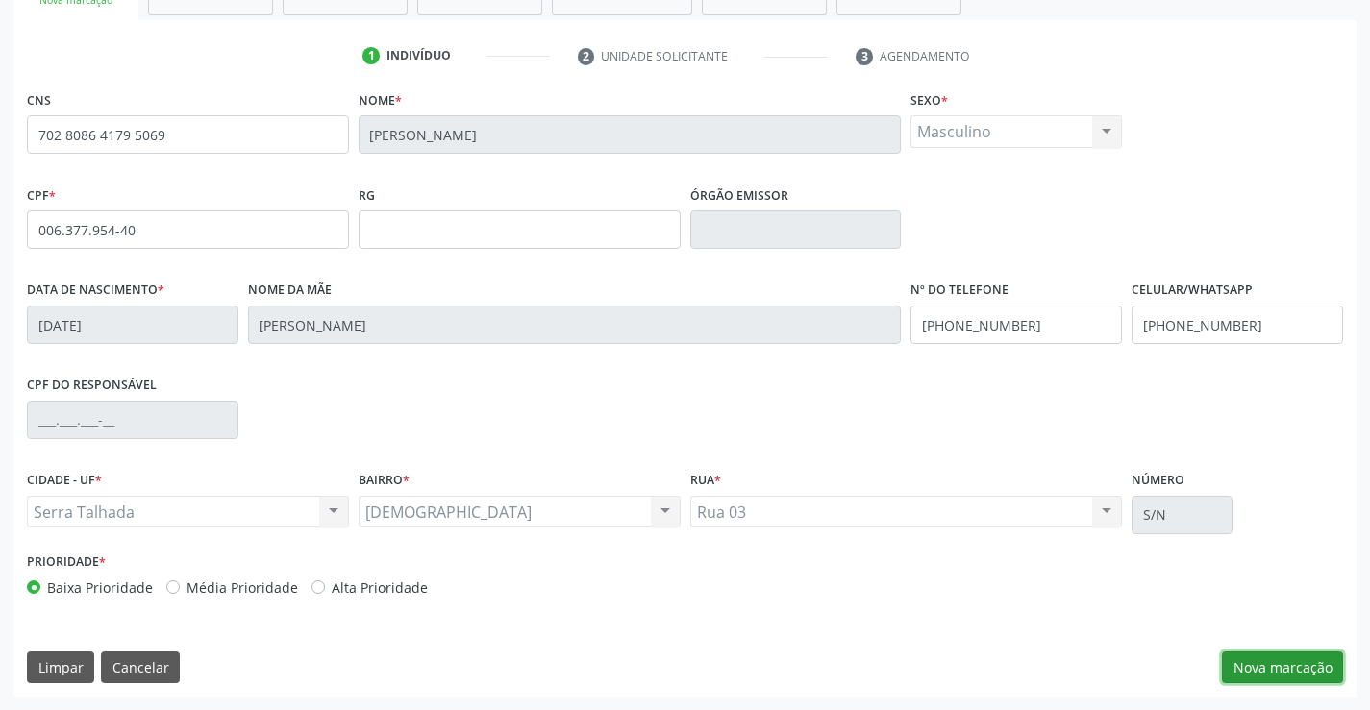
click at [1273, 665] on button "Nova marcação" at bounding box center [1282, 668] width 121 height 33
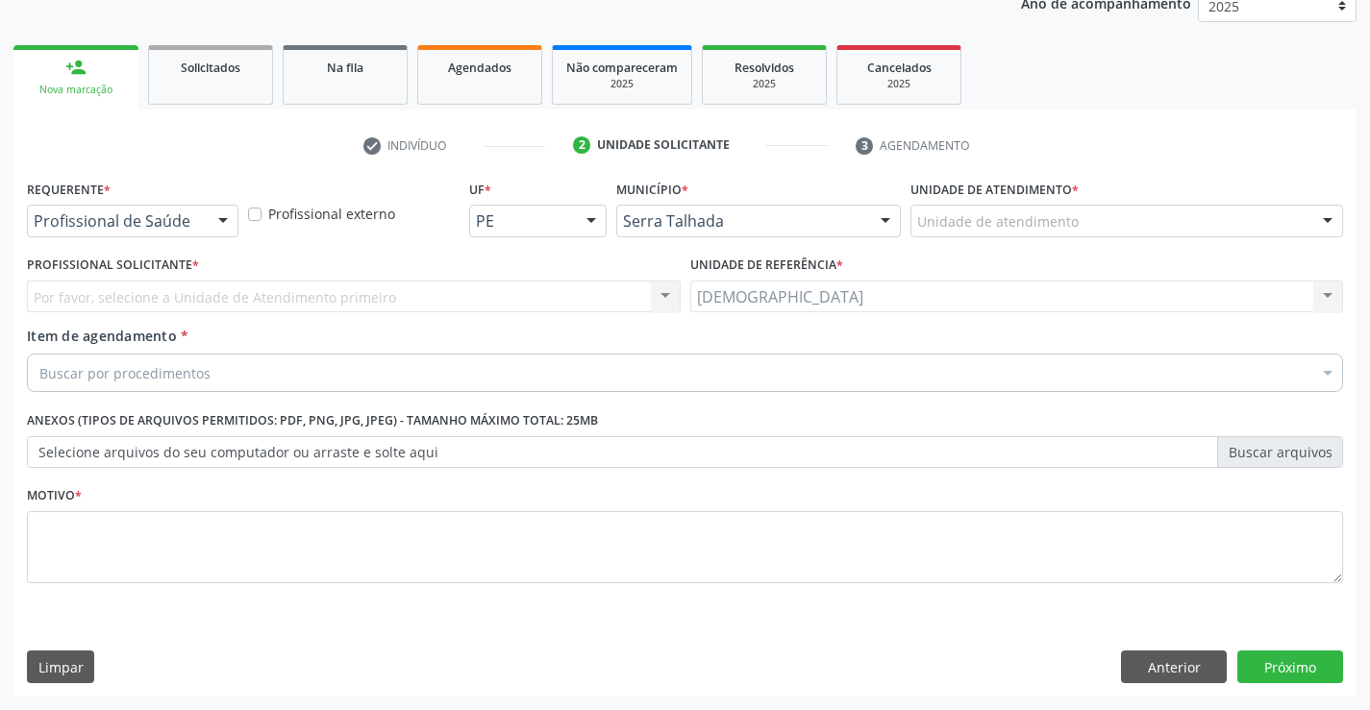
scroll to position [242, 0]
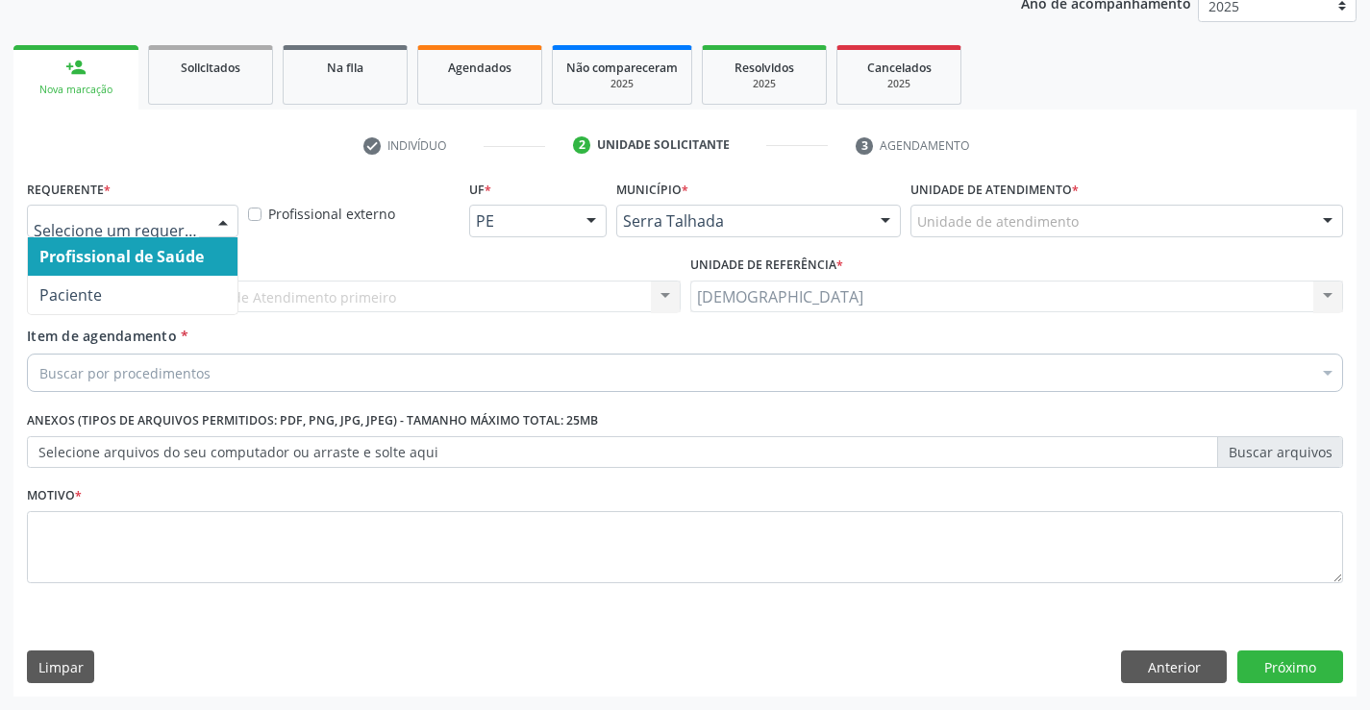
click at [224, 216] on div at bounding box center [223, 222] width 29 height 33
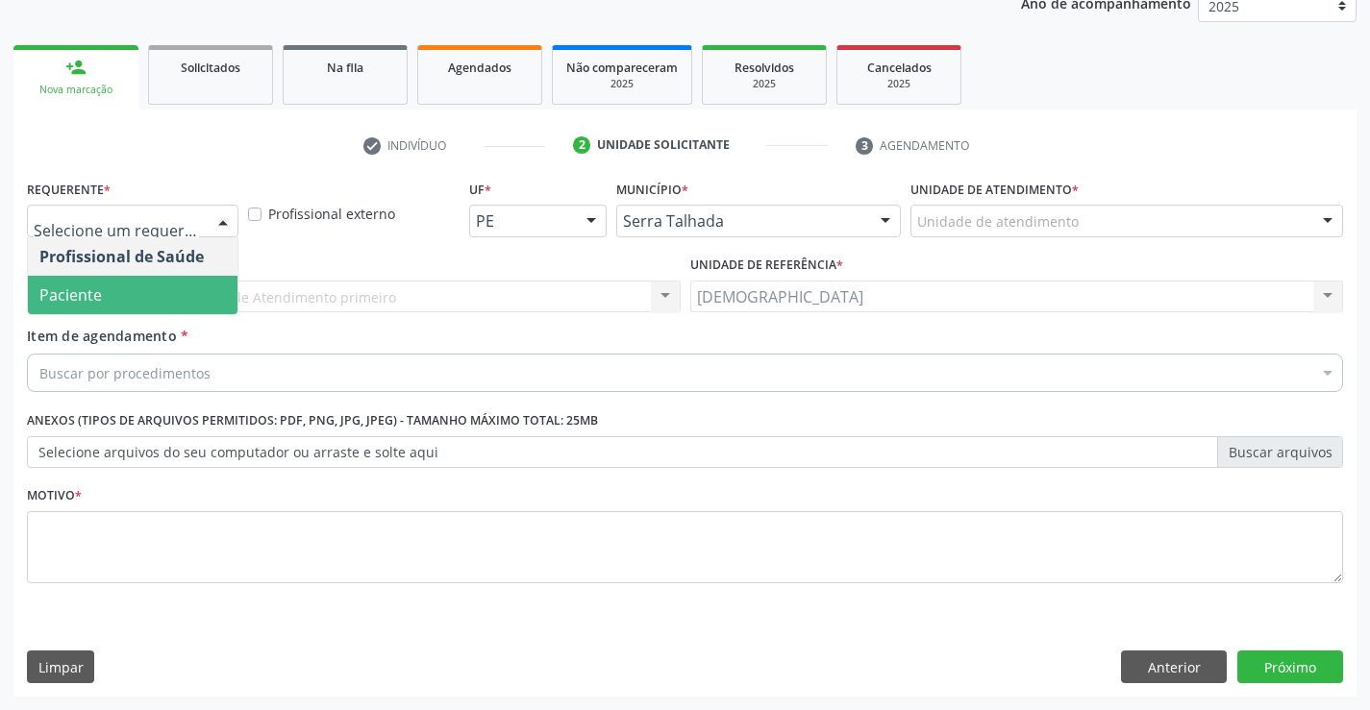
click at [123, 284] on span "Paciente" at bounding box center [133, 295] width 210 height 38
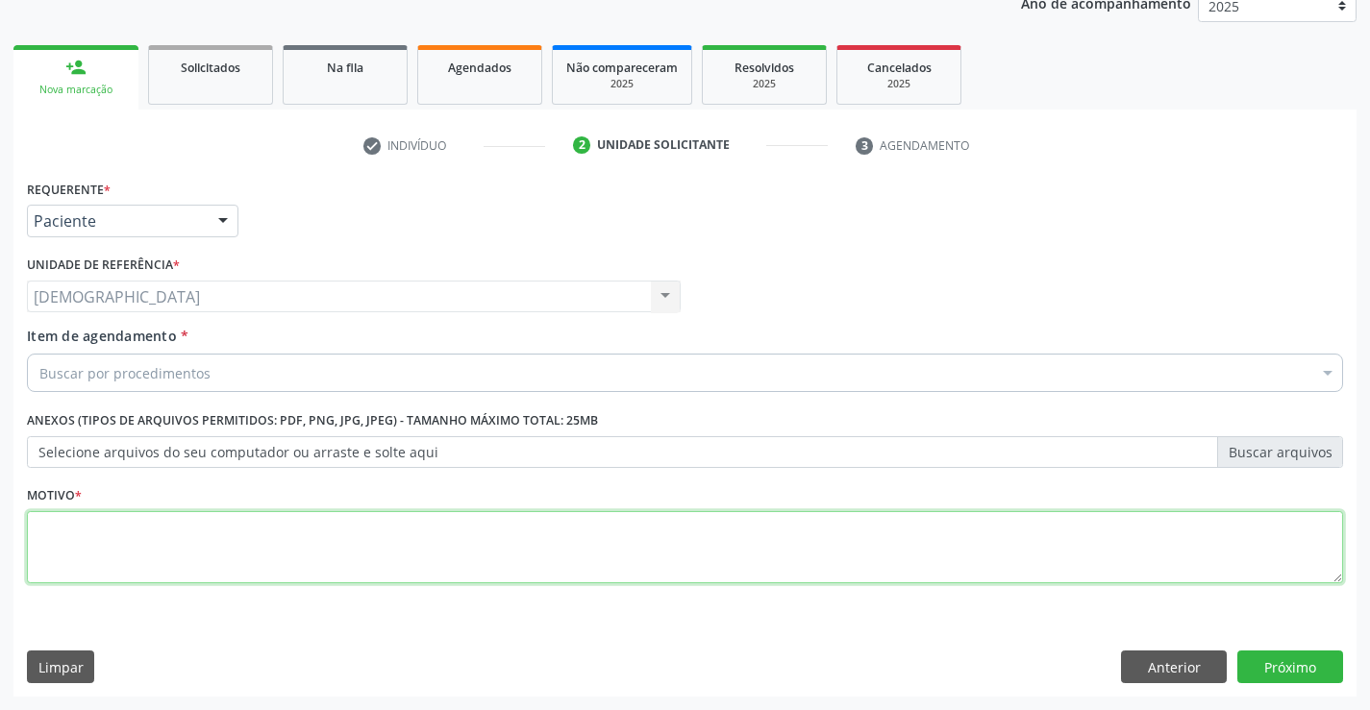
click at [145, 525] on textarea at bounding box center [685, 547] width 1316 height 73
type textarea "."
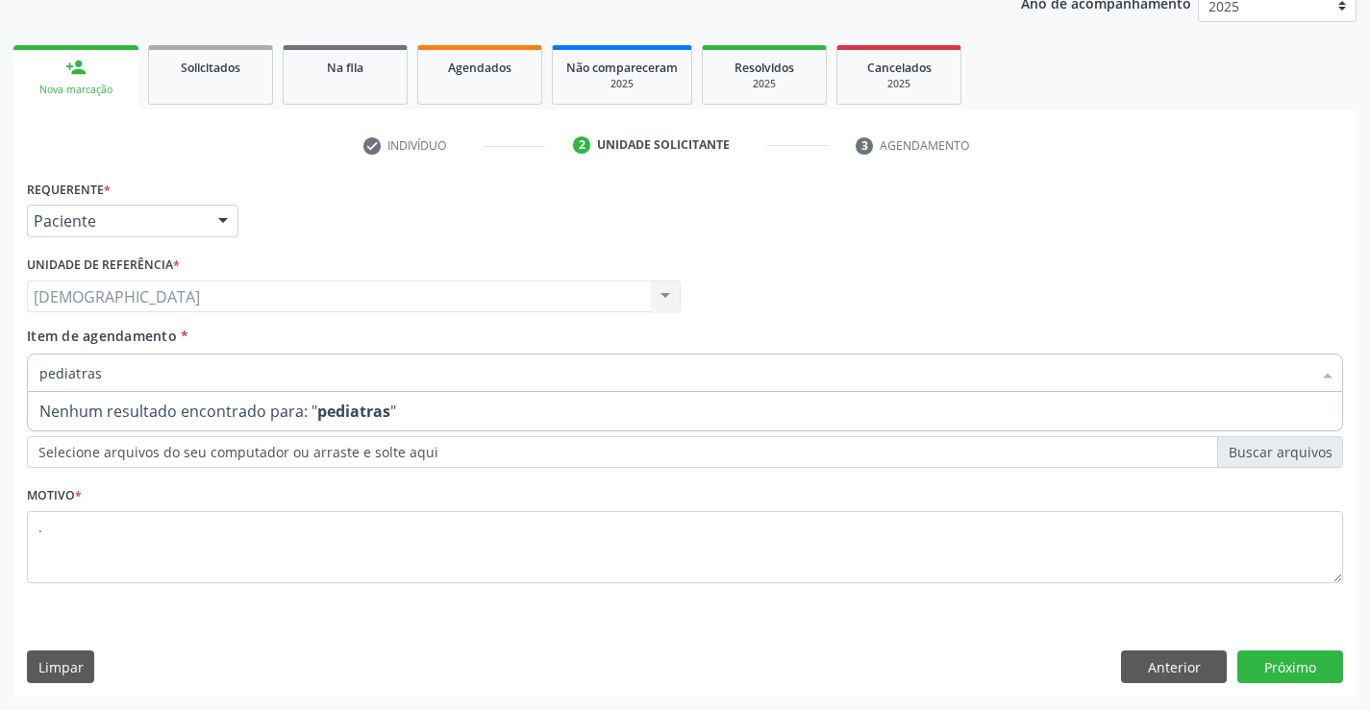
type input "pediatra"
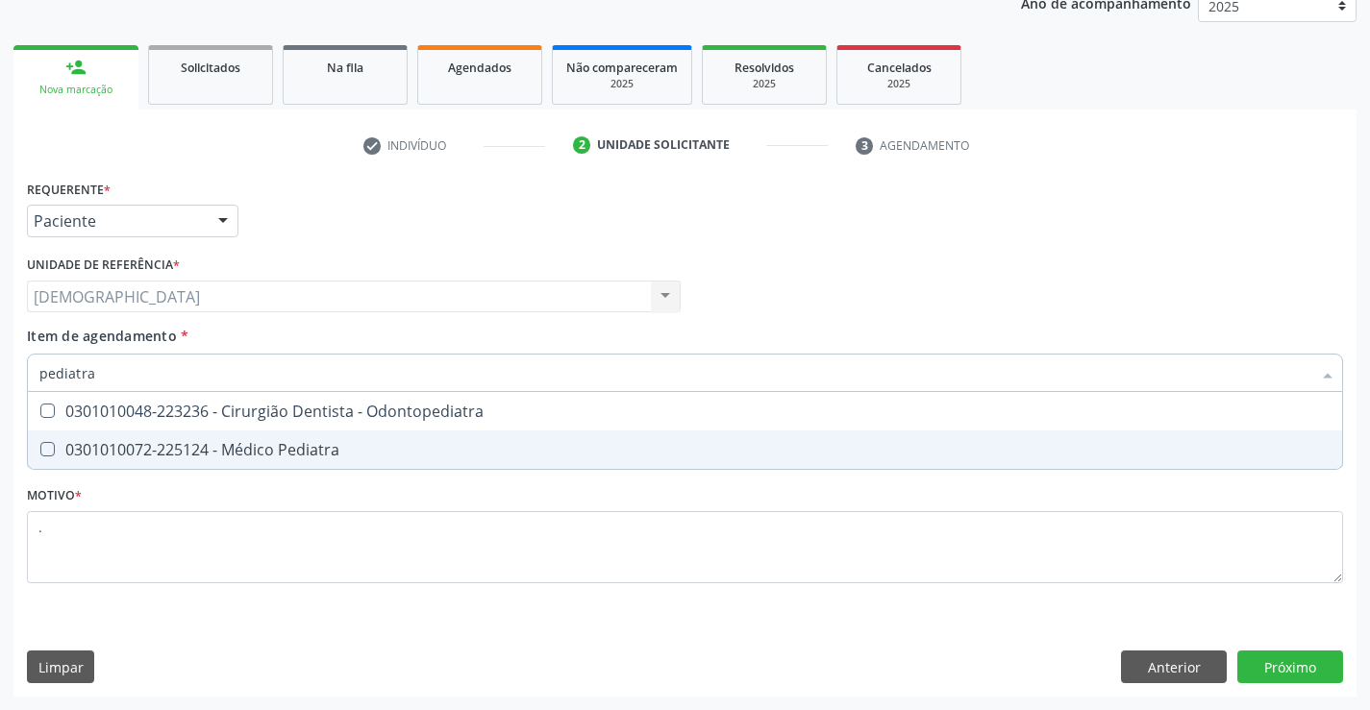
click at [210, 442] on div "0301010072-225124 - Médico Pediatra" at bounding box center [684, 449] width 1291 height 15
checkbox Pediatra "true"
click at [1241, 659] on div "Requerente * Paciente Profissional de Saúde Paciente Nenhum resultado encontrad…" at bounding box center [684, 436] width 1343 height 522
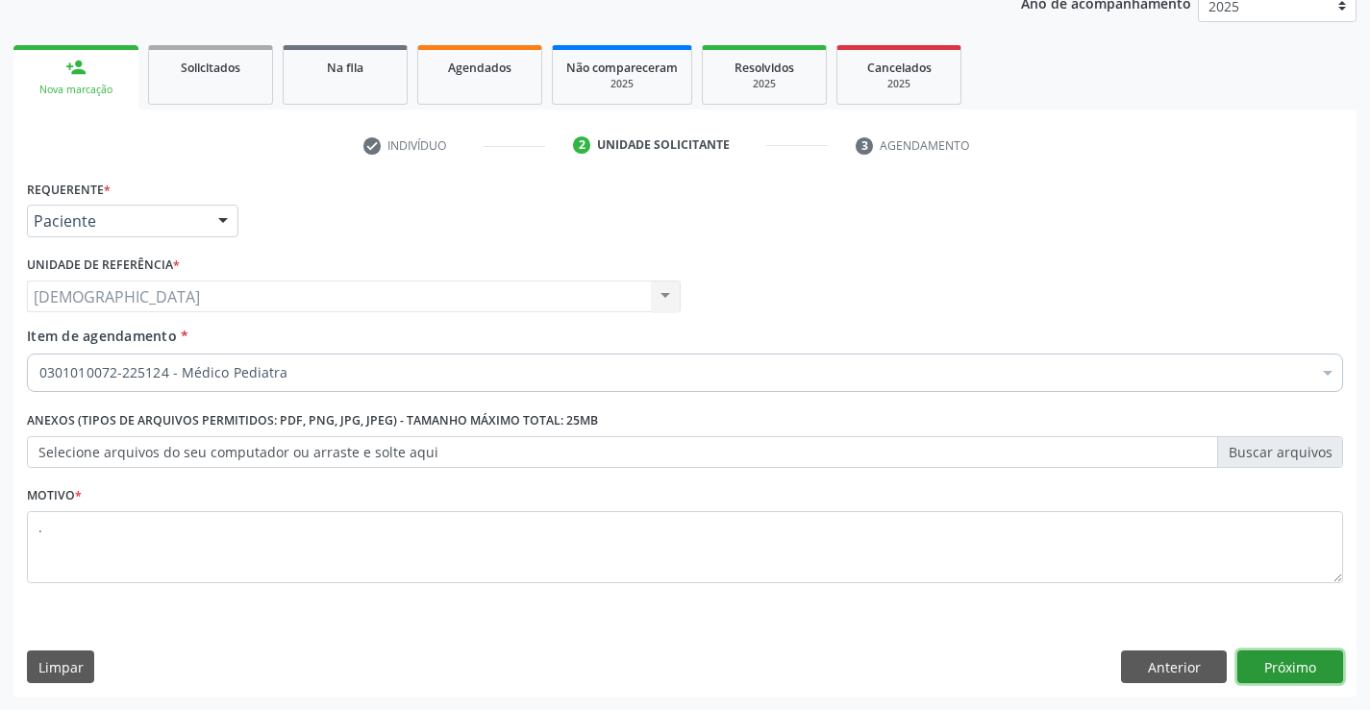
click at [1301, 663] on button "Próximo" at bounding box center [1290, 667] width 106 height 33
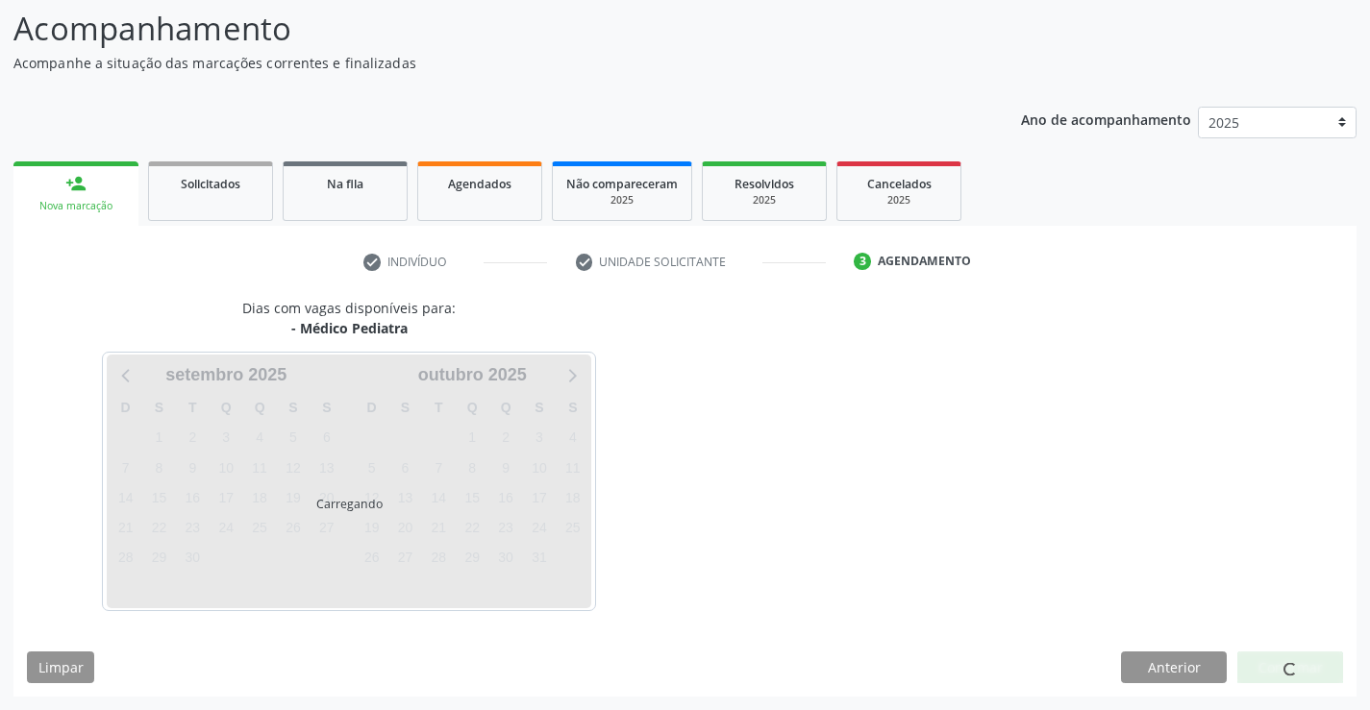
scroll to position [126, 0]
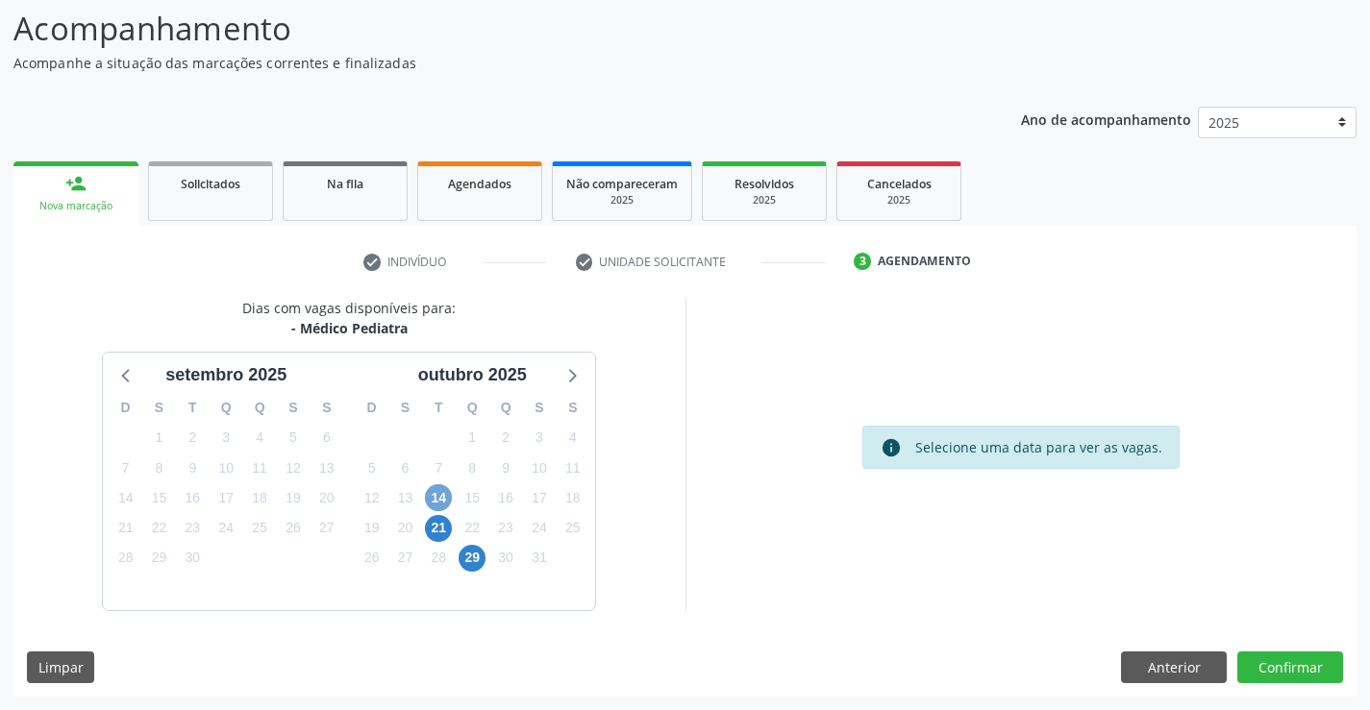
click at [430, 497] on span "14" at bounding box center [438, 498] width 27 height 27
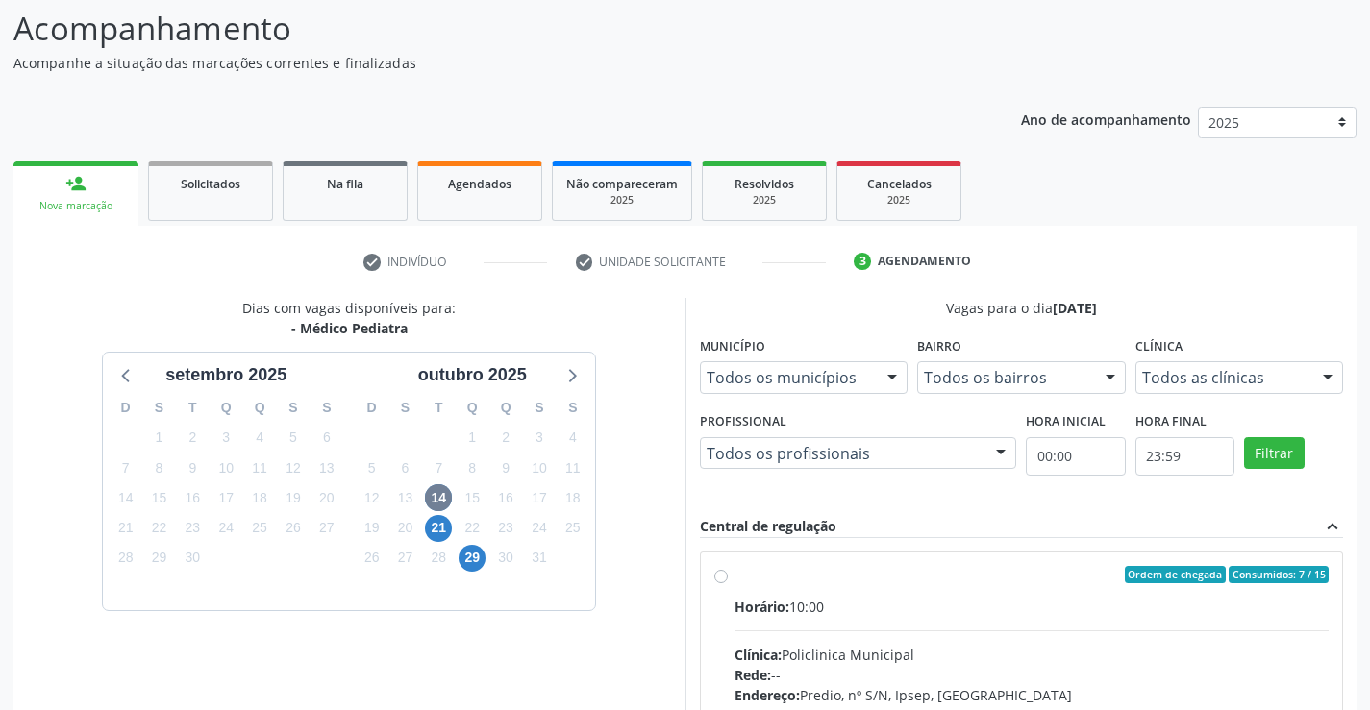
click at [825, 583] on div "Ordem de chegada Consumidos: 7 / 15" at bounding box center [1031, 574] width 595 height 17
click at [728, 583] on input "Ordem de chegada Consumidos: 7 / 15 Horário: 10:00 Clínica: Policlinica Municip…" at bounding box center [720, 574] width 13 height 17
radio input "true"
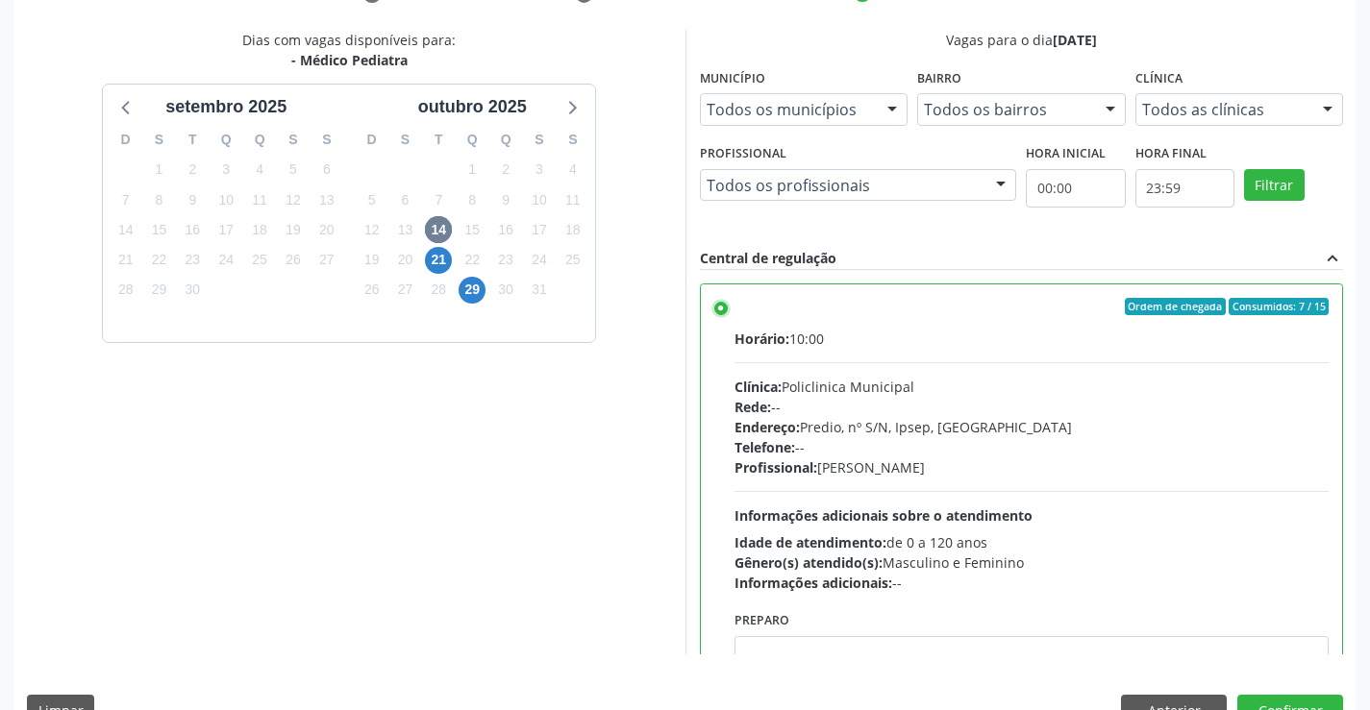
scroll to position [438, 0]
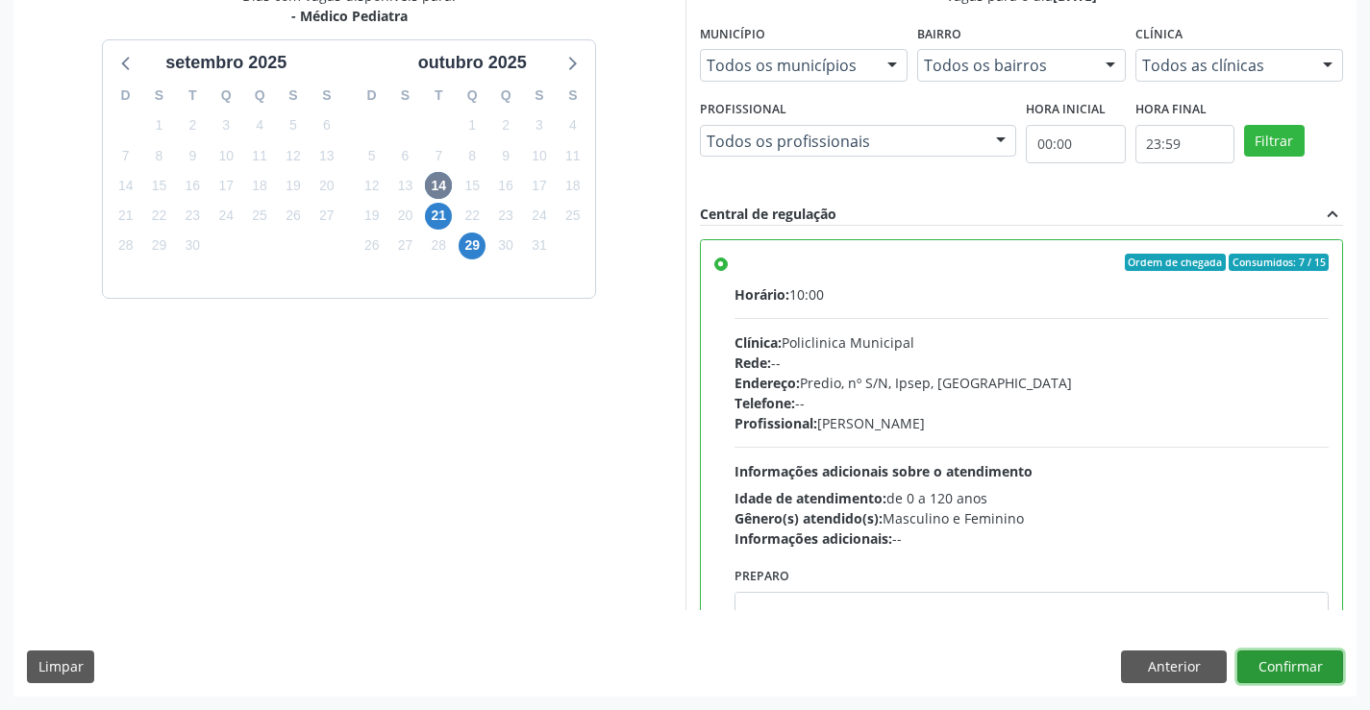
click at [1281, 669] on button "Confirmar" at bounding box center [1290, 667] width 106 height 33
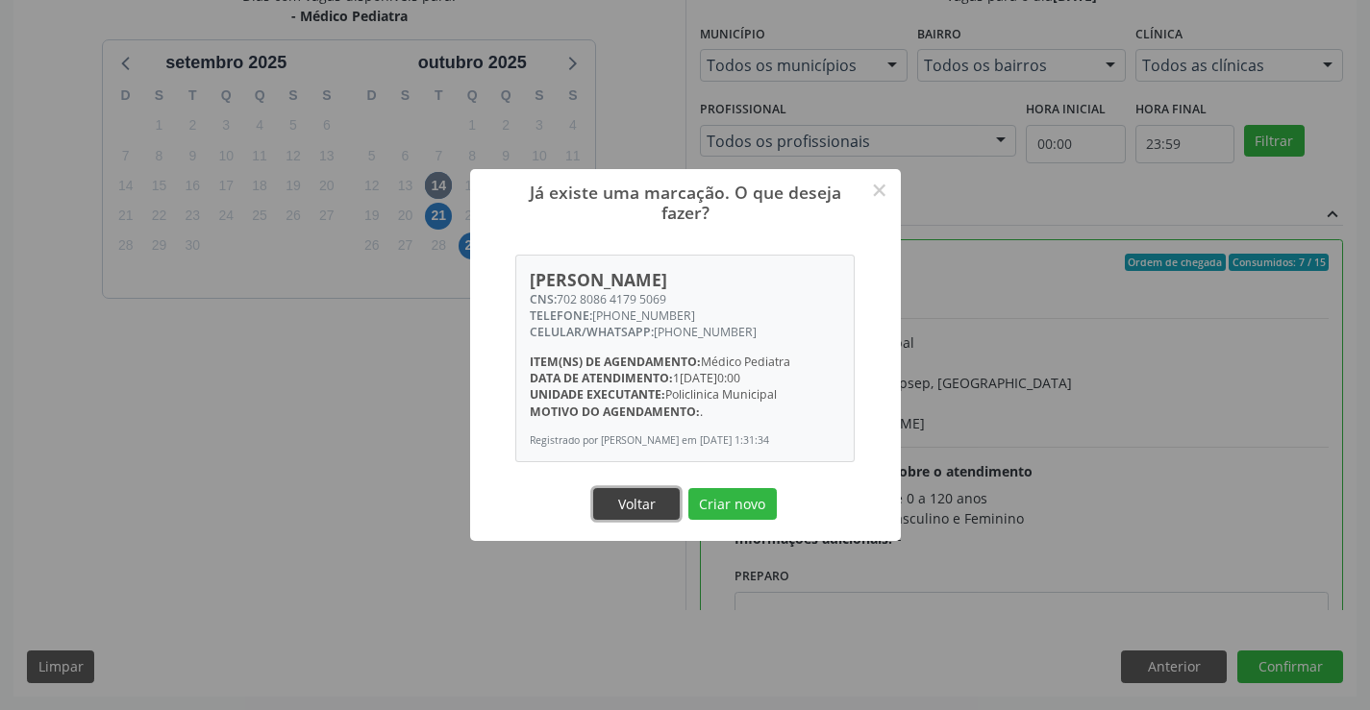
click at [609, 509] on button "Voltar" at bounding box center [636, 504] width 87 height 33
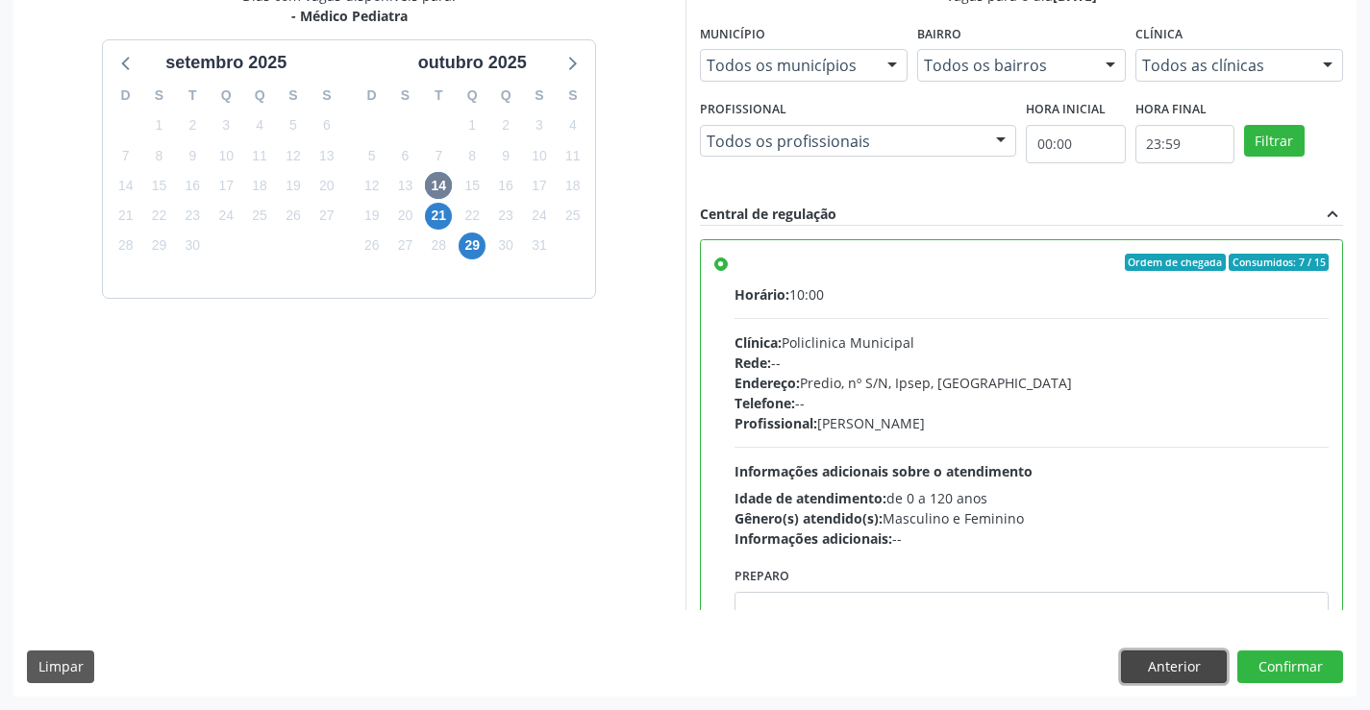
click at [1160, 652] on button "Anterior" at bounding box center [1174, 667] width 106 height 33
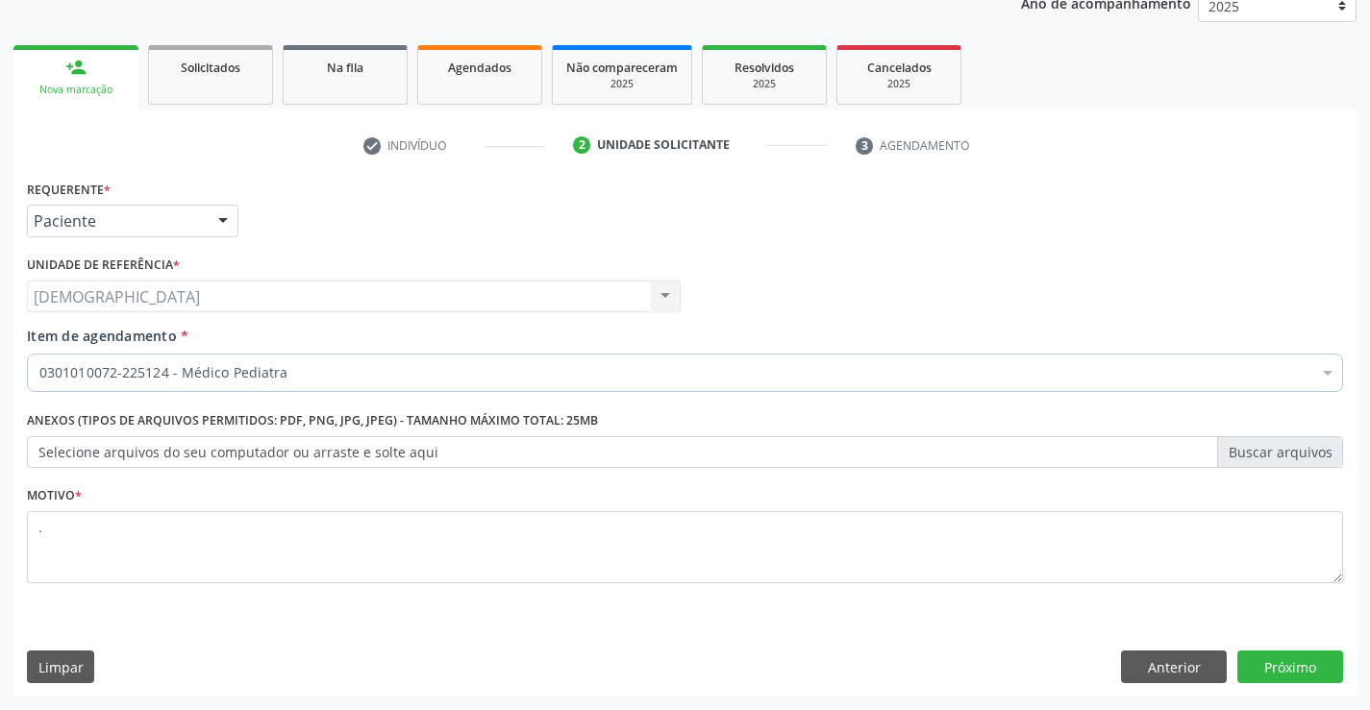
scroll to position [242, 0]
click at [1134, 671] on button "Anterior" at bounding box center [1174, 667] width 106 height 33
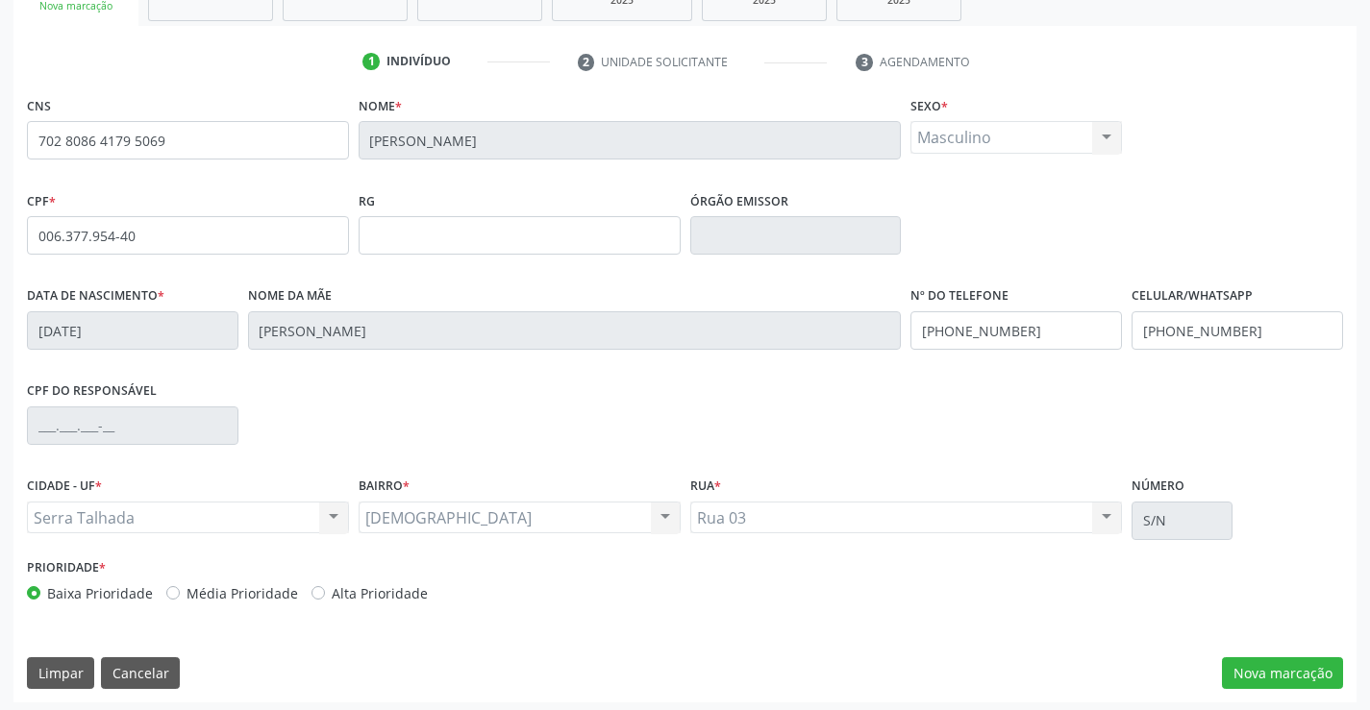
scroll to position [332, 0]
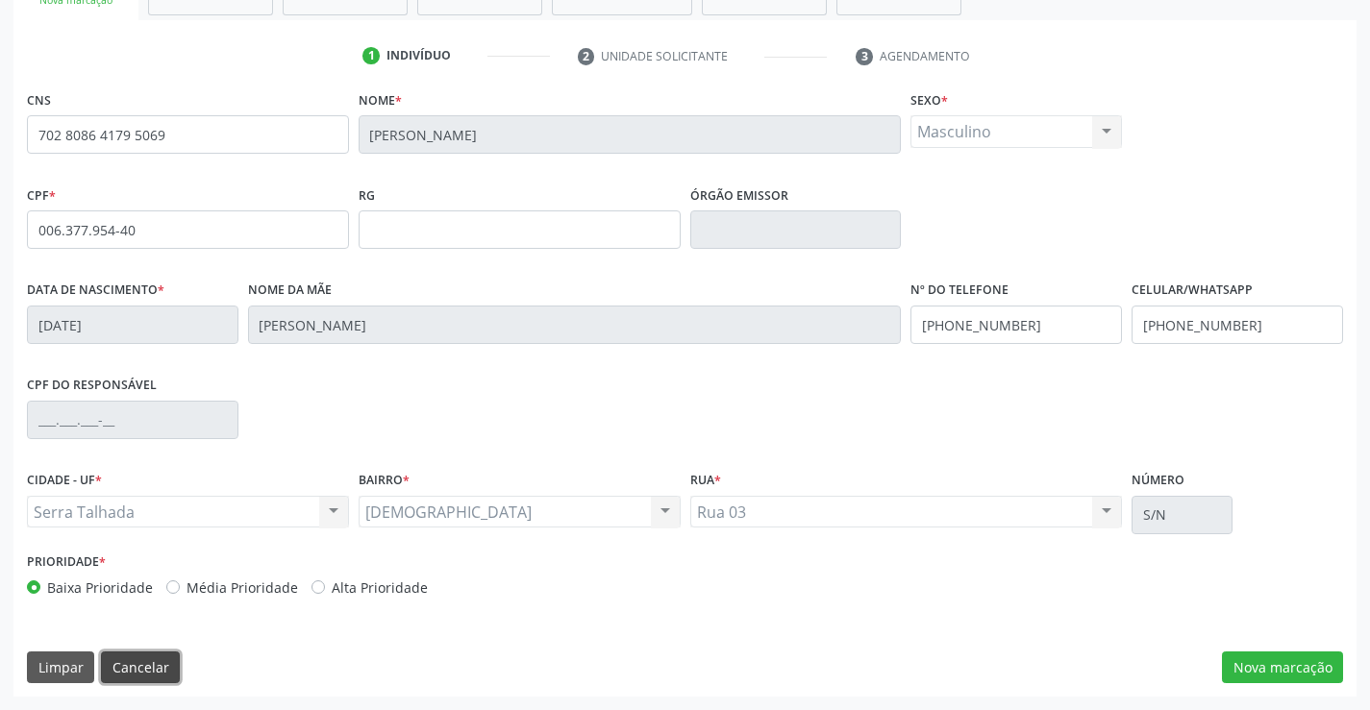
click at [120, 666] on button "Cancelar" at bounding box center [140, 668] width 79 height 33
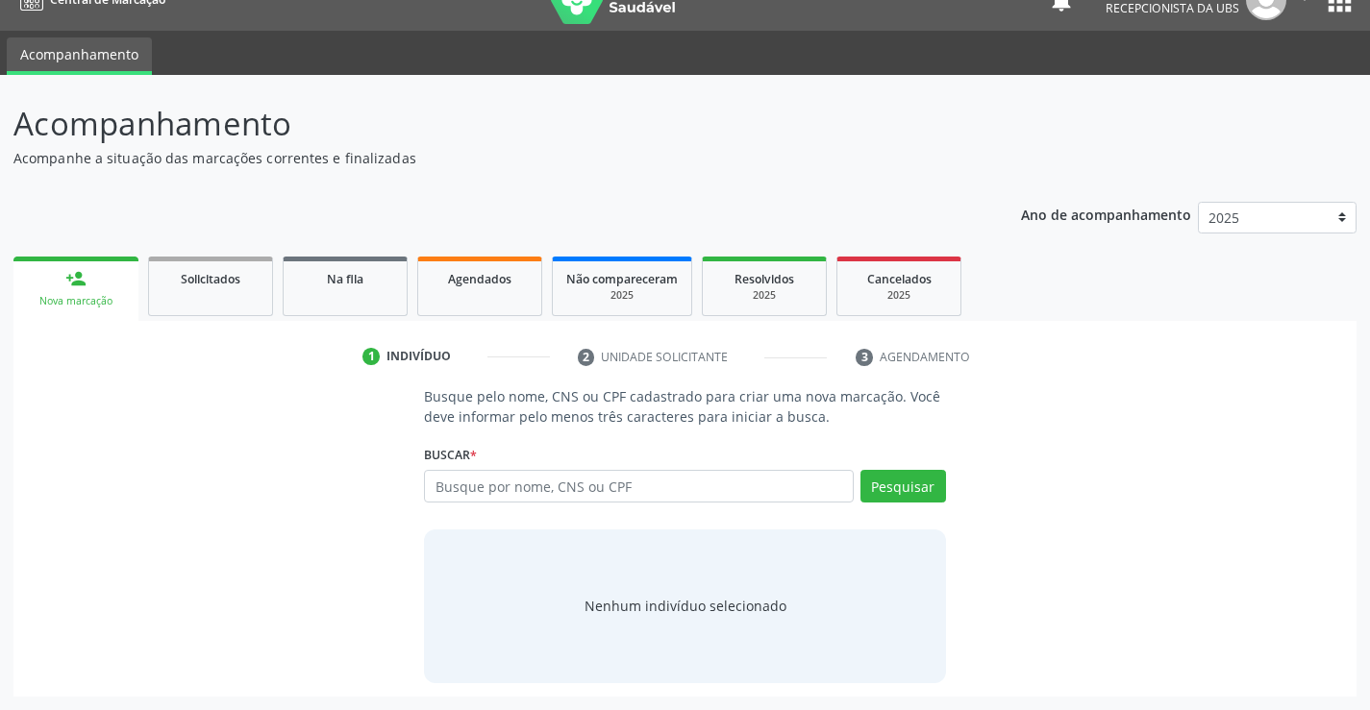
scroll to position [31, 0]
click at [495, 495] on input "text" at bounding box center [638, 486] width 429 height 33
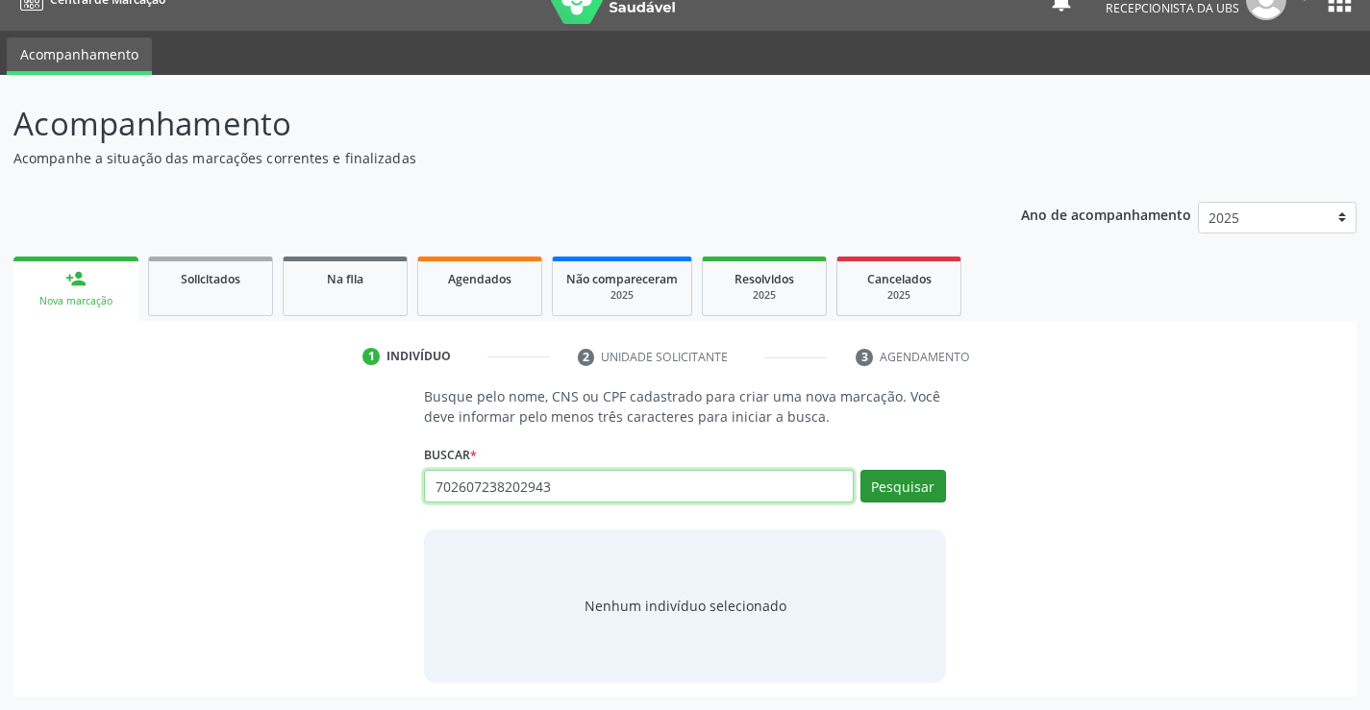
type input "702607238202943"
click at [890, 486] on button "Pesquisar" at bounding box center [903, 486] width 86 height 33
type input "702607238202943"
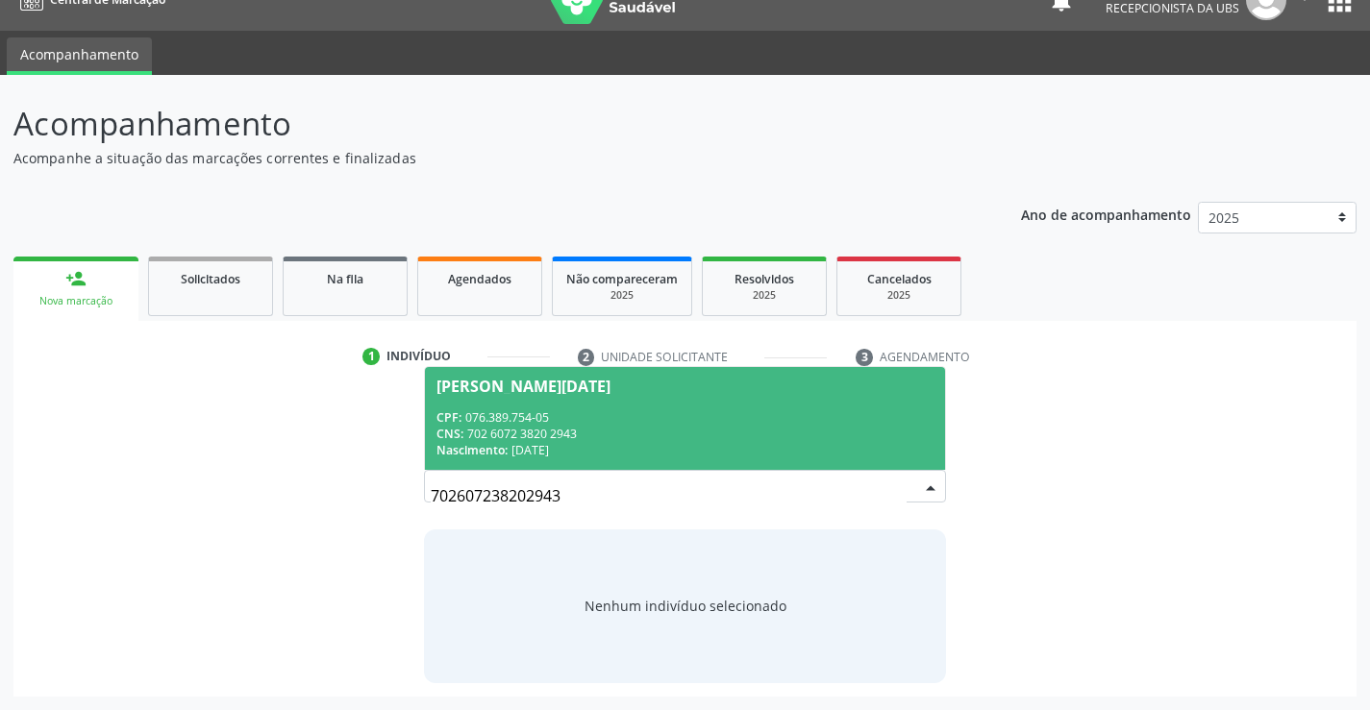
click at [753, 419] on div "CPF: 076.389.754-05" at bounding box center [684, 418] width 496 height 16
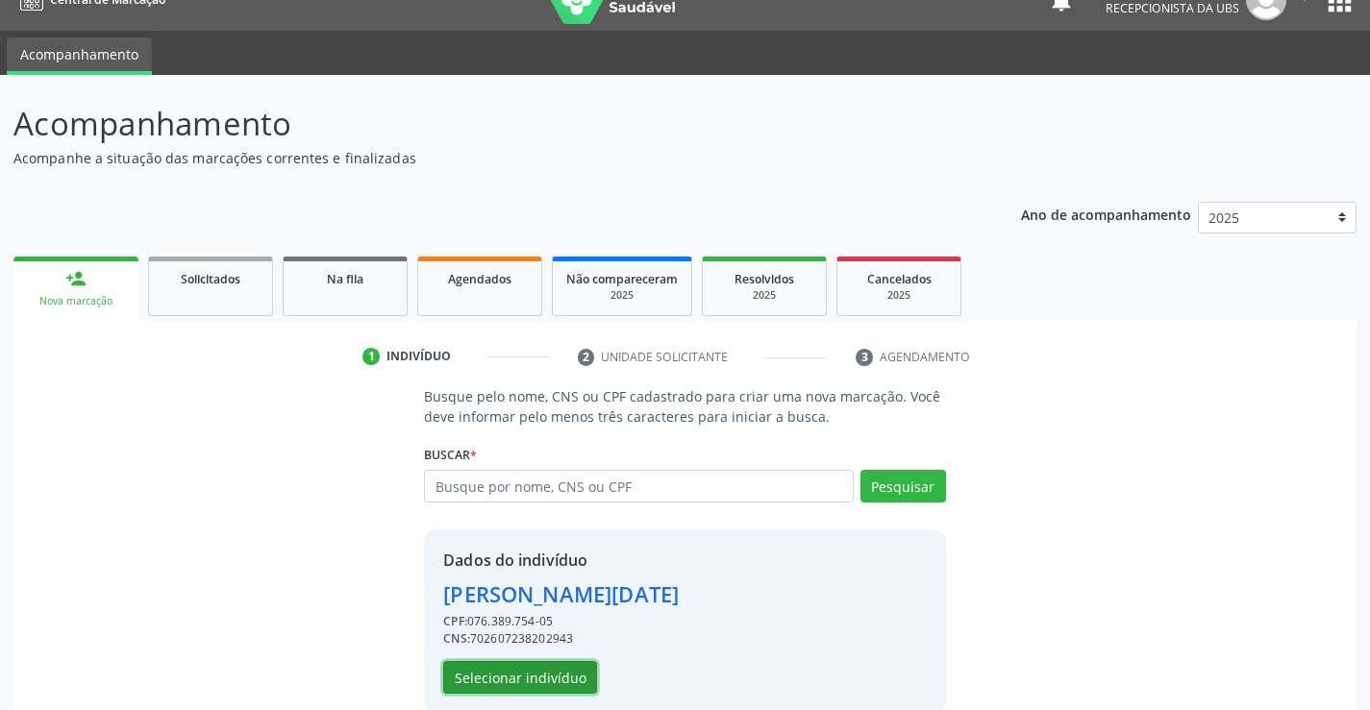
click at [507, 682] on button "Selecionar indivíduo" at bounding box center [520, 677] width 154 height 33
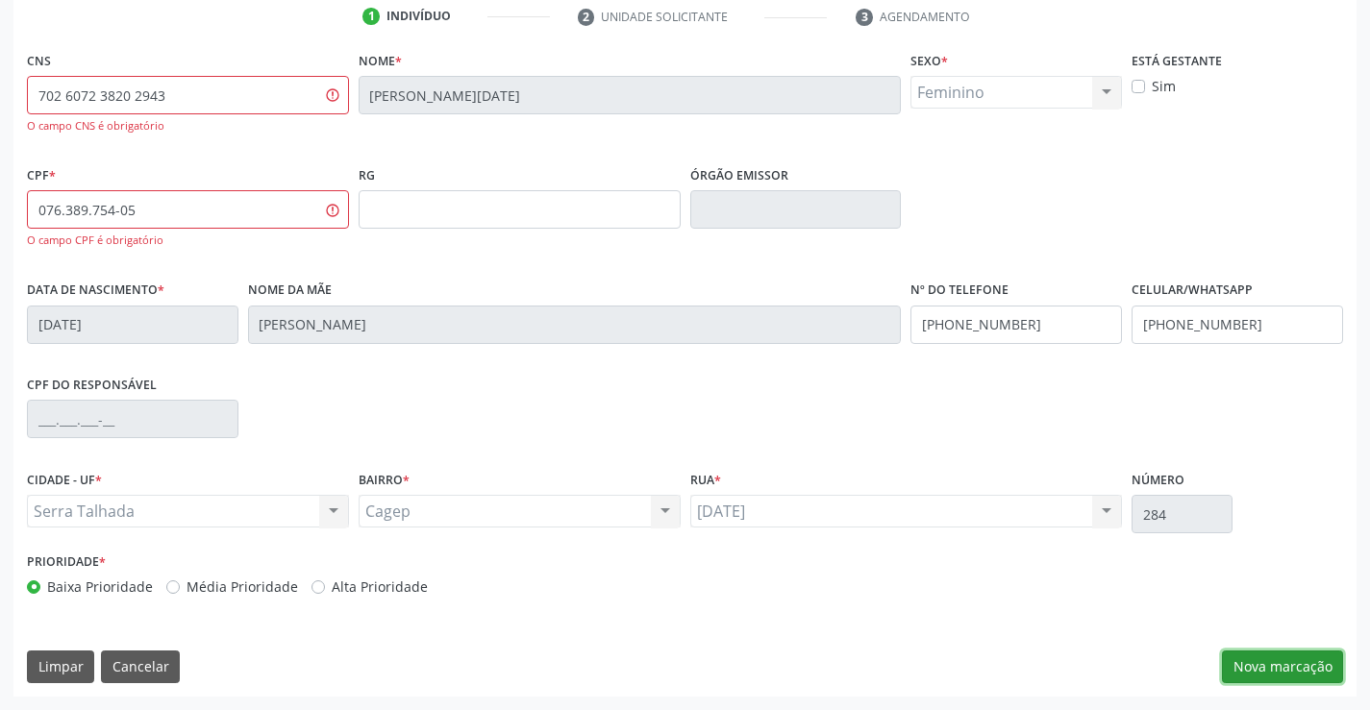
click at [1278, 653] on button "Nova marcação" at bounding box center [1282, 667] width 121 height 33
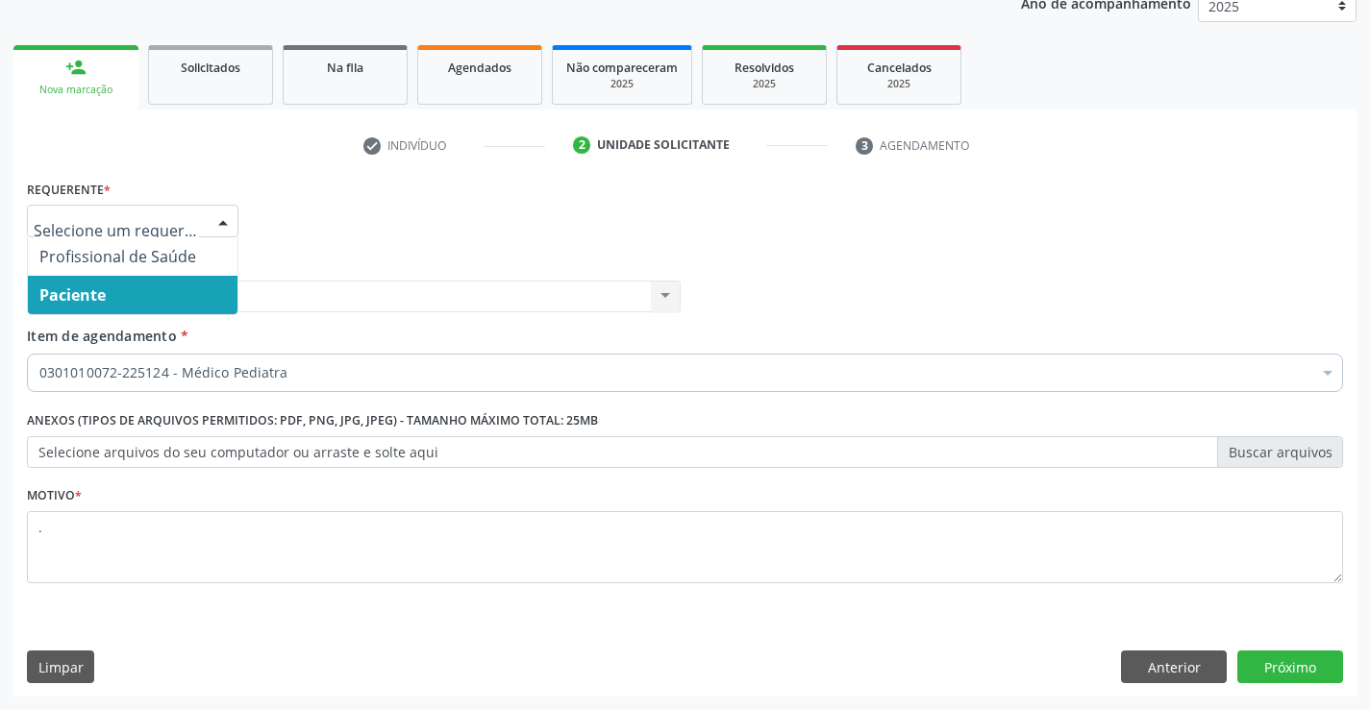
click at [220, 220] on div at bounding box center [223, 222] width 29 height 33
click at [118, 296] on span "Paciente" at bounding box center [133, 295] width 210 height 38
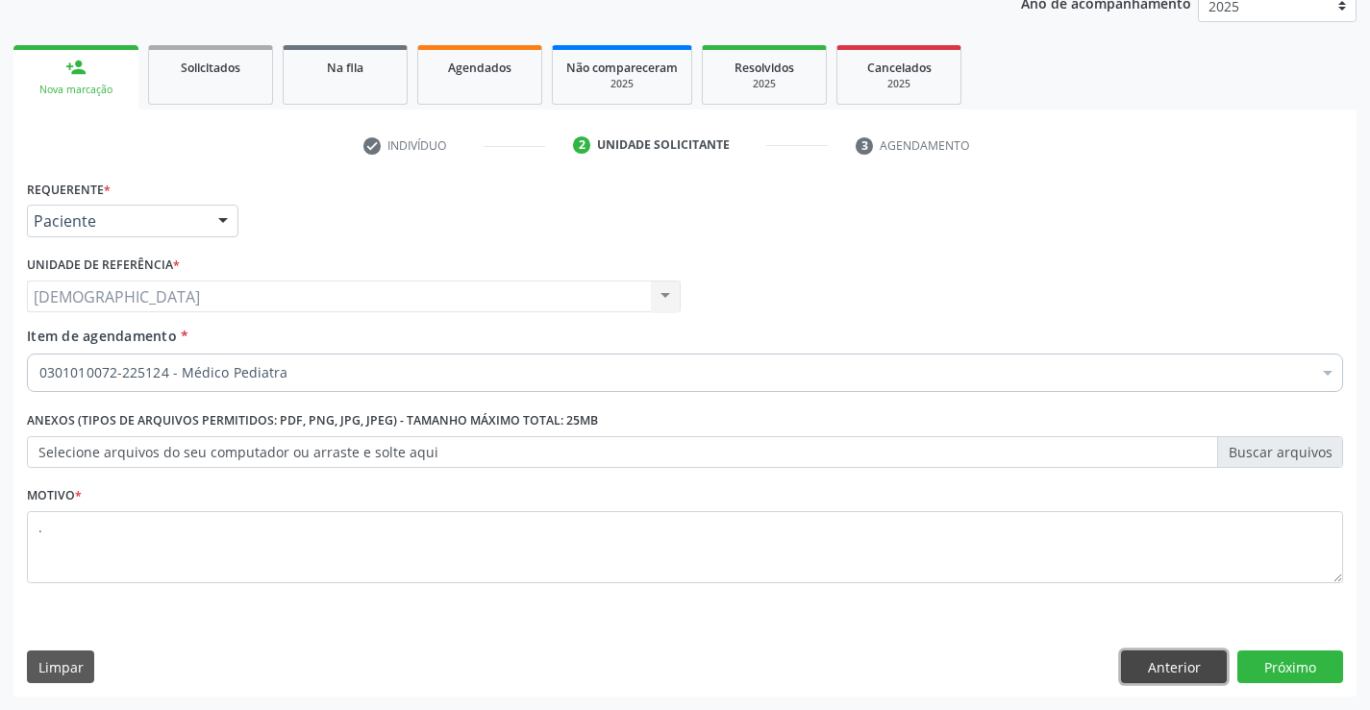
click at [1172, 674] on button "Anterior" at bounding box center [1174, 667] width 106 height 33
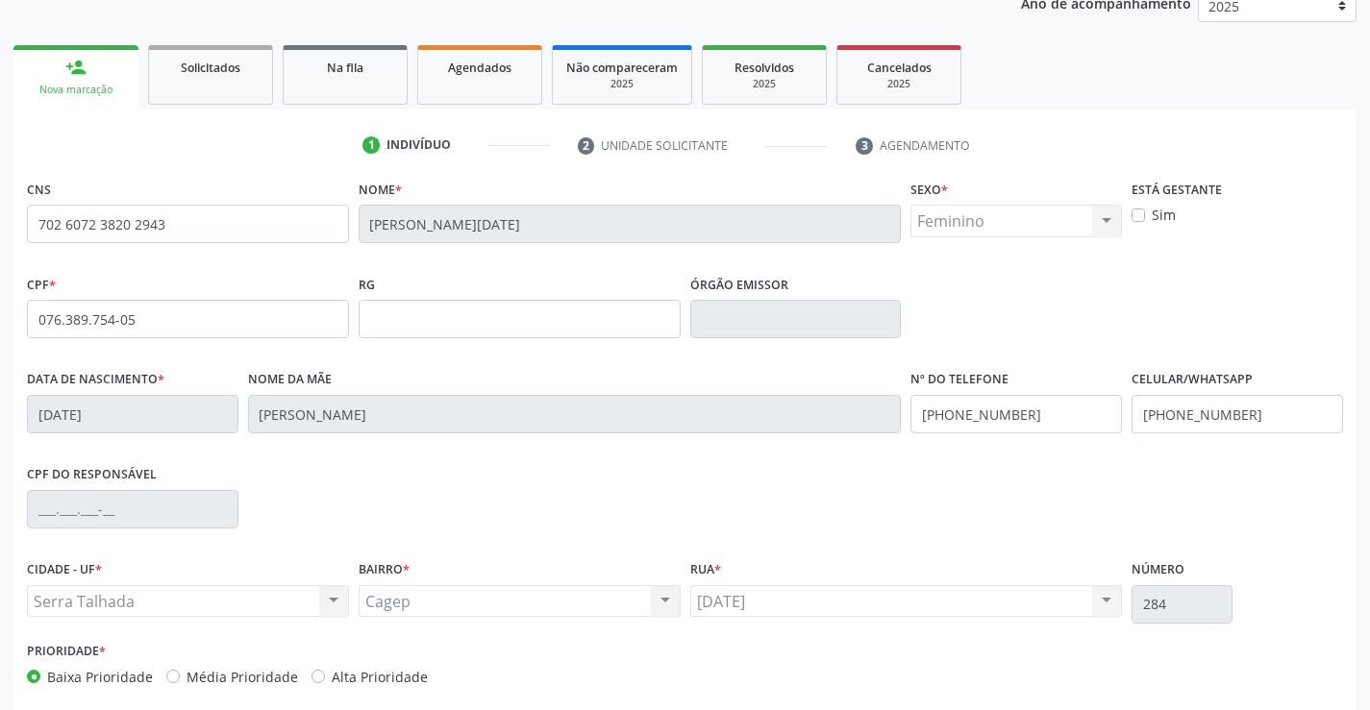
scroll to position [332, 0]
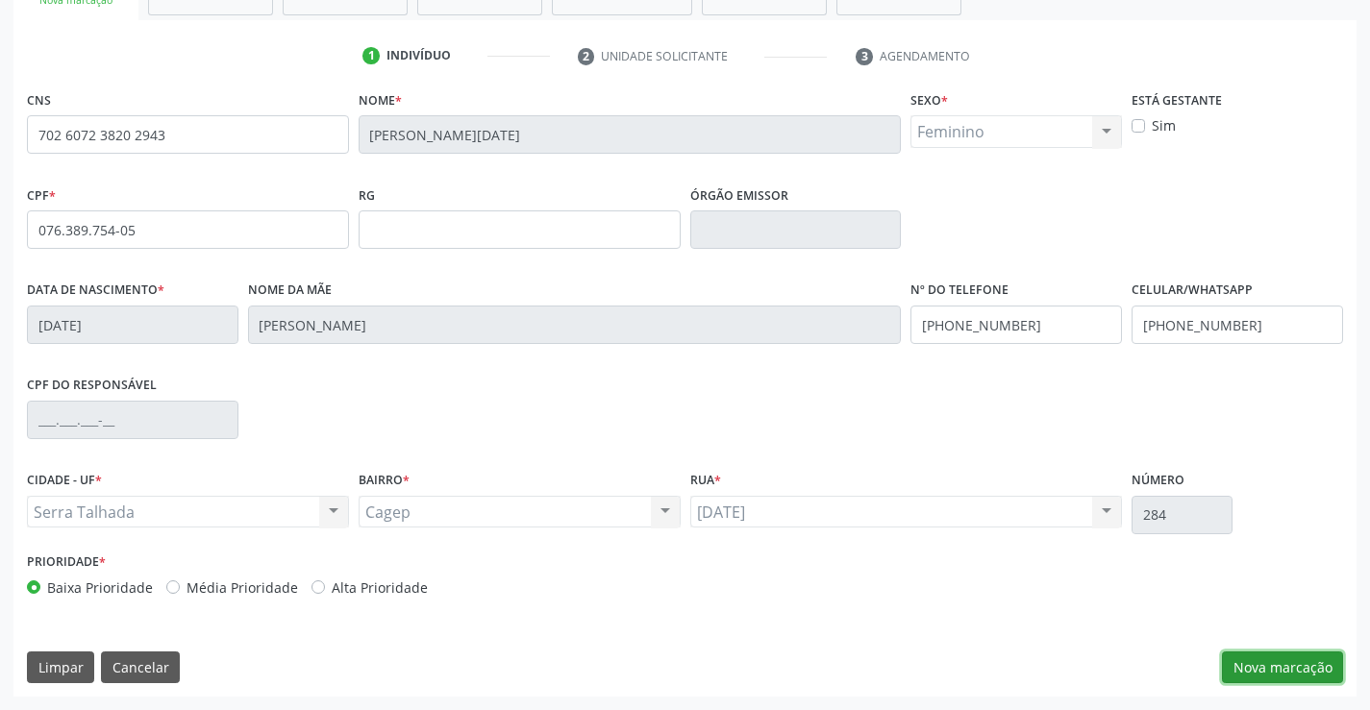
click at [1245, 663] on button "Nova marcação" at bounding box center [1282, 668] width 121 height 33
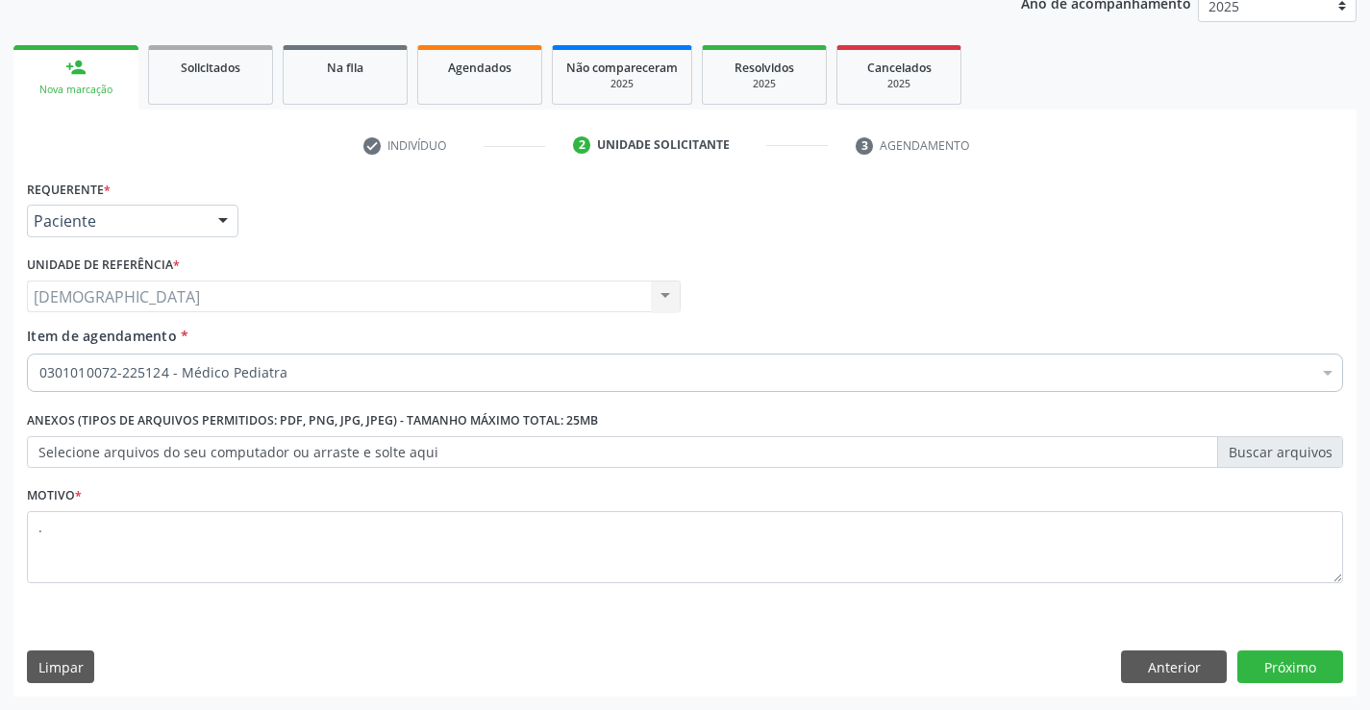
scroll to position [242, 0]
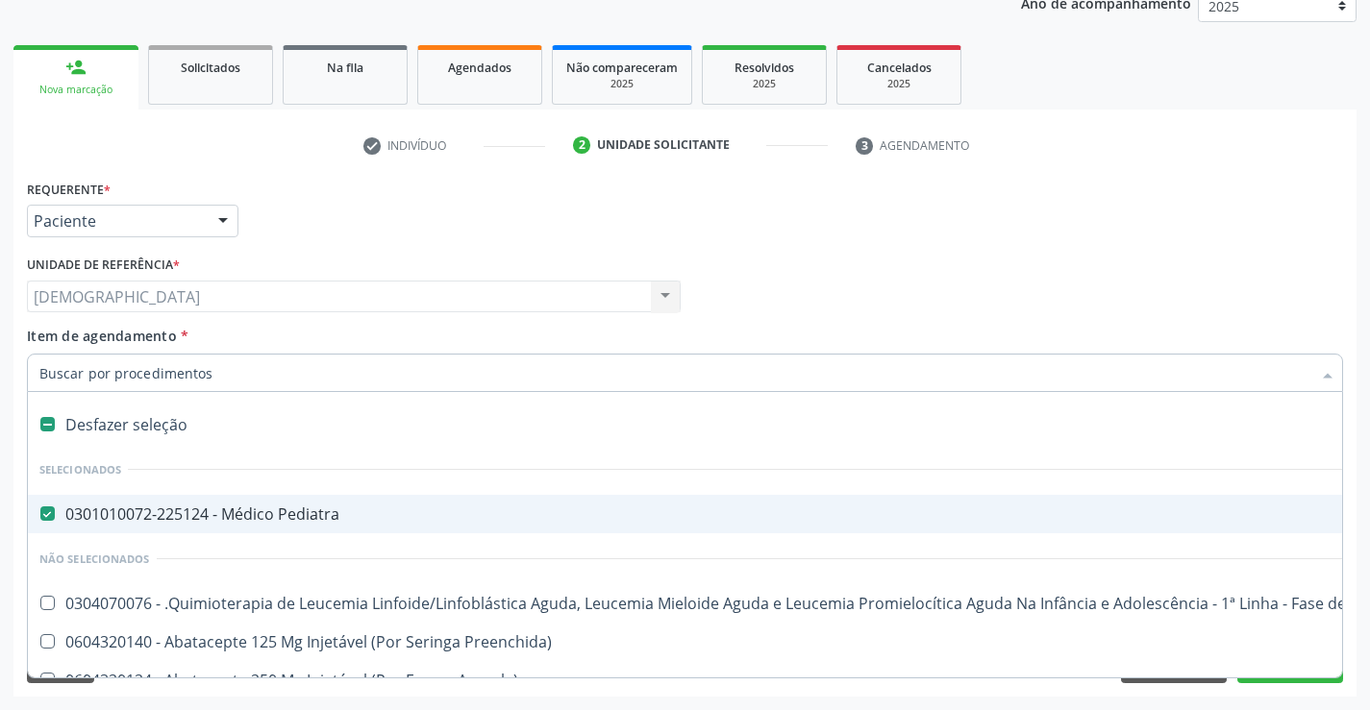
click at [163, 507] on div "0301010072-225124 - Médico Pediatra" at bounding box center [787, 514] width 1497 height 15
checkbox Pediatra "false"
click at [136, 366] on input "Item de agendamento *" at bounding box center [675, 373] width 1272 height 38
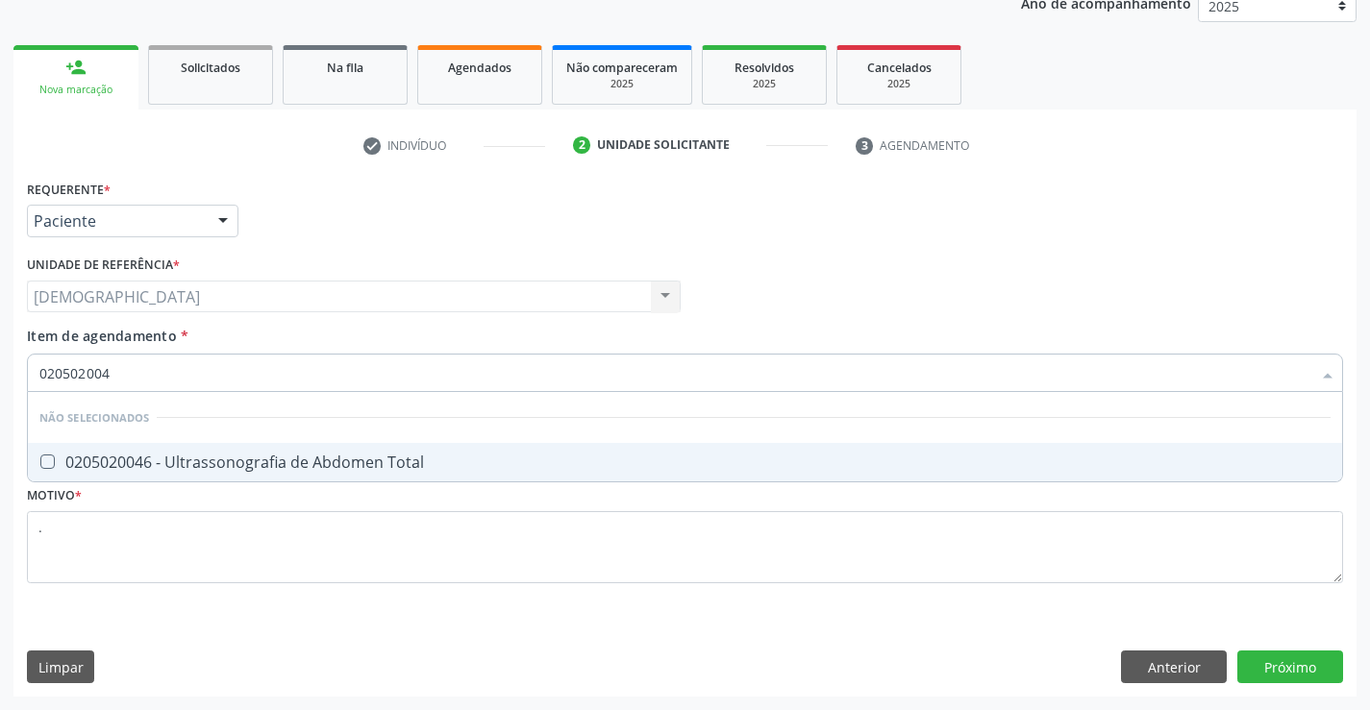
type input "0205020046"
click at [147, 455] on div "0205020046 - Ultrassonografia de Abdomen Total" at bounding box center [684, 462] width 1291 height 15
checkbox Total "true"
click at [1253, 663] on div "Requerente * Paciente Profissional de Saúde Paciente Nenhum resultado encontrad…" at bounding box center [684, 436] width 1343 height 522
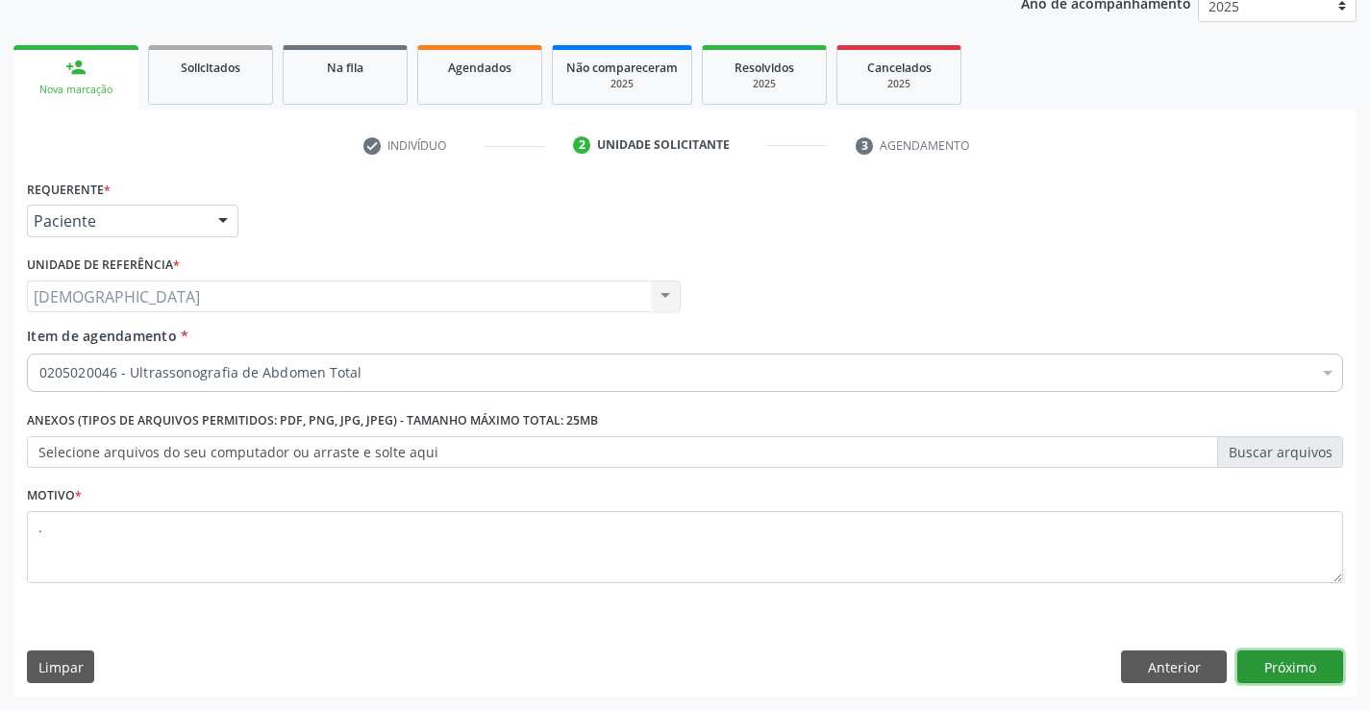
click at [1279, 672] on button "Próximo" at bounding box center [1290, 667] width 106 height 33
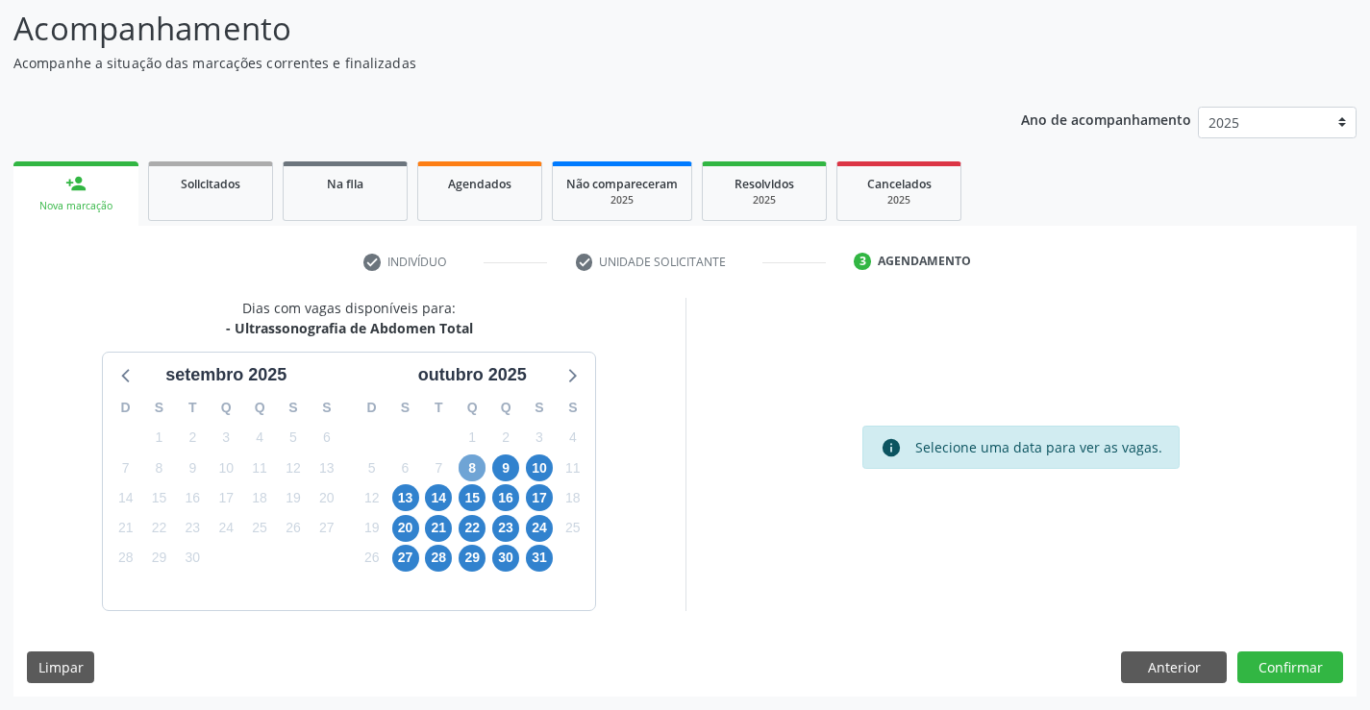
click at [466, 464] on span "8" at bounding box center [472, 468] width 27 height 27
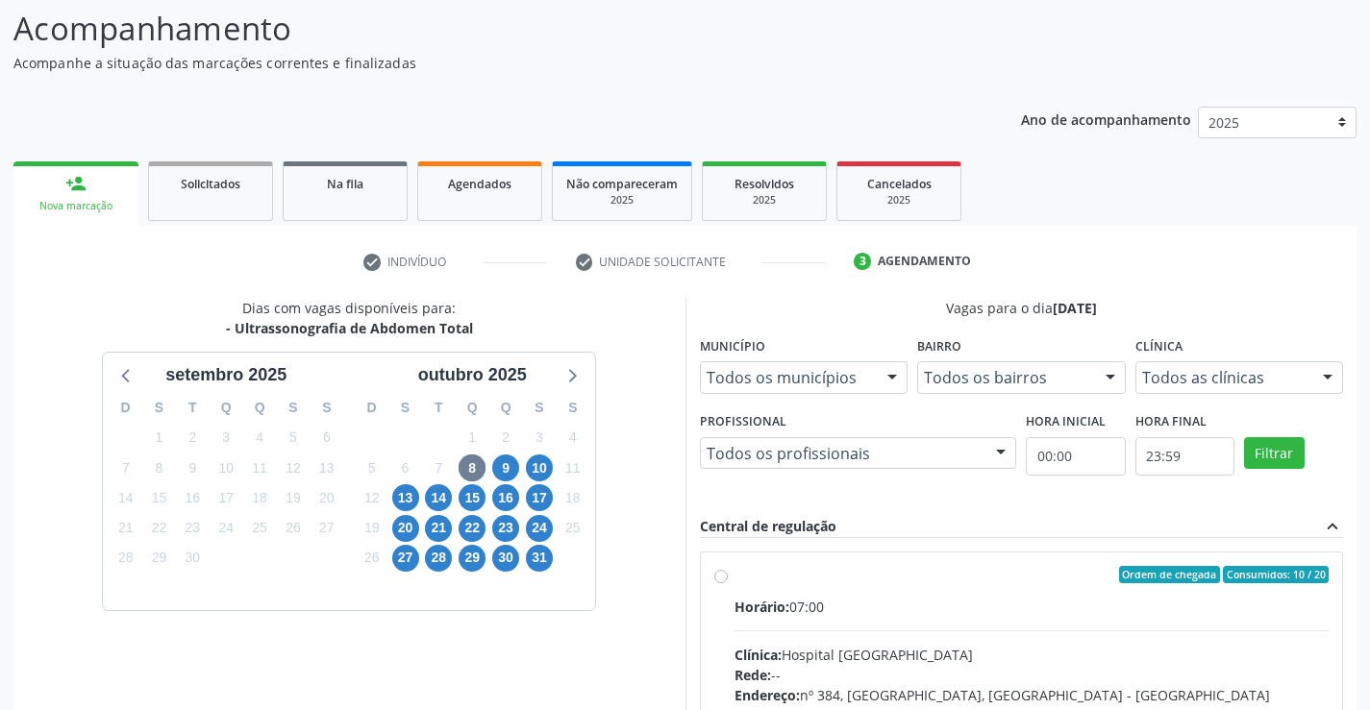
click at [833, 589] on label "Ordem de chegada Consumidos: 10 / 20 Horário: 07:00 Clínica: Hospital [GEOGRAPH…" at bounding box center [1031, 713] width 595 height 295
click at [728, 584] on input "Ordem de chegada Consumidos: 10 / 20 Horário: 07:00 Clínica: Hospital [GEOGRAPH…" at bounding box center [720, 574] width 13 height 17
radio input "true"
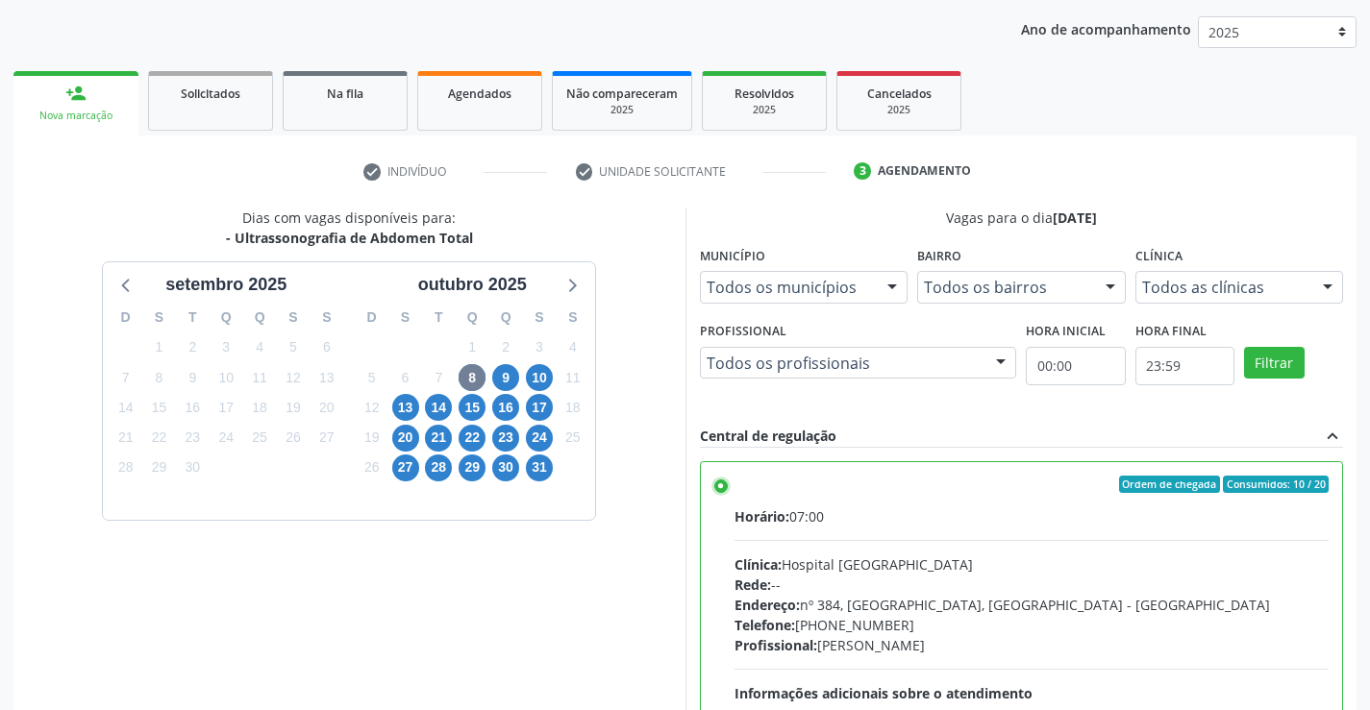
scroll to position [438, 0]
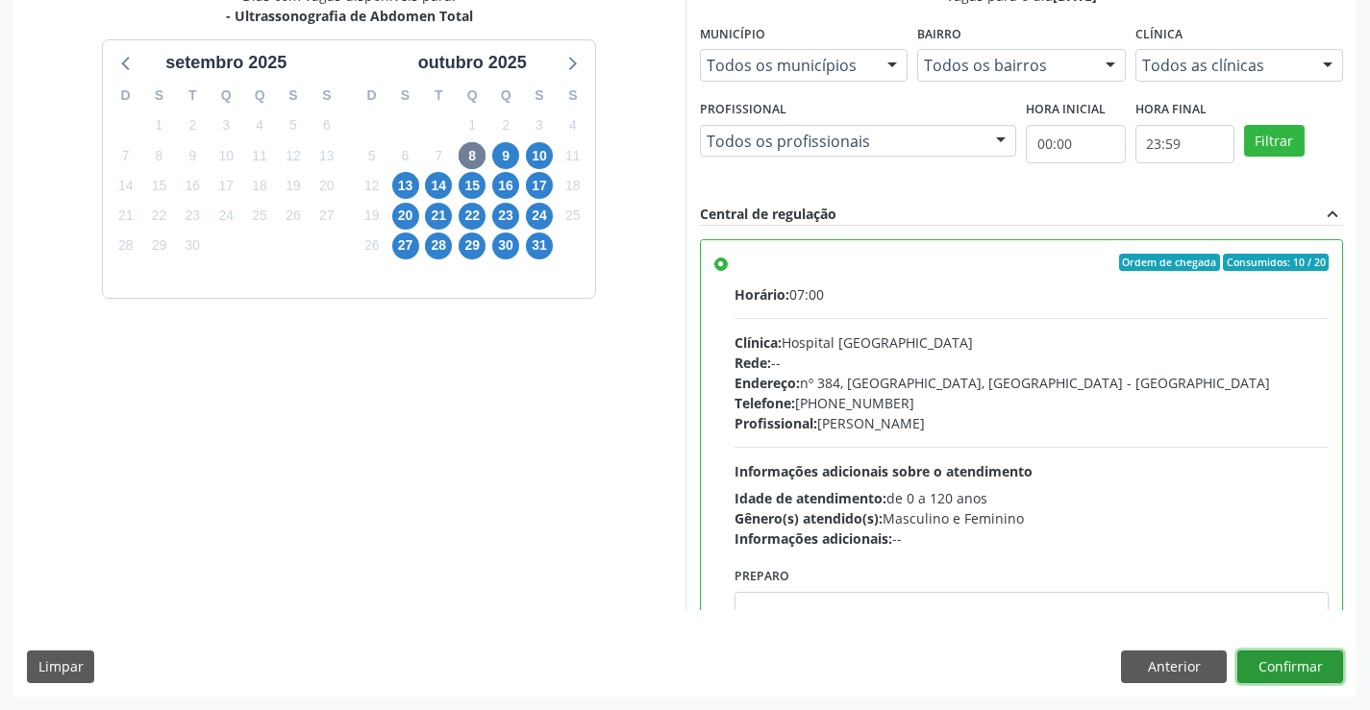
click at [1280, 666] on button "Confirmar" at bounding box center [1290, 667] width 106 height 33
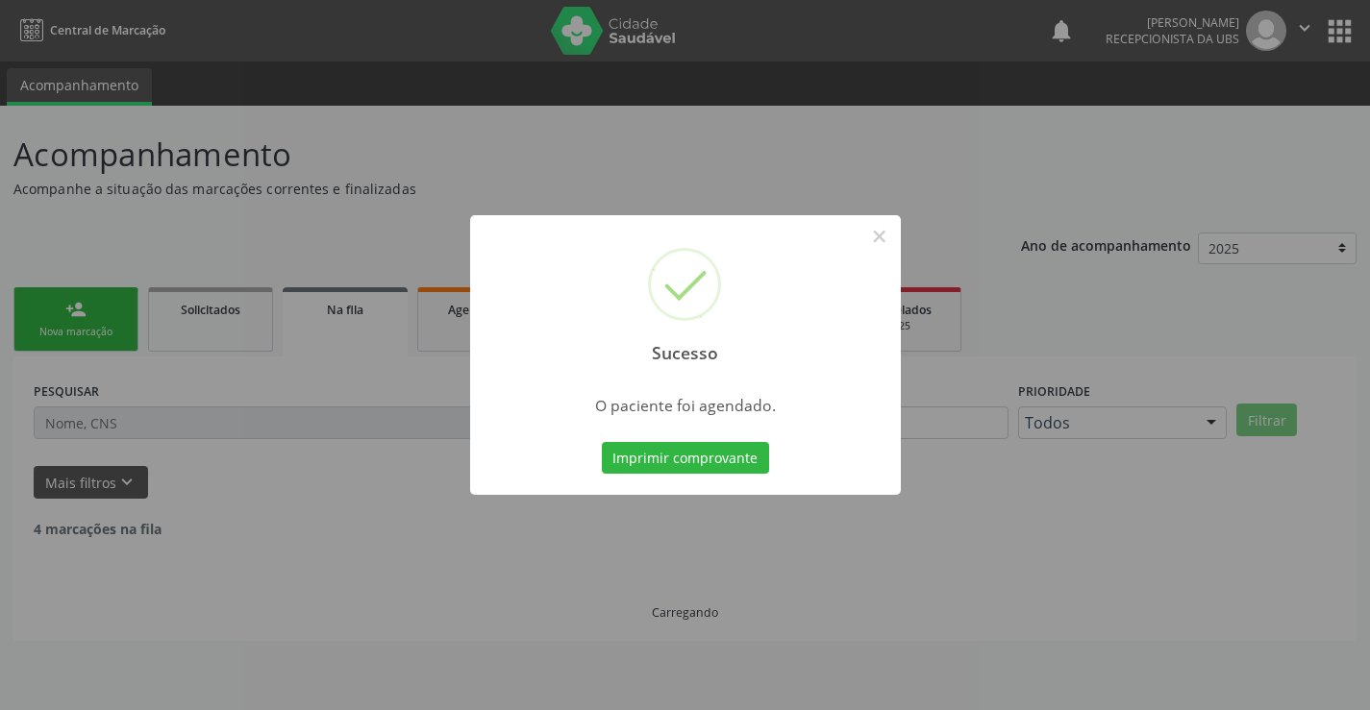
scroll to position [0, 0]
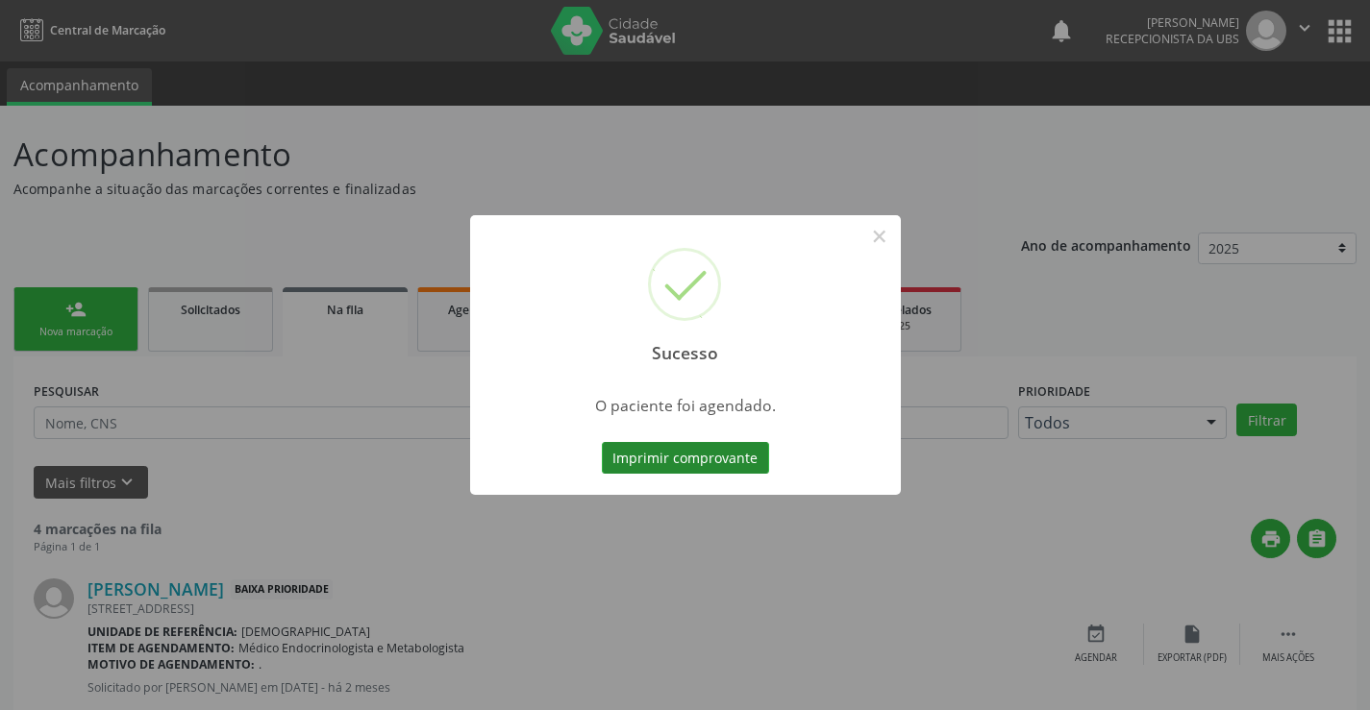
click at [671, 460] on button "Imprimir comprovante" at bounding box center [685, 458] width 167 height 33
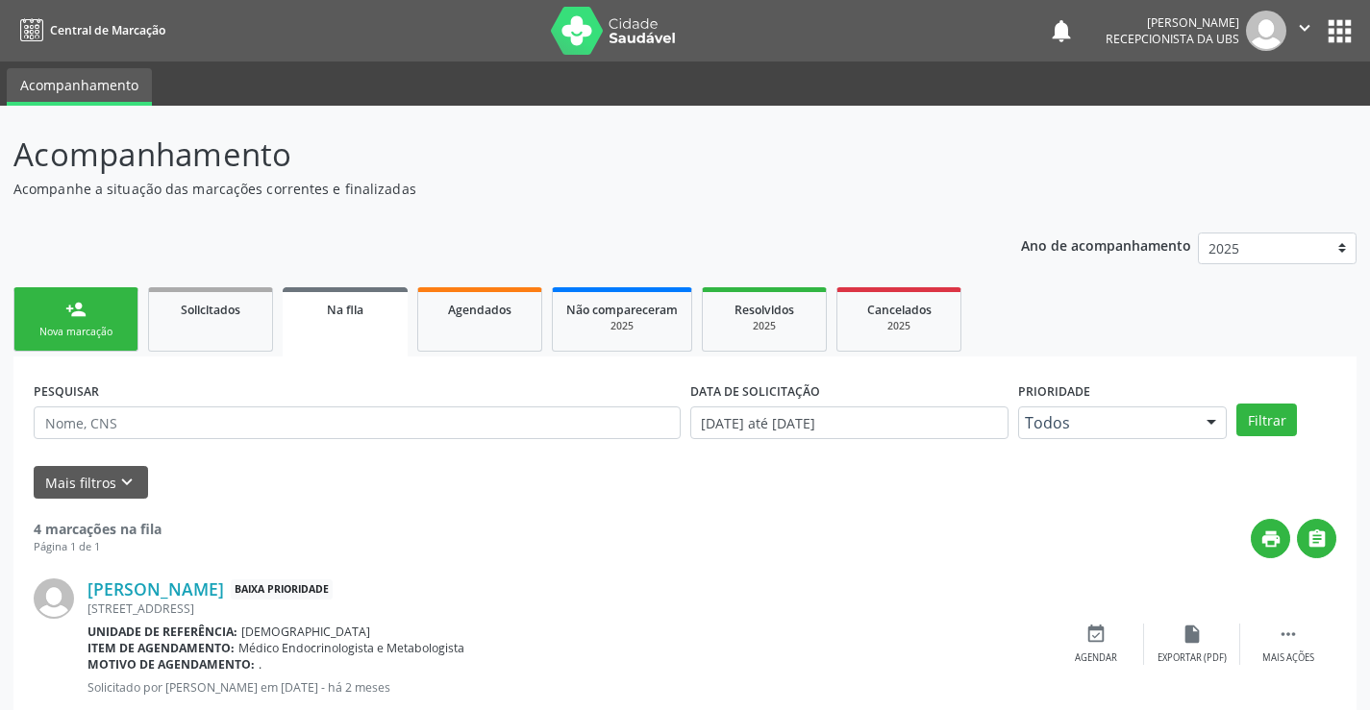
click at [1313, 23] on icon "" at bounding box center [1304, 27] width 21 height 21
click at [1235, 120] on link "Sair" at bounding box center [1255, 117] width 133 height 27
